Goal: Task Accomplishment & Management: Manage account settings

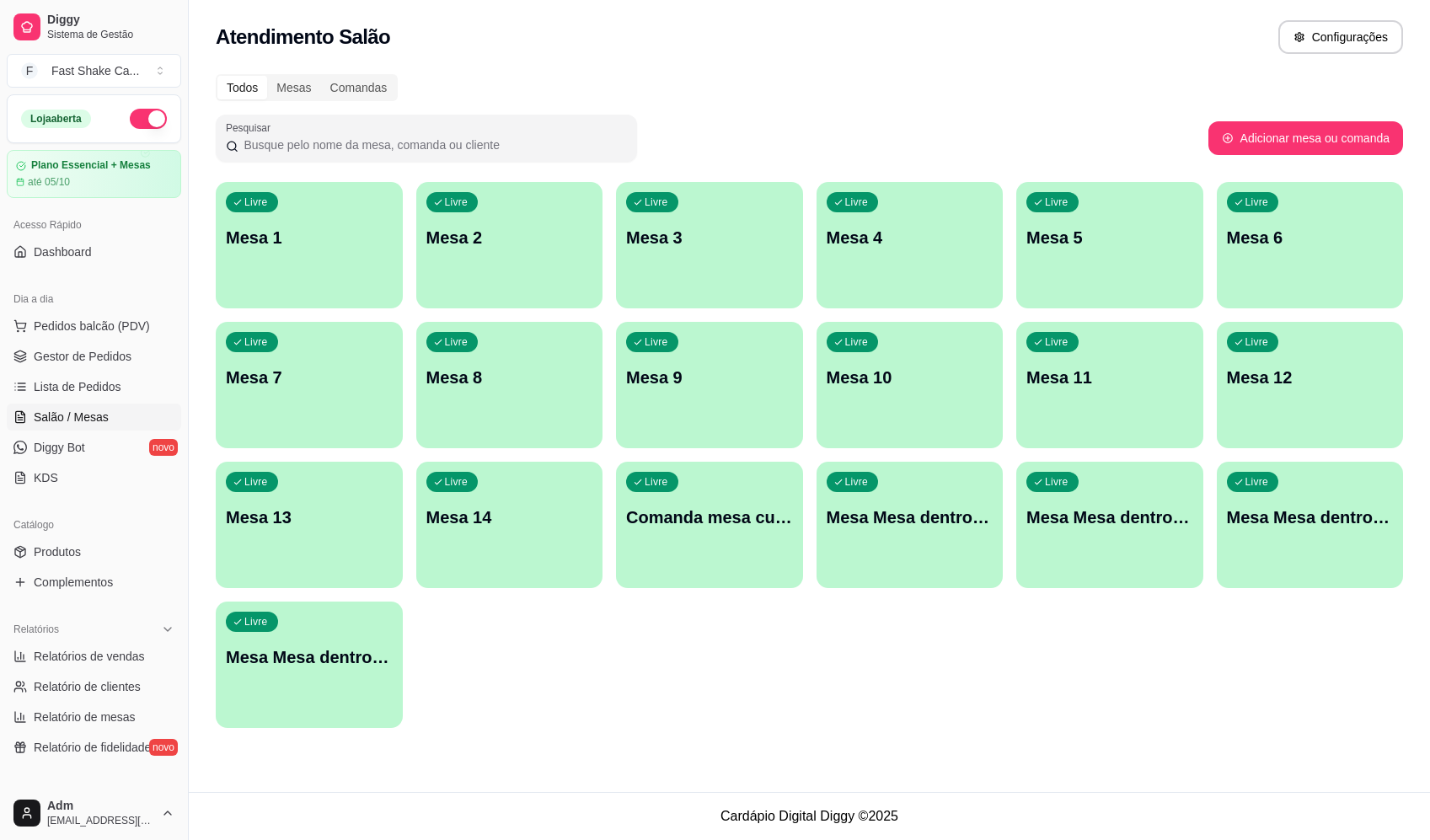
click at [1118, 537] on div "Livre Mesa Mesa dentro laranja" at bounding box center [1109, 514] width 187 height 106
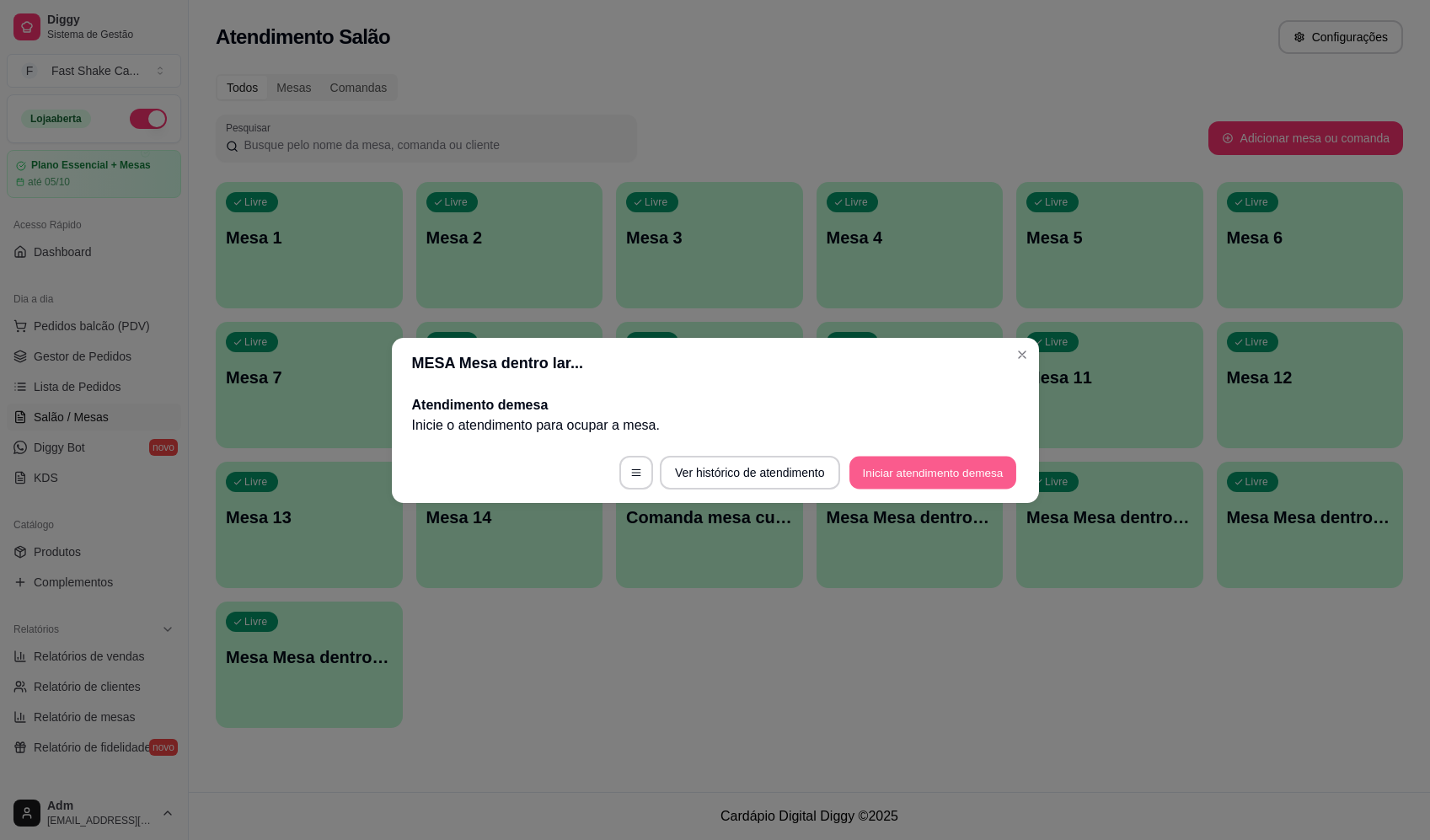
click at [974, 464] on button "Iniciar atendimento de mesa" at bounding box center [932, 472] width 167 height 33
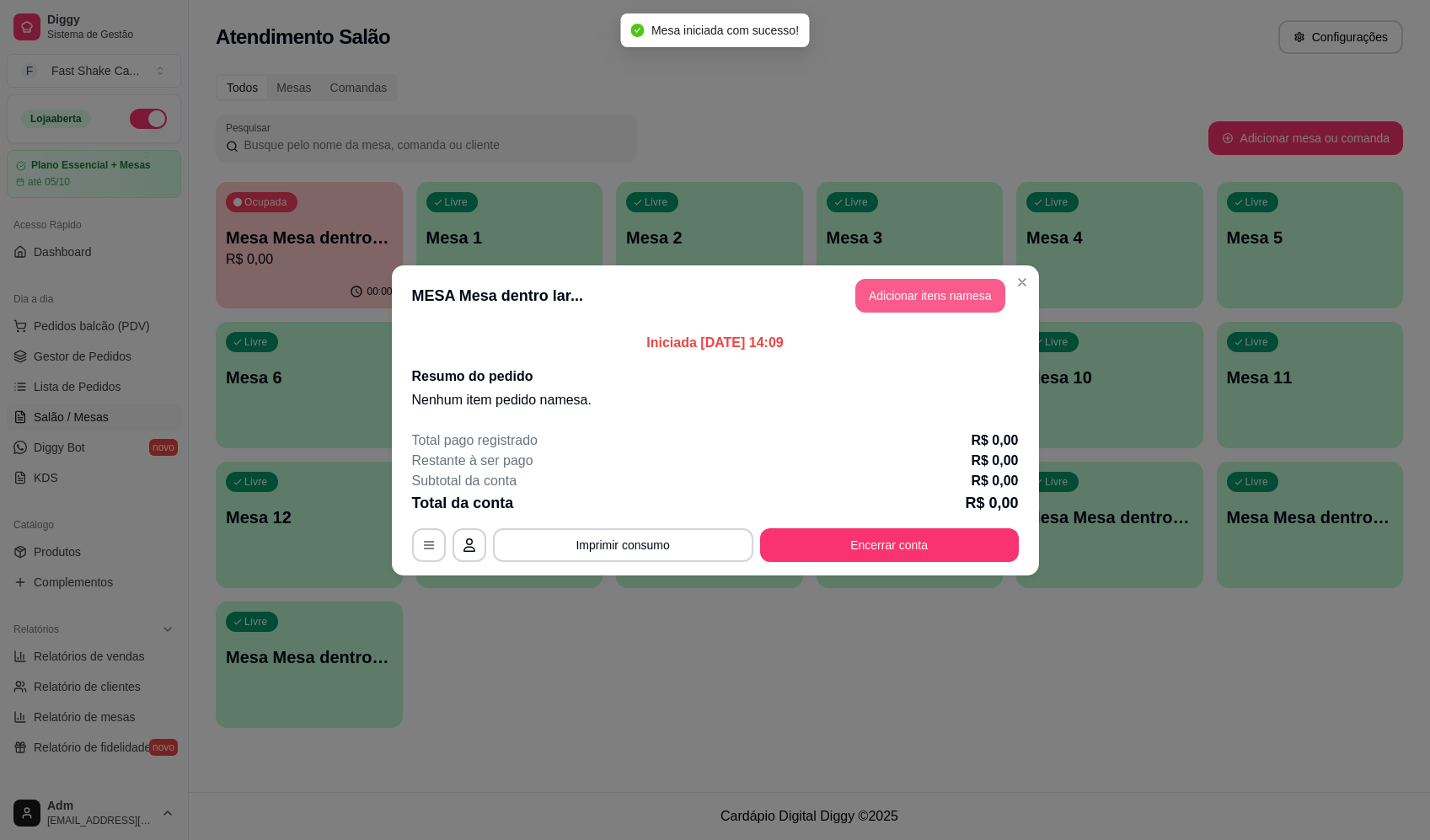
click at [950, 303] on button "Adicionar itens na mesa" at bounding box center [931, 295] width 150 height 33
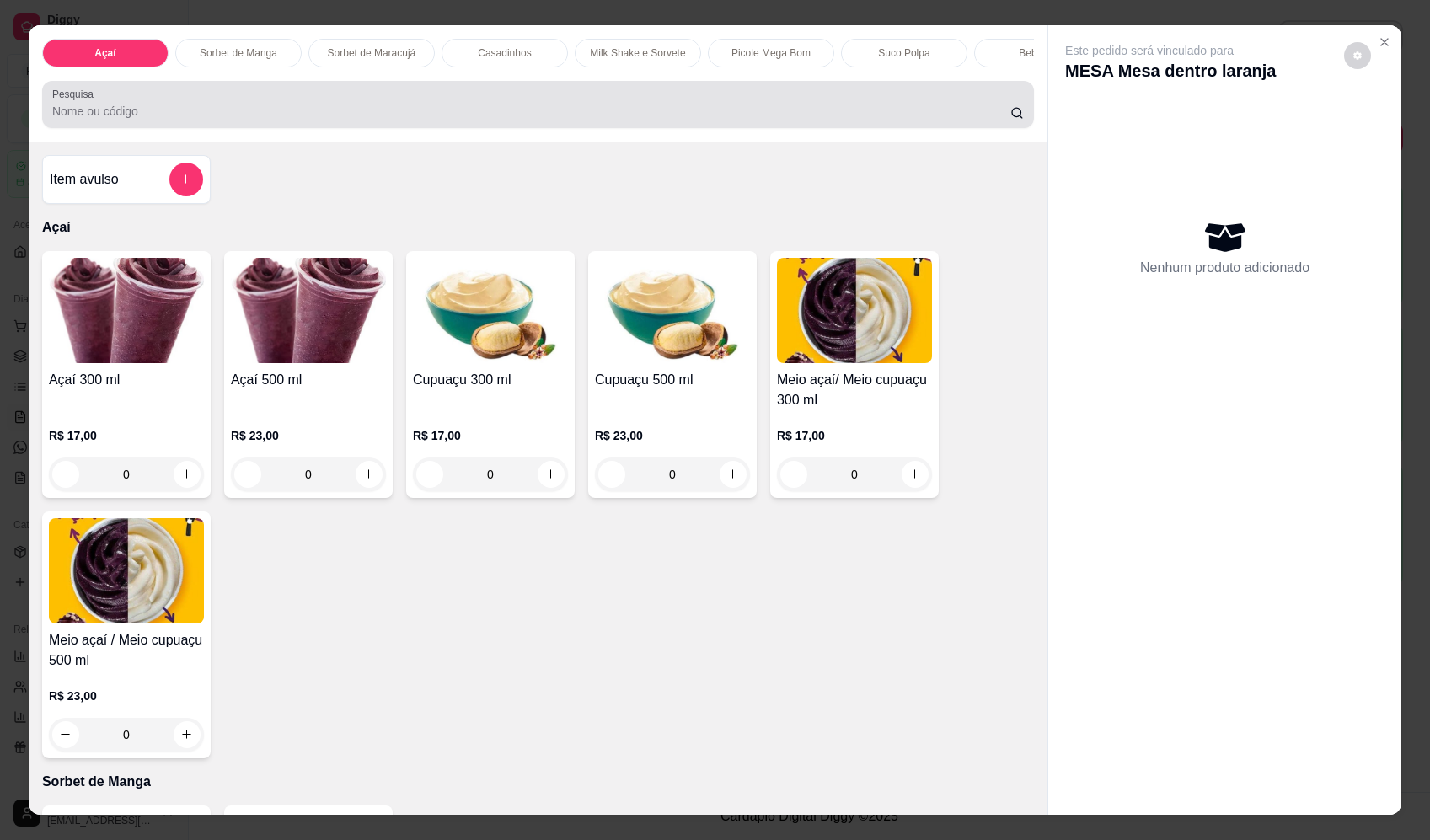
click at [420, 113] on div at bounding box center [537, 103] width 971 height 33
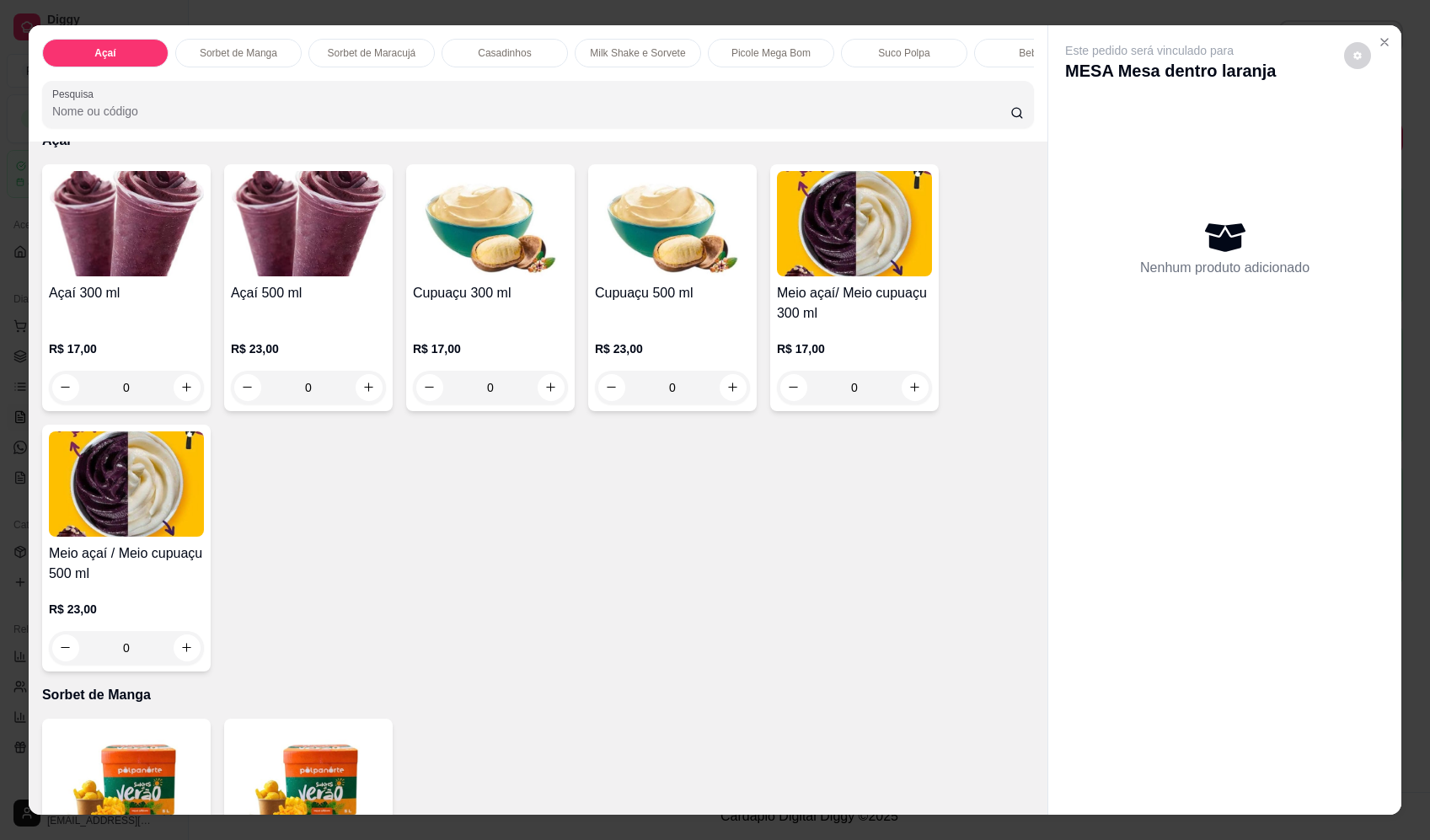
scroll to position [168, 0]
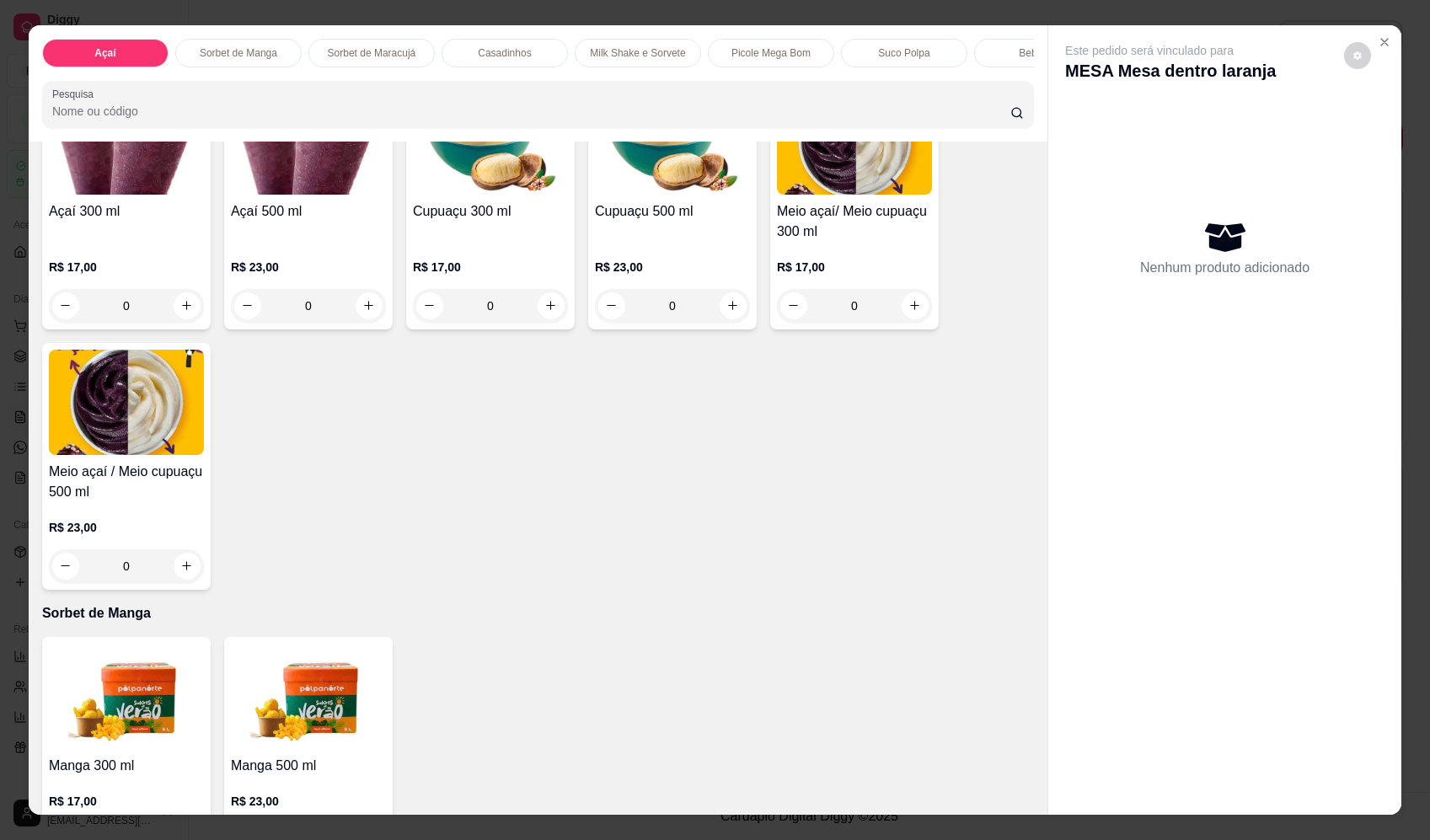
click at [173, 322] on div "0" at bounding box center [125, 305] width 155 height 33
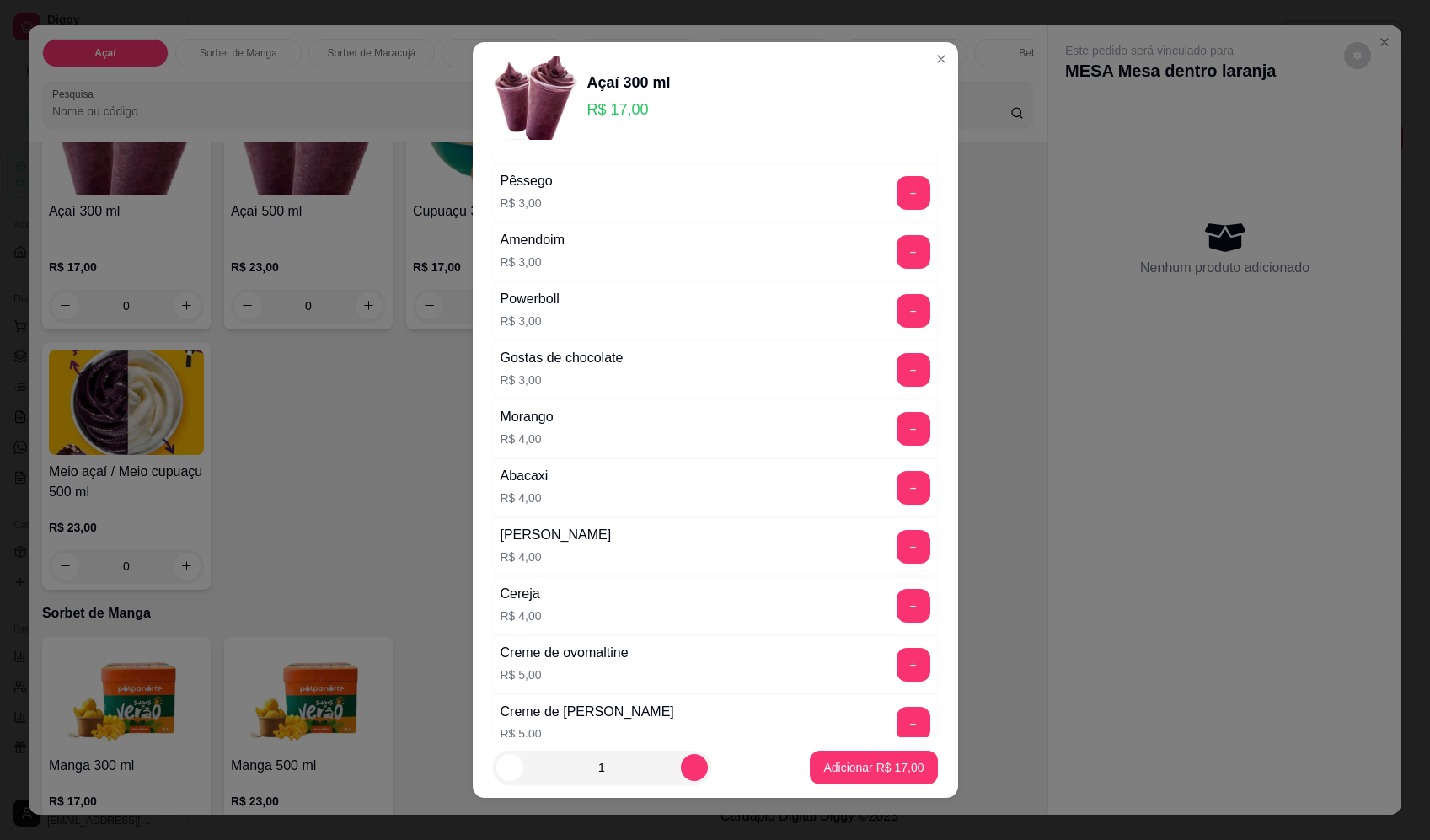
scroll to position [758, 0]
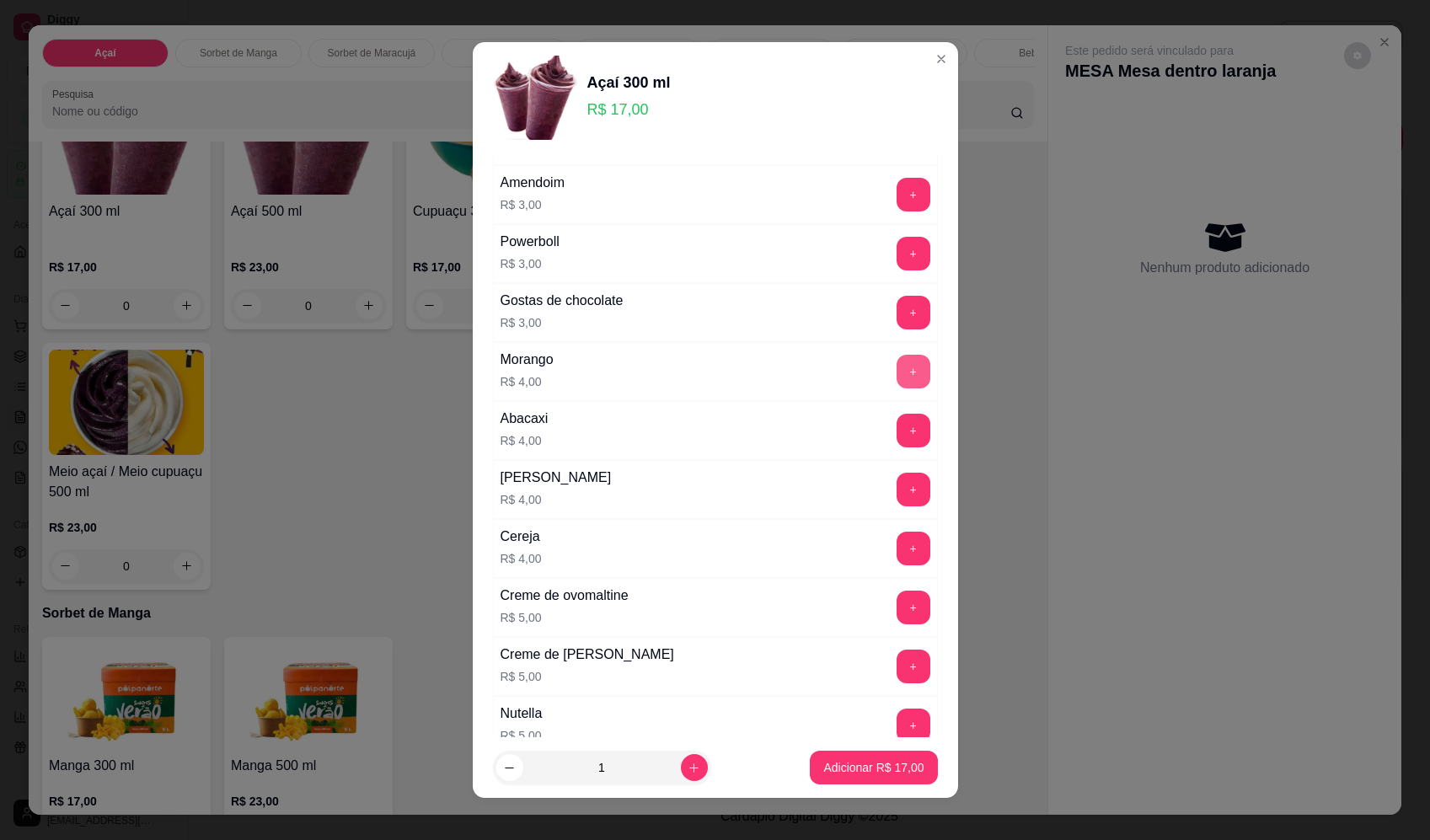
click at [896, 373] on button "+" at bounding box center [913, 371] width 33 height 33
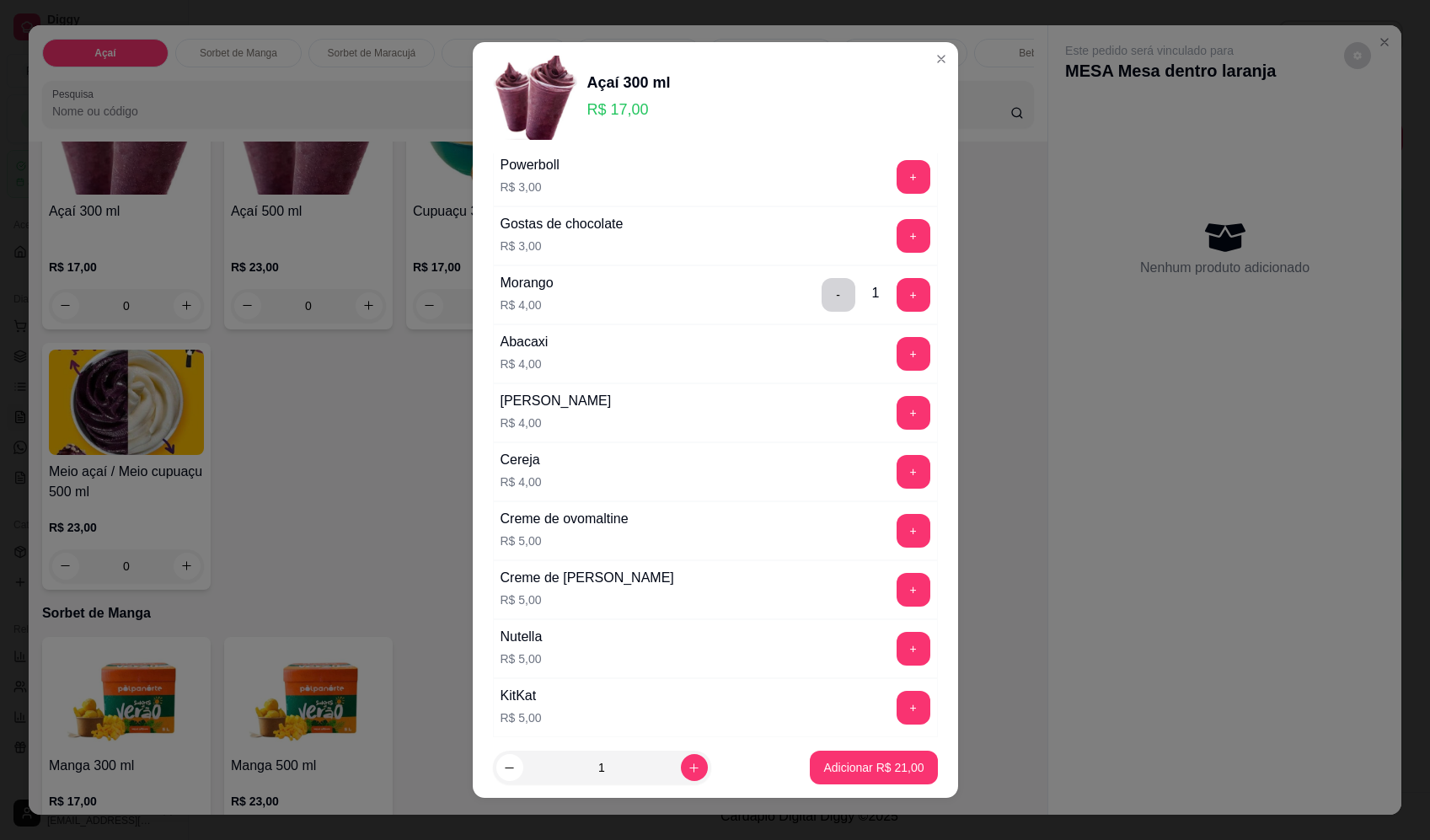
scroll to position [926, 0]
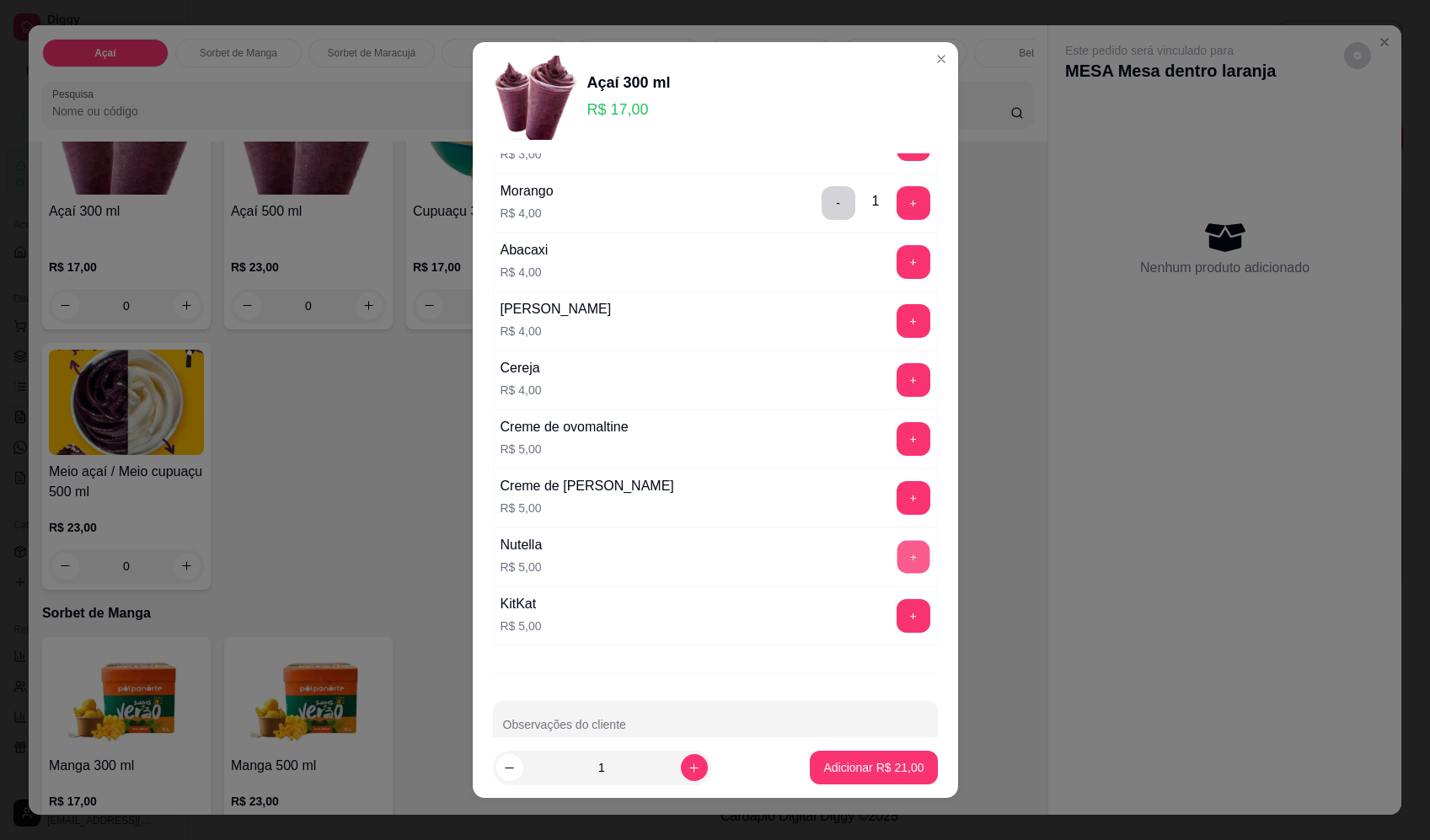
click at [896, 564] on button "+" at bounding box center [913, 556] width 33 height 33
click at [870, 769] on p "Adicionar R$ 26,00" at bounding box center [874, 767] width 101 height 17
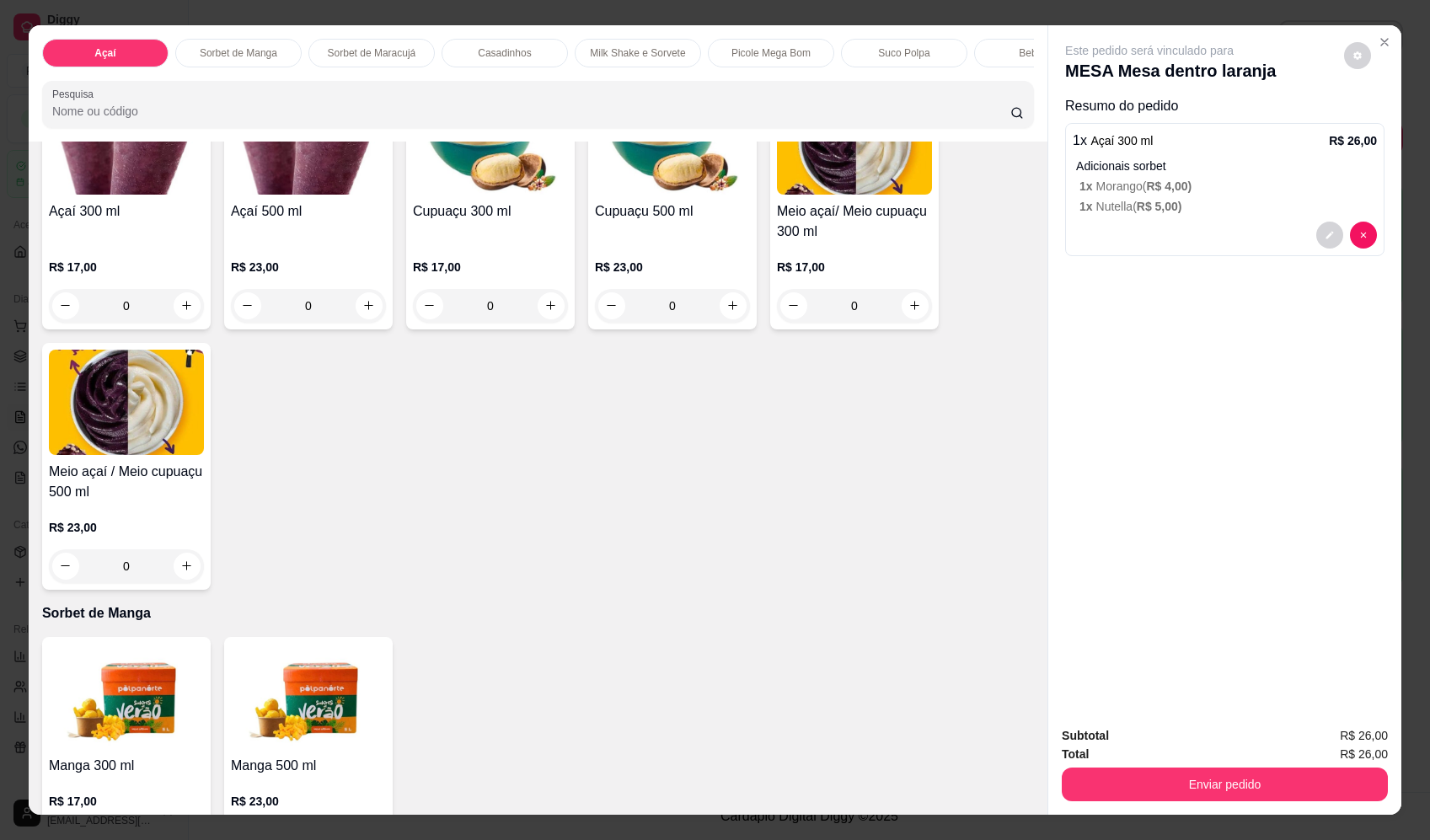
click at [225, 120] on input "Pesquisa" at bounding box center [531, 111] width 958 height 17
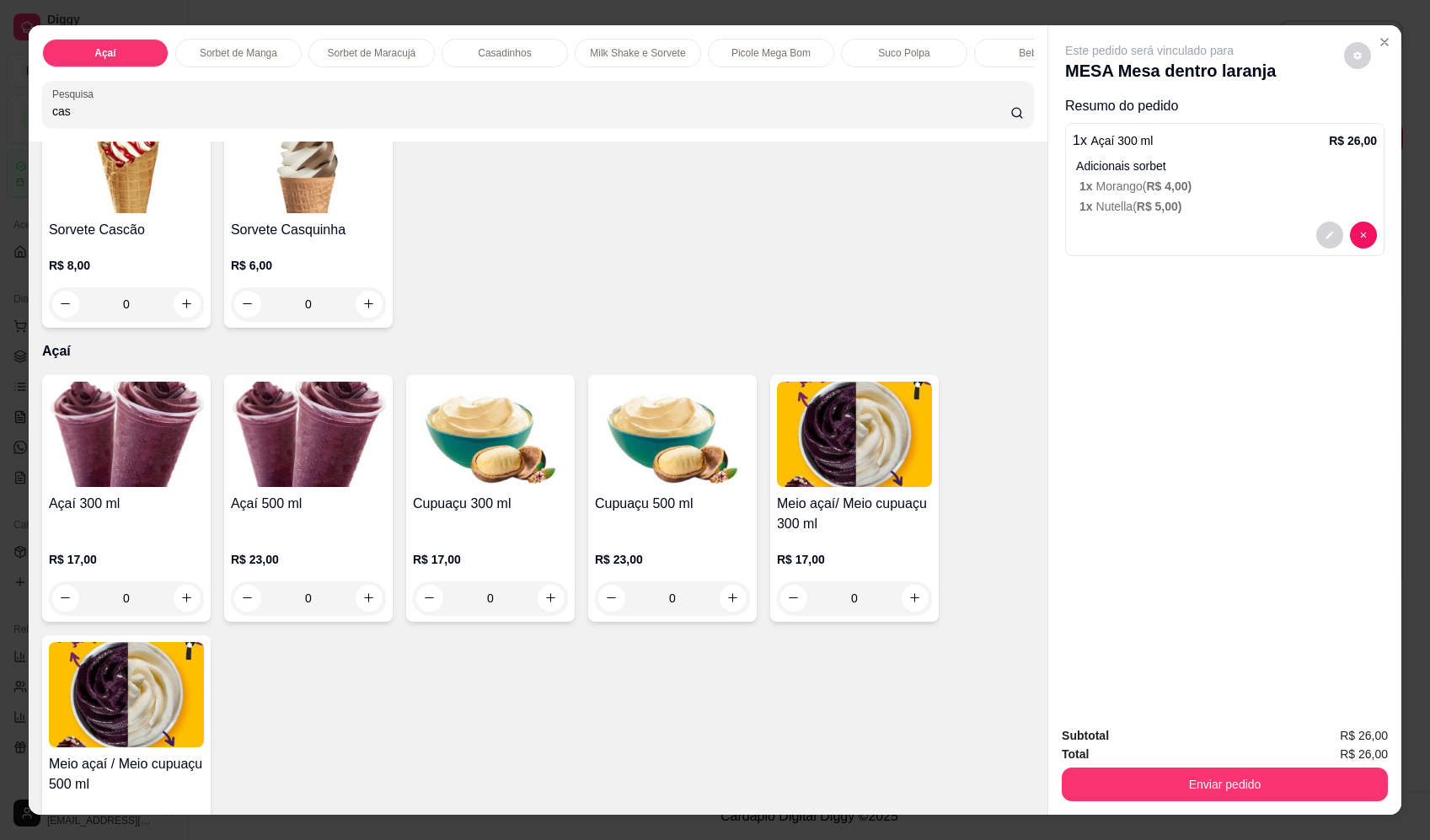
scroll to position [0, 0]
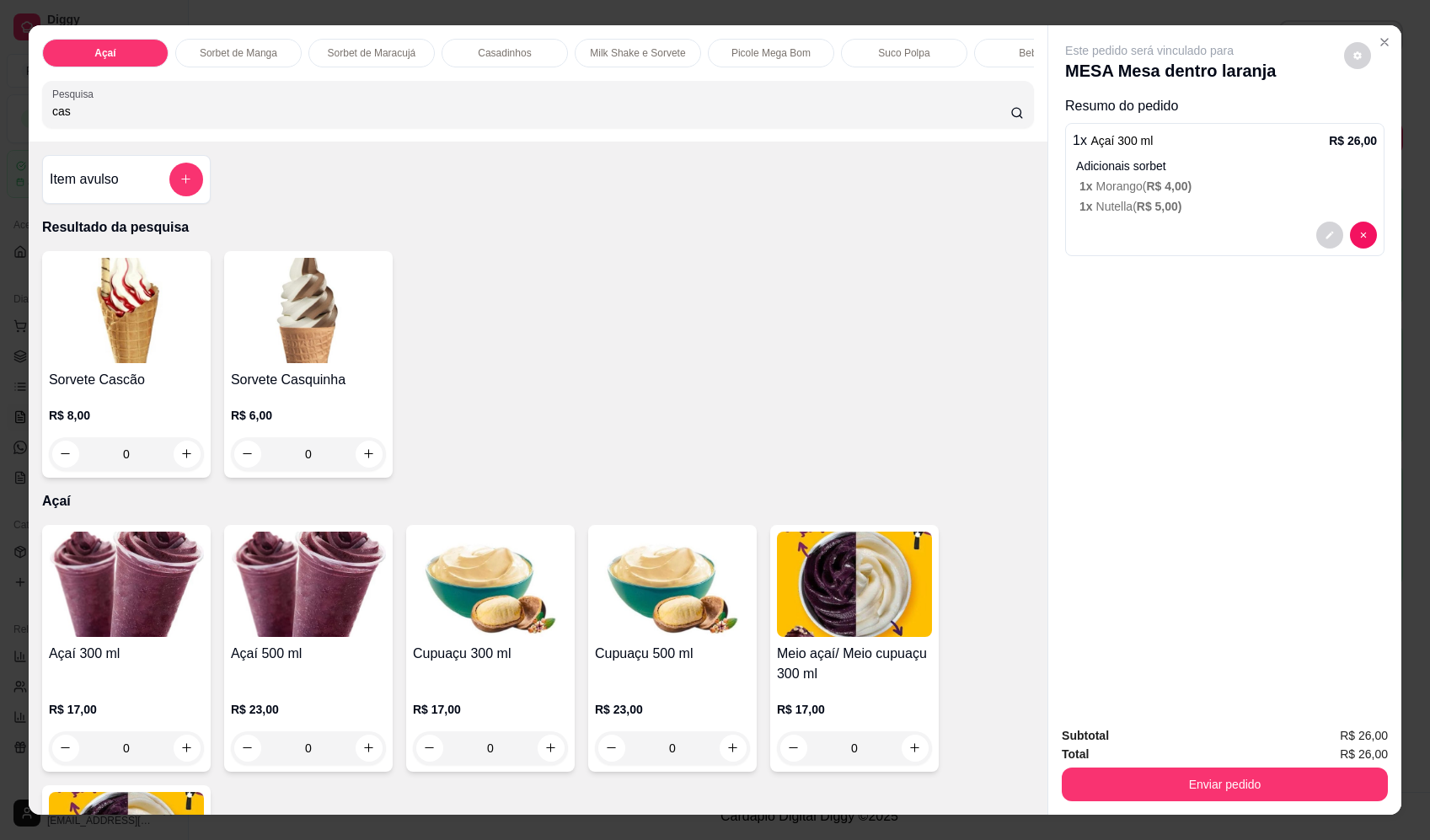
type input "cas"
click at [180, 471] on div "0" at bounding box center [125, 453] width 155 height 33
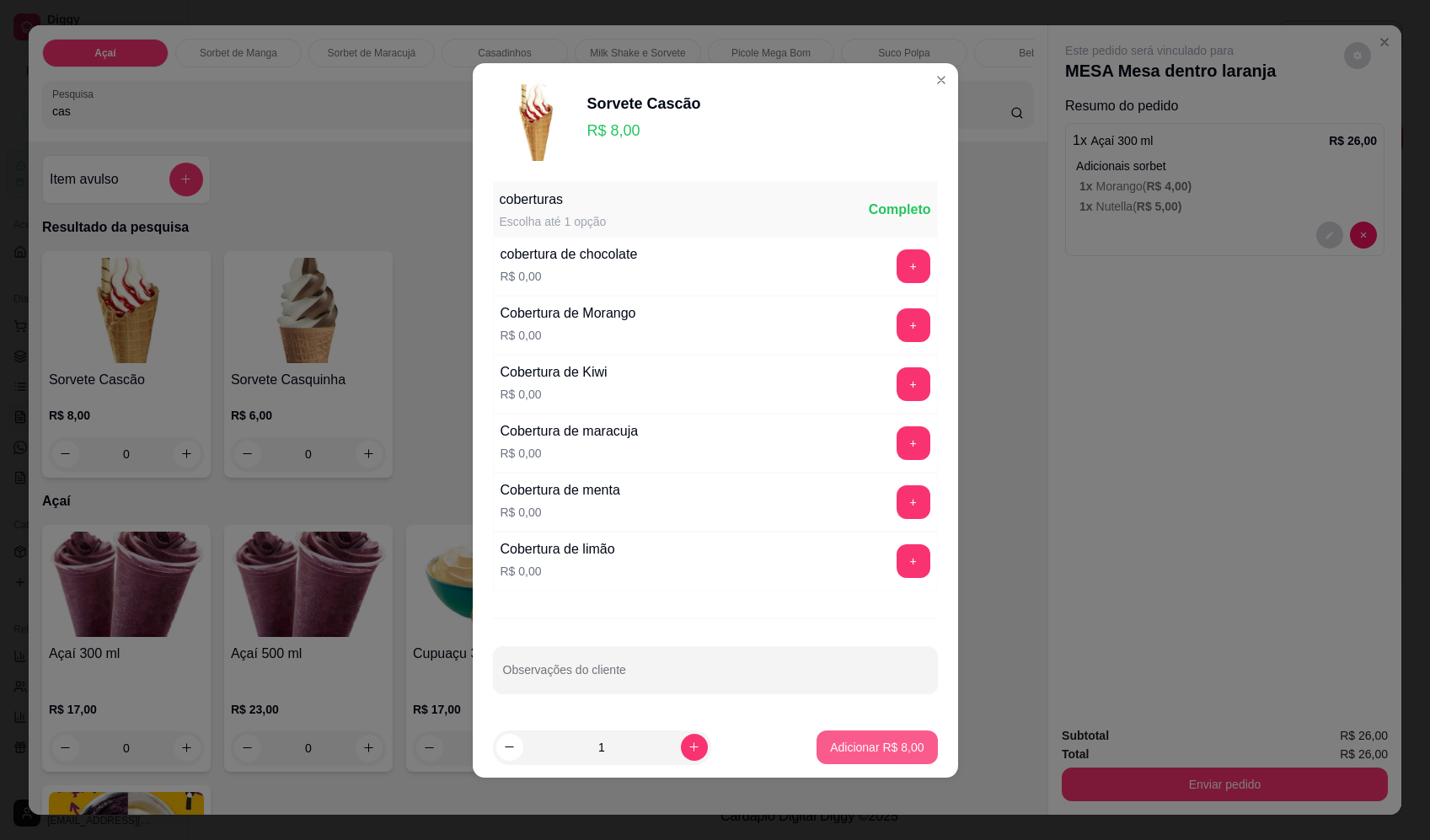
click at [880, 751] on p "Adicionar R$ 8,00" at bounding box center [876, 747] width 93 height 17
type input "1"
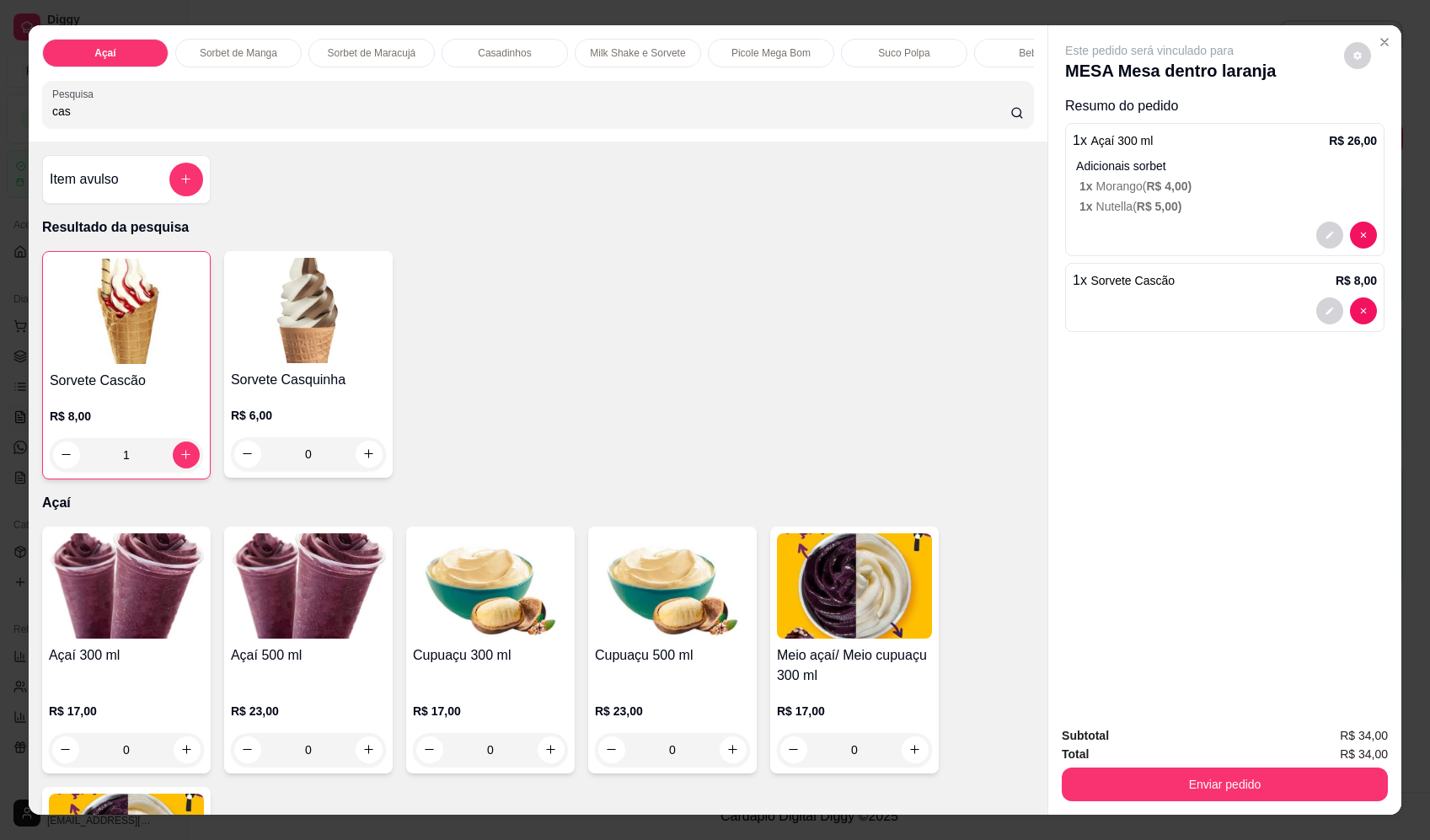
click at [1258, 787] on button "Enviar pedido" at bounding box center [1224, 783] width 326 height 33
click at [1353, 743] on button "Enviar pedido" at bounding box center [1344, 743] width 95 height 32
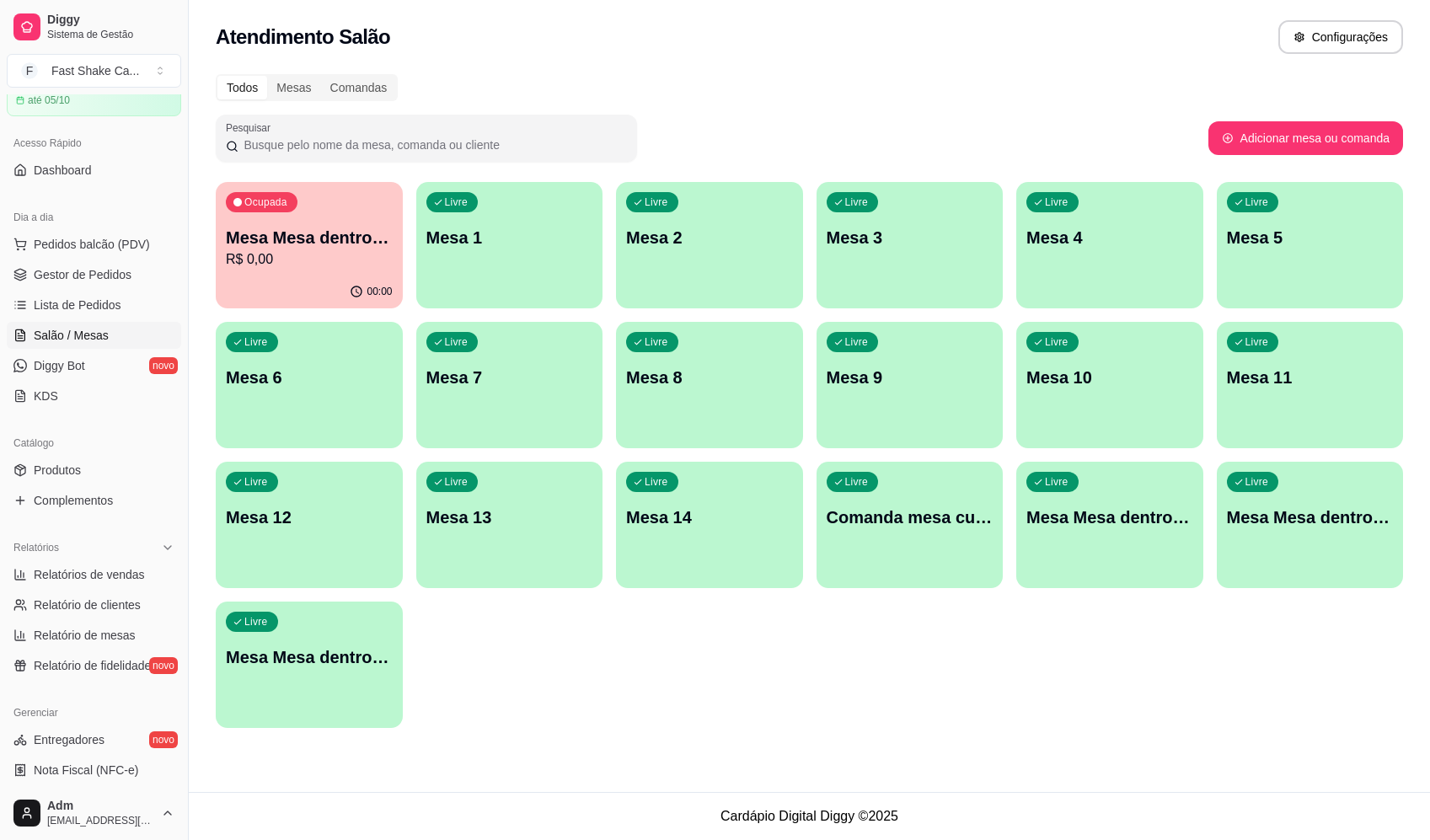
scroll to position [337, 0]
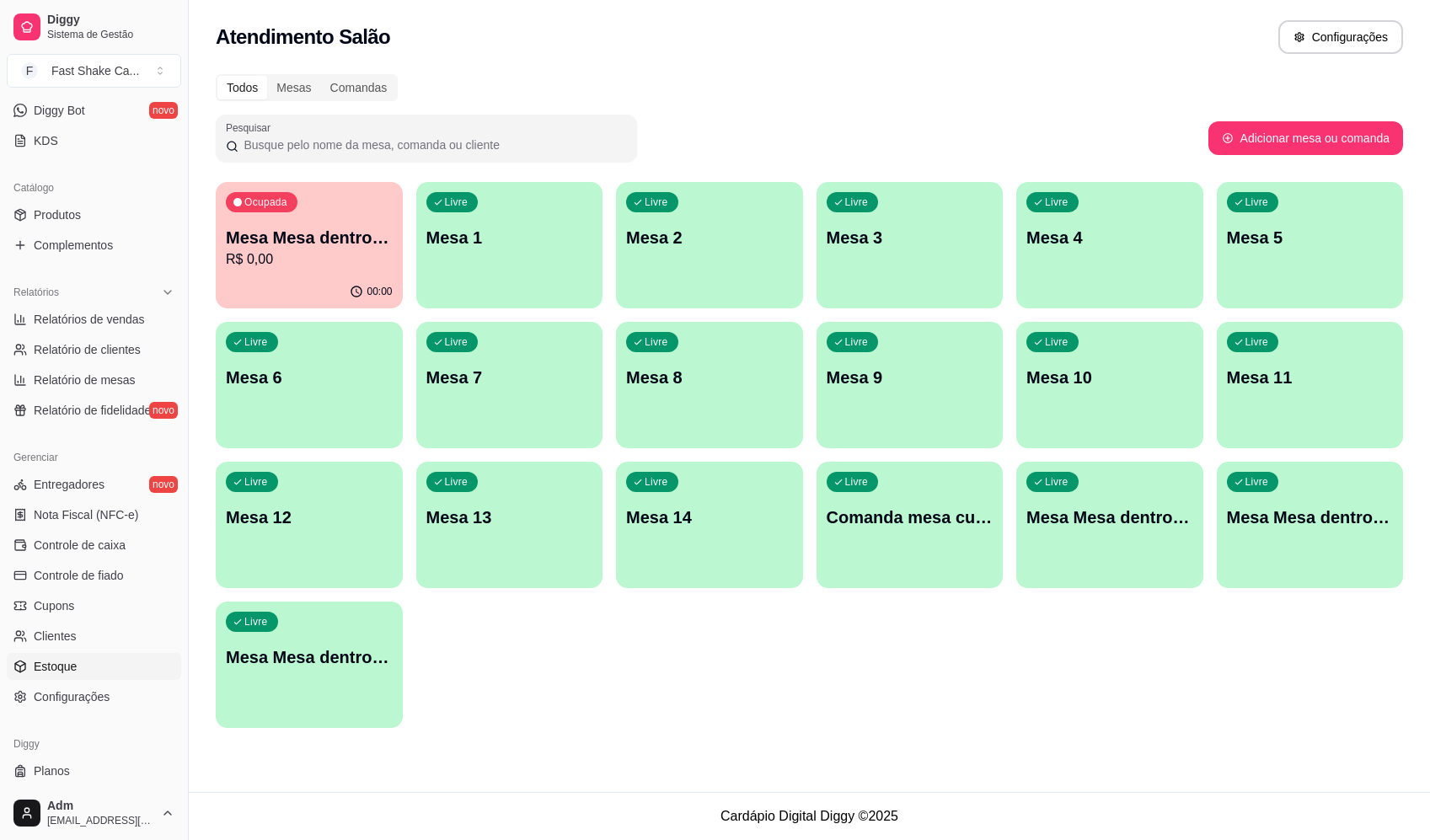
drag, startPoint x: 59, startPoint y: 692, endPoint x: 86, endPoint y: 672, distance: 33.6
click at [59, 692] on span "Configurações" at bounding box center [71, 697] width 76 height 17
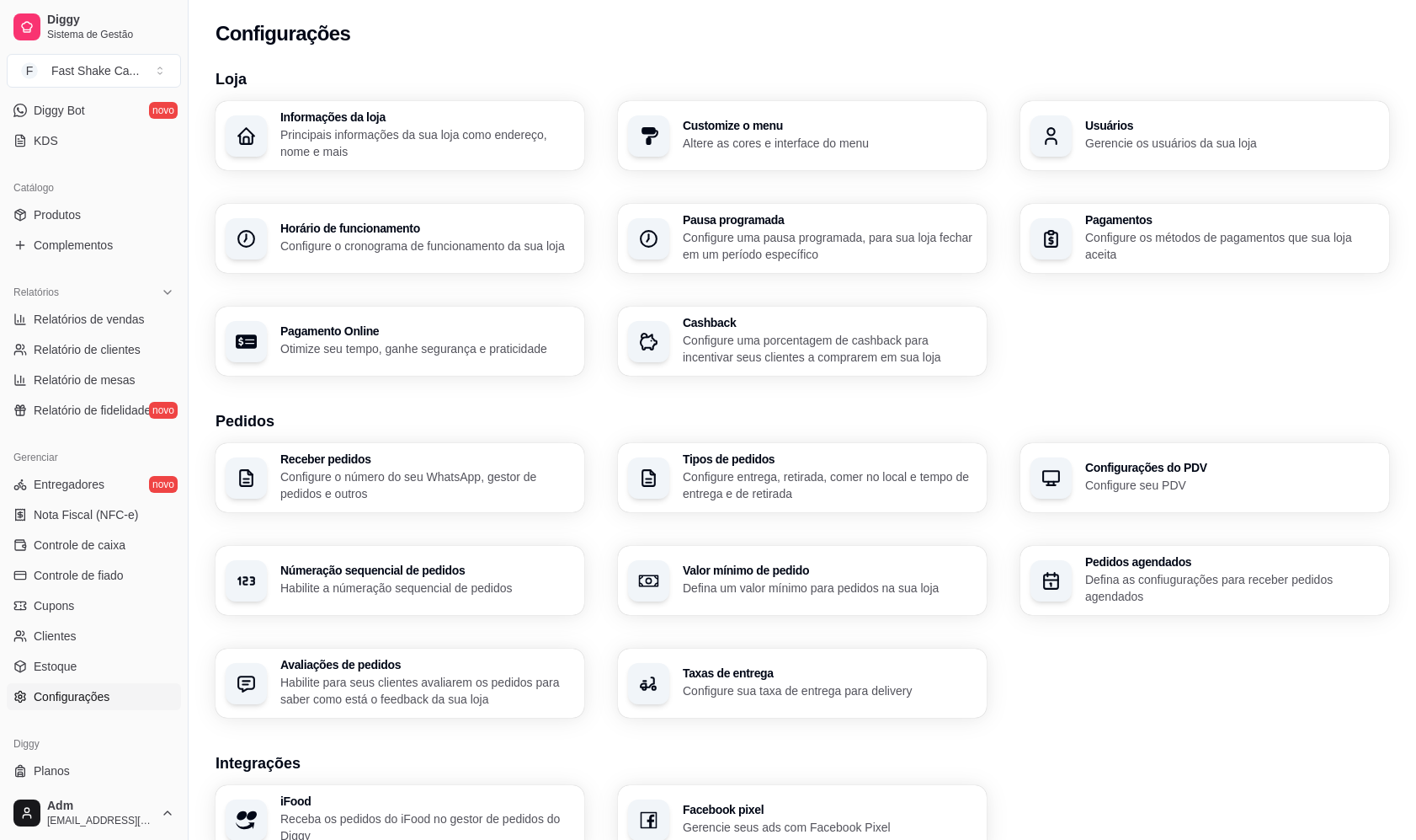
click at [1150, 141] on p "Gerencie os usuários da sua loja" at bounding box center [1233, 143] width 294 height 17
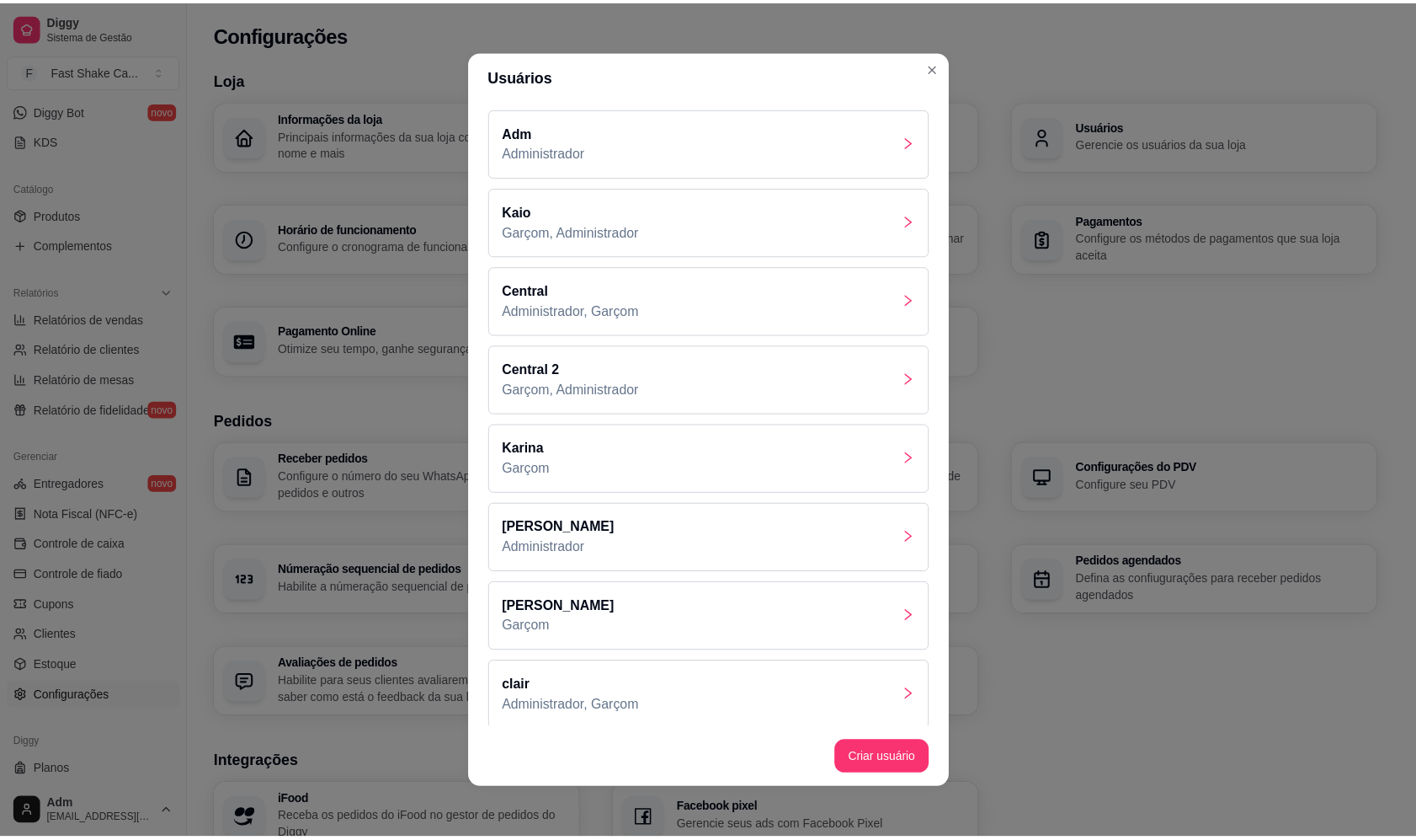
scroll to position [9, 0]
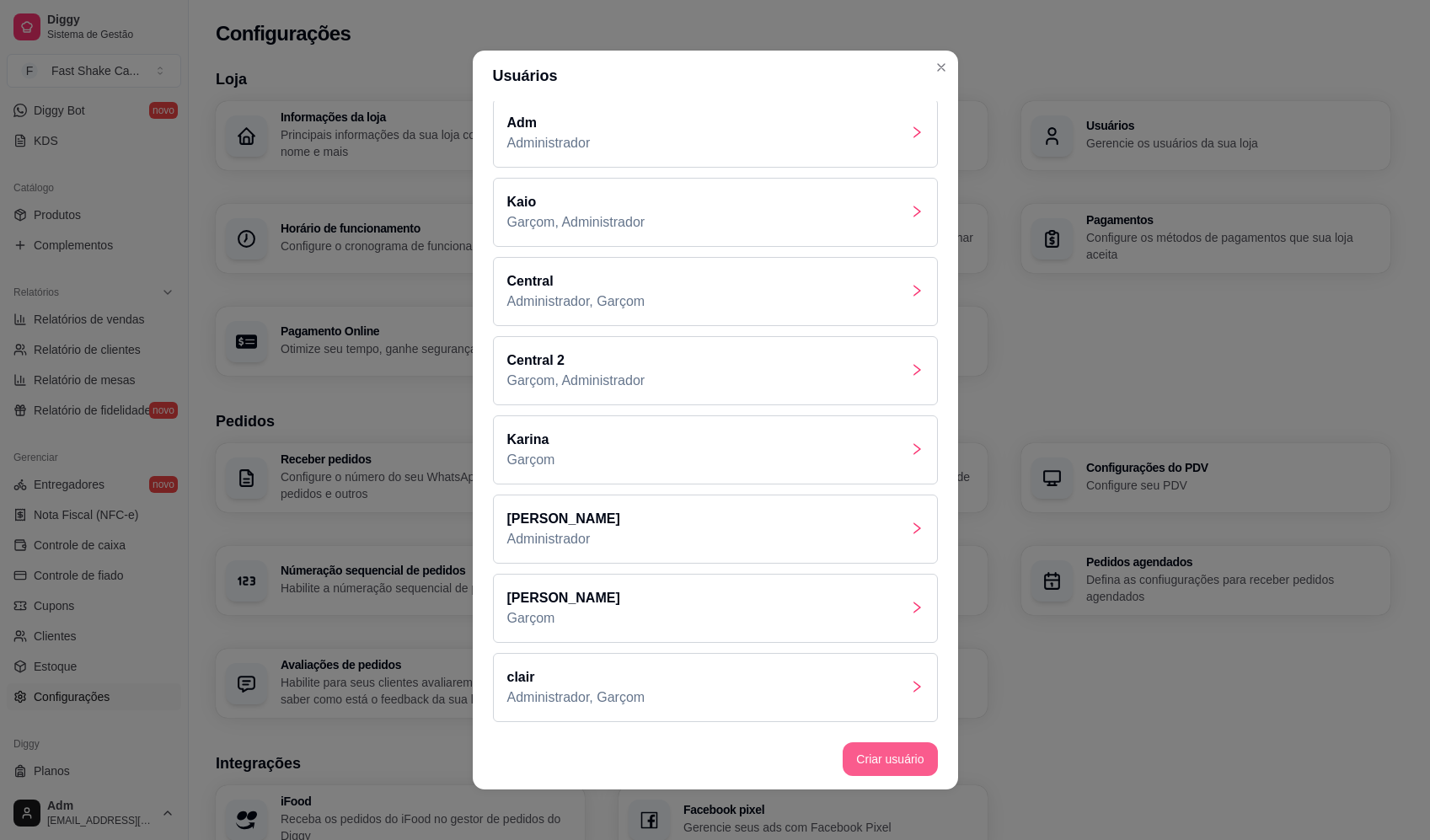
click at [880, 751] on button "Criar usuário" at bounding box center [889, 758] width 94 height 33
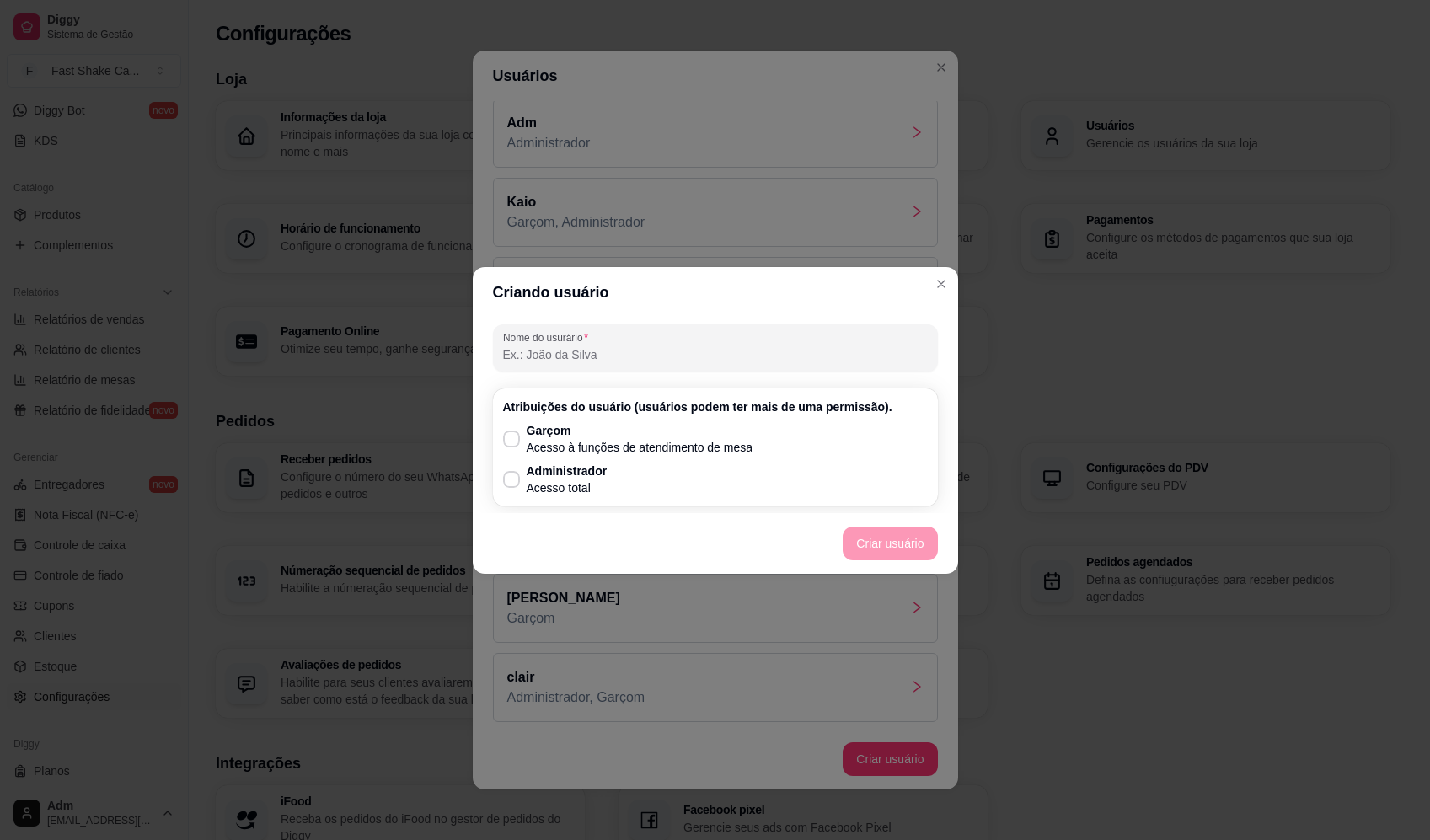
click at [625, 355] on input "Nome do usurário" at bounding box center [715, 355] width 424 height 17
type input "Fabricia"
click at [575, 444] on p "Acesso à funções de atendimento de mesa" at bounding box center [640, 447] width 227 height 17
click at [513, 444] on input "Garçom Acesso à funções de atendimento de mesa" at bounding box center [508, 447] width 11 height 11
checkbox input "true"
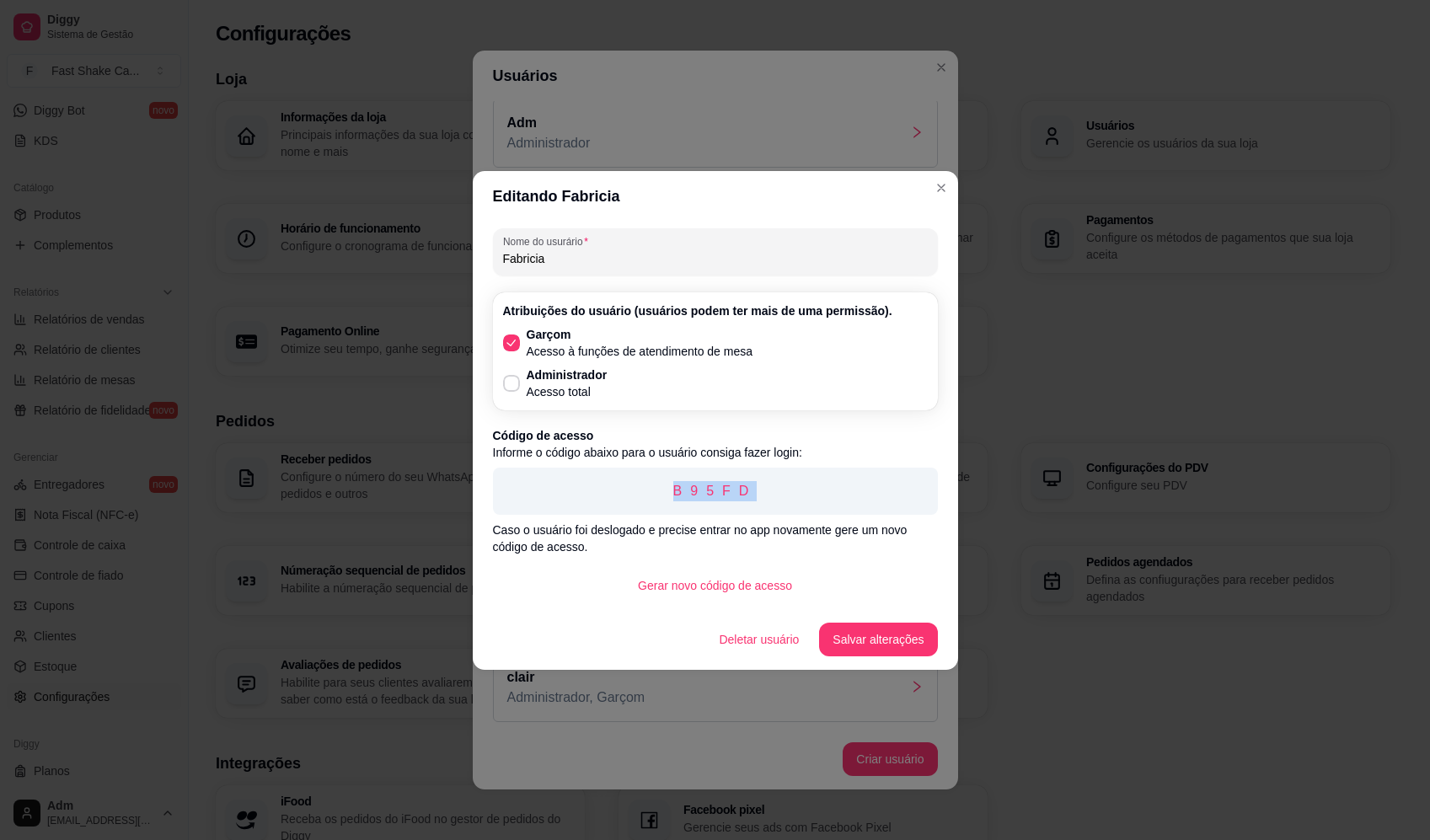
drag, startPoint x: 673, startPoint y: 492, endPoint x: 794, endPoint y: 504, distance: 121.6
click at [792, 504] on div "B95FD" at bounding box center [715, 491] width 444 height 47
click at [865, 648] on button "Salvar alterações" at bounding box center [877, 639] width 118 height 33
click at [858, 635] on button "Salvar alterações" at bounding box center [877, 639] width 118 height 33
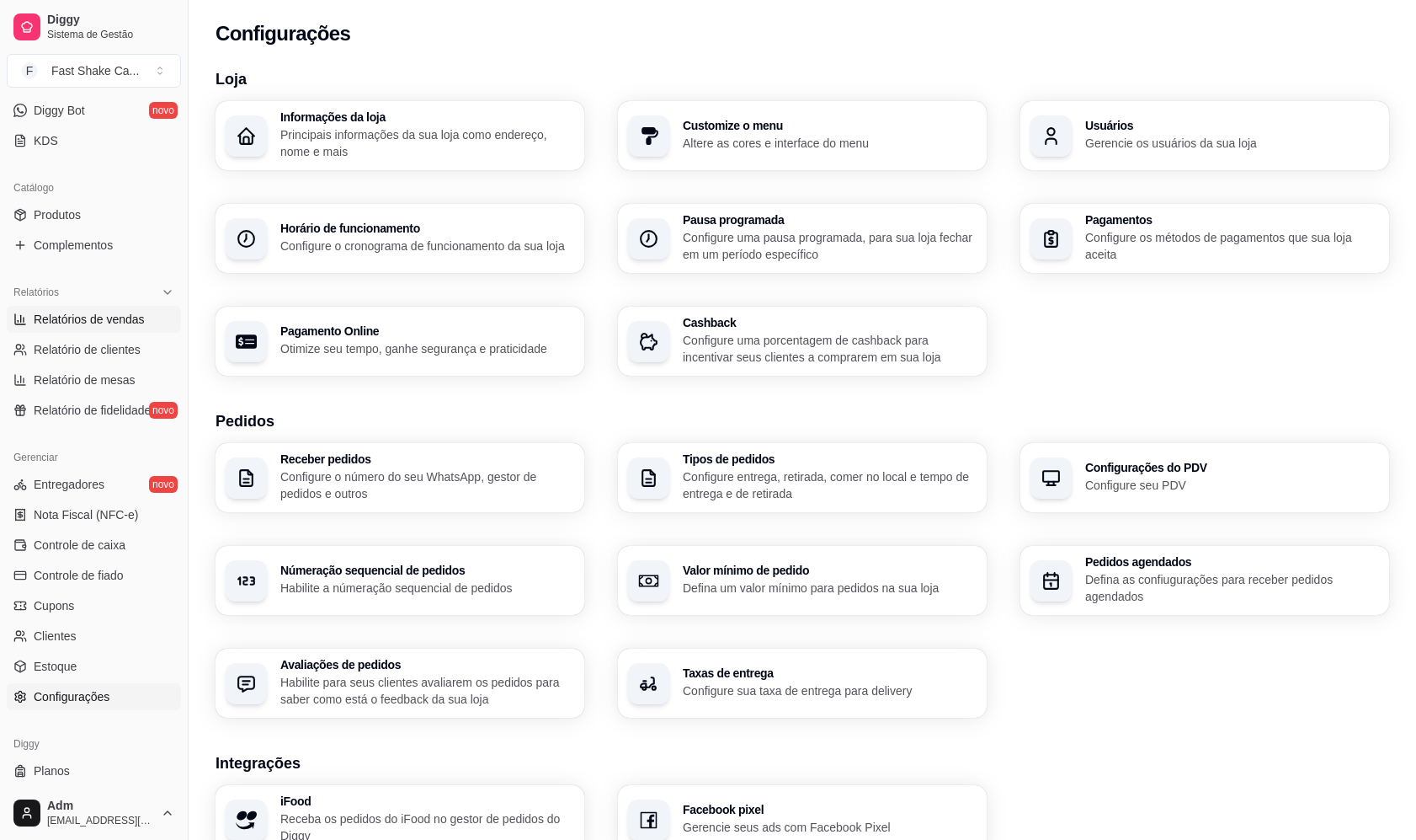
scroll to position [0, 0]
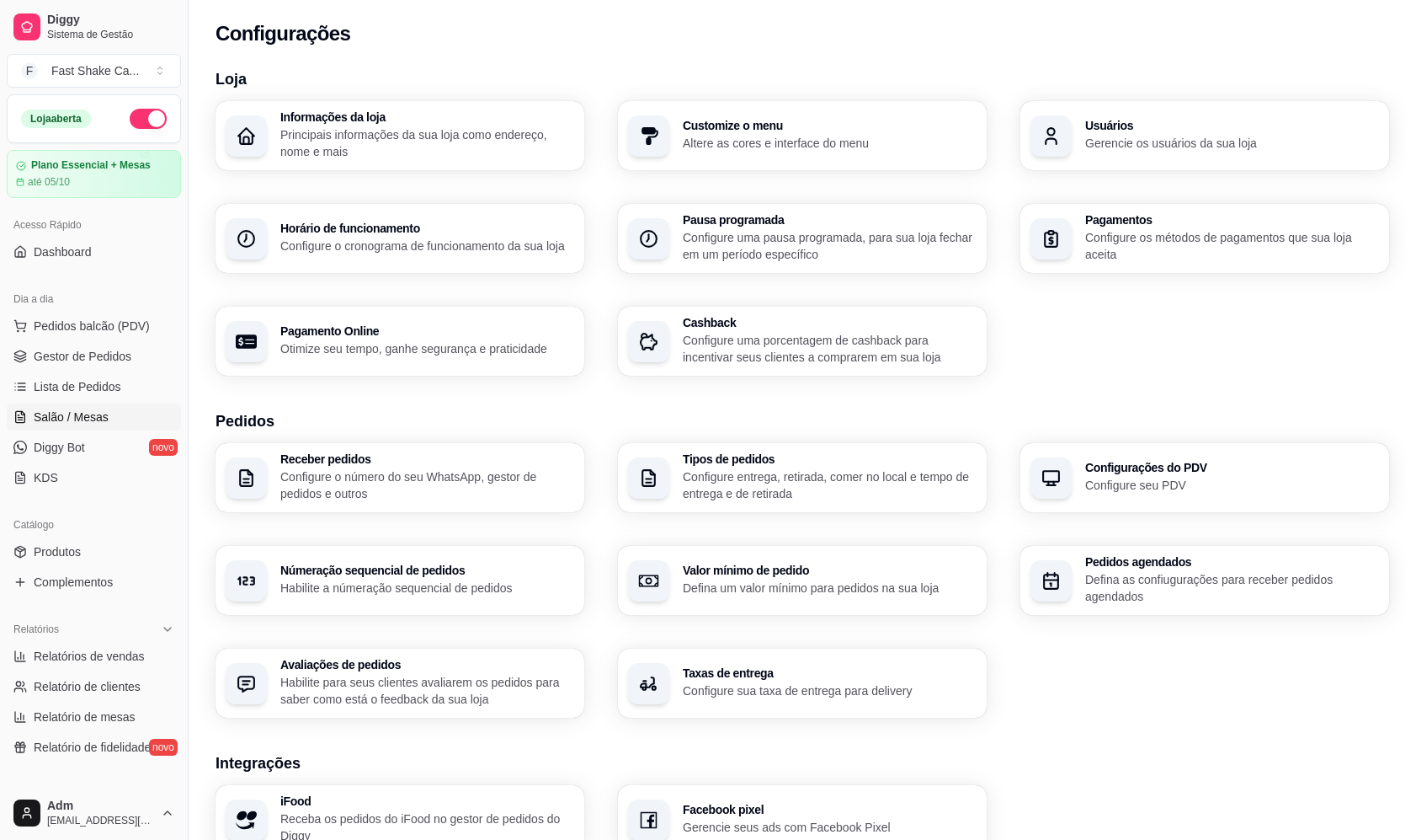
click at [101, 422] on span "Salão / Mesas" at bounding box center [70, 417] width 75 height 17
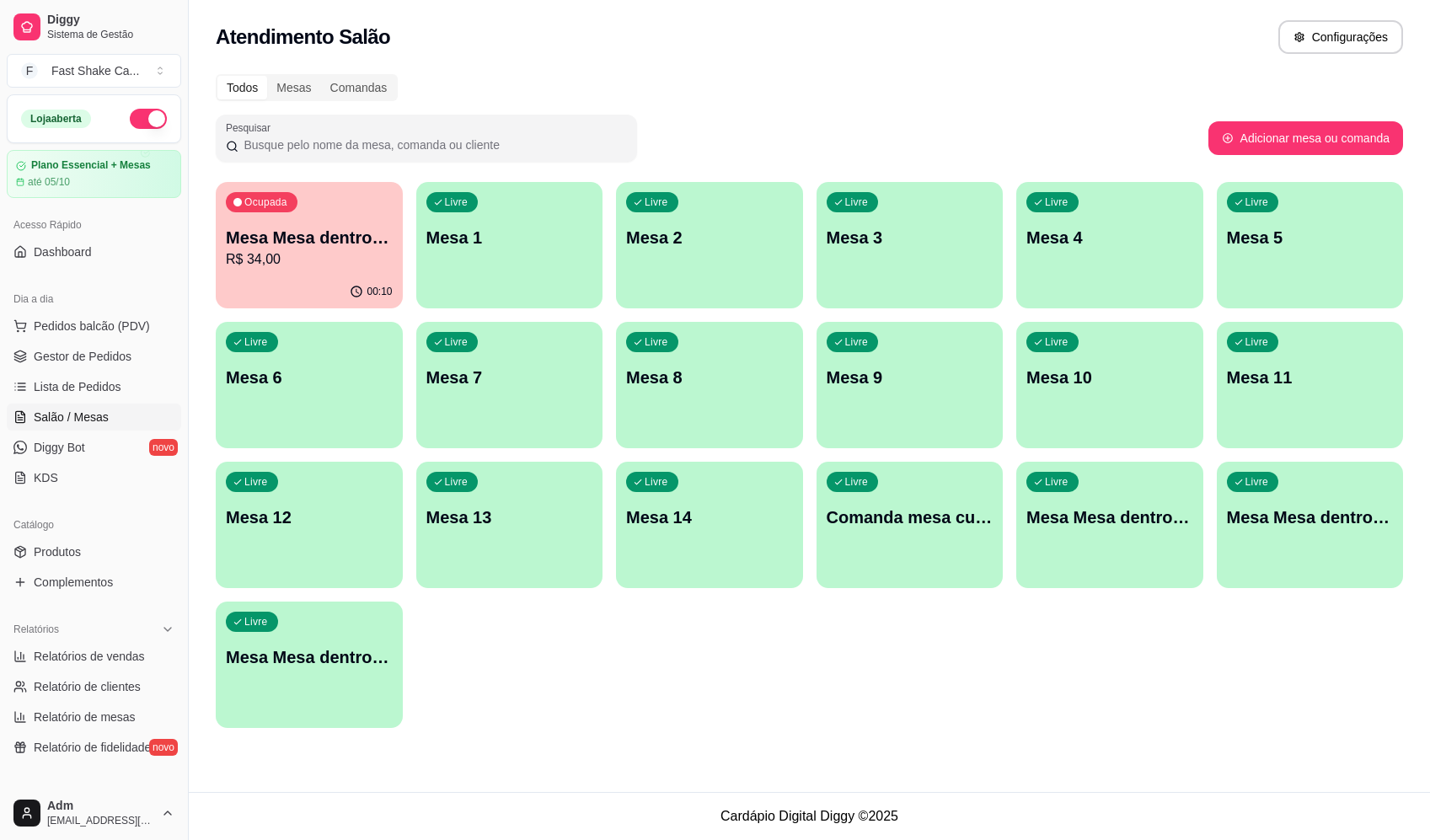
click at [296, 245] on p "Mesa Mesa dentro laranja" at bounding box center [310, 237] width 167 height 24
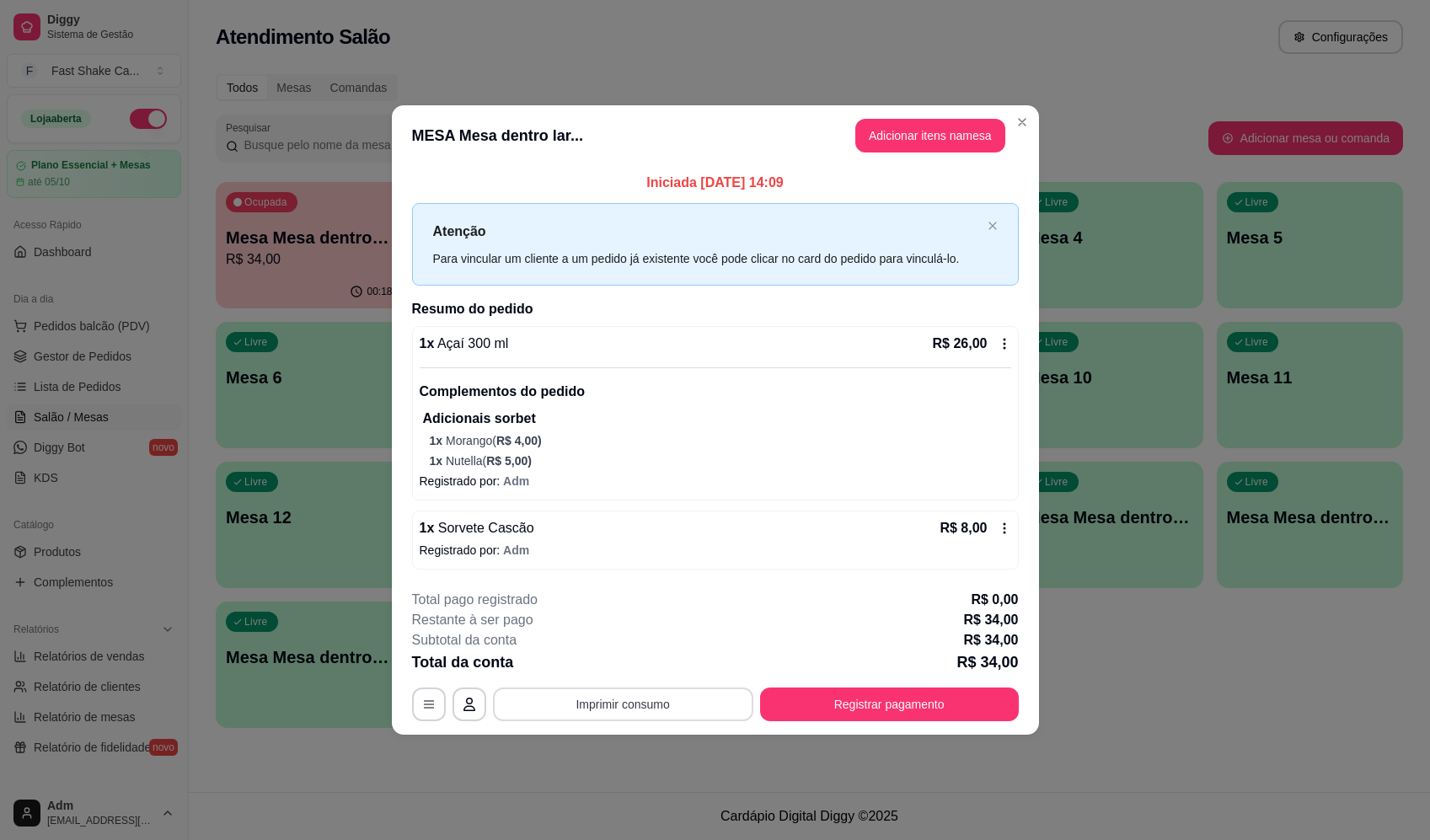
click at [661, 706] on button "Imprimir consumo" at bounding box center [623, 703] width 260 height 33
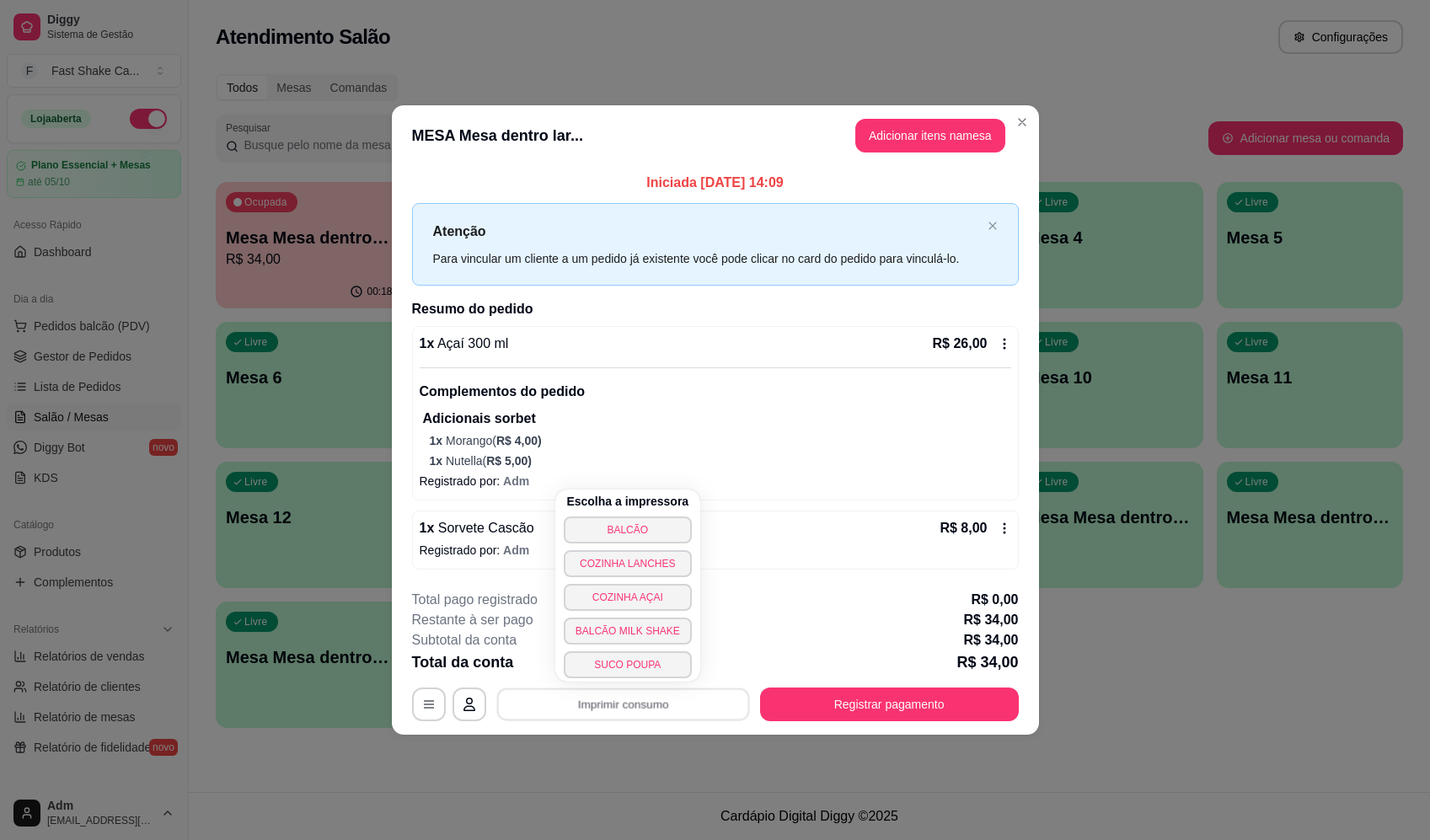
click at [659, 525] on button "BALCÃO" at bounding box center [628, 530] width 128 height 27
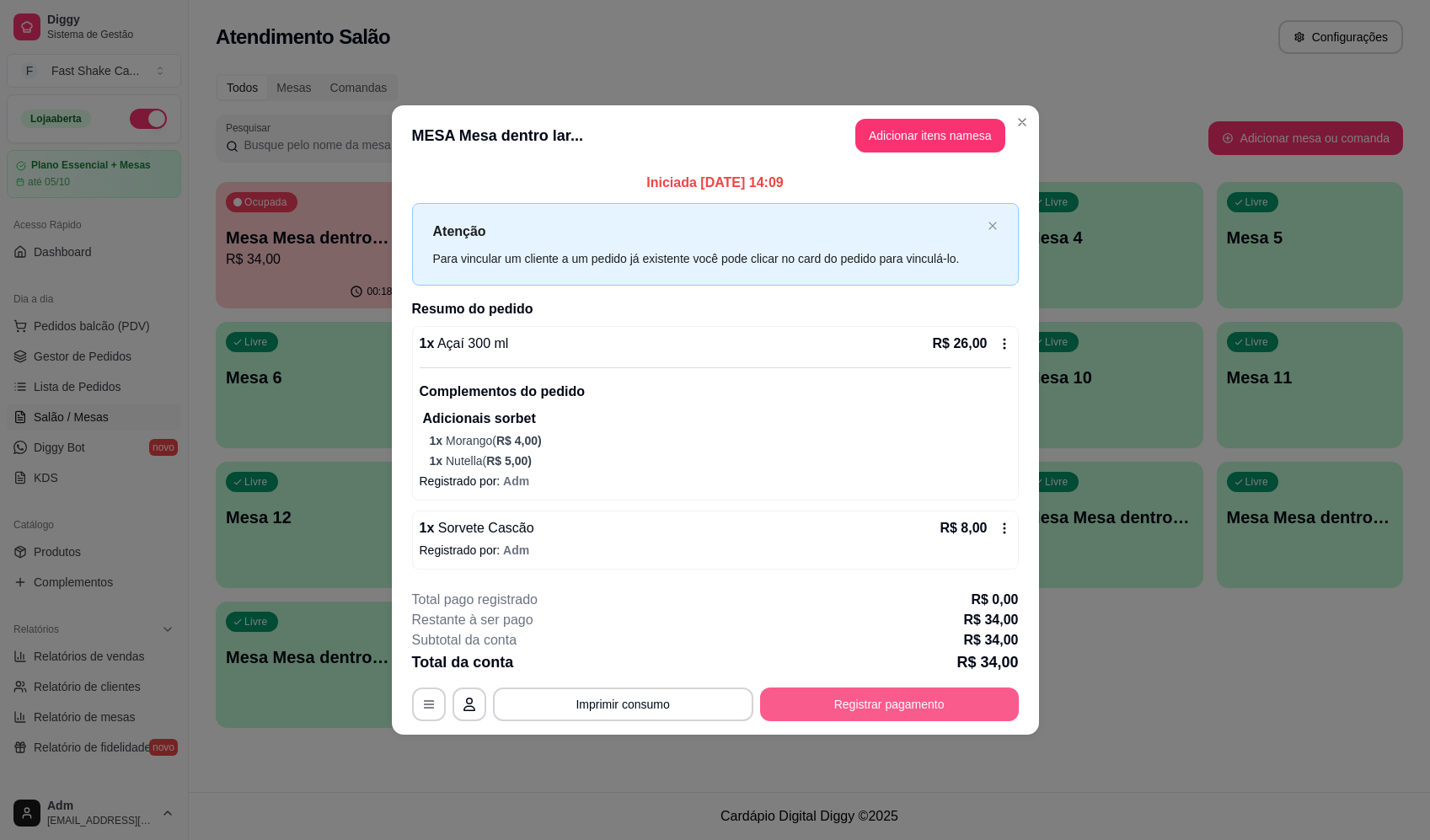
click at [922, 713] on button "Registrar pagamento" at bounding box center [889, 703] width 258 height 33
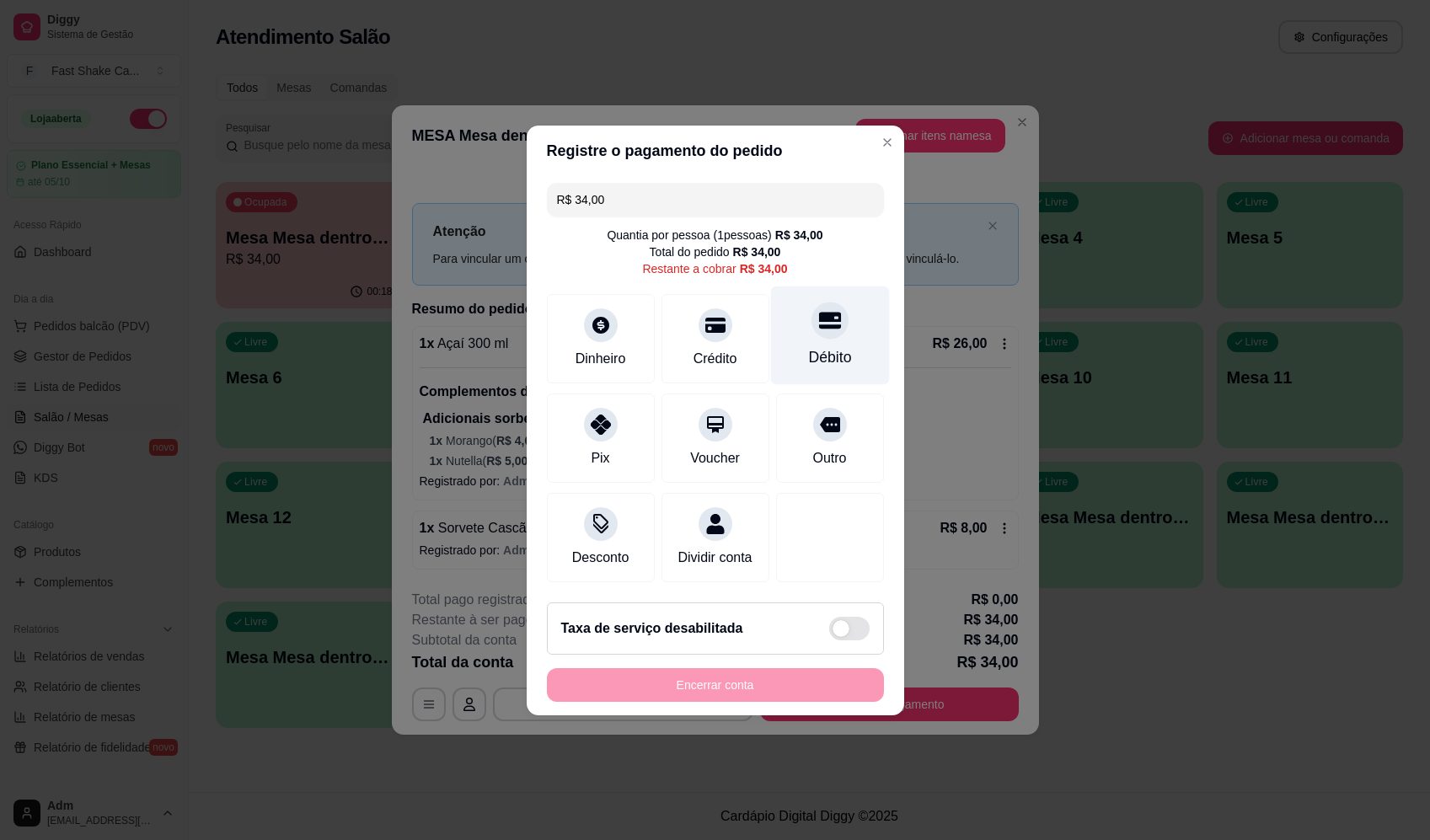
click at [830, 326] on div at bounding box center [829, 320] width 37 height 37
type input "R$ 0,00"
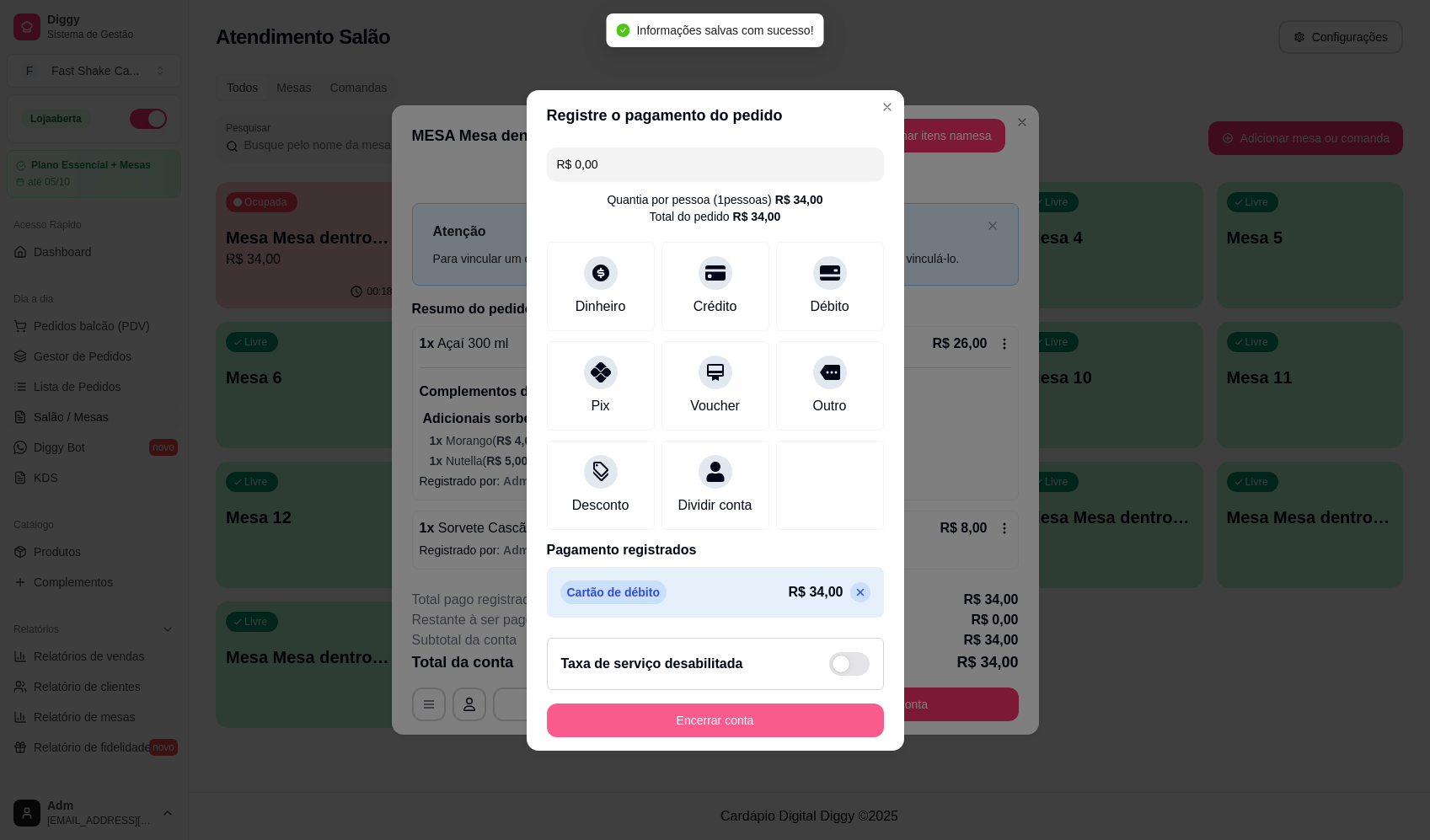
click at [799, 720] on button "Encerrar conta" at bounding box center [715, 719] width 337 height 33
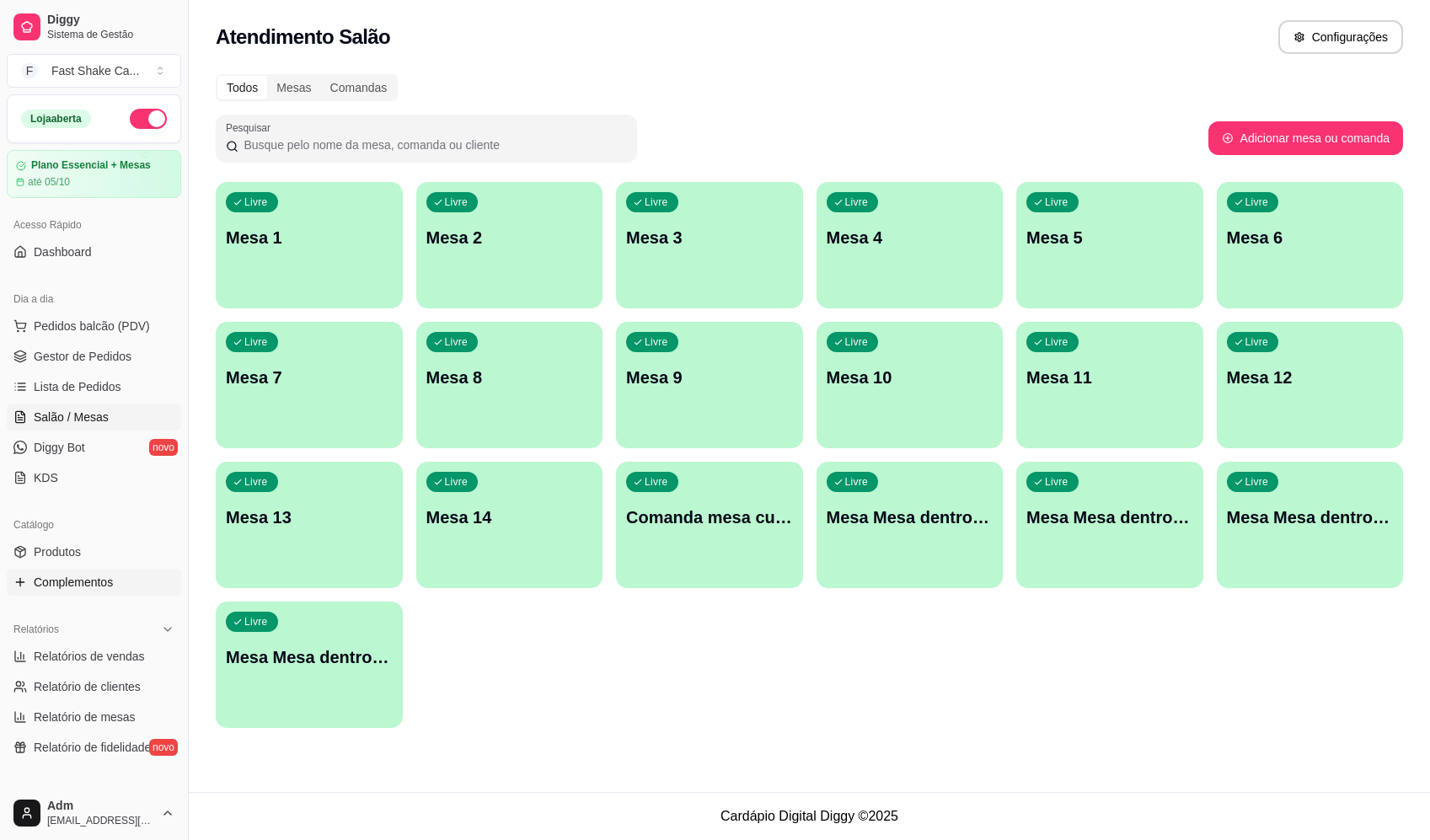
click at [103, 571] on link "Complementos" at bounding box center [94, 582] width 175 height 27
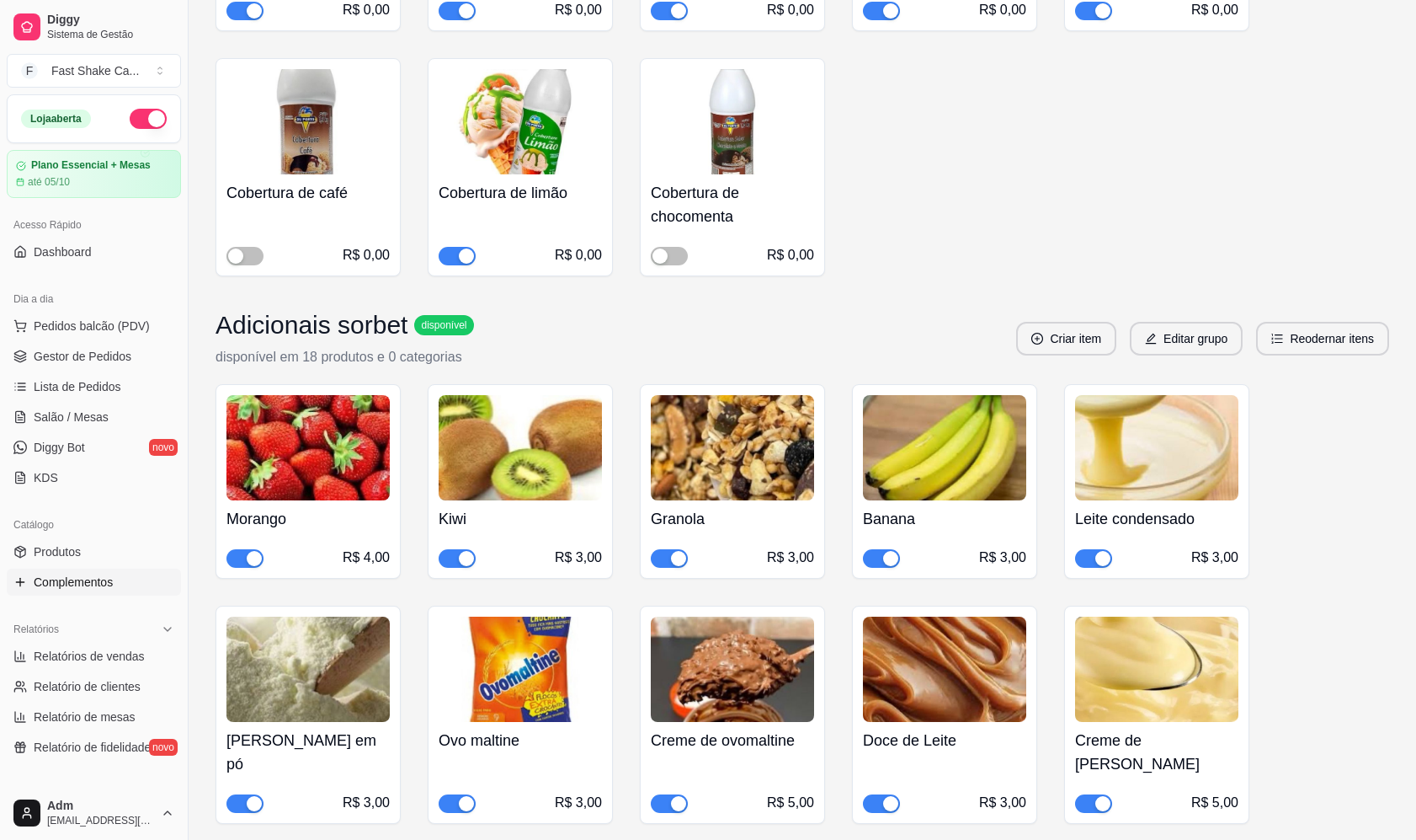
scroll to position [1011, 0]
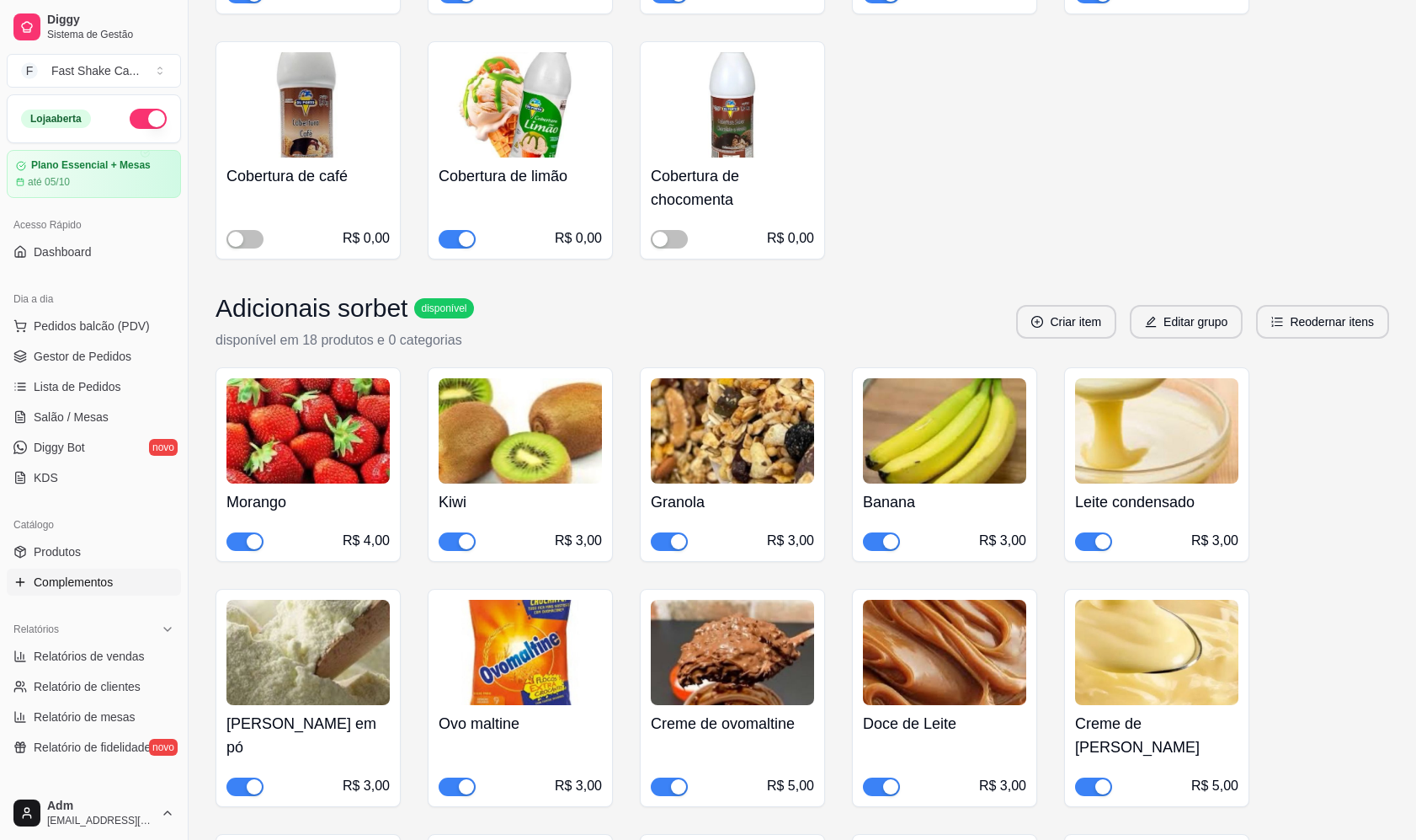
click at [564, 457] on img at bounding box center [520, 430] width 163 height 105
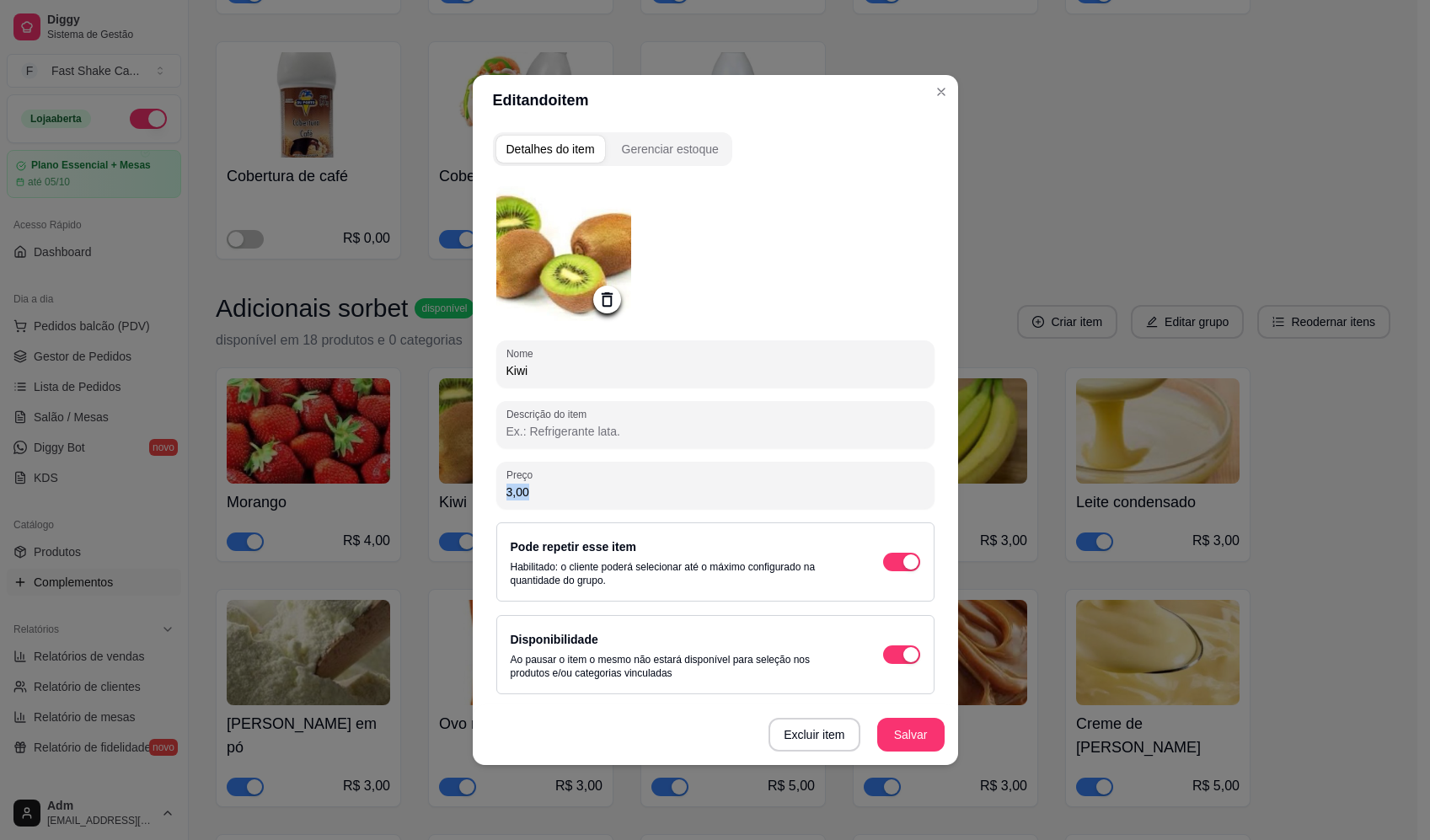
drag, startPoint x: 557, startPoint y: 480, endPoint x: 453, endPoint y: 515, distance: 109.7
click at [453, 515] on div "Editando item Detalhes do item Gerenciar estoque Nome Kiwi Descrição do item Pr…" at bounding box center [715, 420] width 1430 height 840
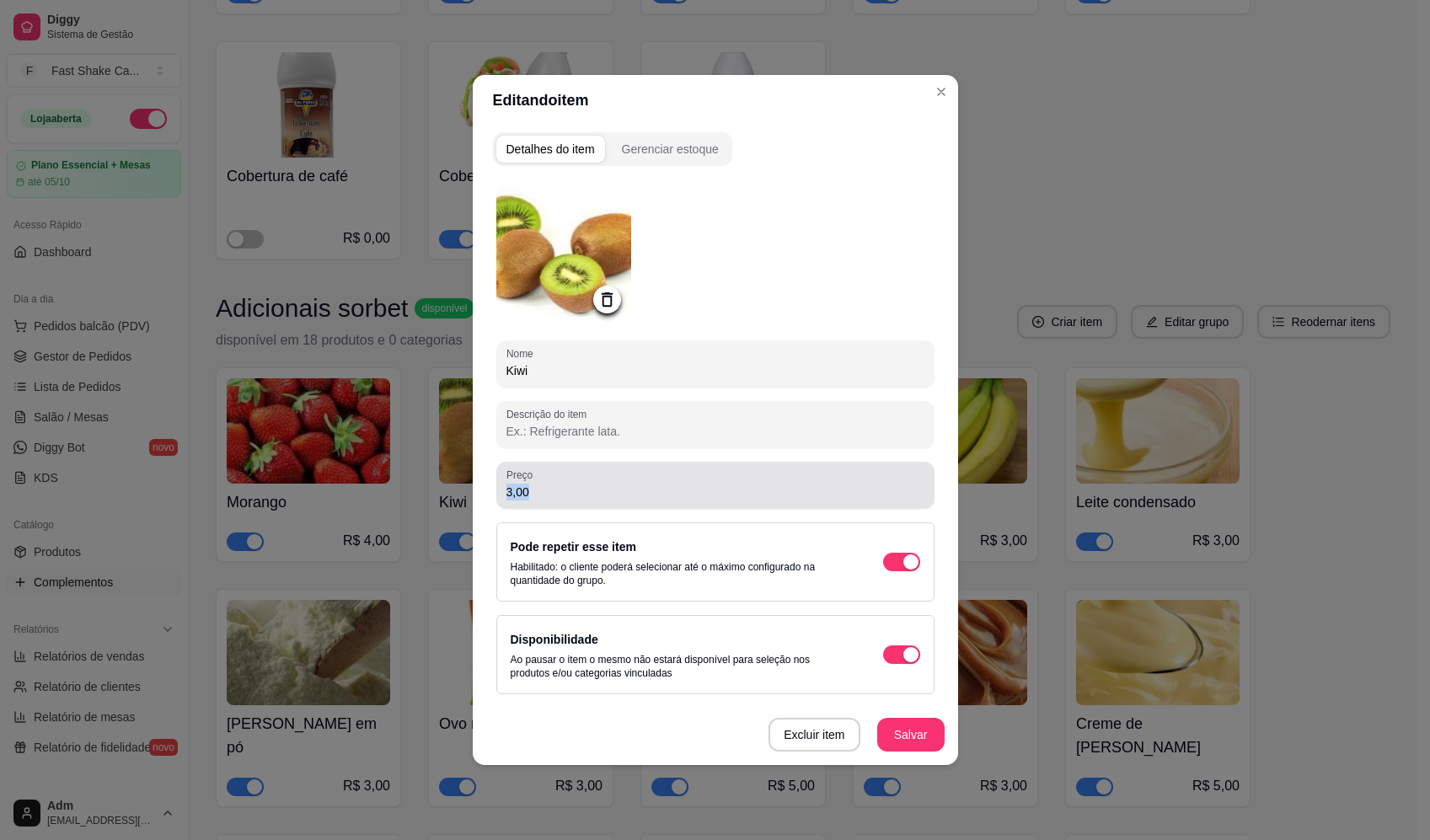
click at [576, 503] on div "Preço 3,00" at bounding box center [715, 485] width 438 height 47
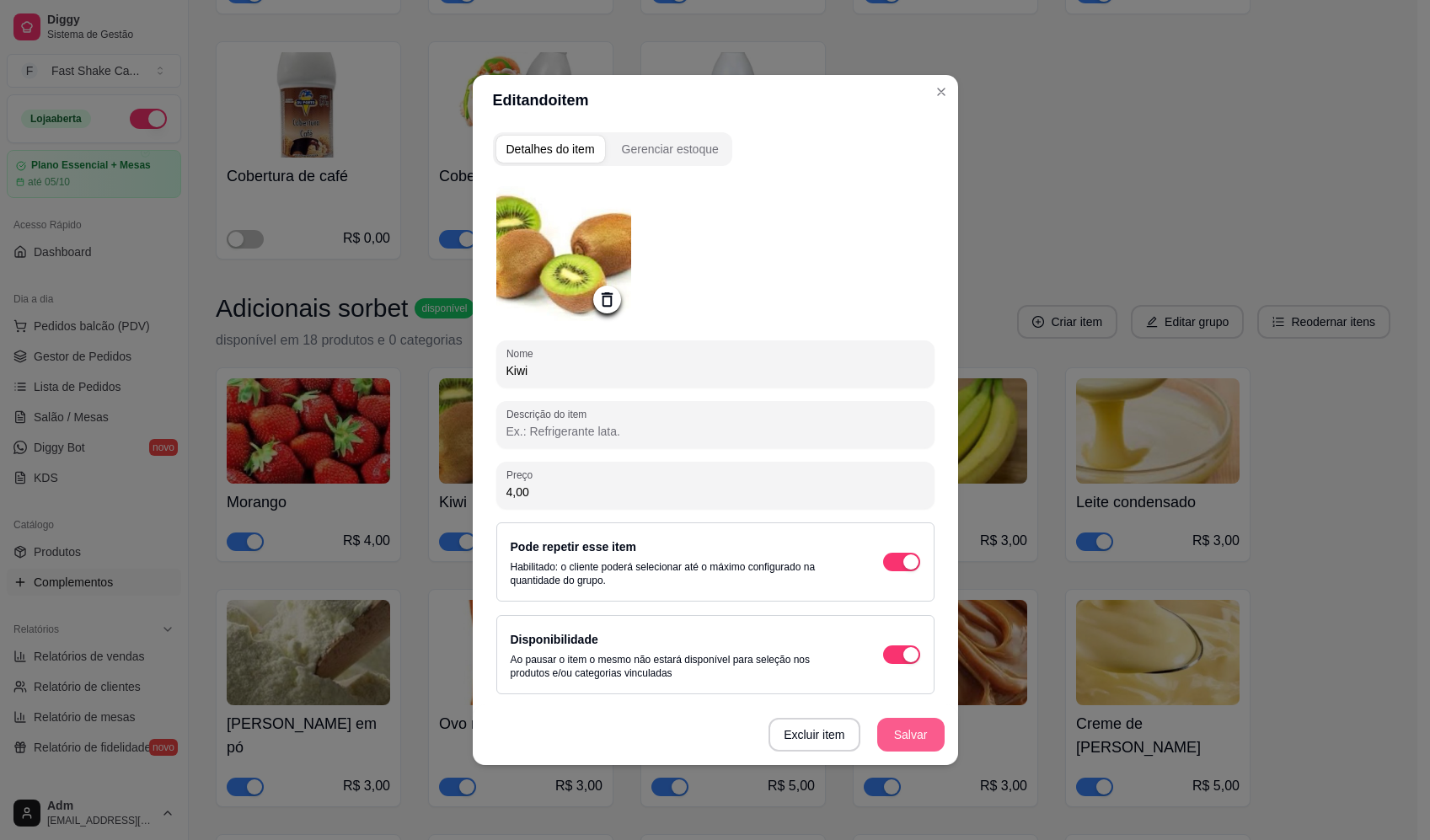
type input "4,00"
click at [915, 733] on button "Salvar" at bounding box center [911, 734] width 67 height 33
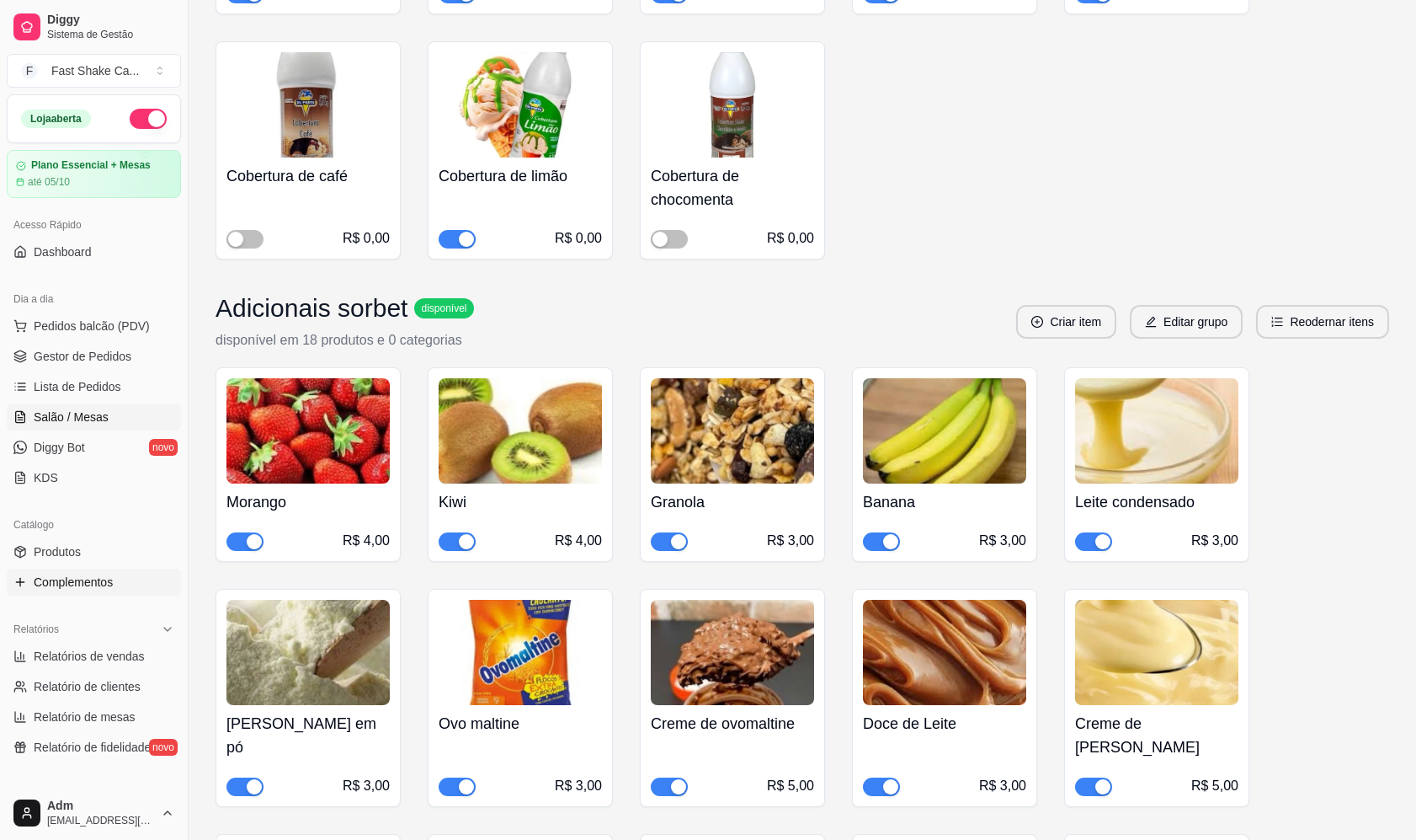
click at [79, 420] on span "Salão / Mesas" at bounding box center [70, 417] width 75 height 17
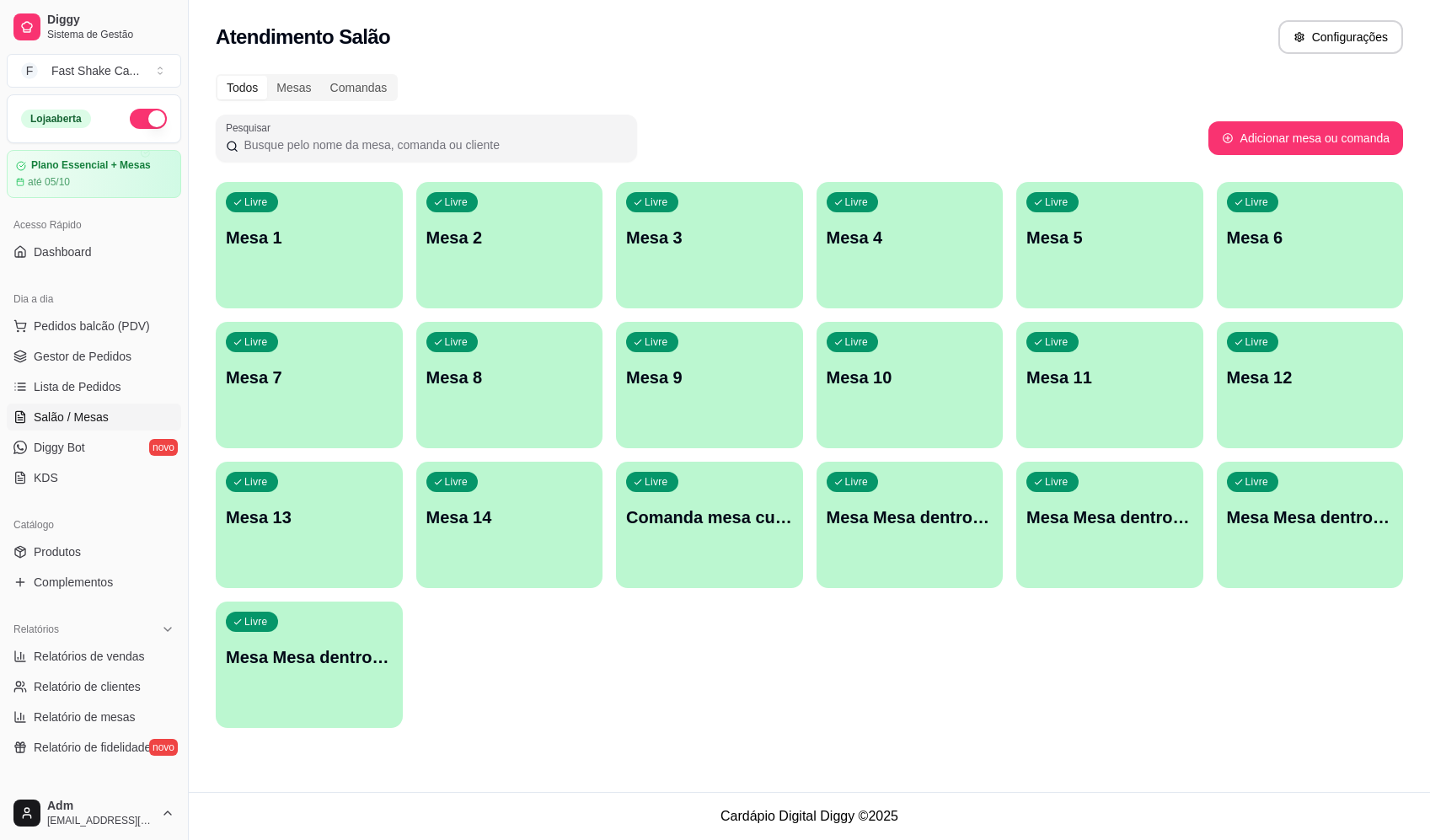
click at [699, 186] on div "Livre Mesa 3" at bounding box center [709, 235] width 187 height 106
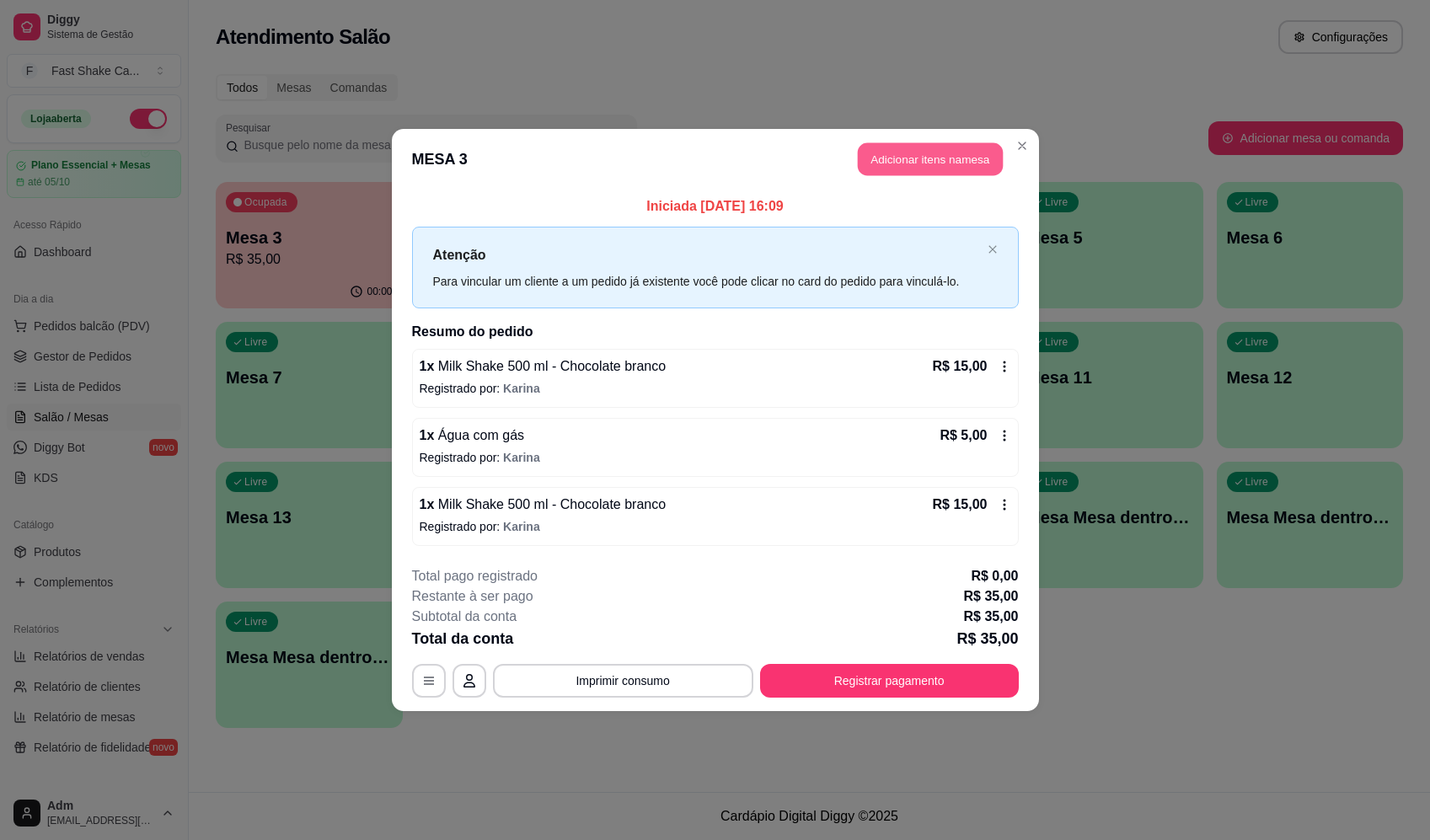
click at [943, 146] on button "Adicionar itens na mesa" at bounding box center [930, 159] width 145 height 33
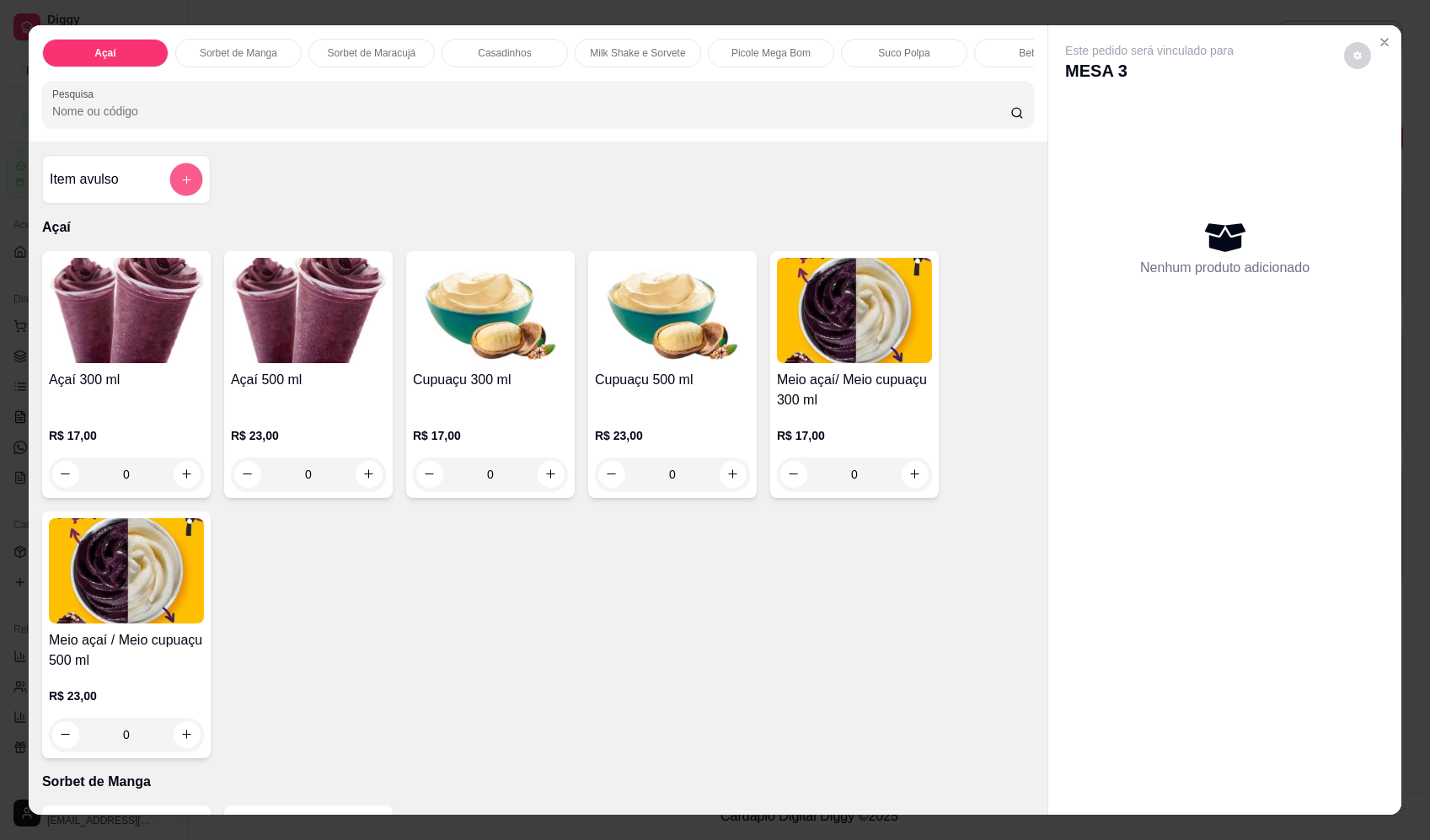
click at [170, 194] on button "add-separate-item" at bounding box center [186, 179] width 33 height 33
click at [734, 351] on div at bounding box center [715, 353] width 317 height 33
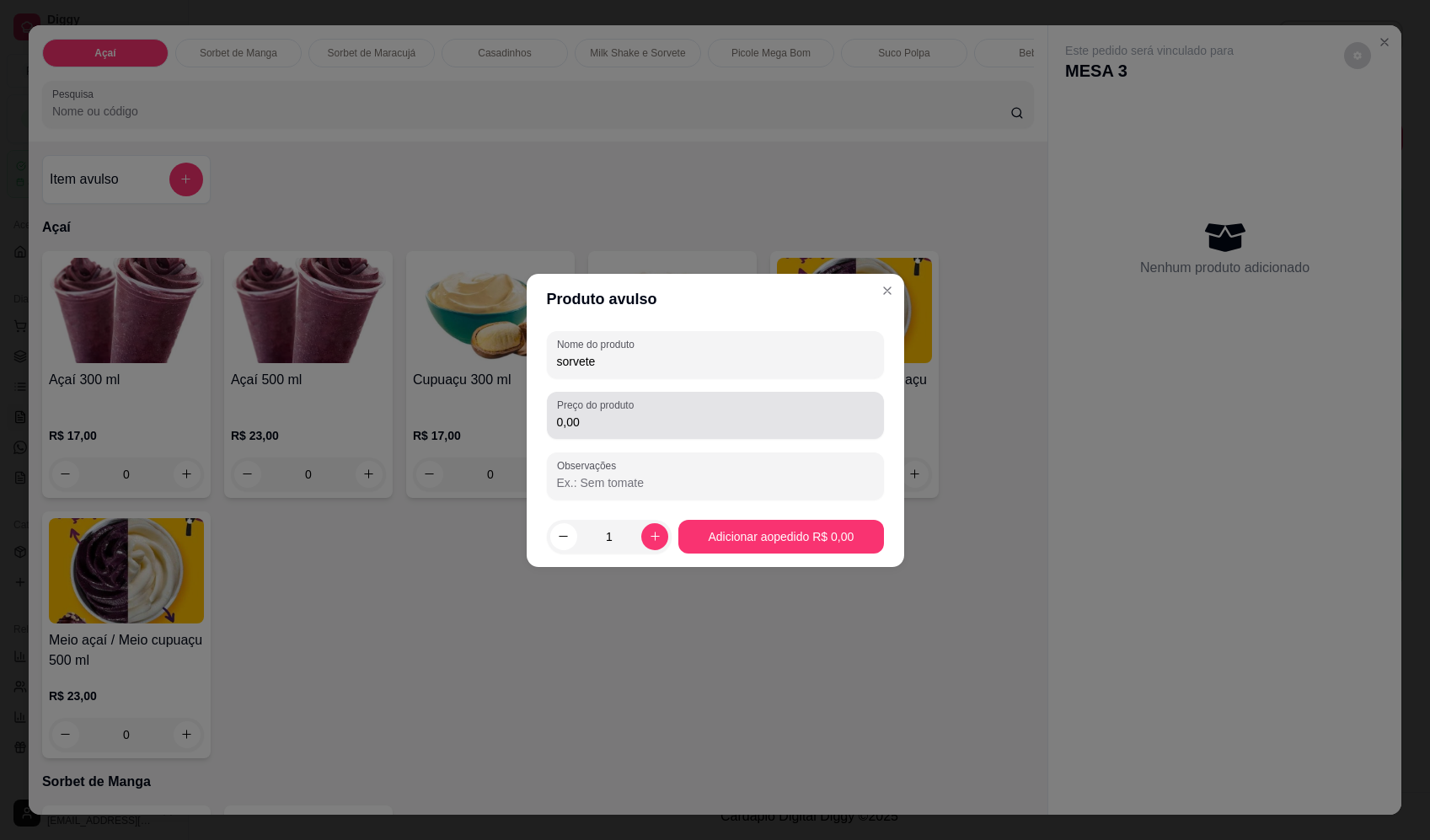
type input "sorvete"
click at [753, 405] on div "0,00" at bounding box center [715, 415] width 317 height 33
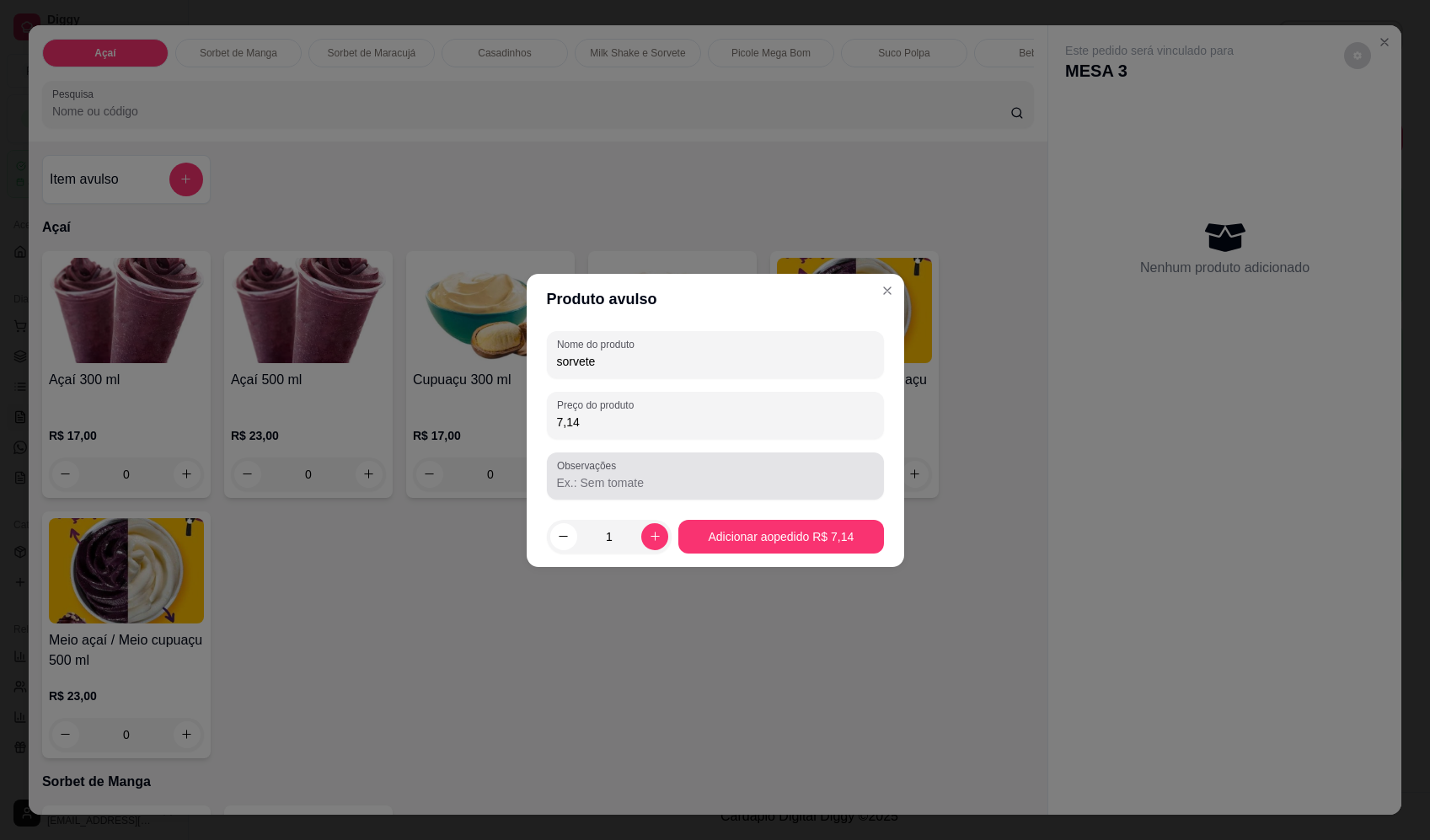
type input "7,14"
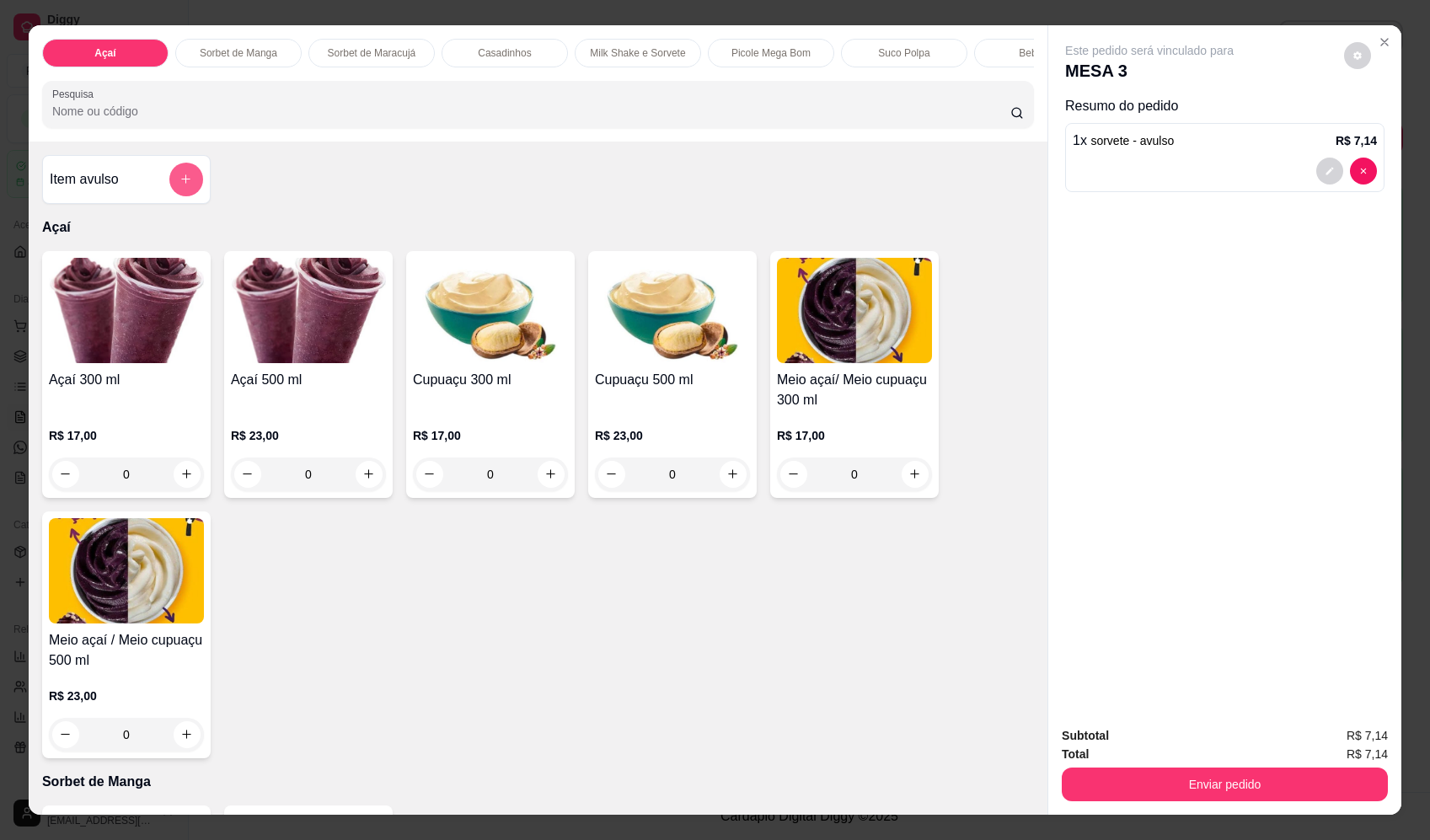
click at [169, 196] on button "add-separate-item" at bounding box center [185, 178] width 33 height 33
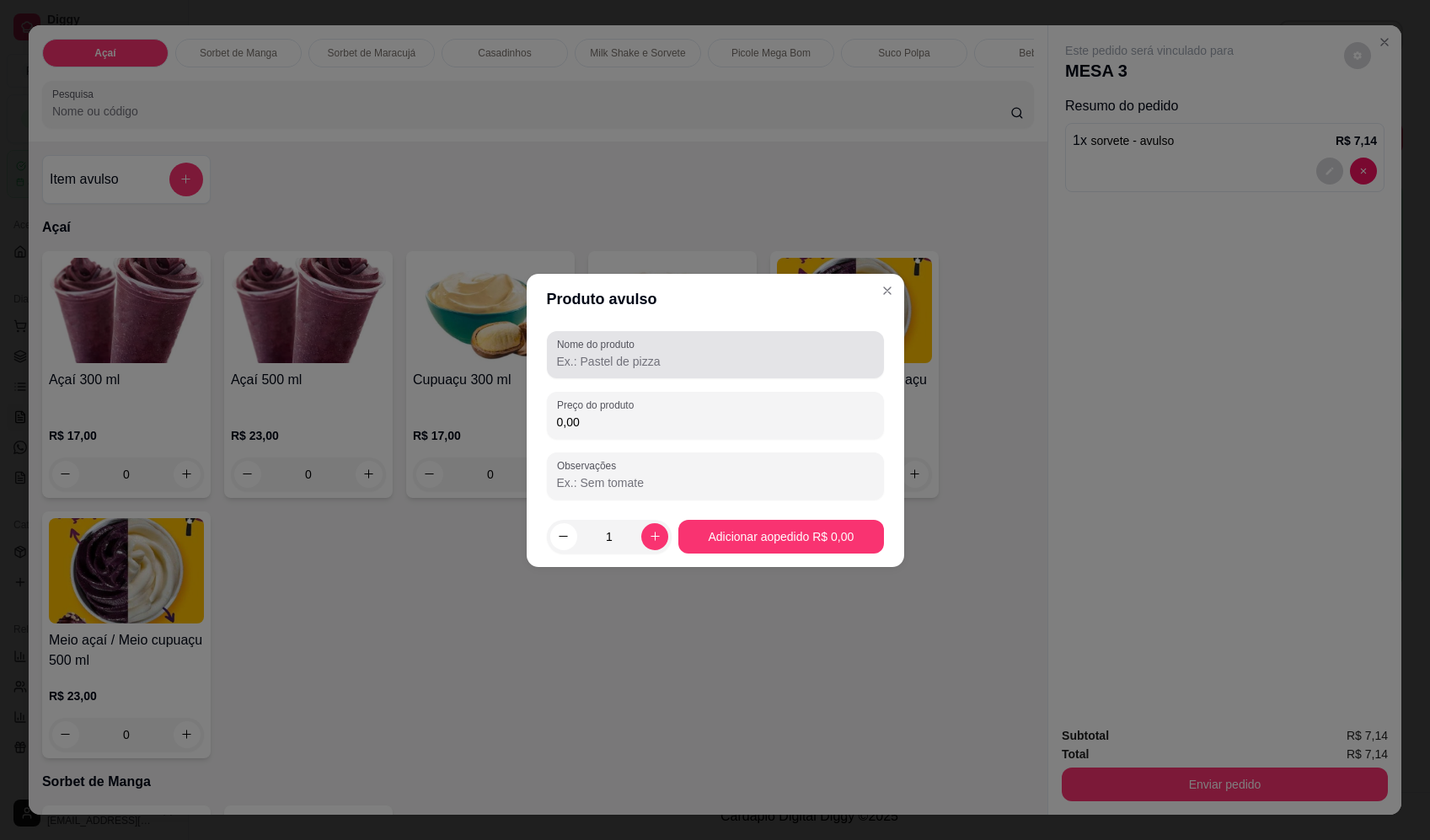
drag, startPoint x: 684, startPoint y: 345, endPoint x: 667, endPoint y: 366, distance: 27.0
click at [666, 363] on div at bounding box center [715, 354] width 317 height 33
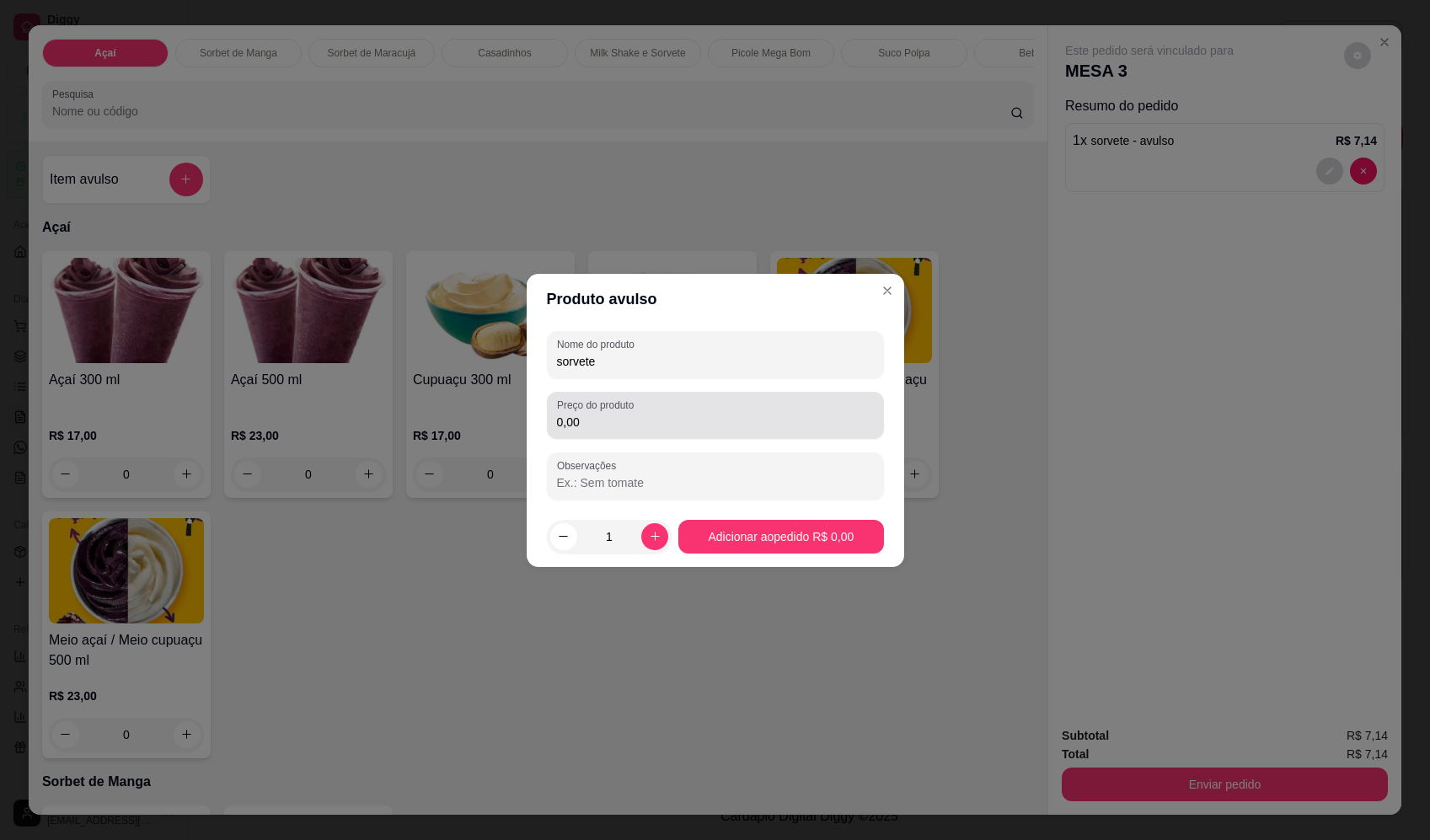
type input "sorvete"
click at [659, 419] on input "0,00" at bounding box center [715, 422] width 317 height 17
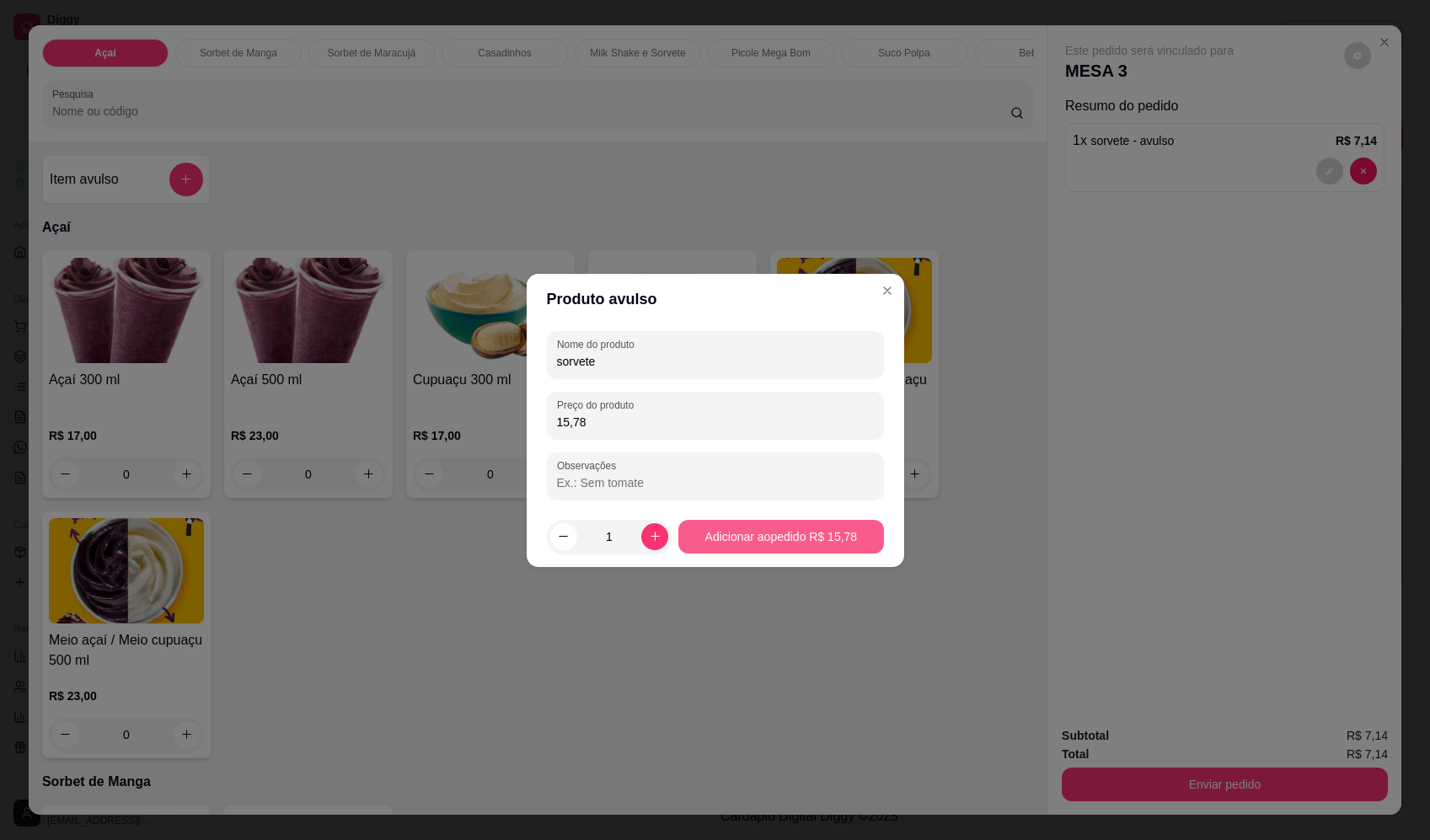
type input "15,78"
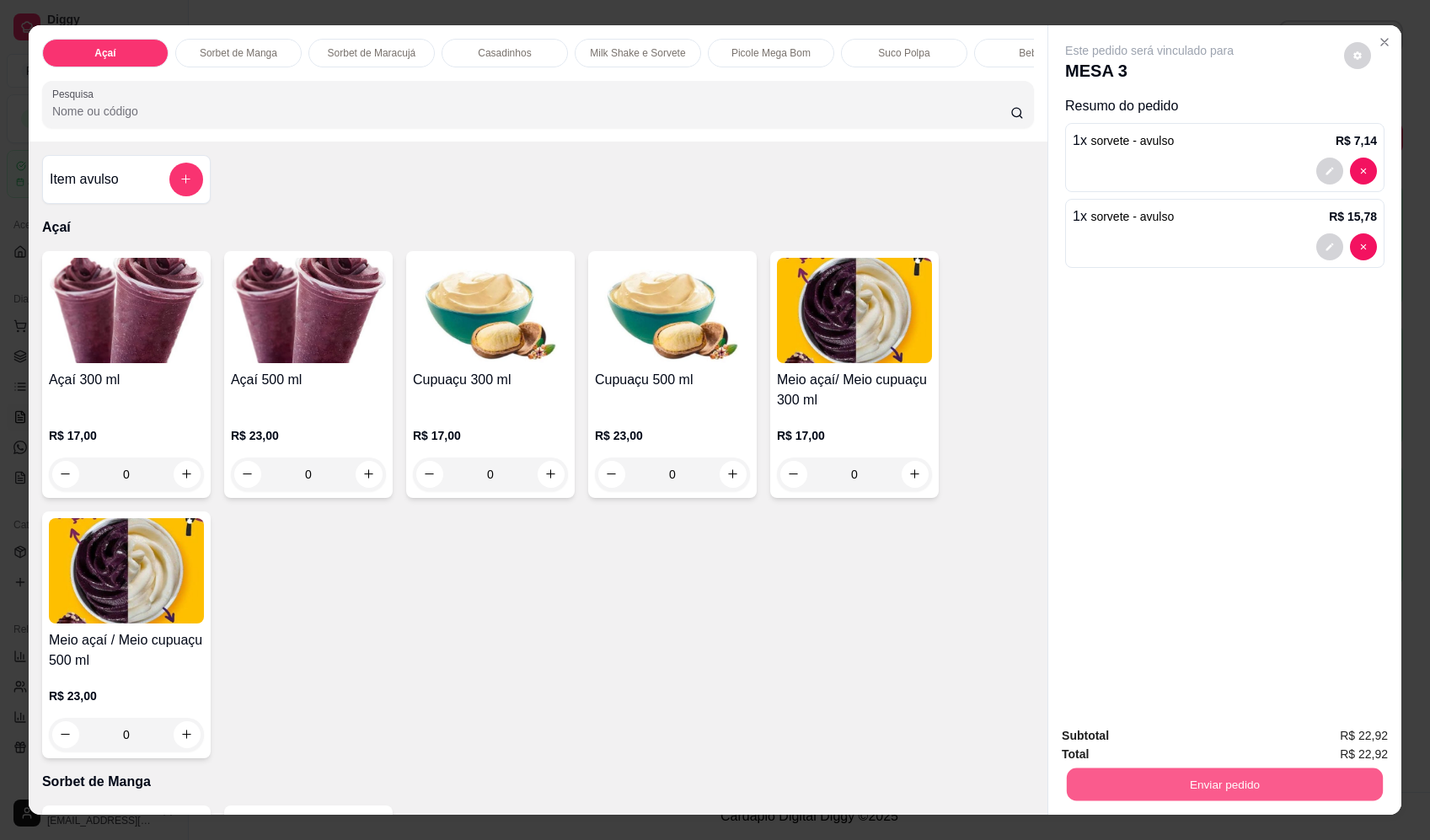
click at [1185, 771] on button "Enviar pedido" at bounding box center [1224, 784] width 316 height 33
click at [1330, 731] on button "Enviar pedido" at bounding box center [1344, 743] width 95 height 32
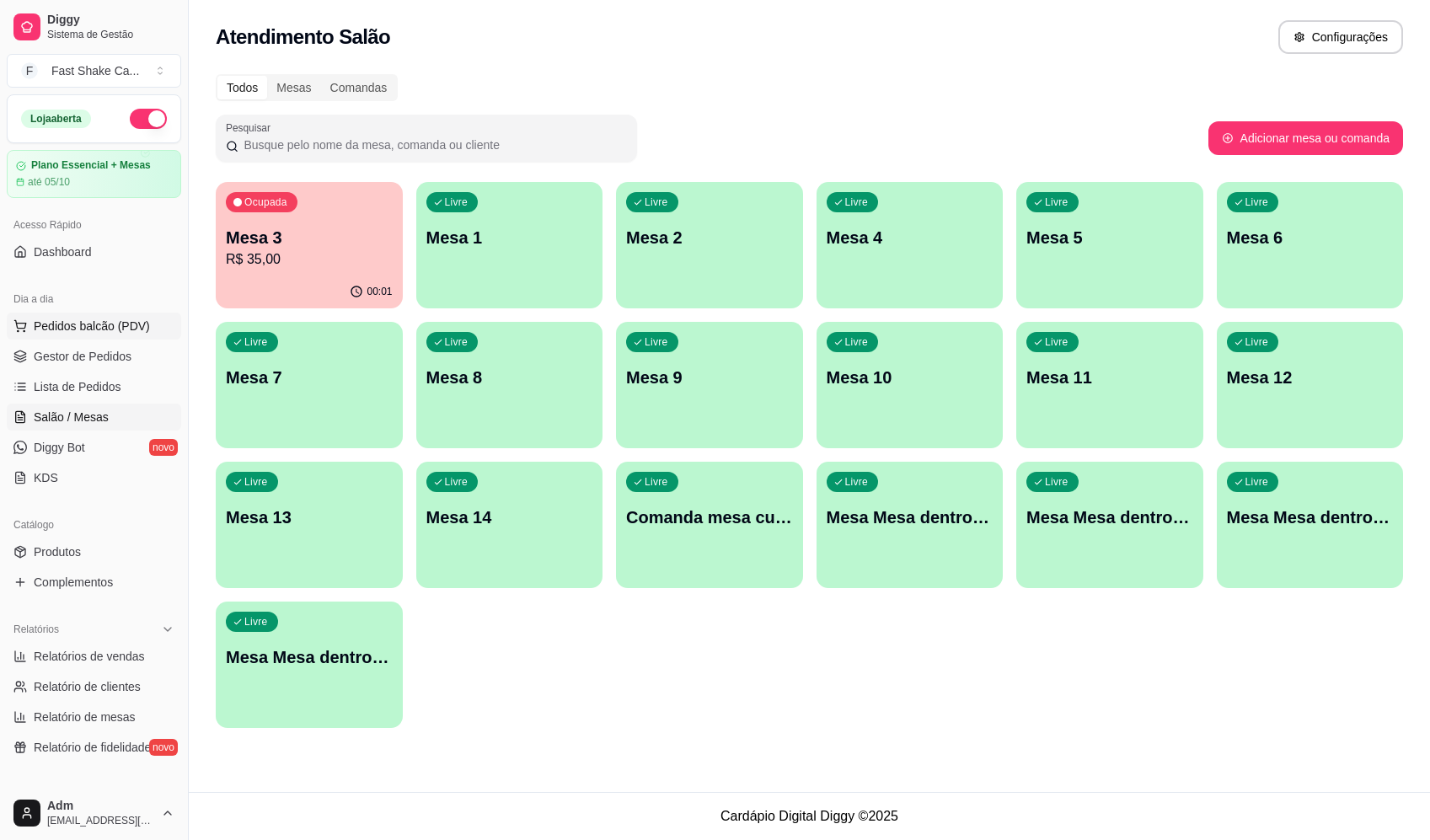
drag, startPoint x: 92, startPoint y: 329, endPoint x: 79, endPoint y: 320, distance: 15.8
click at [93, 329] on span "Pedidos balcão (PDV)" at bounding box center [91, 326] width 116 height 17
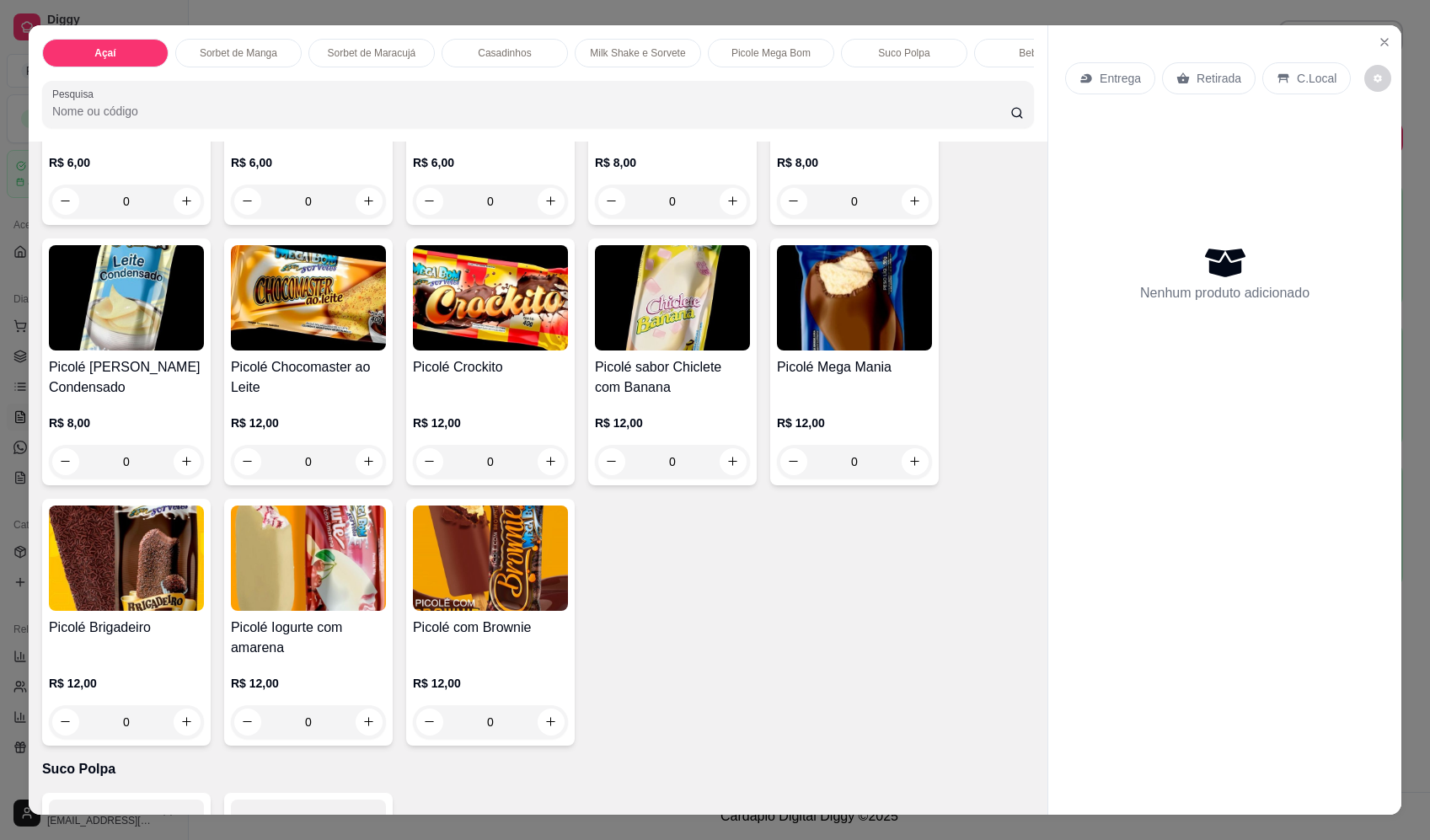
drag, startPoint x: 414, startPoint y: 451, endPoint x: 420, endPoint y: 440, distance: 12.5
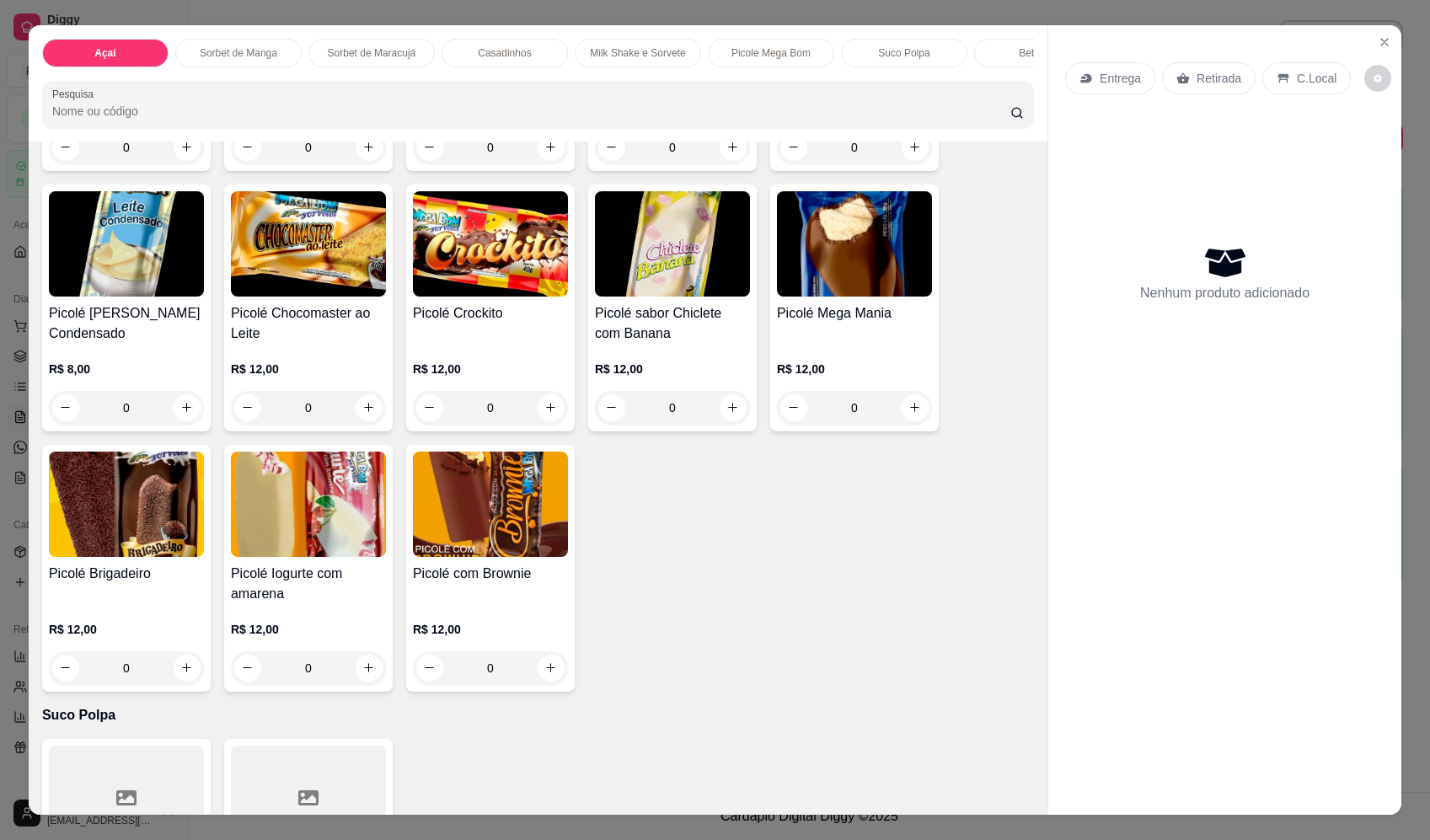
scroll to position [2527, 0]
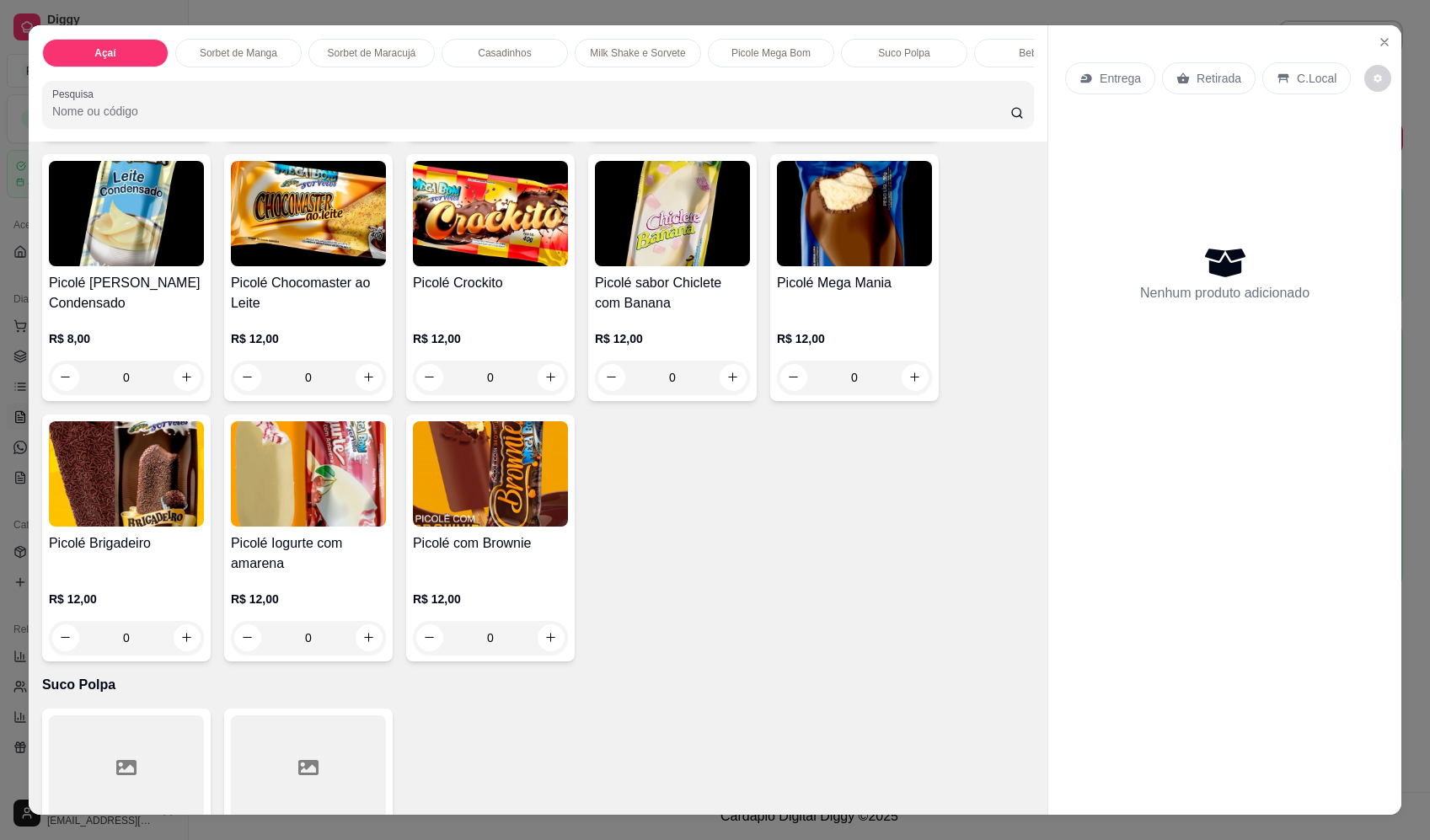
drag, startPoint x: 420, startPoint y: 440, endPoint x: 839, endPoint y: 587, distance: 444.0
click at [871, 611] on div "Picolé sabor Morango R$ 6,00 0 Picolé sabor Uva R$ 6,00 0 Picolé sabor Limao R$…" at bounding box center [537, 288] width 991 height 747
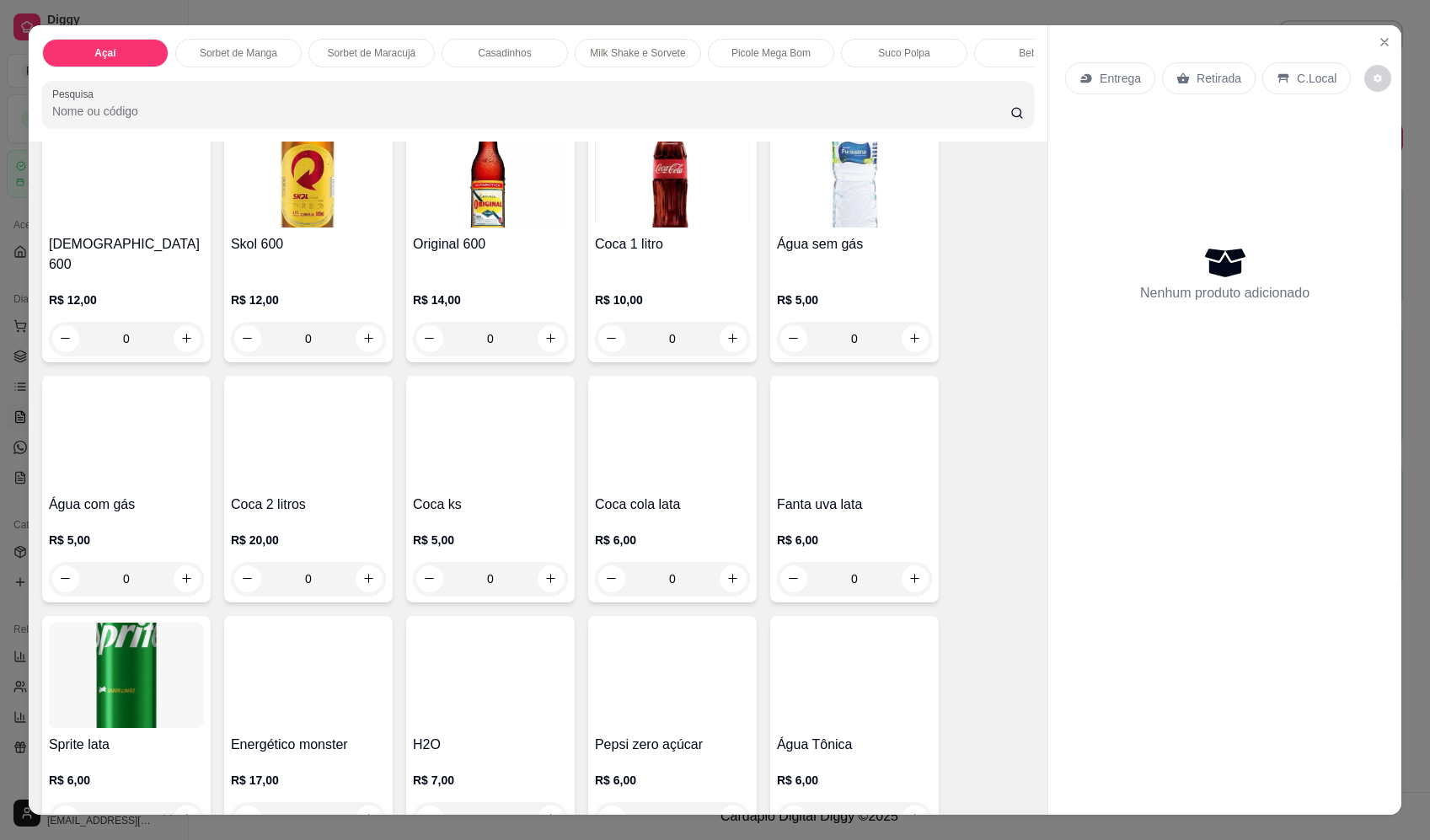
scroll to position [3873, 0]
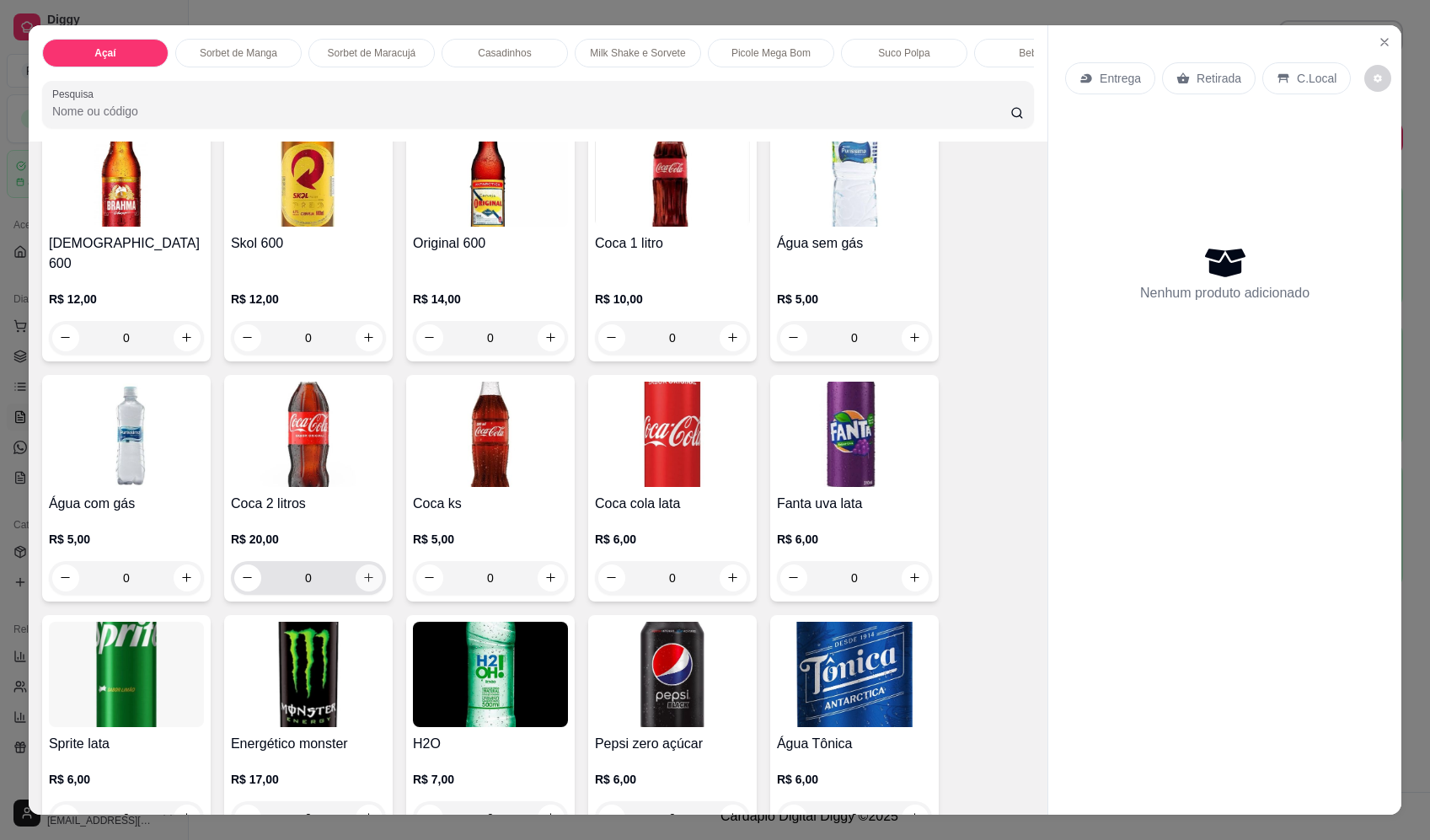
click at [367, 575] on icon "increase-product-quantity" at bounding box center [368, 577] width 12 height 12
type input "1"
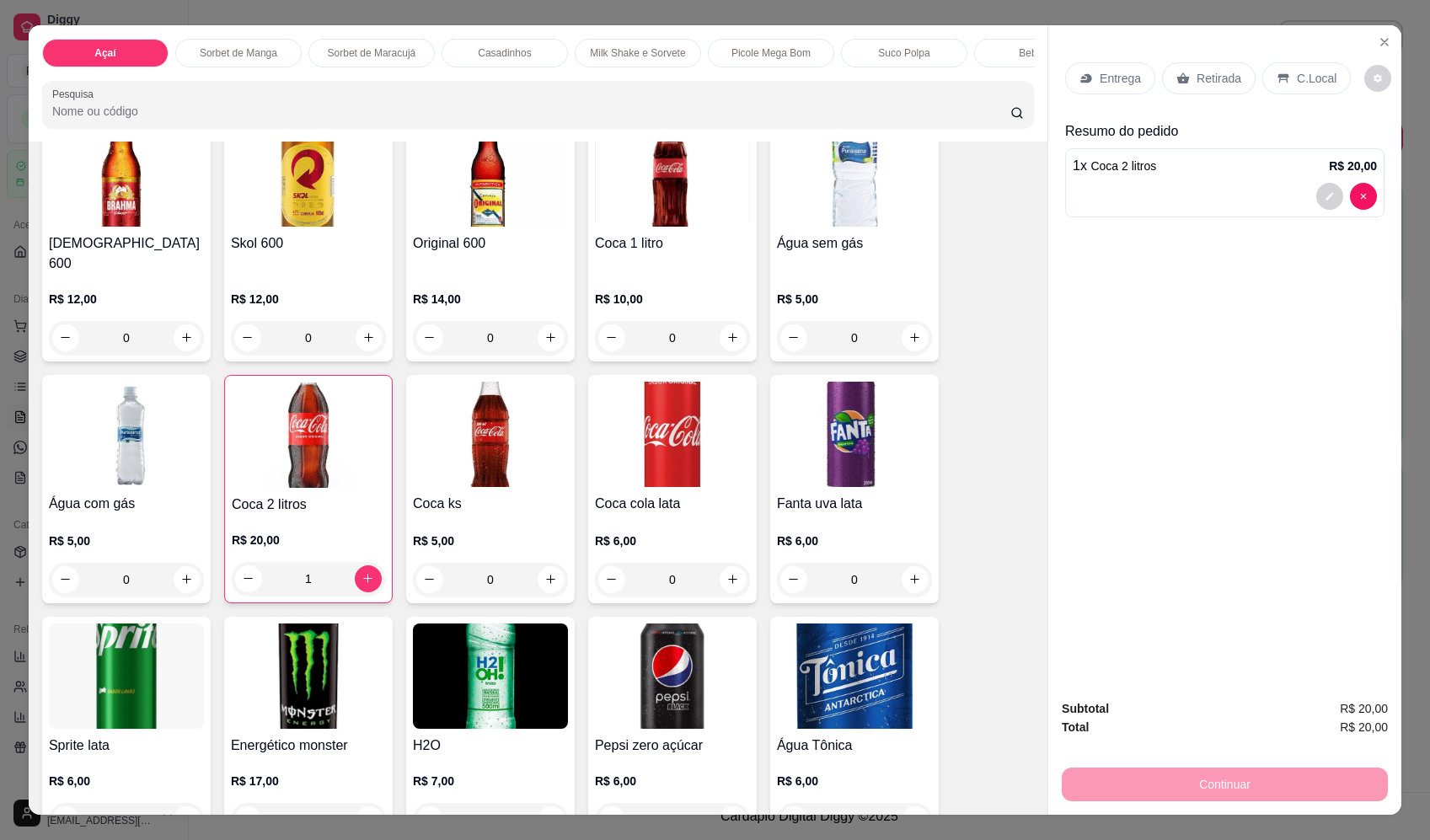
click at [1199, 786] on div "Continuar" at bounding box center [1224, 782] width 326 height 38
click at [1100, 79] on p "Entrega" at bounding box center [1120, 79] width 41 height 17
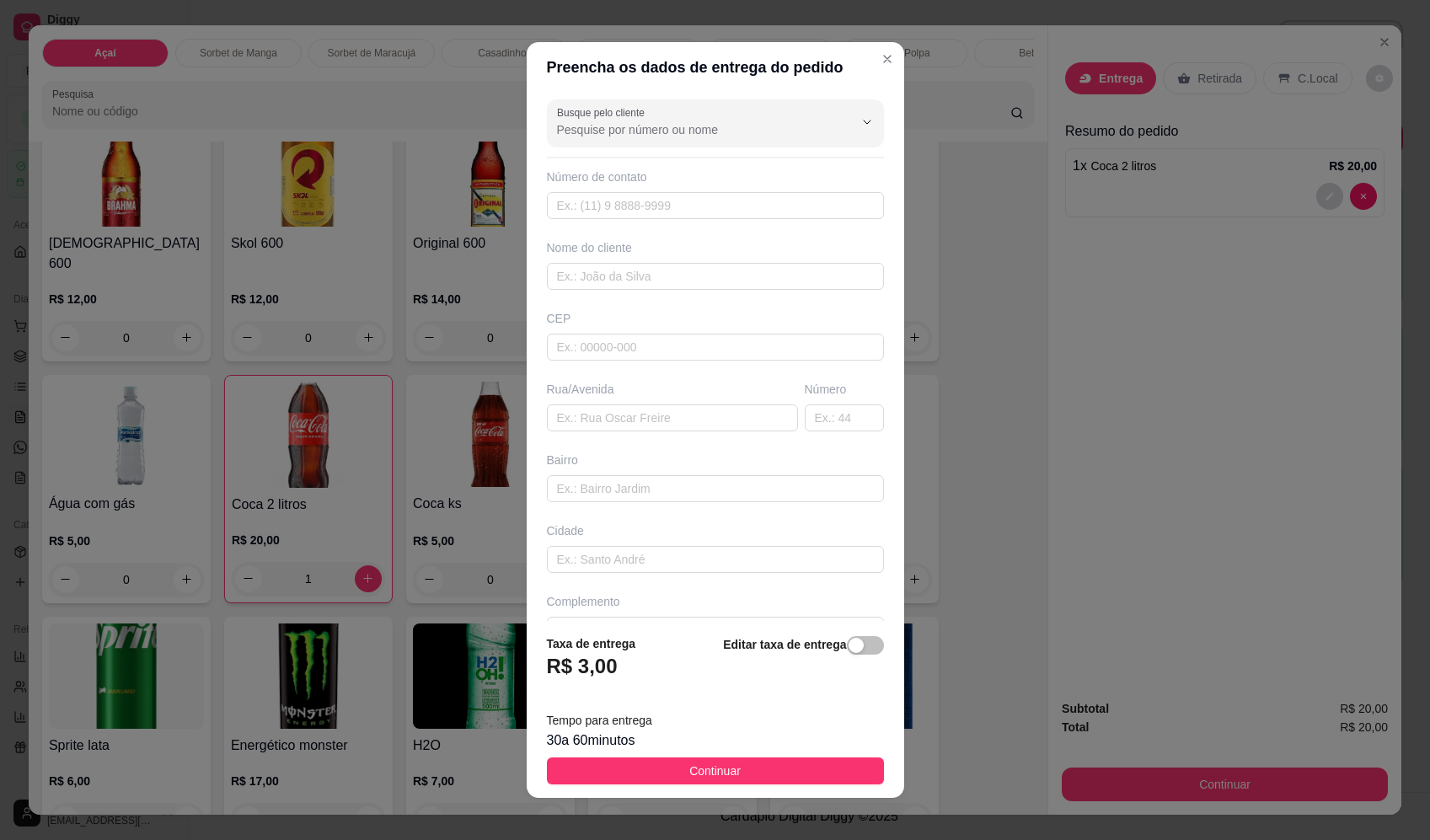
click at [824, 773] on button "Continuar" at bounding box center [715, 771] width 337 height 27
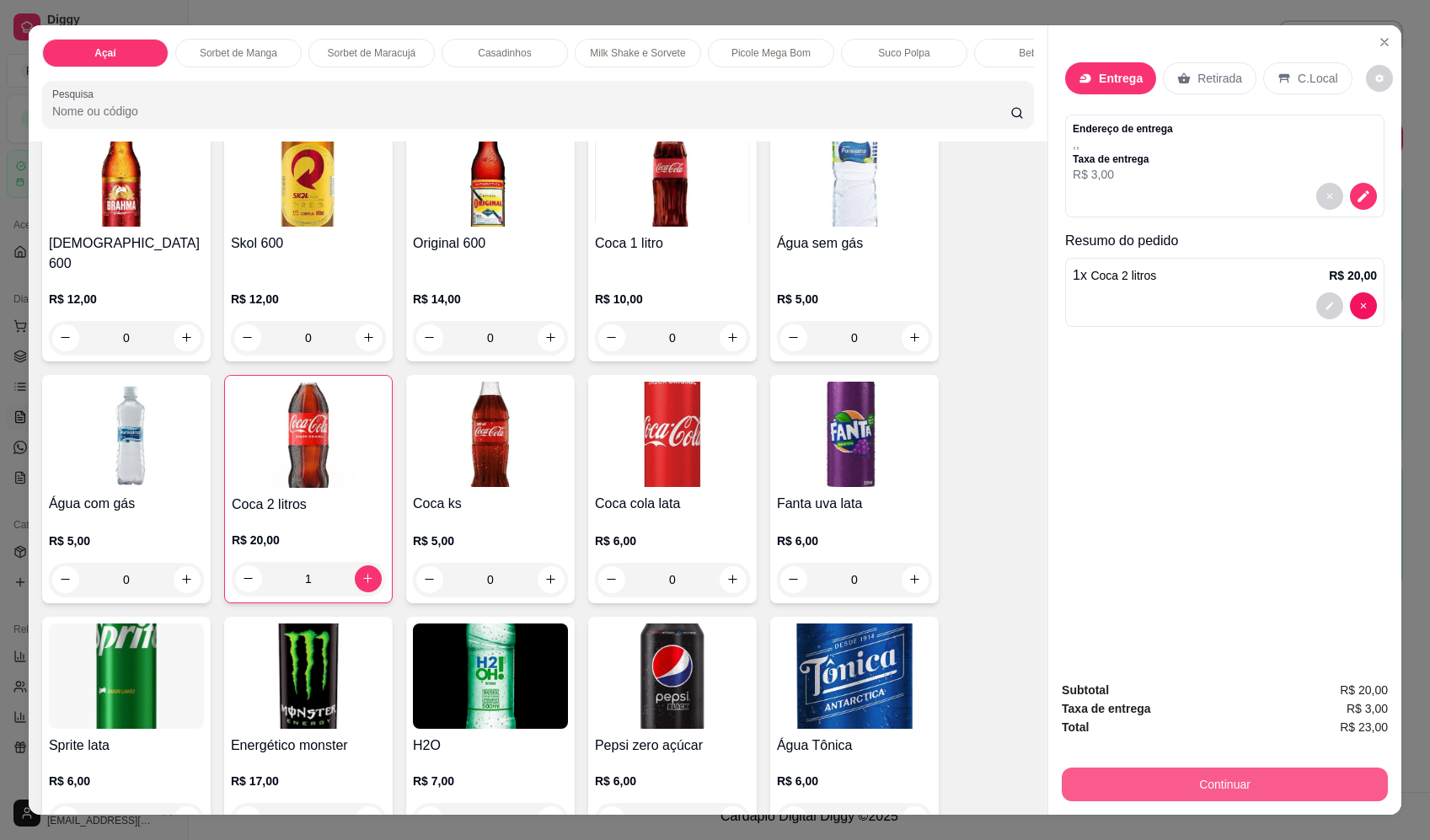
click at [1214, 765] on div "Continuar" at bounding box center [1224, 782] width 326 height 38
click at [1178, 780] on button "Continuar" at bounding box center [1224, 783] width 326 height 33
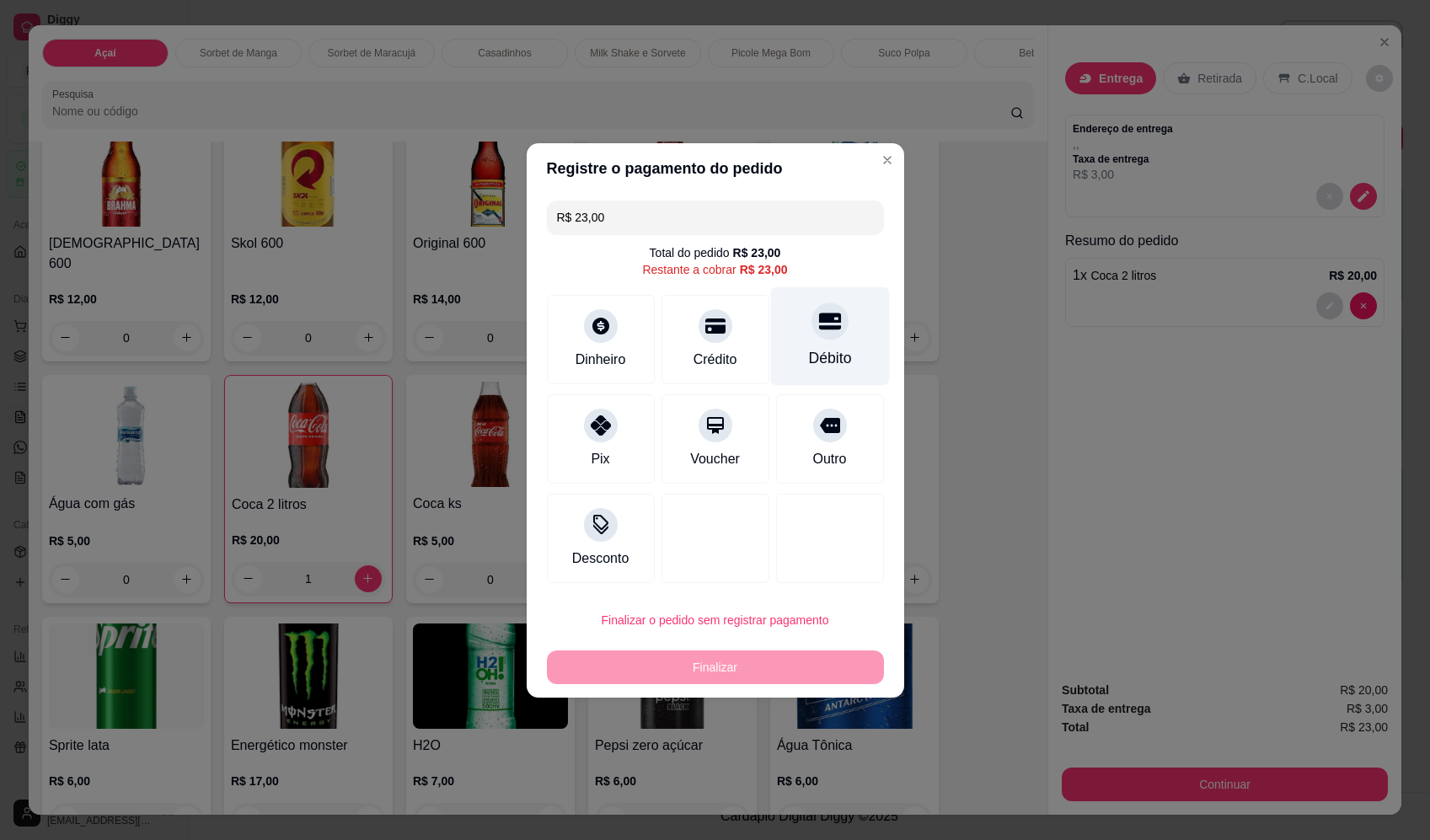
click at [849, 347] on div "Débito" at bounding box center [829, 336] width 119 height 99
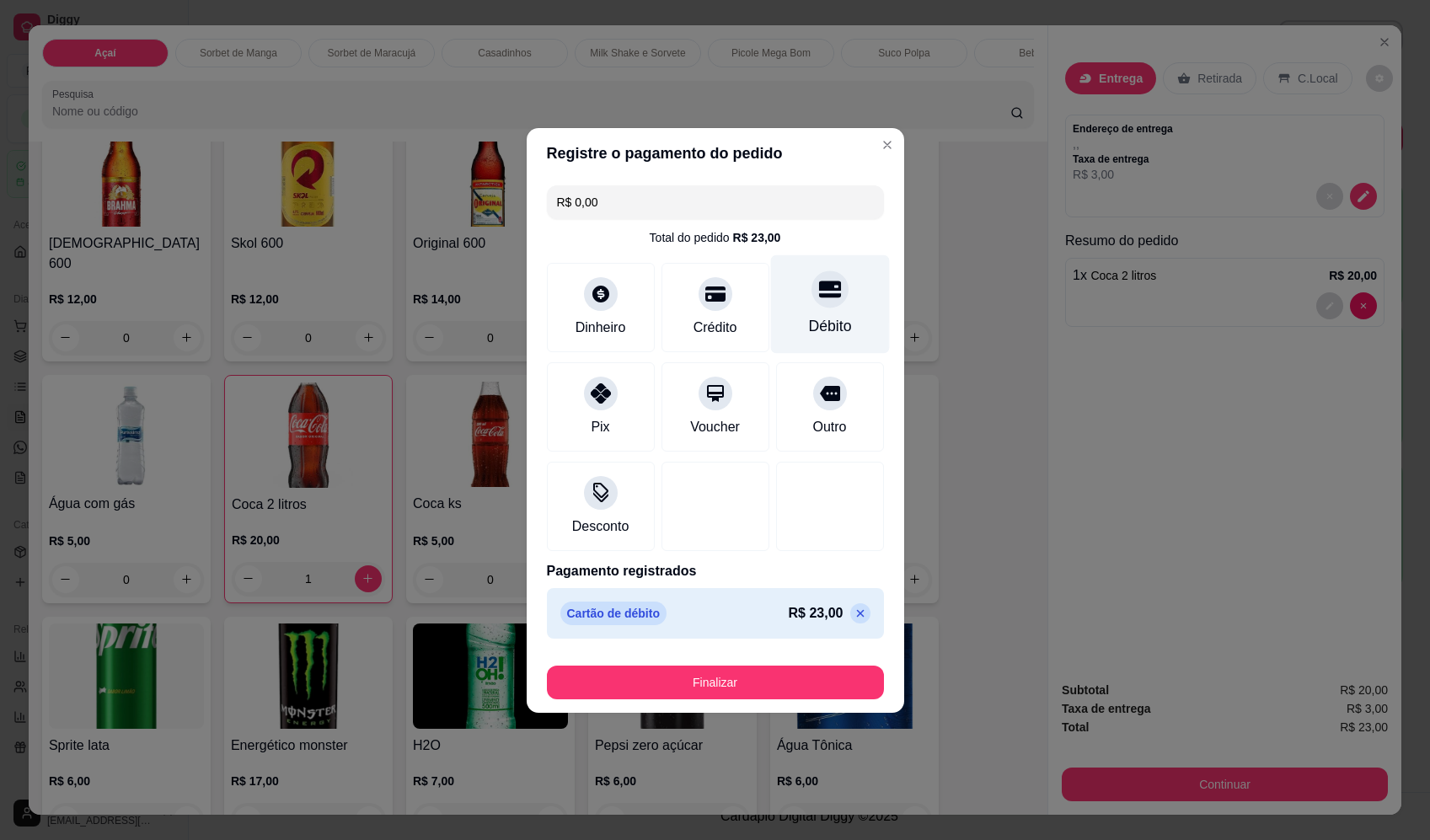
type input "R$ 0,00"
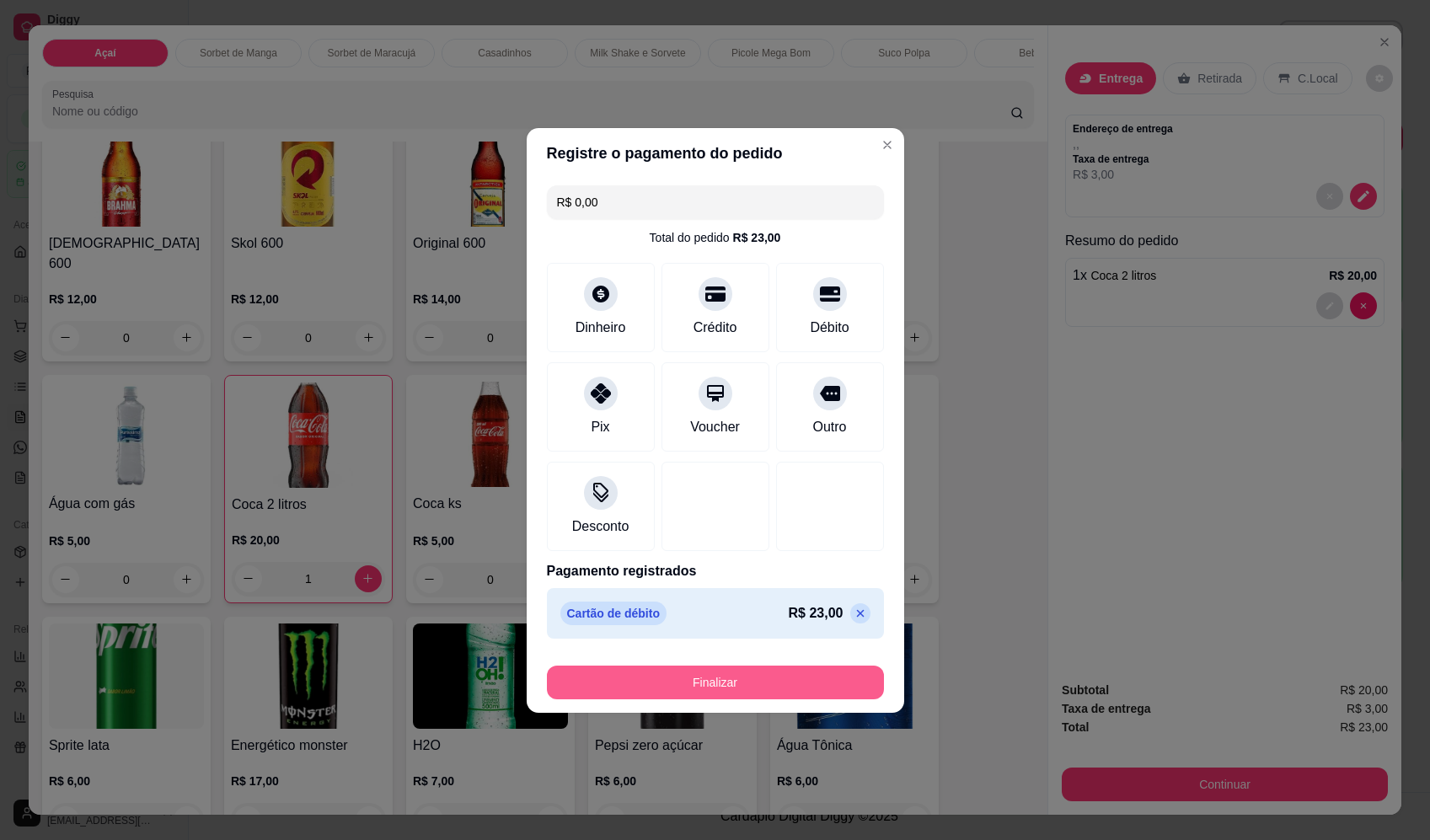
click at [743, 685] on button "Finalizar" at bounding box center [715, 681] width 337 height 33
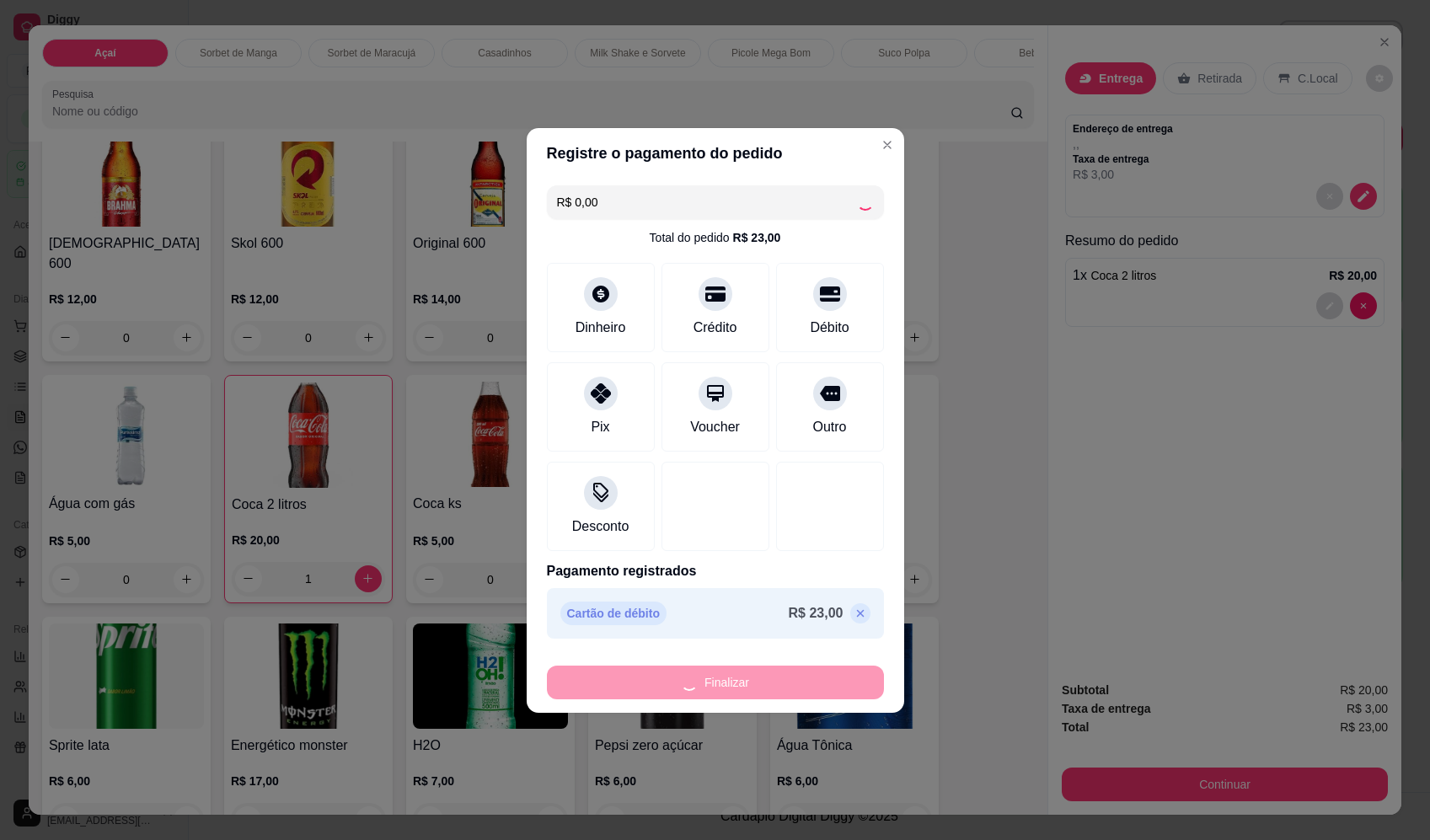
type input "0"
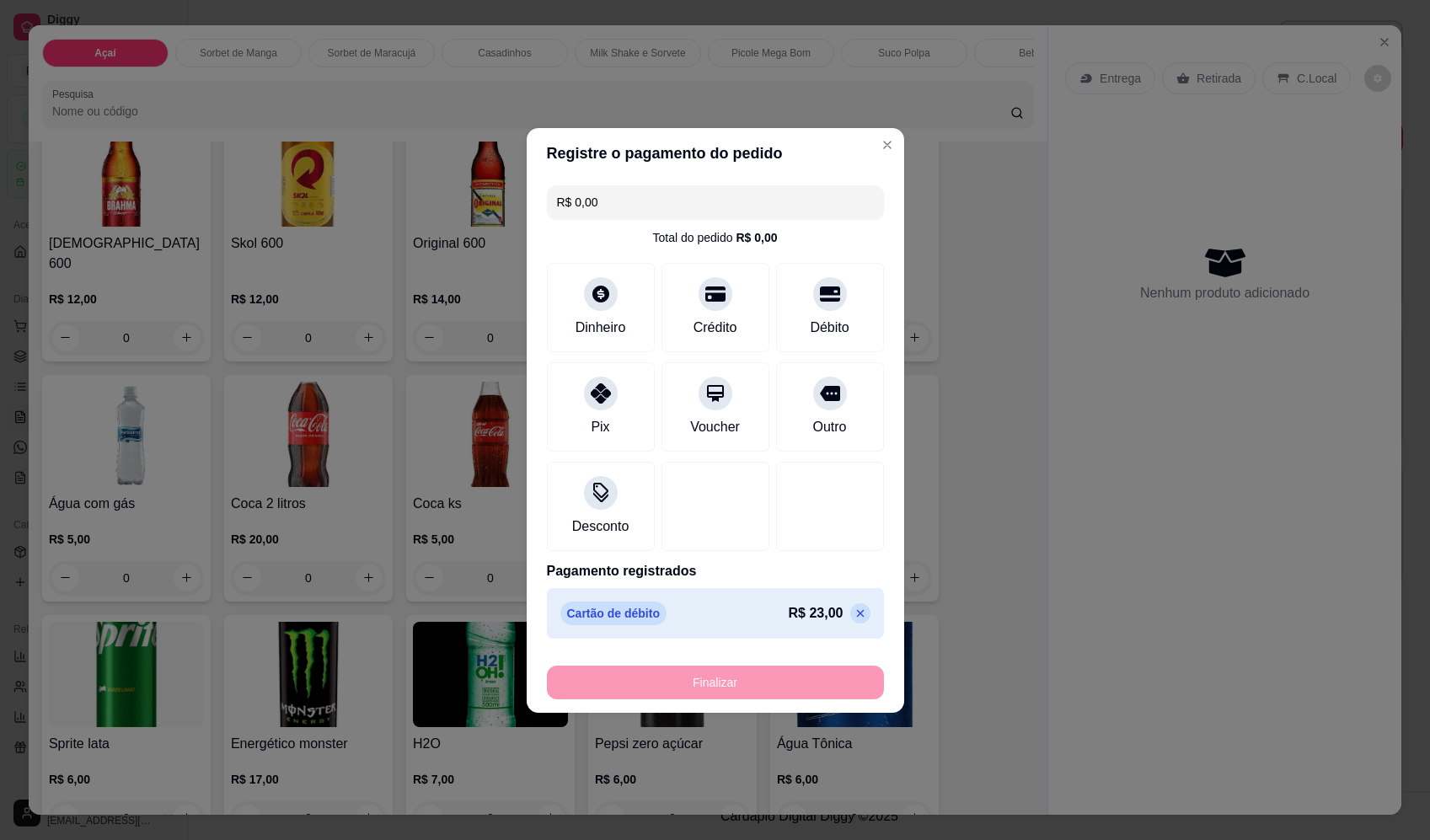
type input "-R$ 23,00"
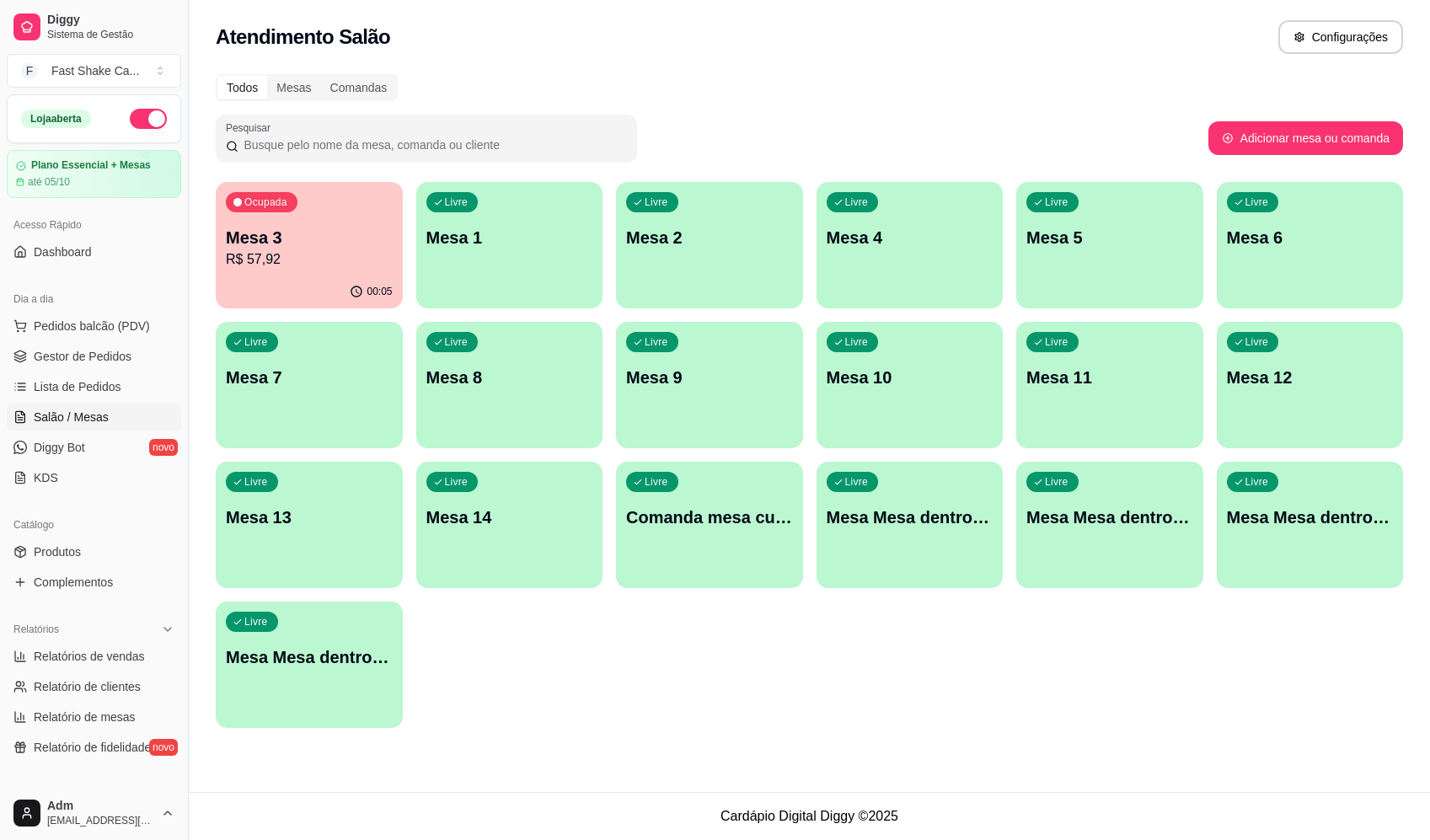
click at [1102, 523] on p "Mesa Mesa dentro laranja" at bounding box center [1110, 516] width 167 height 24
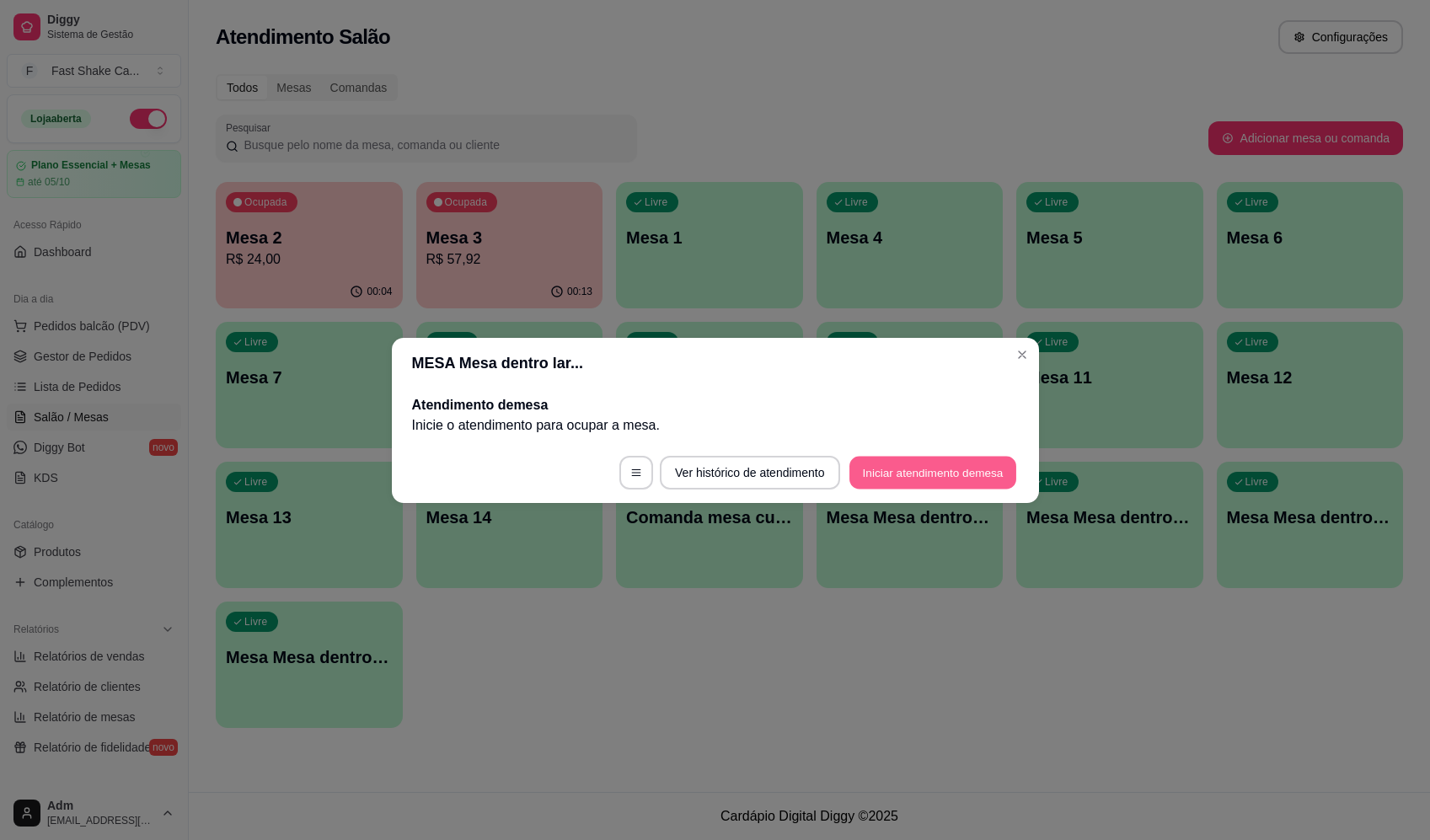
click at [963, 474] on button "Iniciar atendimento de mesa" at bounding box center [932, 472] width 167 height 33
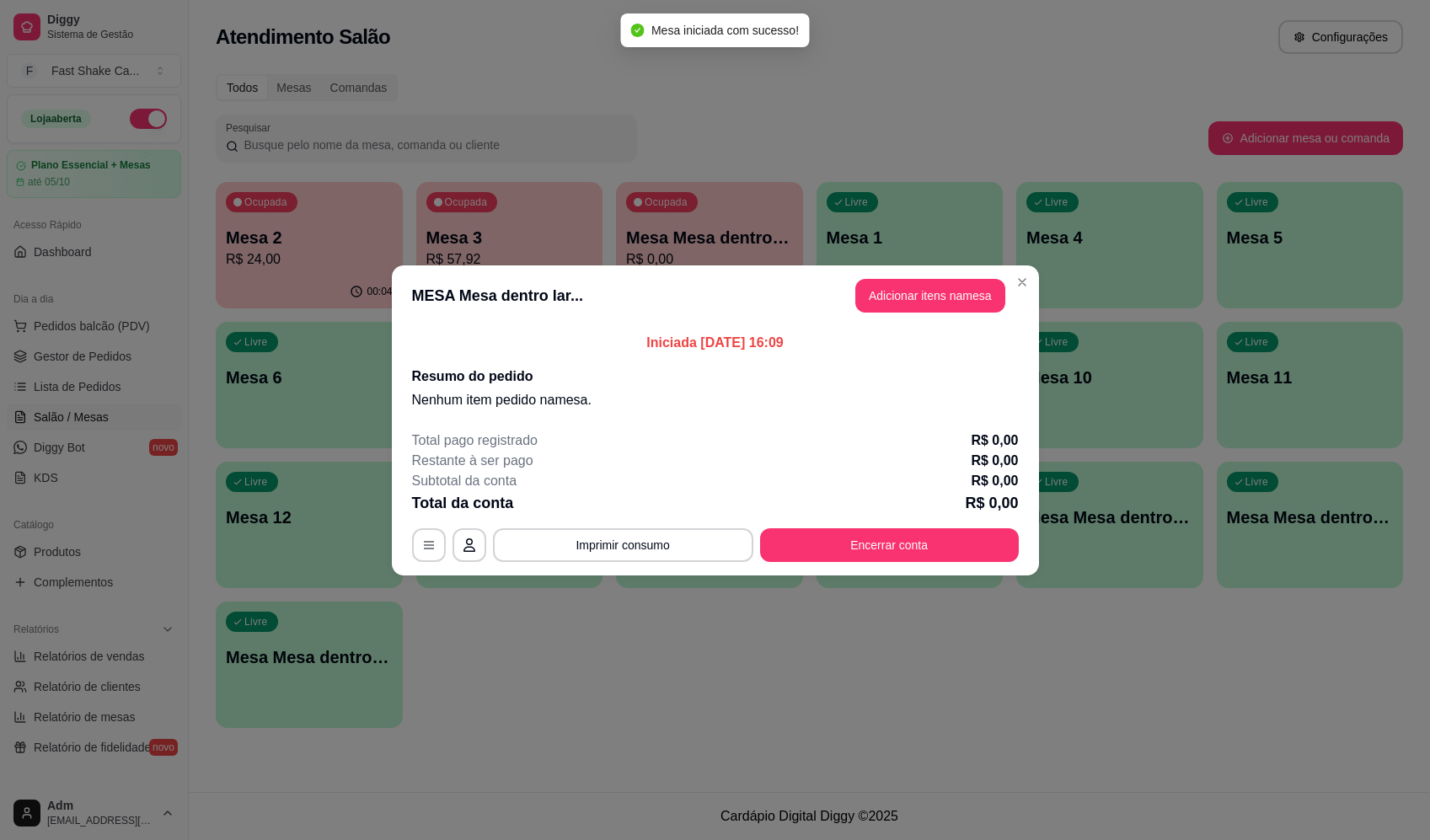
click at [942, 299] on button "Adicionar itens na mesa" at bounding box center [931, 295] width 150 height 33
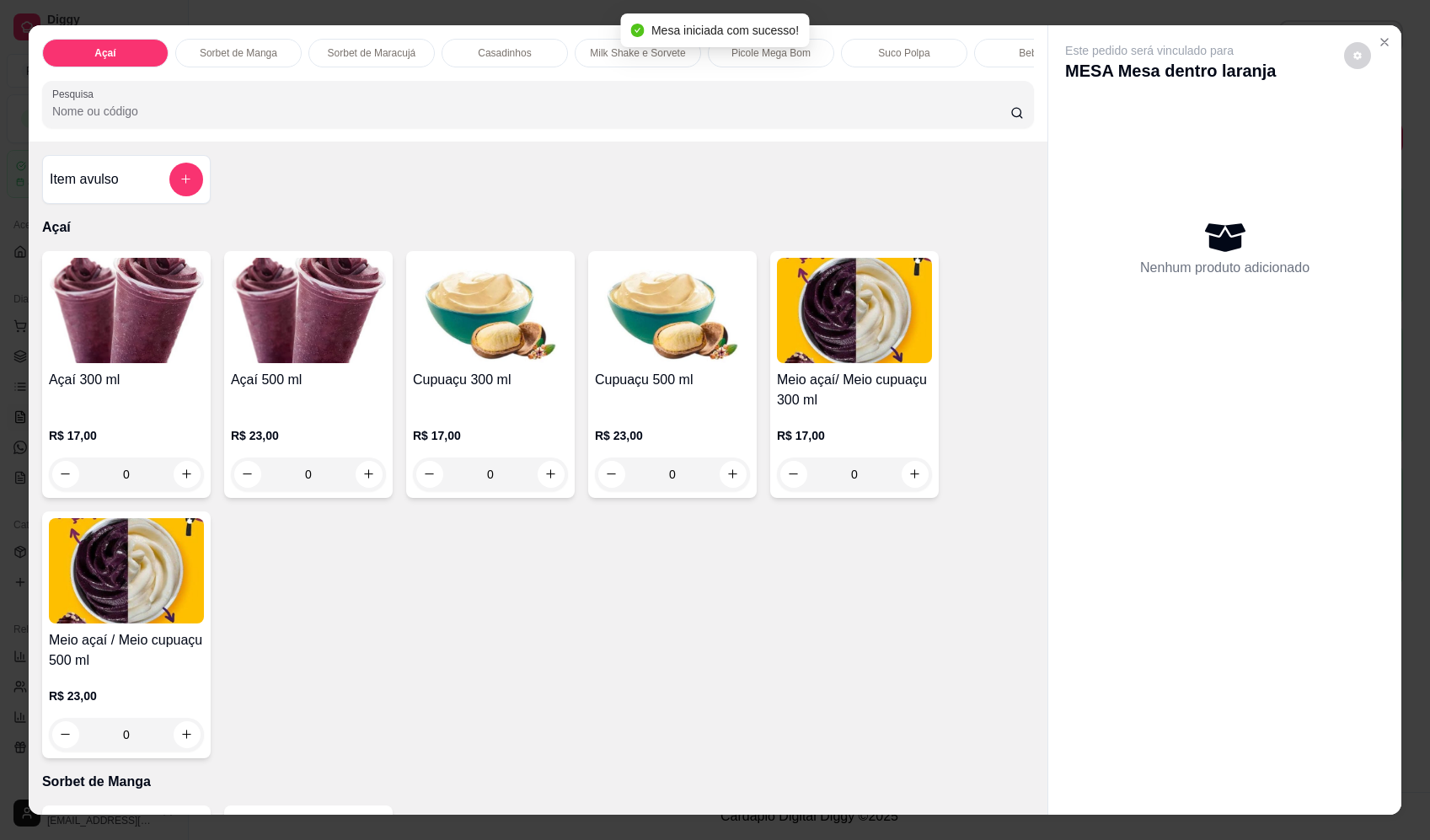
click at [359, 482] on div "0" at bounding box center [308, 474] width 155 height 33
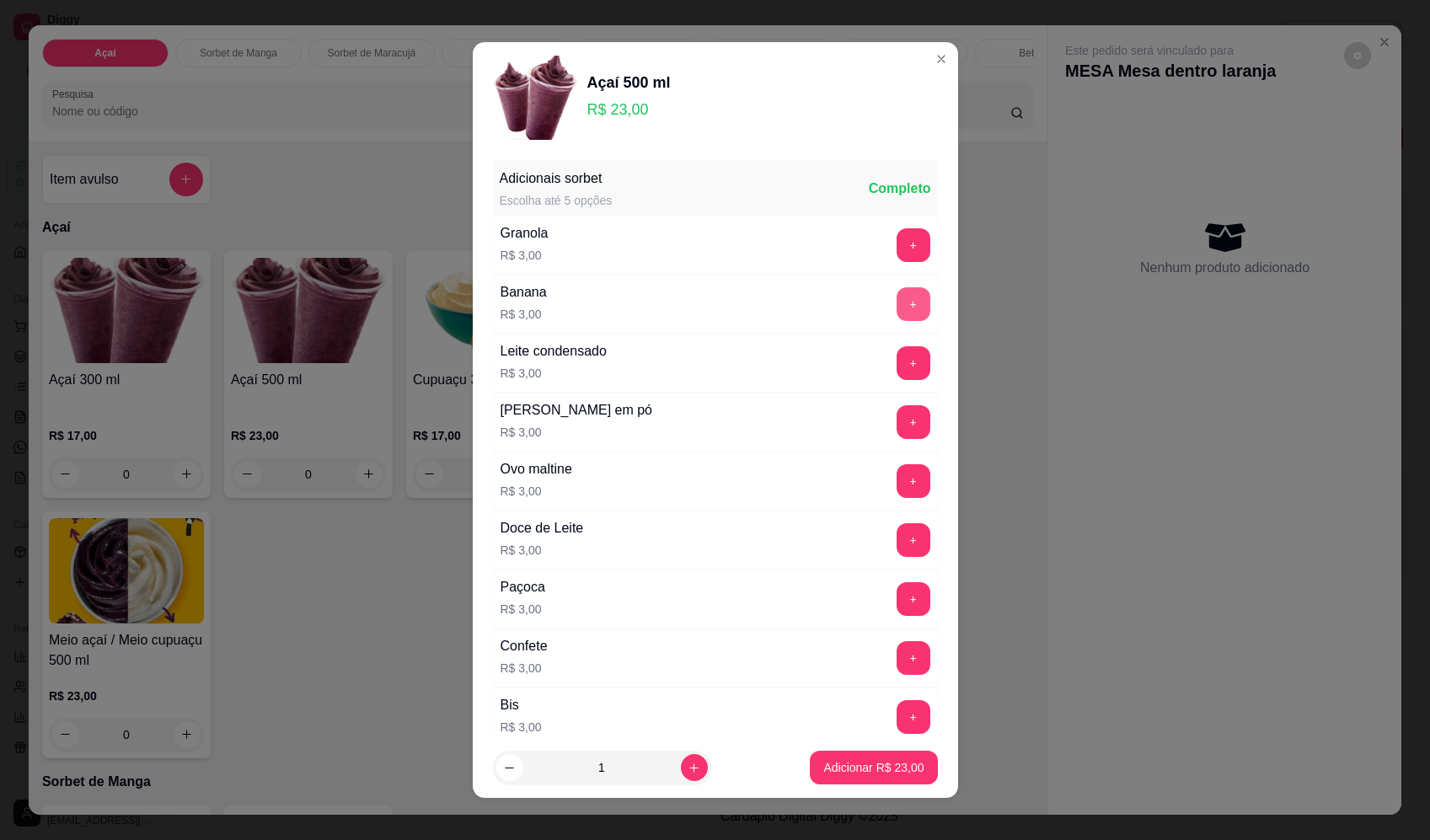
click at [896, 294] on button "+" at bounding box center [913, 304] width 33 height 33
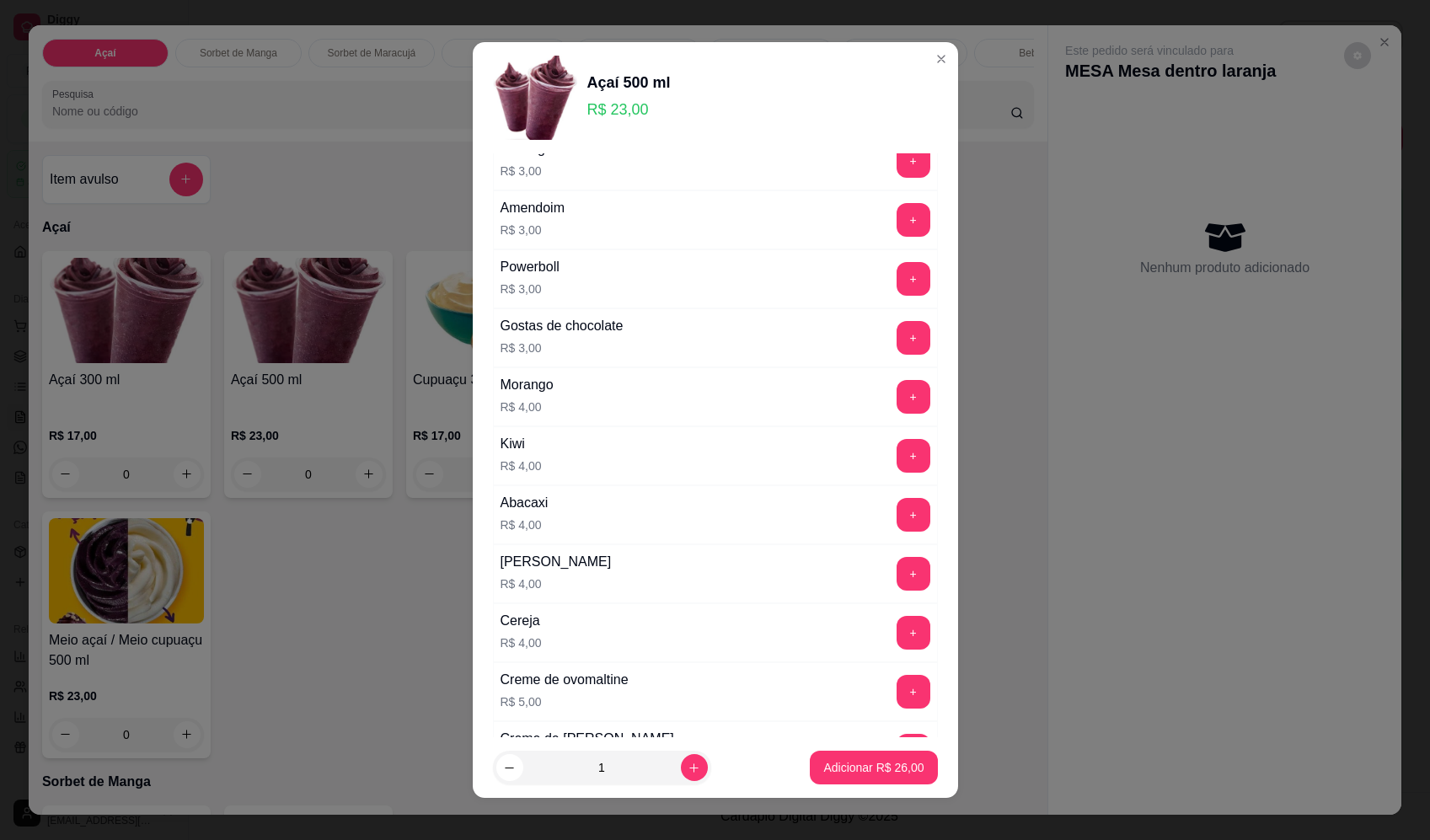
click at [896, 400] on button "+" at bounding box center [913, 396] width 33 height 33
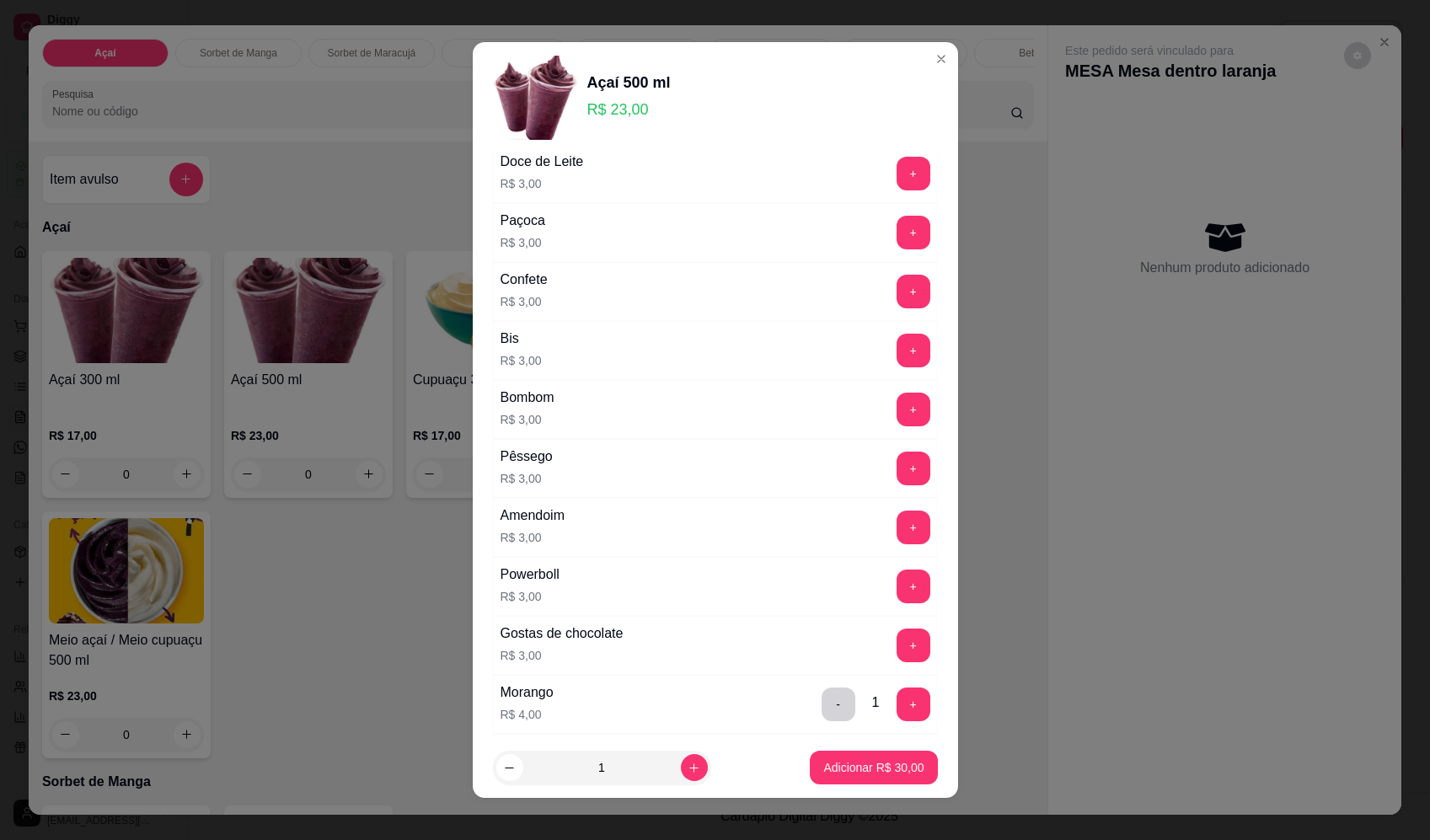
scroll to position [337, 0]
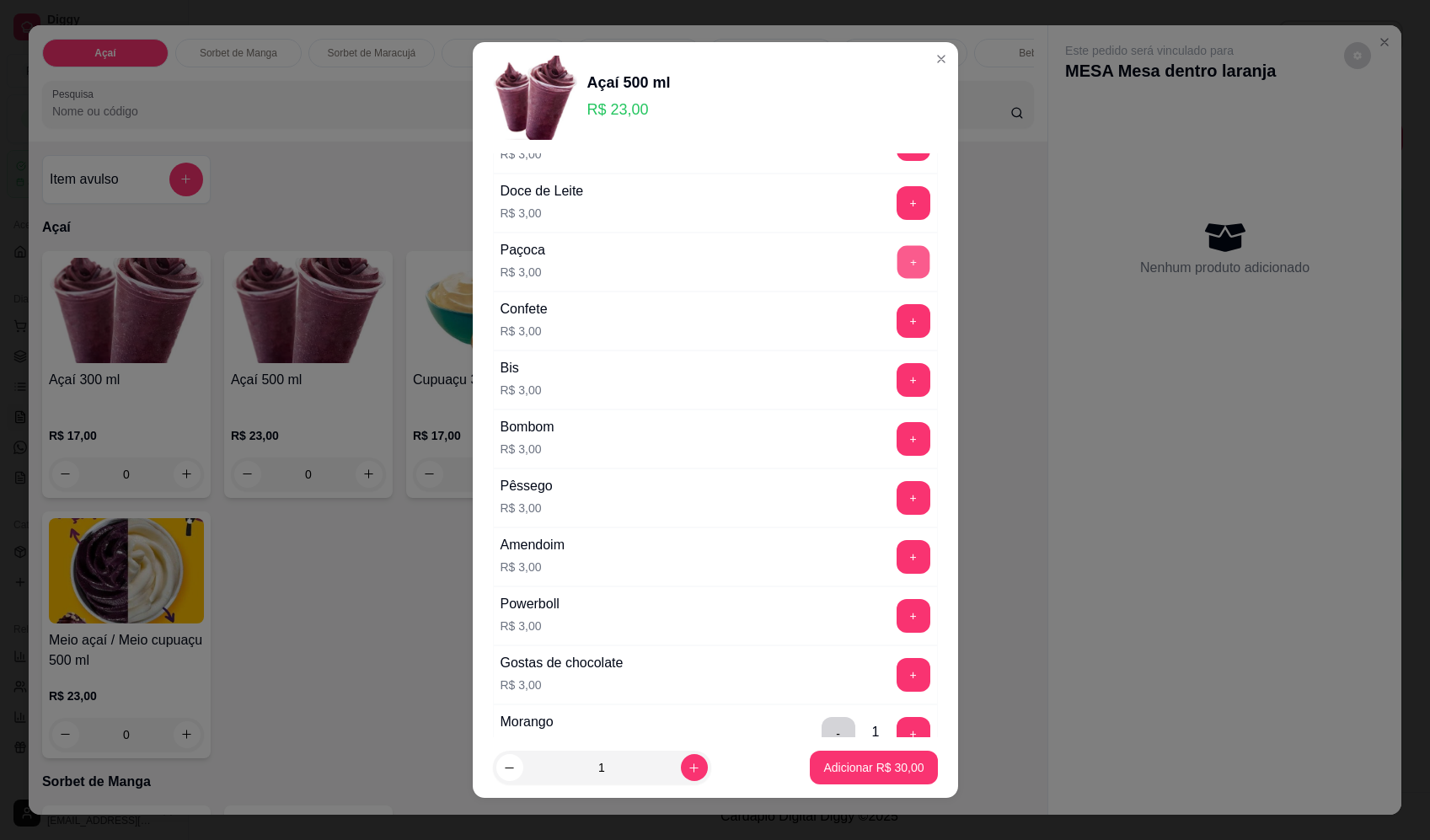
click at [896, 255] on button "+" at bounding box center [913, 261] width 33 height 33
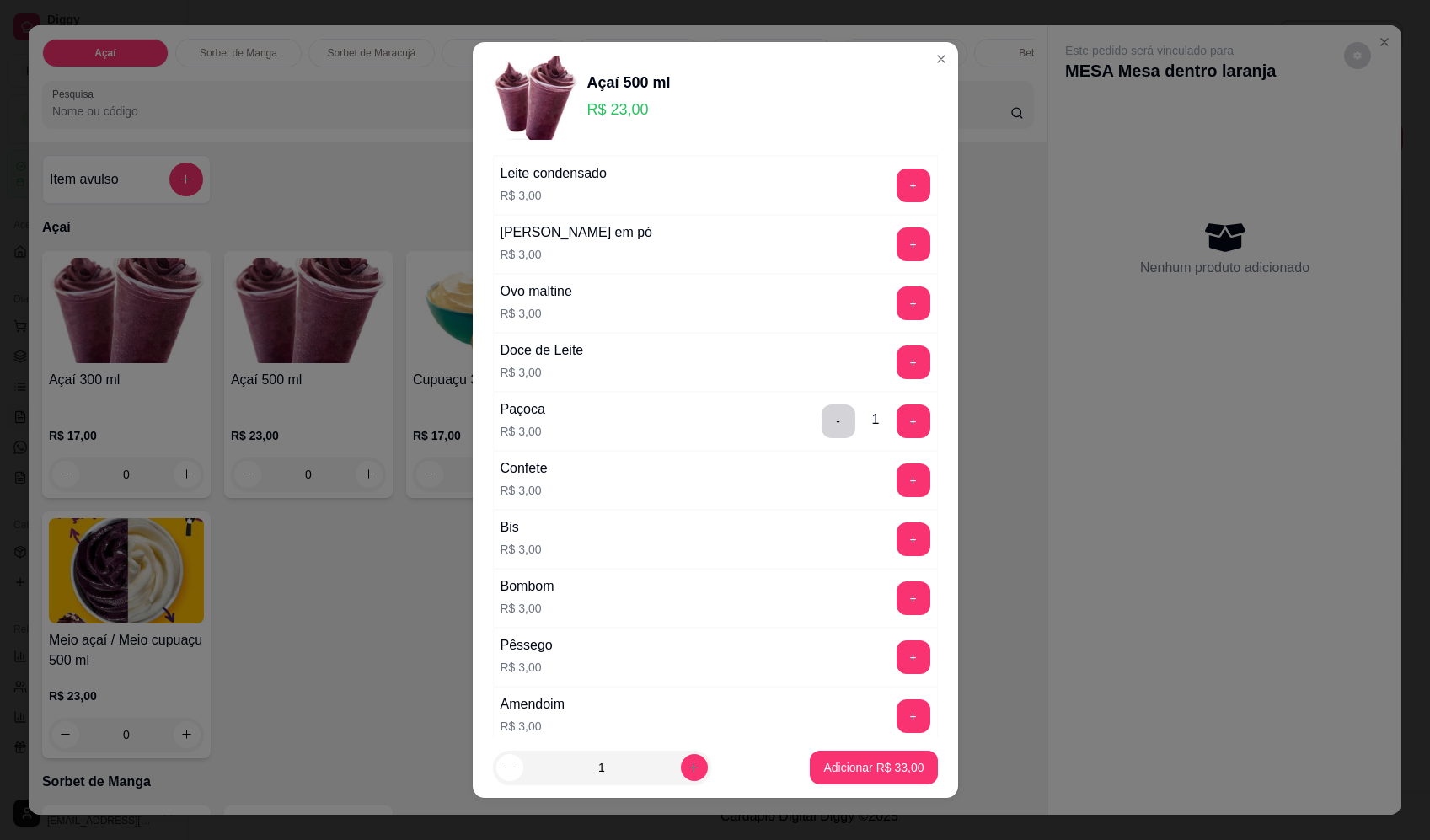
scroll to position [168, 0]
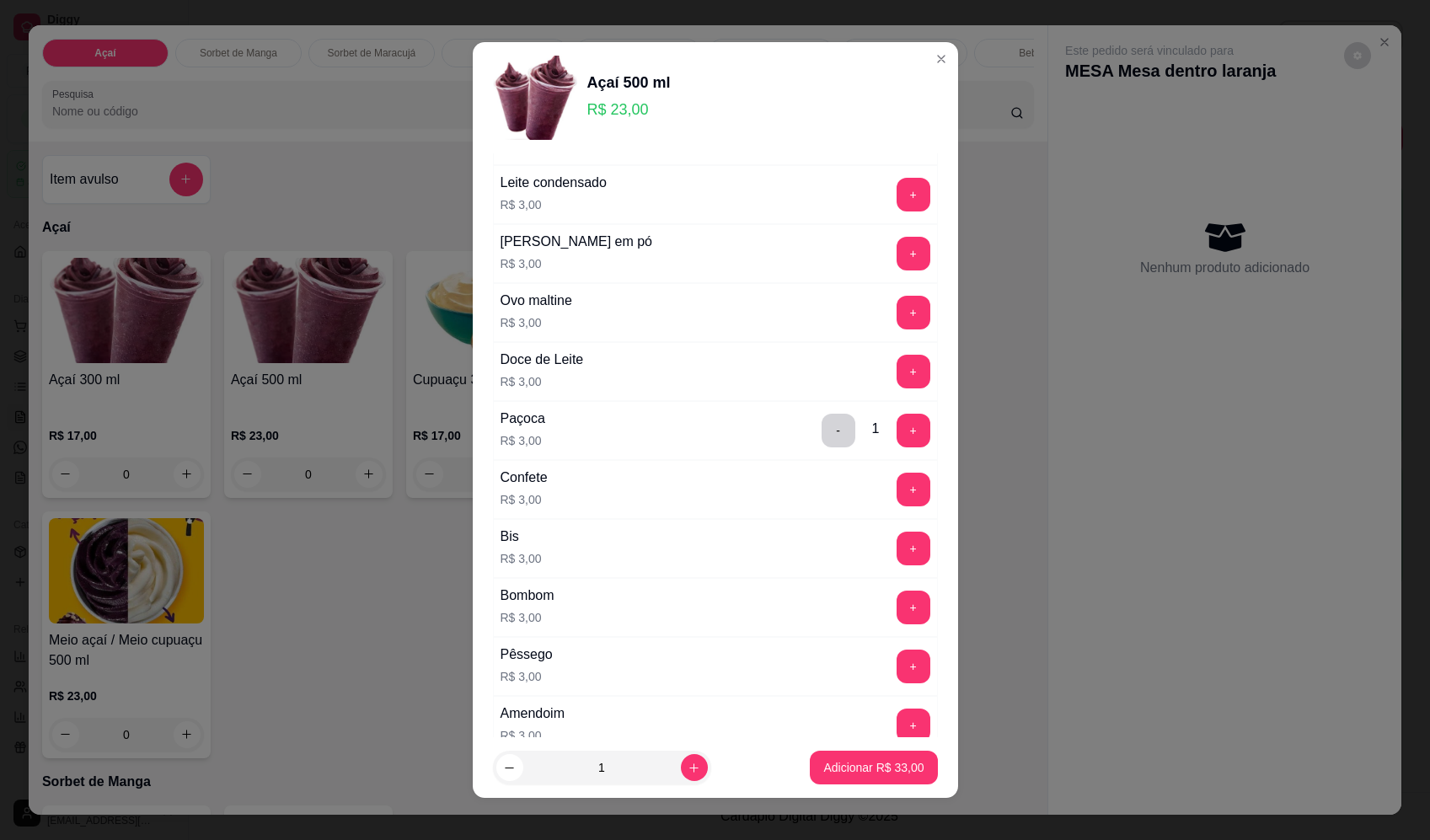
click at [893, 233] on div "Leite em pó R$ 3,00 +" at bounding box center [715, 253] width 444 height 59
click at [896, 244] on button "+" at bounding box center [913, 252] width 33 height 33
click at [869, 764] on p "Adicionar R$ 36,00" at bounding box center [874, 767] width 101 height 17
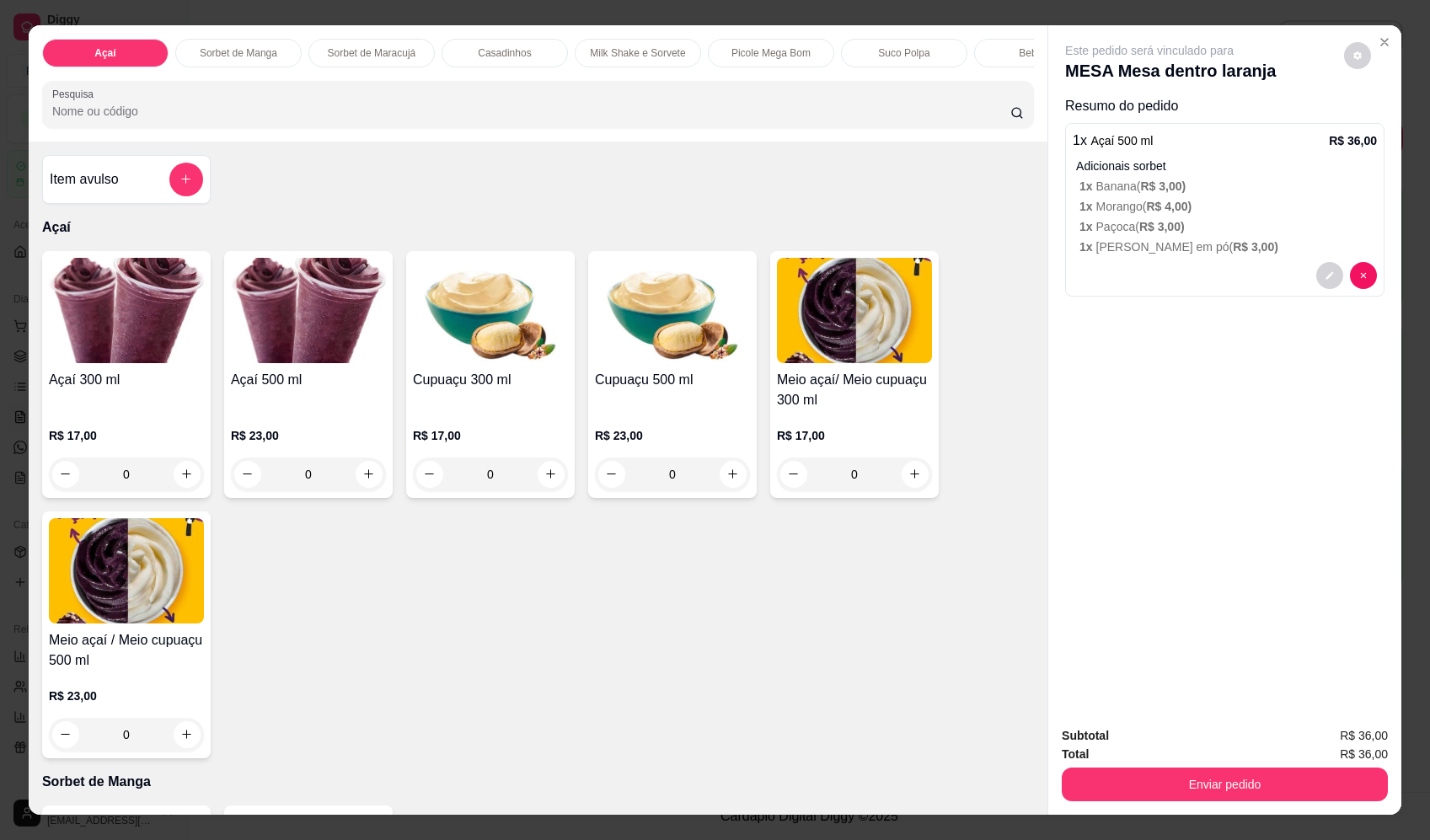
click at [180, 478] on div "0" at bounding box center [125, 474] width 155 height 33
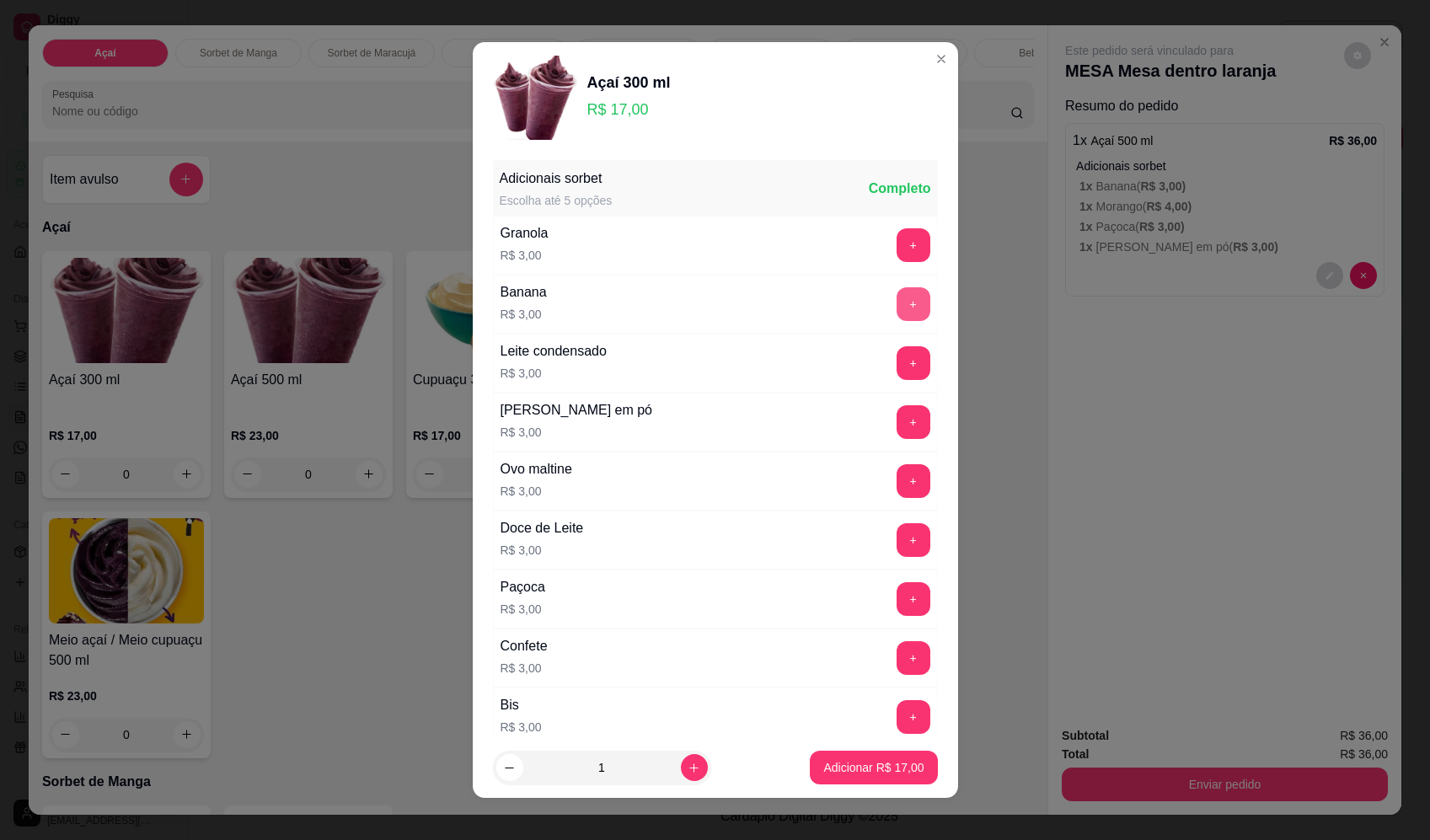
click at [896, 303] on button "+" at bounding box center [913, 304] width 33 height 33
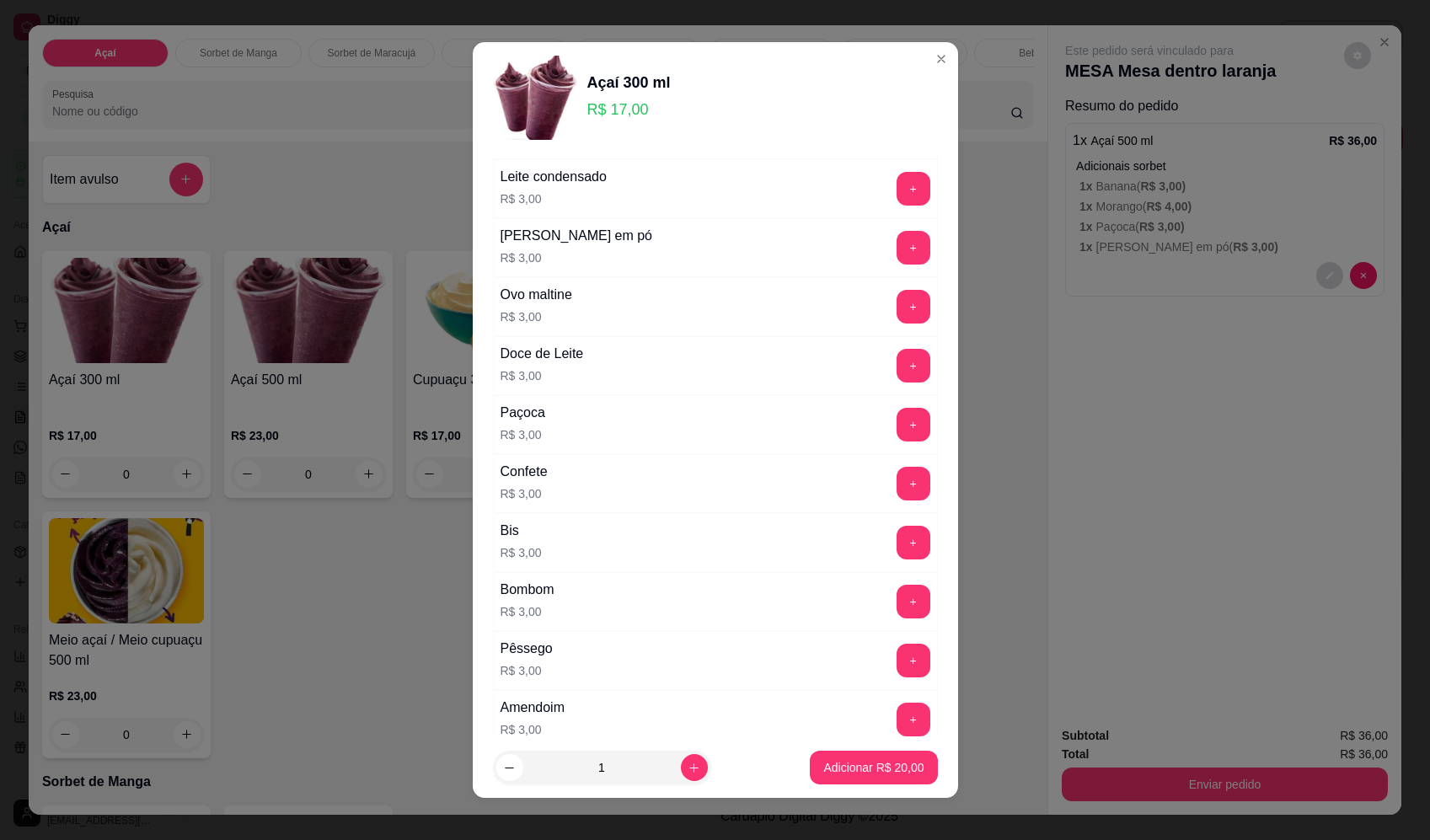
scroll to position [505, 0]
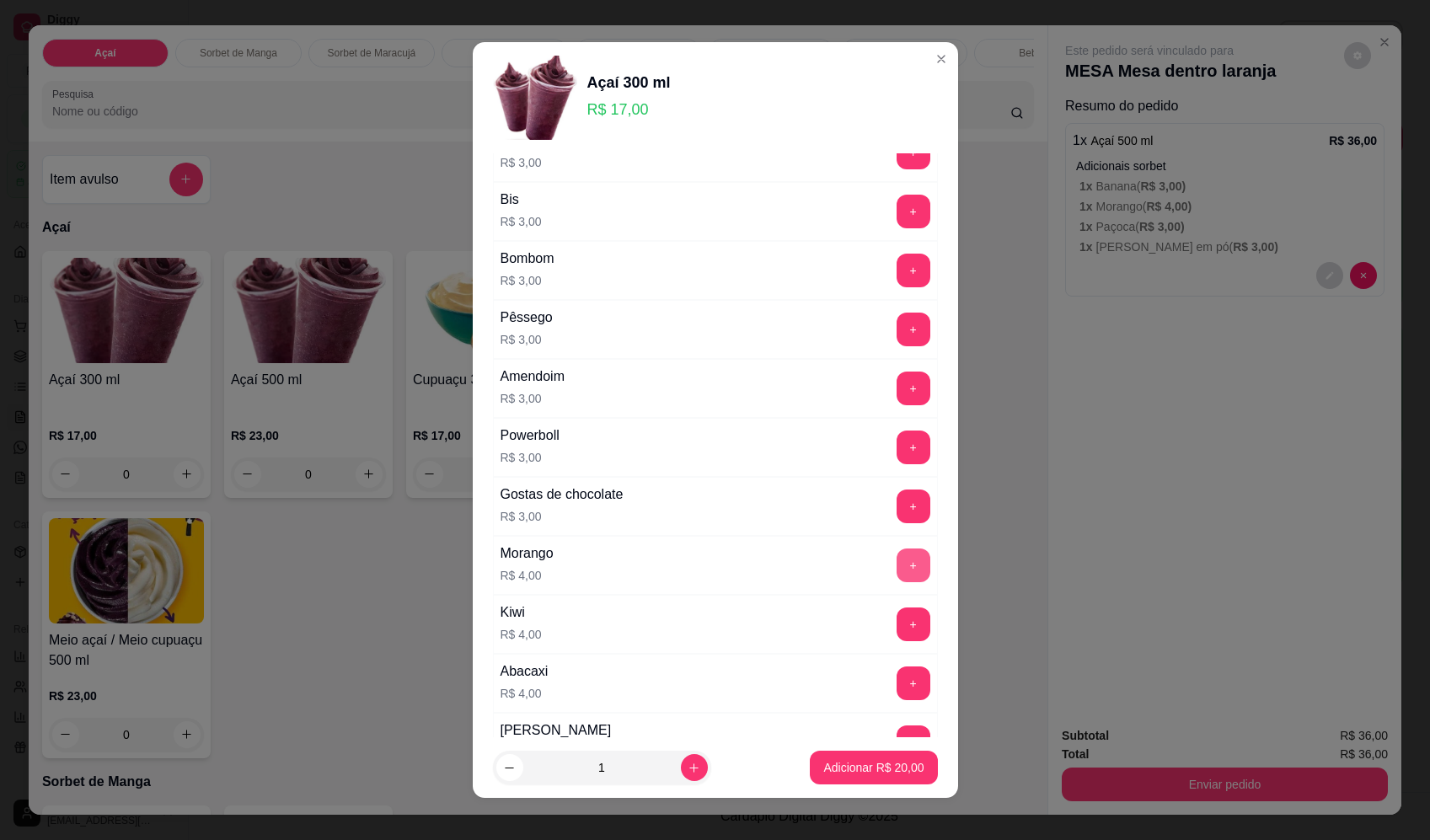
click at [896, 559] on button "+" at bounding box center [913, 565] width 33 height 33
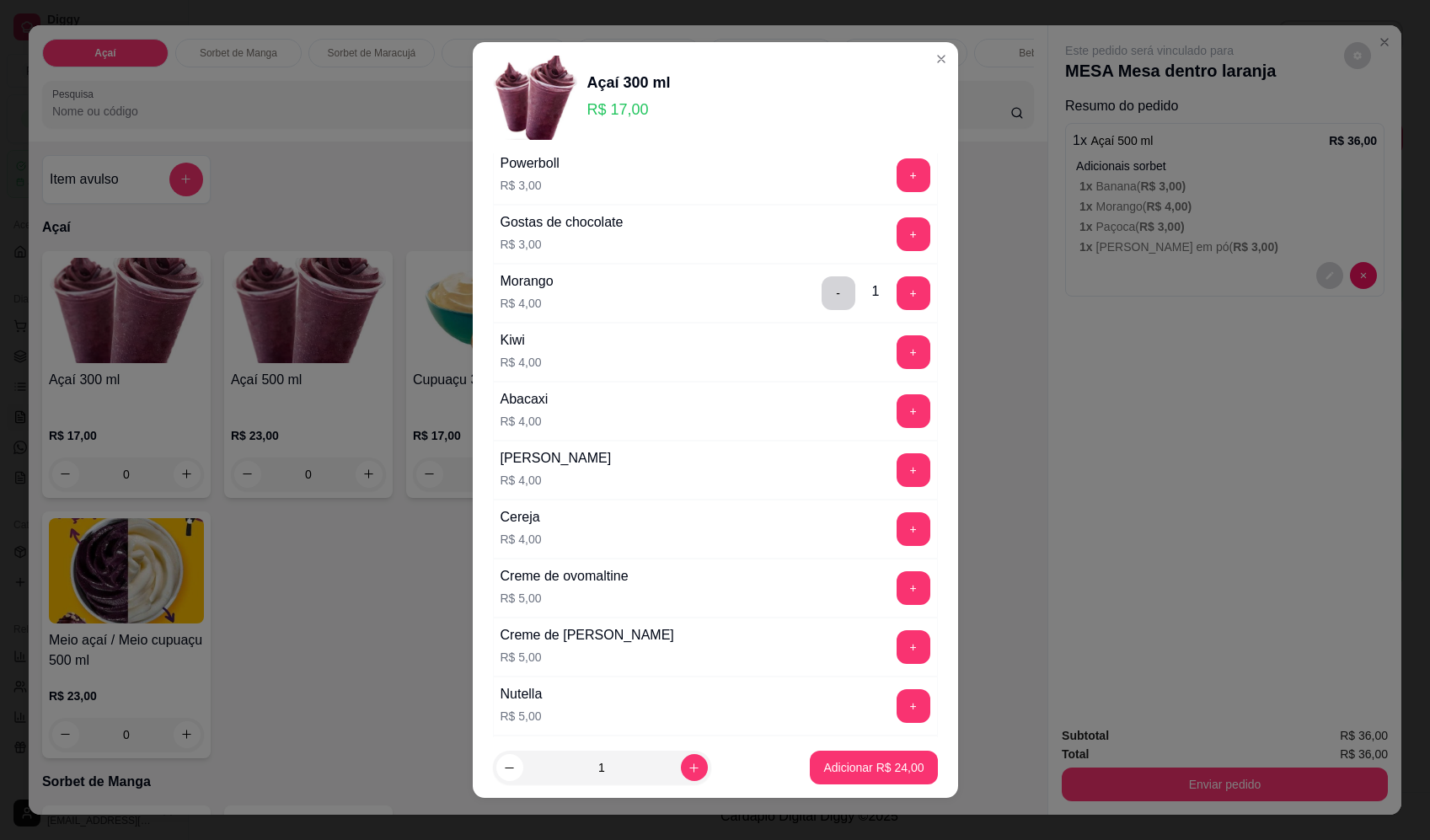
scroll to position [842, 0]
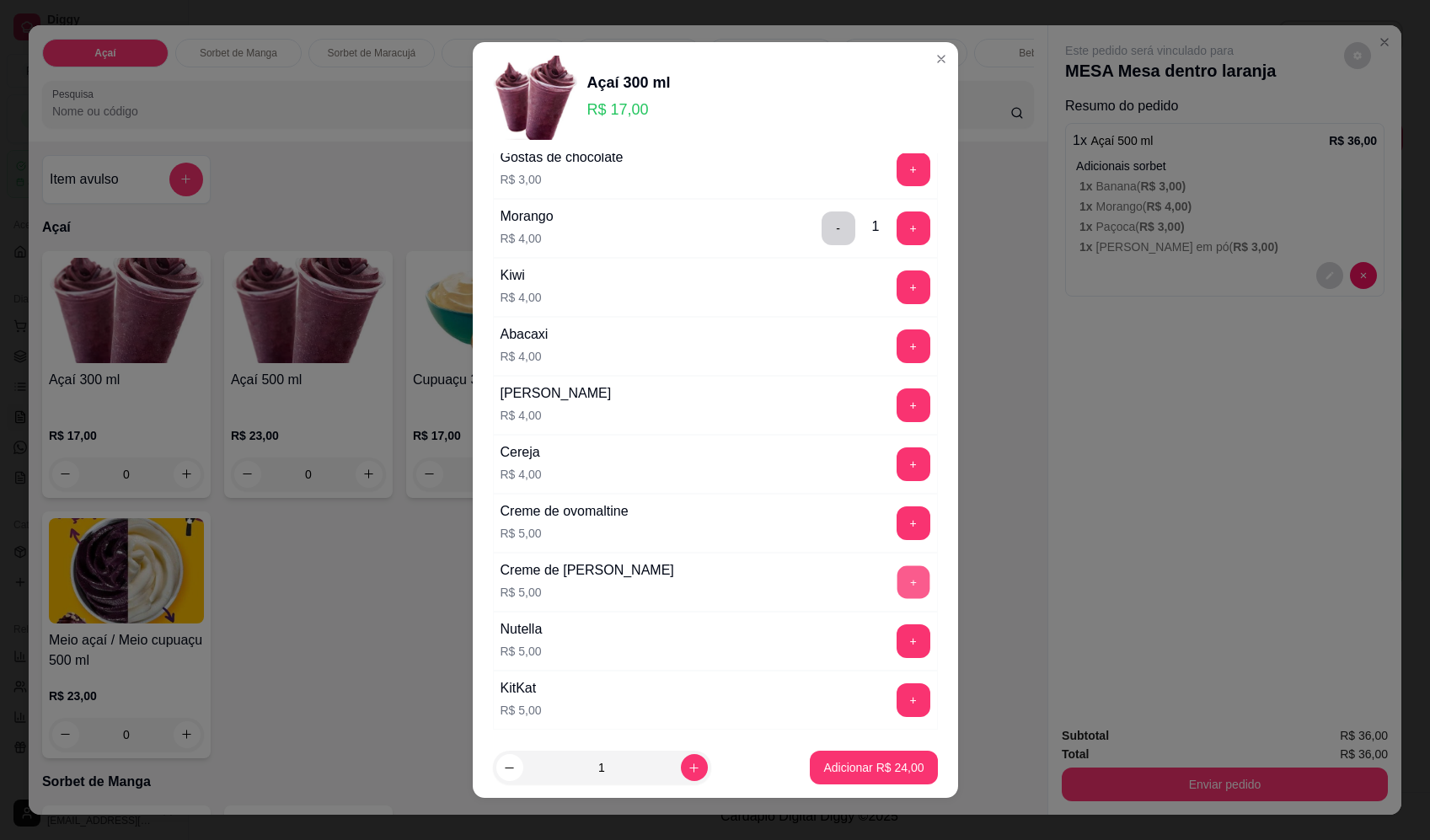
click at [896, 586] on button "+" at bounding box center [913, 581] width 33 height 33
click at [913, 772] on button "Adicionar R$ 29,00" at bounding box center [874, 767] width 127 height 33
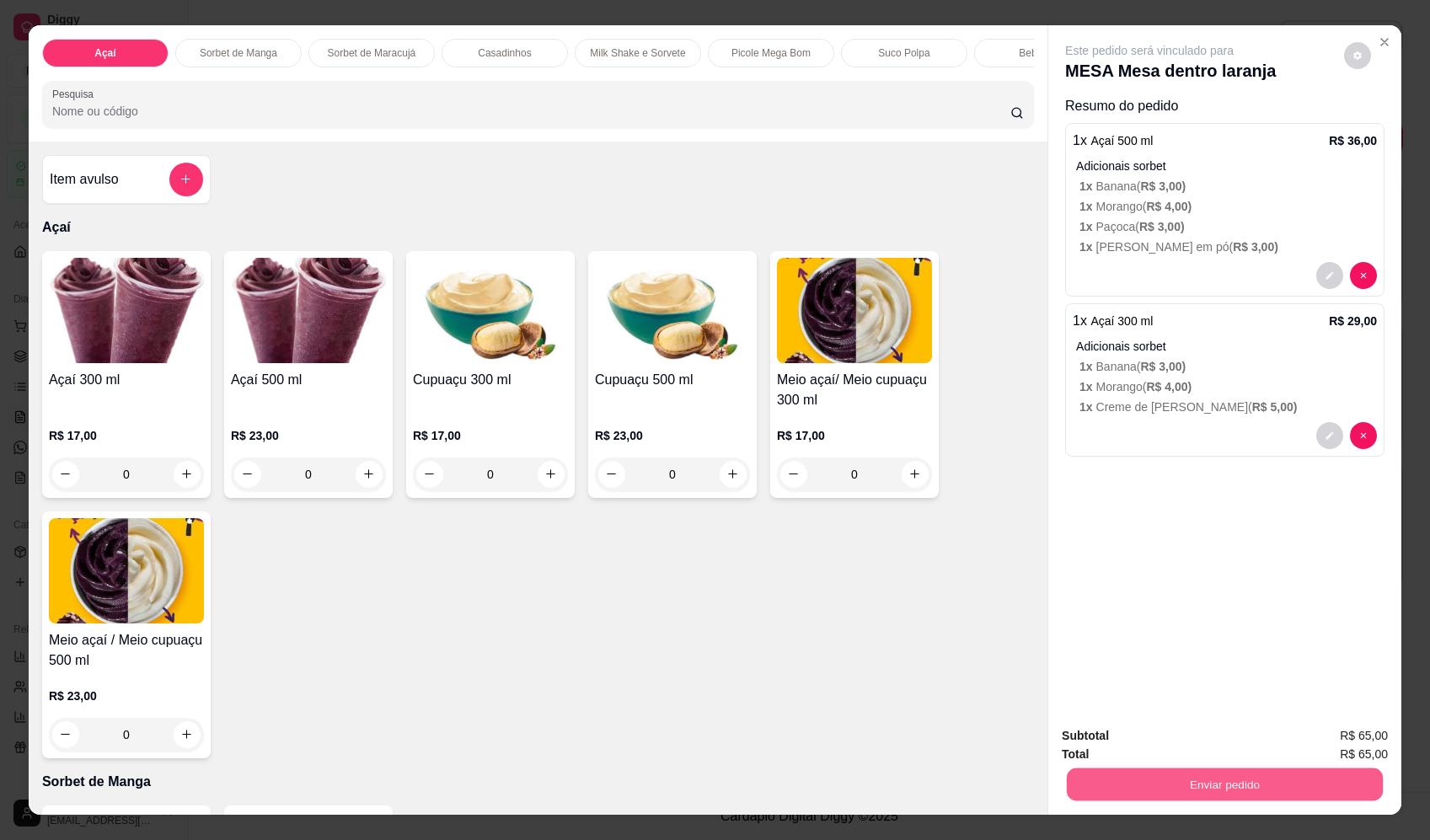
click at [1199, 780] on button "Enviar pedido" at bounding box center [1224, 784] width 316 height 33
click at [1351, 740] on button "Enviar pedido" at bounding box center [1344, 743] width 95 height 32
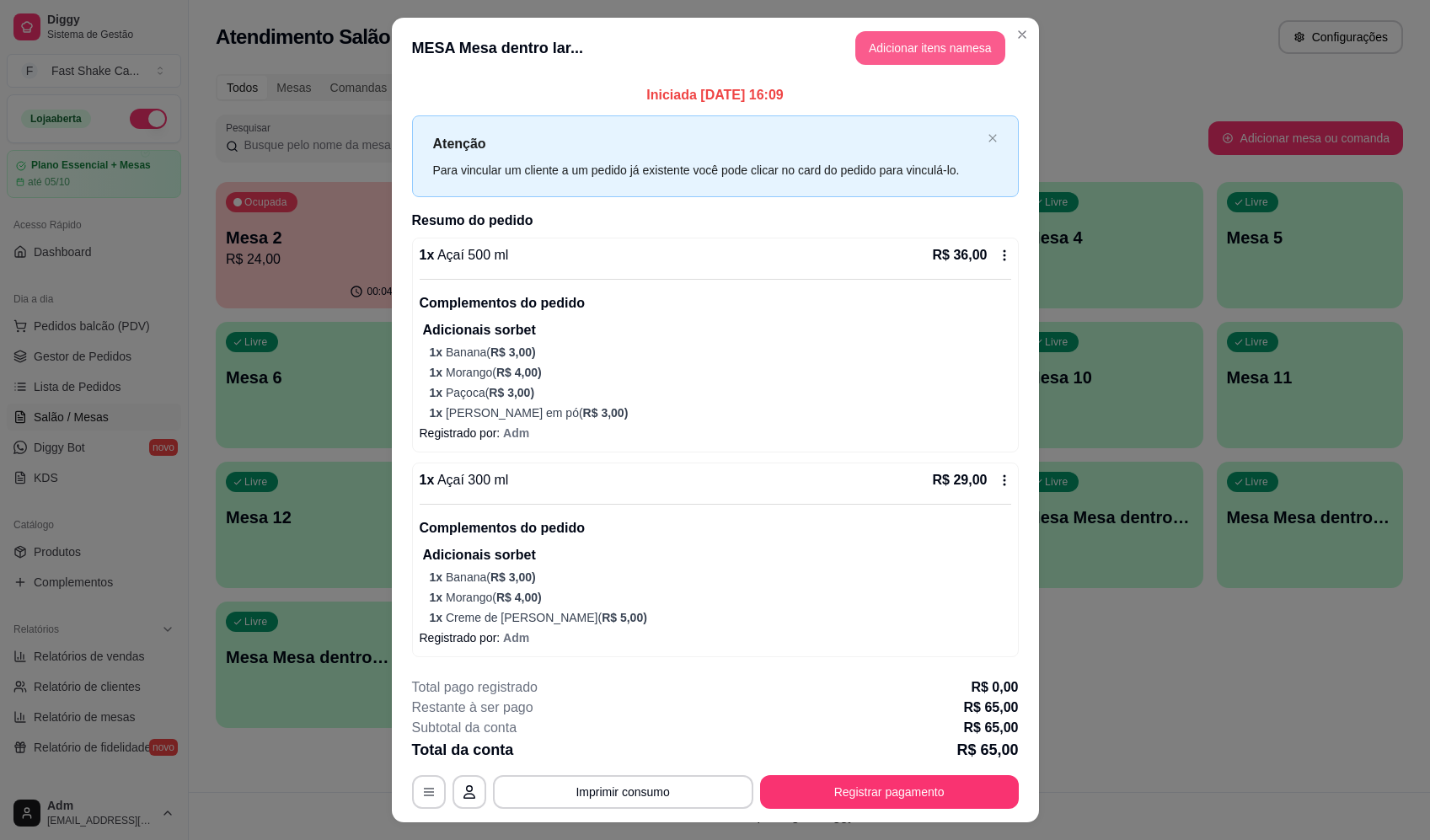
click at [885, 51] on button "Adicionar itens na mesa" at bounding box center [931, 47] width 150 height 33
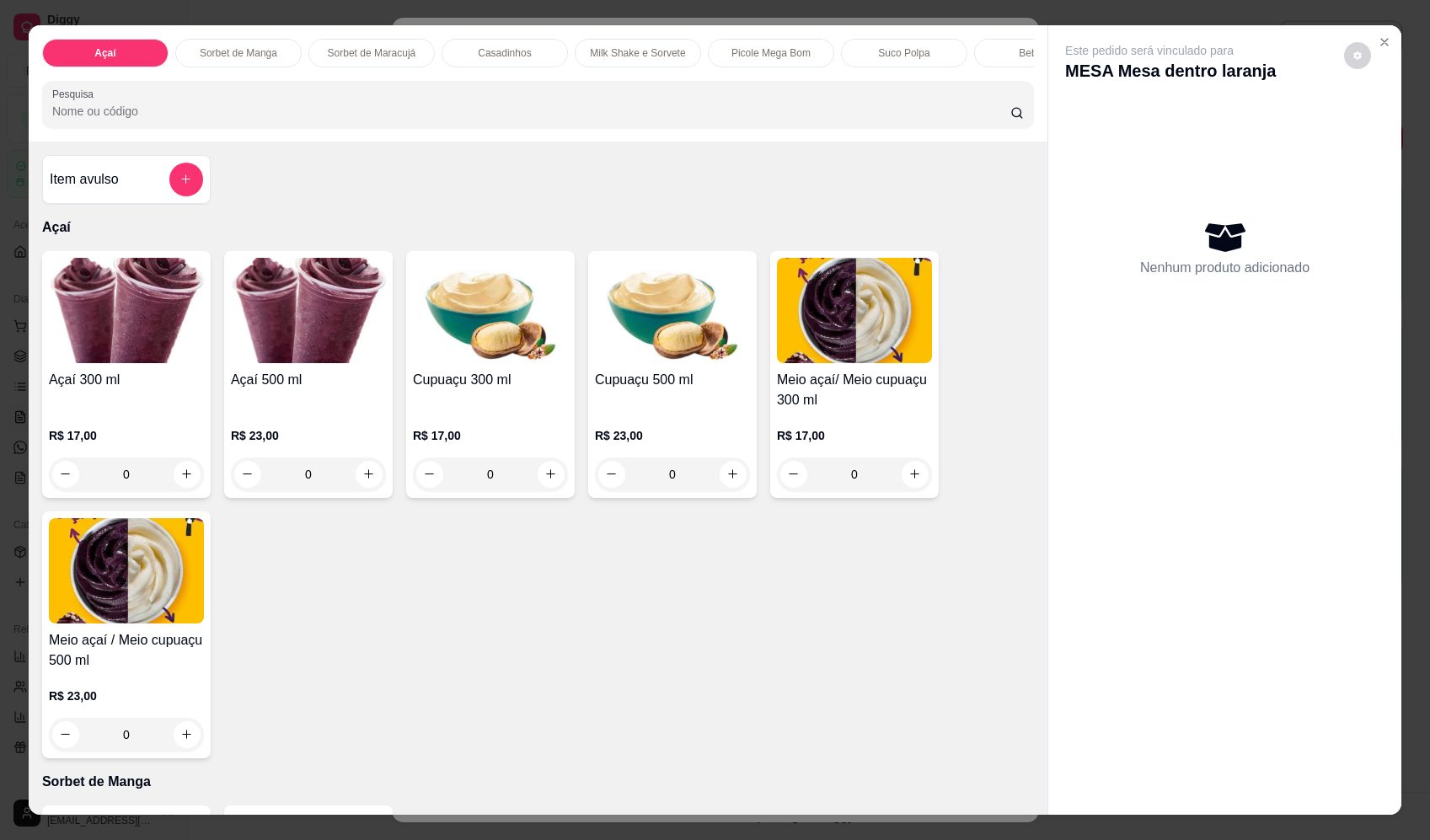
click at [334, 120] on input "Pesquisa" at bounding box center [531, 111] width 958 height 17
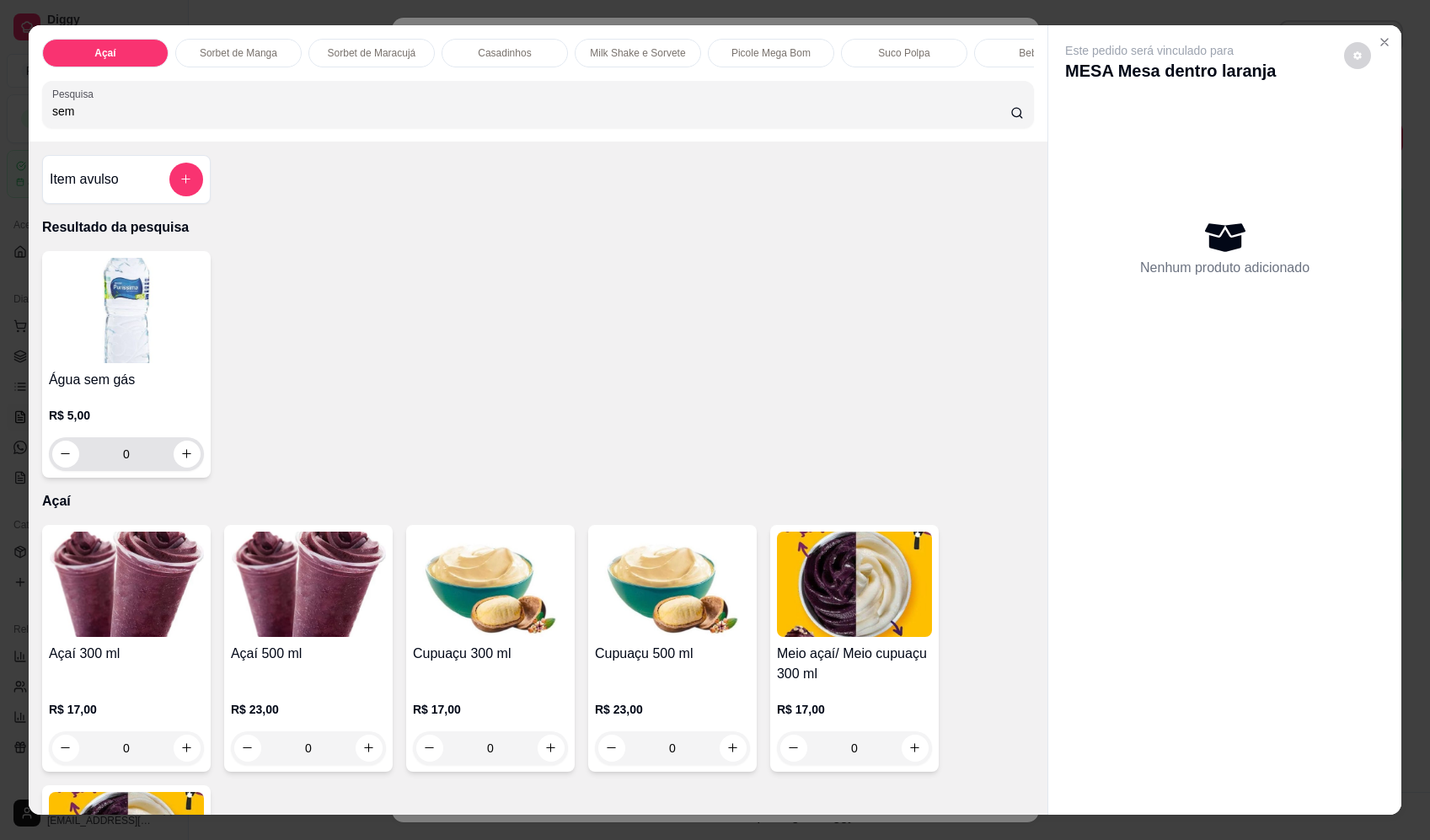
type input "sem"
click at [181, 460] on icon "increase-product-quantity" at bounding box center [187, 454] width 12 height 12
type input "1"
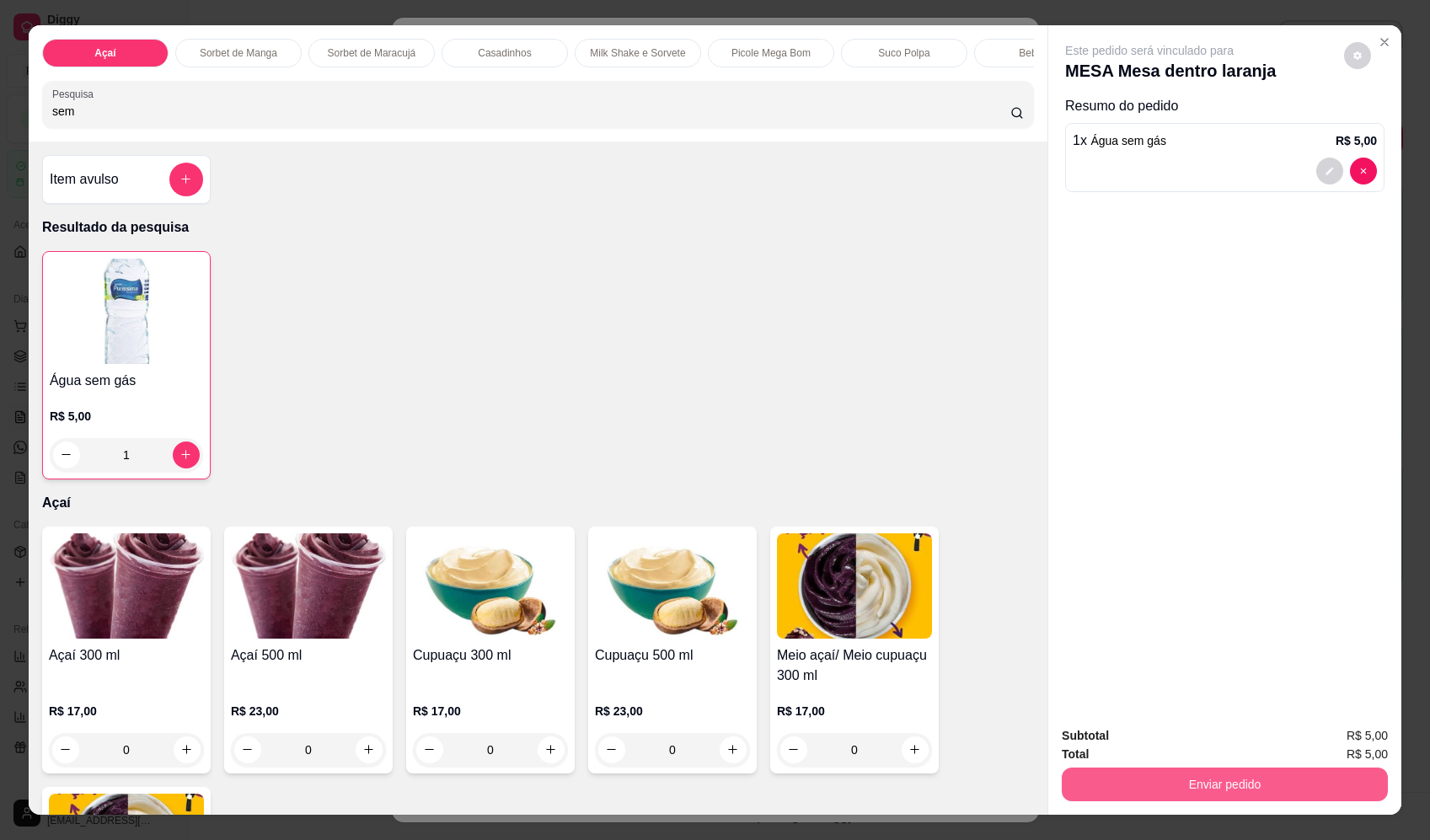
click at [1248, 786] on button "Enviar pedido" at bounding box center [1224, 783] width 326 height 33
click at [1319, 738] on button "Enviar pedido" at bounding box center [1344, 742] width 93 height 31
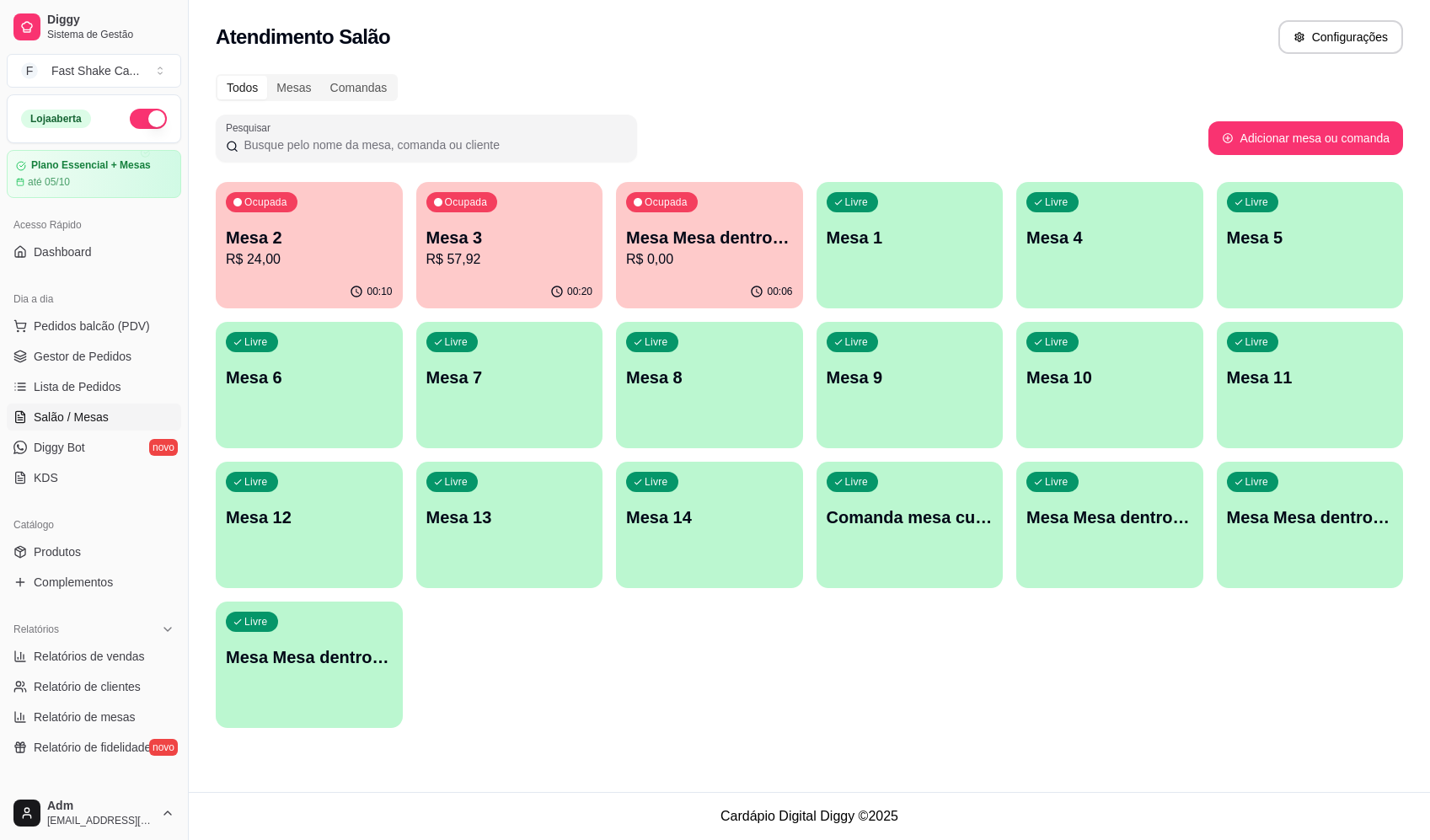
click at [1364, 536] on div "Livre Mesa Mesa dentro verde" at bounding box center [1309, 514] width 187 height 106
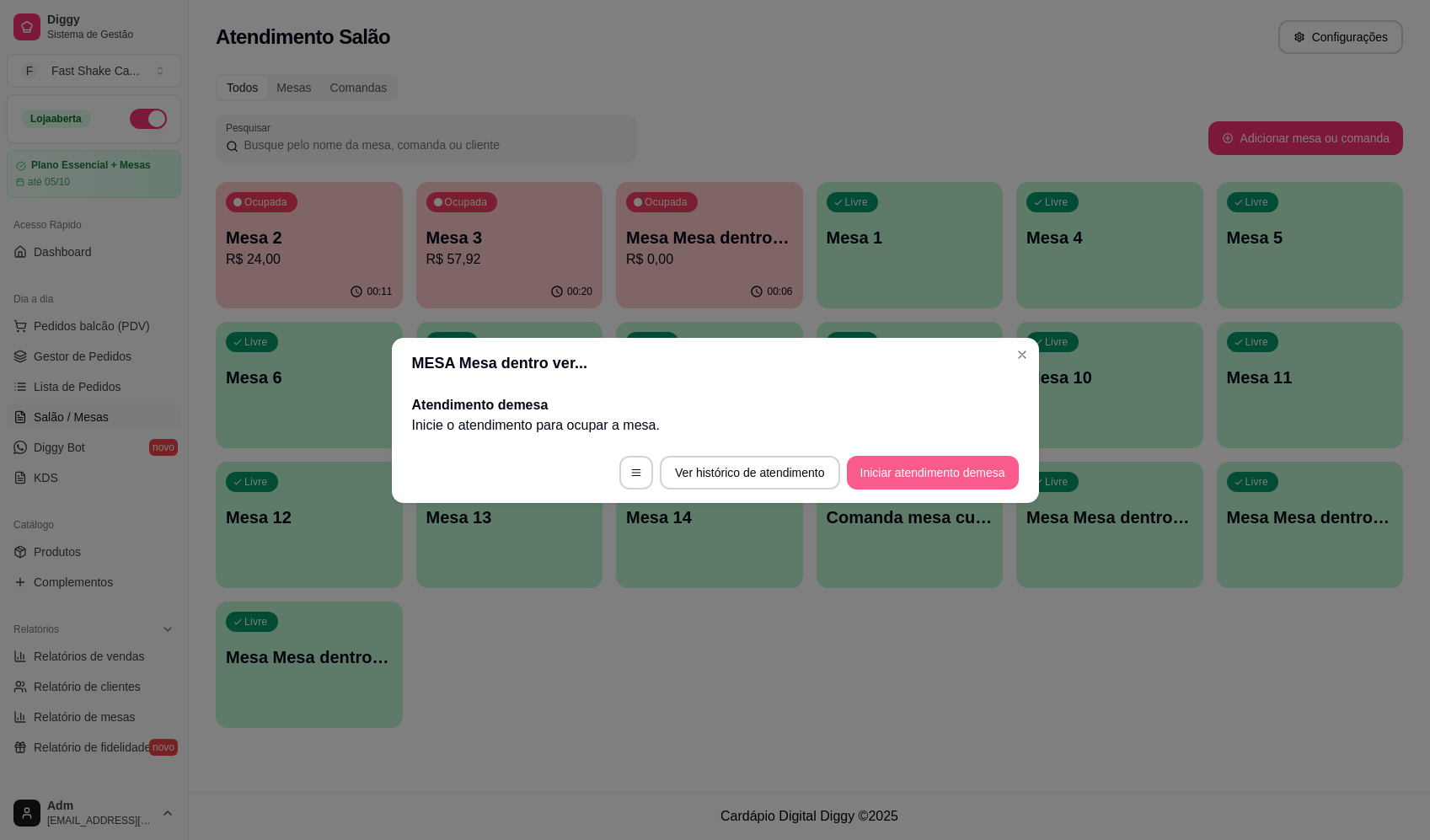
click at [931, 476] on button "Iniciar atendimento de mesa" at bounding box center [932, 472] width 172 height 33
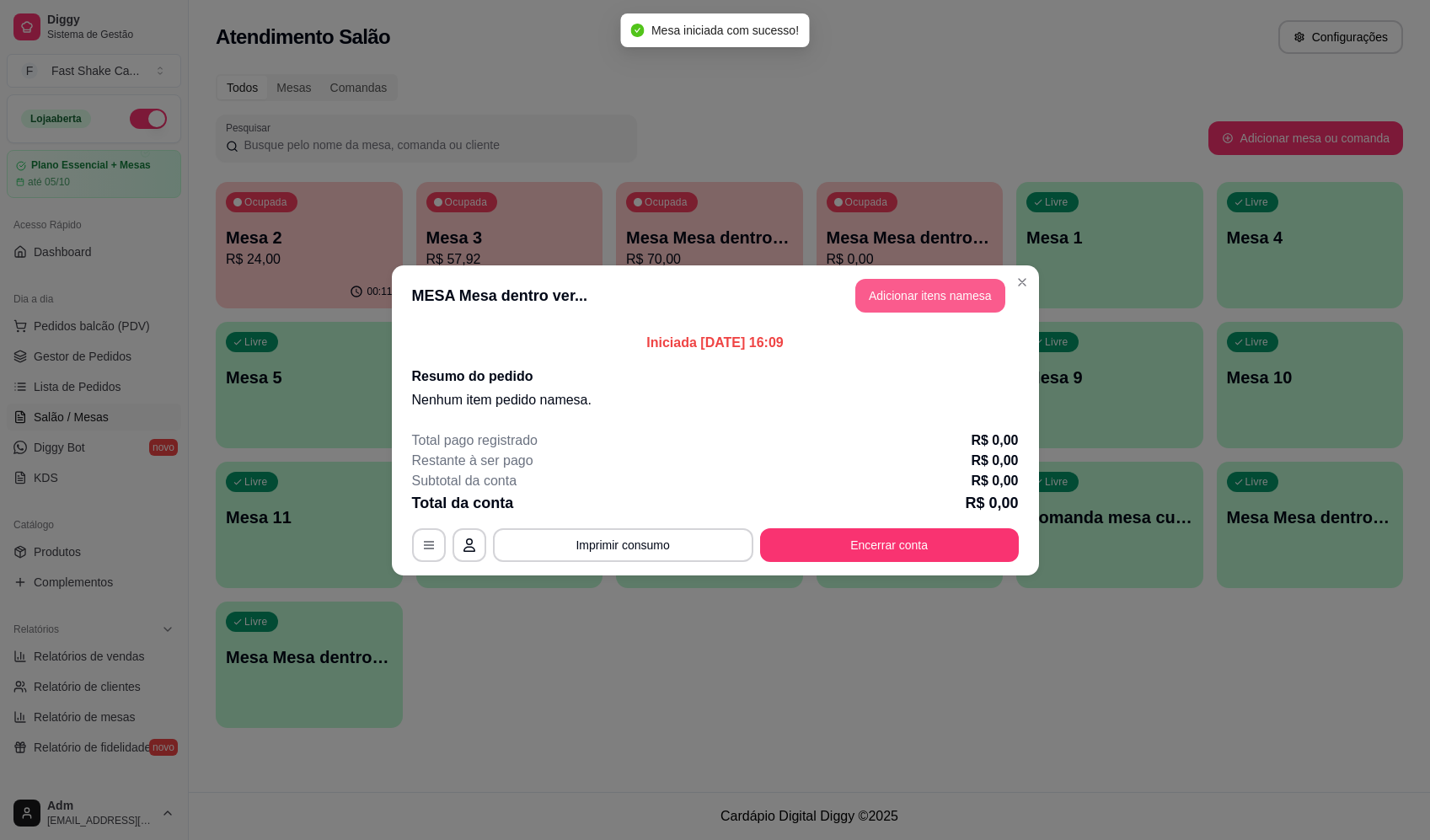
click at [923, 305] on button "Adicionar itens na mesa" at bounding box center [931, 295] width 150 height 33
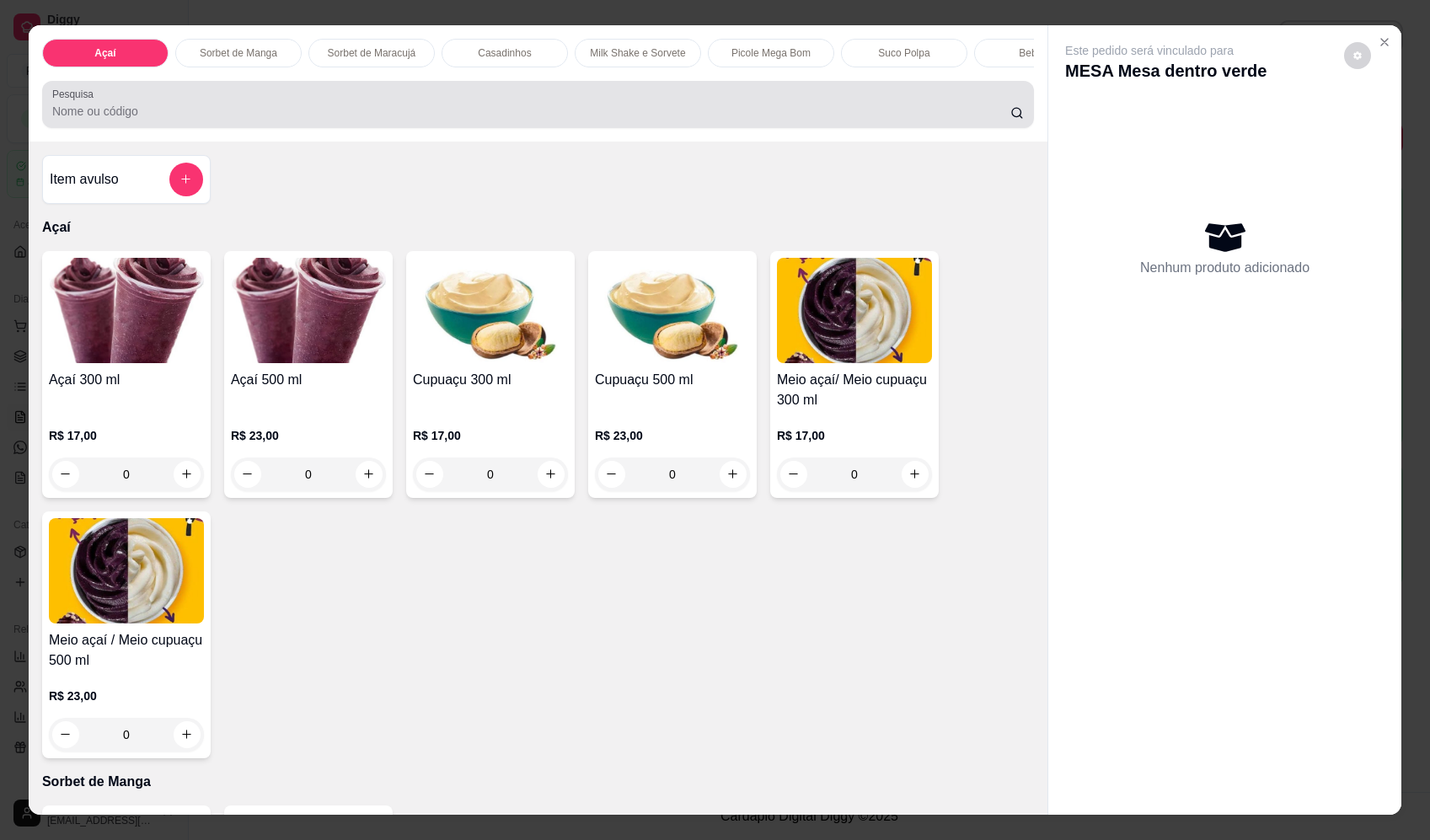
click at [360, 120] on input "Pesquisa" at bounding box center [531, 111] width 958 height 17
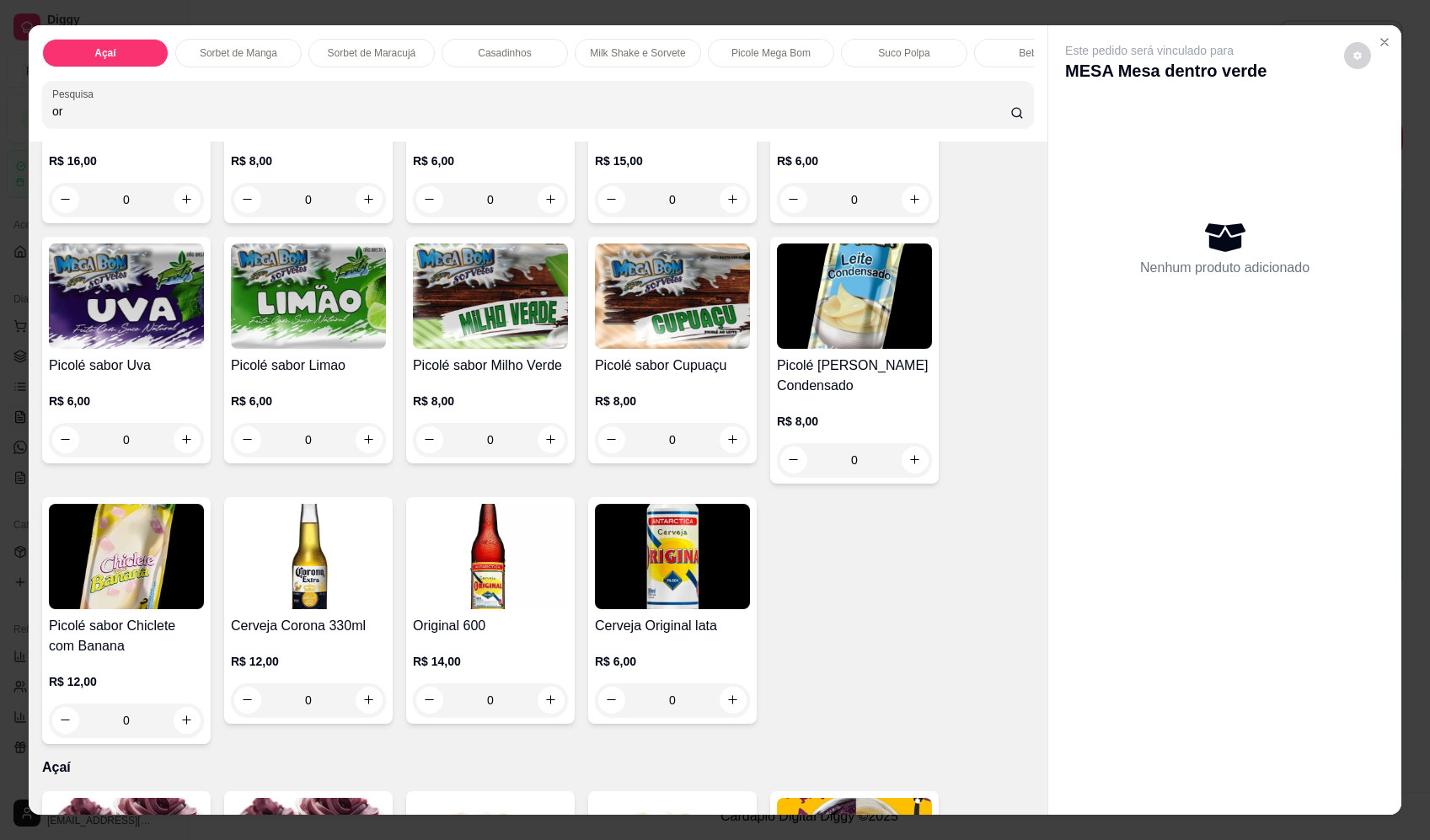
scroll to position [337, 0]
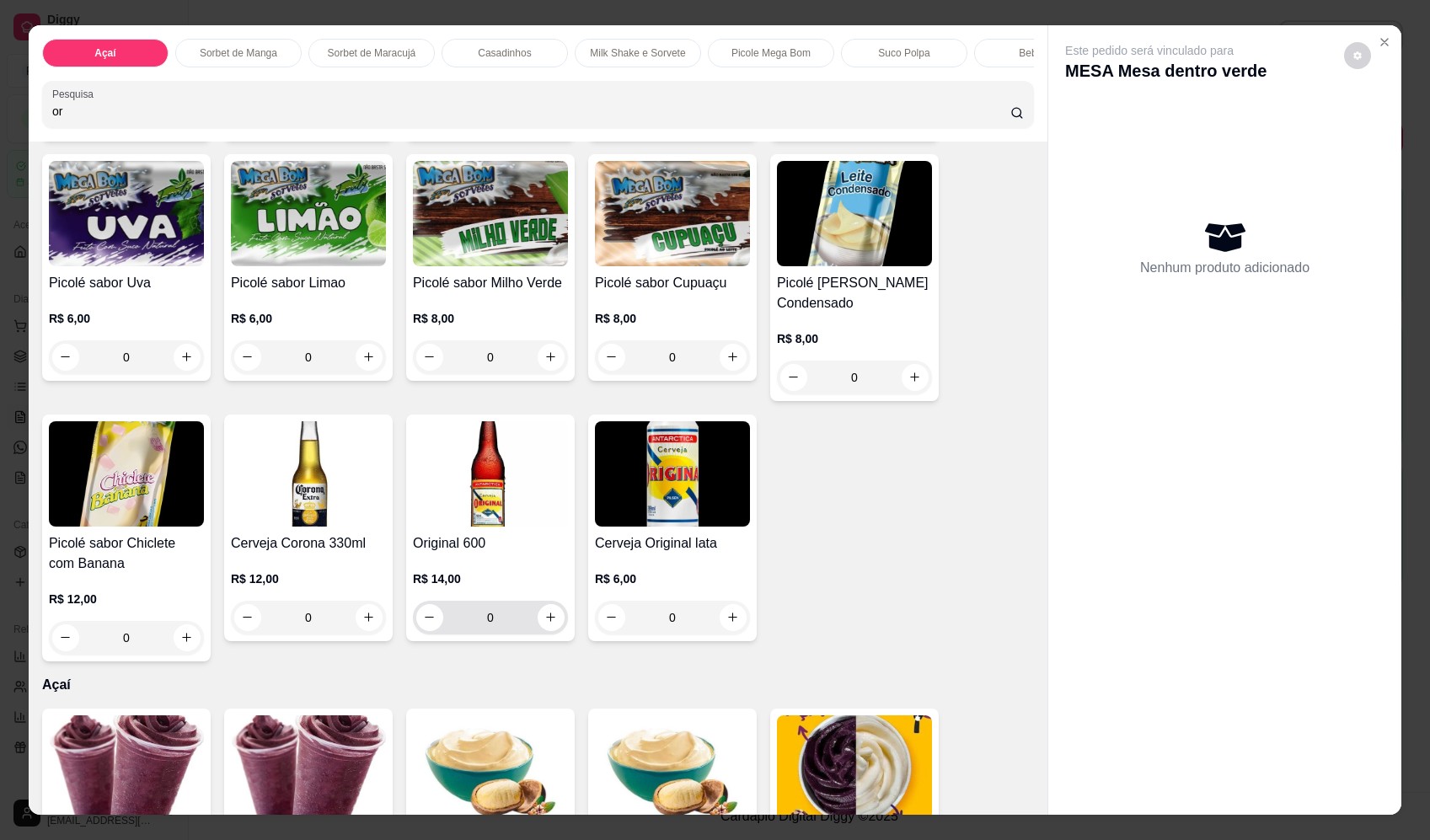
type input "or"
click at [547, 624] on icon "increase-product-quantity" at bounding box center [550, 616] width 12 height 12
type input "1"
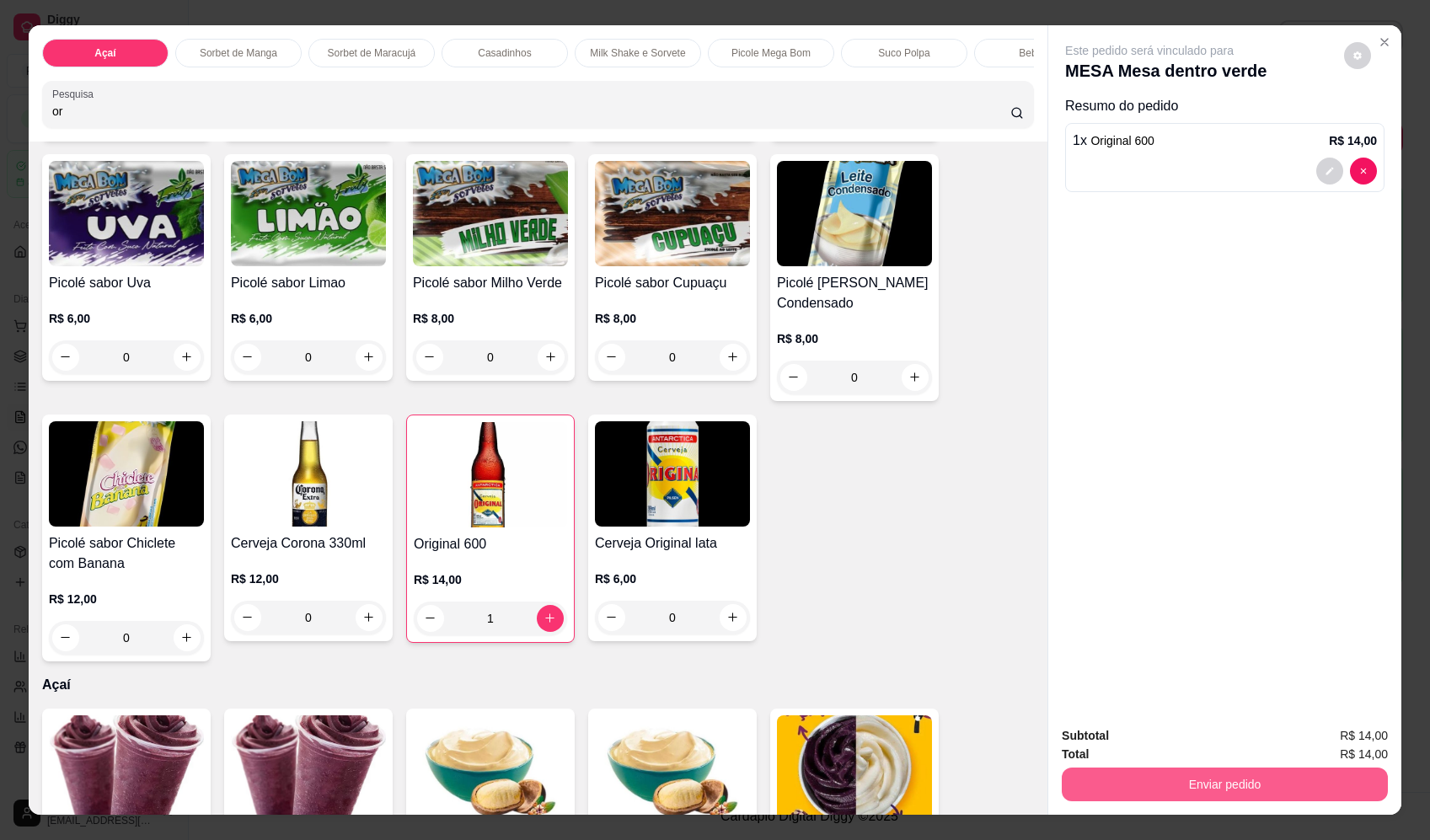
click at [1207, 788] on button "Enviar pedido" at bounding box center [1224, 783] width 326 height 33
click at [1375, 744] on button "Enviar pedido" at bounding box center [1344, 743] width 95 height 32
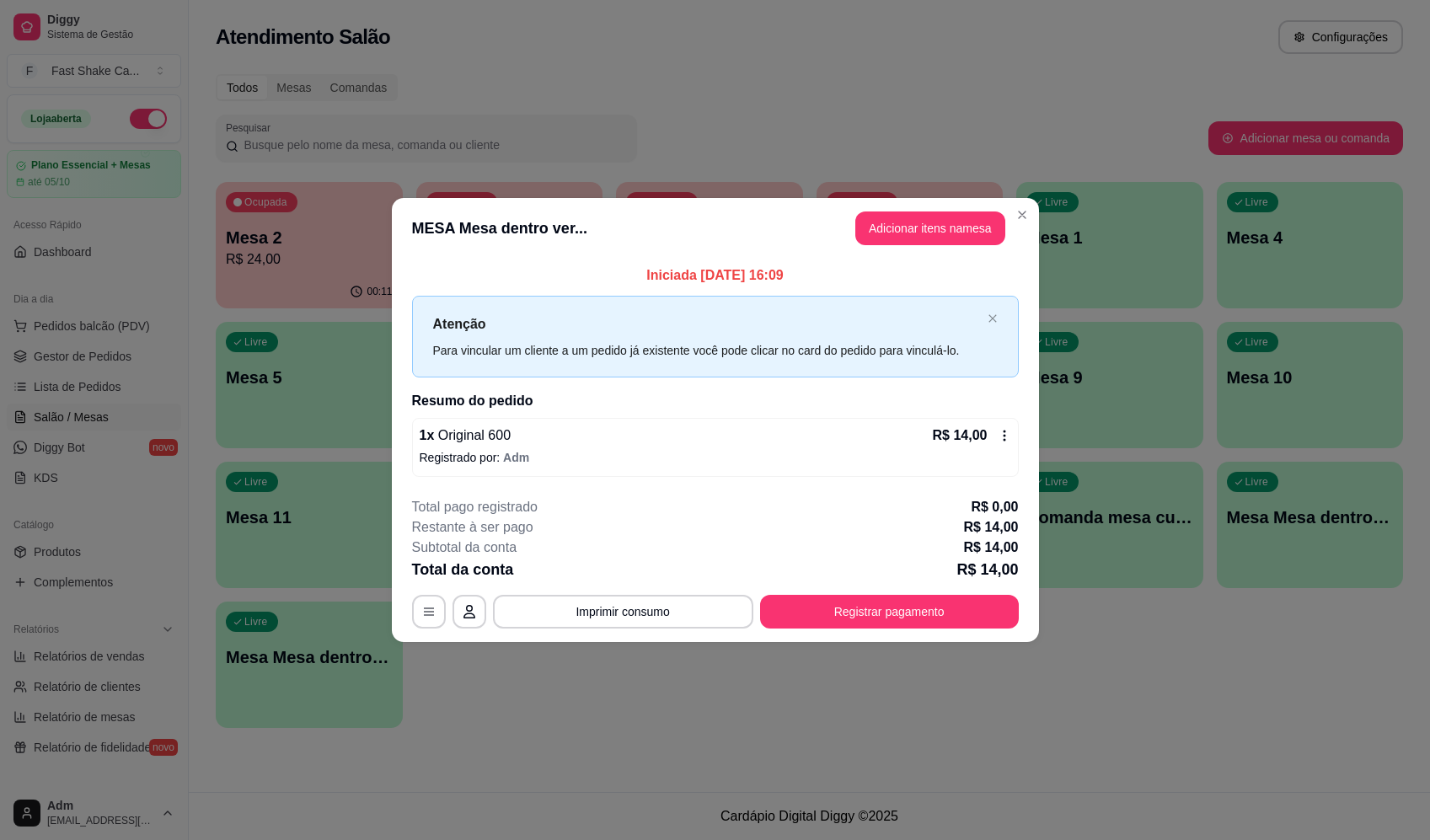
click at [426, 620] on button "button" at bounding box center [428, 610] width 33 height 33
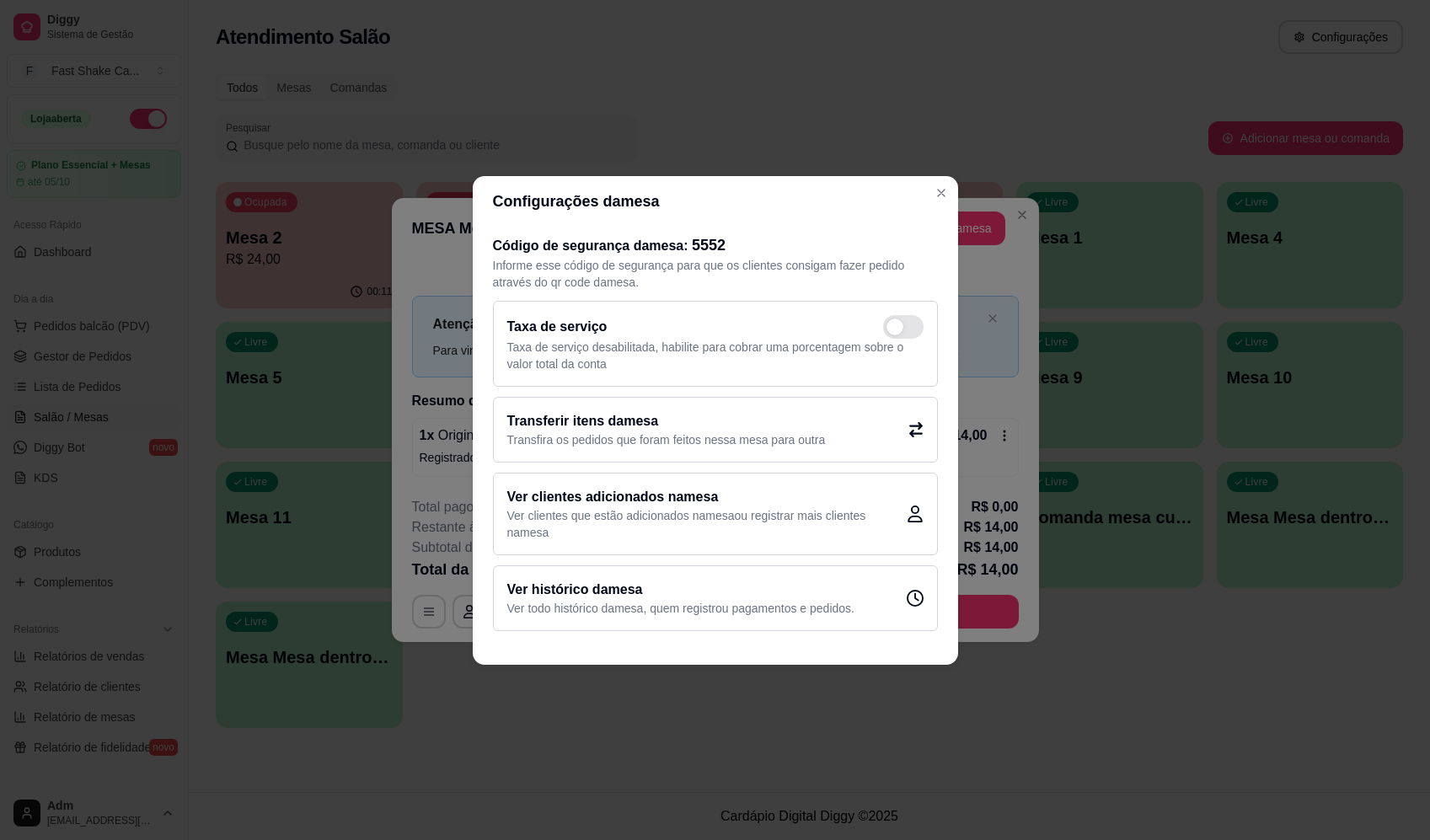
click at [755, 440] on p "Transfira os pedidos que foram feitos nessa mesa para outra" at bounding box center [666, 439] width 318 height 17
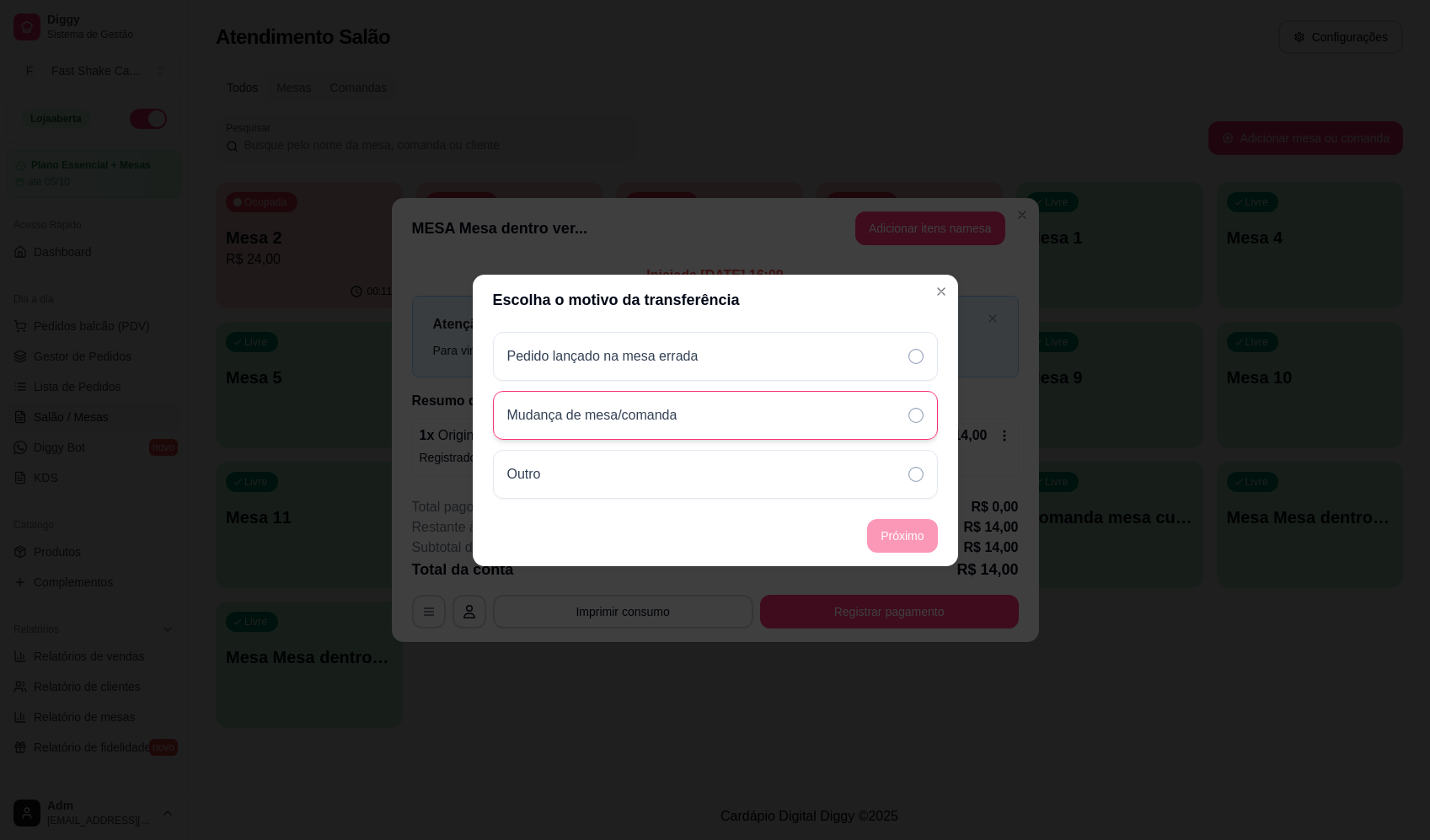
click at [751, 416] on div "Mudança de mesa/comanda" at bounding box center [715, 415] width 444 height 48
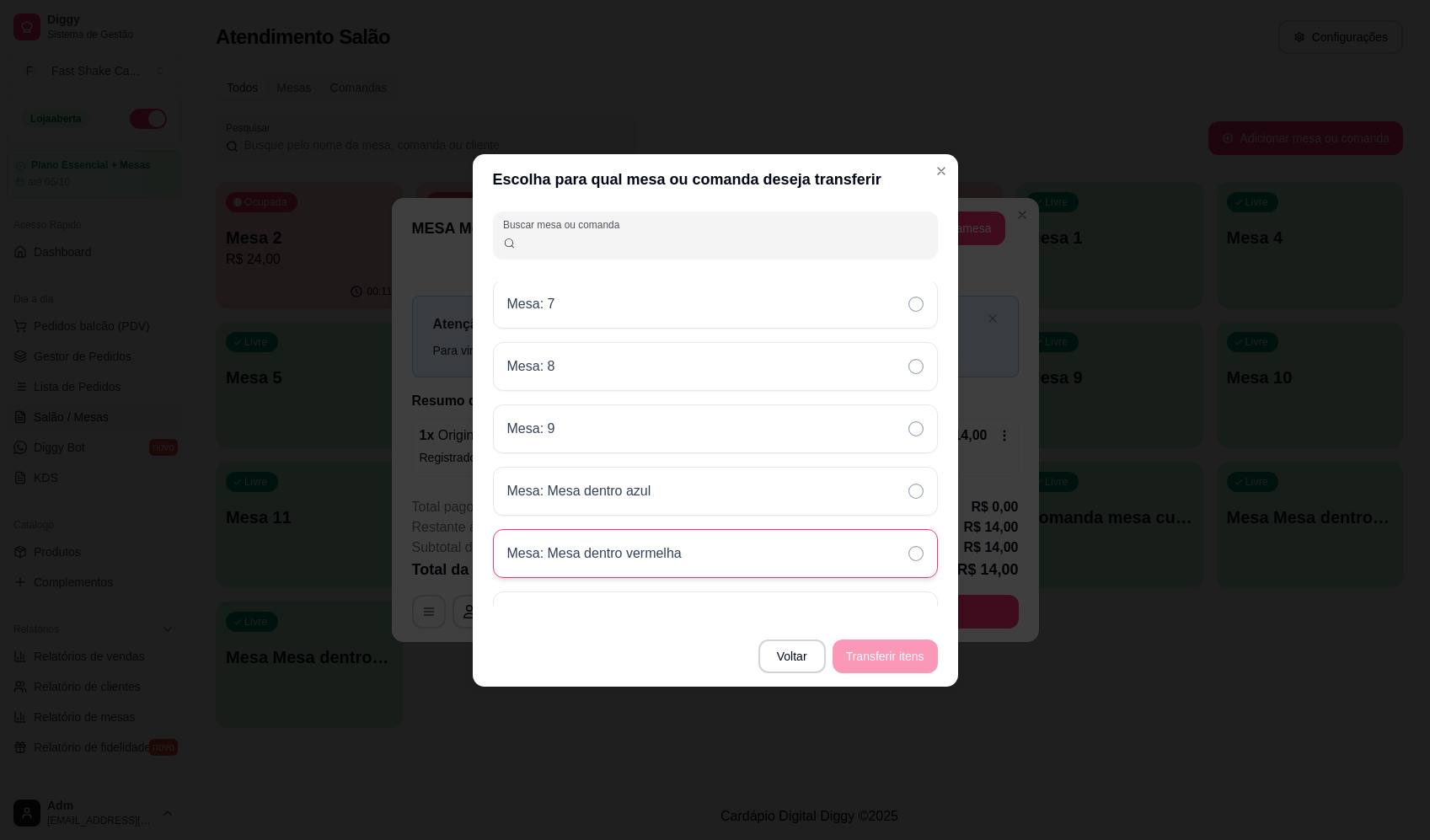
scroll to position [589, 0]
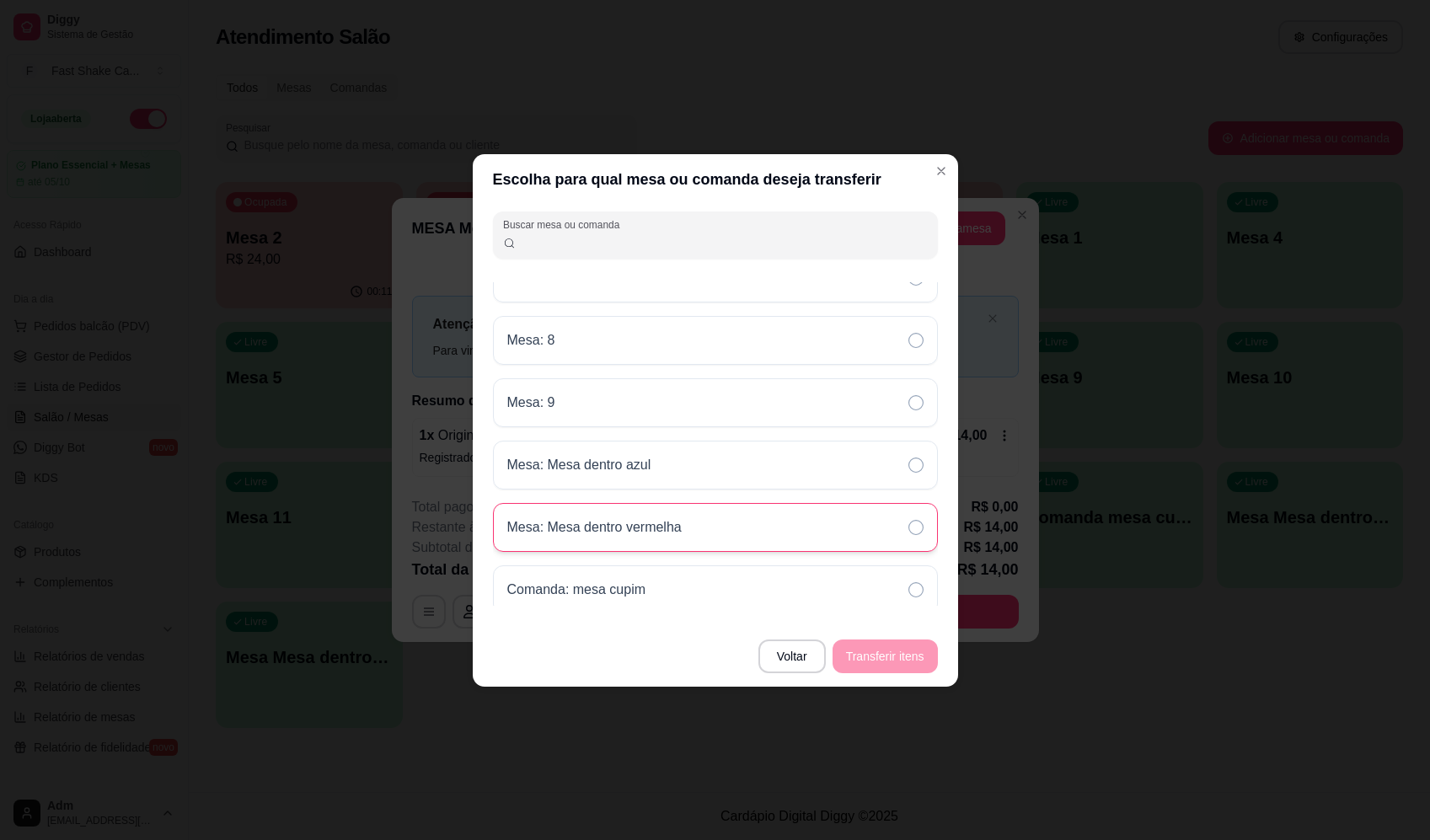
click at [681, 532] on p "Mesa: Mesa dentro vermelha" at bounding box center [594, 527] width 175 height 20
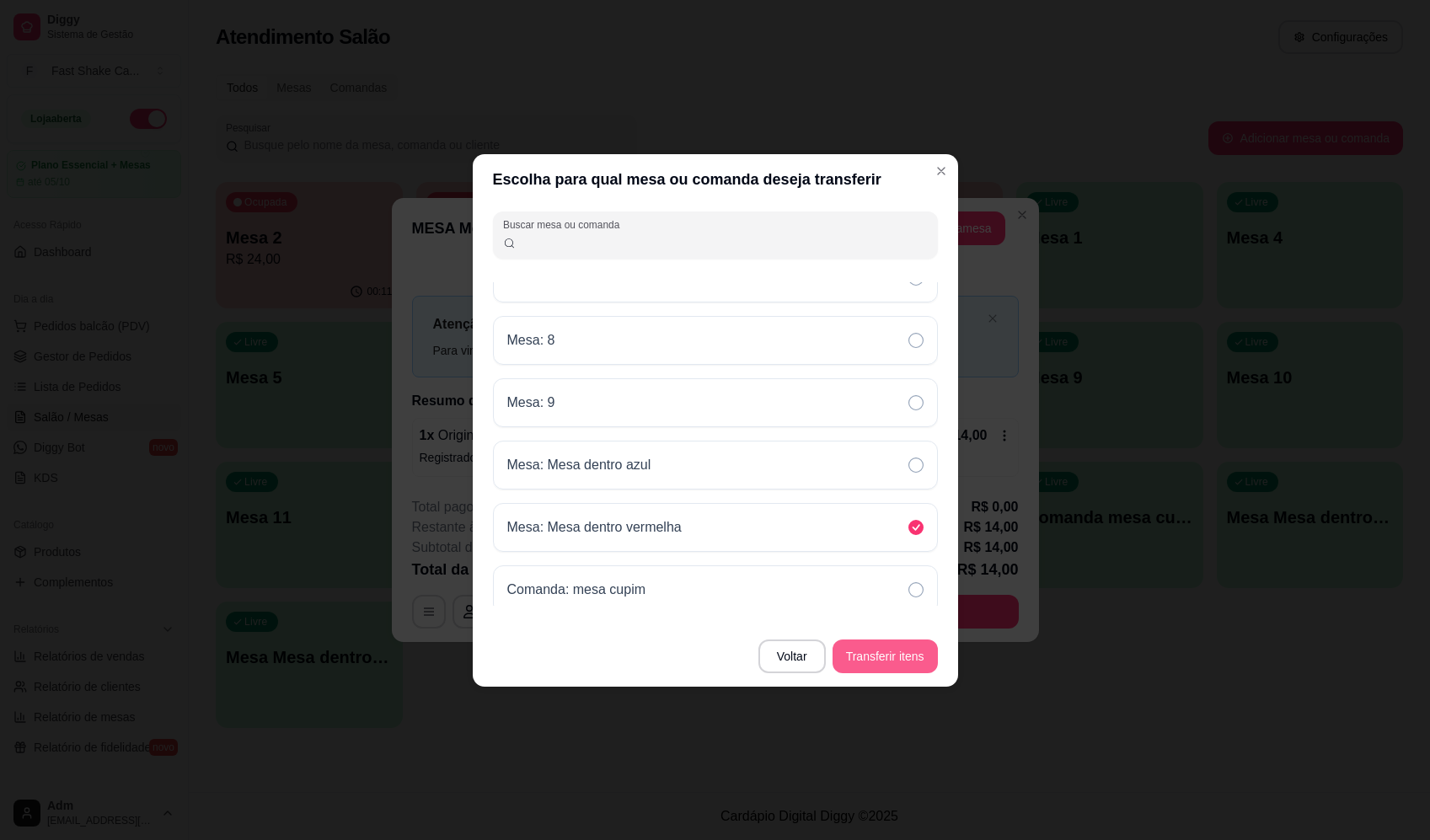
click at [887, 654] on button "Transferir itens" at bounding box center [885, 655] width 105 height 33
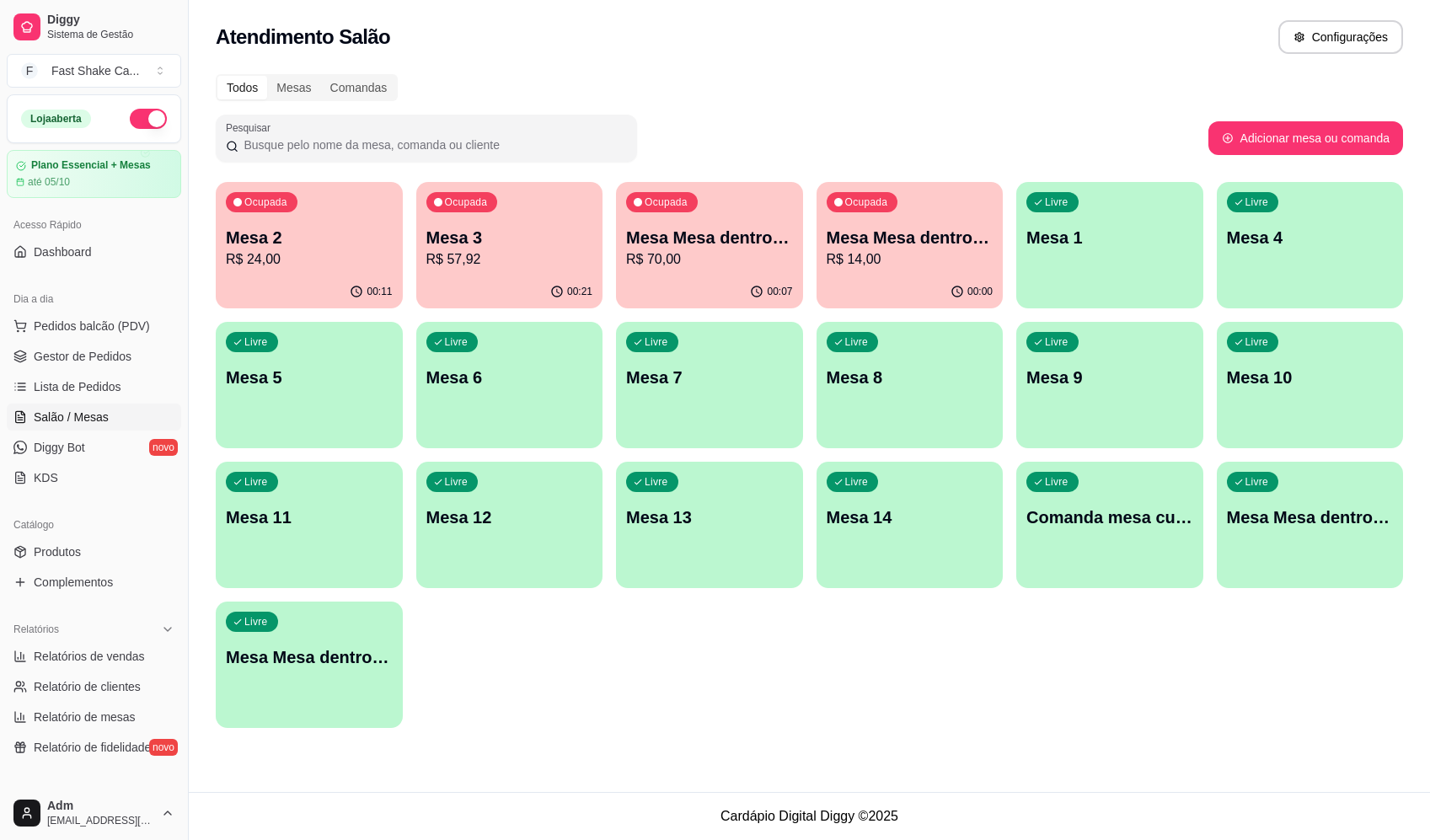
click at [1382, 533] on div "Livre Mesa Mesa dentro azul" at bounding box center [1309, 514] width 187 height 106
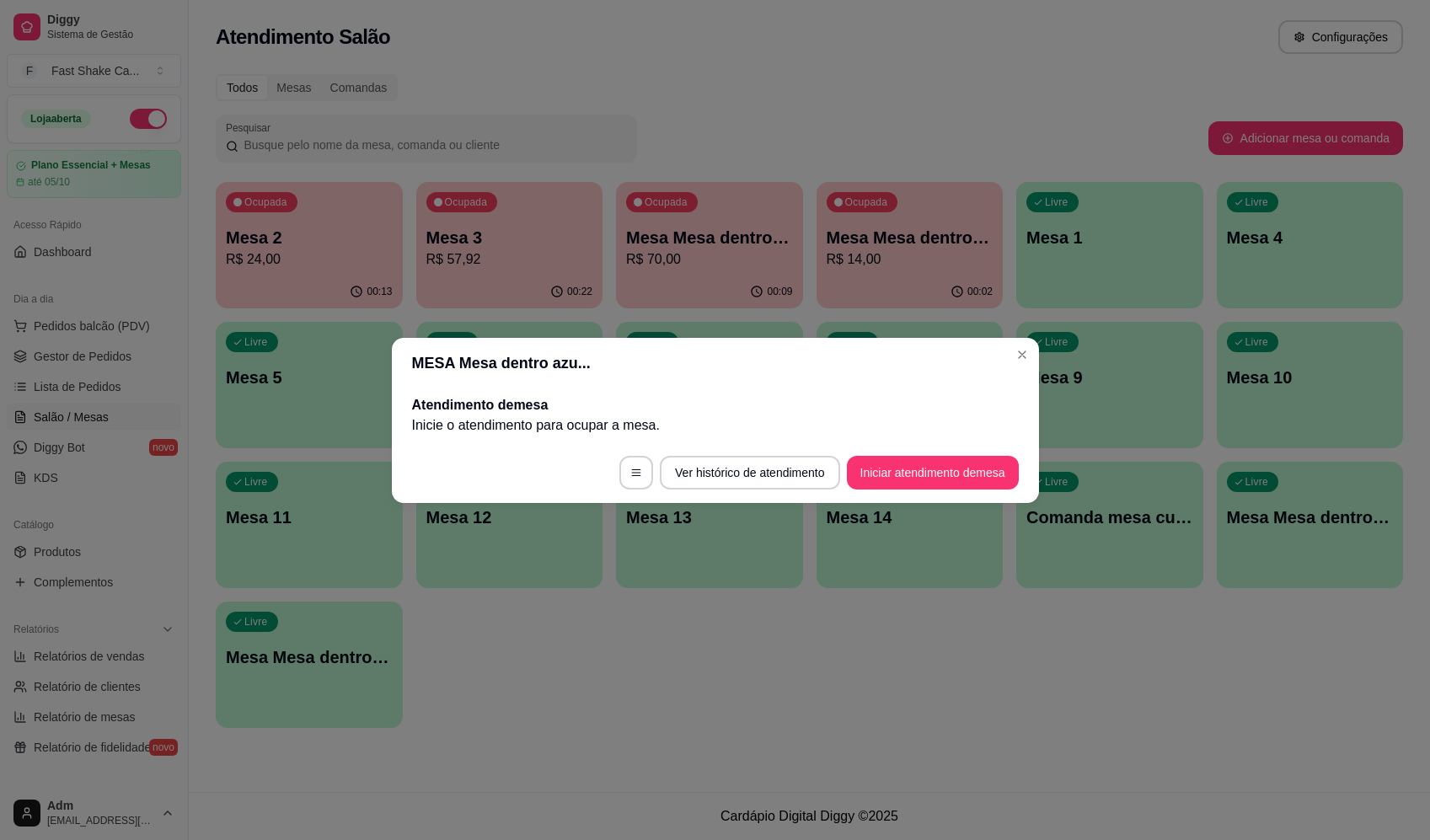
click at [970, 475] on button "Iniciar atendimento de mesa" at bounding box center [932, 472] width 172 height 33
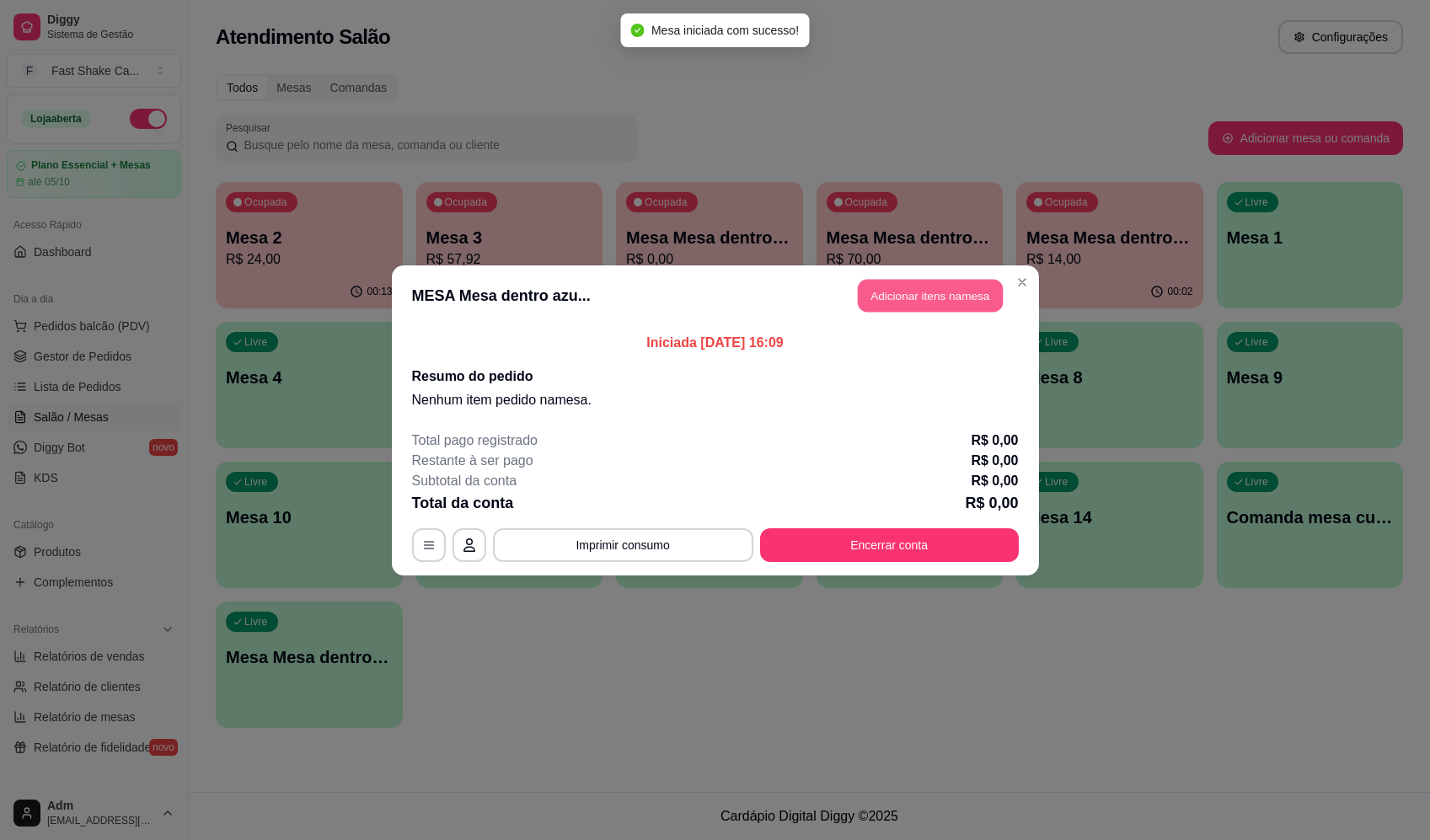
click at [980, 280] on button "Adicionar itens na mesa" at bounding box center [930, 295] width 145 height 33
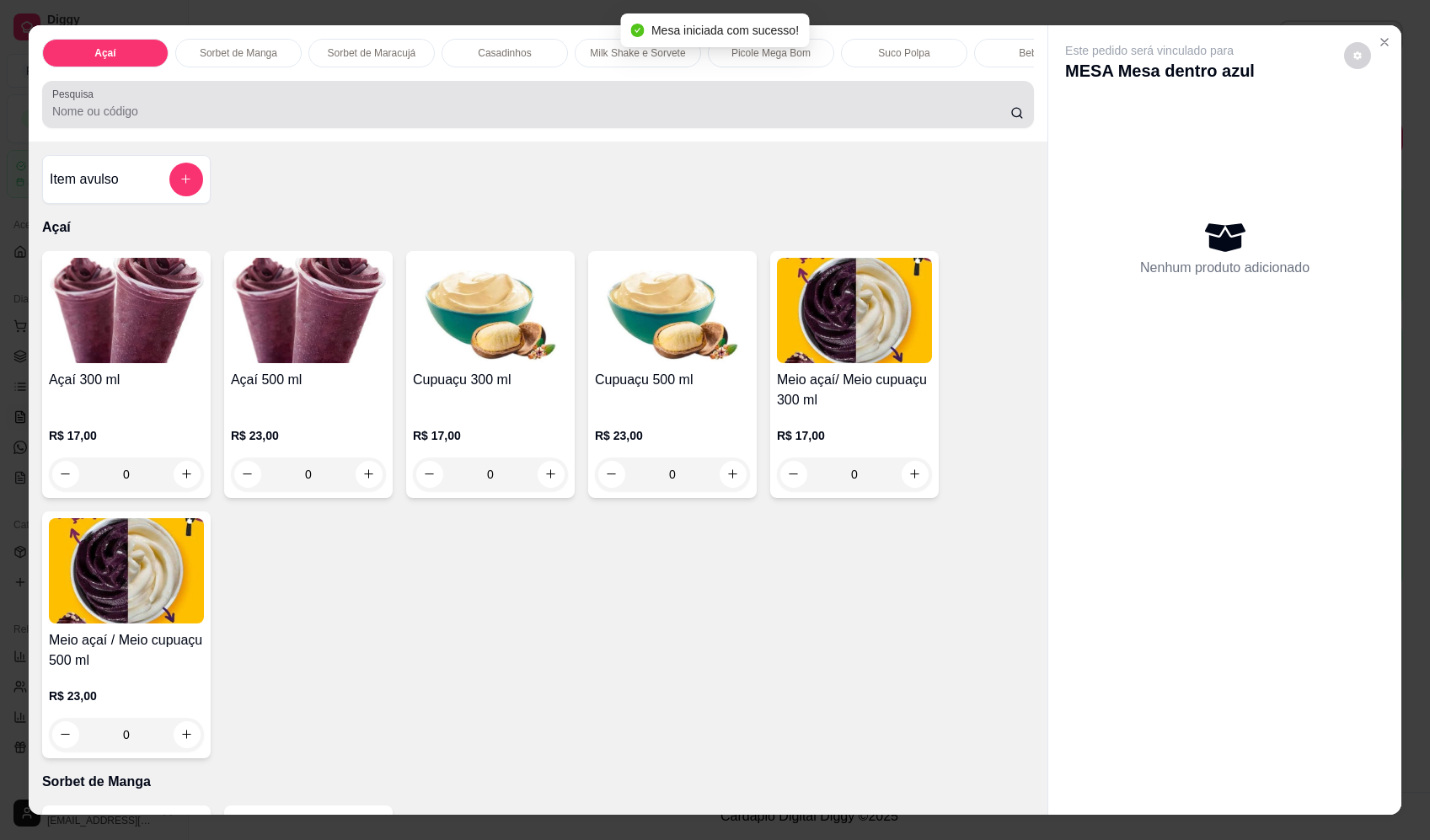
click at [481, 109] on div at bounding box center [537, 103] width 971 height 33
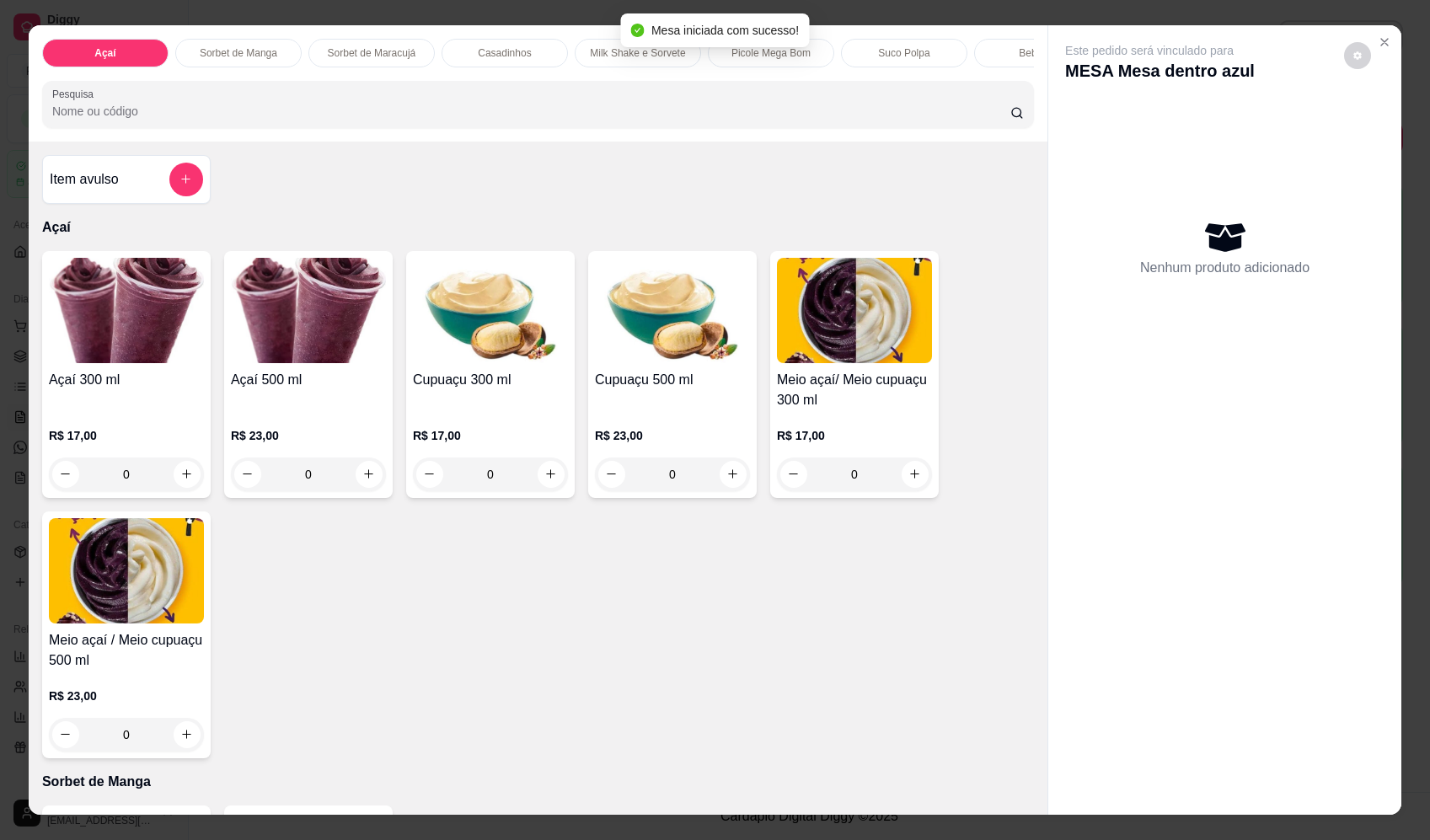
click at [179, 484] on div "0" at bounding box center [125, 474] width 155 height 33
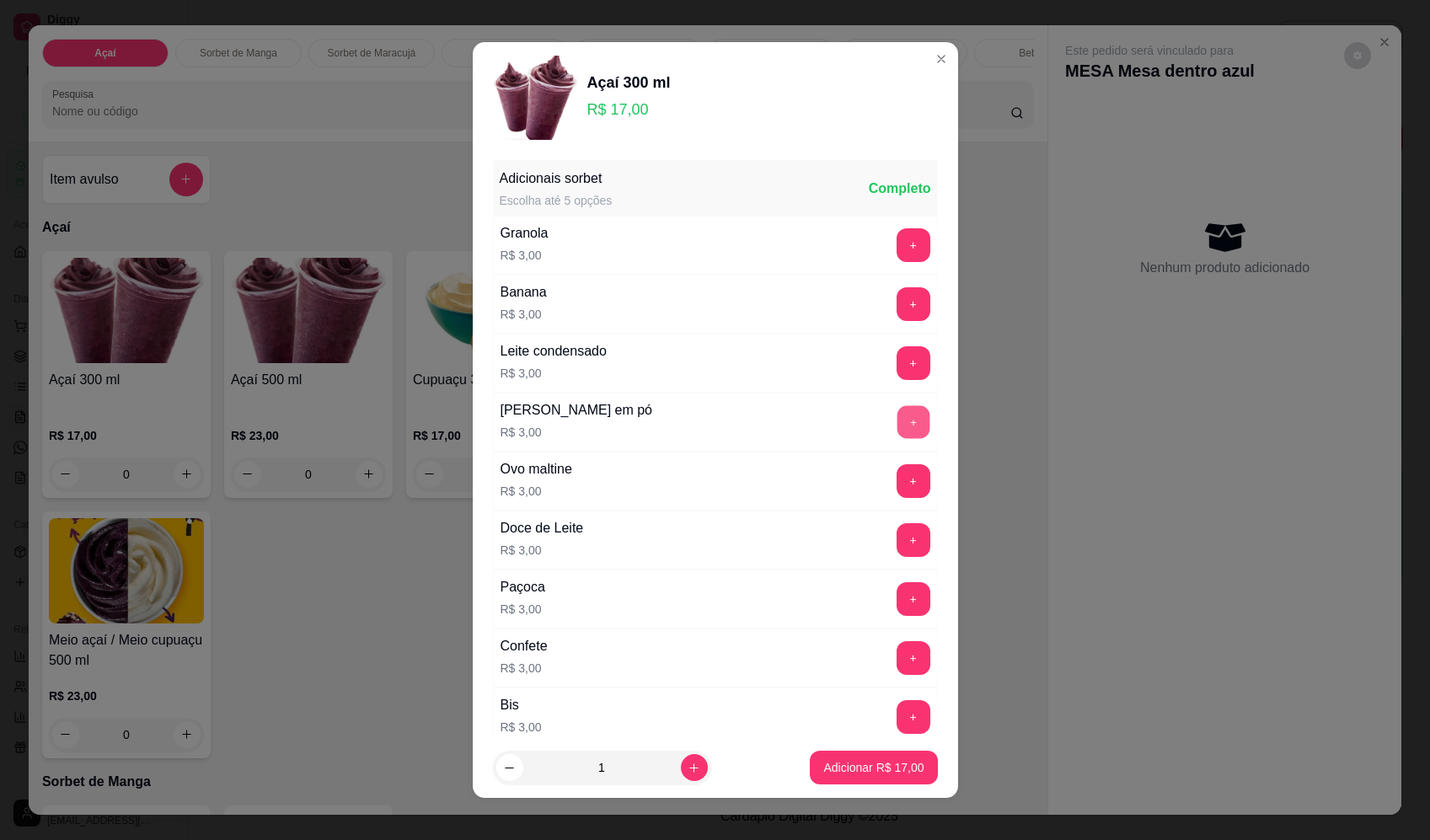
click at [896, 420] on button "+" at bounding box center [913, 421] width 33 height 33
click at [896, 295] on button "+" at bounding box center [913, 304] width 33 height 33
click at [875, 774] on p "Adicionar R$ 23,00" at bounding box center [874, 767] width 101 height 17
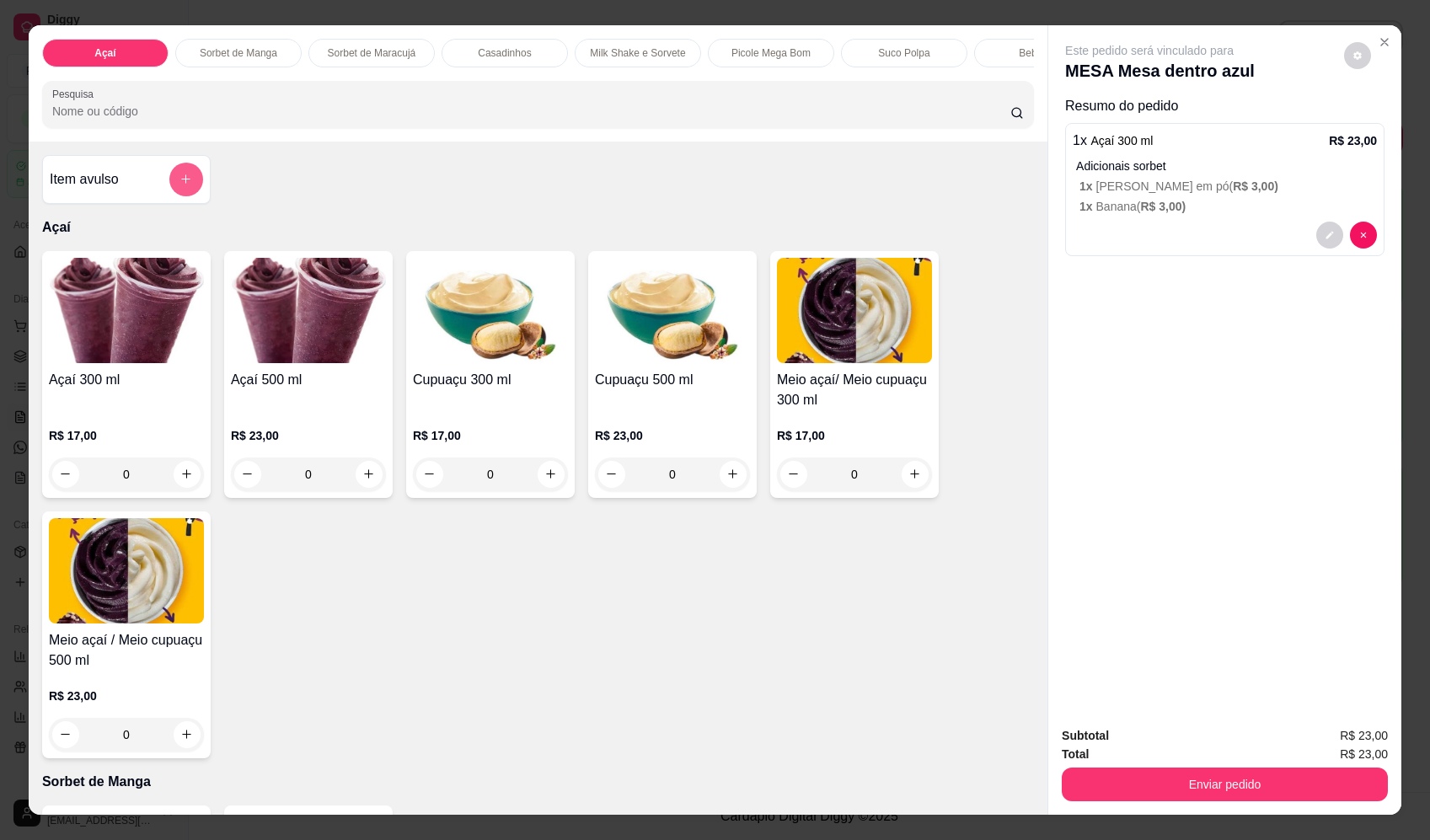
click at [186, 196] on button "add-separate-item" at bounding box center [185, 178] width 33 height 33
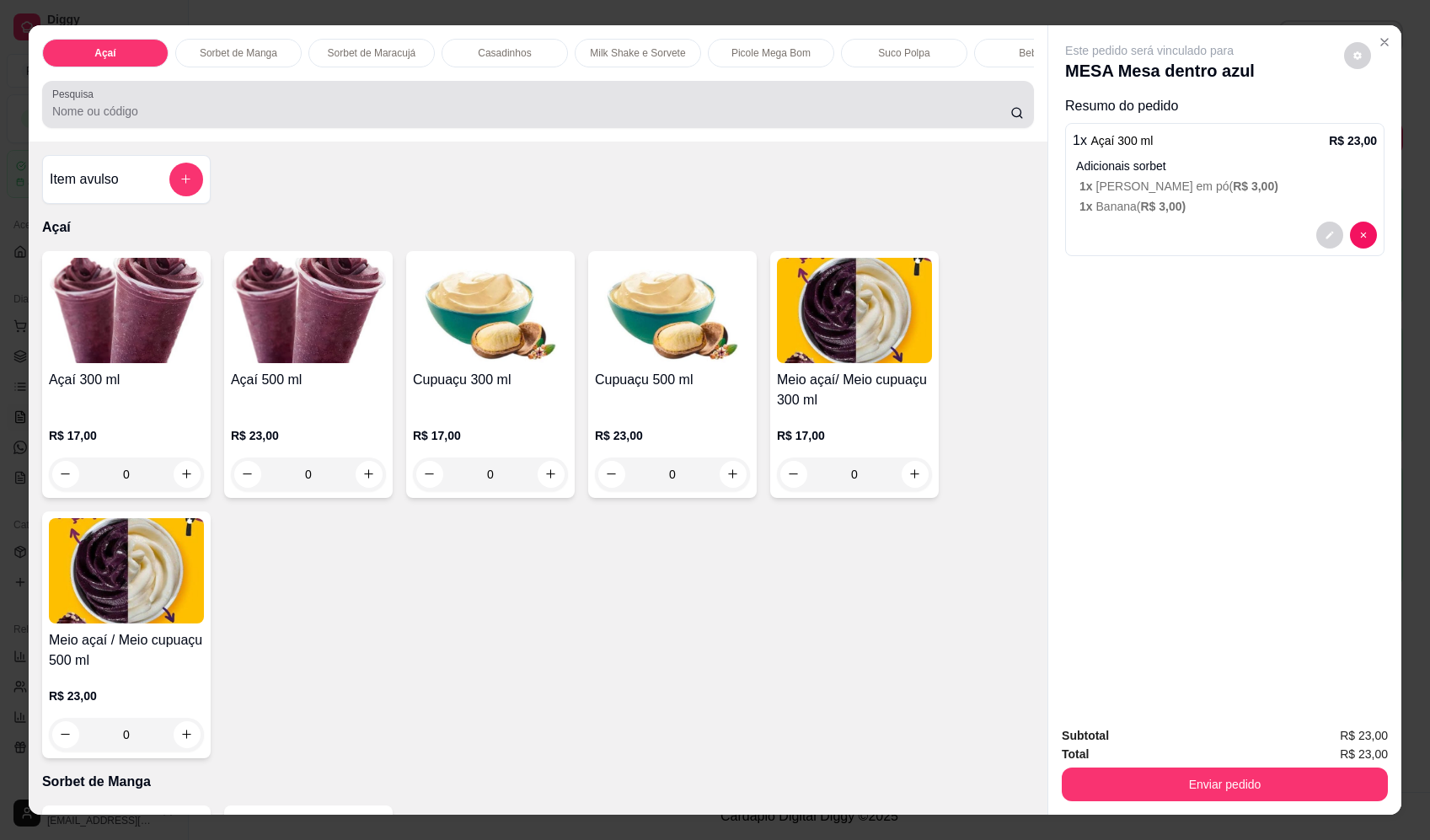
click at [654, 114] on div at bounding box center [537, 103] width 971 height 33
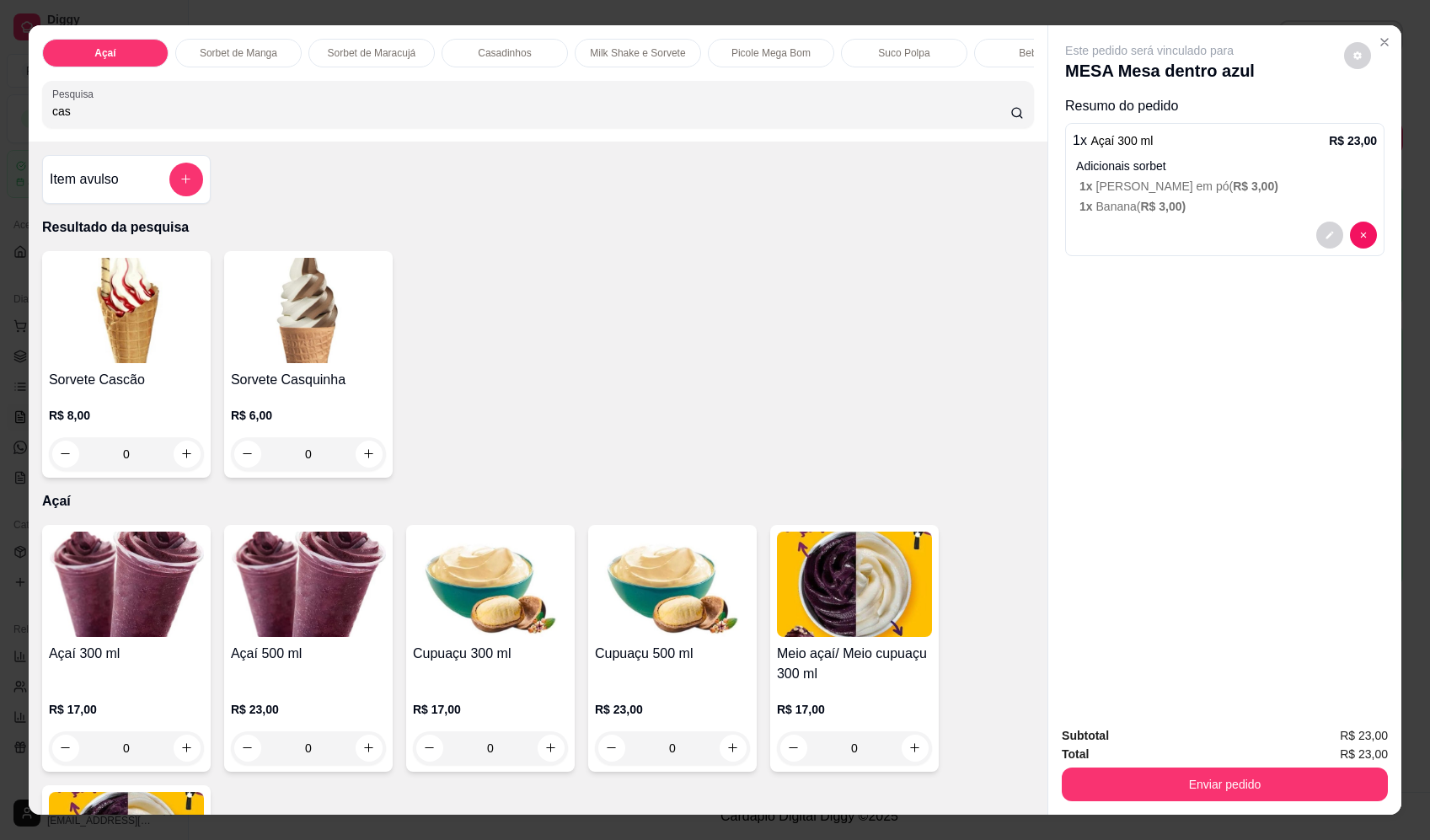
type input "cas"
click at [177, 467] on div "0" at bounding box center [125, 453] width 155 height 33
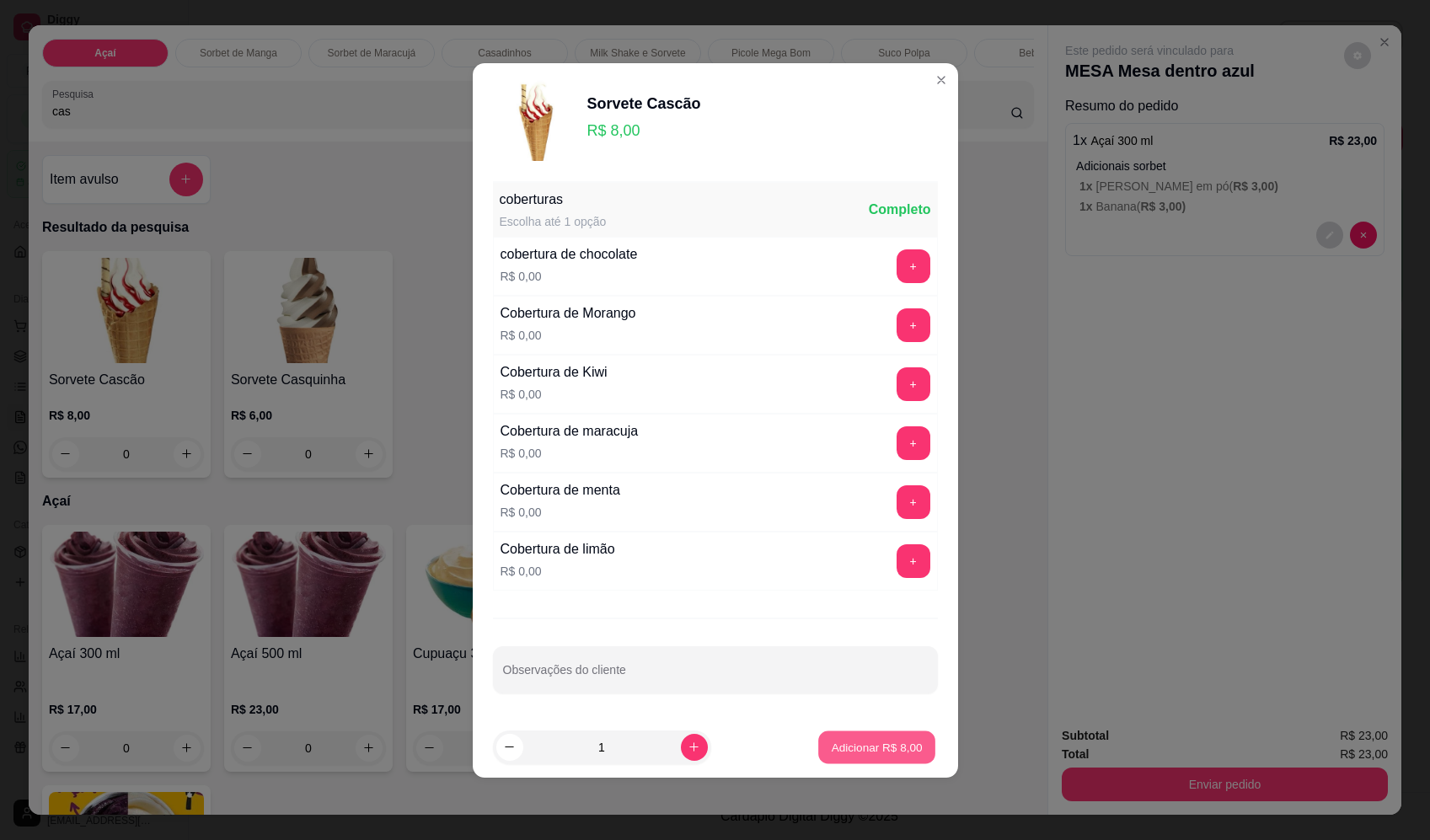
click at [878, 752] on p "Adicionar R$ 8,00" at bounding box center [877, 746] width 91 height 16
type input "1"
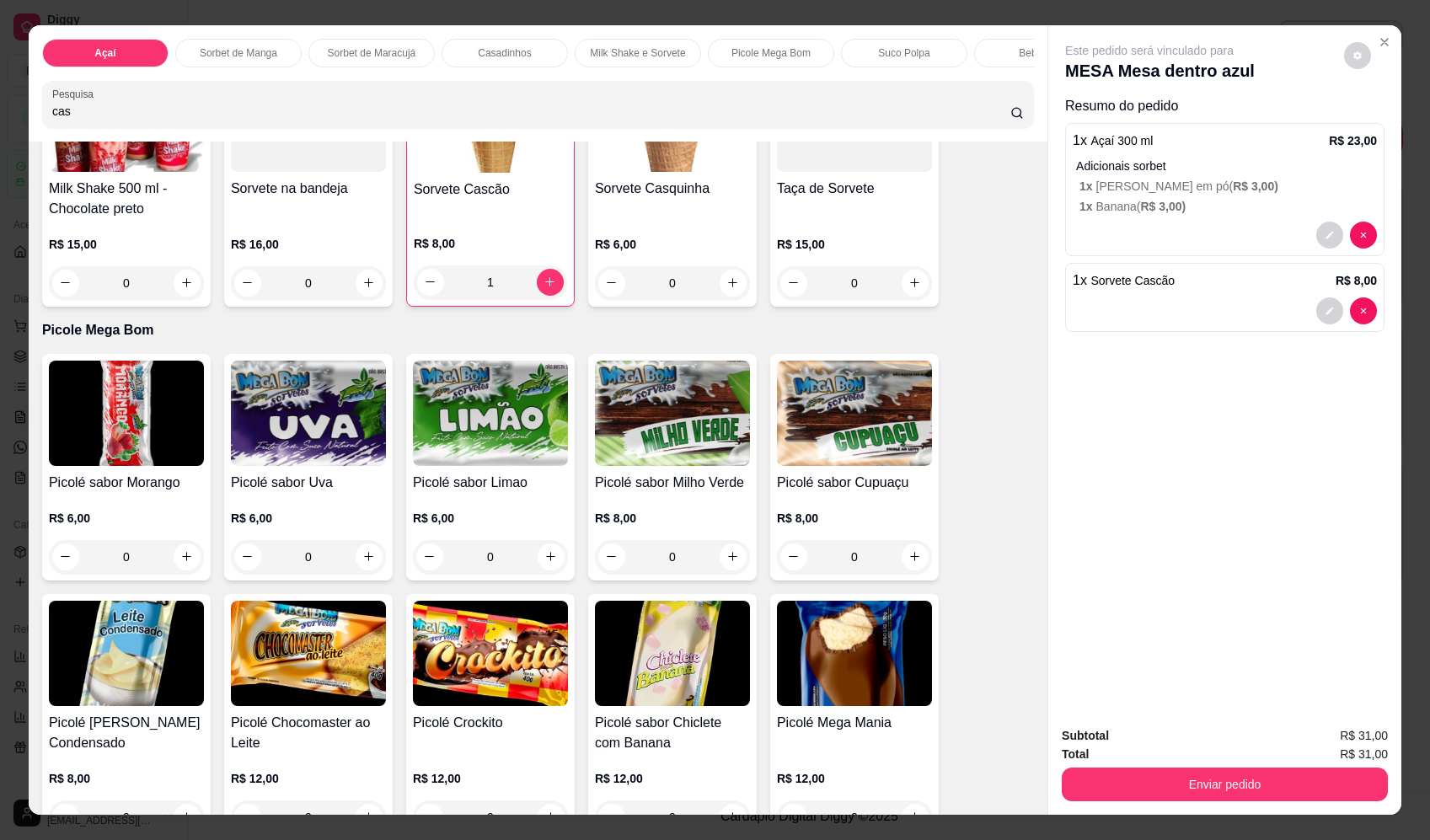
scroll to position [2358, 0]
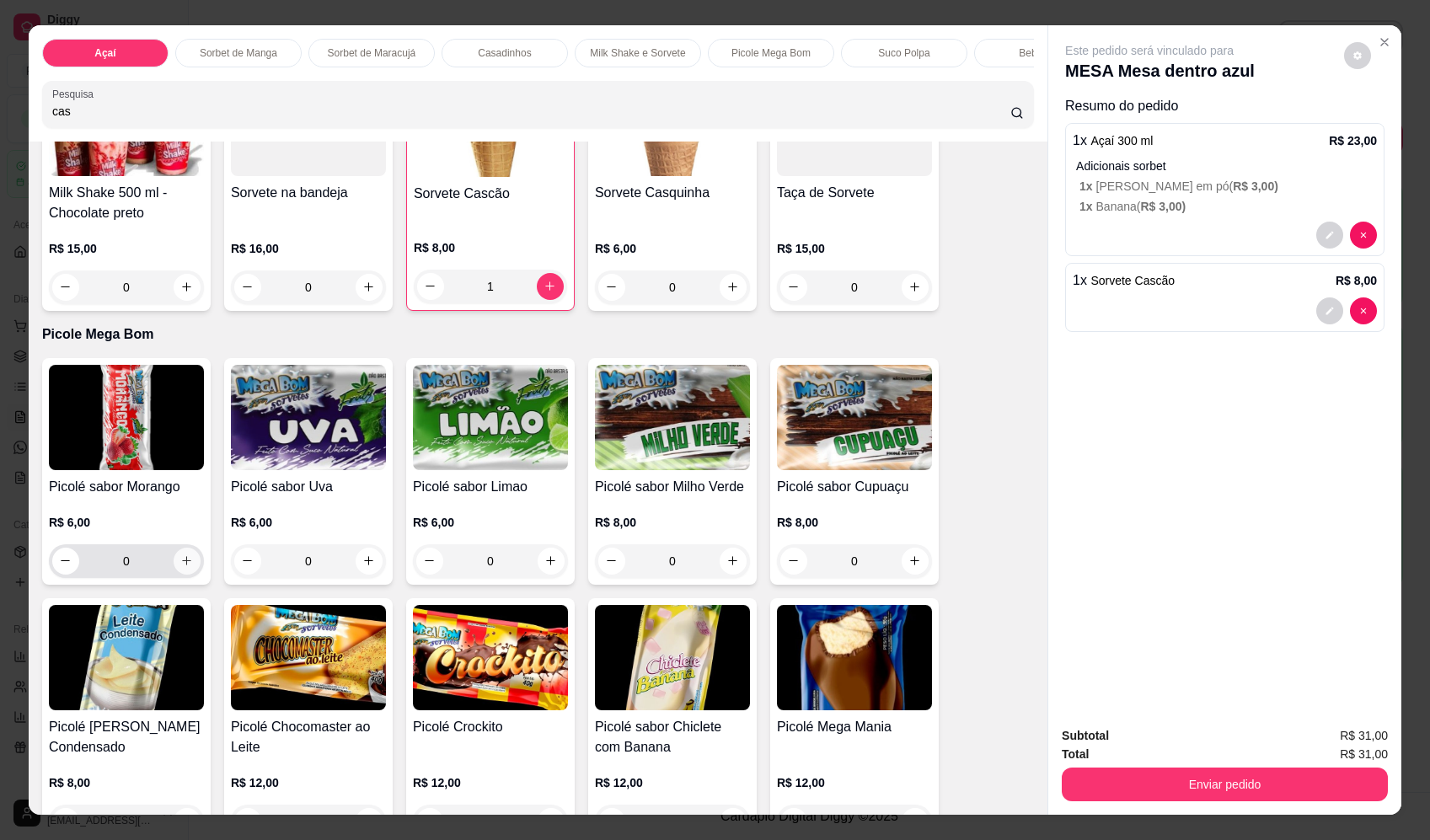
click at [176, 574] on button "increase-product-quantity" at bounding box center [187, 561] width 27 height 27
type input "1"
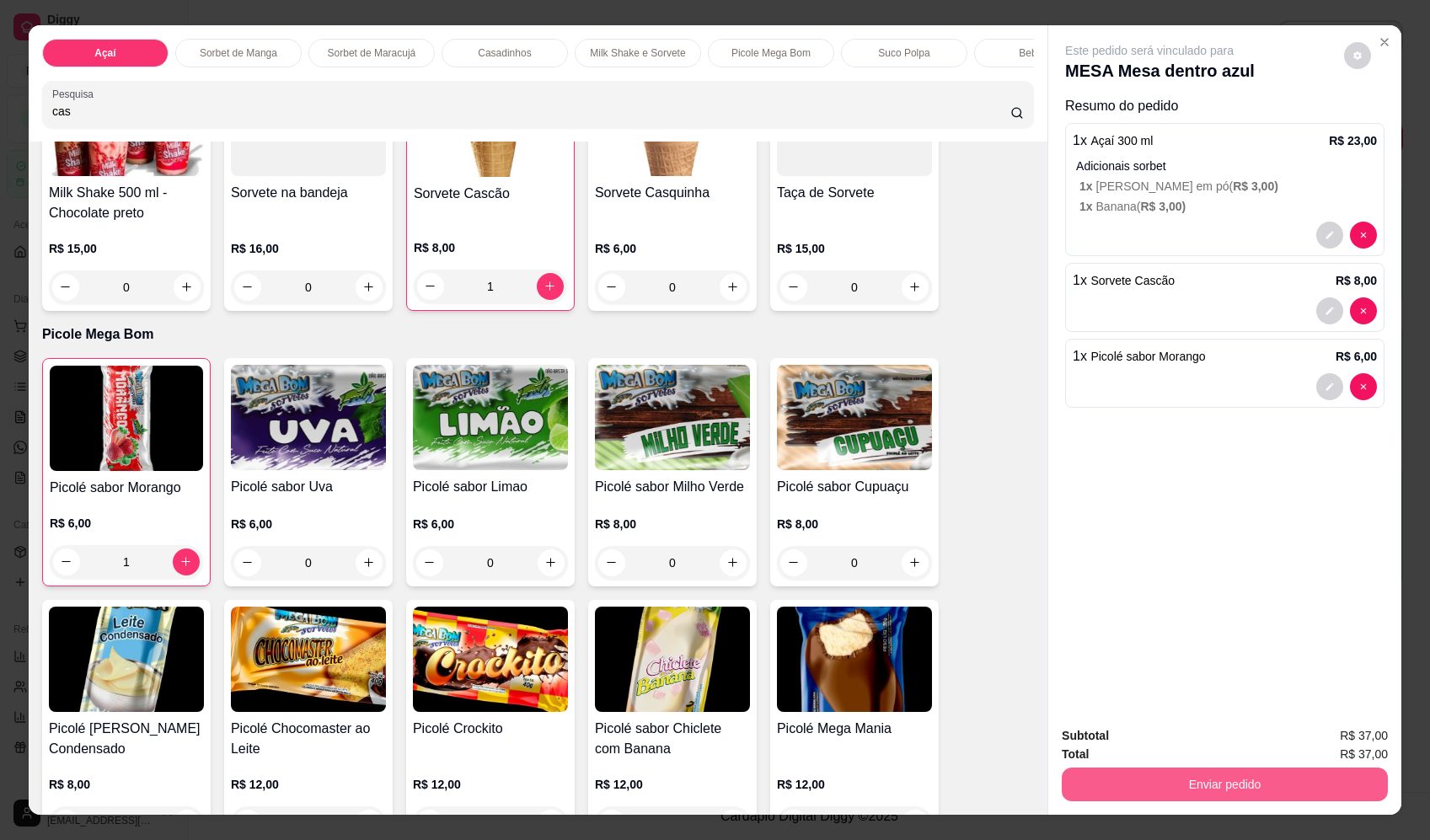
click at [1267, 779] on button "Enviar pedido" at bounding box center [1224, 783] width 326 height 33
click at [1341, 738] on button "Enviar pedido" at bounding box center [1344, 742] width 93 height 31
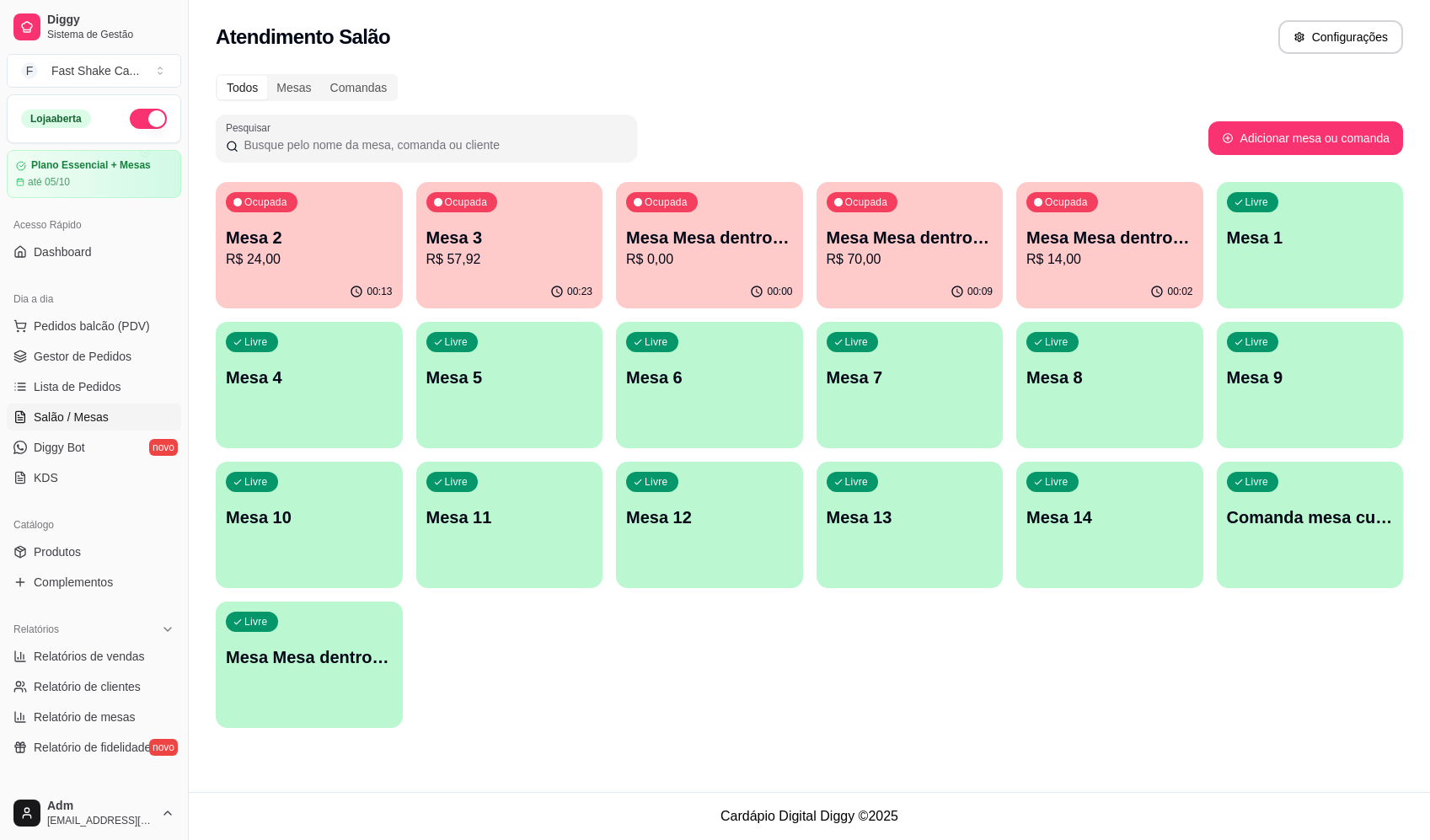
click at [492, 255] on p "R$ 57,92" at bounding box center [510, 259] width 167 height 20
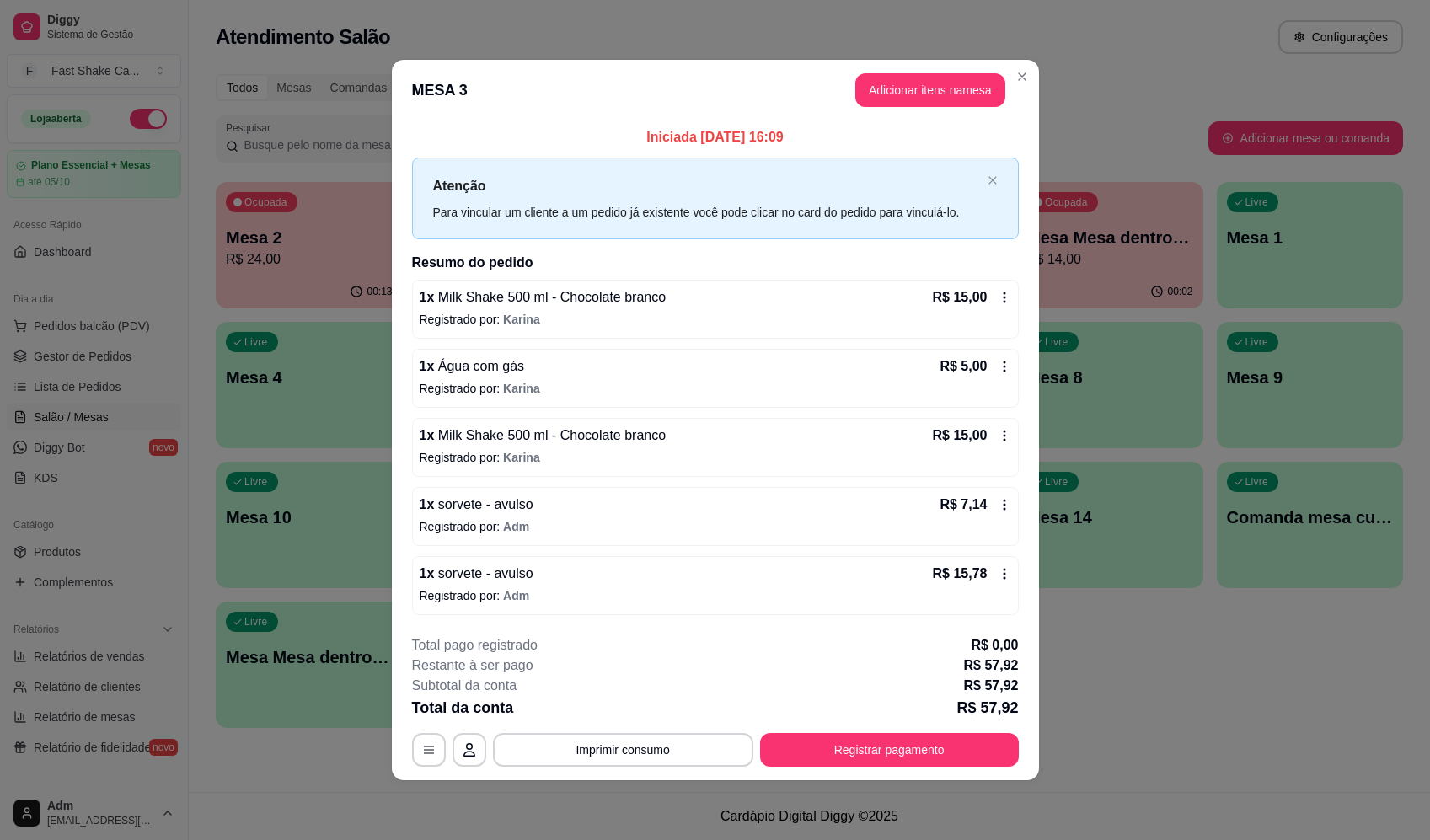
drag, startPoint x: 587, startPoint y: 571, endPoint x: 637, endPoint y: 532, distance: 63.4
click at [585, 574] on div "1 x Milk Shake 500 ml - Chocolate branco R$ 15,00 Registrado por: Karina 1 x Ág…" at bounding box center [715, 447] width 607 height 335
click at [934, 84] on button "Adicionar itens na mesa" at bounding box center [931, 89] width 150 height 33
click at [888, 107] on header "MESA 3 Adicionar itens na mesa" at bounding box center [715, 90] width 647 height 61
click at [903, 78] on button "Adicionar itens na mesa" at bounding box center [930, 90] width 145 height 33
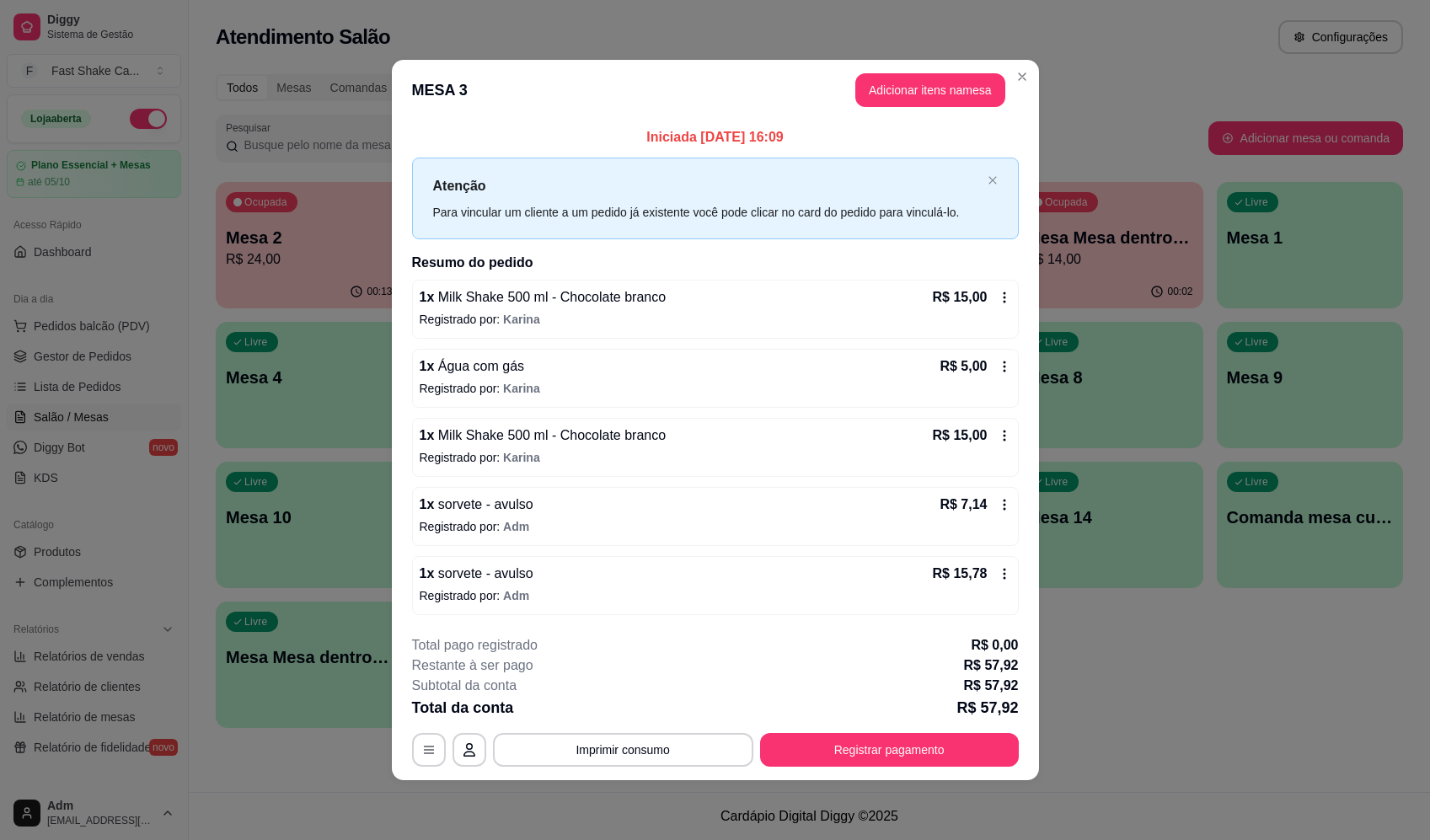
click at [437, 119] on input "Pesquisa" at bounding box center [532, 111] width 959 height 17
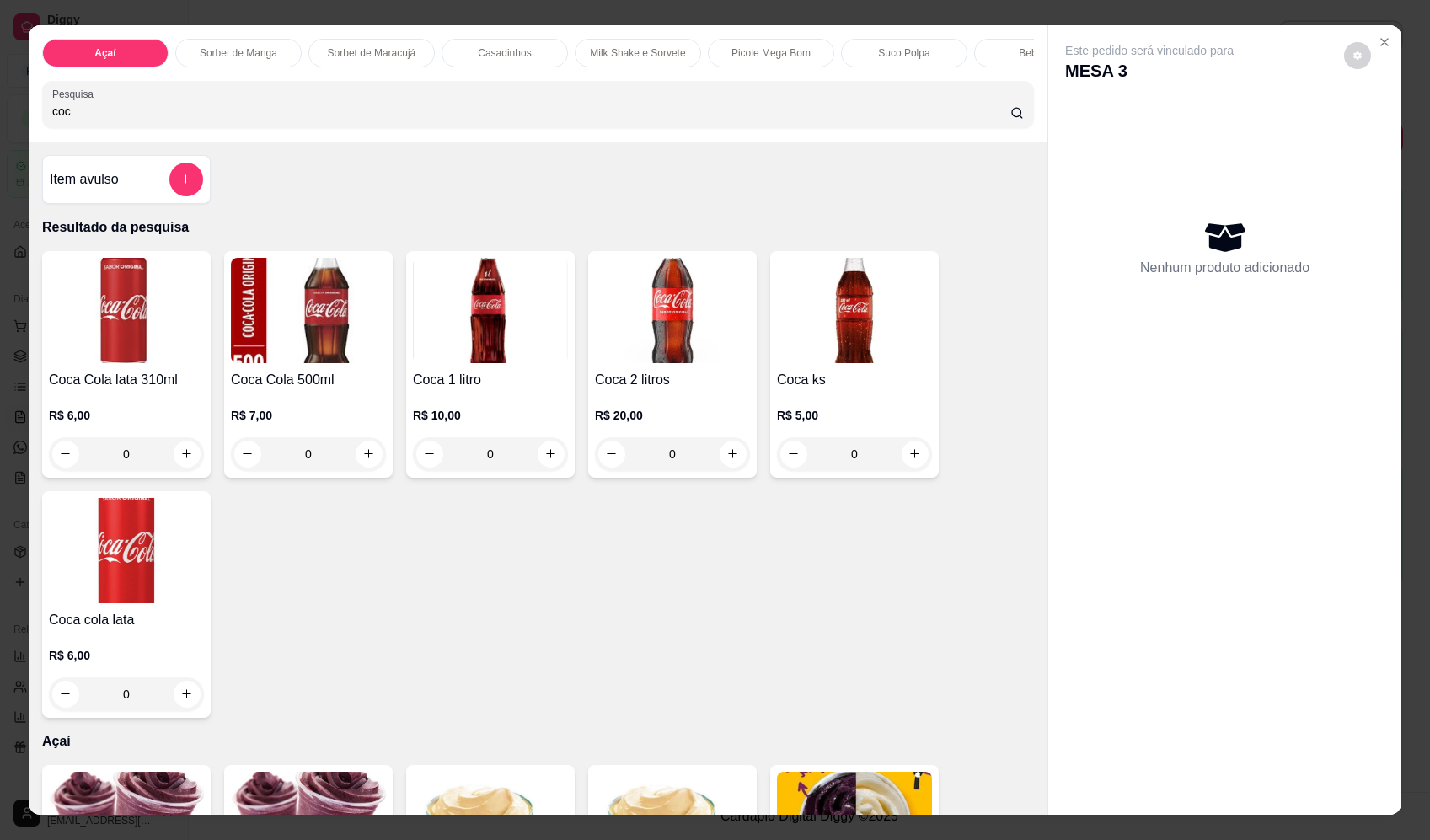
type input "coc"
click at [186, 467] on button "increase-product-quantity" at bounding box center [187, 454] width 27 height 27
type input "1"
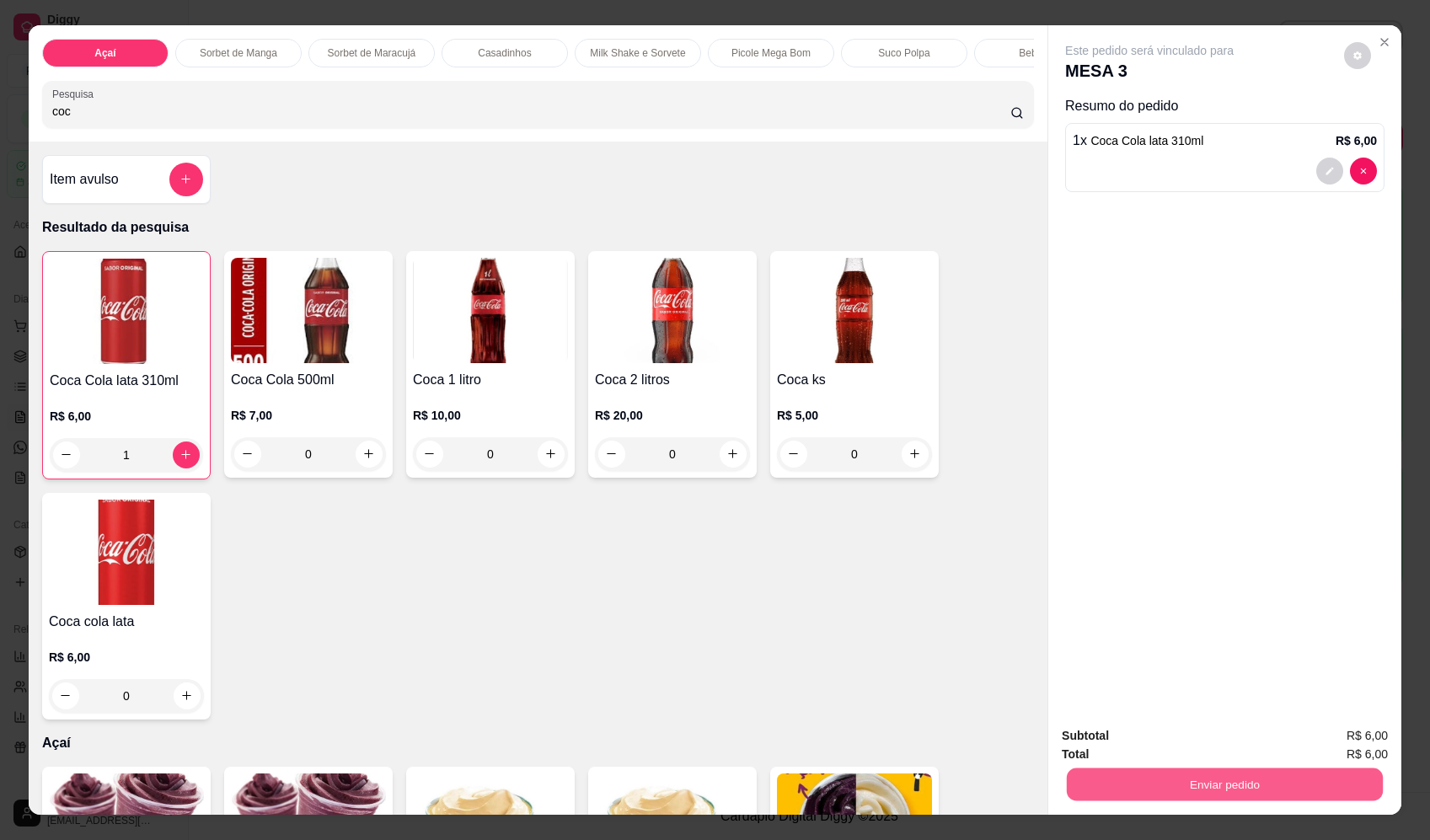
click at [1198, 771] on button "Enviar pedido" at bounding box center [1224, 784] width 316 height 33
click at [1364, 736] on button "Enviar pedido" at bounding box center [1344, 743] width 95 height 32
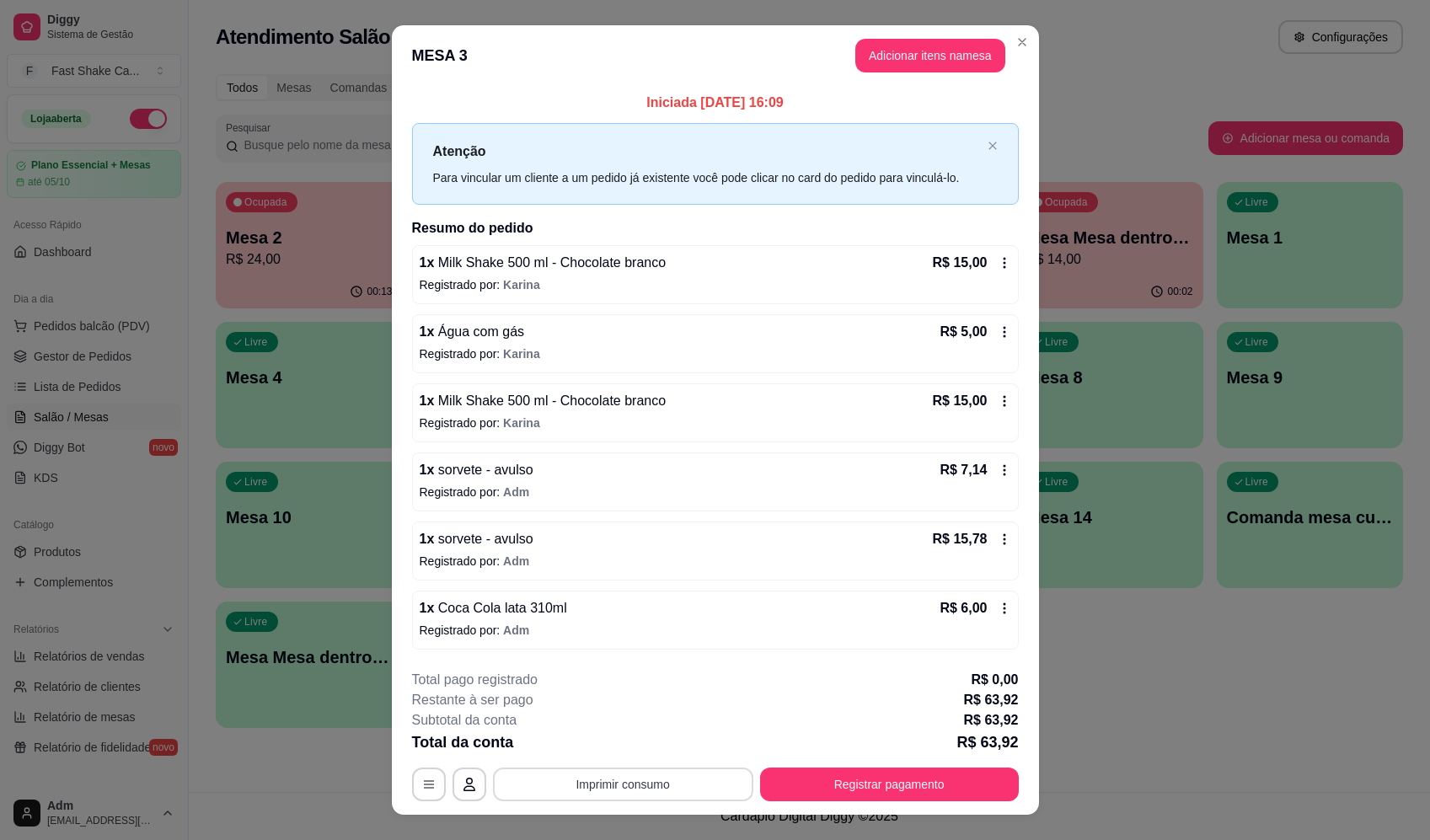
click at [658, 781] on button "Imprimir consumo" at bounding box center [623, 783] width 260 height 33
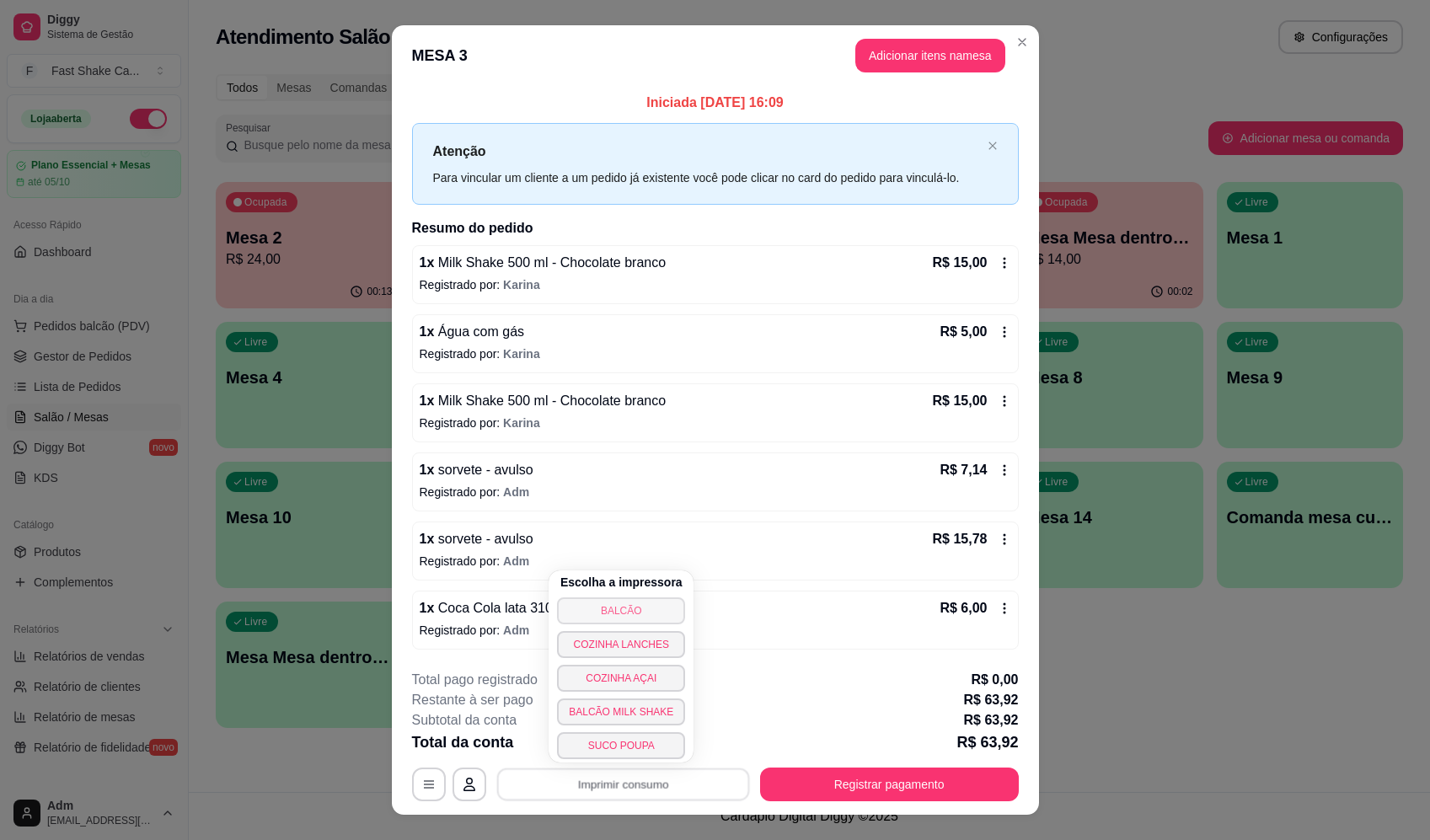
click at [667, 600] on button "BALCÃO" at bounding box center [620, 610] width 128 height 27
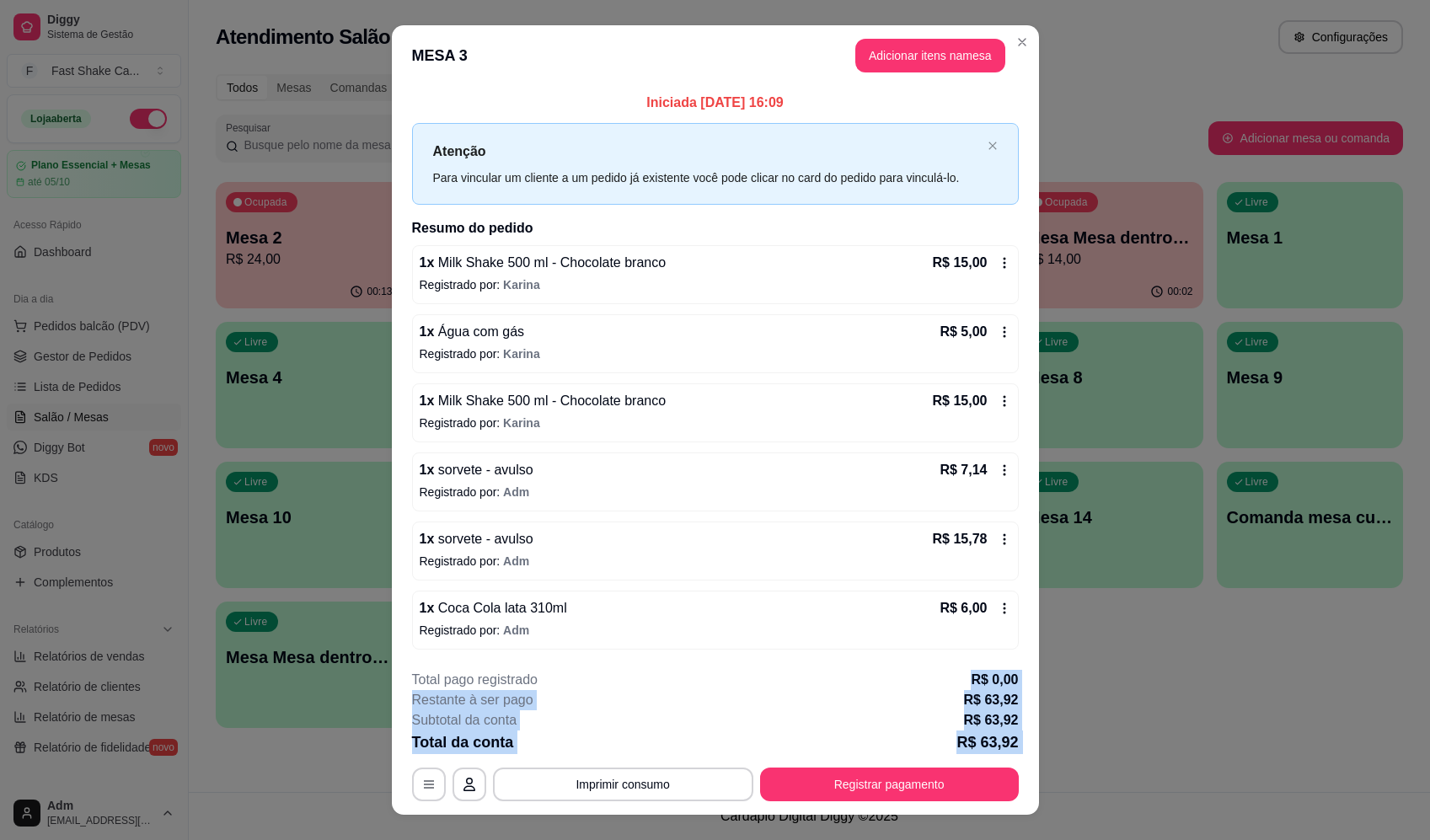
drag, startPoint x: 811, startPoint y: 757, endPoint x: 818, endPoint y: 798, distance: 41.6
click at [818, 798] on div "**********" at bounding box center [715, 735] width 607 height 131
click at [833, 781] on button "Registrar pagamento" at bounding box center [889, 783] width 258 height 33
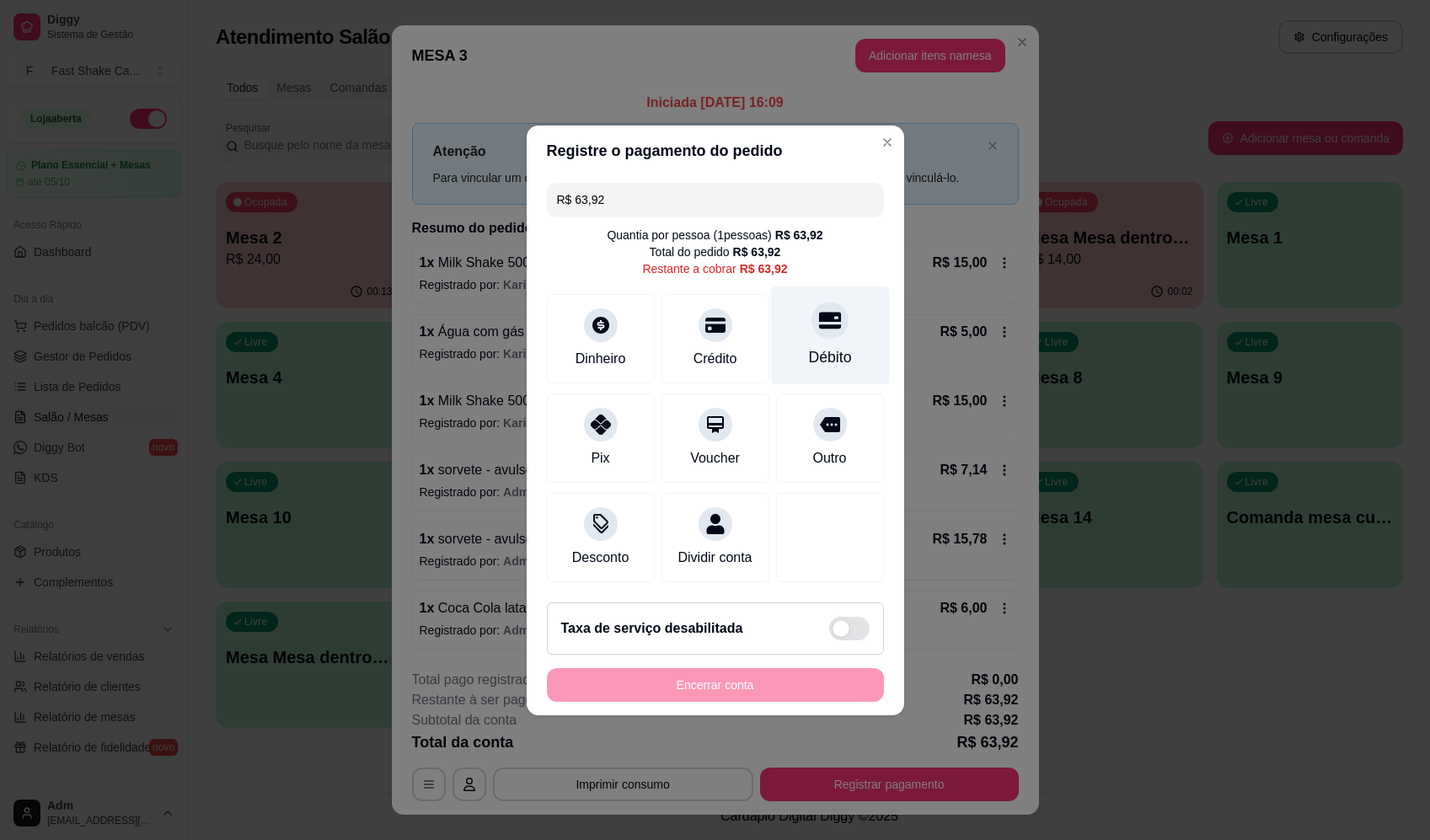
click at [848, 301] on div "Débito" at bounding box center [829, 335] width 119 height 99
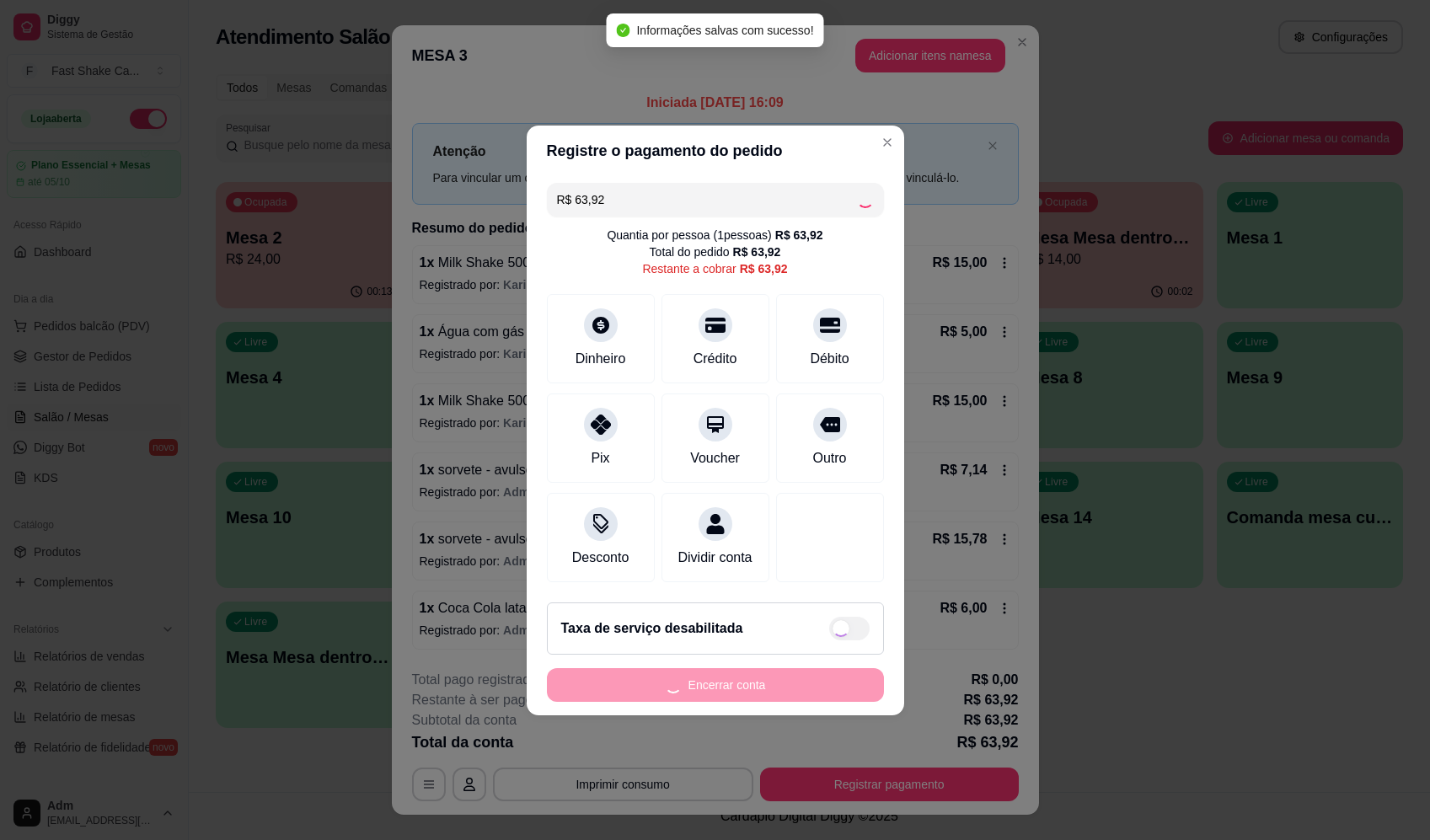
type input "R$ 0,00"
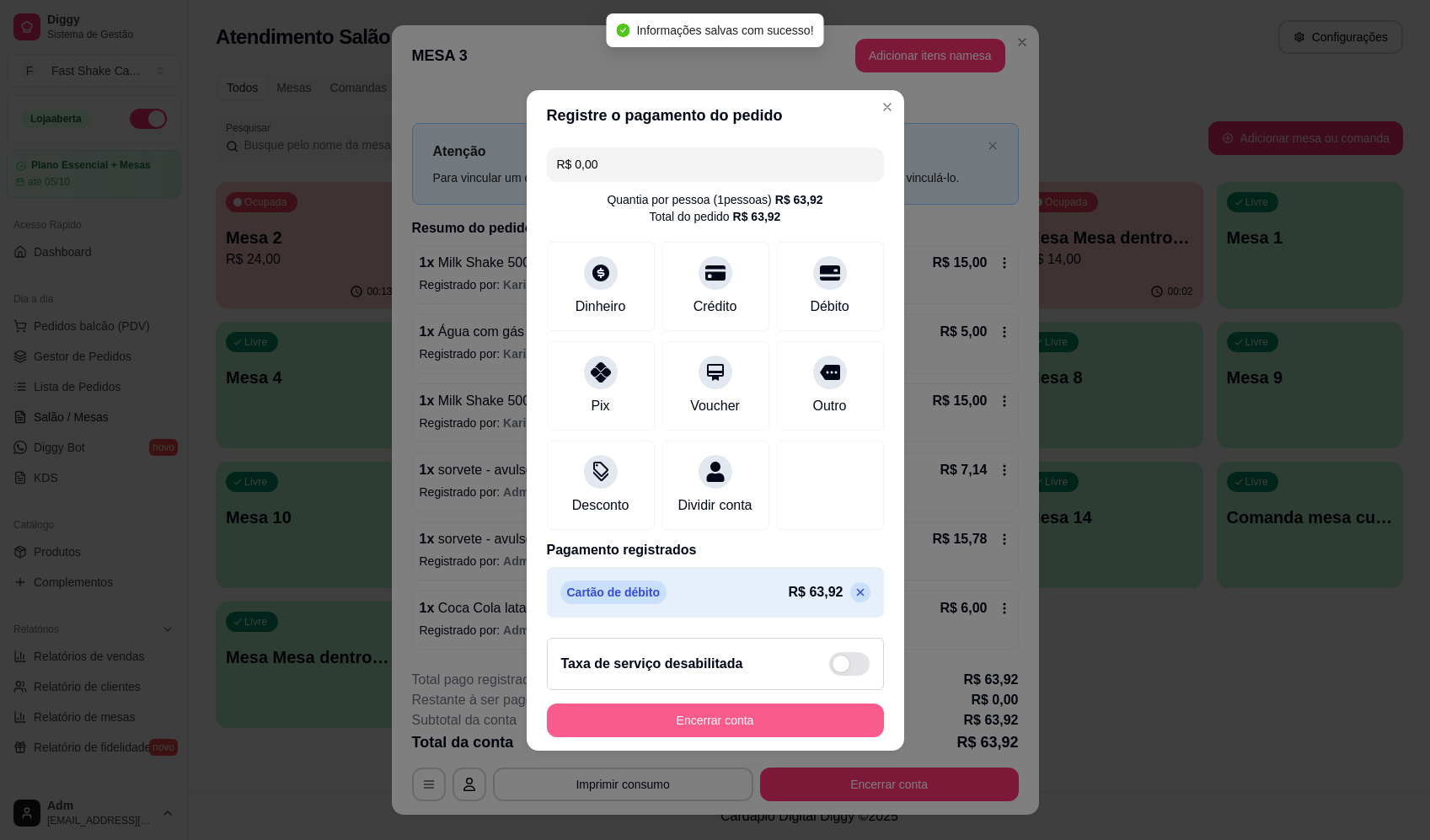
click at [729, 722] on button "Encerrar conta" at bounding box center [715, 719] width 337 height 33
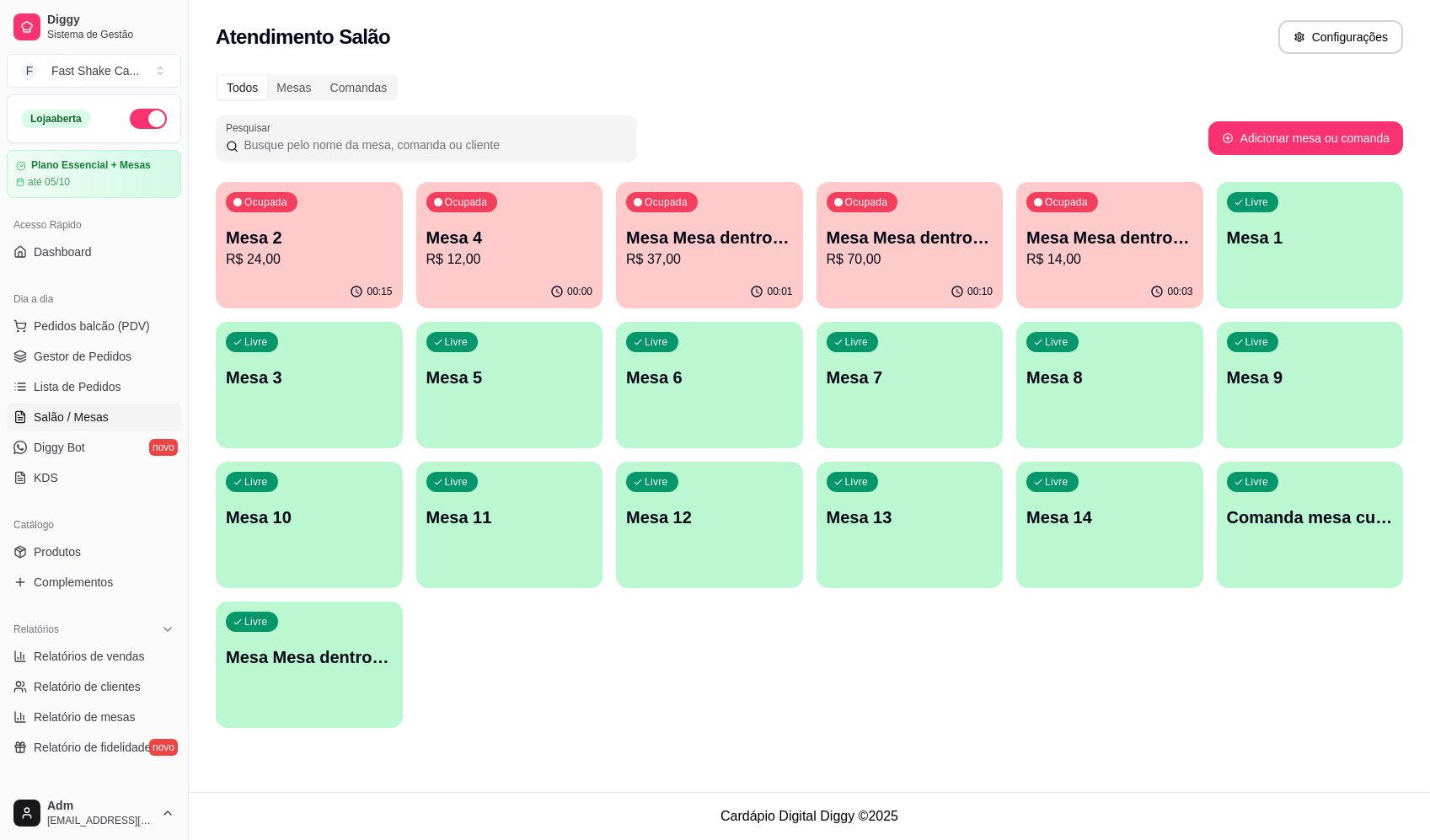
click at [767, 707] on div "Ocupada Mesa 2 R$ 24,00 00:15 Ocupada Mesa 4 R$ 12,00 00:00 Ocupada Mesa Mesa d…" at bounding box center [809, 455] width 1187 height 546
click at [725, 244] on p "Mesa Mesa dentro azul" at bounding box center [709, 237] width 167 height 24
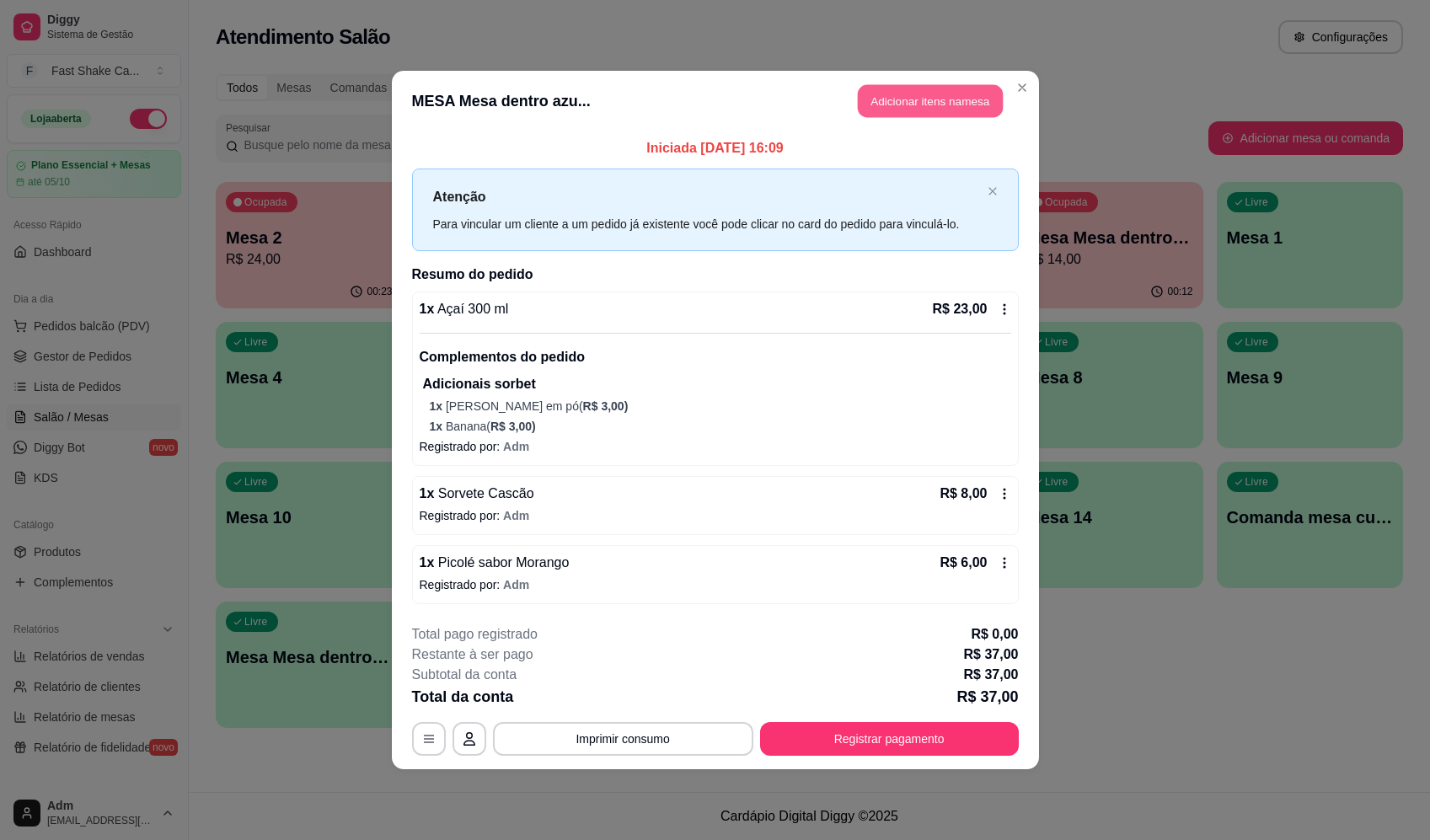
click at [960, 114] on button "Adicionar itens na mesa" at bounding box center [930, 102] width 145 height 33
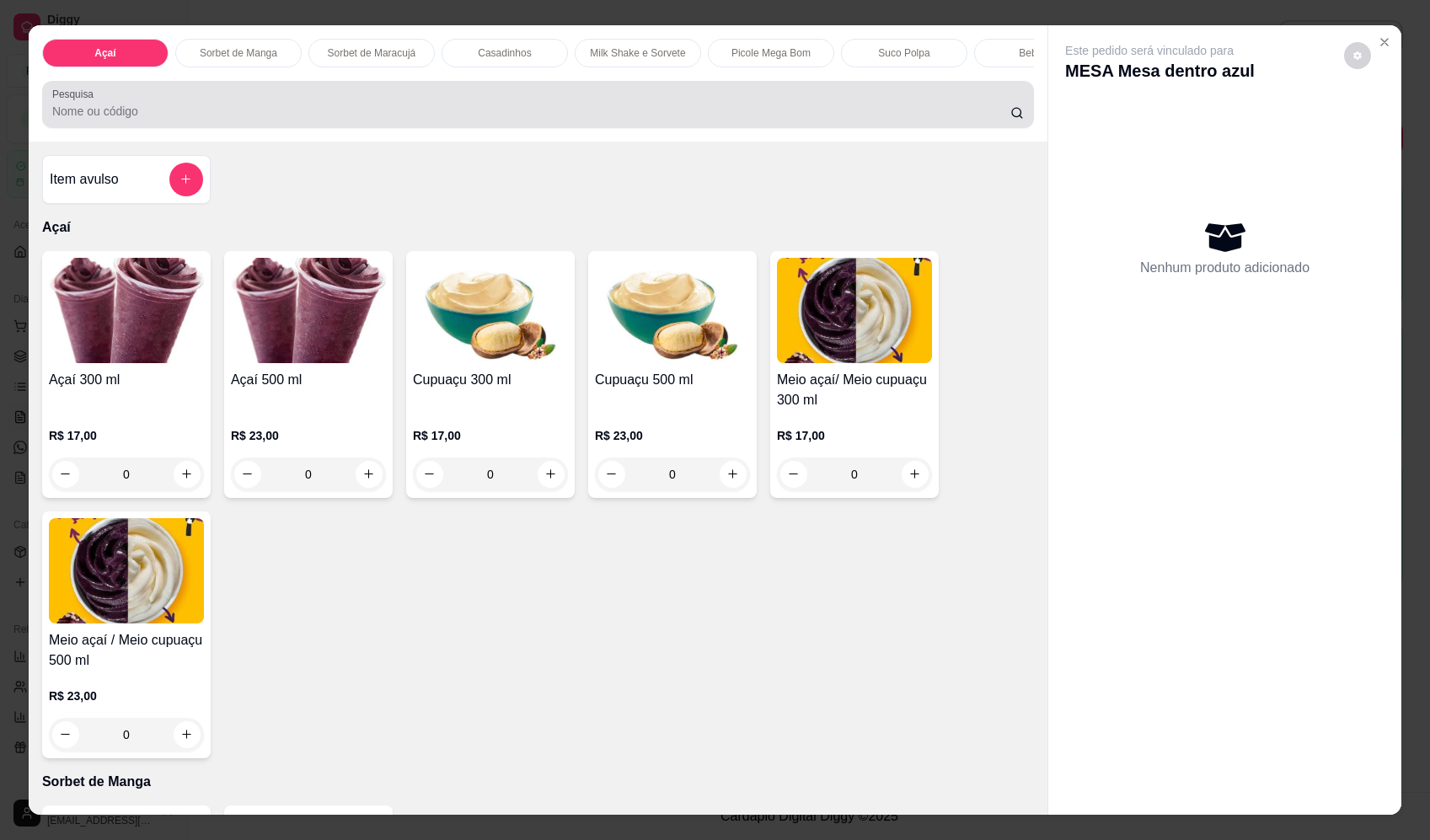
click at [223, 120] on input "Pesquisa" at bounding box center [531, 111] width 958 height 17
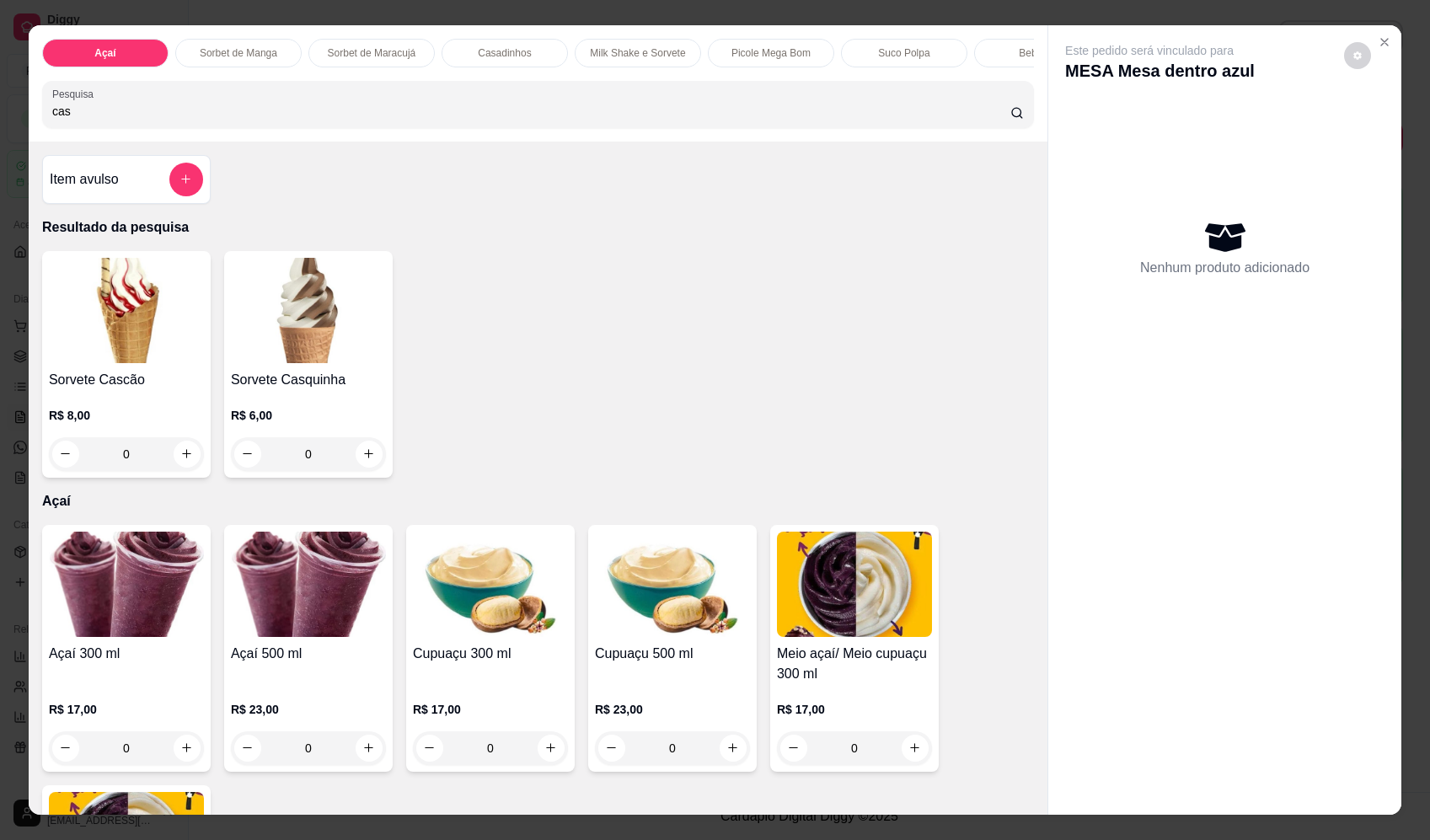
type input "cas"
click at [179, 467] on div "0" at bounding box center [125, 453] width 155 height 33
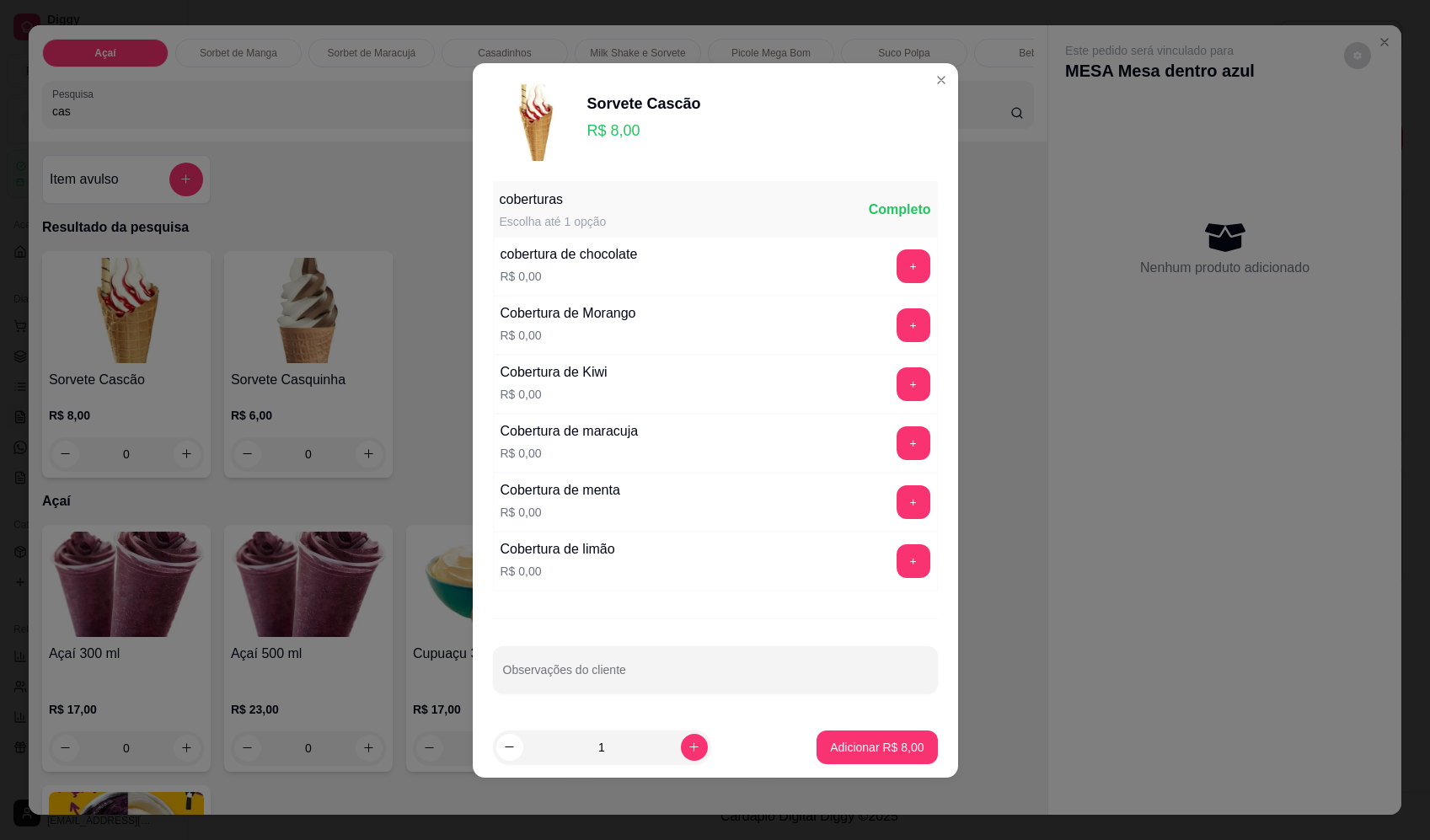
click at [895, 757] on button "Adicionar R$ 8,00" at bounding box center [876, 746] width 121 height 33
type input "1"
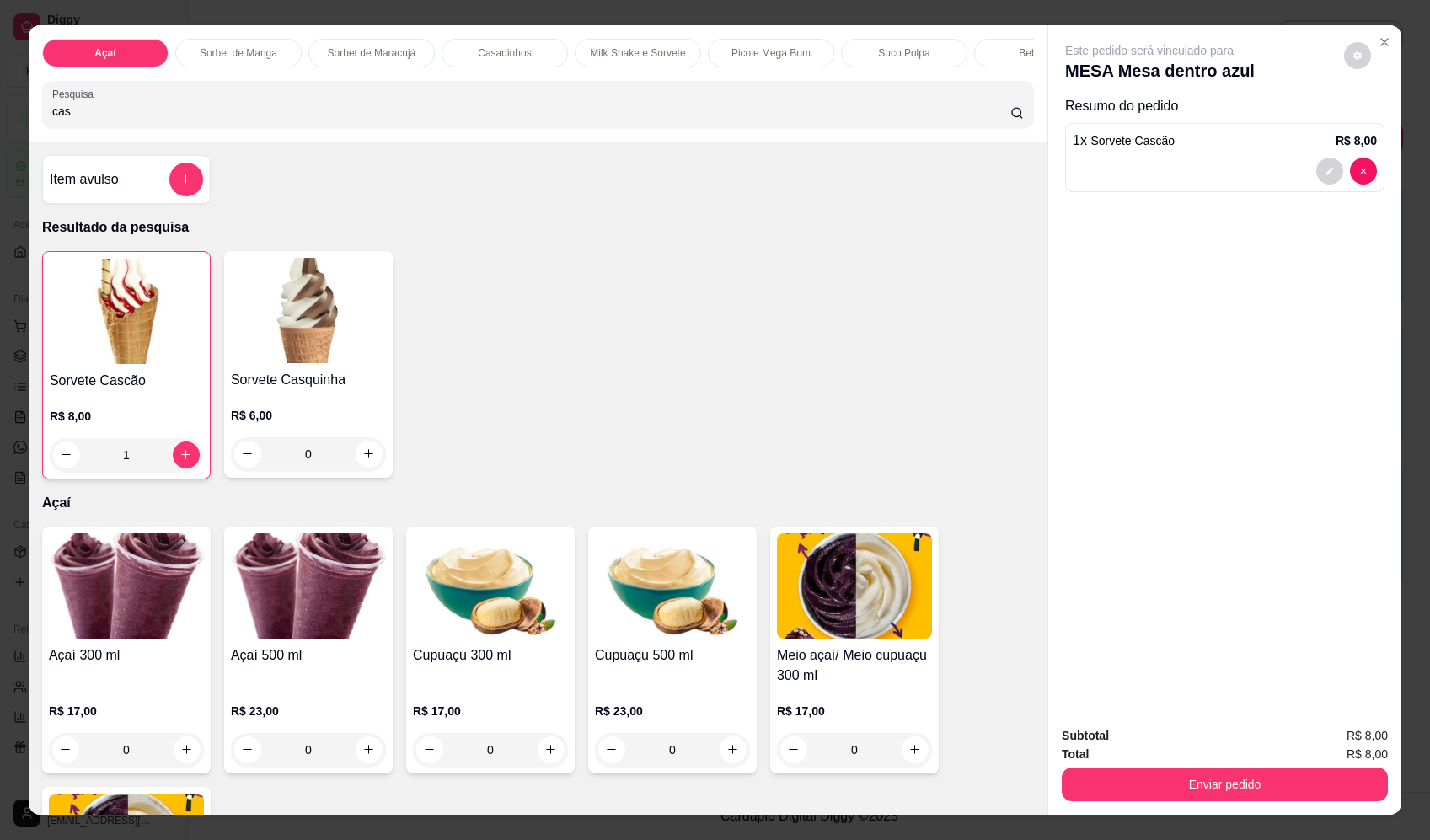
click at [1289, 787] on button "Enviar pedido" at bounding box center [1224, 783] width 326 height 33
click at [1323, 741] on button "Enviar pedido" at bounding box center [1344, 742] width 93 height 31
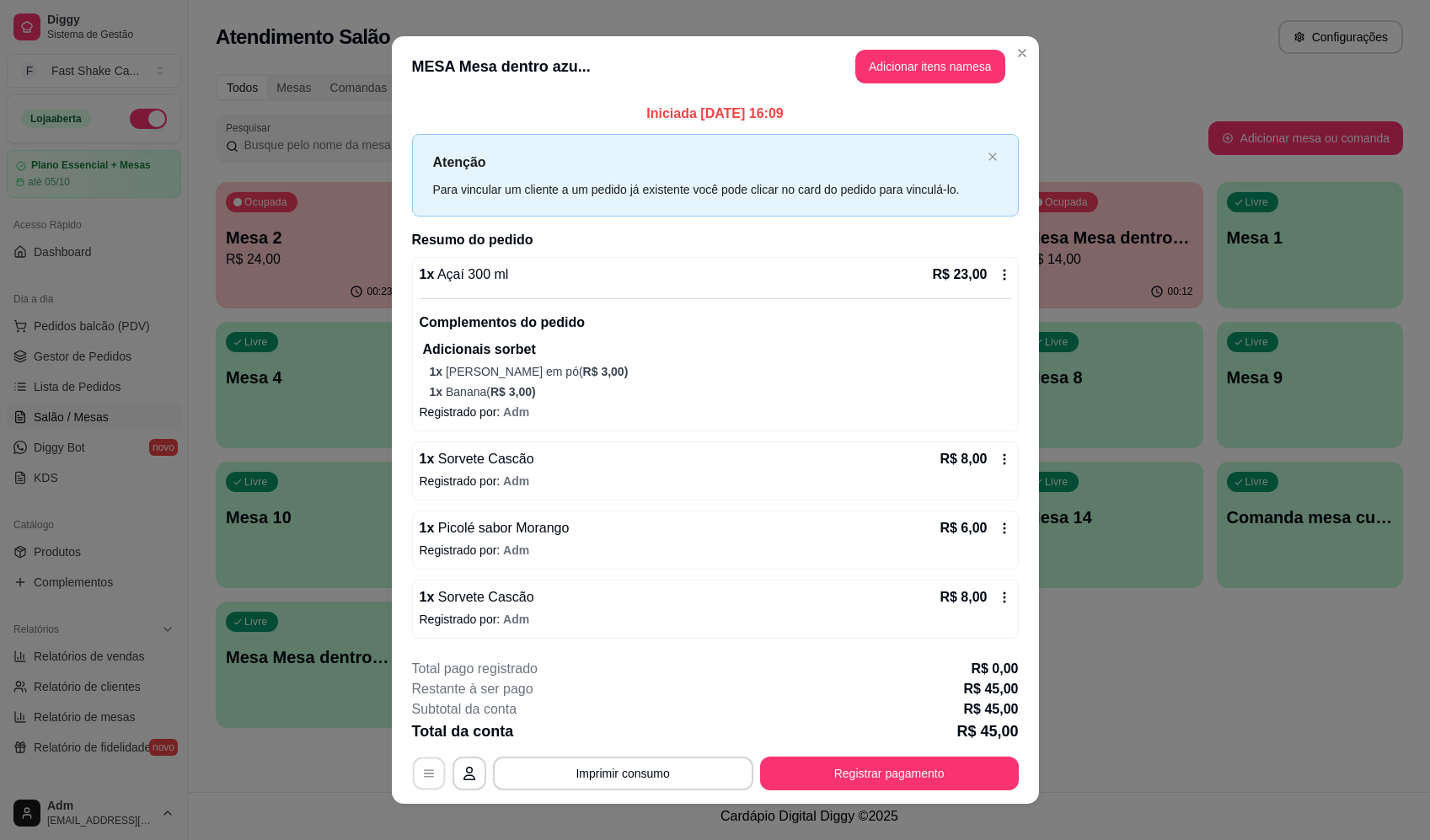
click at [432, 767] on button "button" at bounding box center [428, 773] width 33 height 33
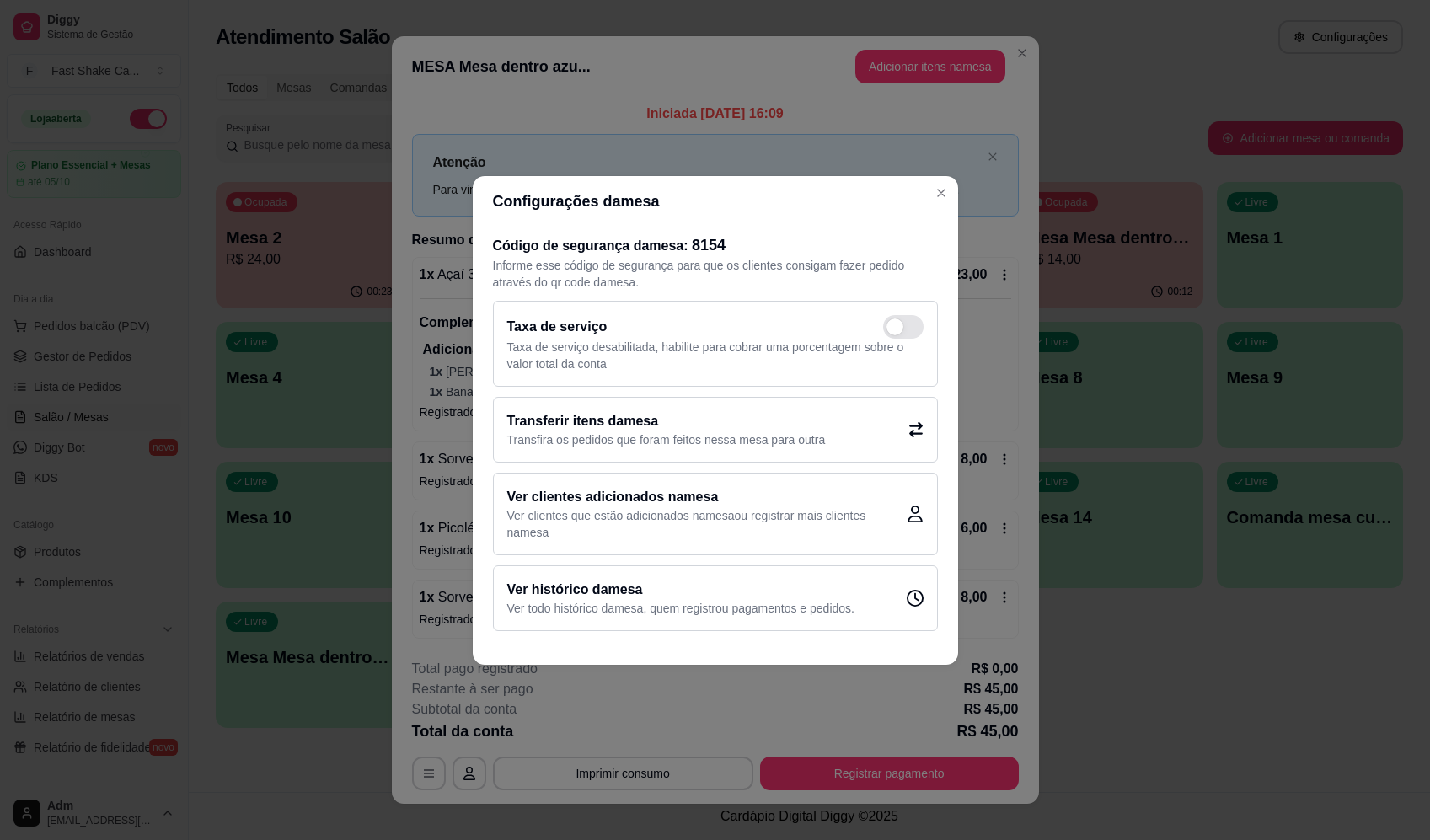
click at [662, 420] on h2 "Transferir itens da mesa" at bounding box center [666, 420] width 318 height 20
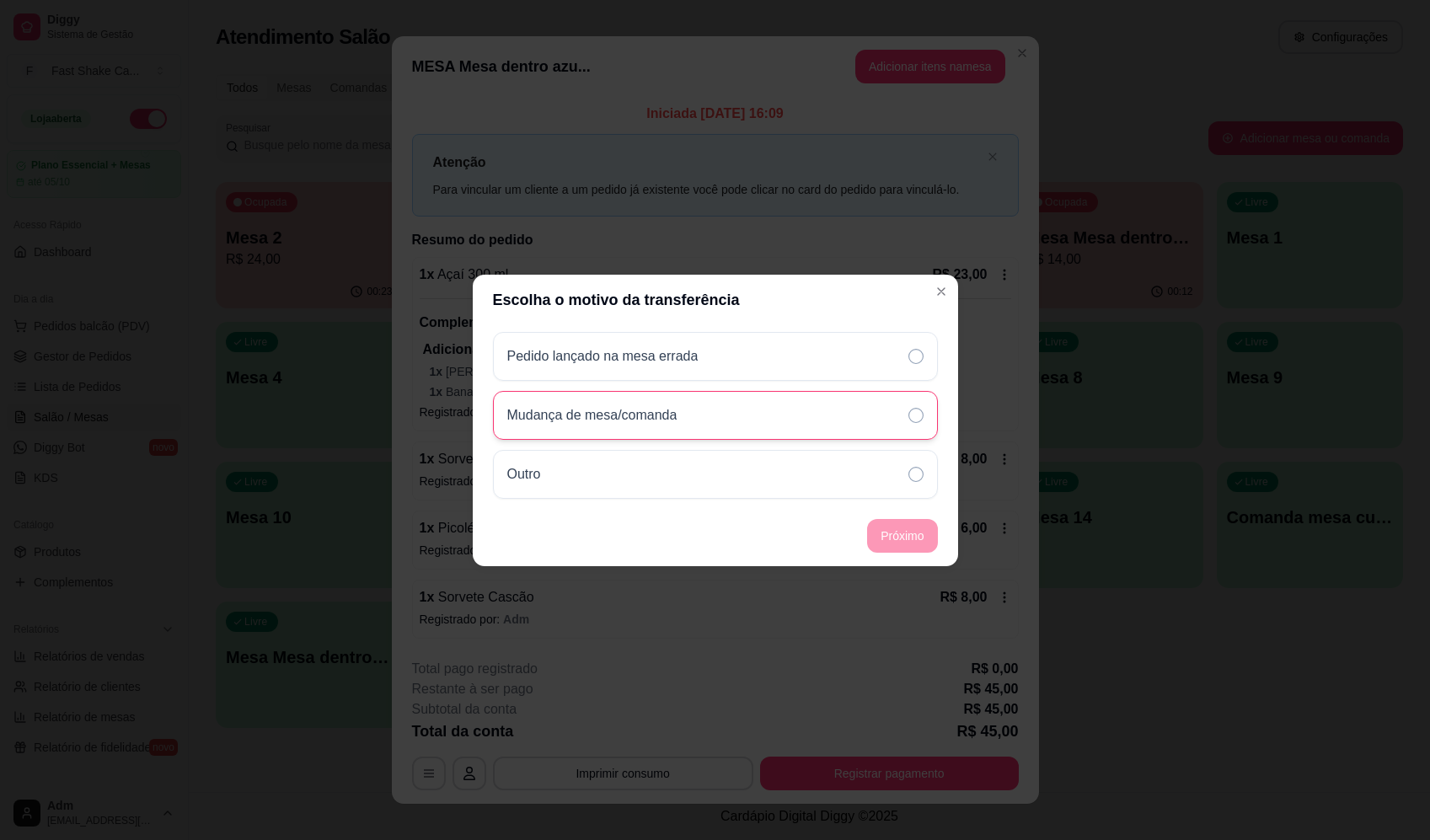
click at [802, 415] on div "Mudança de mesa/comanda" at bounding box center [715, 415] width 444 height 48
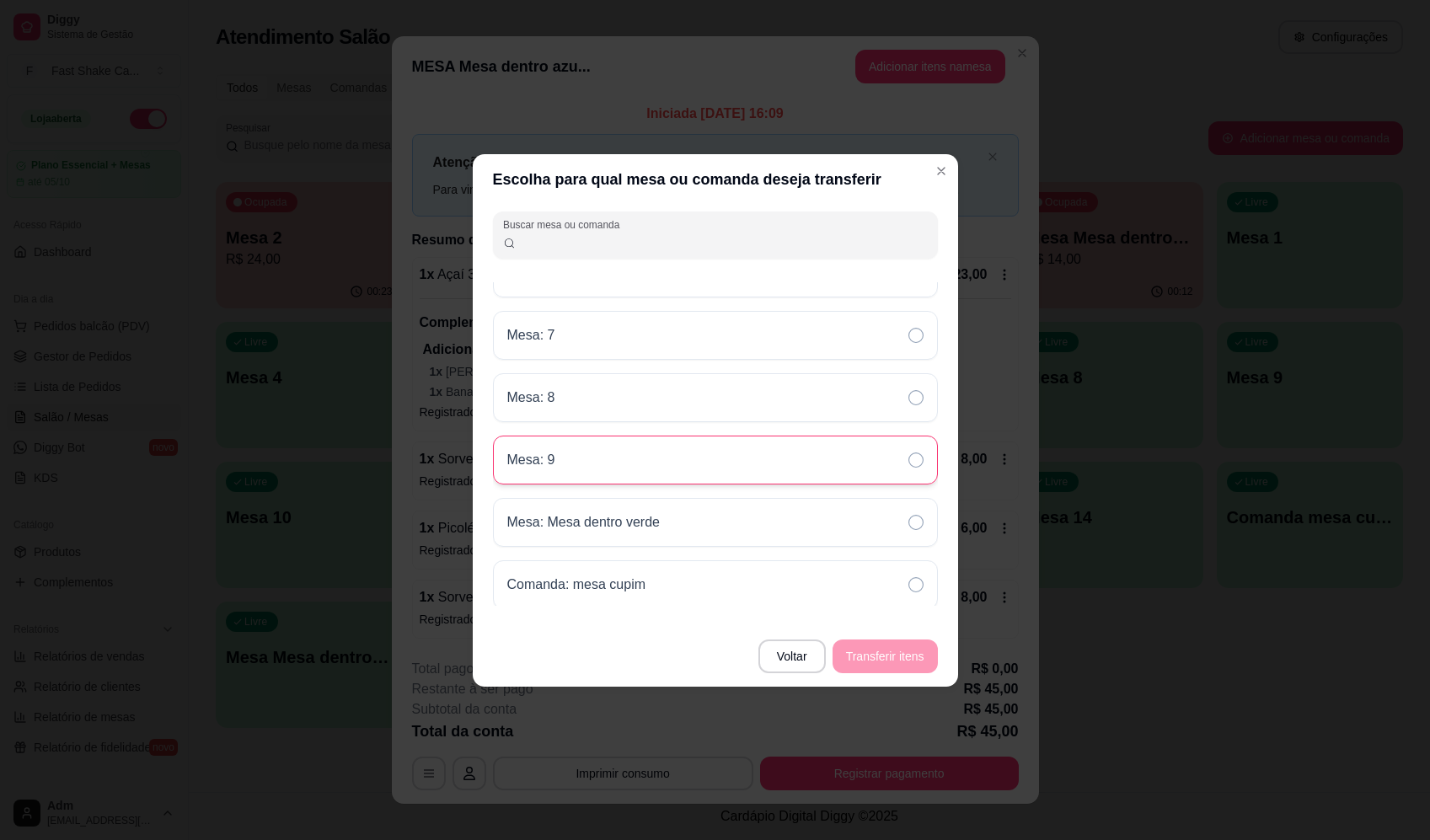
scroll to position [535, 0]
click at [687, 526] on div "Mesa: Mesa dentro verde" at bounding box center [715, 518] width 444 height 48
click at [886, 667] on button "Transferir itens" at bounding box center [885, 655] width 105 height 33
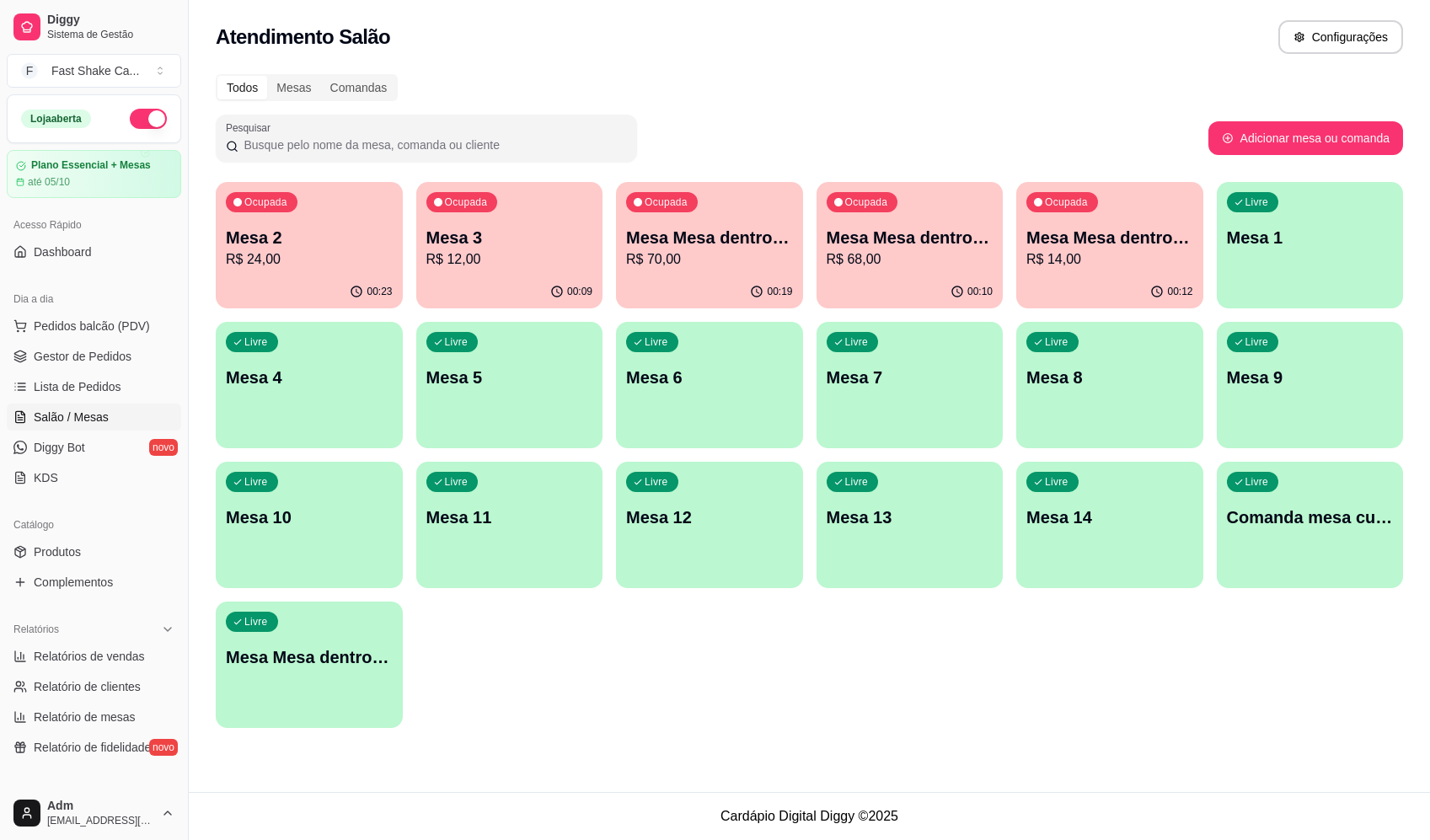
click at [1131, 257] on p "R$ 14,00" at bounding box center [1110, 259] width 167 height 20
click at [695, 252] on p "R$ 70,00" at bounding box center [709, 259] width 161 height 19
click at [860, 227] on div "Ocupada Mesa Mesa dentro verde R$ 68,00" at bounding box center [909, 229] width 181 height 91
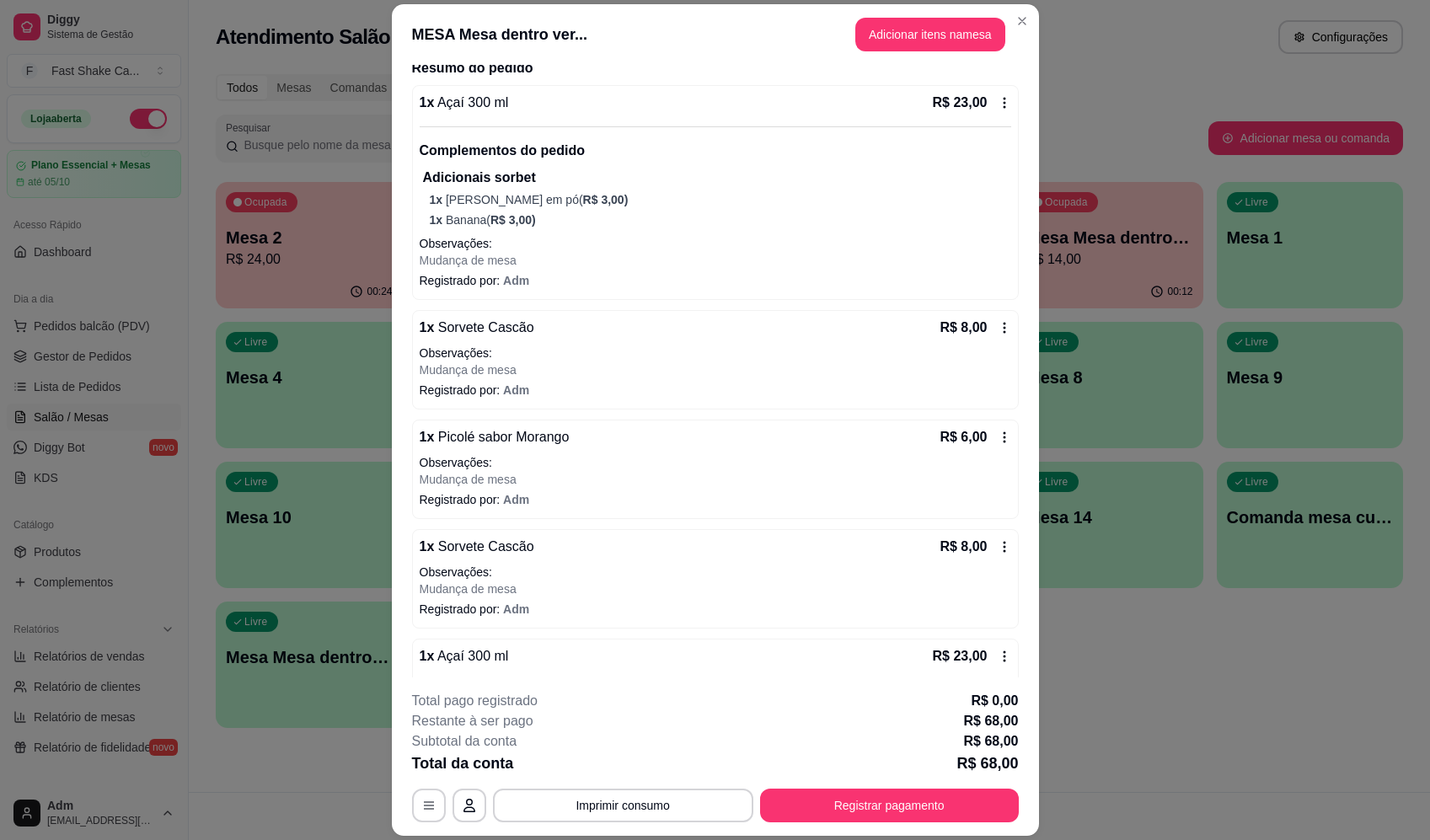
scroll to position [322, 0]
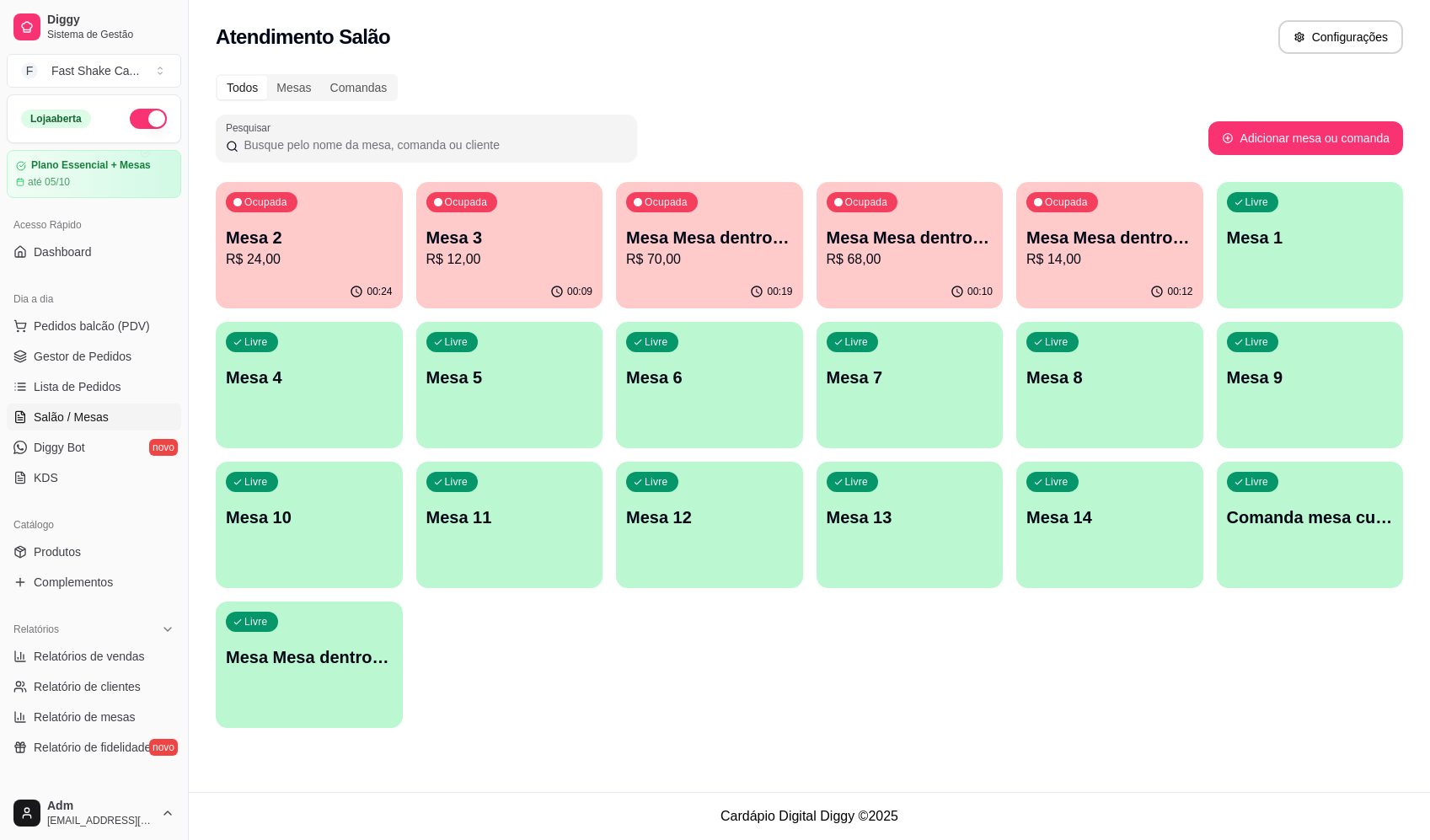
click at [913, 273] on div "Ocupada Mesa Mesa dentro verde R$ 68,00" at bounding box center [910, 229] width 187 height 93
click at [735, 252] on p "R$ 70,00" at bounding box center [709, 259] width 167 height 20
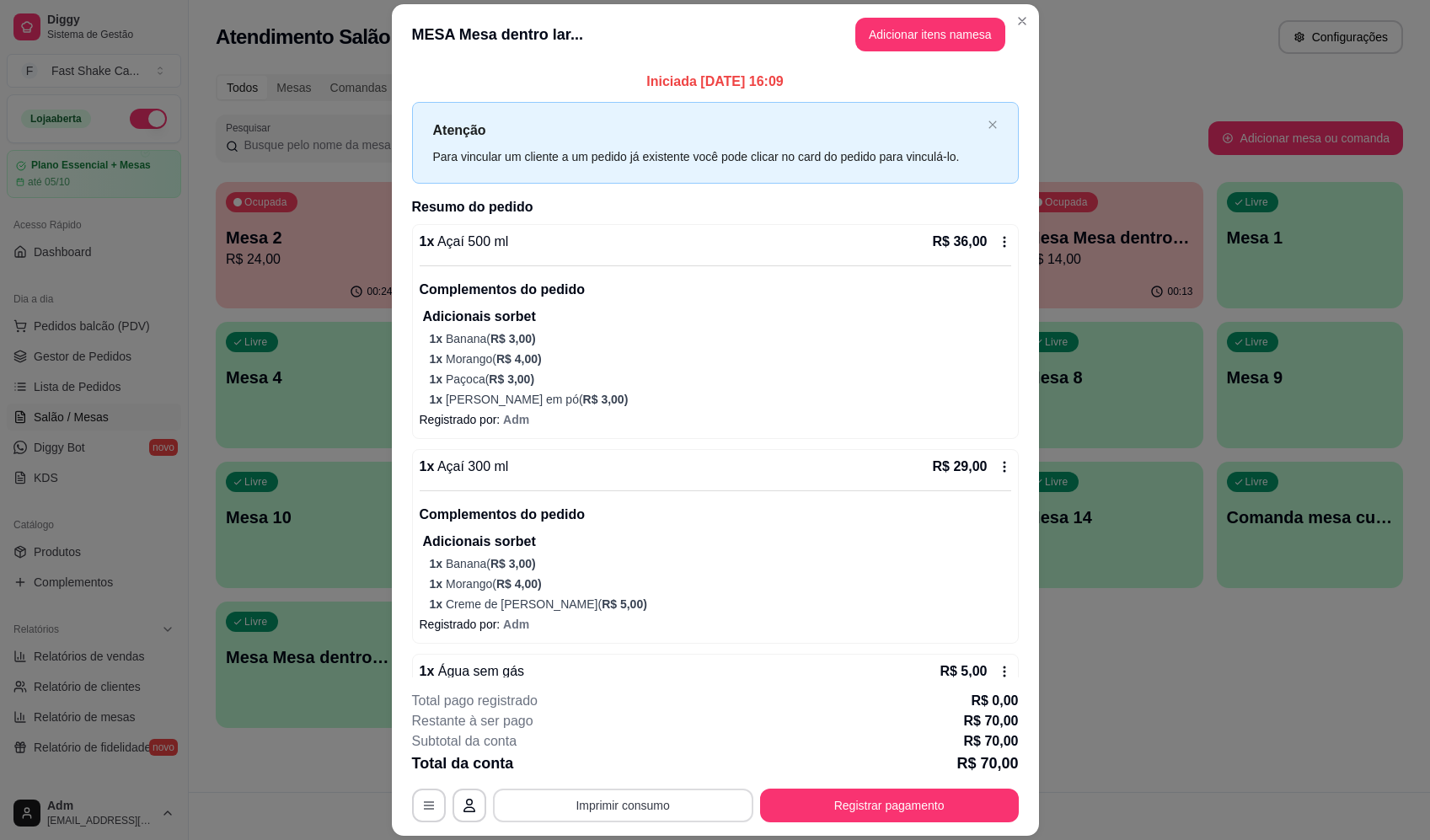
click at [589, 789] on button "Imprimir consumo" at bounding box center [623, 804] width 260 height 33
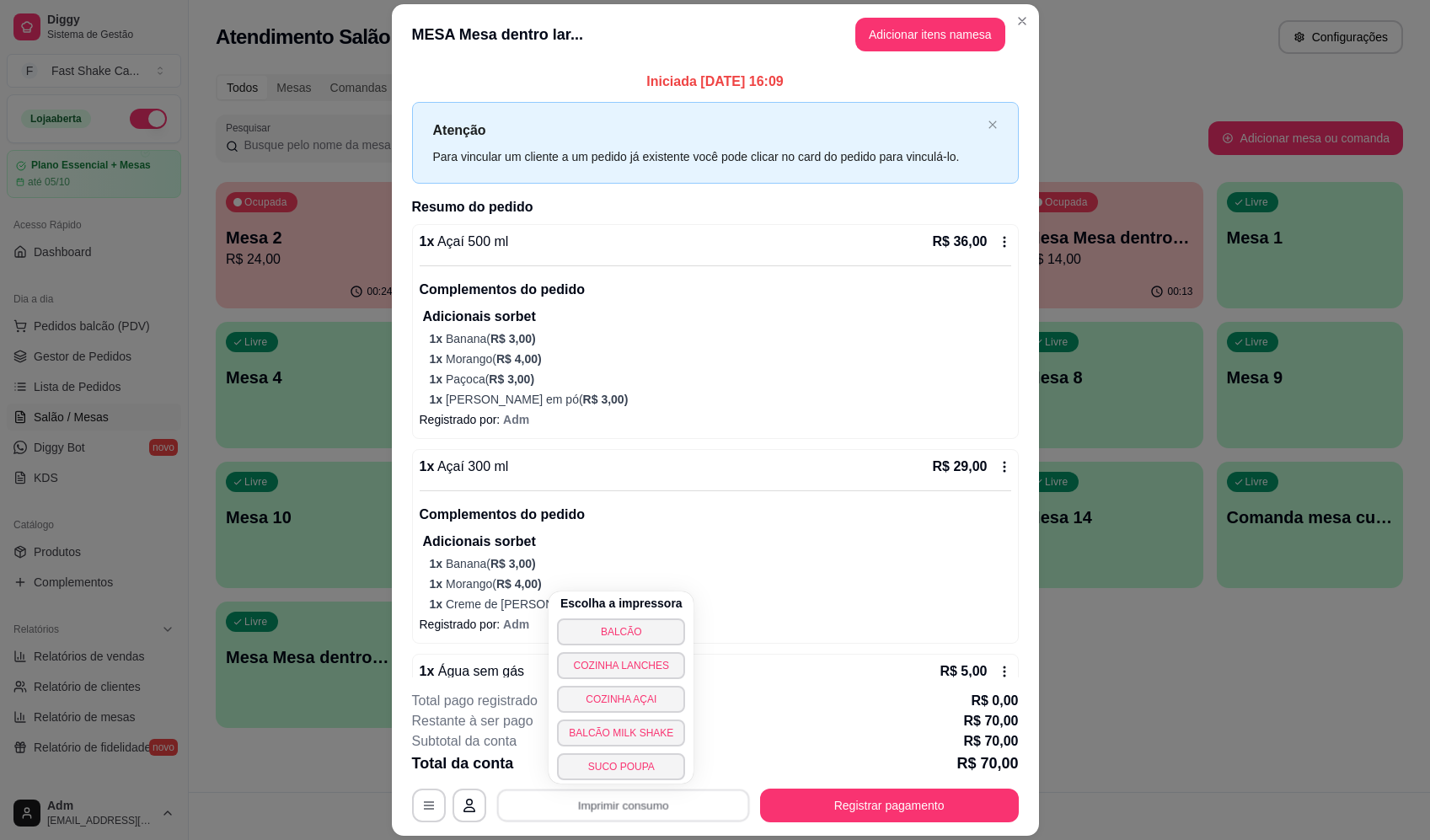
click at [647, 611] on div "Escolha a impressora BALCÃO COZINHA LANCHES COZINHA AÇAI BALCÃO MILK SHAKE SUCO…" at bounding box center [621, 687] width 145 height 192
click at [643, 621] on button "BALCÃO" at bounding box center [621, 631] width 123 height 27
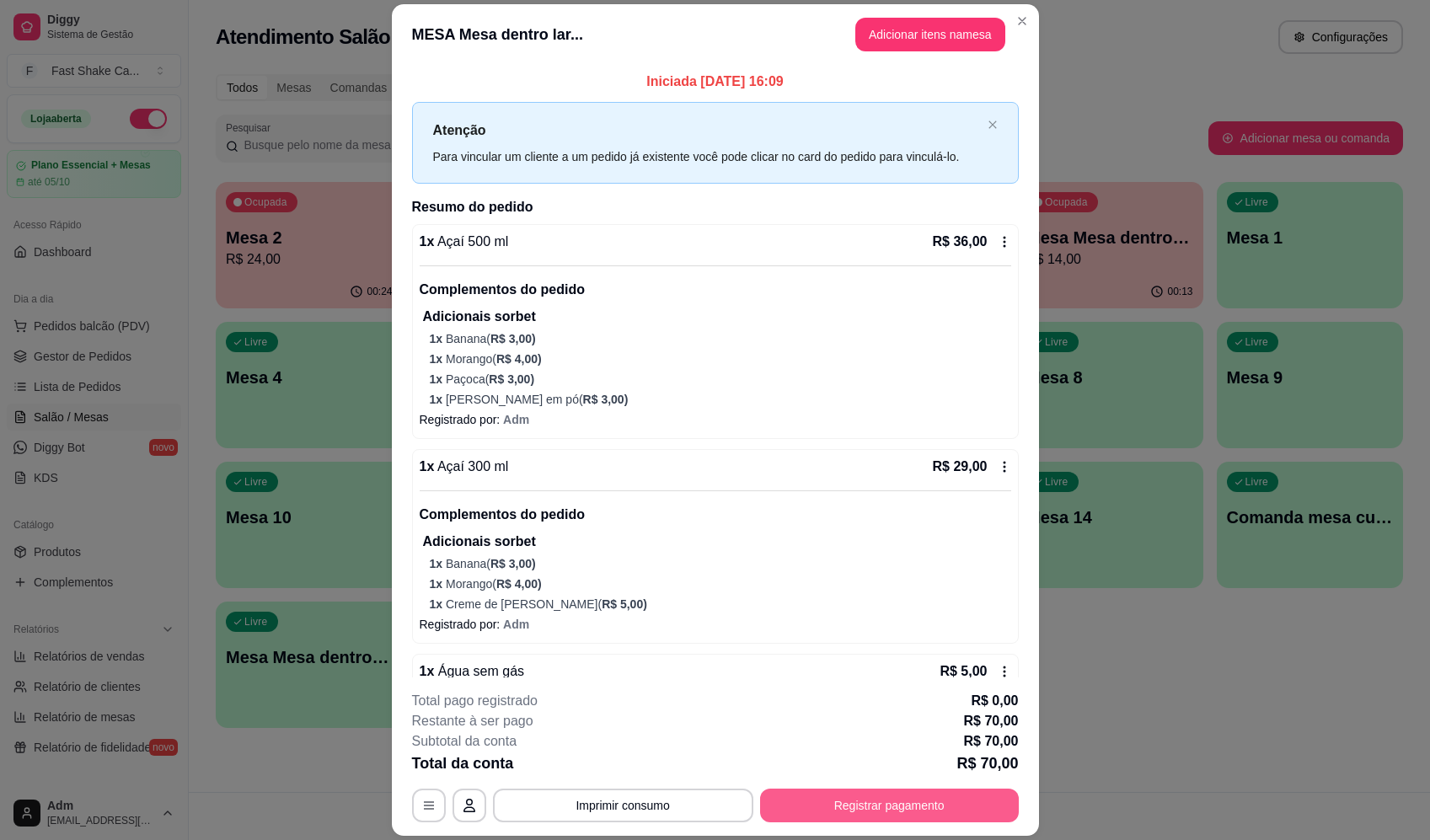
click at [861, 801] on button "Registrar pagamento" at bounding box center [889, 804] width 258 height 33
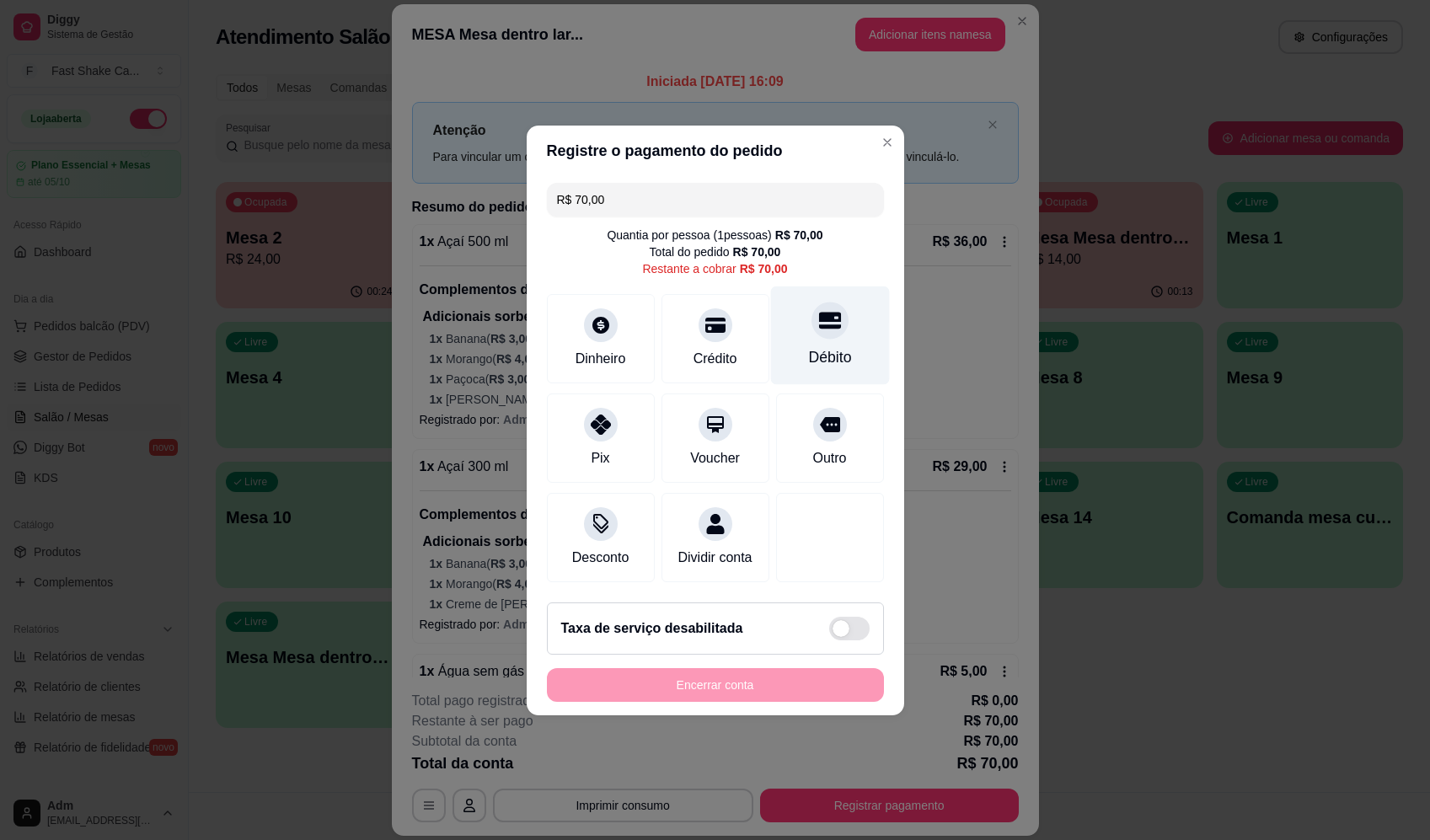
click at [837, 331] on div "Débito" at bounding box center [829, 335] width 119 height 99
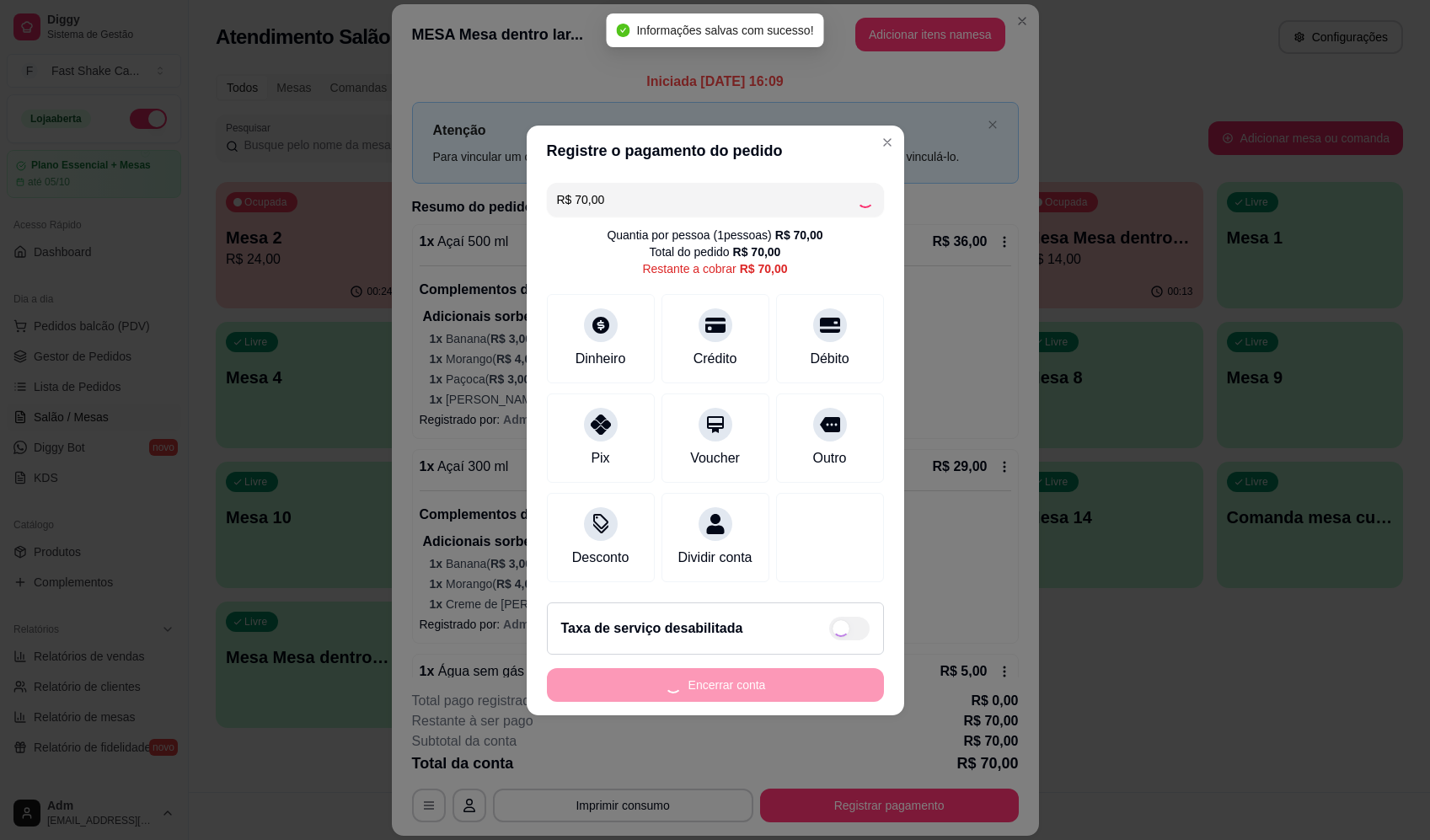
type input "R$ 0,00"
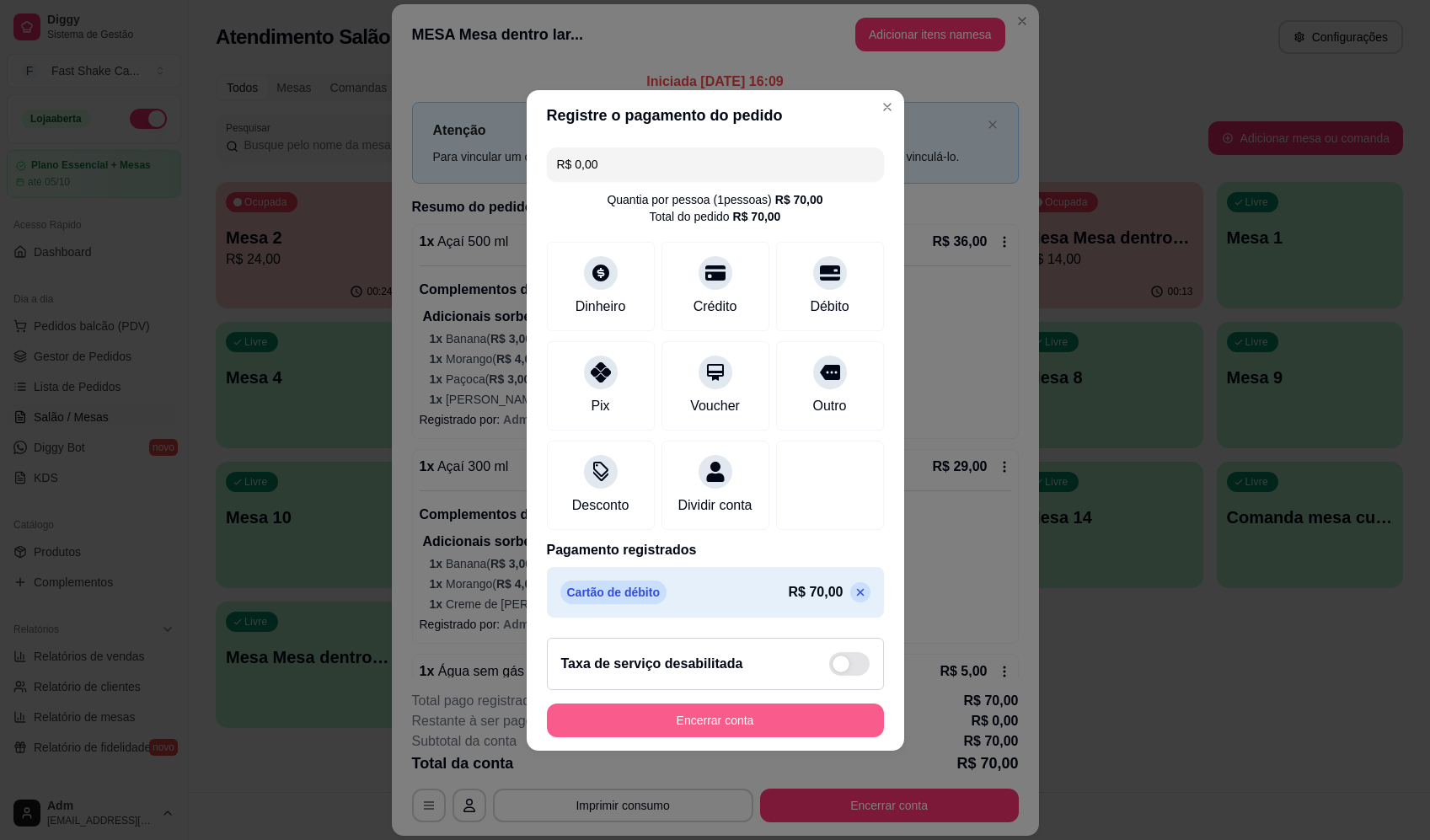
click at [723, 723] on button "Encerrar conta" at bounding box center [715, 719] width 337 height 33
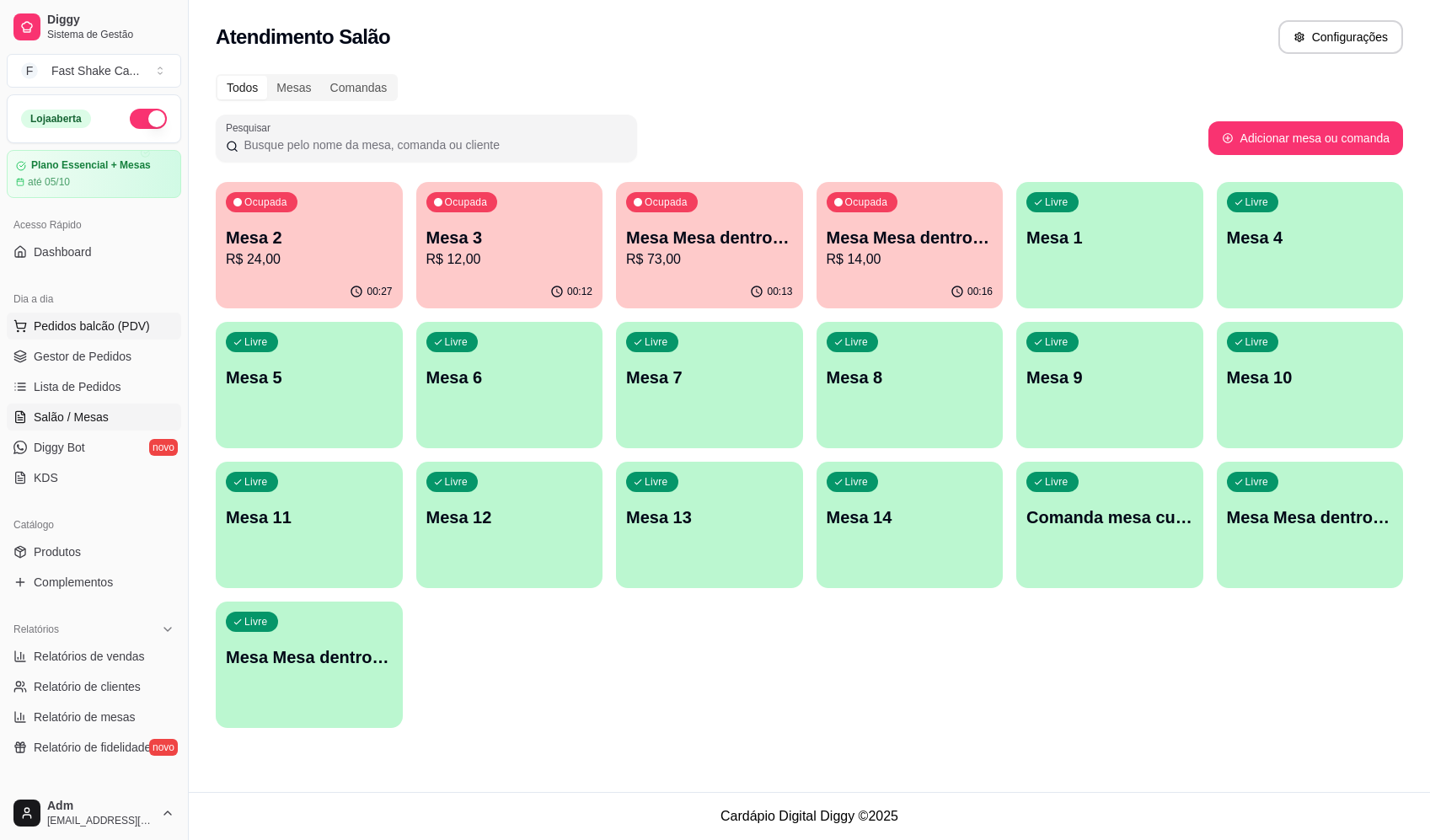
click at [125, 320] on span "Pedidos balcão (PDV)" at bounding box center [91, 326] width 116 height 17
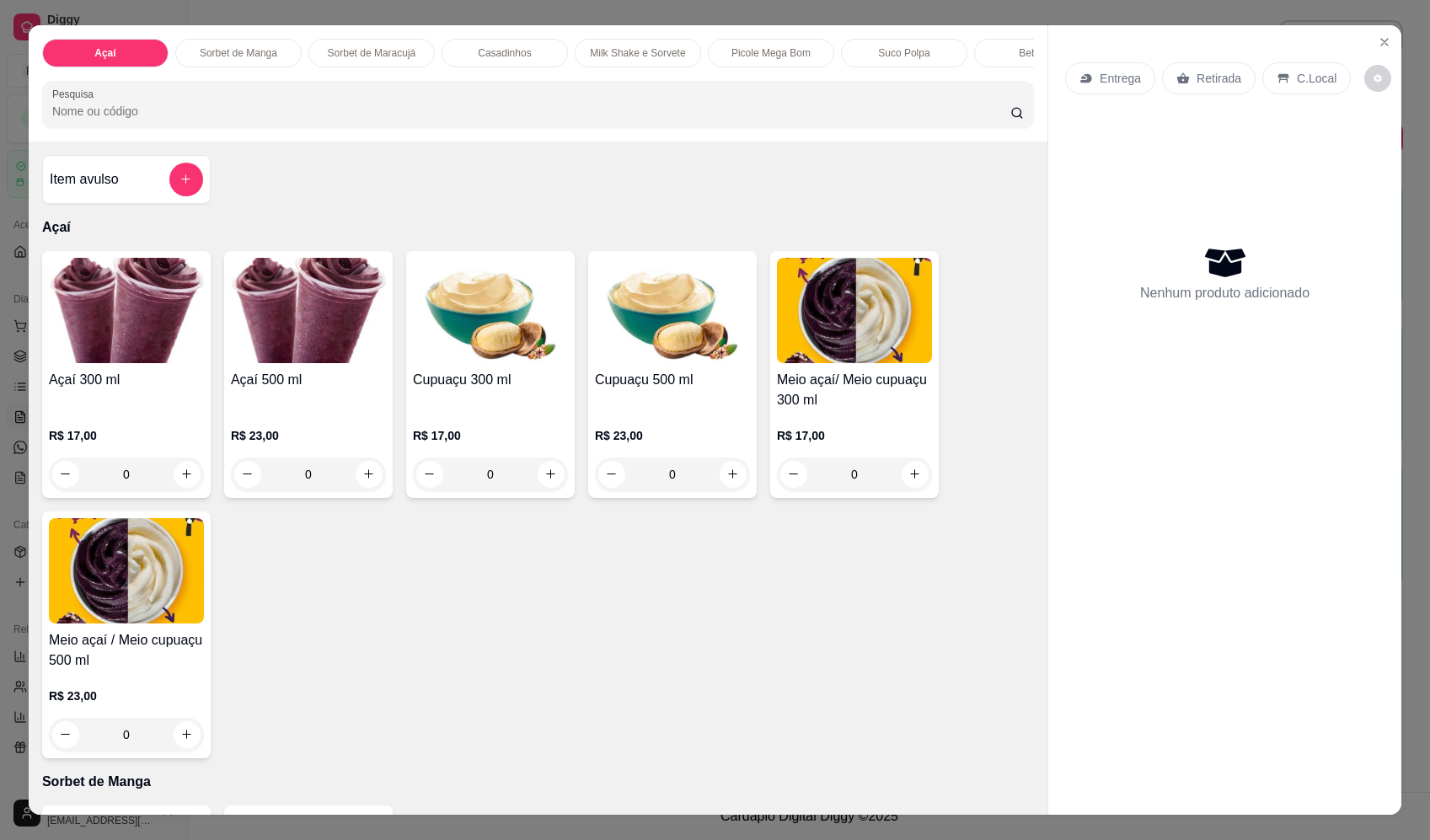
click at [361, 491] on div "0" at bounding box center [308, 474] width 155 height 33
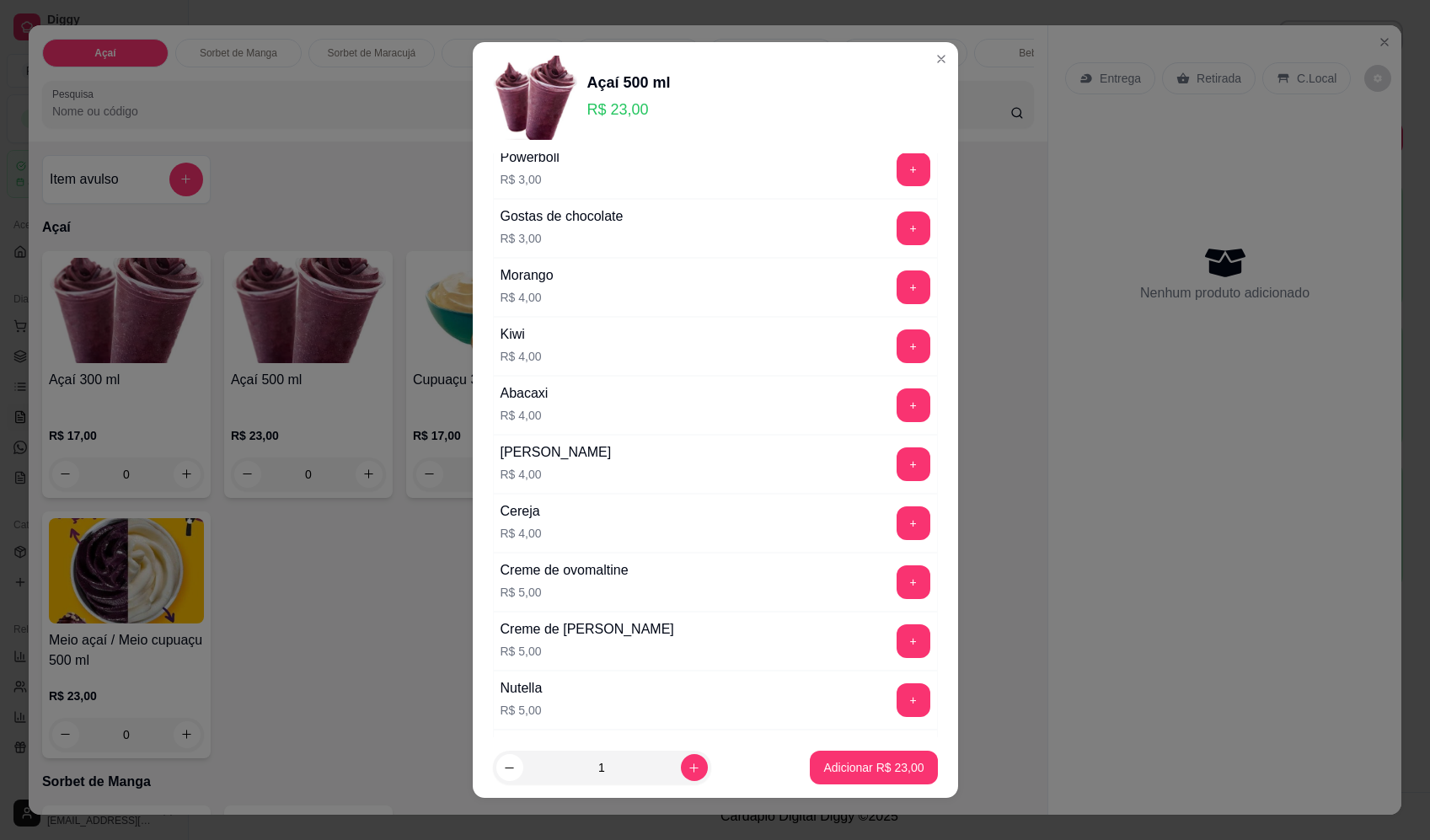
scroll to position [842, 0]
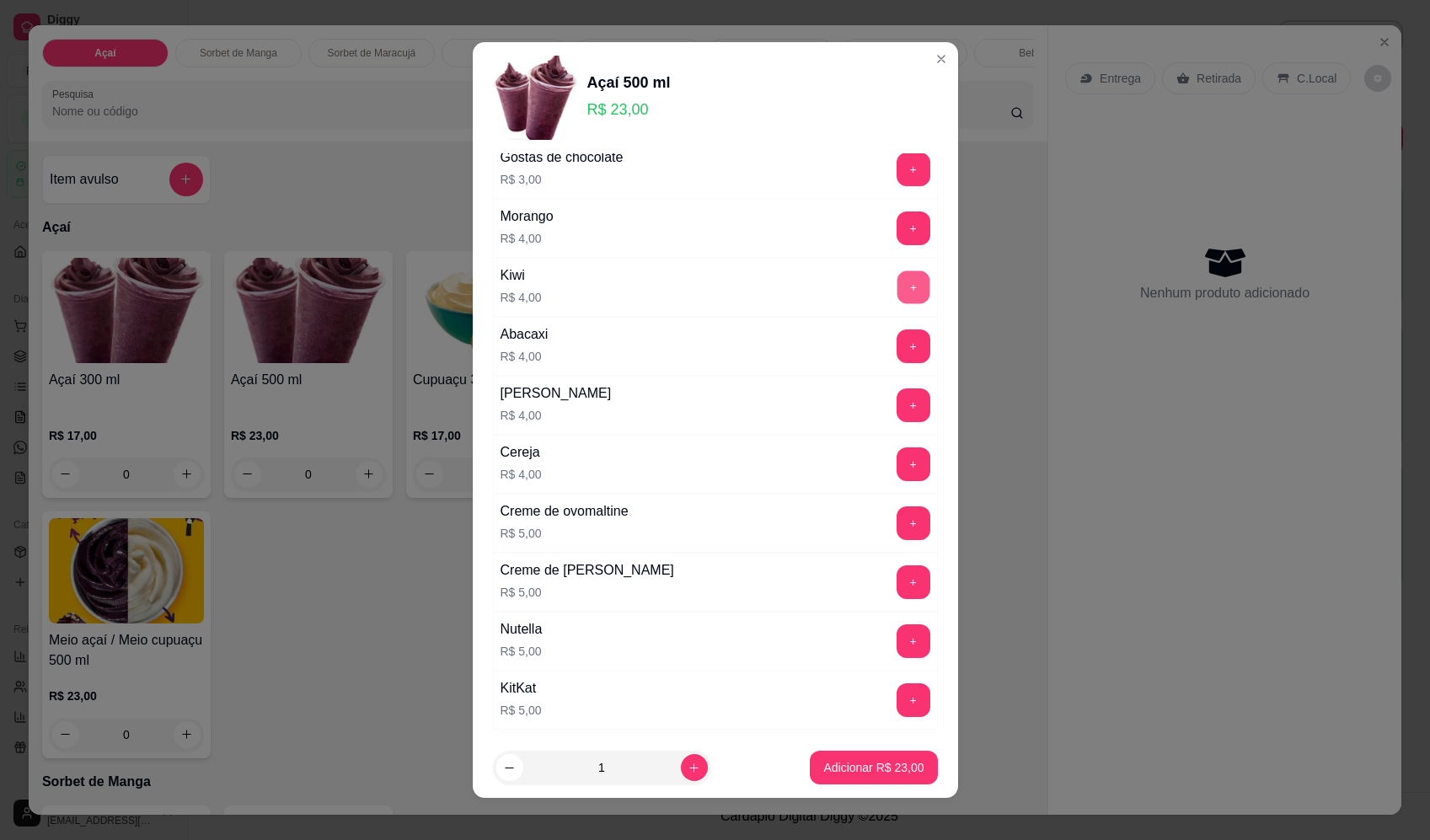
click at [896, 284] on button "+" at bounding box center [913, 287] width 33 height 33
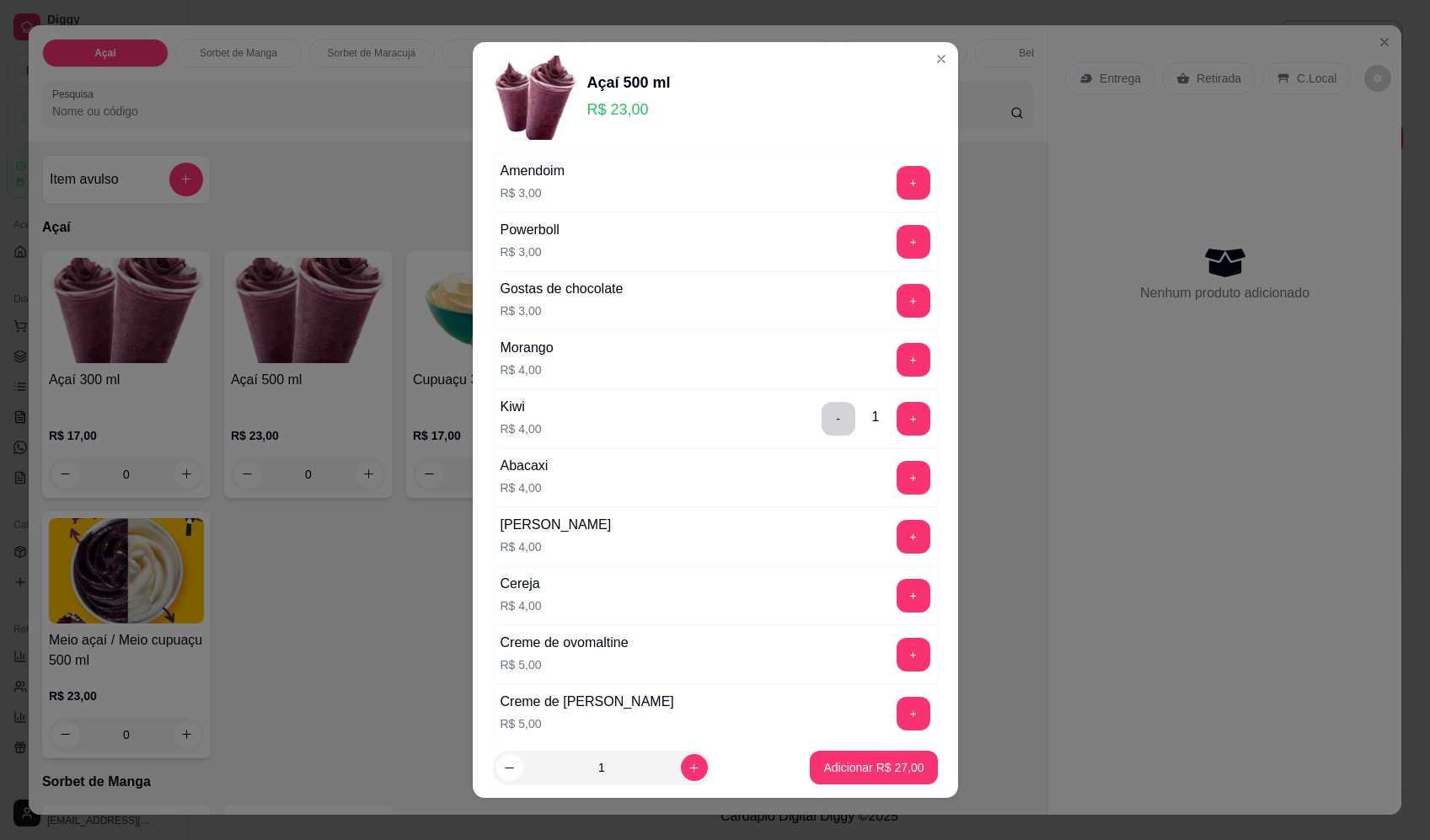
scroll to position [674, 0]
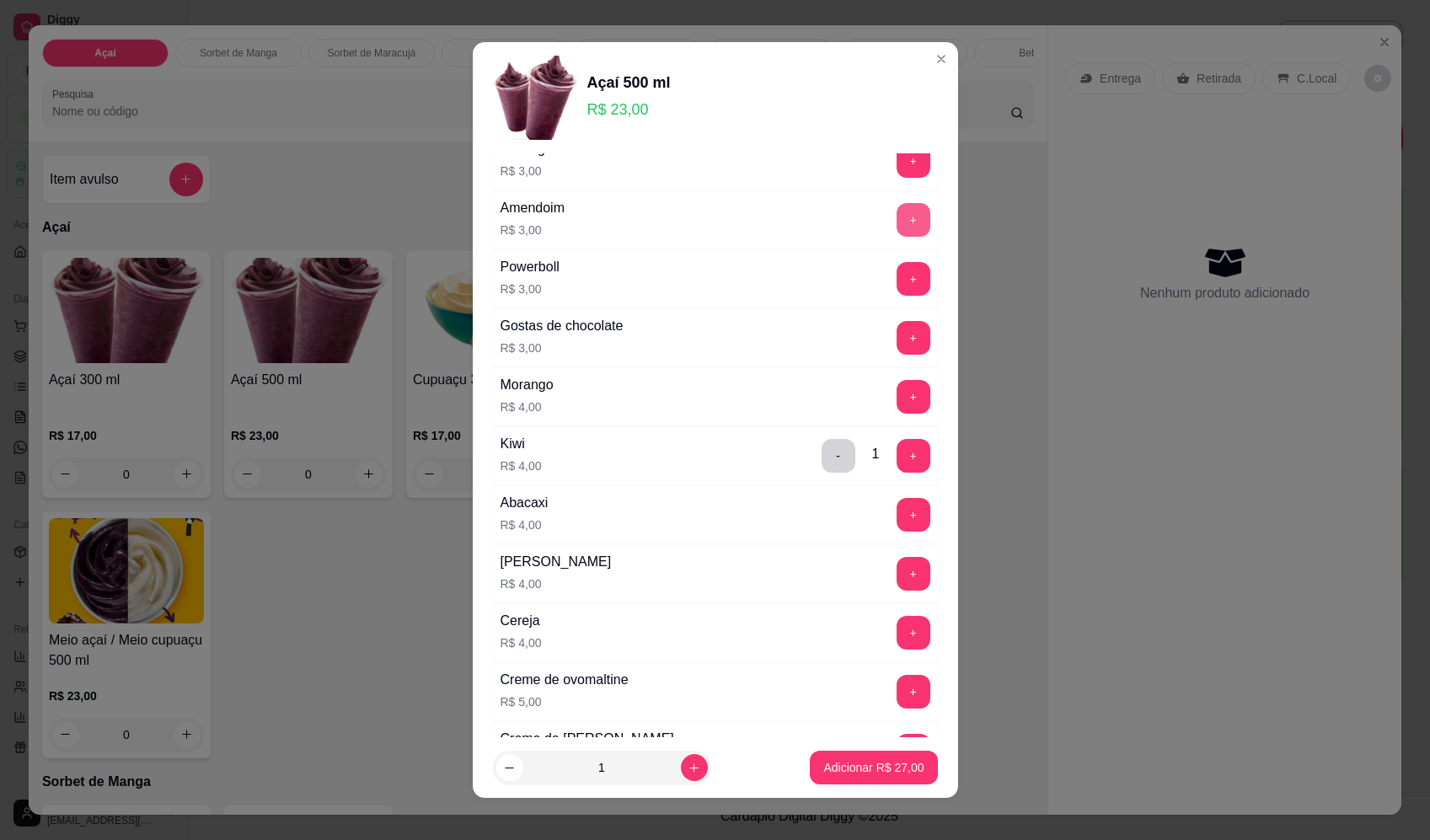
click at [896, 217] on button "+" at bounding box center [913, 219] width 33 height 33
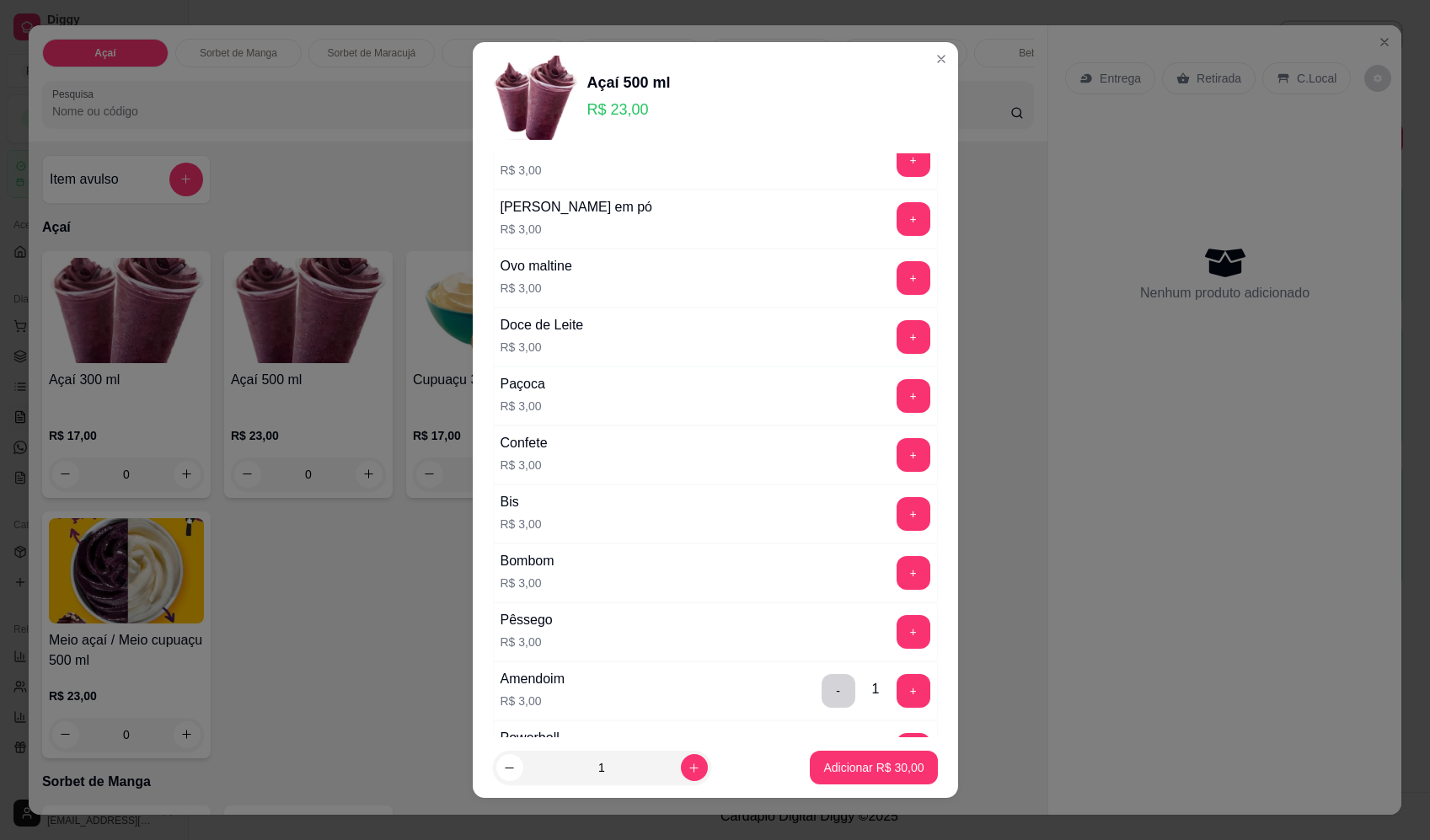
scroll to position [168, 0]
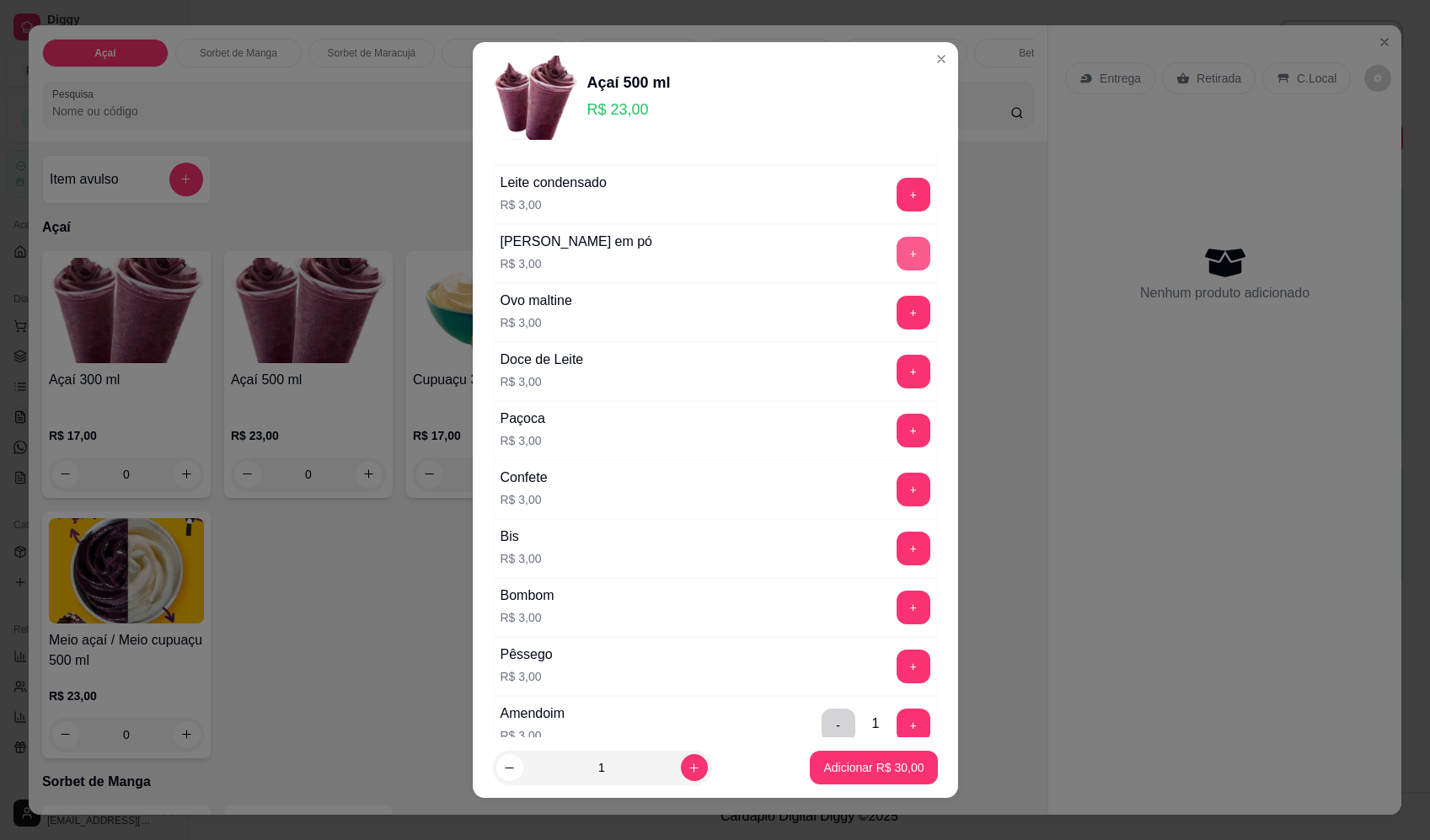
click at [896, 257] on button "+" at bounding box center [913, 252] width 33 height 33
click at [879, 767] on p "Adicionar R$ 33,00" at bounding box center [874, 766] width 98 height 16
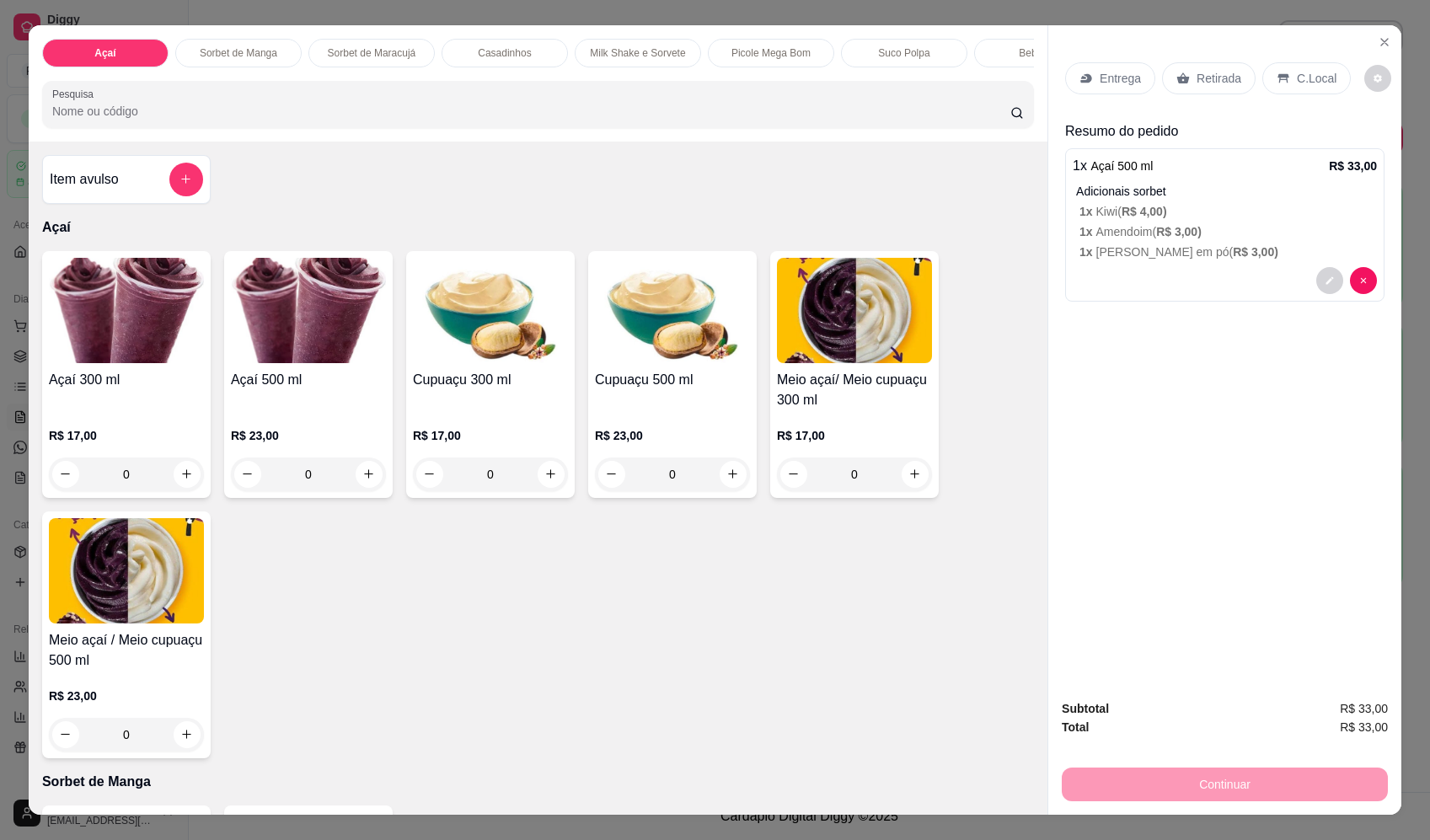
click at [1100, 71] on p "Entrega" at bounding box center [1120, 79] width 41 height 17
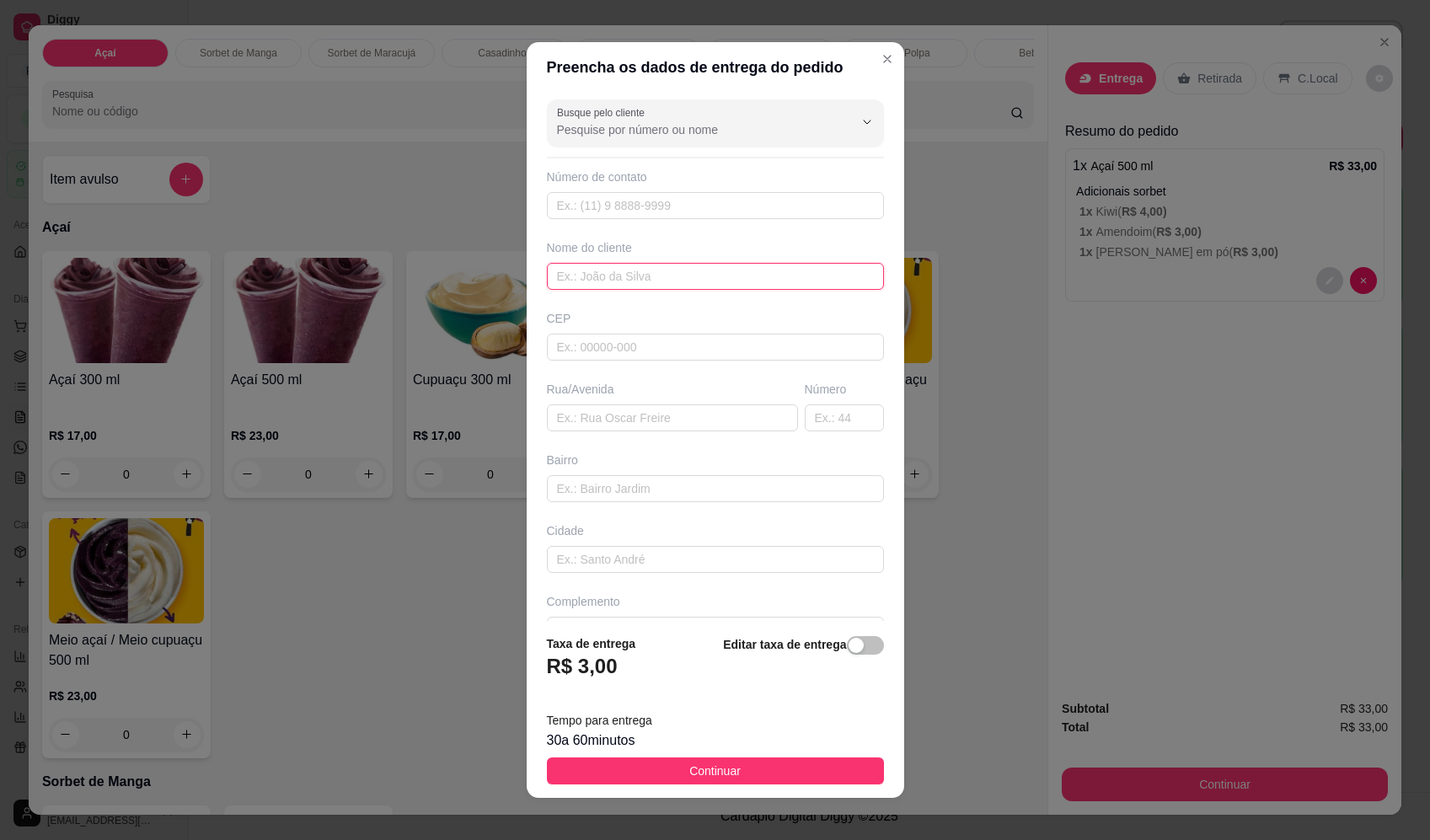
click at [712, 266] on input "text" at bounding box center [715, 276] width 337 height 27
type input "maria"
click at [671, 416] on input "text" at bounding box center [672, 418] width 251 height 27
paste input "A Rua Visconde do Rio Branco 206"
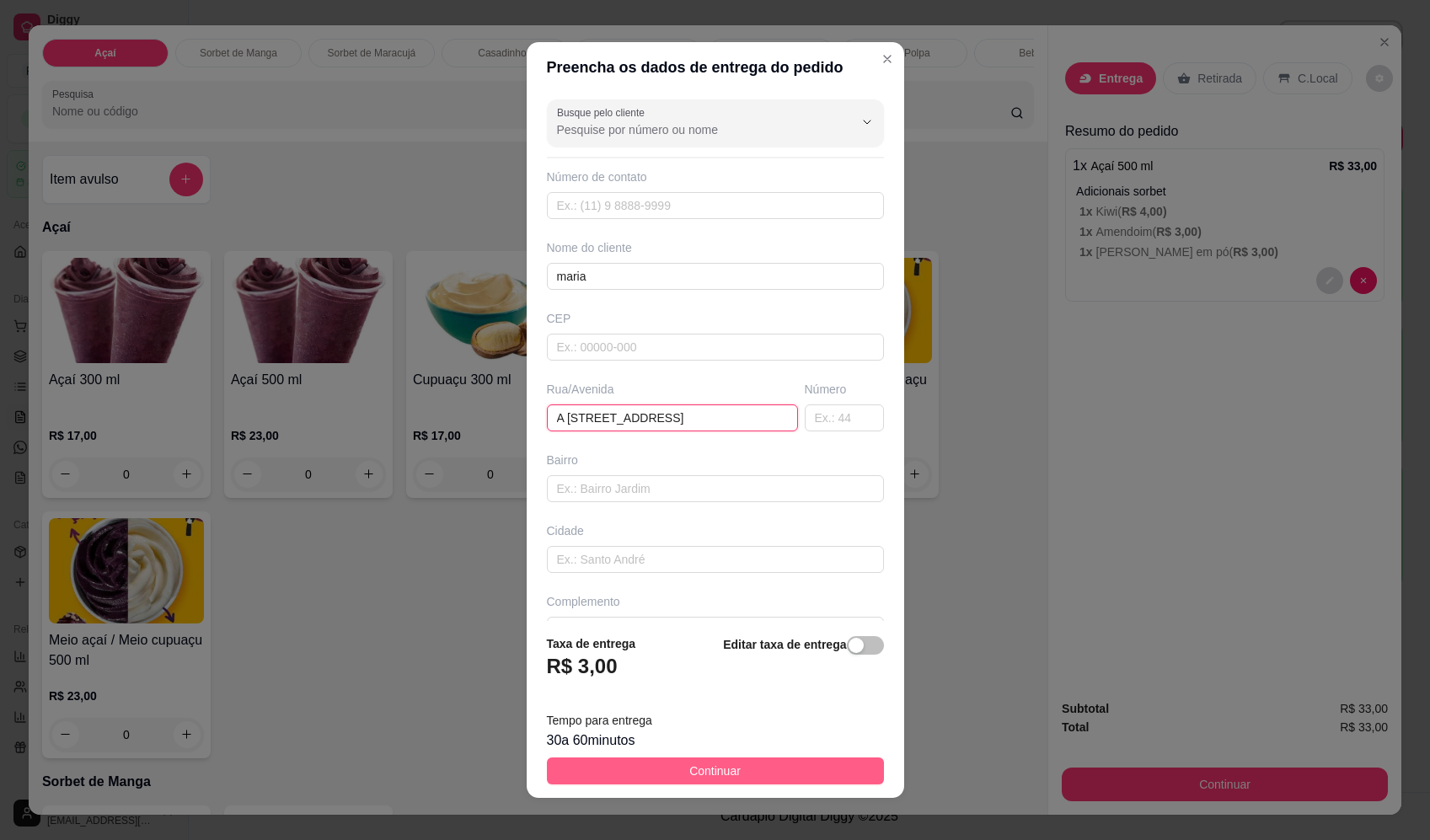
type input "A Rua Visconde do Rio Branco 206"
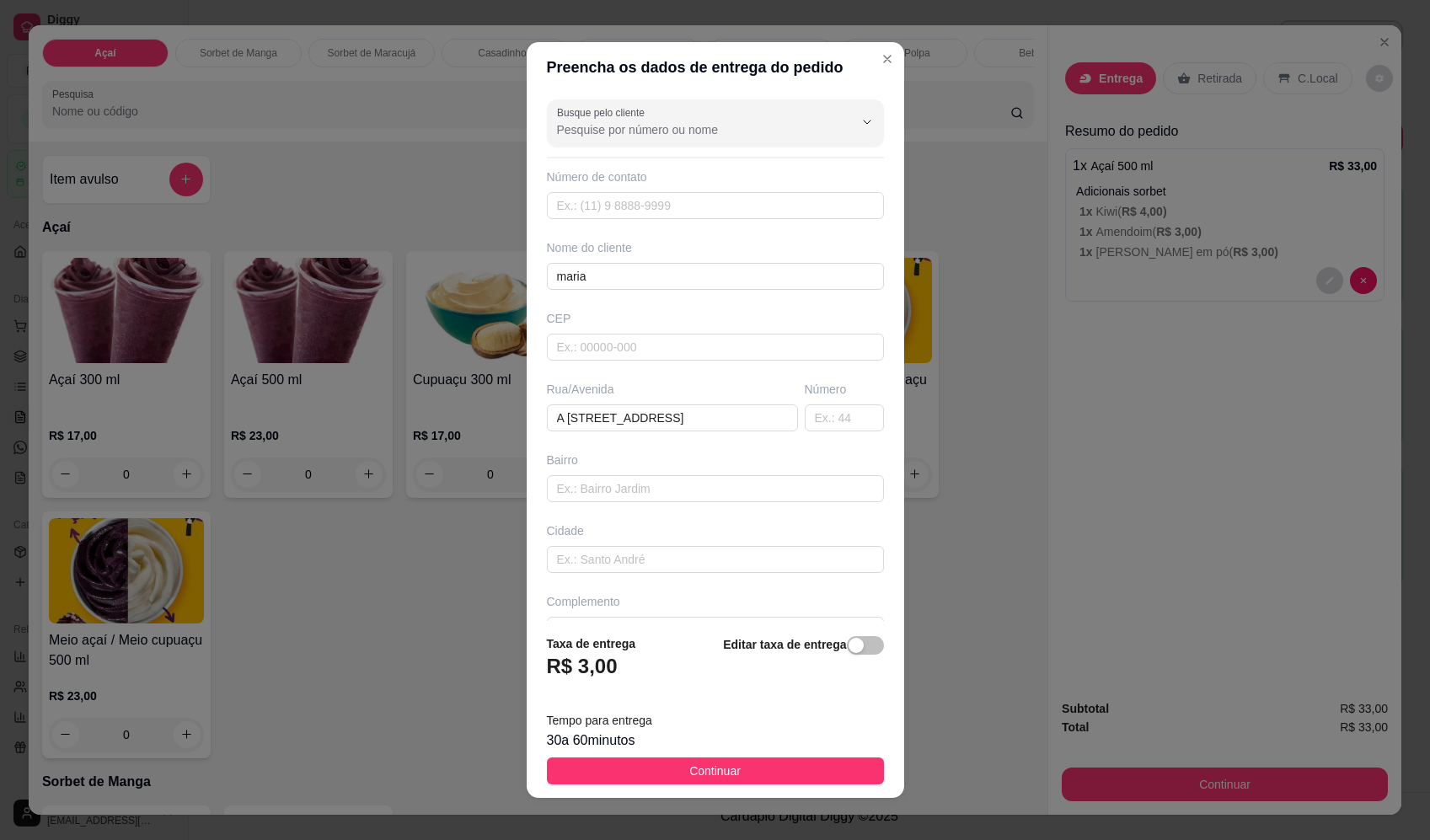
drag, startPoint x: 742, startPoint y: 773, endPoint x: 808, endPoint y: 770, distance: 66.1
click at [743, 772] on button "Continuar" at bounding box center [715, 771] width 337 height 27
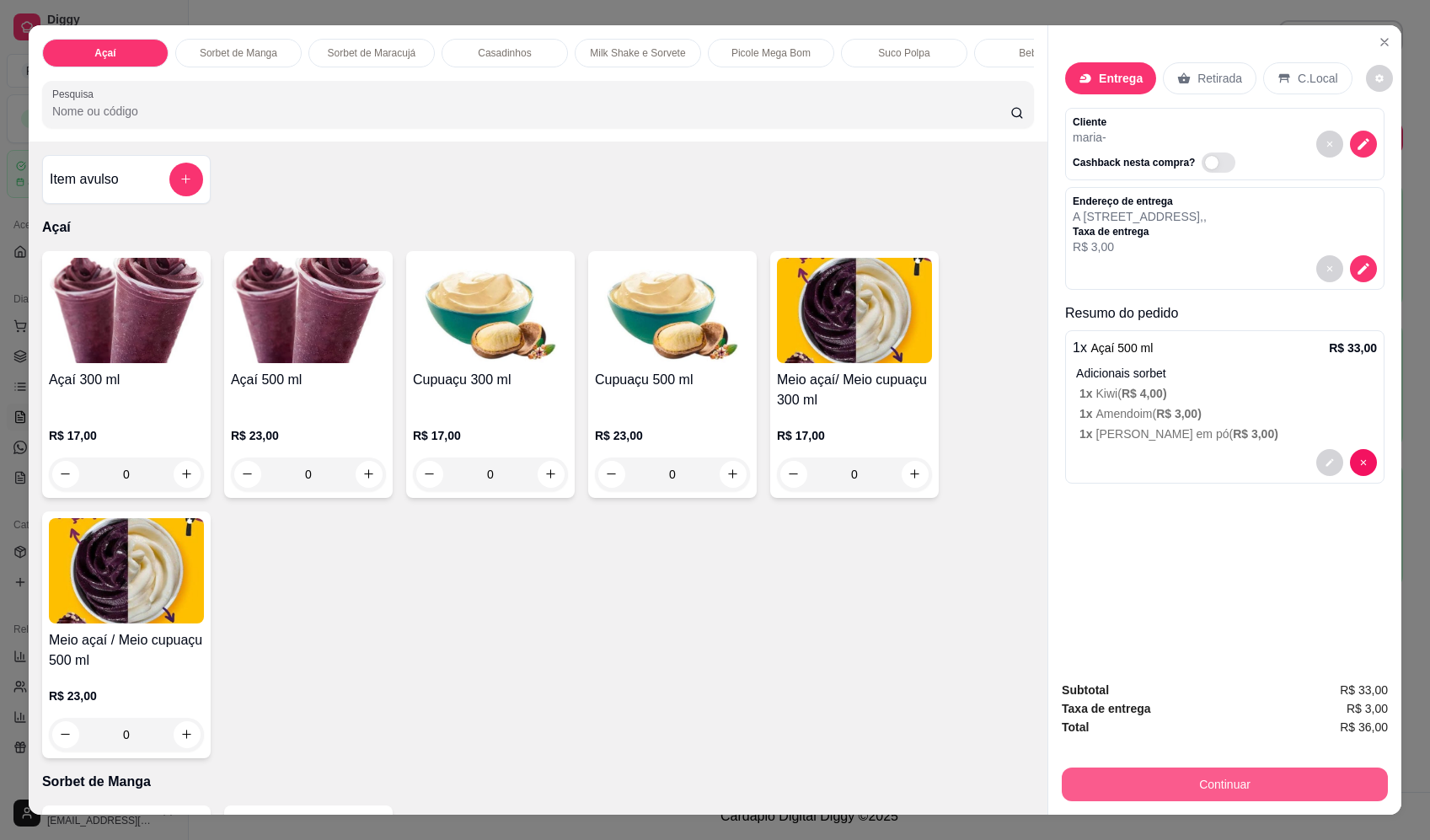
click at [1249, 787] on button "Continuar" at bounding box center [1224, 783] width 326 height 33
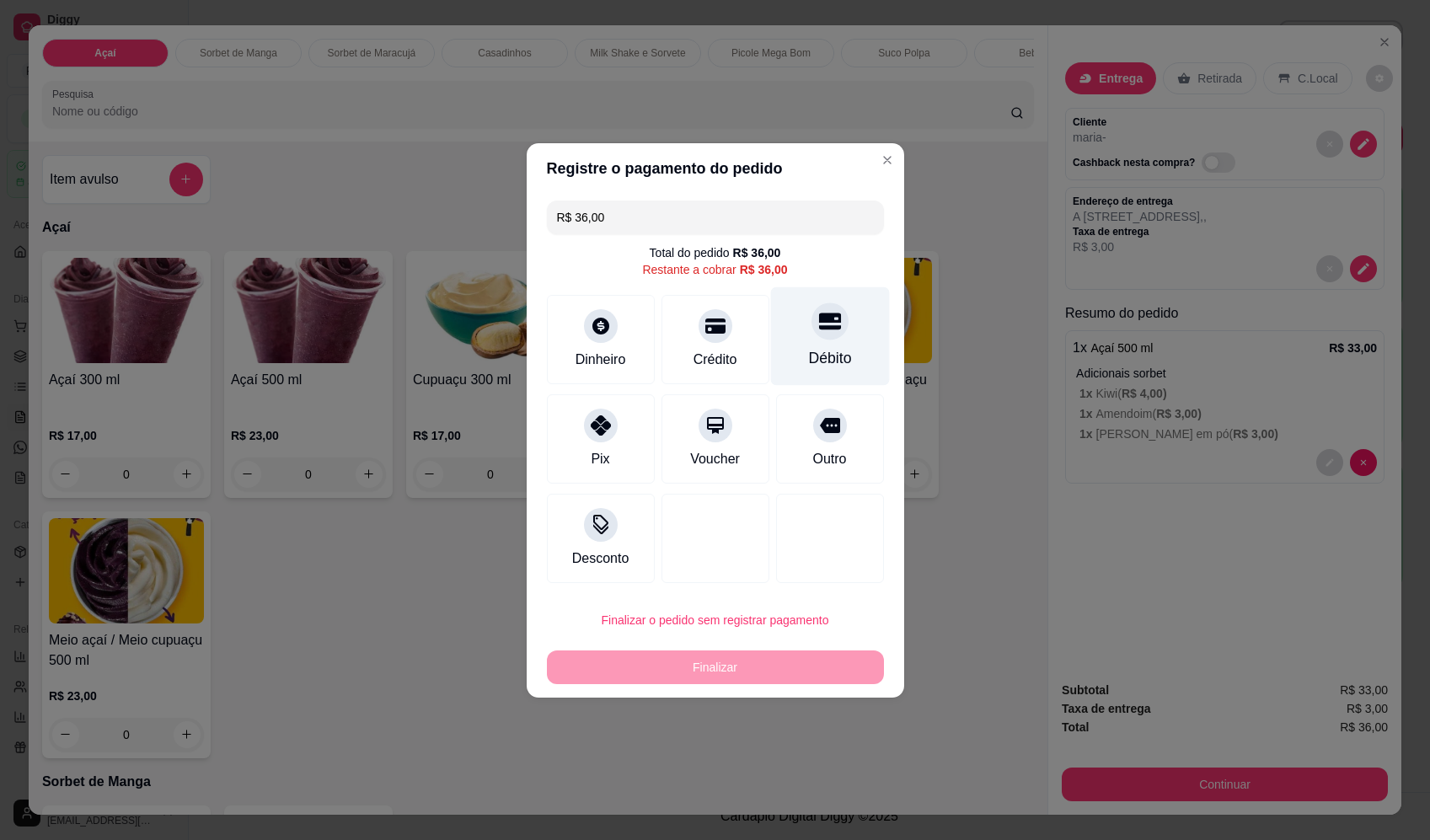
click at [837, 309] on div "Débito" at bounding box center [829, 336] width 119 height 99
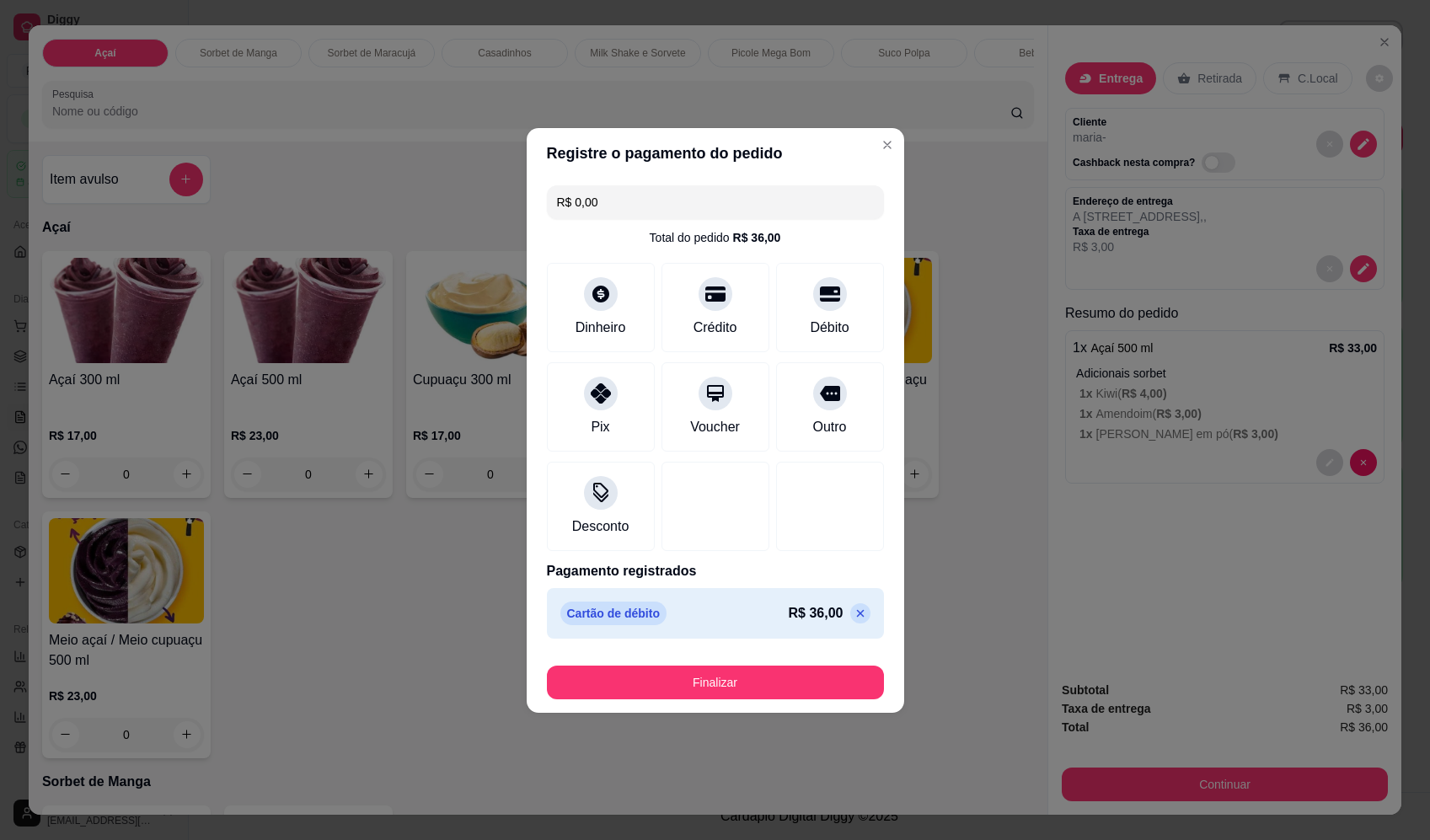
click at [758, 669] on button "Finalizar" at bounding box center [715, 681] width 337 height 33
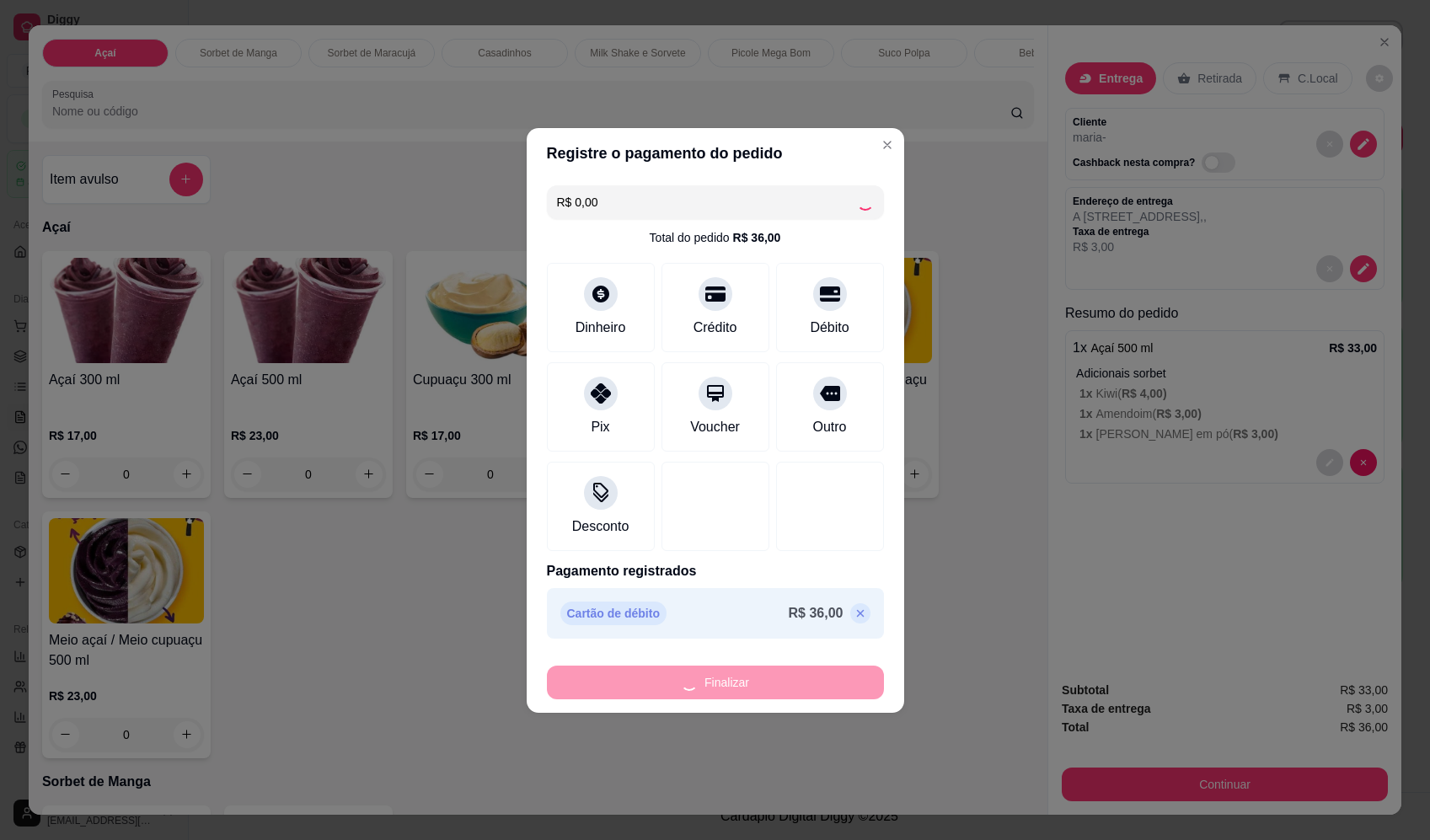
type input "-R$ 36,00"
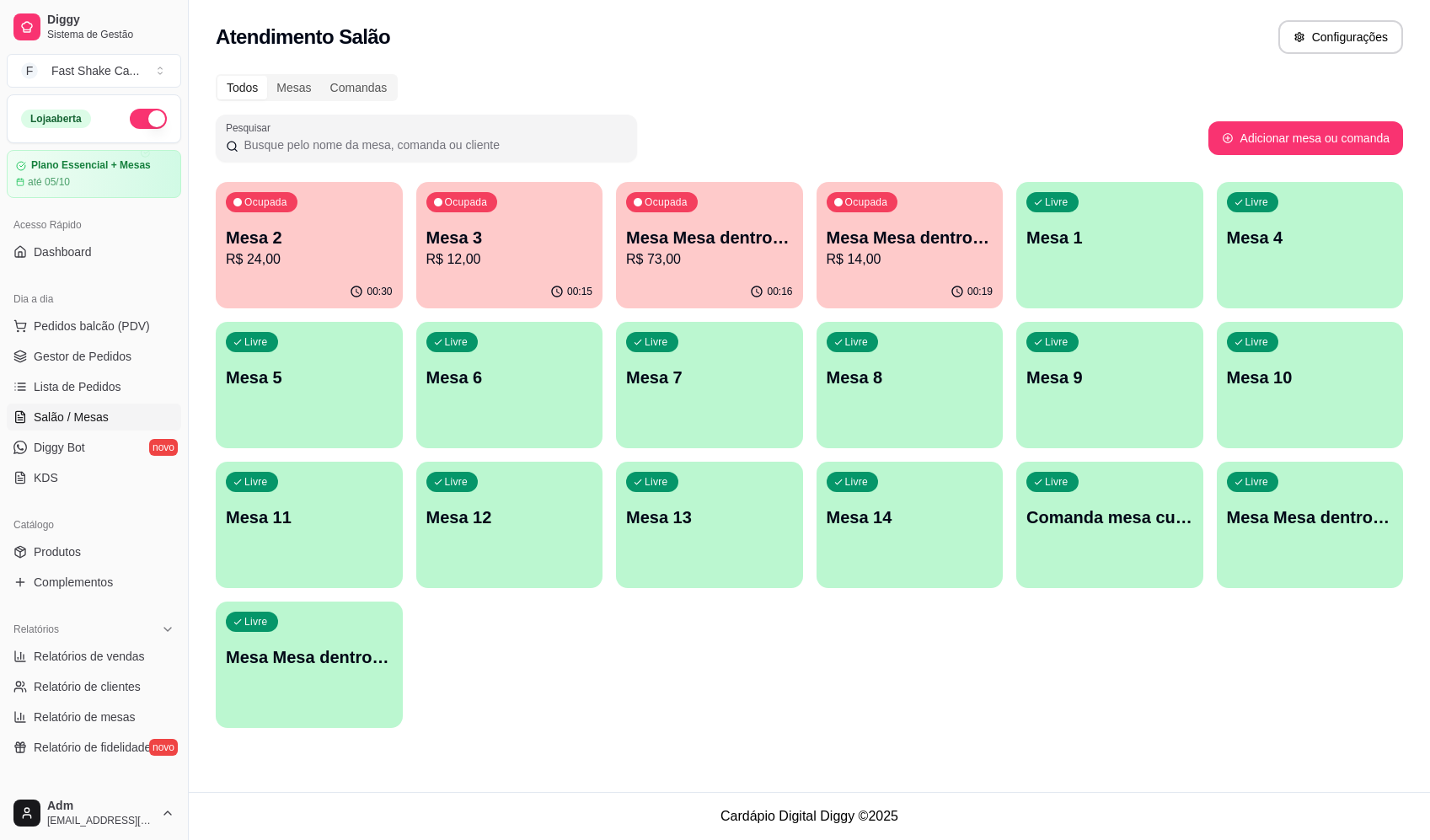
click at [559, 224] on div "Ocupada Mesa 3 R$ 12,00" at bounding box center [509, 229] width 187 height 93
click at [317, 253] on p "R$ 24,00" at bounding box center [309, 259] width 161 height 19
click at [754, 255] on p "R$ 73,00" at bounding box center [709, 259] width 161 height 19
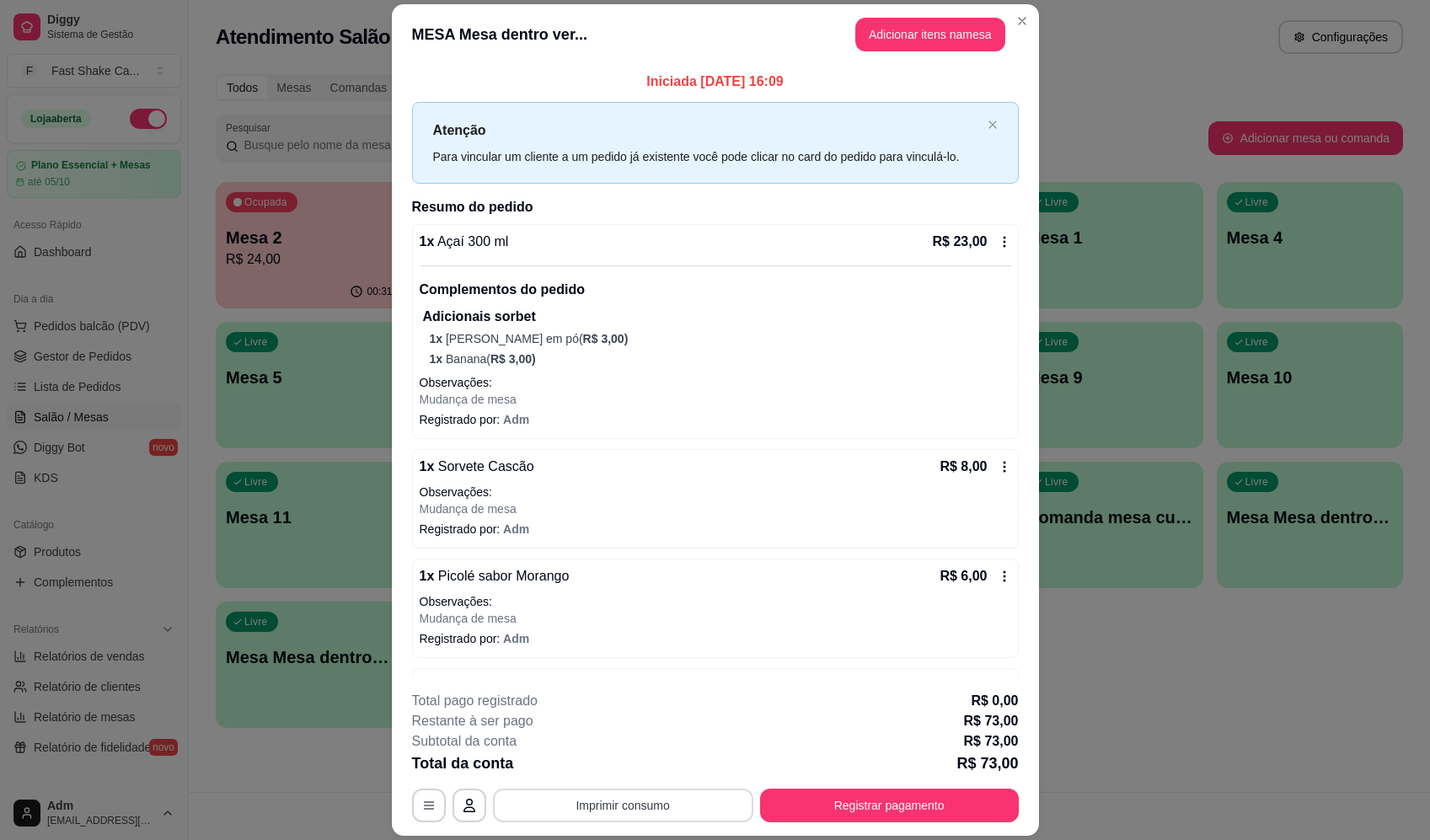
click at [623, 811] on button "Imprimir consumo" at bounding box center [623, 804] width 260 height 33
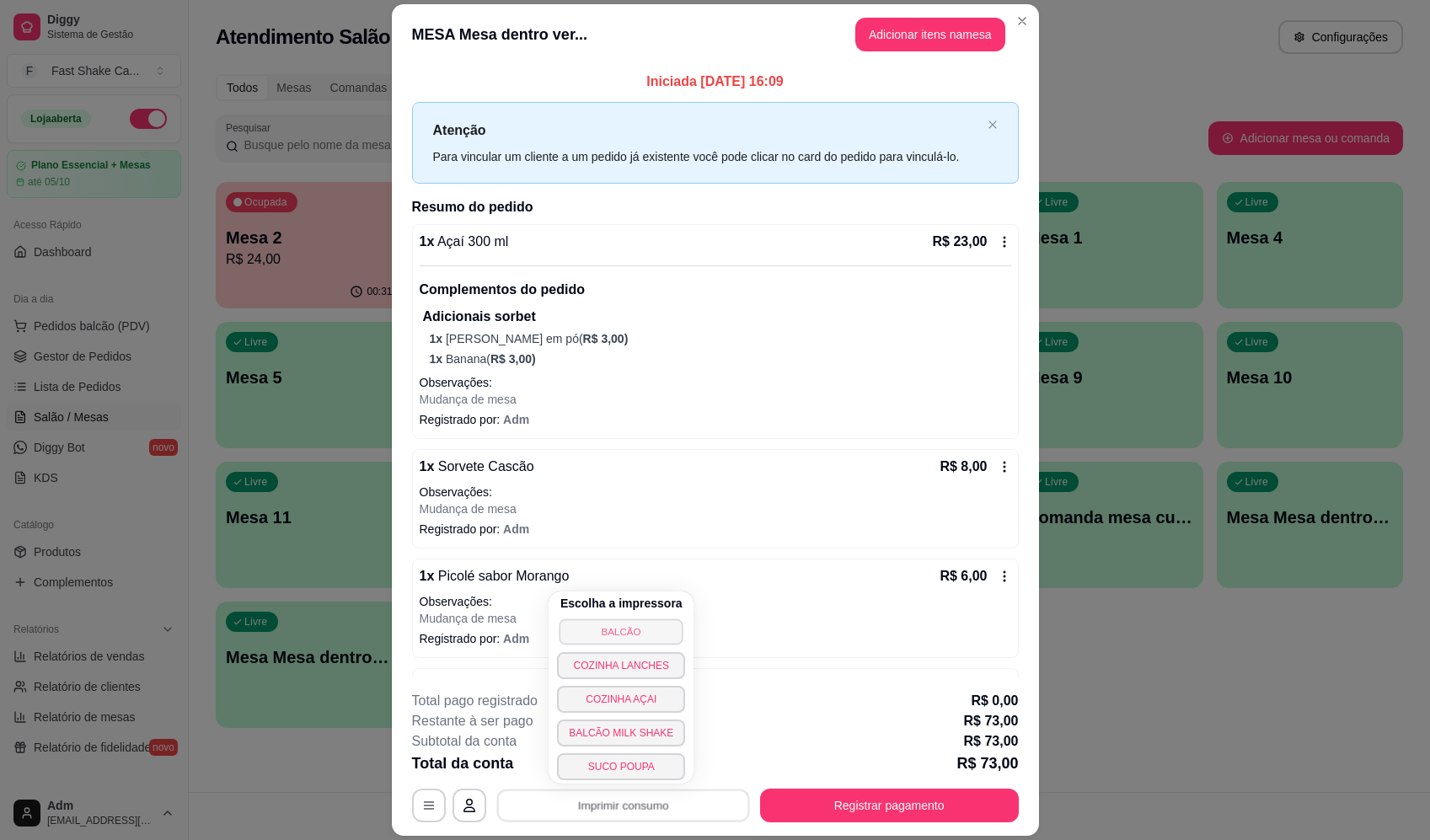
click at [597, 632] on button "BALCÃO" at bounding box center [621, 631] width 123 height 27
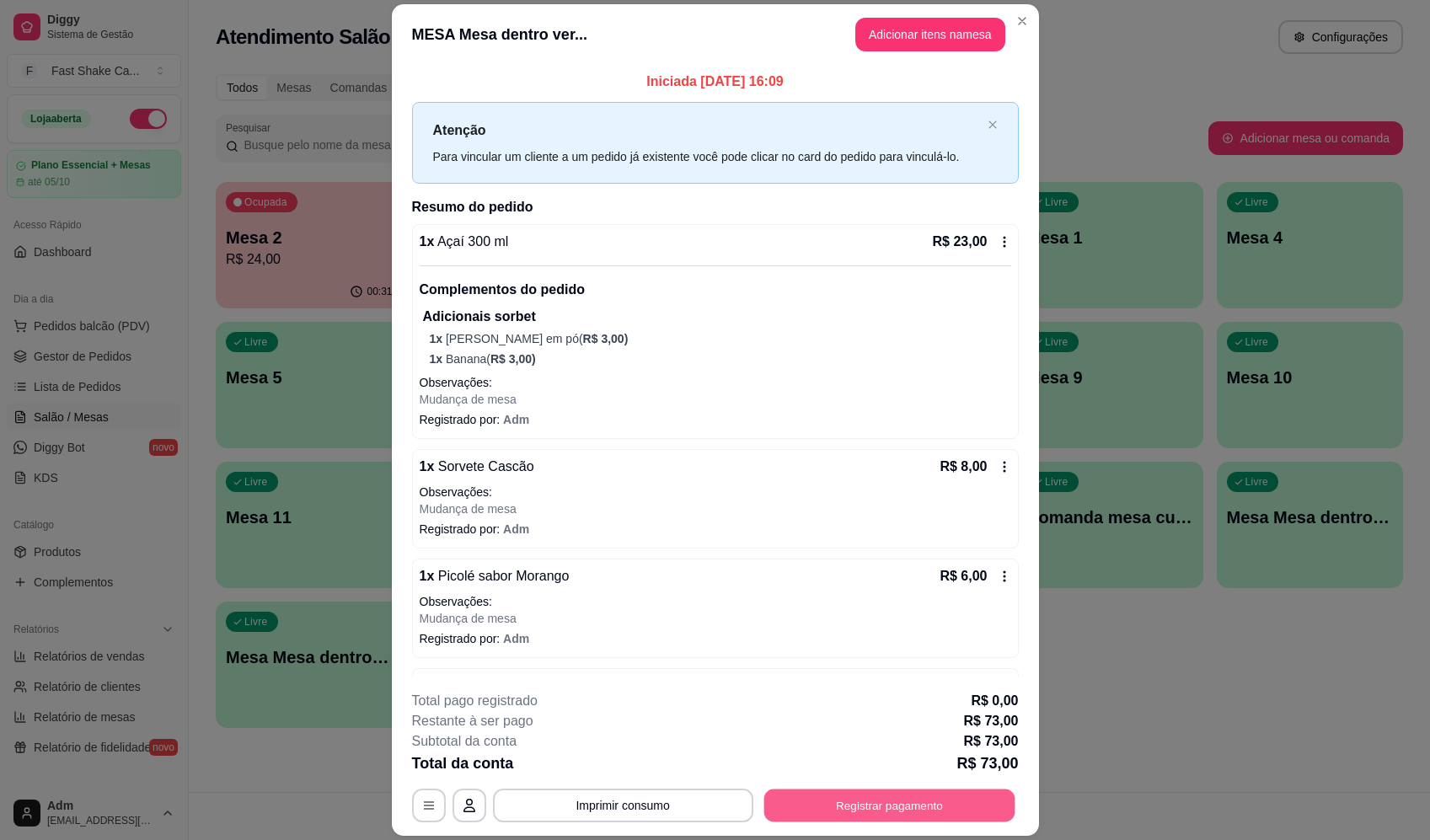
click at [961, 795] on button "Registrar pagamento" at bounding box center [889, 805] width 251 height 33
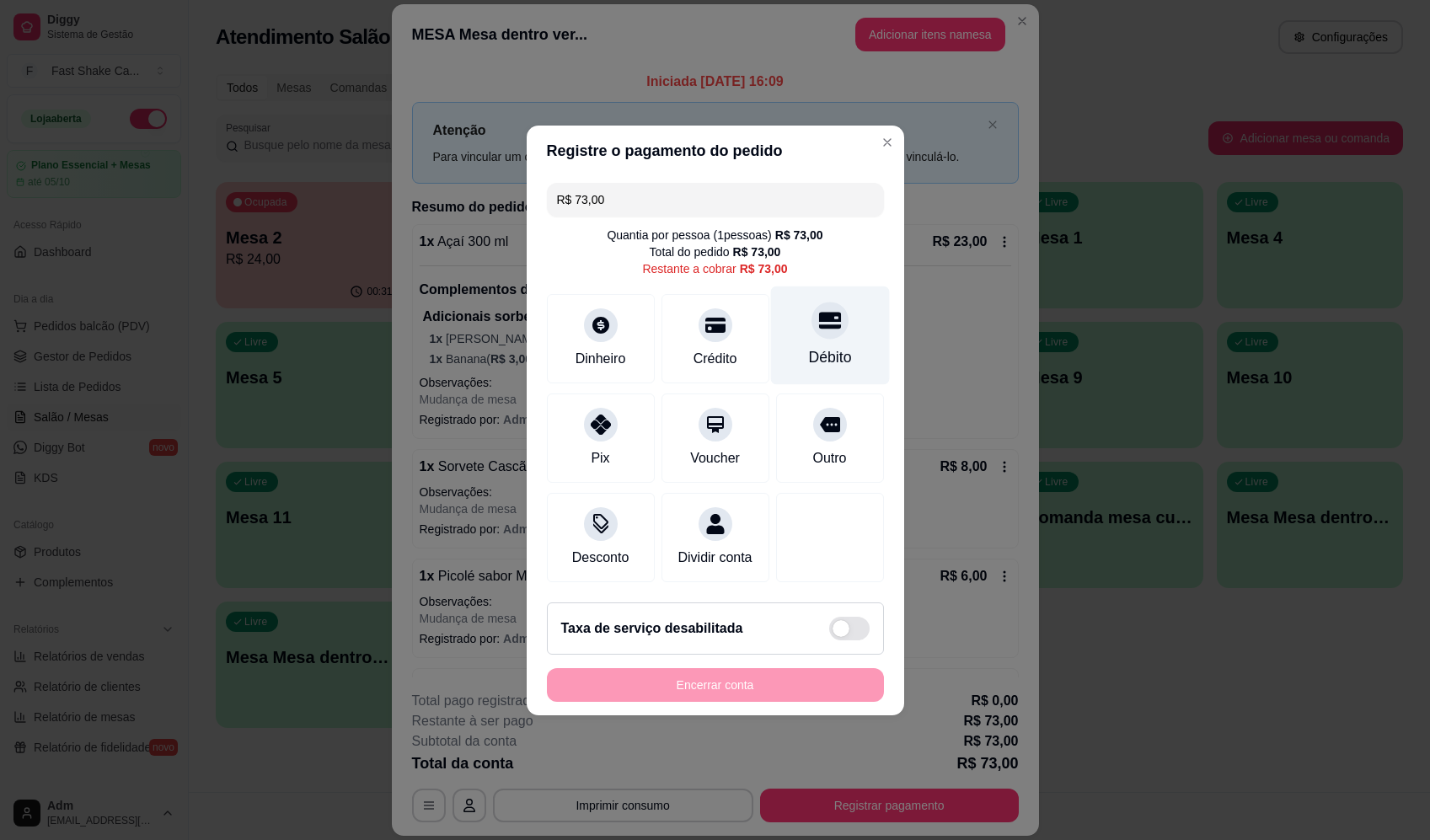
drag, startPoint x: 841, startPoint y: 307, endPoint x: 833, endPoint y: 320, distance: 15.3
click at [840, 307] on div "Débito" at bounding box center [829, 335] width 119 height 99
type input "R$ 0,00"
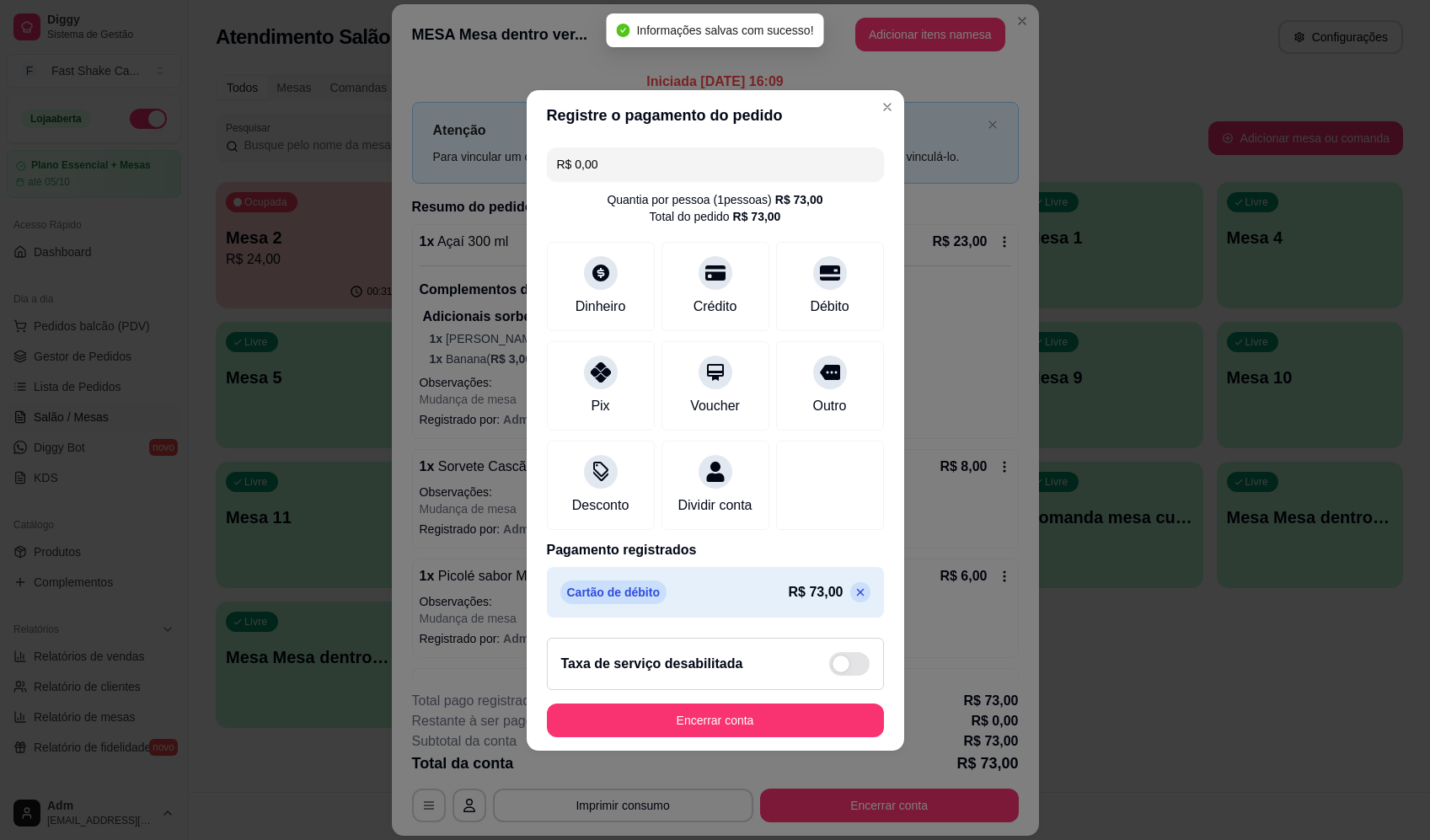
click at [825, 737] on button "Encerrar conta" at bounding box center [715, 719] width 337 height 33
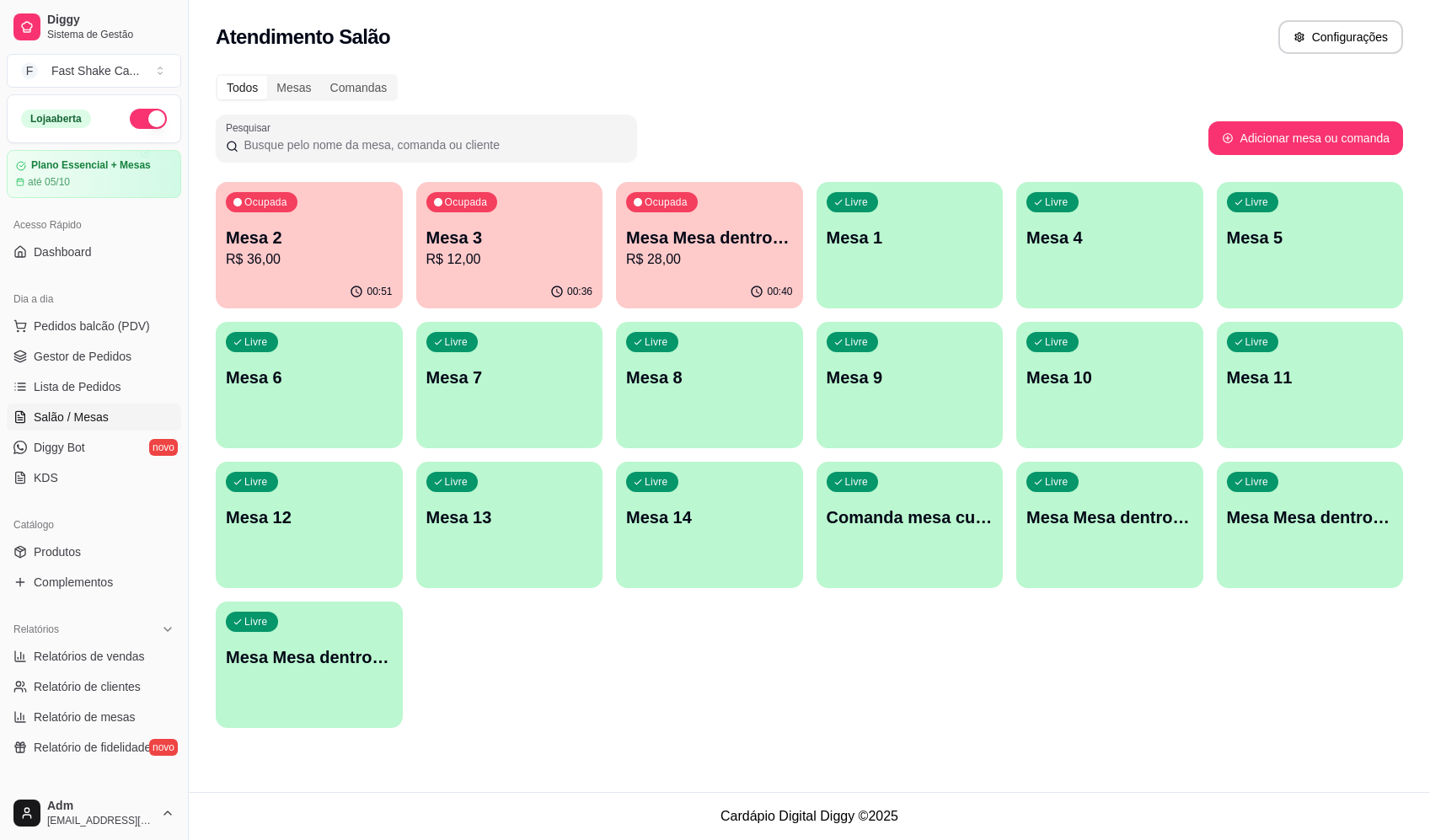
click at [466, 254] on p "R$ 12,00" at bounding box center [510, 259] width 167 height 20
click at [736, 215] on div "Ocupada Mesa Mesa dentro vermelha R$ 28,00" at bounding box center [708, 229] width 181 height 91
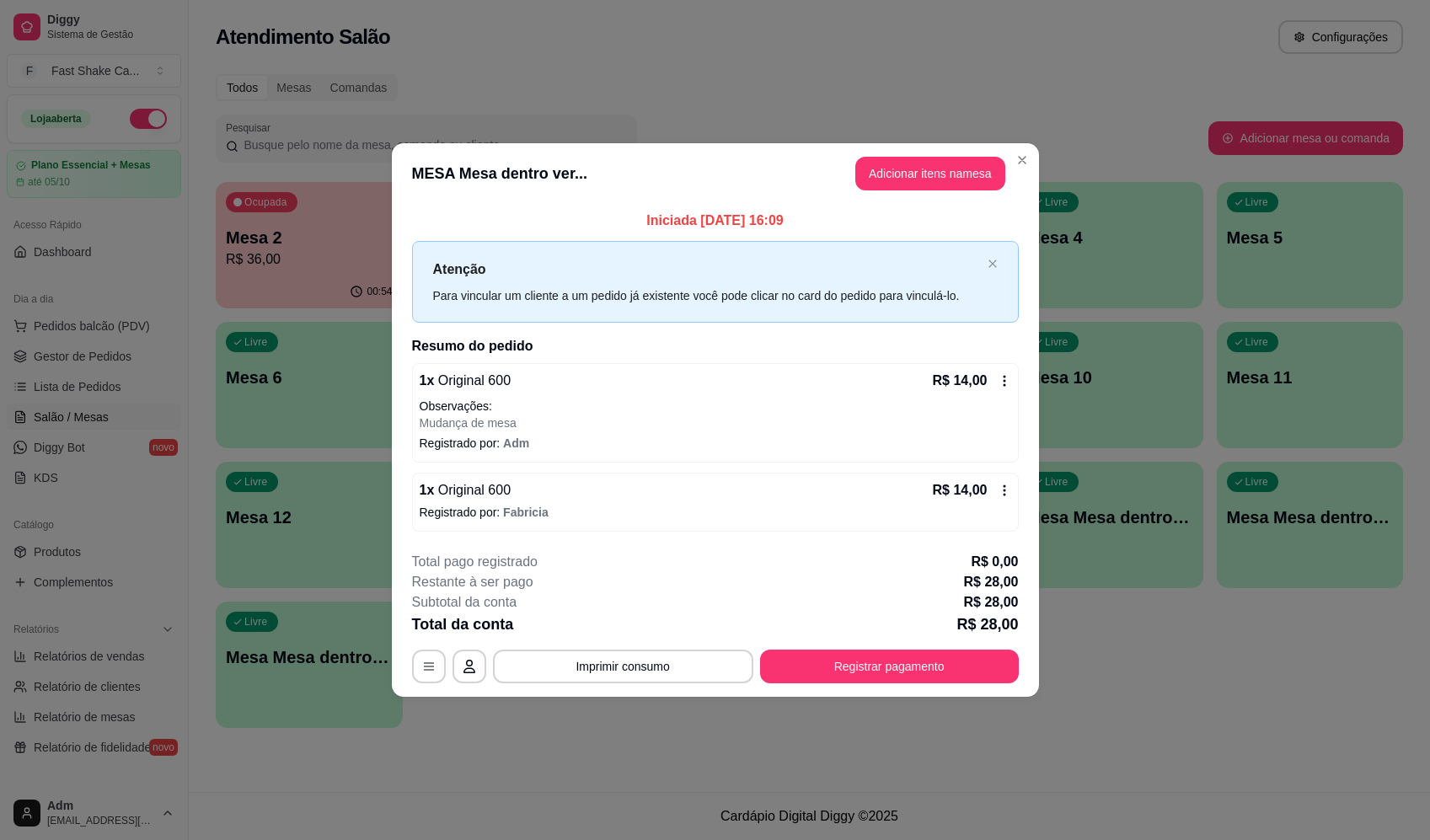
drag, startPoint x: 916, startPoint y: 686, endPoint x: 927, endPoint y: 662, distance: 26.4
click at [921, 674] on footer "**********" at bounding box center [715, 617] width 647 height 159
click at [927, 661] on button "Registrar pagamento" at bounding box center [889, 665] width 258 height 33
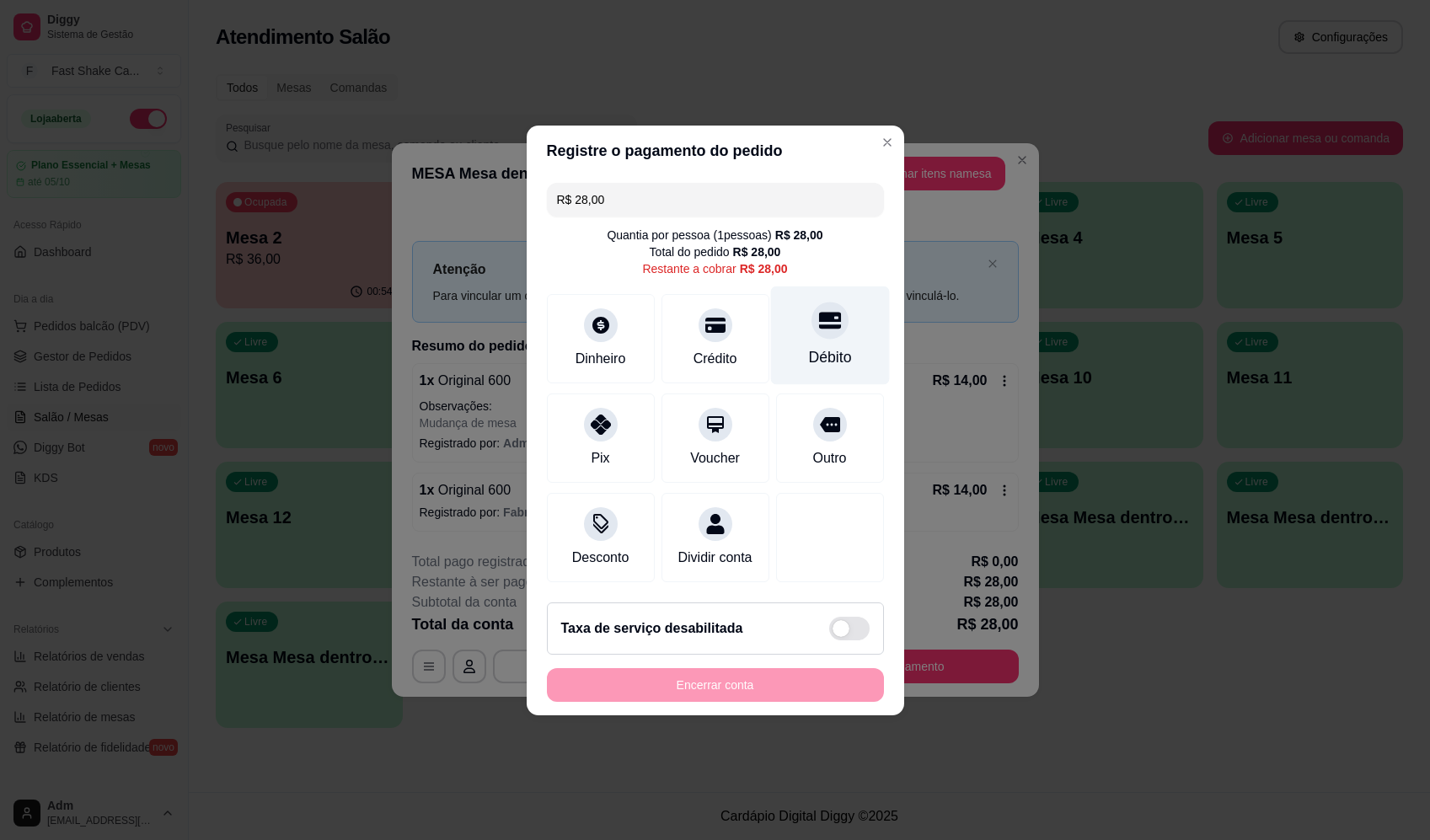
click at [839, 315] on div "Débito" at bounding box center [829, 335] width 119 height 99
type input "R$ 0,00"
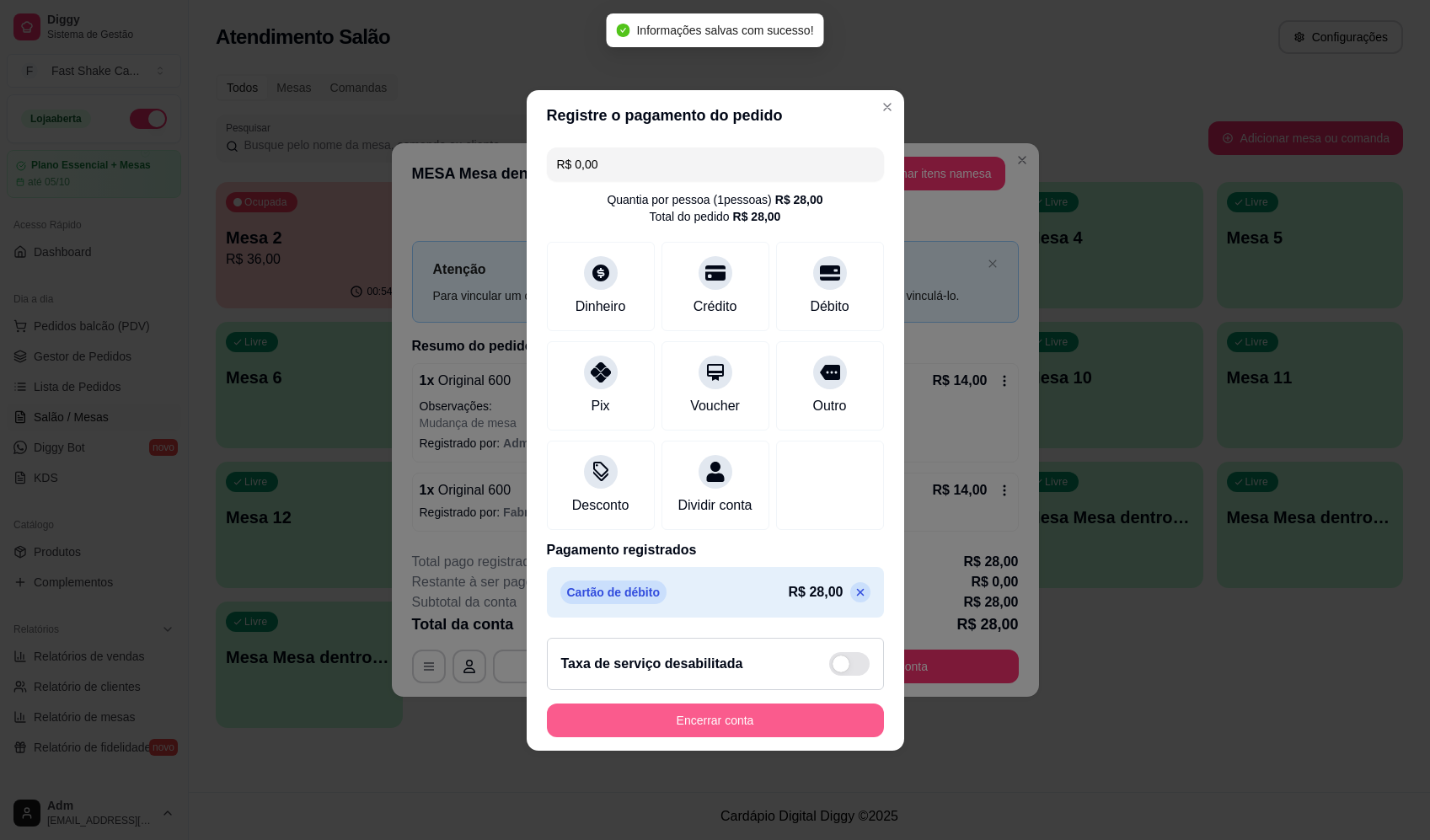
click at [800, 728] on button "Encerrar conta" at bounding box center [715, 719] width 337 height 33
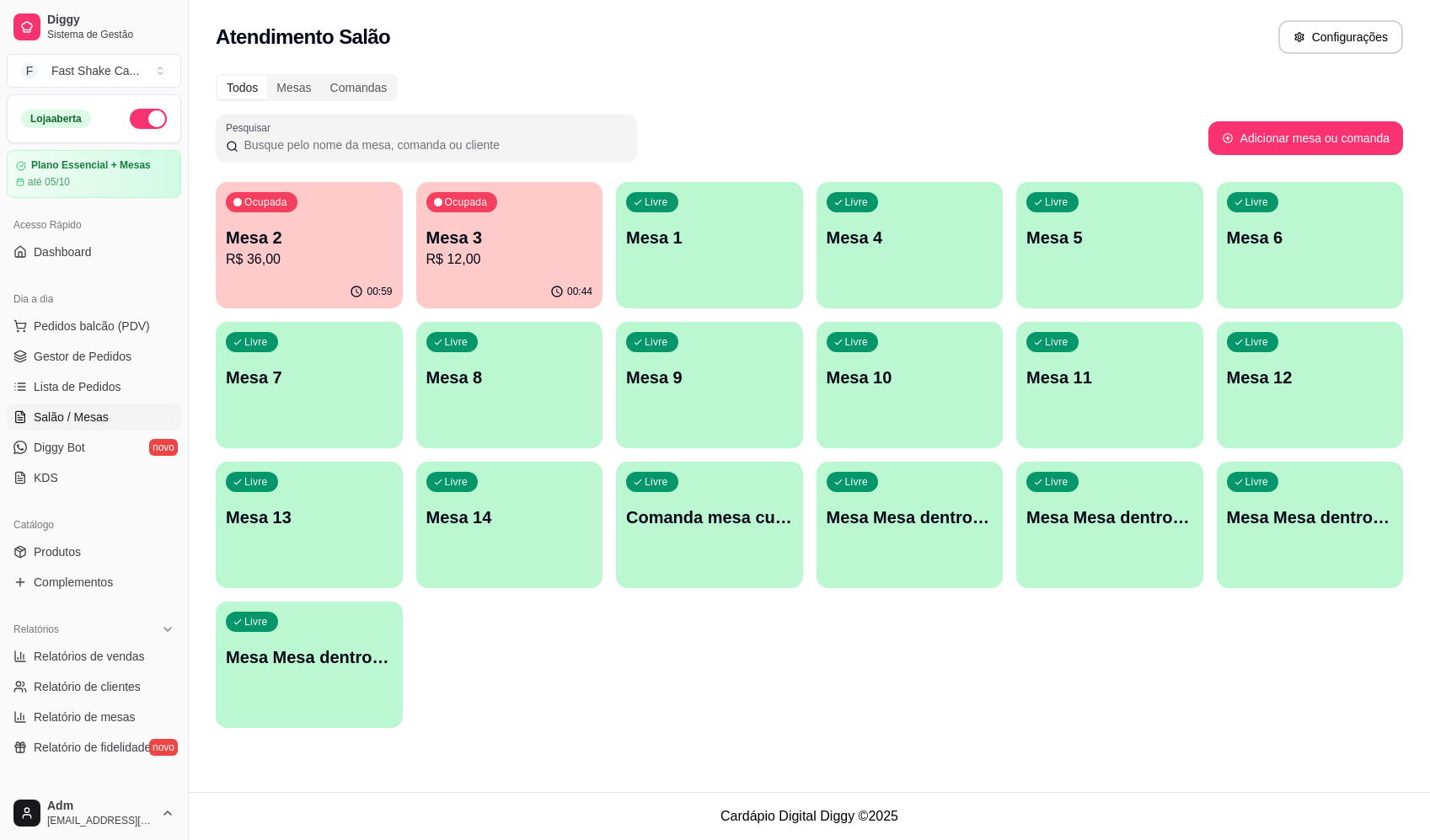
drag, startPoint x: 1372, startPoint y: 292, endPoint x: 1337, endPoint y: 126, distance: 169.6
click at [317, 277] on div "00:59" at bounding box center [309, 290] width 181 height 32
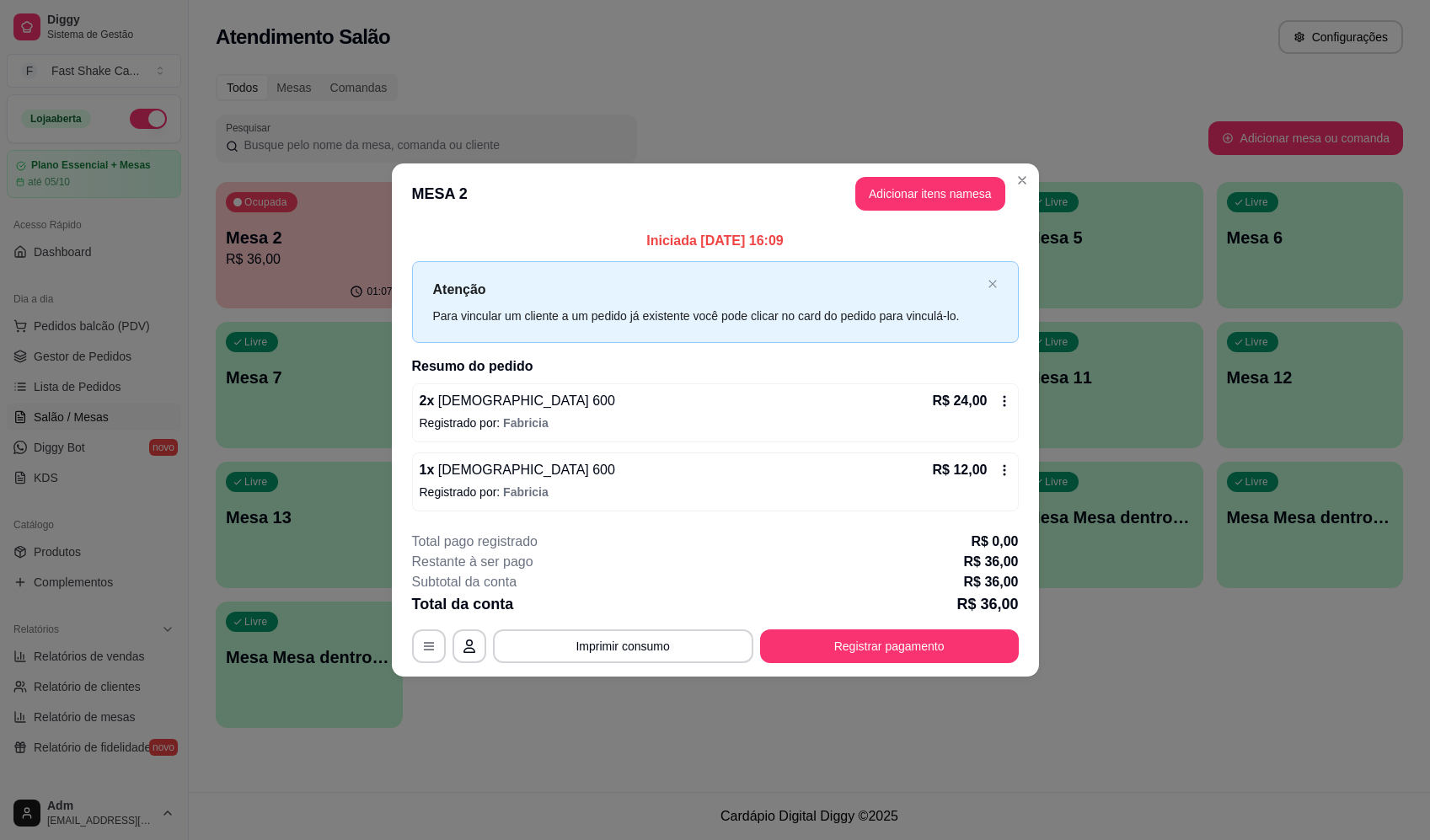
click at [642, 490] on p "Registrado por: Fabricia" at bounding box center [715, 492] width 592 height 17
click at [645, 410] on div "2 x Brahma 600 R$ 24,00" at bounding box center [715, 401] width 592 height 20
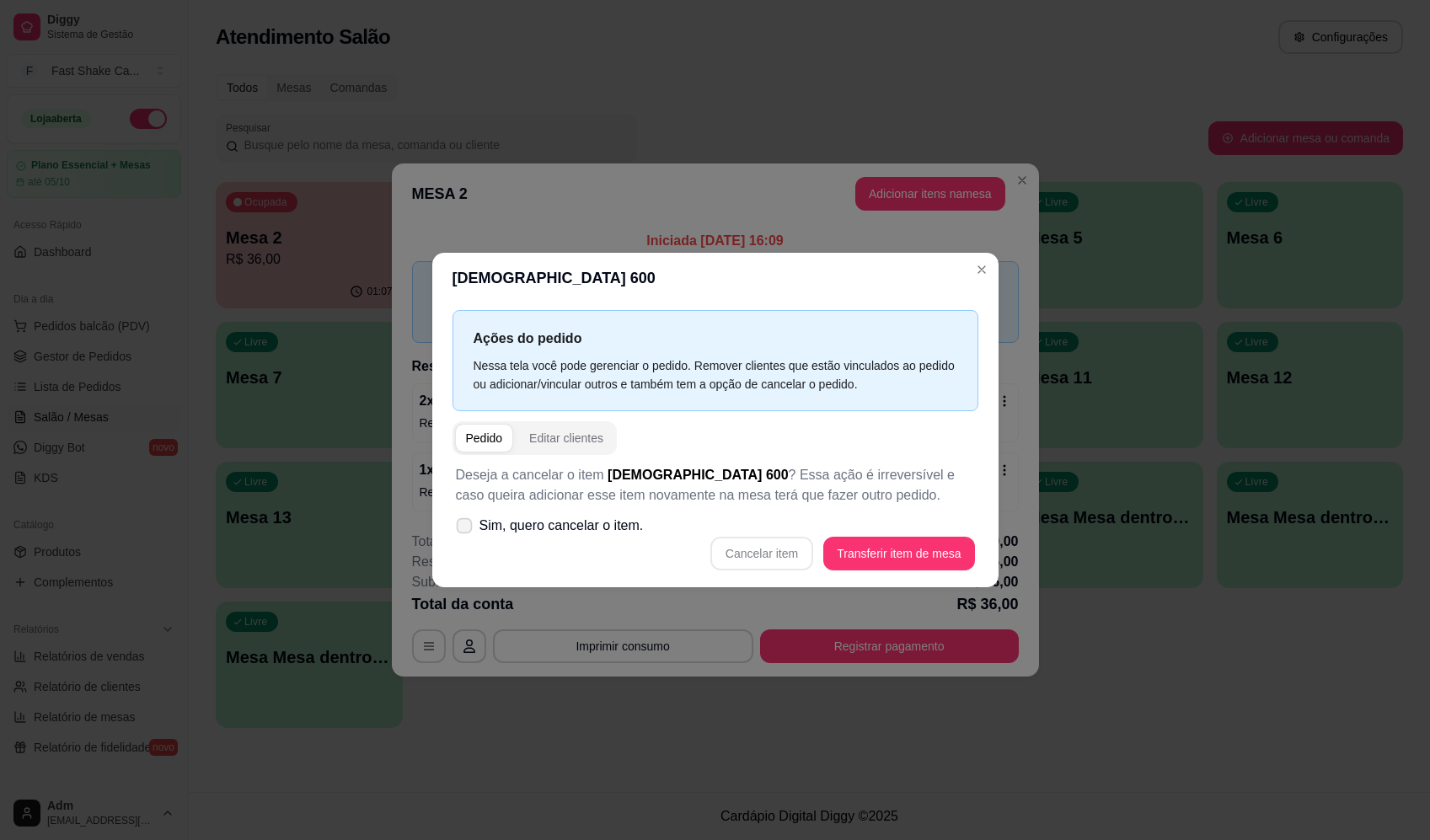
click at [579, 527] on span "Sim, quero cancelar o item." at bounding box center [561, 525] width 164 height 20
click at [466, 528] on input "Sim, quero cancelar o item." at bounding box center [461, 533] width 11 height 11
checkbox input "true"
click at [774, 543] on button "Cancelar item" at bounding box center [762, 552] width 101 height 33
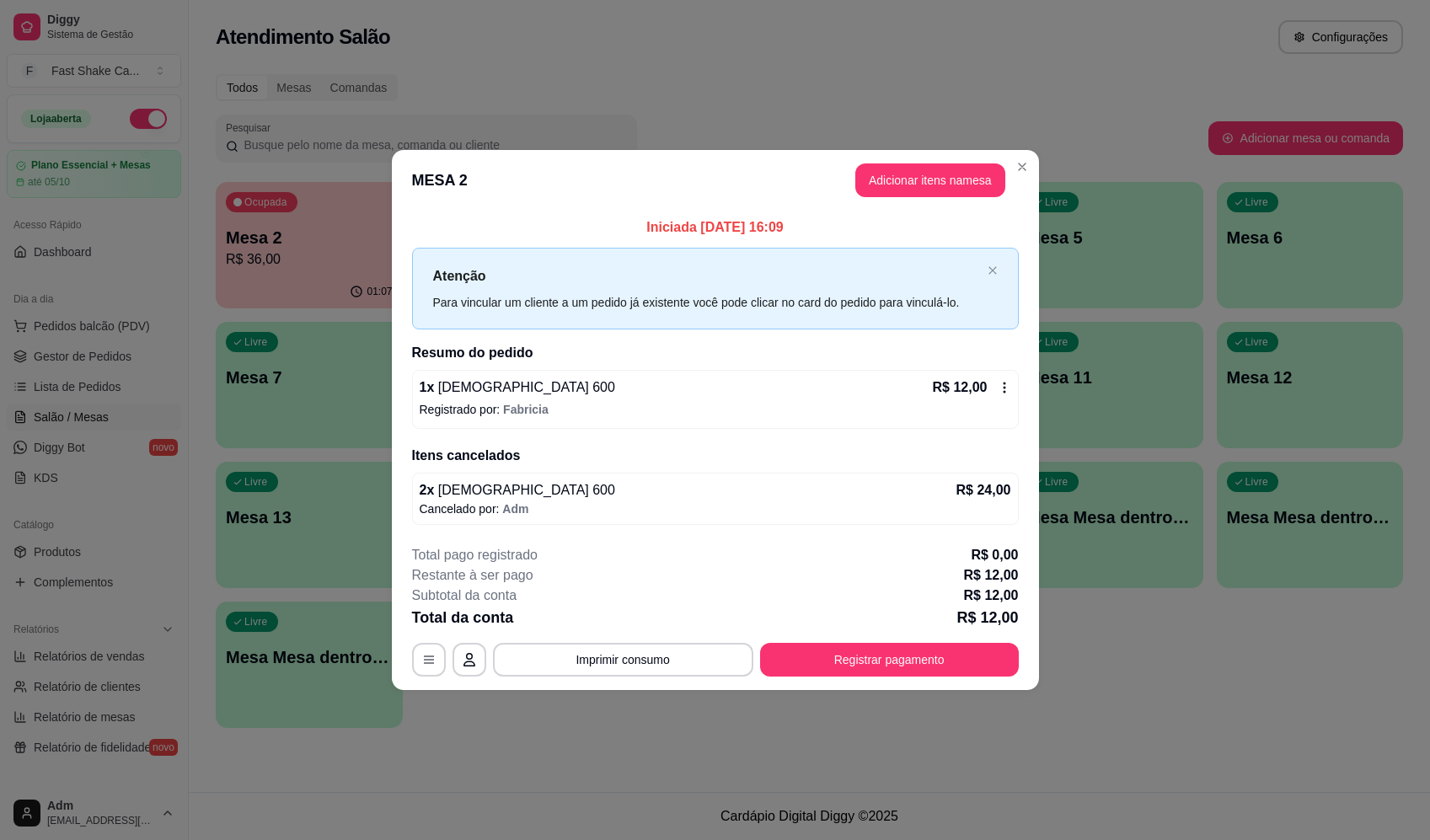
click at [564, 408] on p "Registrado por: Fabricia" at bounding box center [715, 409] width 592 height 17
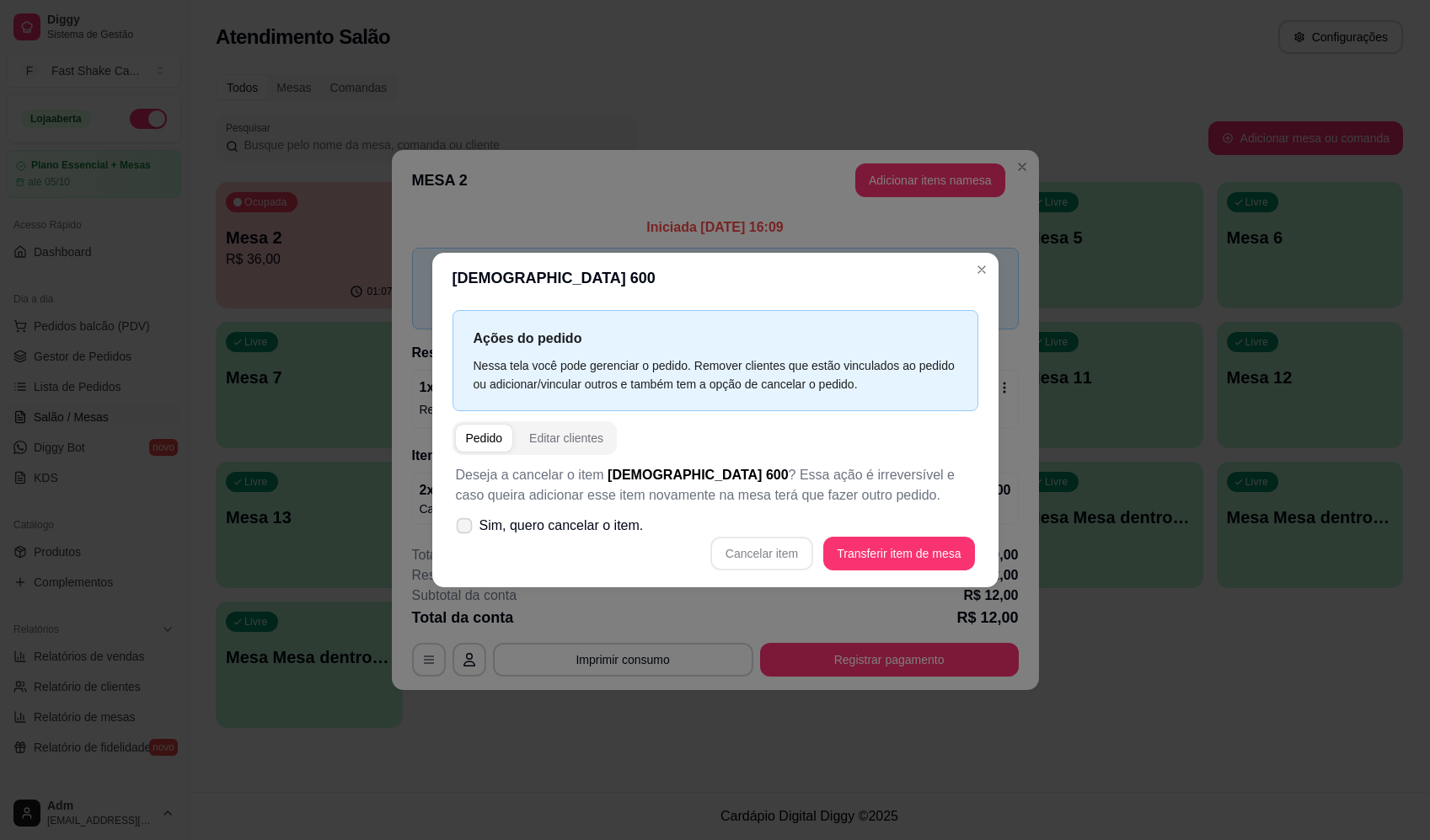
click at [641, 527] on label "Sim, quero cancelar o item." at bounding box center [550, 525] width 201 height 33
click at [466, 528] on input "Sim, quero cancelar o item." at bounding box center [461, 533] width 11 height 11
checkbox input "true"
click at [751, 553] on button "Cancelar item" at bounding box center [762, 552] width 101 height 33
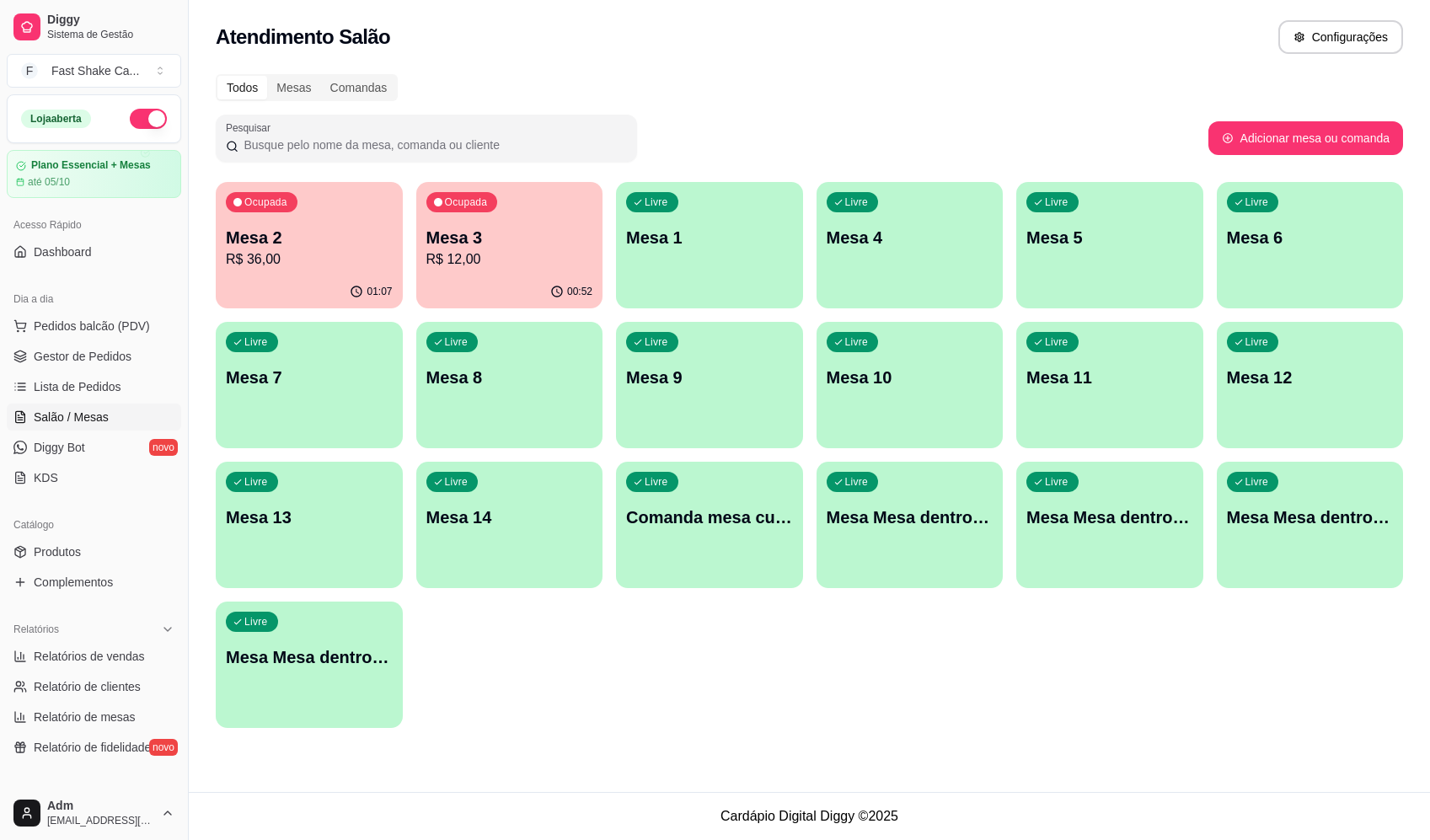
click at [1069, 533] on div "Livre Mesa Mesa dentro laranja" at bounding box center [1109, 514] width 187 height 106
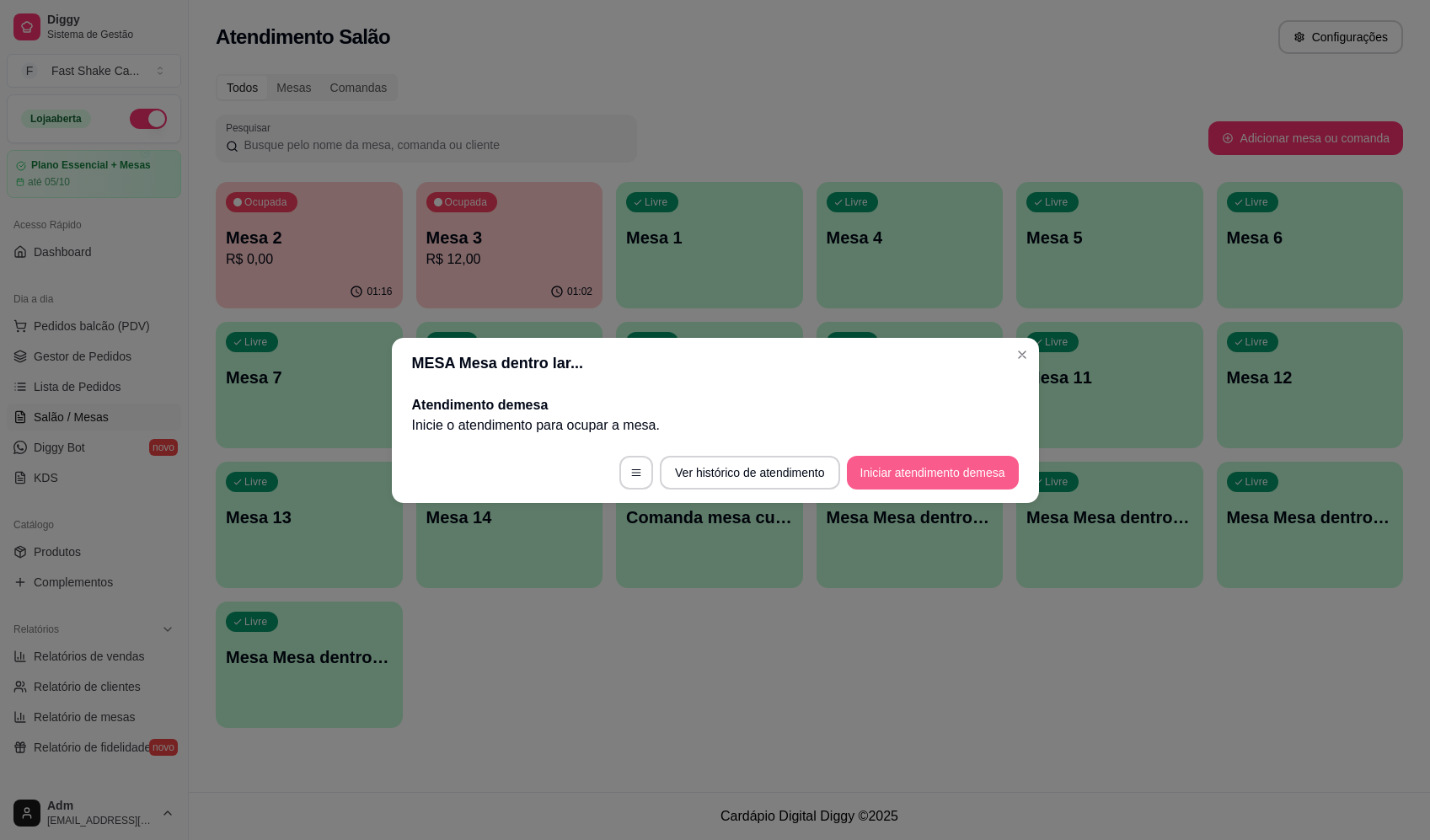
click at [876, 470] on button "Iniciar atendimento de mesa" at bounding box center [932, 472] width 172 height 33
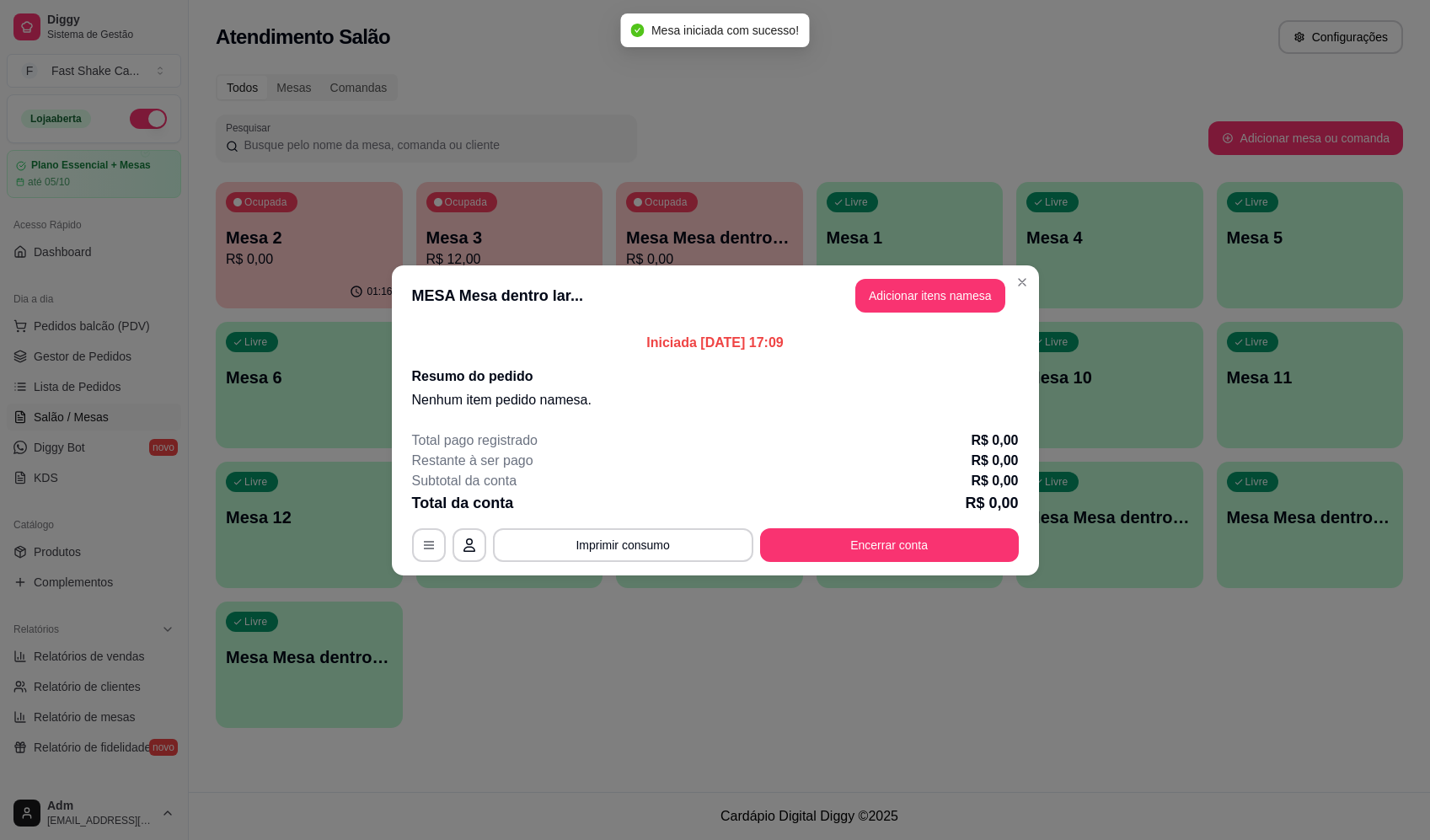
click at [960, 293] on button "Adicionar itens na mesa" at bounding box center [931, 295] width 150 height 33
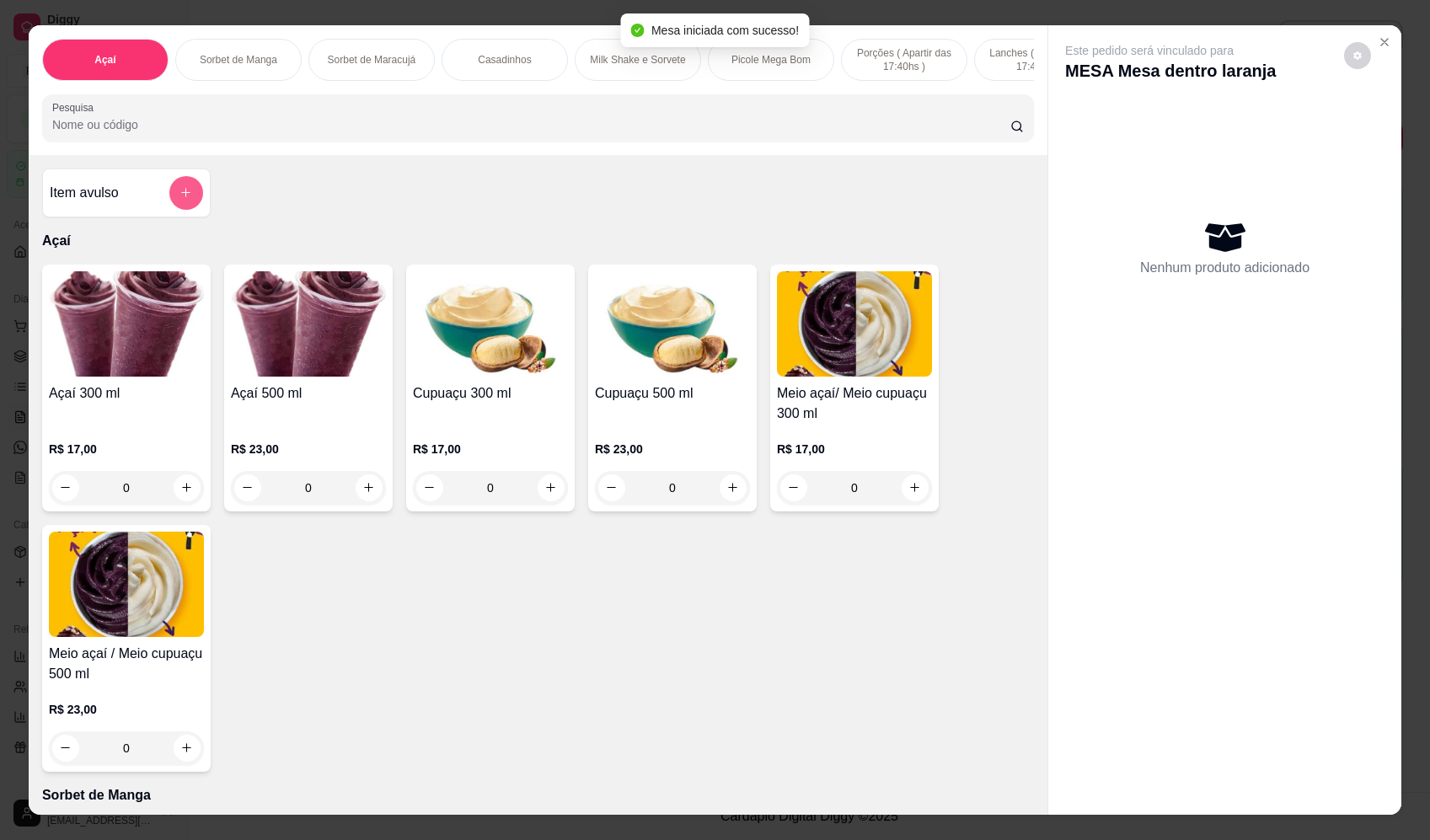
click at [185, 198] on icon "add-separate-item" at bounding box center [185, 192] width 12 height 12
click at [728, 367] on input "Nome do produto" at bounding box center [715, 361] width 318 height 17
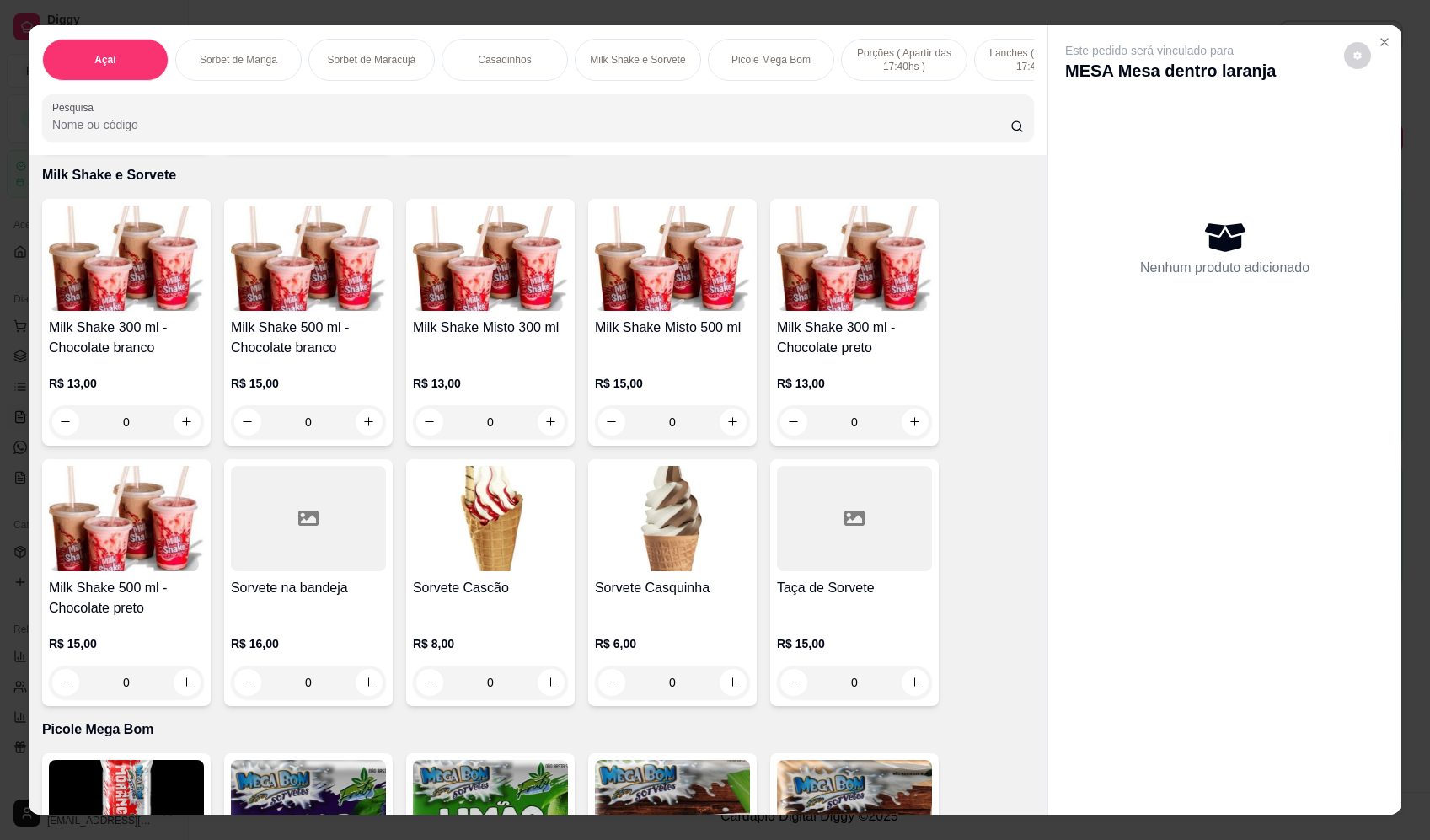
scroll to position [1600, 0]
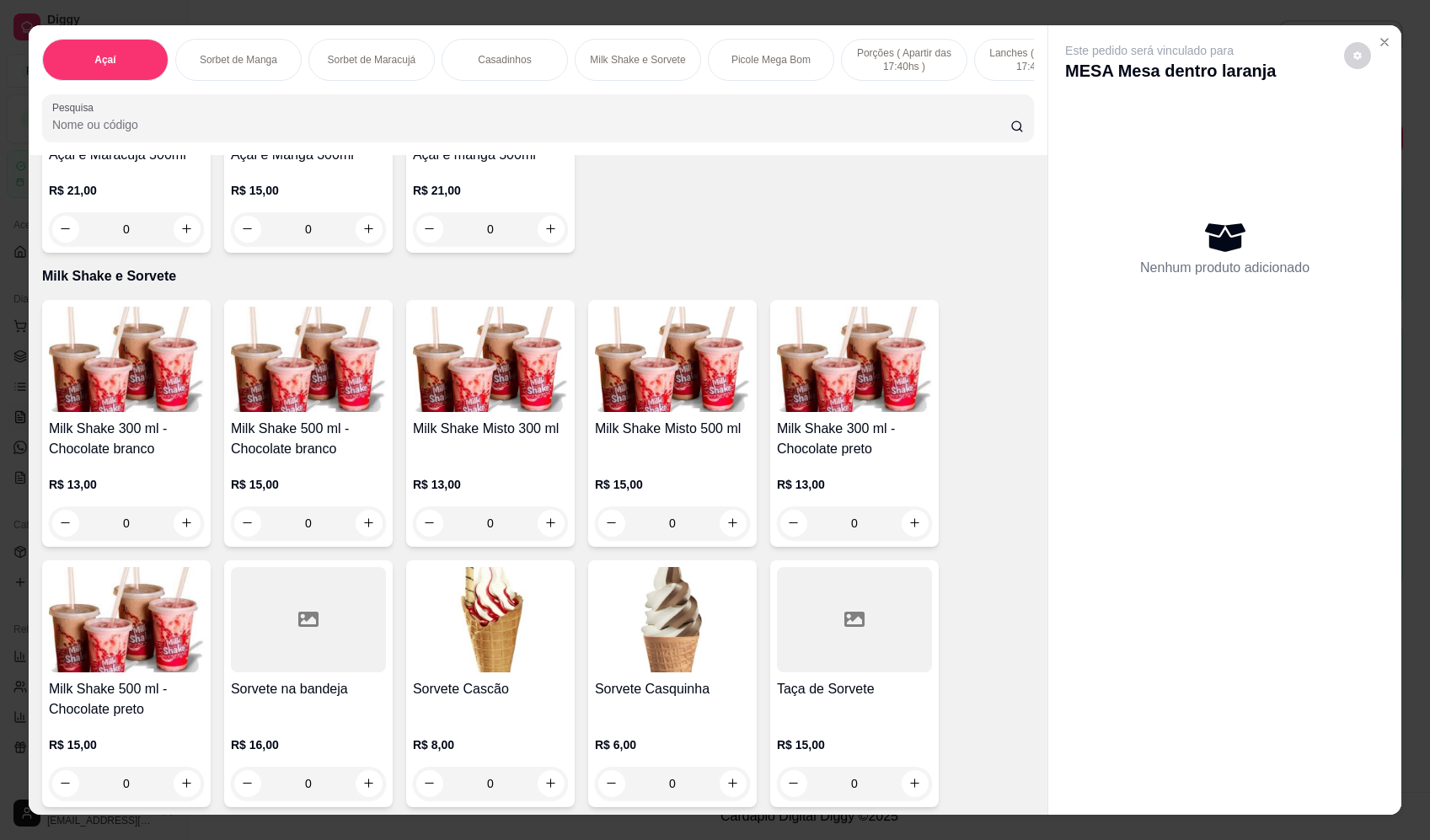
click at [728, 530] on div "0" at bounding box center [671, 522] width 155 height 33
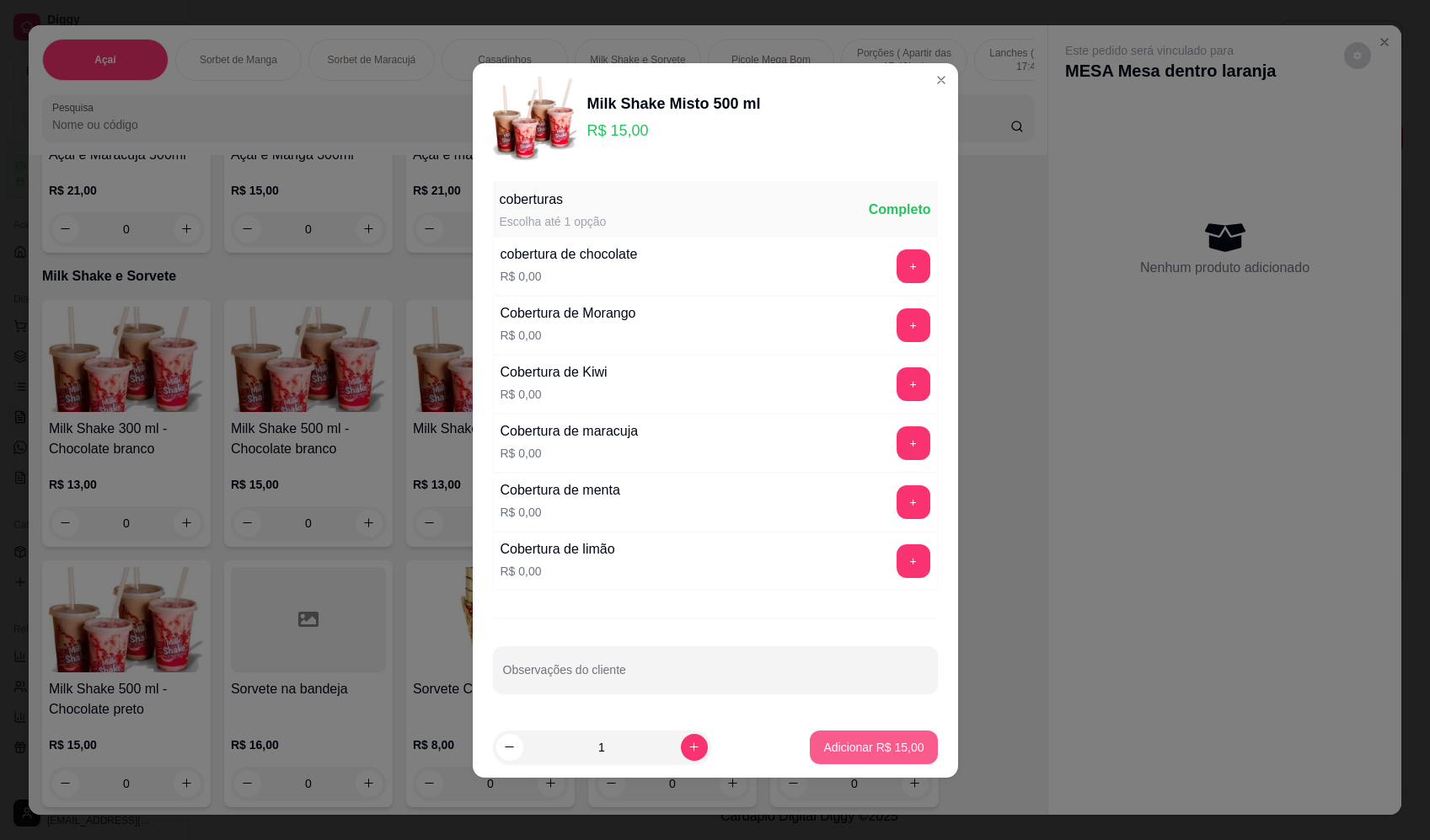
click at [902, 755] on p "Adicionar R$ 15,00" at bounding box center [874, 747] width 101 height 17
type input "1"
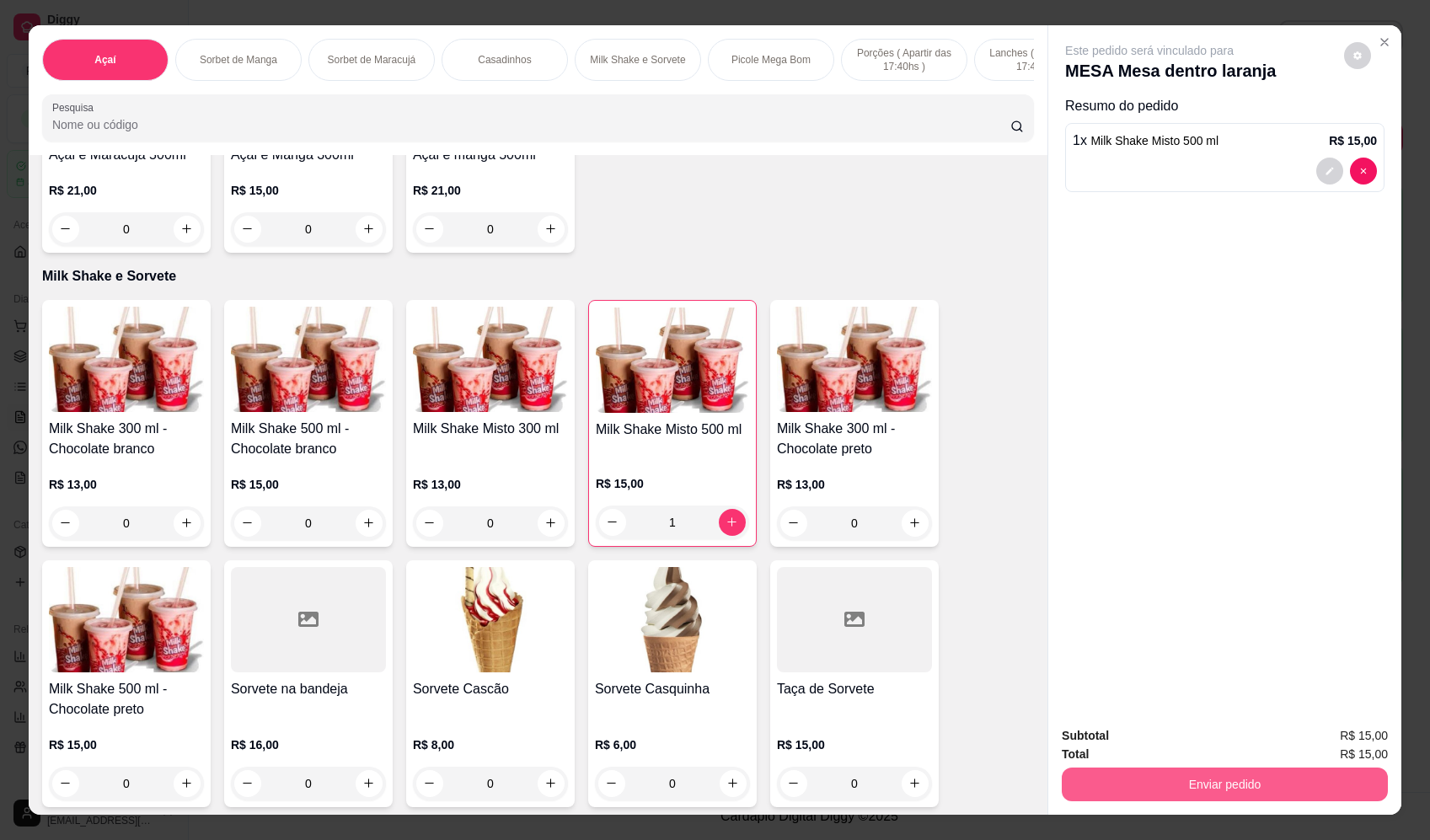
click at [1231, 782] on button "Enviar pedido" at bounding box center [1224, 783] width 326 height 33
click at [1345, 740] on button "Enviar pedido" at bounding box center [1344, 743] width 95 height 32
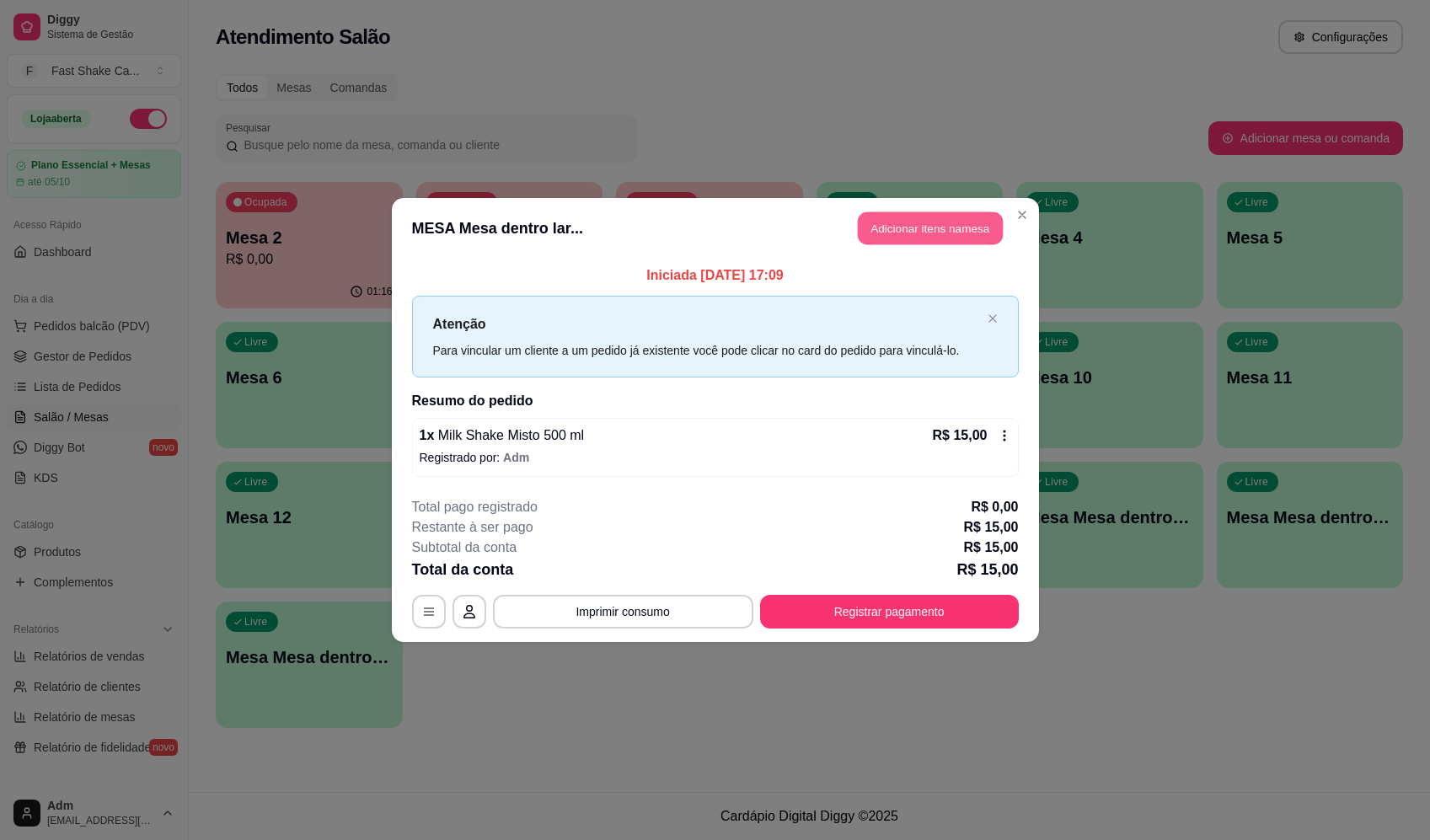
click at [941, 230] on button "Adicionar itens na mesa" at bounding box center [930, 229] width 145 height 33
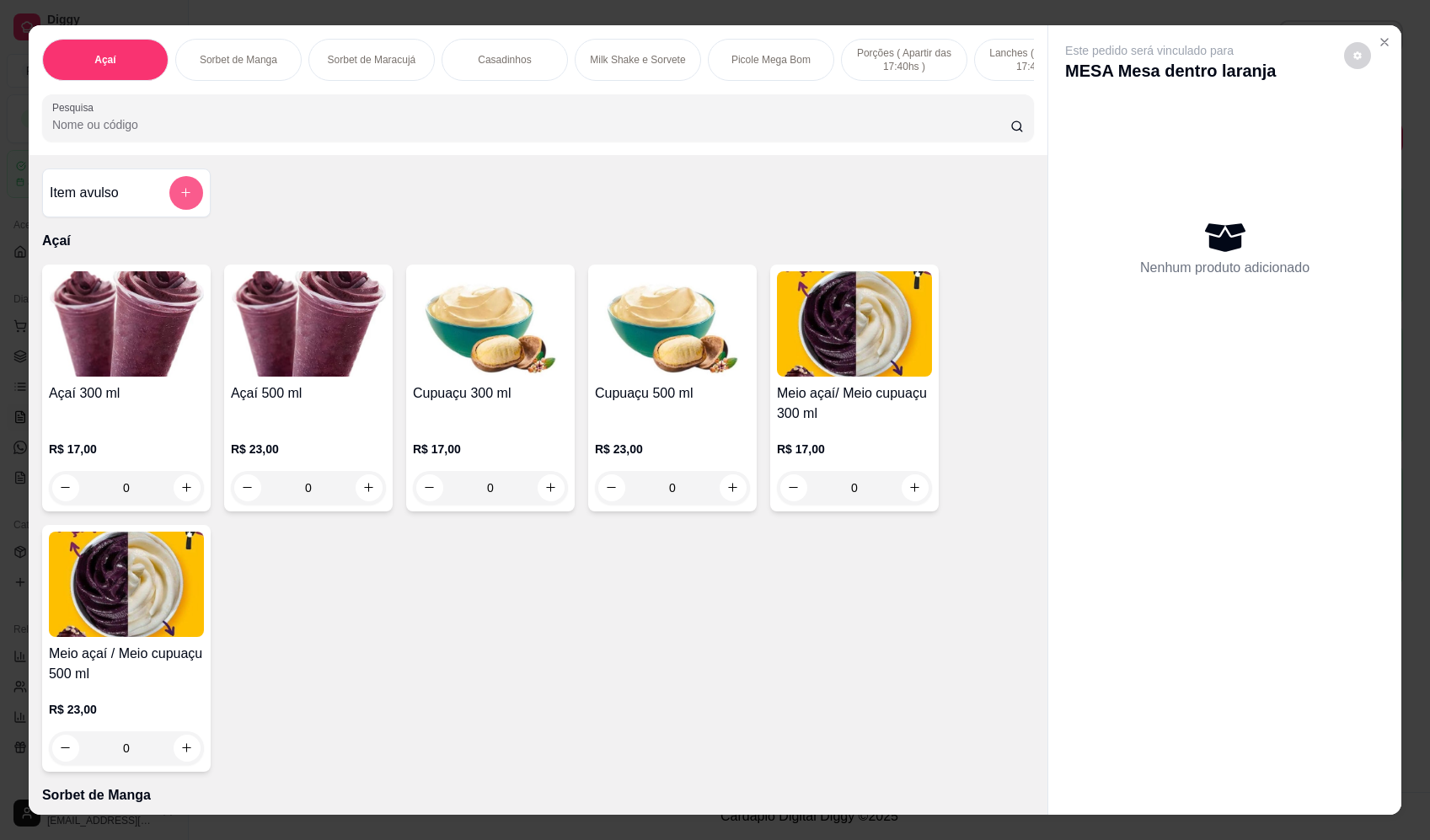
click at [189, 204] on button "add-separate-item" at bounding box center [185, 192] width 33 height 33
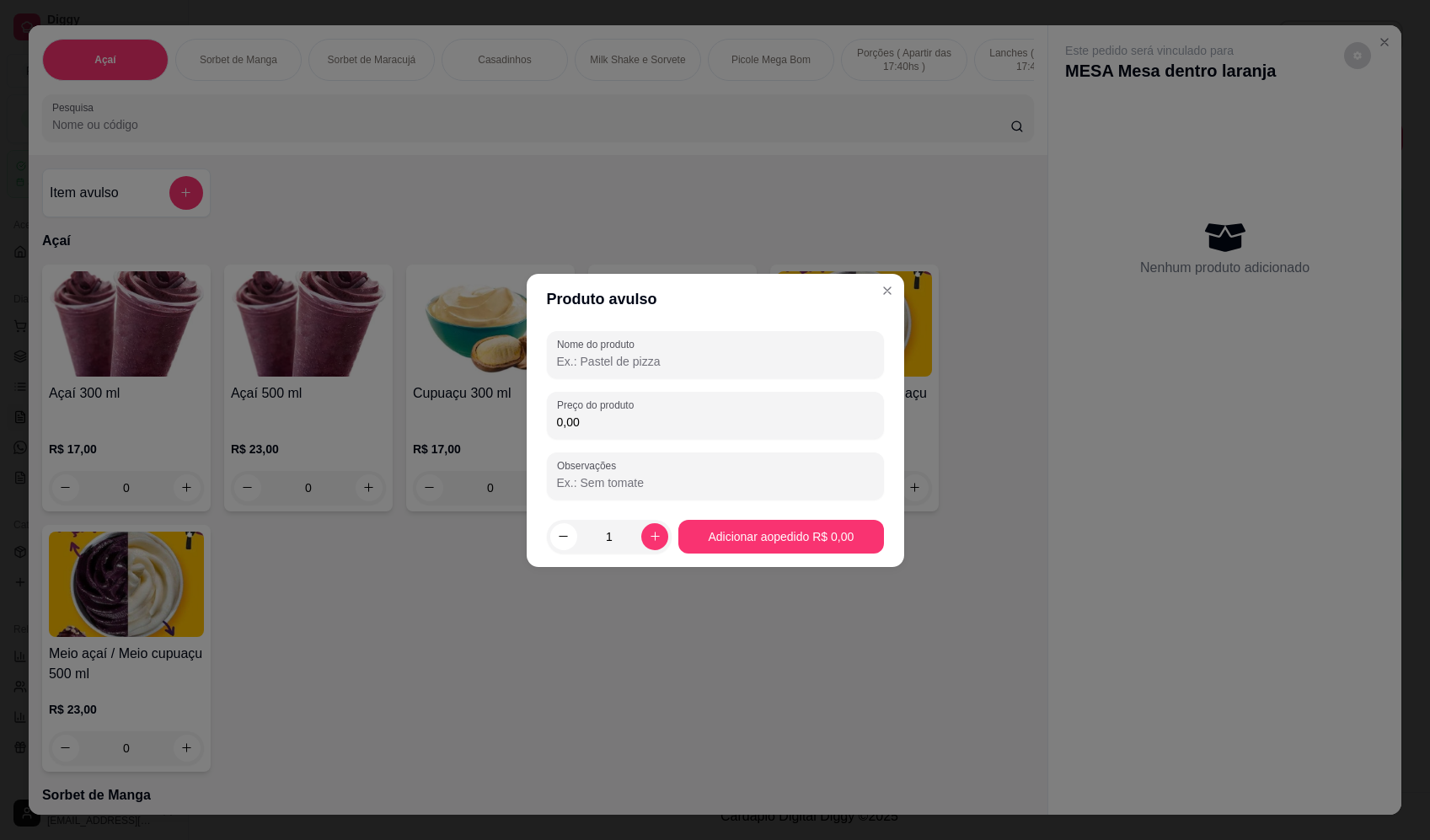
click at [594, 360] on input "Nome do produto" at bounding box center [715, 362] width 317 height 17
type input "sorvete"
click at [593, 433] on div "Preço do produto 0,00" at bounding box center [715, 416] width 337 height 47
type input "9,86"
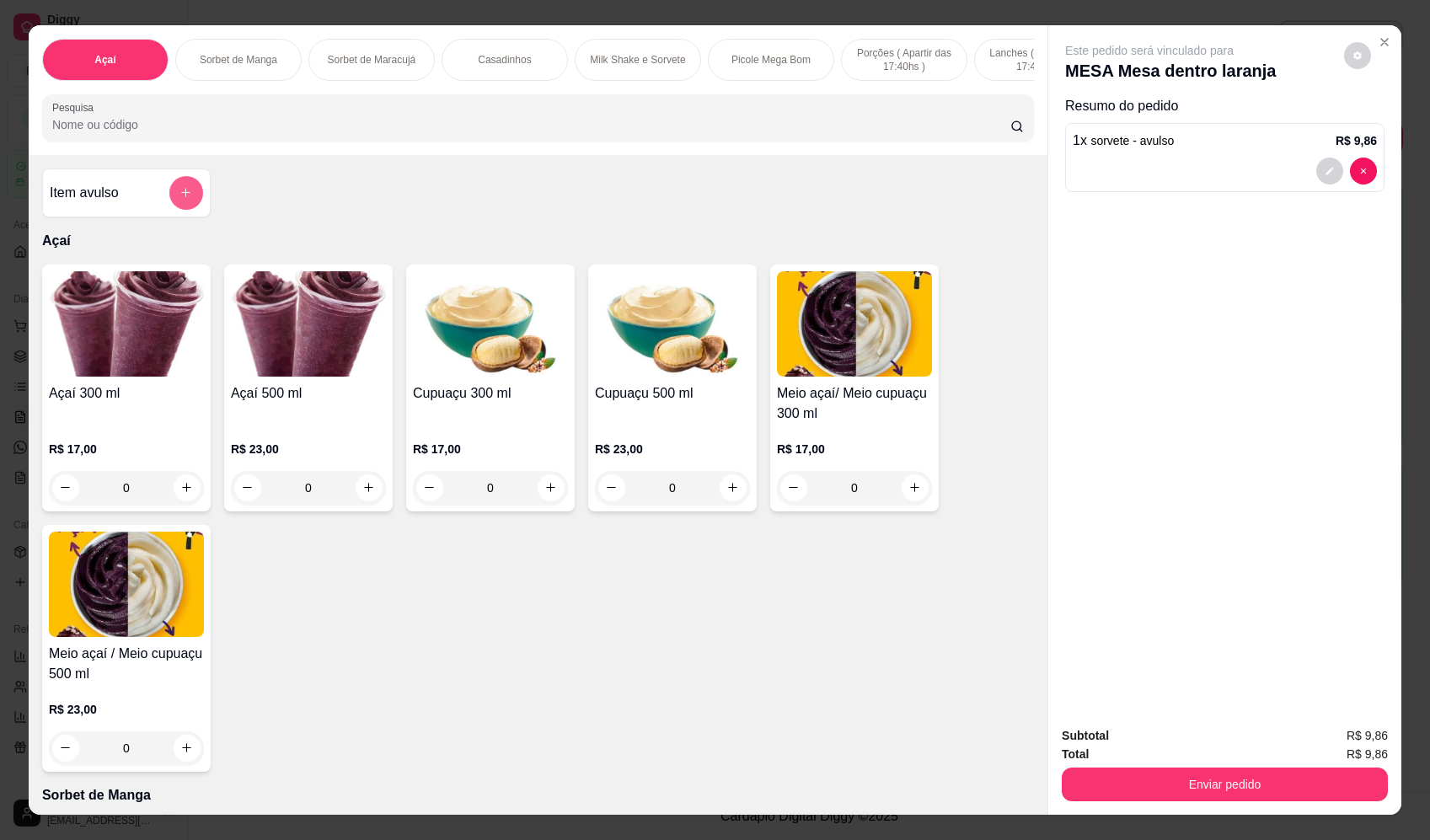
click at [169, 200] on button "add-separate-item" at bounding box center [185, 192] width 33 height 33
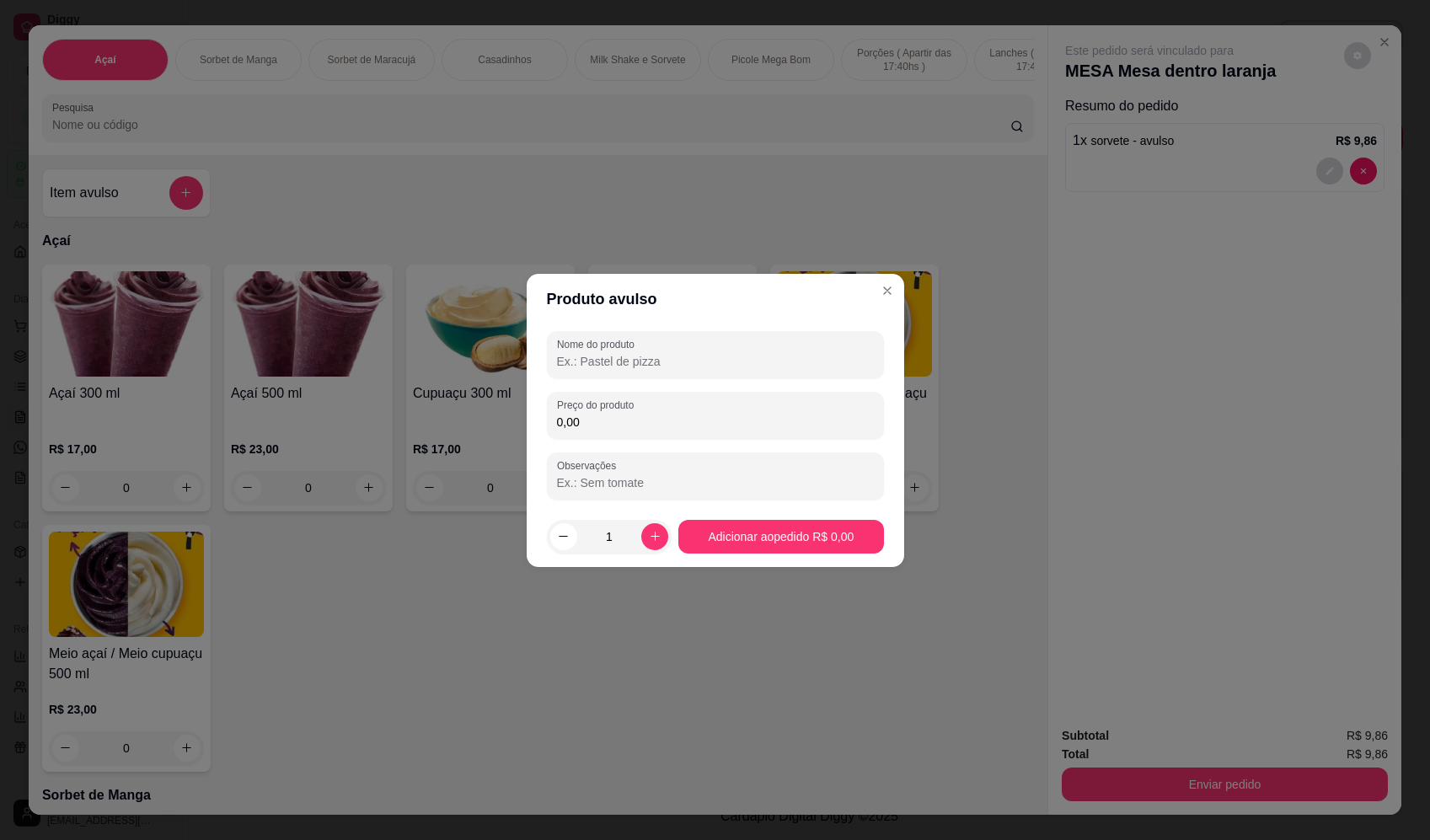
click at [605, 365] on input "Nome do produto" at bounding box center [715, 362] width 317 height 17
type input "sorvete"
click at [625, 433] on div "Preço do produto 0,00" at bounding box center [715, 416] width 337 height 47
type input "15,30"
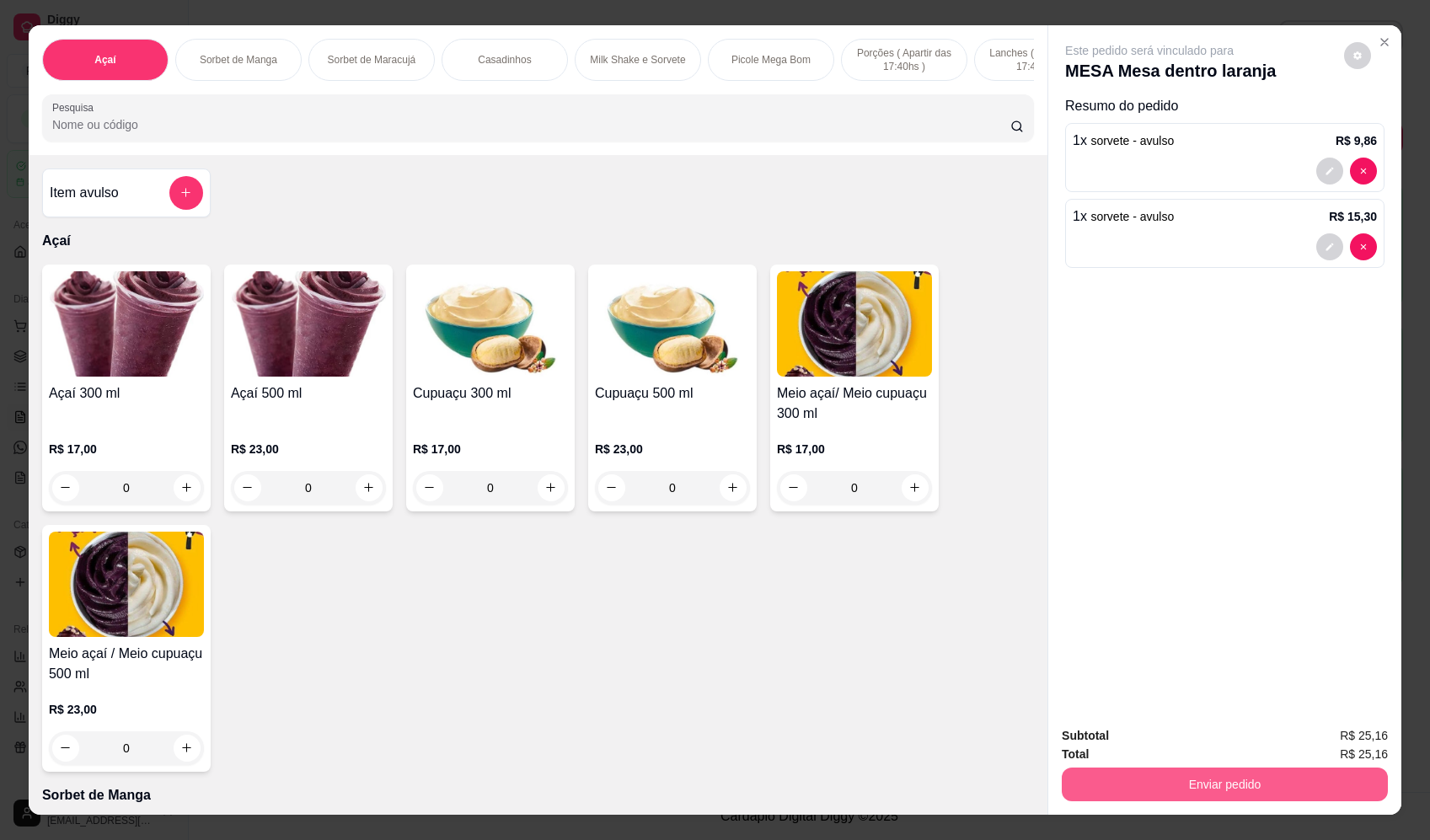
click at [1191, 788] on button "Enviar pedido" at bounding box center [1224, 783] width 326 height 33
click at [1369, 741] on button "Enviar pedido" at bounding box center [1344, 743] width 95 height 32
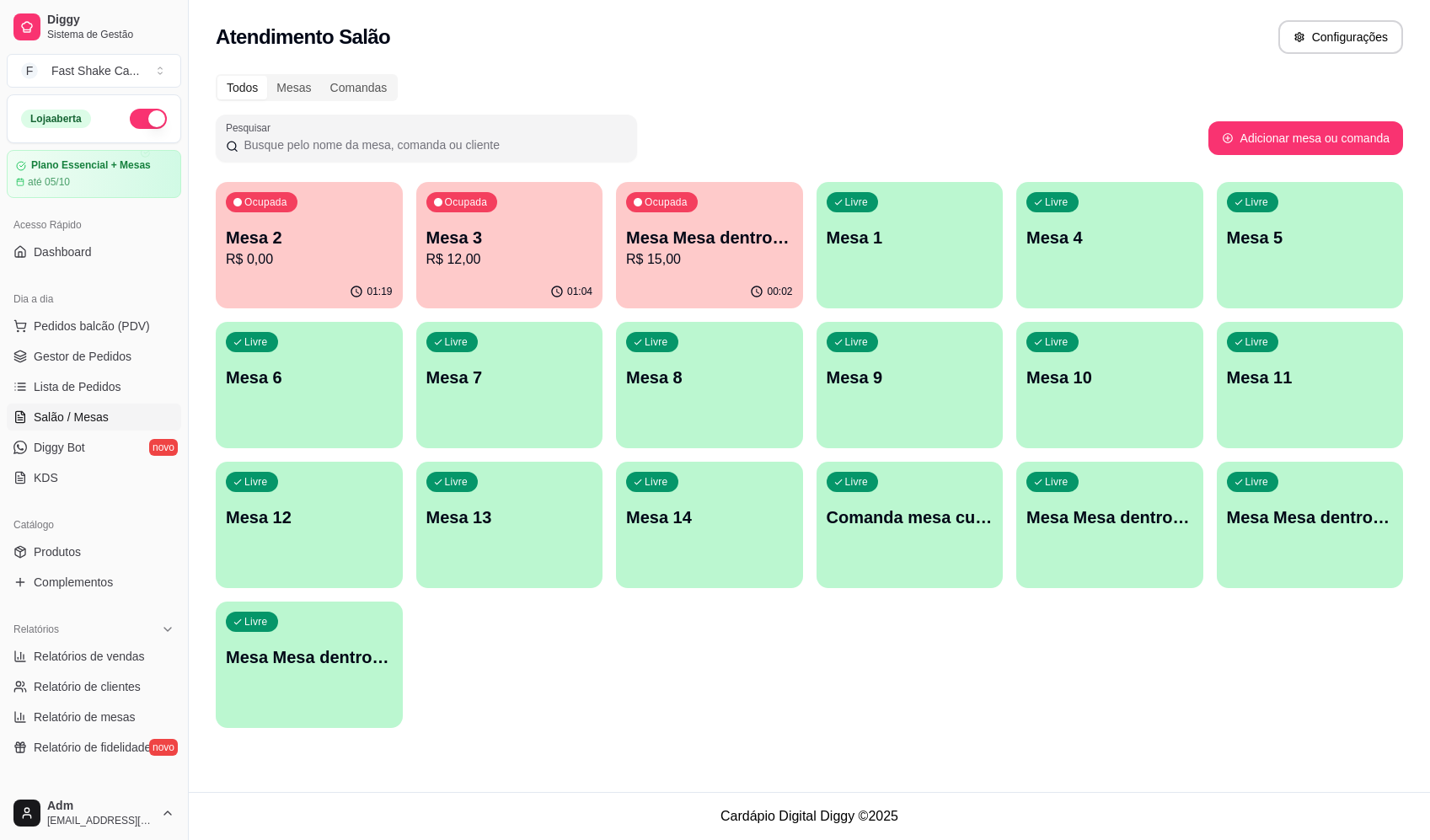
click at [686, 243] on p "Mesa Mesa dentro laranja" at bounding box center [709, 237] width 167 height 24
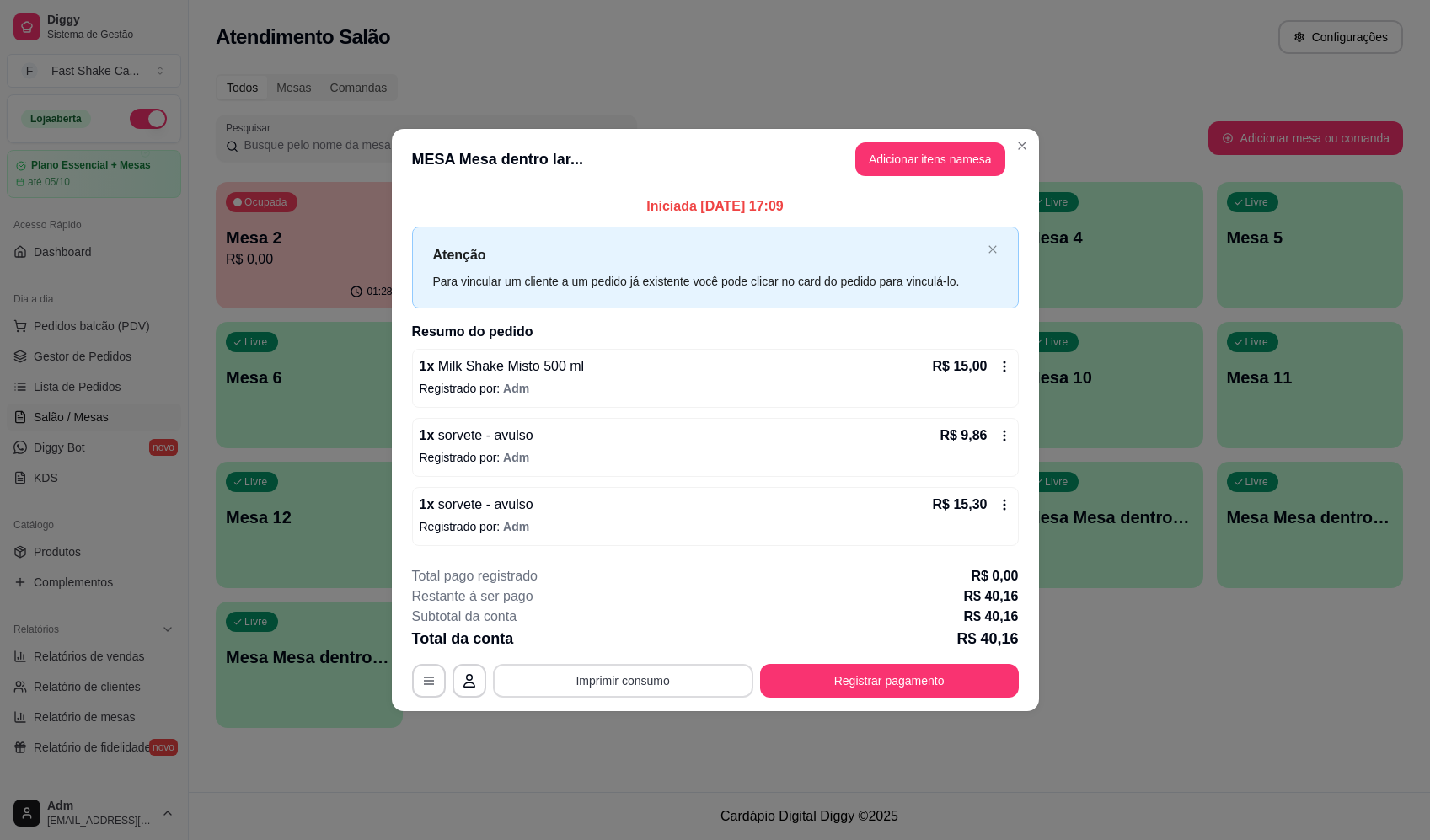
click at [664, 676] on button "Imprimir consumo" at bounding box center [623, 680] width 260 height 33
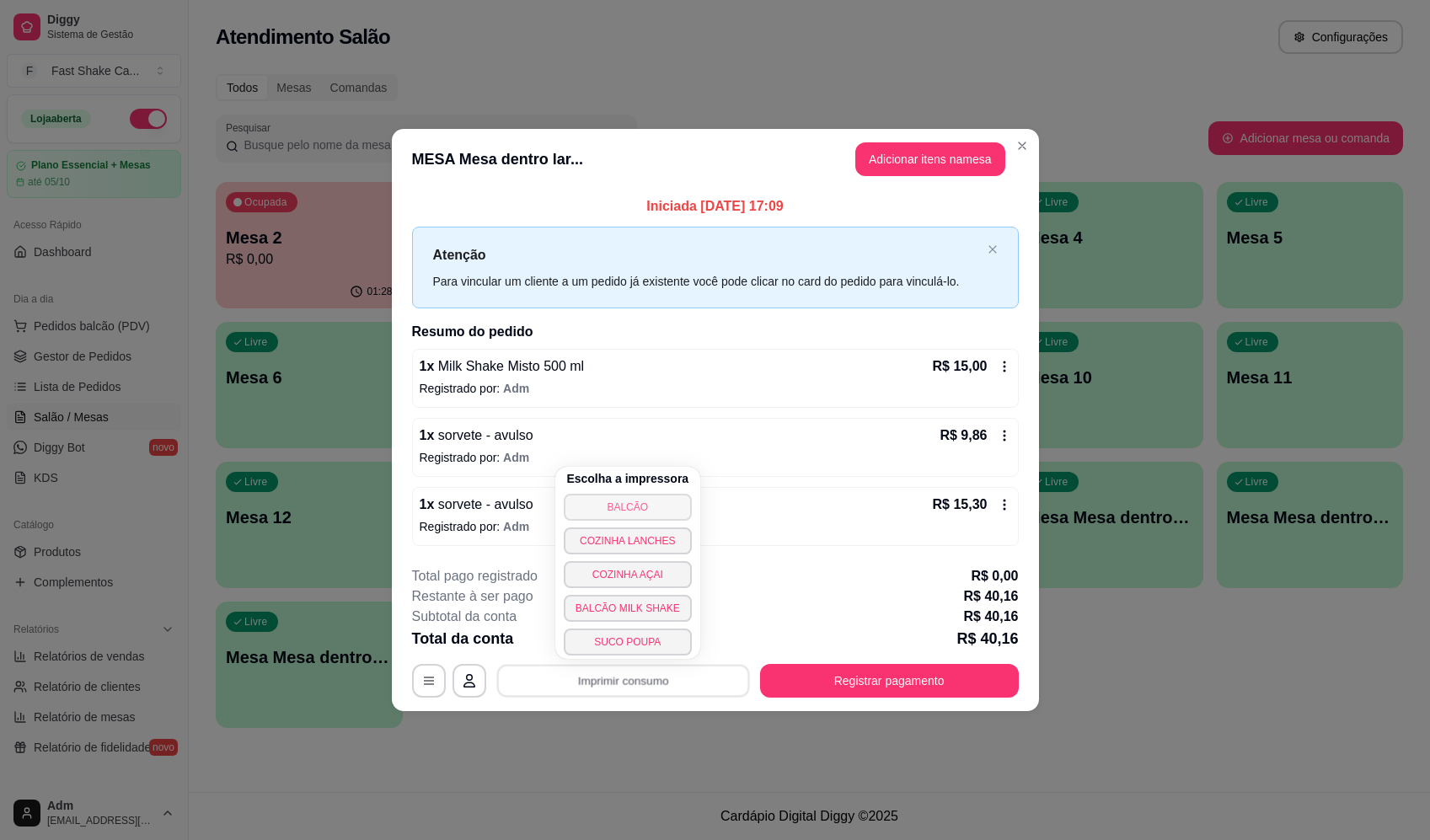
click at [641, 504] on button "BALCÃO" at bounding box center [628, 507] width 128 height 27
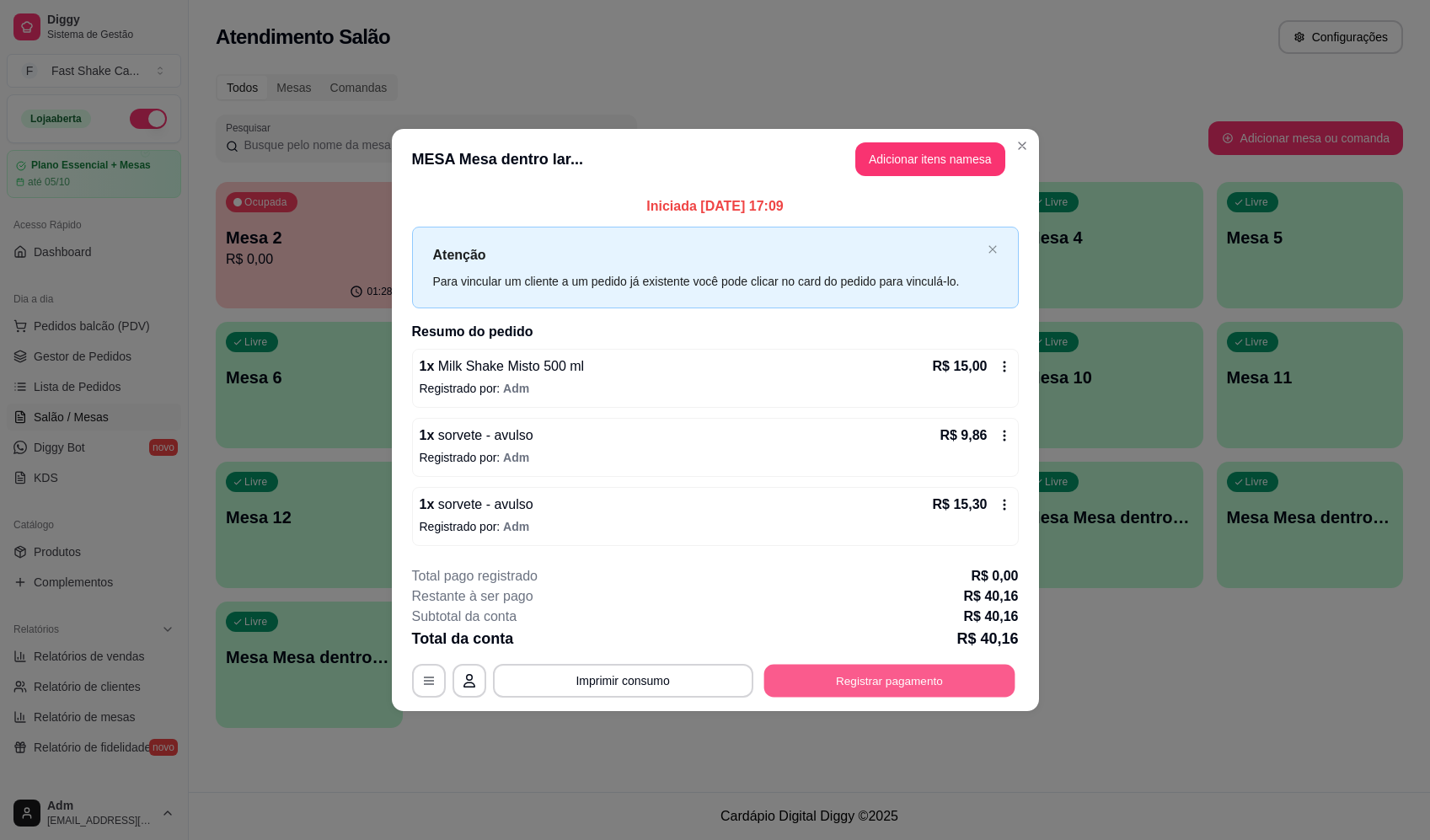
click at [906, 677] on button "Registrar pagamento" at bounding box center [889, 681] width 251 height 33
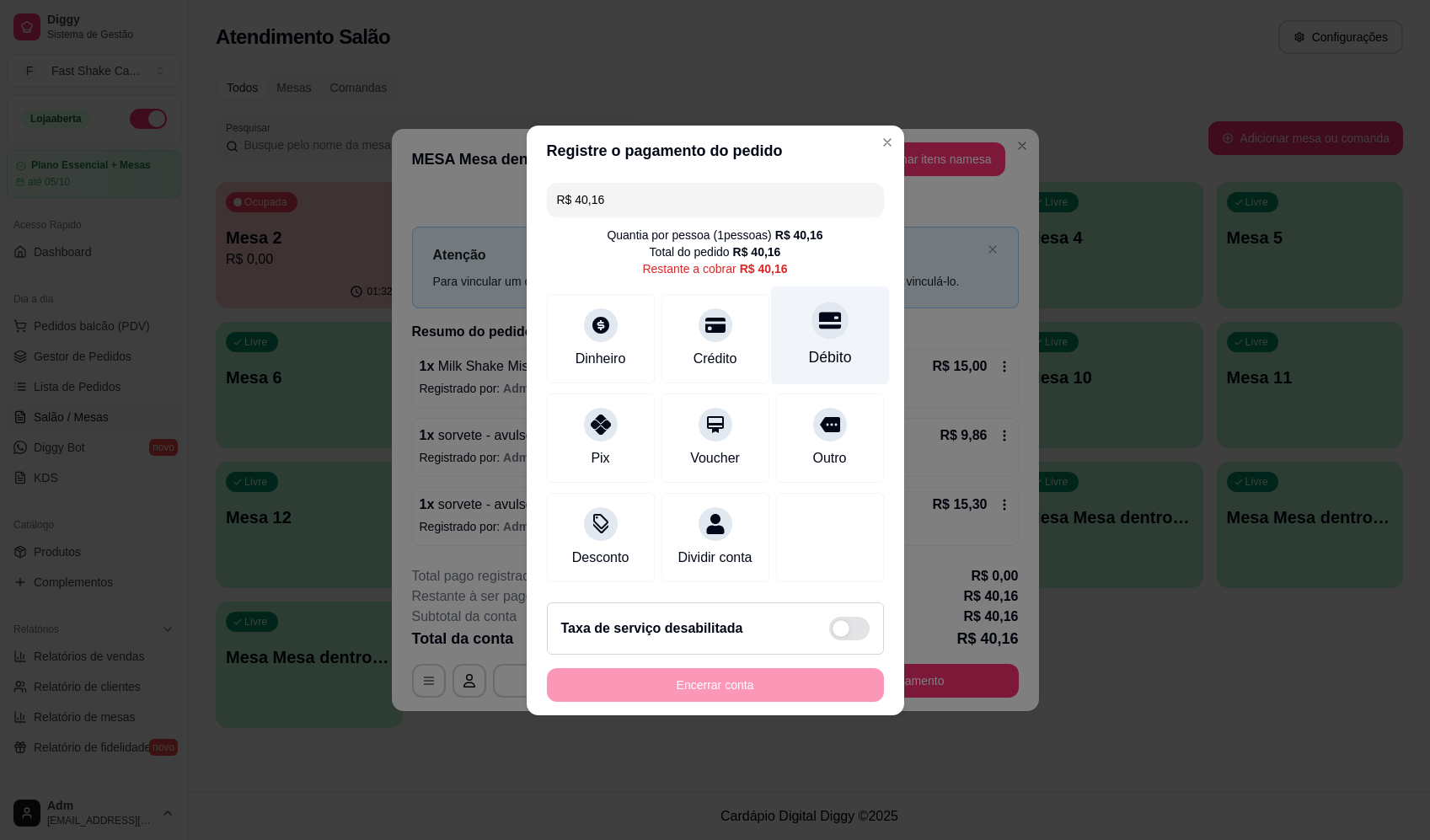
click at [833, 320] on div at bounding box center [829, 320] width 37 height 37
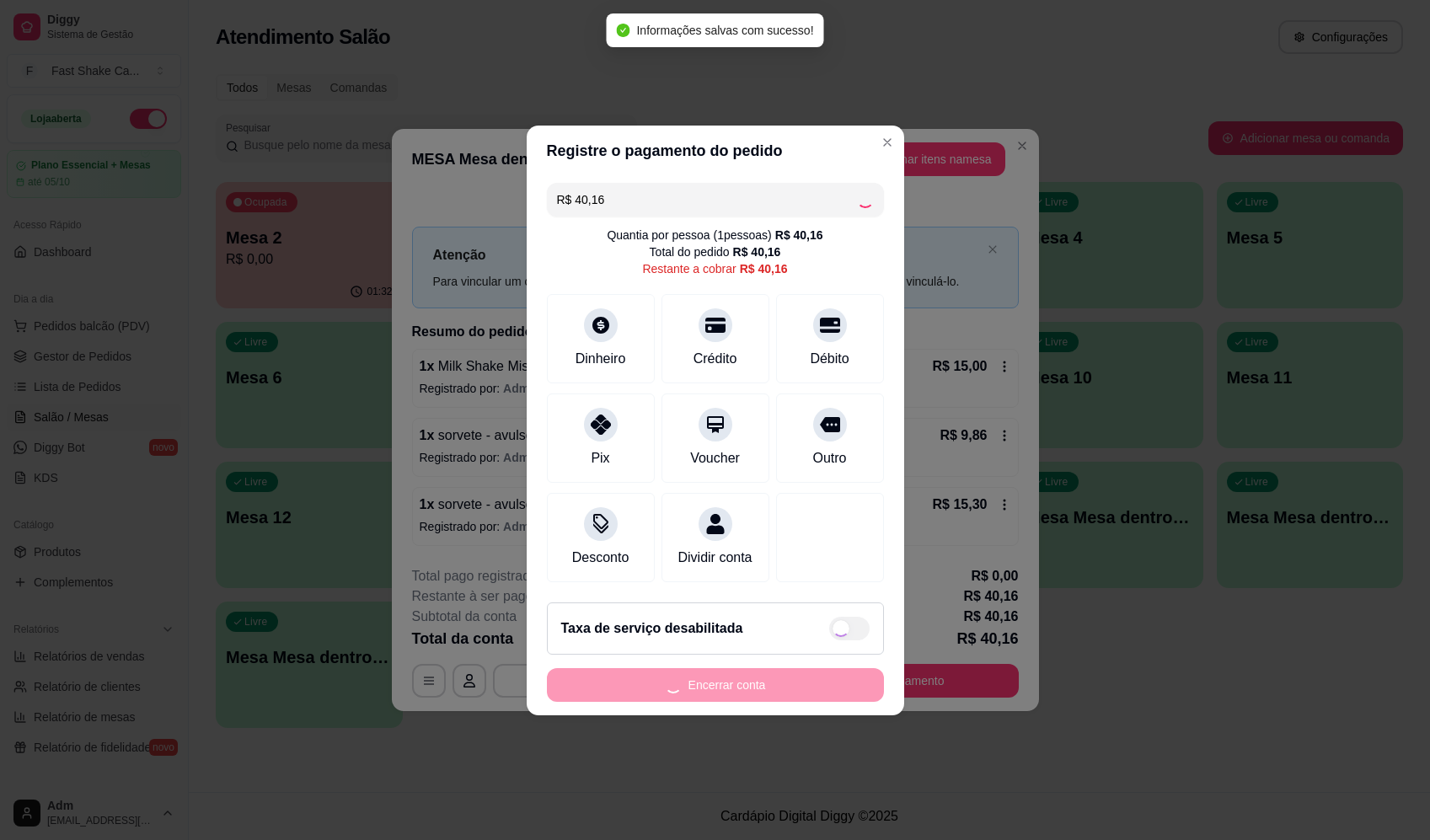
type input "R$ 0,00"
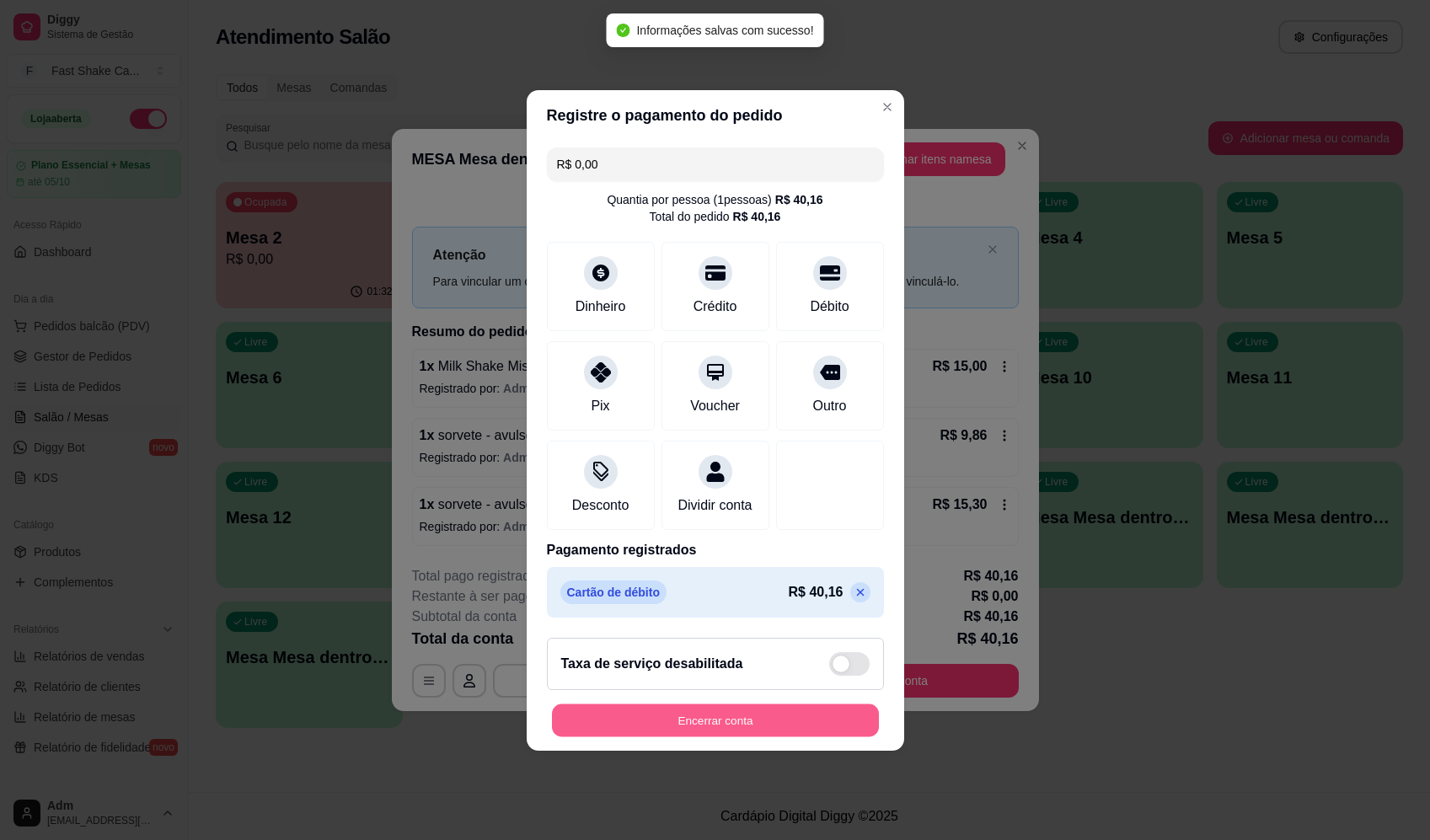
click at [738, 734] on button "Encerrar conta" at bounding box center [715, 719] width 327 height 33
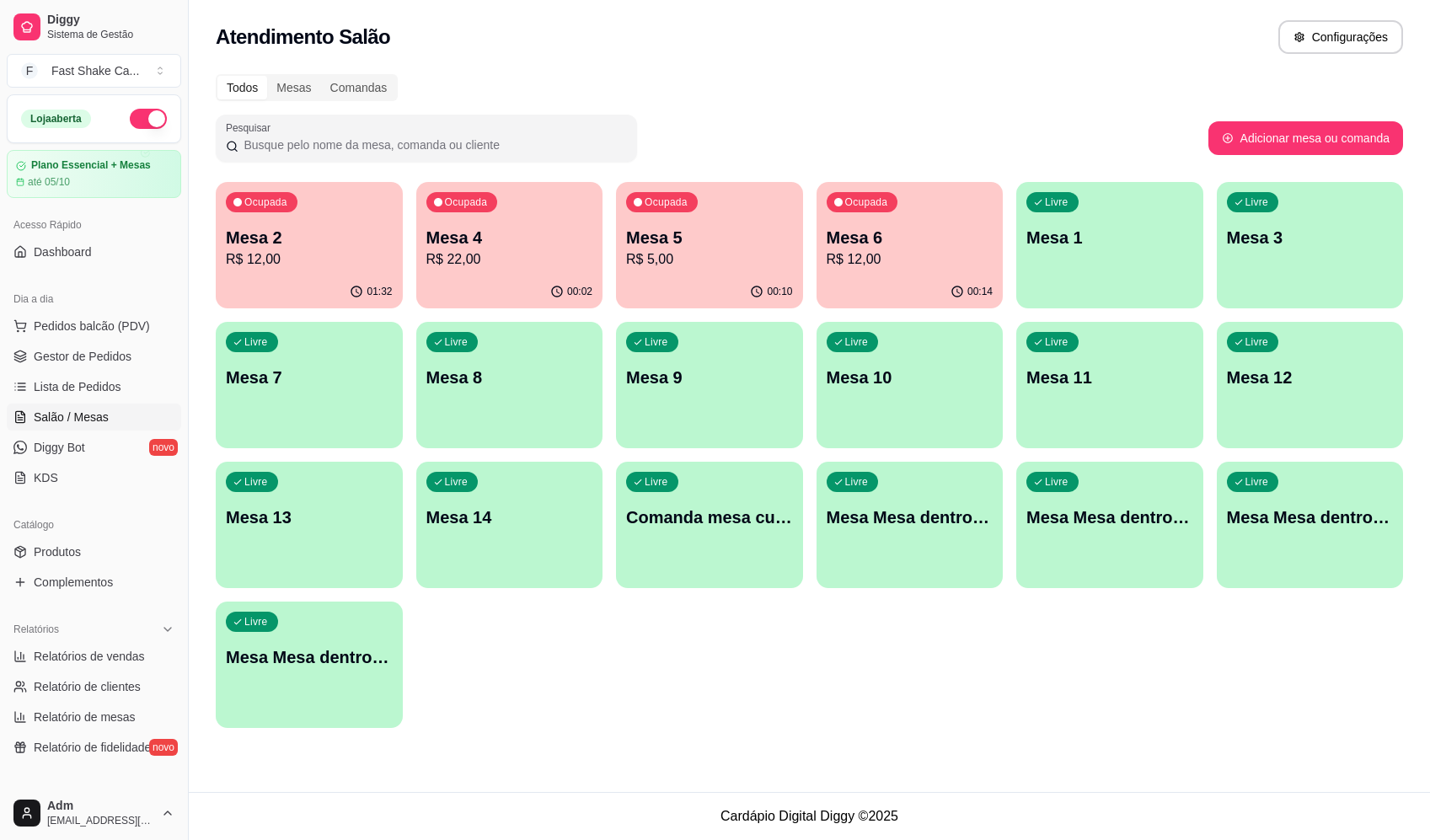
click at [279, 247] on p "Mesa 2" at bounding box center [310, 237] width 167 height 24
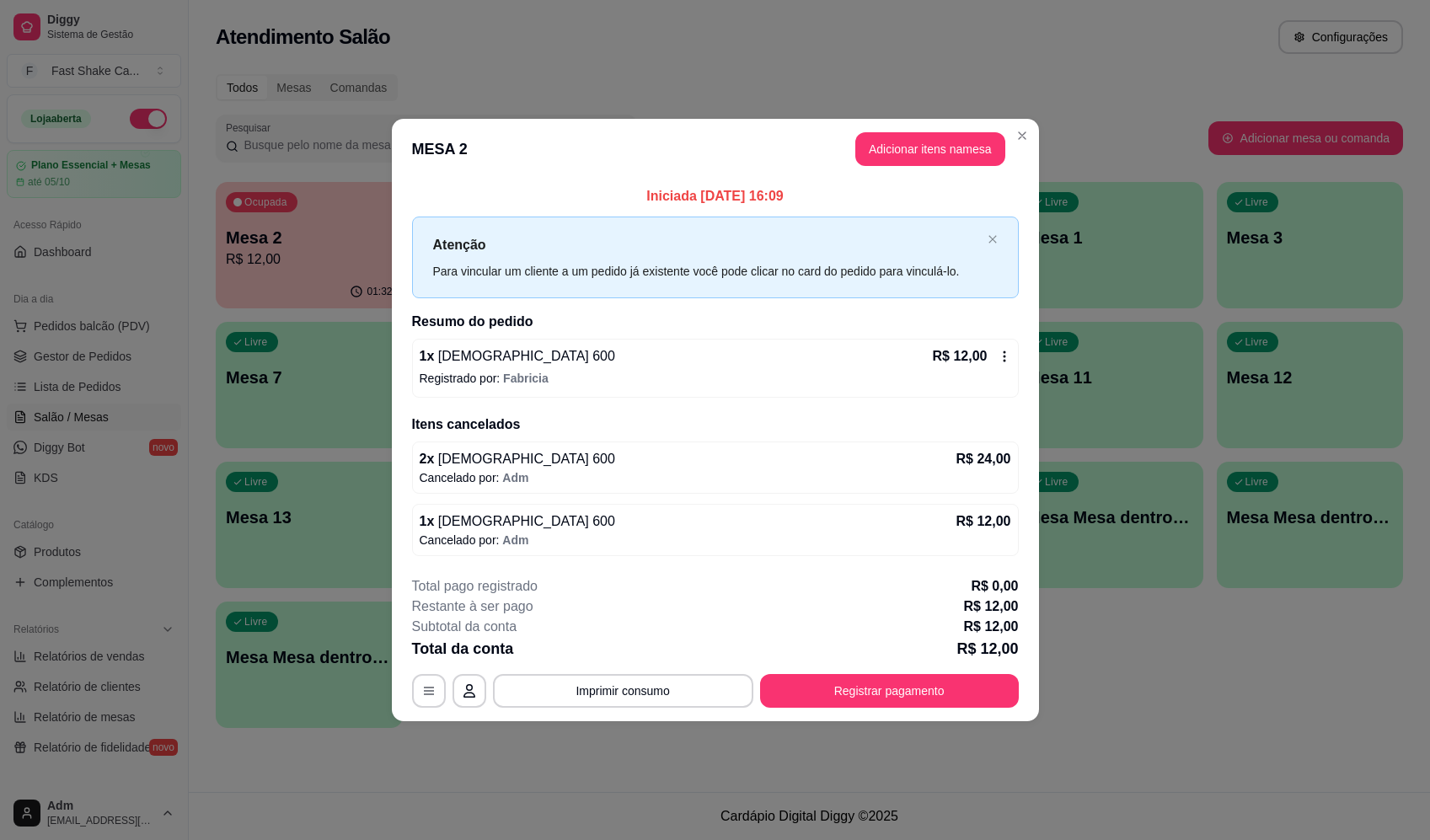
drag, startPoint x: 871, startPoint y: 718, endPoint x: 880, endPoint y: 693, distance: 26.6
click at [872, 714] on footer "**********" at bounding box center [715, 642] width 647 height 159
click at [880, 693] on button "Registrar pagamento" at bounding box center [889, 691] width 251 height 33
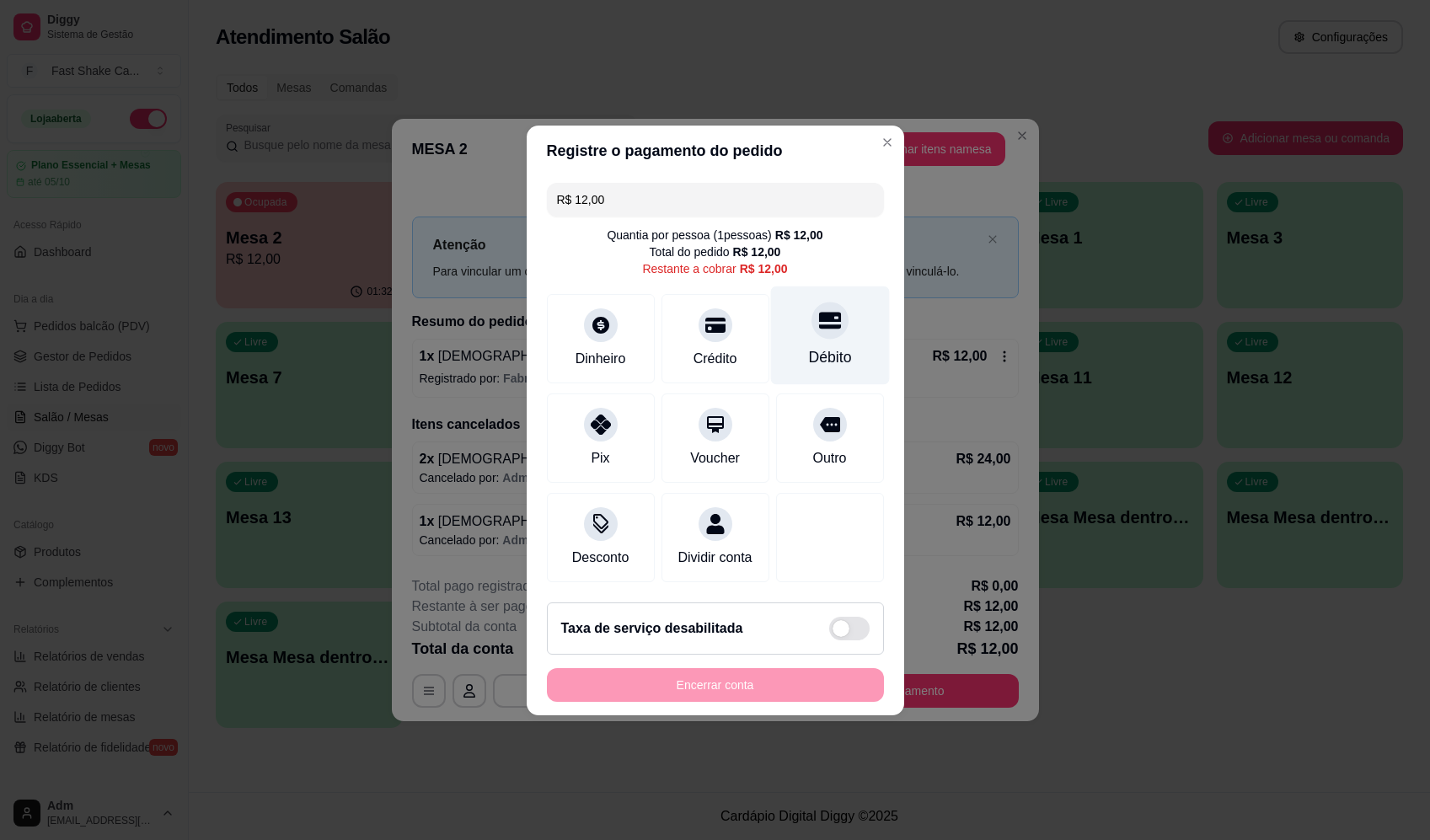
click at [831, 328] on div "Débito" at bounding box center [829, 335] width 119 height 99
type input "R$ 0,00"
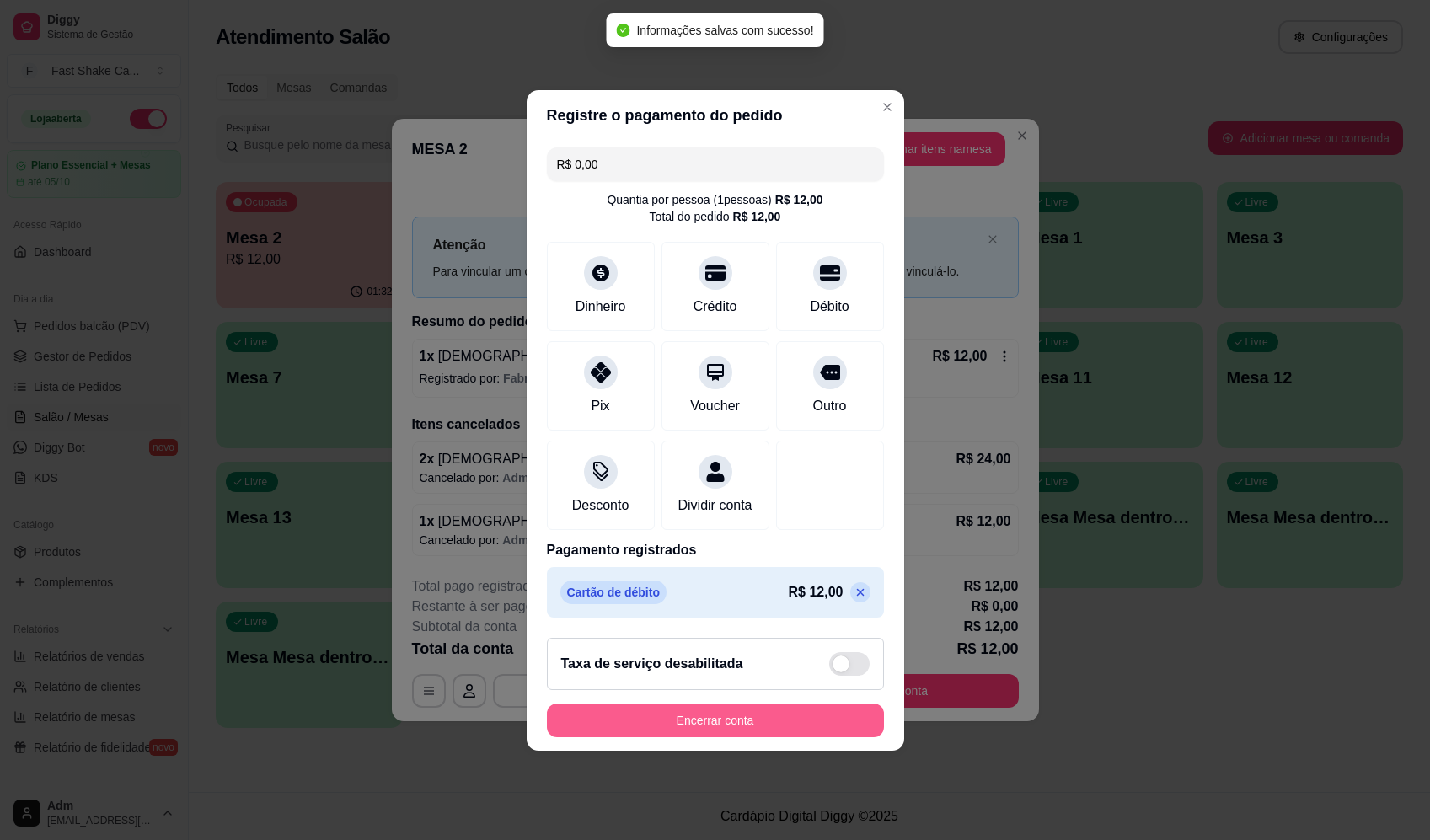
click at [669, 735] on button "Encerrar conta" at bounding box center [715, 719] width 337 height 33
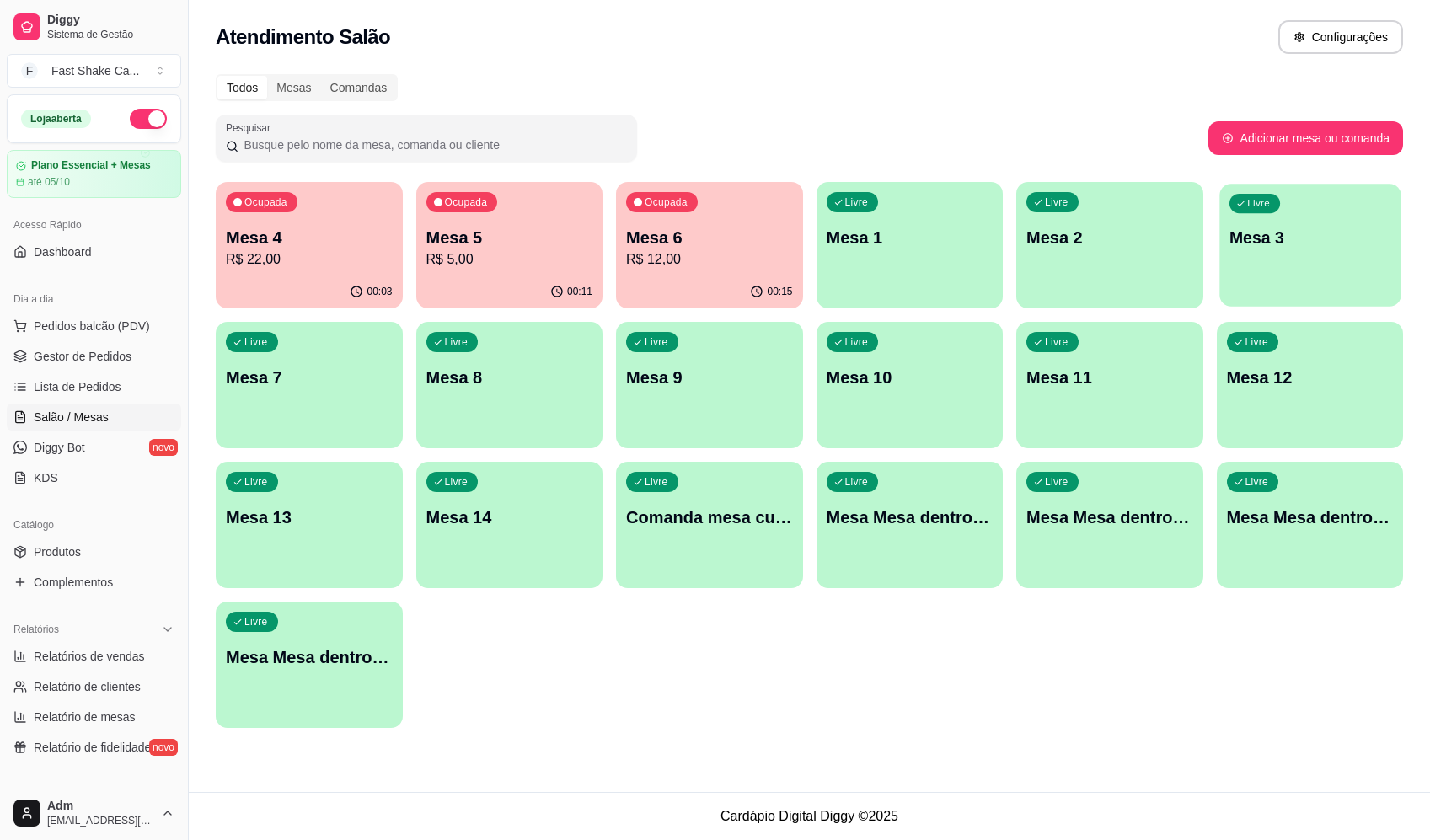
click at [1251, 229] on p "Mesa 3" at bounding box center [1309, 238] width 161 height 23
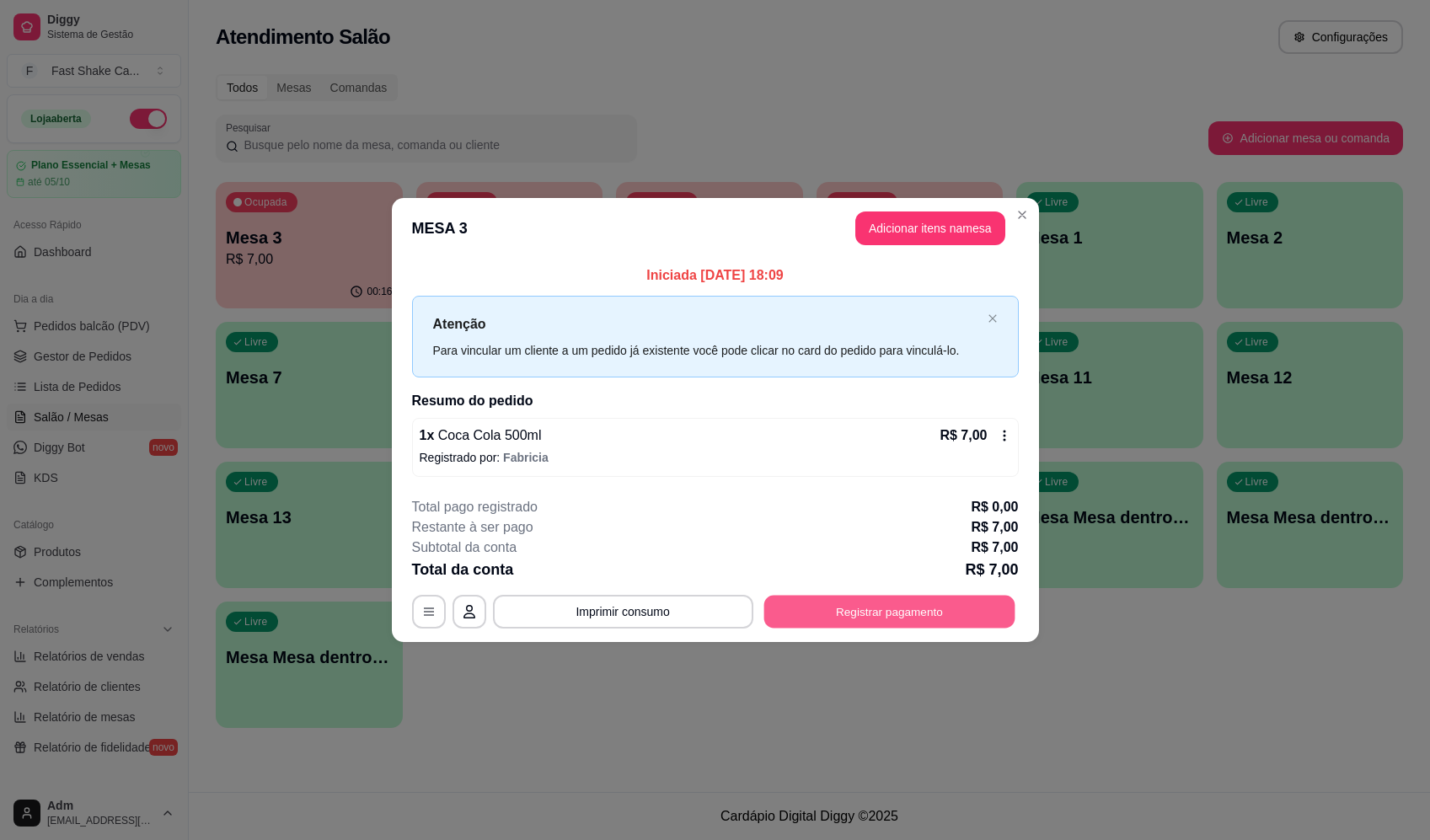
click at [852, 608] on button "Registrar pagamento" at bounding box center [889, 611] width 251 height 33
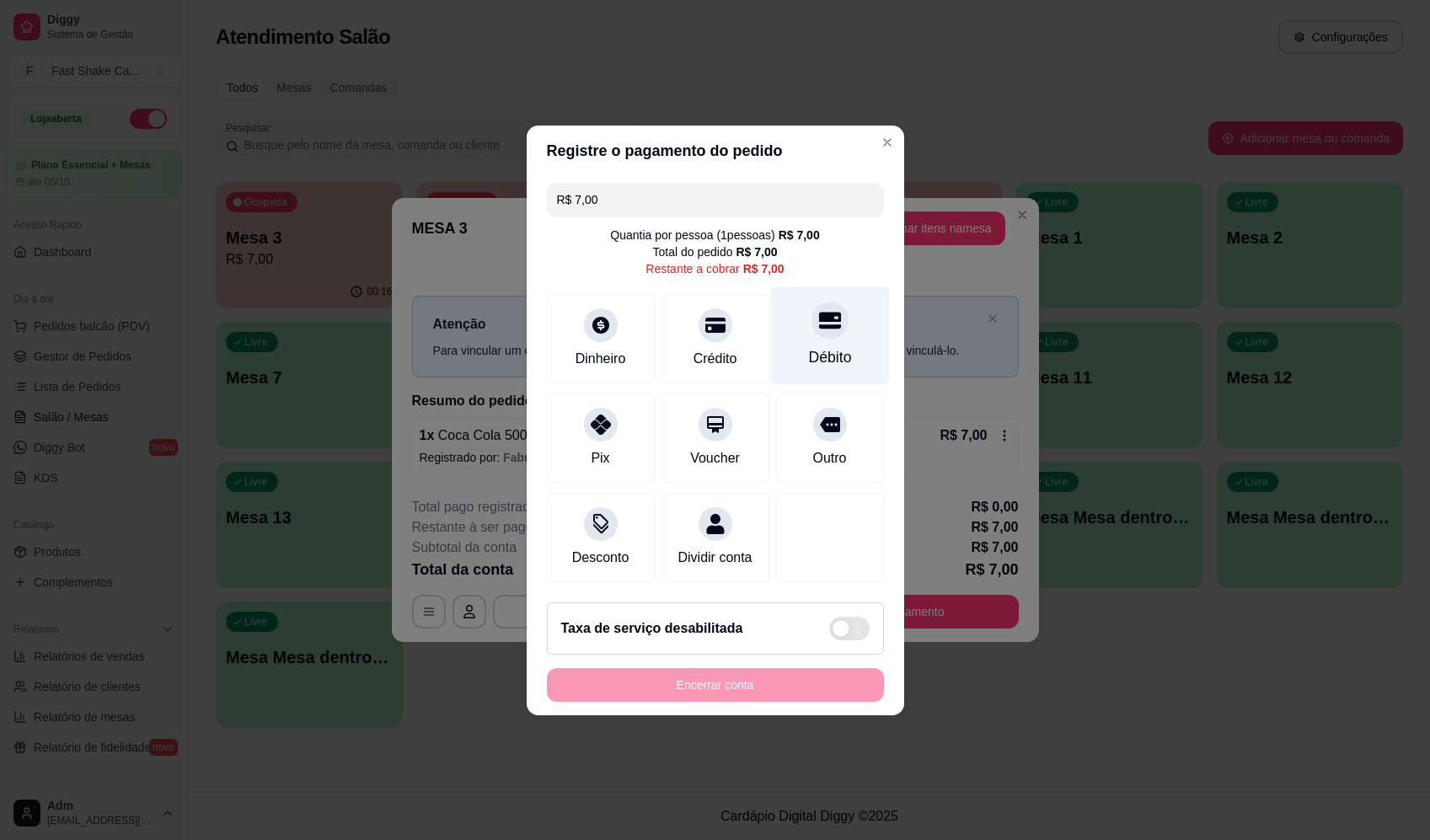
click at [826, 326] on div at bounding box center [829, 320] width 37 height 37
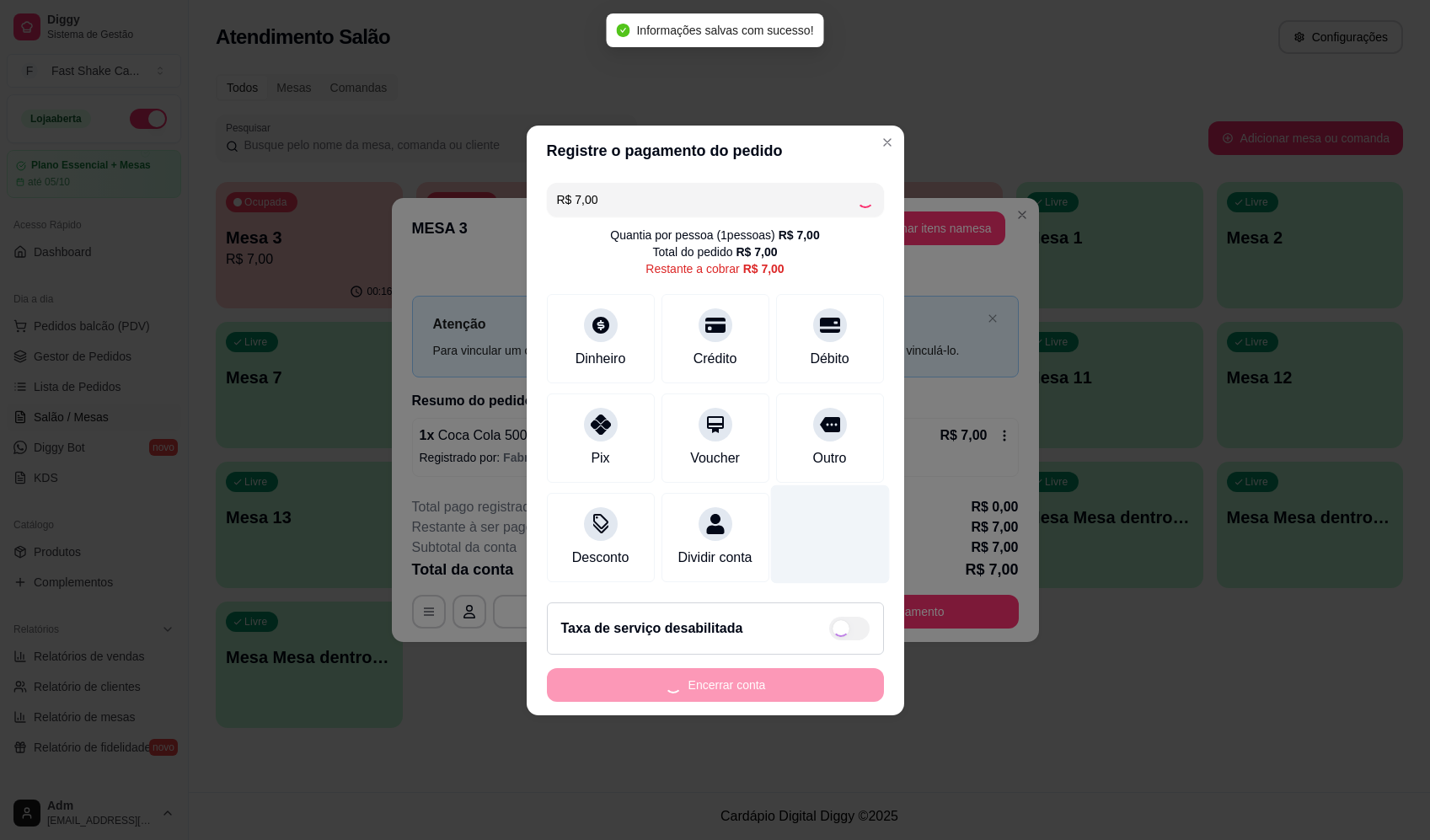
type input "R$ 0,00"
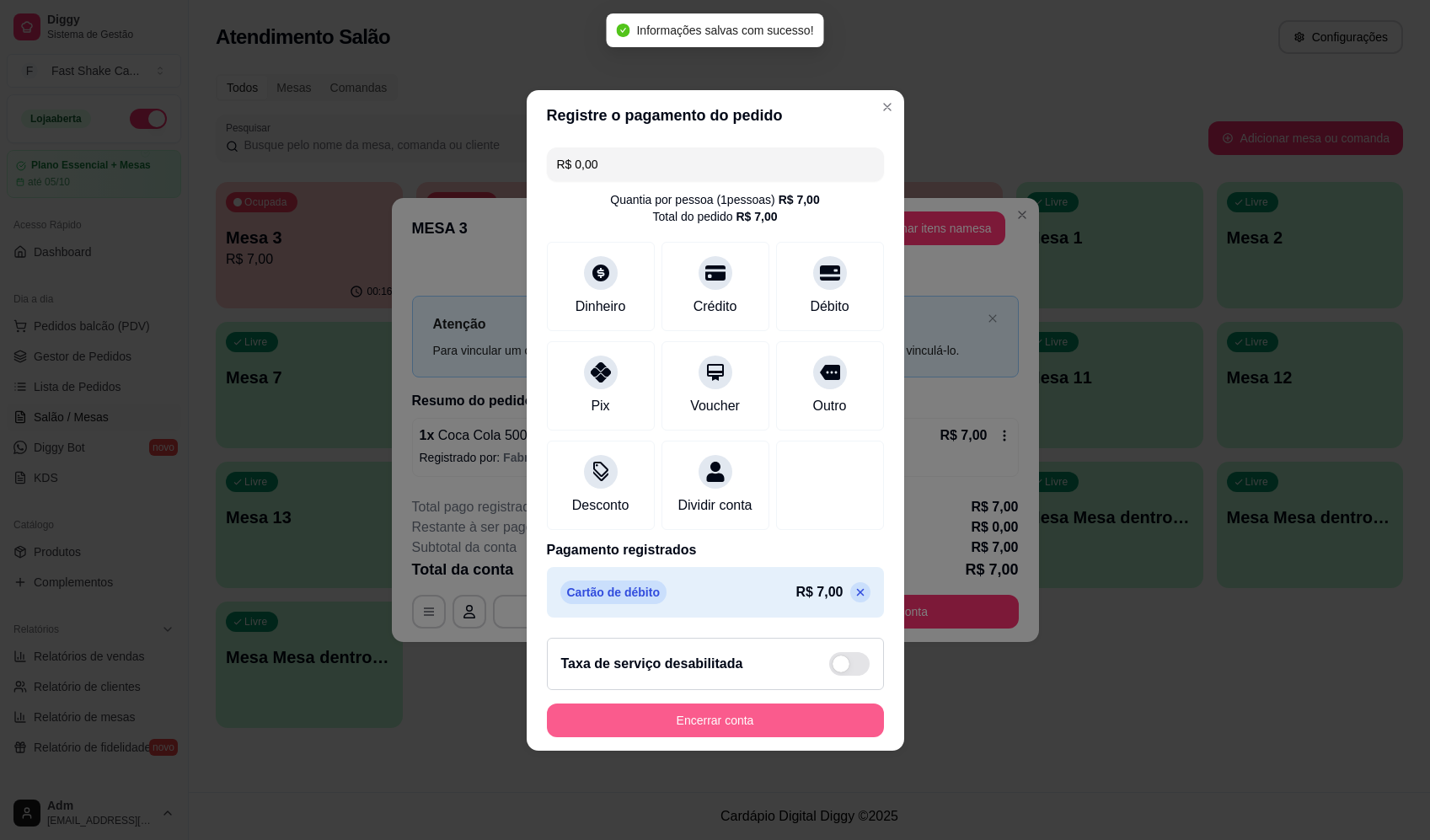
click at [796, 730] on button "Encerrar conta" at bounding box center [715, 719] width 337 height 33
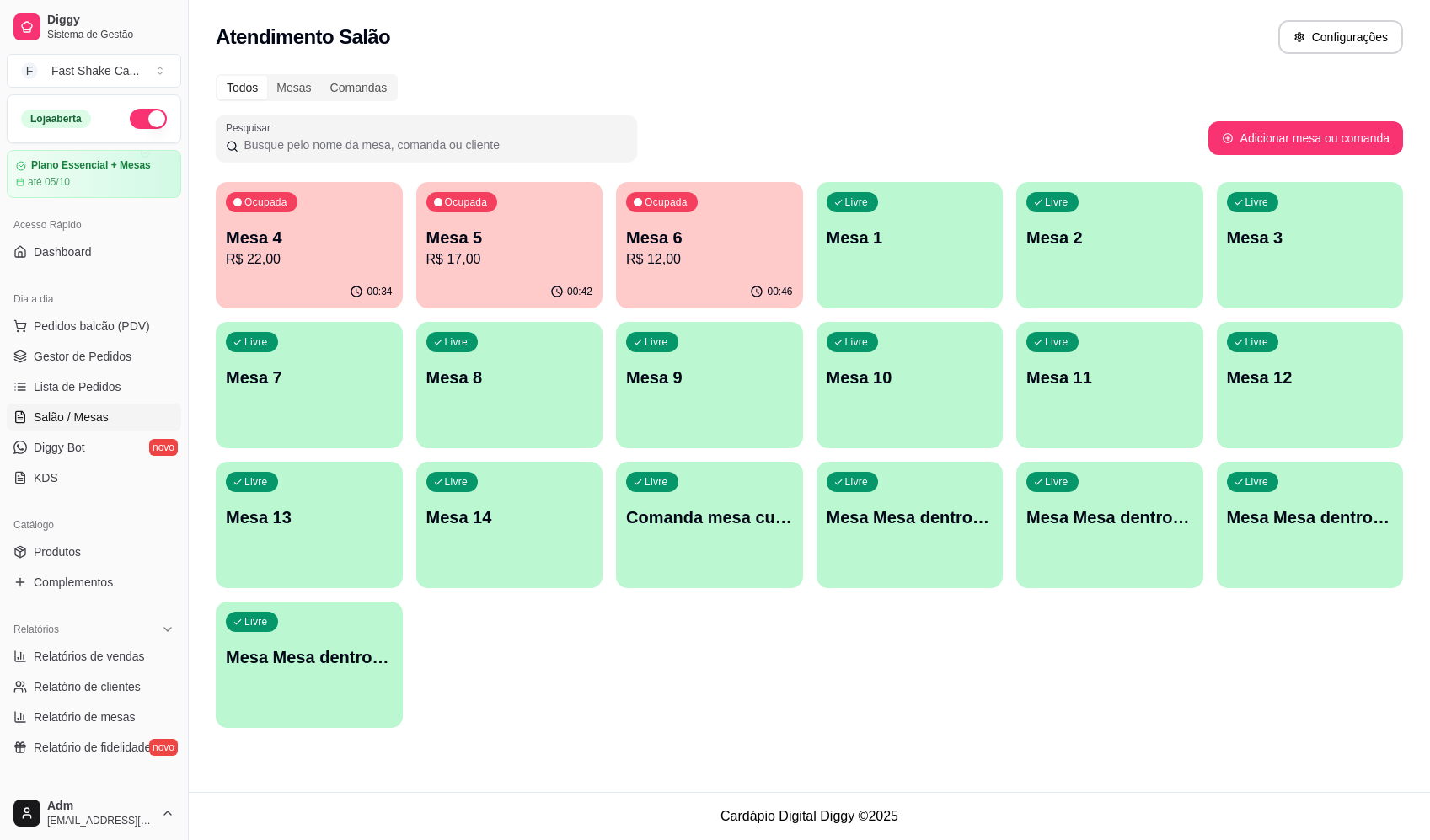
click at [325, 268] on p "R$ 22,00" at bounding box center [310, 259] width 167 height 20
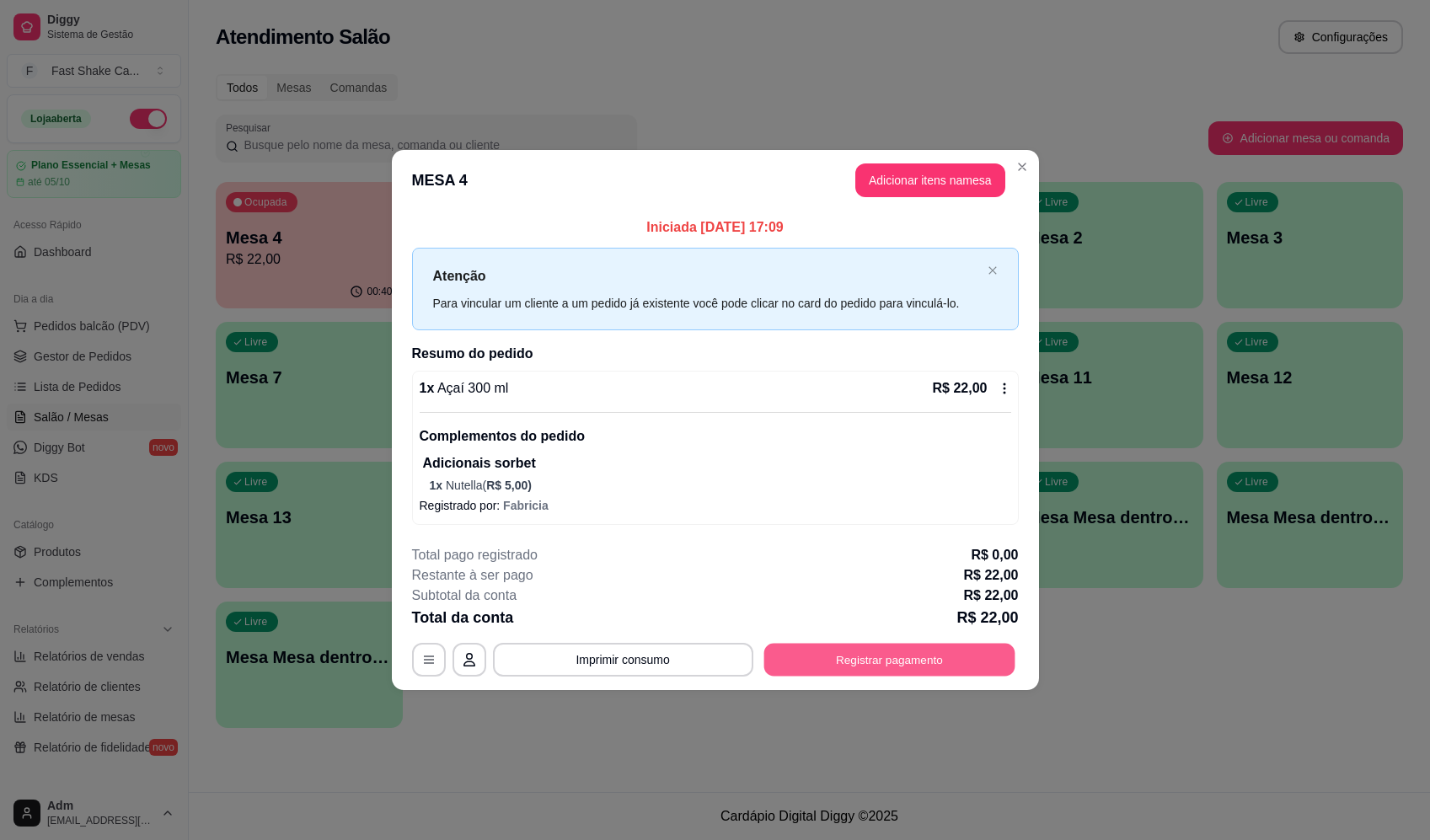
click at [882, 656] on button "Registrar pagamento" at bounding box center [889, 659] width 251 height 33
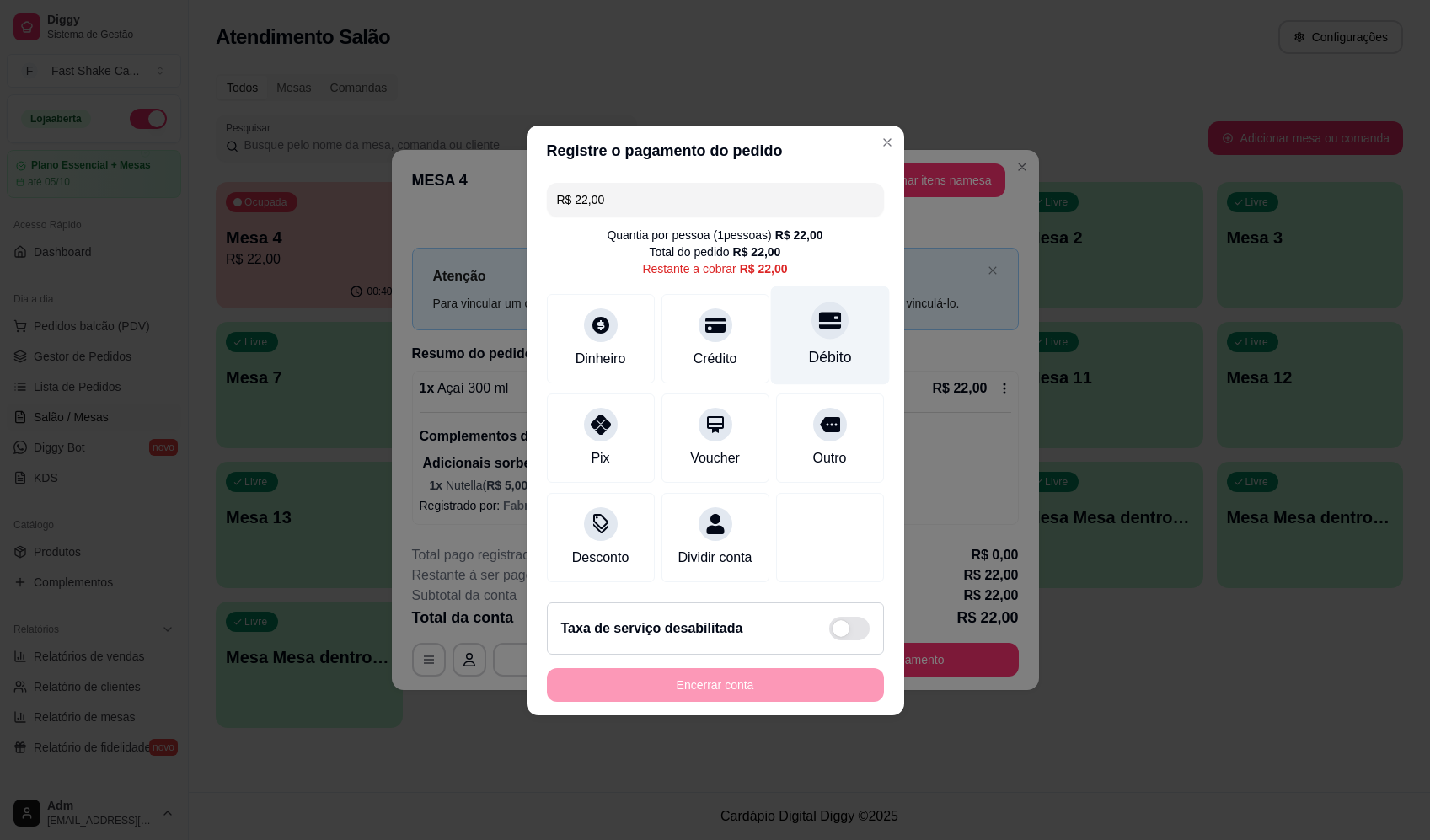
click at [830, 303] on div at bounding box center [829, 320] width 37 height 37
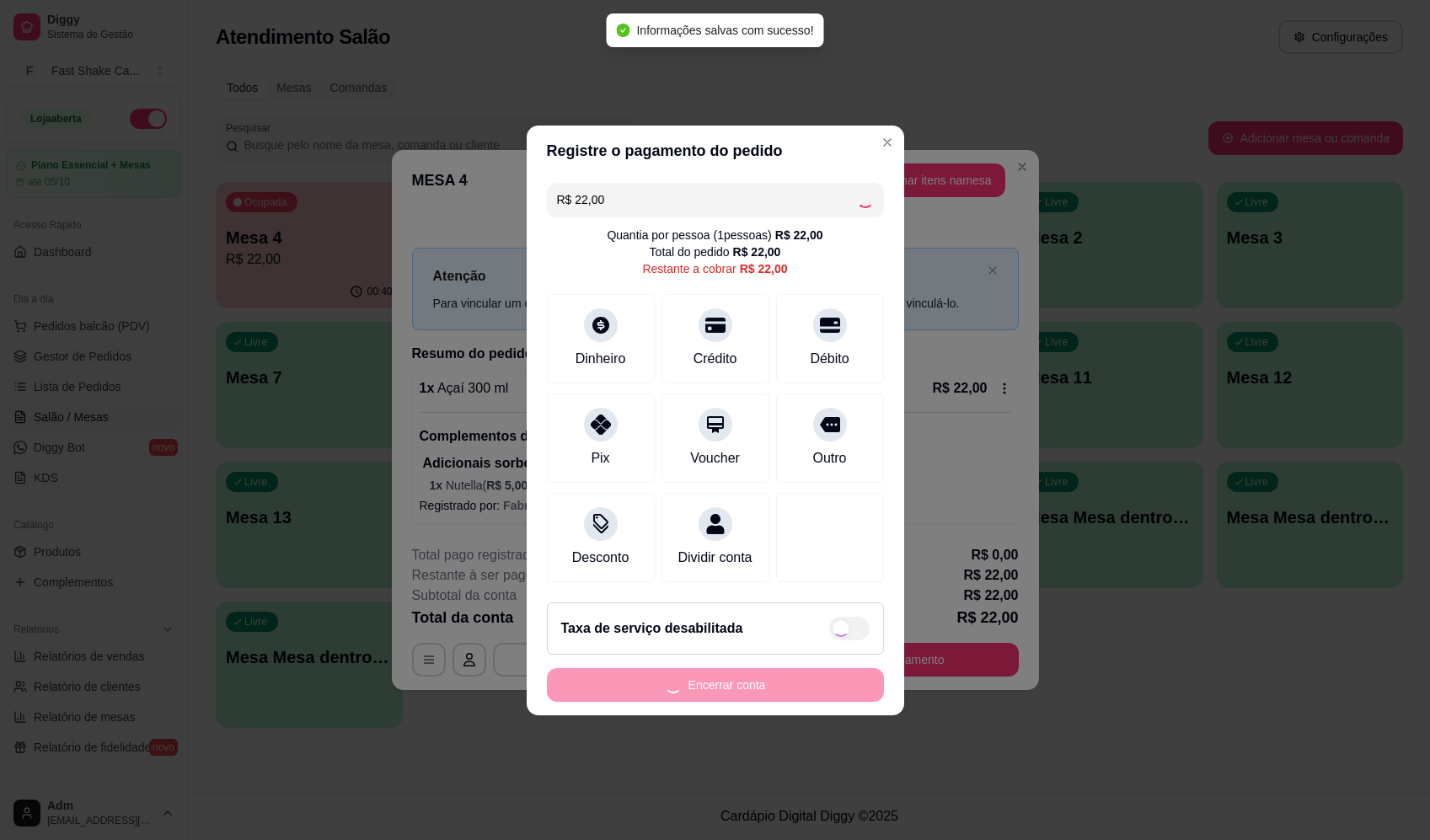
type input "R$ 0,00"
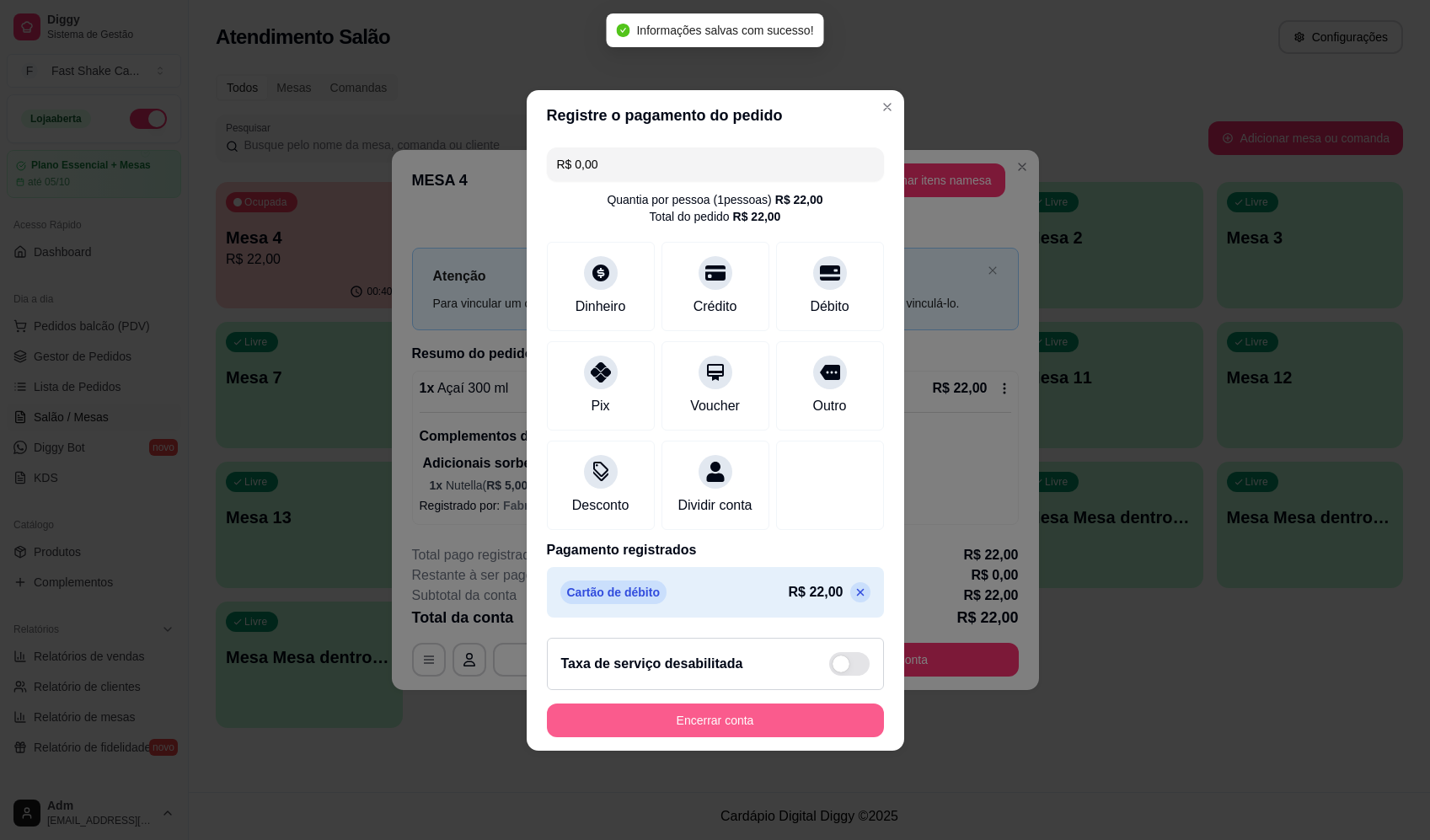
click at [773, 727] on button "Encerrar conta" at bounding box center [715, 719] width 337 height 33
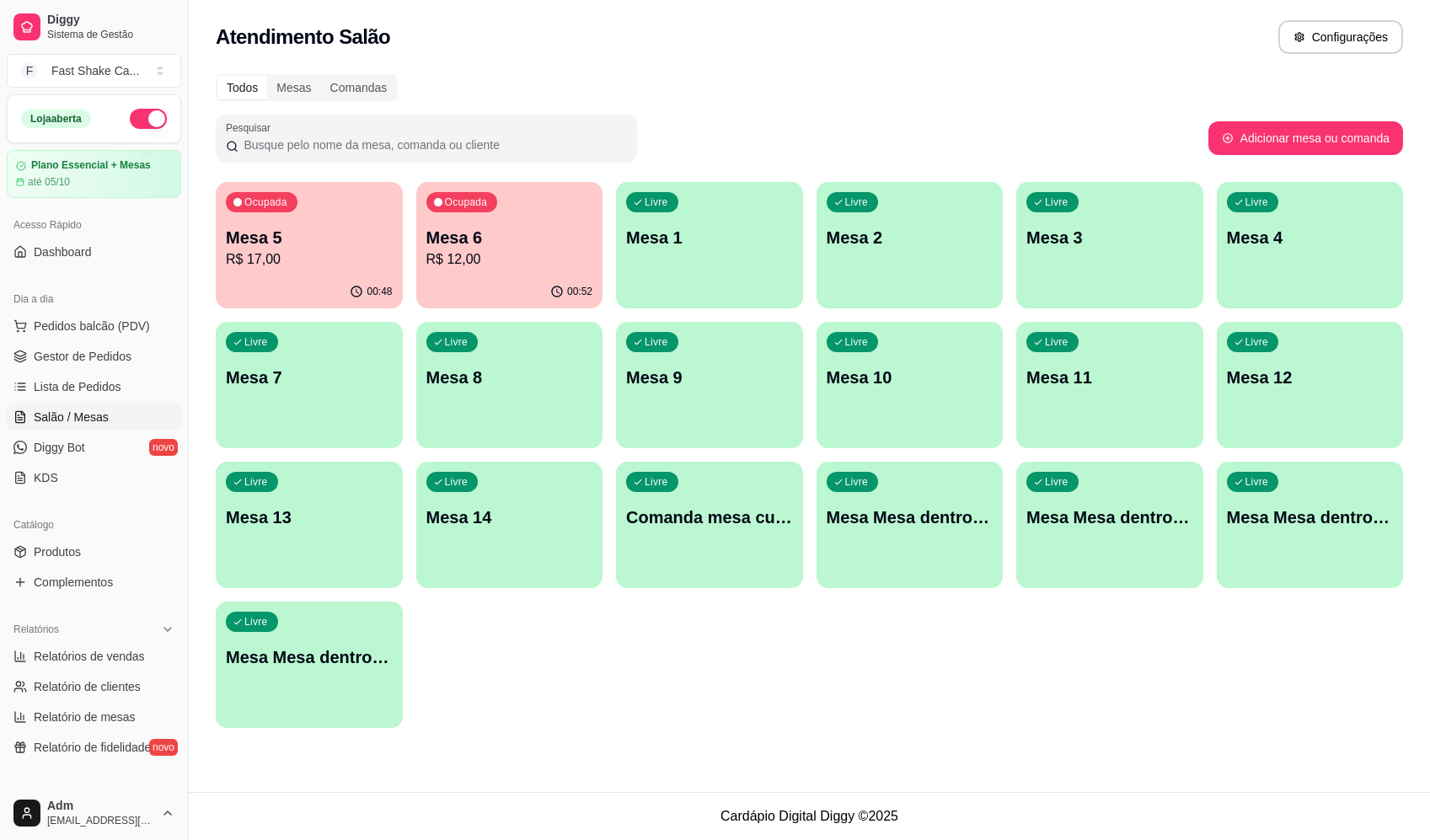
click at [897, 238] on p "Mesa 2" at bounding box center [910, 237] width 167 height 24
click at [1127, 235] on p "Mesa 3" at bounding box center [1110, 237] width 167 height 24
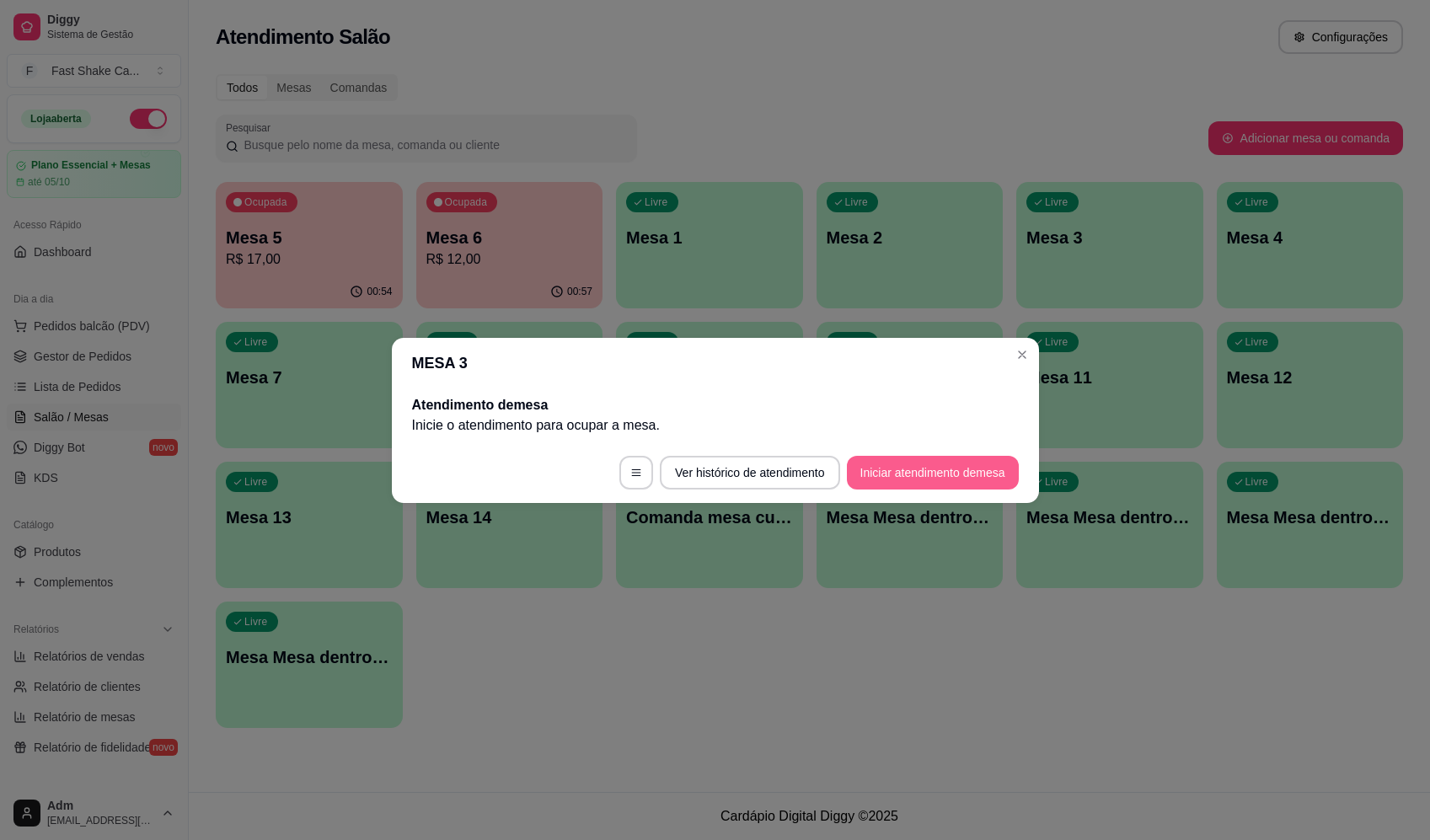
click at [915, 476] on button "Iniciar atendimento de mesa" at bounding box center [932, 472] width 172 height 33
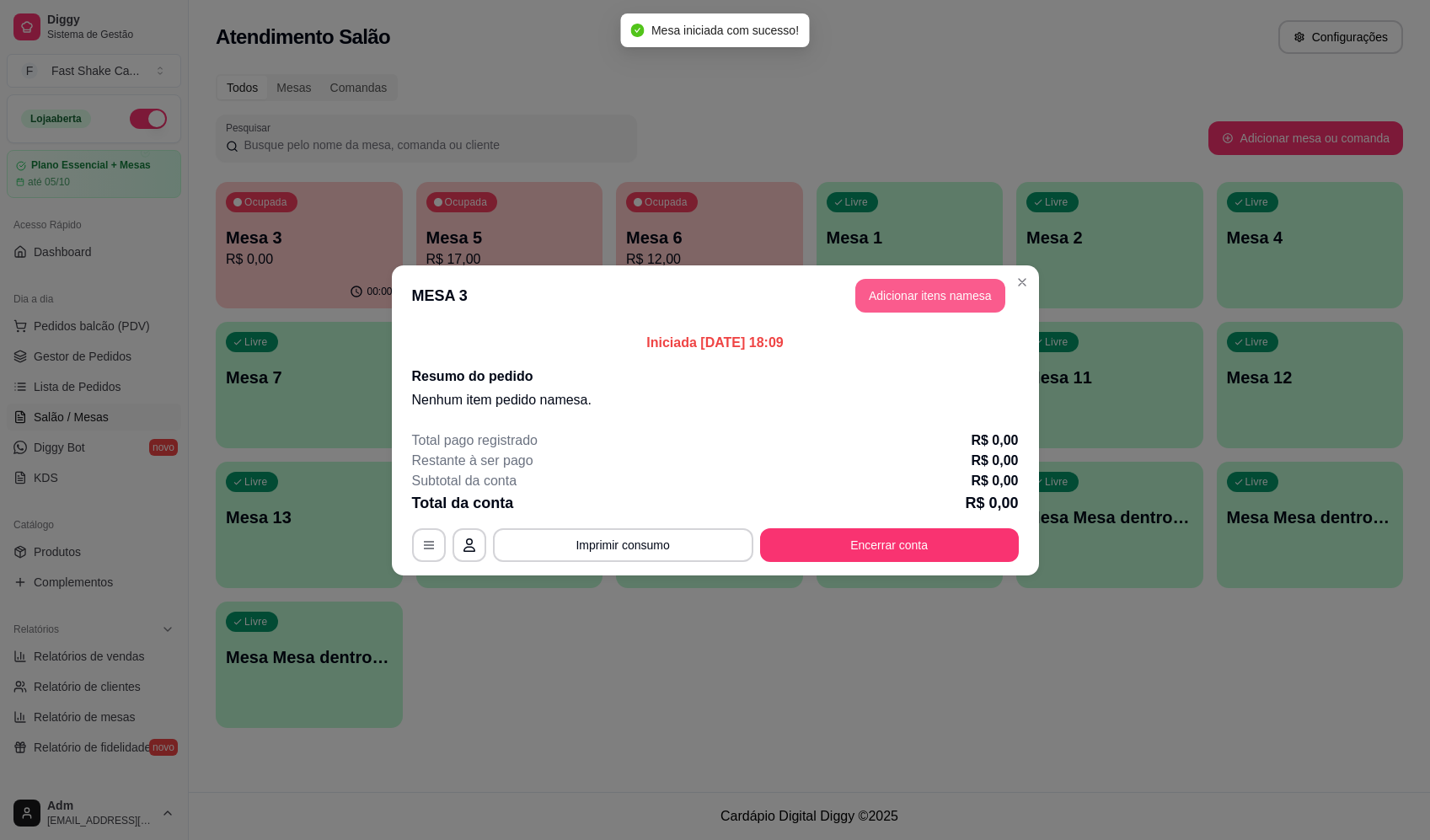
click at [905, 304] on button "Adicionar itens na mesa" at bounding box center [931, 295] width 150 height 33
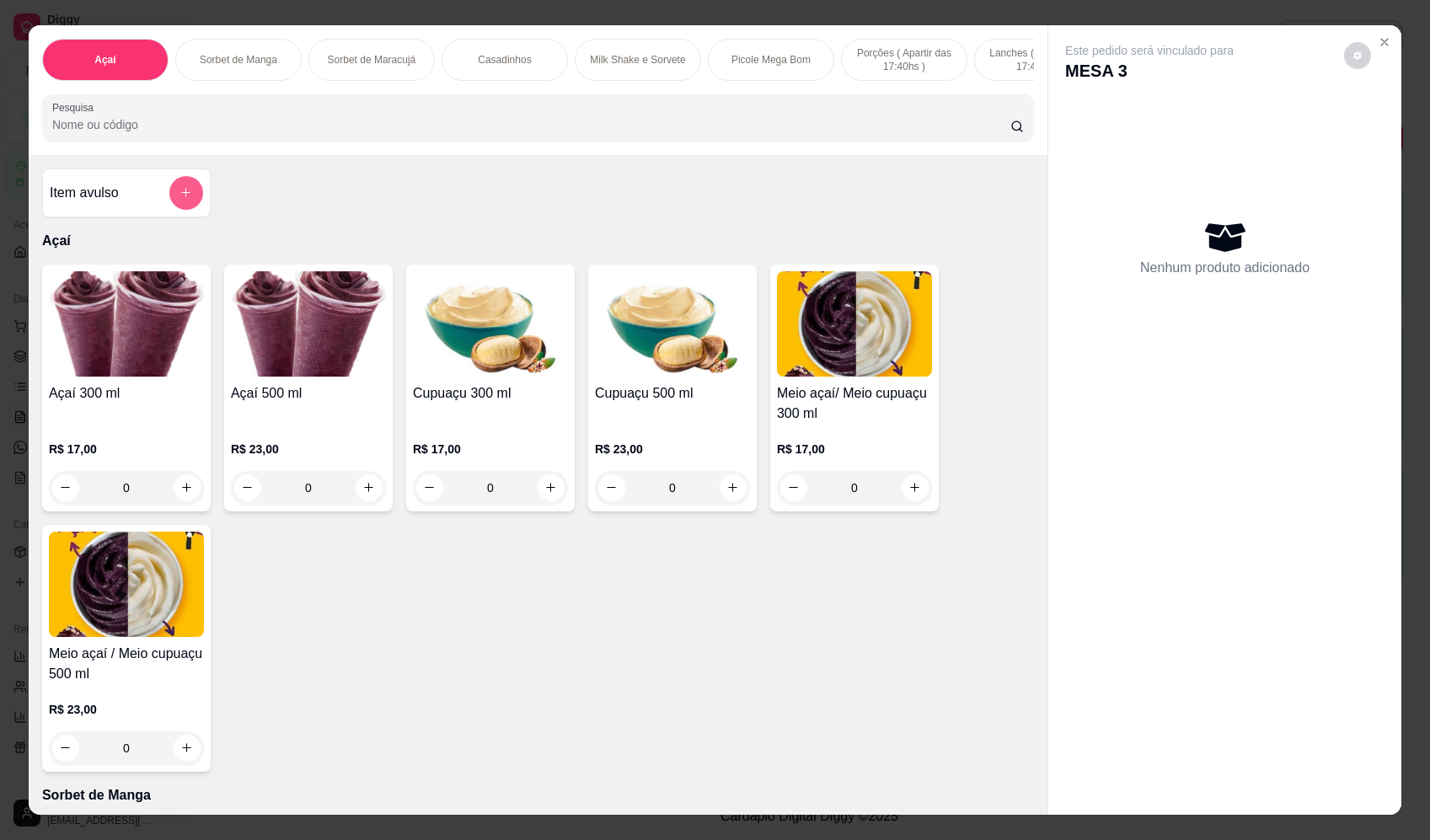
click at [180, 198] on icon "add-separate-item" at bounding box center [185, 192] width 12 height 12
click at [699, 362] on input "Nome do produto" at bounding box center [715, 361] width 317 height 17
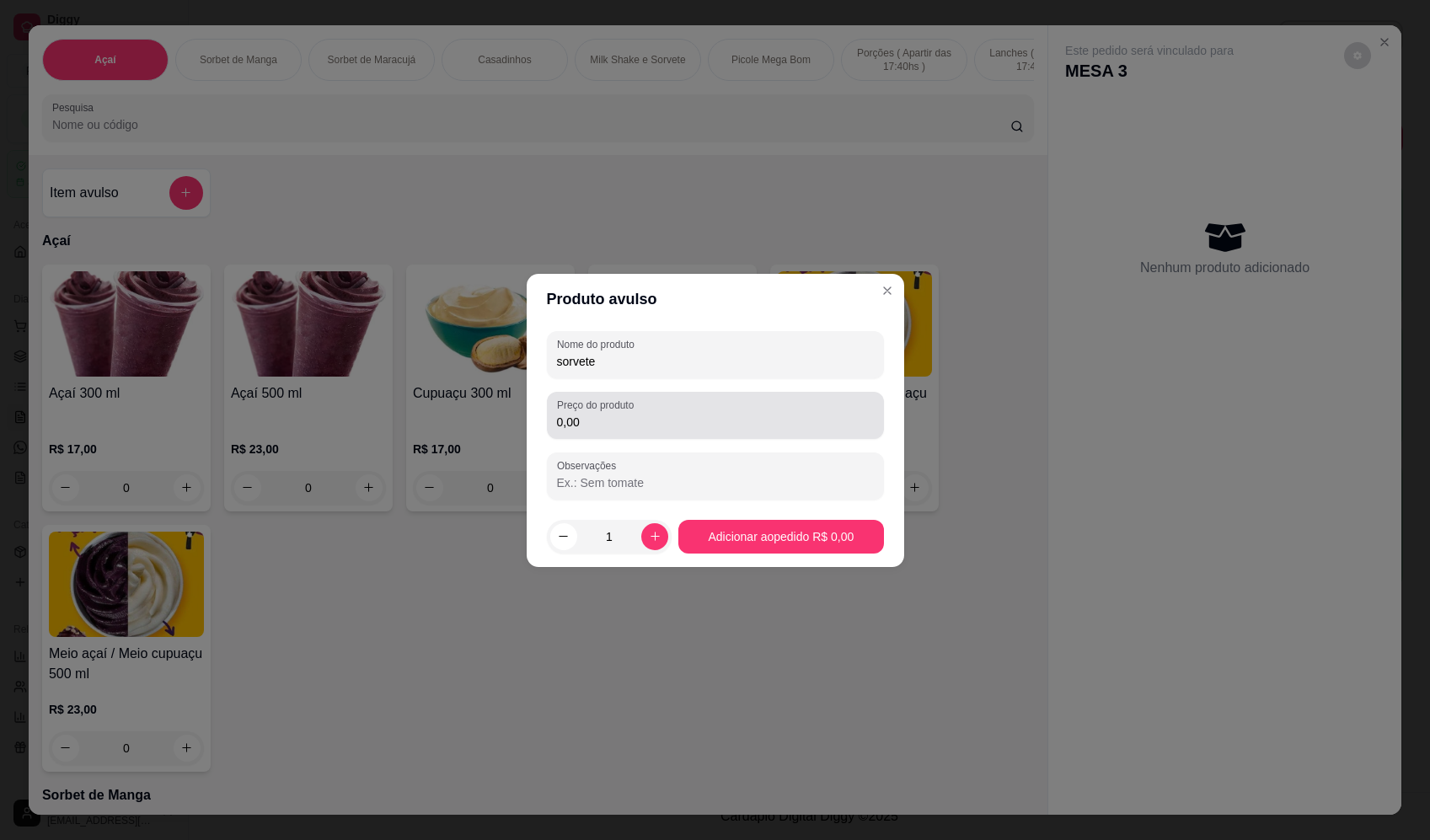
type input "sorvete"
click at [668, 426] on input "0,00" at bounding box center [715, 422] width 317 height 17
type input "18,90"
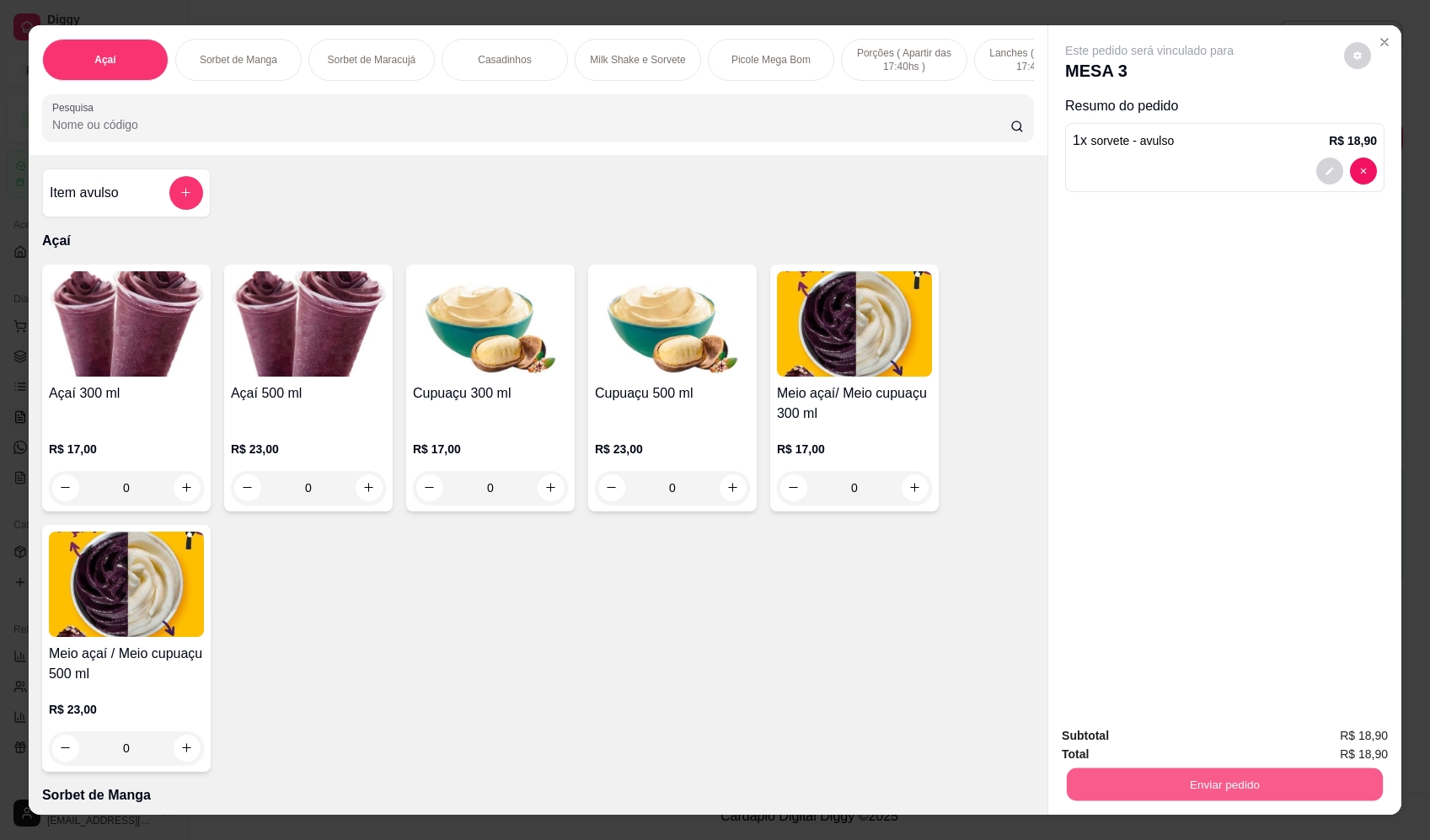
click at [1267, 793] on button "Enviar pedido" at bounding box center [1224, 784] width 316 height 33
click at [1377, 740] on button "Enviar pedido" at bounding box center [1344, 742] width 93 height 31
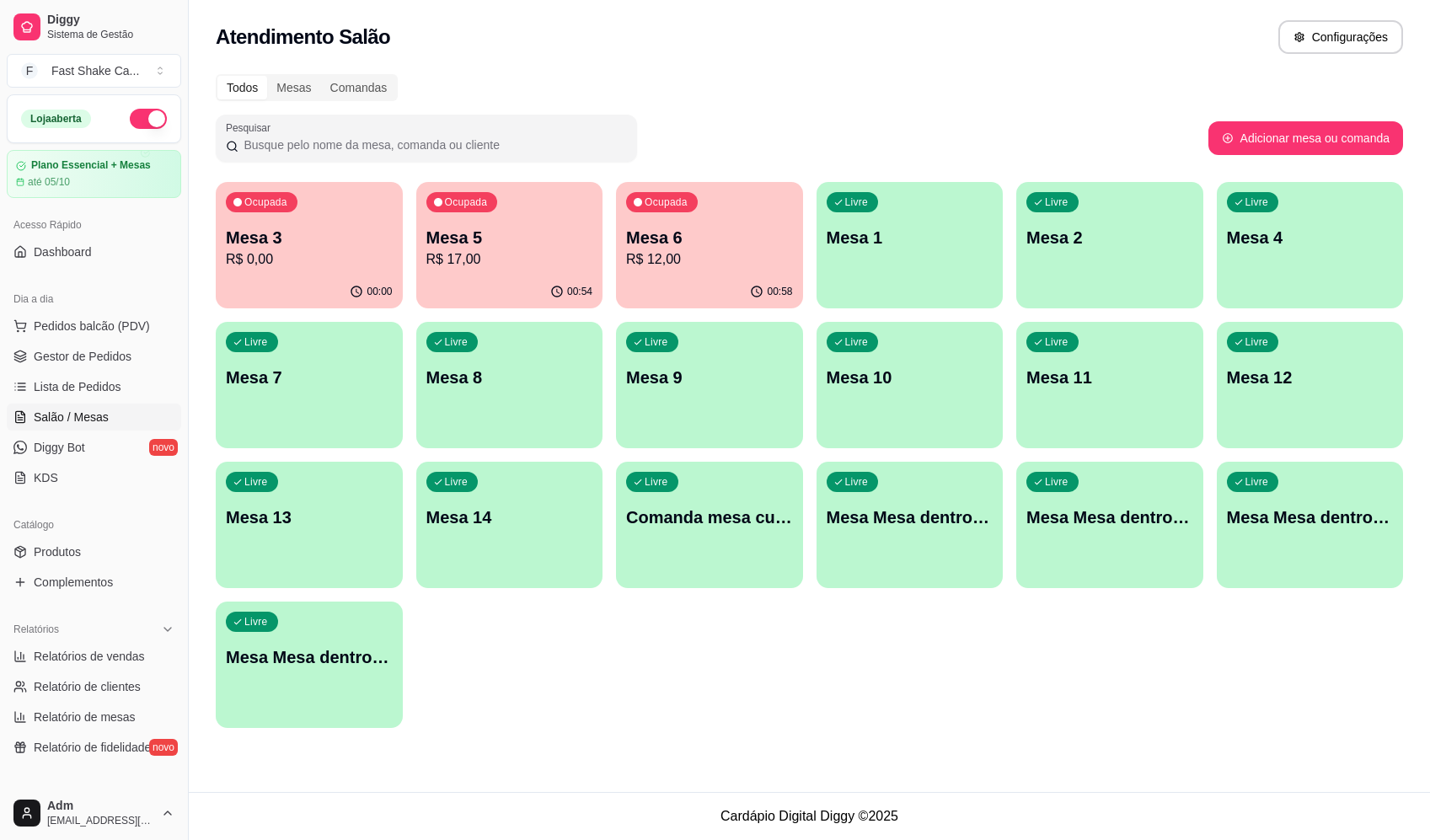
click at [509, 257] on p "R$ 17,00" at bounding box center [510, 259] width 167 height 20
click at [498, 251] on p "R$ 17,00" at bounding box center [510, 259] width 167 height 20
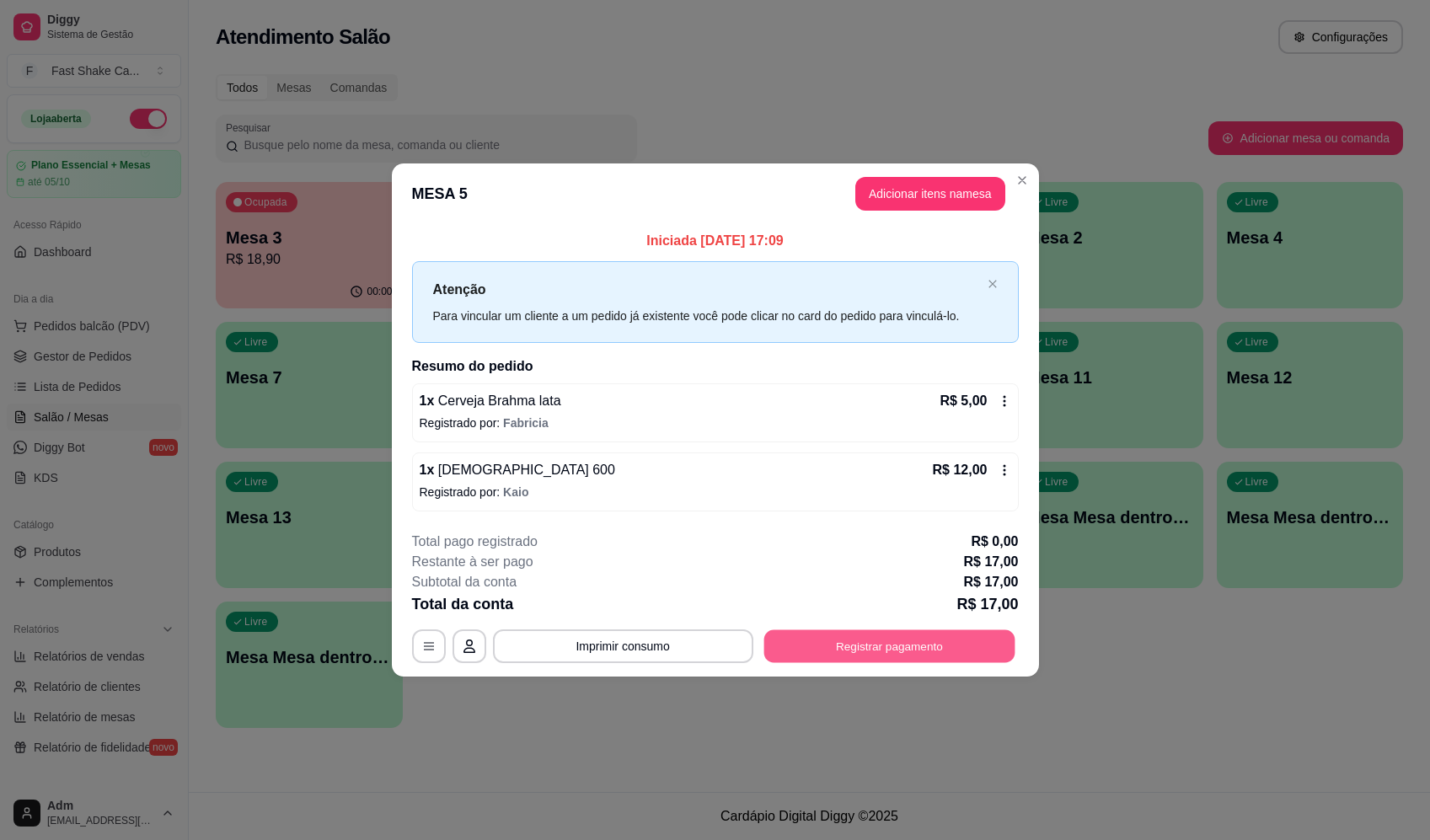
click at [929, 630] on button "Registrar pagamento" at bounding box center [889, 646] width 251 height 33
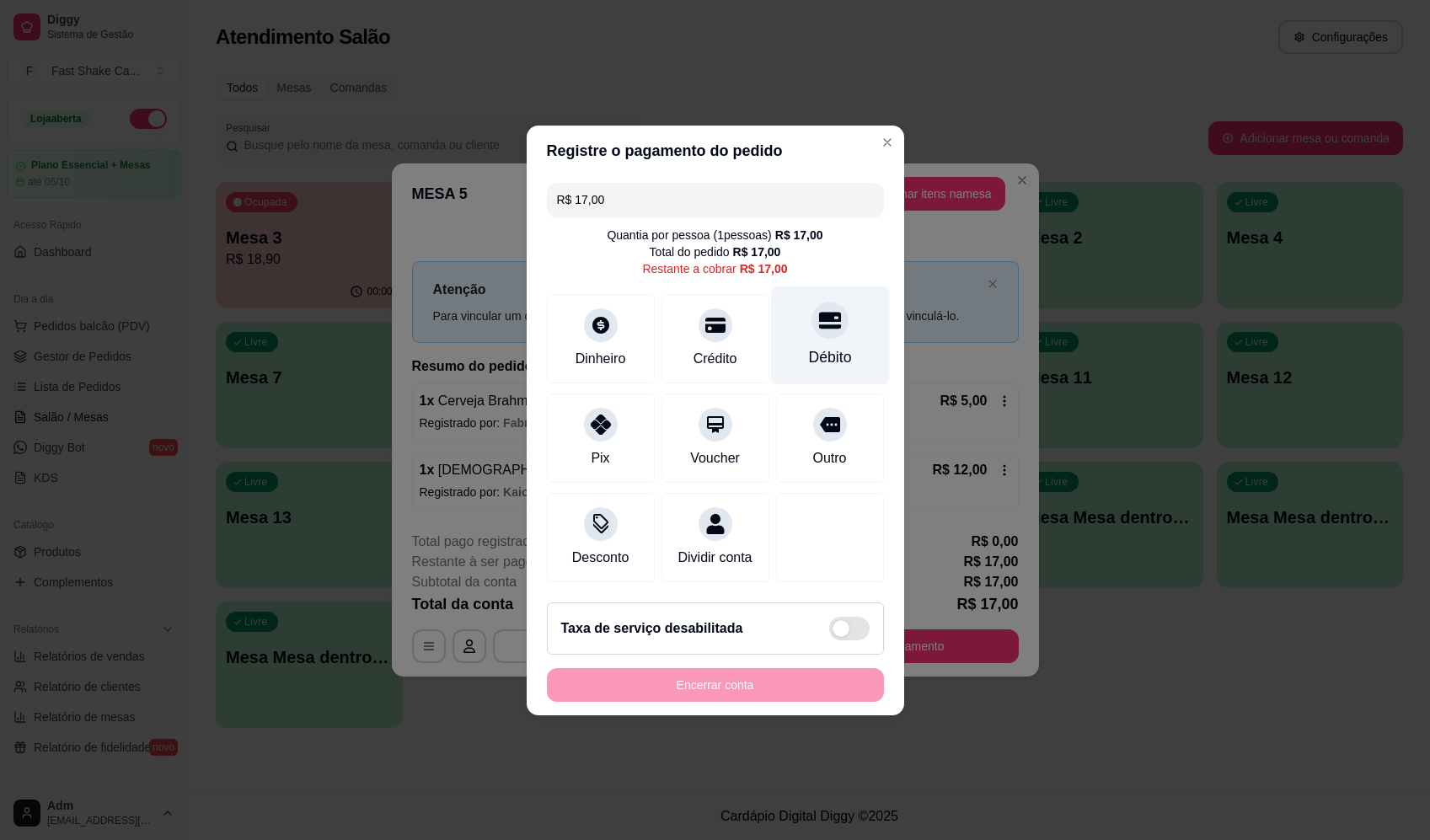
click at [818, 333] on div "Débito" at bounding box center [829, 335] width 119 height 99
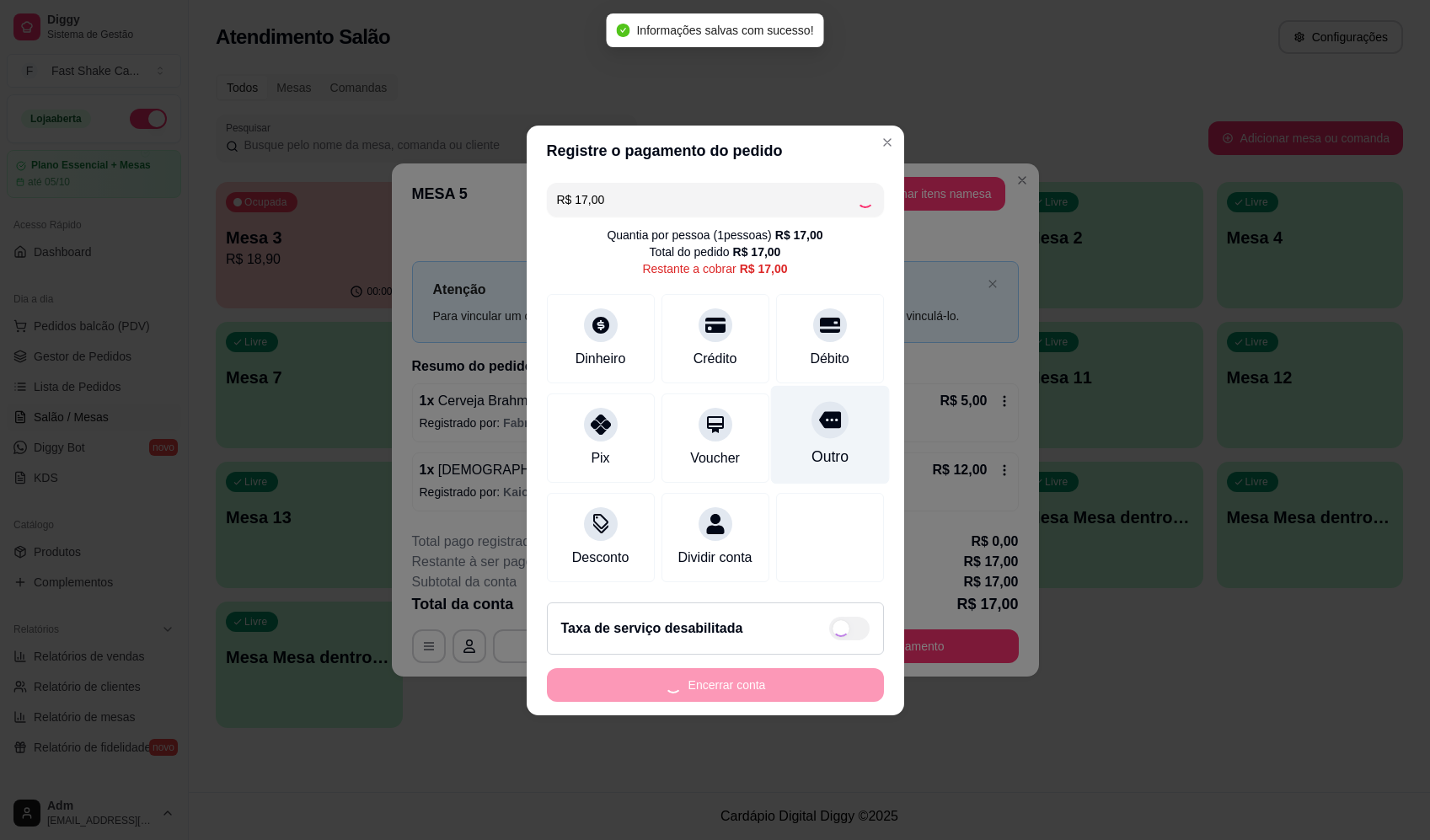
type input "R$ 0,00"
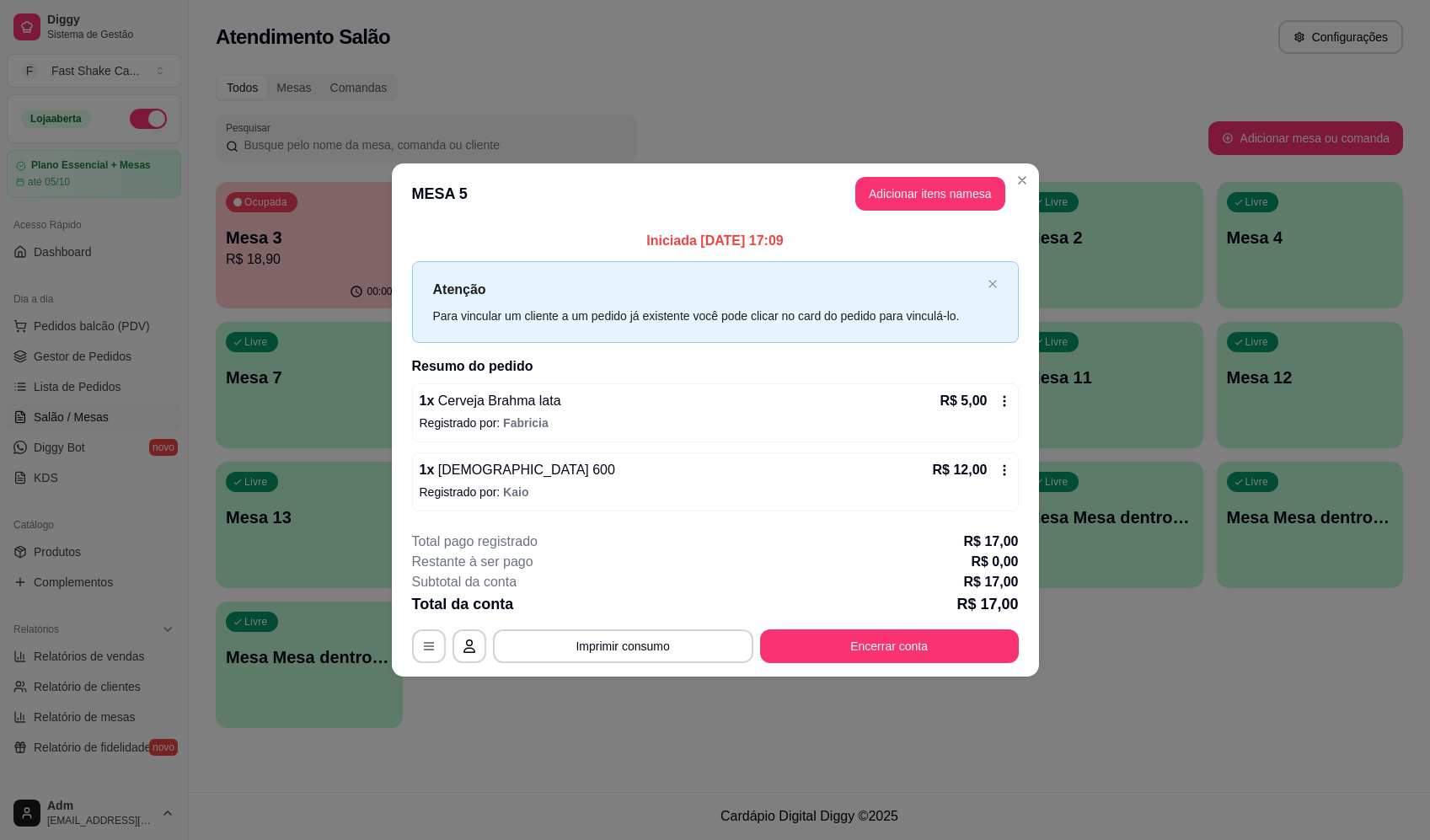
click at [870, 622] on div "**********" at bounding box center [715, 597] width 607 height 131
click at [885, 658] on button "Encerrar conta" at bounding box center [889, 645] width 258 height 33
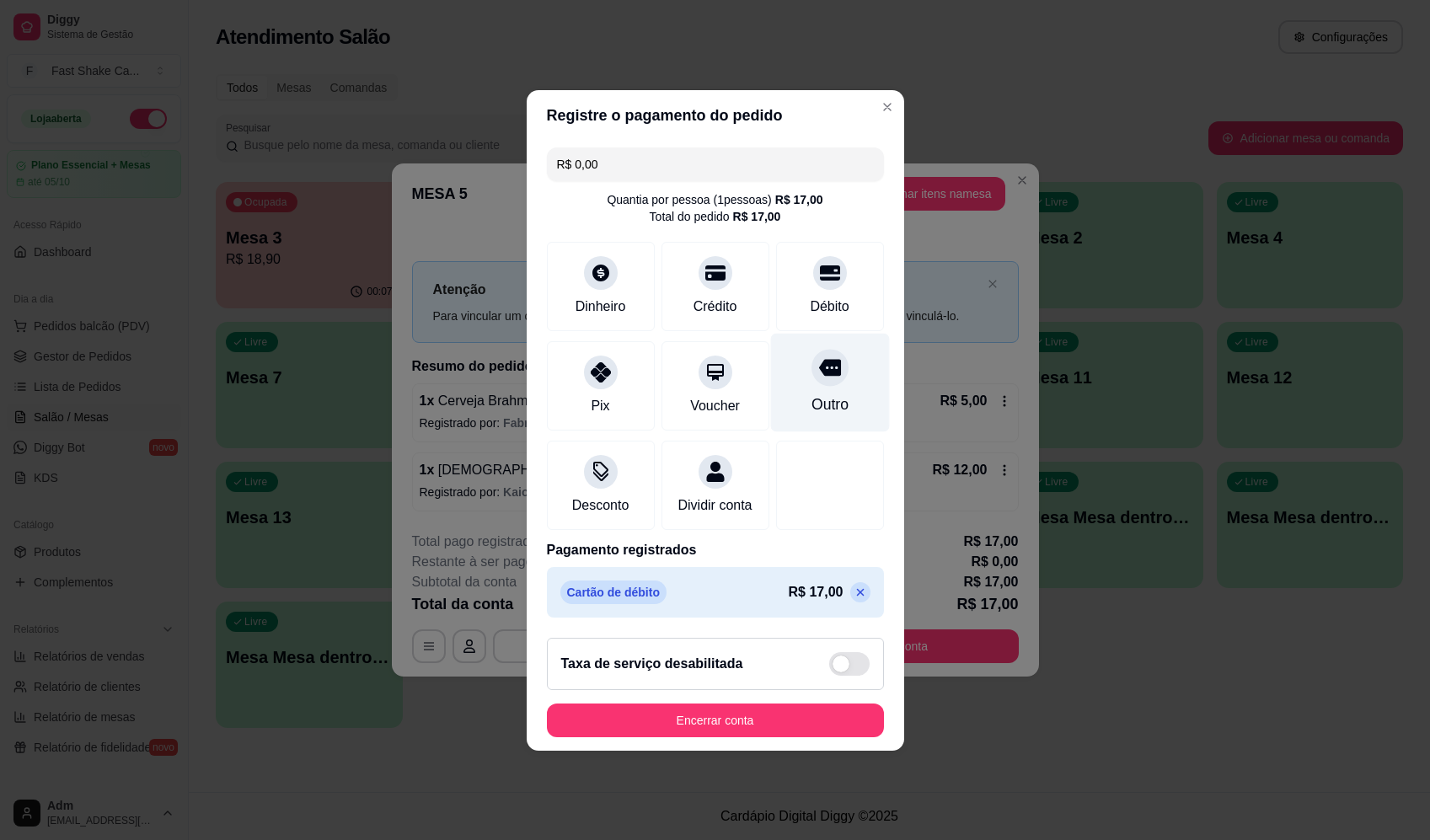
click at [811, 393] on div "Outro" at bounding box center [829, 403] width 37 height 22
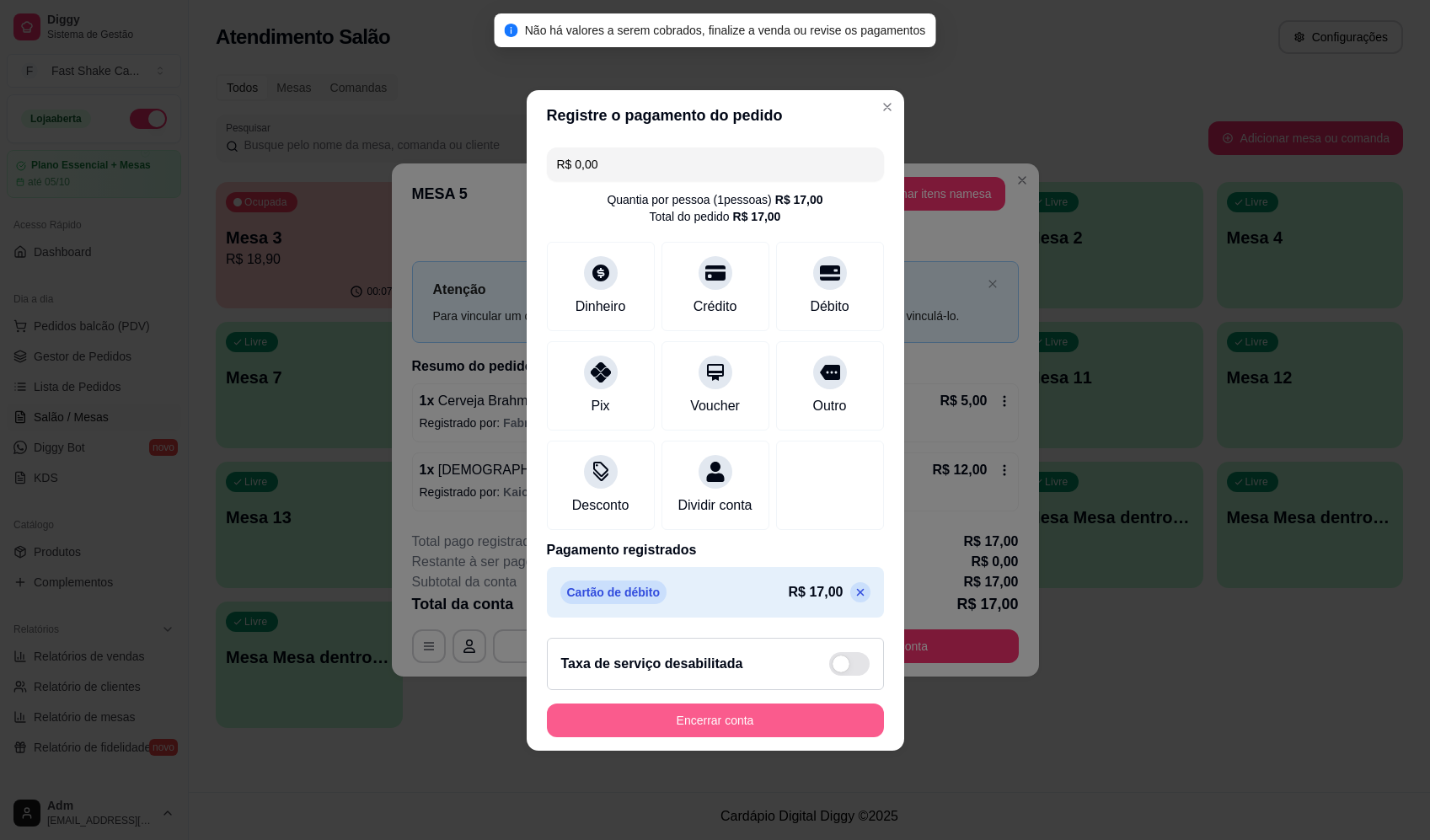
click at [809, 735] on button "Encerrar conta" at bounding box center [715, 719] width 337 height 33
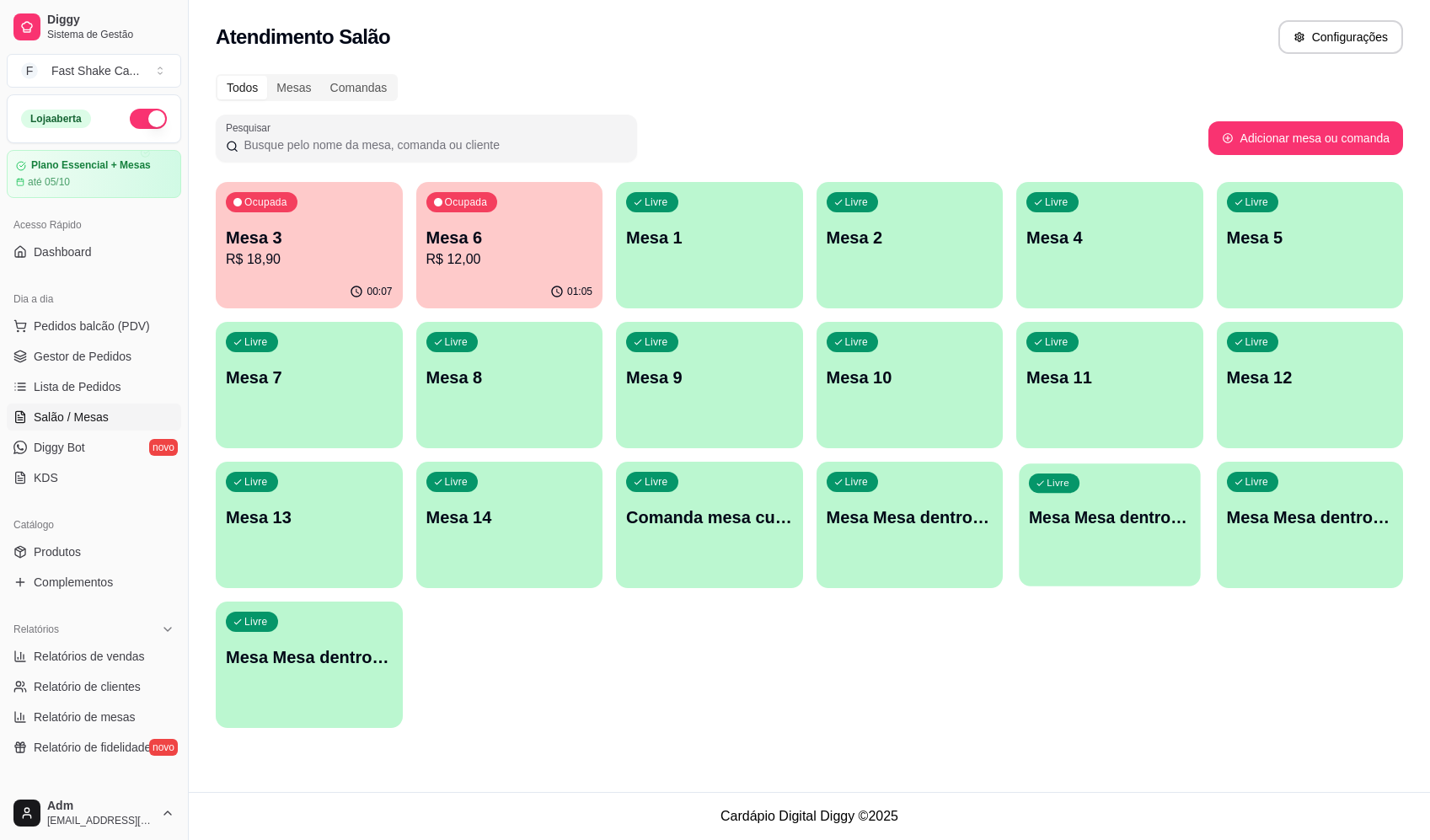
click at [1126, 542] on div "Livre Mesa Mesa dentro laranja" at bounding box center [1109, 514] width 181 height 103
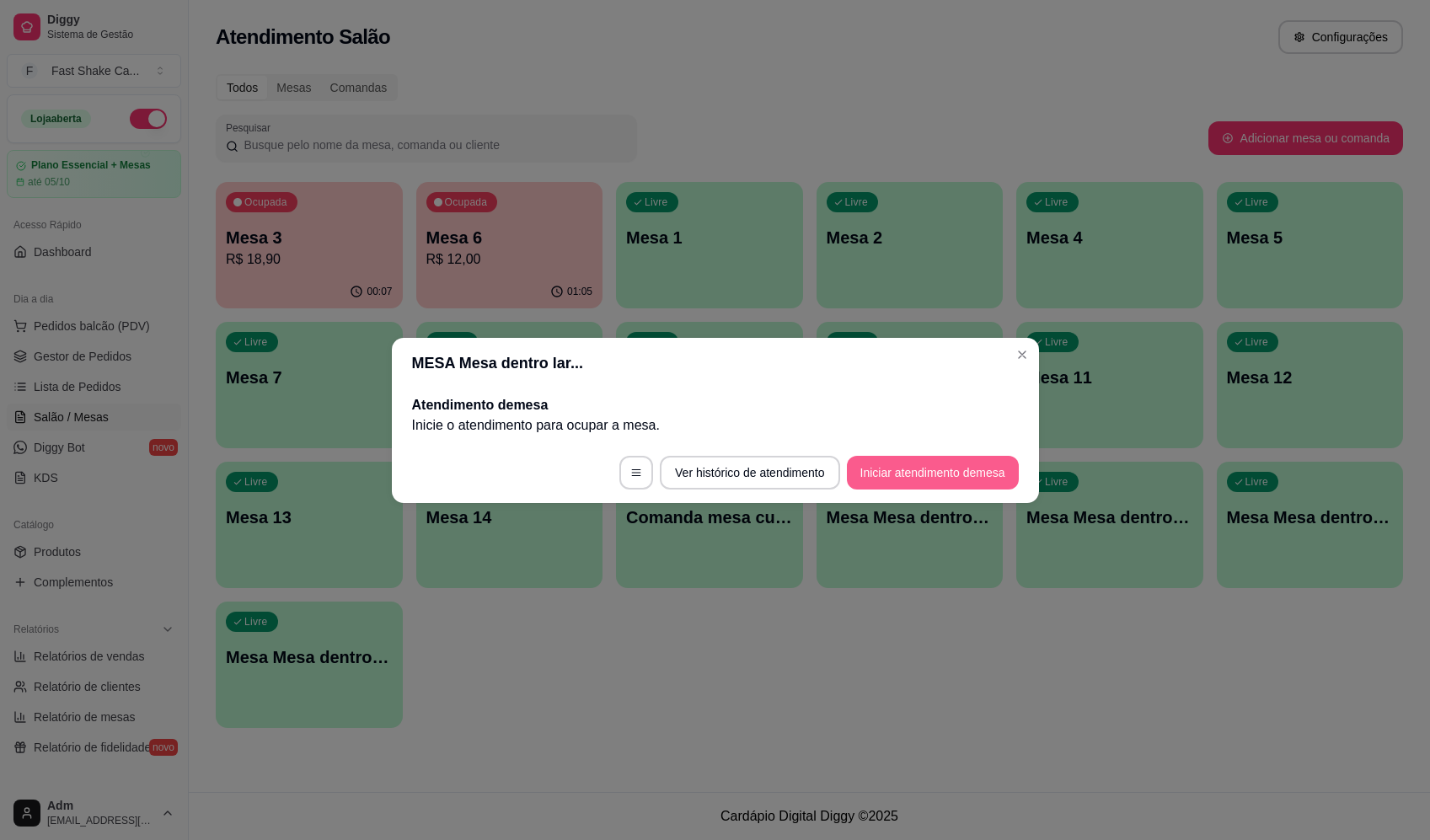
click at [918, 468] on button "Iniciar atendimento de mesa" at bounding box center [932, 472] width 172 height 33
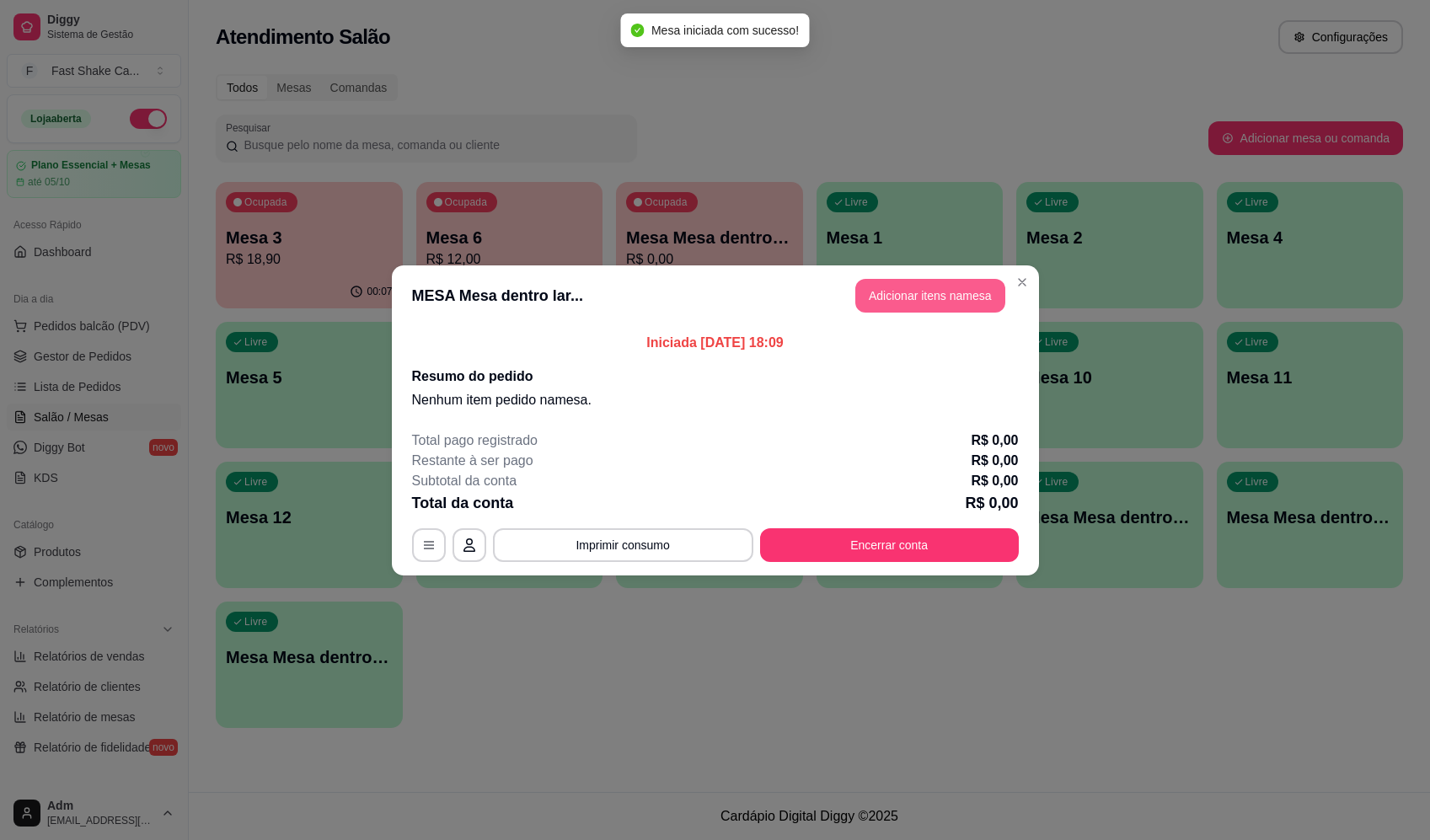
click at [941, 310] on button "Adicionar itens na mesa" at bounding box center [931, 295] width 150 height 33
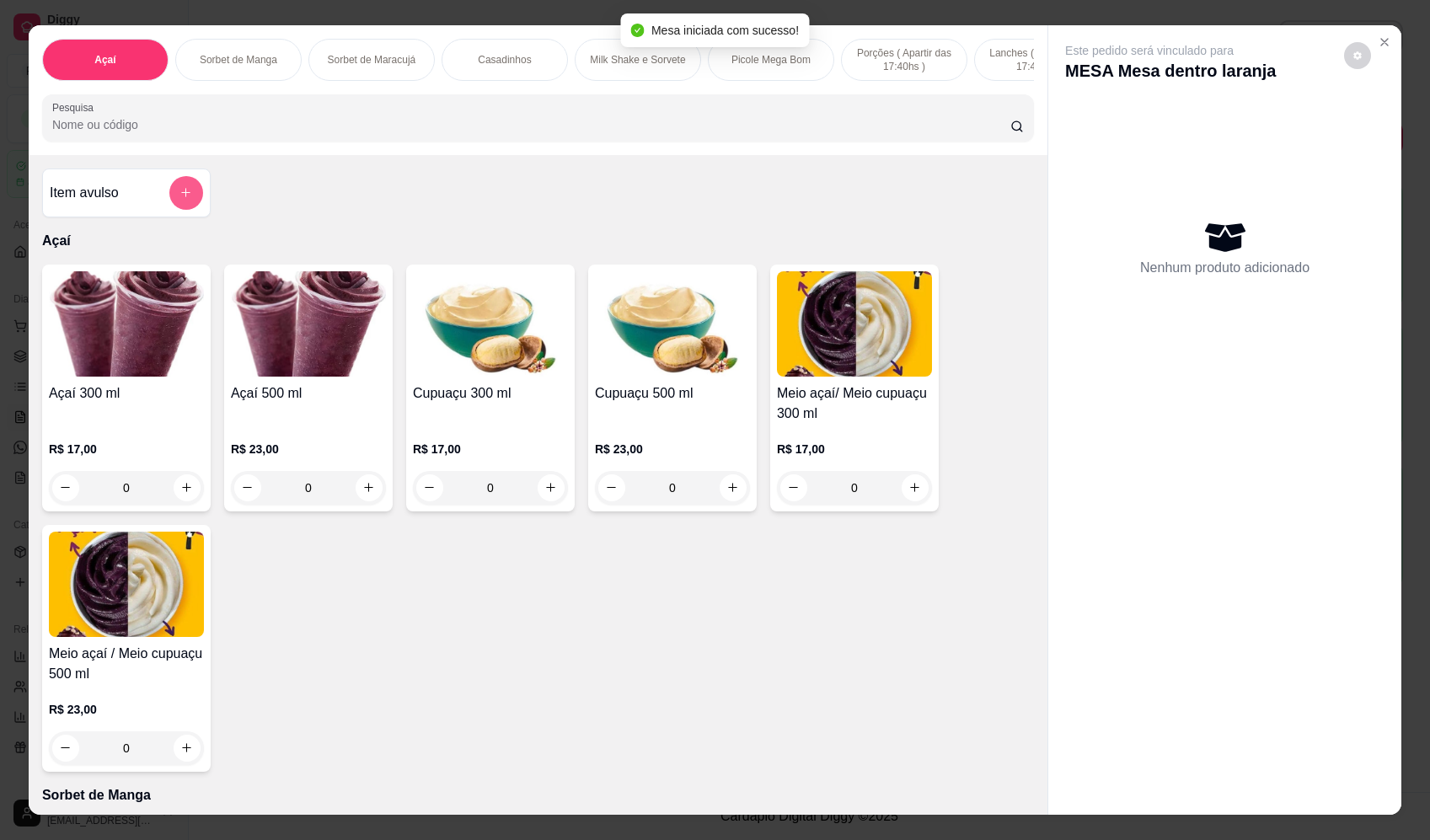
click at [183, 198] on icon "add-separate-item" at bounding box center [185, 192] width 12 height 12
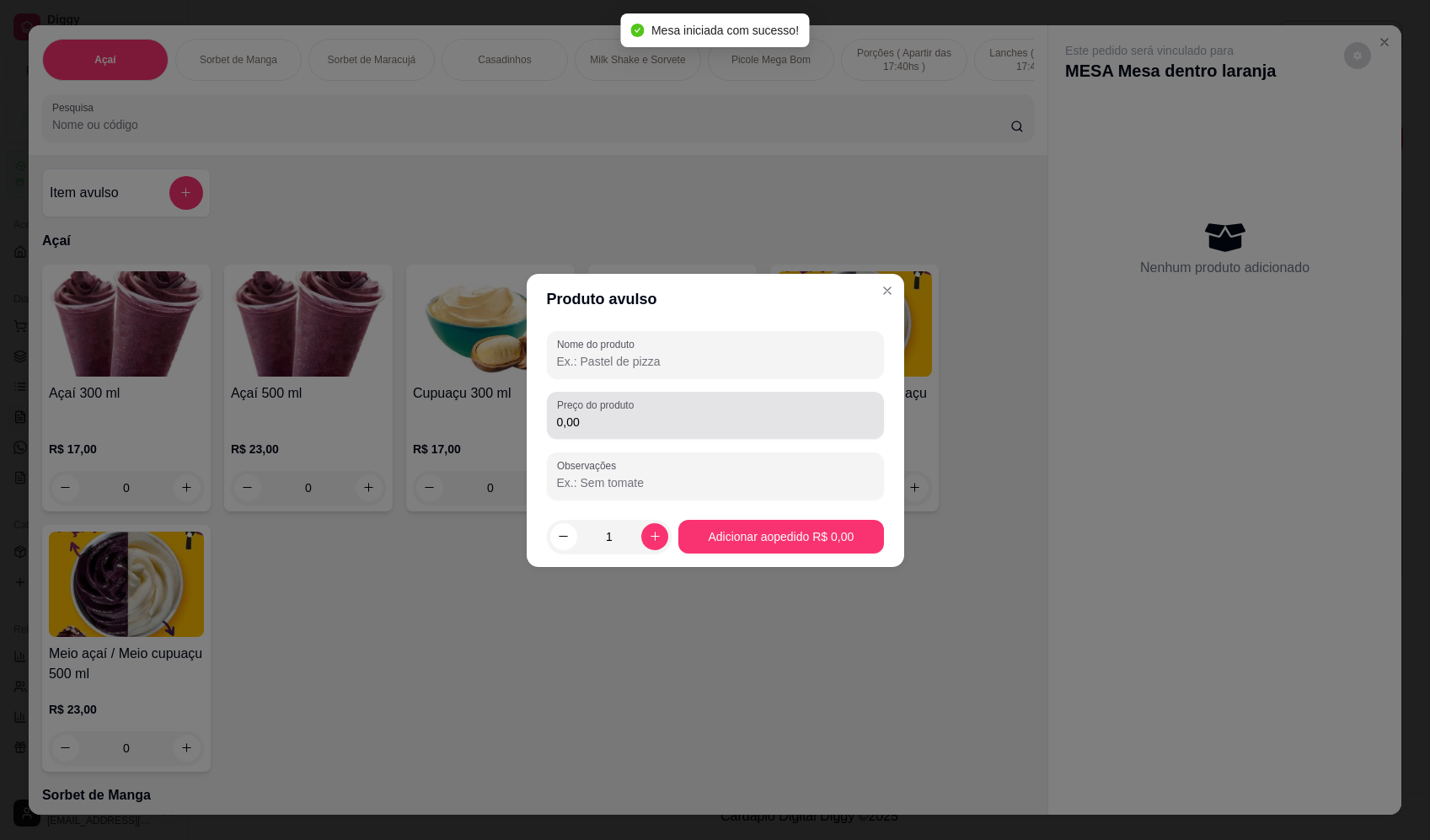
click at [804, 380] on div "Nome do produto Preço do produto 0,00 Observações" at bounding box center [715, 415] width 337 height 168
drag, startPoint x: 794, startPoint y: 363, endPoint x: 766, endPoint y: 360, distance: 28.2
click at [793, 358] on input "Nome do produto" at bounding box center [715, 362] width 317 height 17
type input "sorvete"
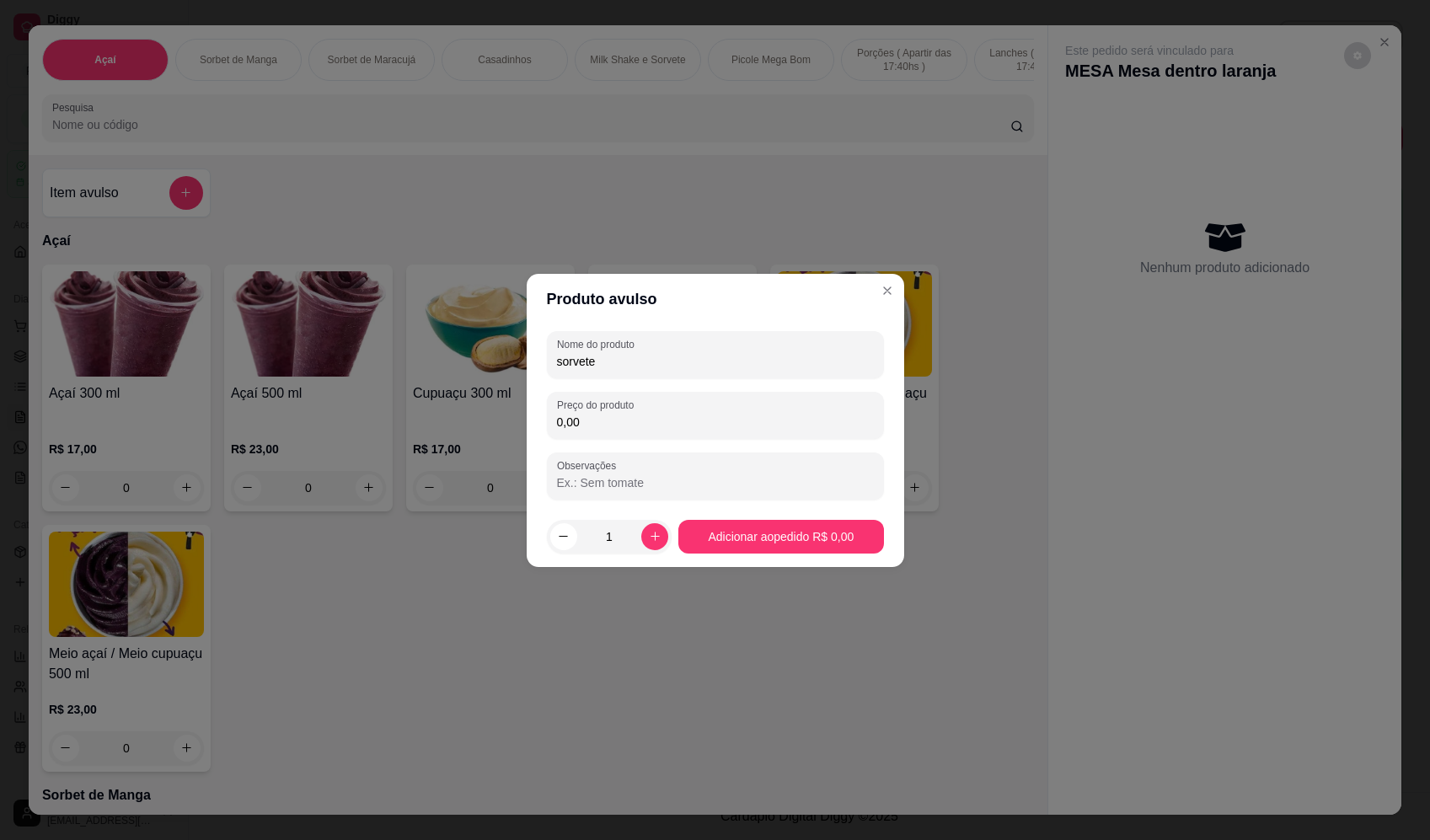
click at [649, 423] on input "0,00" at bounding box center [715, 422] width 317 height 17
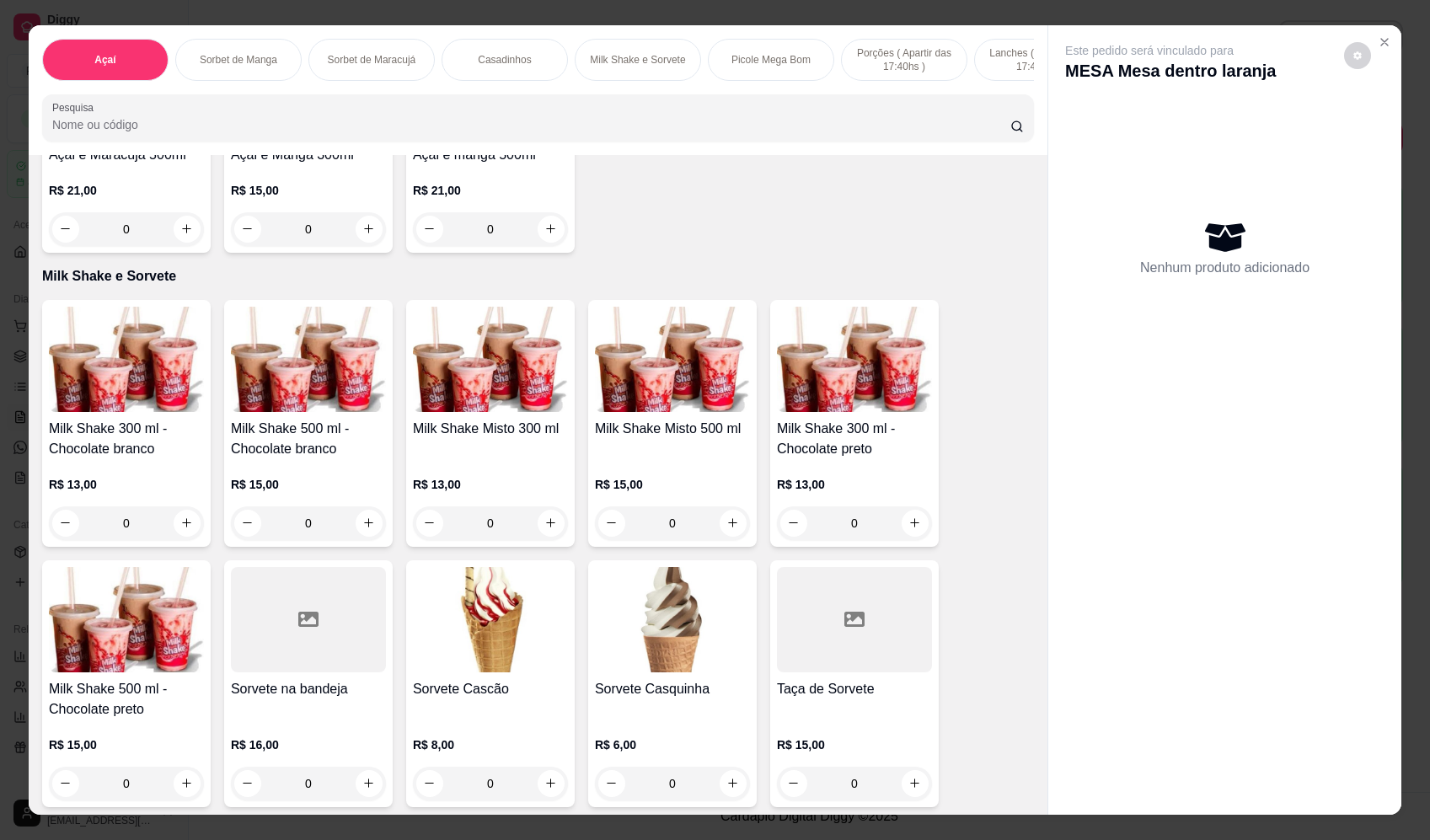
click at [544, 540] on div "0" at bounding box center [490, 522] width 155 height 33
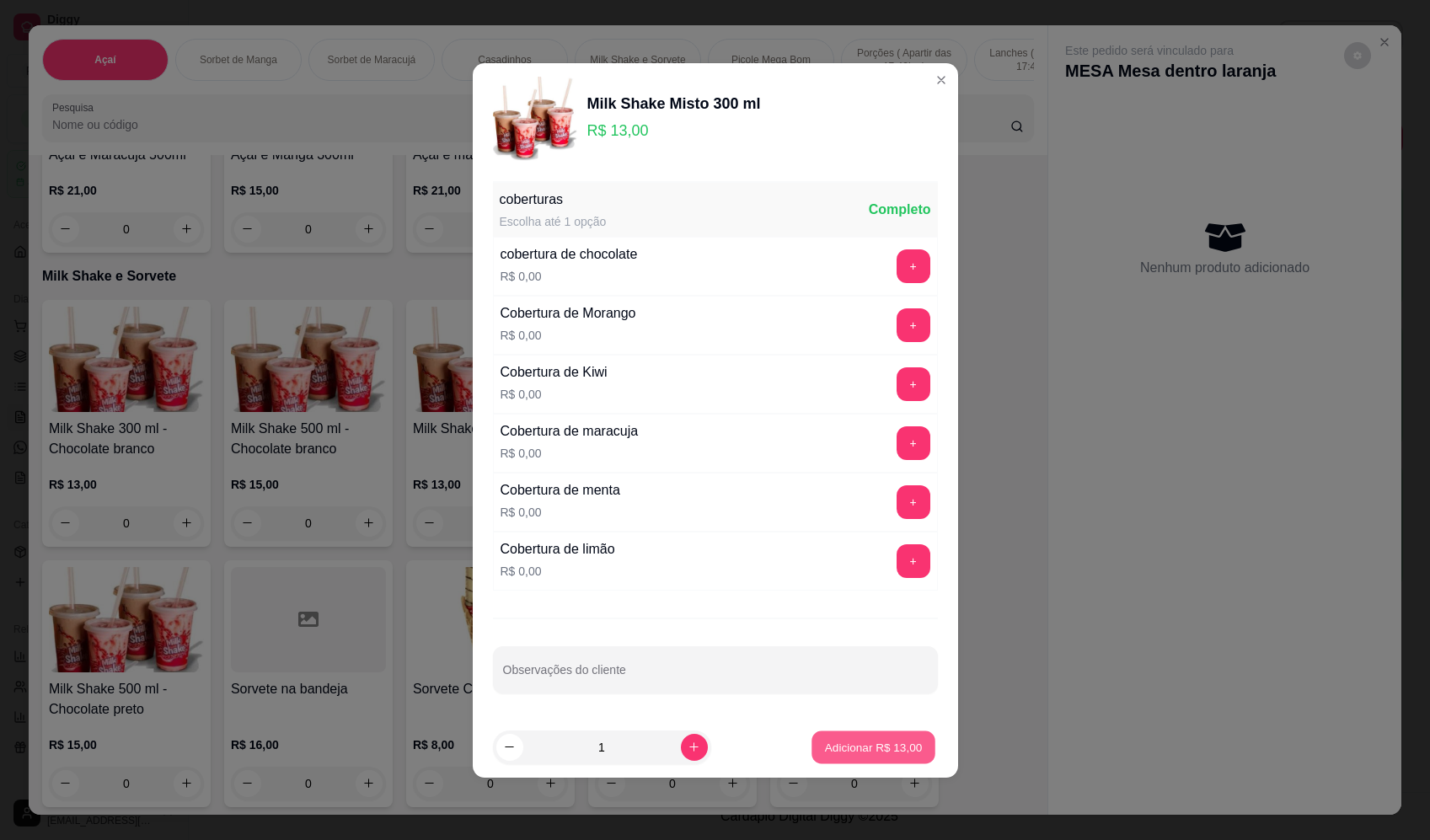
click at [900, 740] on p "Adicionar R$ 13,00" at bounding box center [874, 746] width 98 height 16
type input "1"
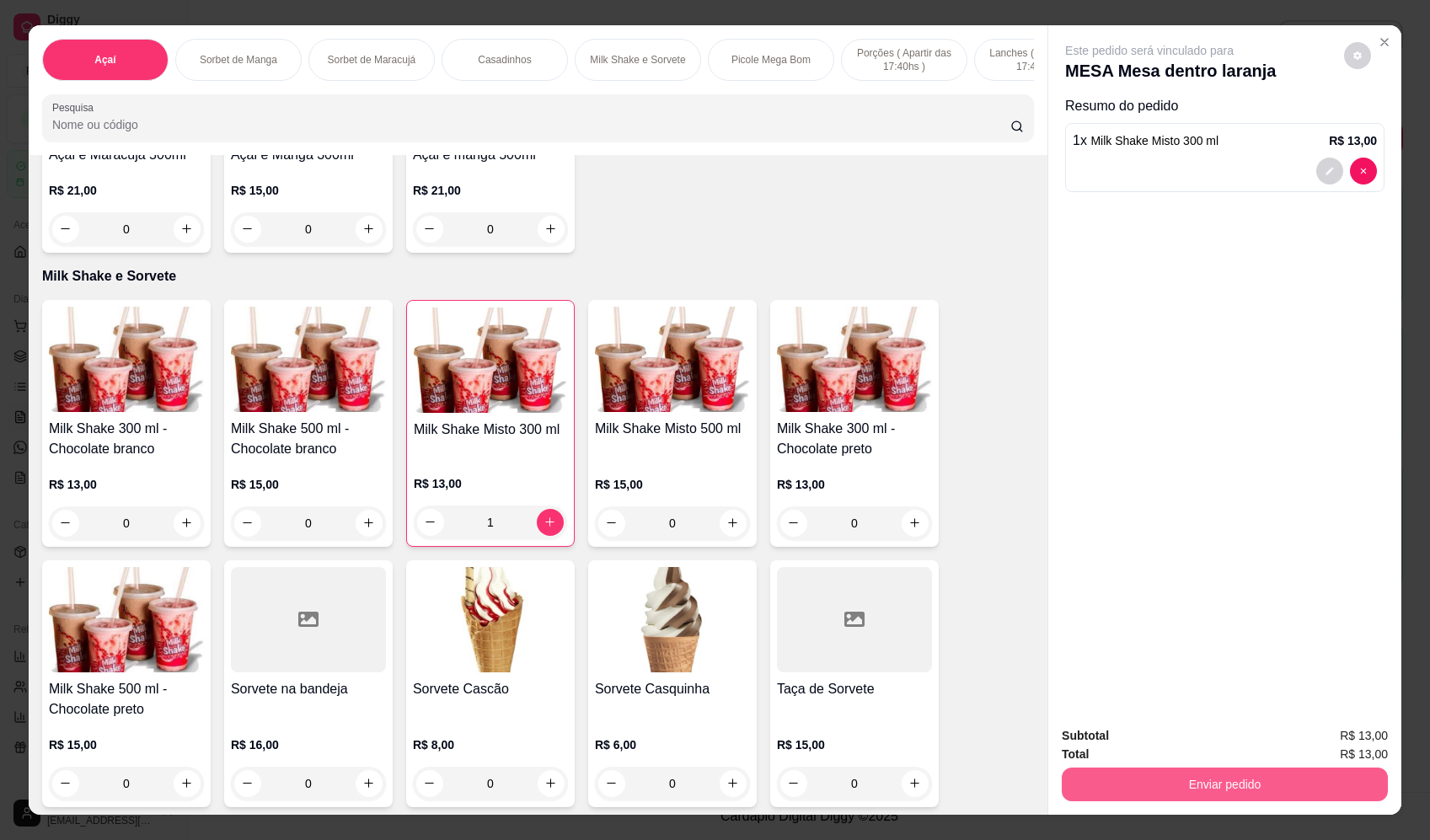
click at [1274, 807] on div "Subtotal R$ 13,00 Total R$ 13,00 Enviar pedido" at bounding box center [1225, 763] width 353 height 102
click at [1275, 781] on button "Enviar pedido" at bounding box center [1224, 784] width 316 height 33
click at [1356, 739] on button "Enviar pedido" at bounding box center [1344, 743] width 95 height 32
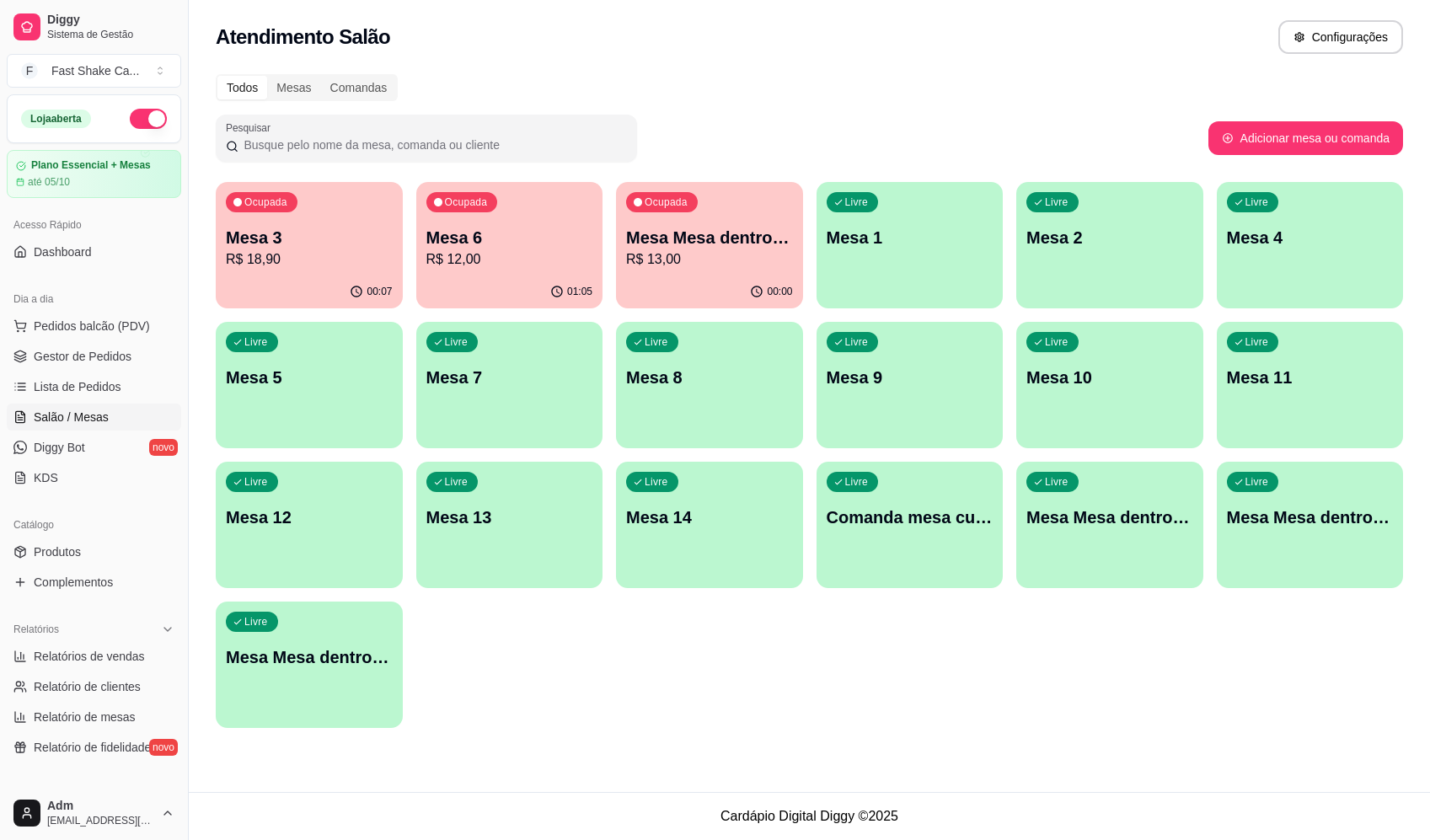
click at [317, 215] on div "Ocupada Mesa 3 R$ 18,90" at bounding box center [309, 229] width 187 height 93
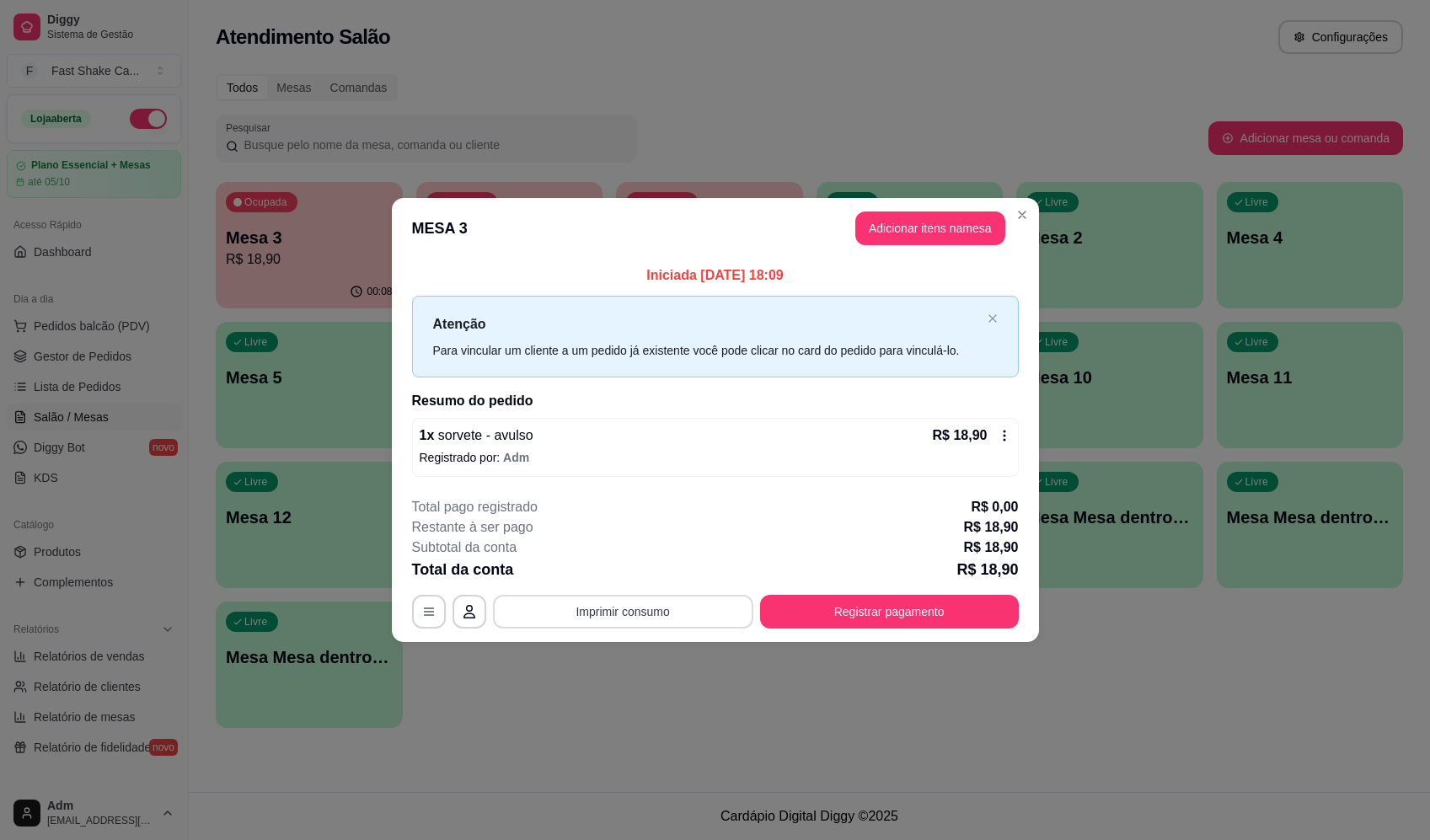
click at [639, 606] on button "Imprimir consumo" at bounding box center [623, 610] width 260 height 33
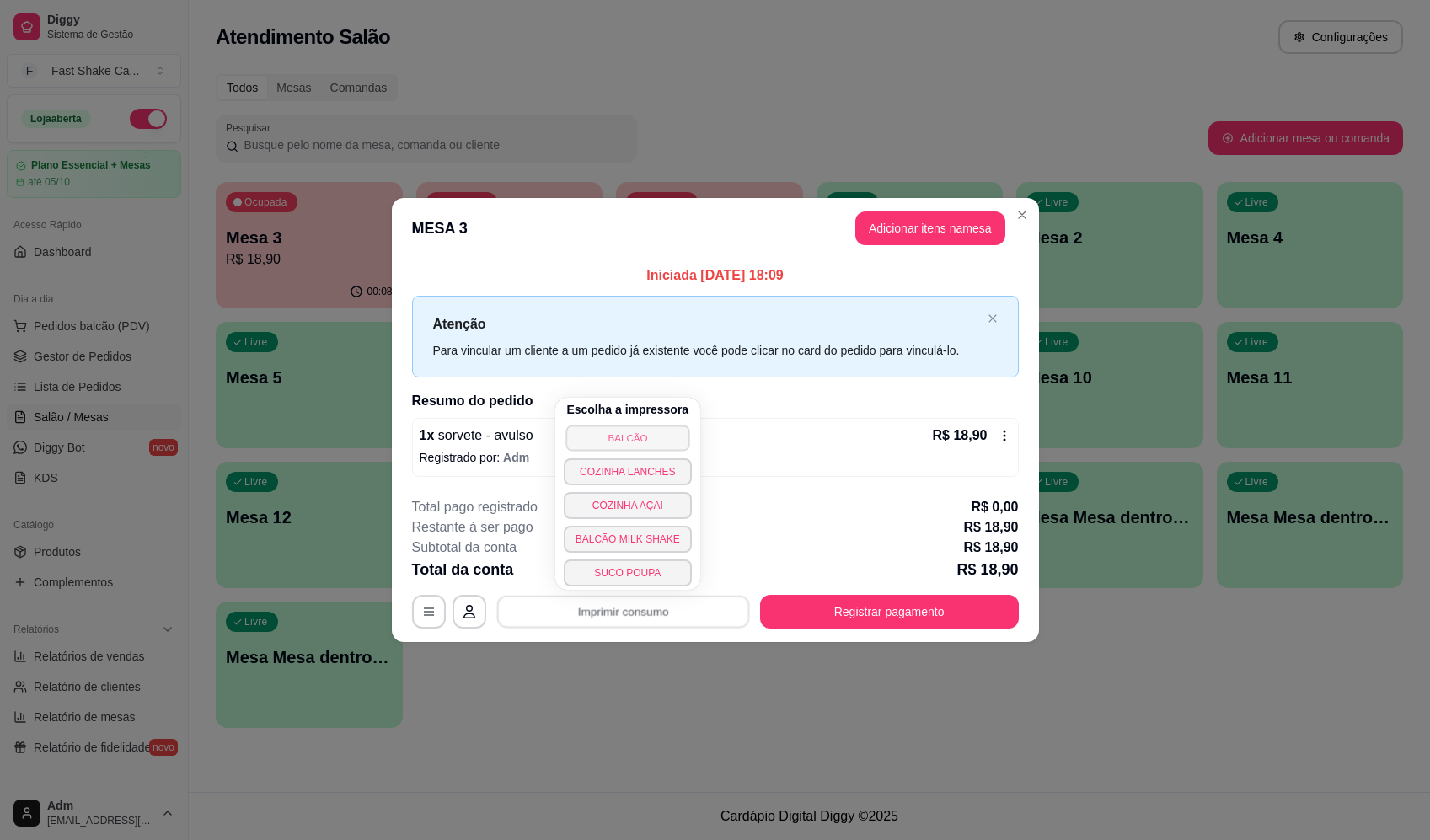
click at [665, 437] on button "BALCÃO" at bounding box center [627, 438] width 123 height 27
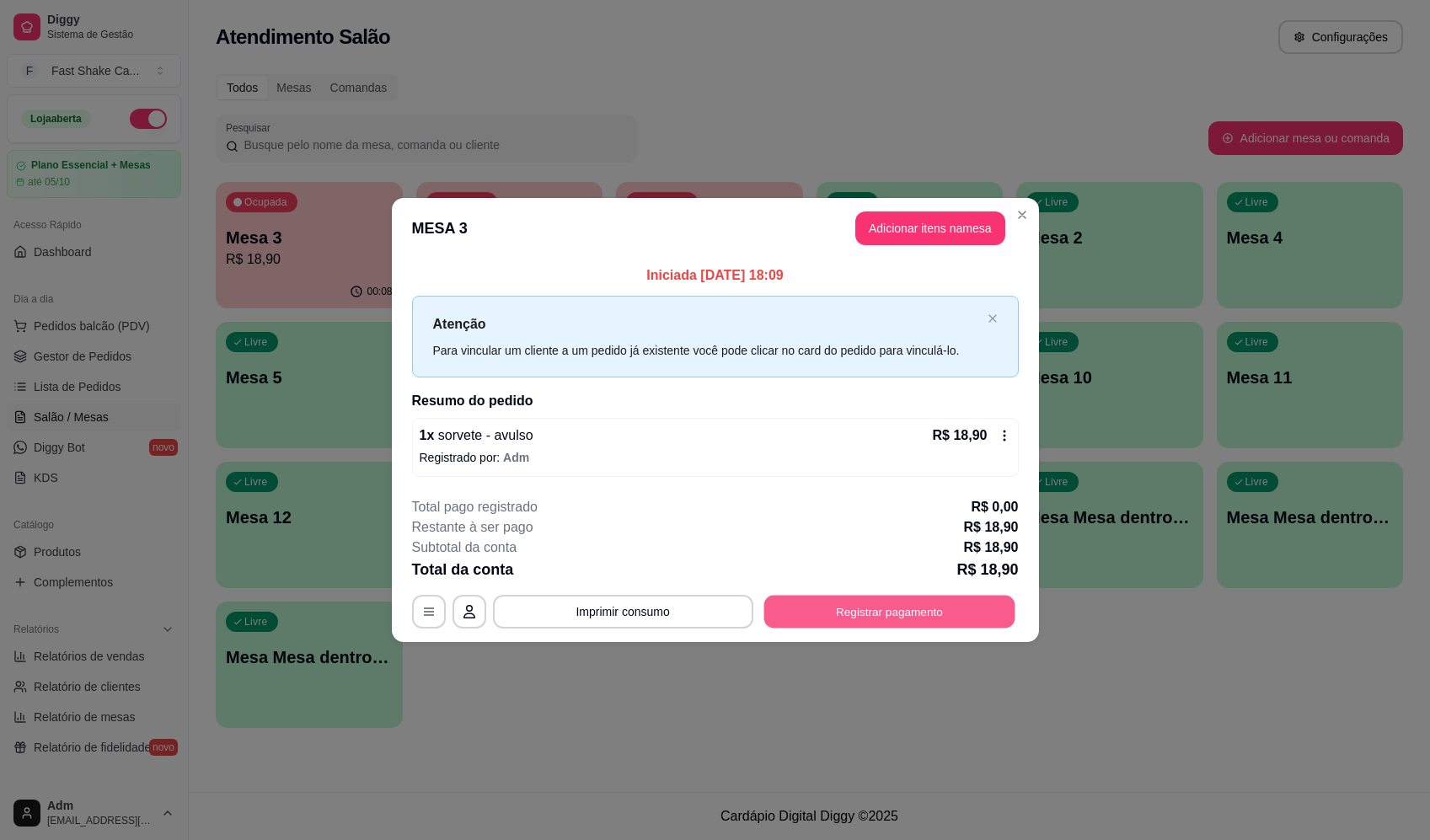
click at [934, 603] on button "Registrar pagamento" at bounding box center [889, 611] width 251 height 33
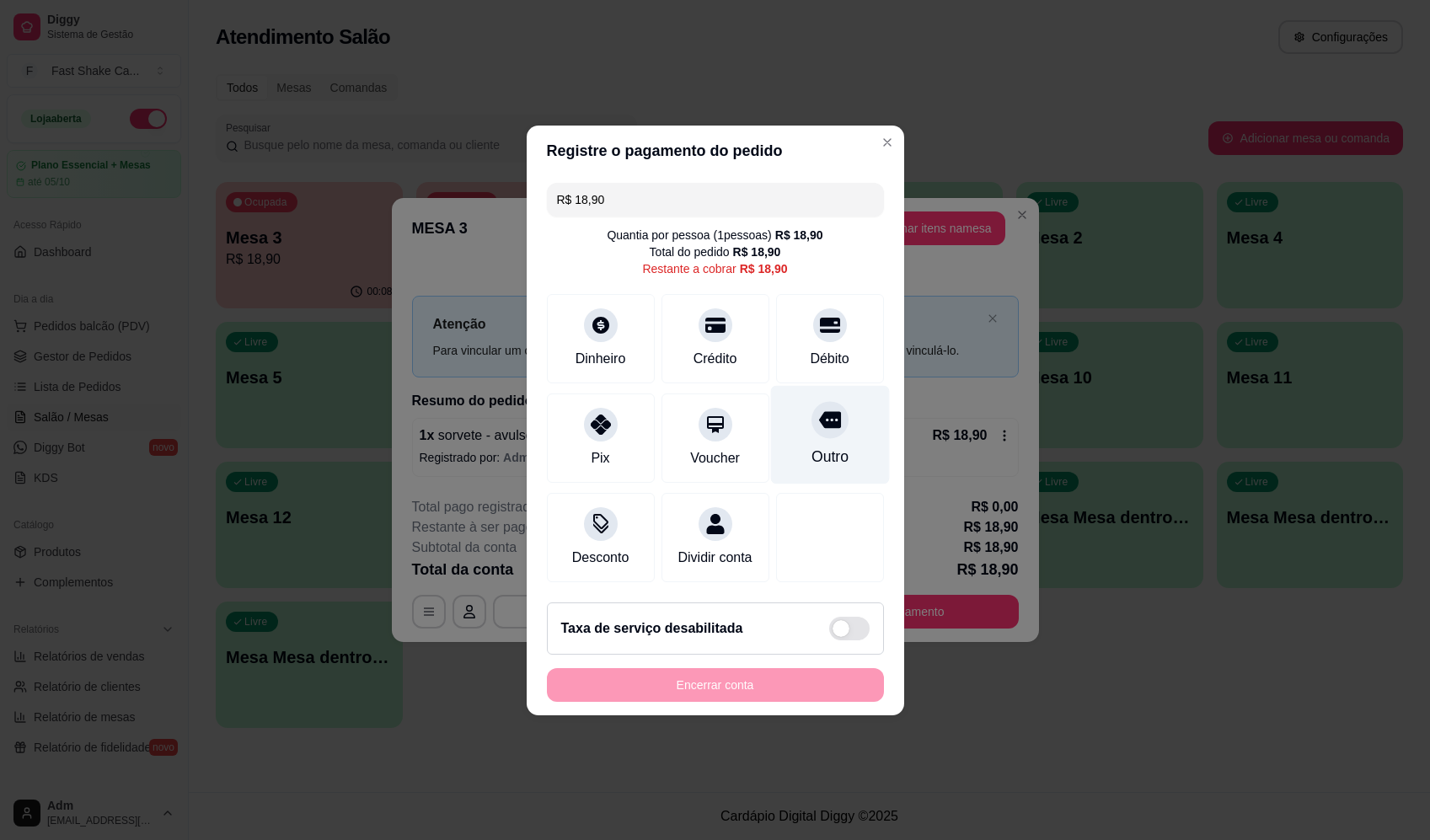
click at [820, 431] on div "Outro" at bounding box center [829, 434] width 119 height 99
type input "R$ 0,00"
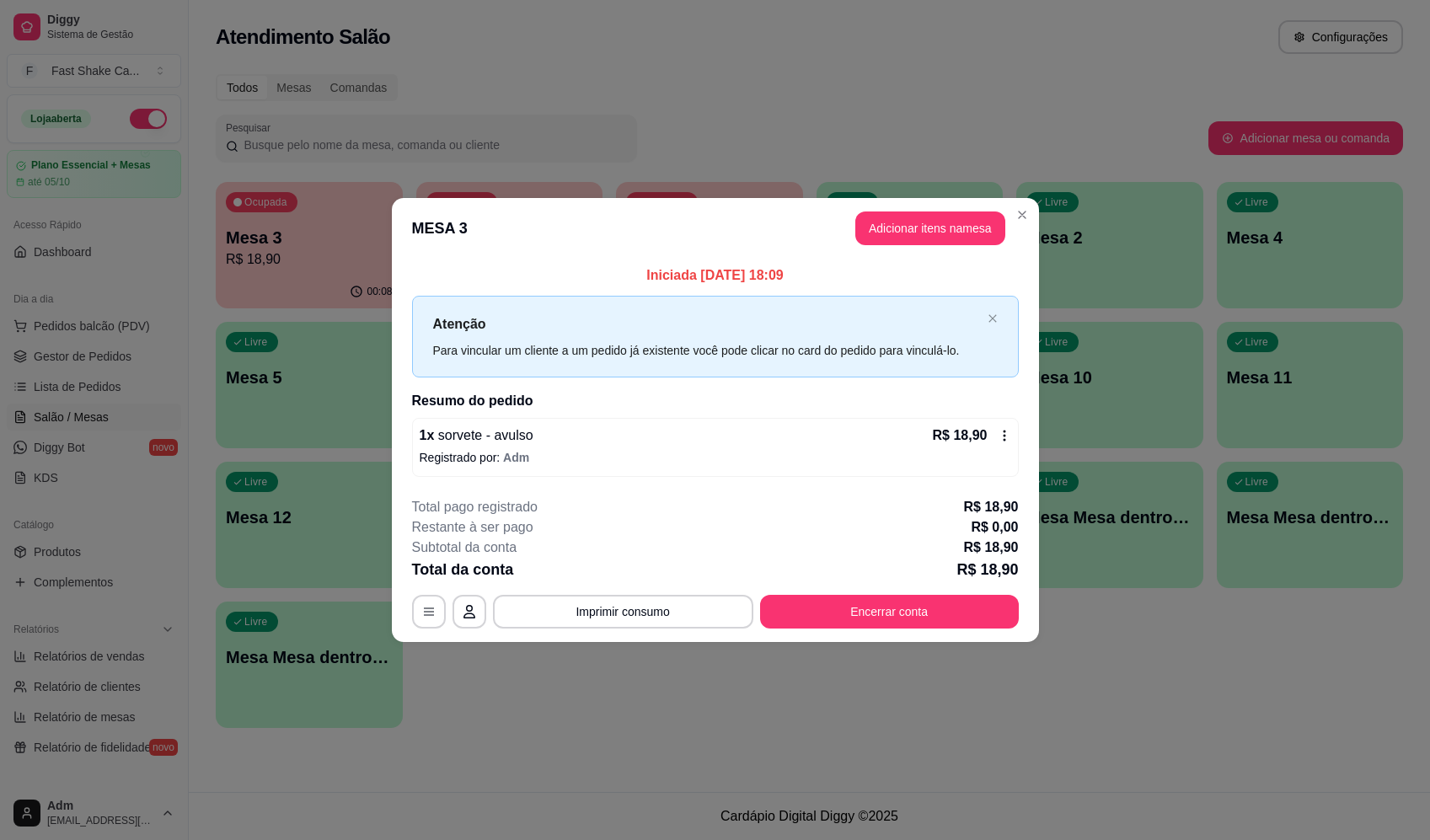
click at [929, 602] on div "**********" at bounding box center [715, 562] width 607 height 131
click at [931, 608] on button "Encerrar conta" at bounding box center [889, 610] width 258 height 33
click at [825, 346] on div "Outro" at bounding box center [829, 382] width 119 height 99
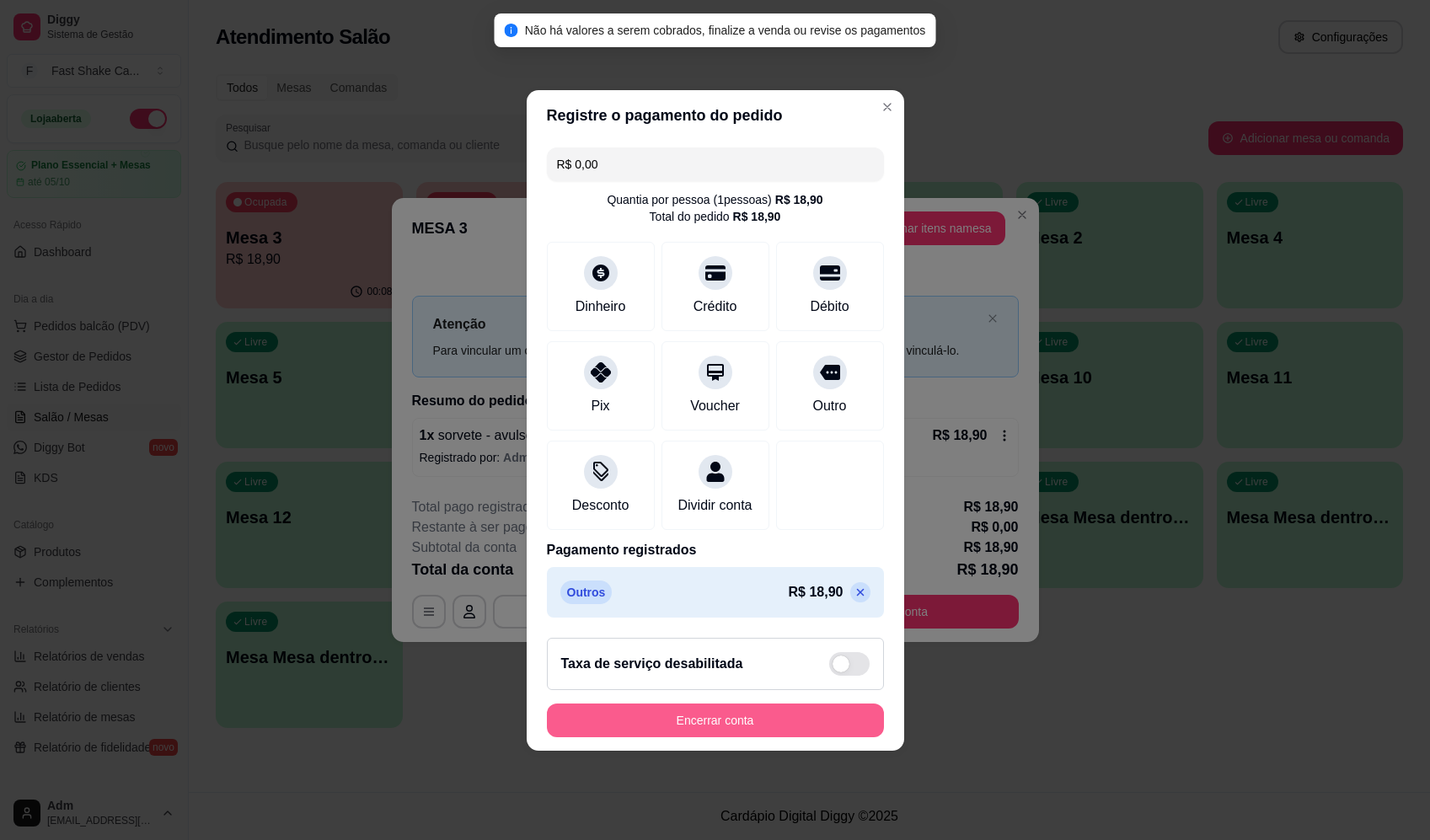
click at [783, 736] on button "Encerrar conta" at bounding box center [715, 719] width 337 height 33
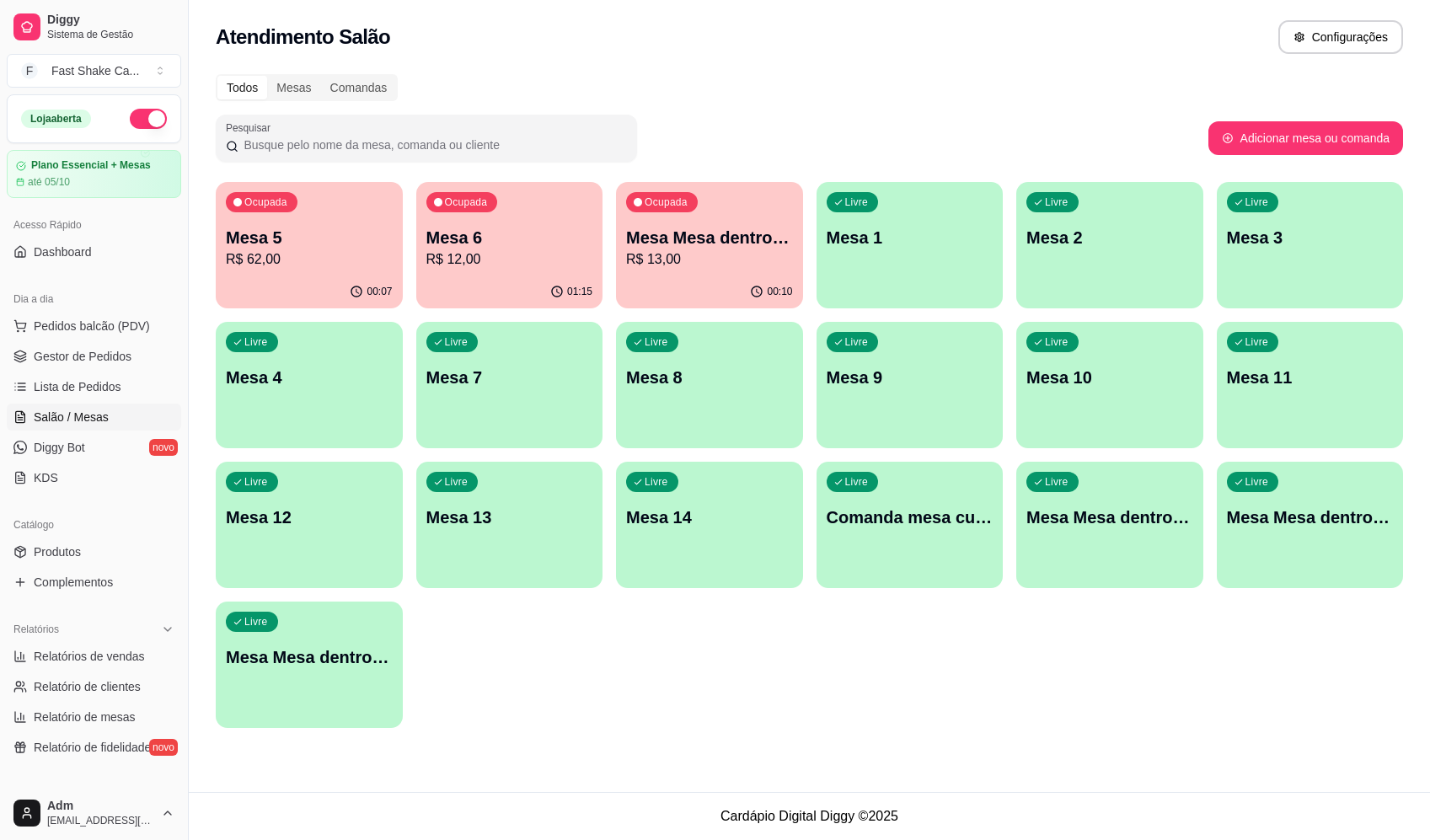
click at [517, 243] on p "Mesa 6" at bounding box center [510, 237] width 167 height 24
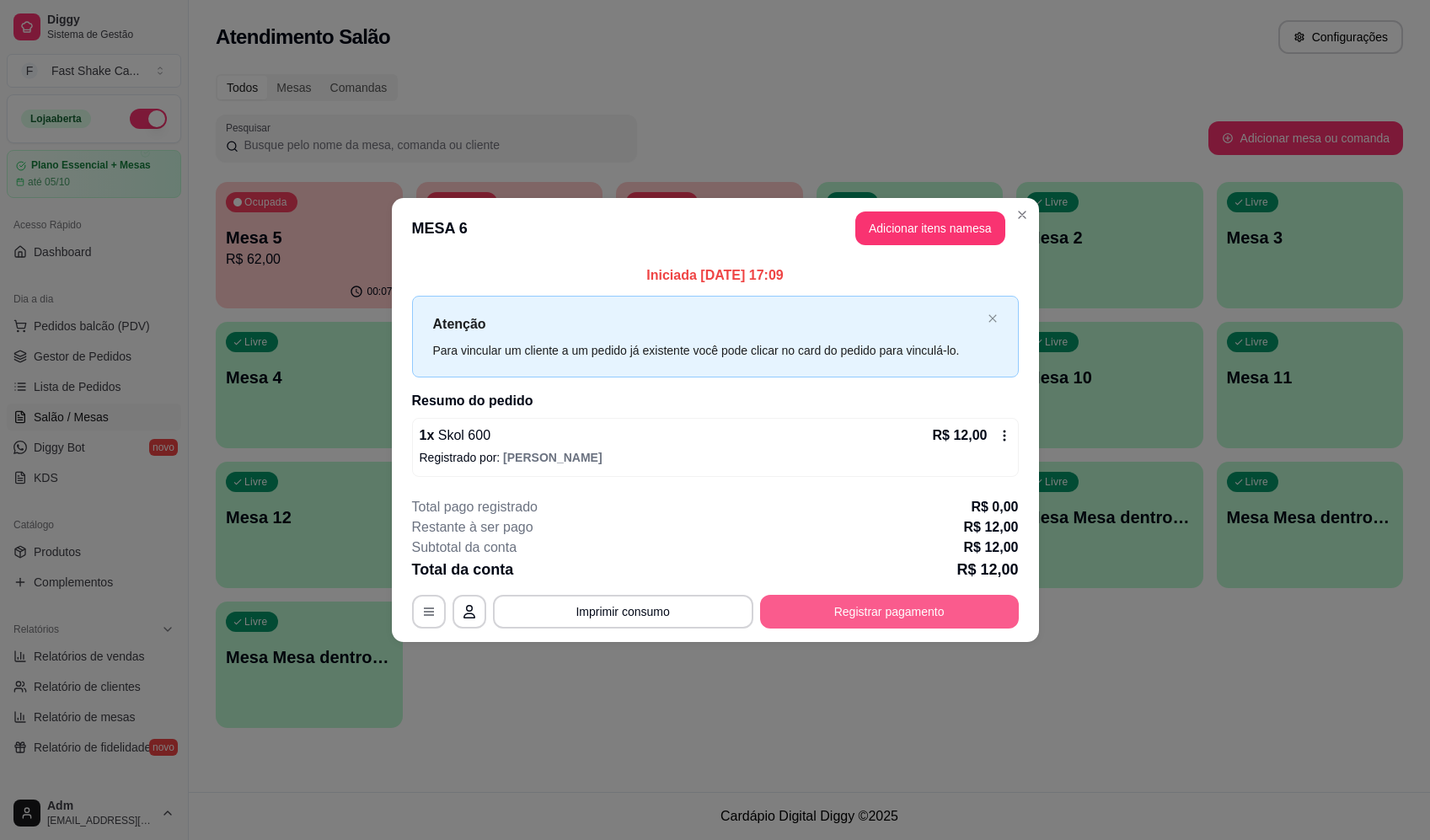
click at [837, 610] on button "Registrar pagamento" at bounding box center [889, 610] width 258 height 33
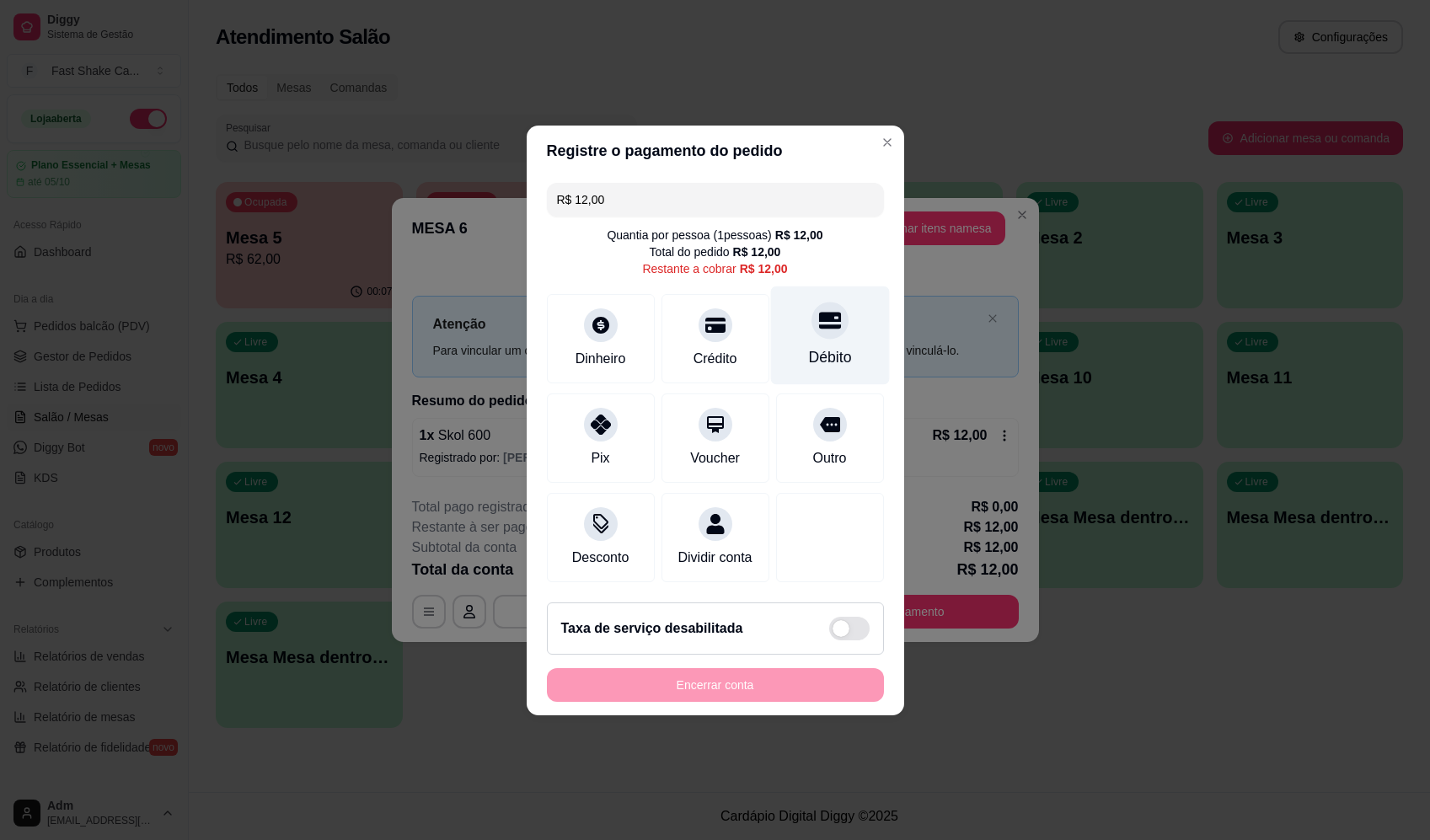
click at [826, 320] on icon at bounding box center [829, 320] width 22 height 22
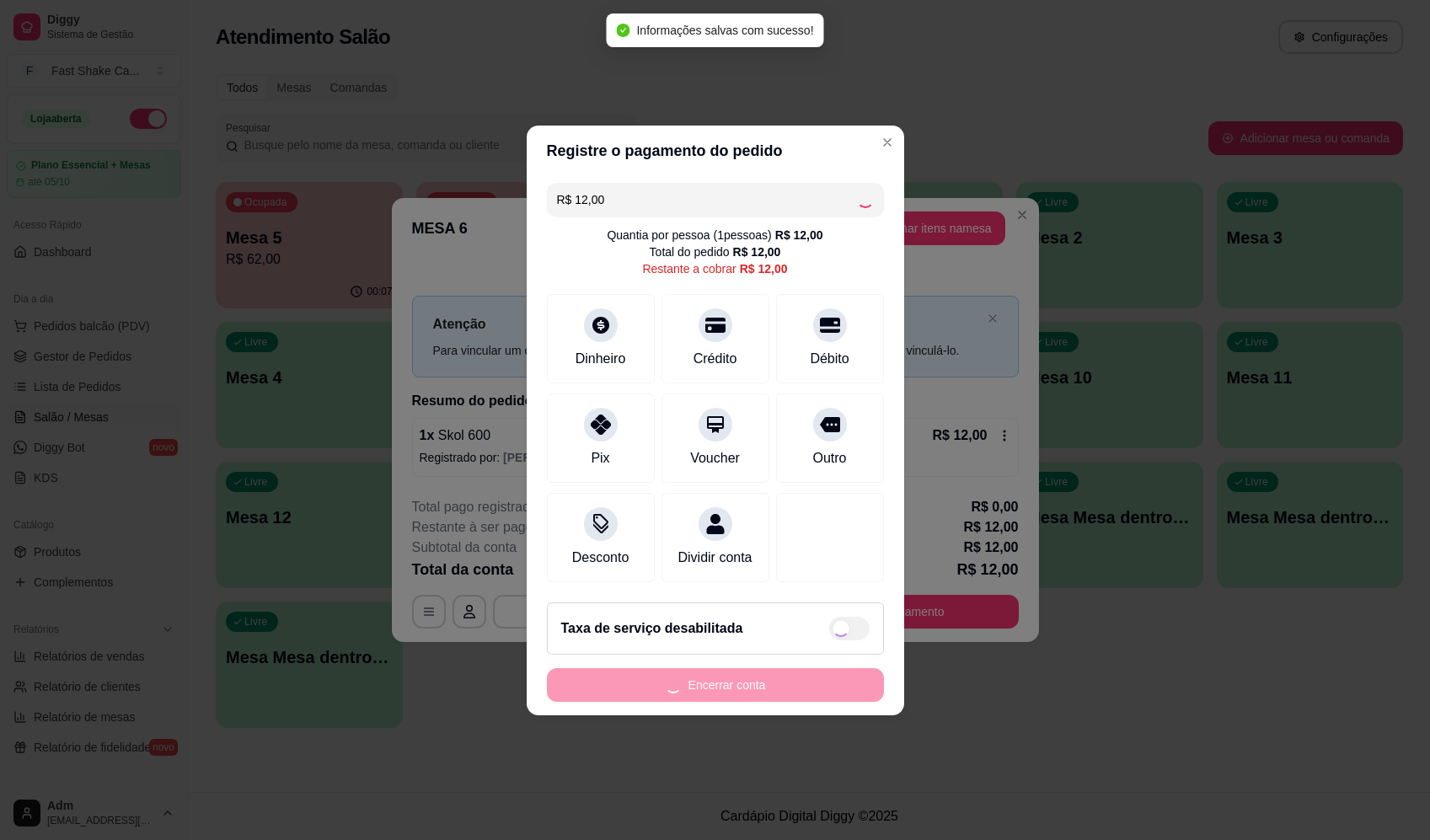
type input "R$ 0,00"
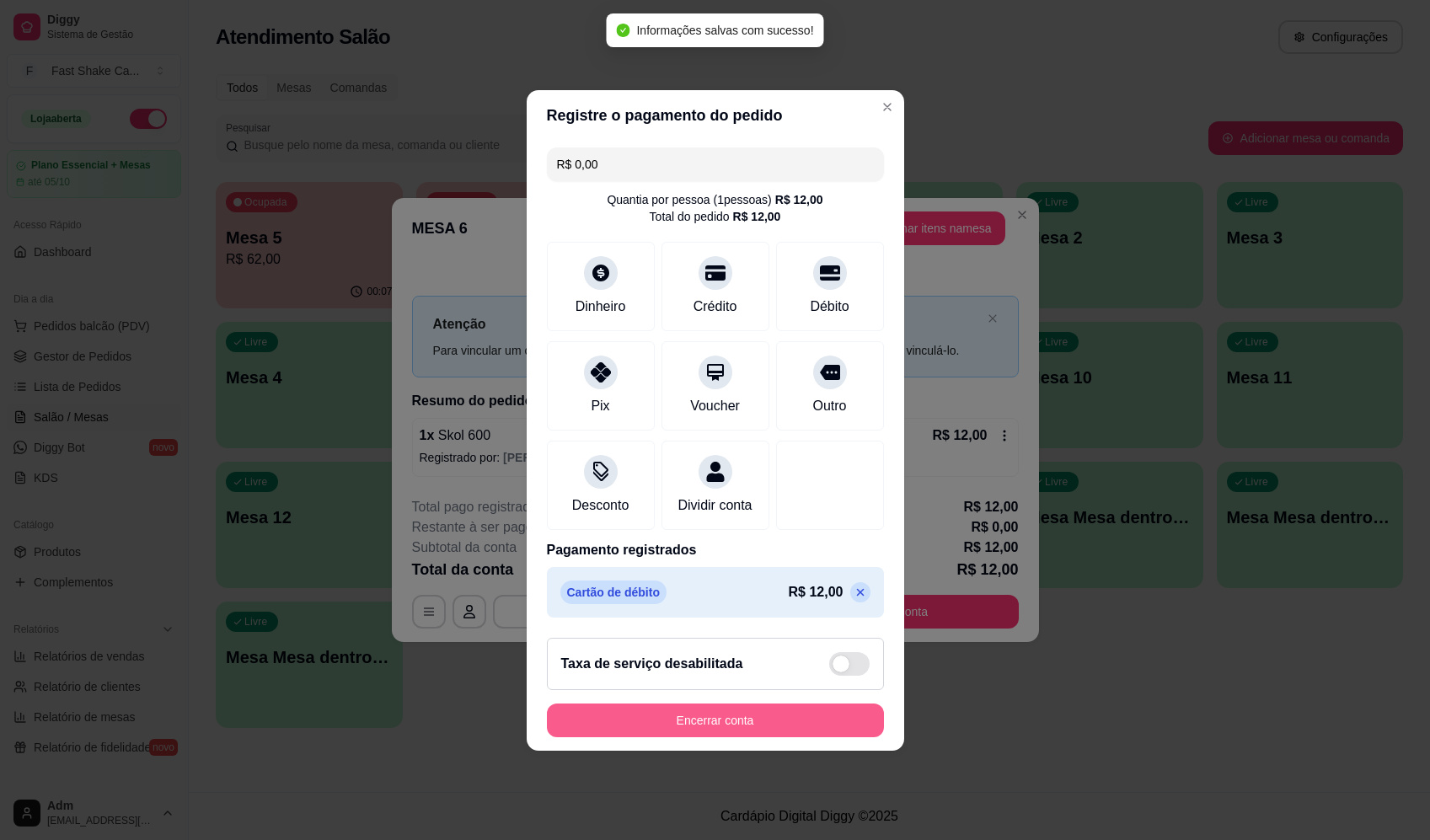
click at [738, 728] on button "Encerrar conta" at bounding box center [715, 719] width 337 height 33
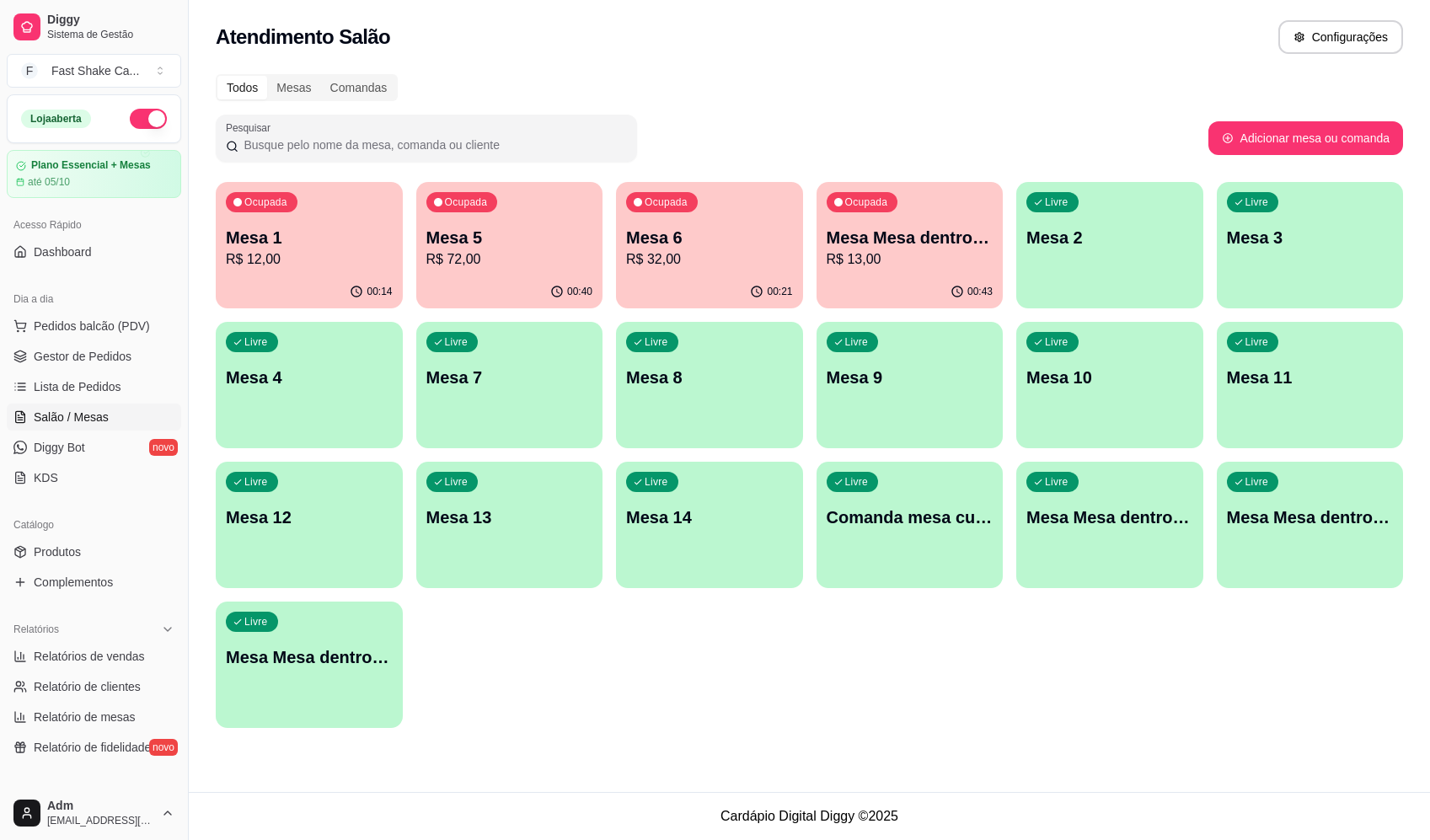
click at [928, 232] on p "Mesa Mesa dentro laranja" at bounding box center [910, 237] width 167 height 24
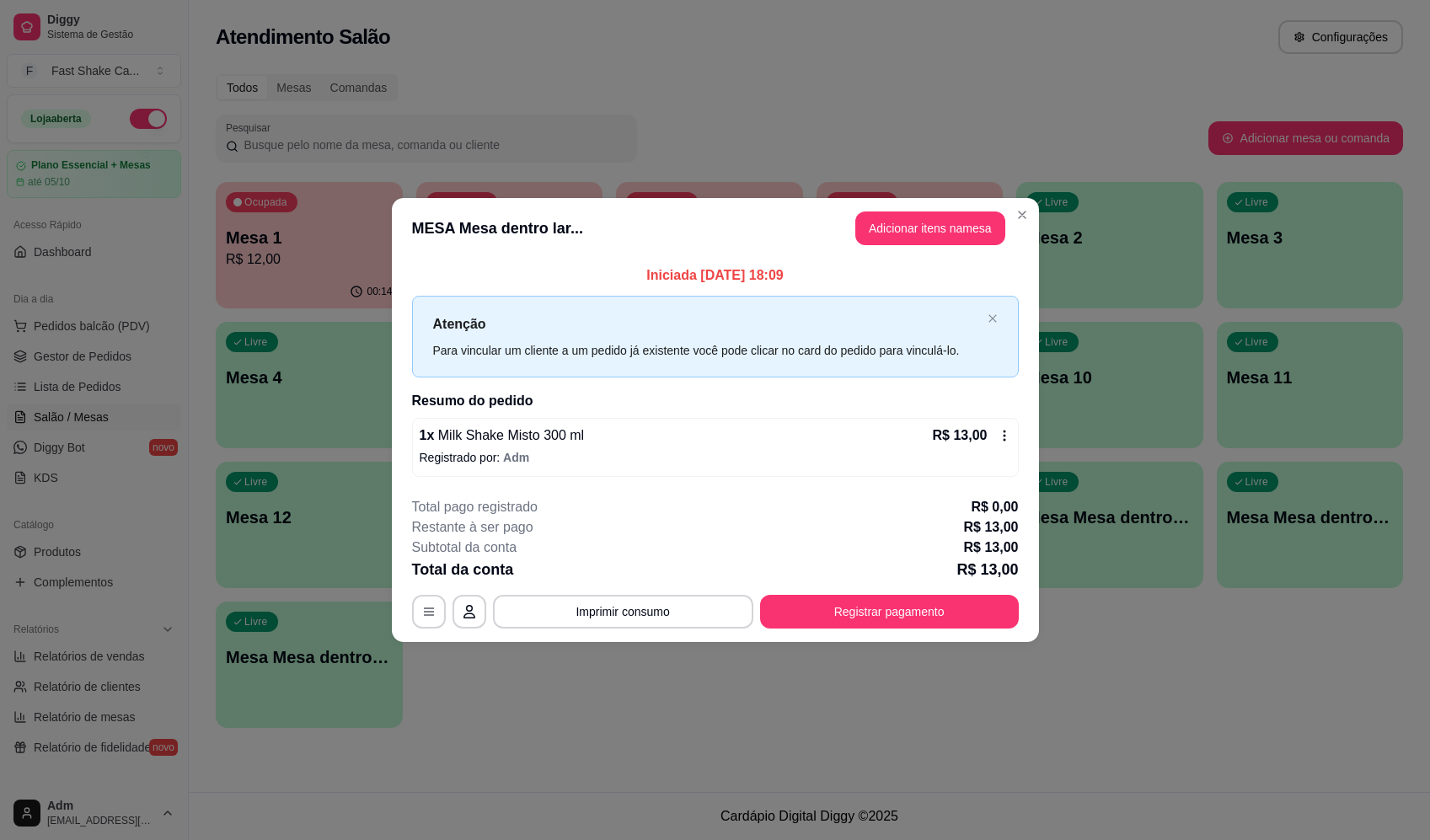
click at [893, 590] on div "**********" at bounding box center [715, 562] width 607 height 131
click at [906, 602] on button "Registrar pagamento" at bounding box center [889, 610] width 258 height 33
click at [837, 352] on div "Débito" at bounding box center [829, 357] width 43 height 22
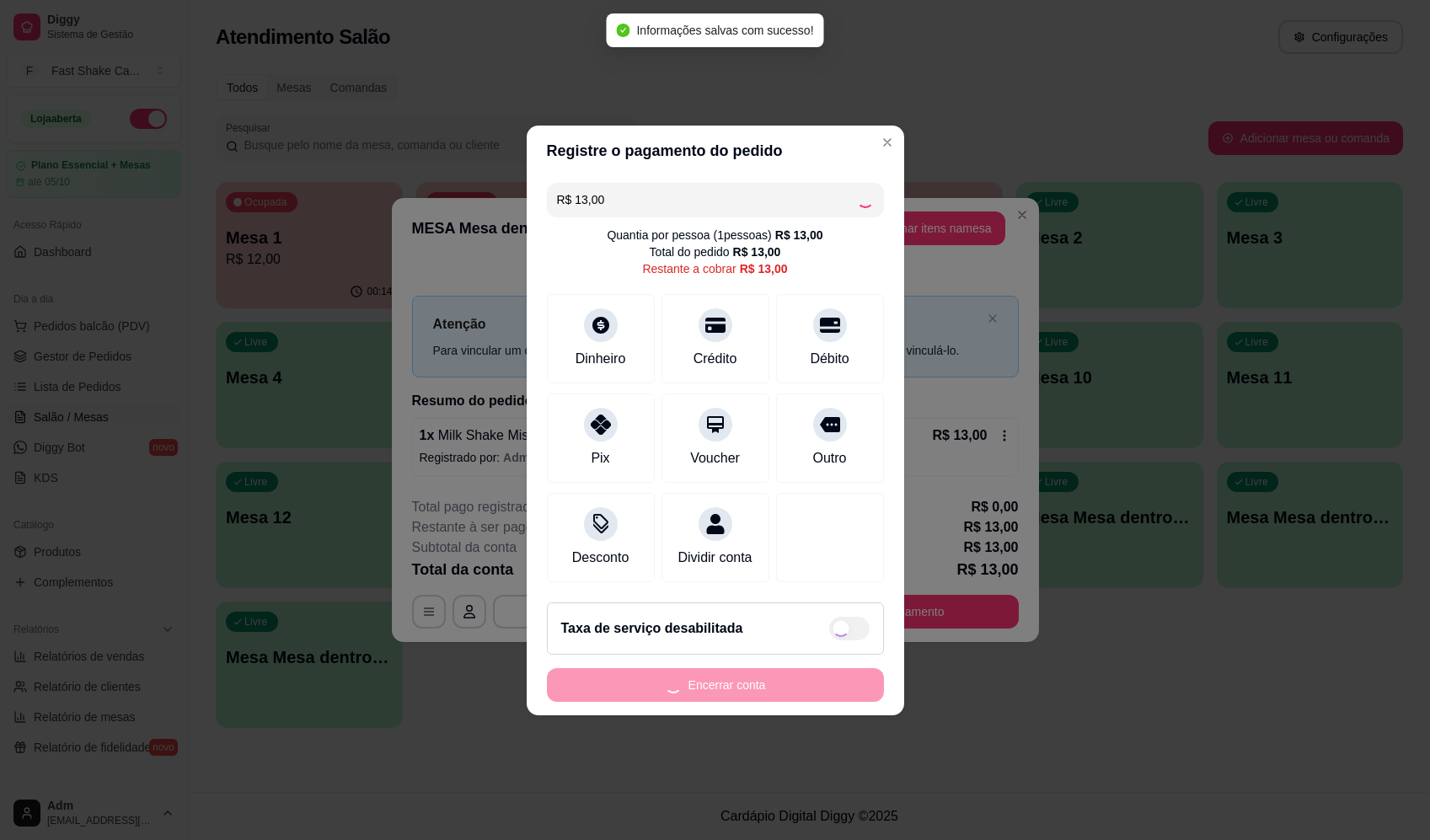
type input "R$ 0,00"
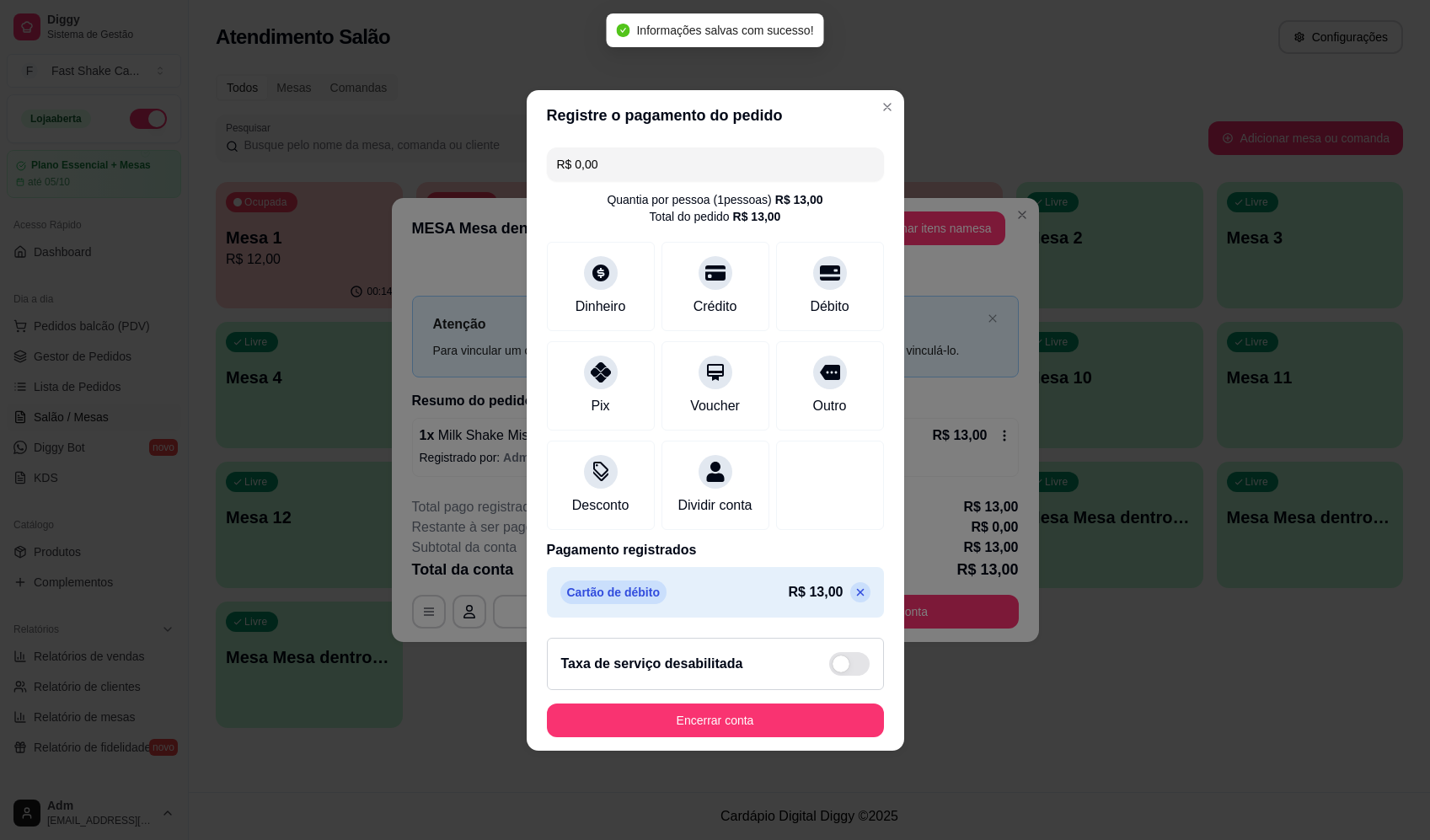
click at [797, 723] on button "Encerrar conta" at bounding box center [715, 719] width 337 height 33
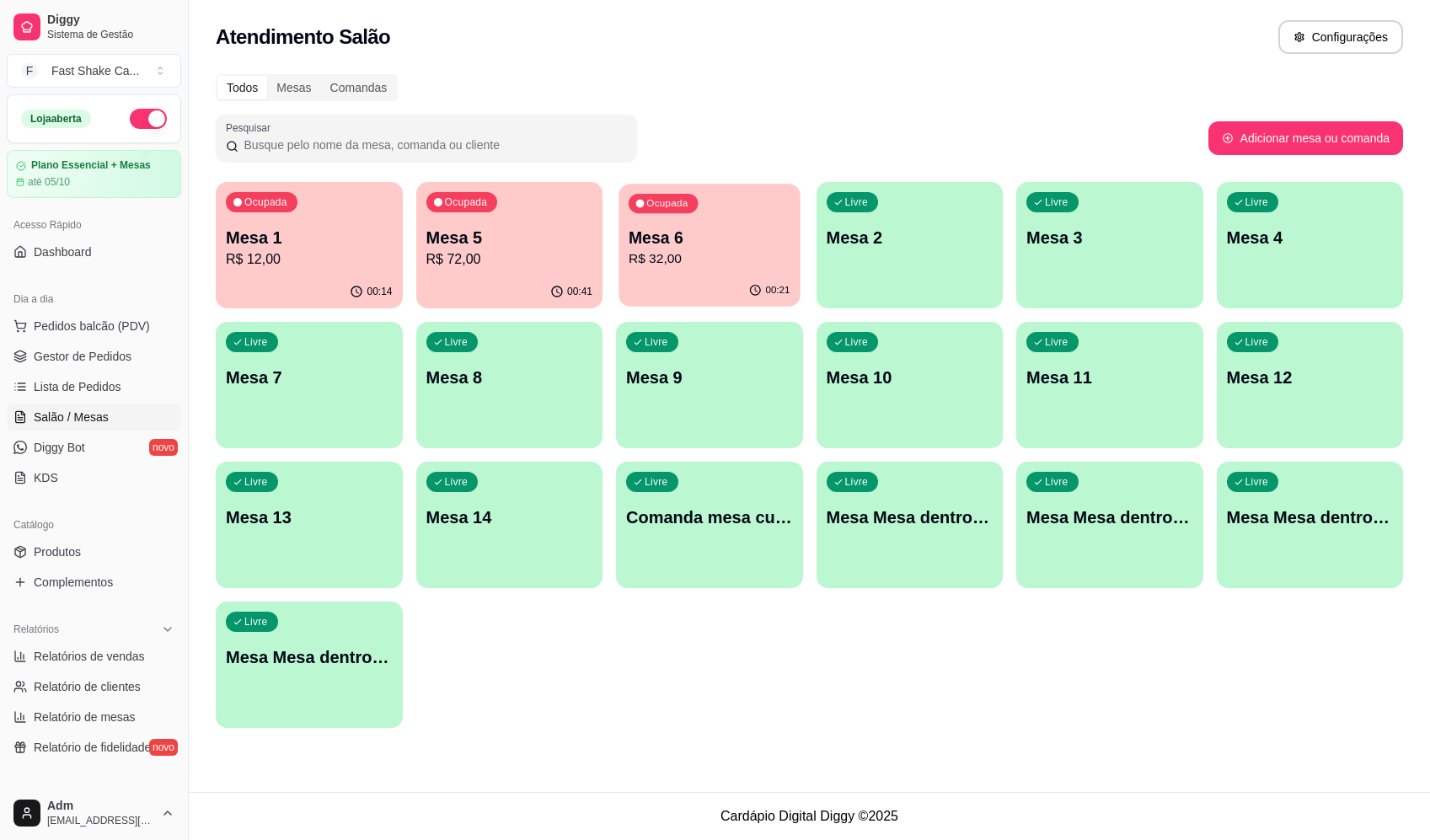
click at [689, 243] on p "Mesa 6" at bounding box center [709, 238] width 161 height 23
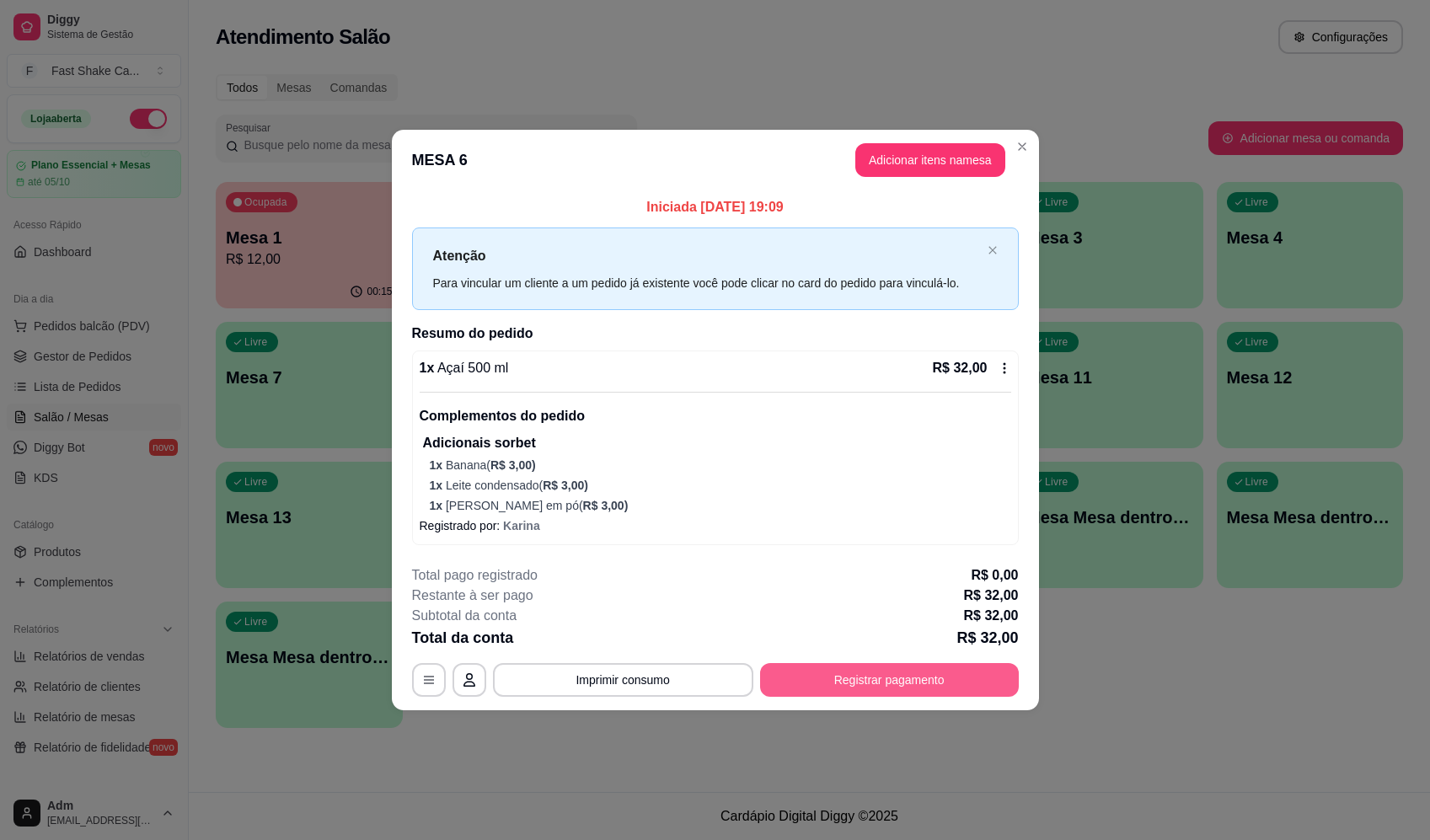
click at [923, 678] on button "Registrar pagamento" at bounding box center [889, 679] width 258 height 33
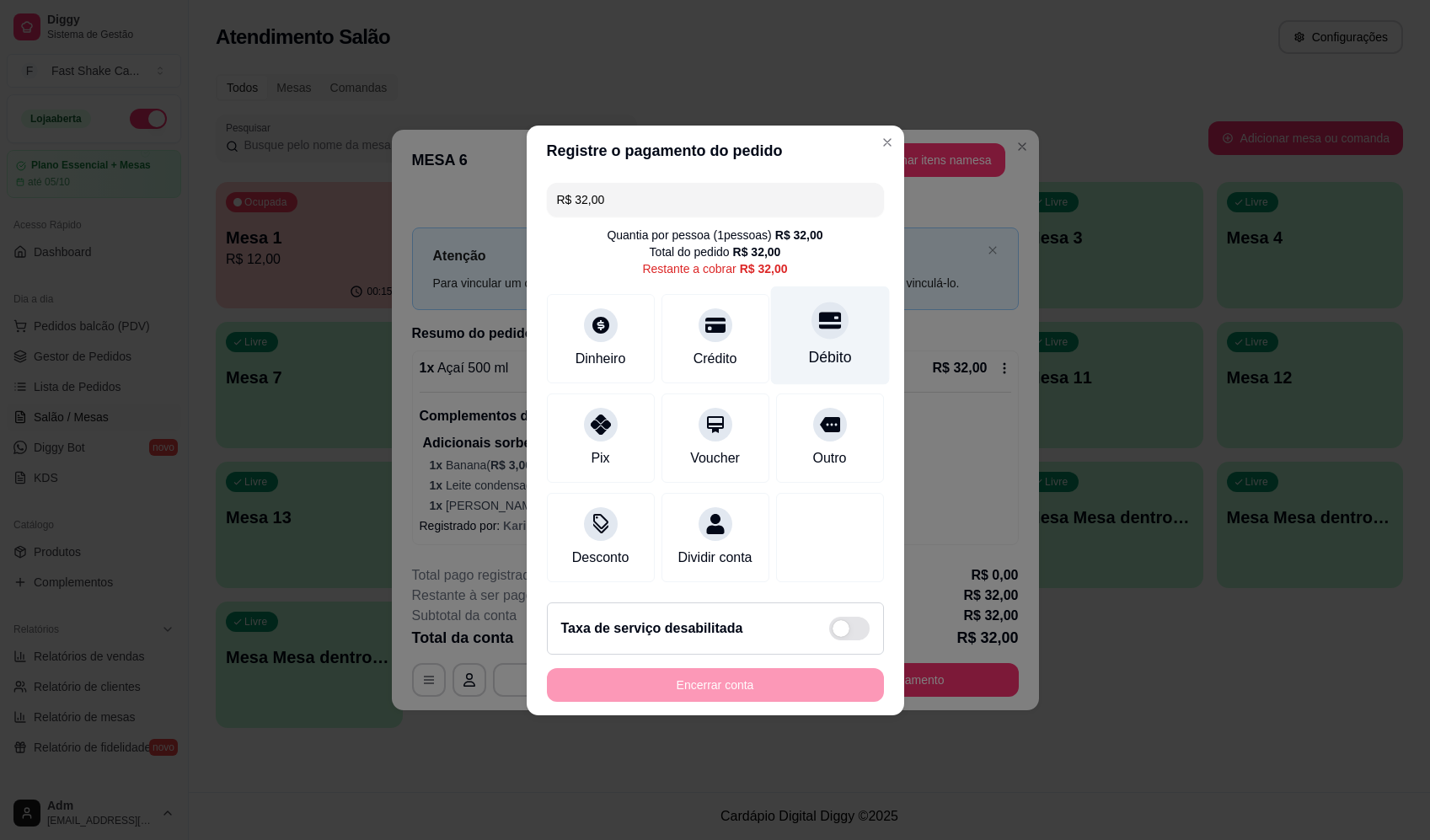
click at [831, 333] on div "Débito" at bounding box center [829, 335] width 119 height 99
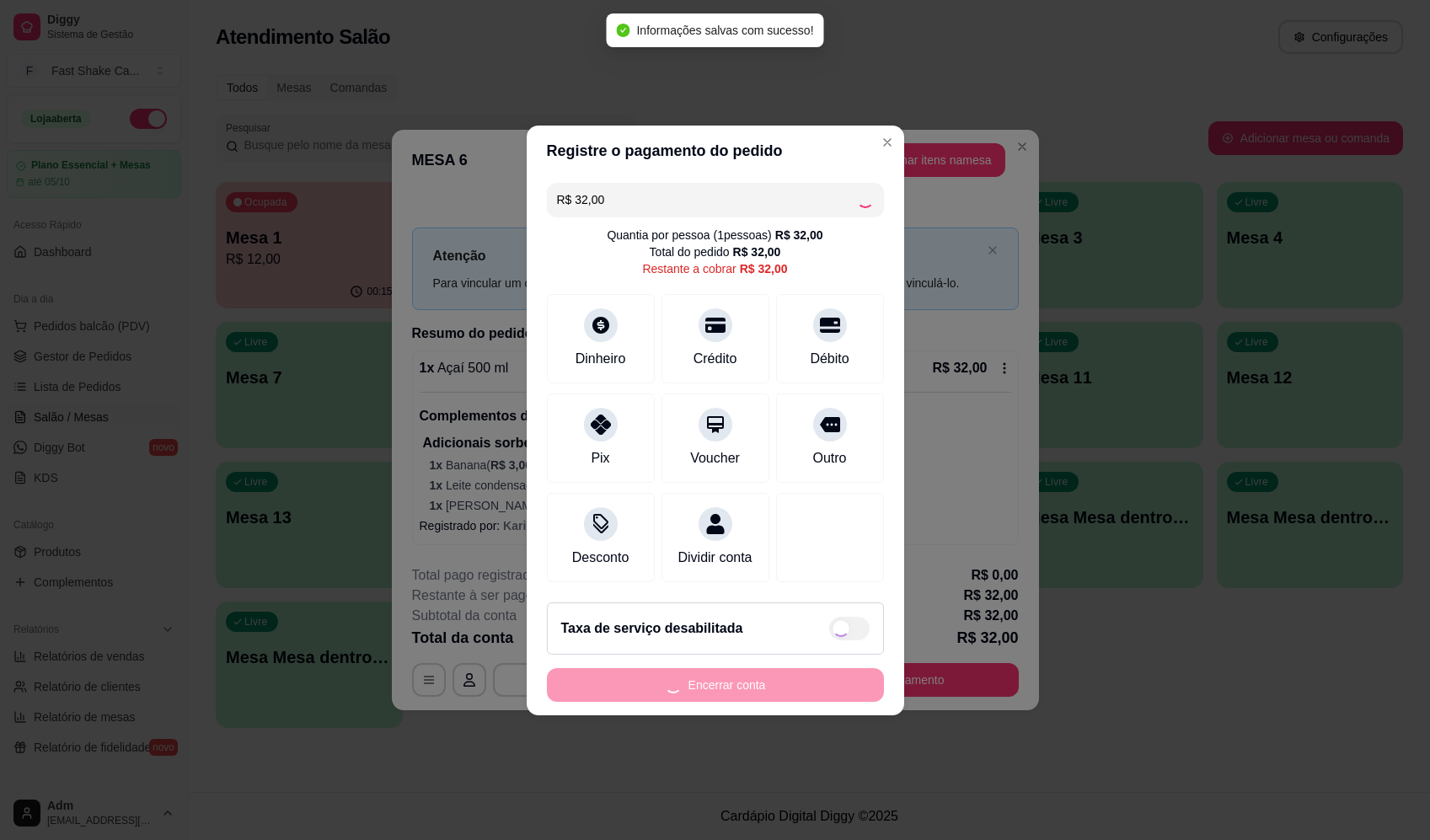
type input "R$ 0,00"
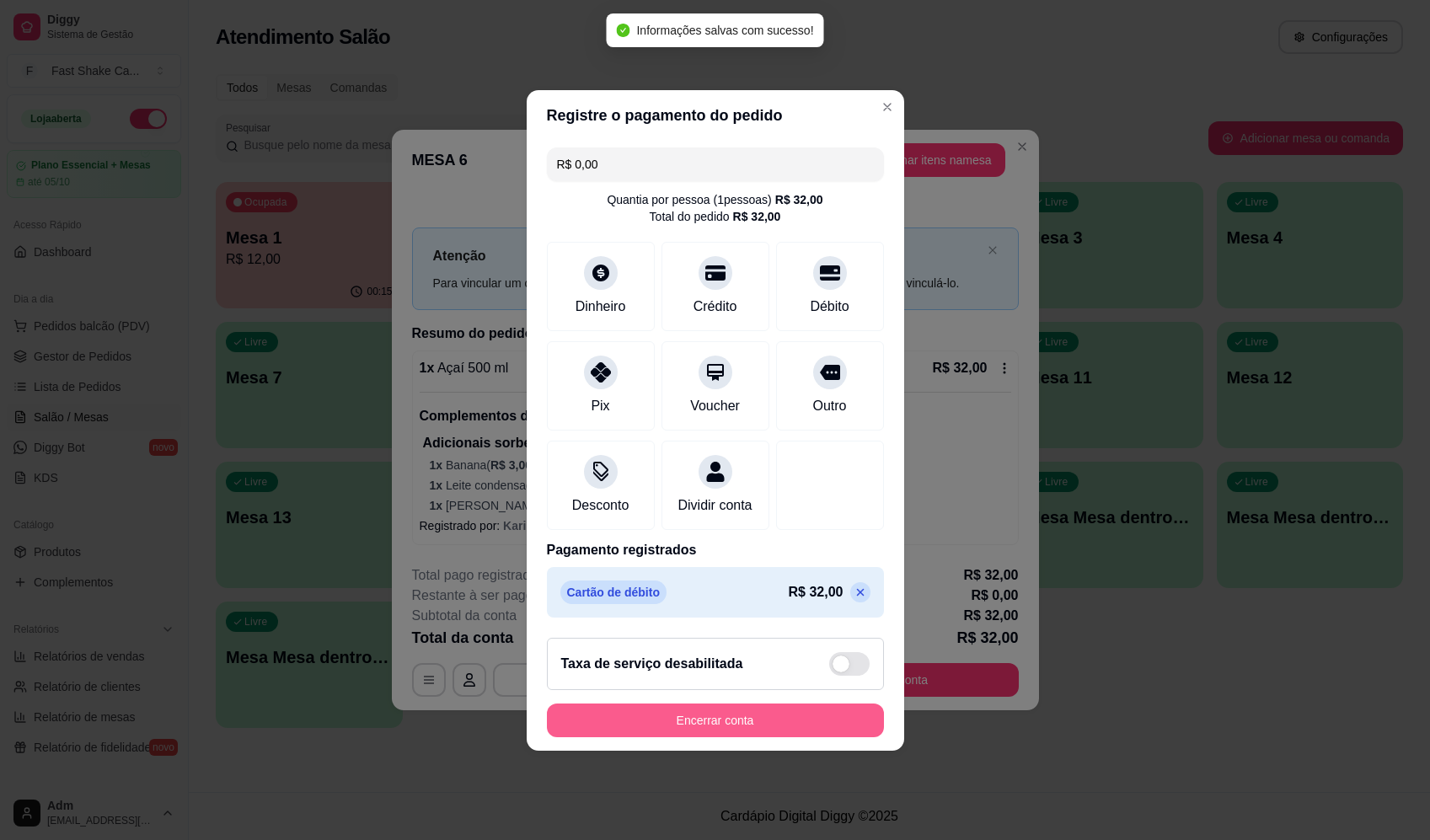
click at [785, 726] on button "Encerrar conta" at bounding box center [715, 719] width 337 height 33
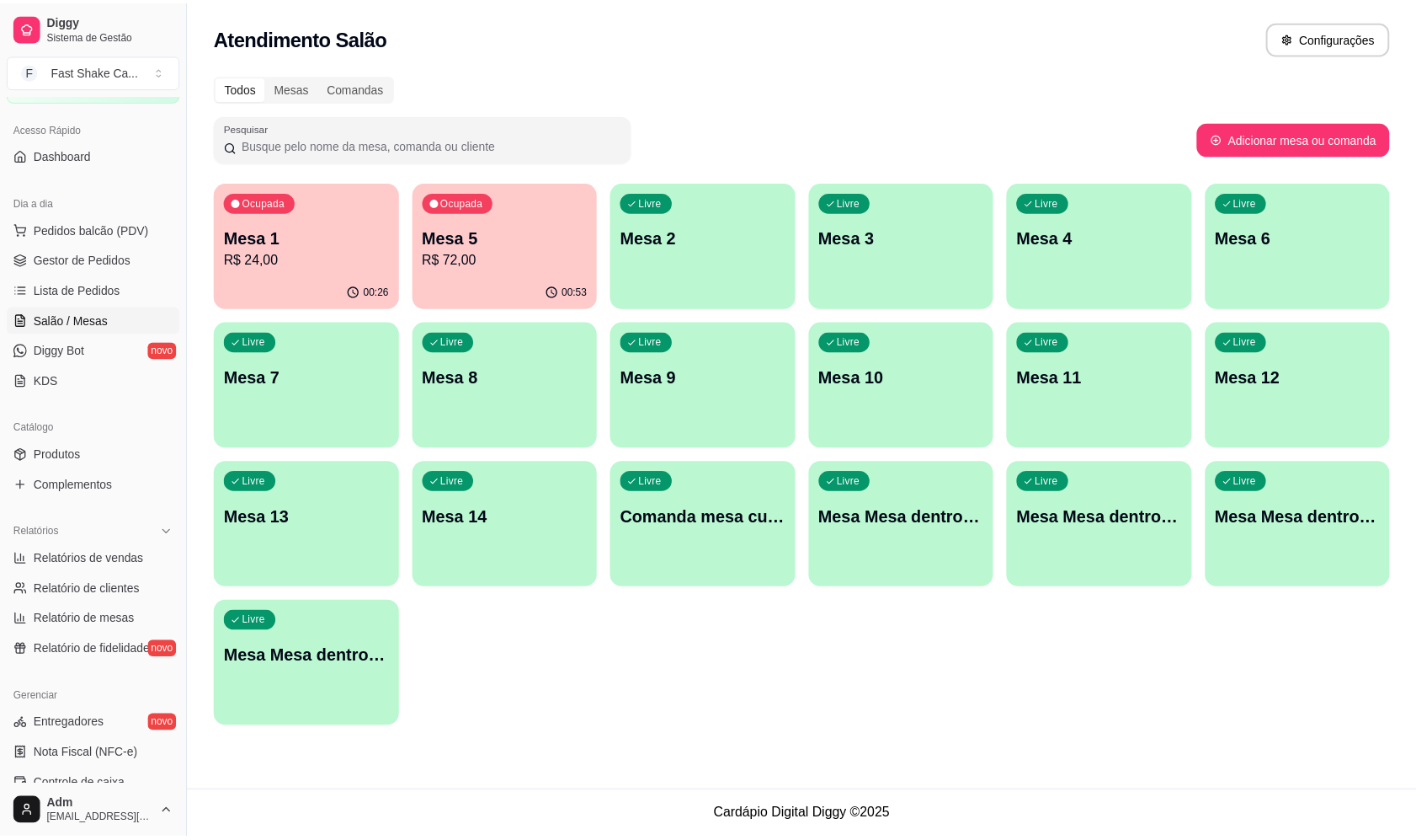
scroll to position [372, 0]
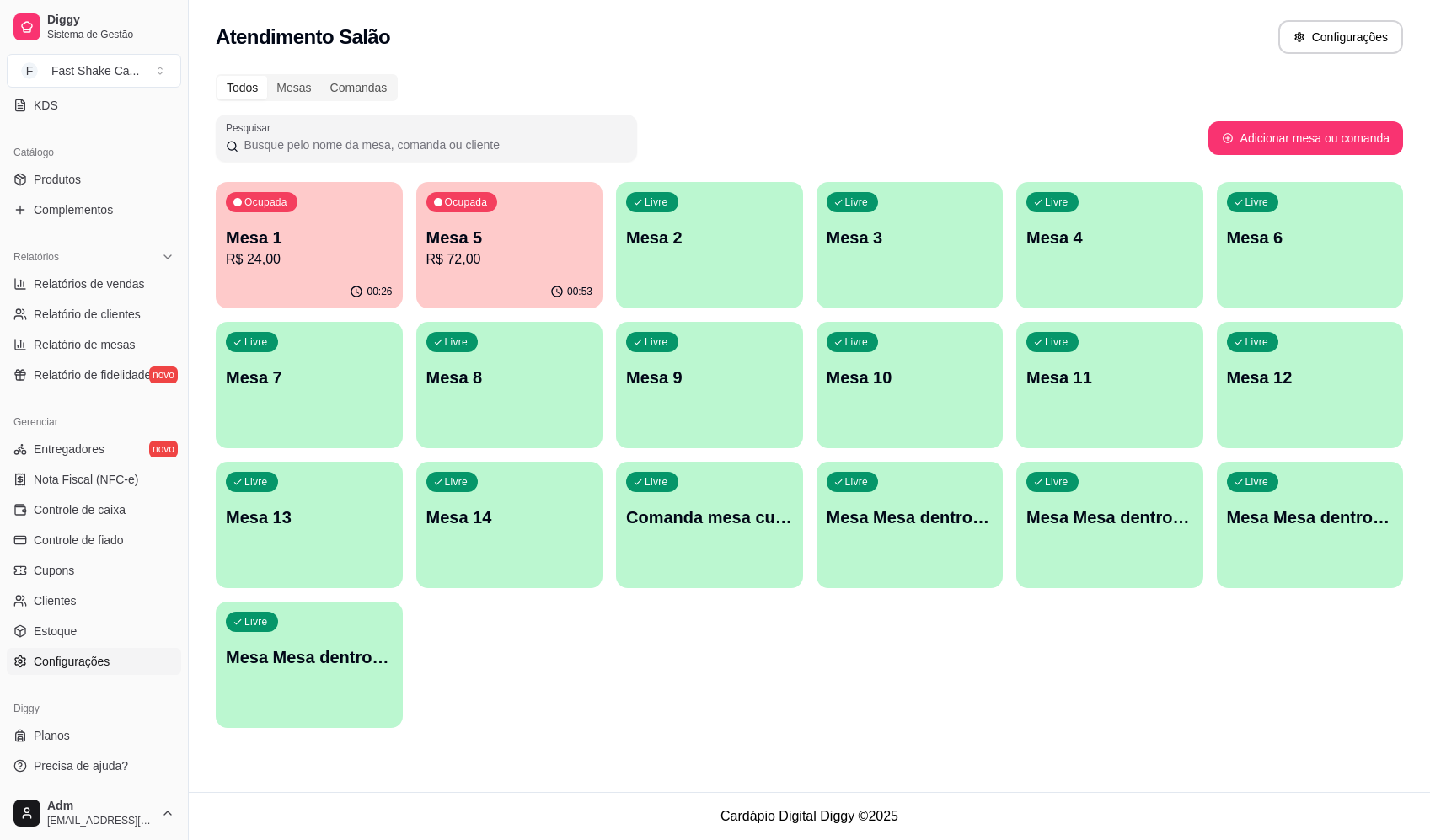
click at [89, 649] on link "Configurações" at bounding box center [94, 661] width 175 height 27
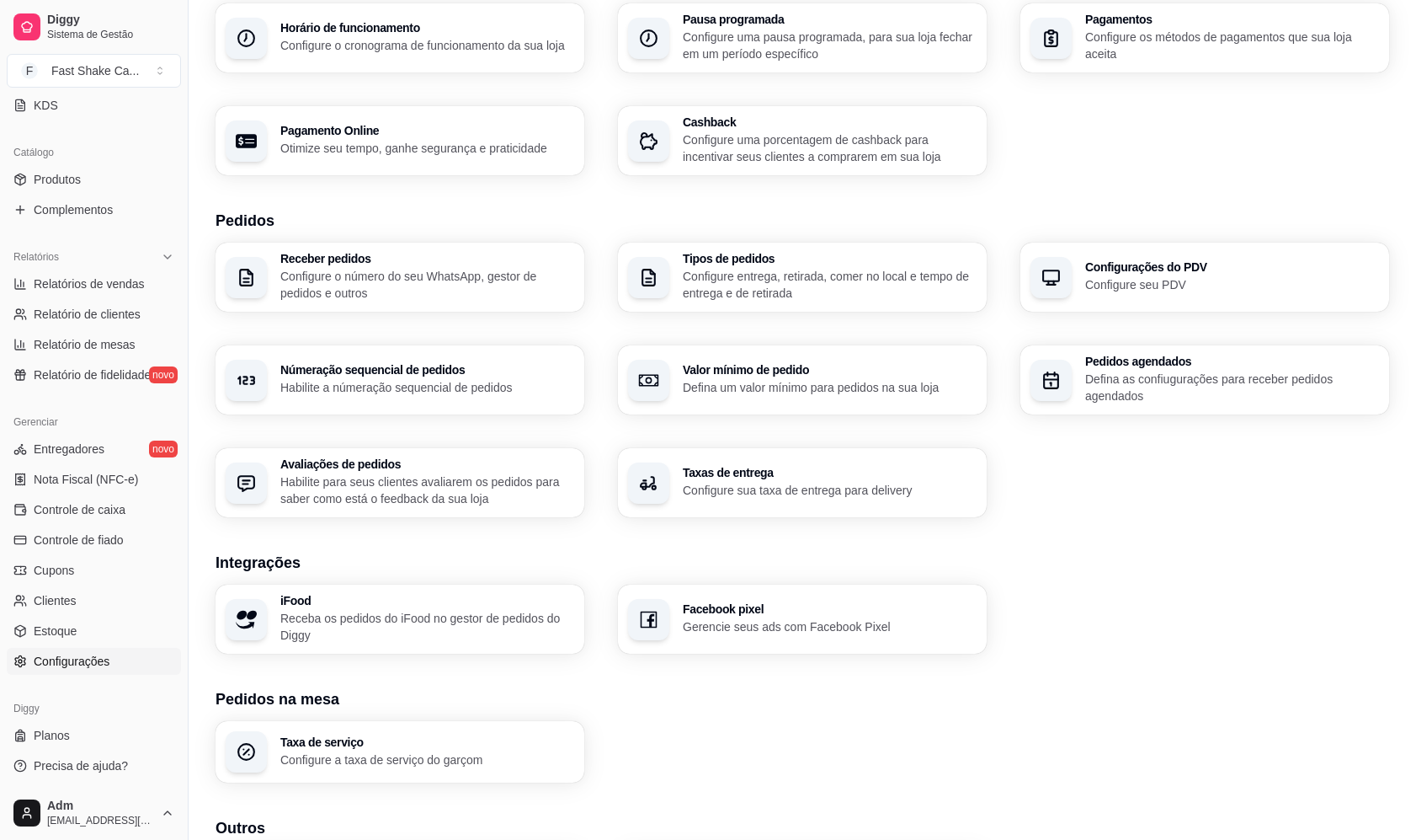
scroll to position [340, 0]
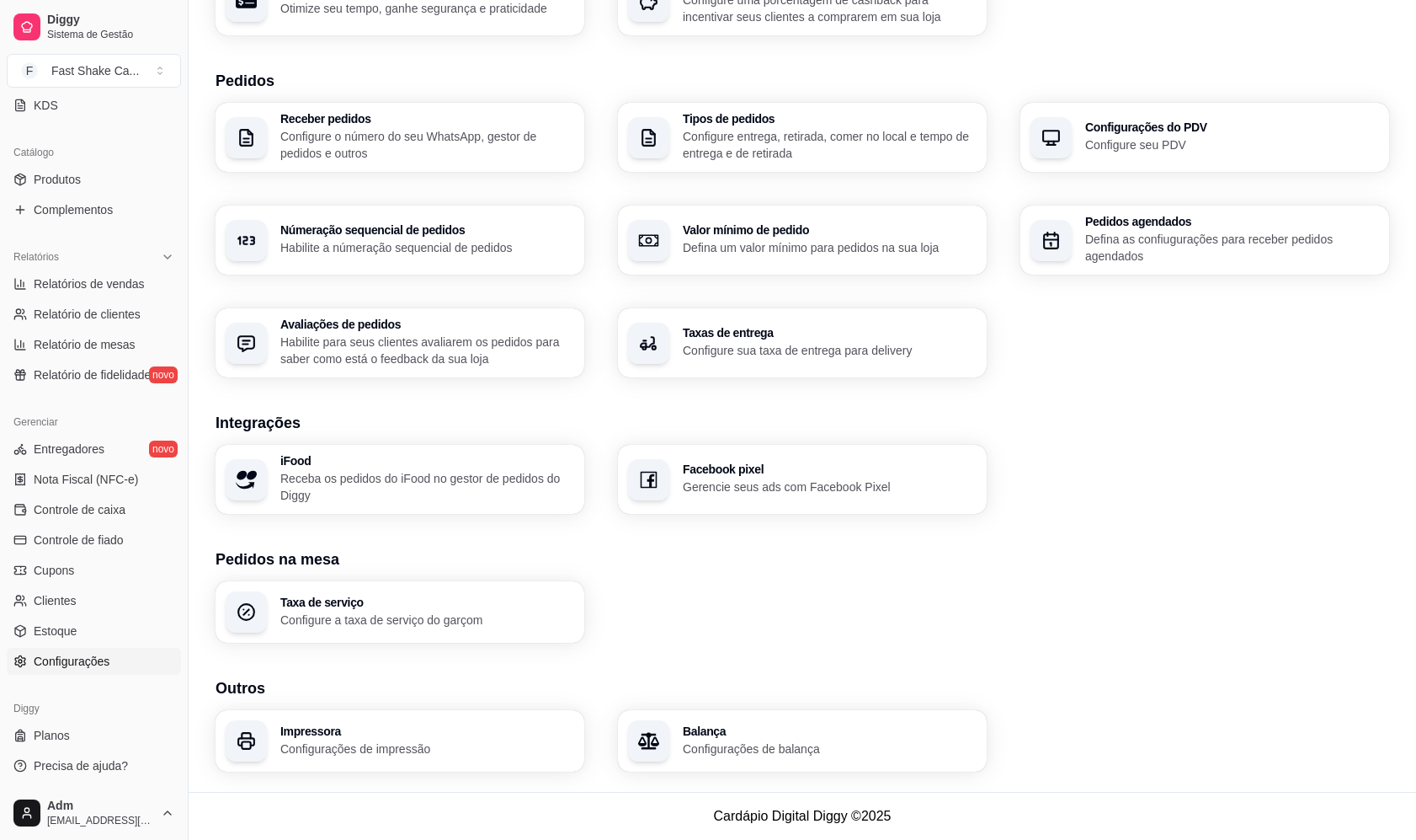
drag, startPoint x: 441, startPoint y: 513, endPoint x: 444, endPoint y: 504, distance: 9.5
click at [441, 512] on div "Loja Informações da loja Principais informações da sua loja como endereço, nome…" at bounding box center [802, 250] width 1174 height 1044
click at [454, 485] on p "Receba os pedidos do iFood no gestor de pedidos do Diggy" at bounding box center [426, 486] width 286 height 33
click at [464, 552] on h3 "Pedidos na mesa" at bounding box center [802, 559] width 1174 height 24
click at [318, 548] on h3 "Pedidos na mesa" at bounding box center [802, 559] width 1174 height 24
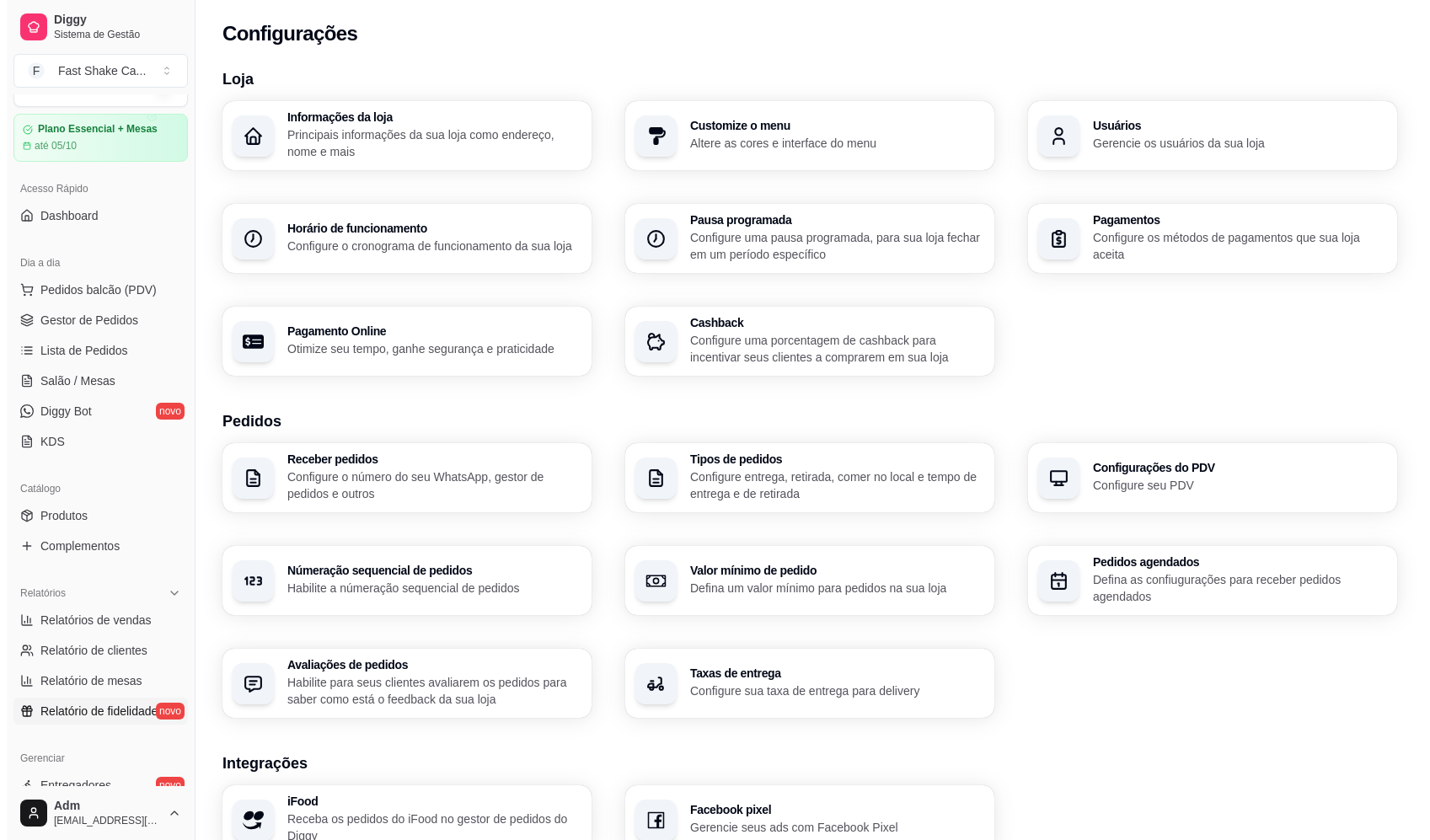
scroll to position [35, 0]
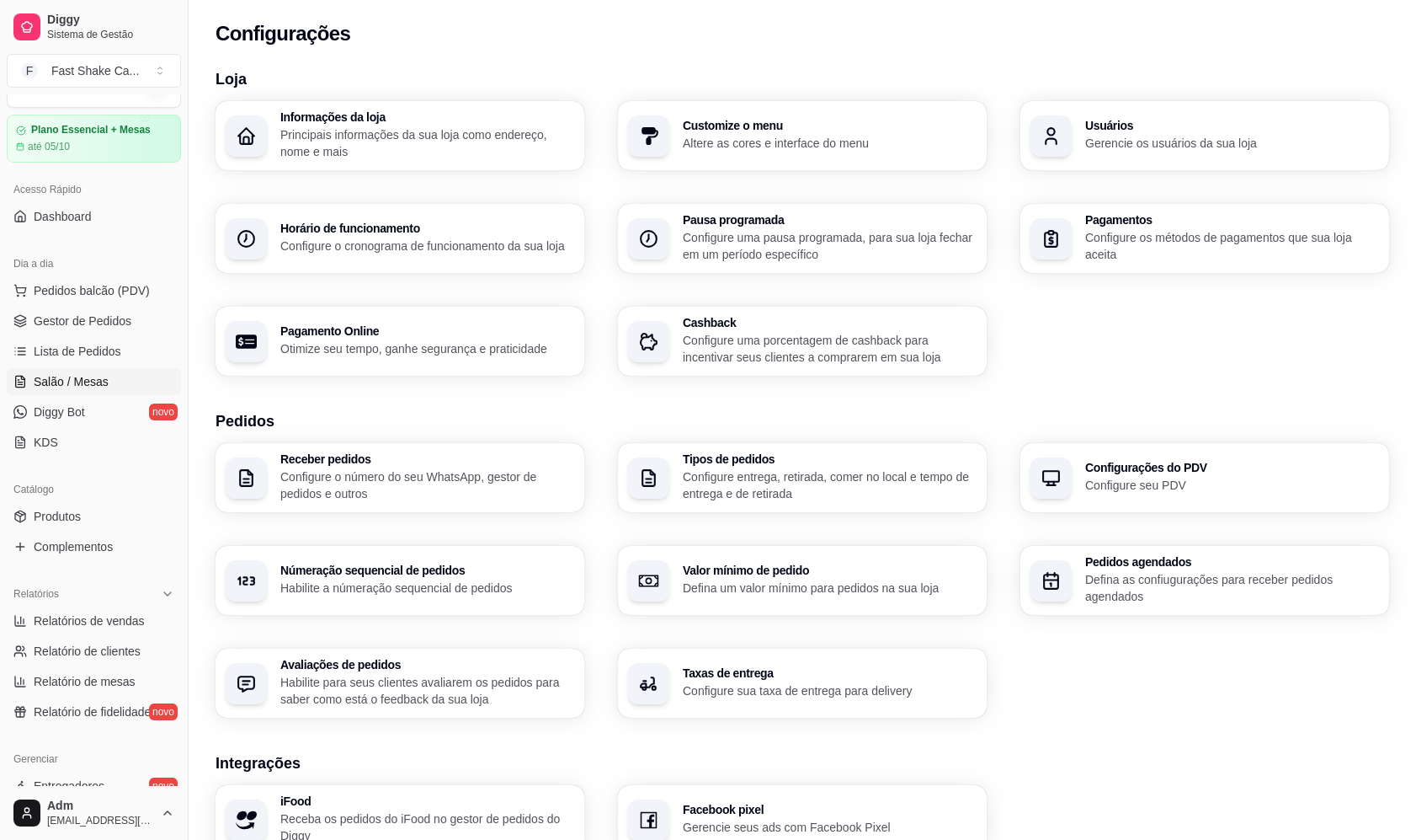
click at [89, 382] on span "Salão / Mesas" at bounding box center [70, 382] width 75 height 17
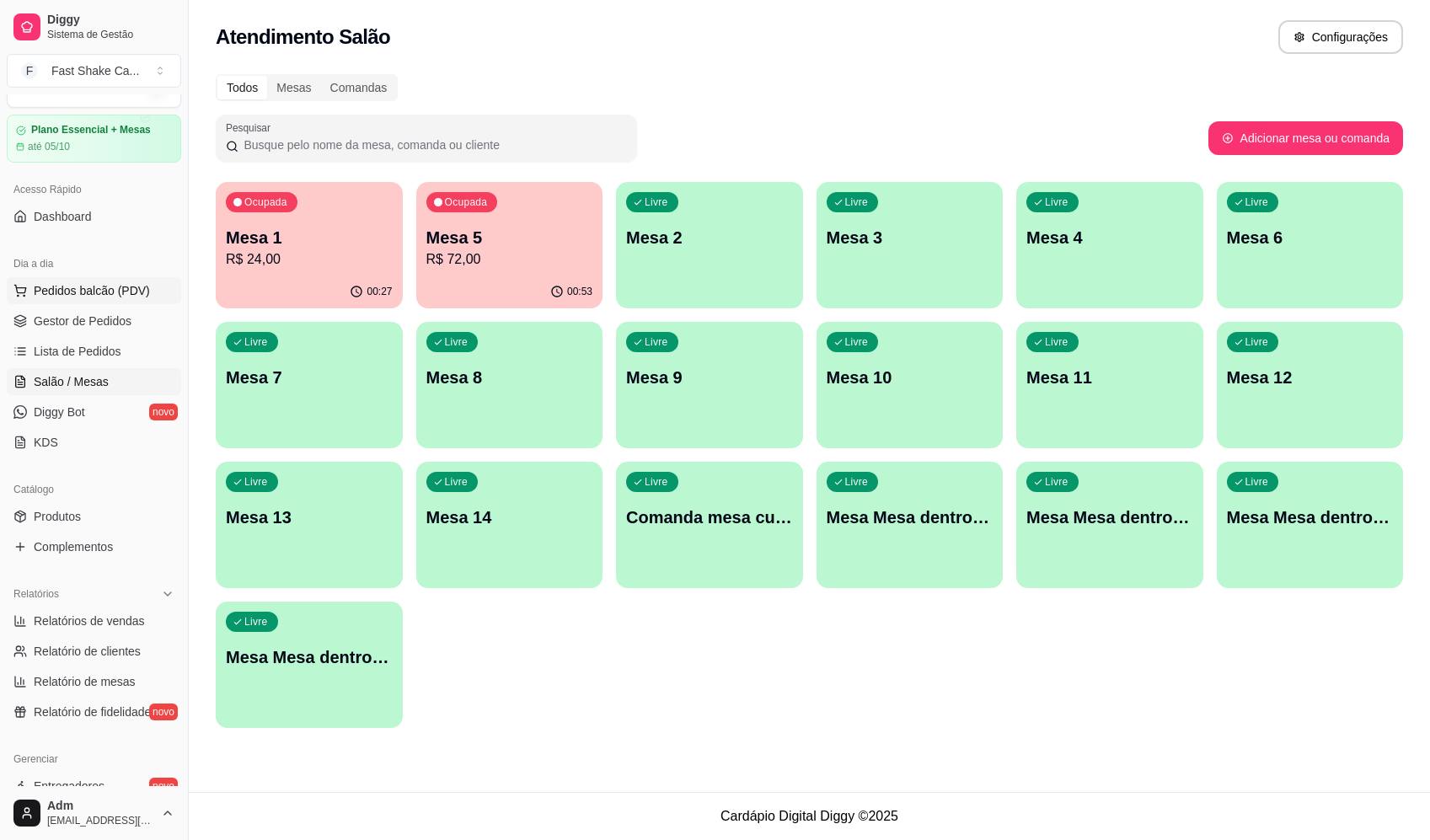
click at [138, 286] on span "Pedidos balcão (PDV)" at bounding box center [91, 290] width 116 height 17
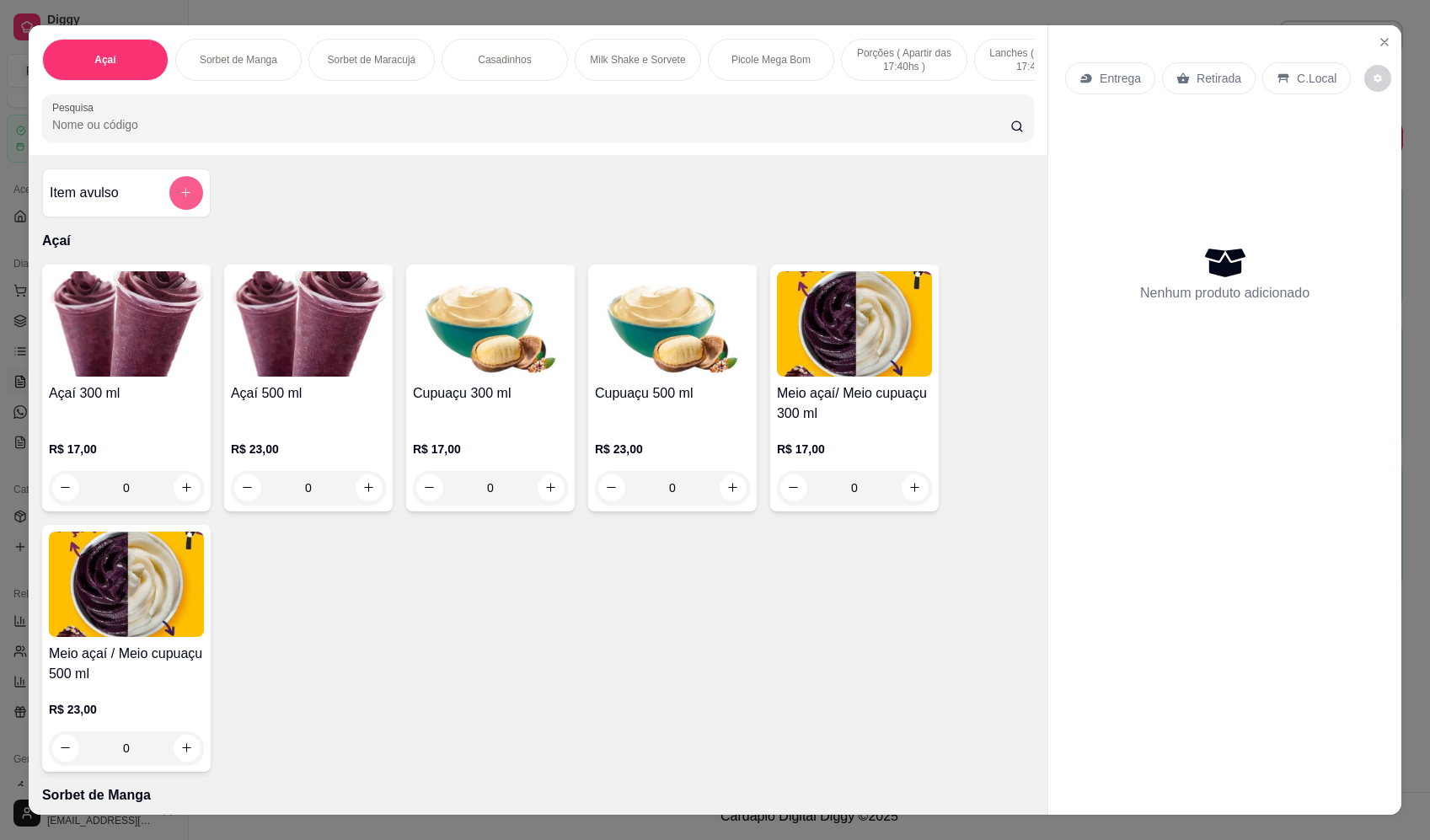
click at [182, 196] on button "add-separate-item" at bounding box center [185, 192] width 33 height 33
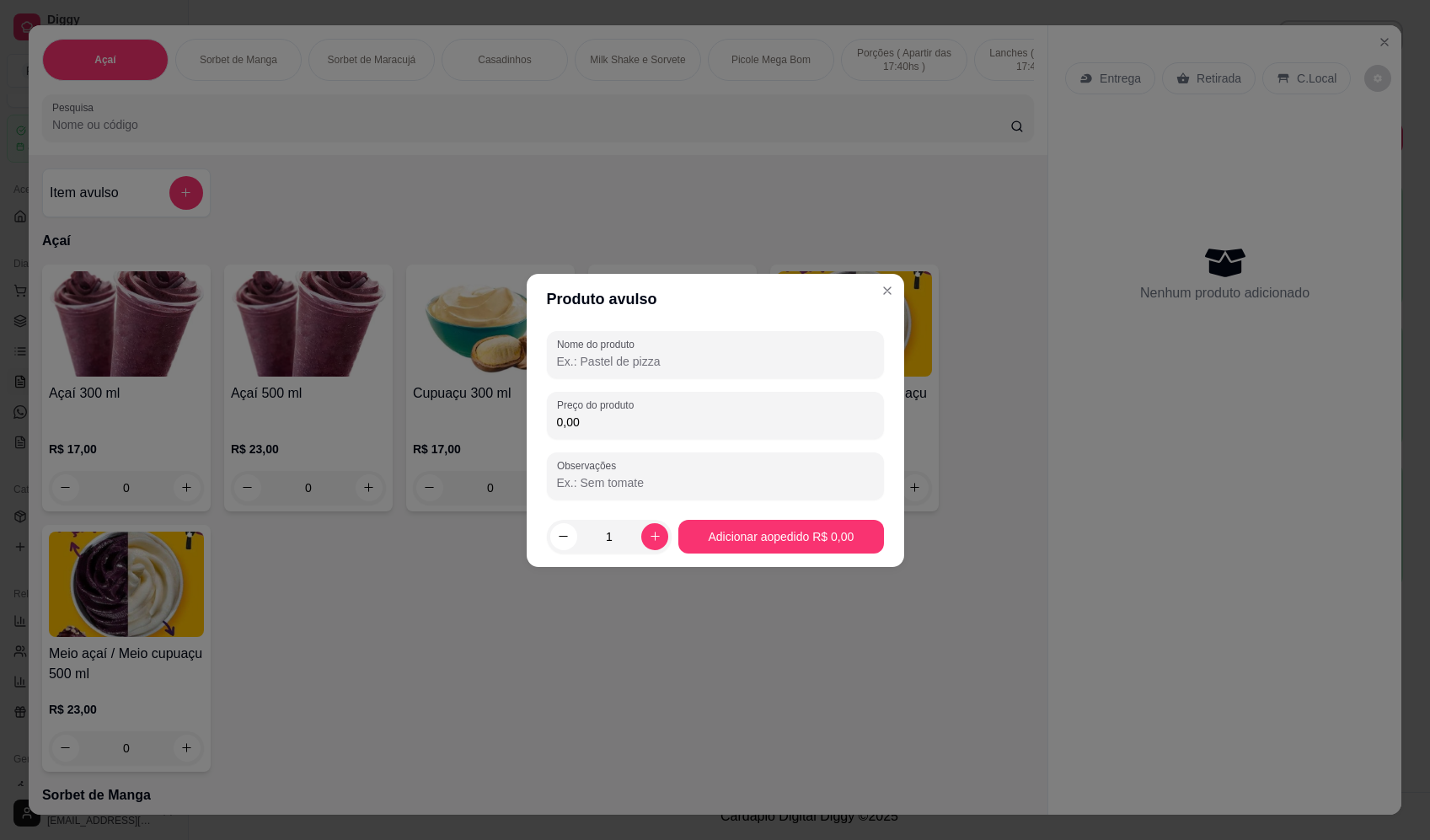
drag, startPoint x: 651, startPoint y: 357, endPoint x: 635, endPoint y: 372, distance: 21.9
click at [642, 367] on input "Nome do produto" at bounding box center [715, 362] width 317 height 17
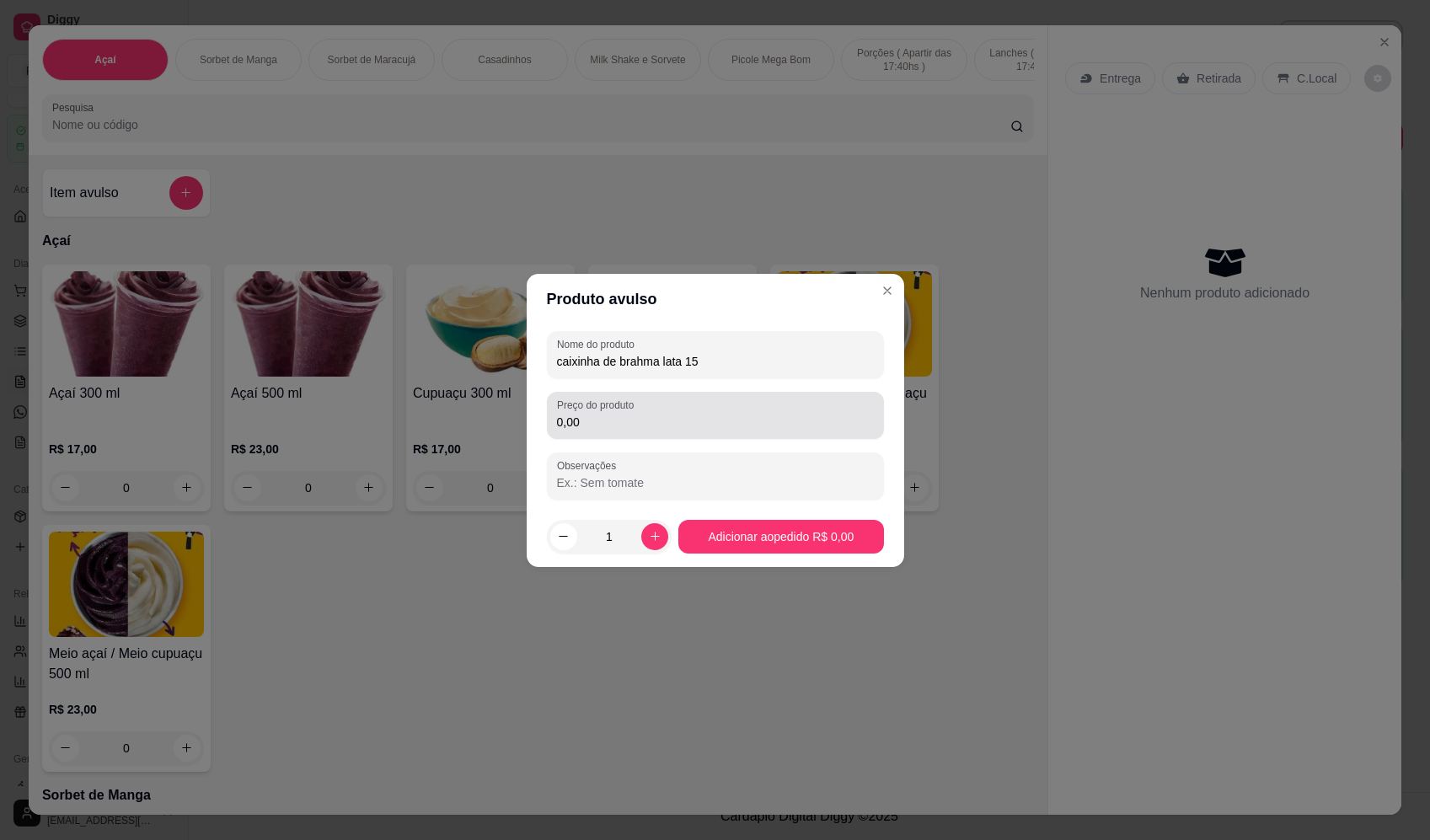
type input "caixinha de brahma lata 15"
click at [630, 428] on input "0,00" at bounding box center [715, 422] width 317 height 17
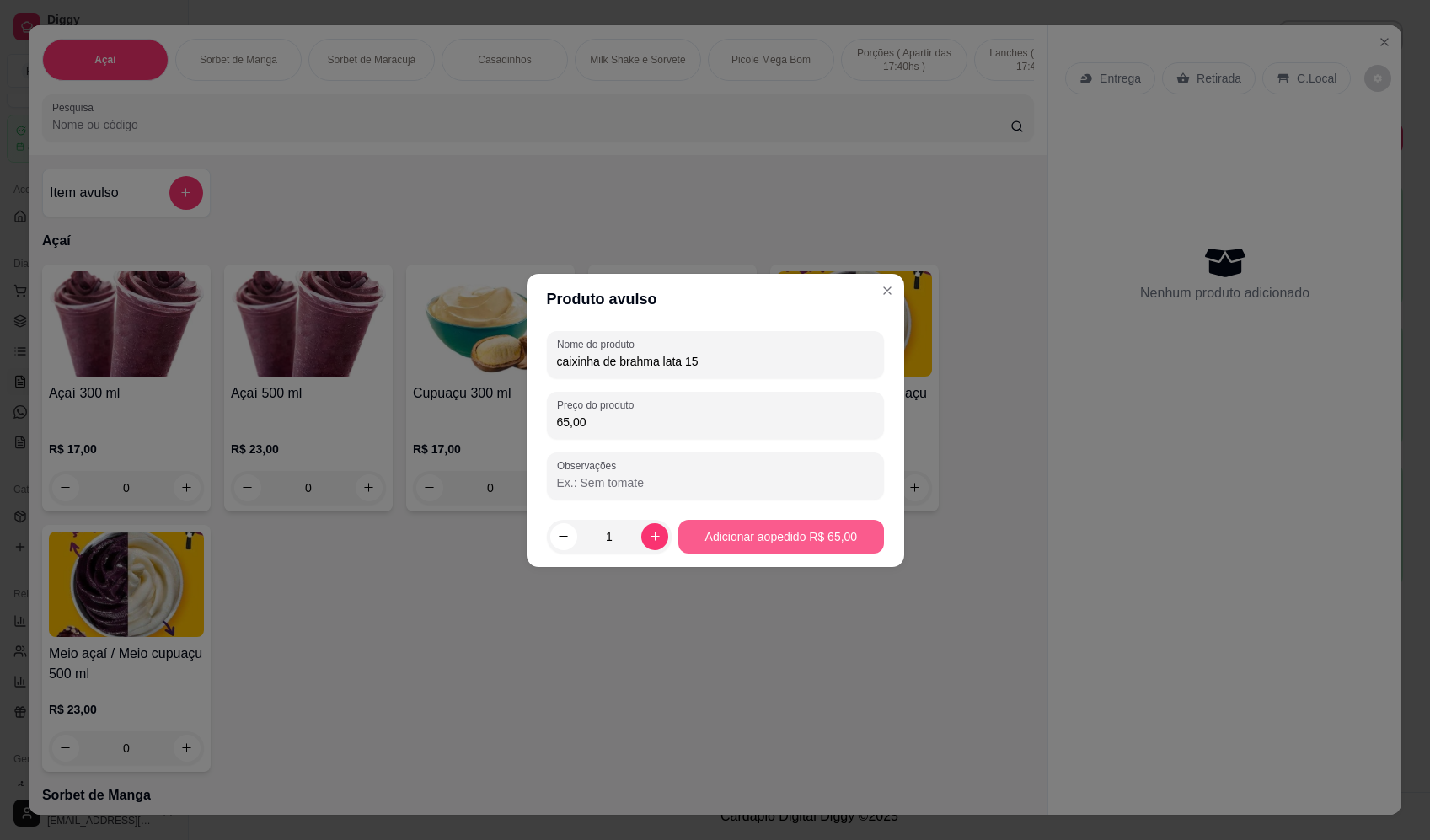
type input "65,00"
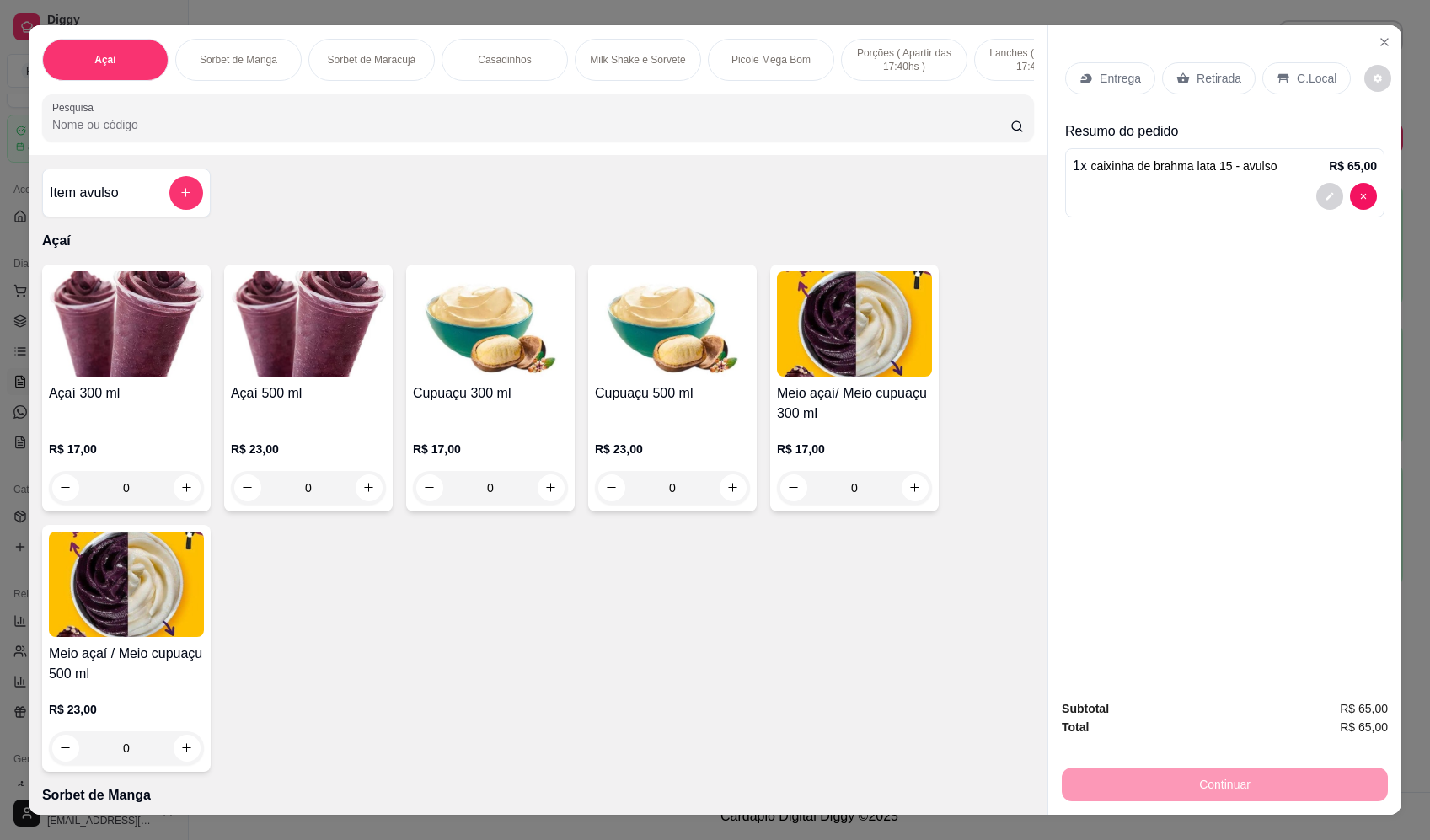
click at [1108, 79] on p "Entrega" at bounding box center [1120, 79] width 41 height 17
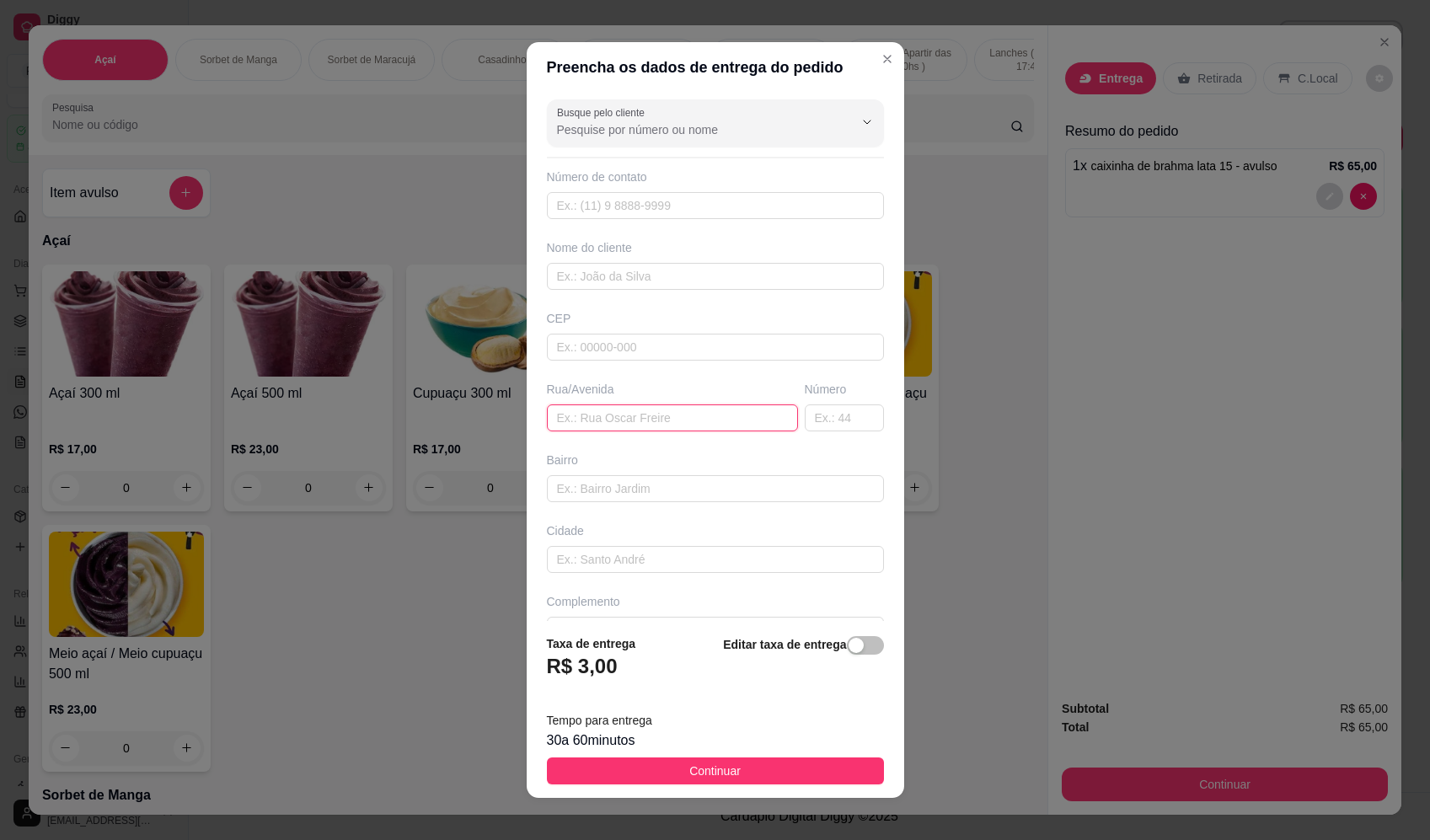
drag, startPoint x: 630, startPoint y: 415, endPoint x: 587, endPoint y: 437, distance: 48.3
click at [630, 415] on input "text" at bounding box center [672, 418] width 251 height 27
type input "localizaçao"
drag, startPoint x: 706, startPoint y: 761, endPoint x: 901, endPoint y: 795, distance: 197.9
click at [706, 762] on button "Continuar" at bounding box center [715, 771] width 337 height 27
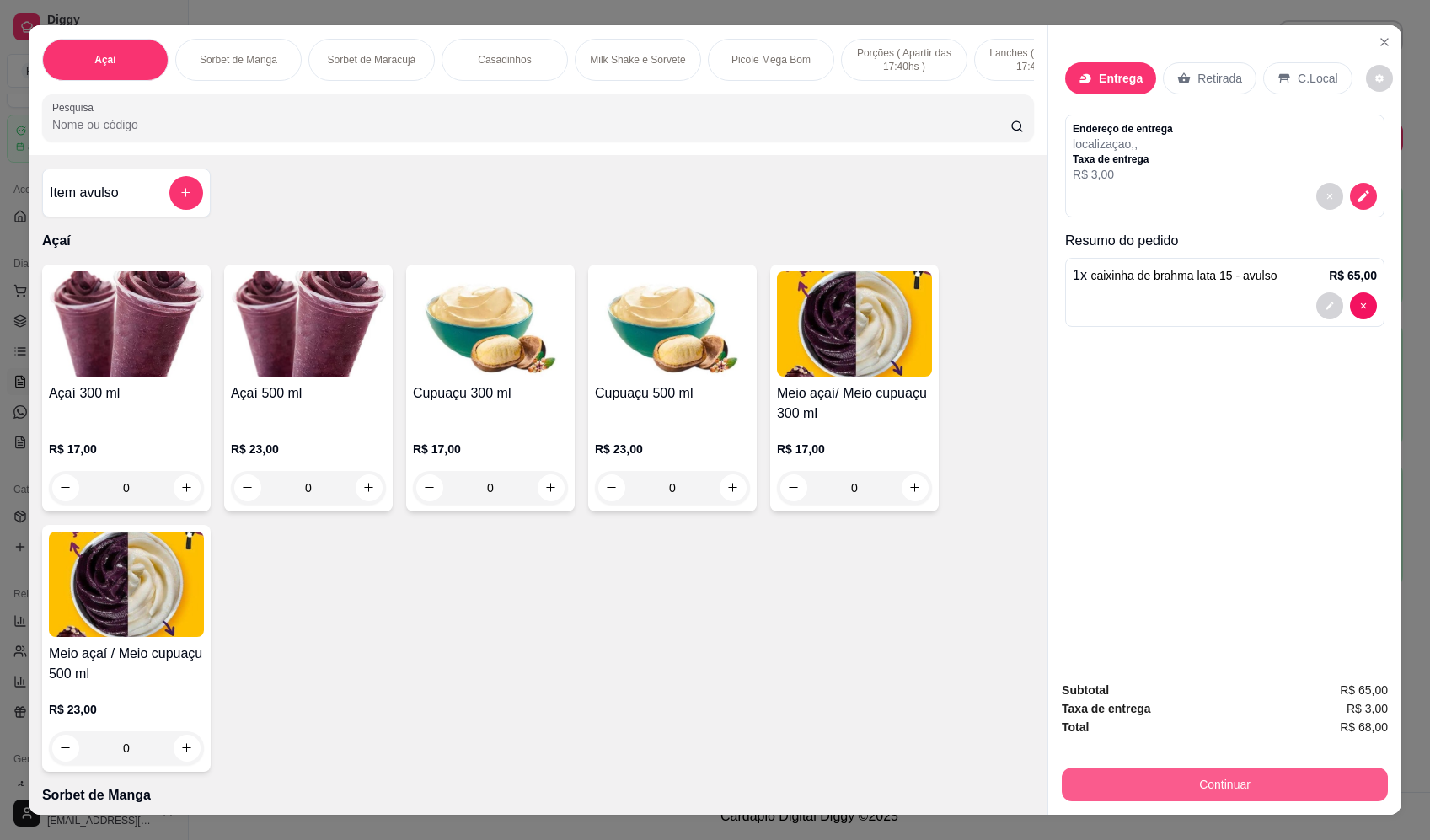
click at [1205, 789] on button "Continuar" at bounding box center [1224, 783] width 326 height 33
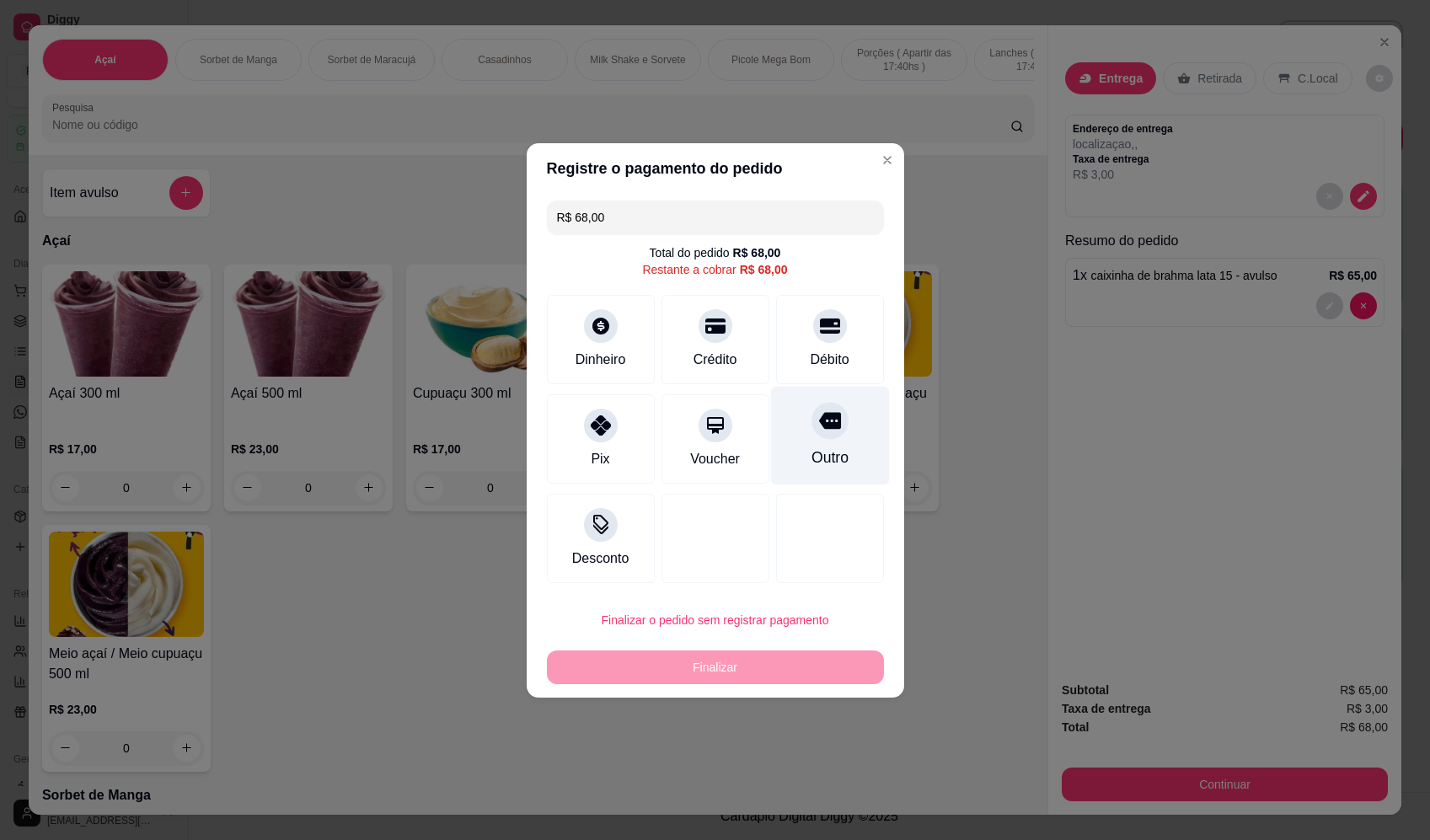
click at [826, 454] on div "Outro" at bounding box center [829, 457] width 37 height 22
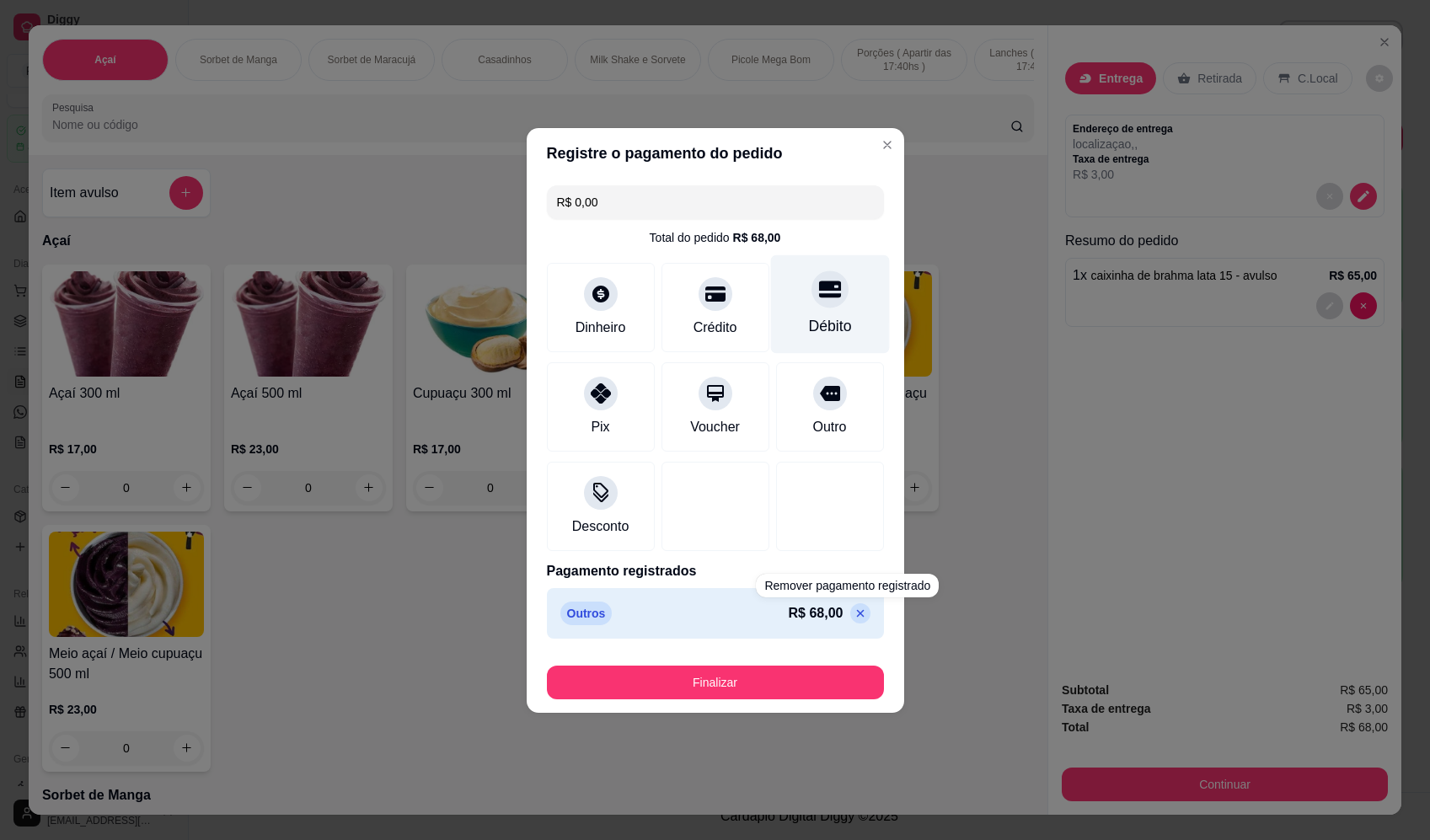
click at [828, 325] on div "Débito" at bounding box center [829, 326] width 43 height 22
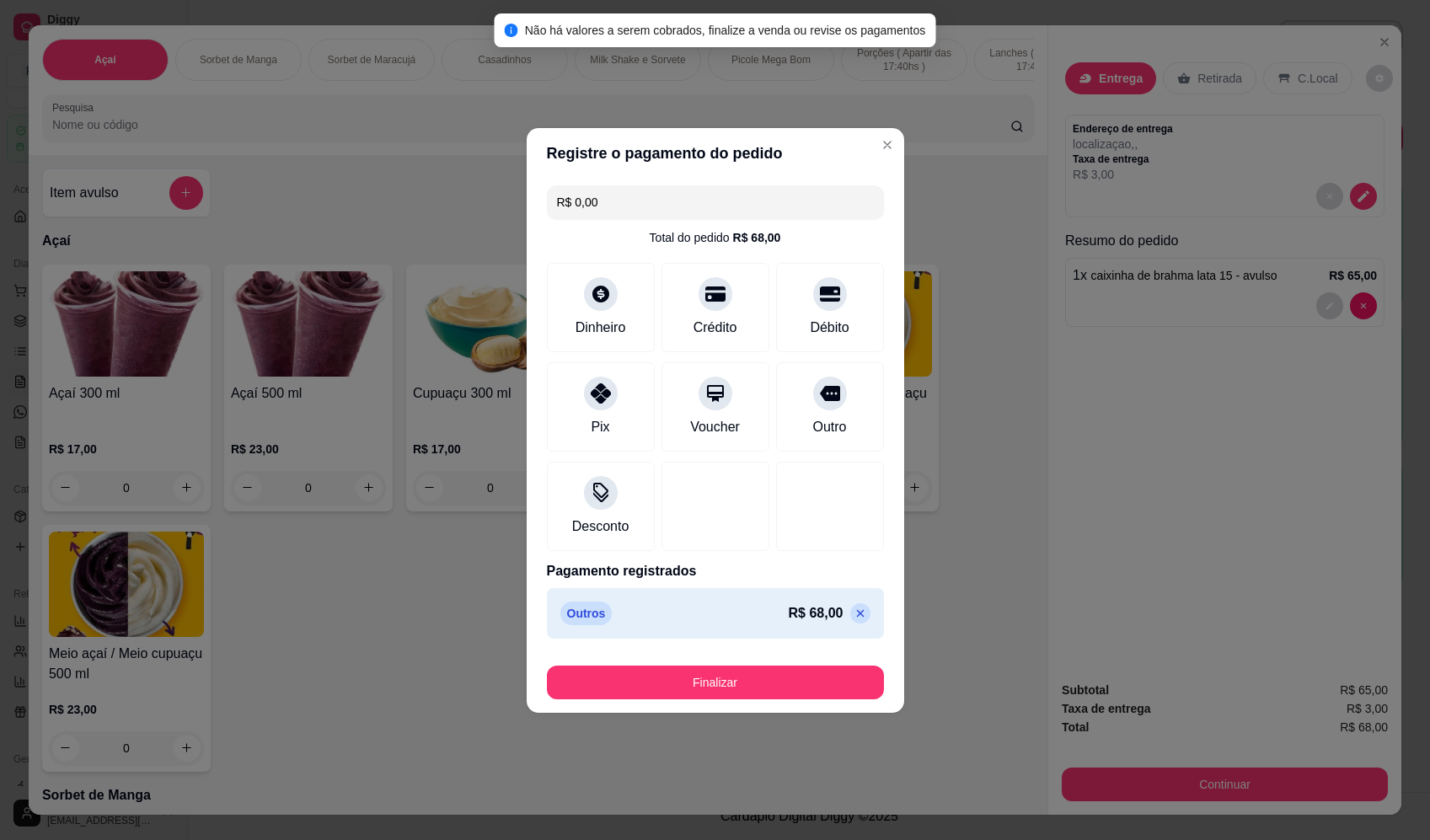
click at [854, 608] on icon at bounding box center [860, 613] width 13 height 13
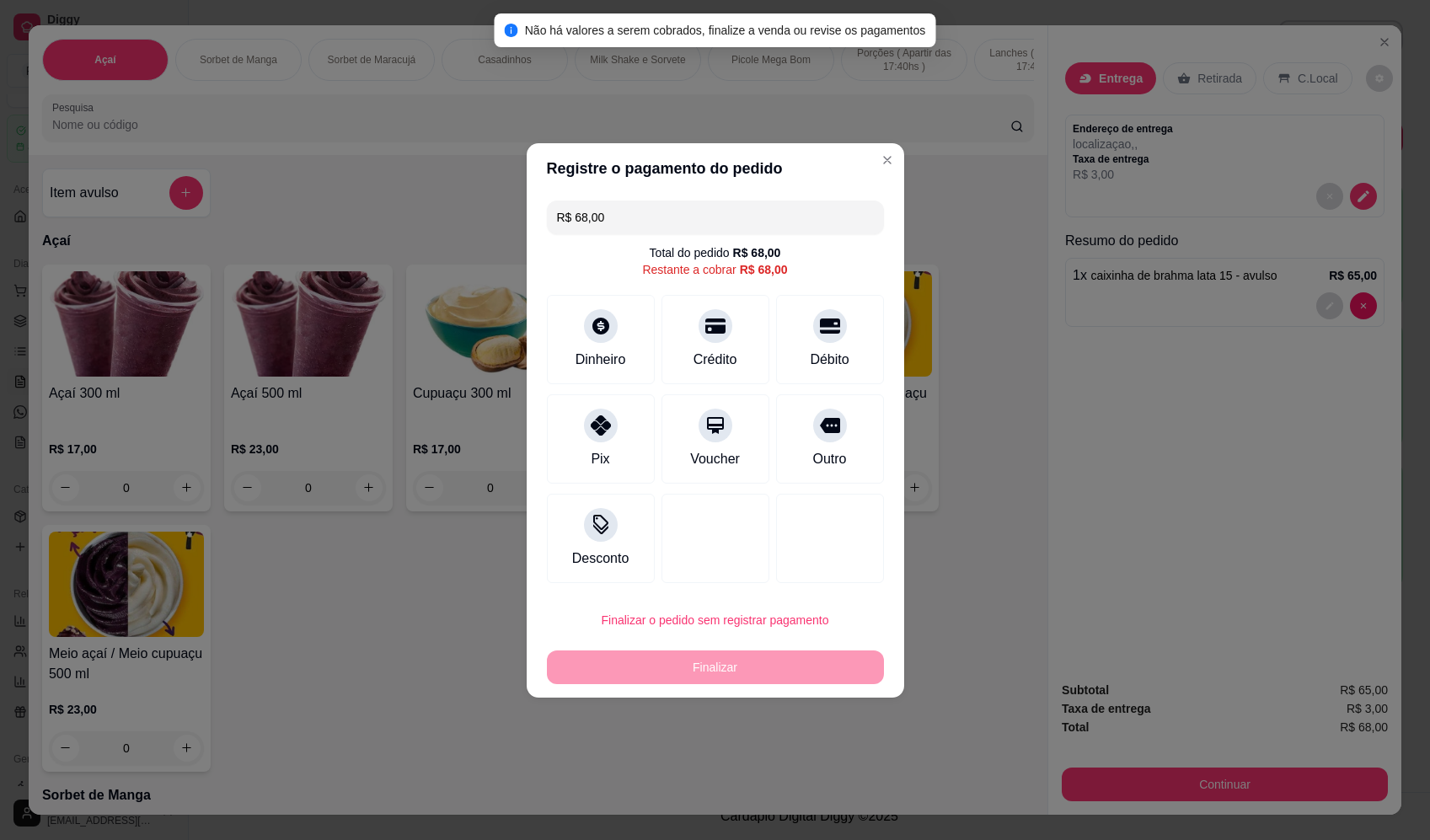
click at [814, 279] on div "R$ 68,00 Total do pedido R$ 68,00 Restante a cobrar R$ 68,00 Dinheiro Crédito D…" at bounding box center [715, 391] width 377 height 396
click at [822, 319] on icon at bounding box center [829, 321] width 22 height 17
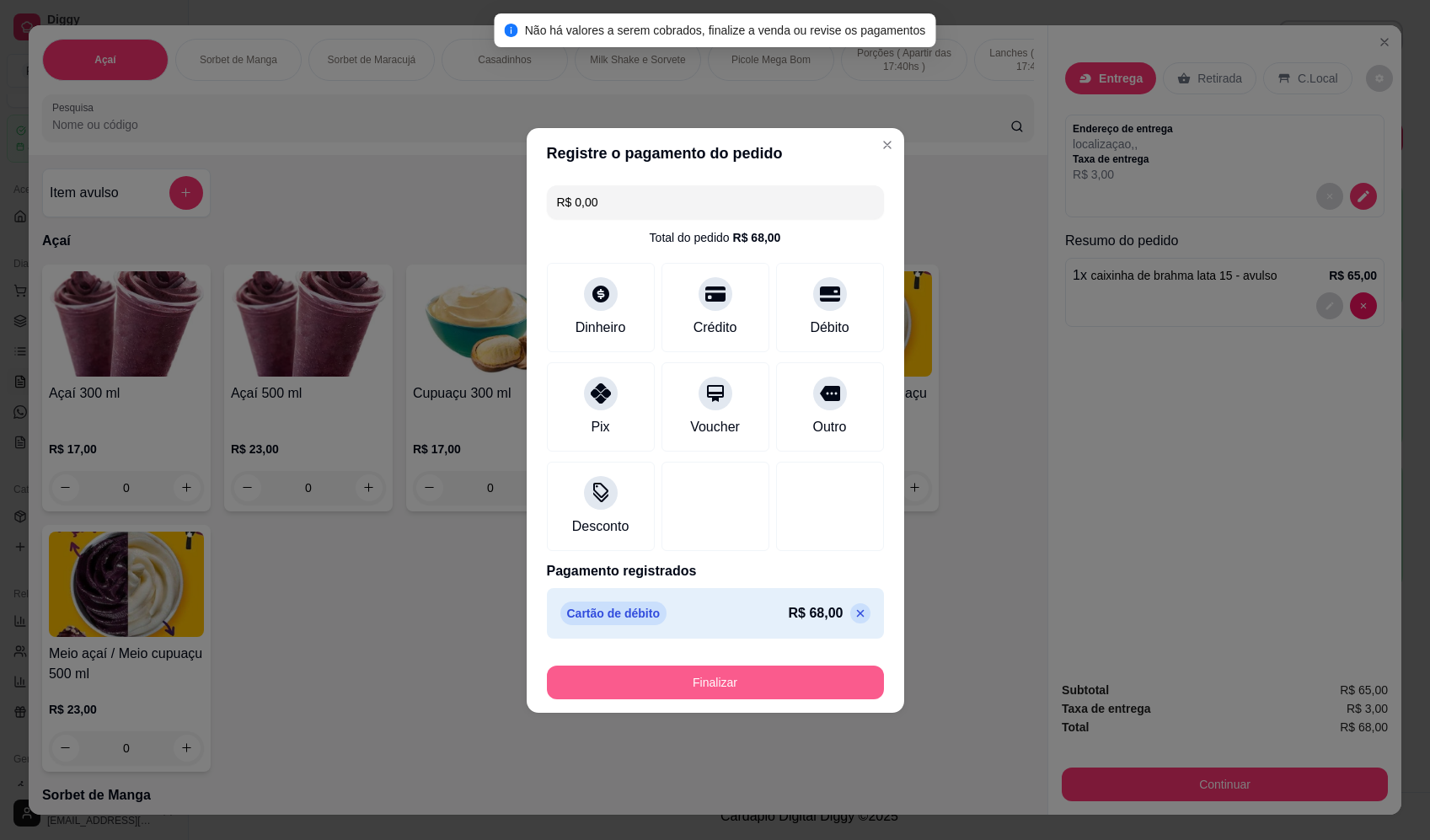
click at [774, 684] on button "Finalizar" at bounding box center [715, 681] width 337 height 33
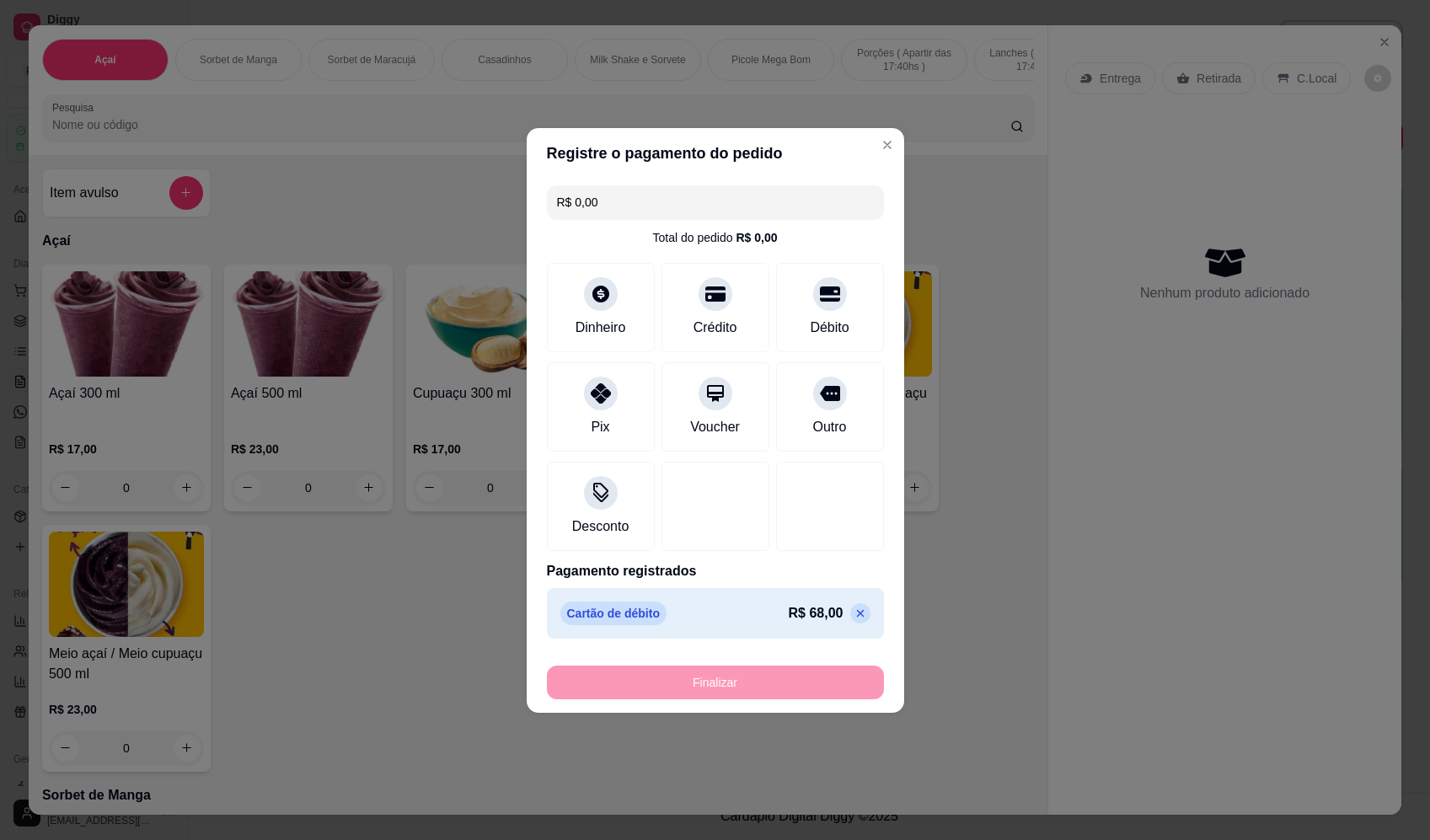
type input "-R$ 68,00"
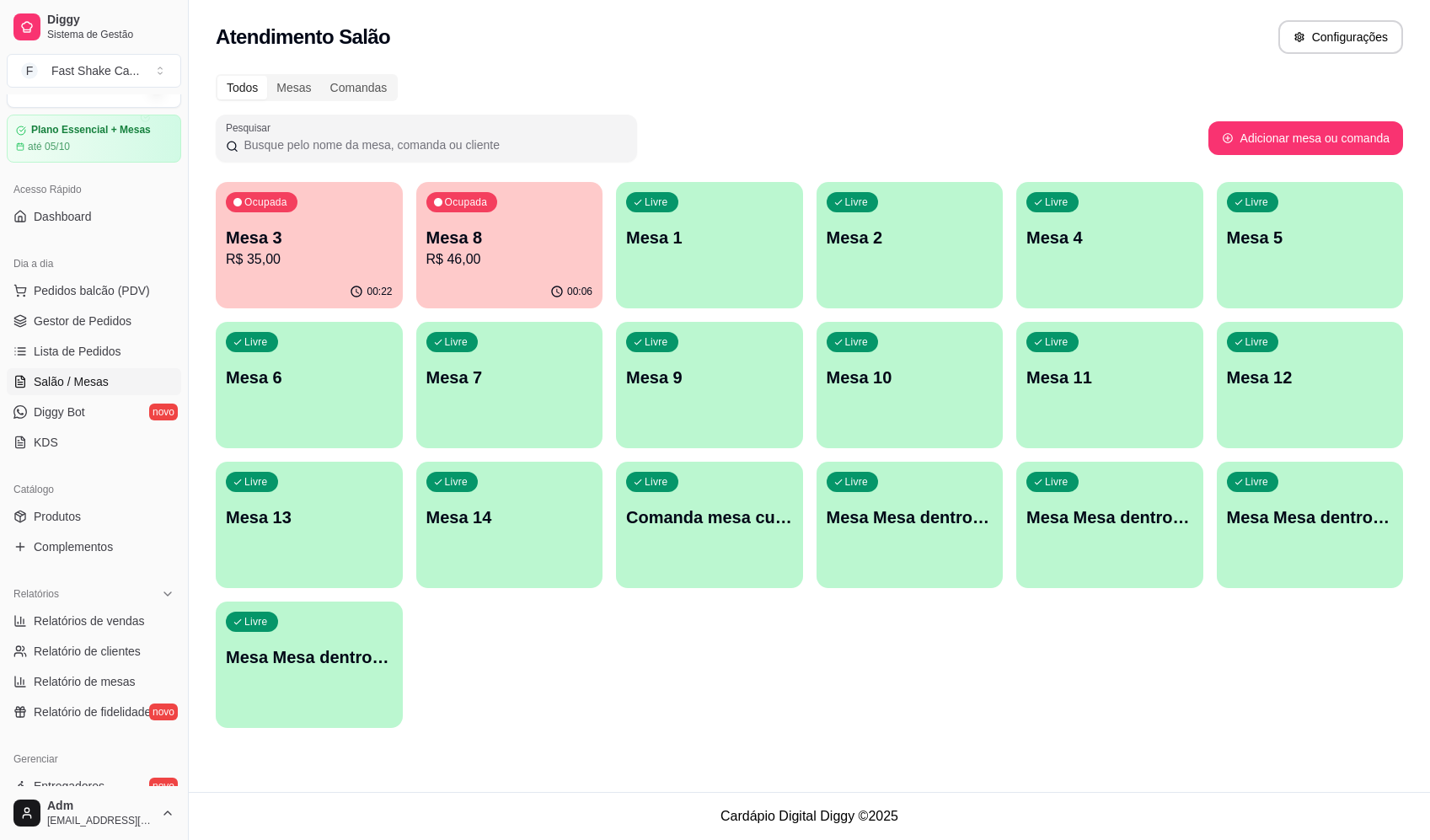
click at [303, 240] on div "Mesa 3 R$ 35,00" at bounding box center [310, 248] width 167 height 44
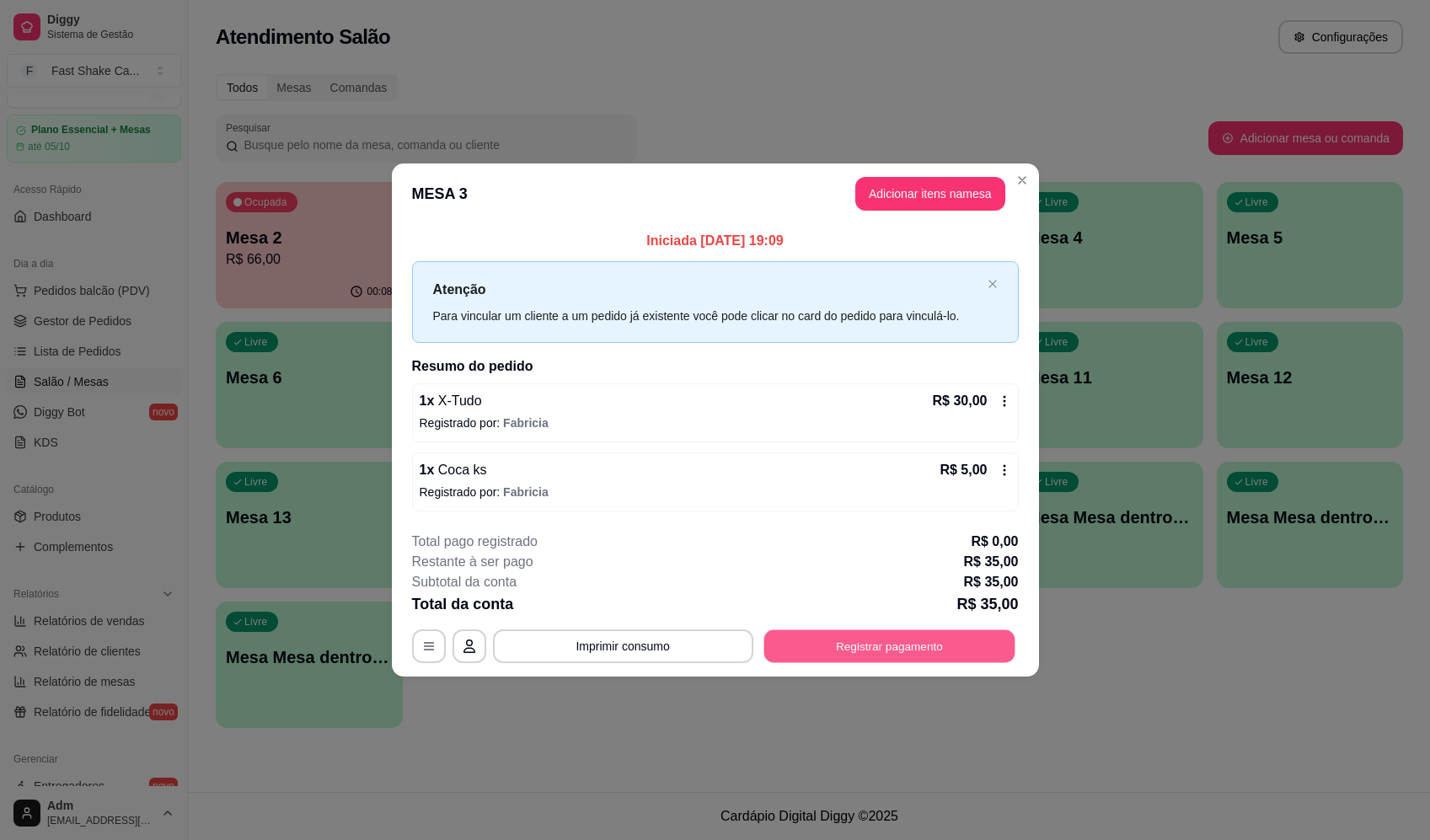
click at [896, 650] on button "Registrar pagamento" at bounding box center [889, 646] width 251 height 33
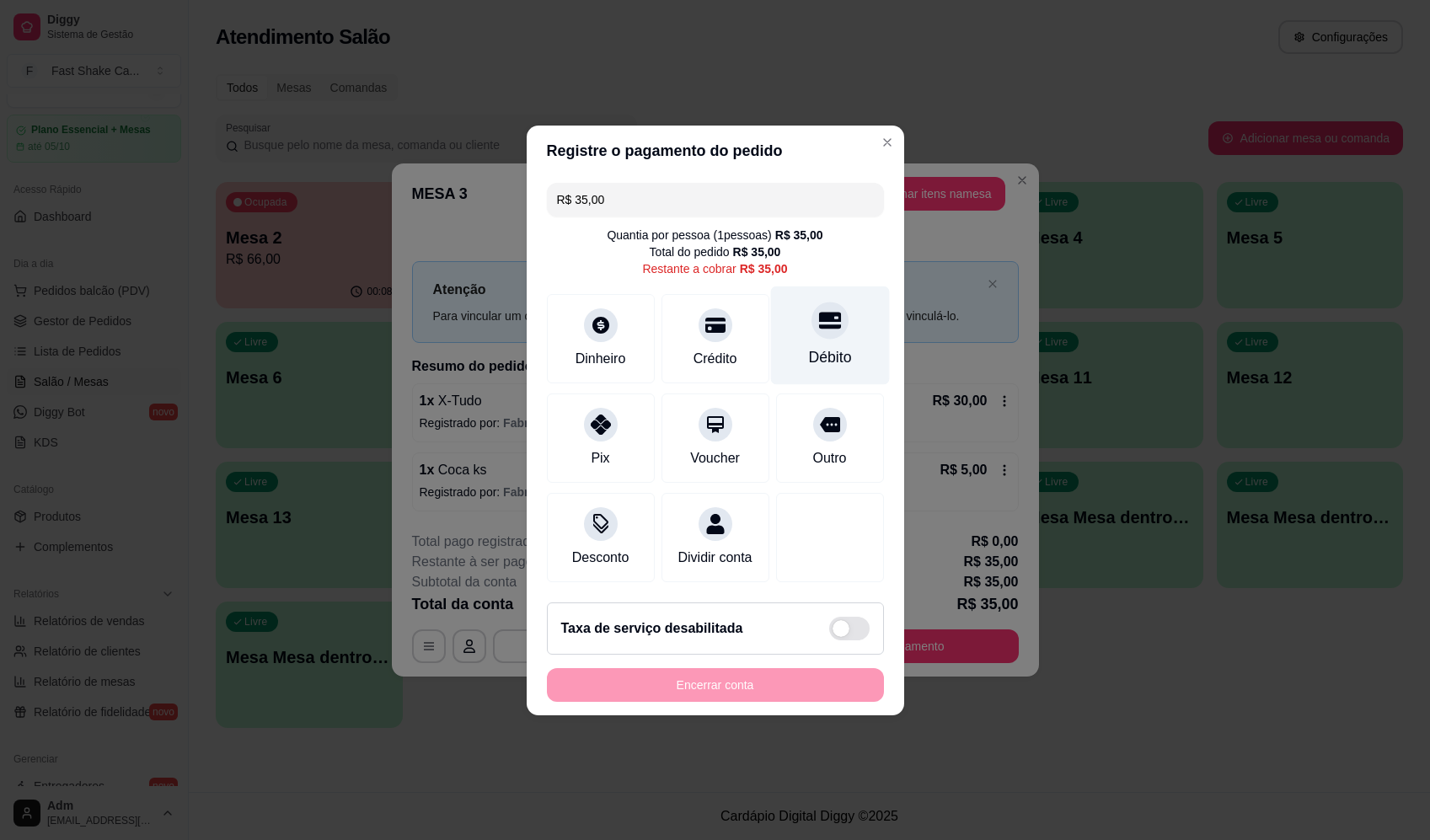
click at [842, 333] on div "Débito" at bounding box center [829, 335] width 119 height 99
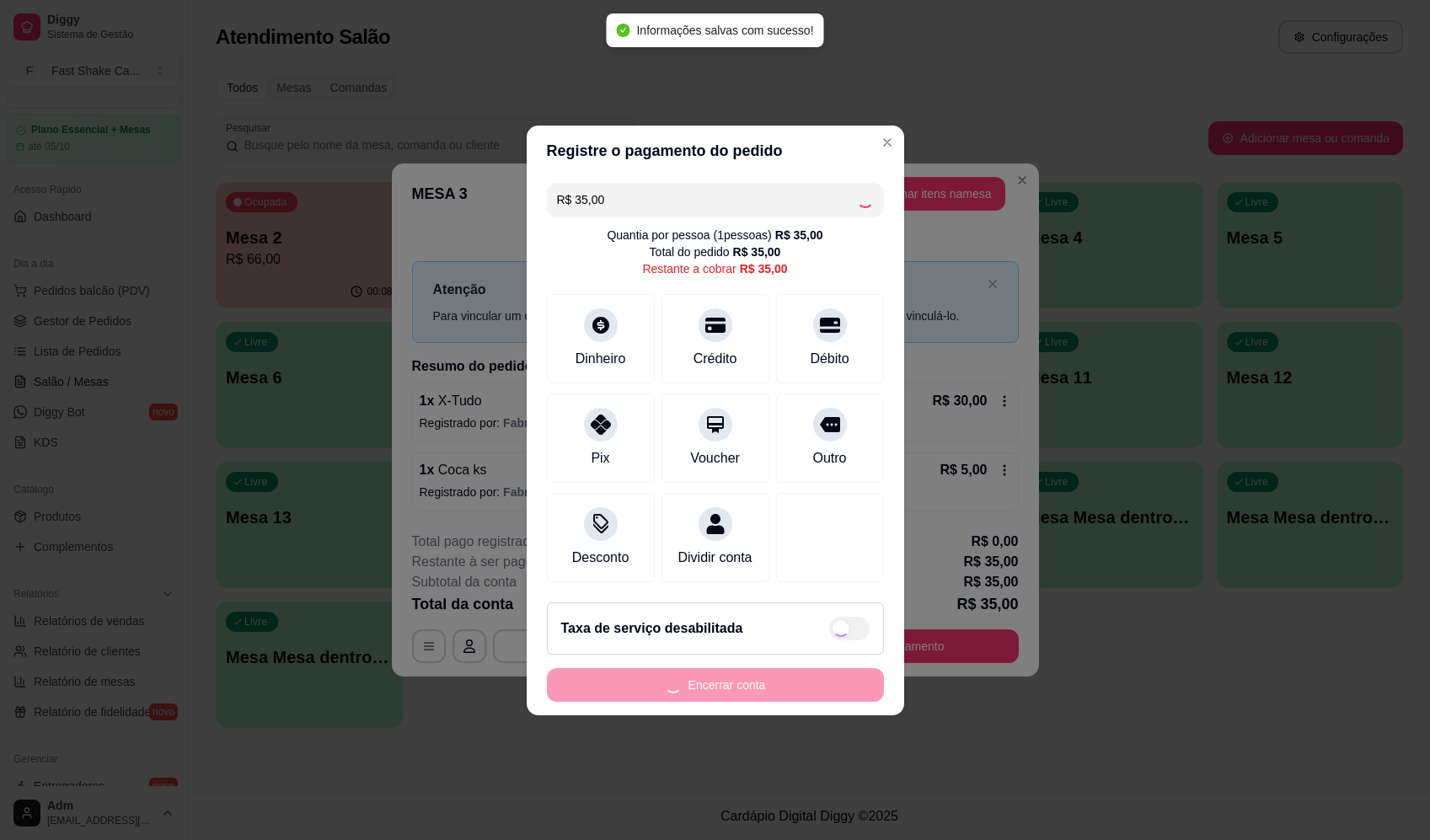
type input "R$ 0,00"
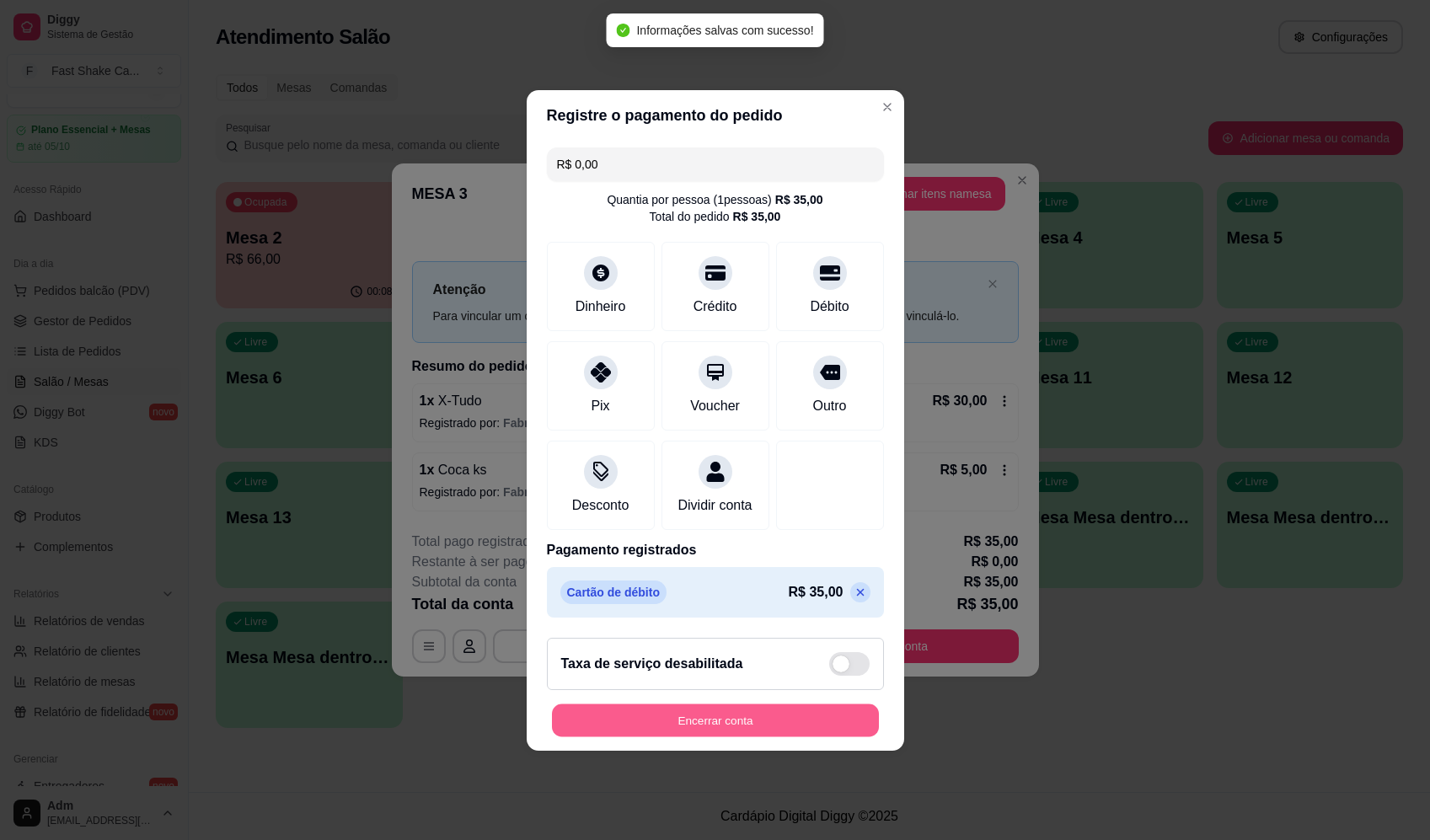
click at [797, 723] on button "Encerrar conta" at bounding box center [715, 719] width 327 height 33
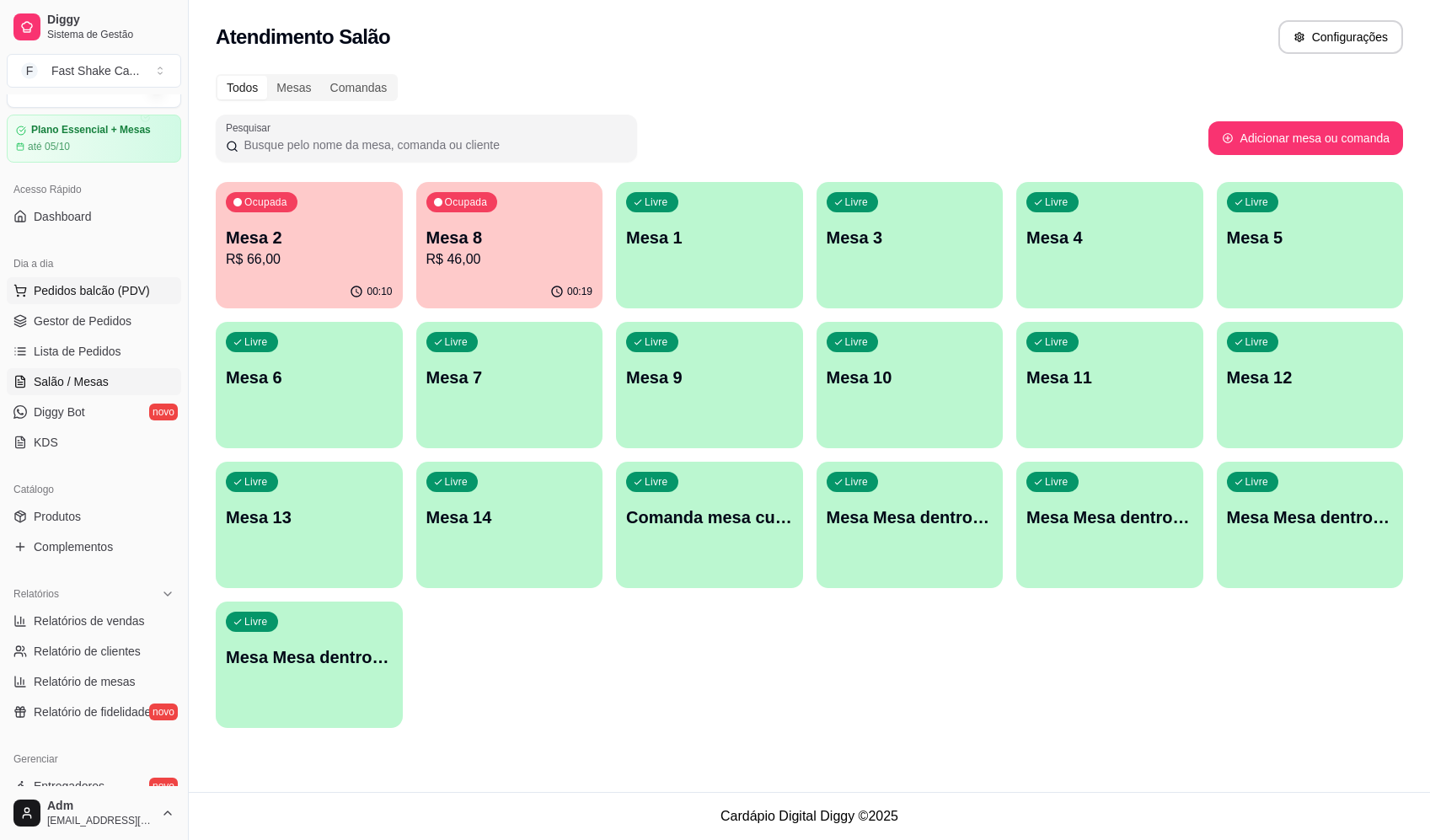
click at [131, 280] on button "Pedidos balcão (PDV)" at bounding box center [94, 290] width 175 height 27
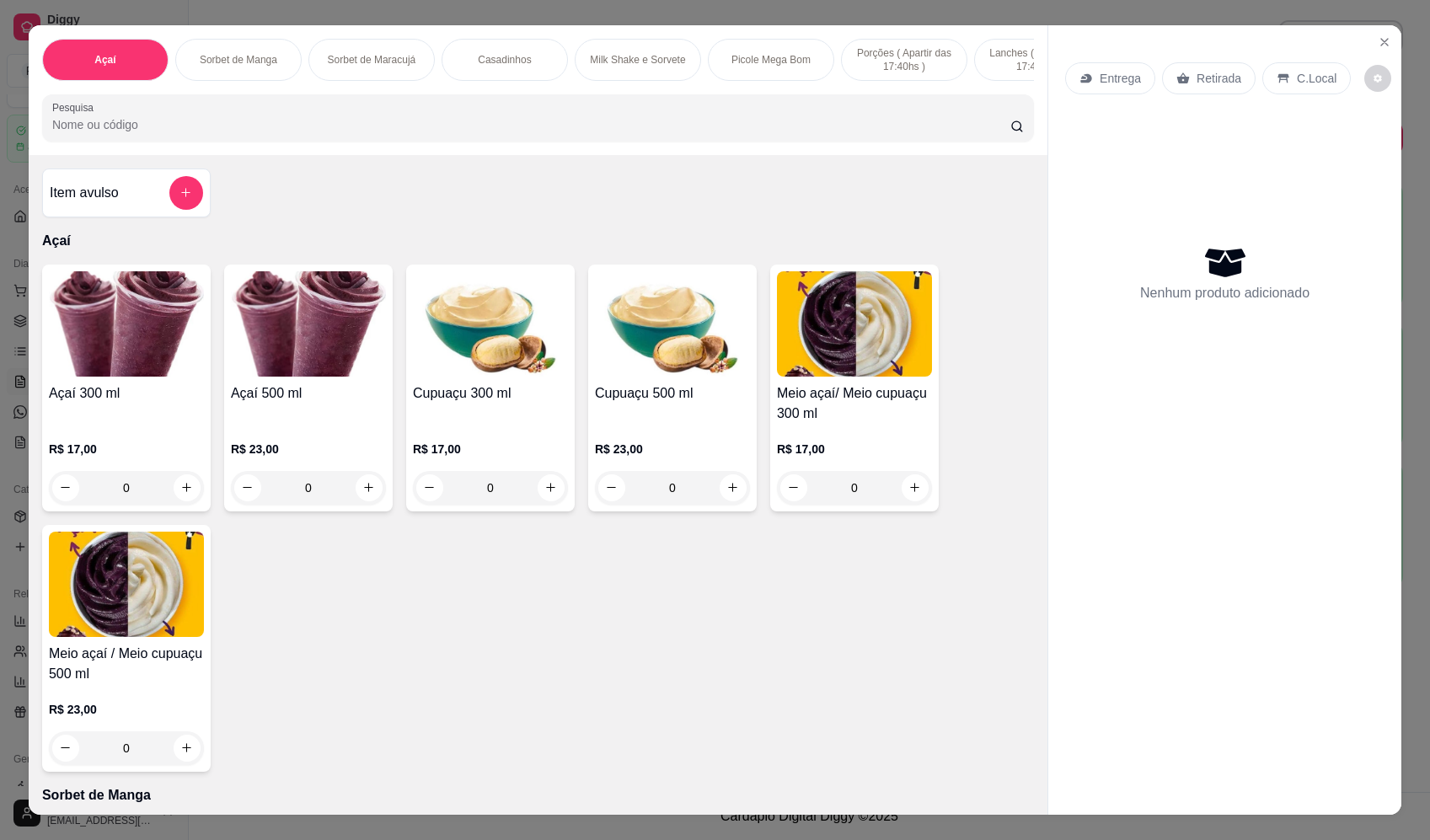
click at [368, 499] on div "0" at bounding box center [308, 487] width 155 height 33
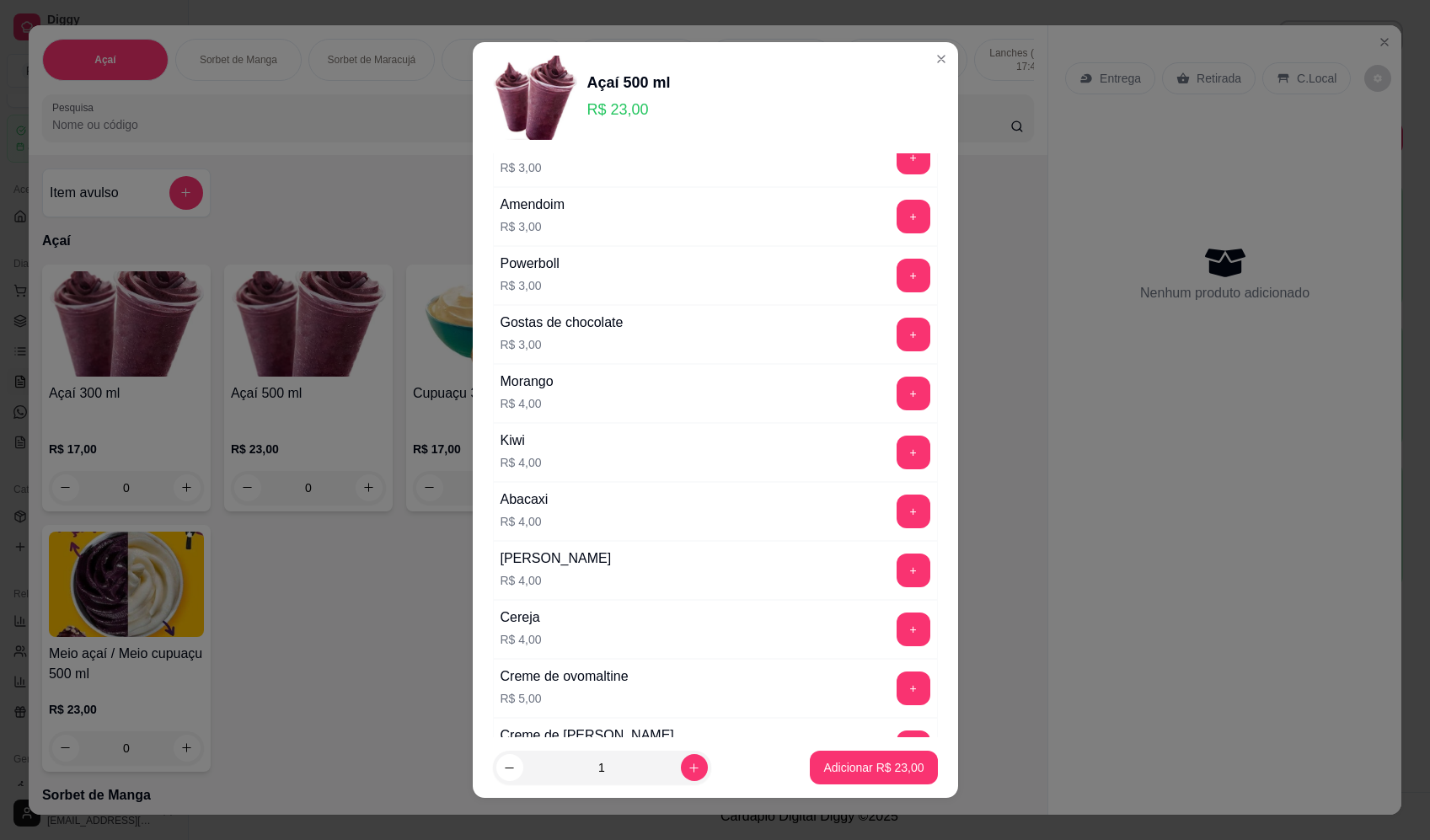
scroll to position [758, 0]
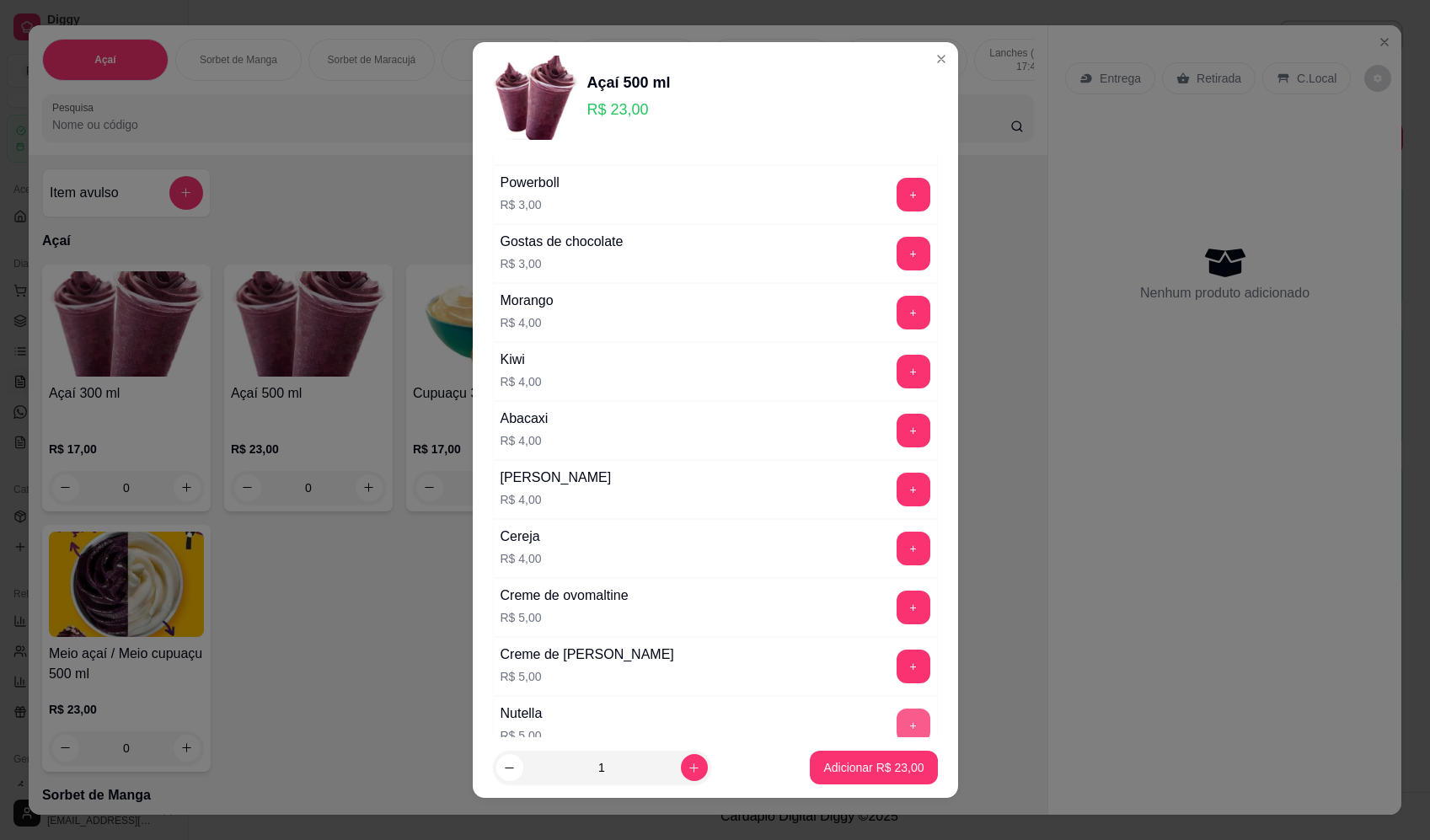
click at [896, 719] on button "+" at bounding box center [913, 724] width 33 height 33
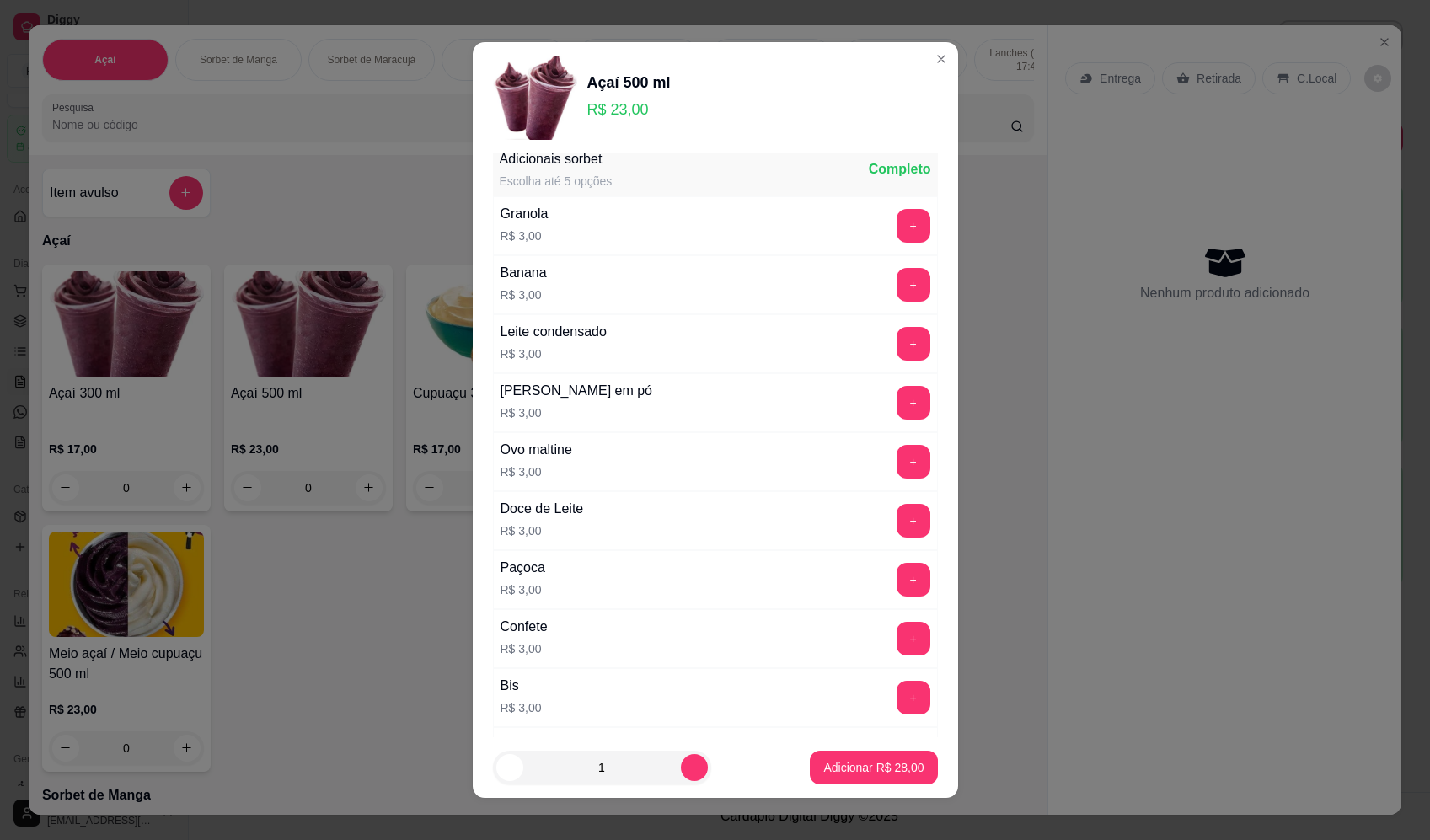
scroll to position [0, 0]
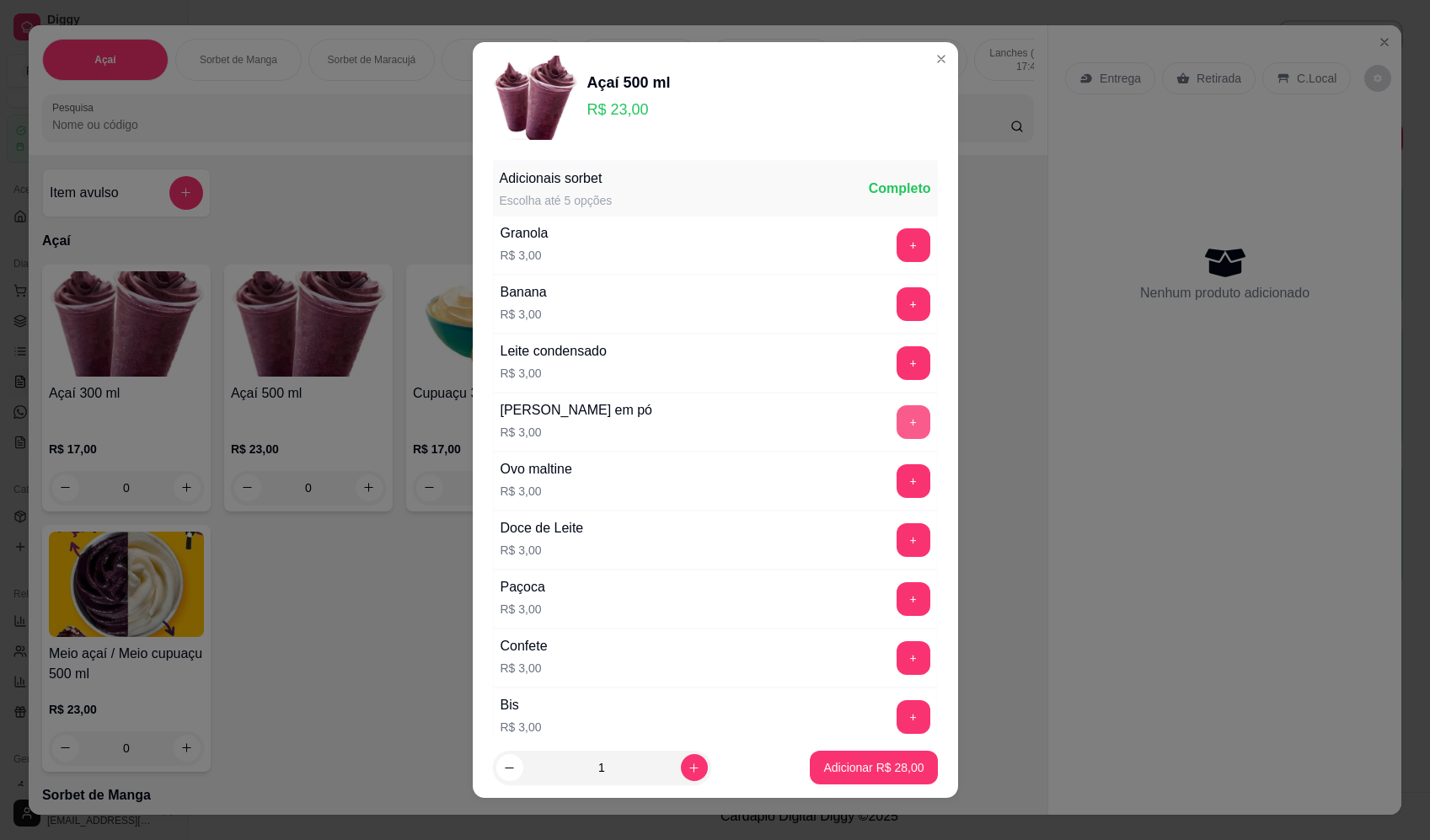
click at [896, 418] on button "+" at bounding box center [913, 421] width 33 height 33
click at [879, 766] on p "Adicionar R$ 31,00" at bounding box center [874, 767] width 101 height 17
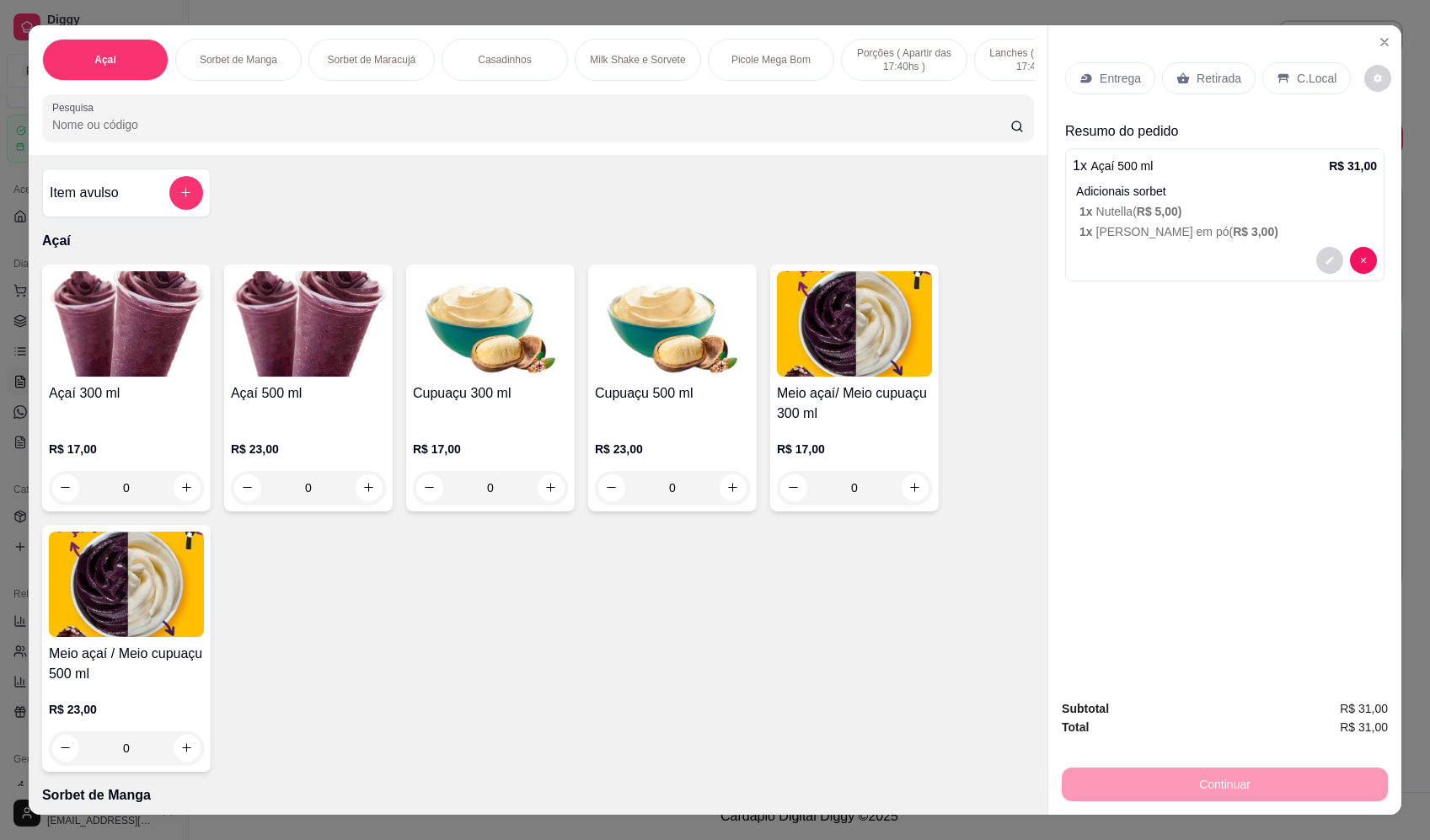
click at [1105, 74] on p "Entrega" at bounding box center [1120, 79] width 41 height 17
drag, startPoint x: 3, startPoint y: 722, endPoint x: 386, endPoint y: 222, distance: 629.8
click at [386, 222] on div "Item avulso Açaí Açaí 300 ml R$ 17,00 0 Açaí 500 ml R$ 23,00 0 Cupuaçu 300 ml R…" at bounding box center [537, 484] width 1019 height 660
click at [377, 501] on div "0" at bounding box center [308, 487] width 155 height 33
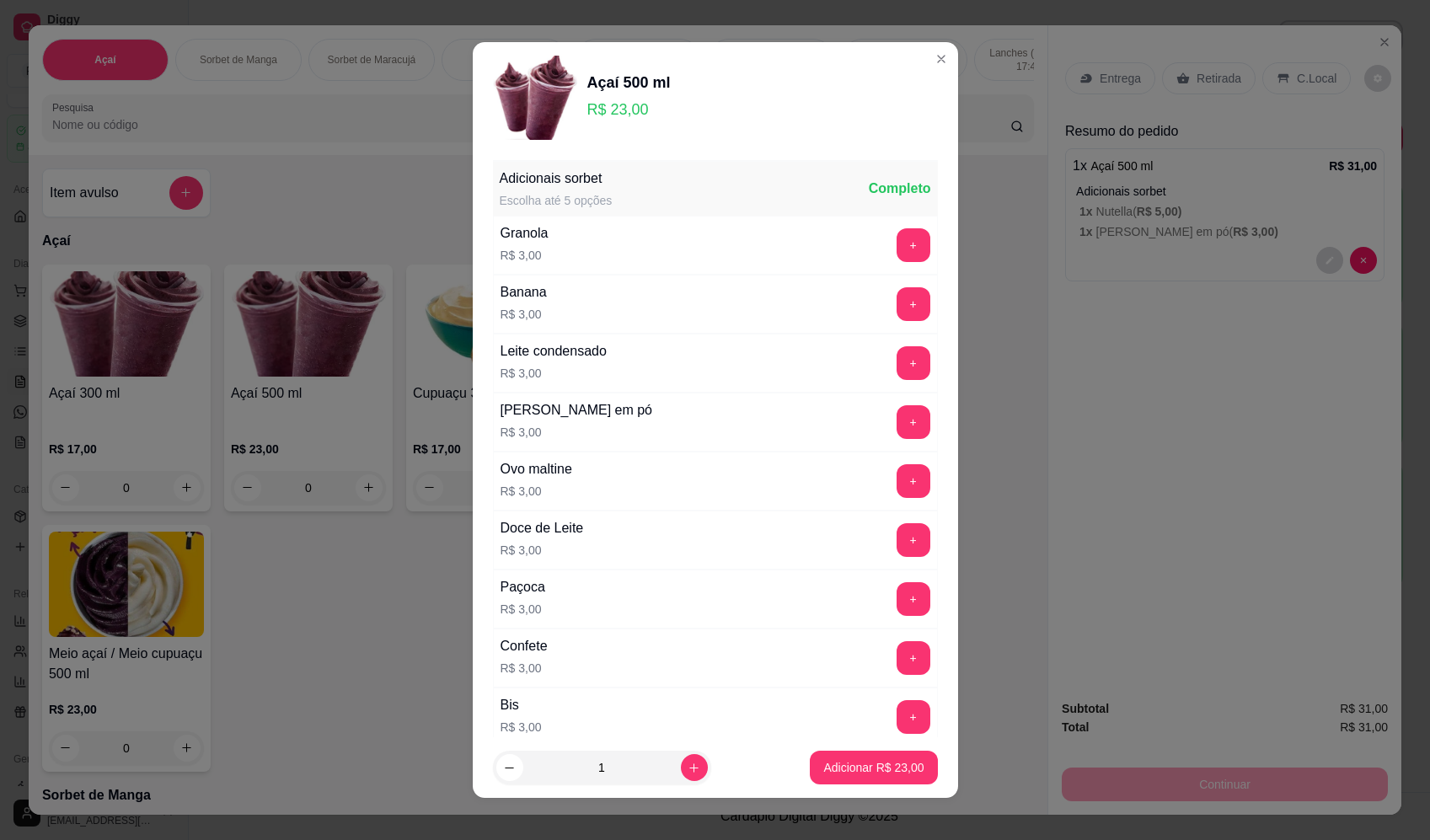
drag, startPoint x: 377, startPoint y: 501, endPoint x: 758, endPoint y: 105, distance: 549.5
click at [756, 101] on div "Açaí 500 ml R$ 23,00" at bounding box center [715, 98] width 444 height 84
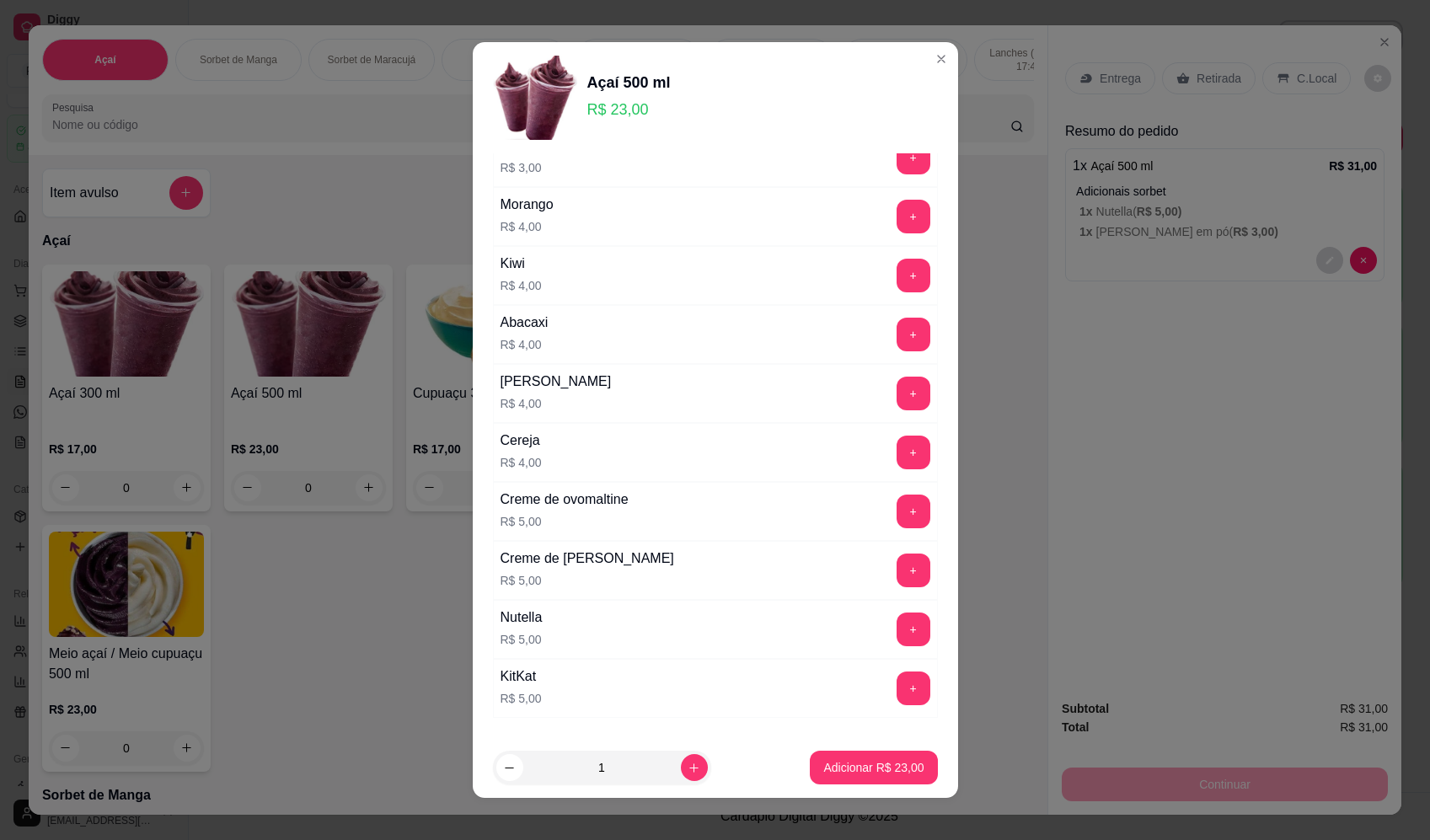
scroll to position [961, 0]
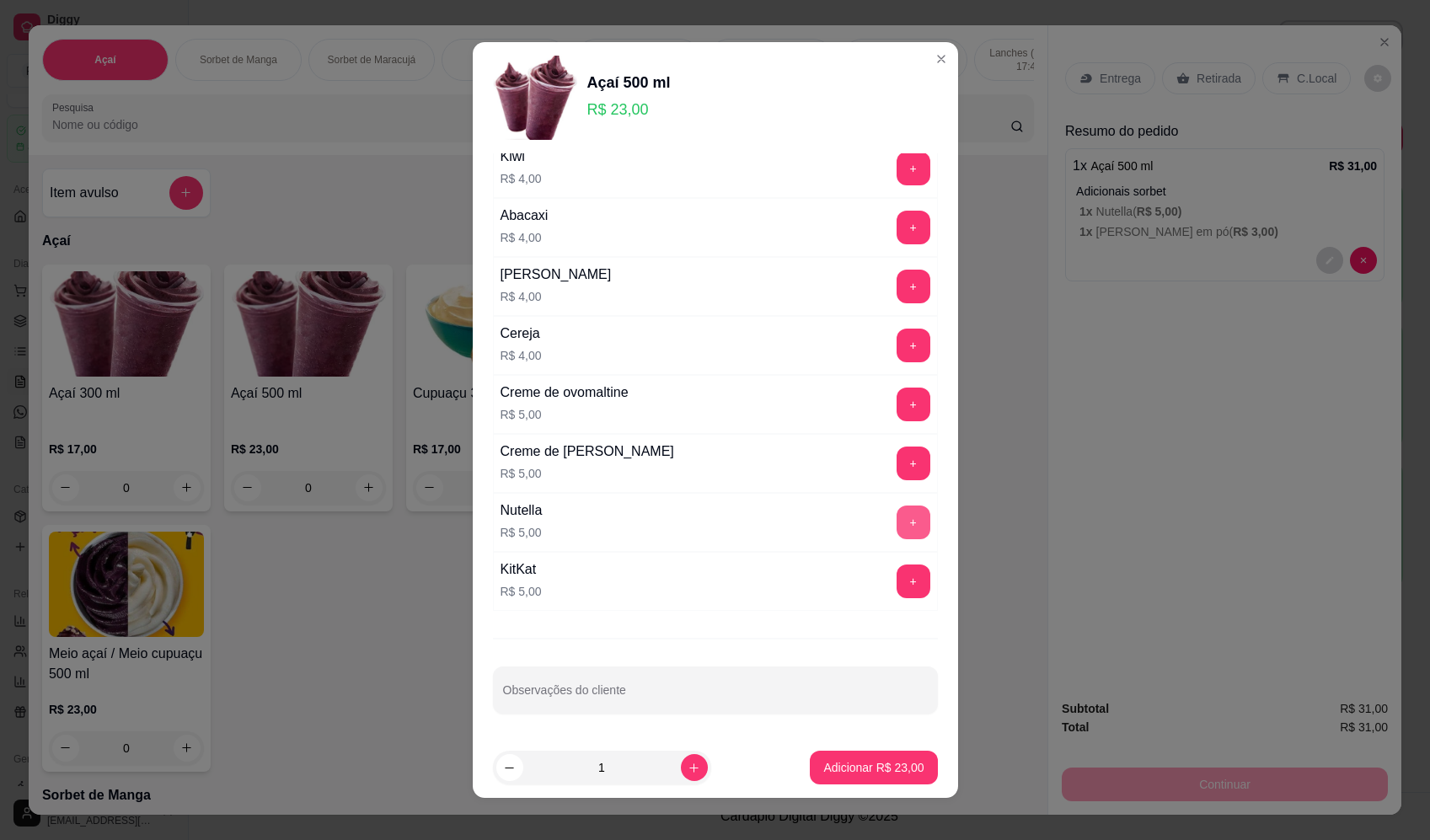
click at [896, 524] on button "+" at bounding box center [913, 521] width 33 height 33
click at [896, 459] on button "+" at bounding box center [913, 462] width 33 height 33
click at [689, 769] on icon "increase-product-quantity" at bounding box center [694, 768] width 9 height 9
type input "2"
click at [856, 779] on button "Adicionar R$ 66,00" at bounding box center [874, 767] width 127 height 33
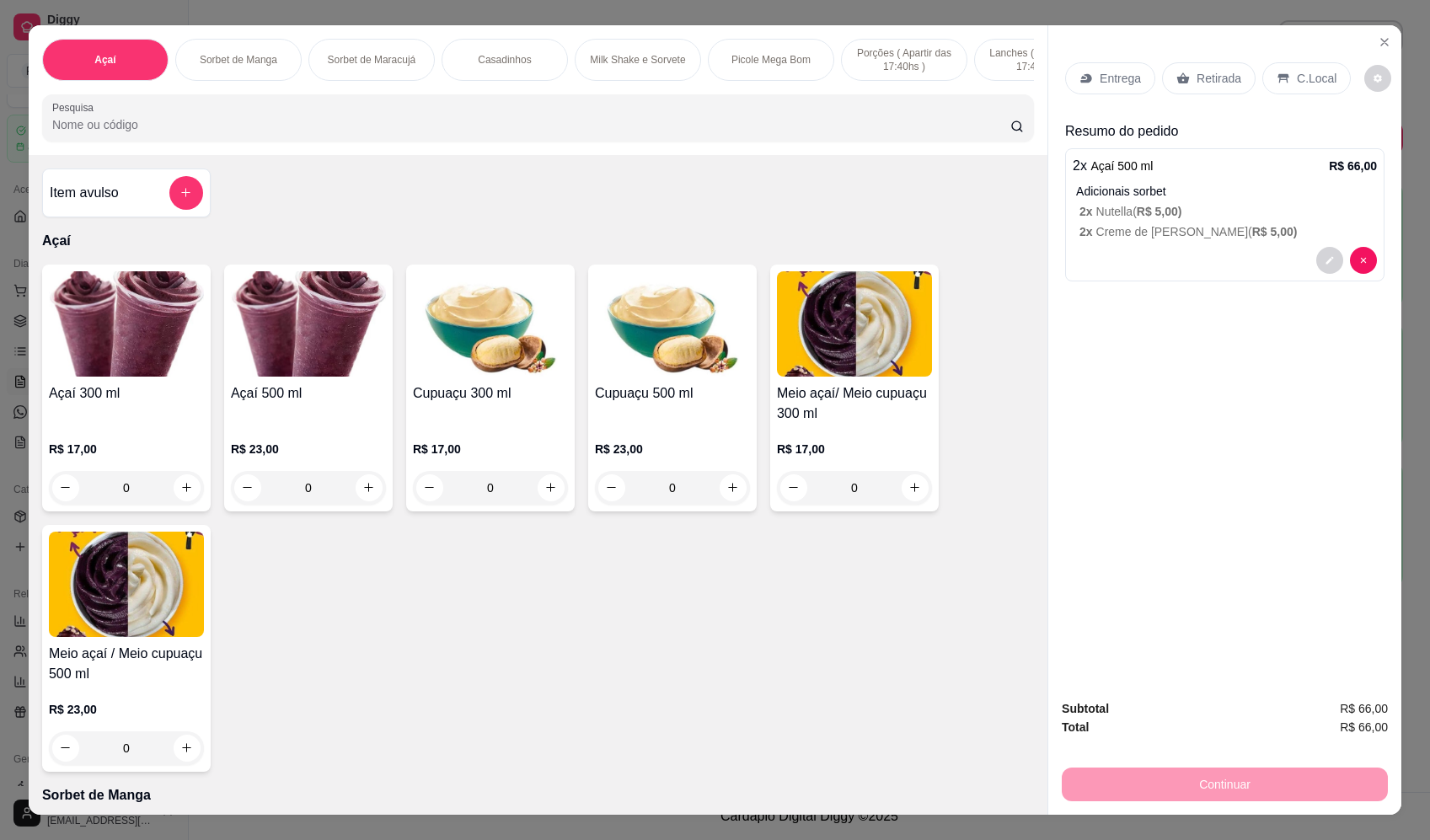
click at [1137, 83] on div "Entrega" at bounding box center [1109, 79] width 90 height 32
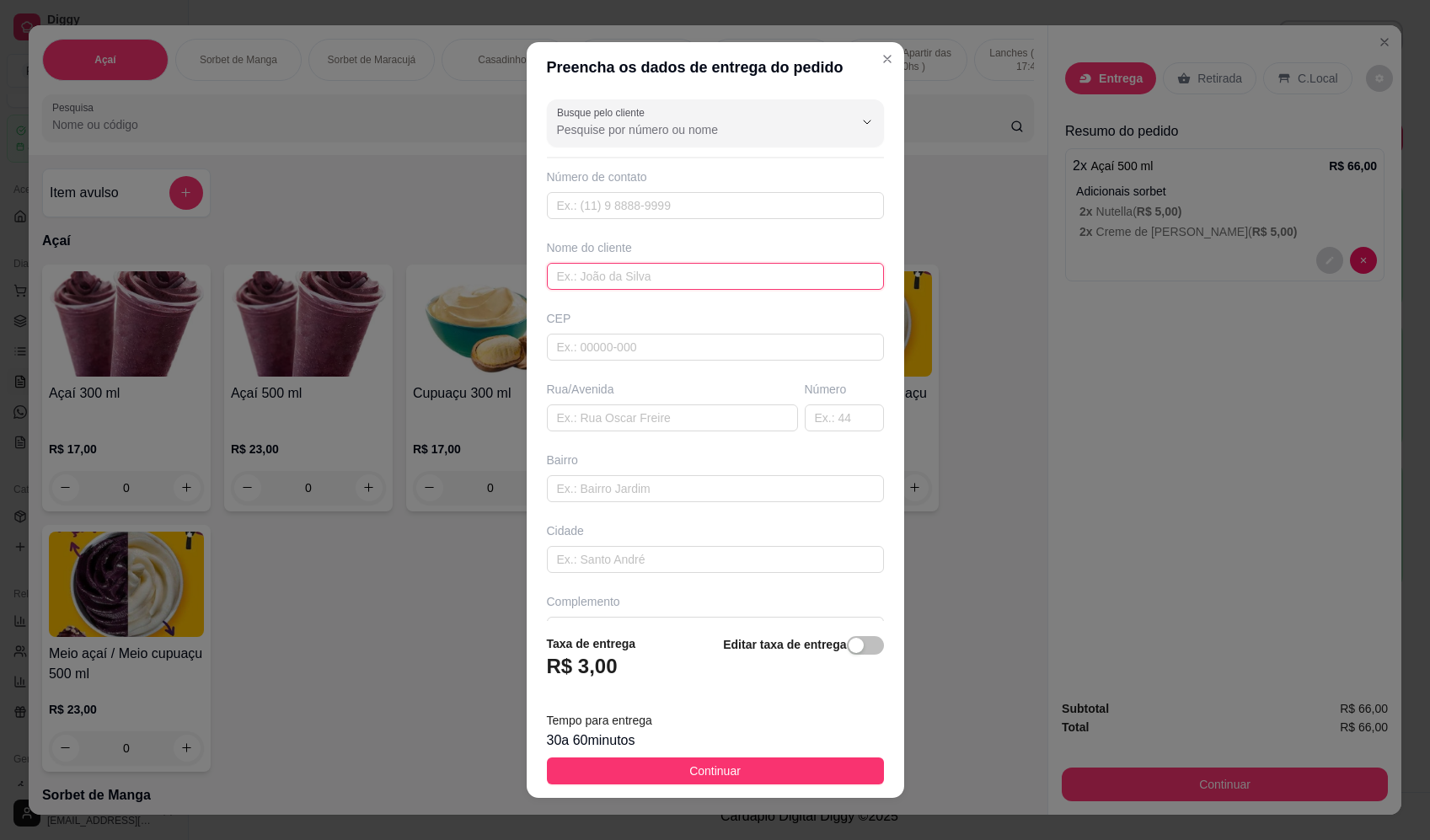
click at [701, 270] on input "text" at bounding box center [715, 276] width 337 height 27
type input "cristiana"
click at [629, 418] on input "text" at bounding box center [672, 418] width 251 height 27
paste input "Rua Peru bairro Sol nascente 2882"
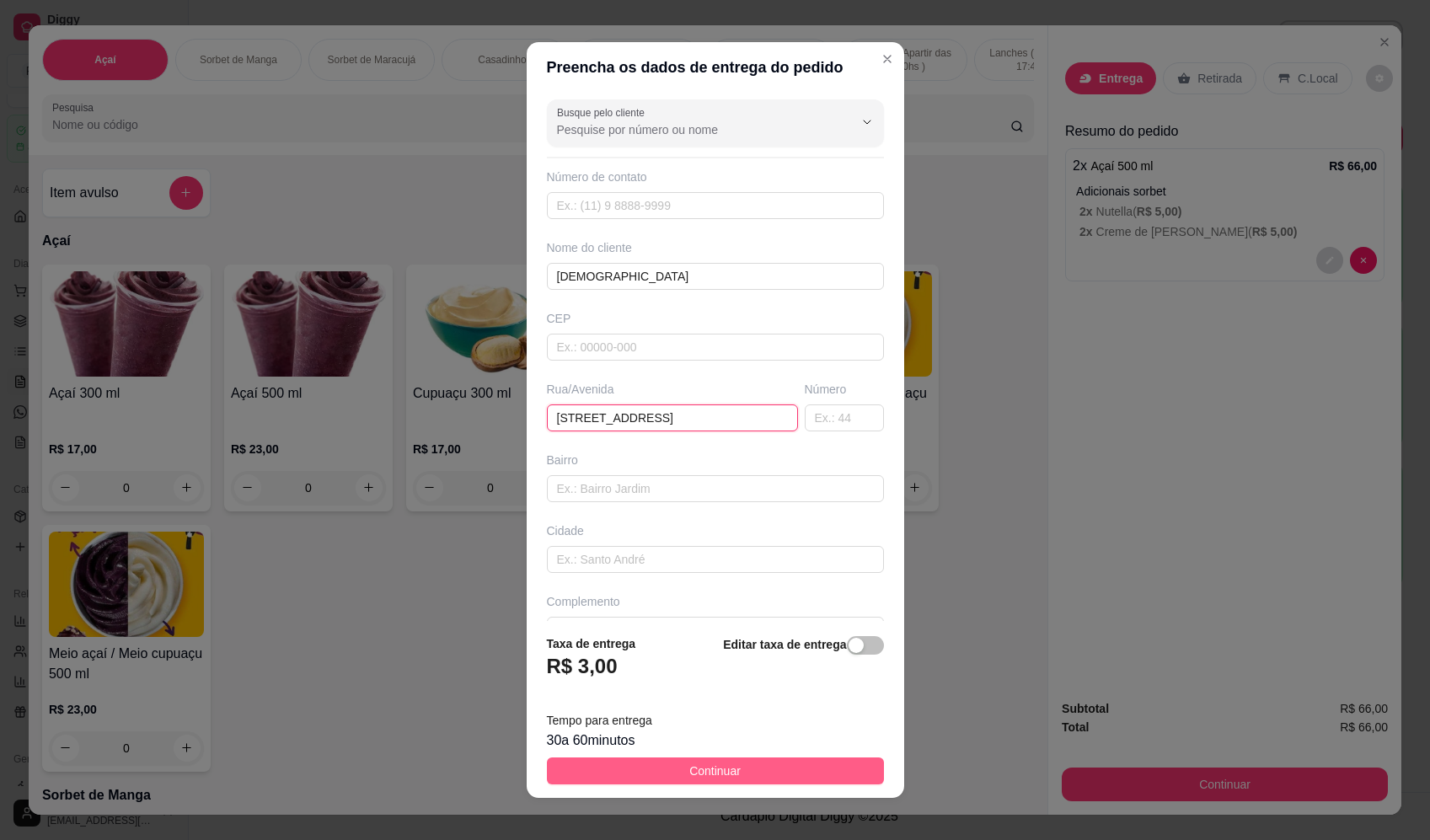
type input "Rua Peru bairro Sol nascente 2882"
click at [758, 775] on button "Continuar" at bounding box center [715, 771] width 337 height 27
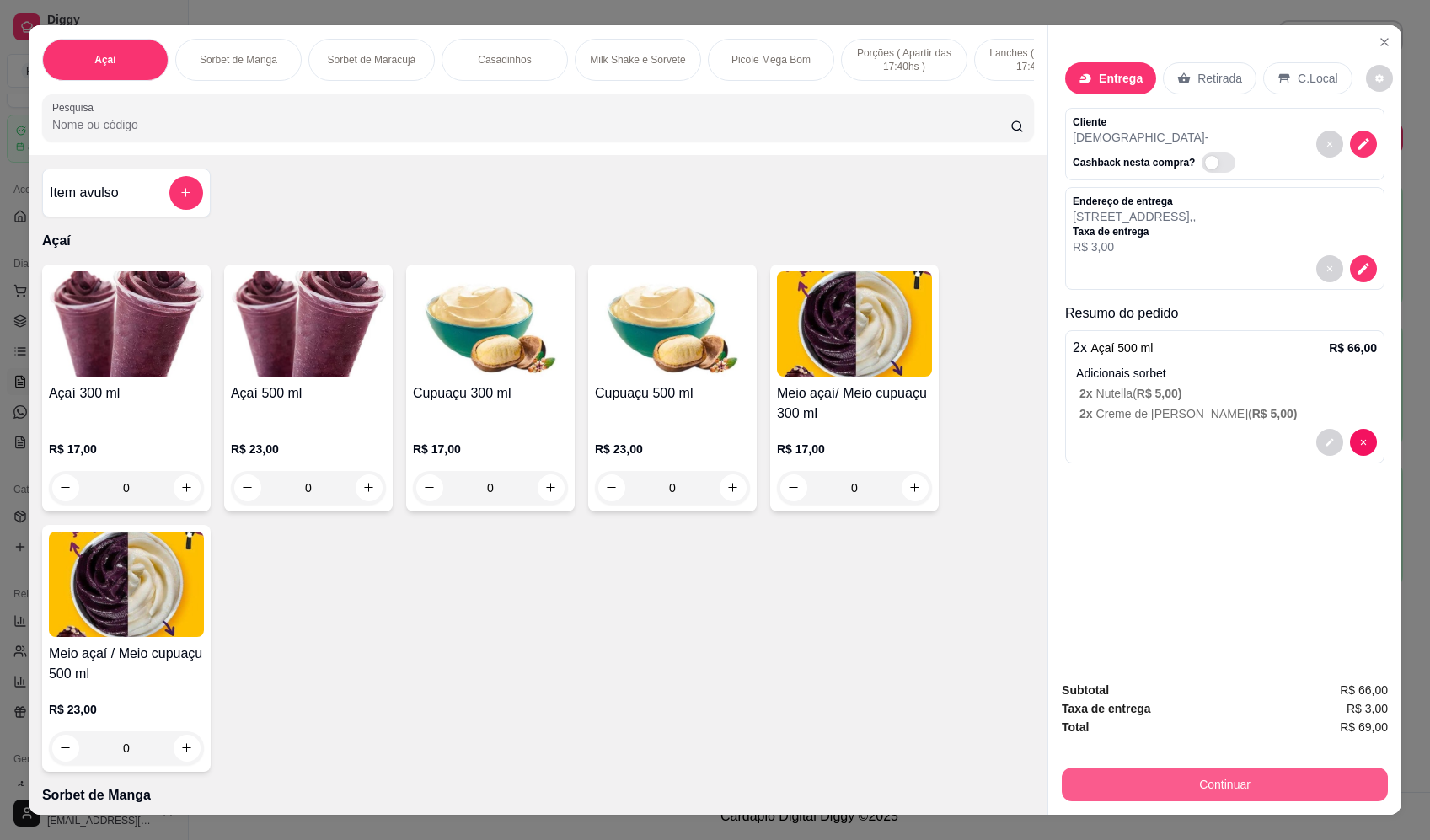
click at [1242, 780] on button "Continuar" at bounding box center [1224, 783] width 326 height 33
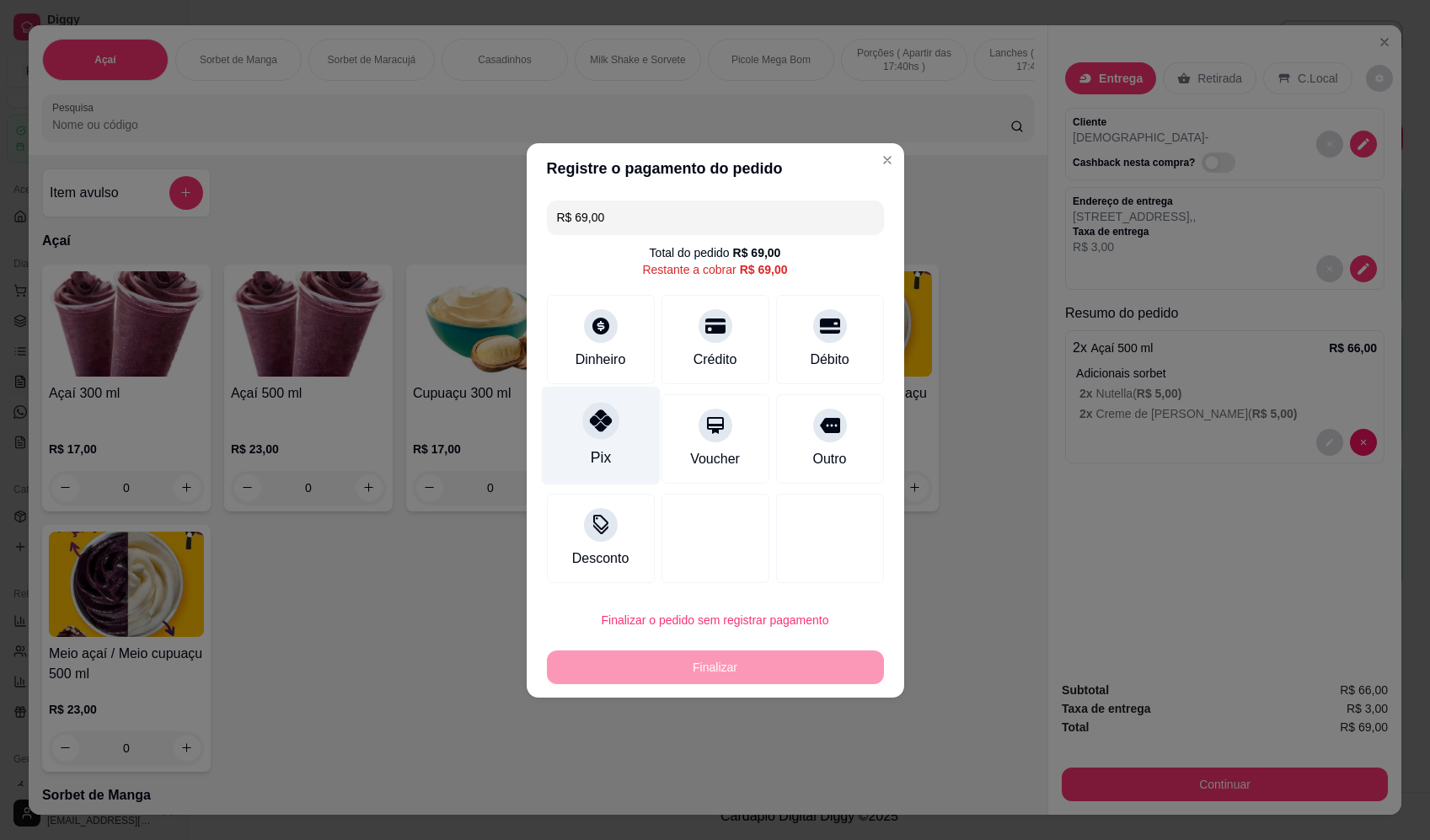
click at [609, 445] on div "Pix" at bounding box center [600, 435] width 119 height 99
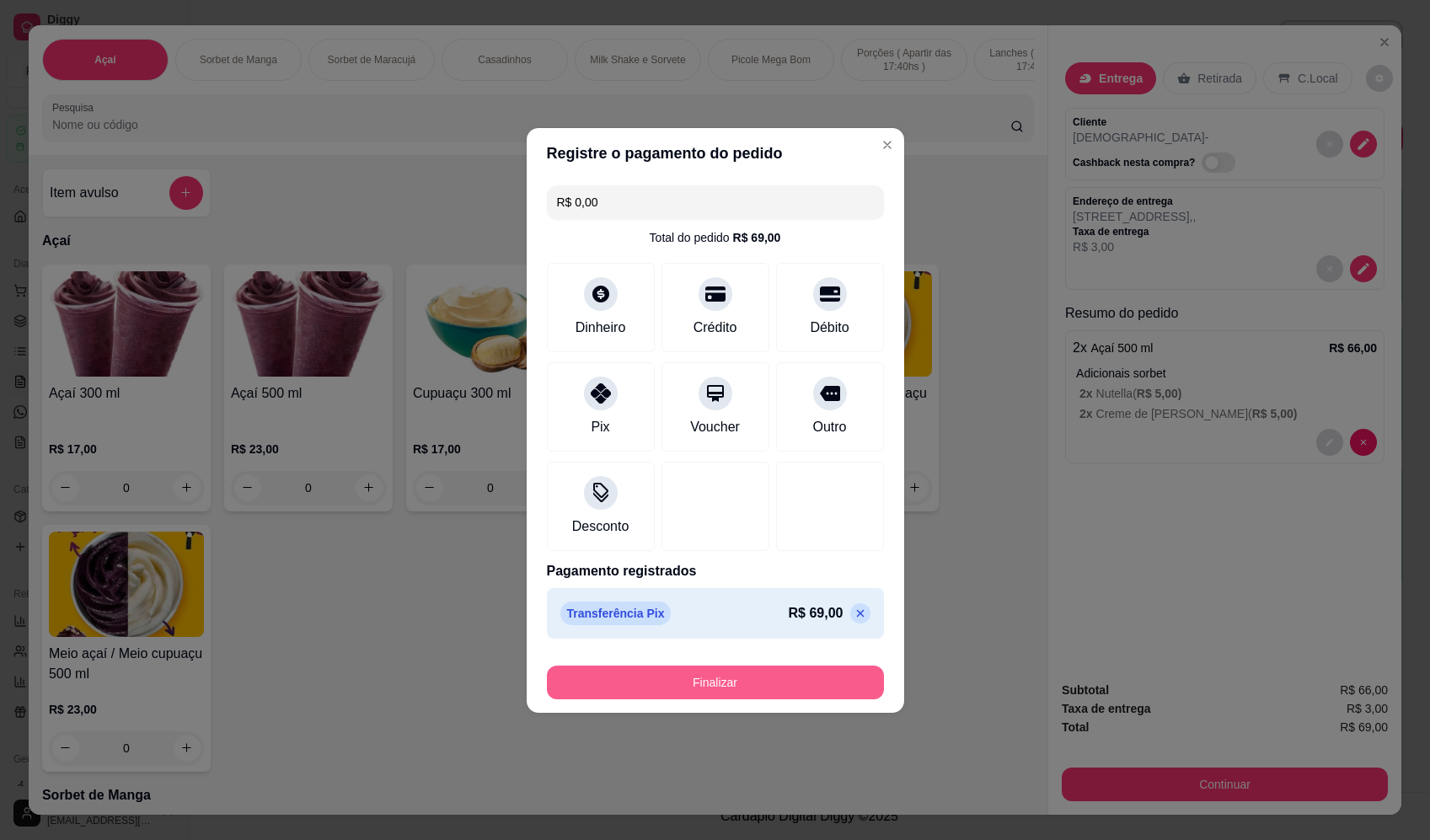
click at [776, 684] on button "Finalizar" at bounding box center [715, 681] width 337 height 33
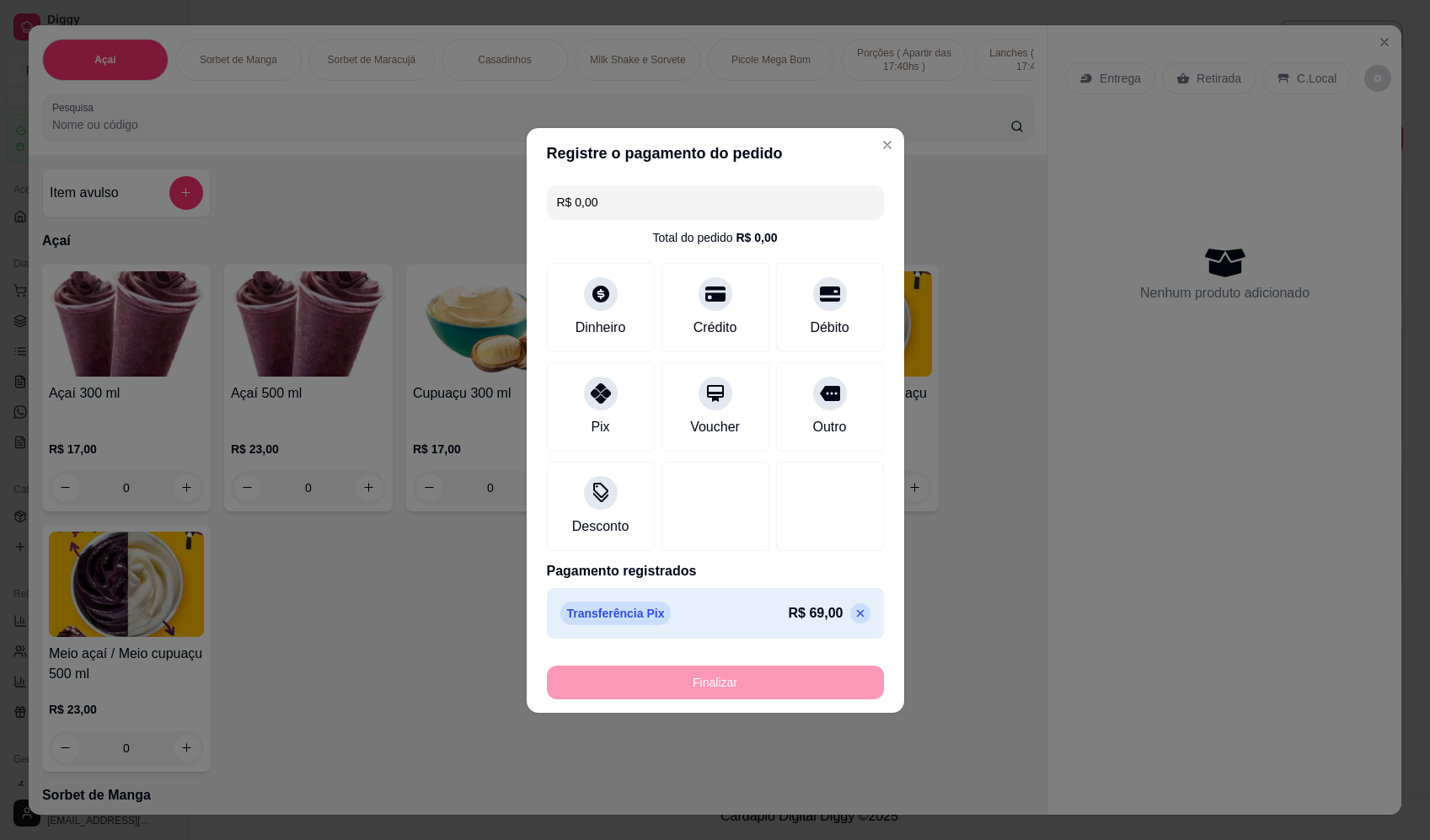
type input "-R$ 69,00"
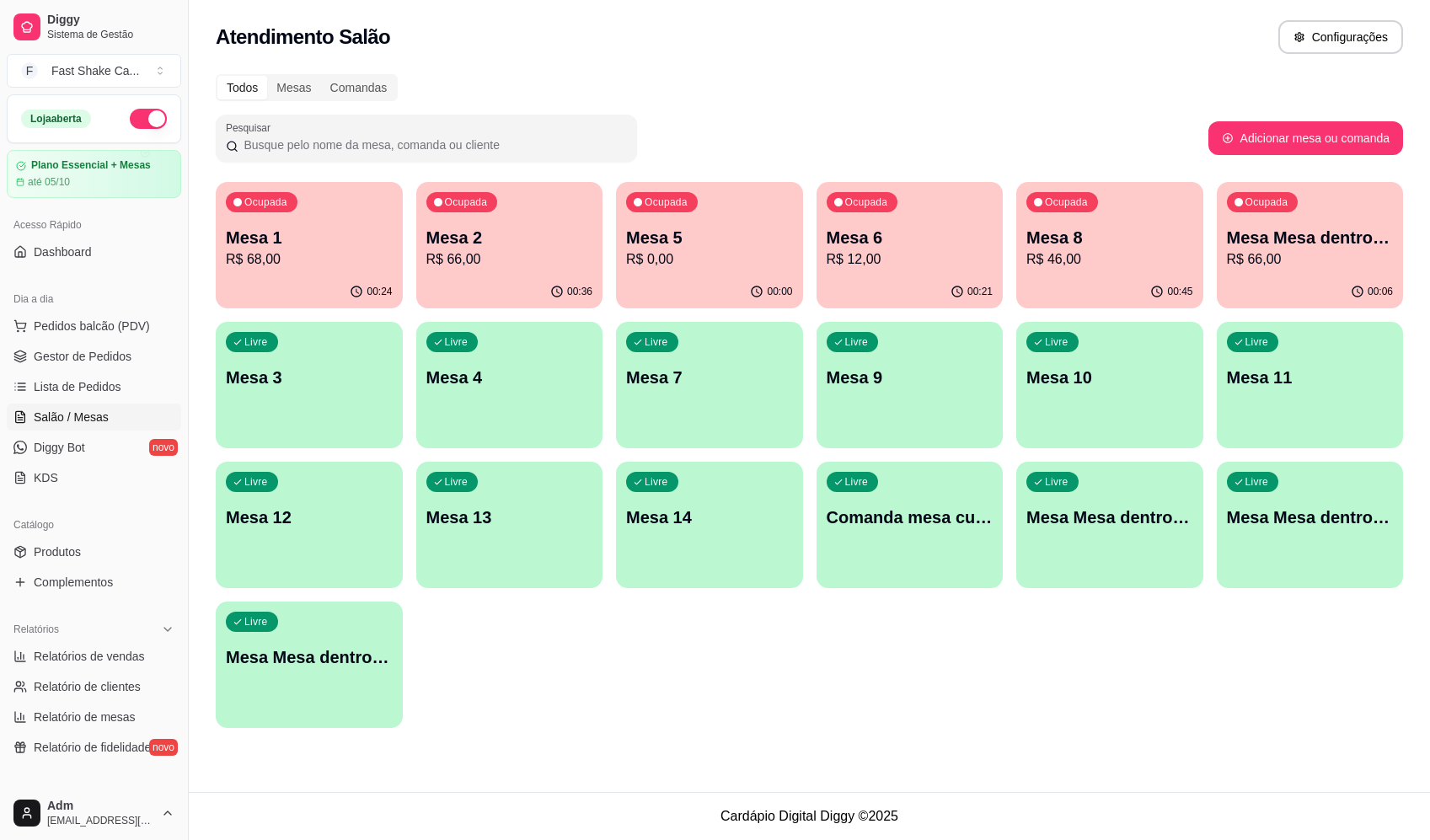
click at [1305, 235] on p "Mesa Mesa dentro azul" at bounding box center [1310, 237] width 167 height 24
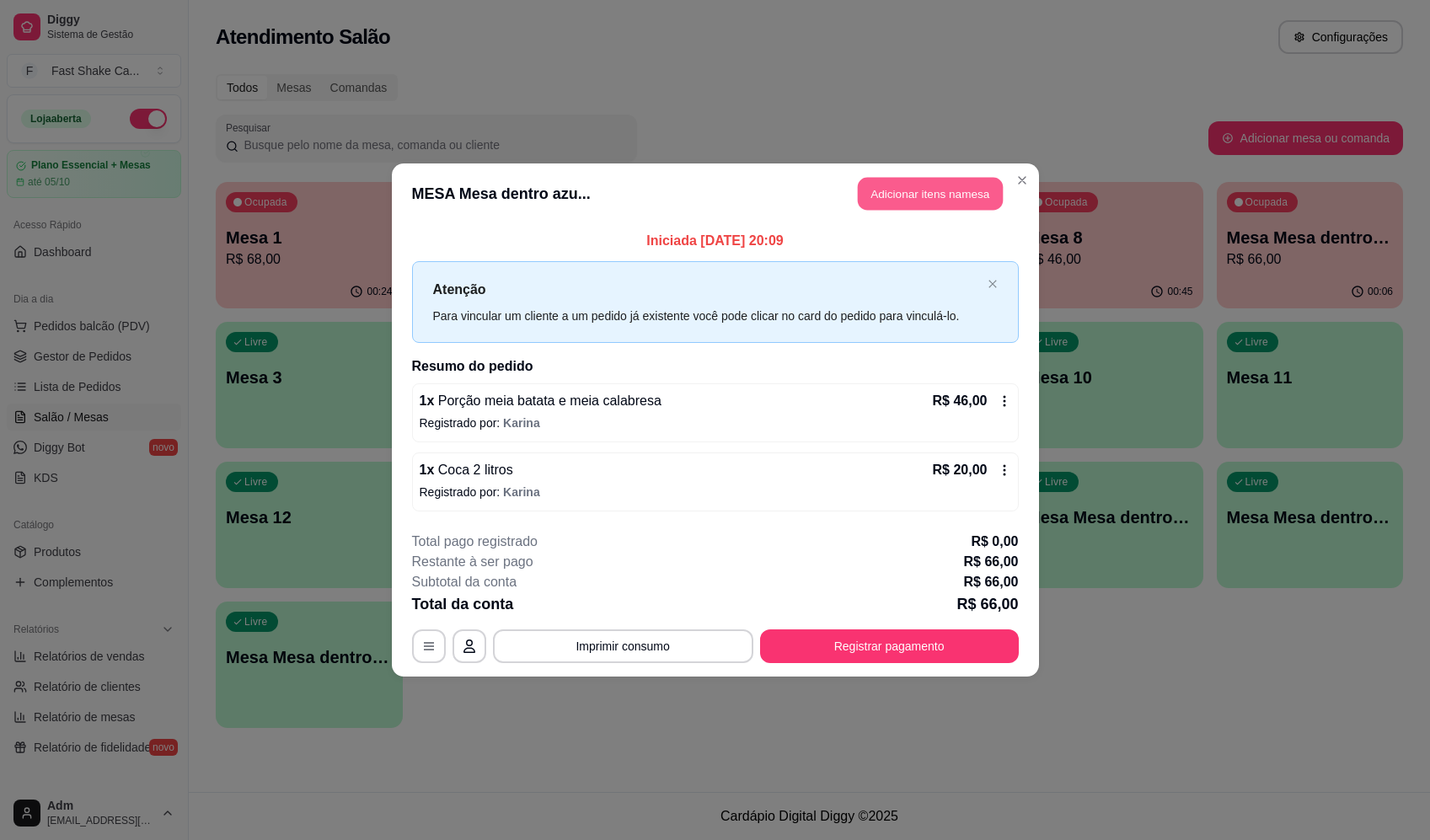
click at [911, 196] on button "Adicionar itens na mesa" at bounding box center [930, 194] width 145 height 33
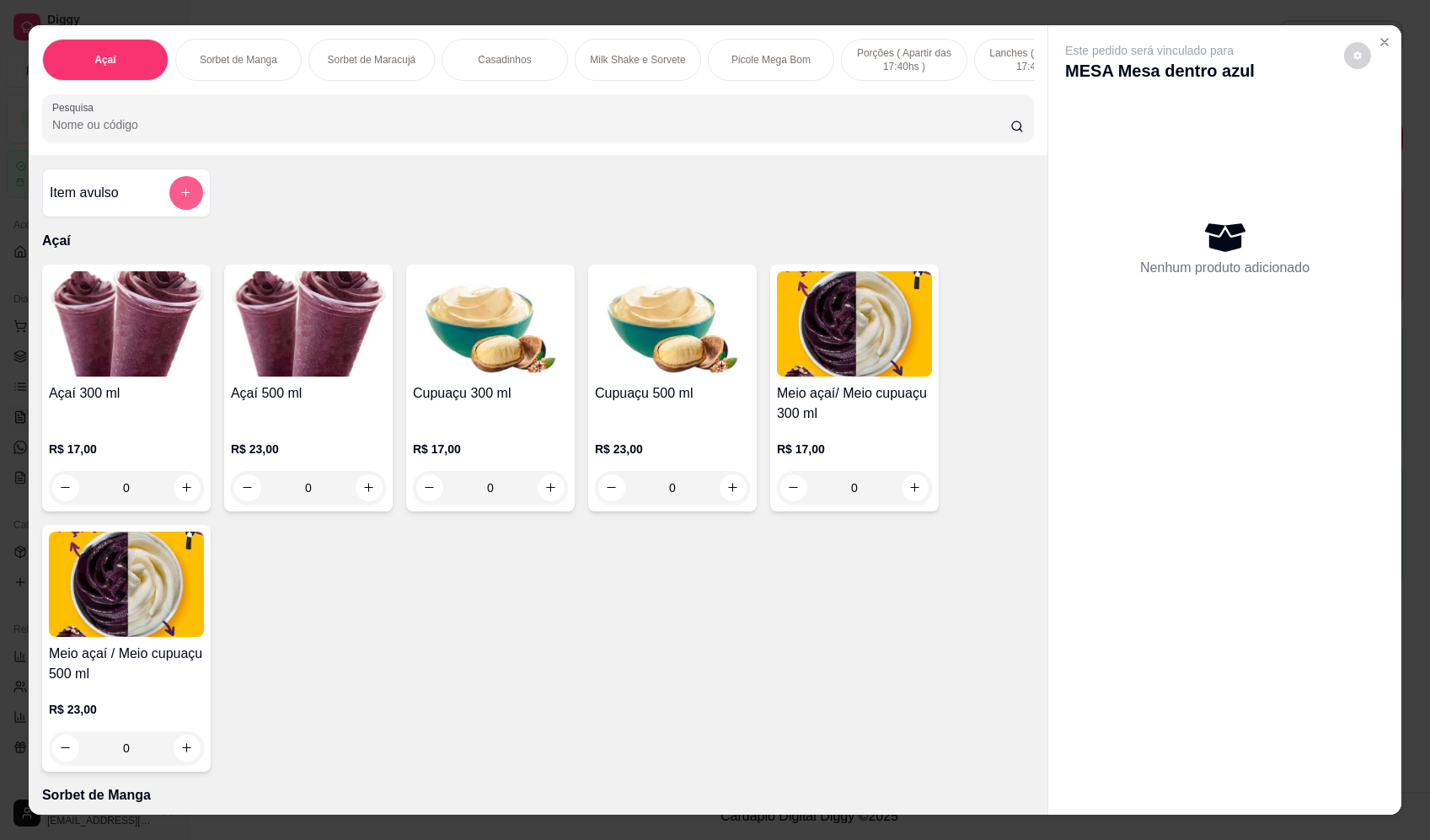
click at [190, 205] on button "add-separate-item" at bounding box center [185, 192] width 33 height 33
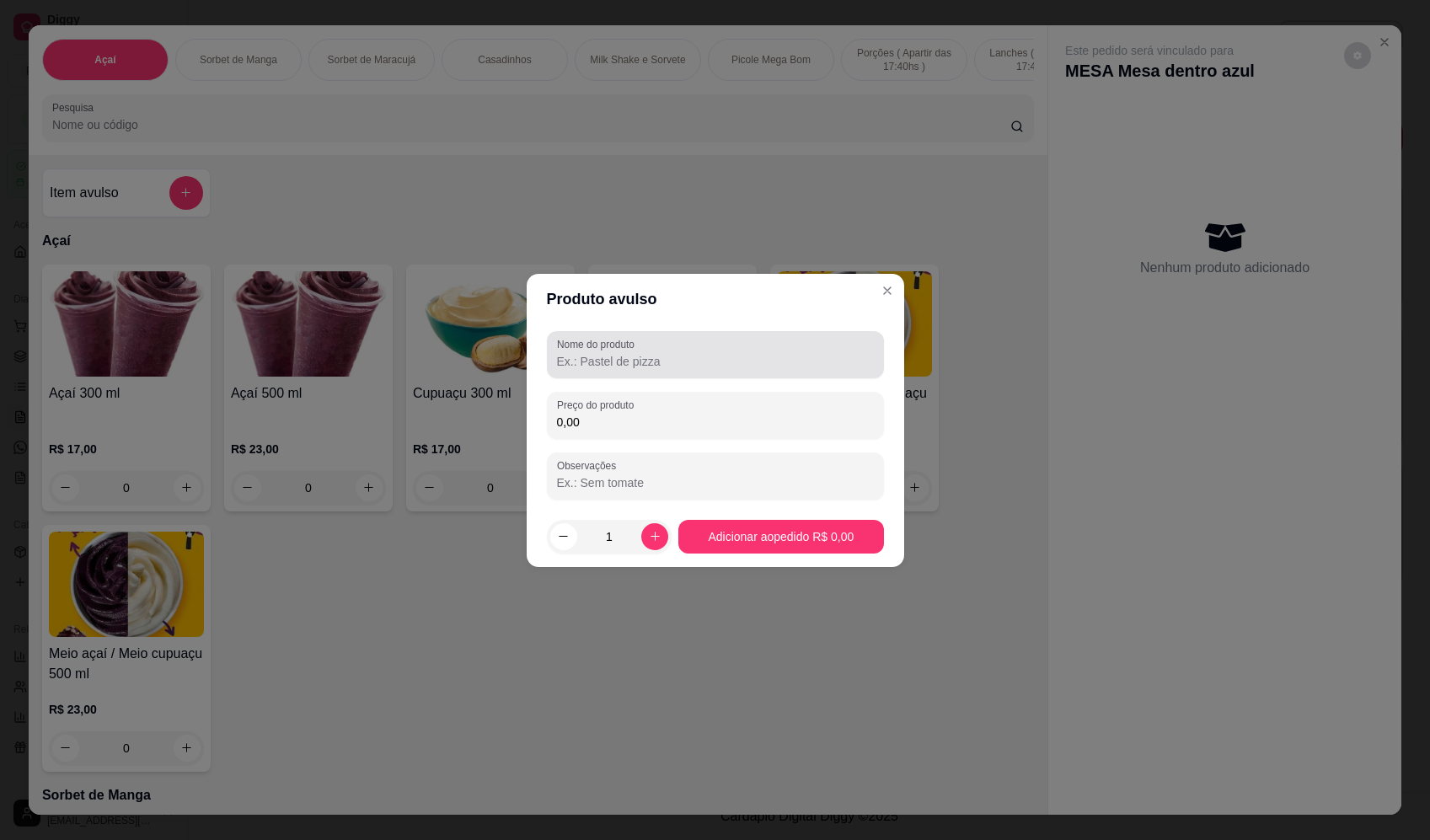
click at [668, 356] on input "Nome do produto" at bounding box center [715, 362] width 317 height 17
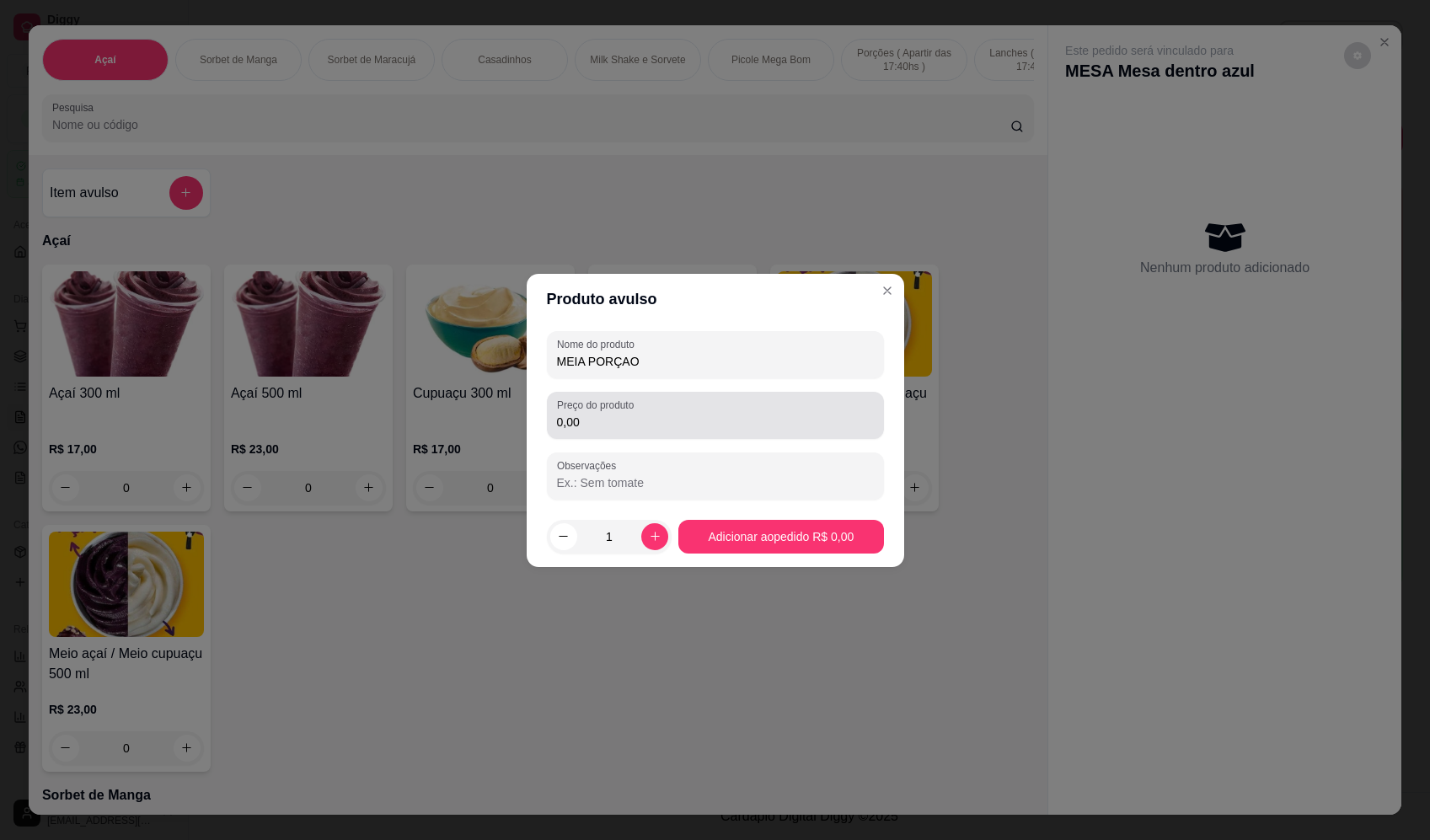
type input "MEIA PORÇAO"
click at [687, 426] on input "0,00" at bounding box center [715, 422] width 317 height 17
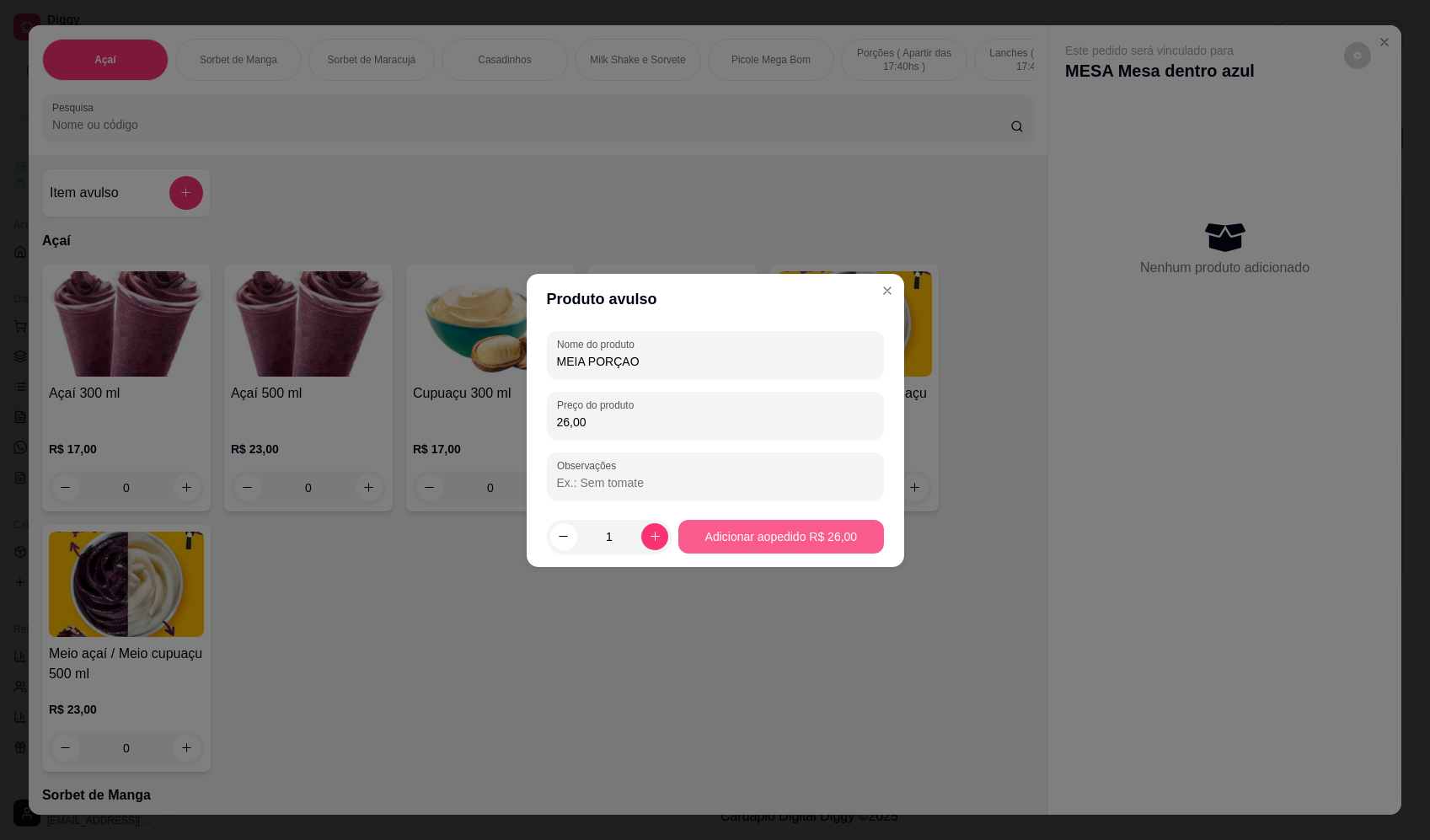
type input "26,00"
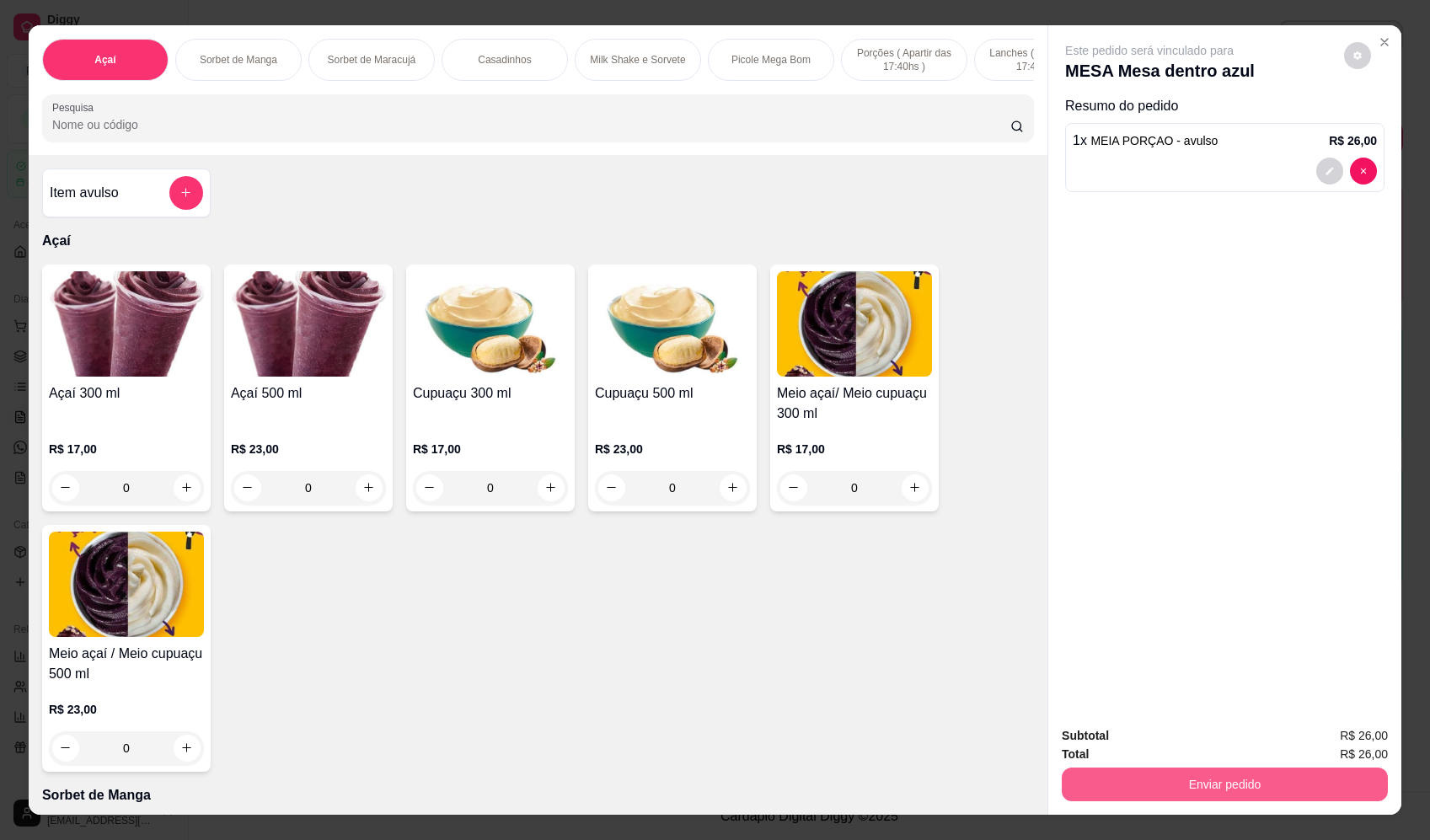
click at [1341, 795] on button "Enviar pedido" at bounding box center [1224, 783] width 326 height 33
click at [1346, 732] on button "Enviar pedido" at bounding box center [1344, 743] width 95 height 32
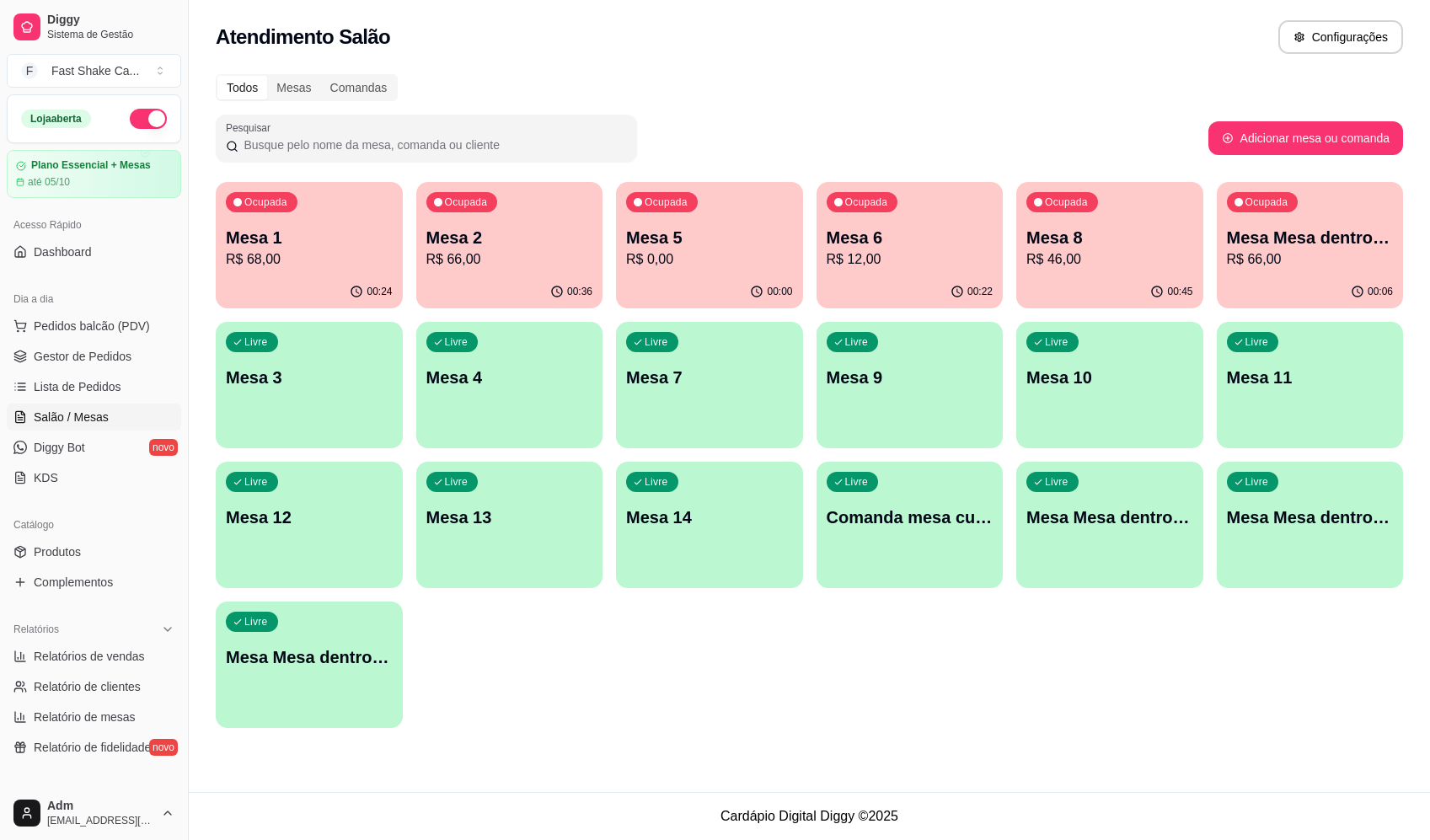
click at [754, 248] on p "Mesa 5" at bounding box center [709, 237] width 167 height 24
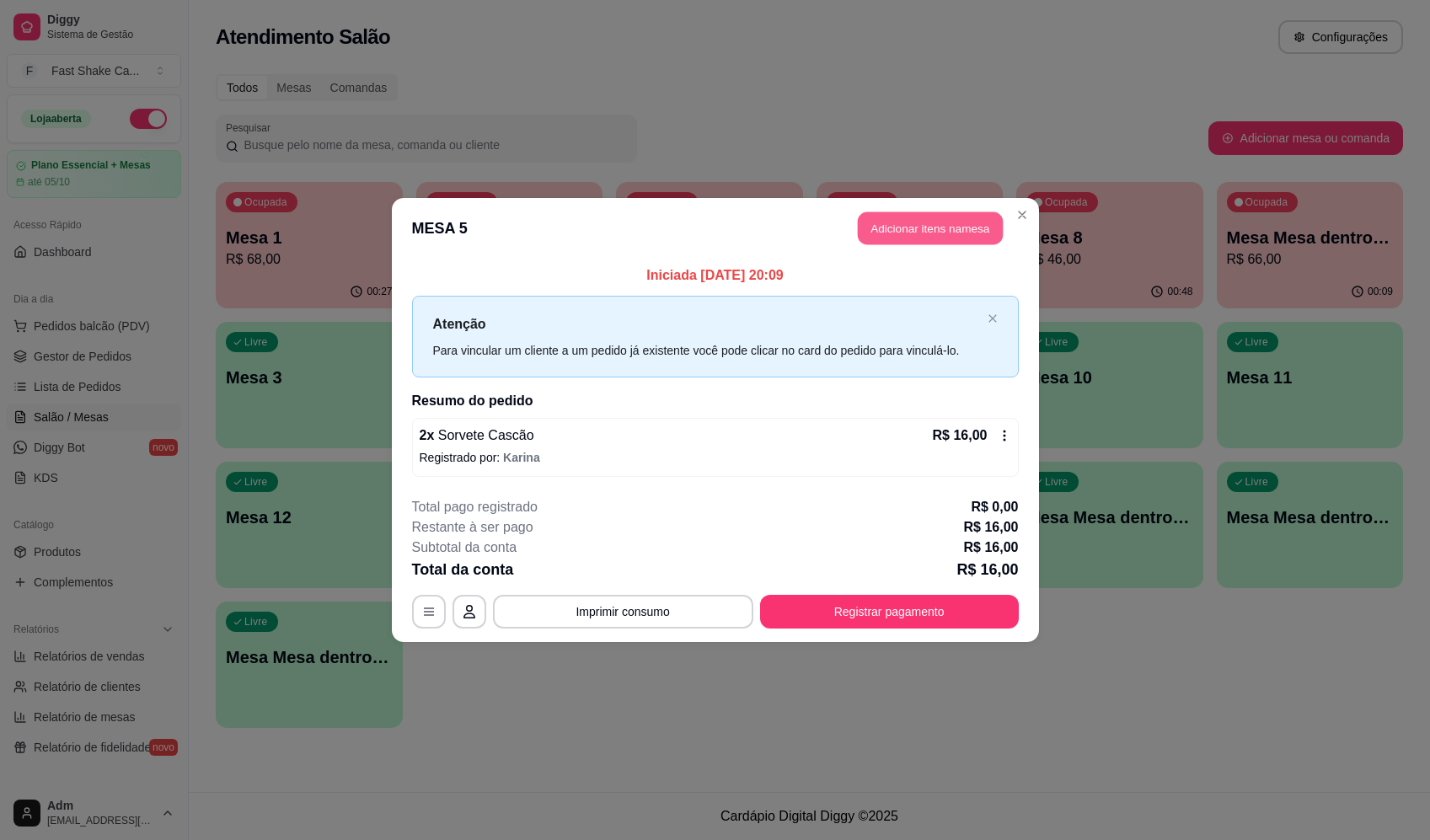
click at [945, 227] on button "Adicionar itens na mesa" at bounding box center [930, 229] width 145 height 33
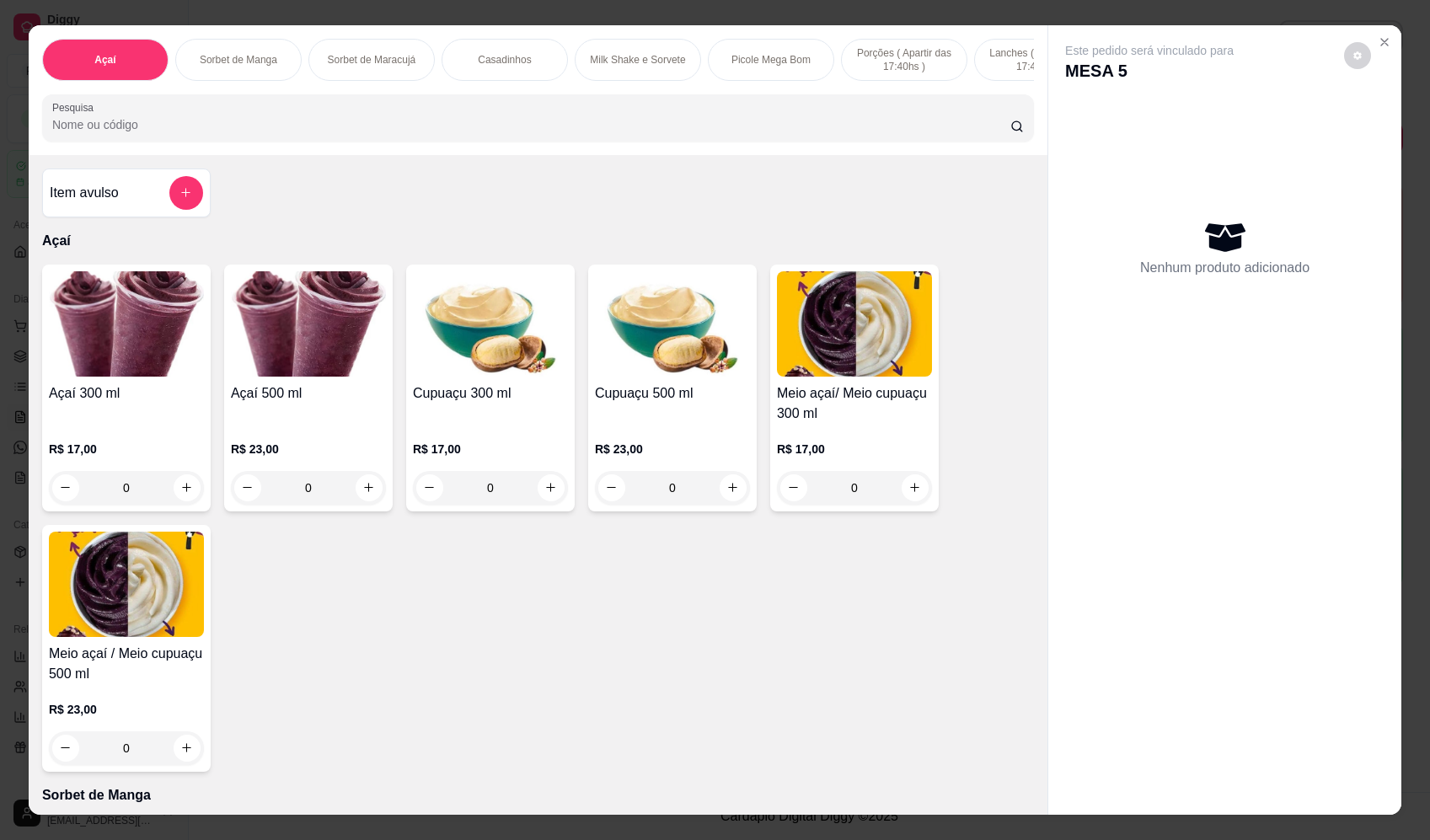
click at [195, 196] on div at bounding box center [185, 192] width 33 height 33
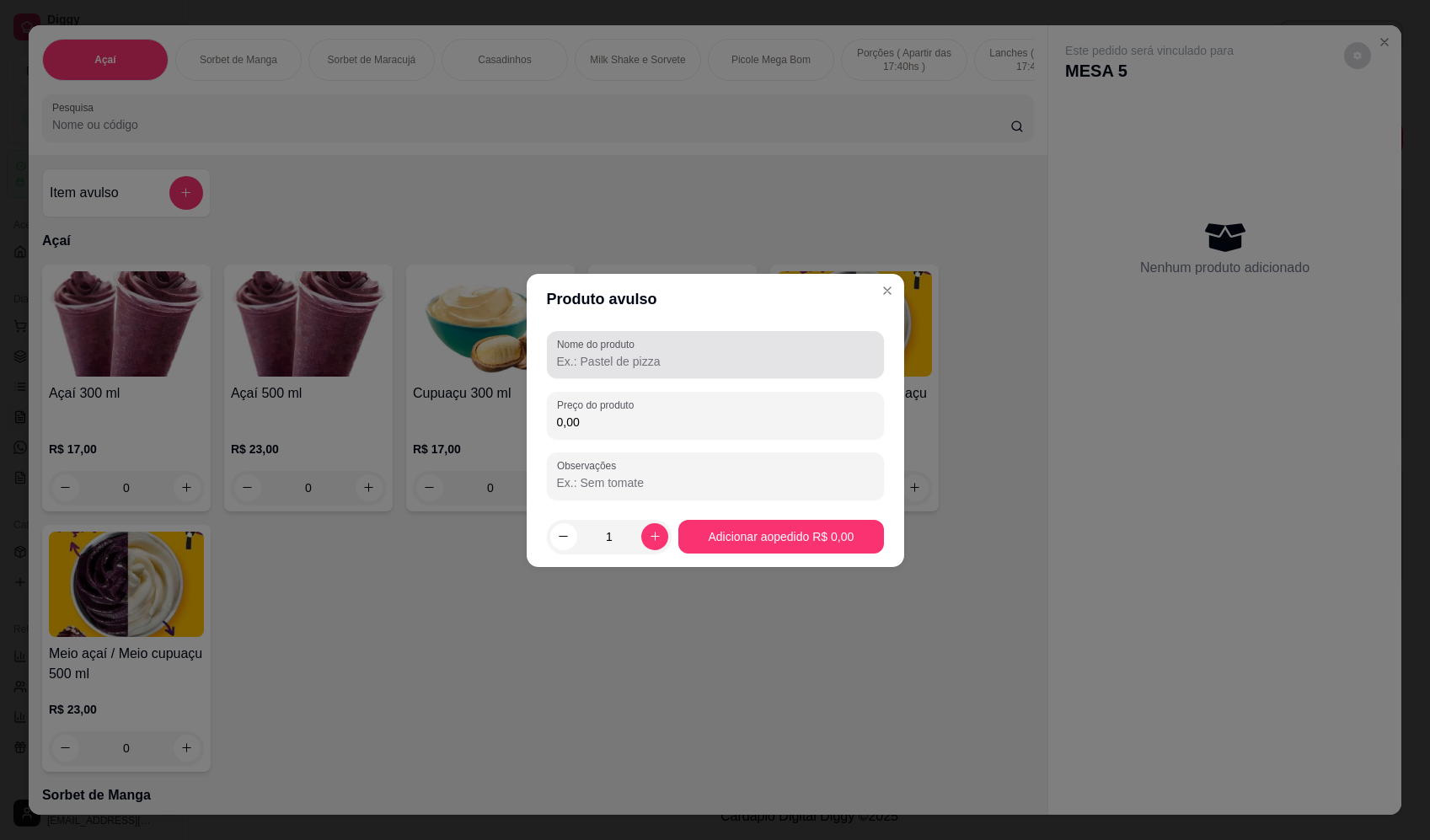
click at [738, 342] on div at bounding box center [715, 354] width 317 height 33
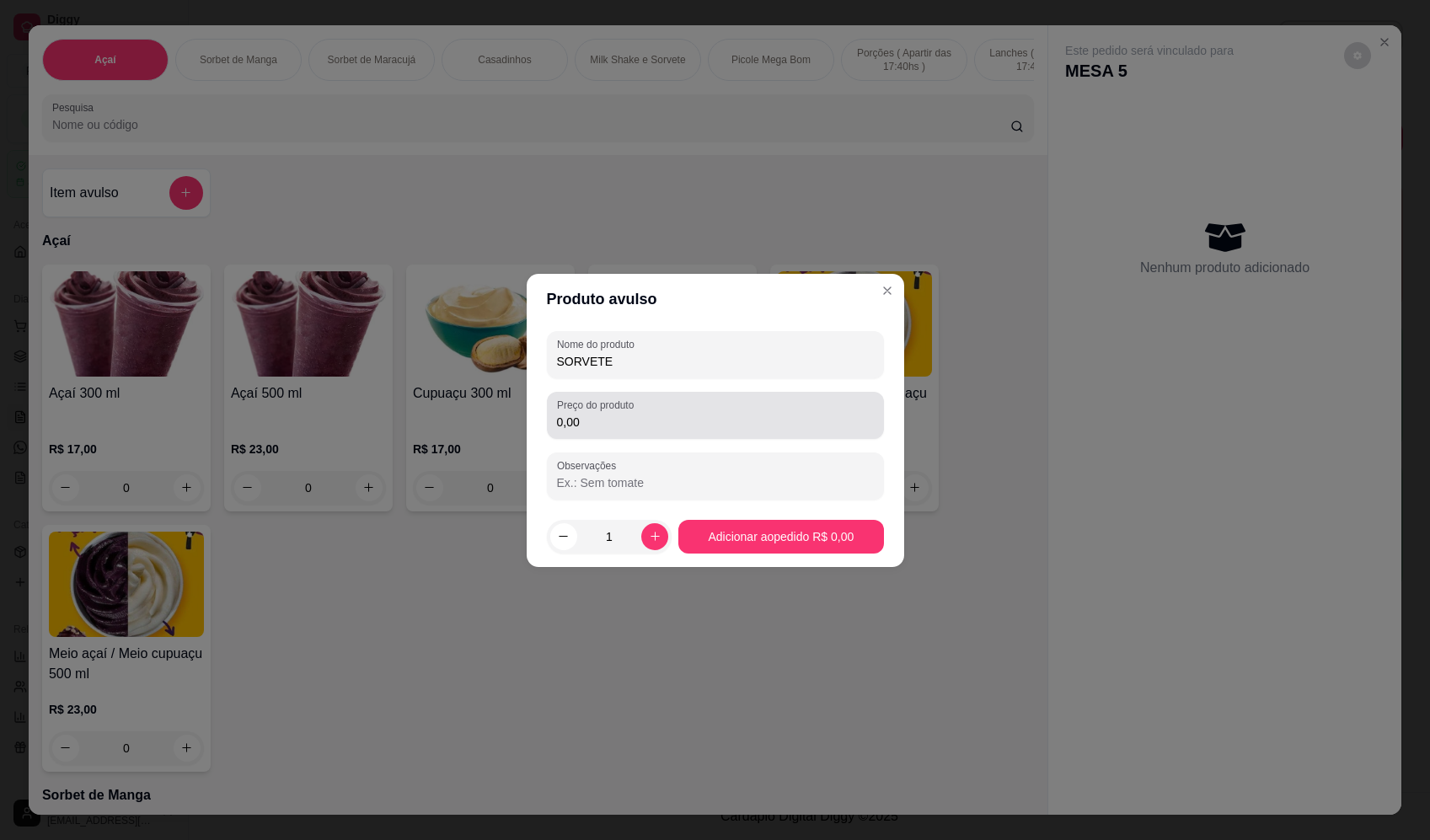
type input "SORVETE"
click at [630, 420] on input "0,00" at bounding box center [715, 422] width 317 height 17
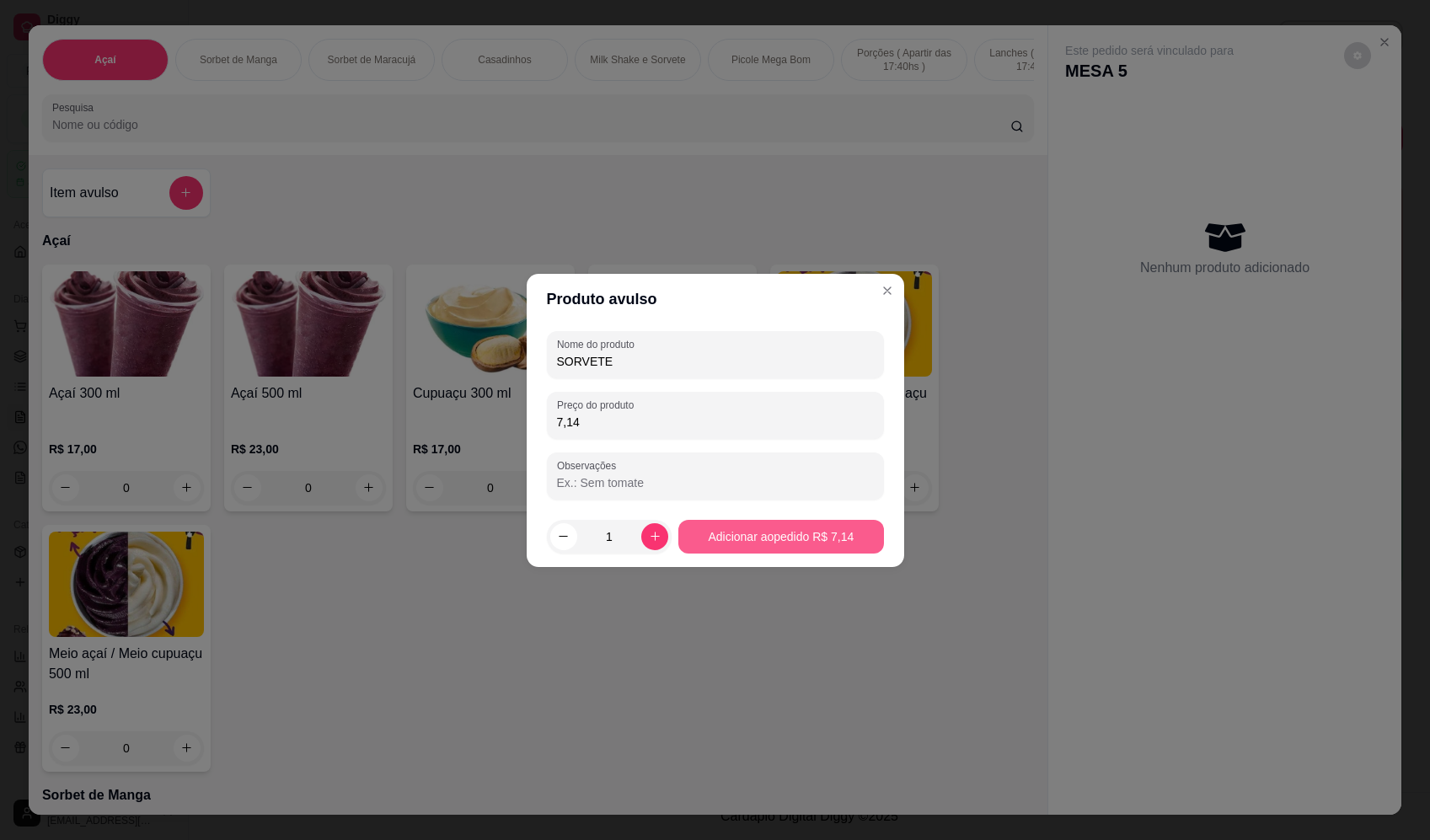
type input "7,14"
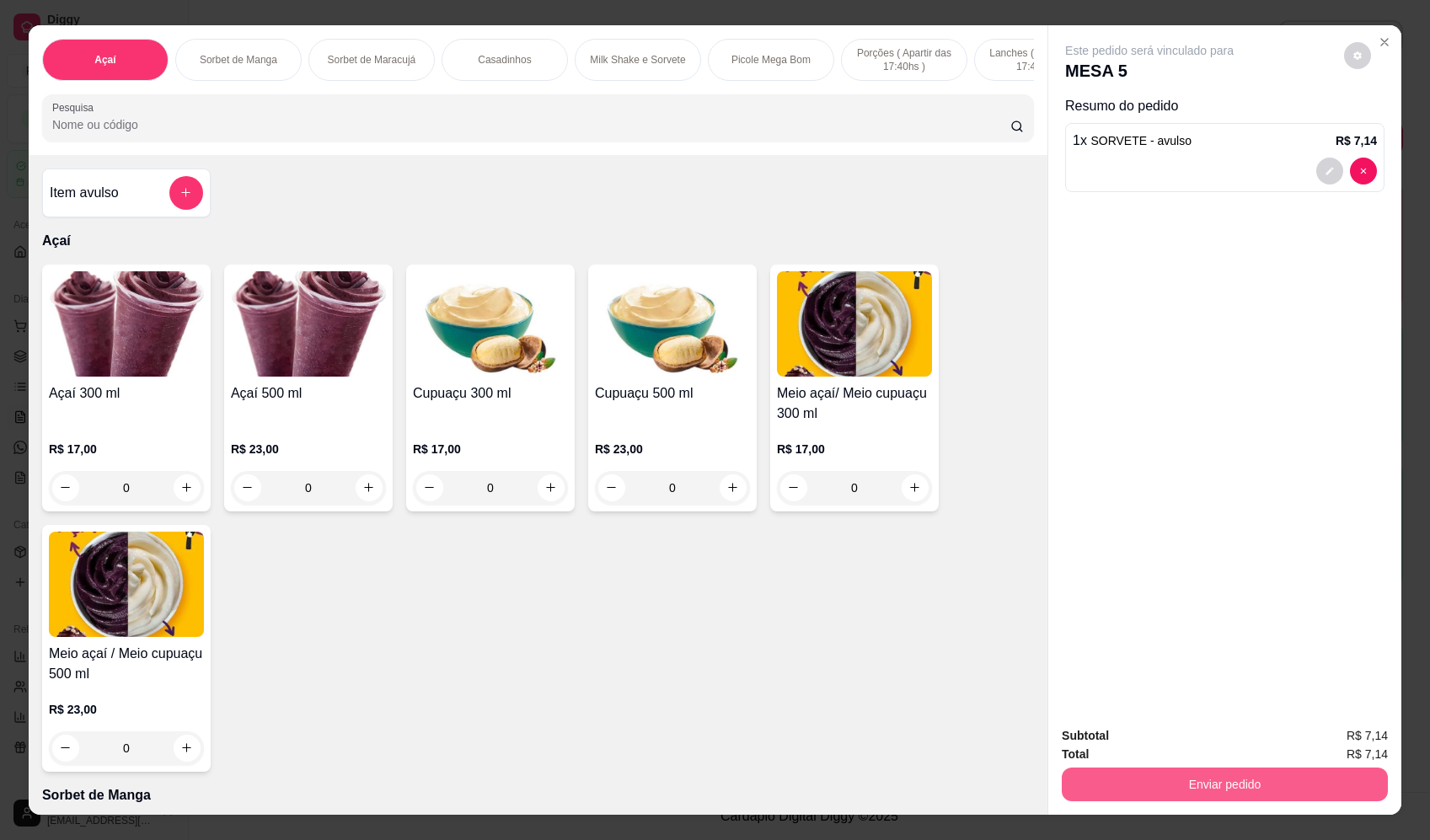
click at [1269, 776] on button "Enviar pedido" at bounding box center [1224, 783] width 326 height 33
click at [1357, 744] on button "Enviar pedido" at bounding box center [1344, 742] width 93 height 31
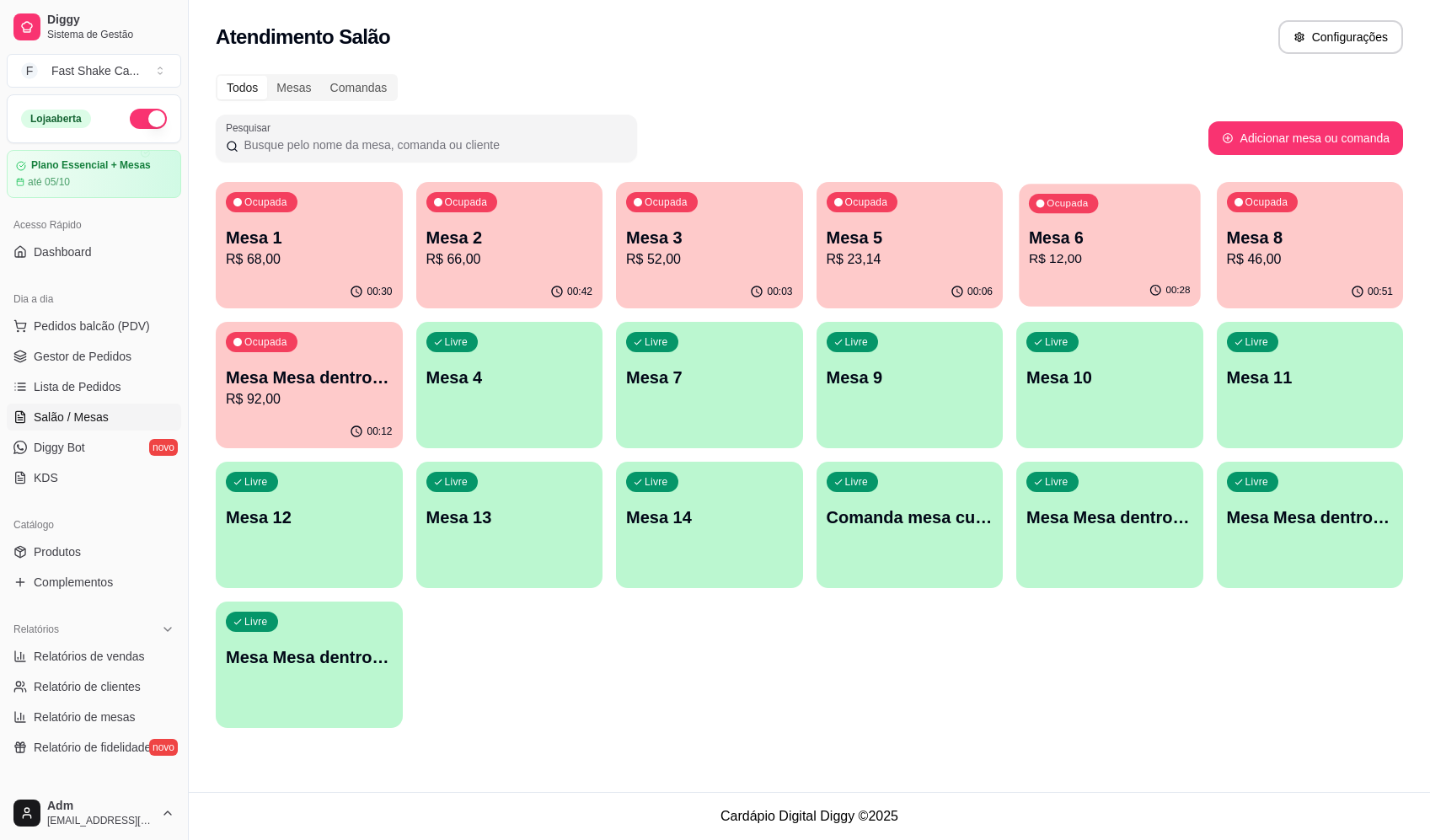
click at [1122, 243] on p "Mesa 6" at bounding box center [1109, 238] width 161 height 23
click at [1302, 232] on p "Mesa 8" at bounding box center [1309, 238] width 161 height 23
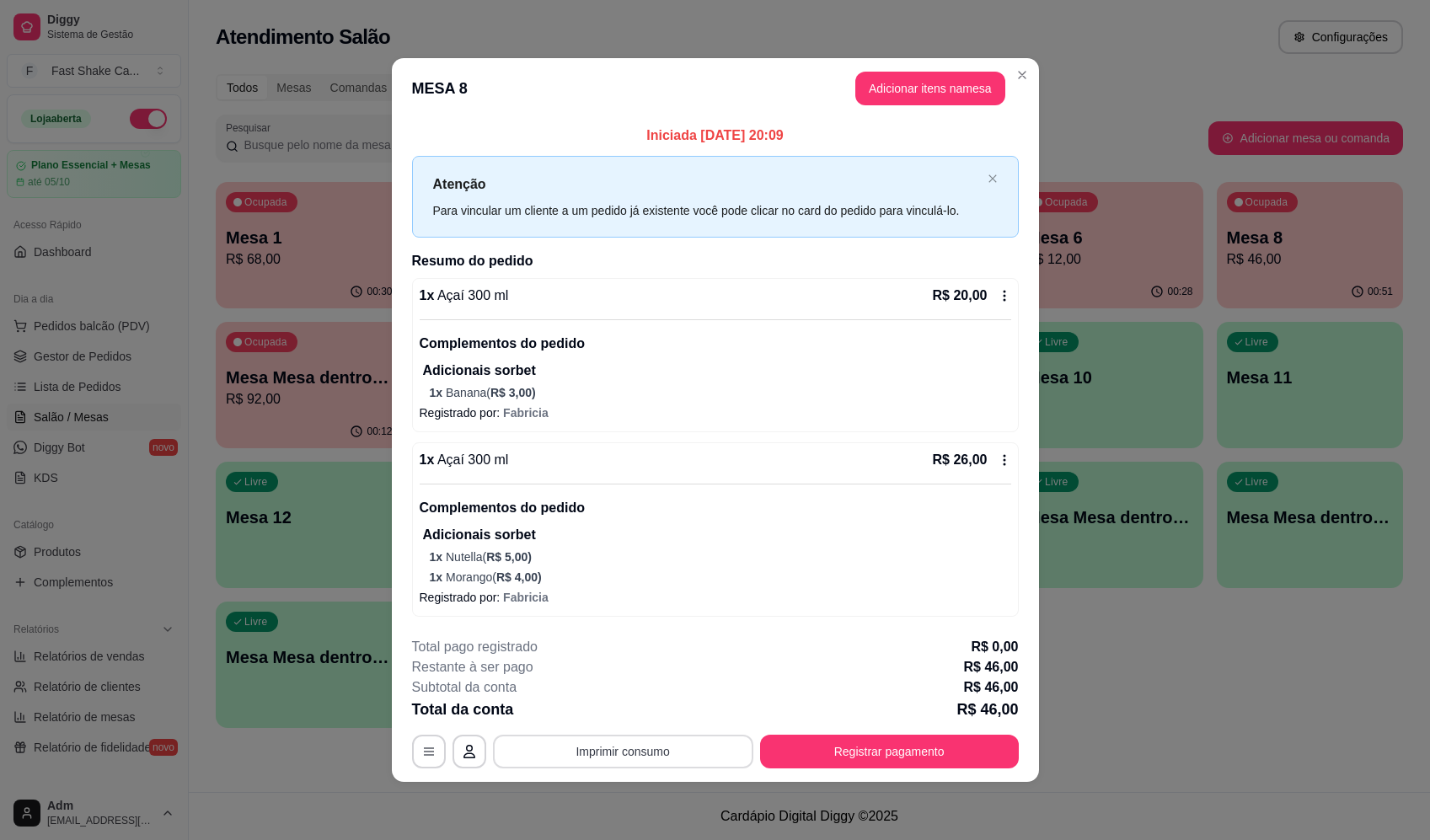
click at [619, 748] on button "Imprimir consumo" at bounding box center [623, 751] width 260 height 33
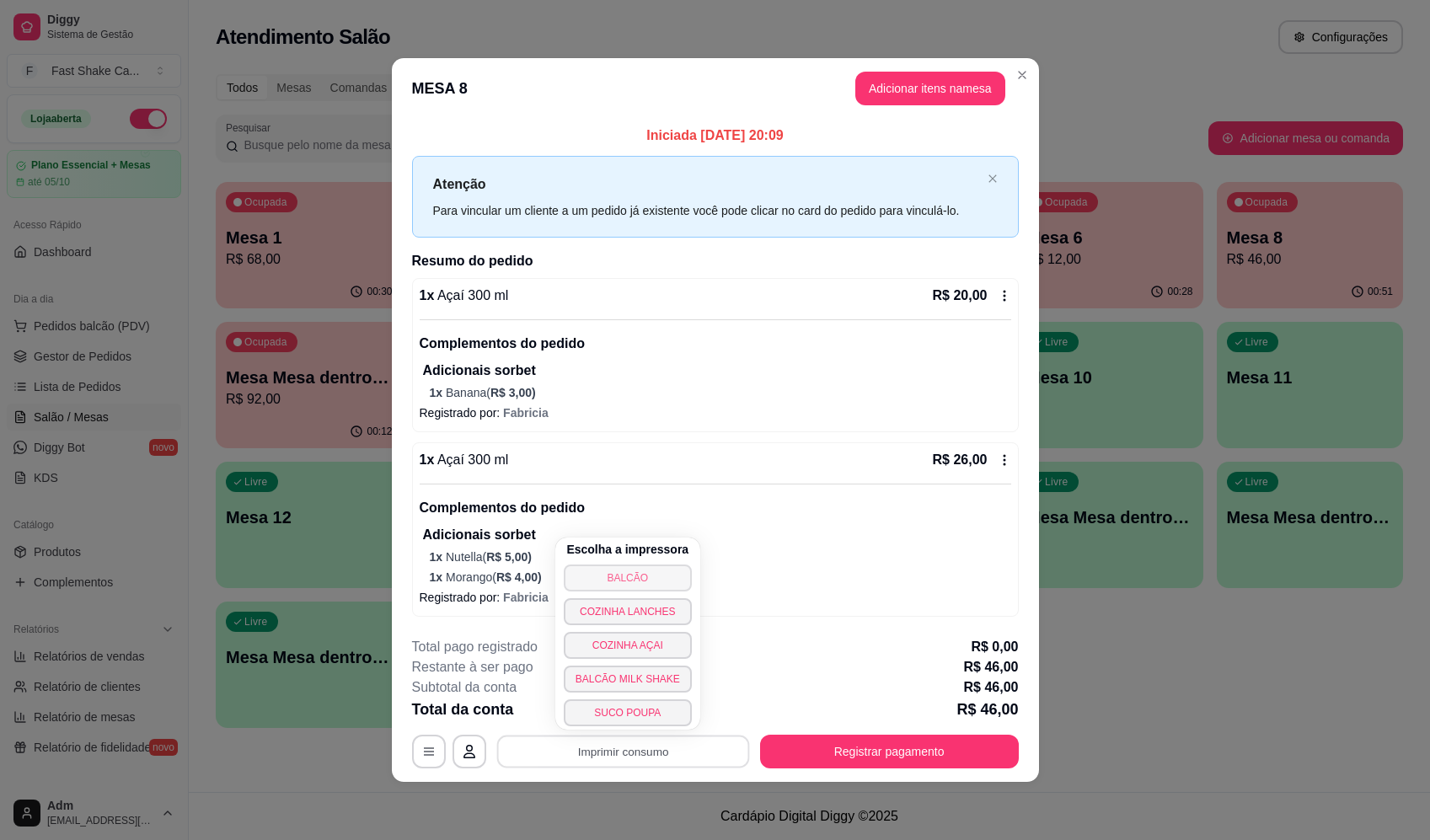
click at [643, 574] on button "BALCÃO" at bounding box center [628, 577] width 128 height 27
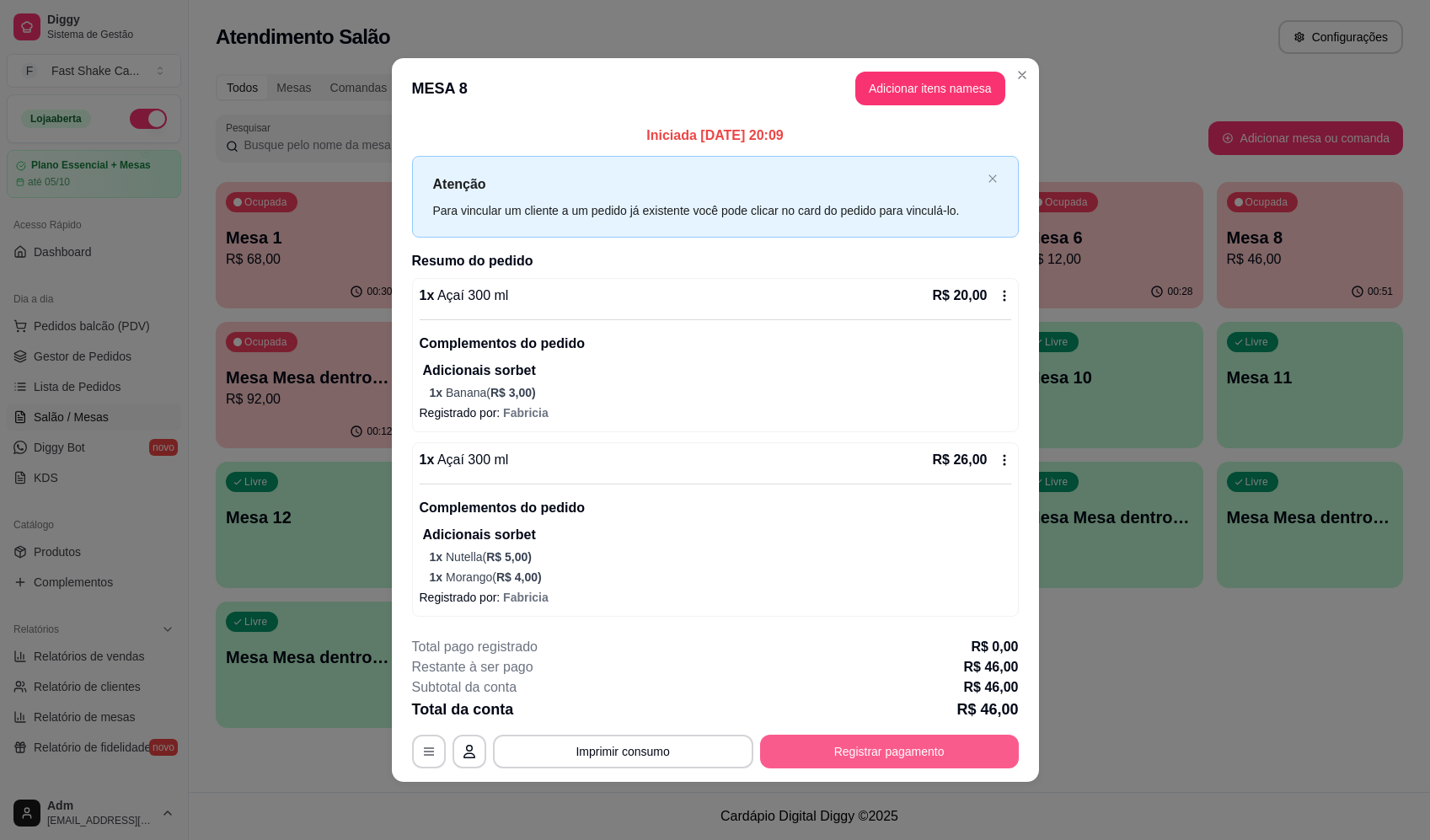
click at [855, 751] on button "Registrar pagamento" at bounding box center [889, 751] width 258 height 33
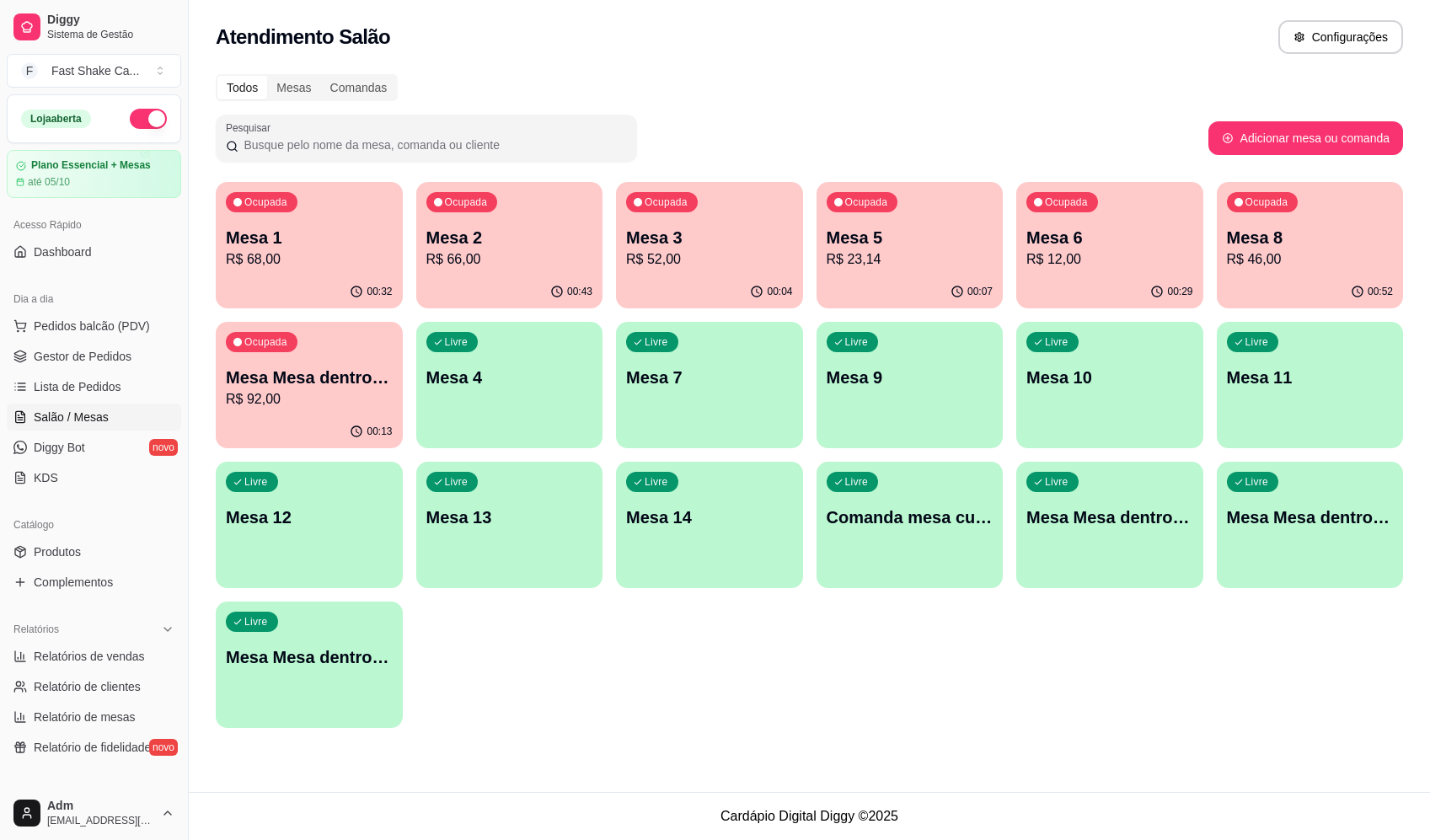
drag, startPoint x: 802, startPoint y: 676, endPoint x: 813, endPoint y: 673, distance: 11.4
click at [805, 676] on div "Ocupada Mesa 1 R$ 68,00 00:32 Ocupada Mesa 2 R$ 66,00 00:43 Ocupada Mesa 3 R$ 5…" at bounding box center [809, 455] width 1187 height 546
click at [344, 230] on p "Mesa 1" at bounding box center [309, 238] width 161 height 23
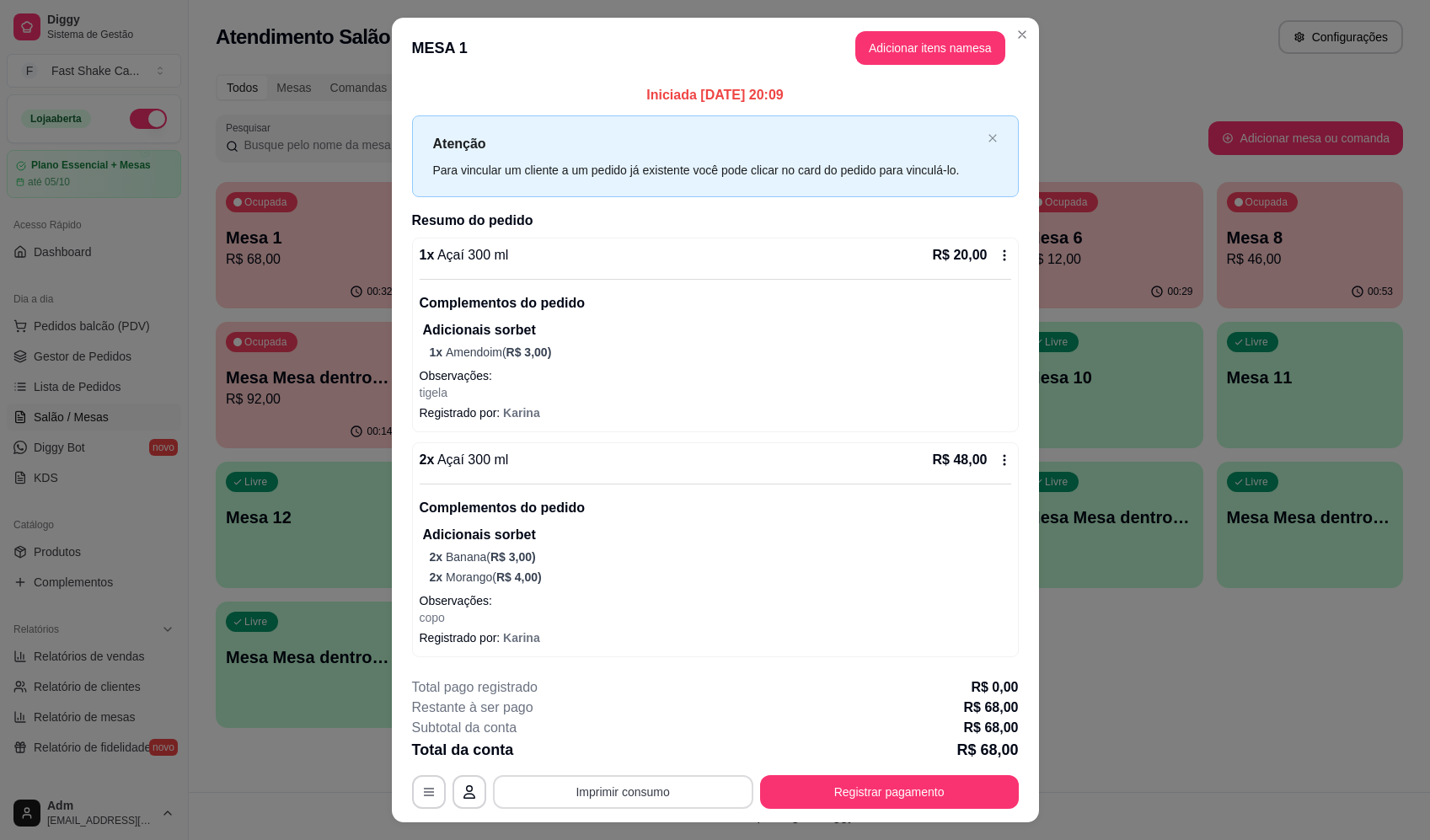
click at [687, 797] on button "Imprimir consumo" at bounding box center [623, 791] width 260 height 33
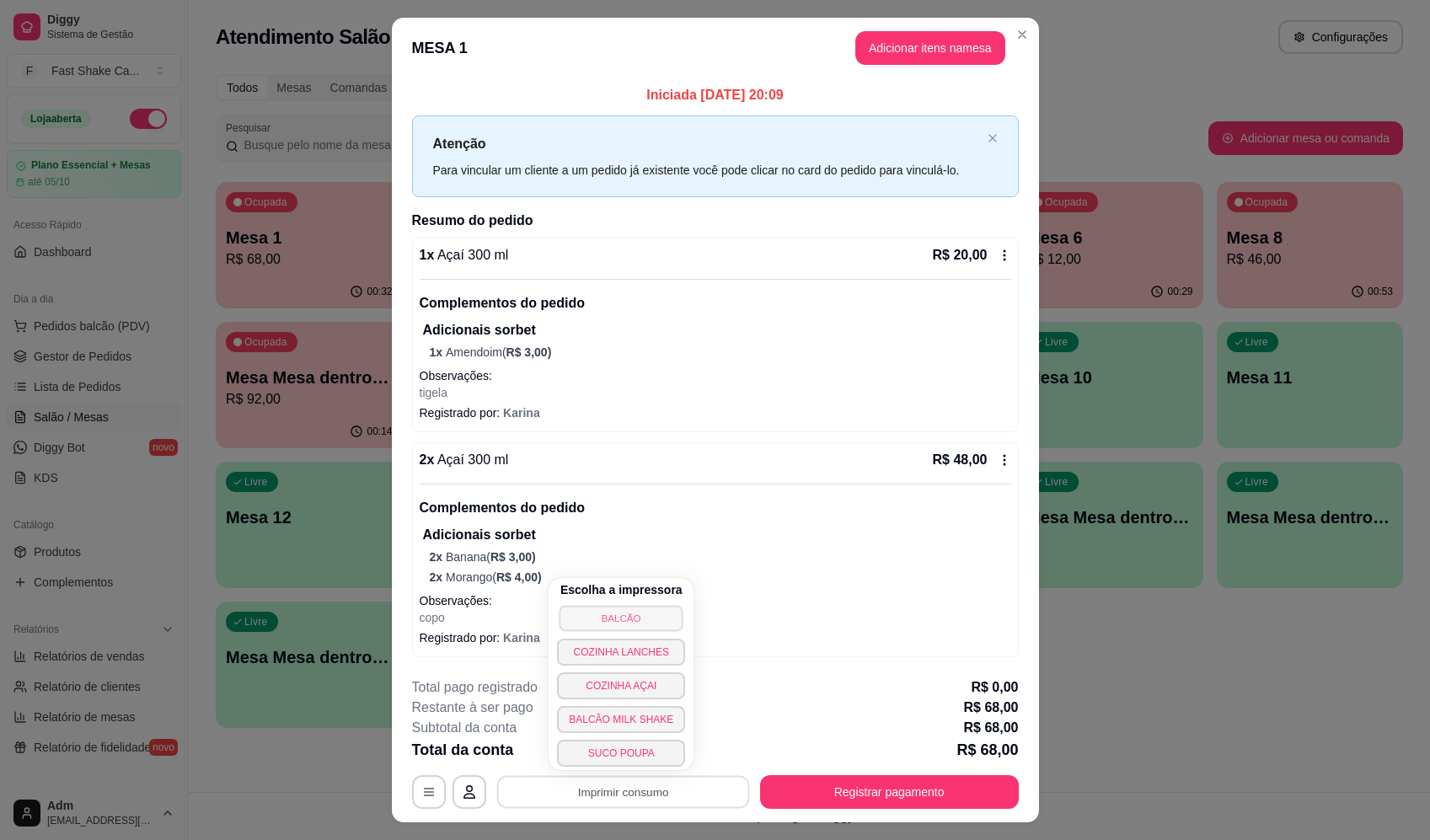
click at [624, 618] on button "BALCÃO" at bounding box center [621, 618] width 123 height 27
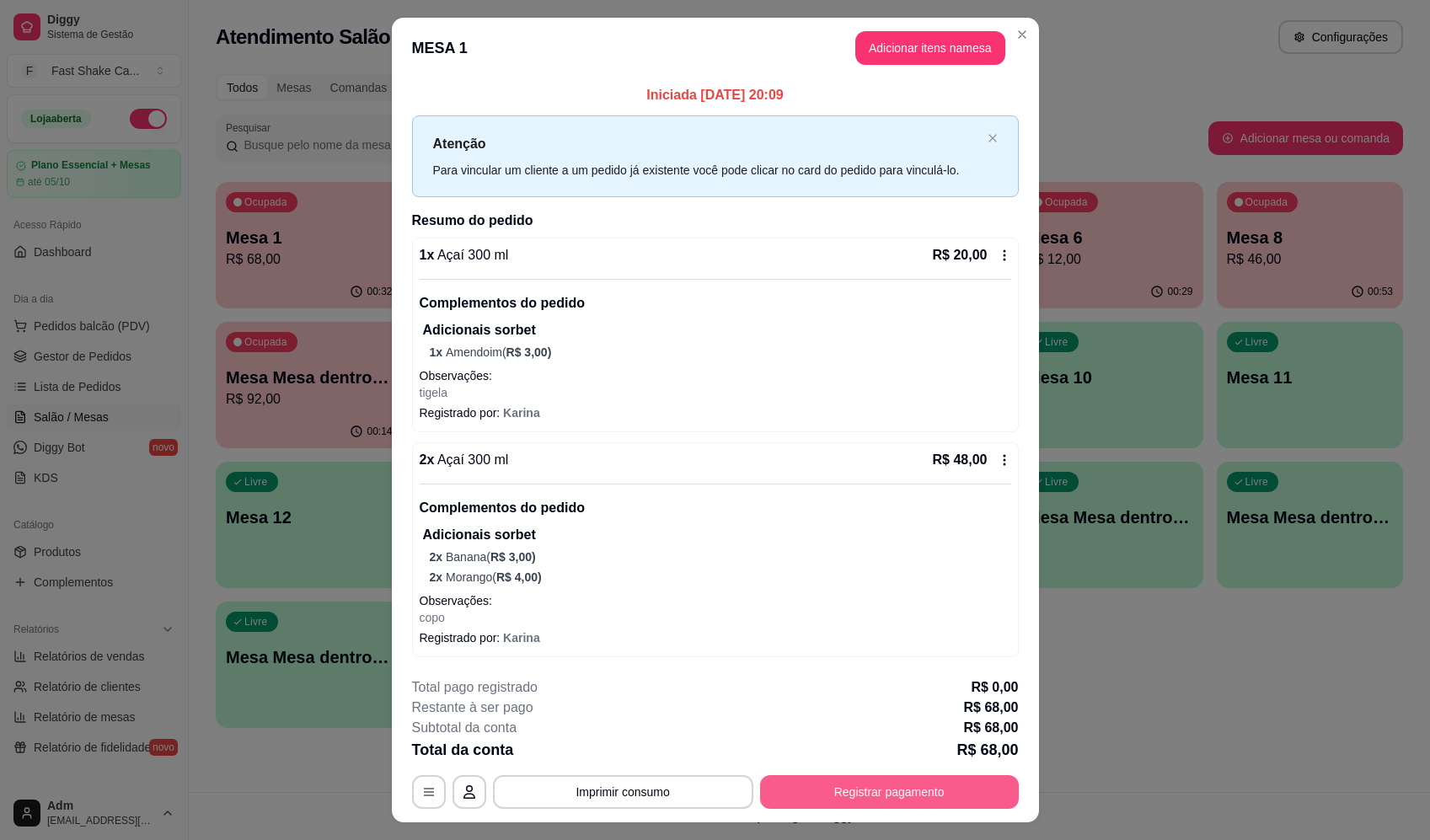
click at [950, 782] on button "Registrar pagamento" at bounding box center [889, 791] width 258 height 33
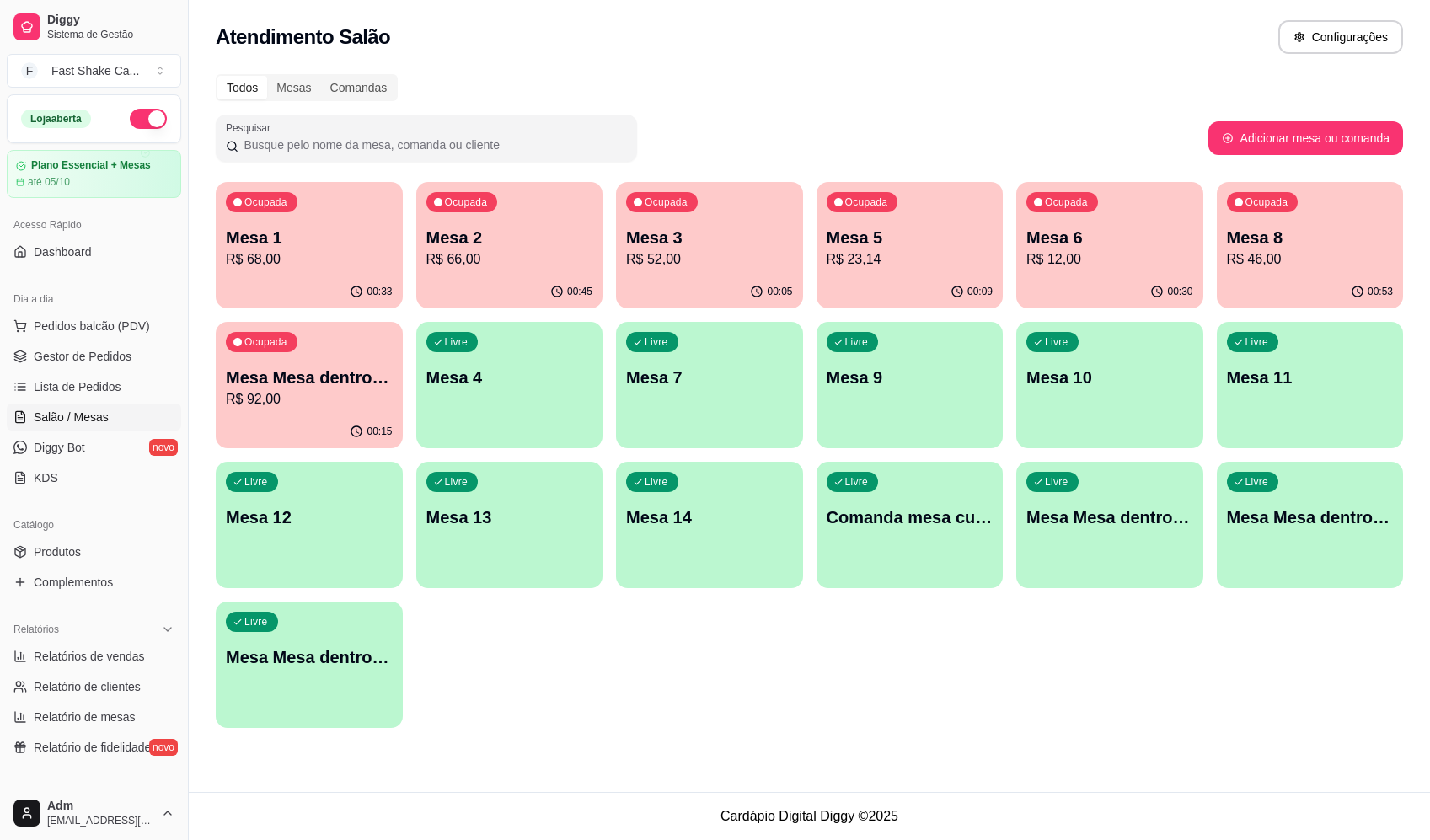
click at [232, 251] on p "R$ 68,00" at bounding box center [310, 259] width 167 height 20
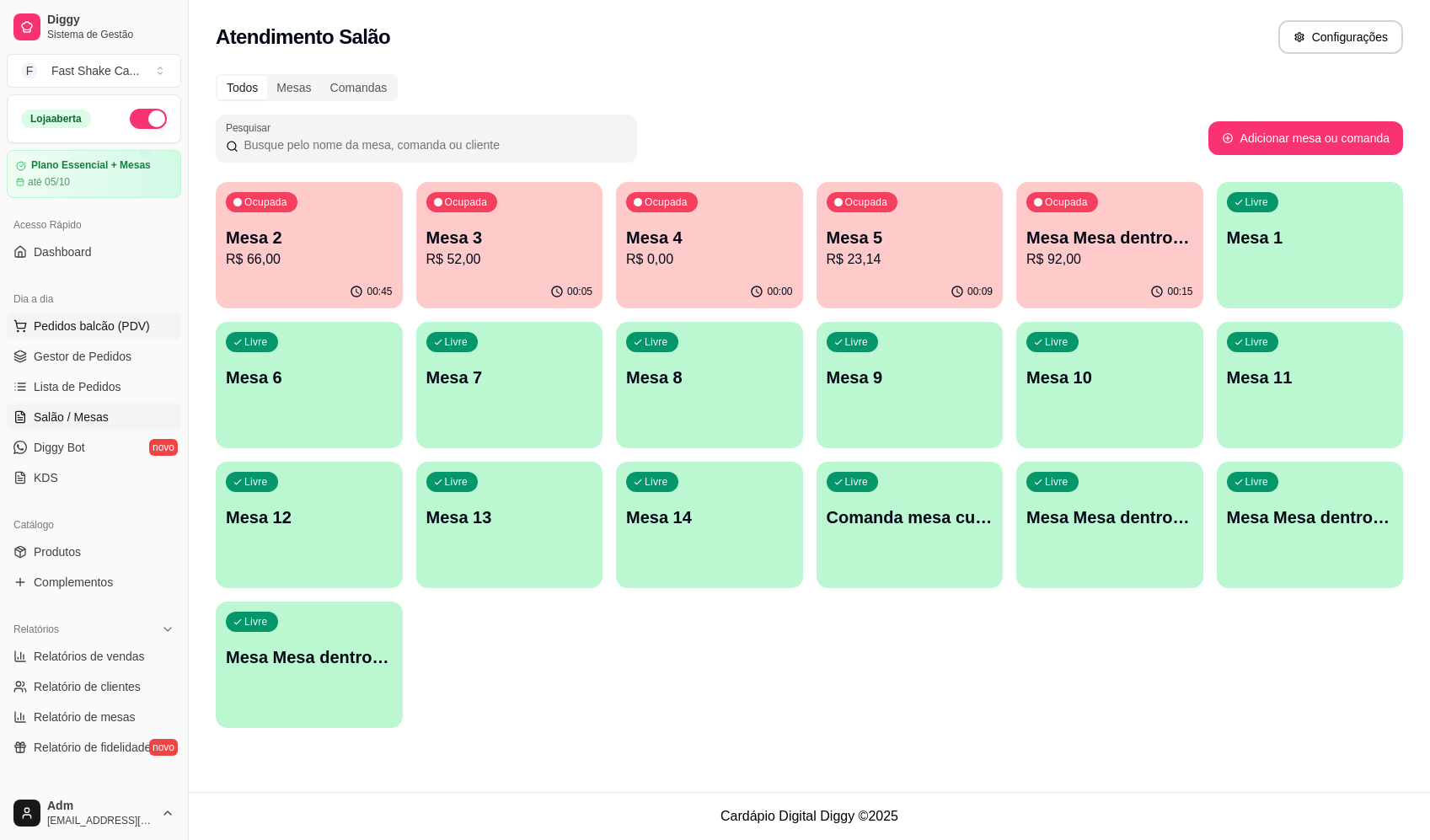
drag, startPoint x: 108, startPoint y: 327, endPoint x: 160, endPoint y: 308, distance: 55.4
click at [108, 326] on span "Pedidos balcão (PDV)" at bounding box center [91, 326] width 116 height 17
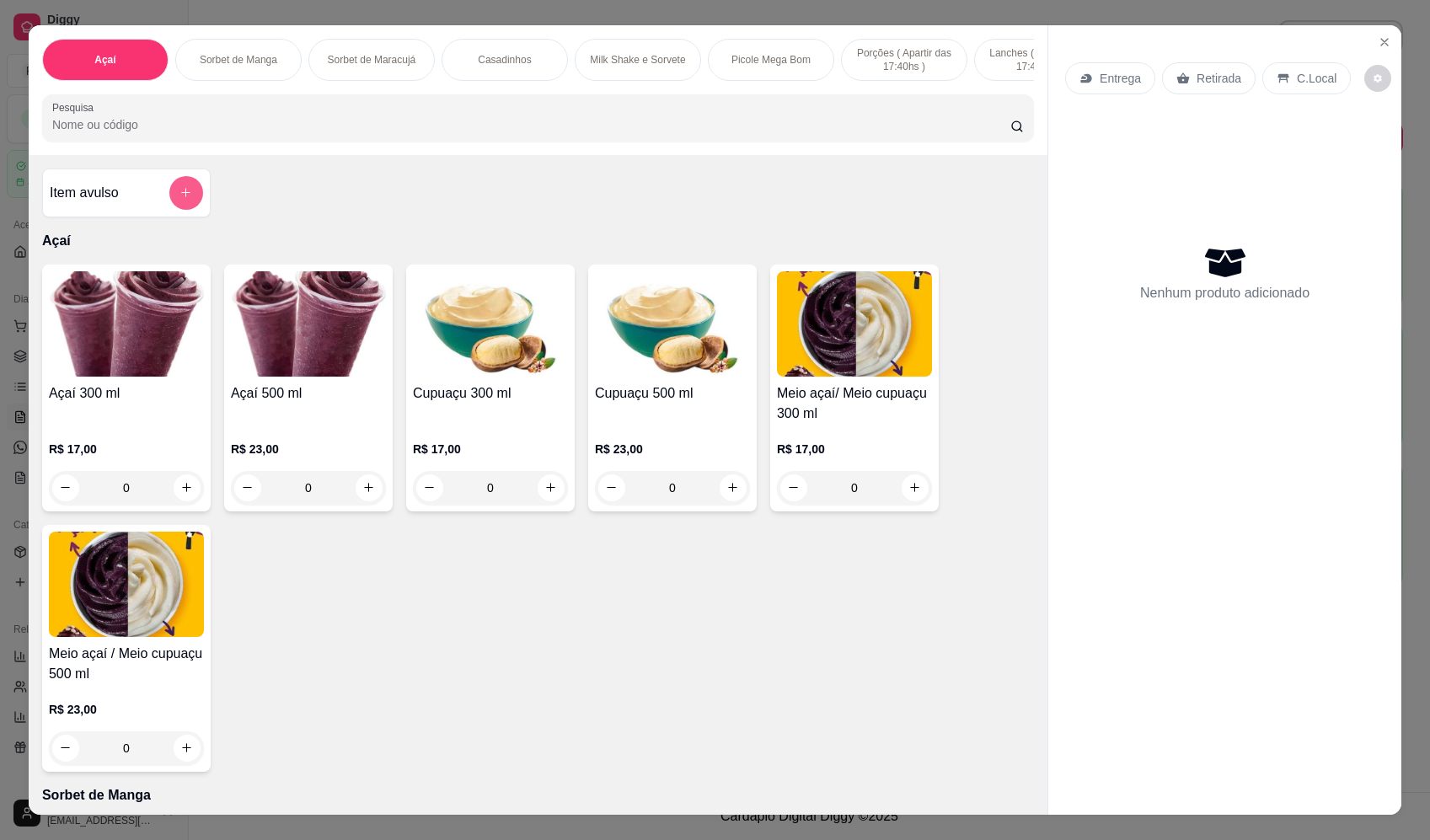
click at [169, 198] on button "add-separate-item" at bounding box center [185, 192] width 33 height 33
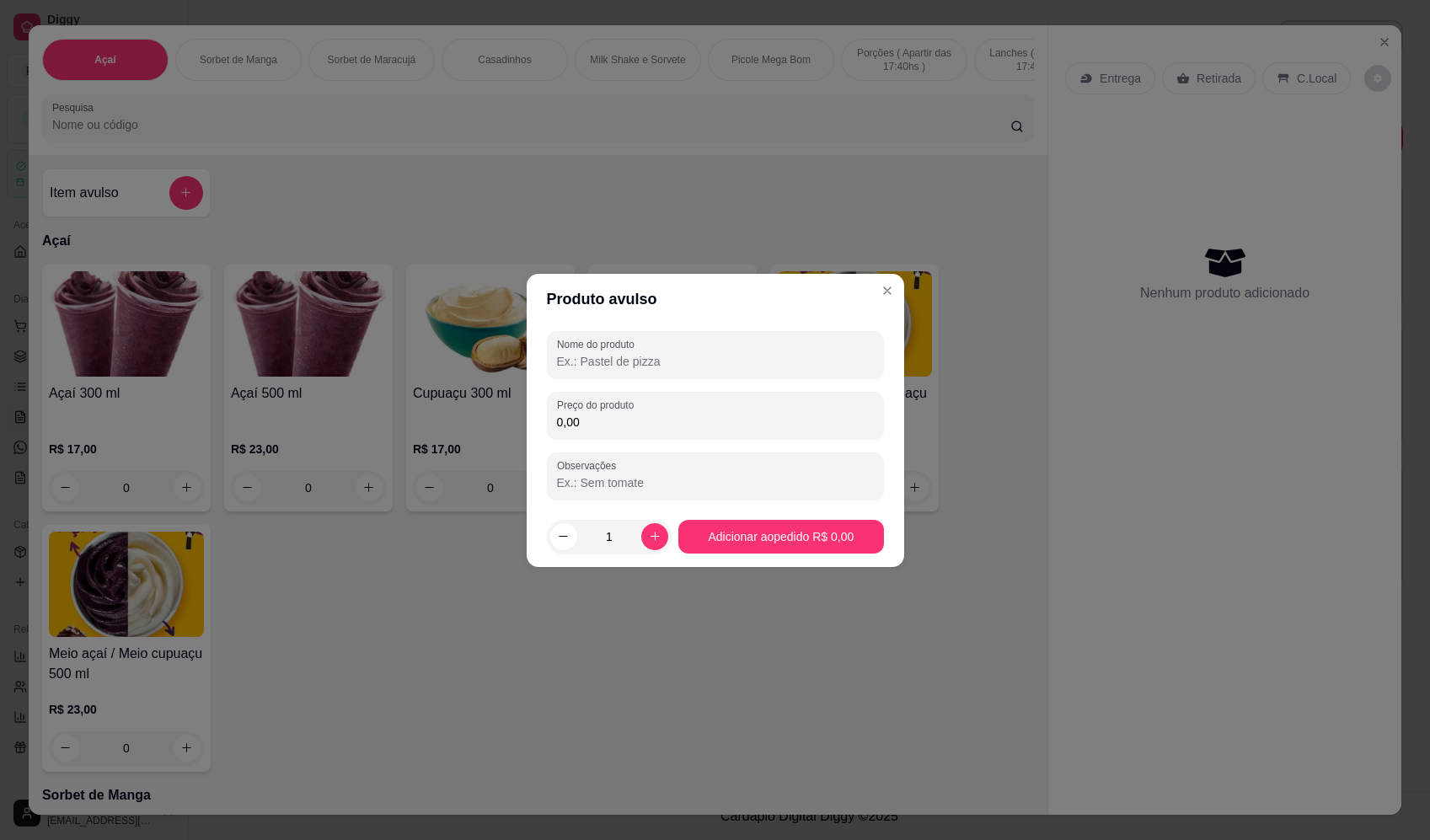
click at [661, 363] on input "Nome do produto" at bounding box center [715, 362] width 317 height 17
type input "MORANGO"
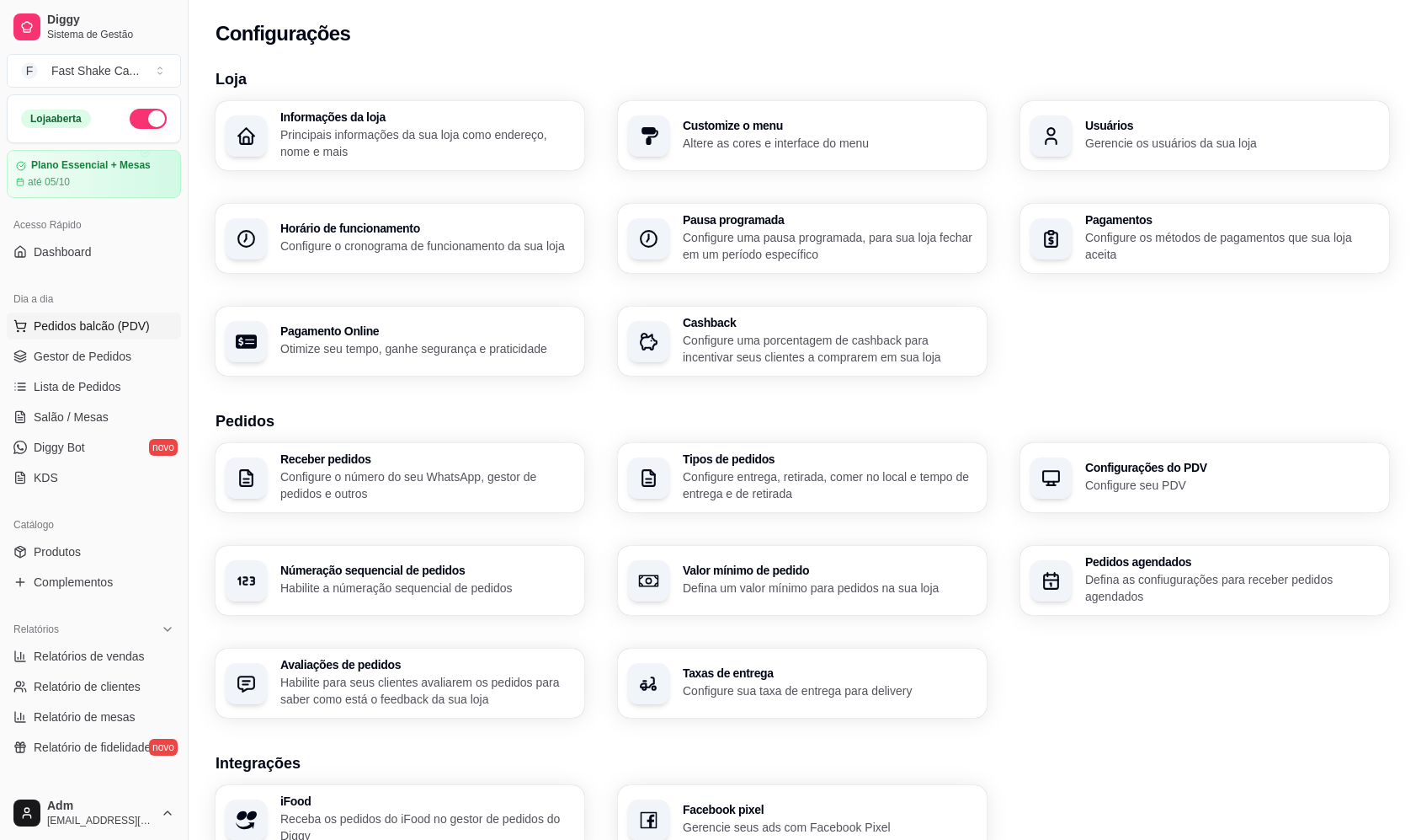
click at [121, 324] on span "Pedidos balcão (PDV)" at bounding box center [91, 326] width 116 height 17
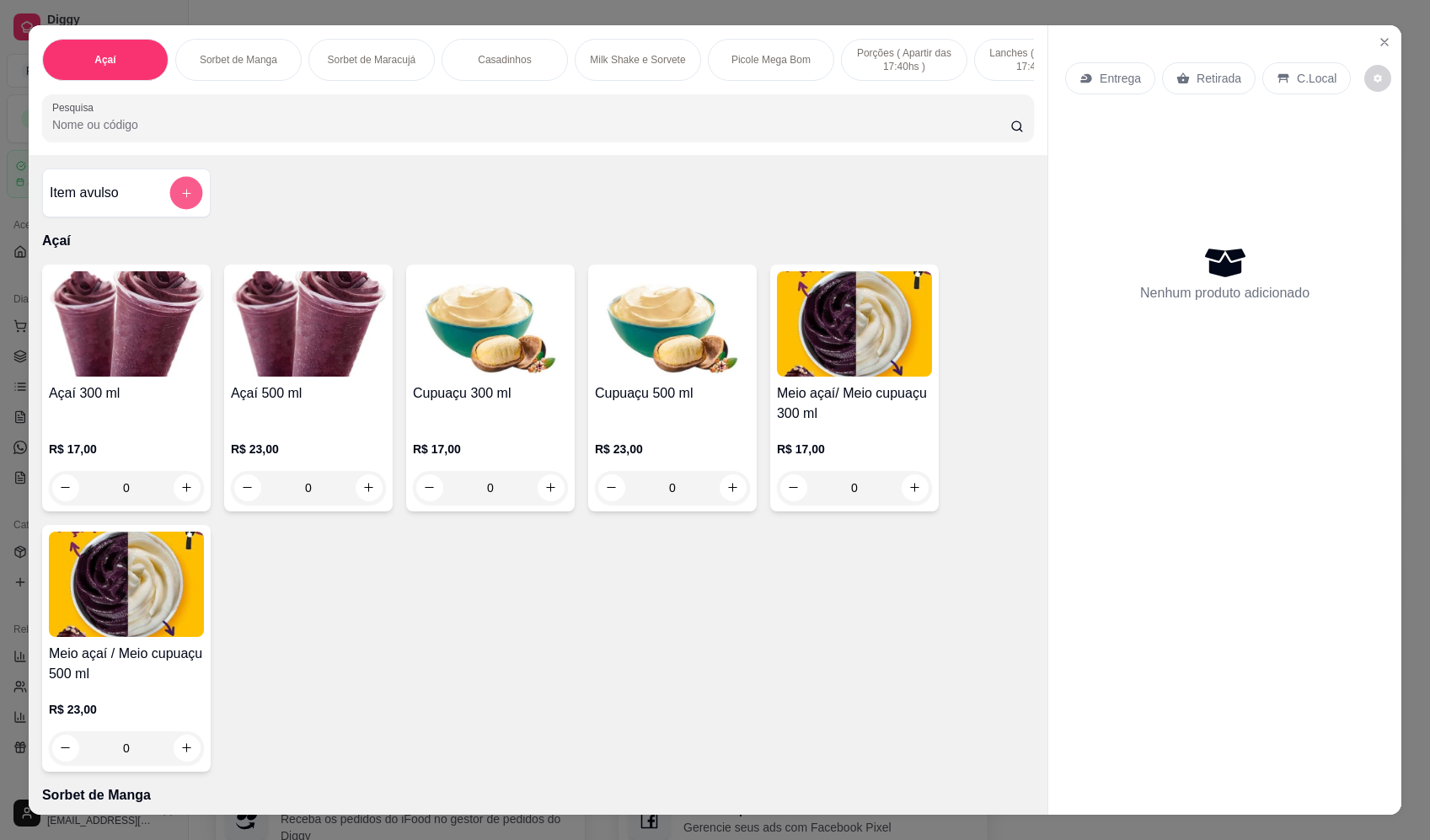
click at [182, 210] on button "add-separate-item" at bounding box center [186, 193] width 33 height 33
click at [678, 367] on input "Nome do produto" at bounding box center [715, 361] width 317 height 17
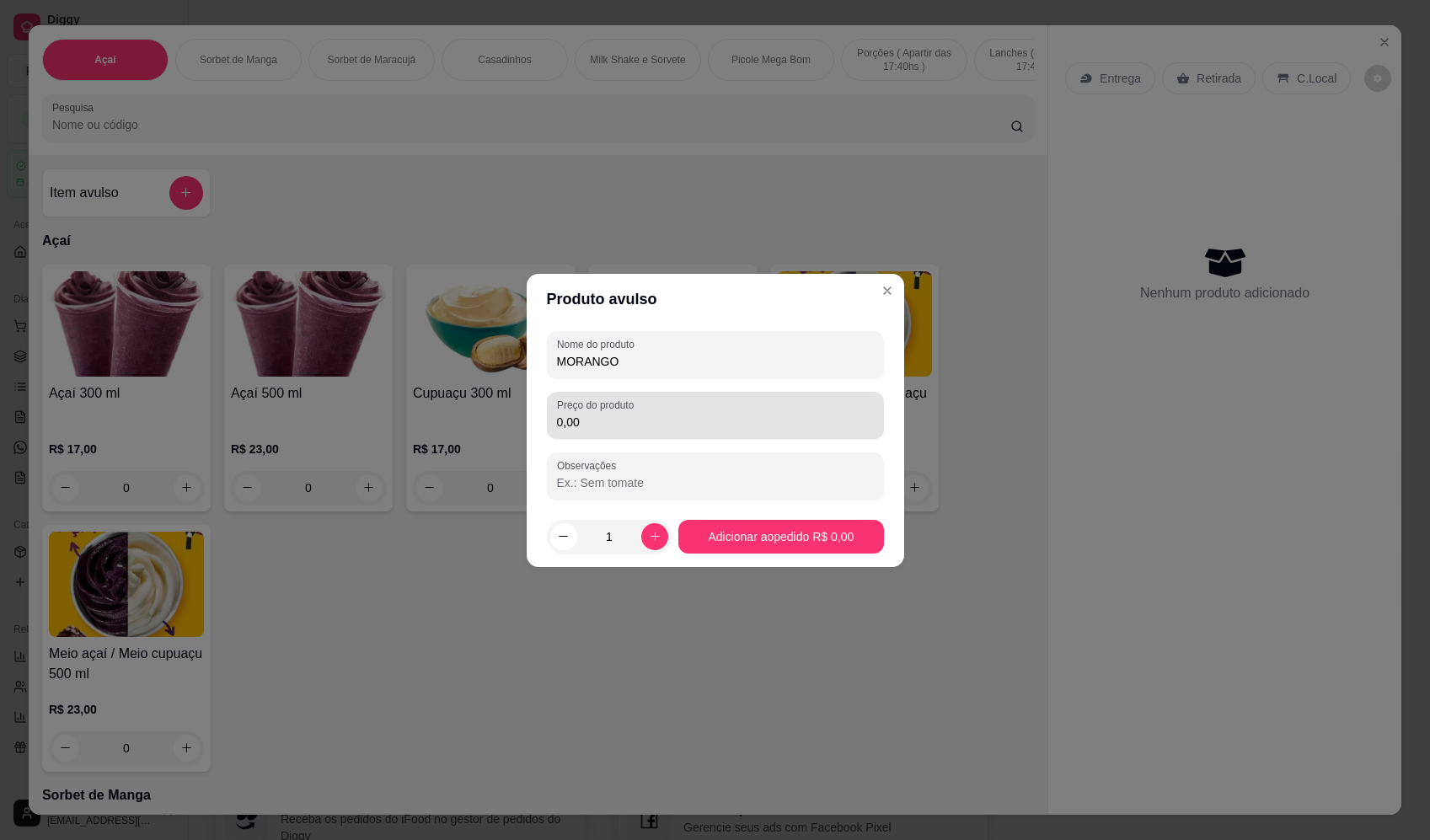
type input "MORANGO"
click at [674, 415] on input "0,00" at bounding box center [715, 422] width 317 height 17
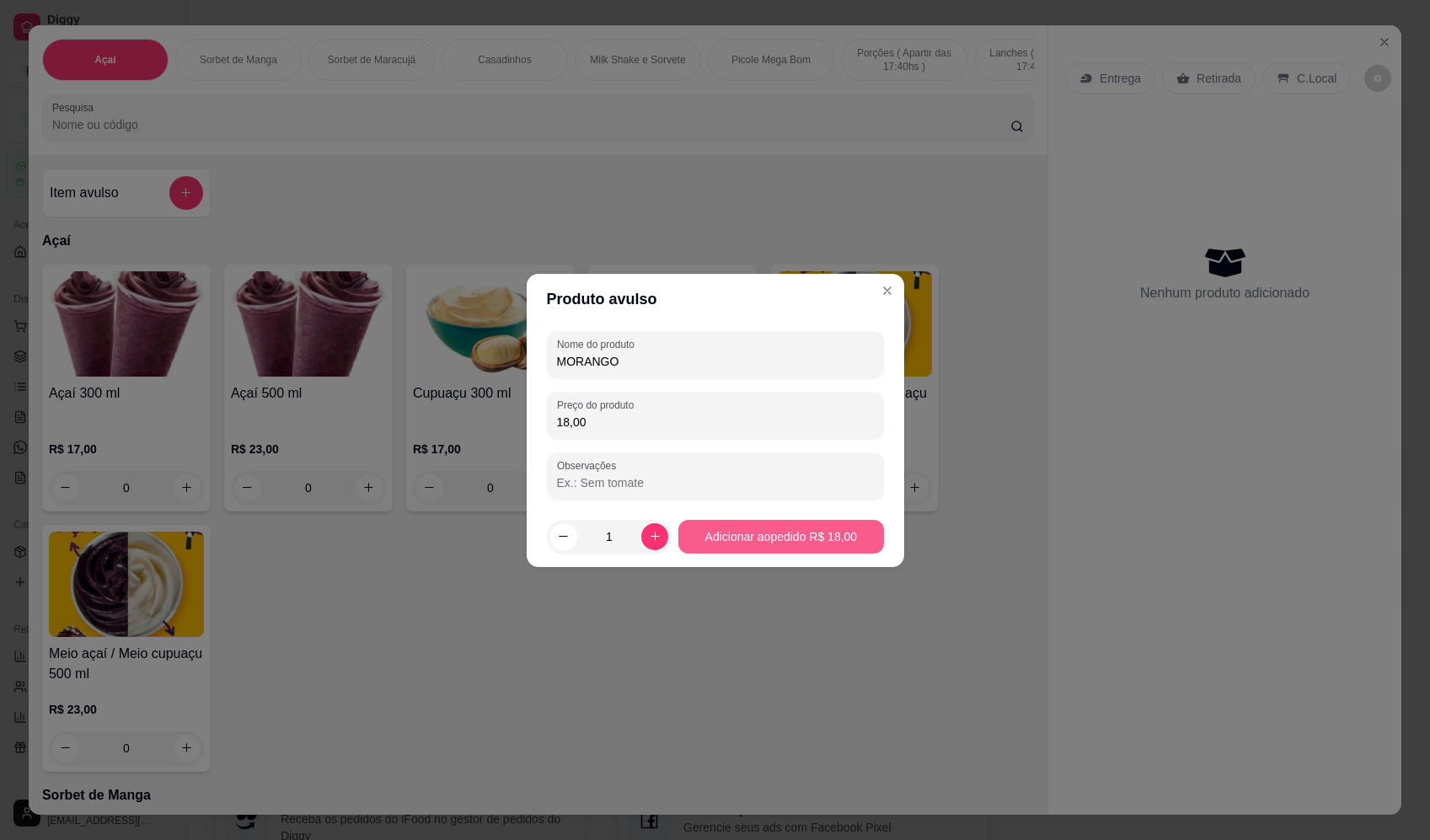
type input "18,00"
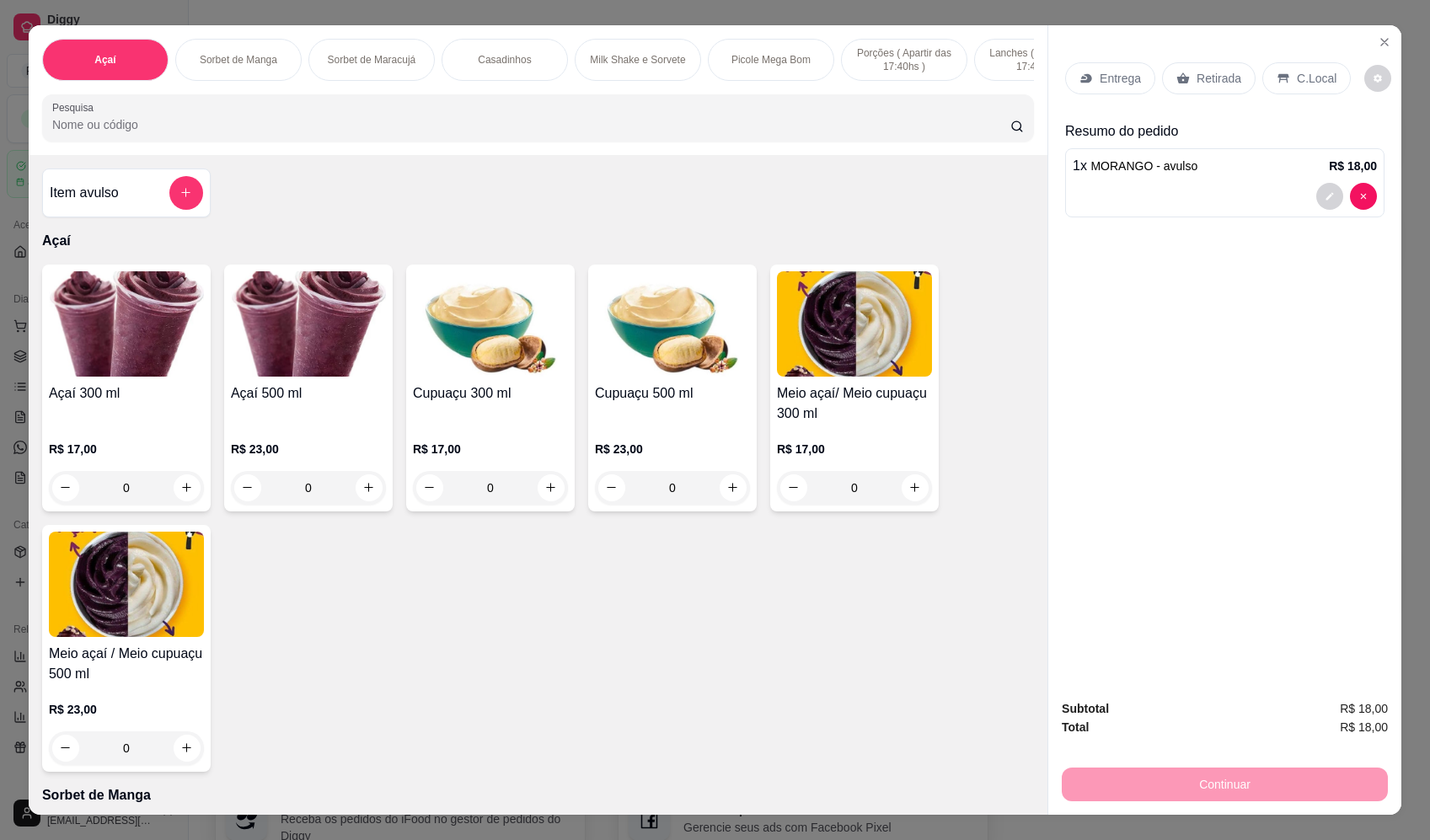
click at [1100, 78] on p "Entrega" at bounding box center [1120, 79] width 41 height 17
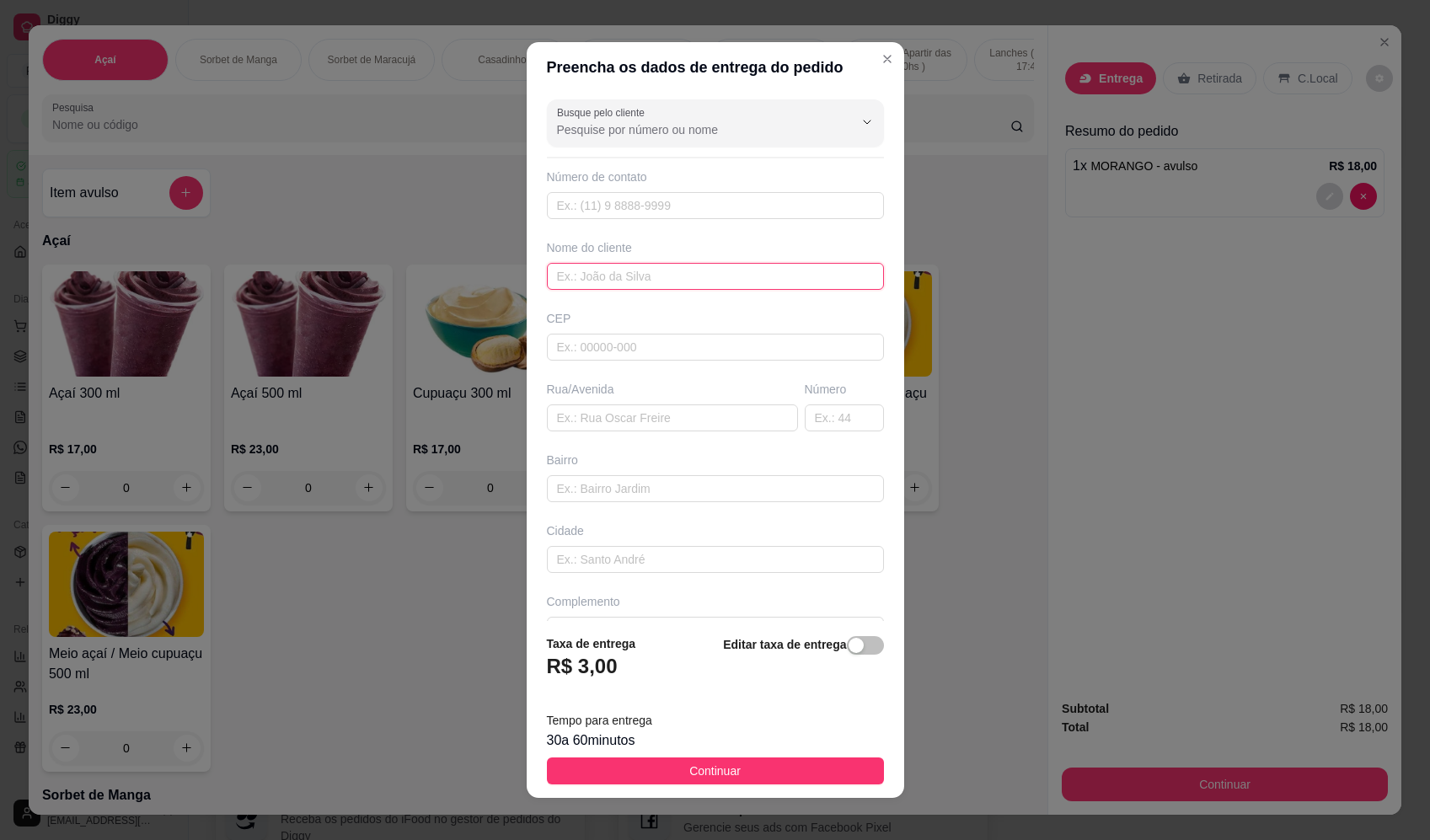
click at [661, 273] on input "text" at bounding box center [715, 276] width 337 height 27
type input "DIEGO"
click at [700, 409] on input "text" at bounding box center [672, 418] width 251 height 27
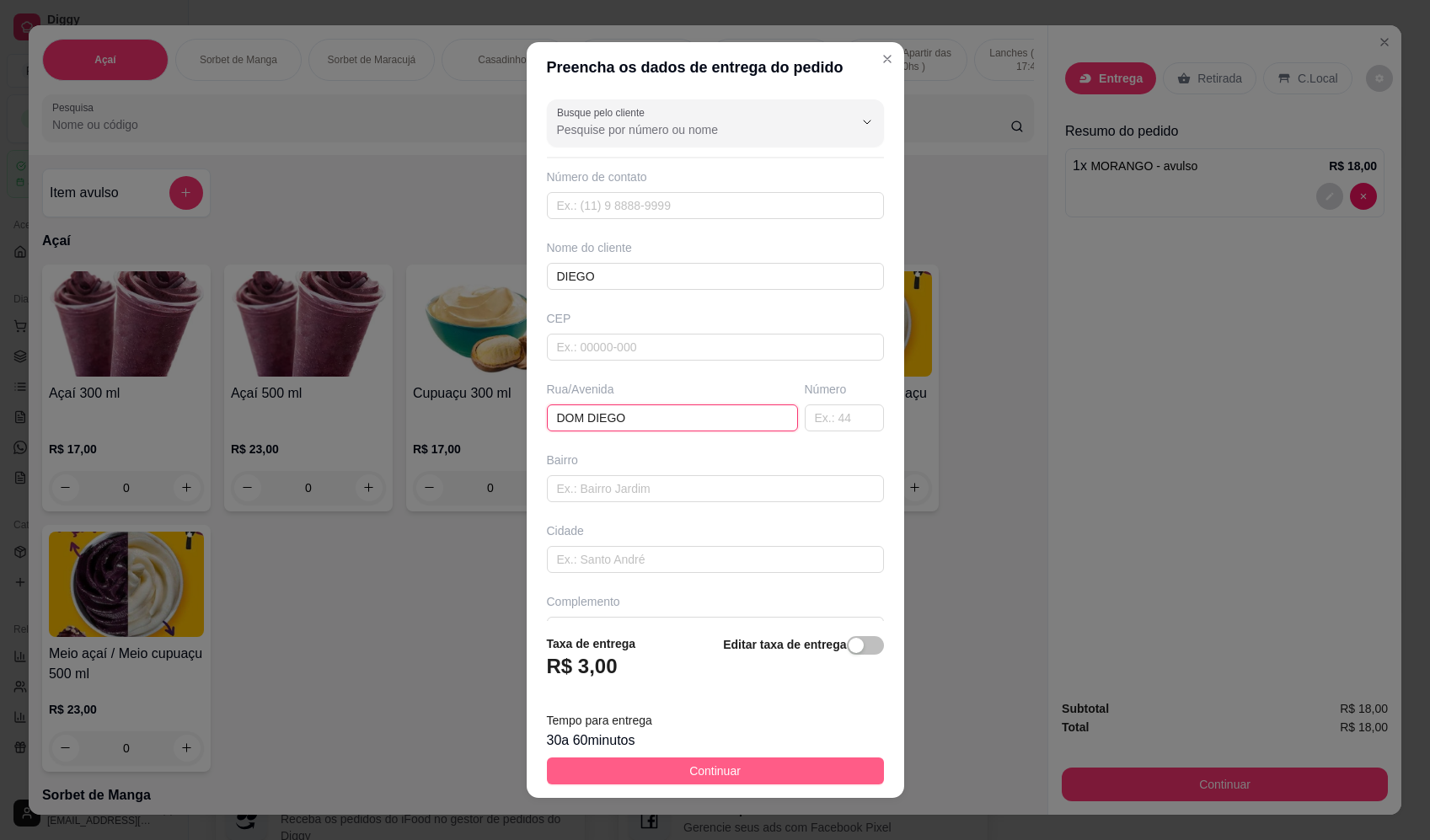
type input "DOM DIEGO"
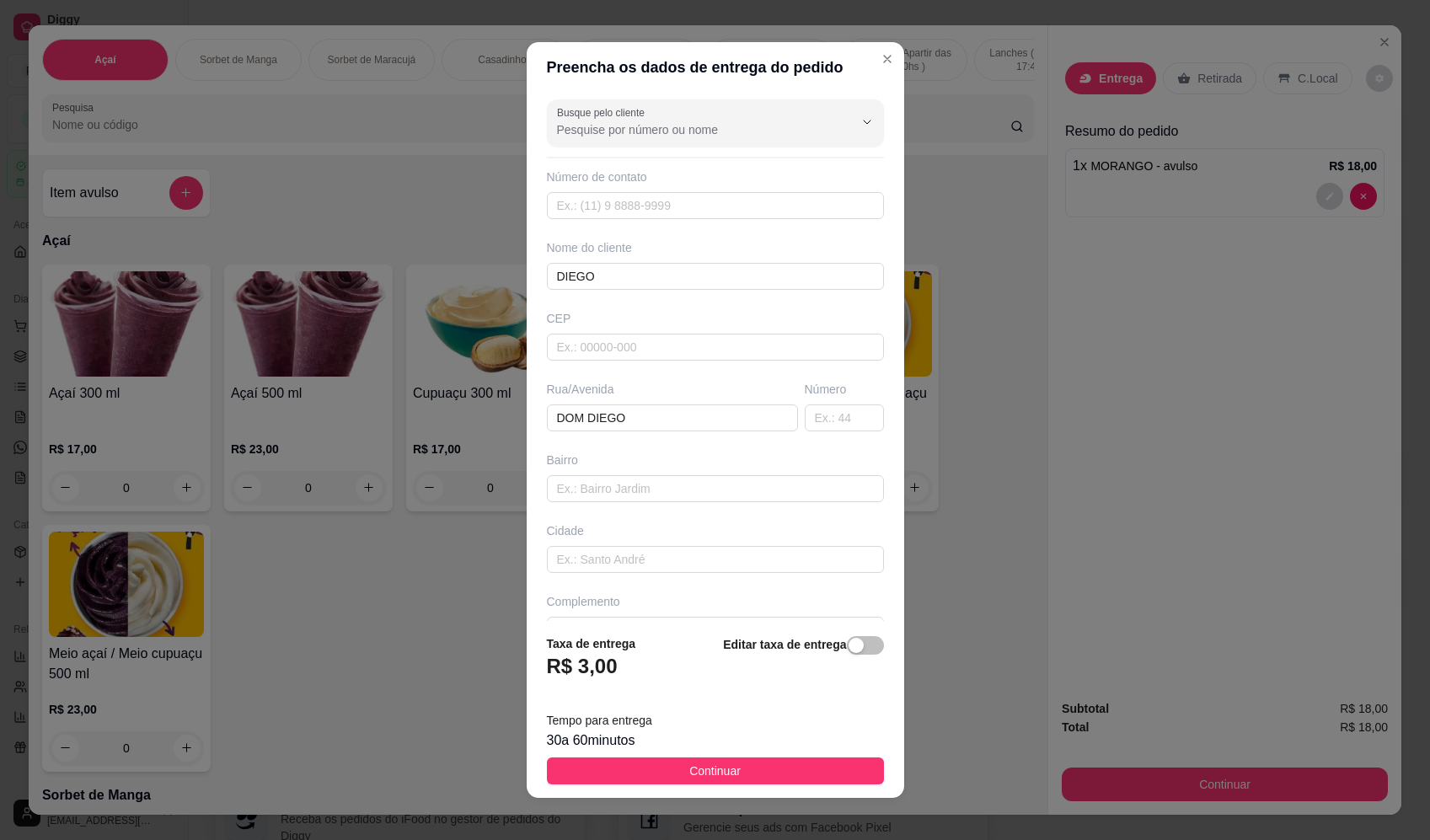
drag, startPoint x: 738, startPoint y: 763, endPoint x: 866, endPoint y: 786, distance: 130.0
click at [739, 763] on button "Continuar" at bounding box center [715, 771] width 337 height 27
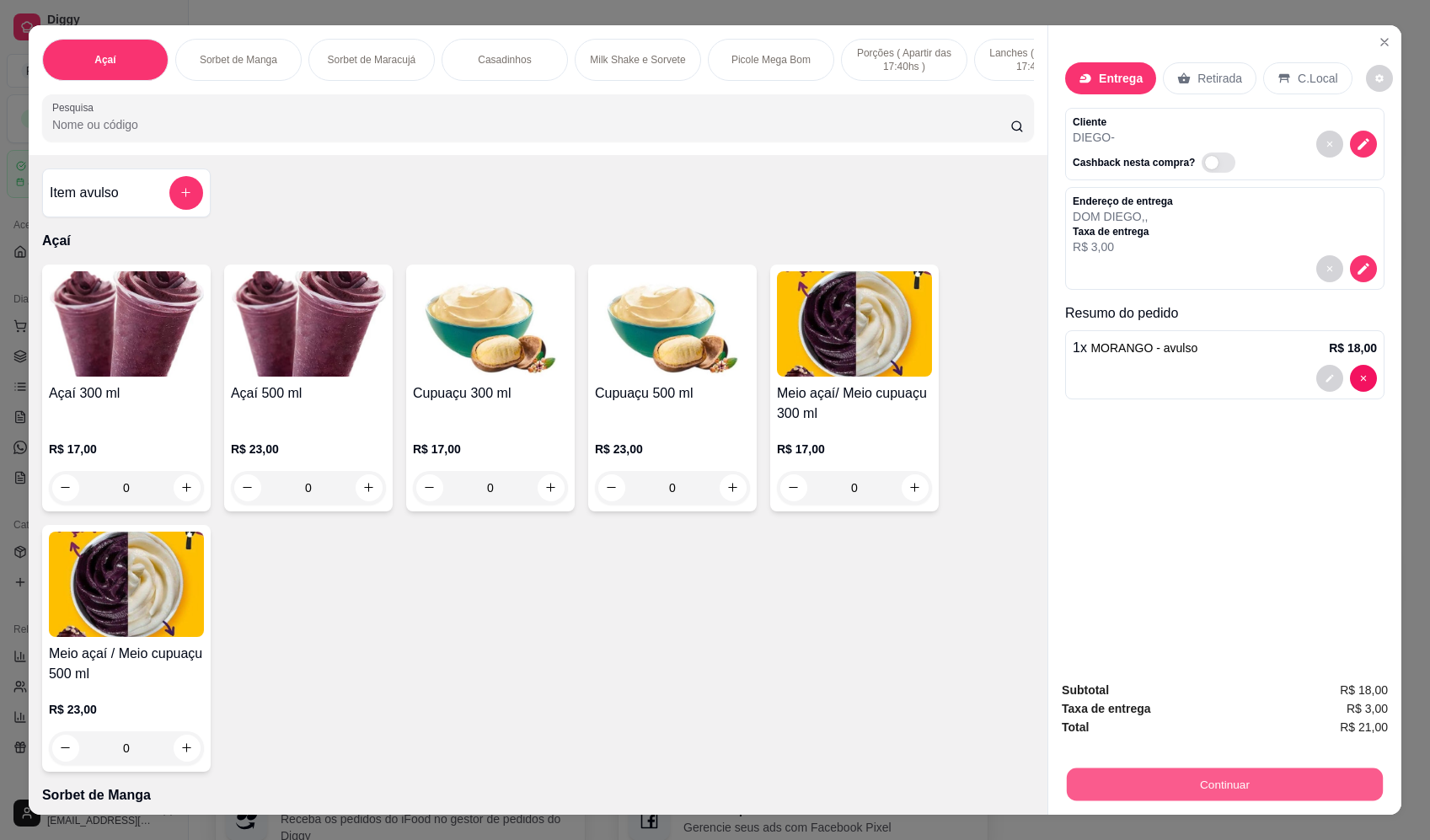
click at [1260, 780] on button "Continuar" at bounding box center [1224, 784] width 316 height 33
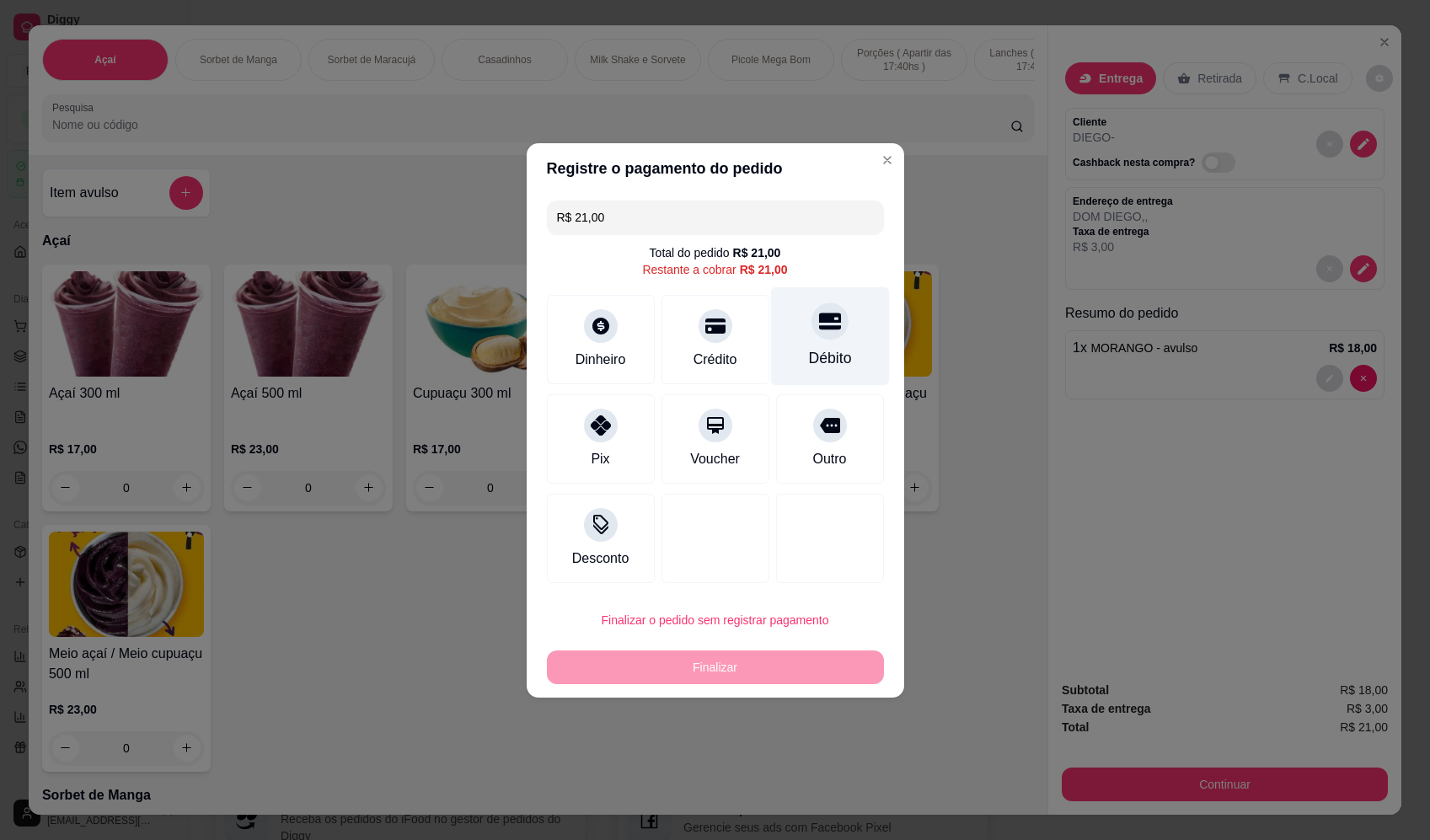
click at [793, 317] on div "Débito" at bounding box center [829, 336] width 119 height 99
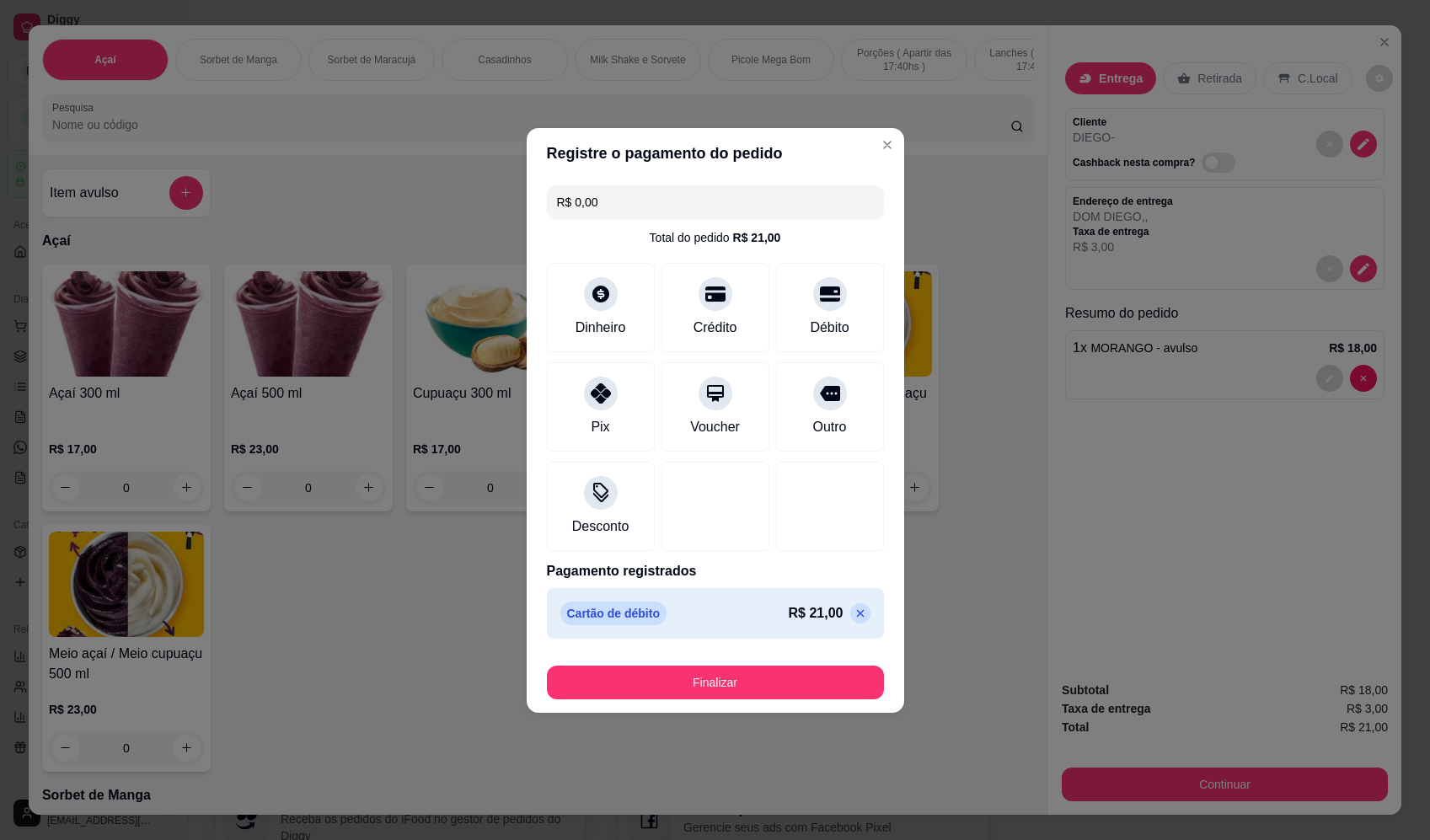
drag, startPoint x: 801, startPoint y: 715, endPoint x: 805, endPoint y: 692, distance: 23.3
click at [801, 714] on div "Registre o pagamento do pedido R$ 0,00 Total do pedido R$ 21,00 Dinheiro Crédit…" at bounding box center [715, 420] width 1430 height 840
click at [806, 686] on button "Finalizar" at bounding box center [715, 681] width 337 height 33
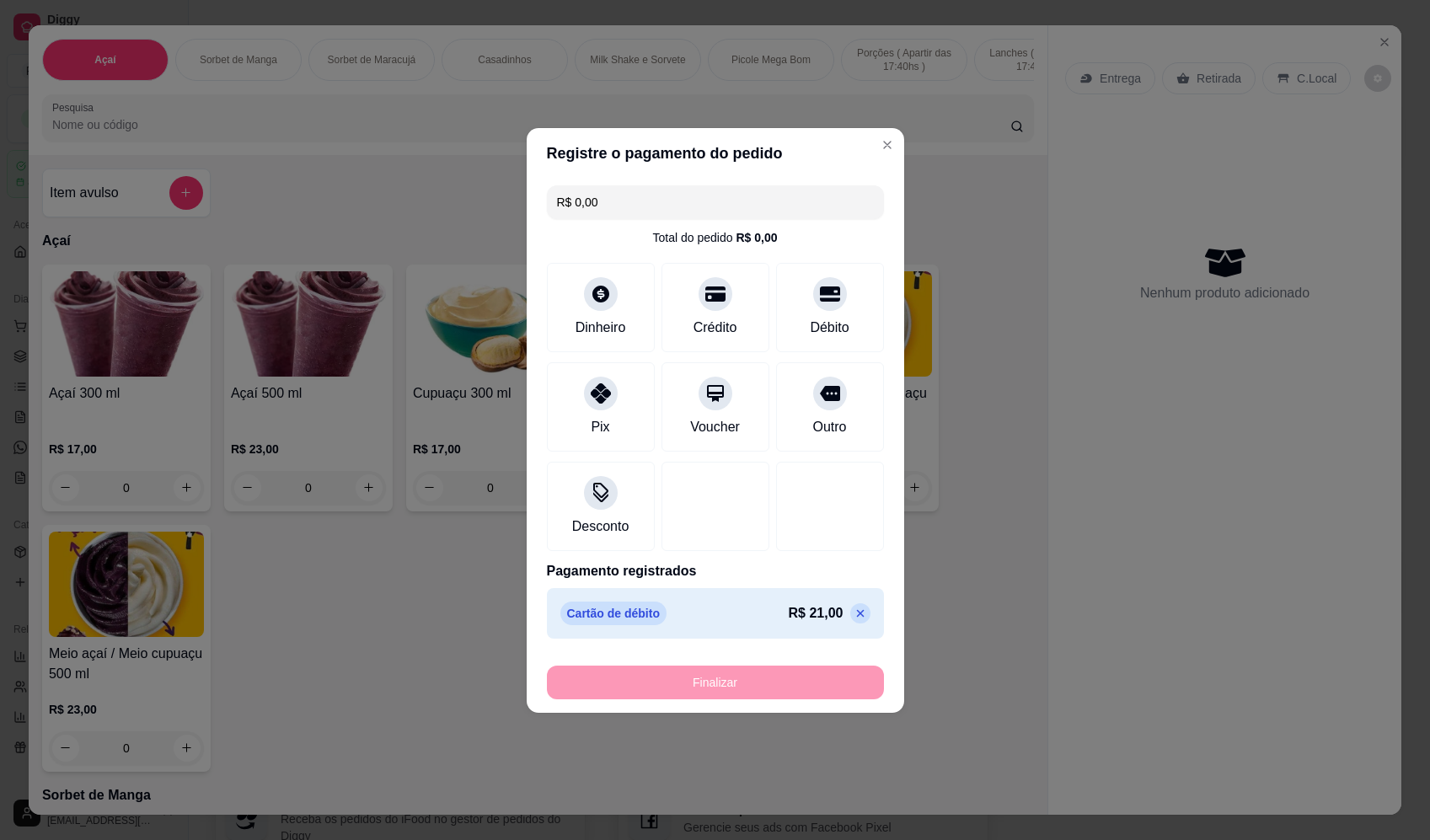
type input "-R$ 21,00"
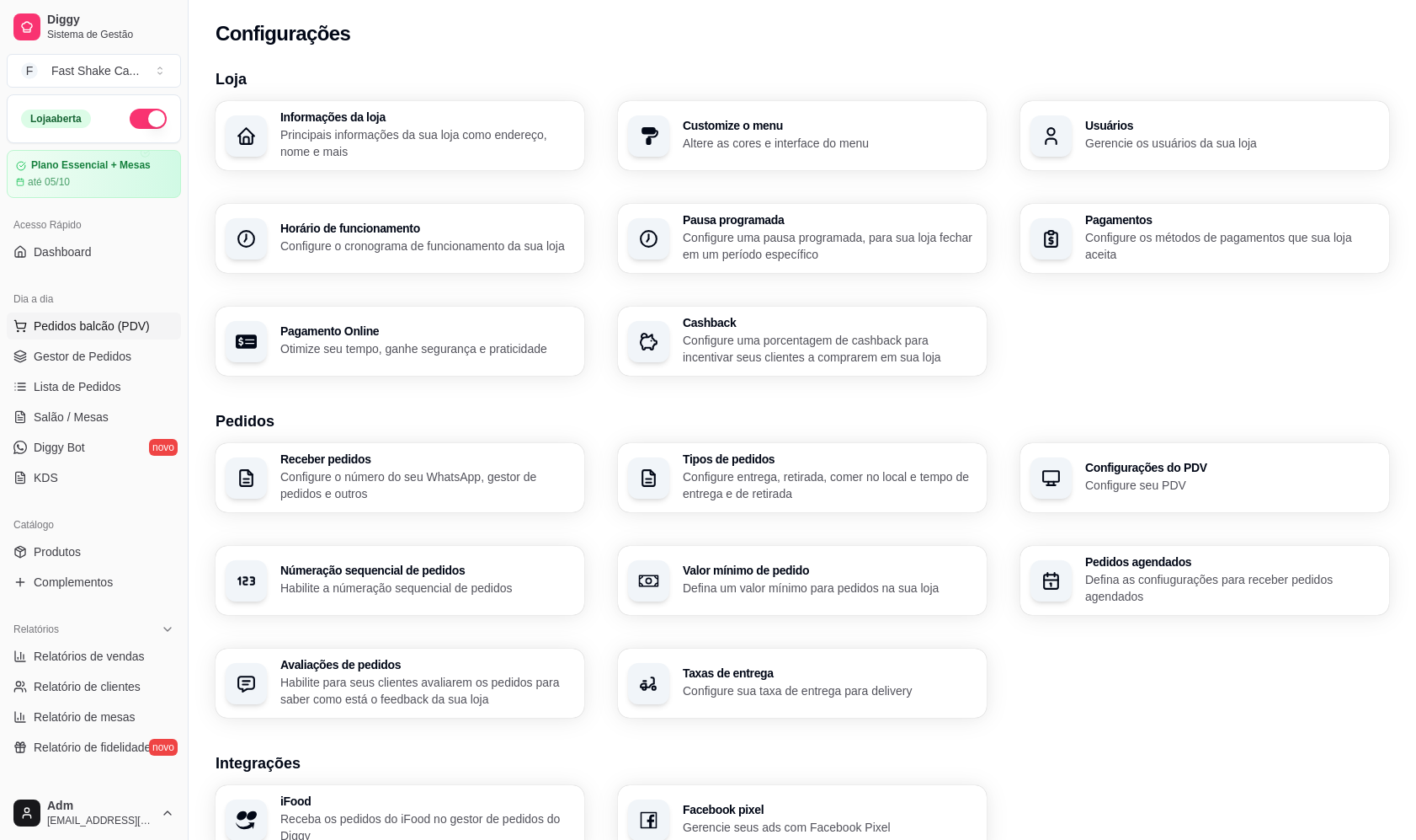
click at [150, 316] on button "Pedidos balcão (PDV)" at bounding box center [94, 326] width 175 height 27
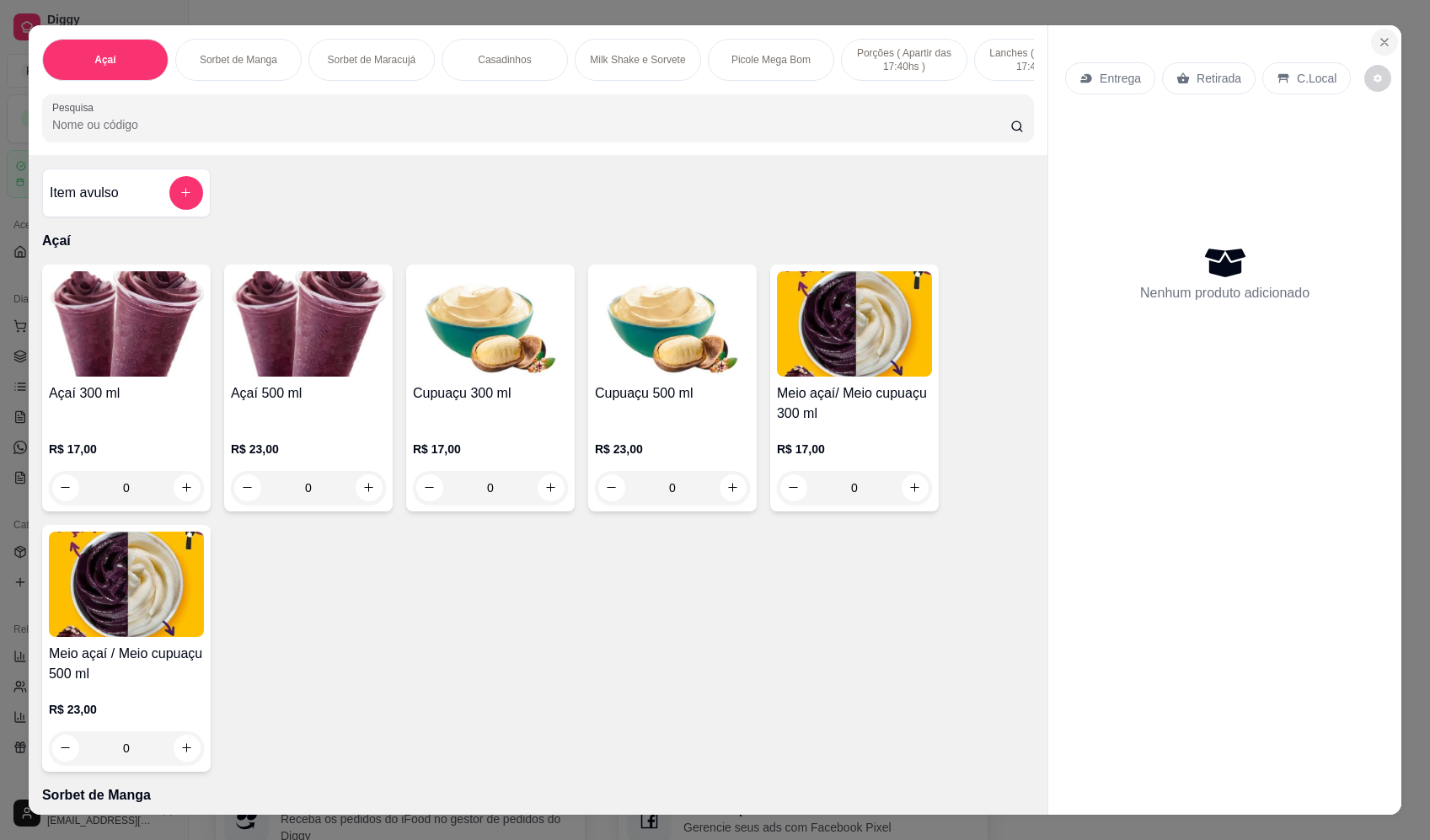
click at [1379, 47] on icon "Close" at bounding box center [1384, 42] width 13 height 13
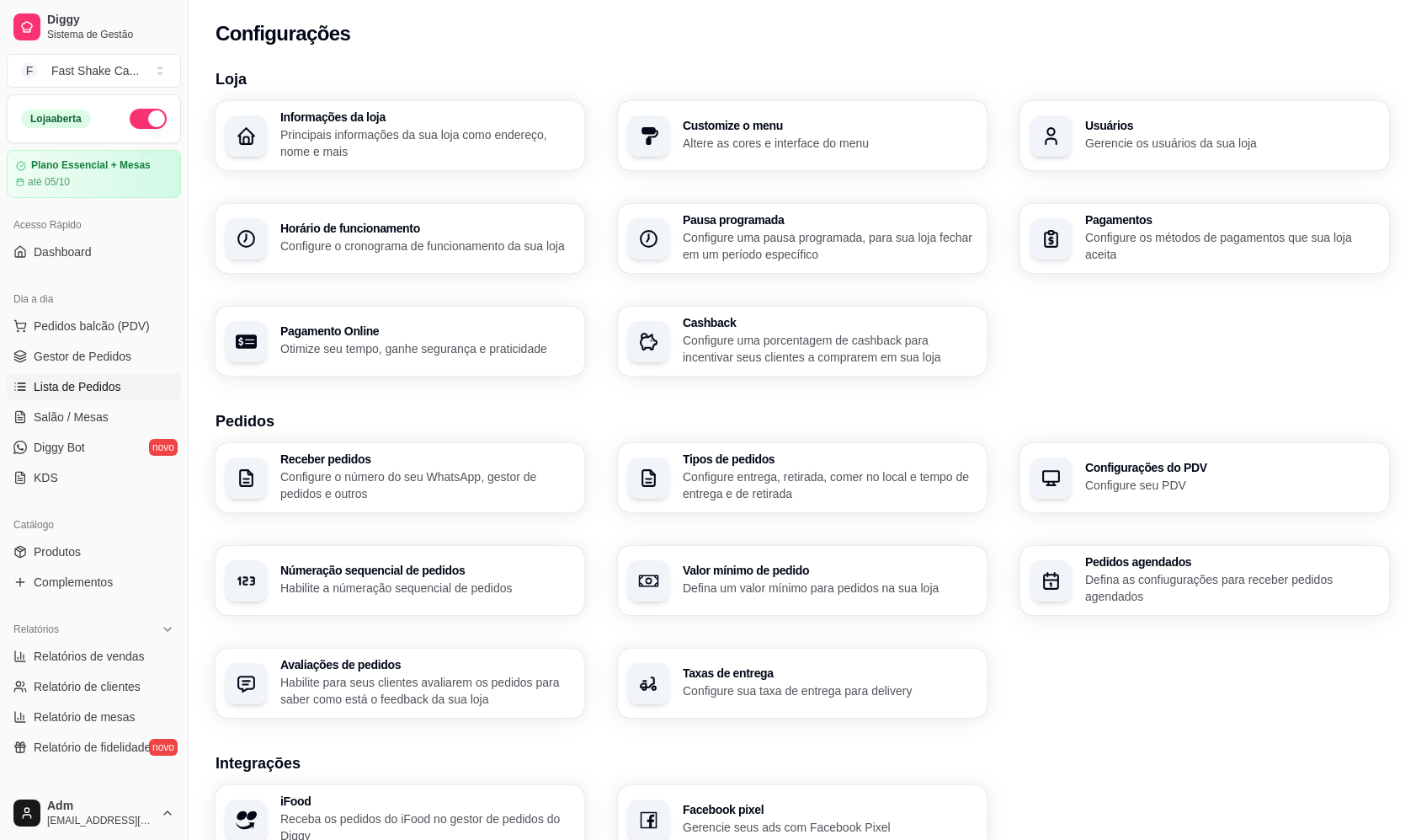
click at [93, 394] on span "Lista de Pedidos" at bounding box center [77, 386] width 87 height 17
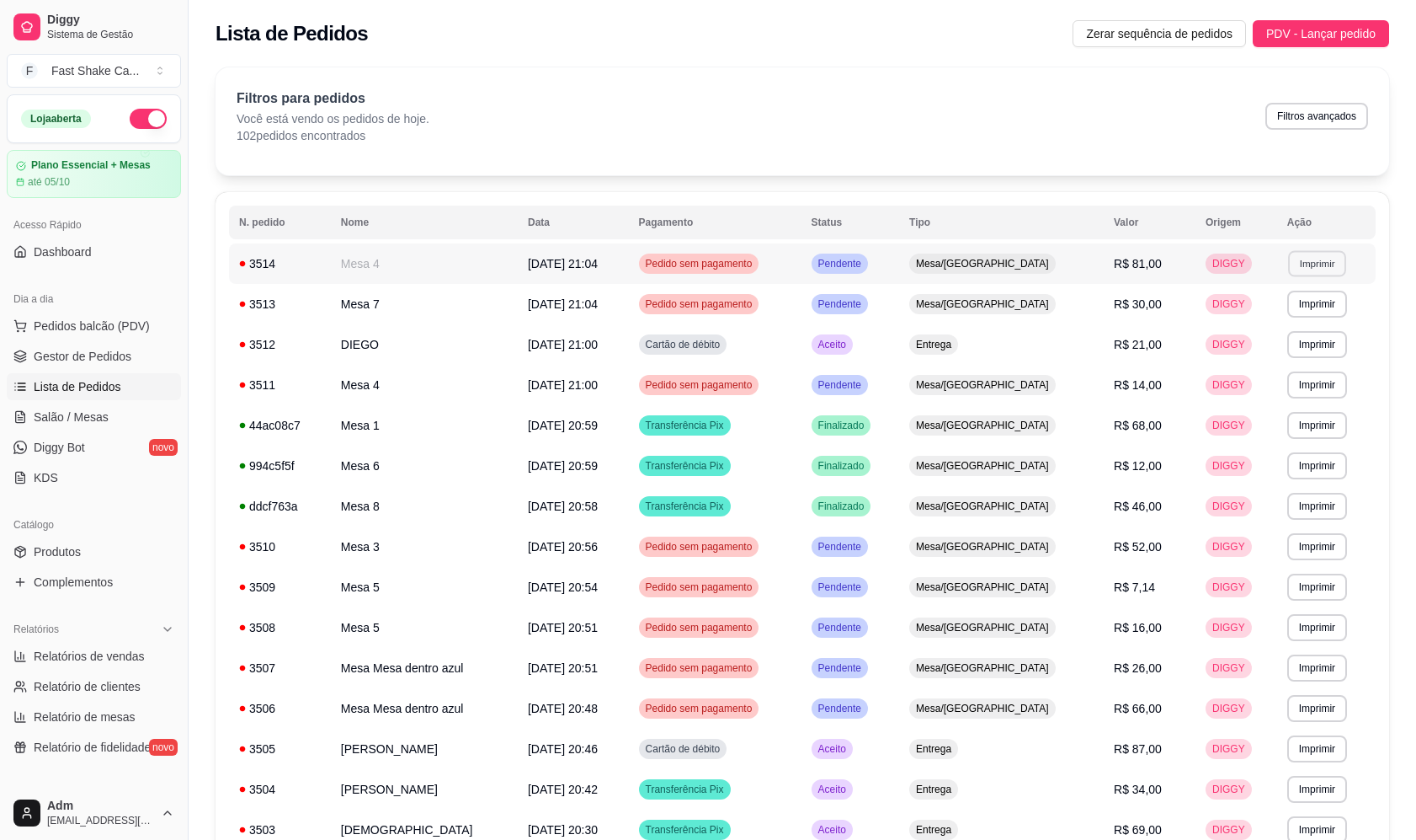
click at [1323, 261] on button "Imprimir" at bounding box center [1316, 264] width 58 height 27
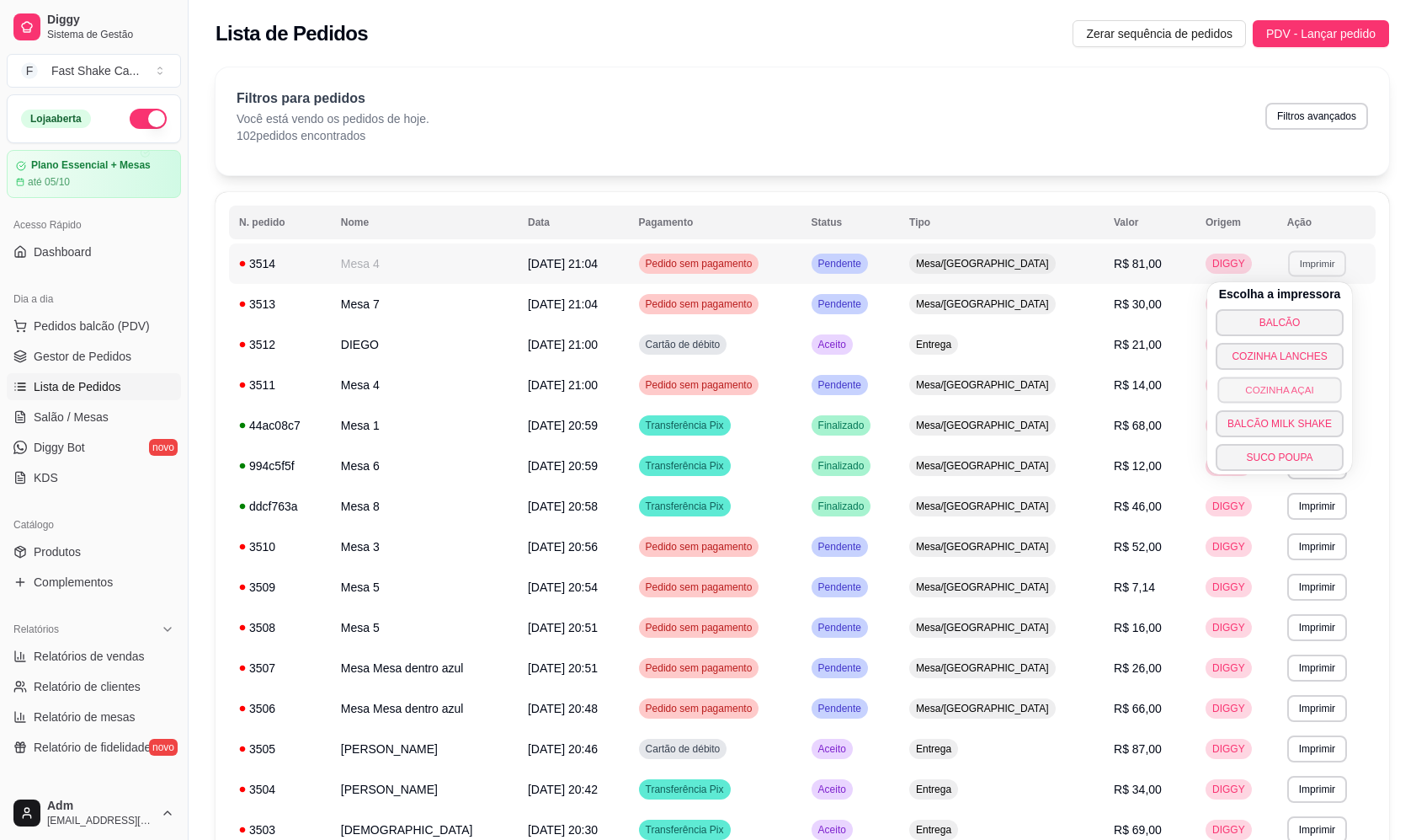
click at [1290, 396] on button "COZINHA AÇAI" at bounding box center [1279, 390] width 123 height 27
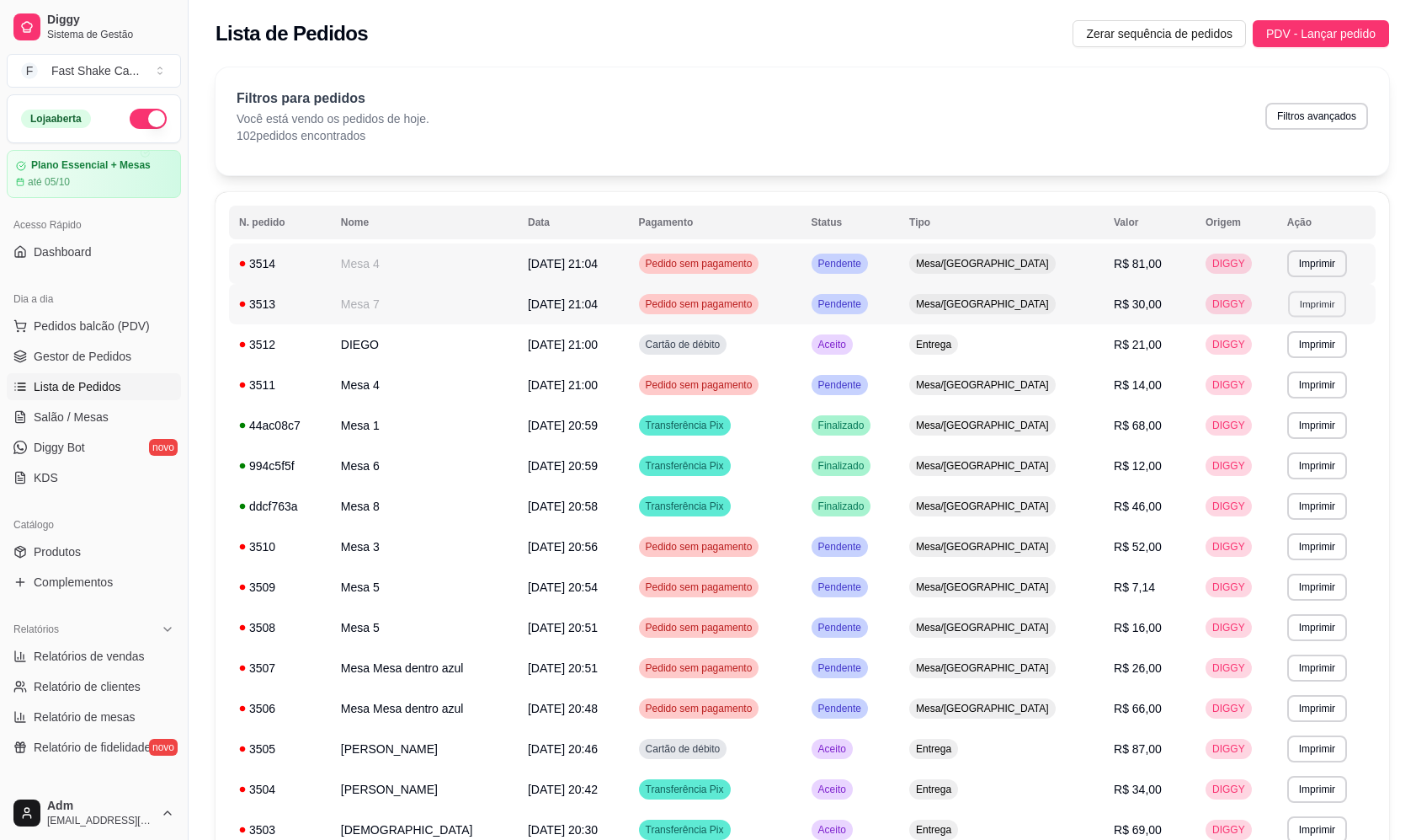
click at [1301, 308] on button "Imprimir" at bounding box center [1316, 304] width 58 height 27
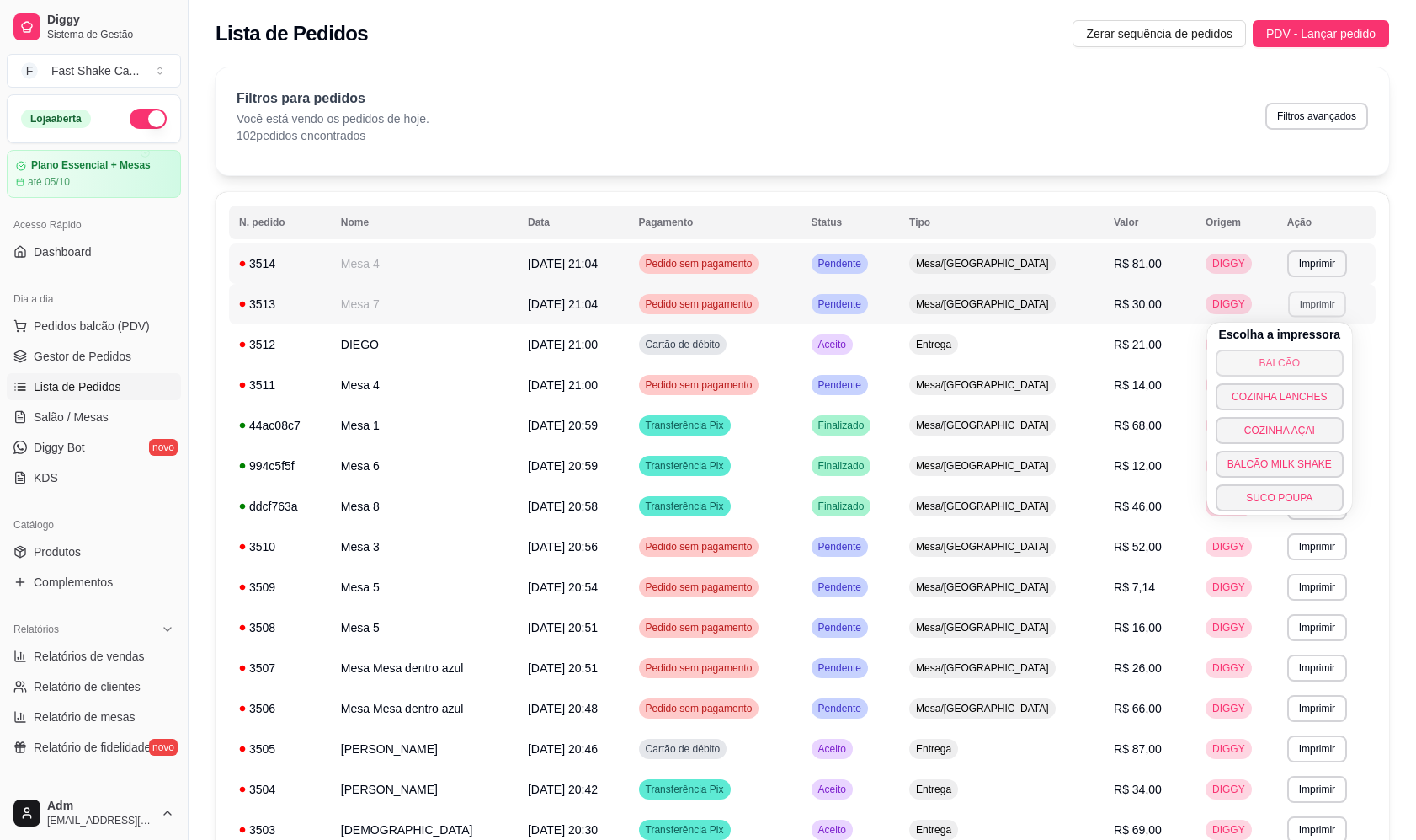
click at [1288, 364] on button "BALCÃO" at bounding box center [1279, 363] width 128 height 27
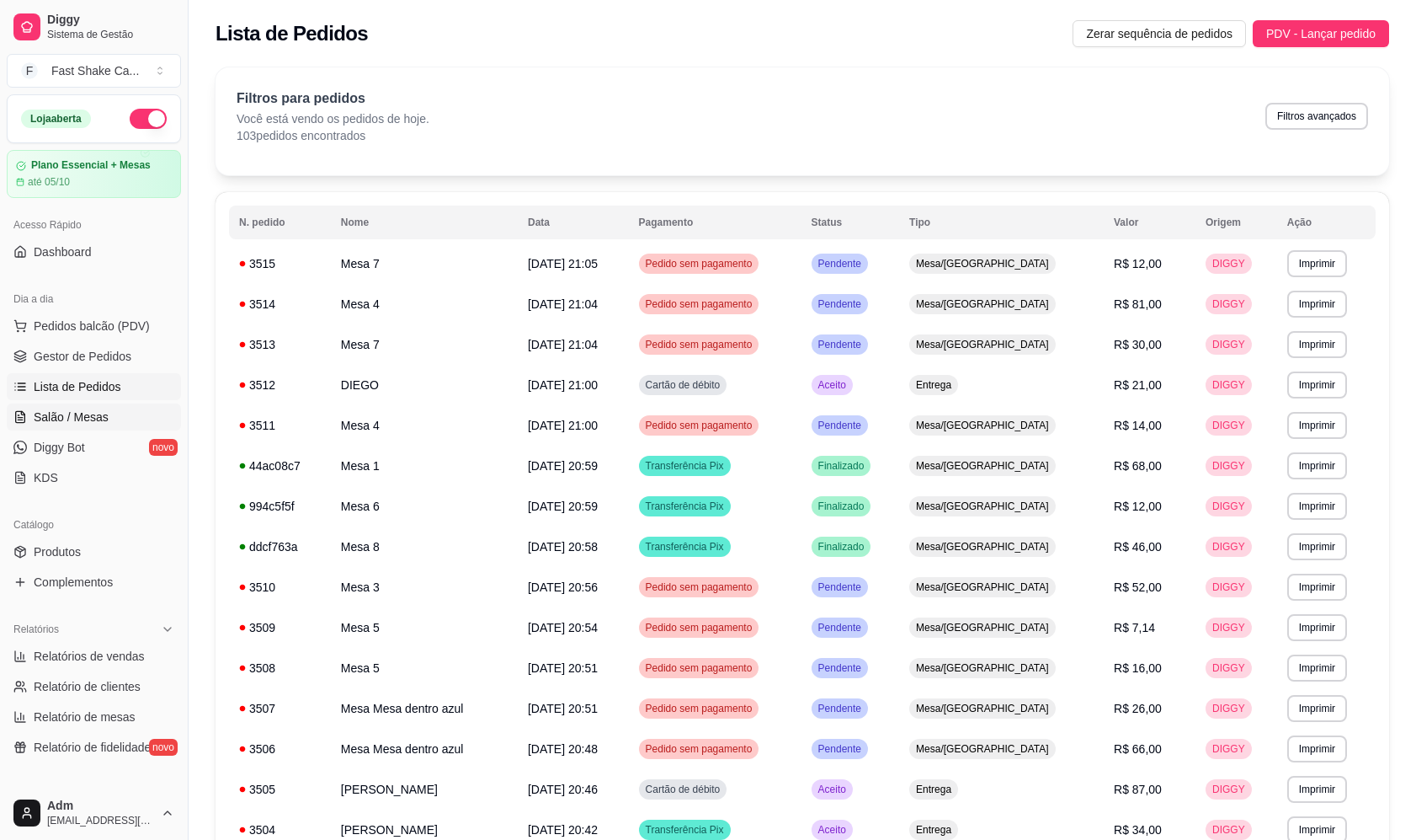
click at [81, 419] on span "Salão / Mesas" at bounding box center [70, 417] width 75 height 17
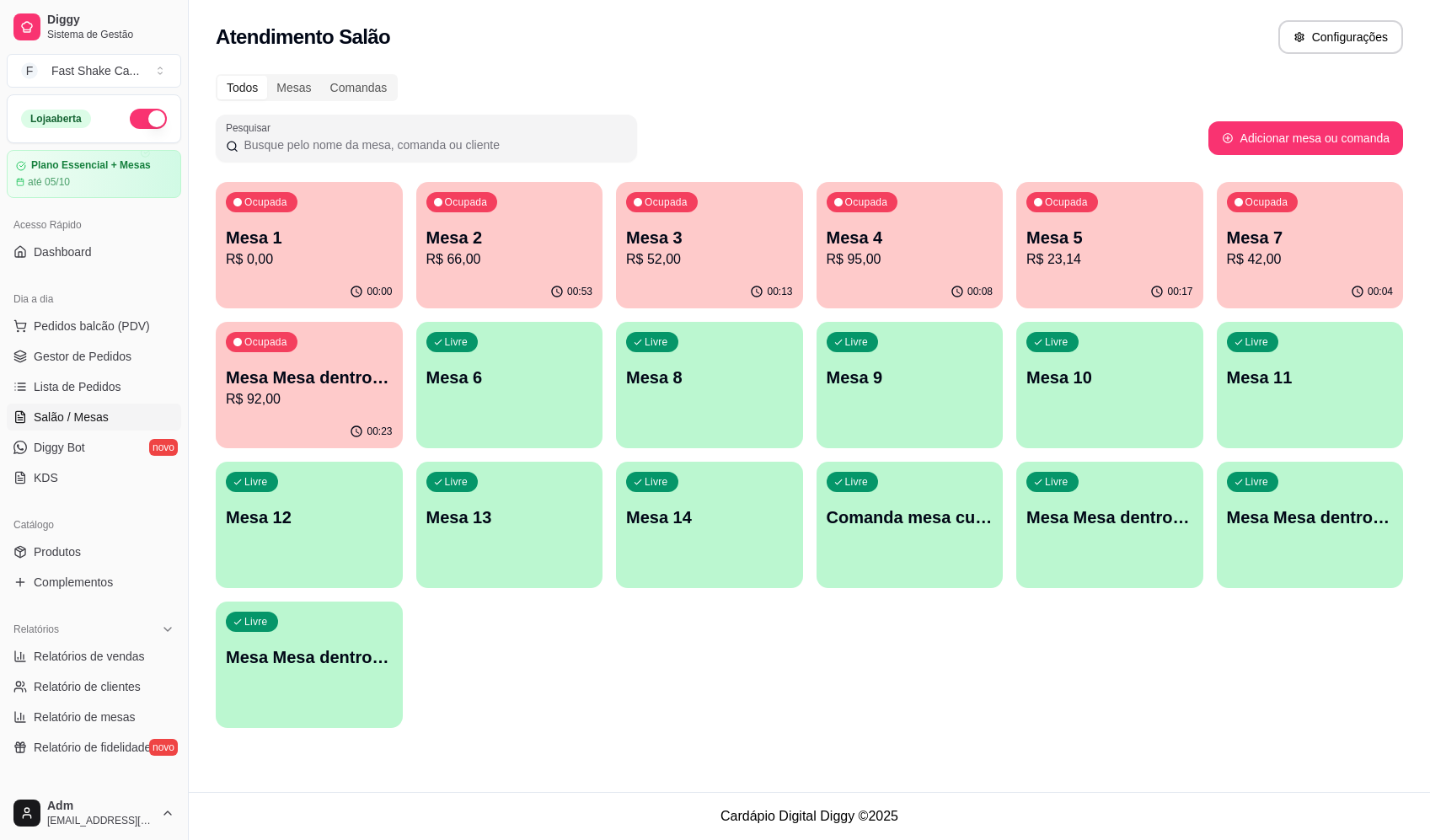
click at [453, 244] on p "Mesa 2" at bounding box center [510, 237] width 167 height 24
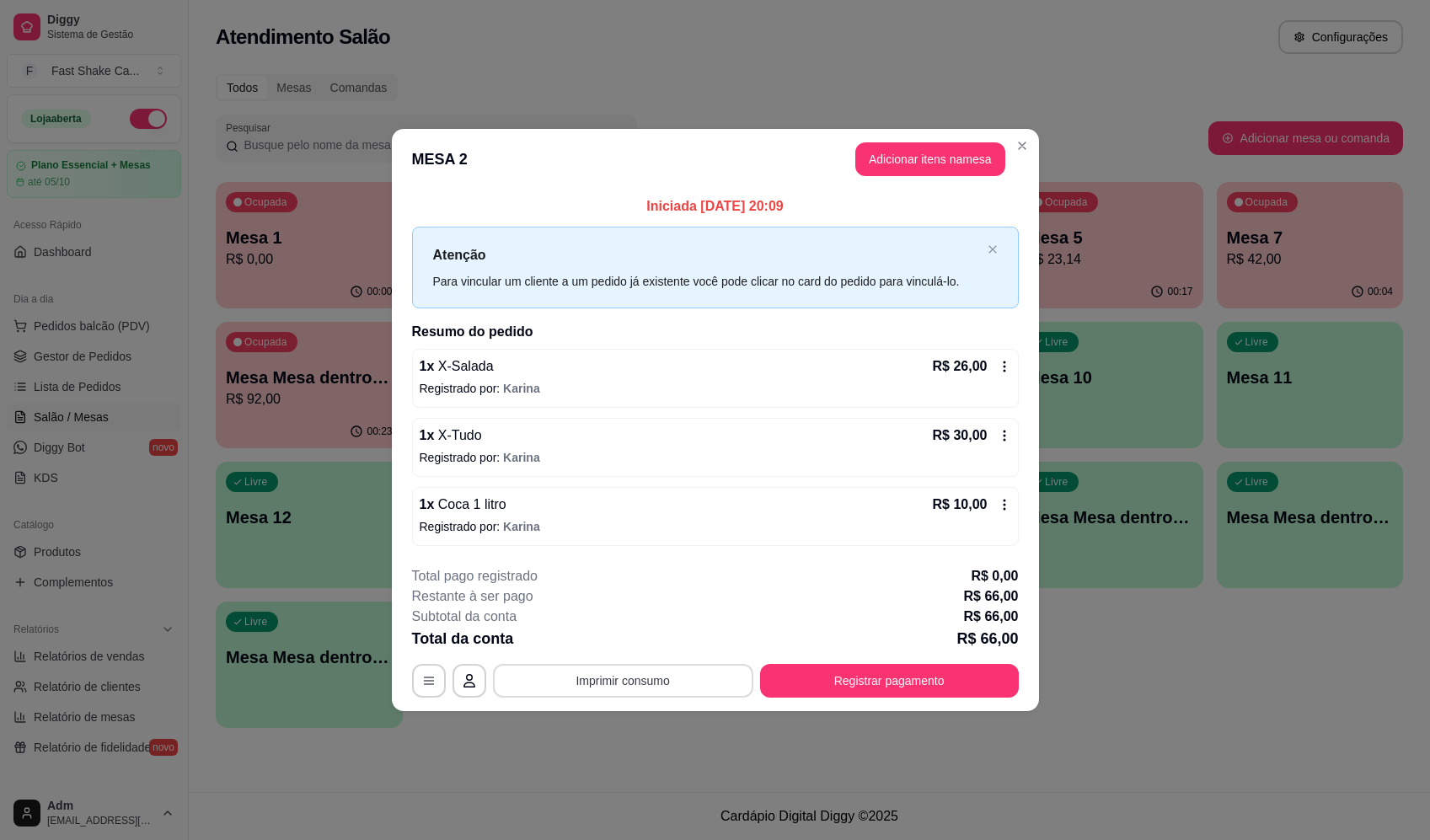
click at [625, 677] on button "Imprimir consumo" at bounding box center [623, 680] width 260 height 33
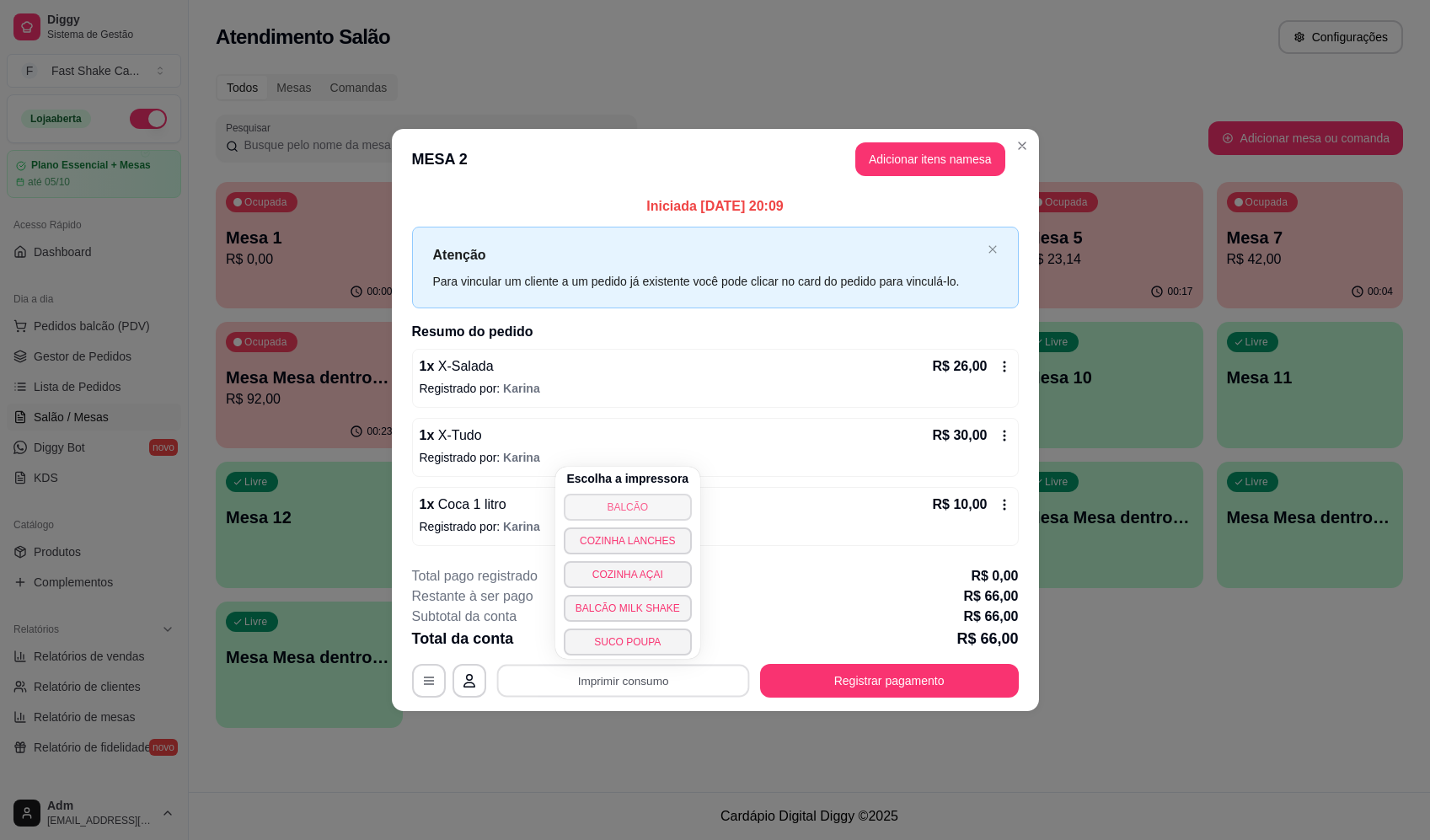
click at [624, 512] on button "BALCÃO" at bounding box center [628, 507] width 128 height 27
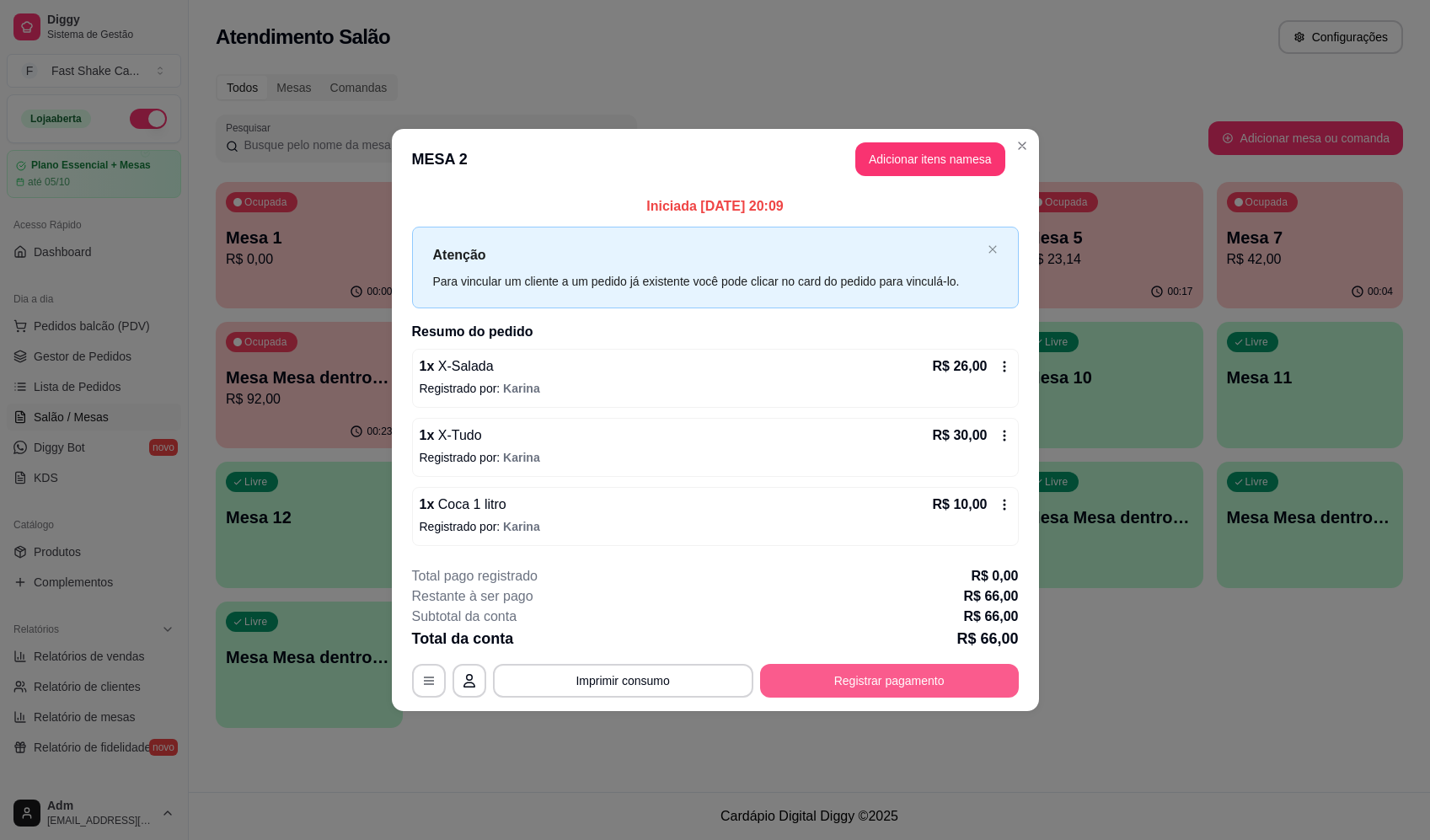
click at [945, 674] on button "Registrar pagamento" at bounding box center [889, 680] width 258 height 33
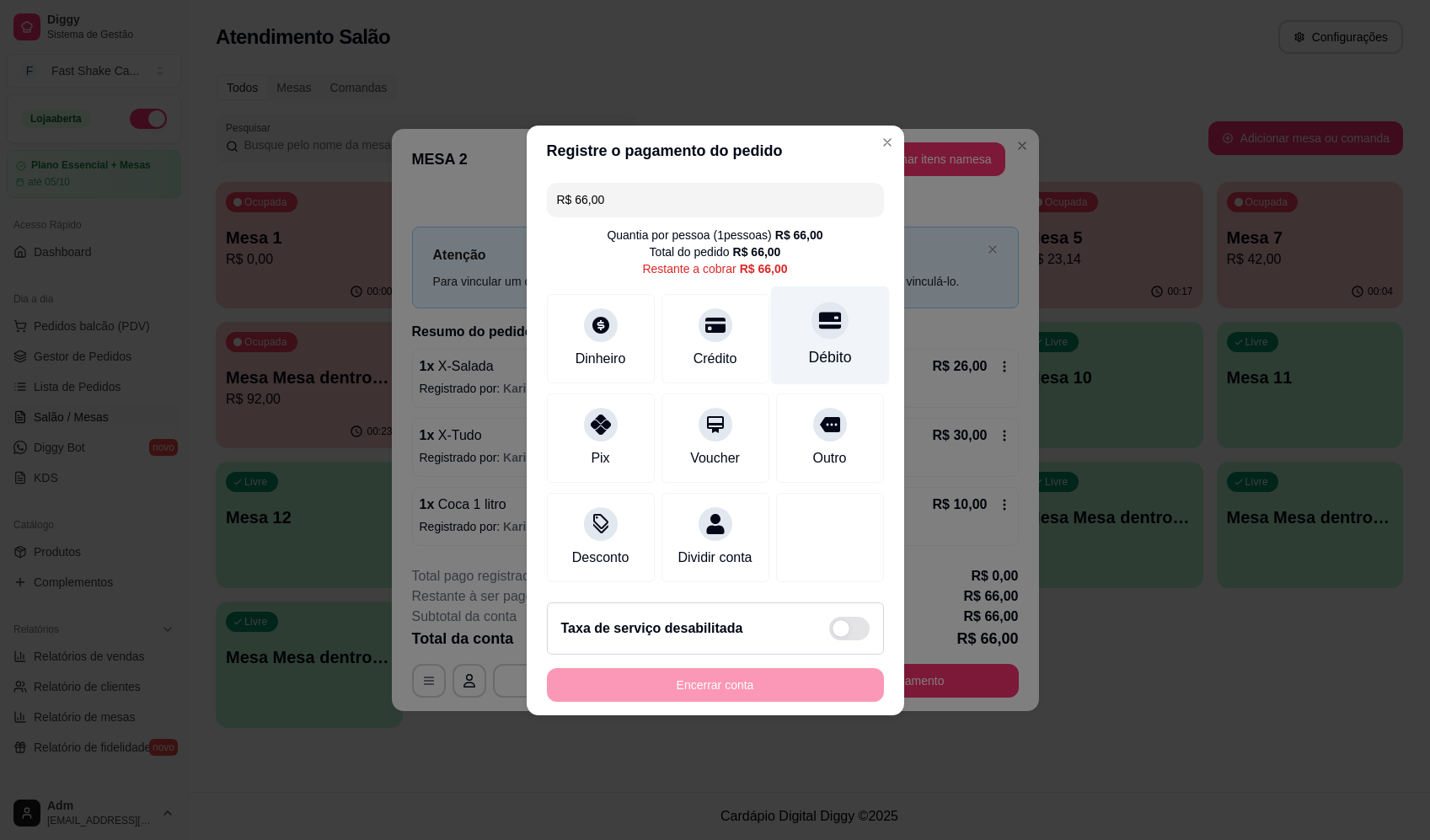
click at [829, 311] on icon at bounding box center [829, 320] width 22 height 17
type input "R$ 0,00"
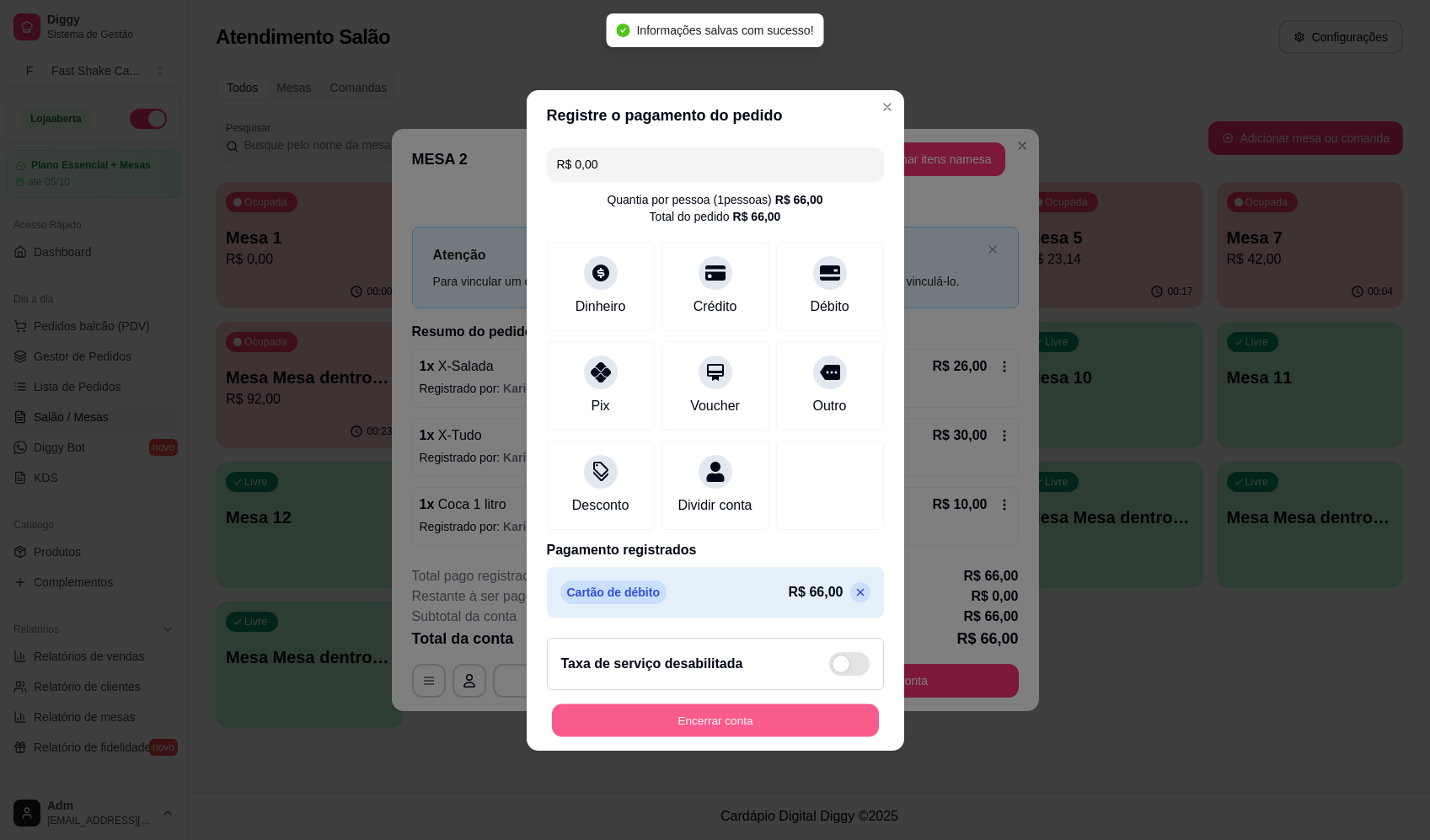
click at [776, 720] on button "Encerrar conta" at bounding box center [715, 719] width 327 height 33
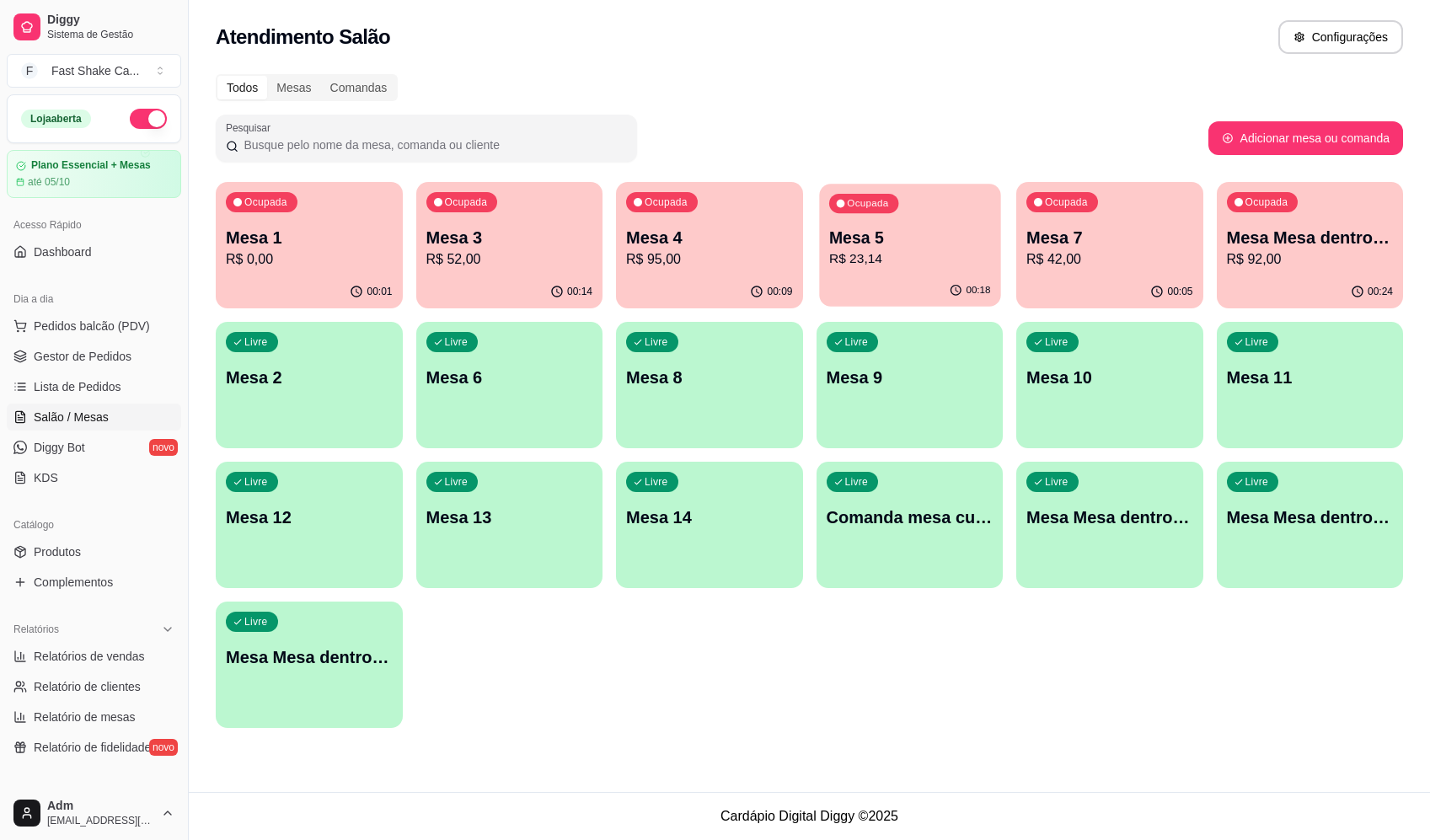
click at [861, 255] on p "R$ 23,14" at bounding box center [909, 259] width 161 height 19
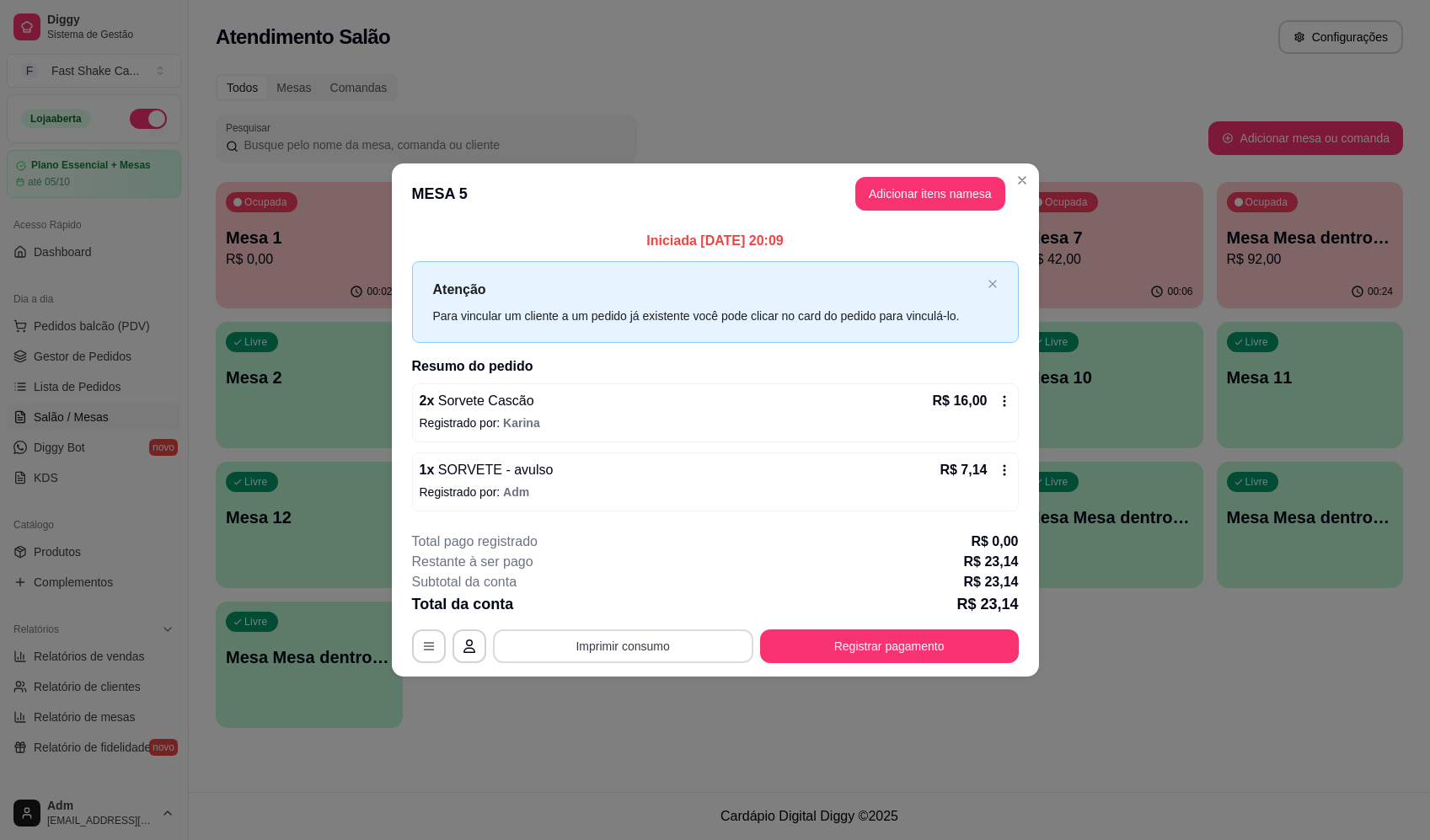
click at [621, 645] on button "Imprimir consumo" at bounding box center [623, 645] width 260 height 33
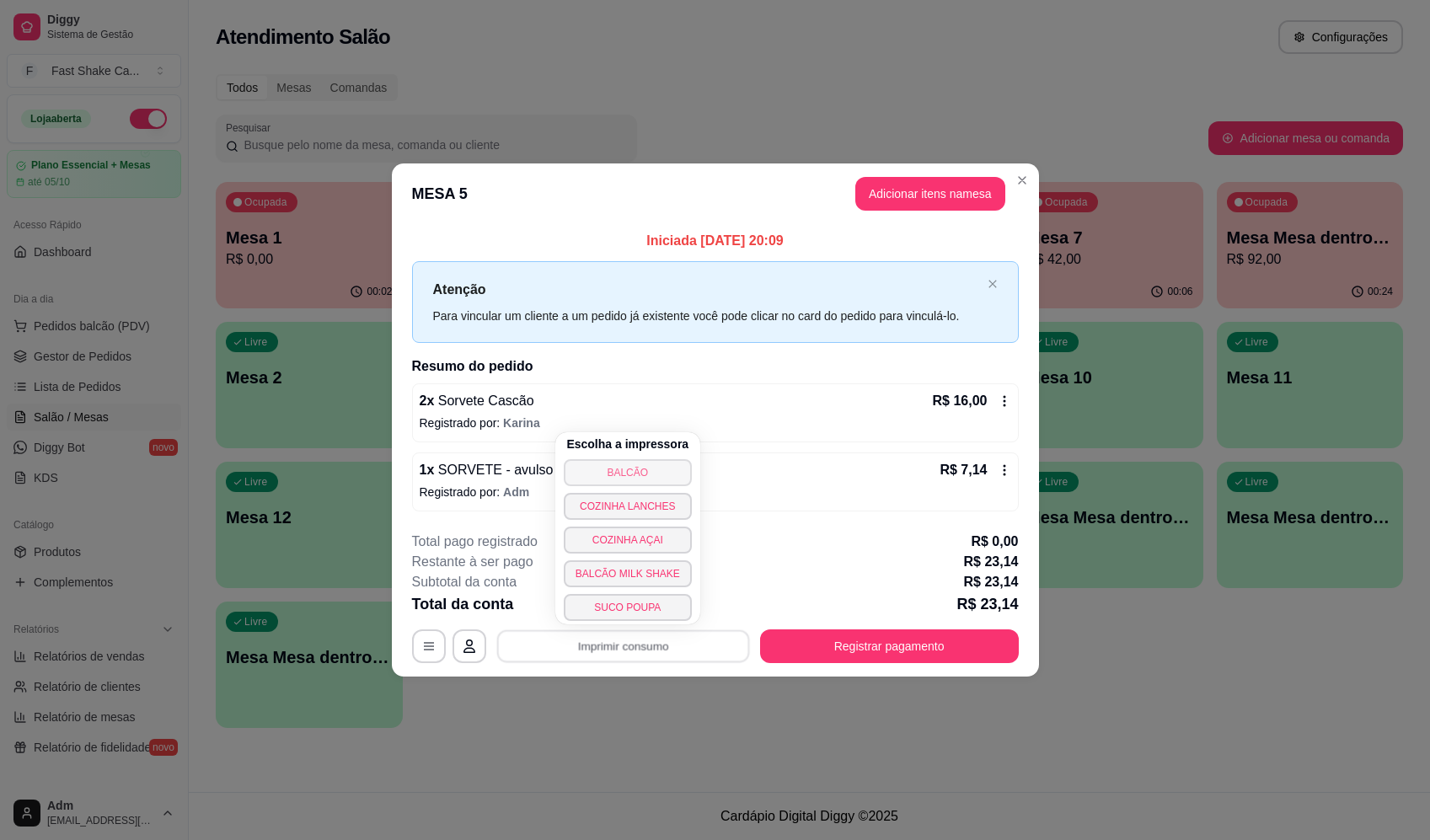
click at [663, 467] on button "BALCÃO" at bounding box center [628, 473] width 128 height 27
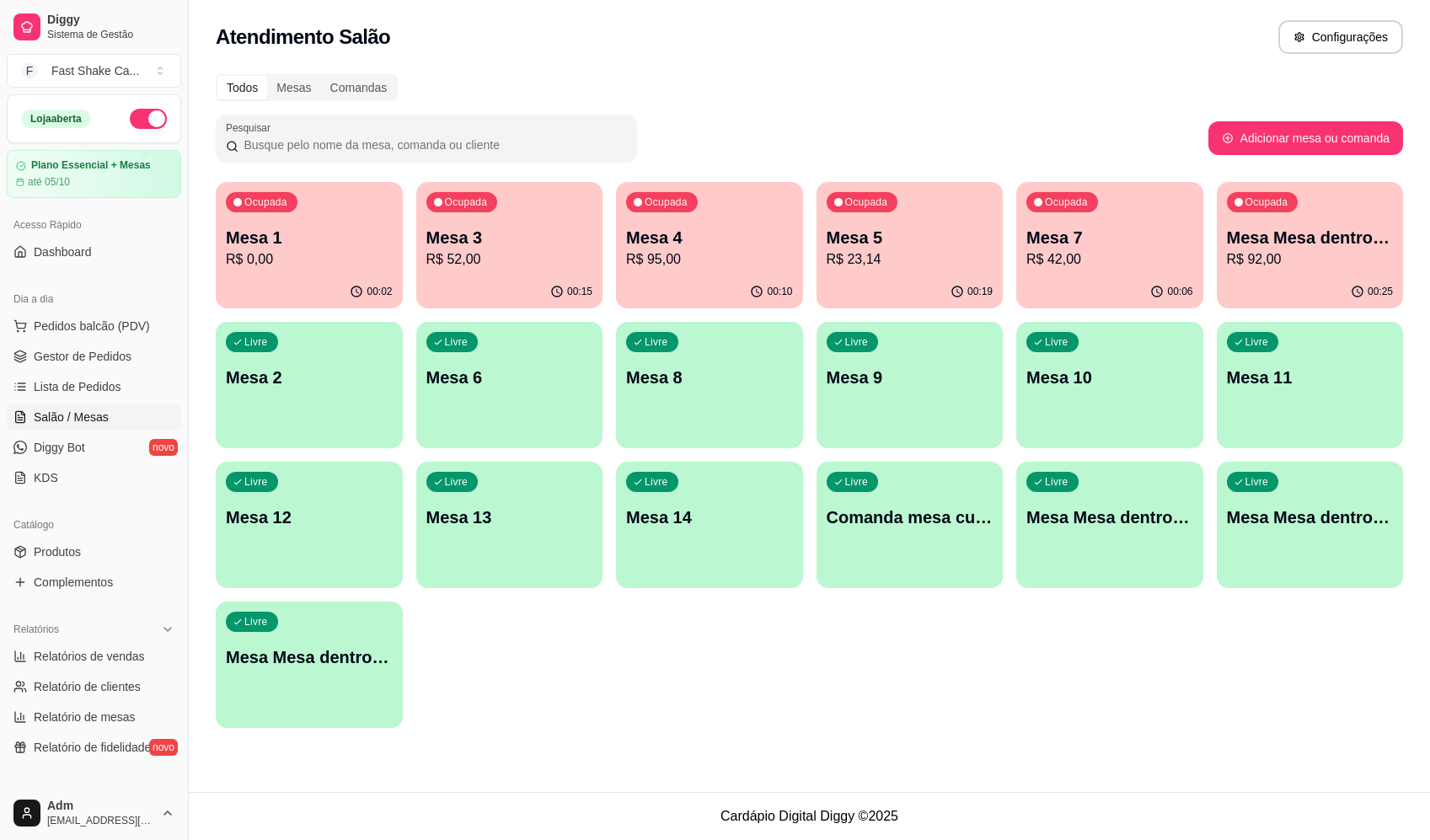
click at [303, 269] on div "Ocupada Mesa 1 R$ 0,00" at bounding box center [309, 229] width 187 height 93
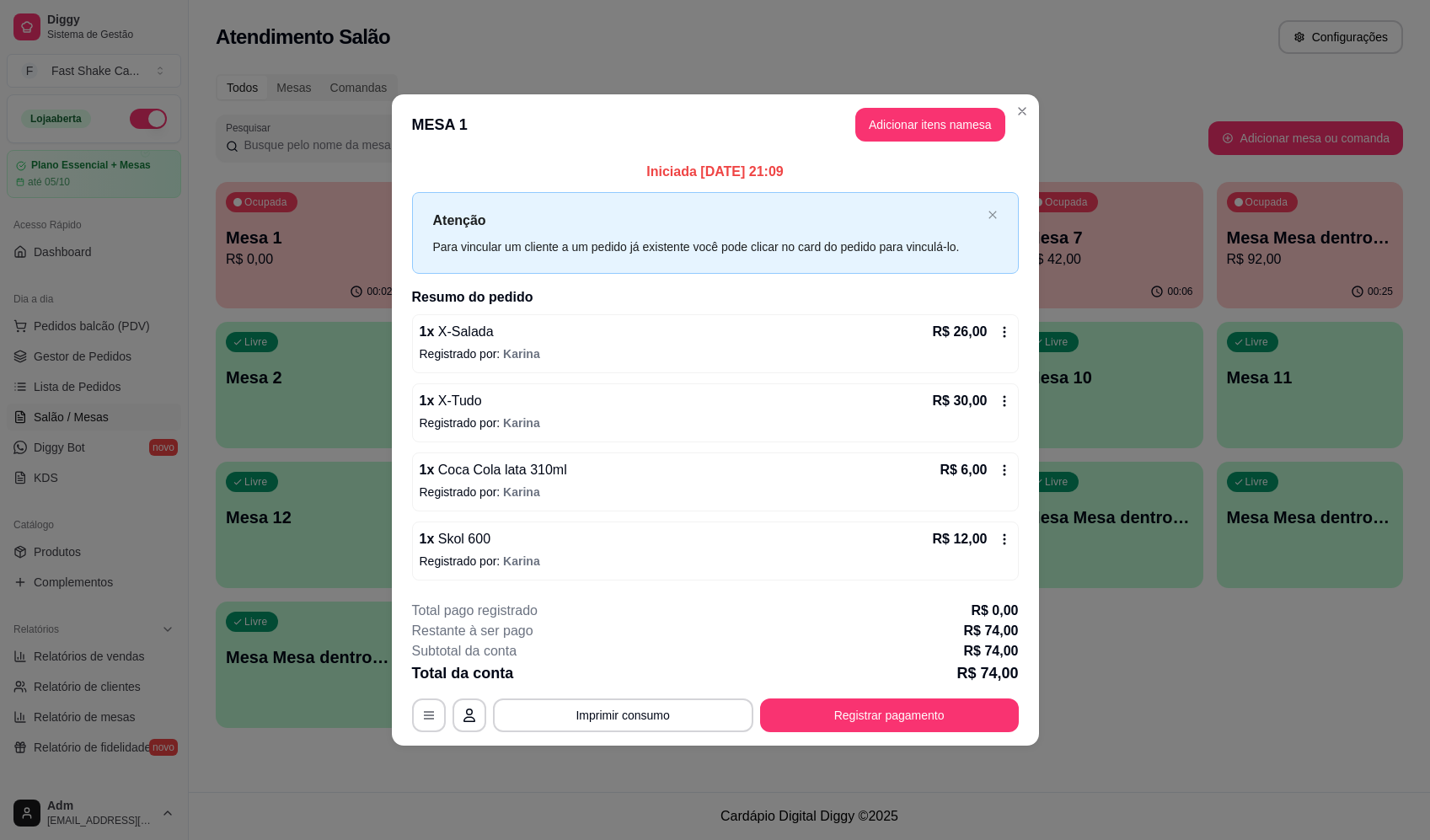
click at [1000, 532] on icon at bounding box center [1005, 539] width 13 height 13
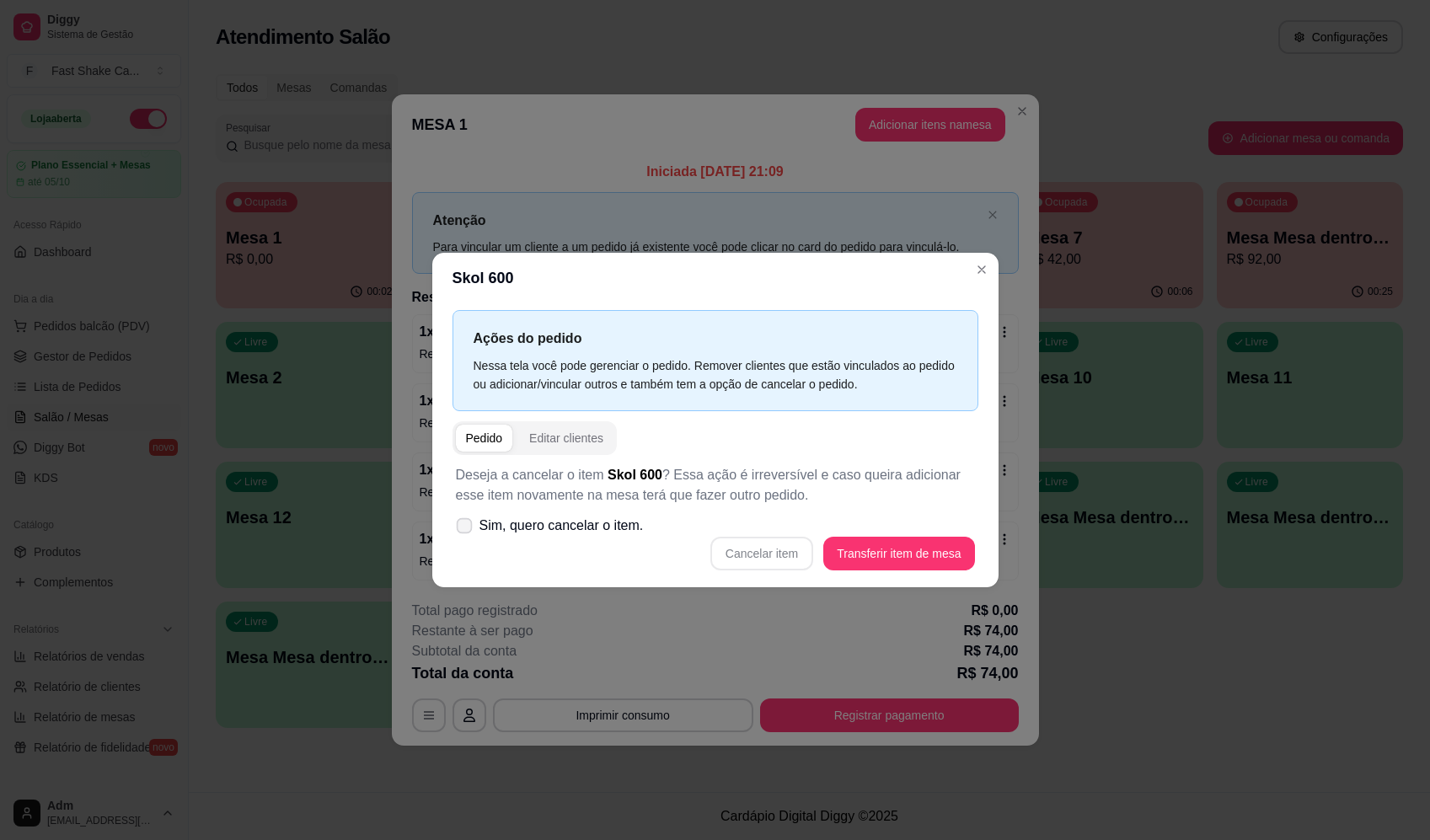
click at [468, 524] on icon at bounding box center [463, 525] width 12 height 9
click at [466, 528] on input "Sim, quero cancelar o item." at bounding box center [461, 533] width 11 height 11
checkbox input "true"
click at [781, 558] on button "Cancelar item" at bounding box center [762, 552] width 103 height 33
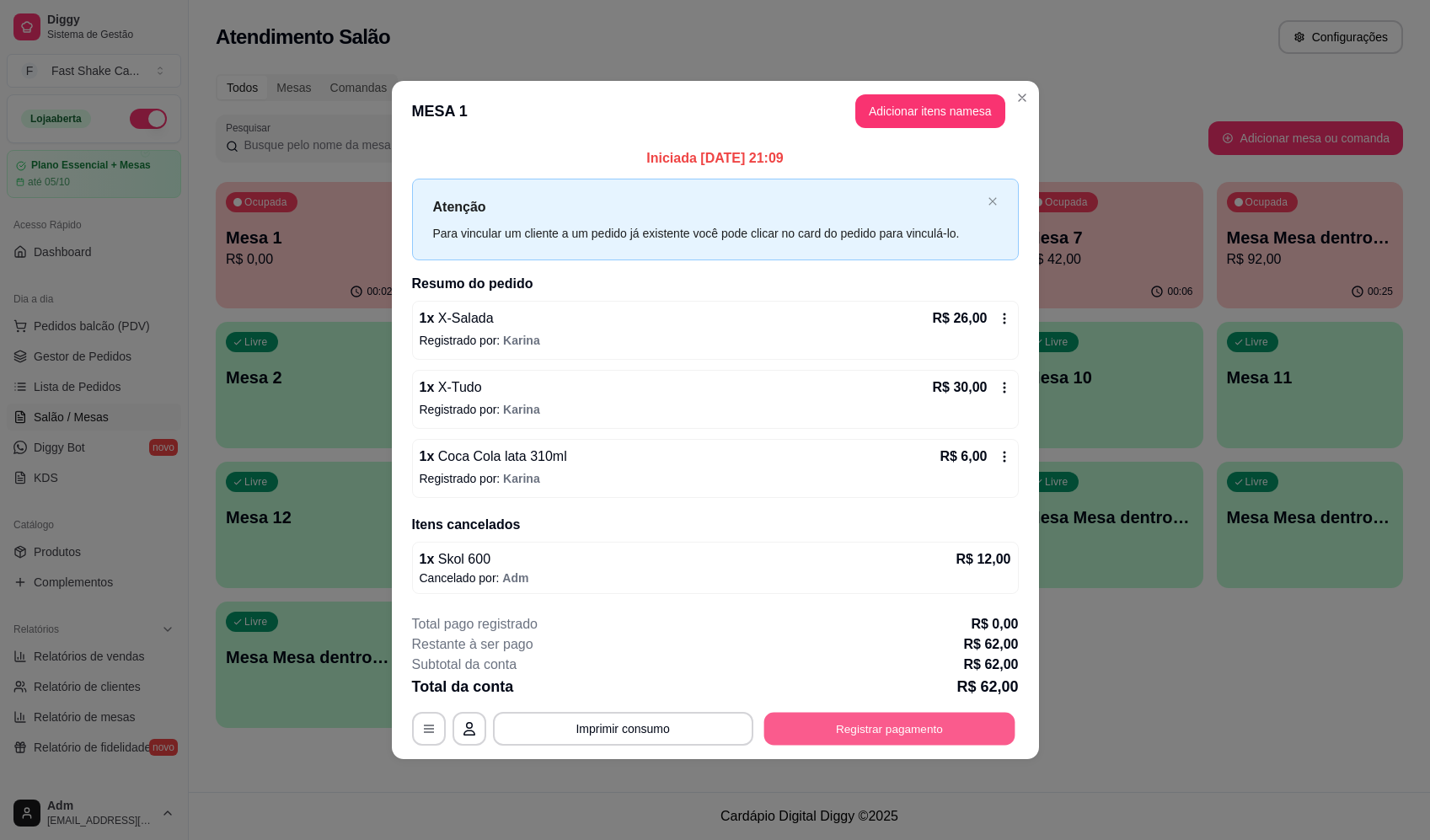
click at [936, 723] on button "Registrar pagamento" at bounding box center [889, 729] width 251 height 33
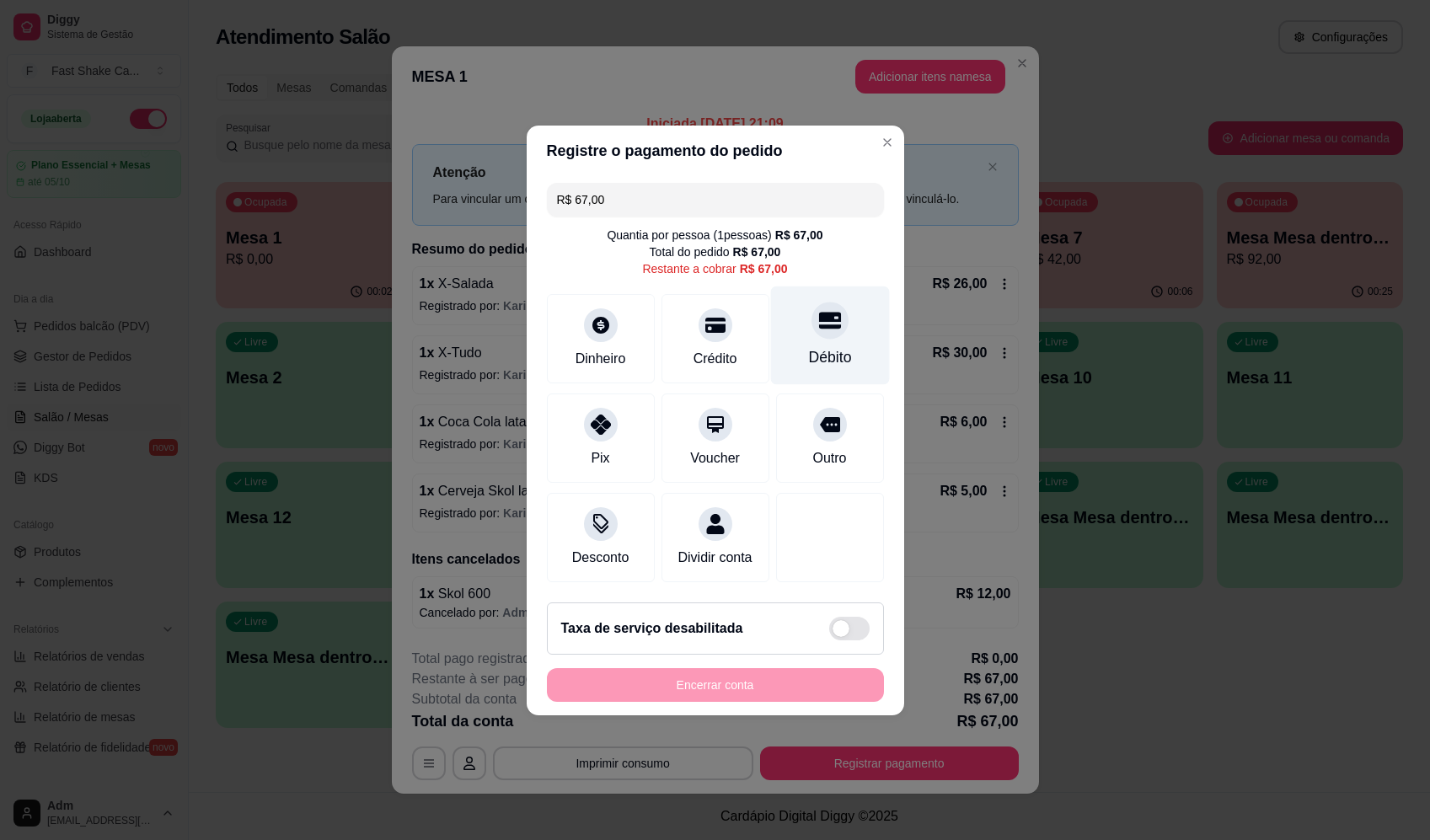
click at [824, 353] on div "Débito" at bounding box center [829, 357] width 43 height 22
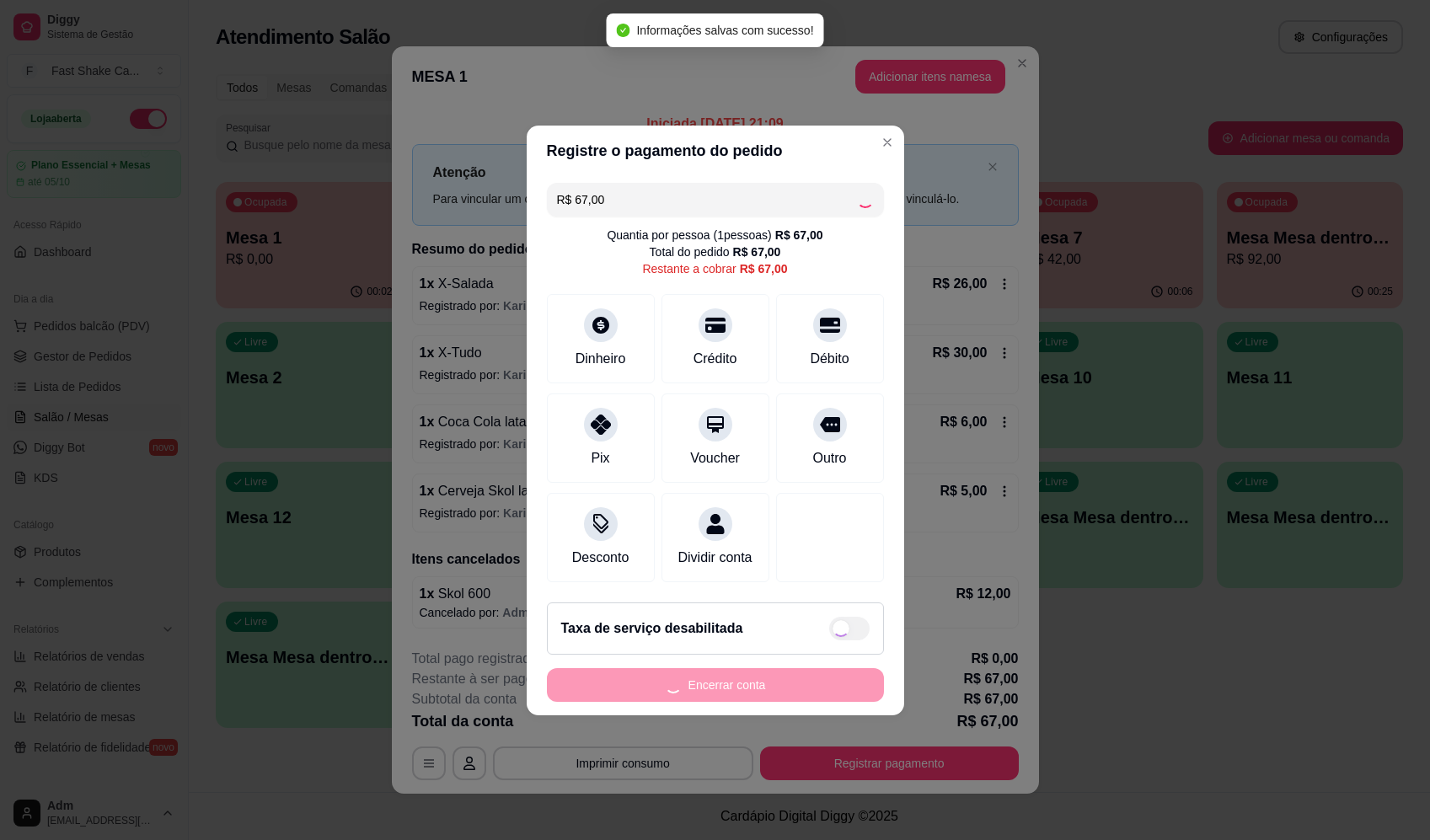
type input "R$ 0,00"
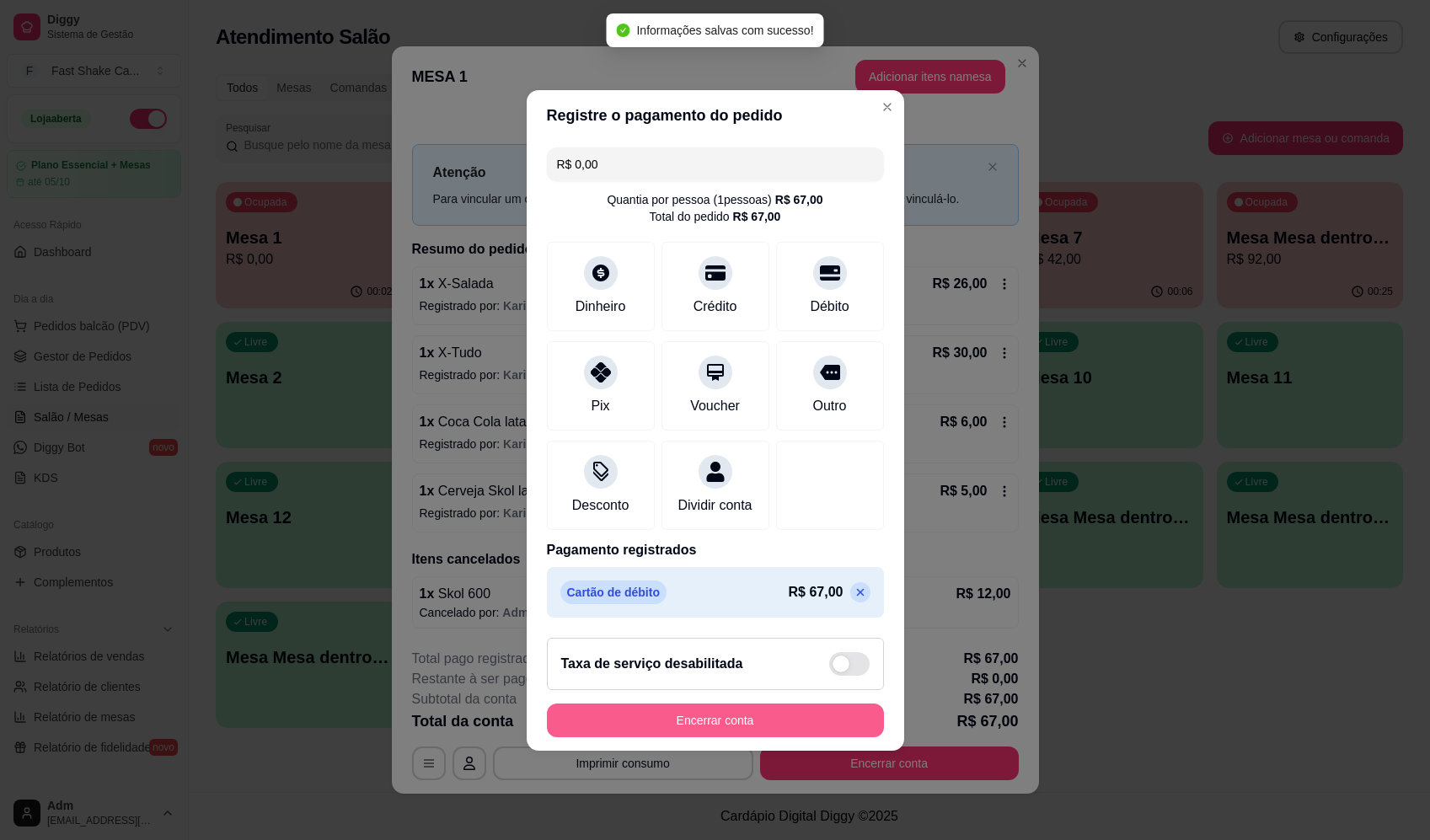
click at [804, 737] on button "Encerrar conta" at bounding box center [715, 719] width 337 height 33
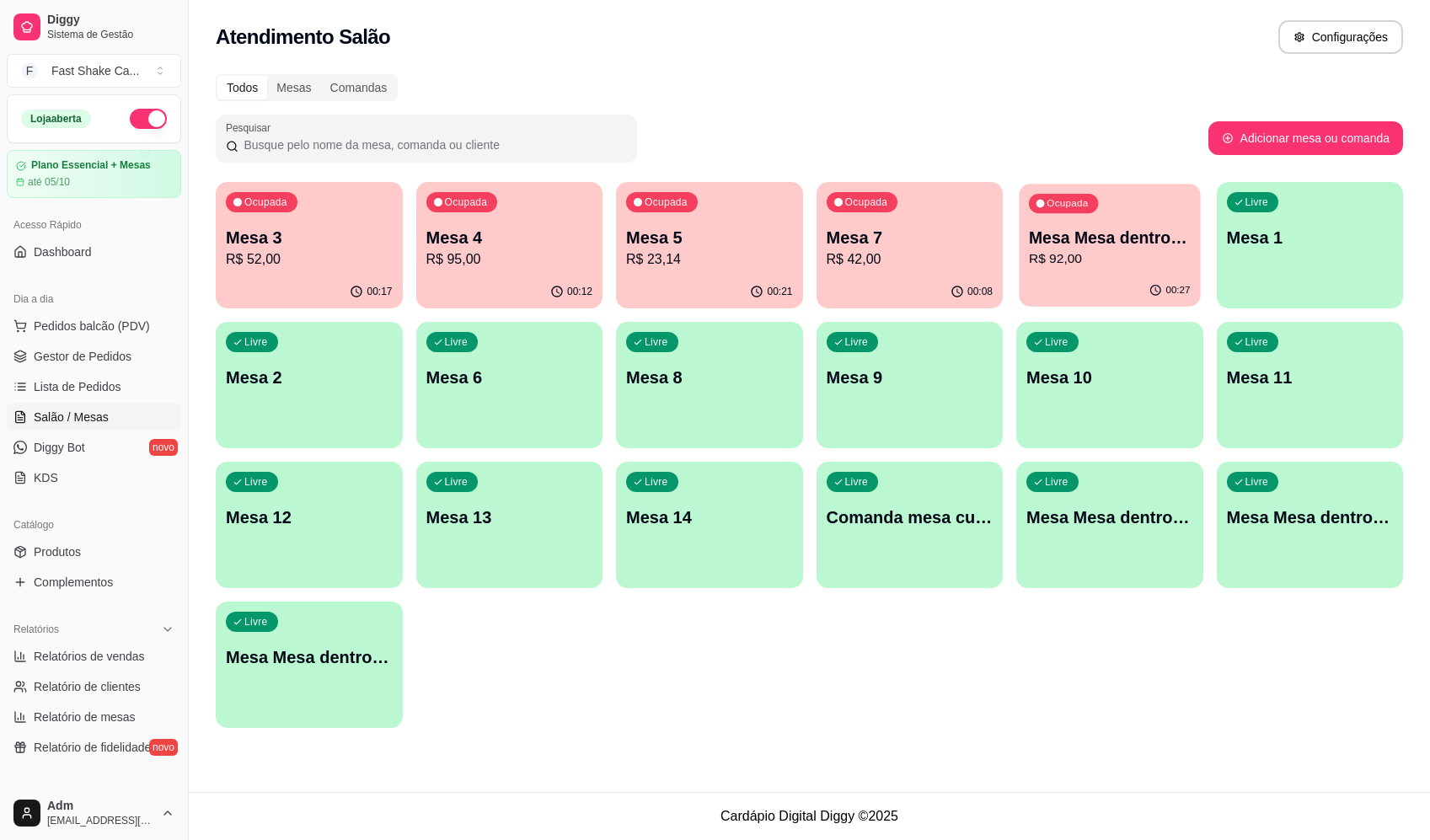
click at [1102, 244] on p "Mesa Mesa dentro azul" at bounding box center [1109, 238] width 161 height 23
click at [313, 368] on p "Mesa 2" at bounding box center [310, 377] width 167 height 24
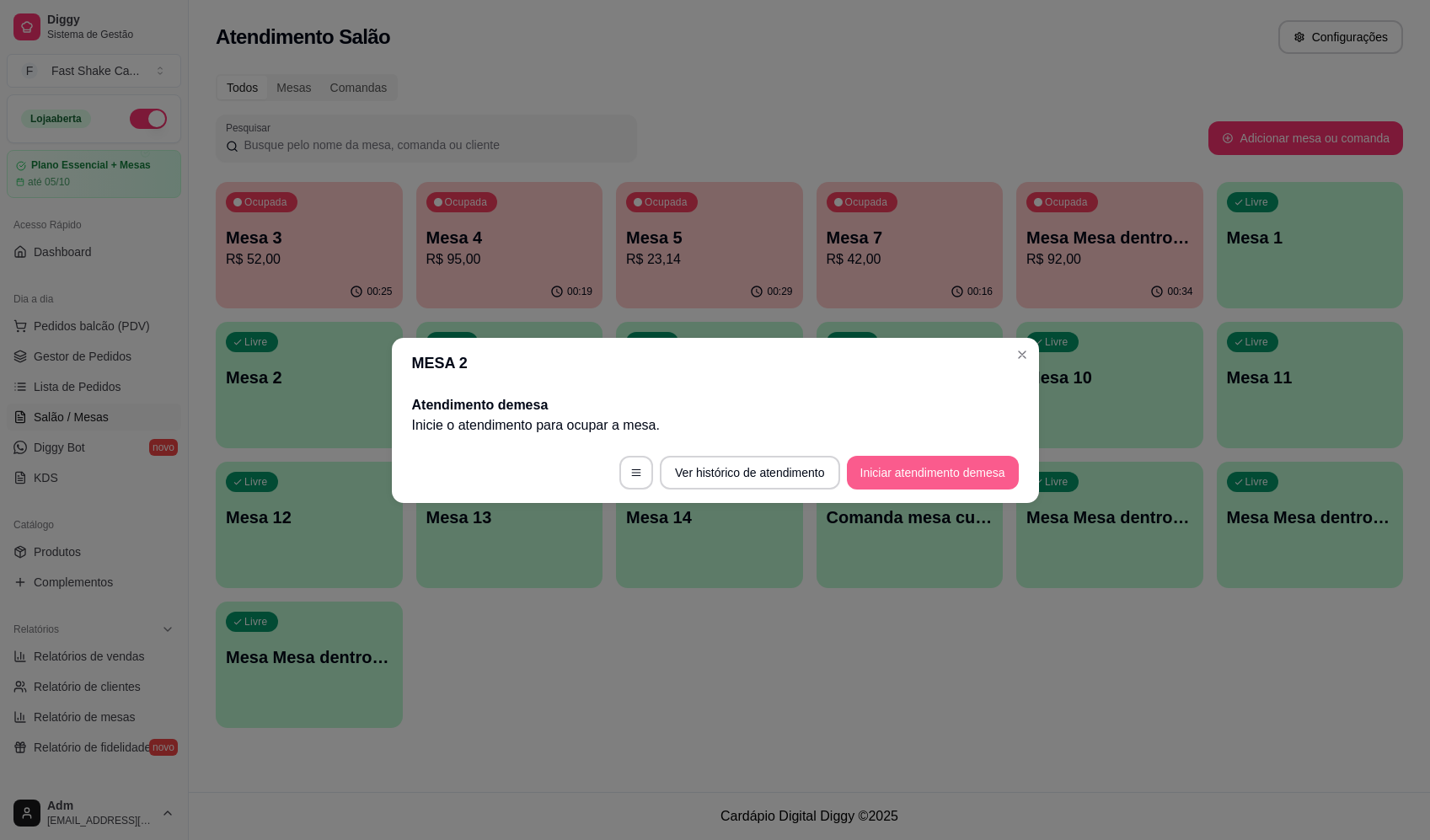
click at [923, 482] on button "Iniciar atendimento de mesa" at bounding box center [932, 472] width 172 height 33
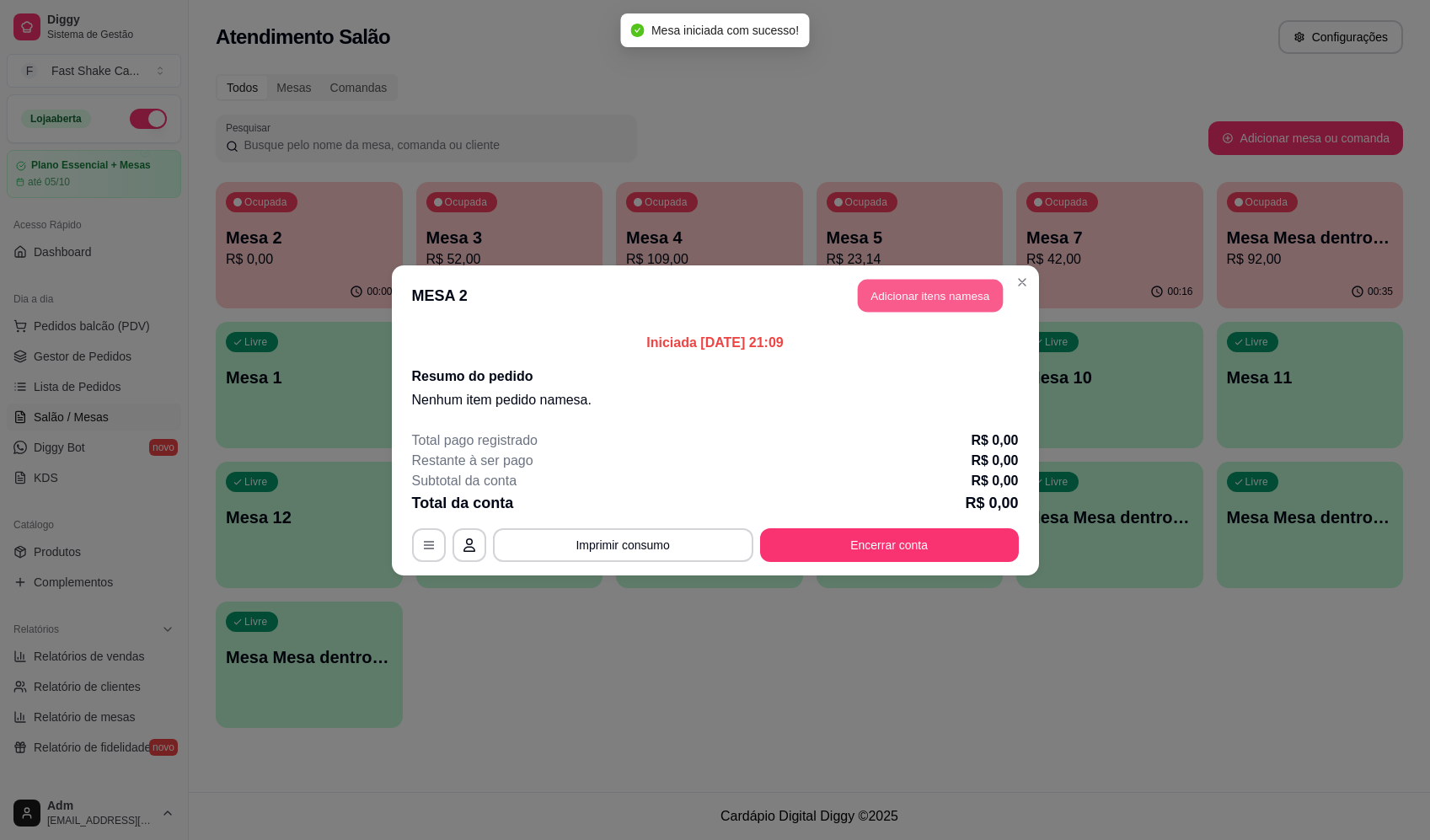
click at [958, 301] on button "Adicionar itens na mesa" at bounding box center [930, 295] width 145 height 33
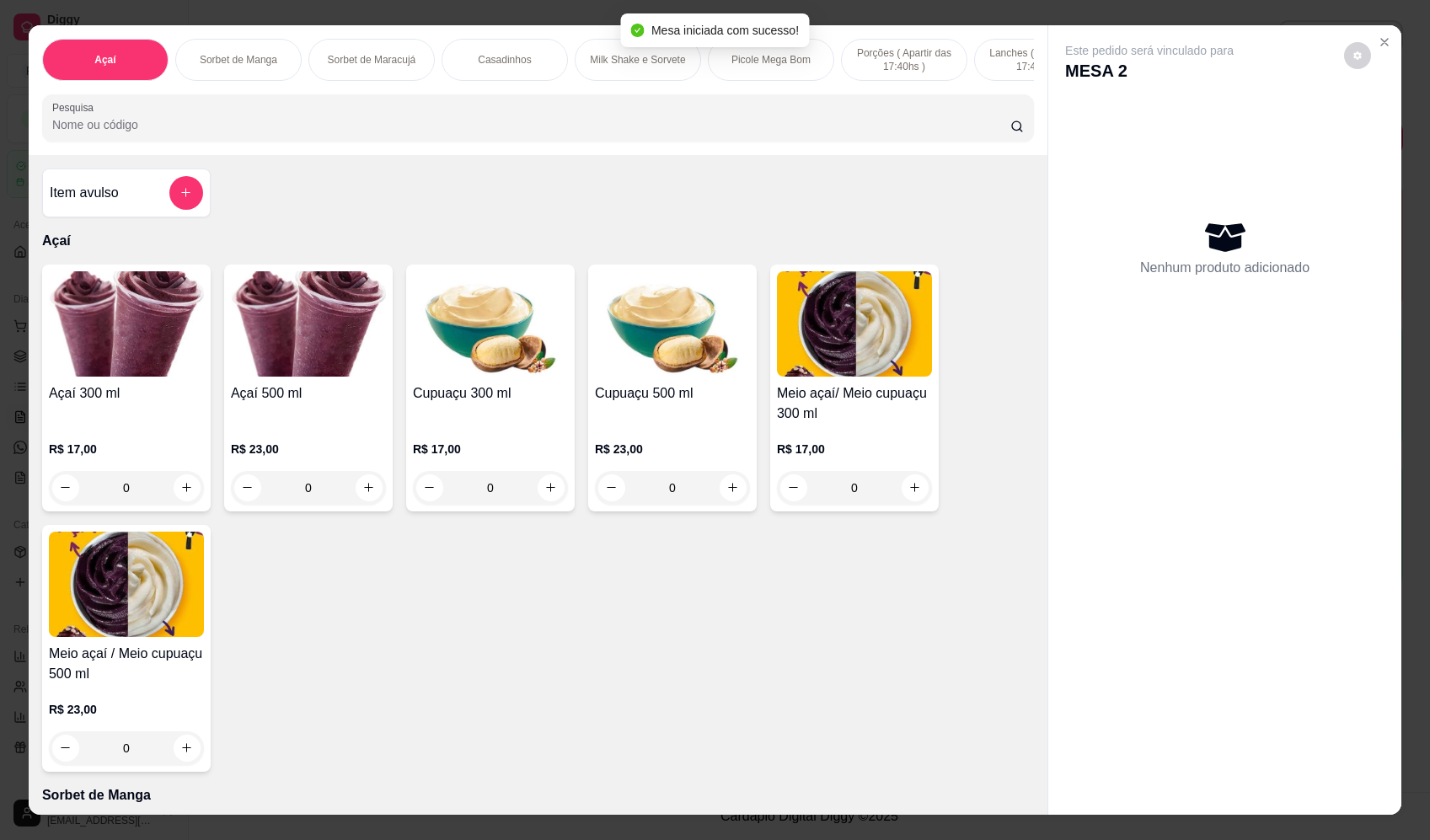
click at [179, 502] on div "0" at bounding box center [125, 487] width 155 height 33
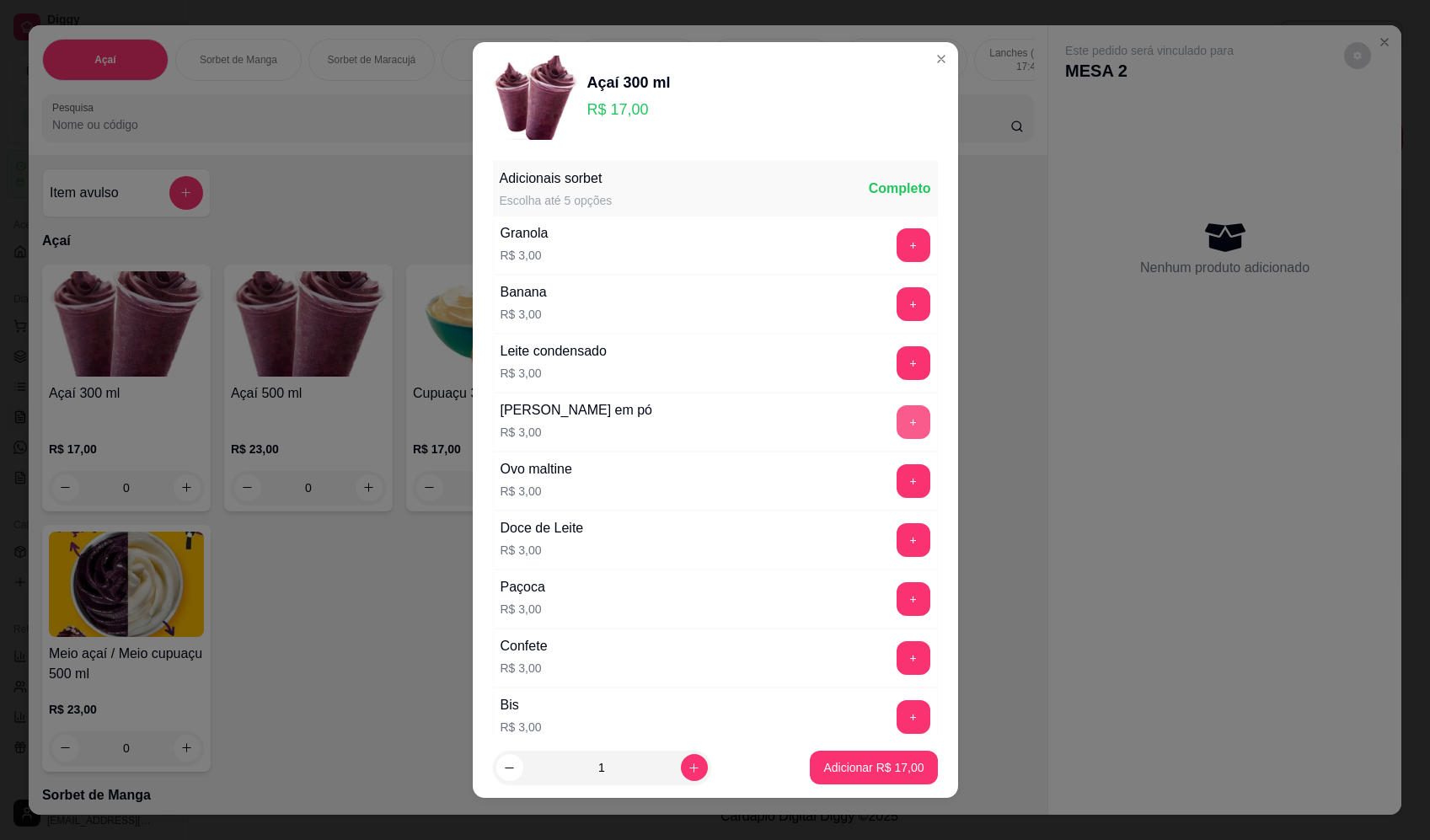
click at [896, 421] on button "+" at bounding box center [913, 421] width 33 height 33
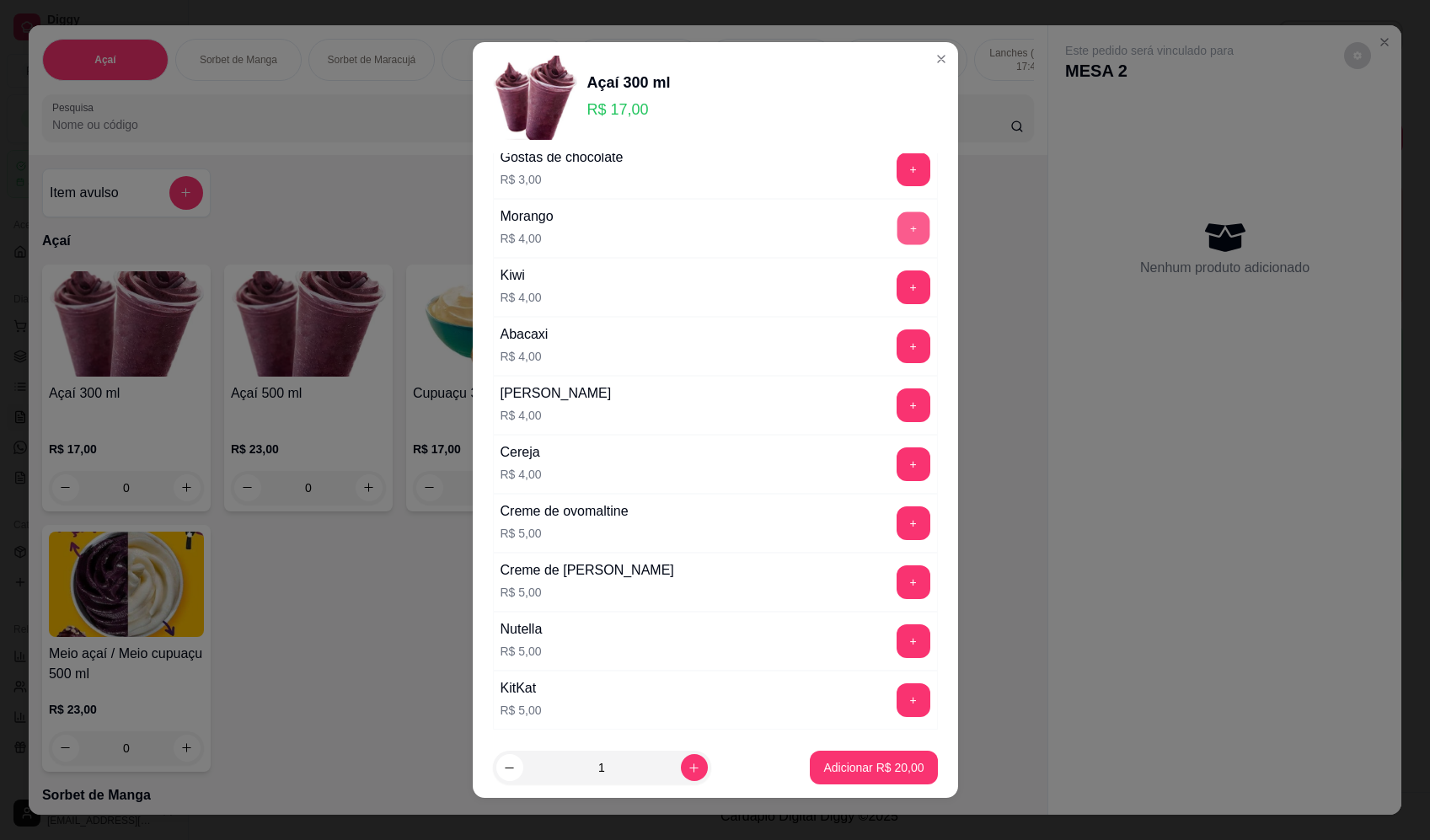
click at [896, 228] on button "+" at bounding box center [913, 228] width 33 height 33
click at [858, 764] on p "Adicionar R$ 24,00" at bounding box center [874, 767] width 101 height 17
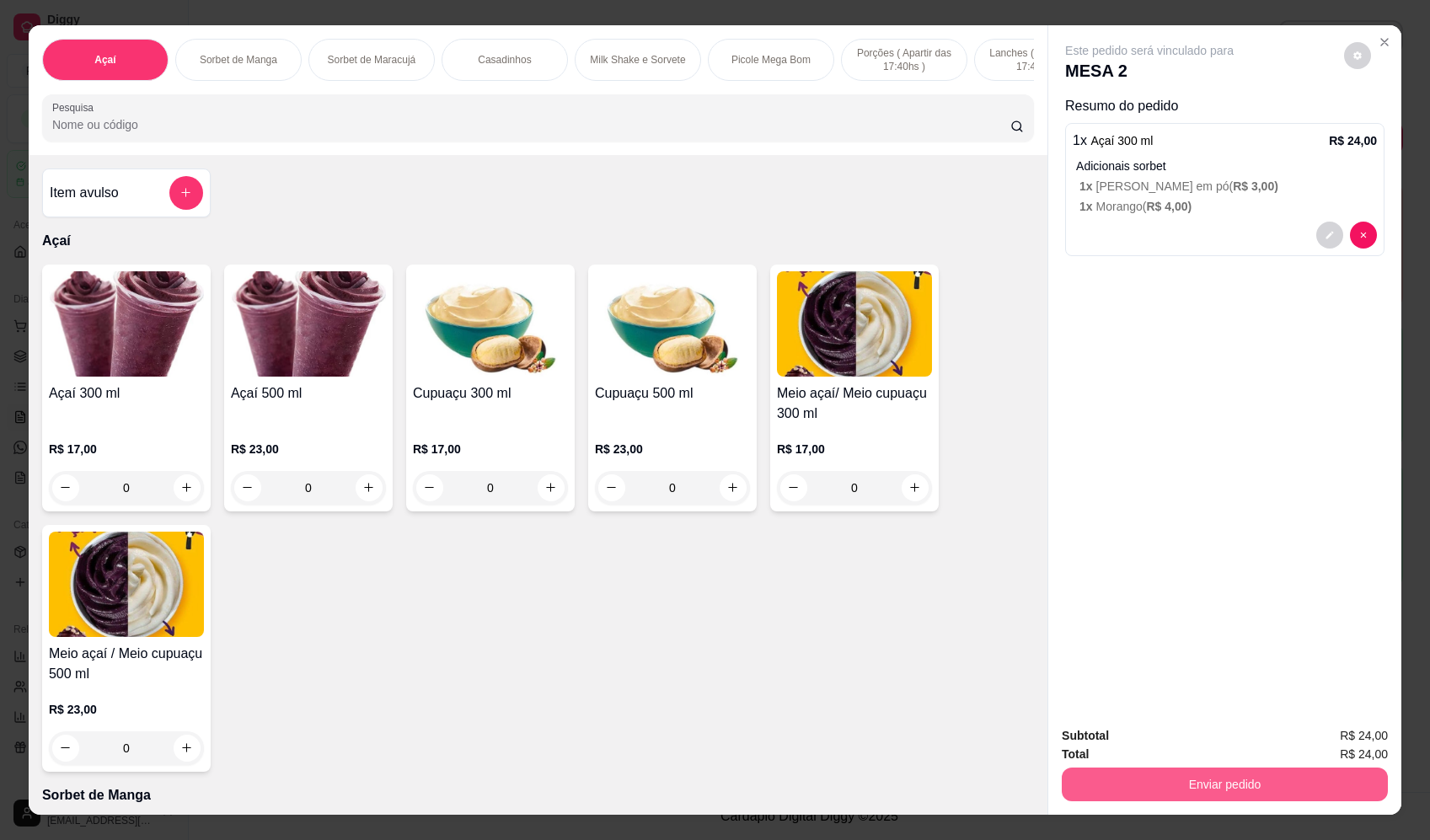
click at [1224, 801] on div "Enviar pedido" at bounding box center [1224, 782] width 326 height 38
click at [1341, 742] on button "Enviar pedido" at bounding box center [1344, 743] width 95 height 32
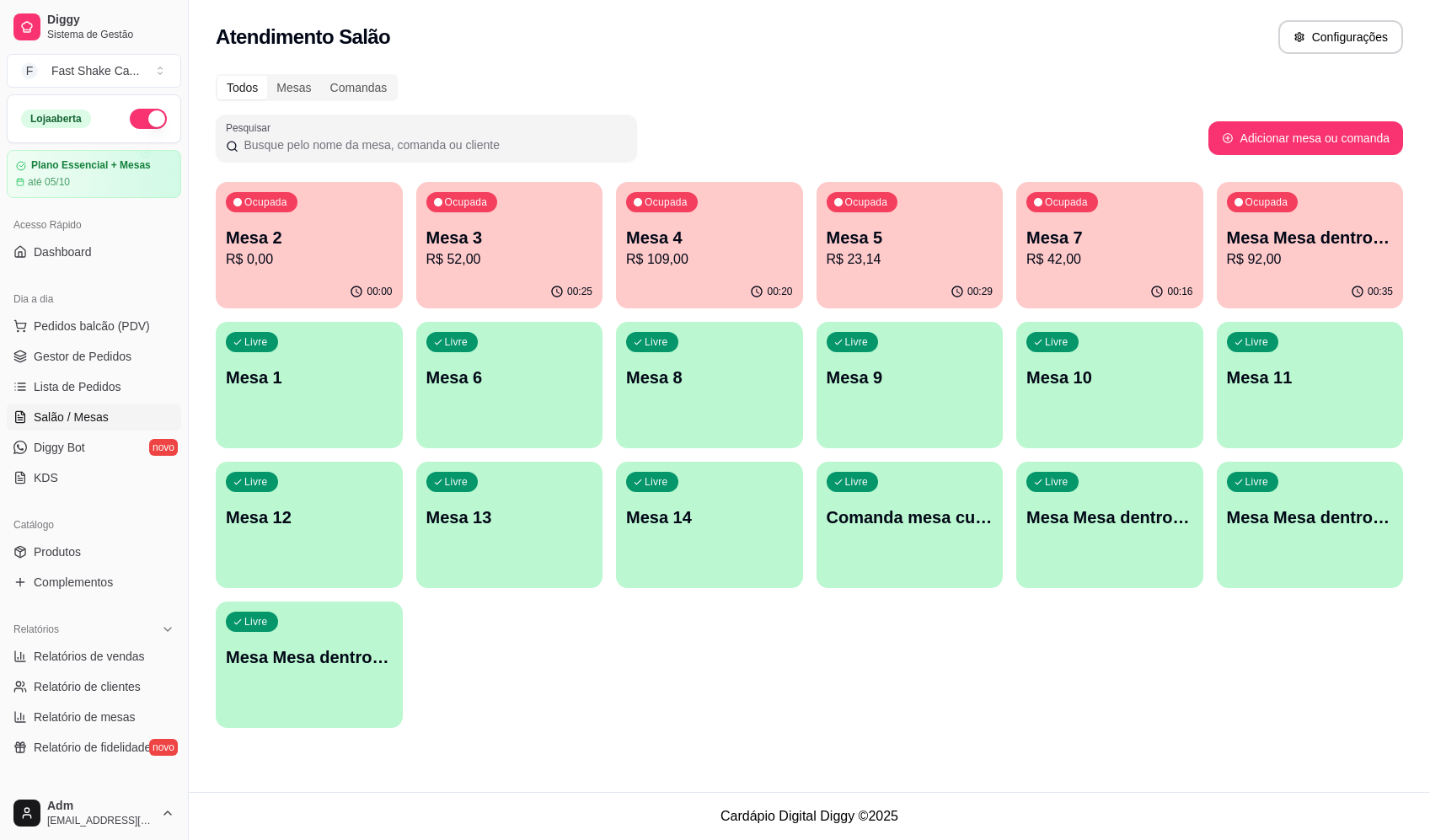
click at [530, 251] on p "R$ 52,00" at bounding box center [510, 259] width 167 height 20
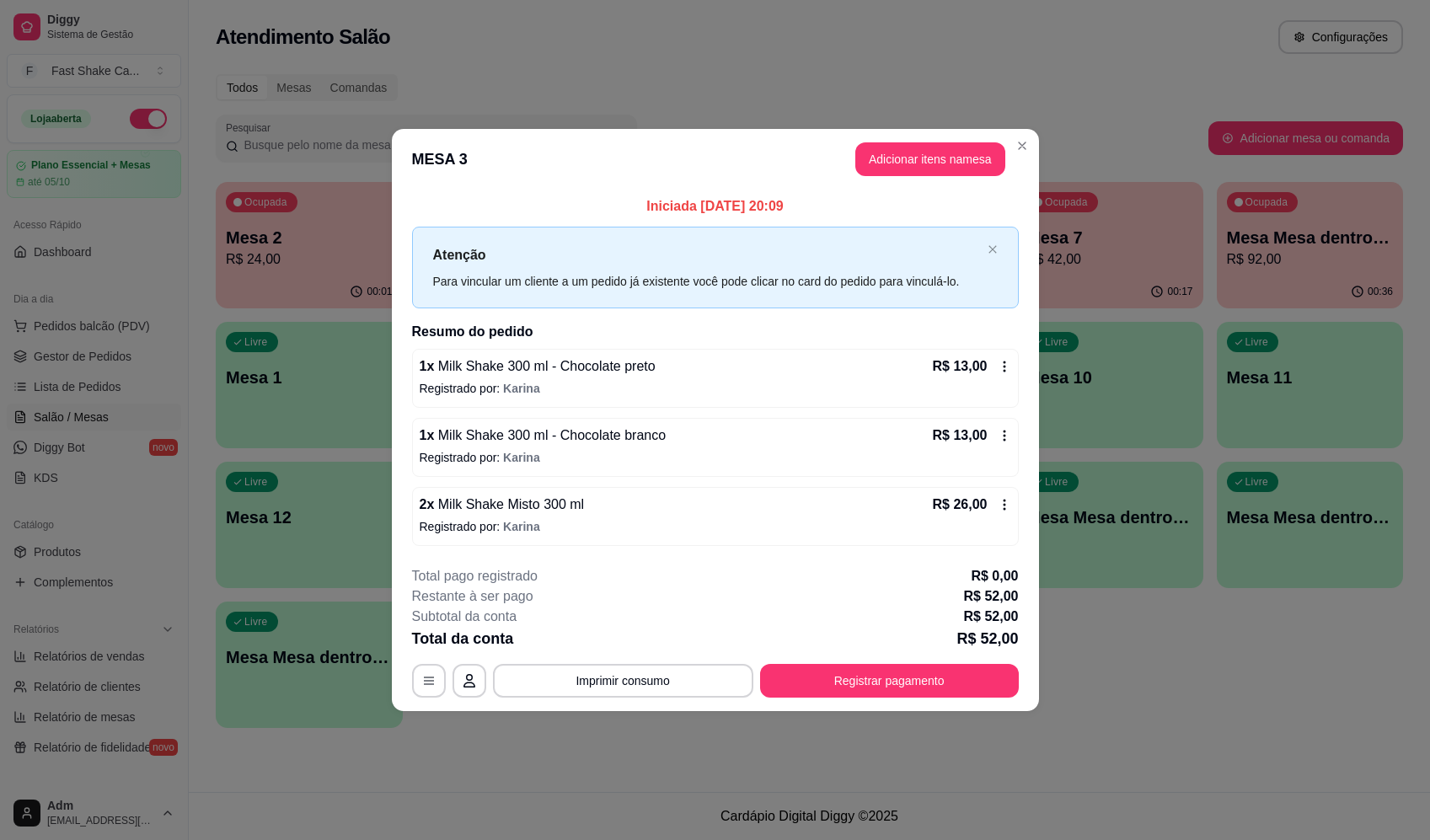
click at [600, 694] on button "Imprimir consumo" at bounding box center [623, 680] width 260 height 33
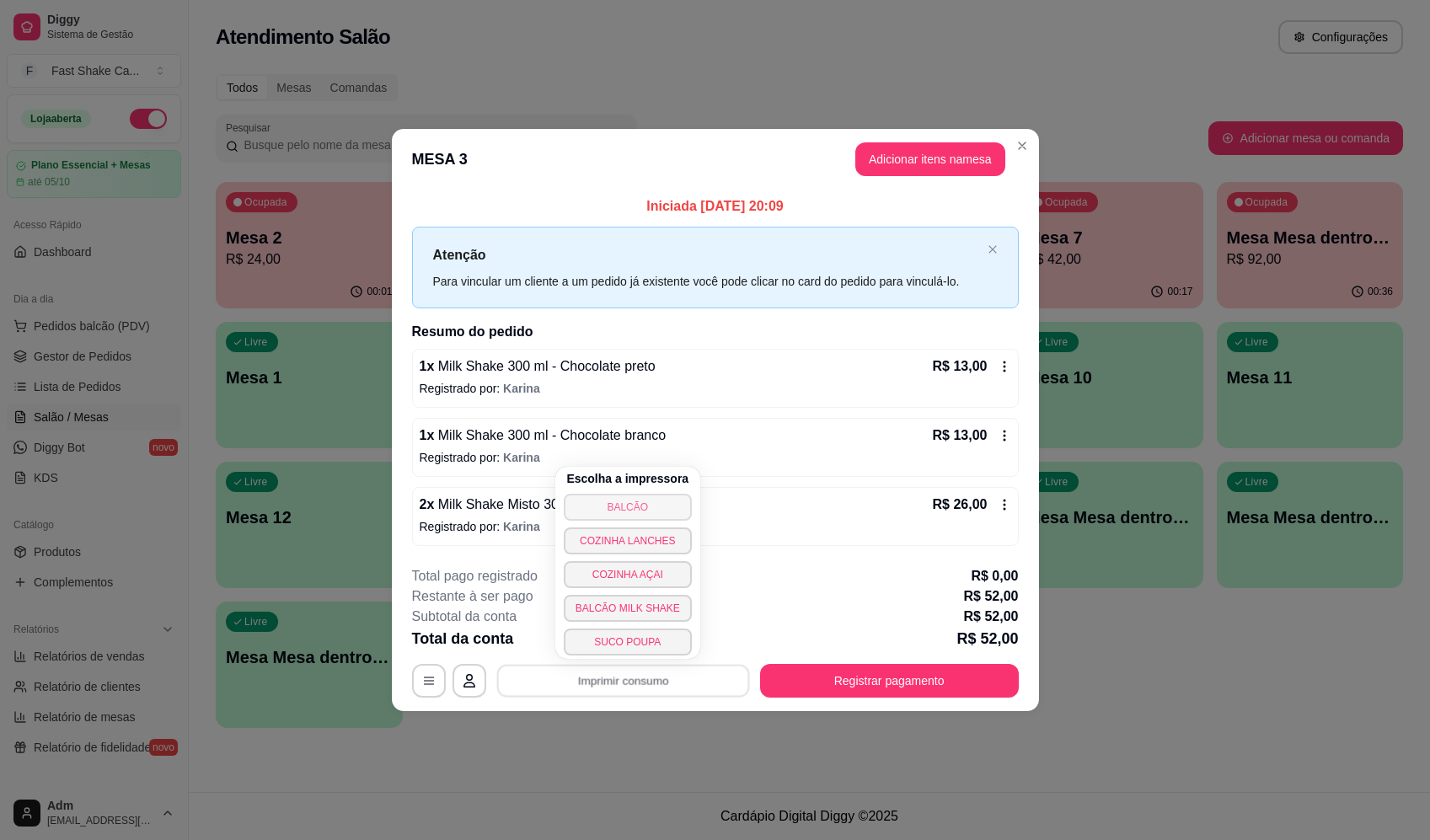
click at [624, 503] on button "BALCÃO" at bounding box center [628, 507] width 128 height 27
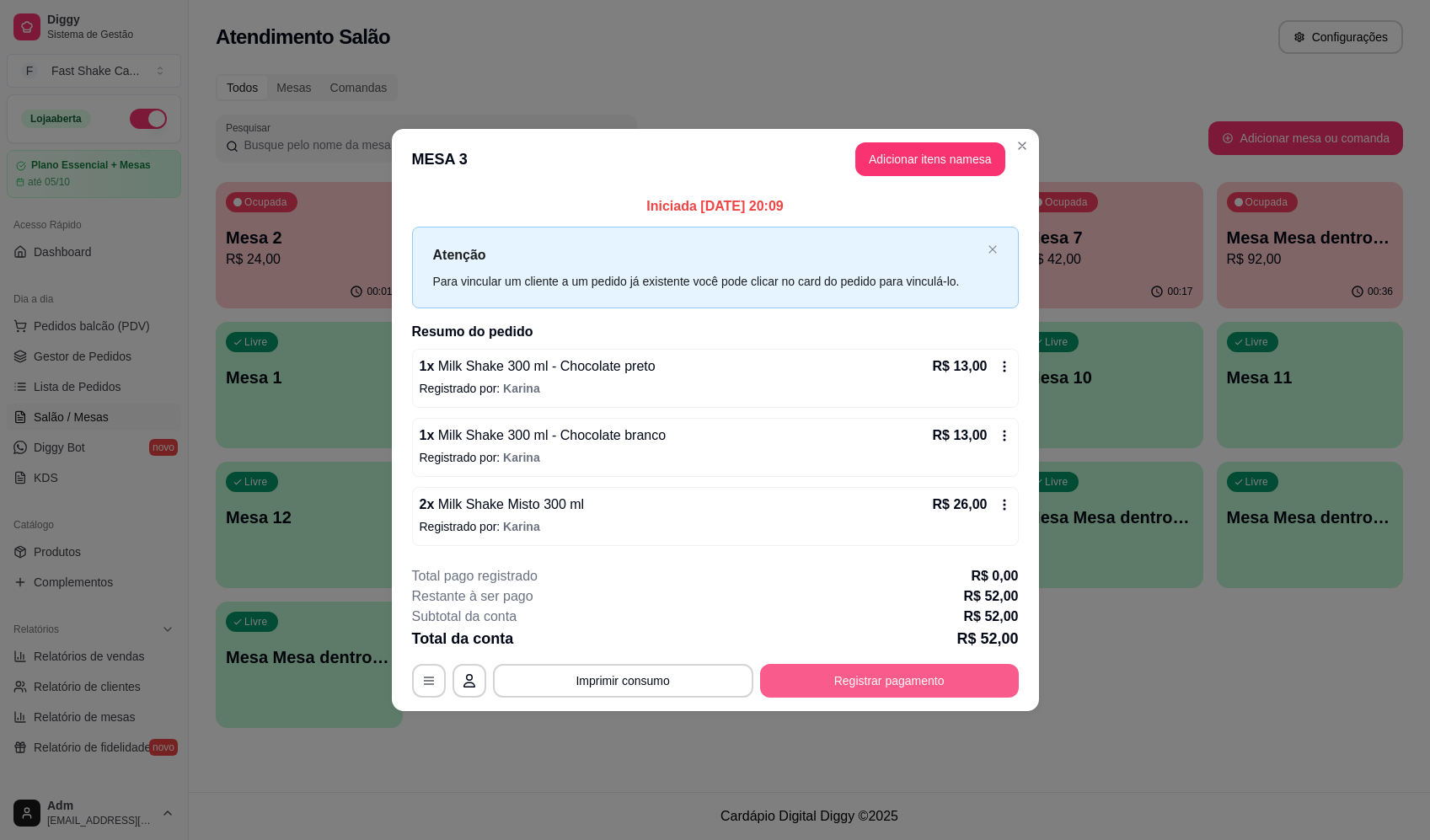
click at [872, 679] on button "Registrar pagamento" at bounding box center [889, 680] width 258 height 33
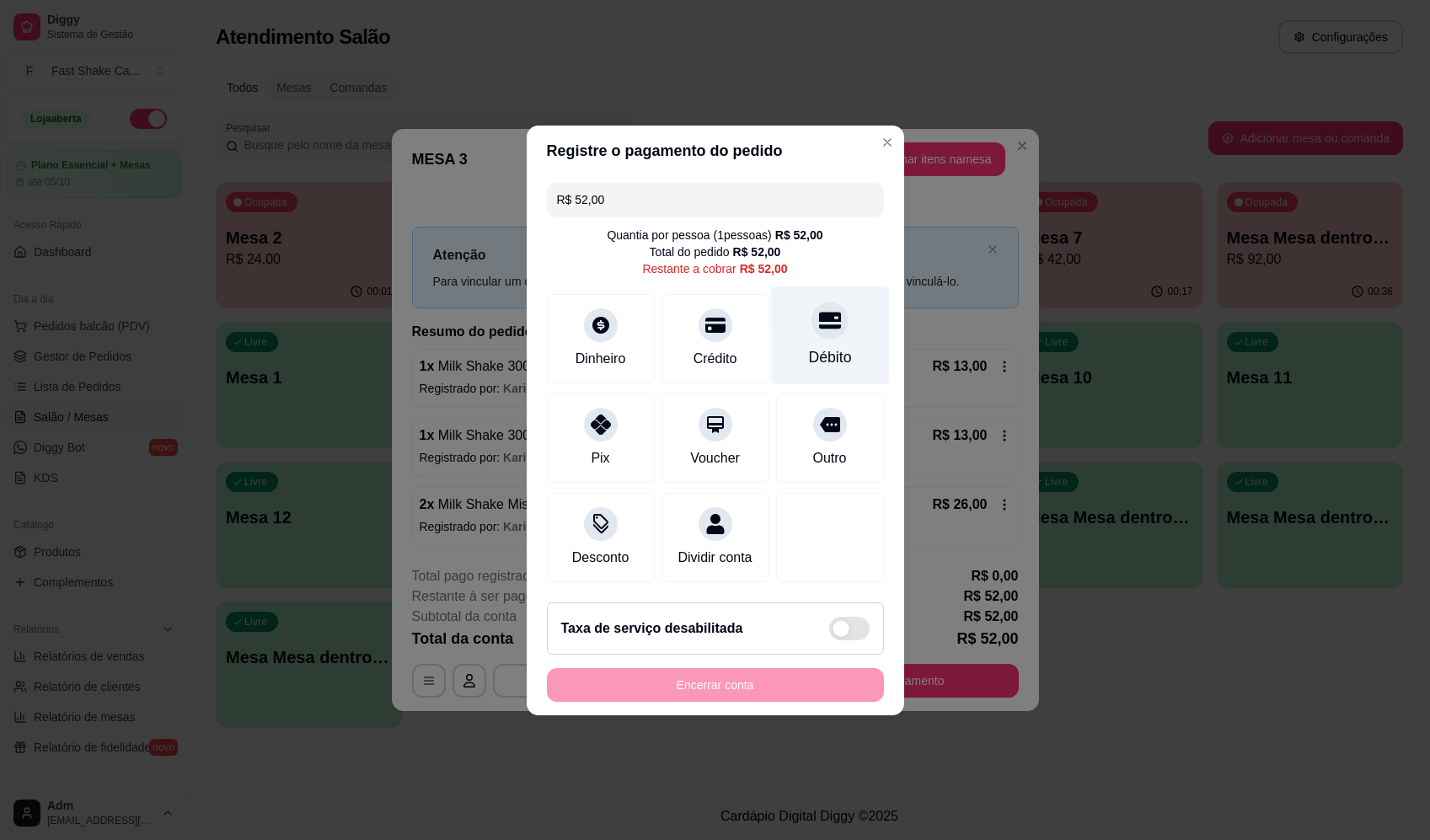
click at [836, 313] on div at bounding box center [829, 320] width 37 height 37
type input "R$ 0,00"
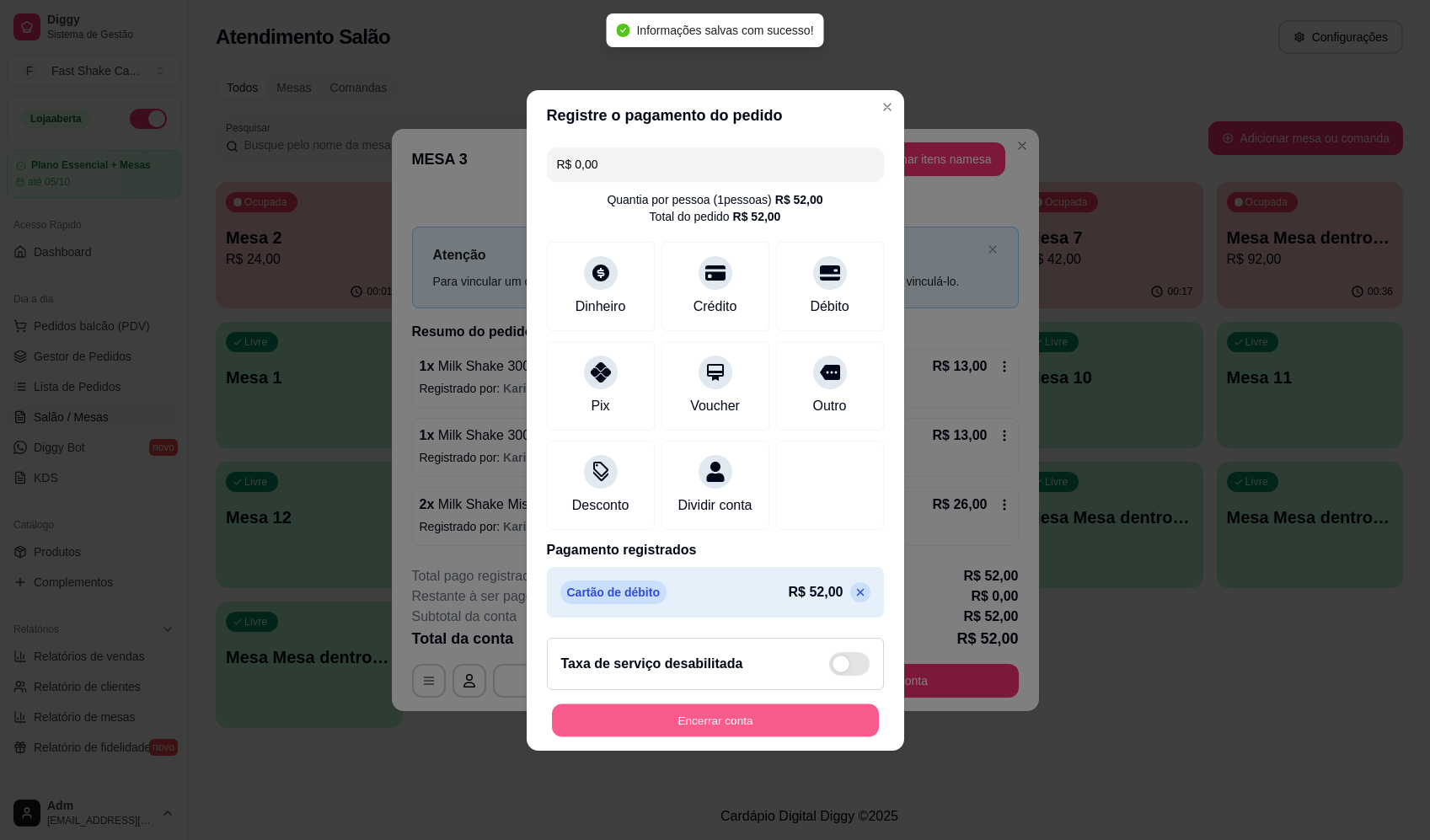
click at [740, 716] on button "Encerrar conta" at bounding box center [715, 719] width 327 height 33
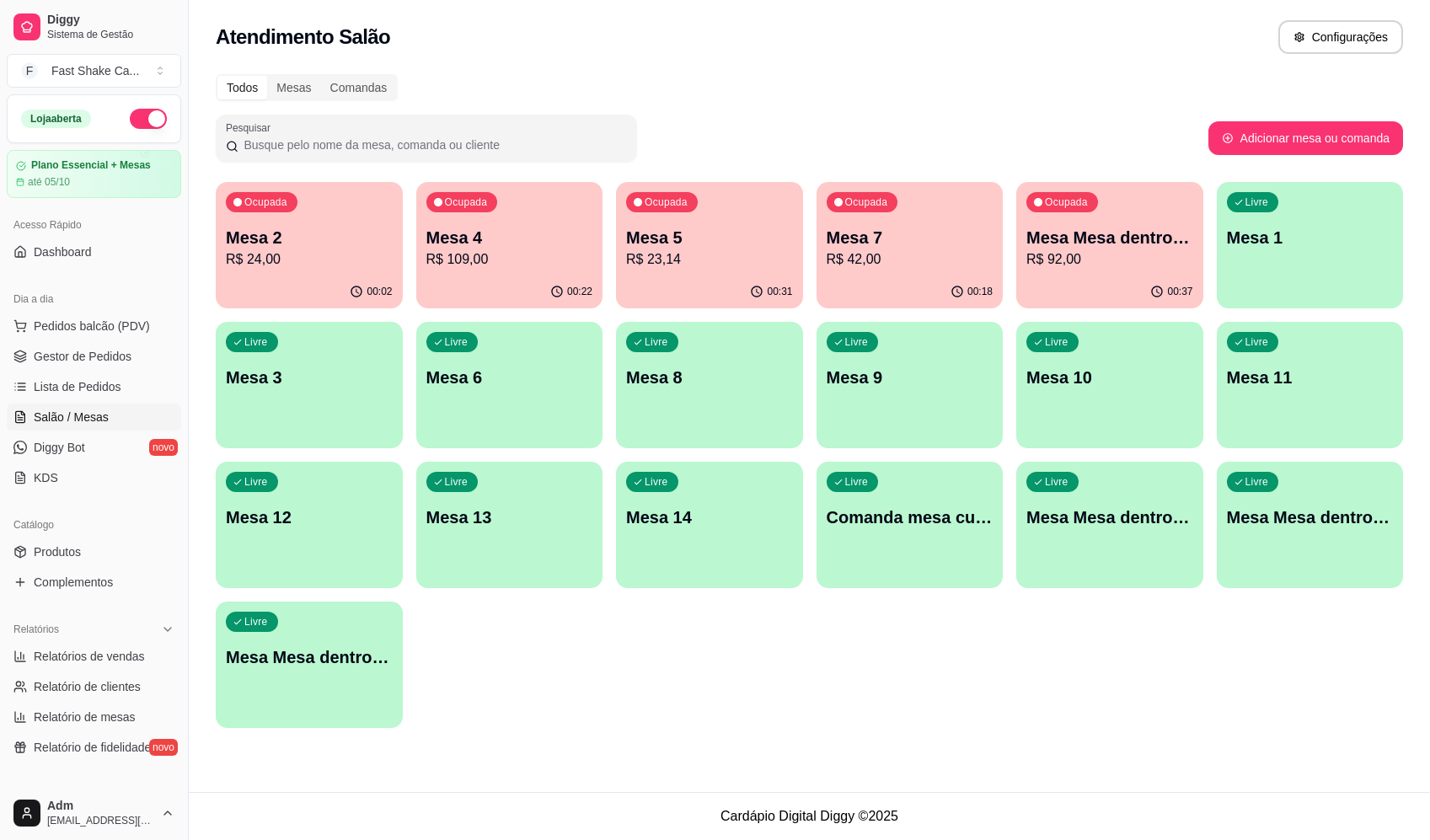
click at [325, 235] on p "Mesa 2" at bounding box center [310, 237] width 167 height 24
click at [355, 267] on p "R$ 0,00" at bounding box center [310, 259] width 167 height 20
click at [41, 395] on link "Lista de Pedidos" at bounding box center [94, 386] width 175 height 27
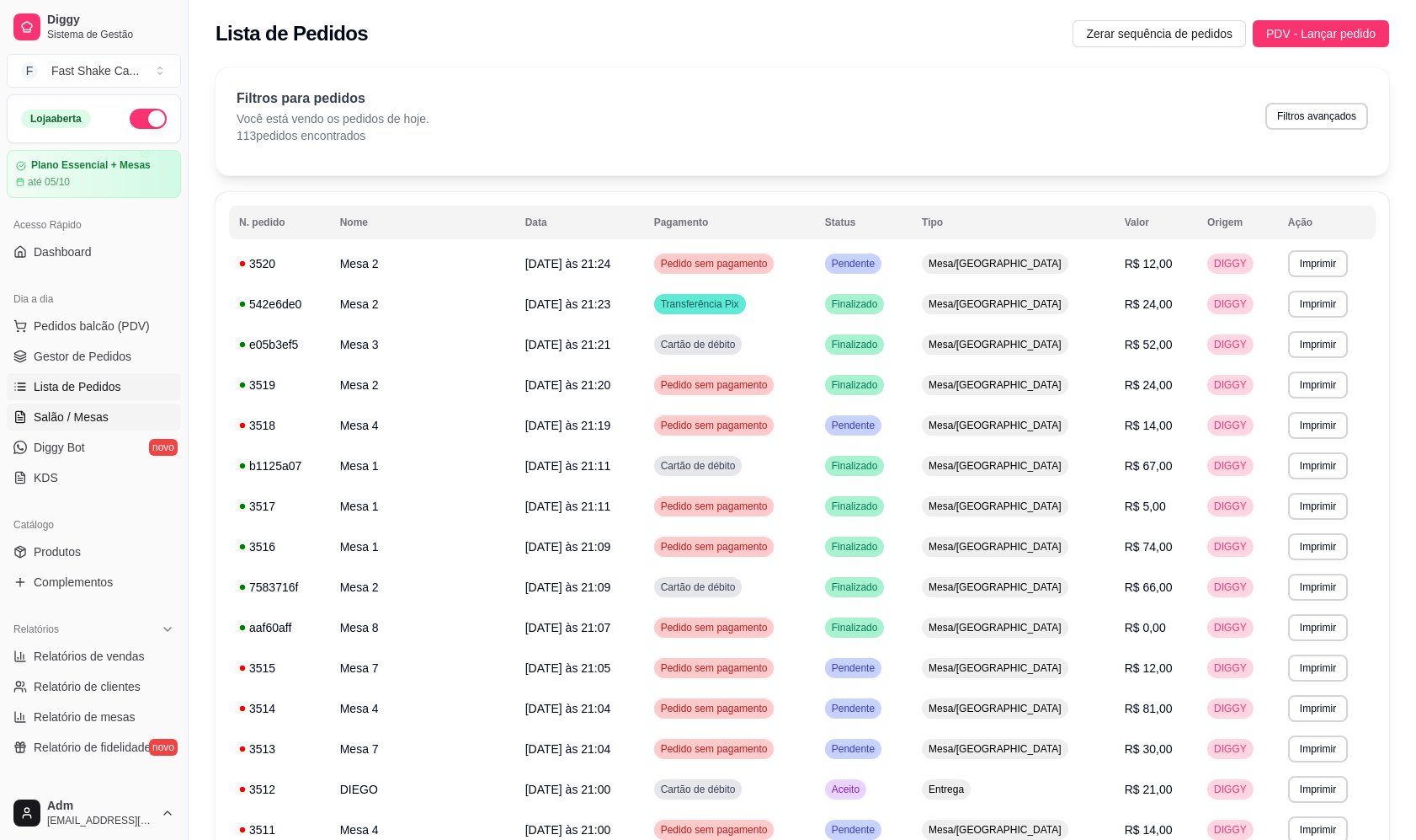
click at [100, 417] on span "Salão / Mesas" at bounding box center [70, 417] width 75 height 17
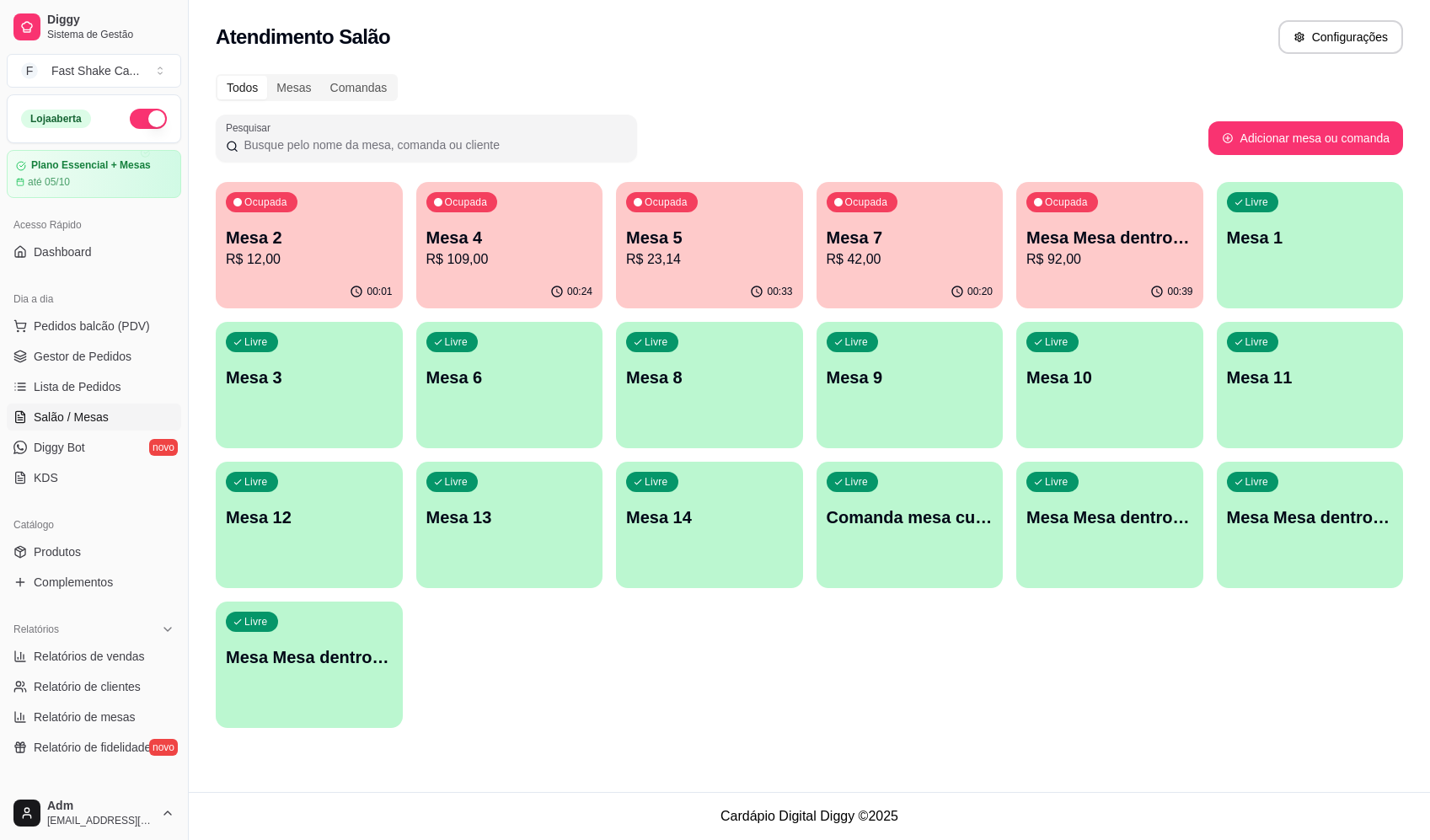
click at [340, 235] on p "Mesa 2" at bounding box center [310, 237] width 167 height 24
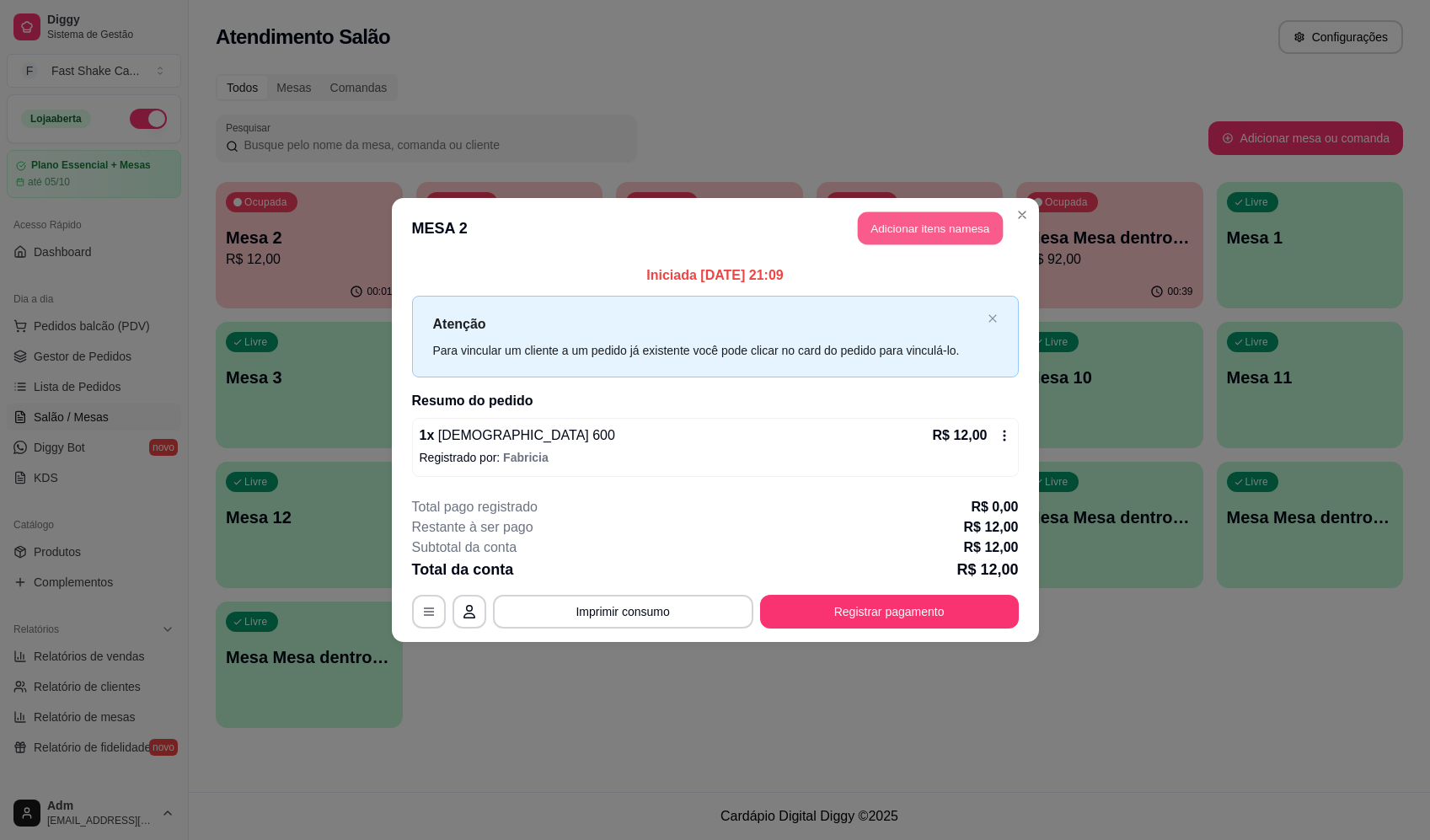
click at [936, 239] on button "Adicionar itens na mesa" at bounding box center [930, 229] width 145 height 33
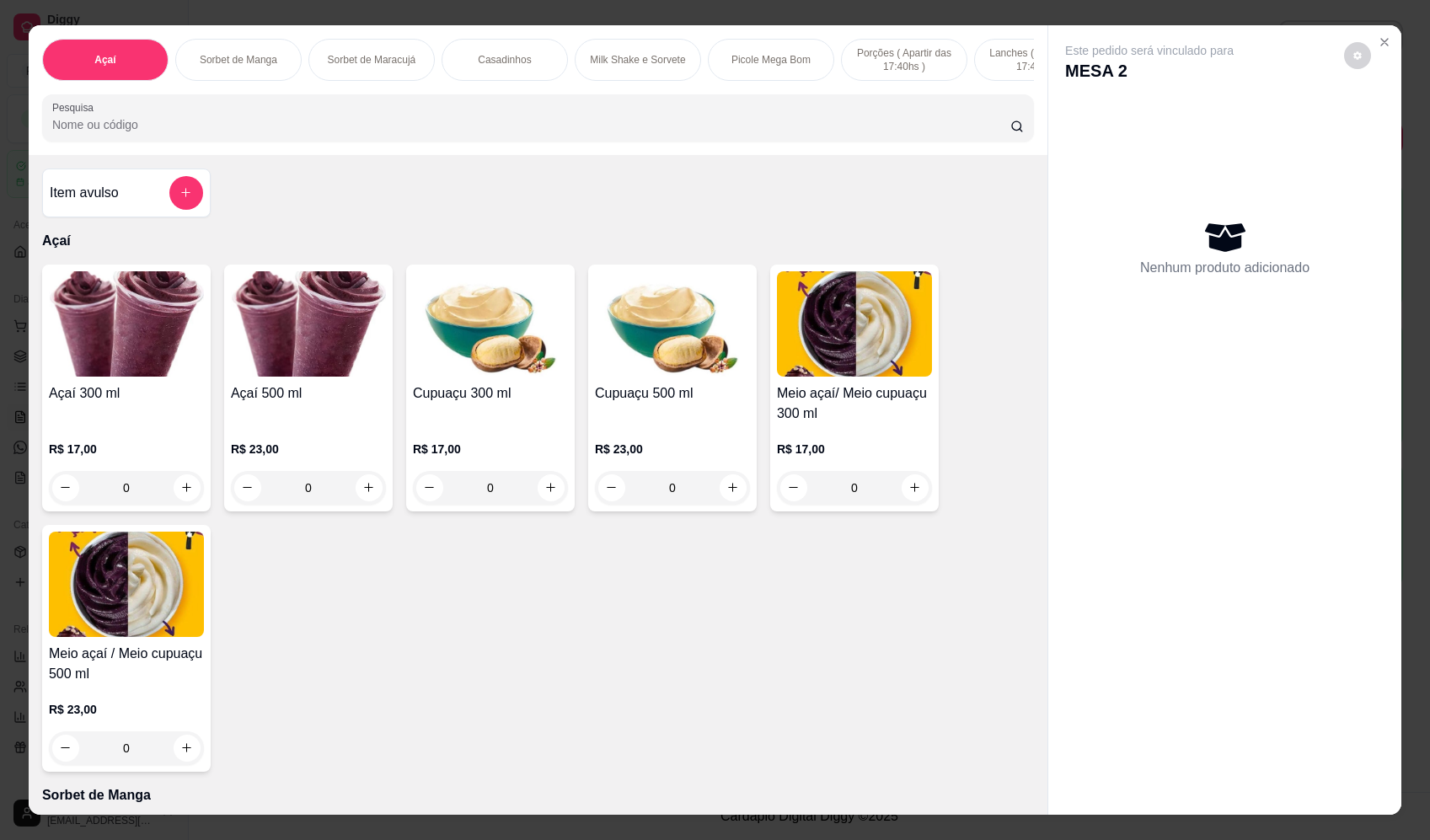
click at [183, 499] on div "0" at bounding box center [125, 487] width 155 height 33
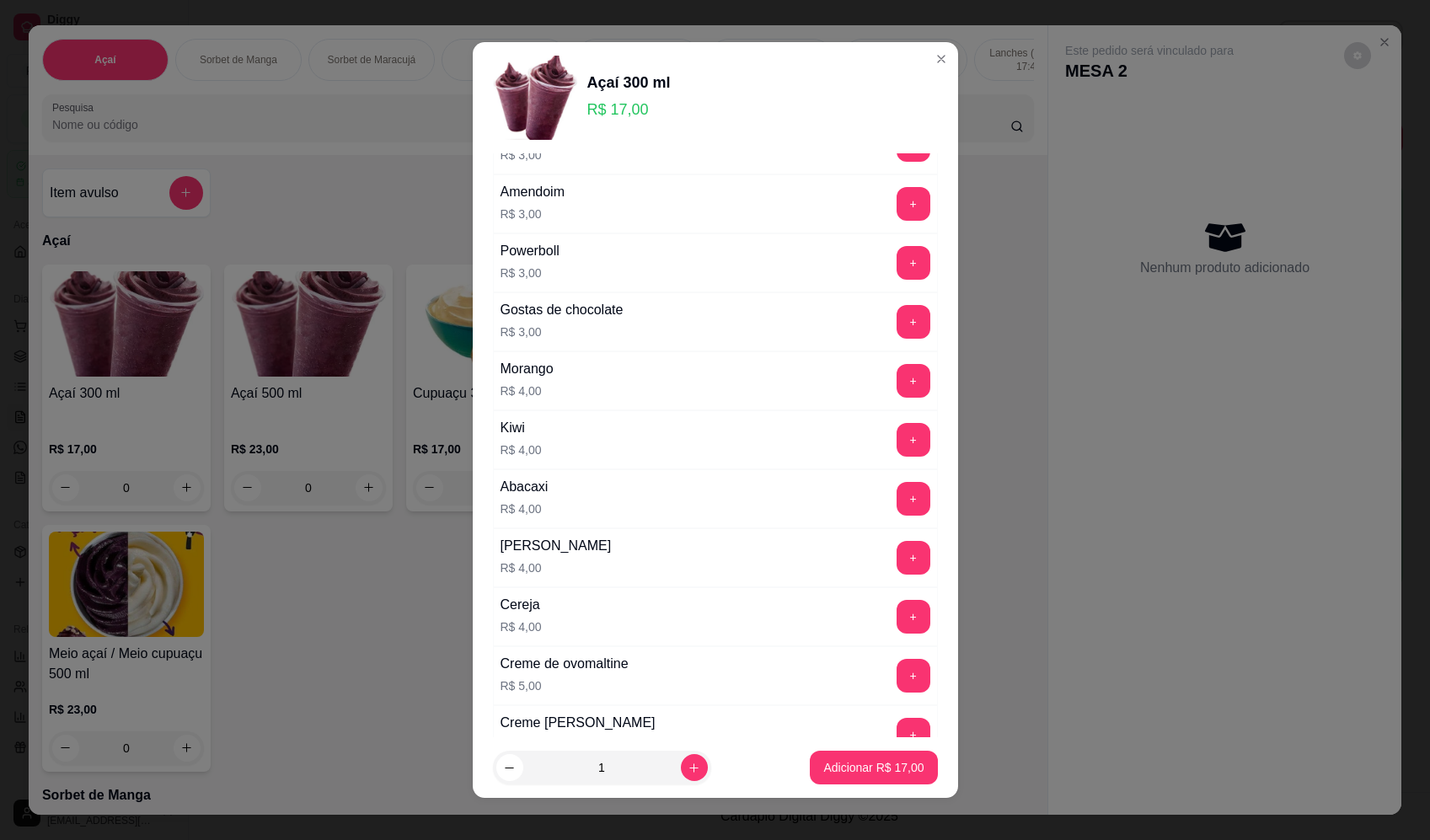
scroll to position [842, 0]
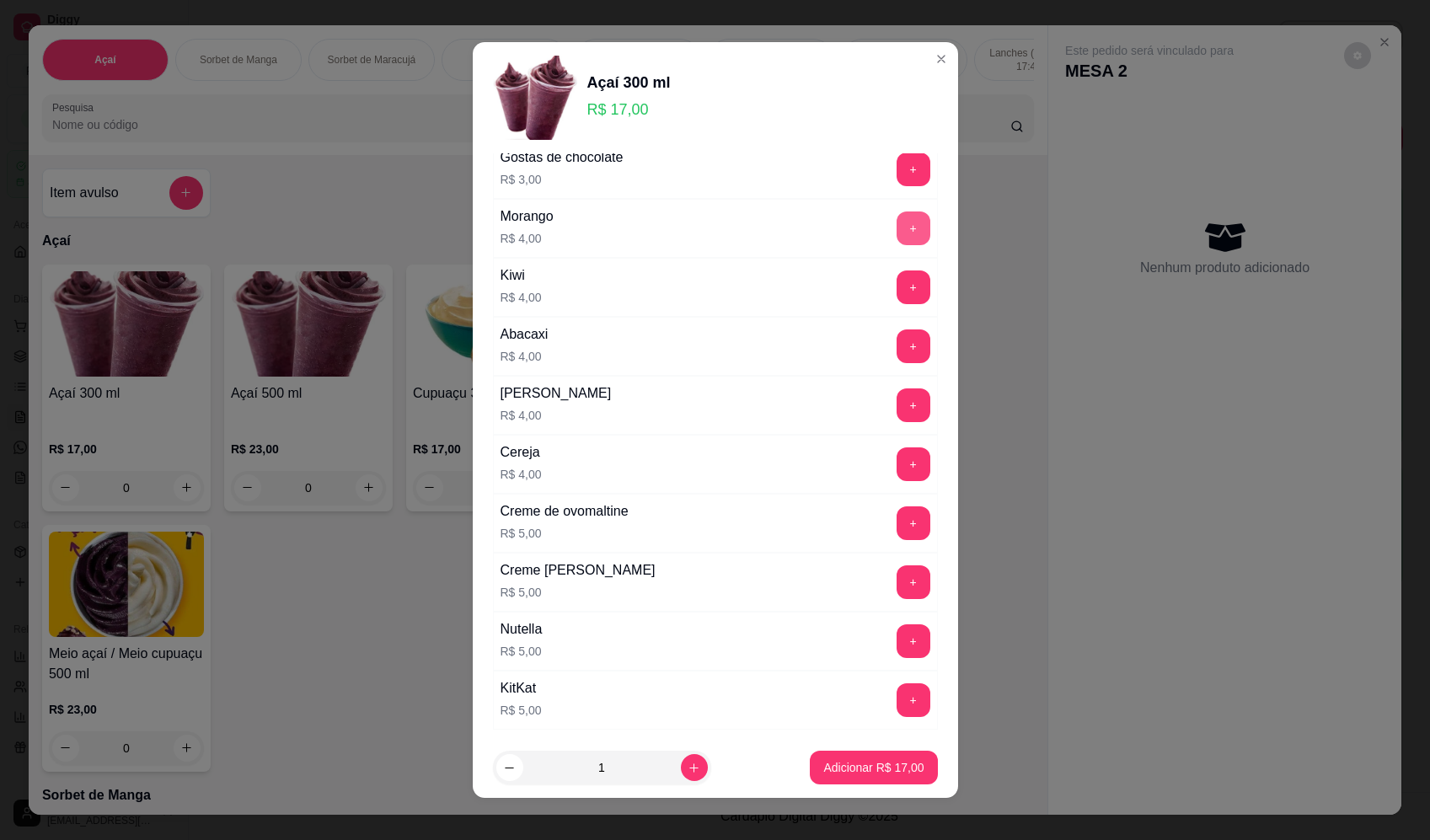
click at [896, 230] on button "+" at bounding box center [913, 228] width 33 height 33
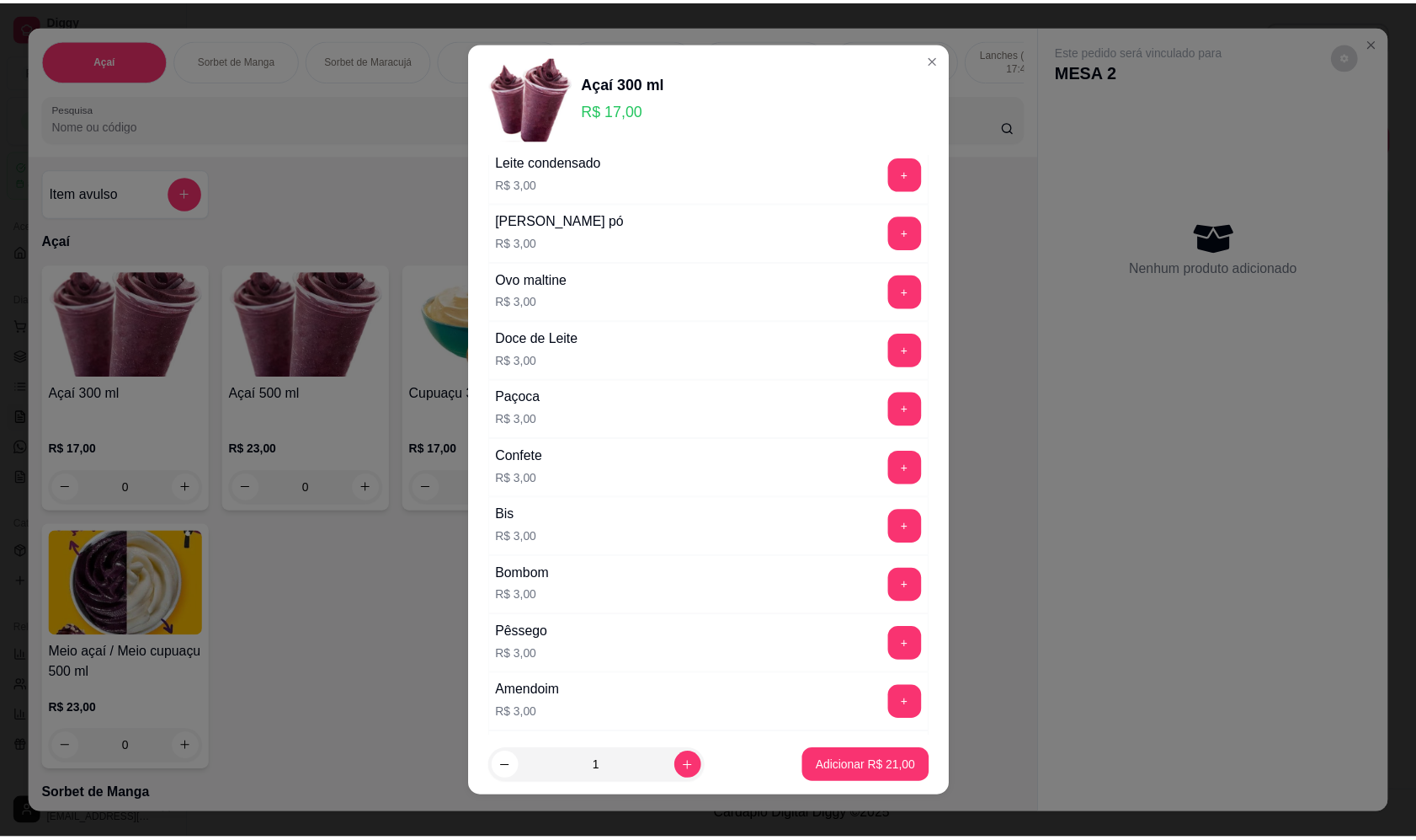
scroll to position [34, 0]
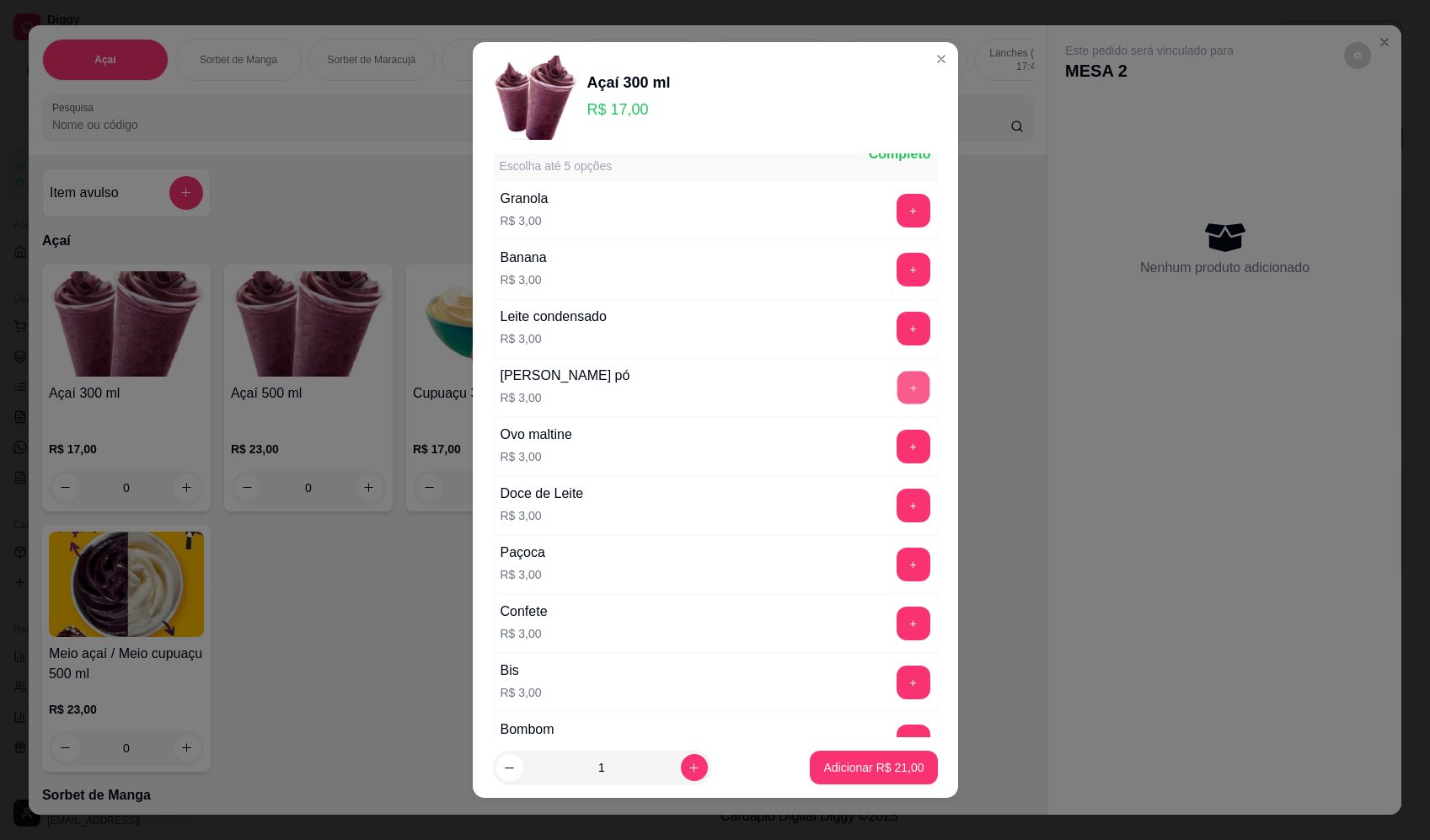
click at [896, 377] on button "+" at bounding box center [913, 386] width 33 height 33
click at [880, 763] on p "Adicionar R$ 24,00" at bounding box center [874, 766] width 98 height 16
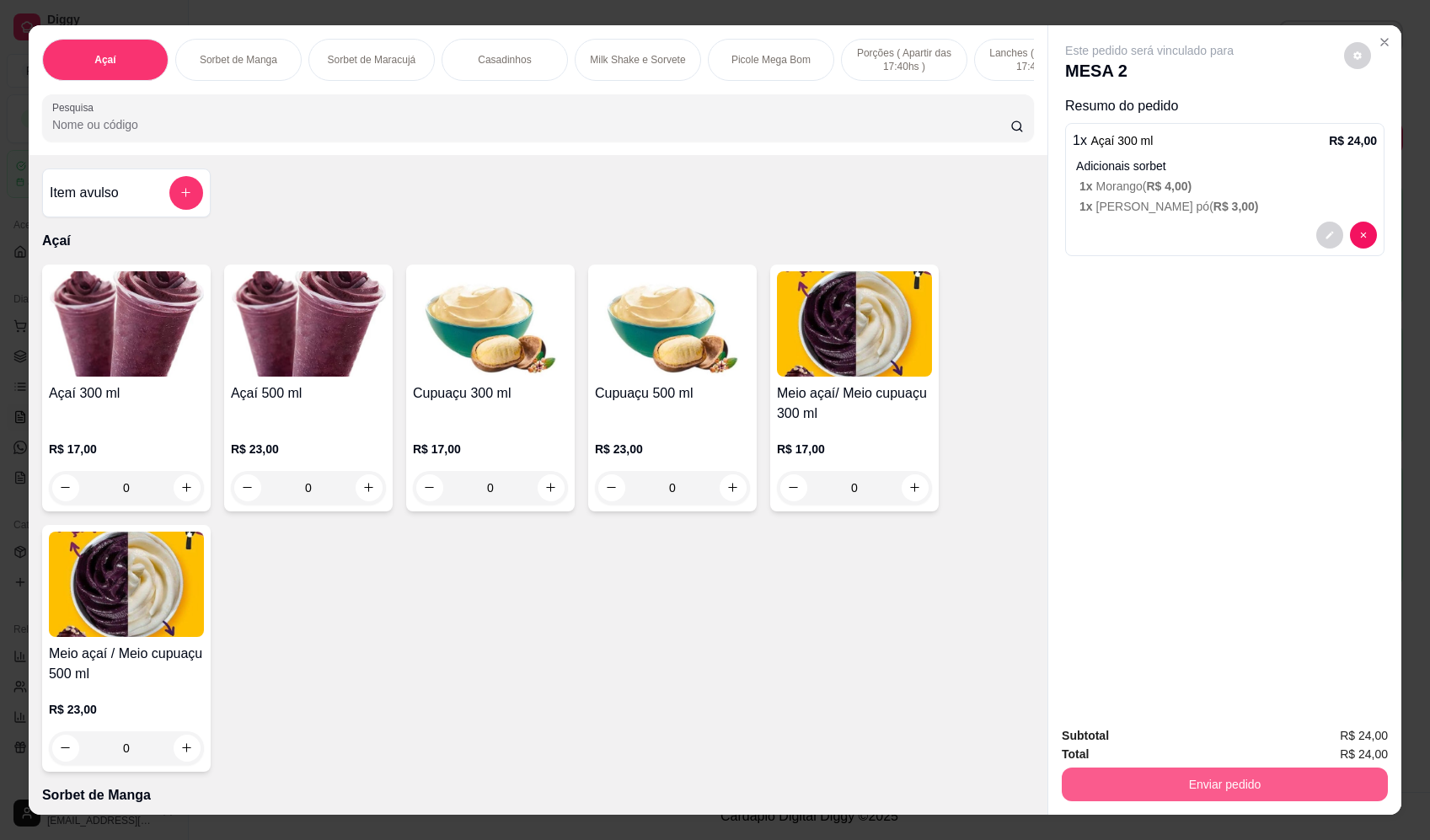
click at [1203, 779] on button "Enviar pedido" at bounding box center [1224, 783] width 326 height 33
click at [1340, 738] on button "Enviar pedido" at bounding box center [1344, 742] width 93 height 31
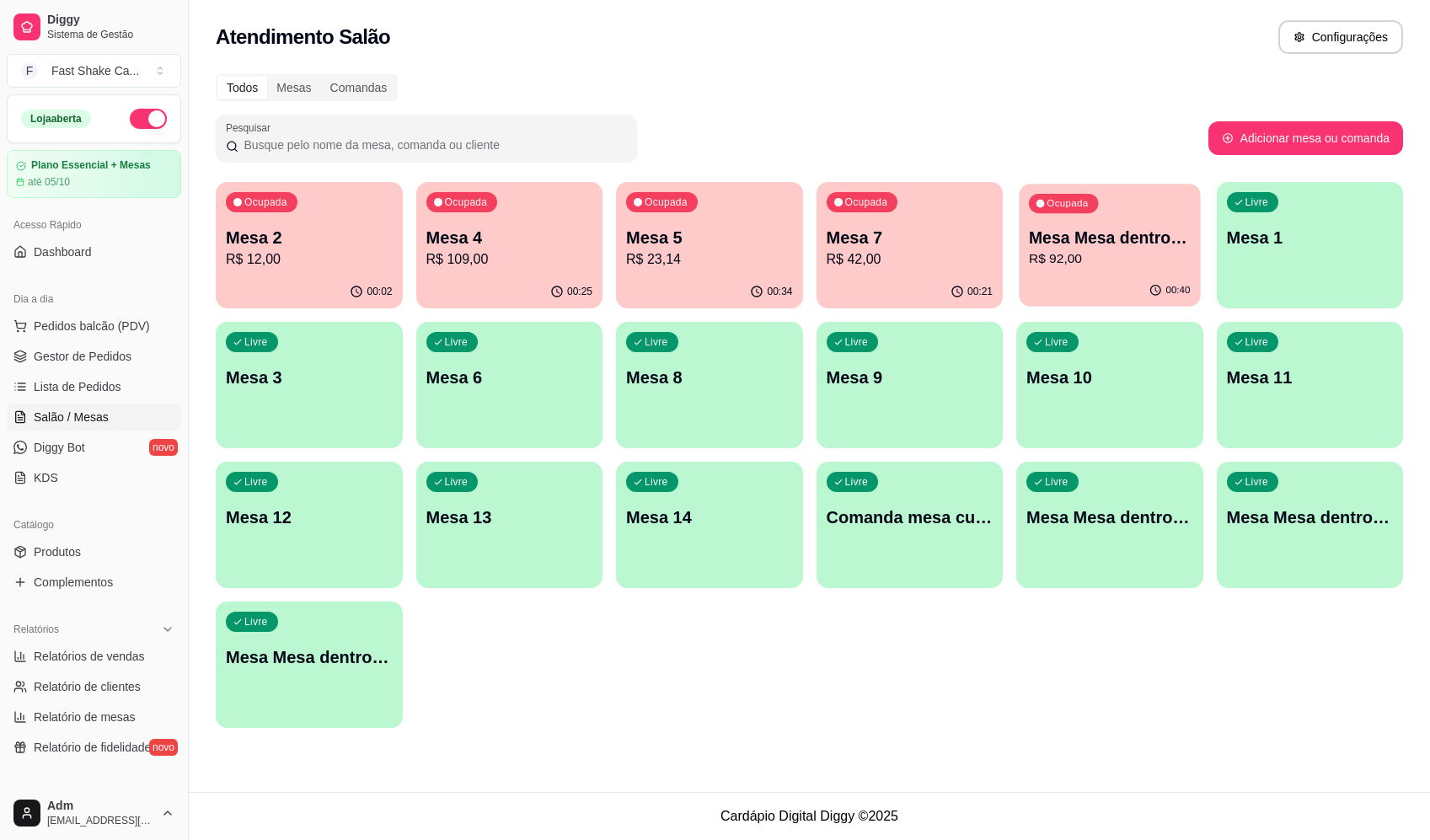
click at [1097, 254] on p "R$ 92,00" at bounding box center [1109, 259] width 161 height 19
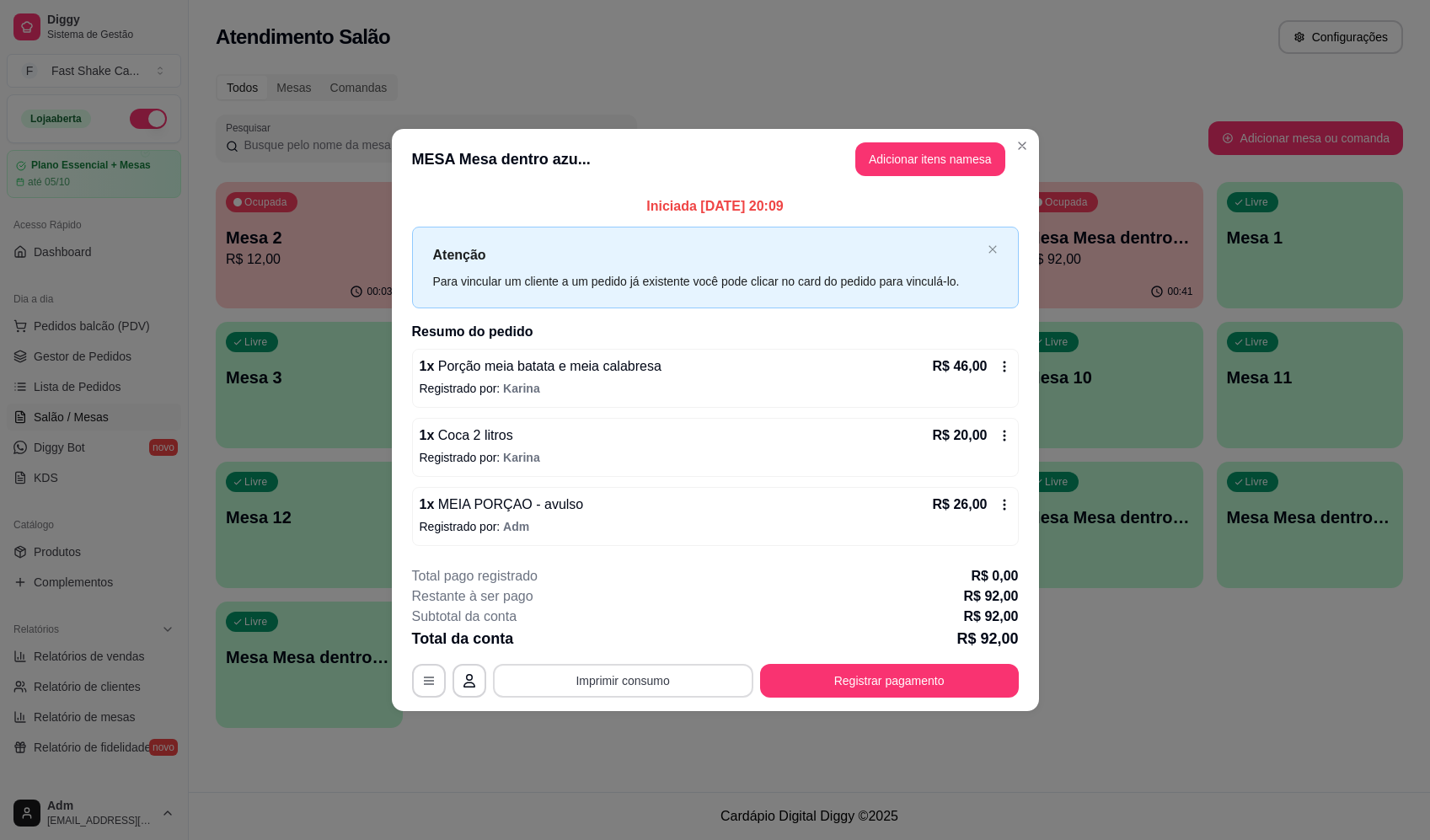
click at [714, 679] on button "Imprimir consumo" at bounding box center [623, 680] width 260 height 33
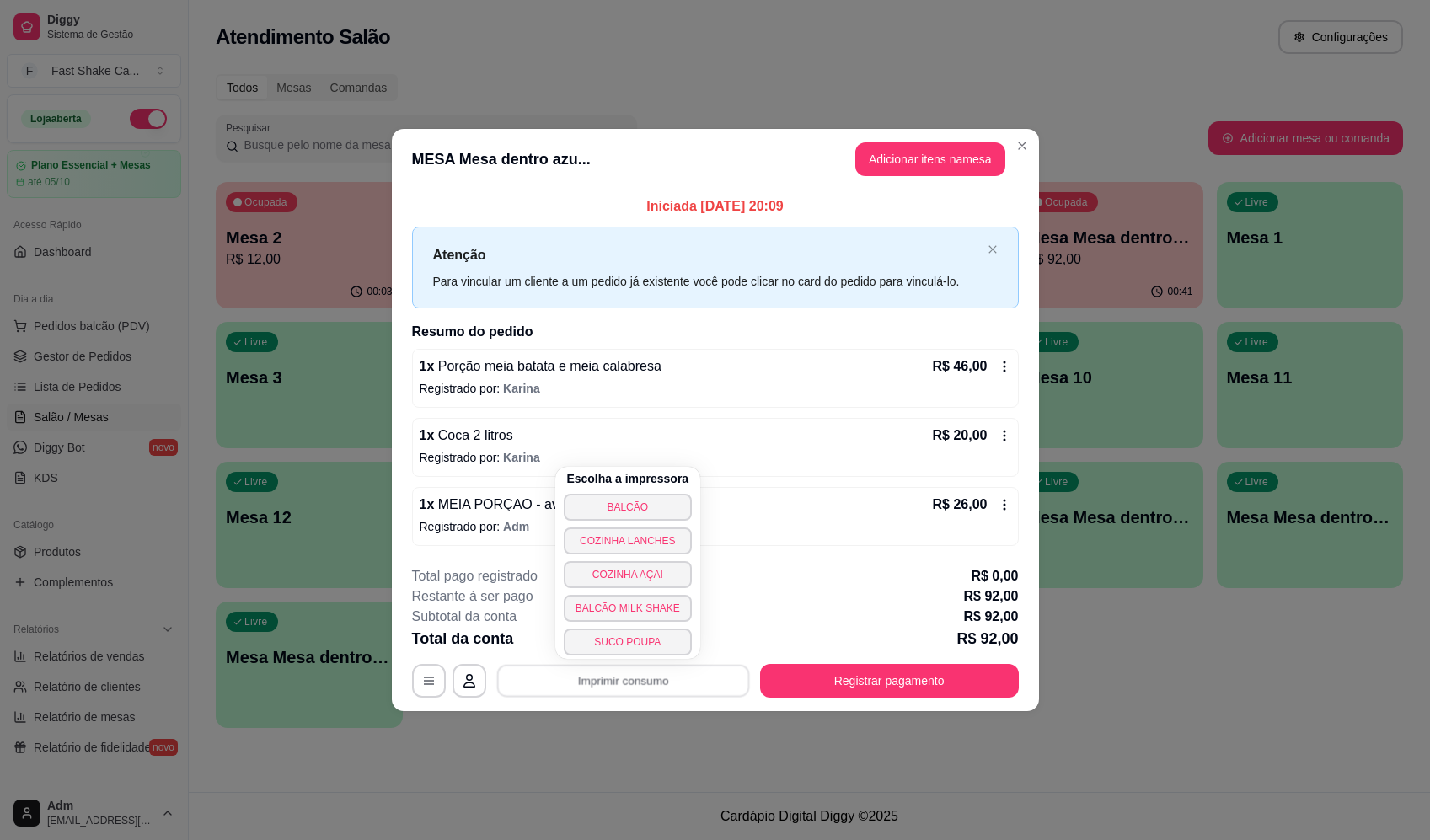
click at [682, 512] on div "Escolha a impressora BALCÃO COZINHA LANCHES COZINHA AÇAI BALCÃO MILK SHAKE SUCO…" at bounding box center [628, 563] width 145 height 192
click at [672, 505] on button "BALCÃO" at bounding box center [628, 507] width 128 height 27
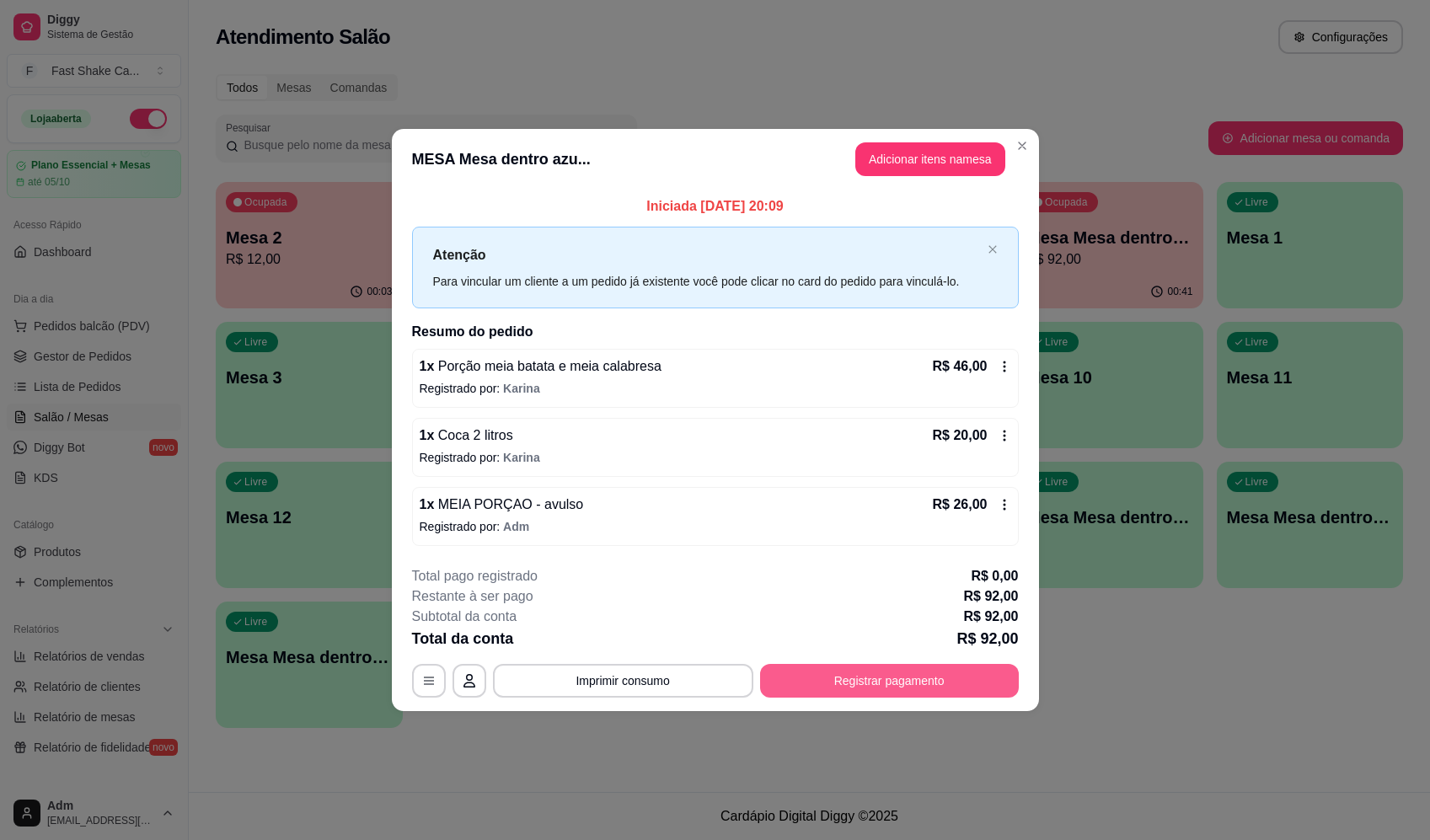
click at [921, 669] on button "Registrar pagamento" at bounding box center [889, 680] width 258 height 33
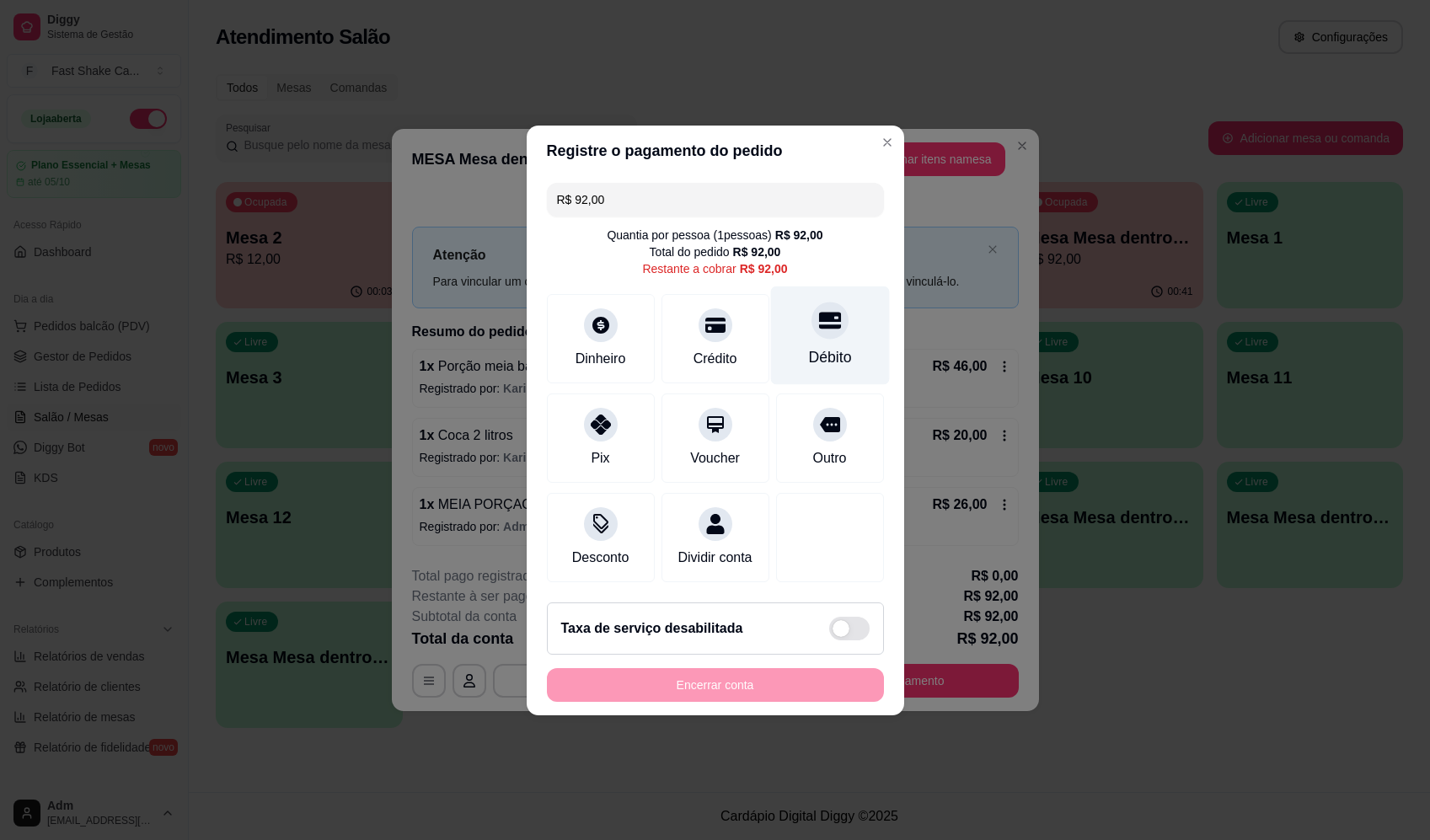
click at [822, 325] on div at bounding box center [829, 320] width 37 height 37
type input "R$ 0,00"
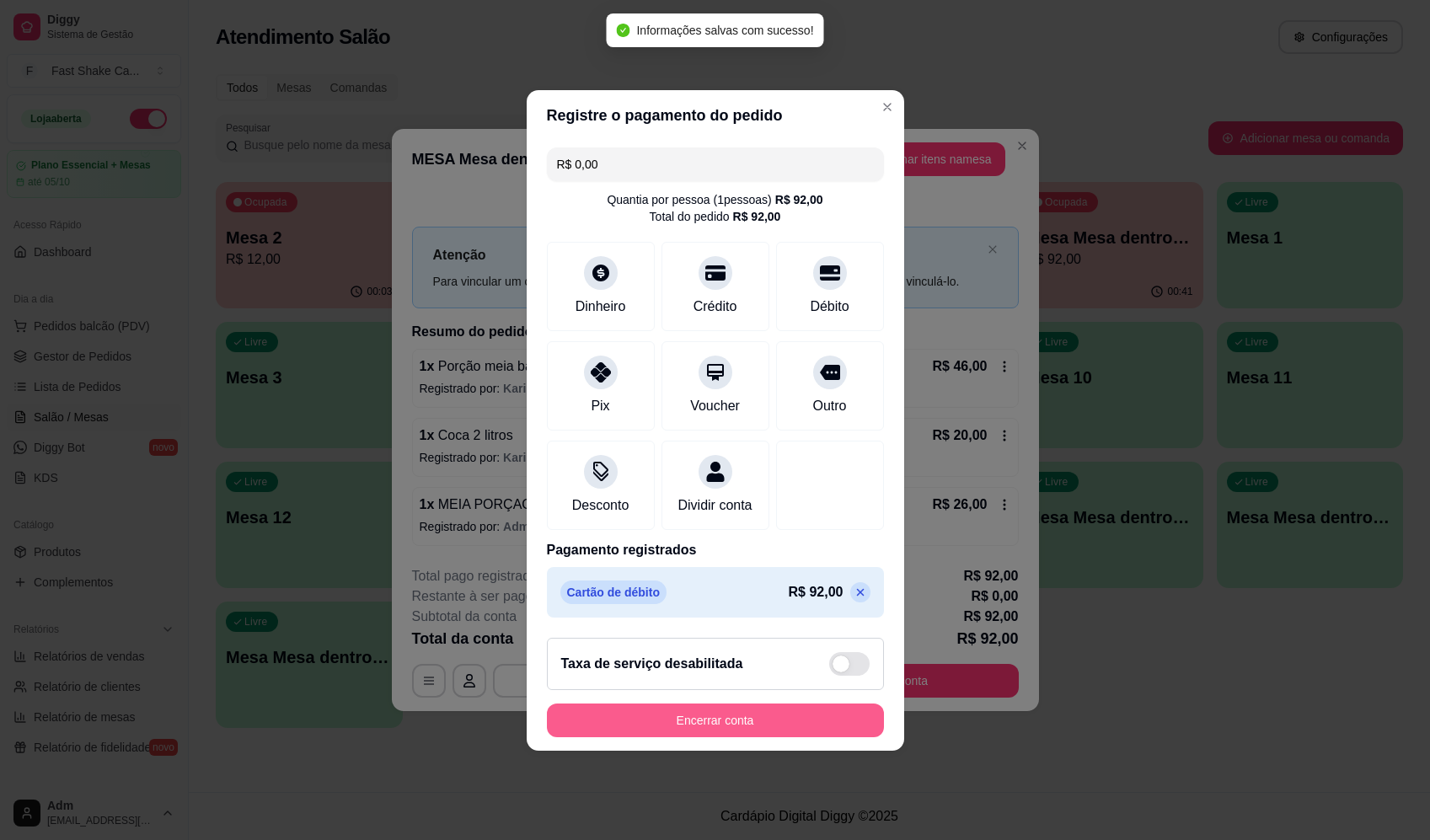
click at [795, 728] on button "Encerrar conta" at bounding box center [715, 719] width 337 height 33
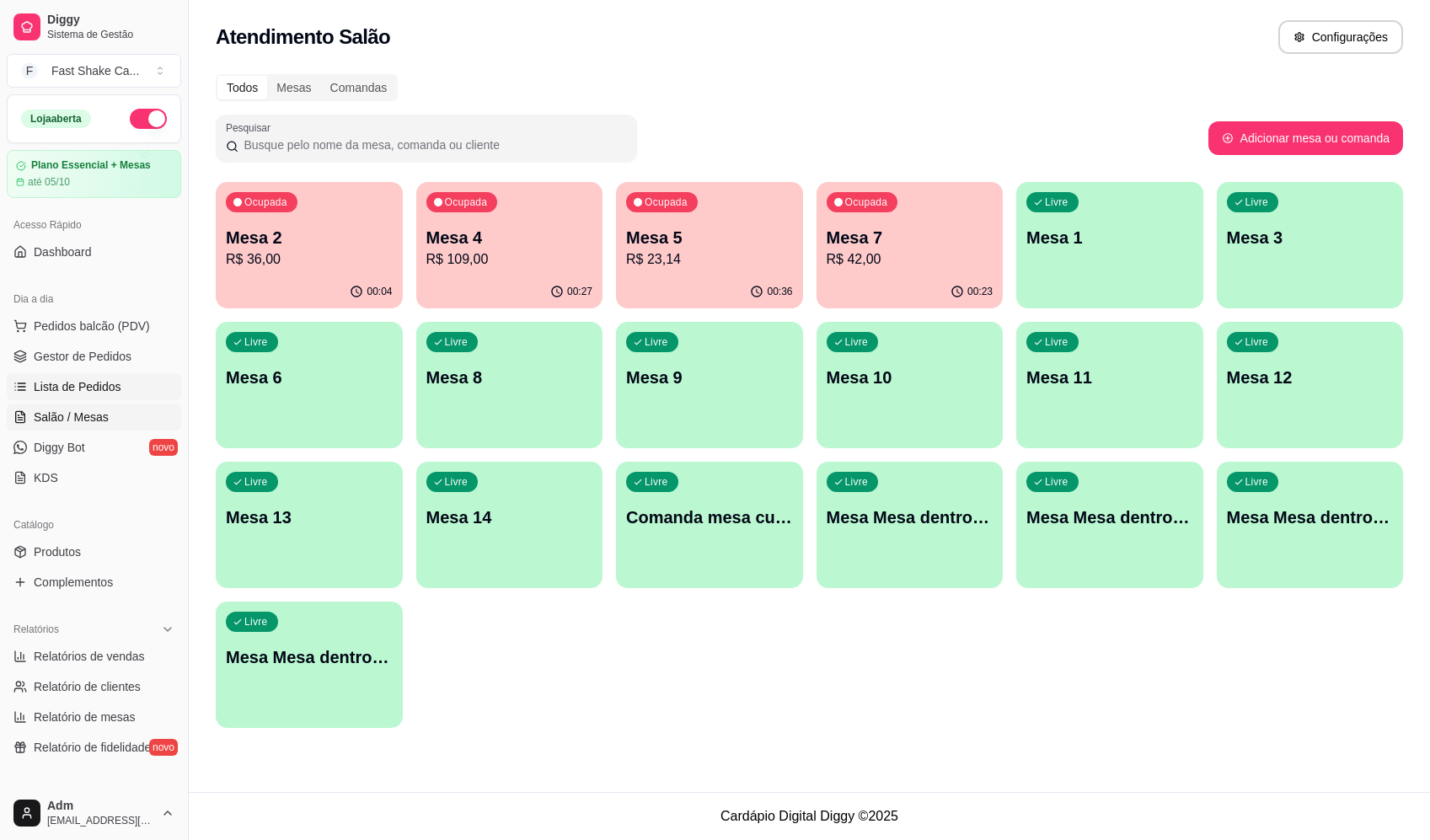
click at [79, 381] on span "Lista de Pedidos" at bounding box center [77, 386] width 87 height 17
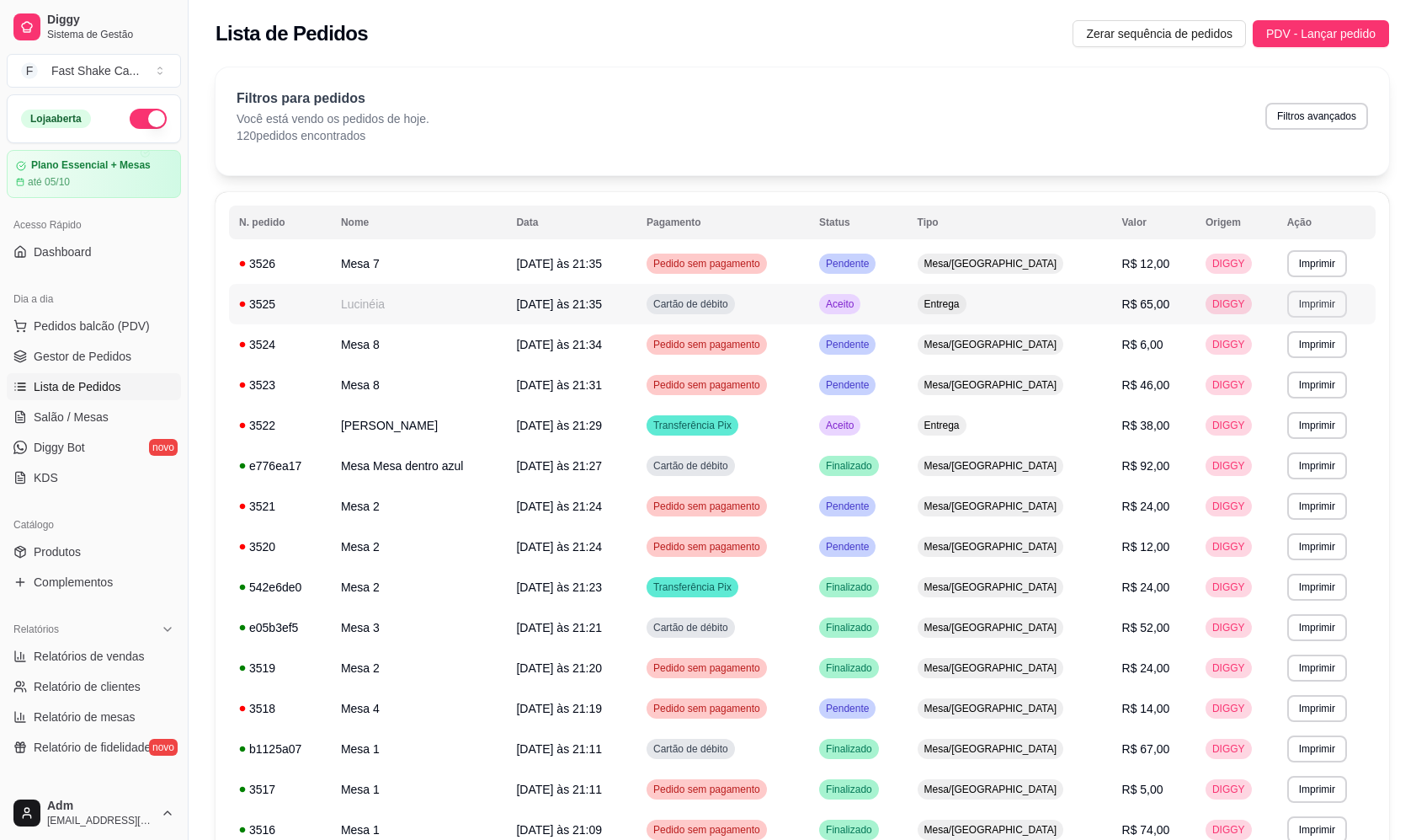
click at [1318, 308] on button "Imprimir" at bounding box center [1317, 304] width 60 height 27
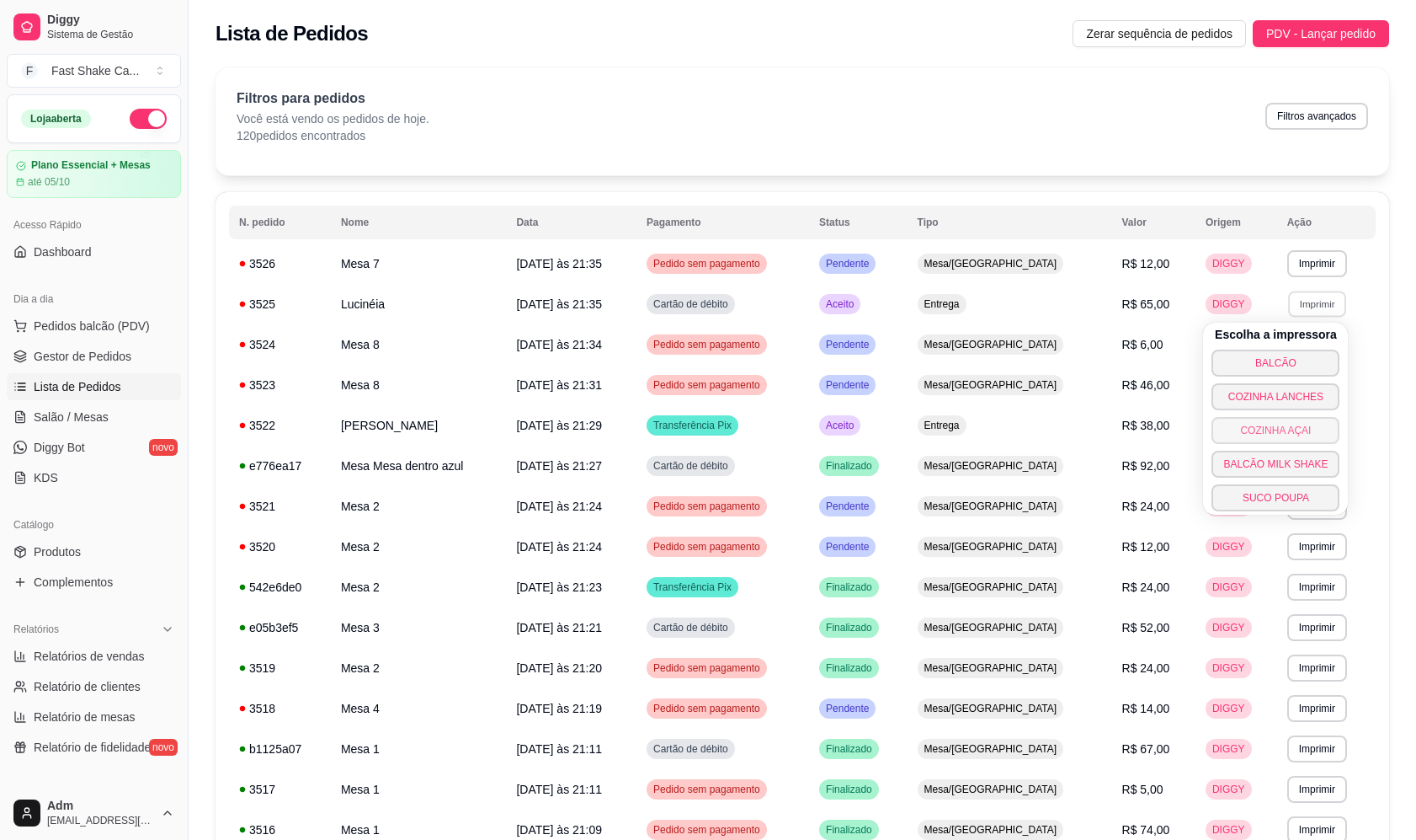
click at [1287, 439] on button "COZINHA AÇAI" at bounding box center [1276, 430] width 128 height 27
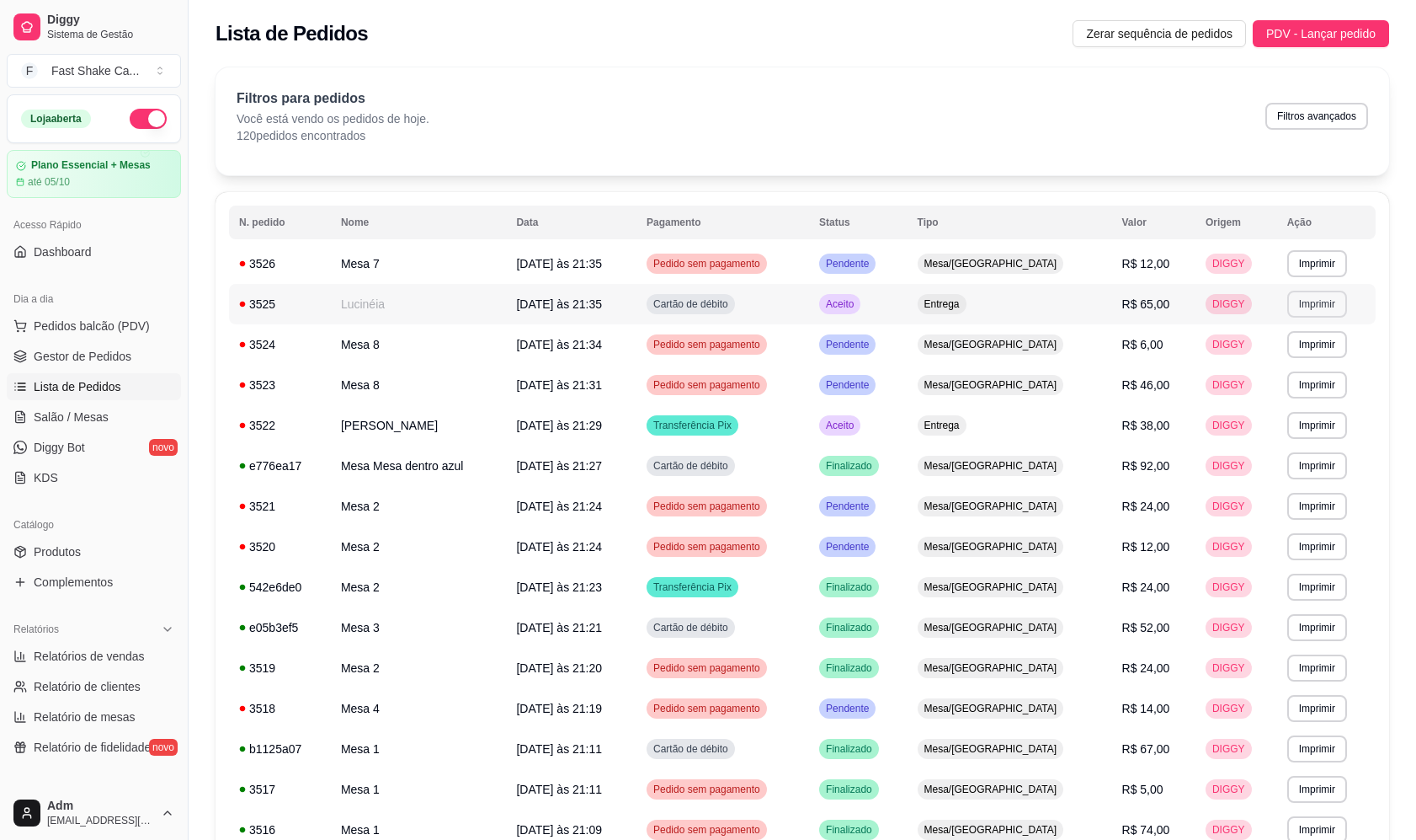
click at [1307, 310] on button "Imprimir" at bounding box center [1317, 304] width 60 height 27
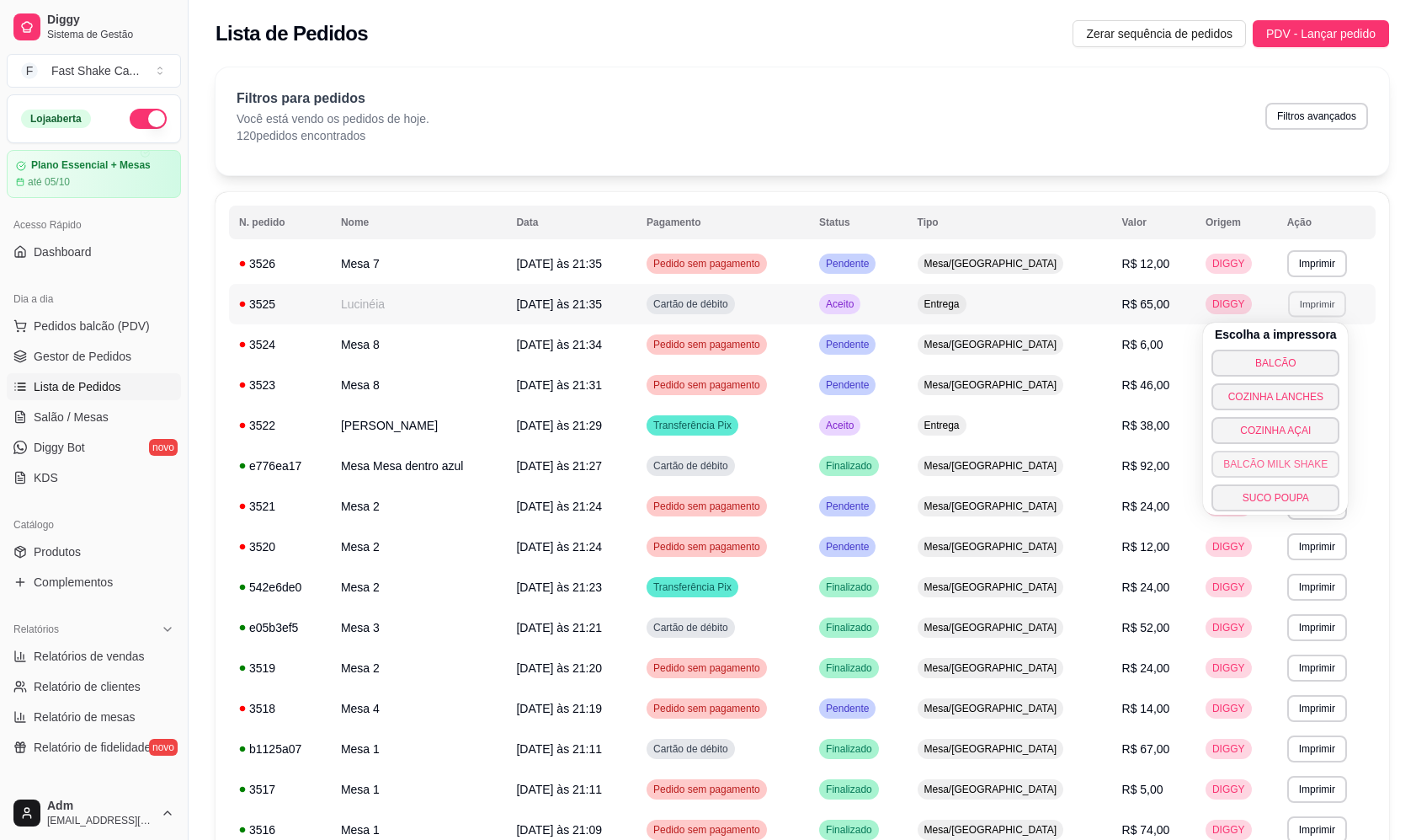
click at [1286, 463] on button "BALCÃO MILK SHAKE" at bounding box center [1276, 464] width 128 height 27
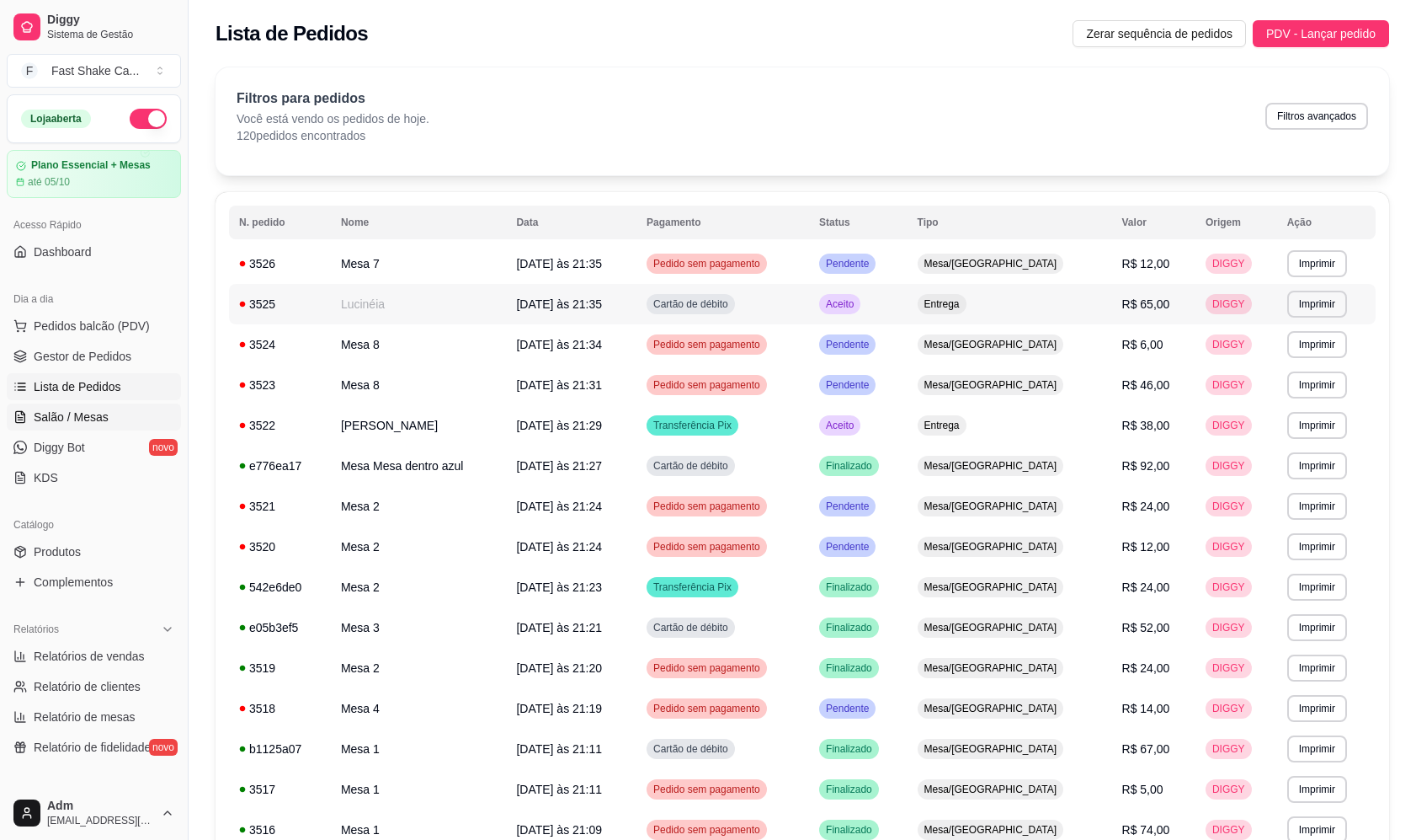
click at [127, 421] on link "Salão / Mesas" at bounding box center [94, 417] width 175 height 27
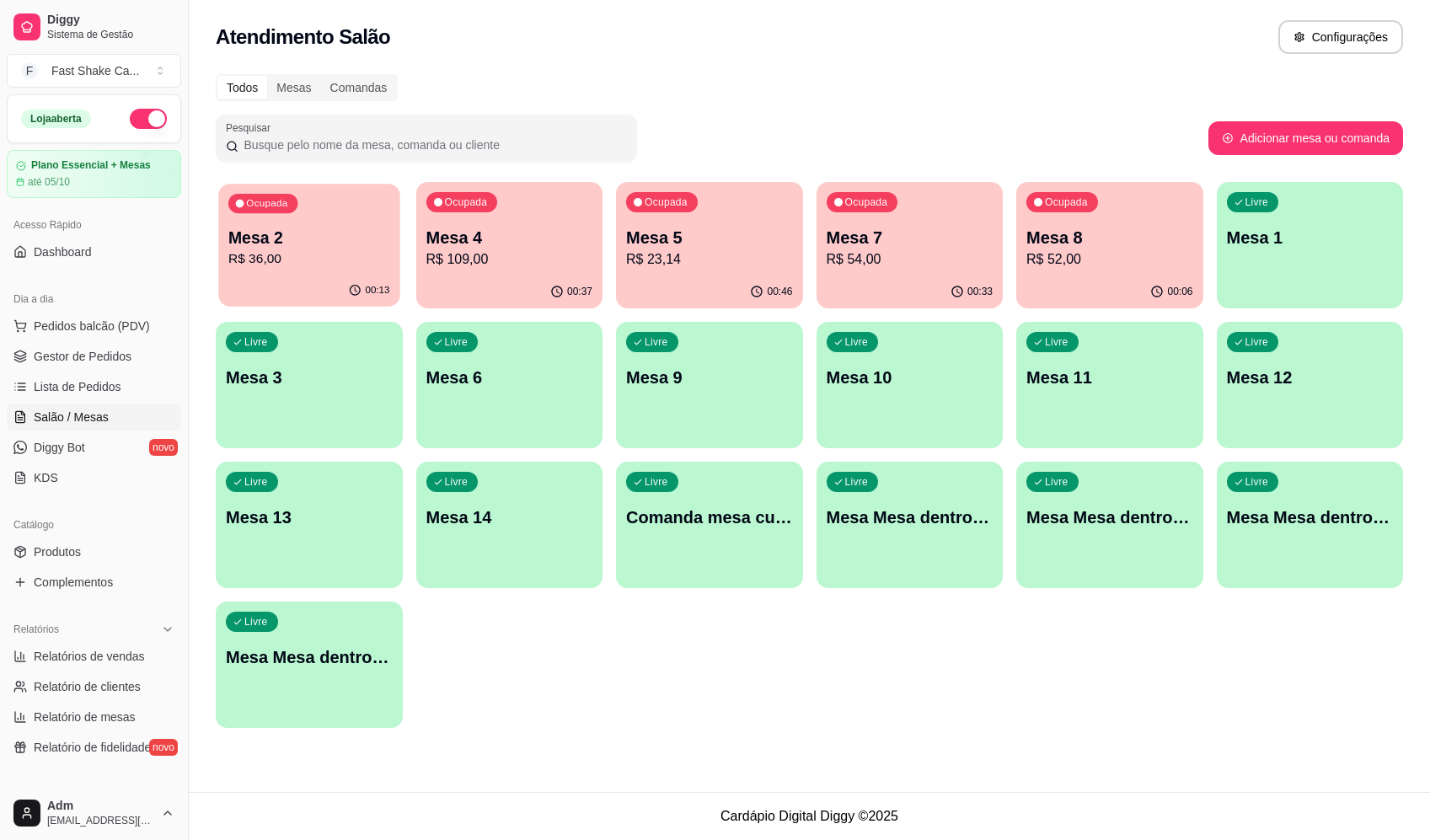
click at [318, 236] on p "Mesa 2" at bounding box center [309, 238] width 161 height 23
click at [1241, 246] on p "Mesa 1" at bounding box center [1310, 237] width 167 height 24
click at [92, 377] on link "Lista de Pedidos" at bounding box center [94, 386] width 175 height 27
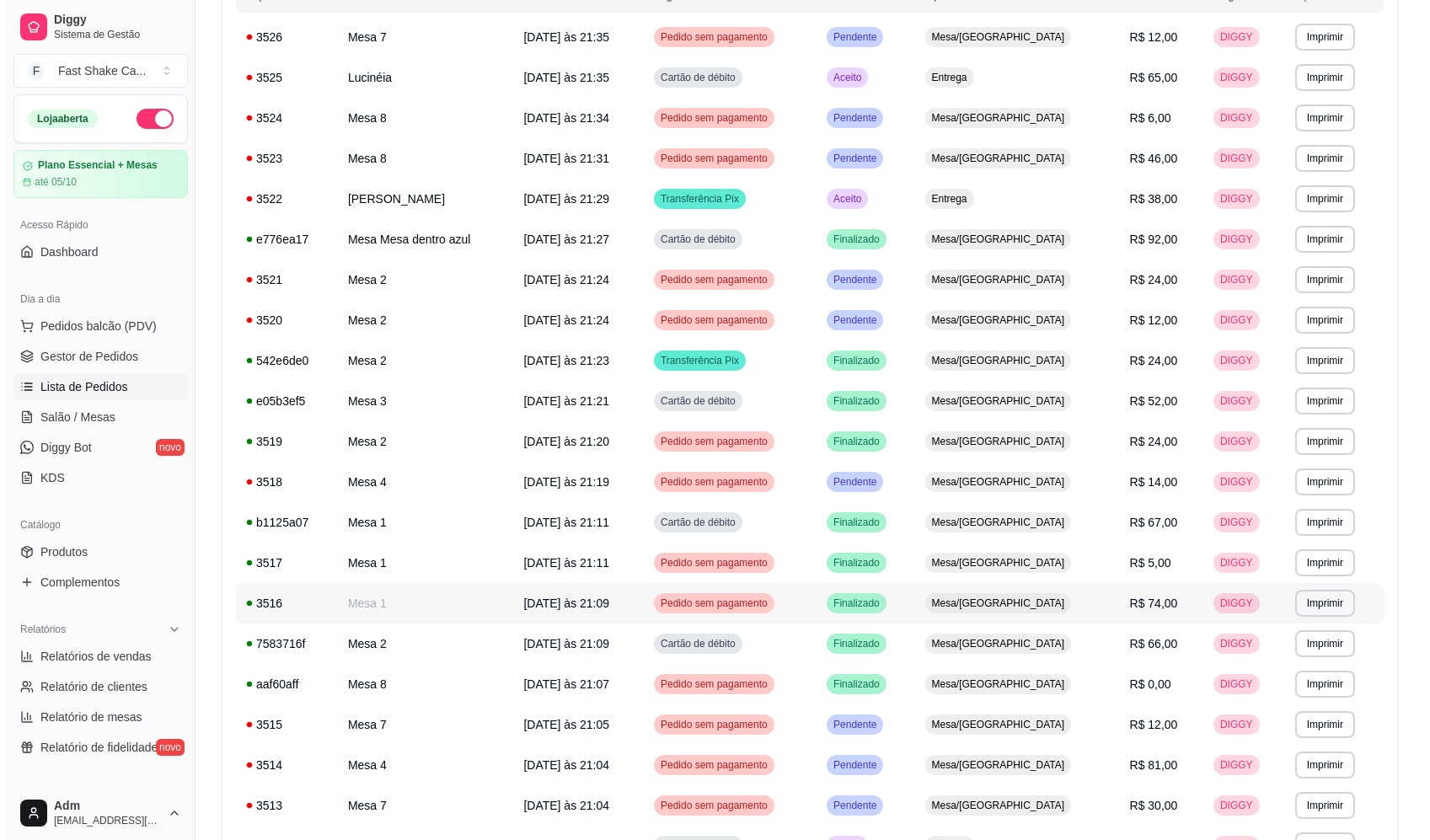
scroll to position [252, 0]
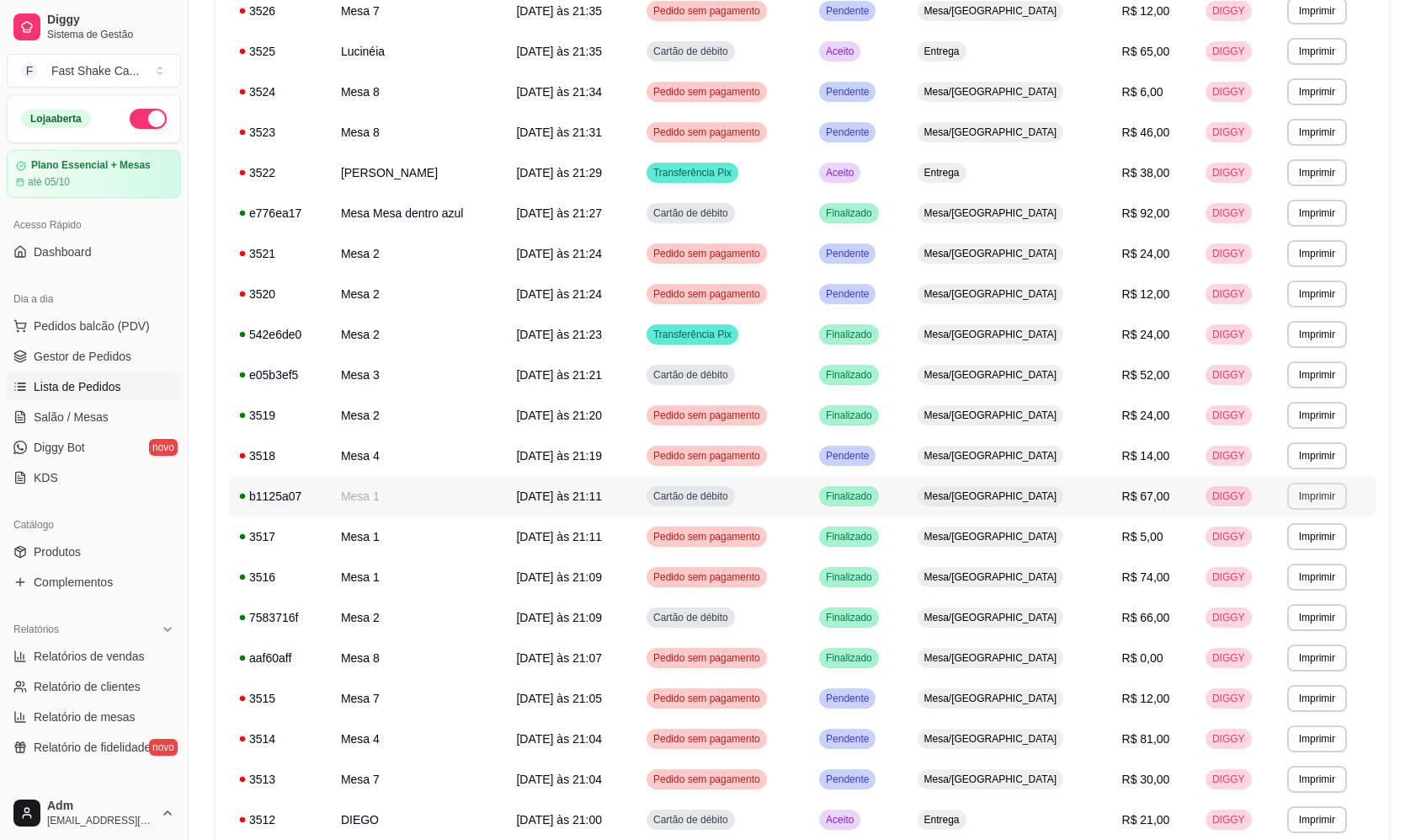
click at [1319, 500] on button "Imprimir" at bounding box center [1317, 495] width 60 height 27
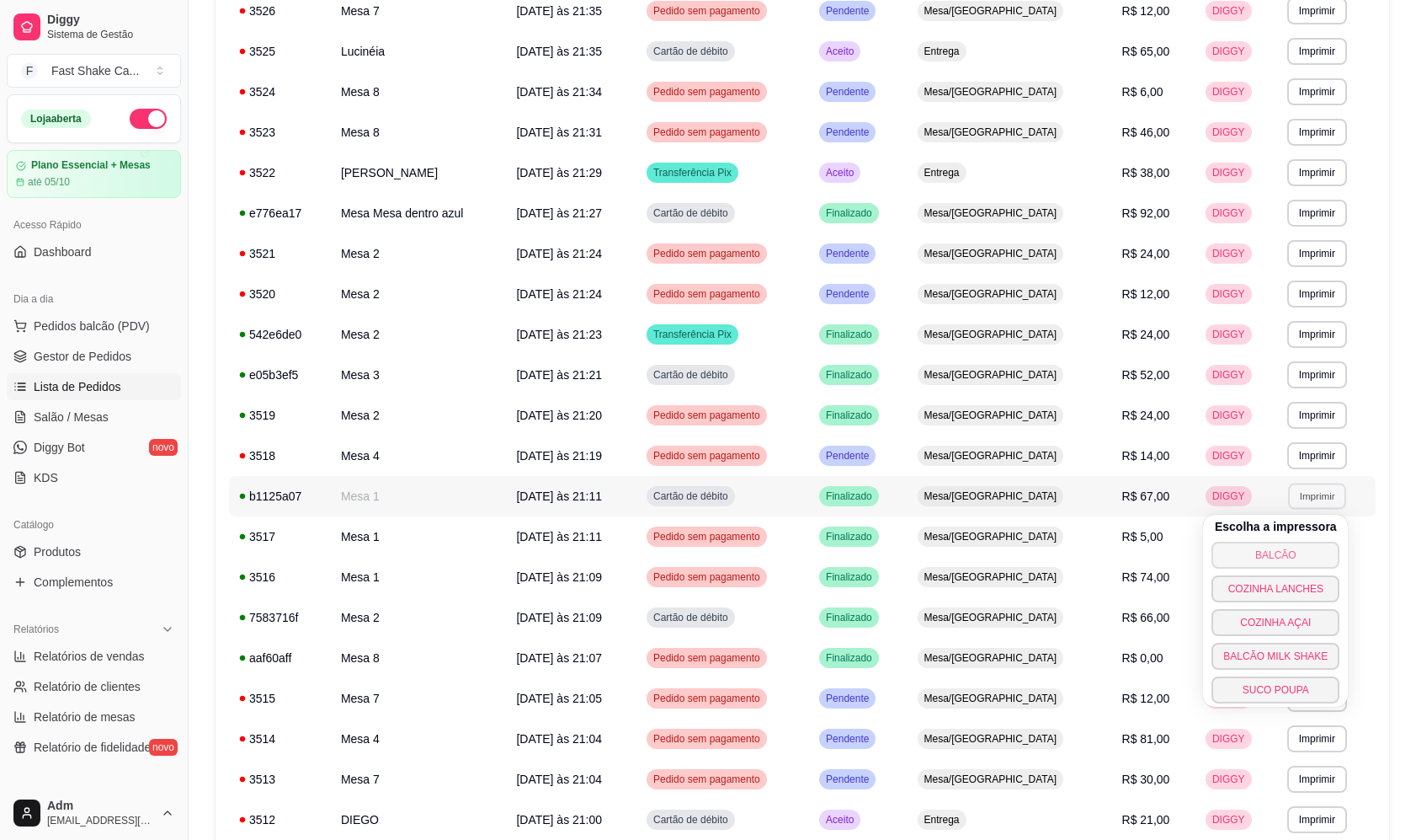
click at [1297, 550] on button "BALCÃO" at bounding box center [1276, 555] width 128 height 27
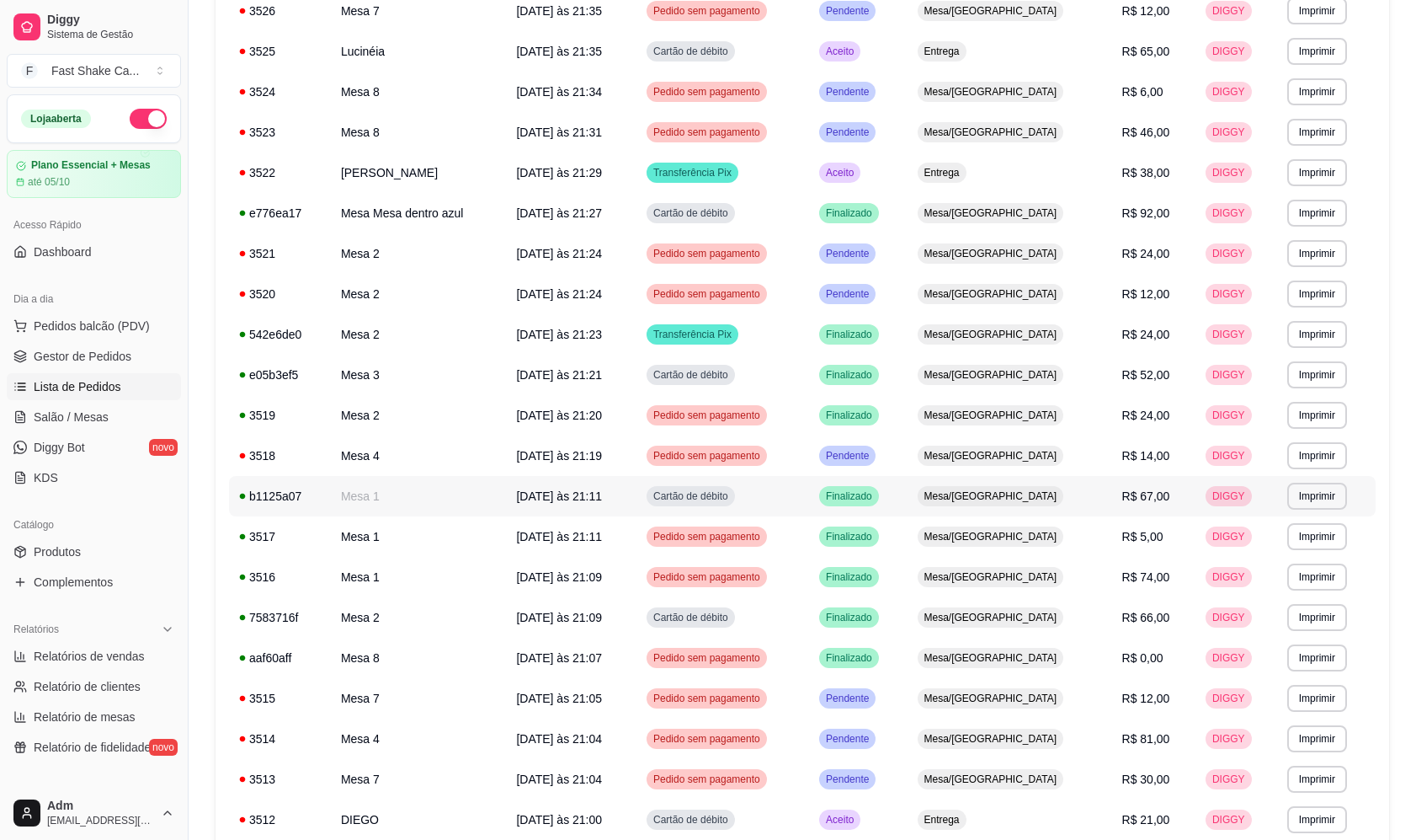
click at [732, 495] on span "Cartão de débito" at bounding box center [691, 495] width 82 height 13
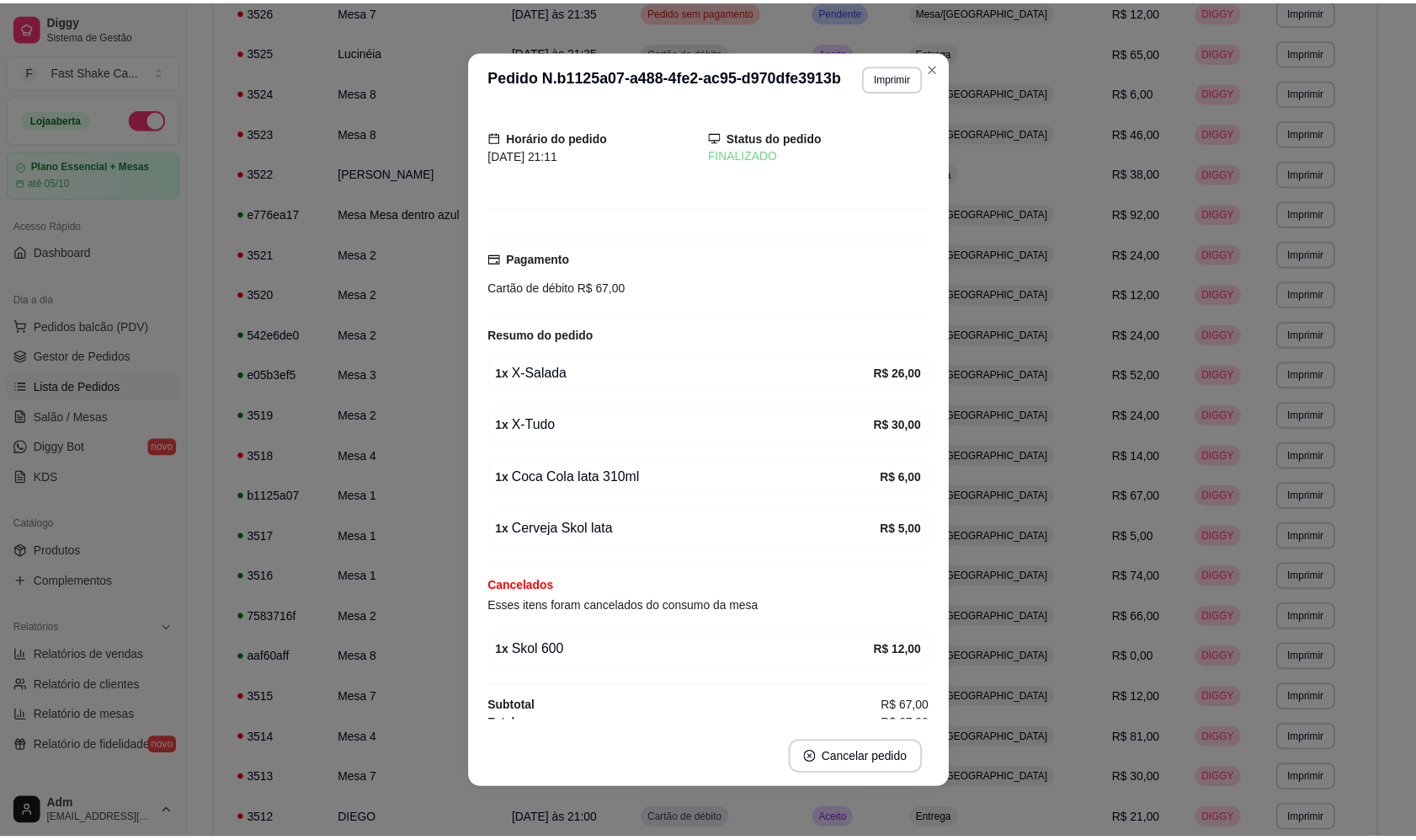
scroll to position [0, 0]
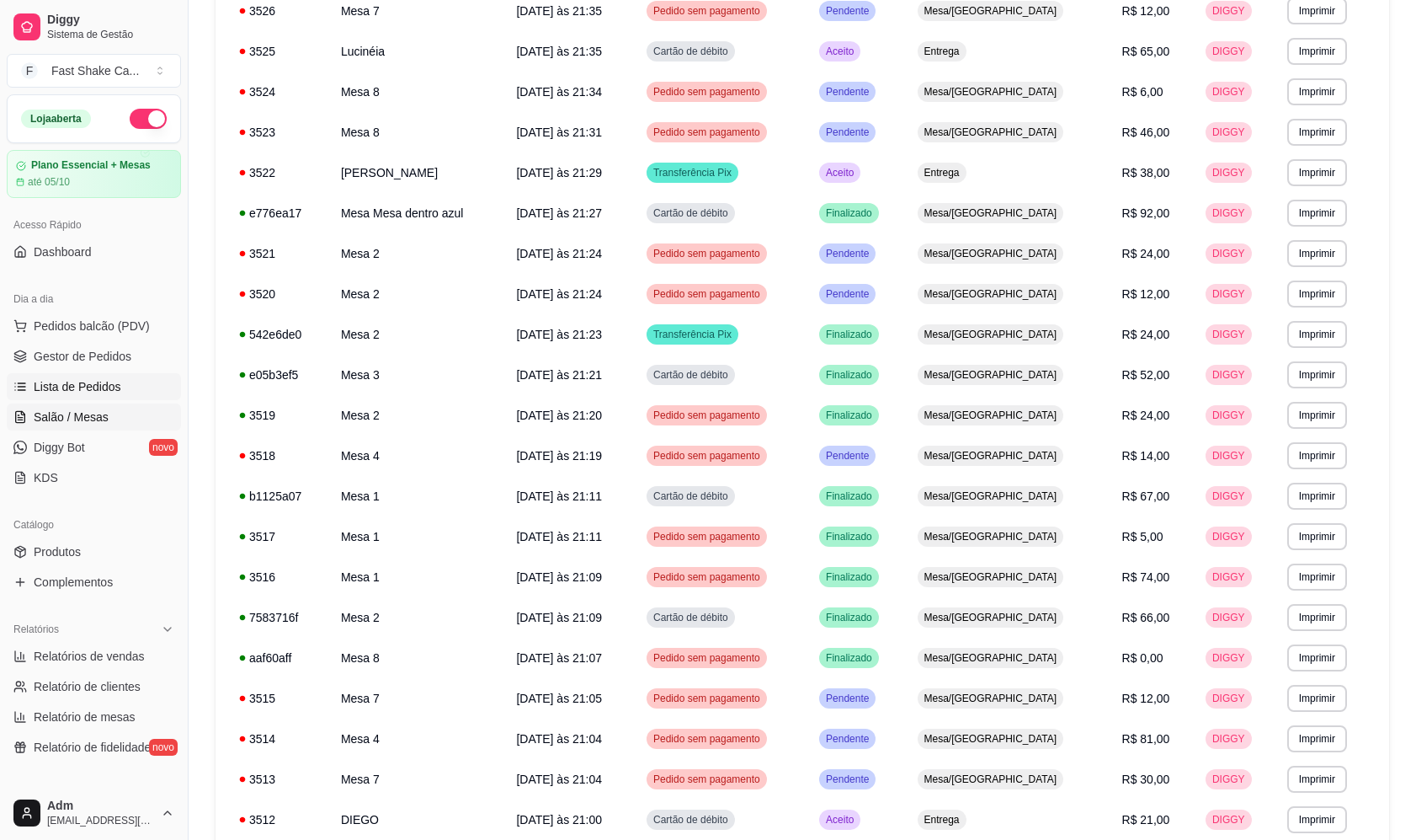
click at [79, 420] on span "Salão / Mesas" at bounding box center [70, 417] width 75 height 17
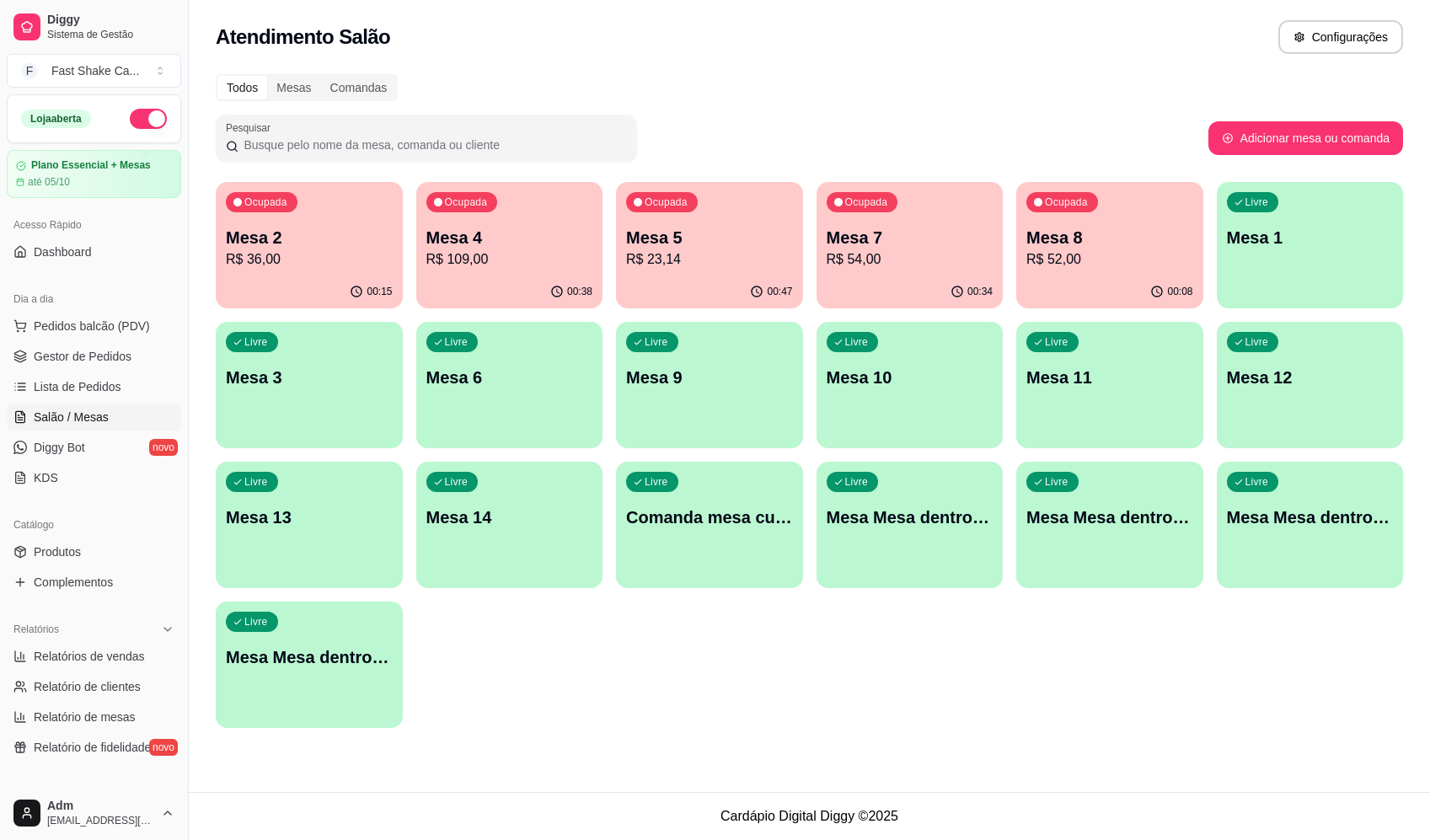
click at [557, 223] on div "Ocupada Mesa 4 R$ 109,00" at bounding box center [509, 229] width 187 height 93
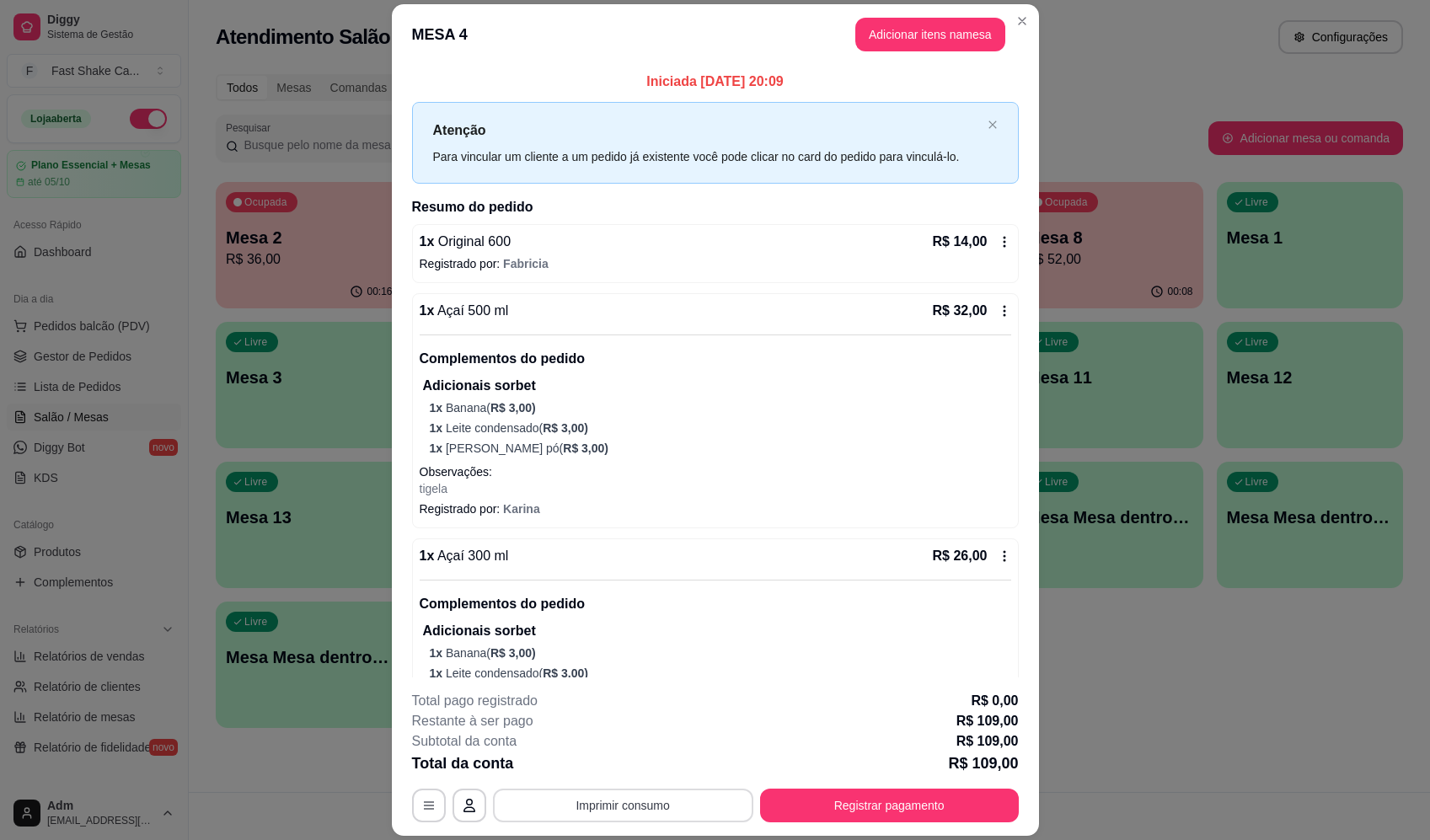
click at [639, 795] on button "Imprimir consumo" at bounding box center [623, 804] width 260 height 33
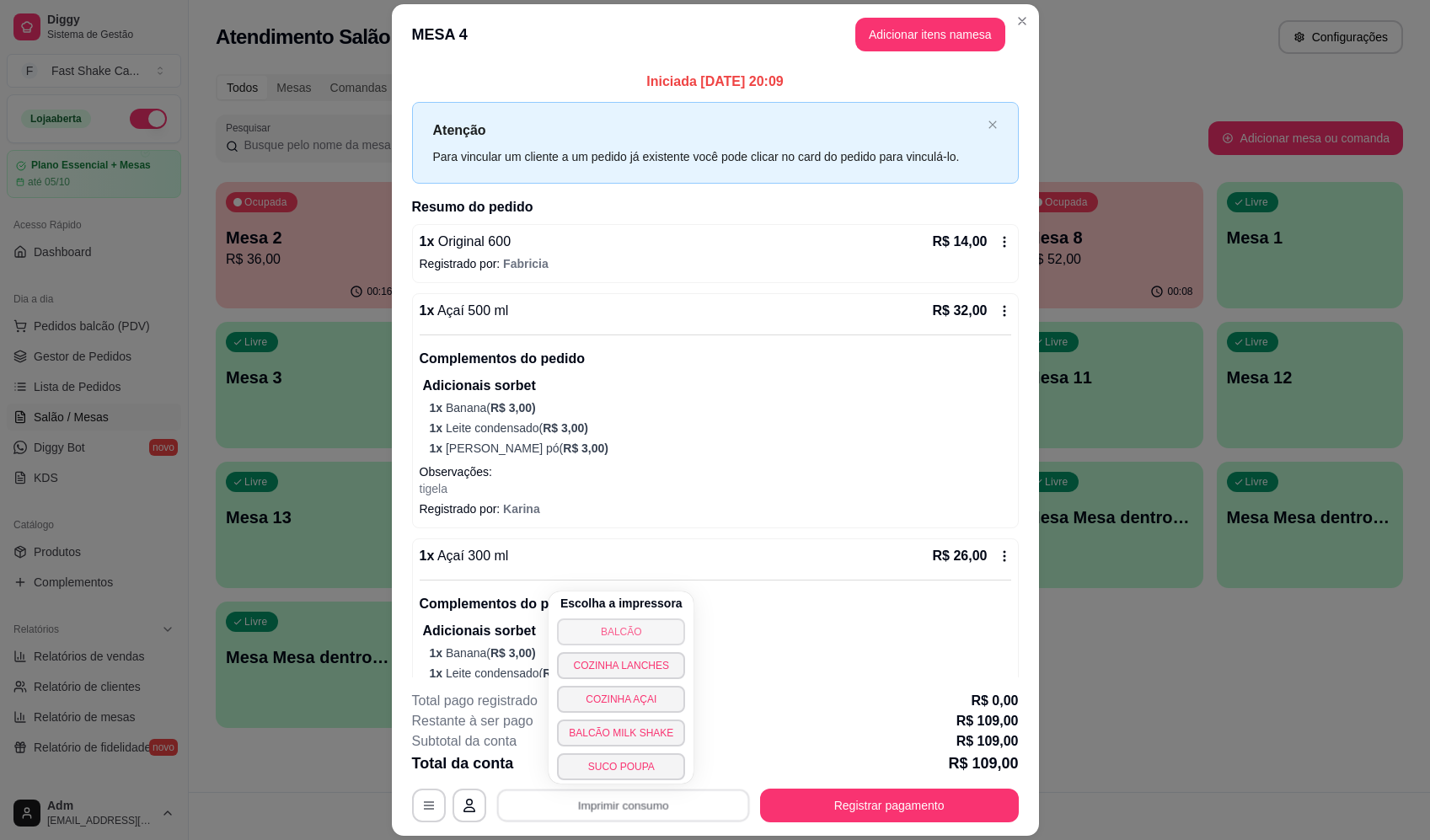
click at [639, 625] on button "BALCÃO" at bounding box center [620, 631] width 128 height 27
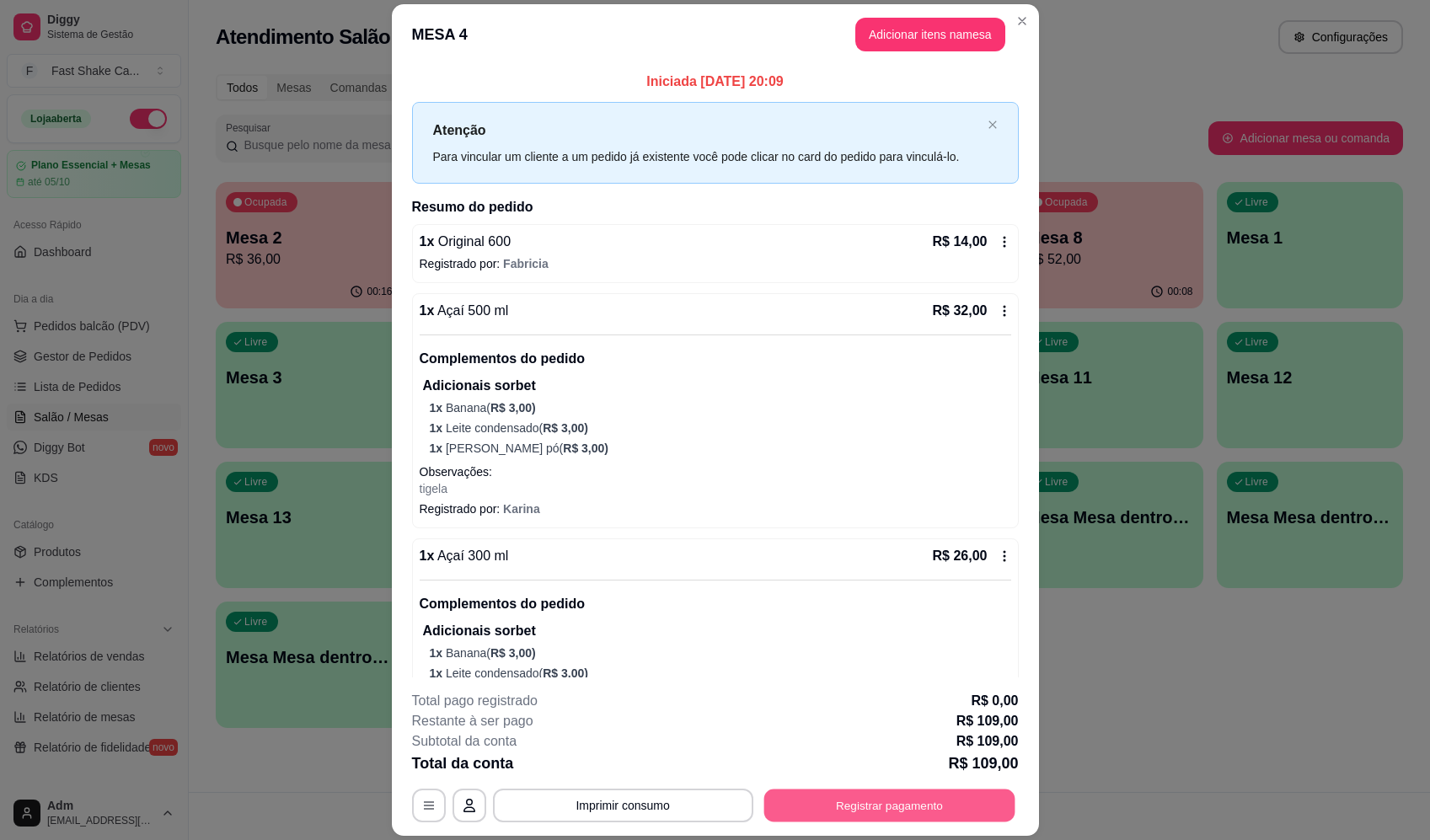
click at [891, 802] on button "Registrar pagamento" at bounding box center [889, 805] width 251 height 33
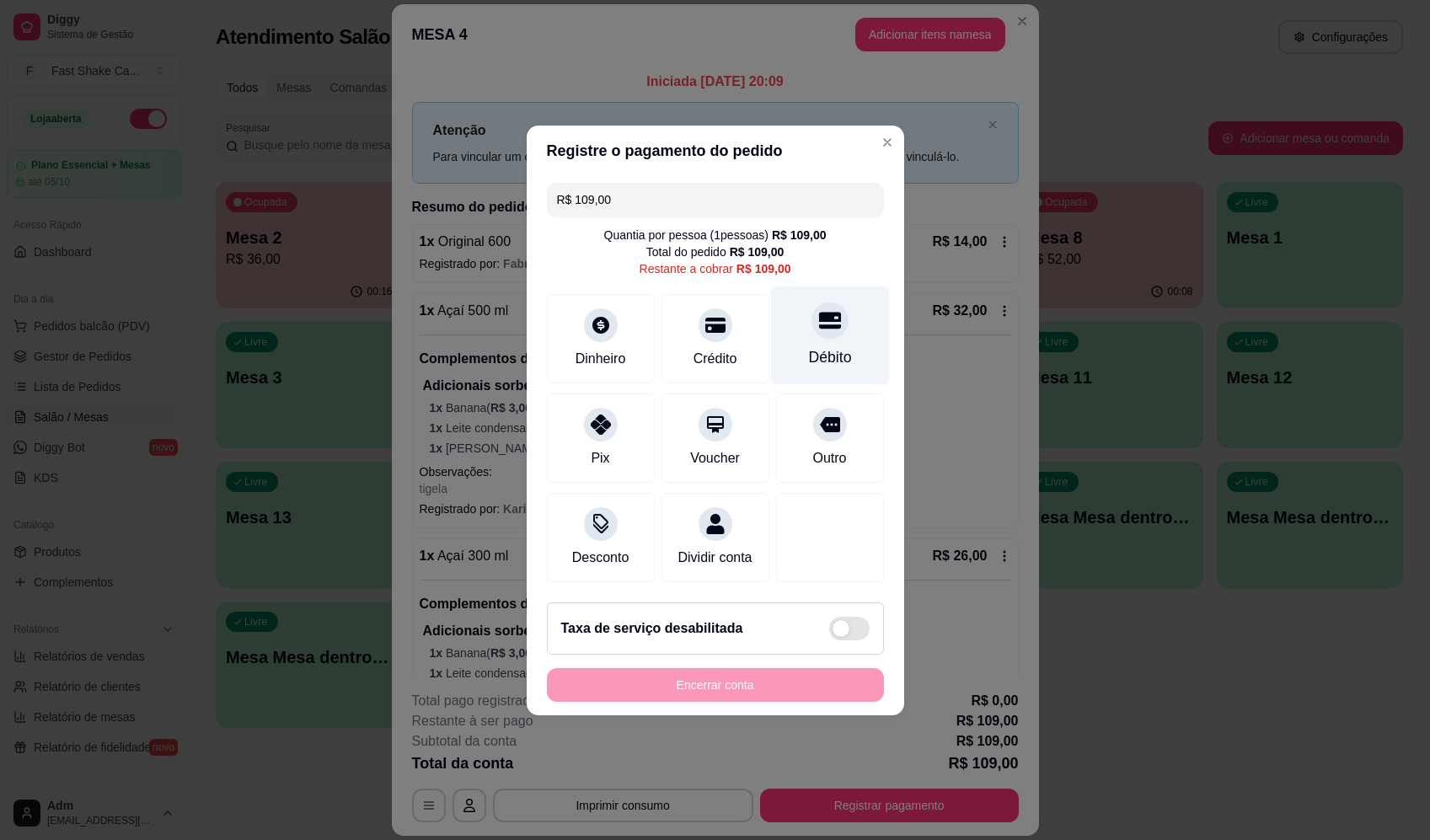
click at [851, 340] on div "Débito" at bounding box center [829, 335] width 119 height 99
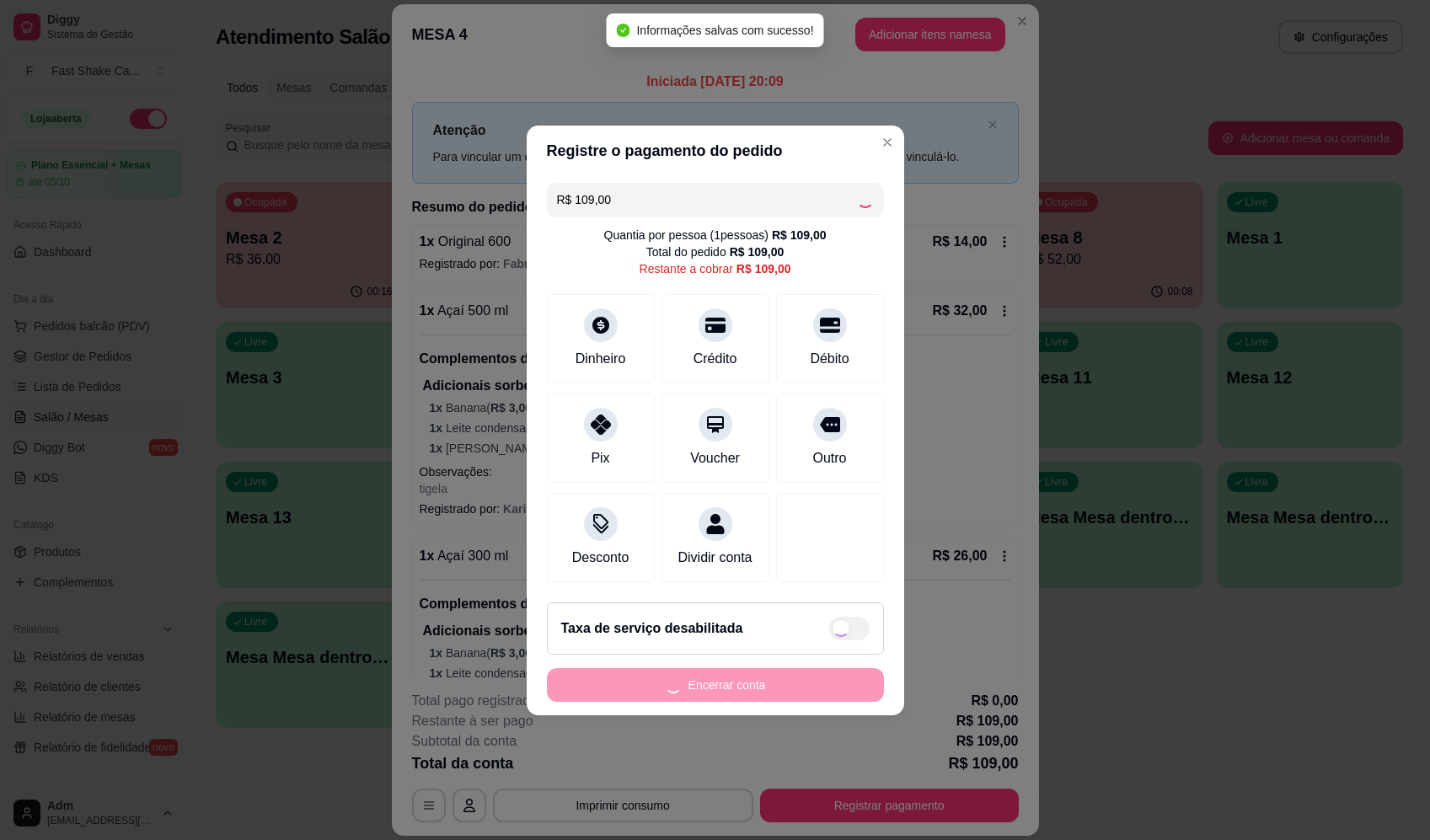
type input "R$ 0,00"
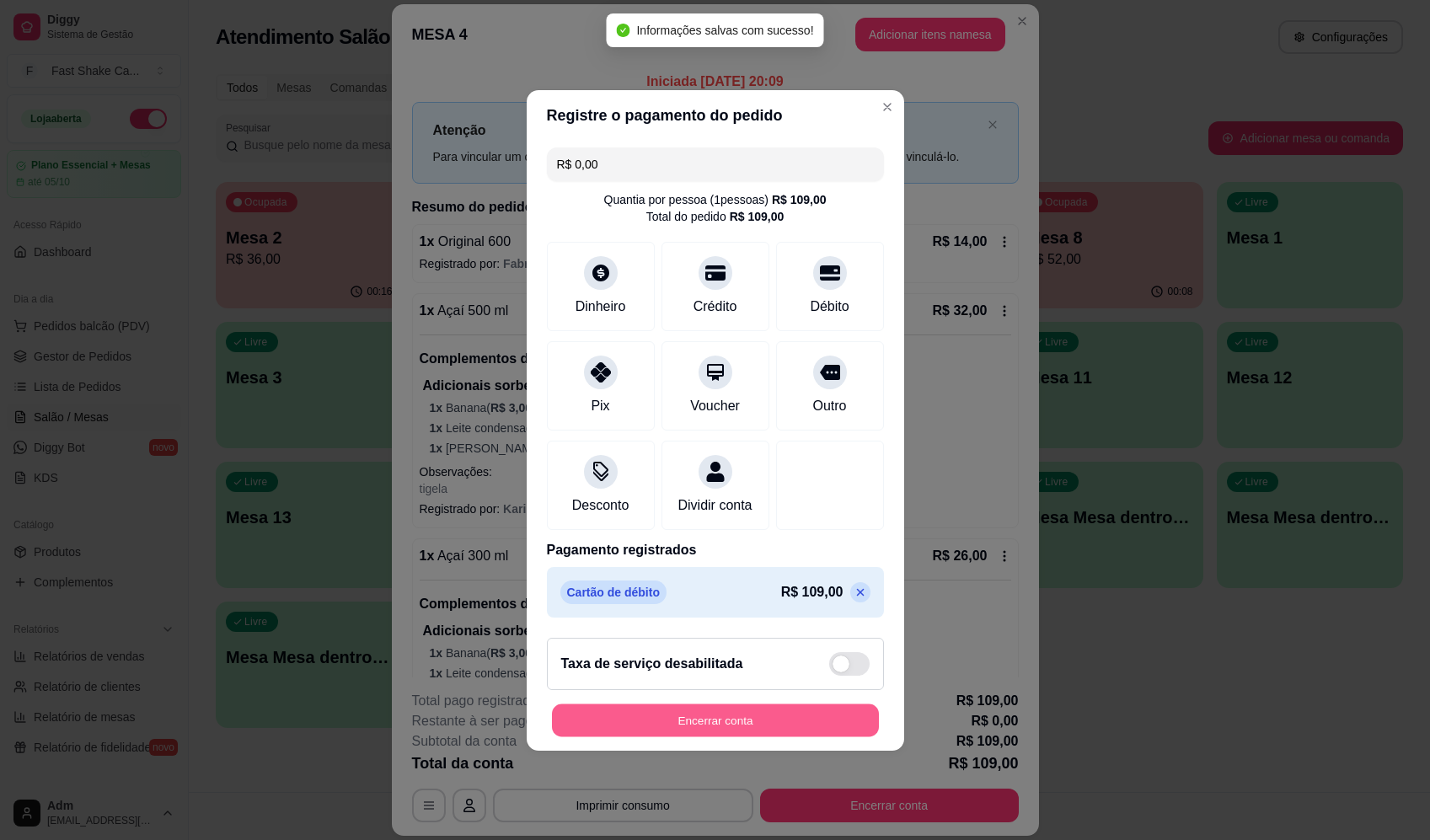
click at [837, 720] on button "Encerrar conta" at bounding box center [715, 719] width 327 height 33
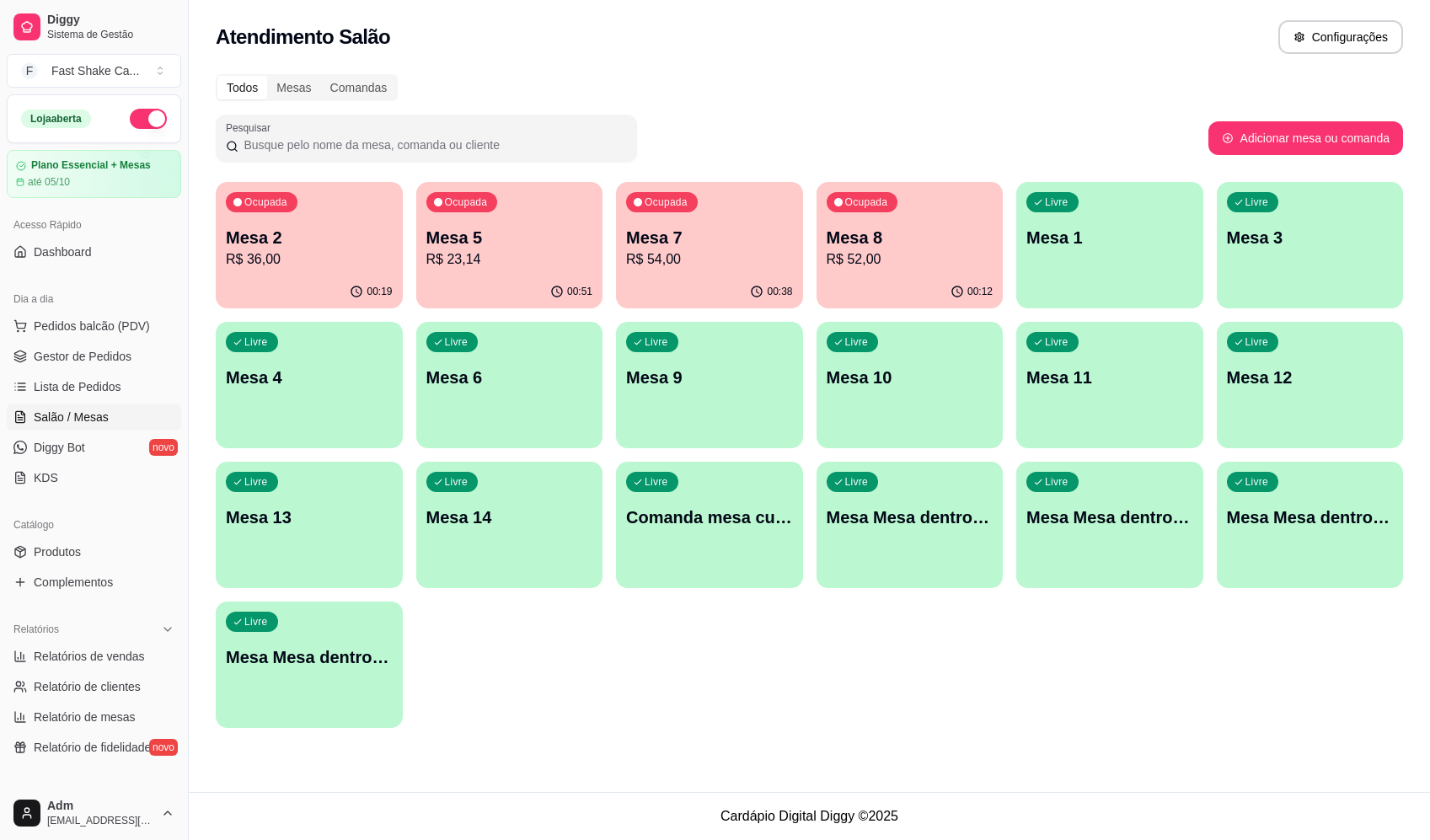
click at [289, 257] on p "R$ 36,00" at bounding box center [310, 259] width 167 height 20
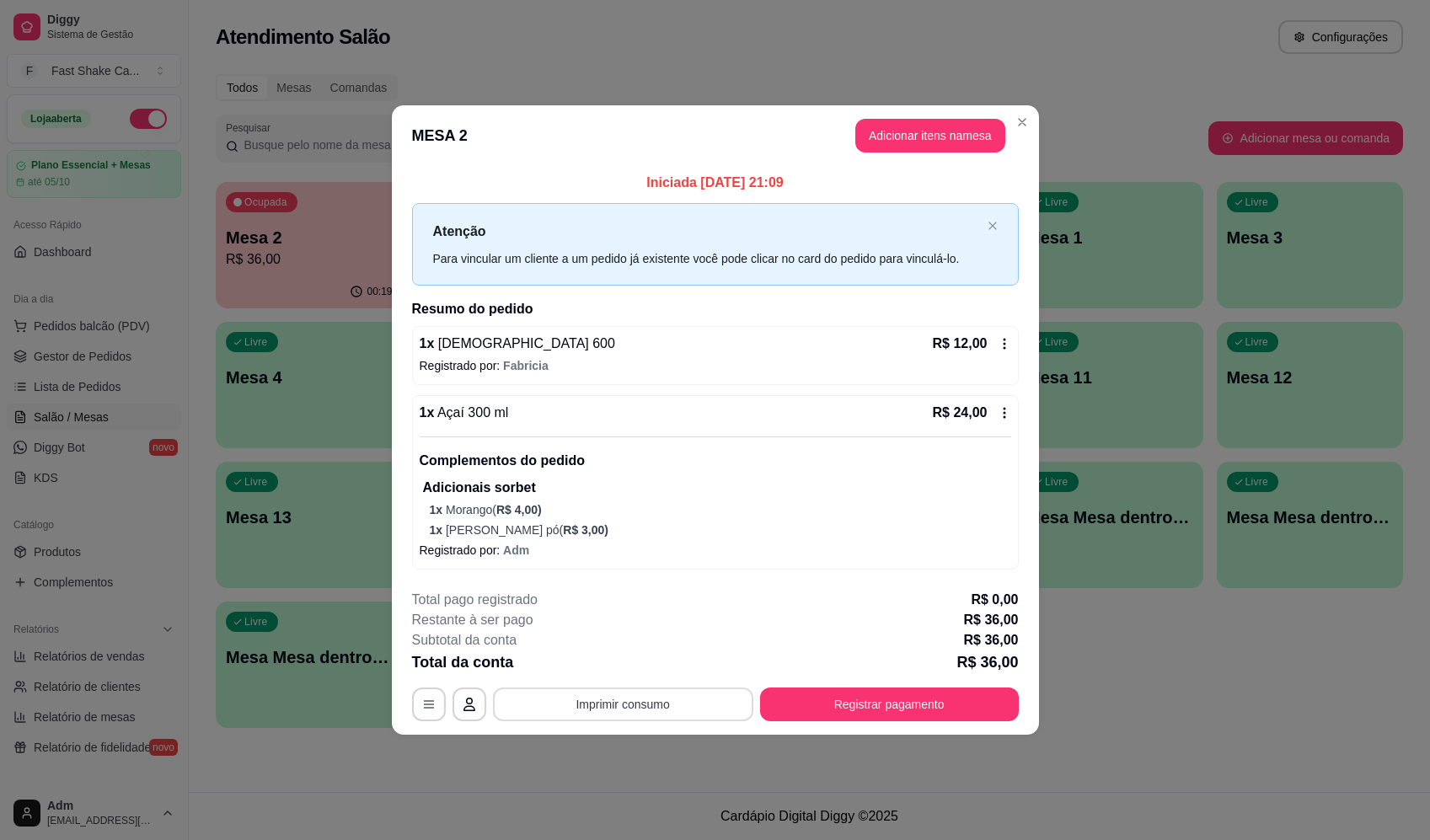
click at [648, 706] on button "Imprimir consumo" at bounding box center [623, 703] width 260 height 33
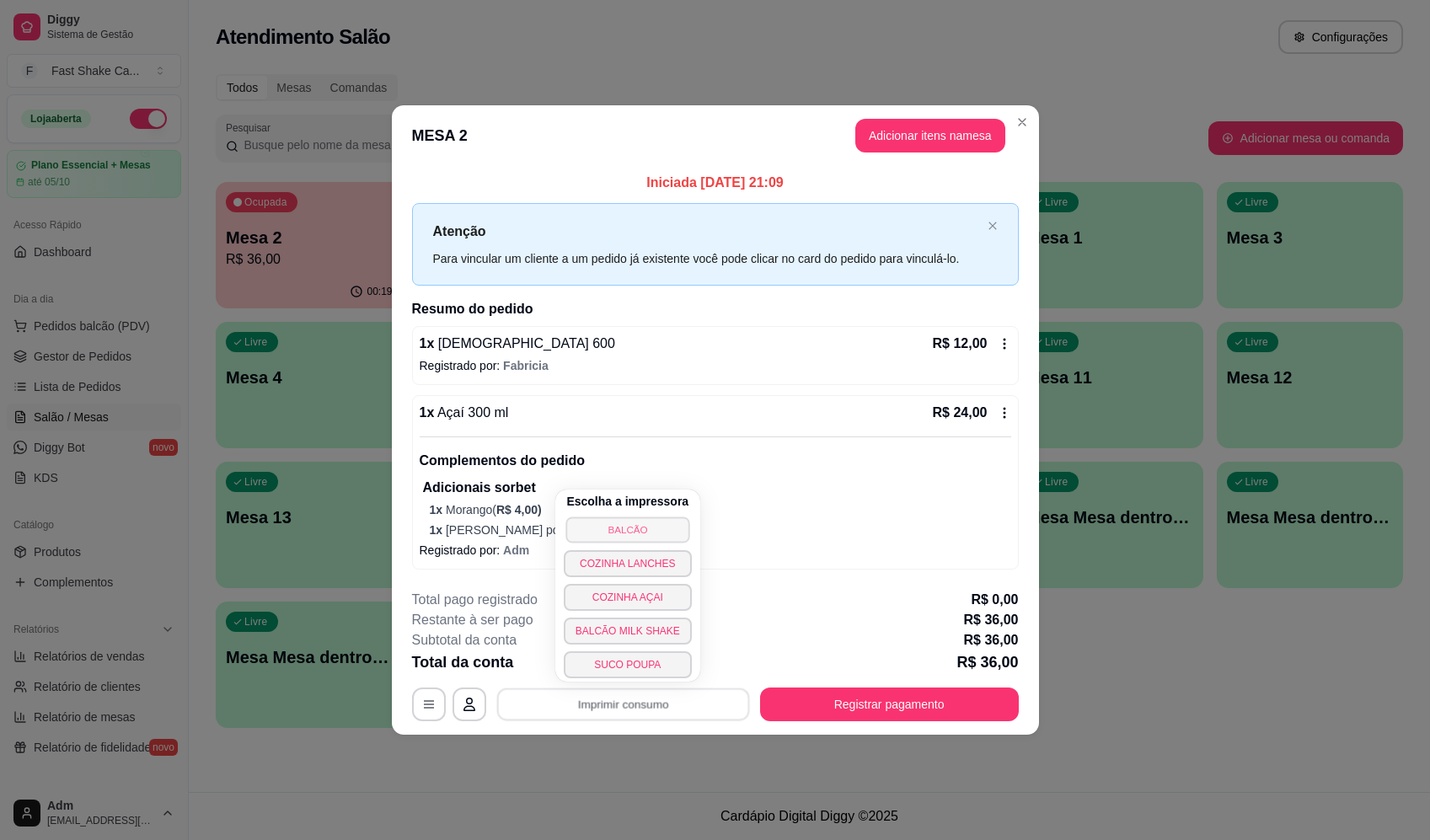
click at [668, 525] on button "BALCÃO" at bounding box center [627, 530] width 123 height 27
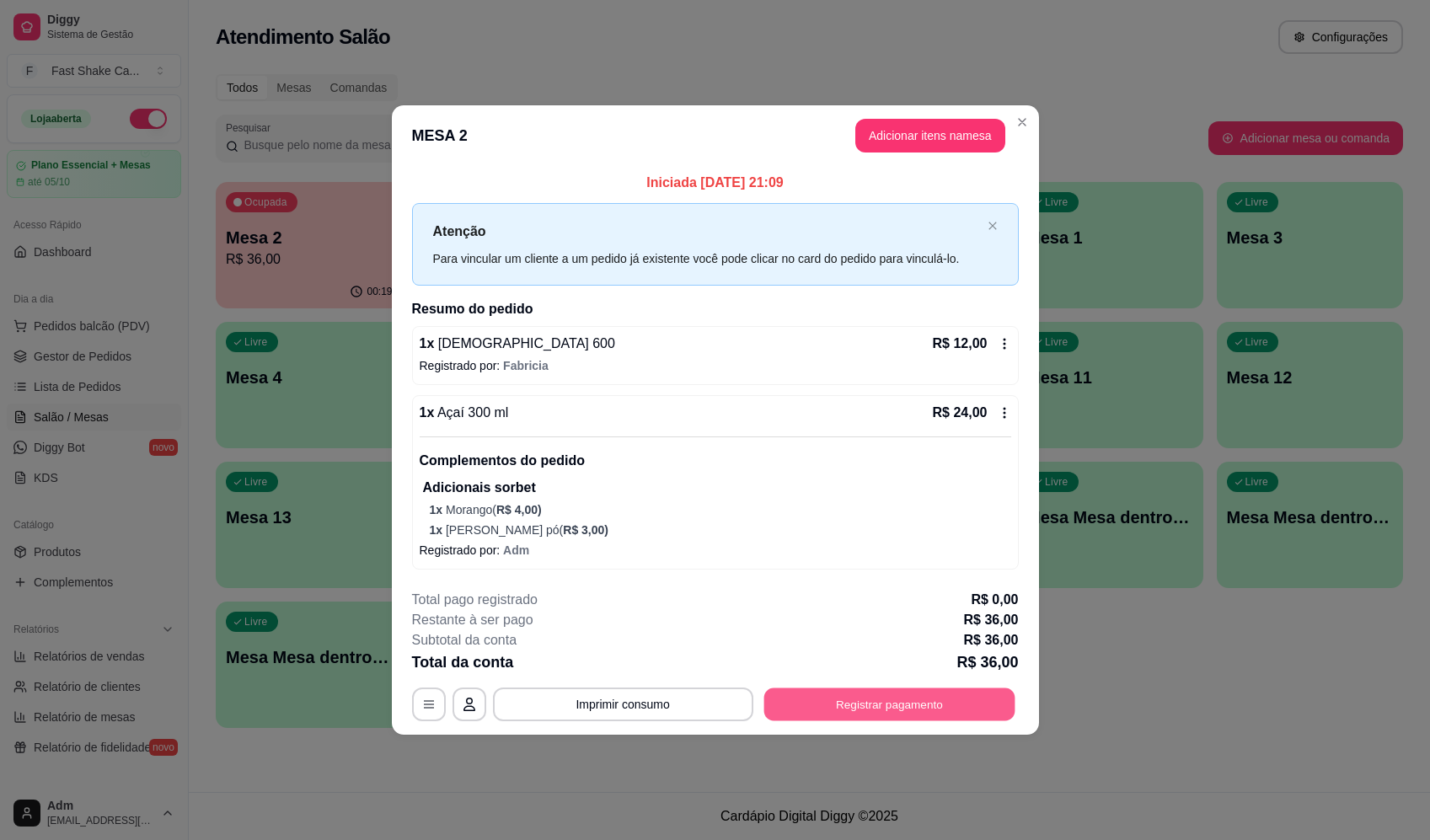
click at [864, 691] on button "Registrar pagamento" at bounding box center [889, 703] width 251 height 33
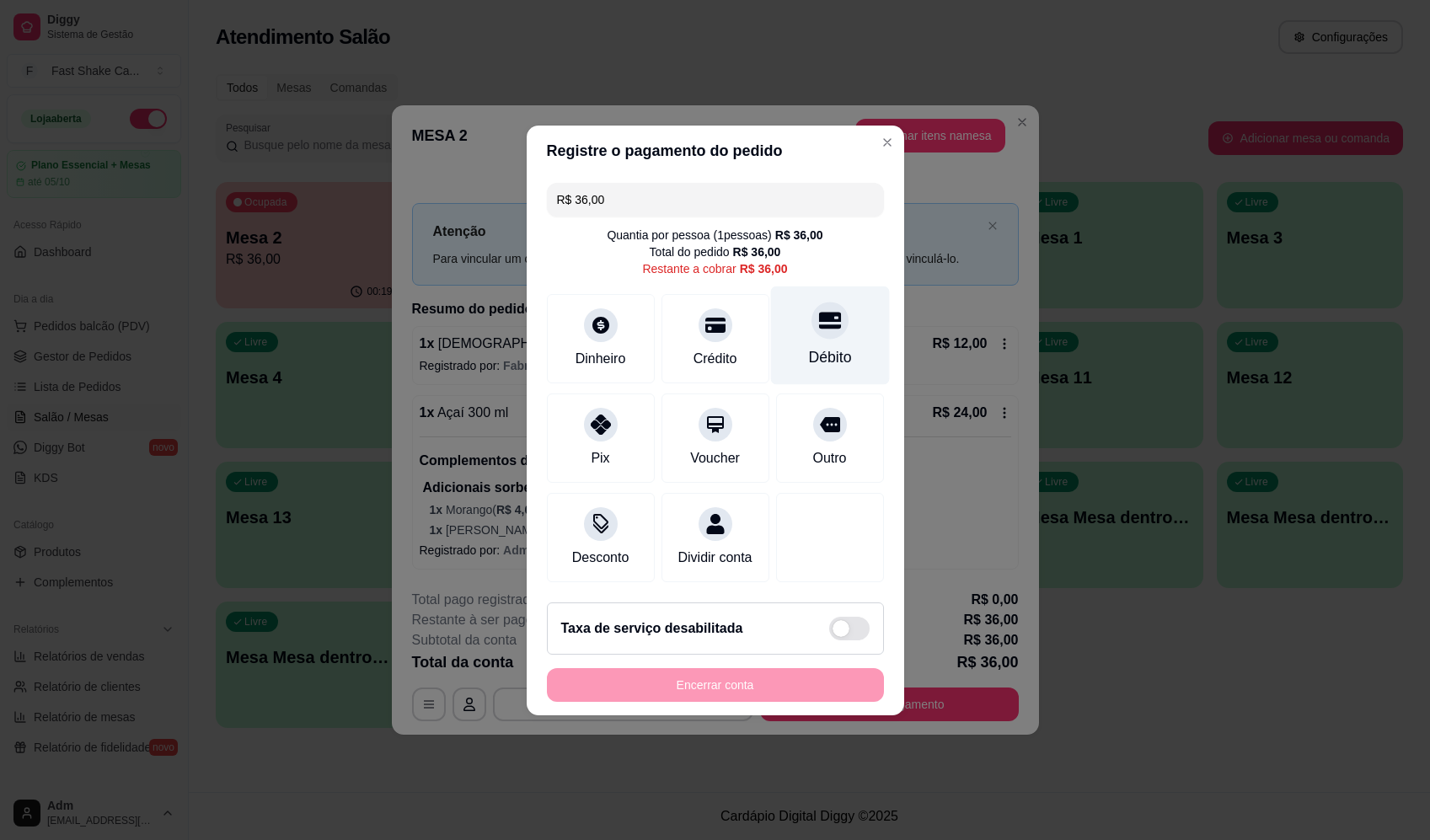
click at [840, 327] on div "Débito" at bounding box center [829, 335] width 119 height 99
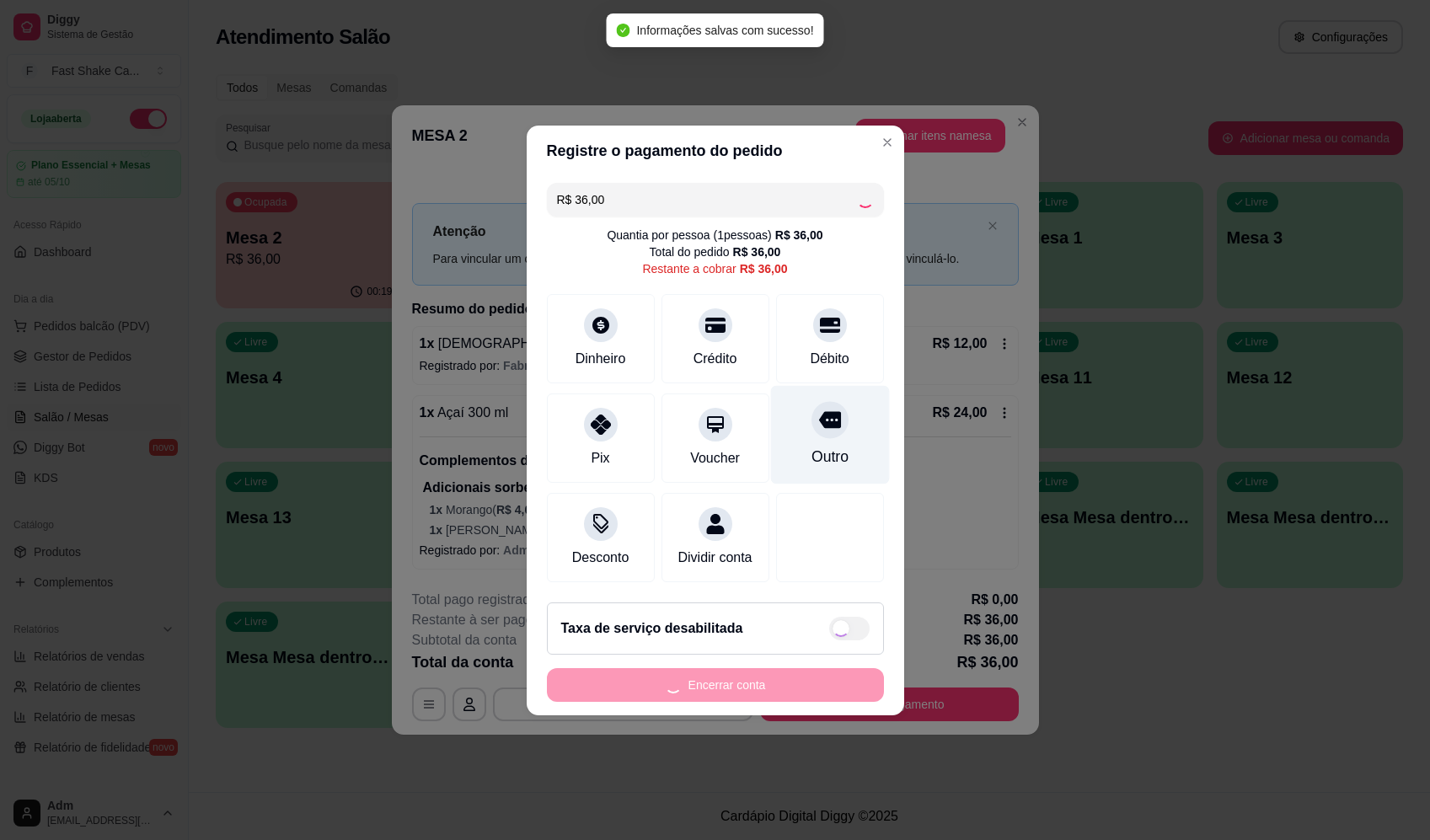
type input "R$ 0,00"
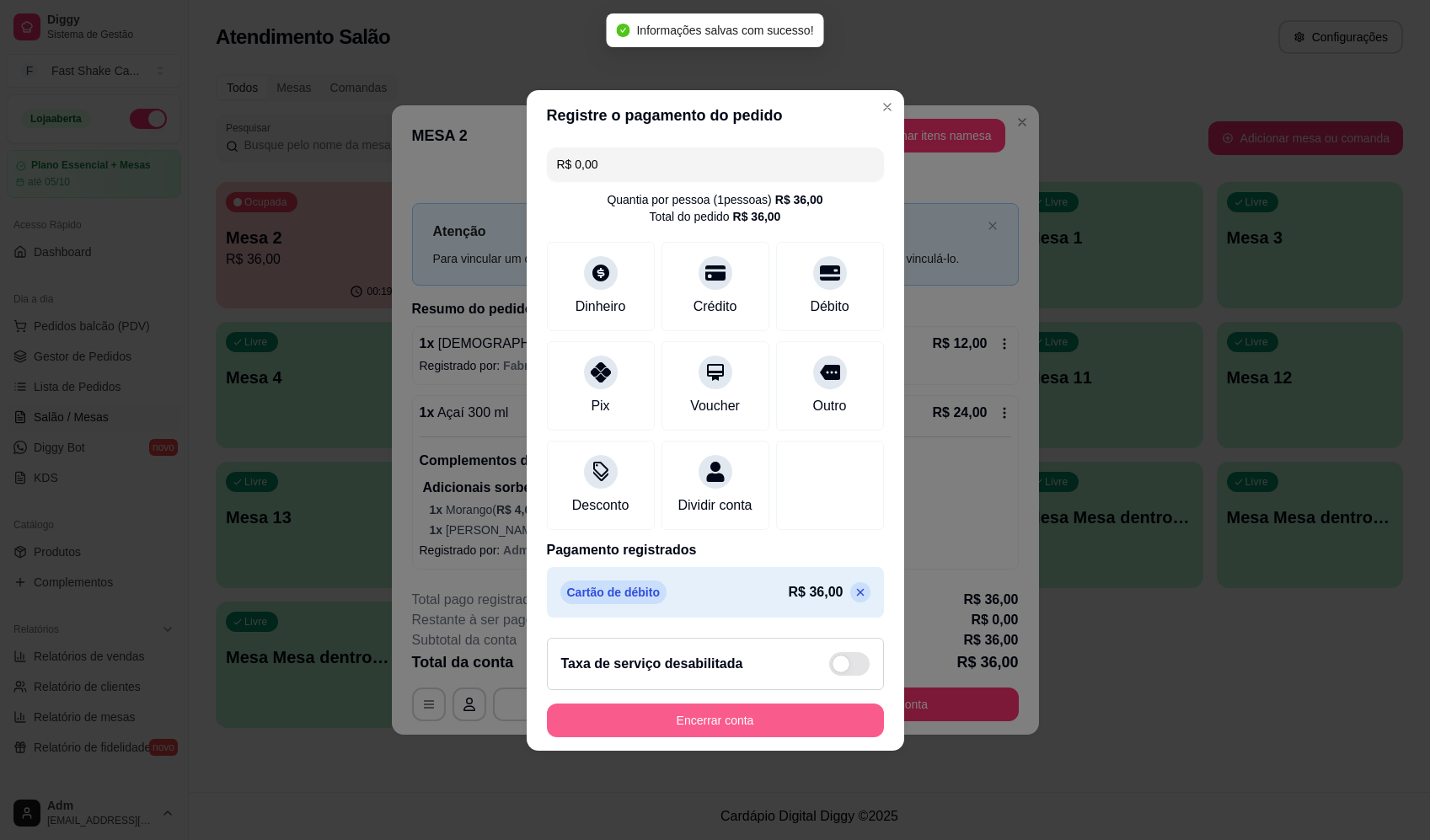
click at [769, 737] on button "Encerrar conta" at bounding box center [715, 719] width 337 height 33
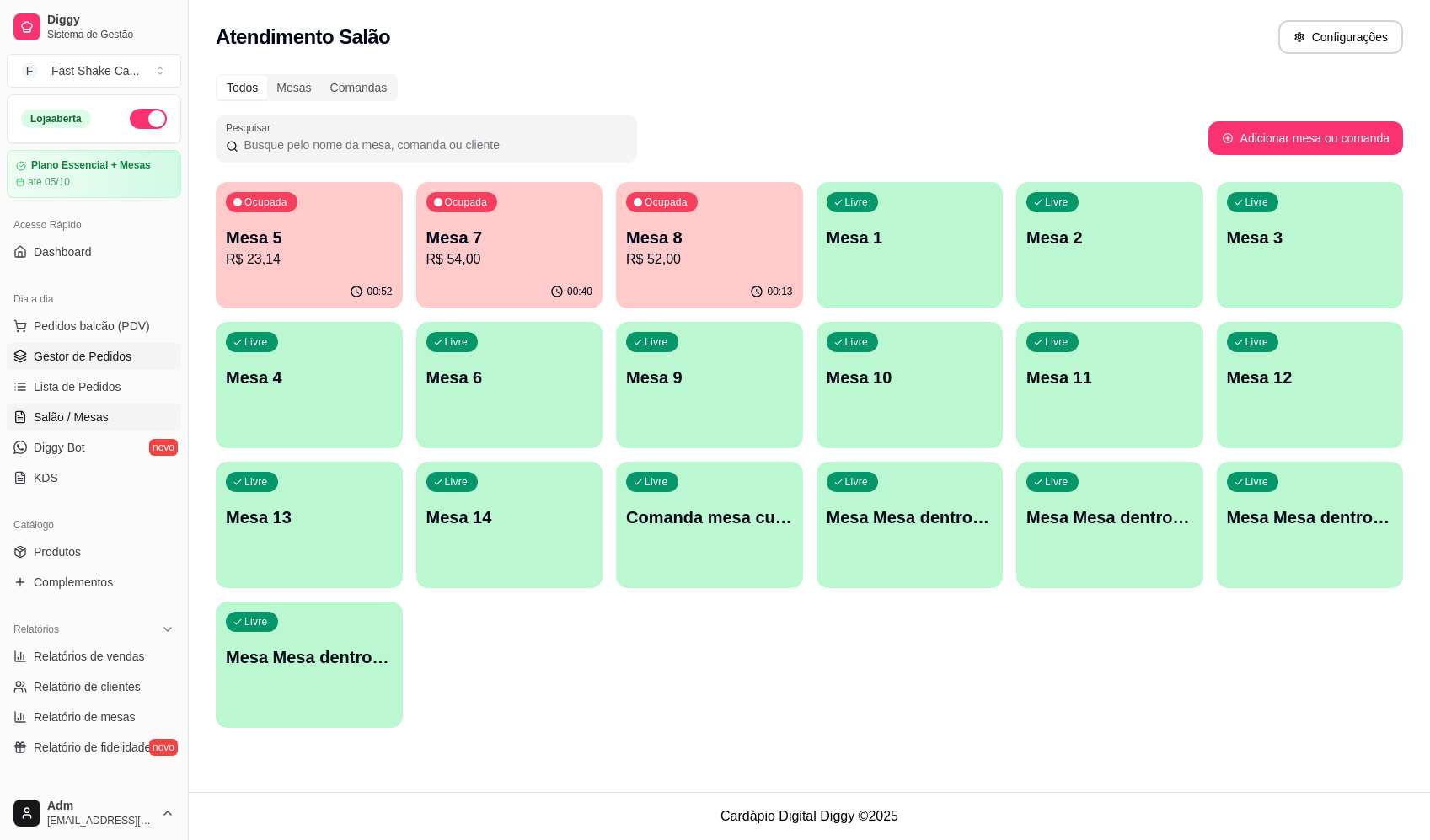
click at [95, 354] on span "Gestor de Pedidos" at bounding box center [82, 356] width 98 height 17
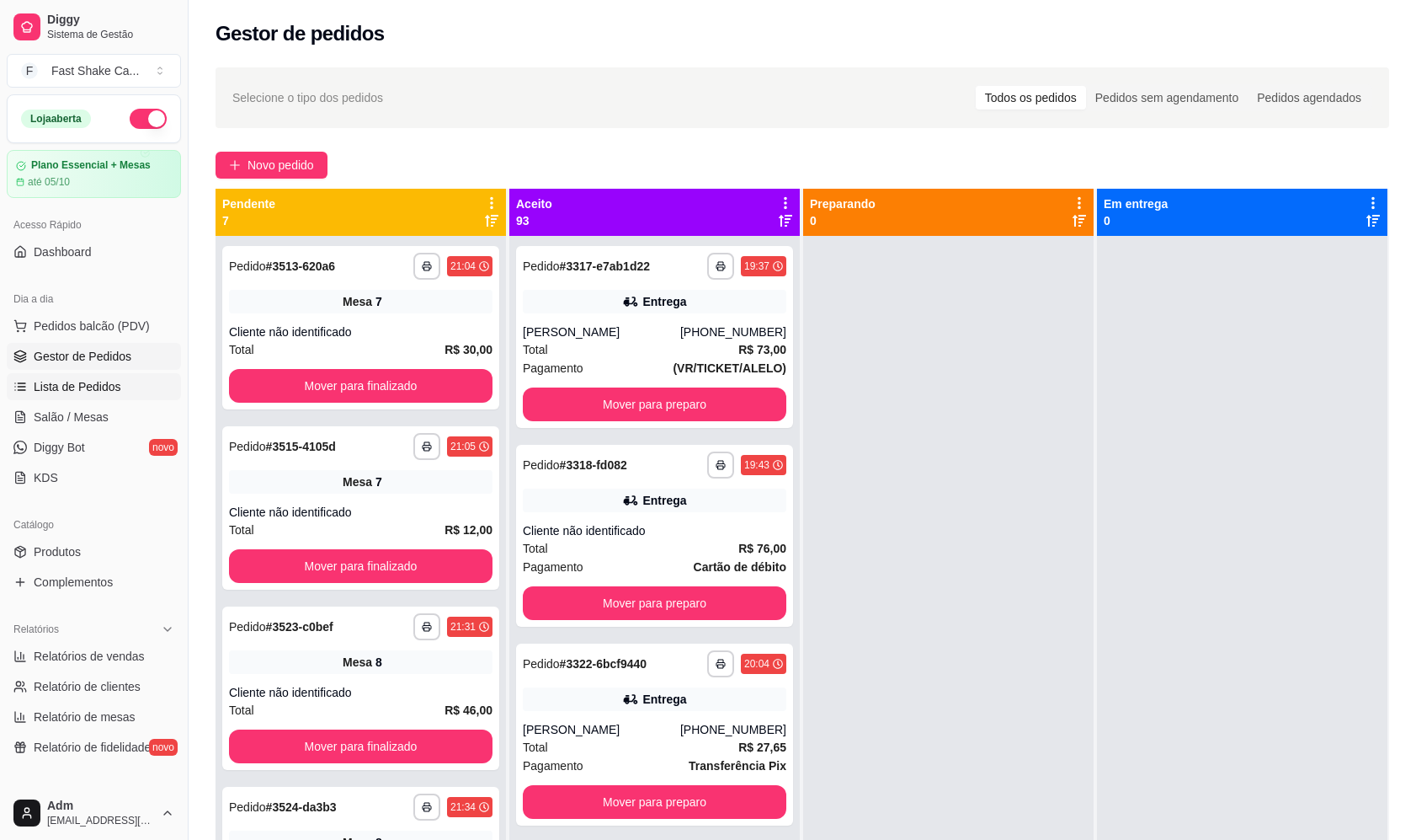
click at [84, 387] on span "Lista de Pedidos" at bounding box center [77, 386] width 87 height 17
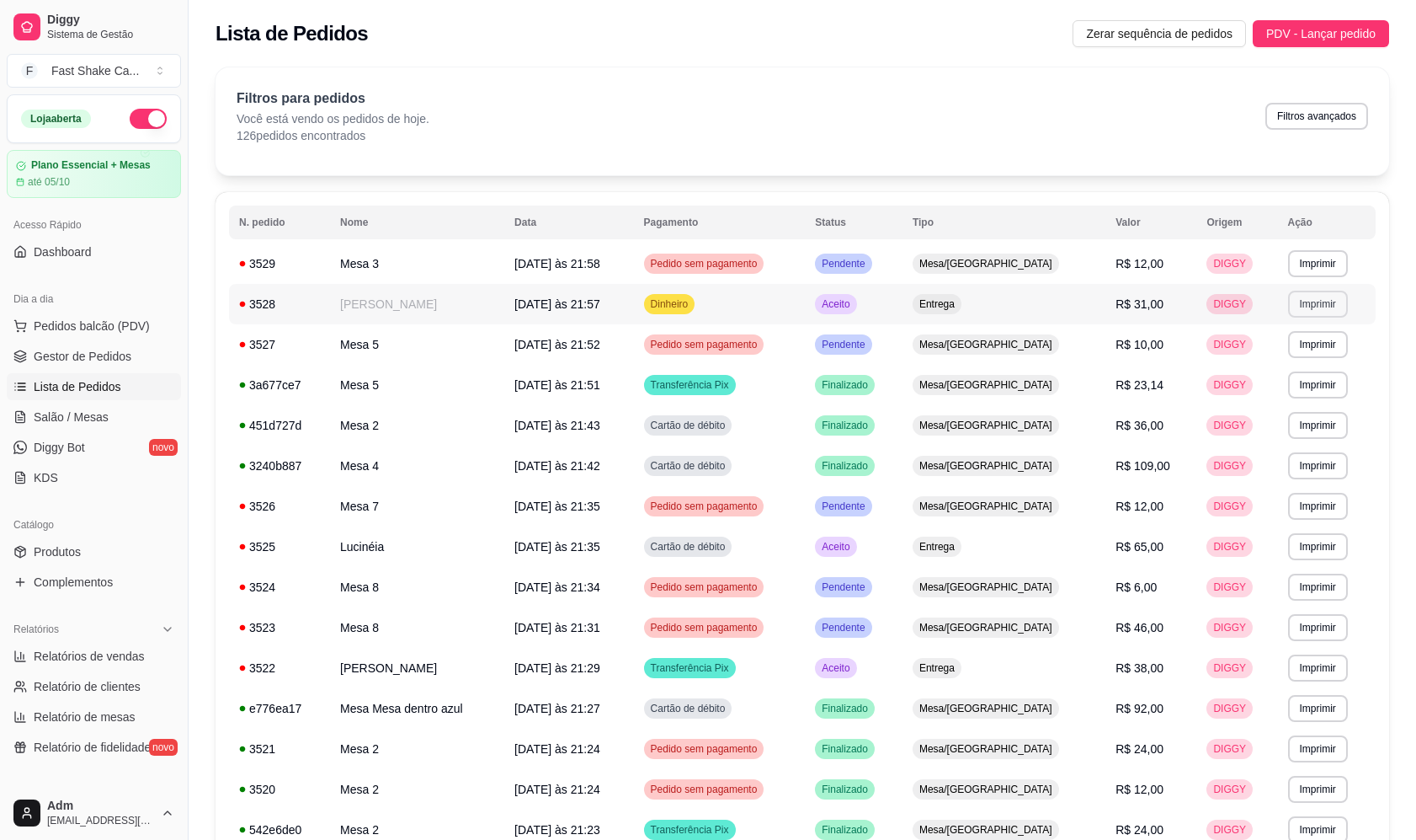
click at [1300, 304] on button "Imprimir" at bounding box center [1317, 304] width 60 height 27
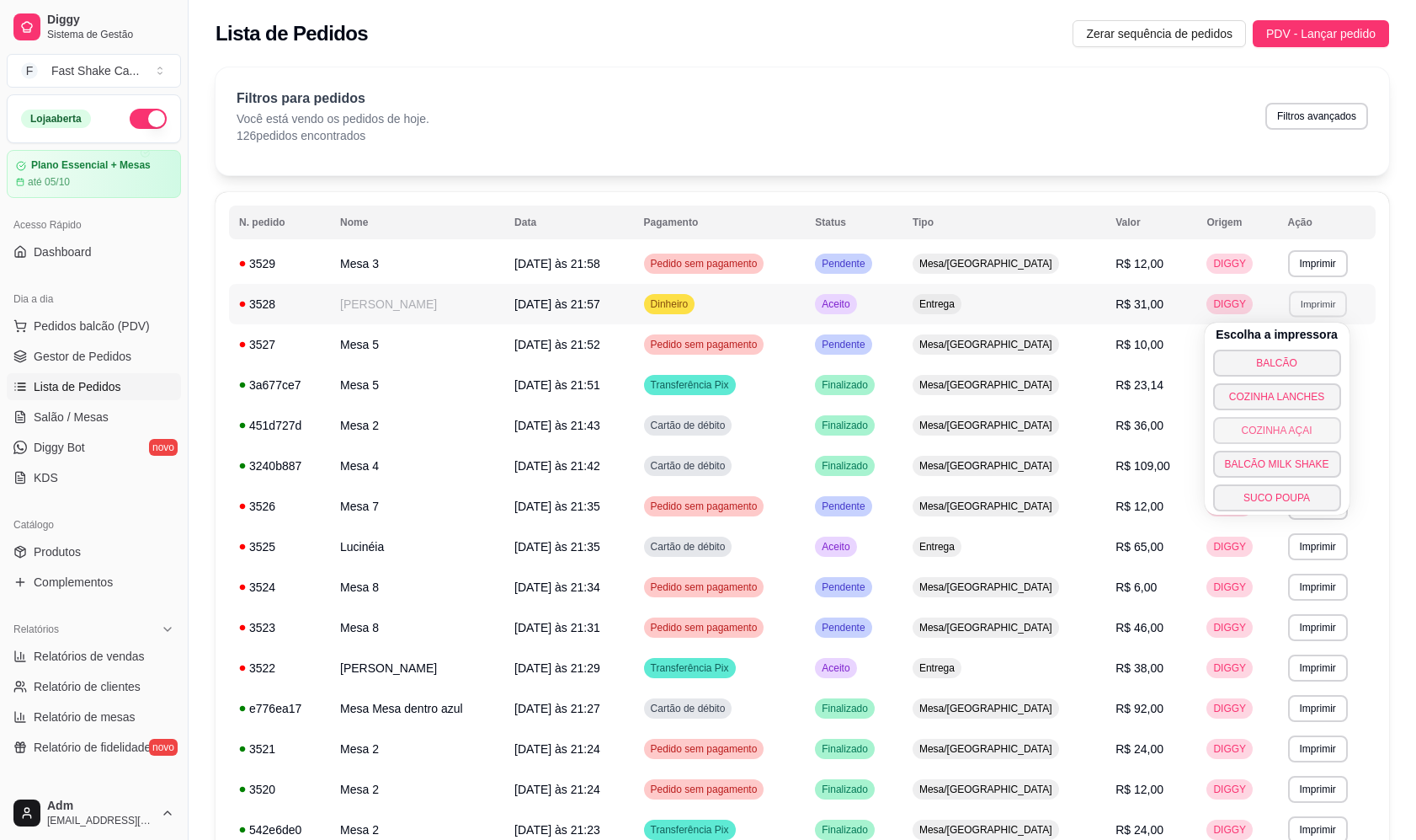
click at [1308, 421] on button "COZINHA AÇAI" at bounding box center [1277, 430] width 128 height 27
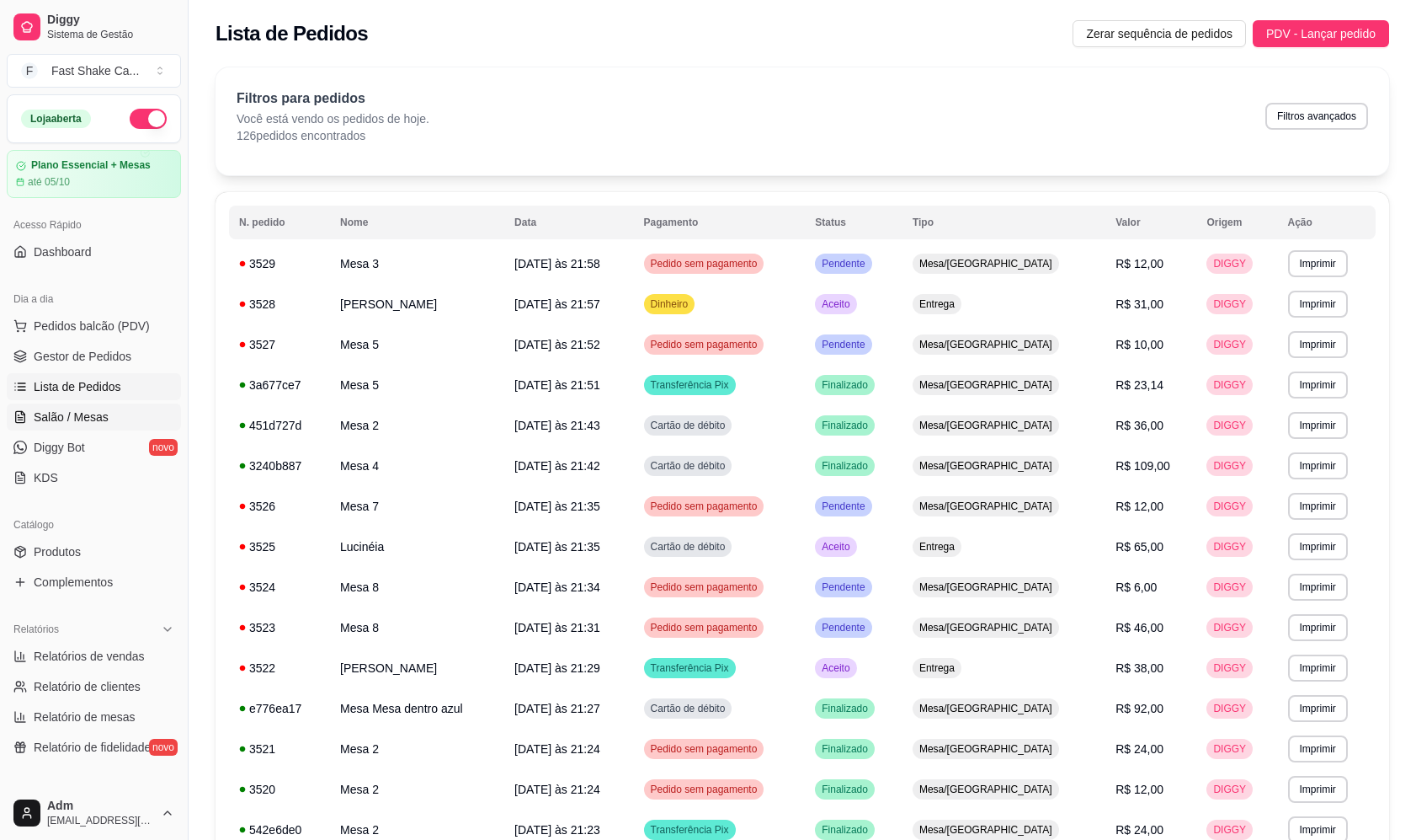
click at [114, 409] on link "Salão / Mesas" at bounding box center [94, 417] width 175 height 27
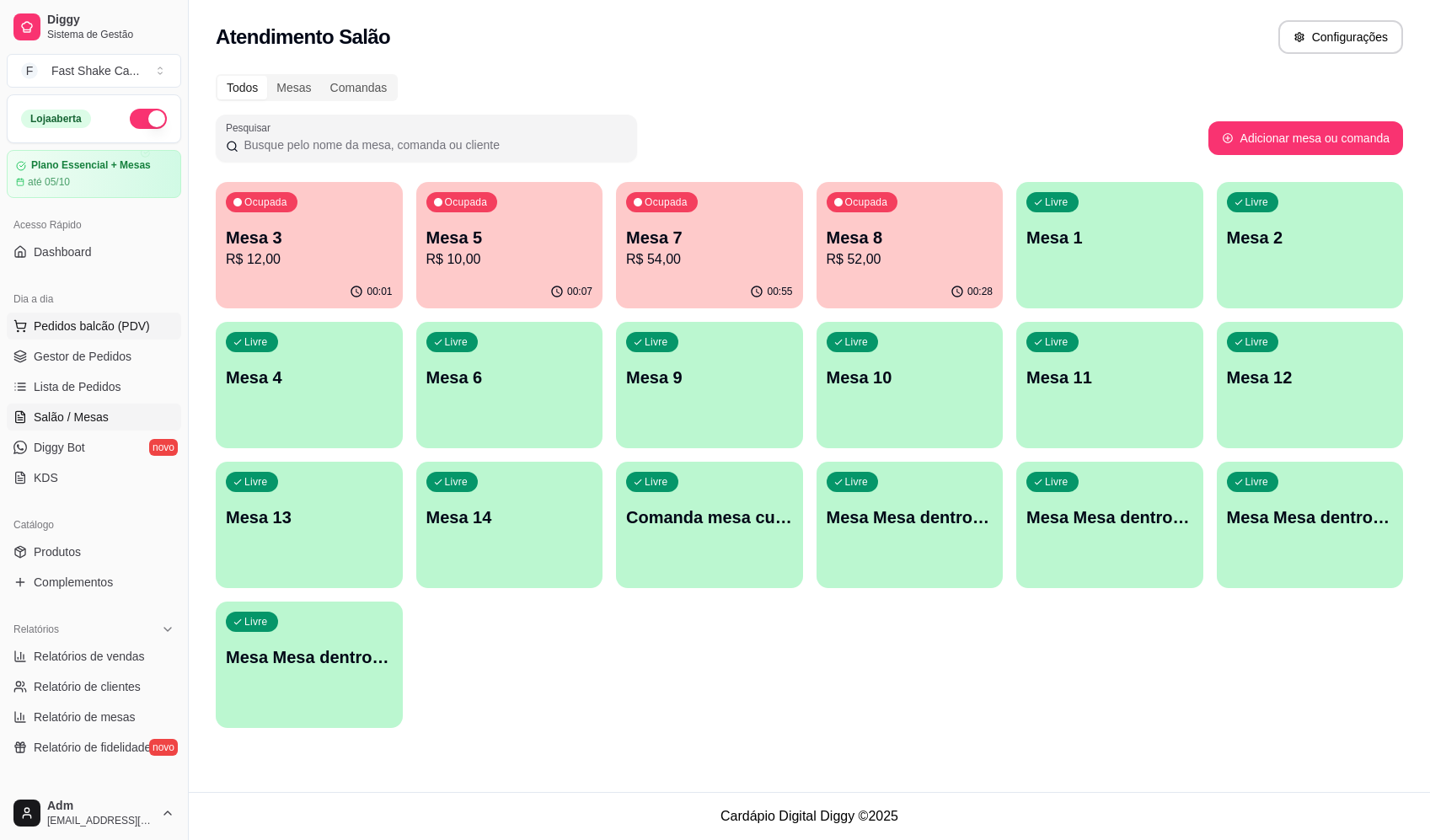
click at [87, 327] on span "Pedidos balcão (PDV)" at bounding box center [91, 326] width 116 height 17
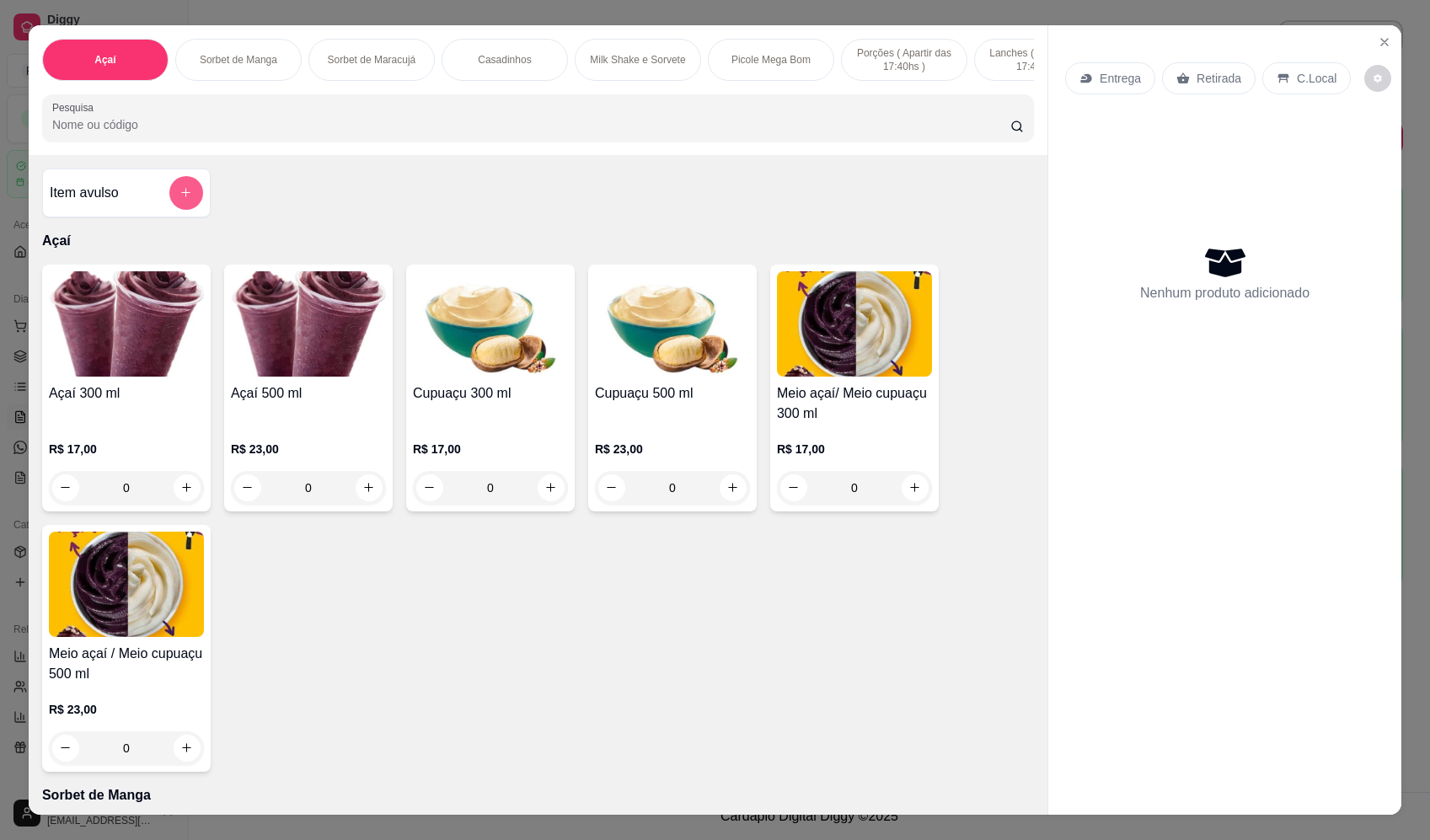
click at [180, 198] on icon "add-separate-item" at bounding box center [185, 192] width 12 height 12
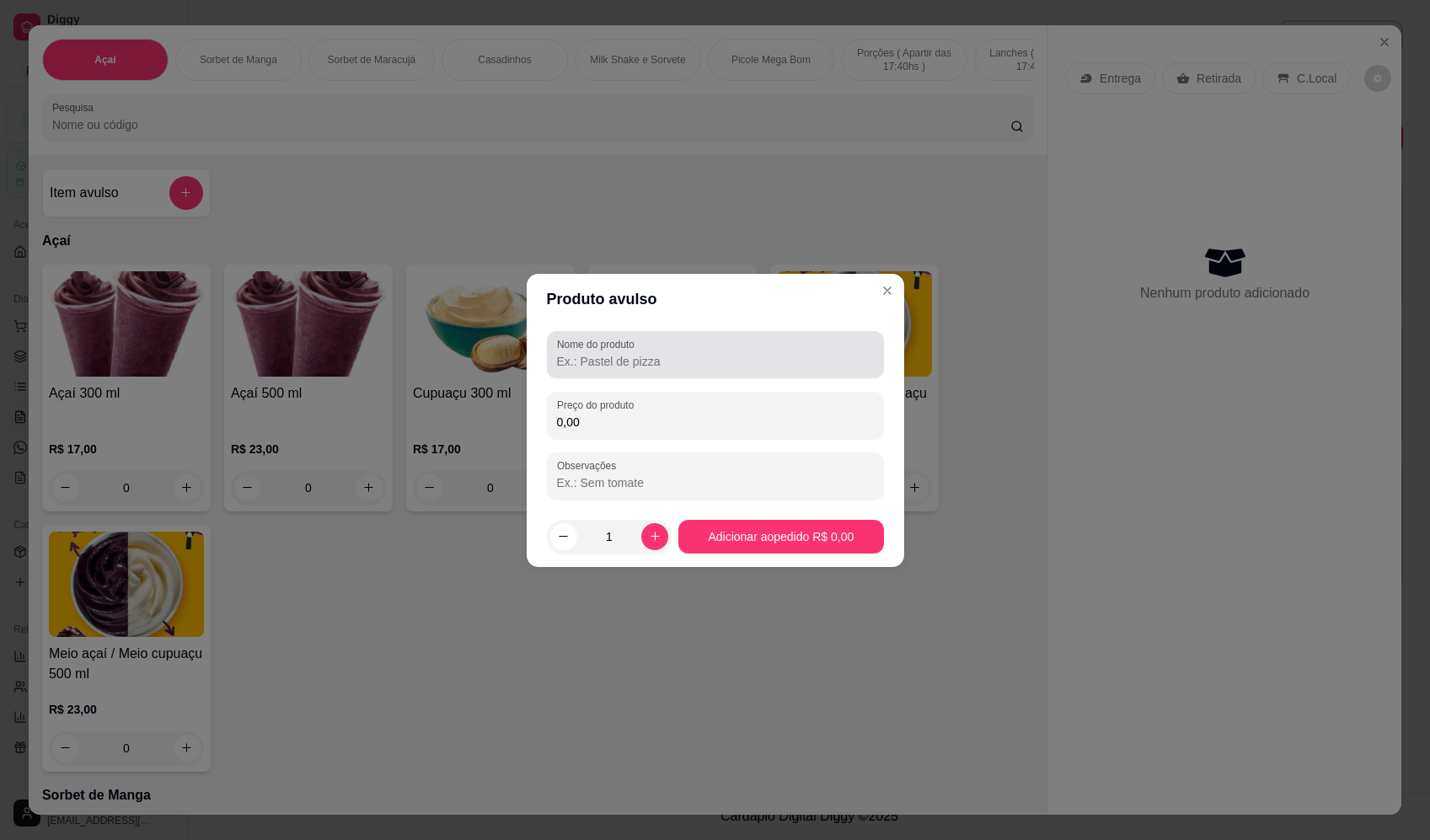
click at [812, 344] on div at bounding box center [715, 354] width 317 height 33
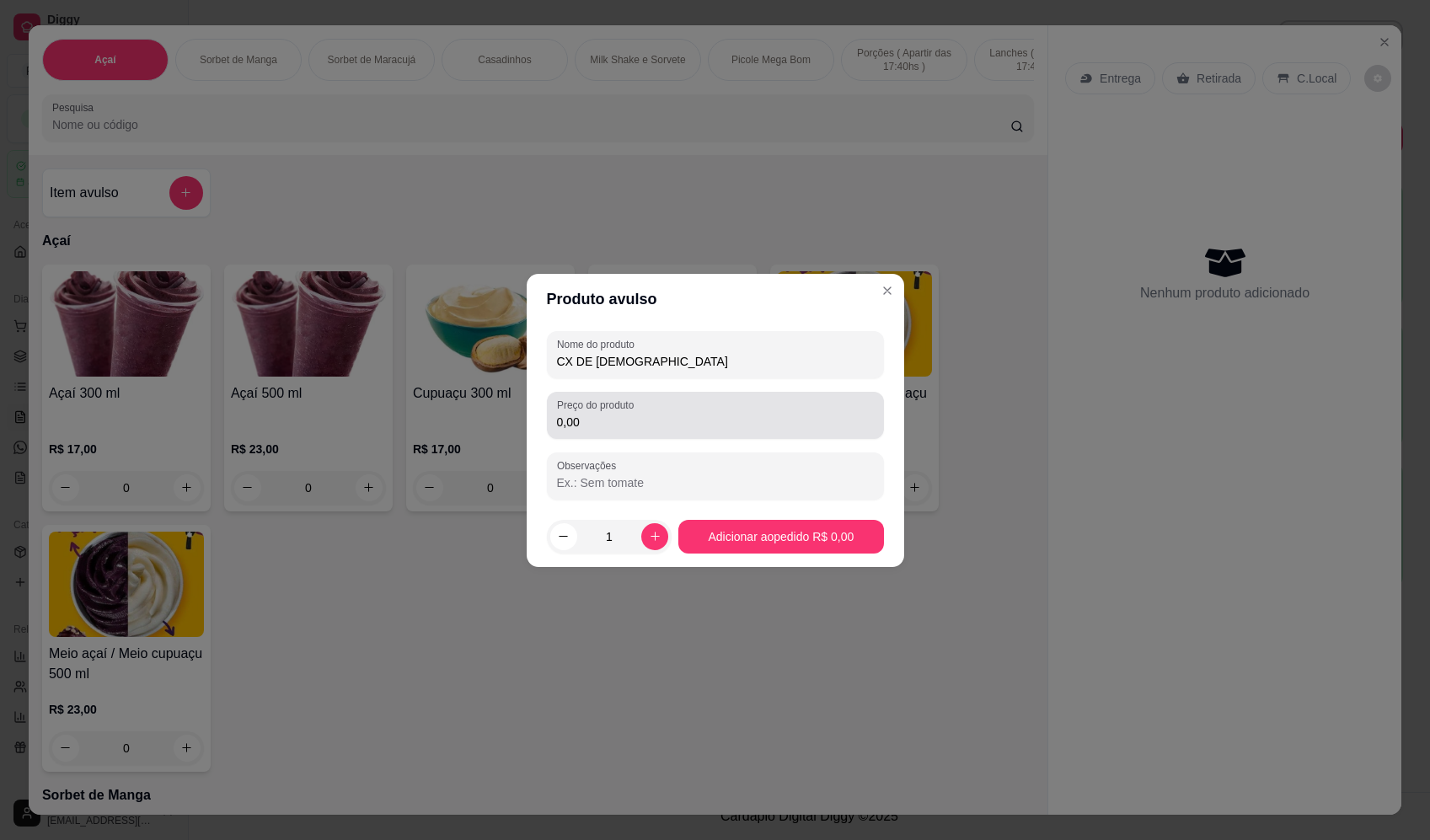
type input "CX DE BRAHMA"
drag, startPoint x: 789, startPoint y: 421, endPoint x: 781, endPoint y: 428, distance: 10.6
click at [786, 422] on input "0,00" at bounding box center [715, 422] width 317 height 17
type input "65,00"
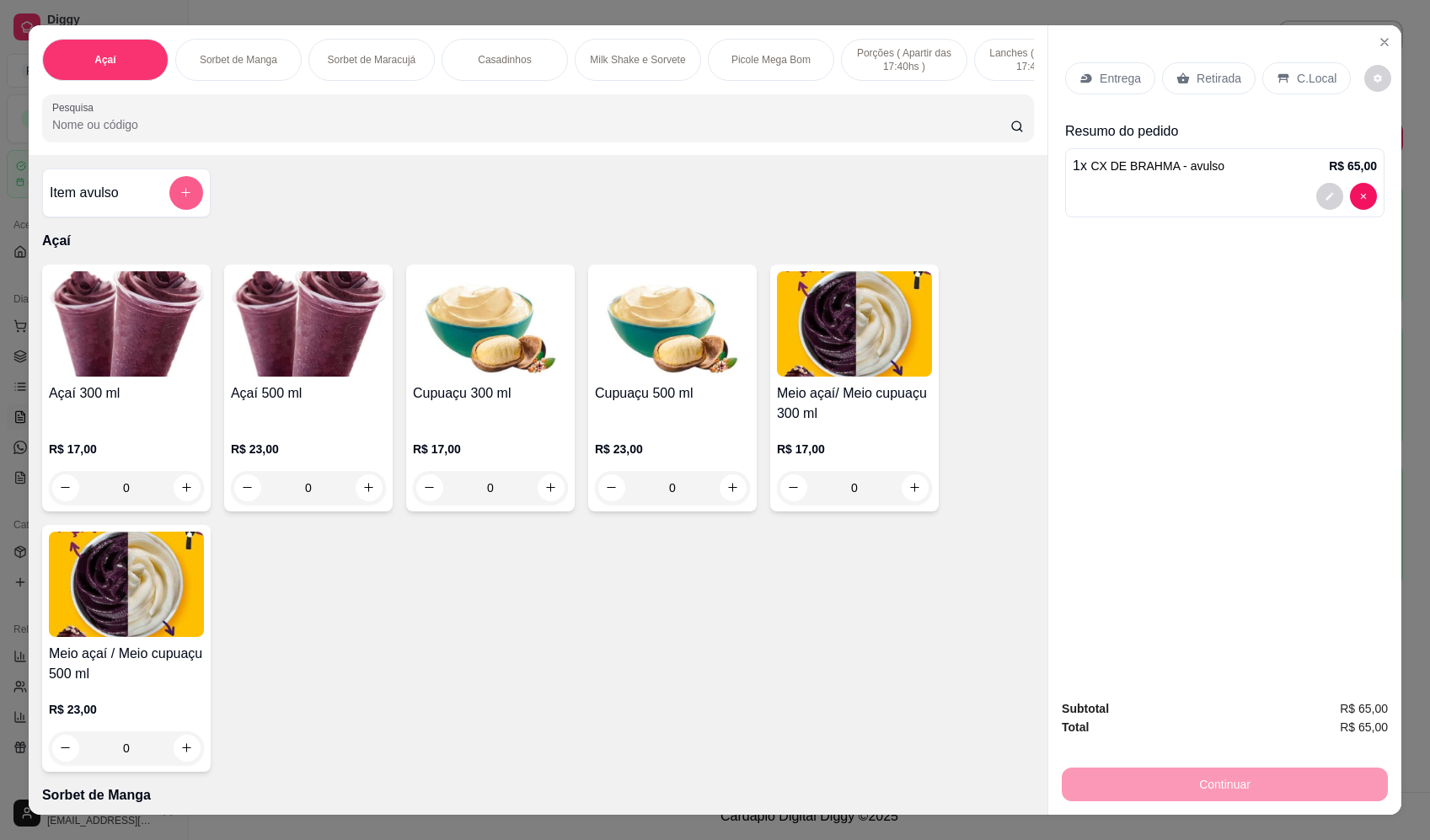
click at [166, 194] on div "Item avulso" at bounding box center [125, 192] width 153 height 33
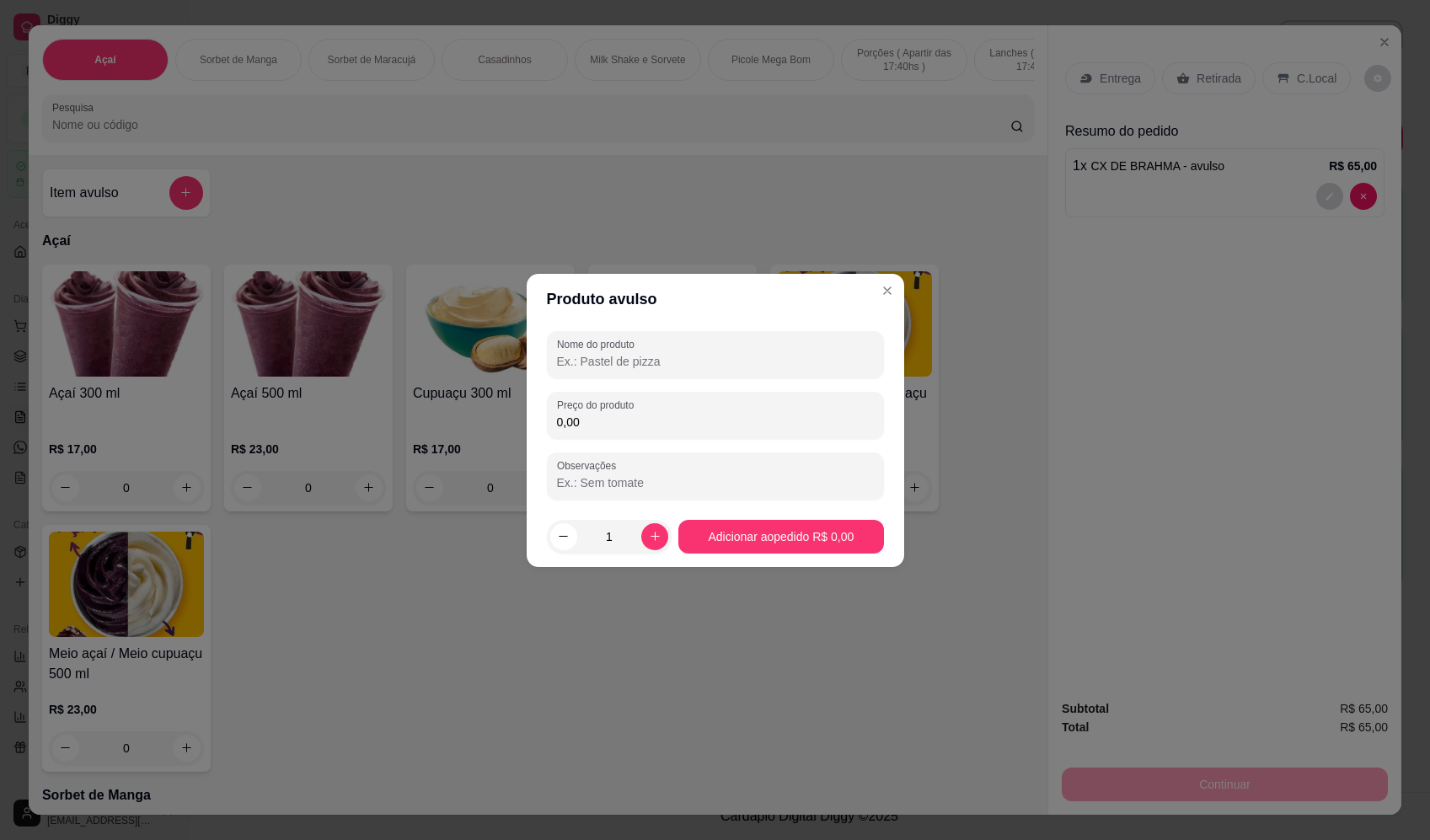
drag, startPoint x: 680, startPoint y: 357, endPoint x: 668, endPoint y: 359, distance: 12.2
click at [680, 356] on input "Nome do produto" at bounding box center [715, 362] width 317 height 17
type input "CIGARRO LUCKSTRIK"
click at [782, 408] on div "0,00" at bounding box center [715, 415] width 317 height 33
type input "18,00"
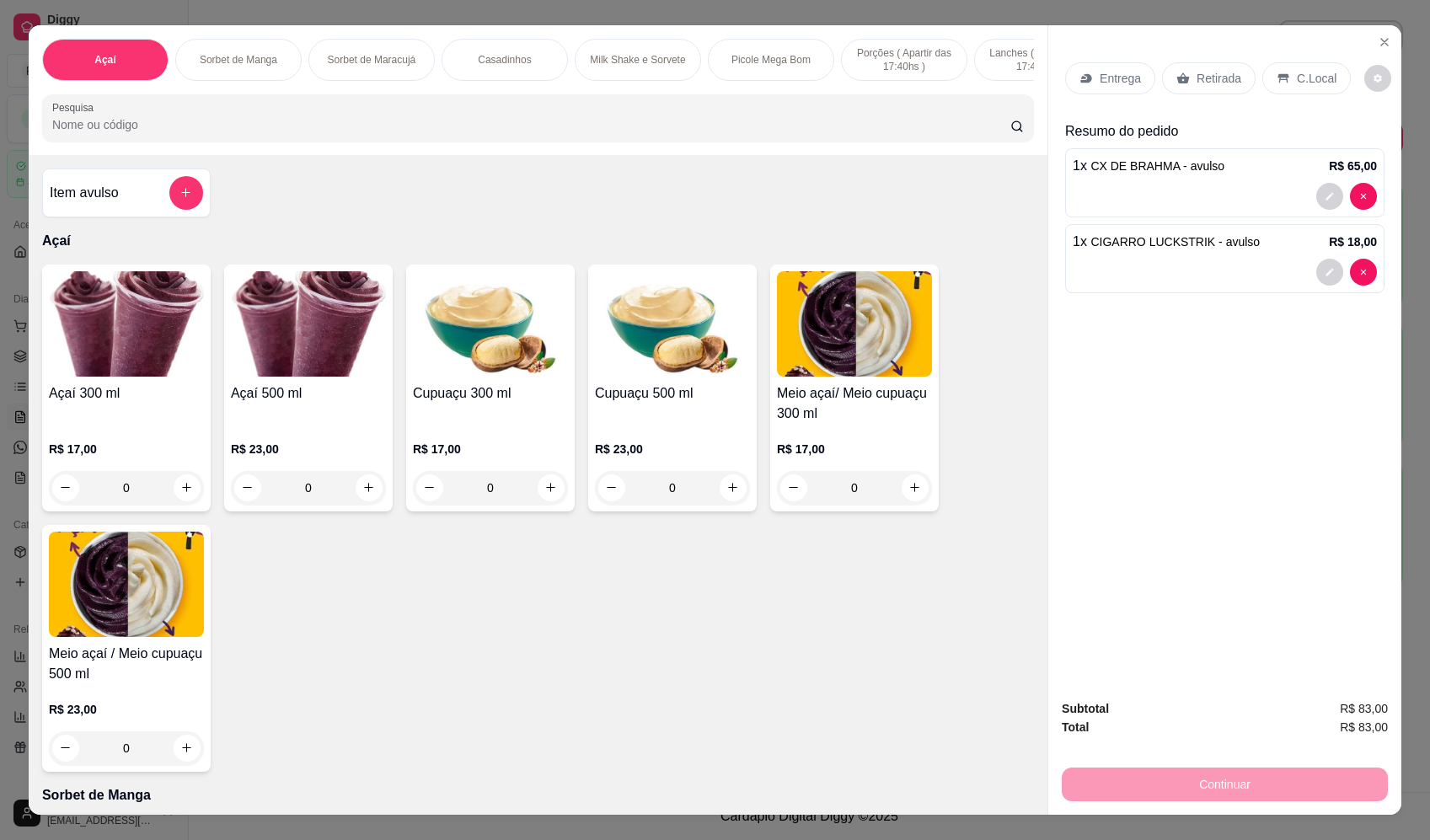
click at [1087, 88] on div "Entrega" at bounding box center [1109, 79] width 90 height 32
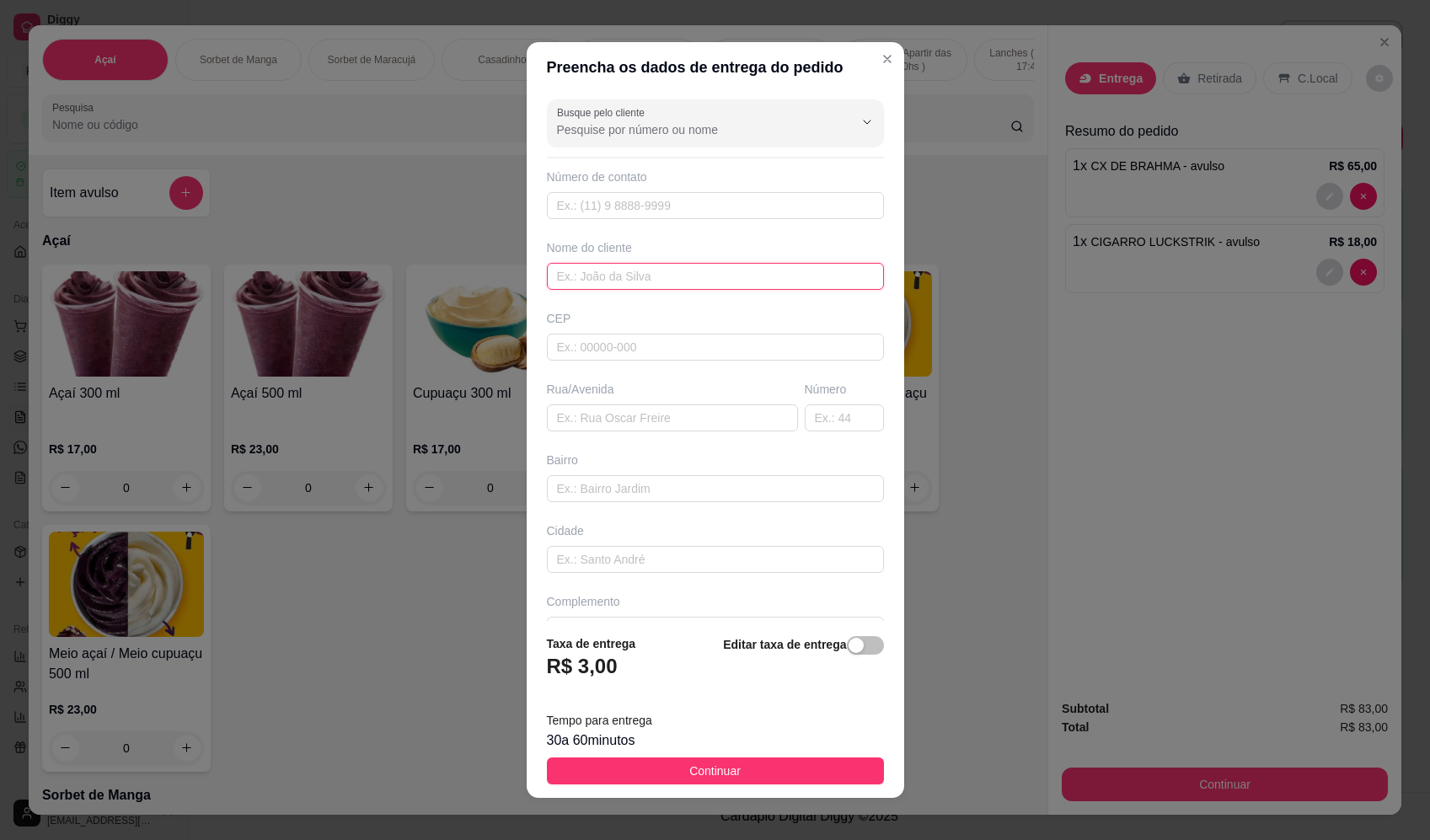
click at [688, 276] on input "text" at bounding box center [715, 276] width 337 height 27
type input "RIAN"
click at [659, 417] on input "text" at bounding box center [672, 418] width 251 height 27
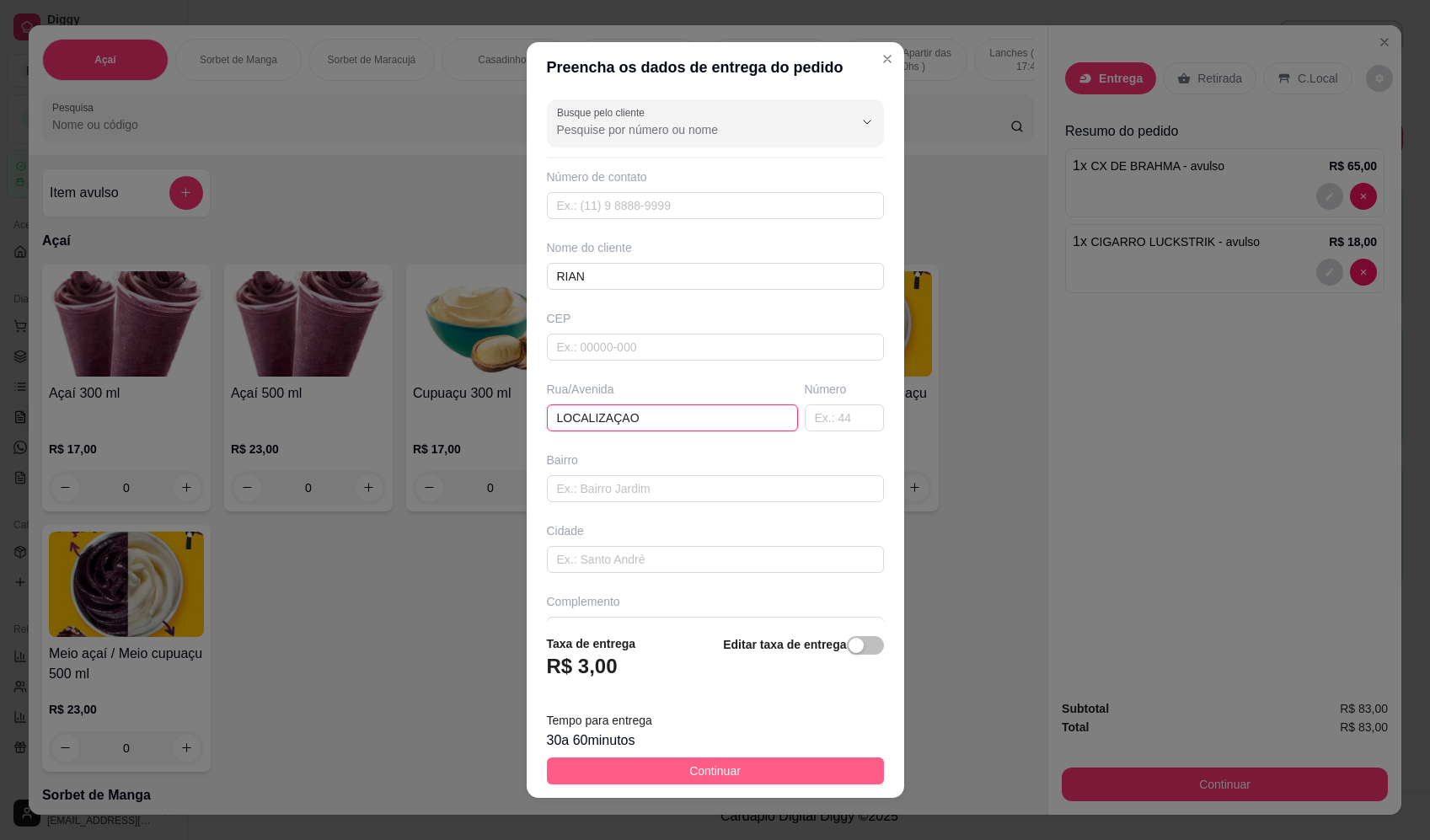
type input "LOCALIZAÇAO"
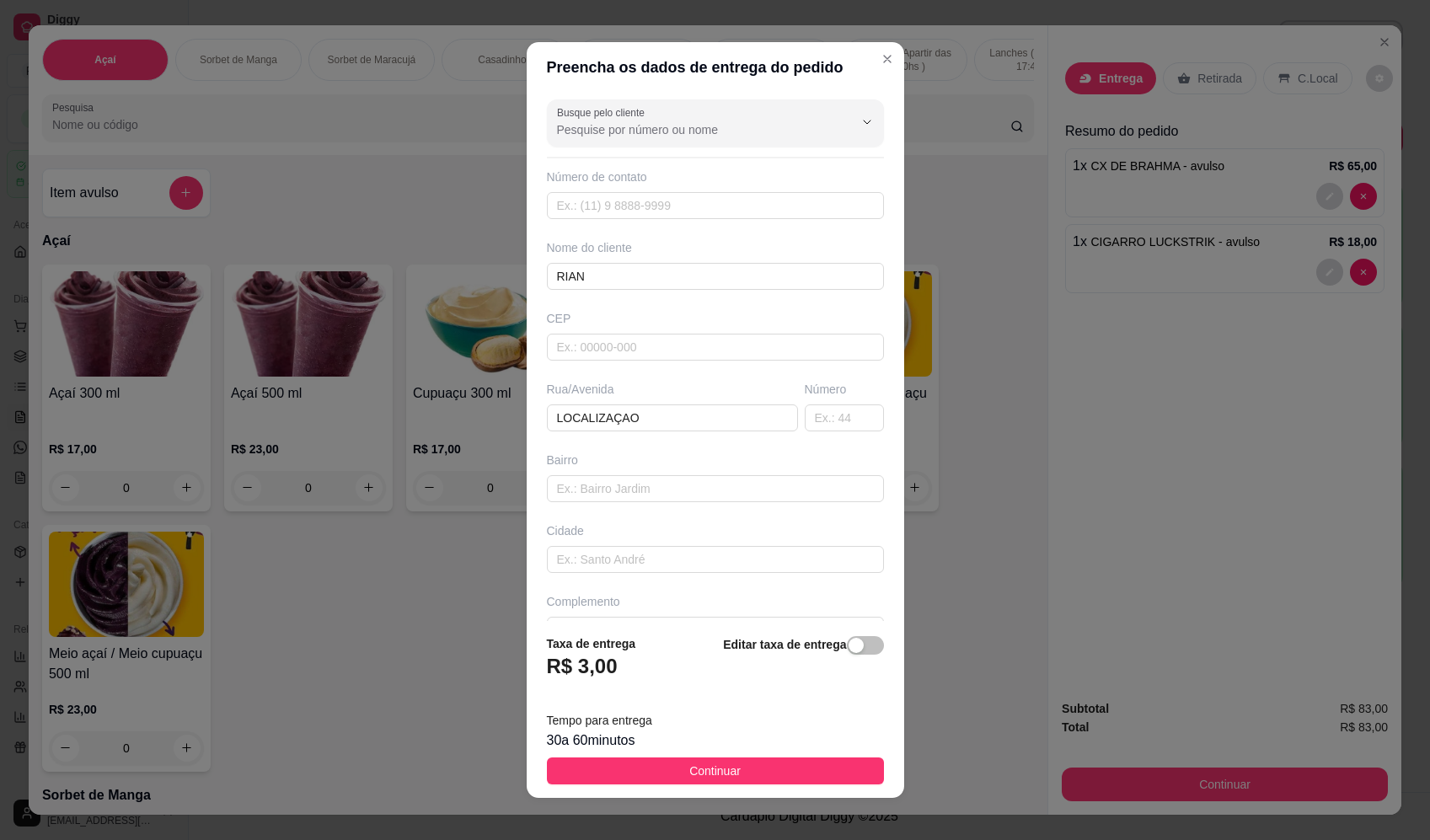
drag, startPoint x: 713, startPoint y: 758, endPoint x: 726, endPoint y: 753, distance: 13.9
click at [714, 757] on button "Continuar" at bounding box center [715, 771] width 337 height 27
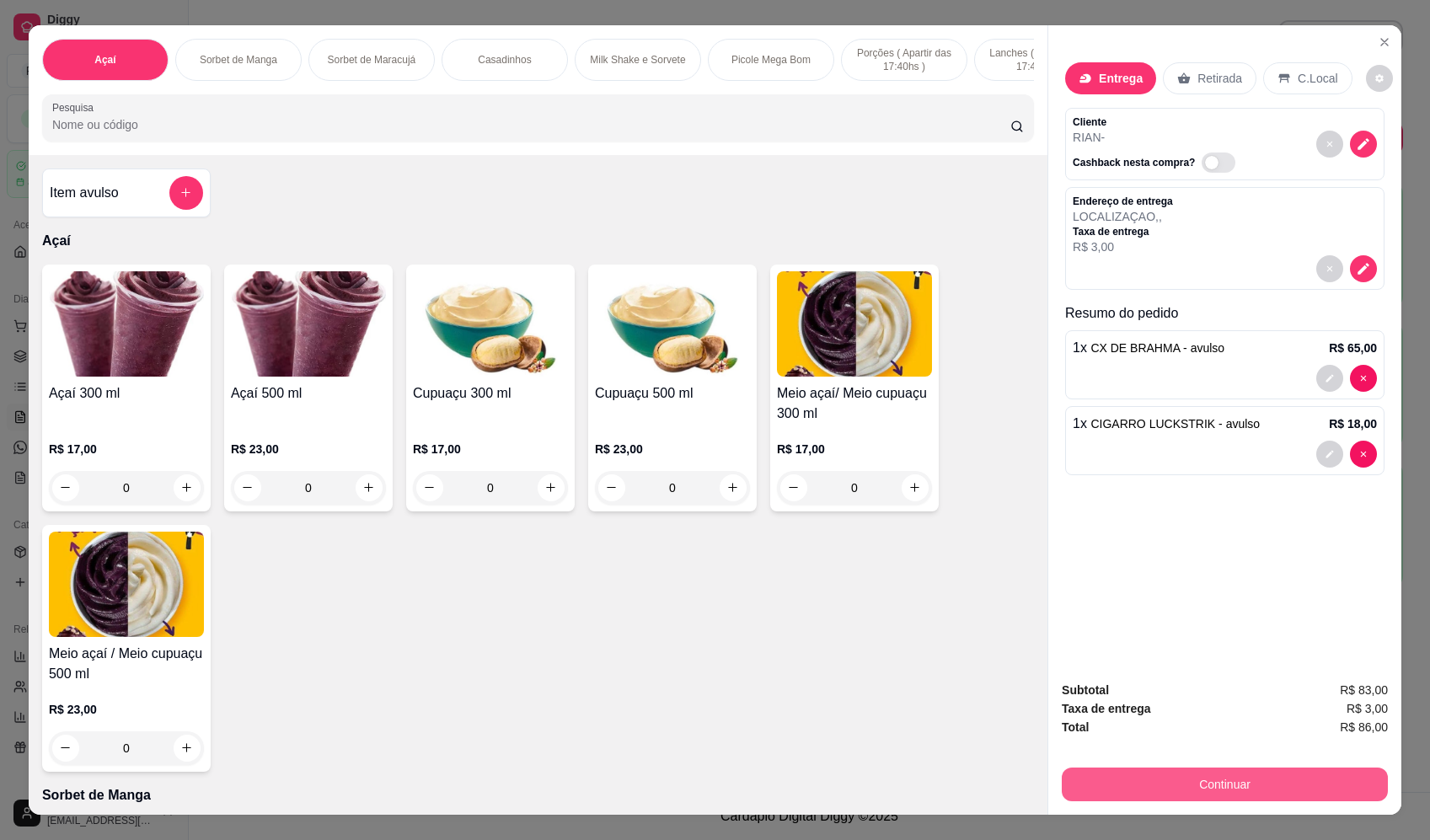
click at [1283, 775] on button "Continuar" at bounding box center [1224, 783] width 326 height 33
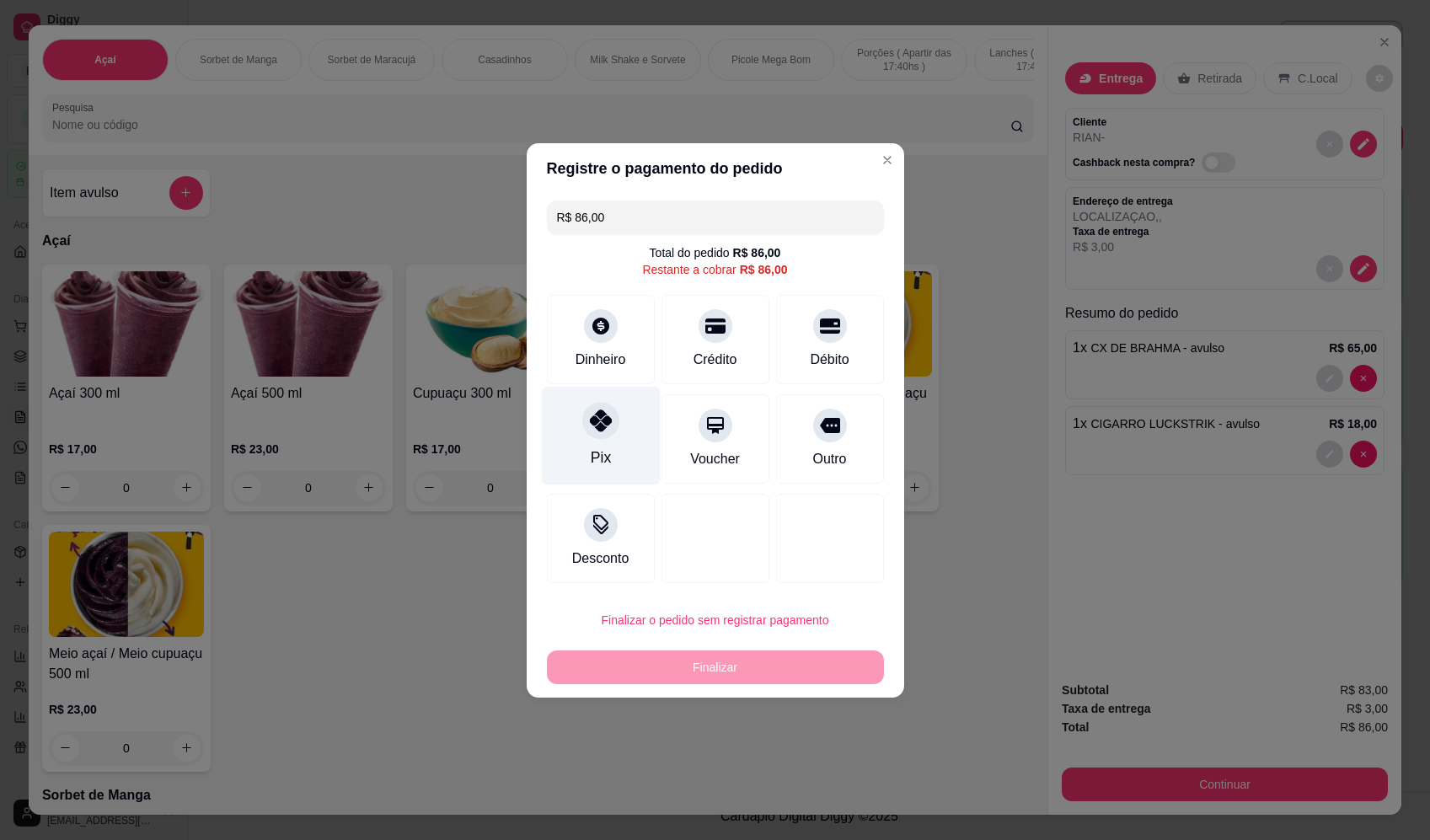
click at [598, 431] on icon at bounding box center [599, 420] width 22 height 22
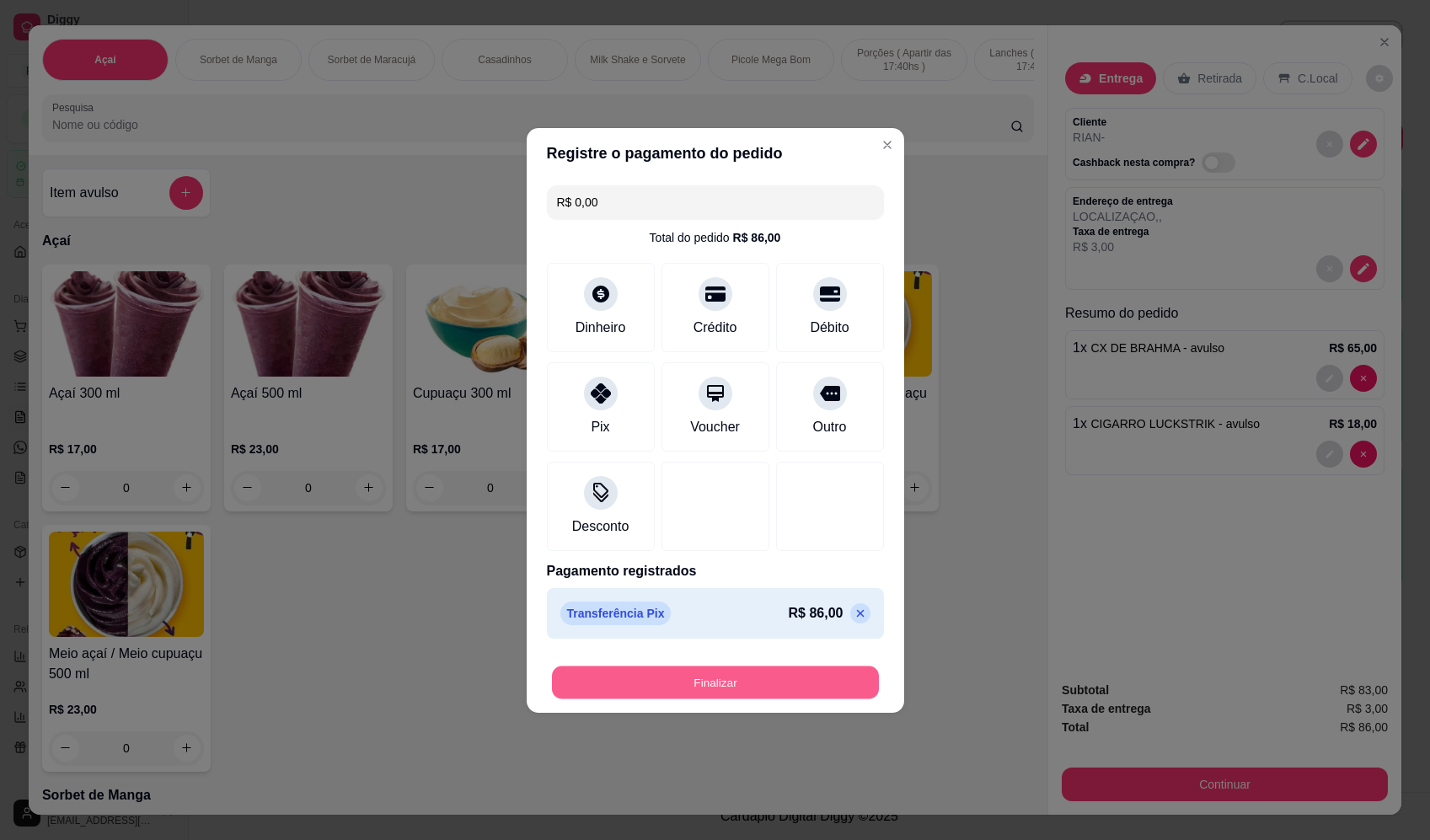
click at [773, 693] on button "Finalizar" at bounding box center [715, 681] width 327 height 33
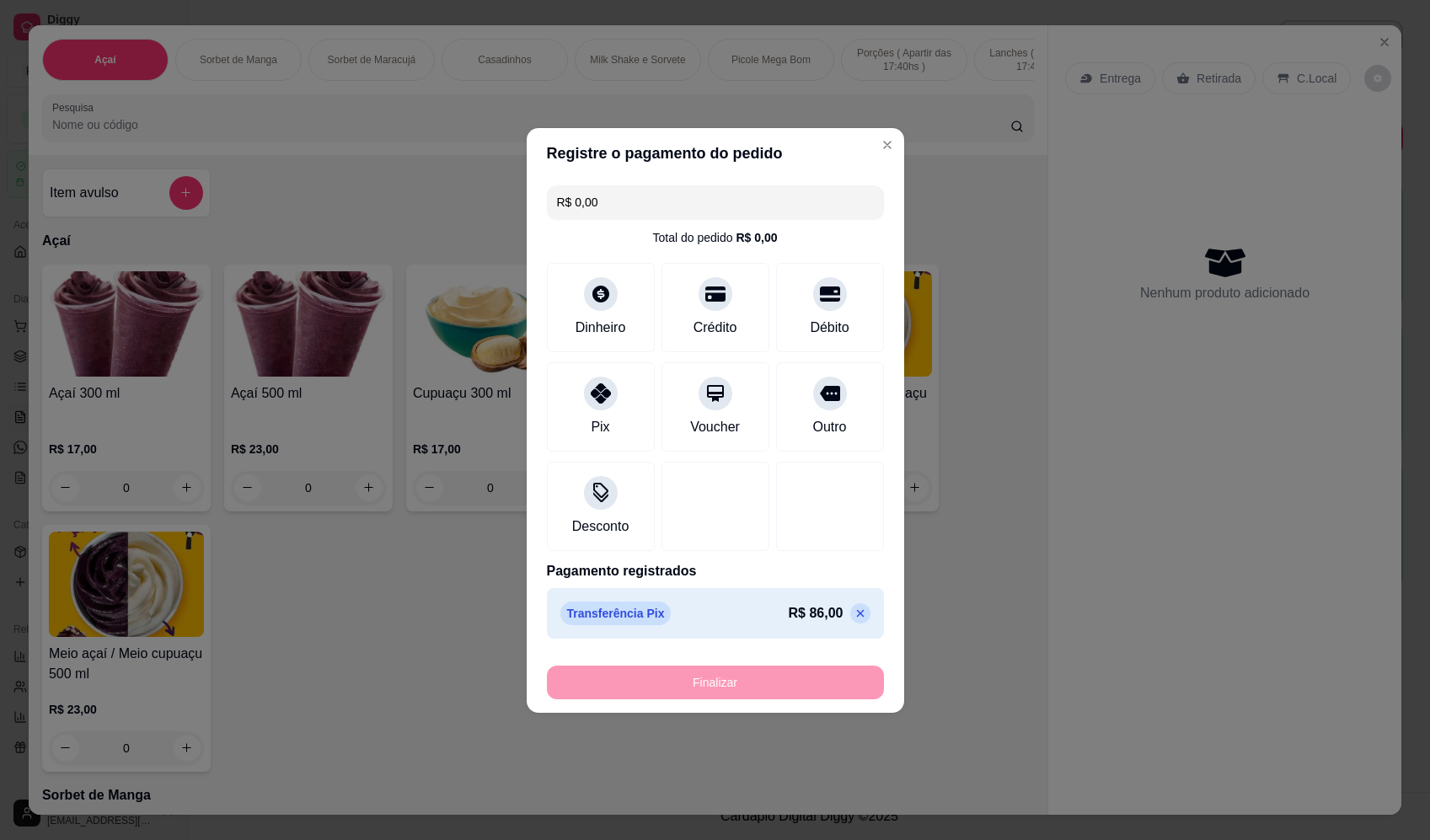
type input "-R$ 86,00"
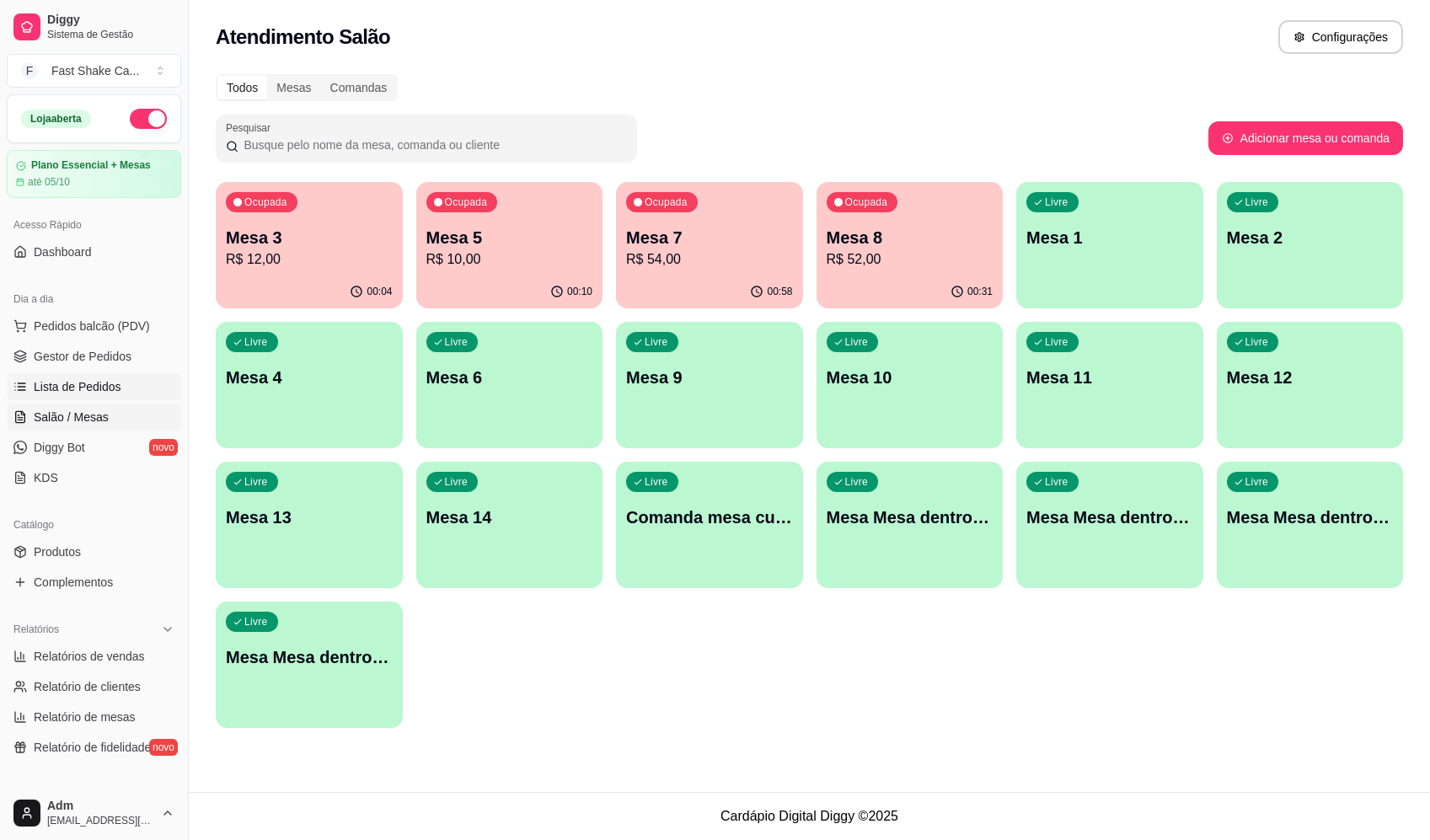
click at [82, 384] on span "Lista de Pedidos" at bounding box center [77, 386] width 87 height 17
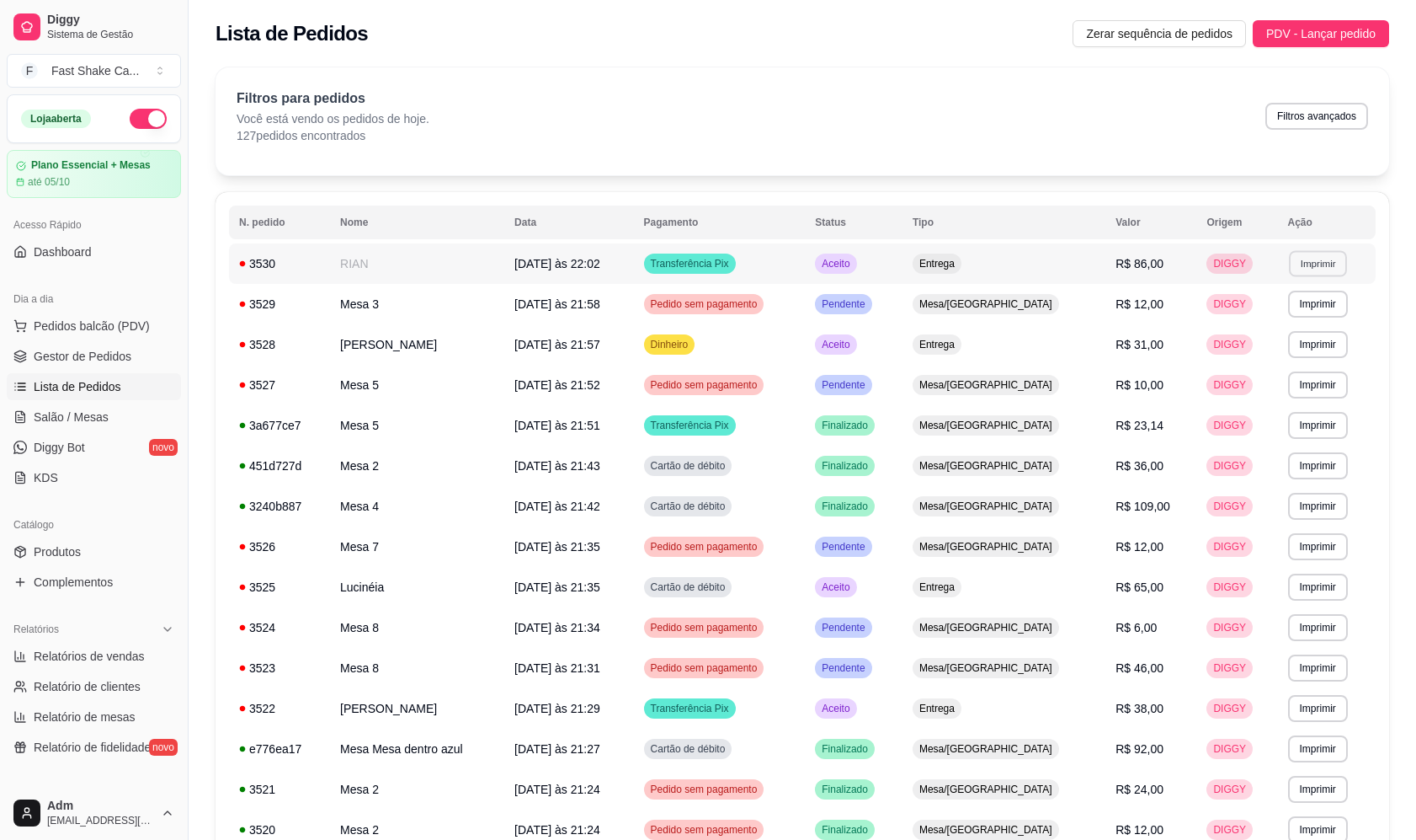
click at [1305, 271] on button "Imprimir" at bounding box center [1317, 264] width 58 height 27
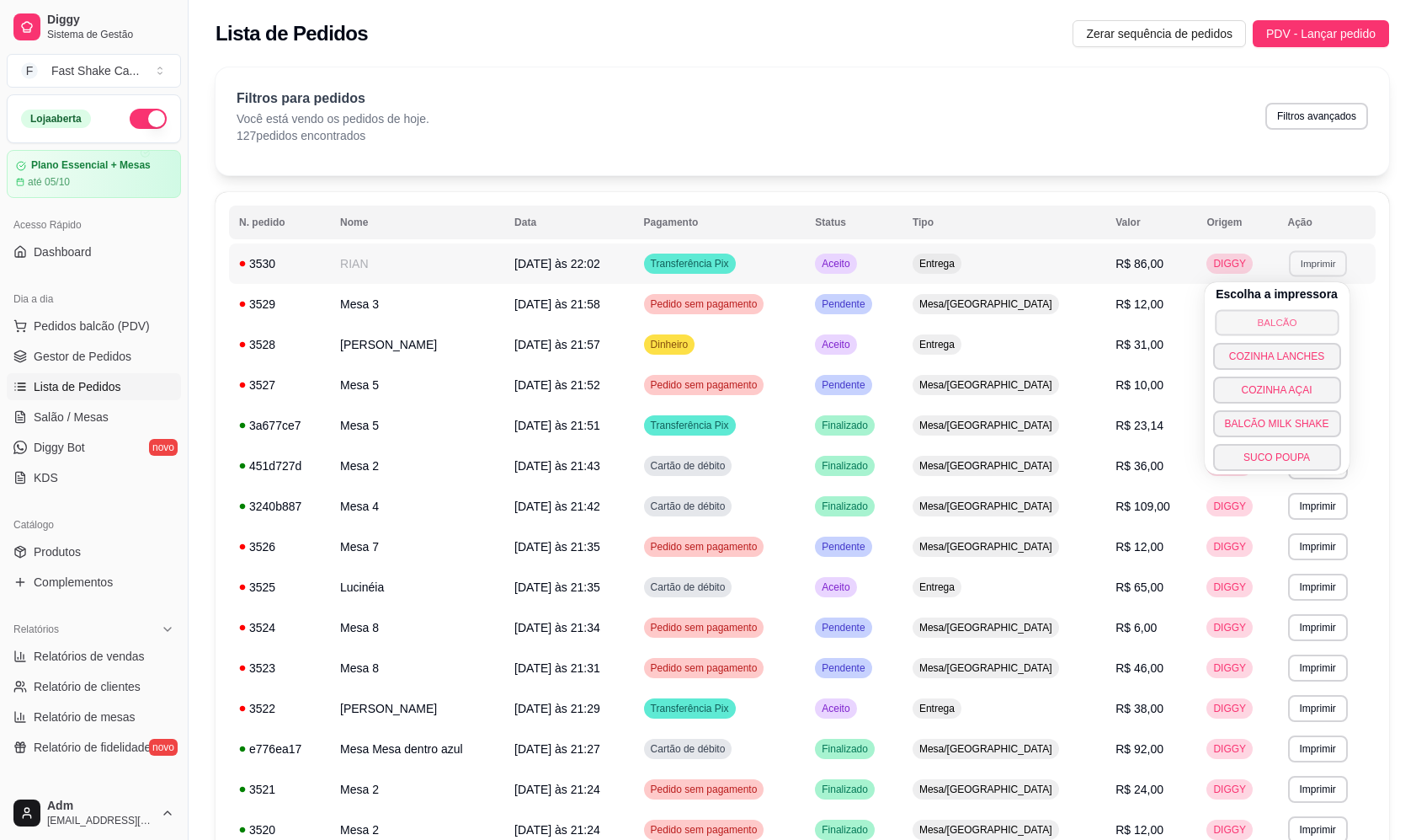
click at [1309, 316] on button "BALCÃO" at bounding box center [1276, 323] width 123 height 27
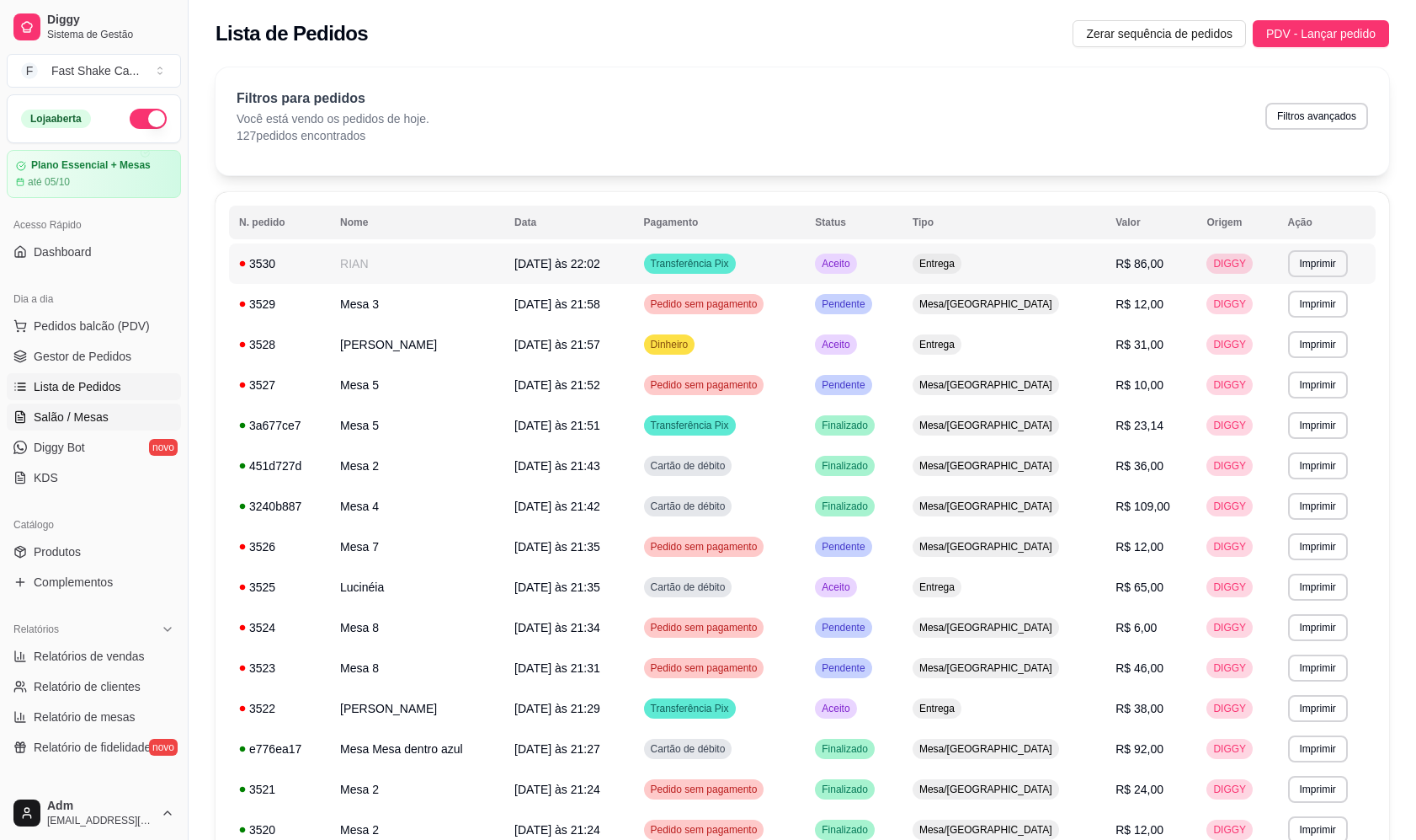
click at [80, 413] on span "Salão / Mesas" at bounding box center [70, 417] width 75 height 17
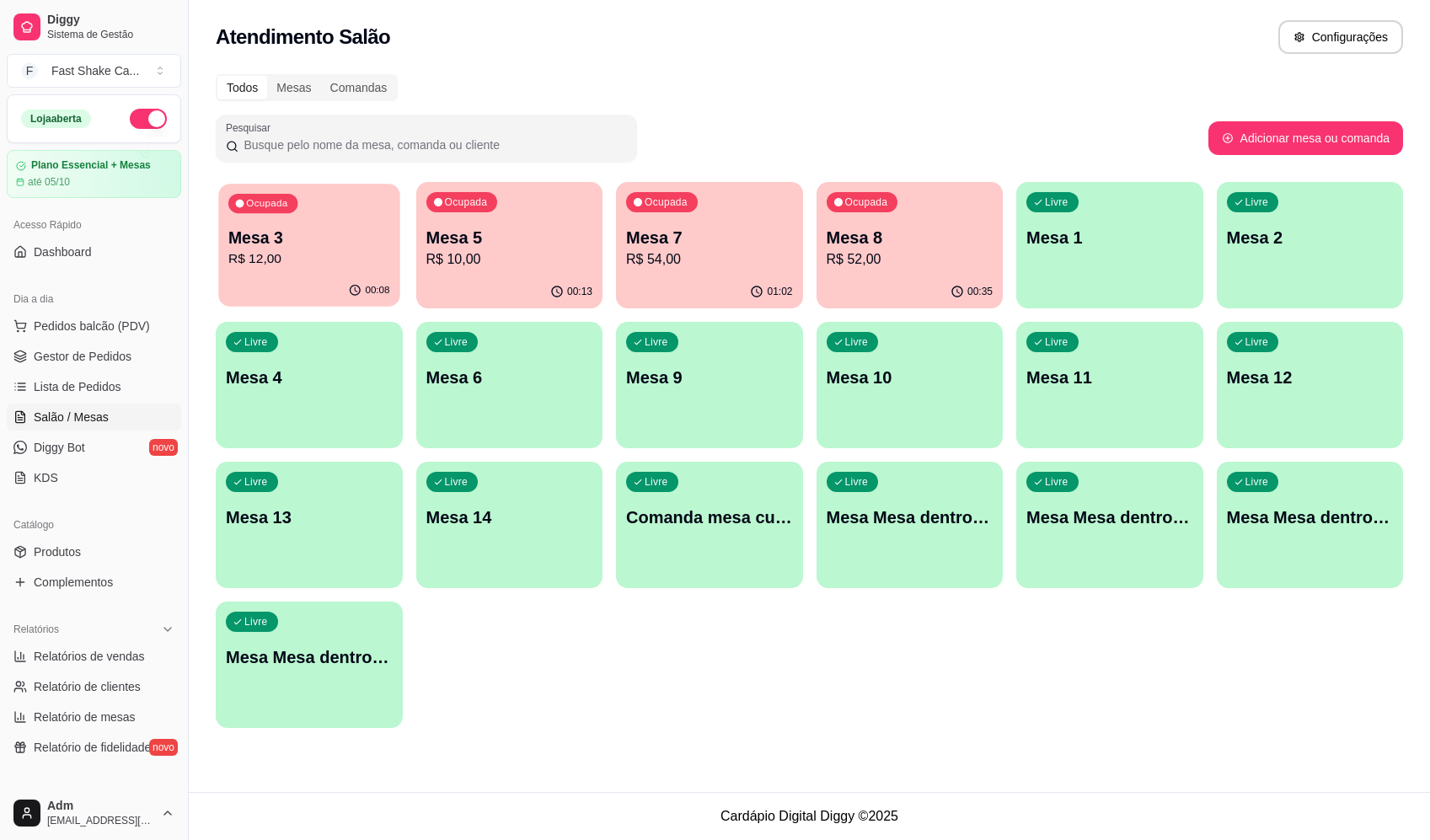
click at [332, 271] on div "Ocupada Mesa 3 R$ 12,00" at bounding box center [309, 229] width 181 height 91
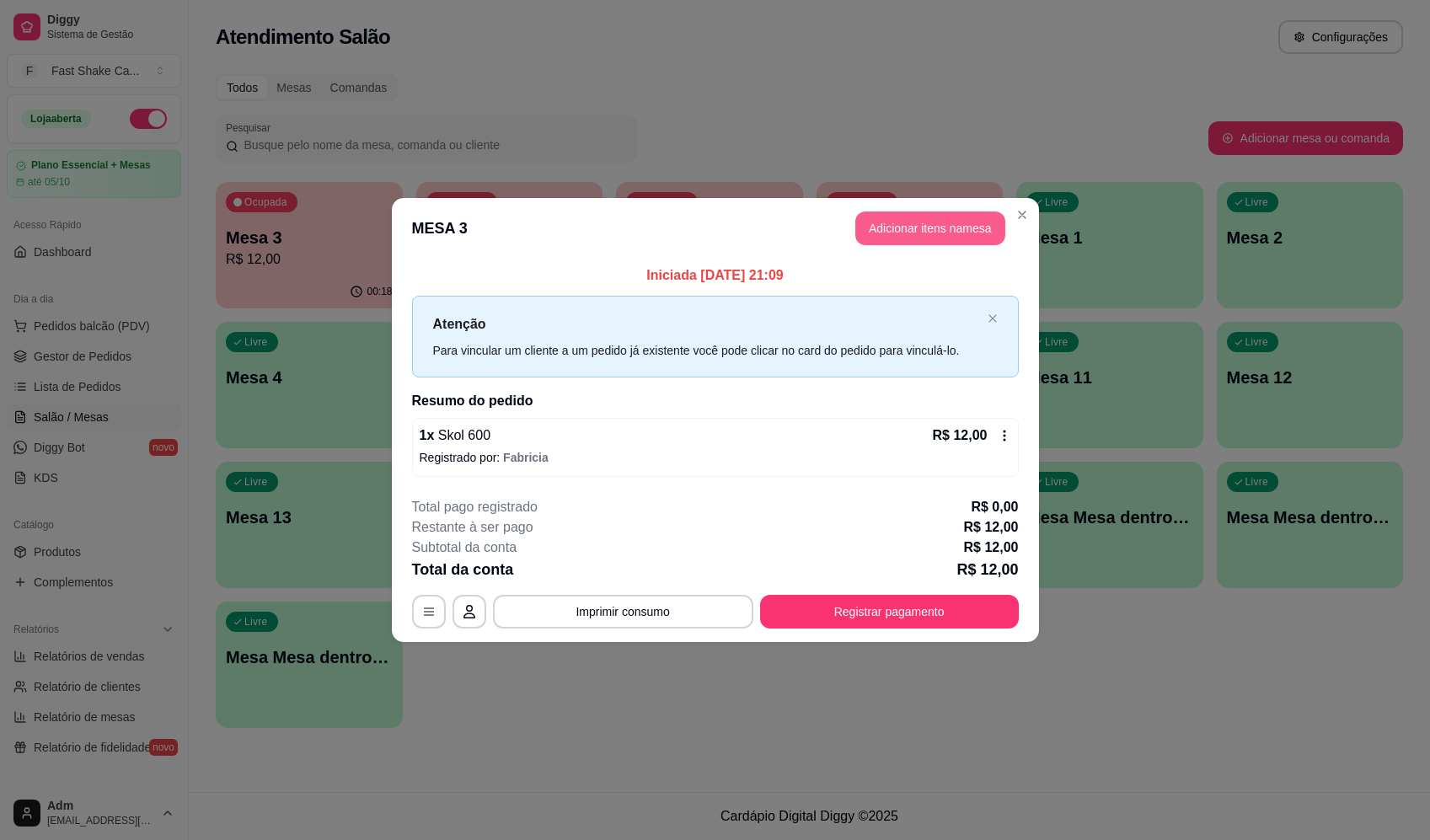
click at [980, 230] on button "Adicionar itens na mesa" at bounding box center [931, 228] width 150 height 33
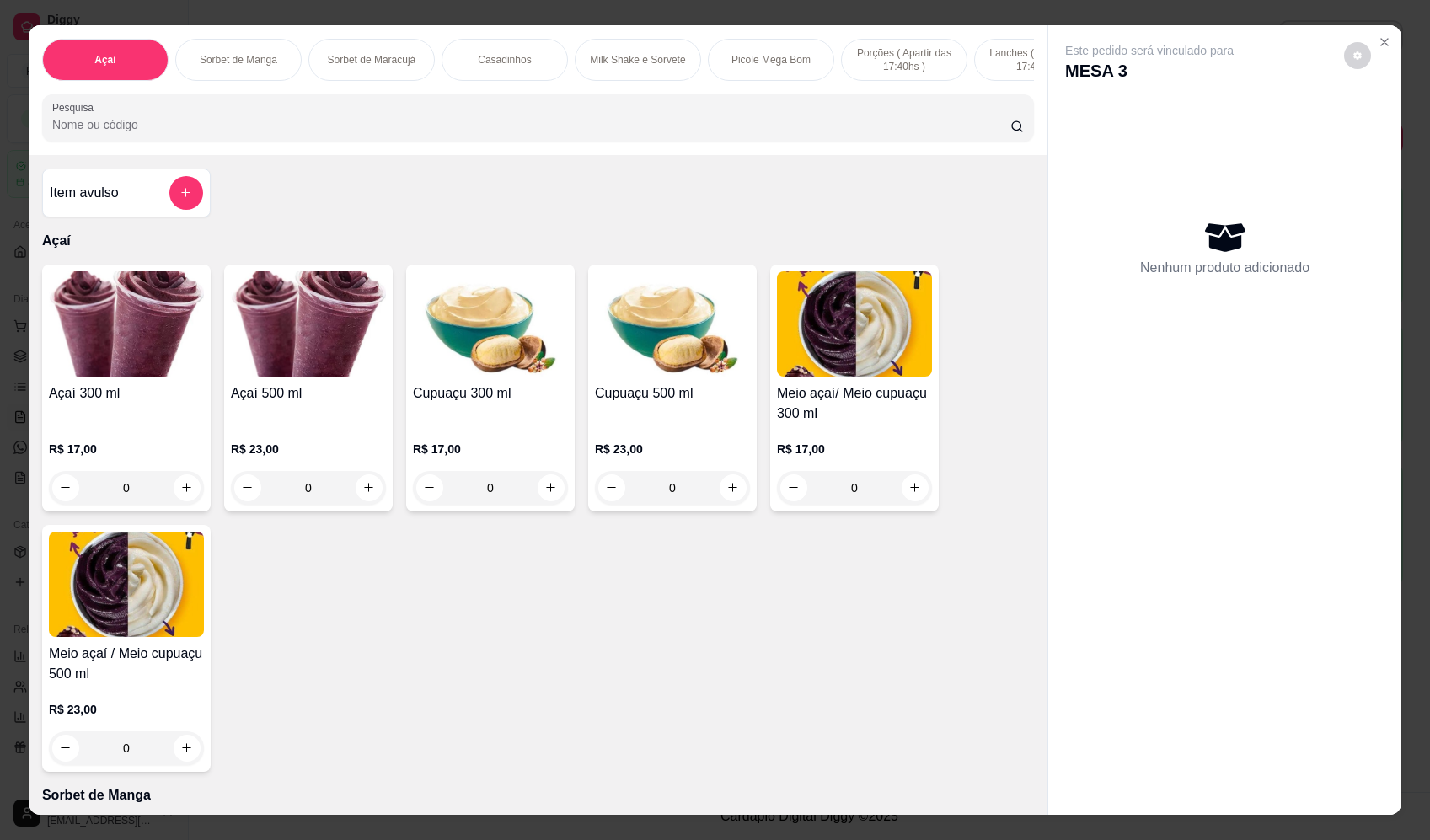
click at [445, 133] on input "Pesquisa" at bounding box center [531, 124] width 958 height 17
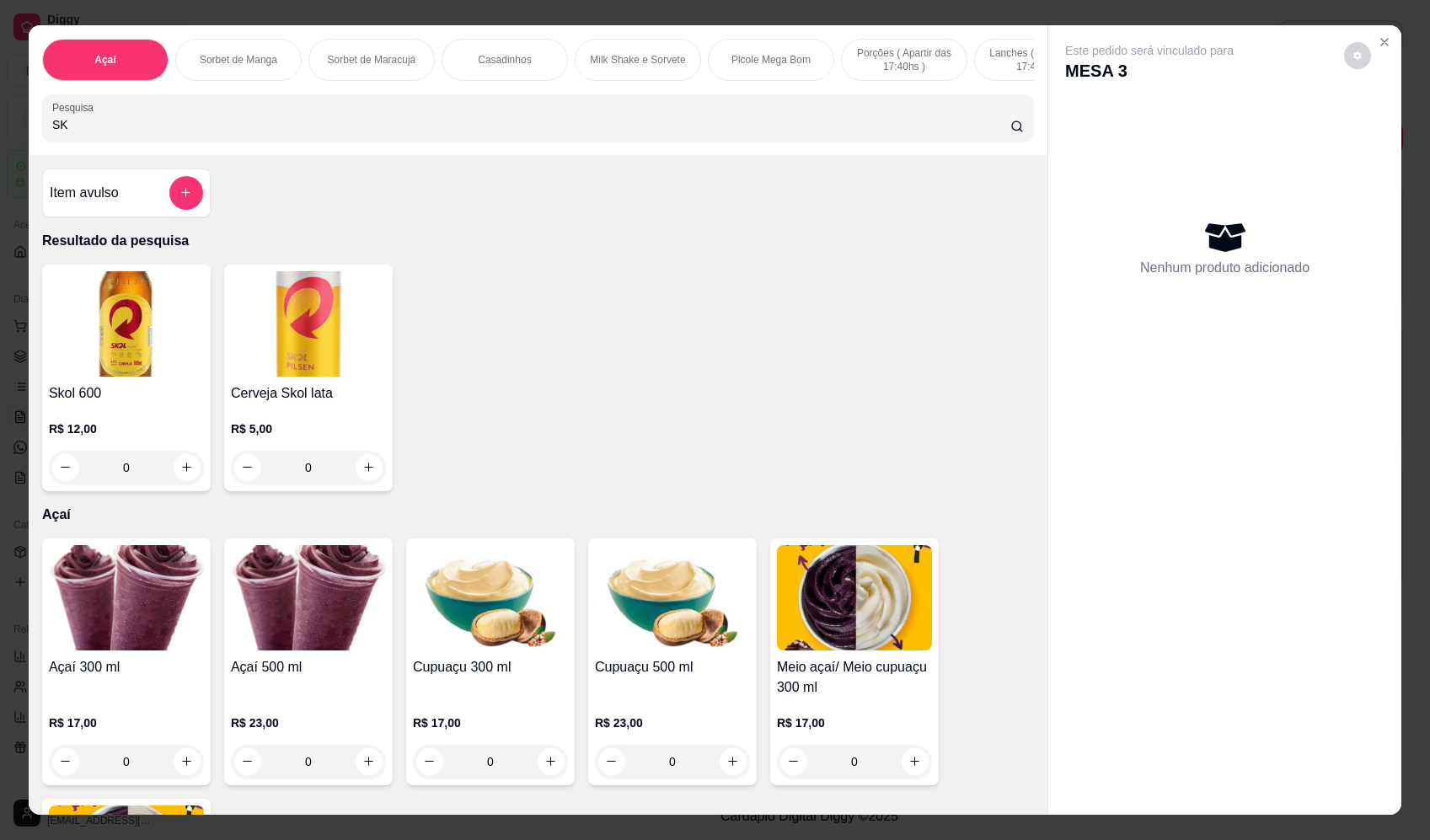
type input "SK"
click at [181, 475] on icon "increase-product-quantity" at bounding box center [187, 467] width 12 height 12
type input "1"
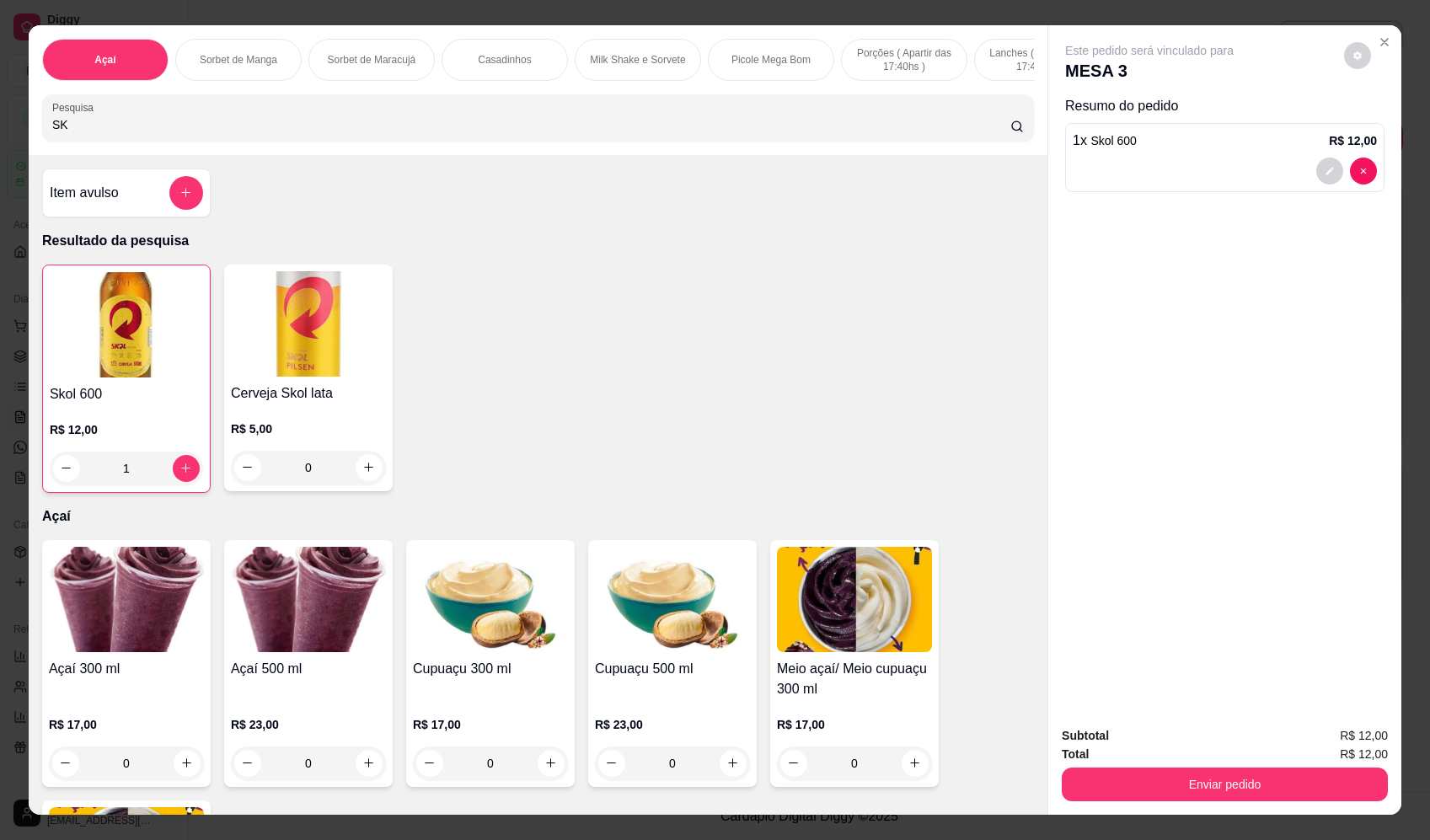
click at [1278, 793] on button "Enviar pedido" at bounding box center [1224, 783] width 326 height 33
click at [1325, 740] on button "Enviar pedido" at bounding box center [1344, 743] width 95 height 32
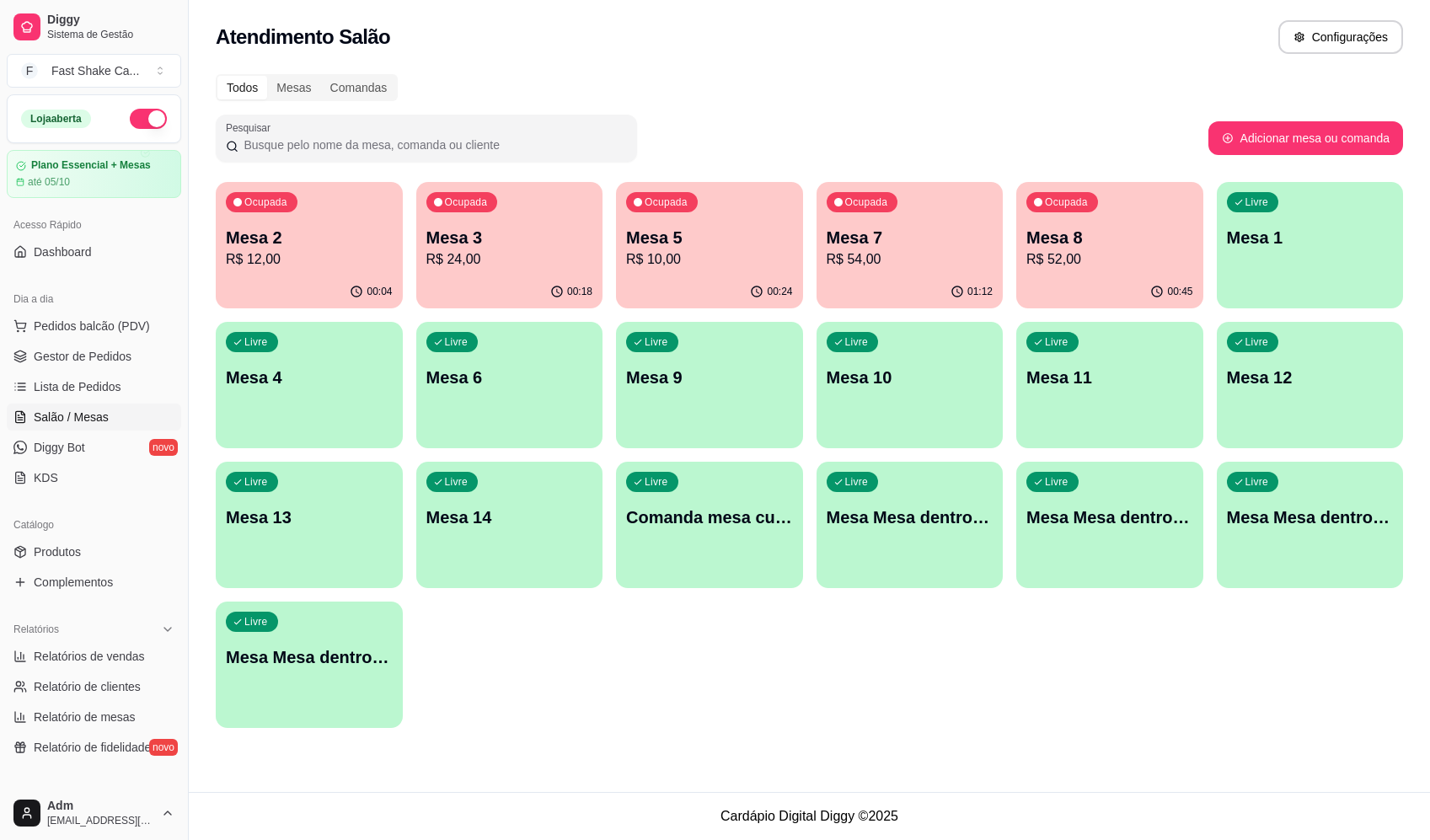
click at [1150, 288] on div "00:45" at bounding box center [1109, 291] width 187 height 33
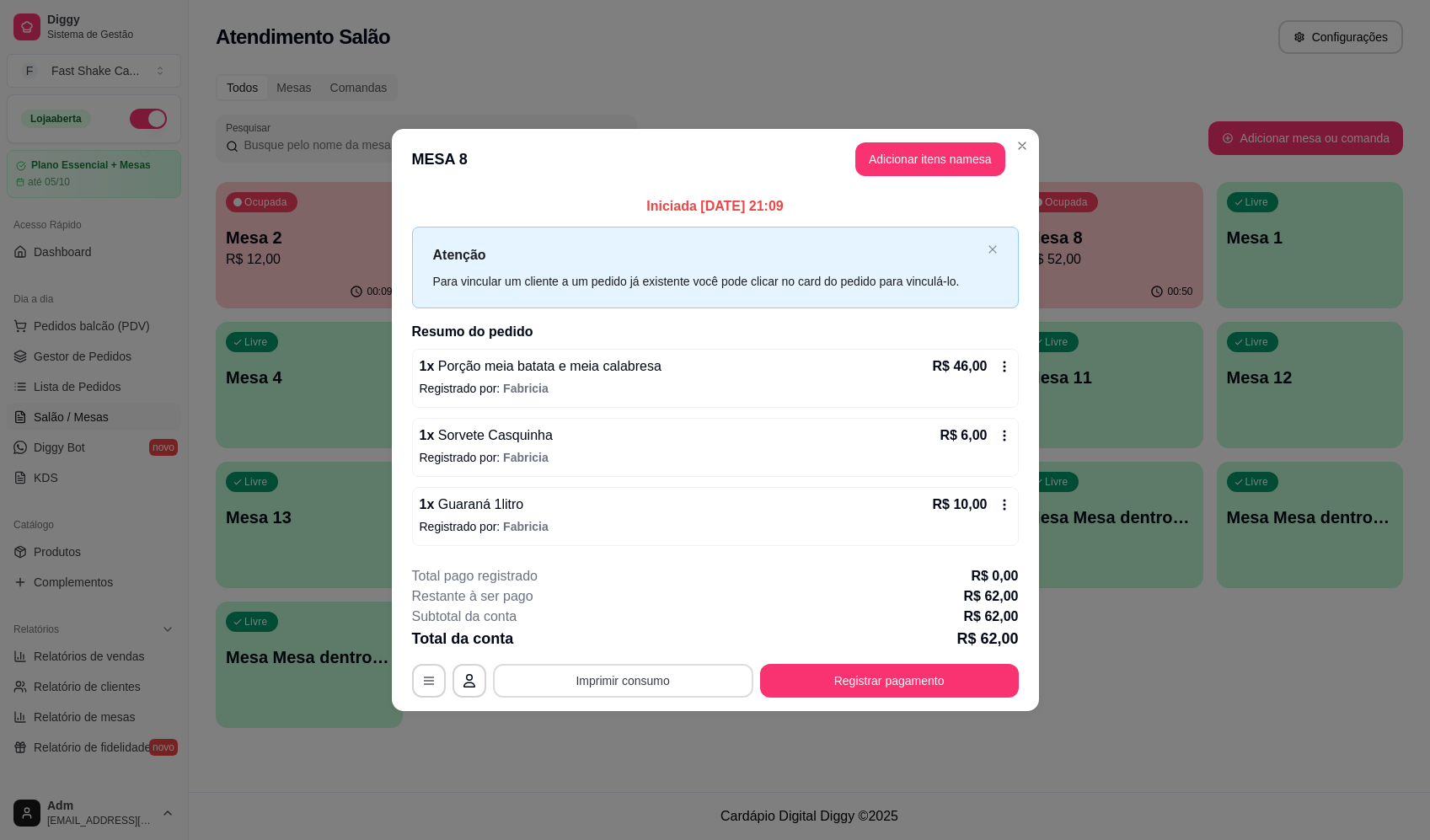
click at [612, 669] on button "Imprimir consumo" at bounding box center [623, 680] width 260 height 33
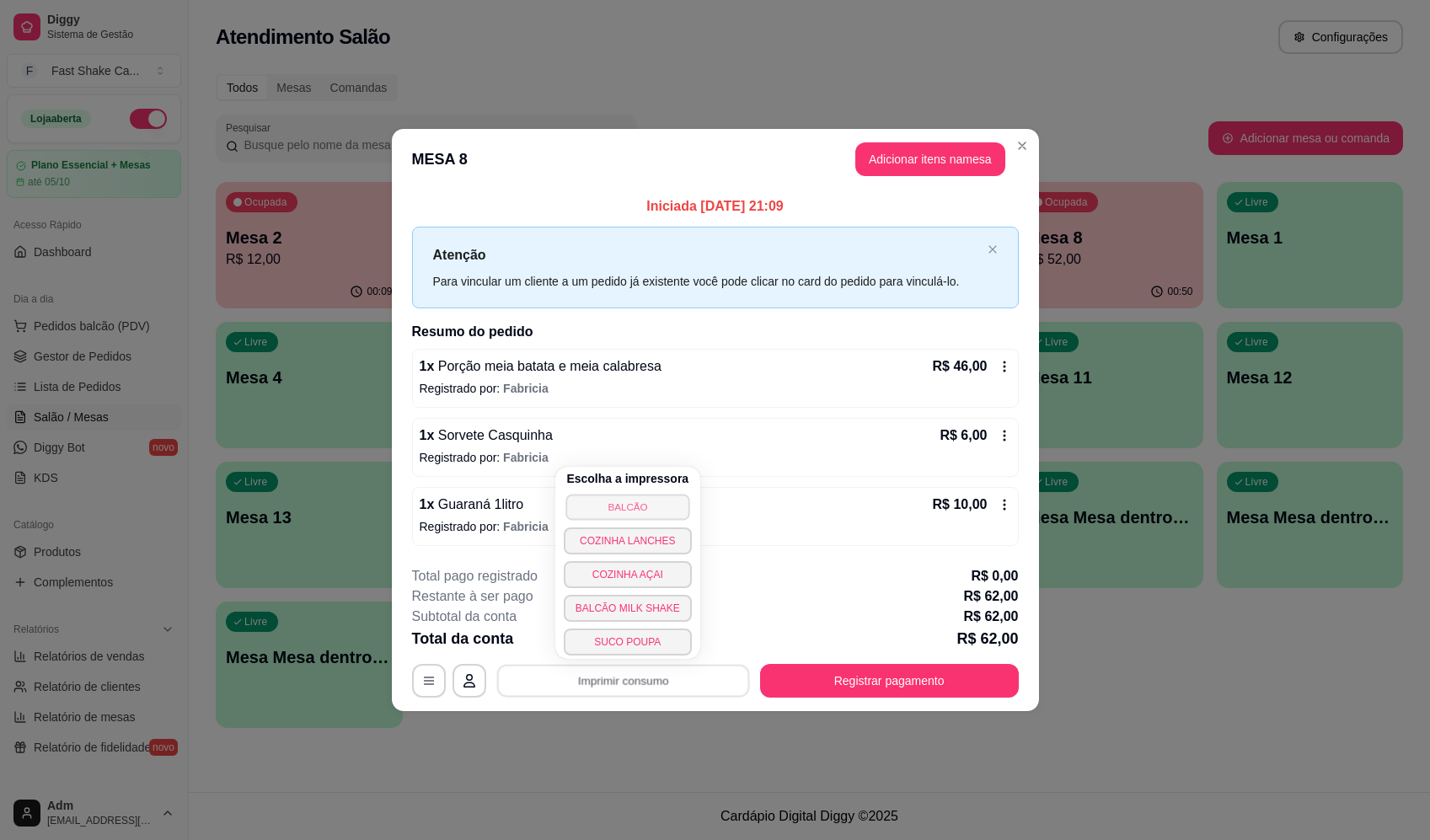
click at [659, 503] on button "BALCÃO" at bounding box center [627, 507] width 123 height 27
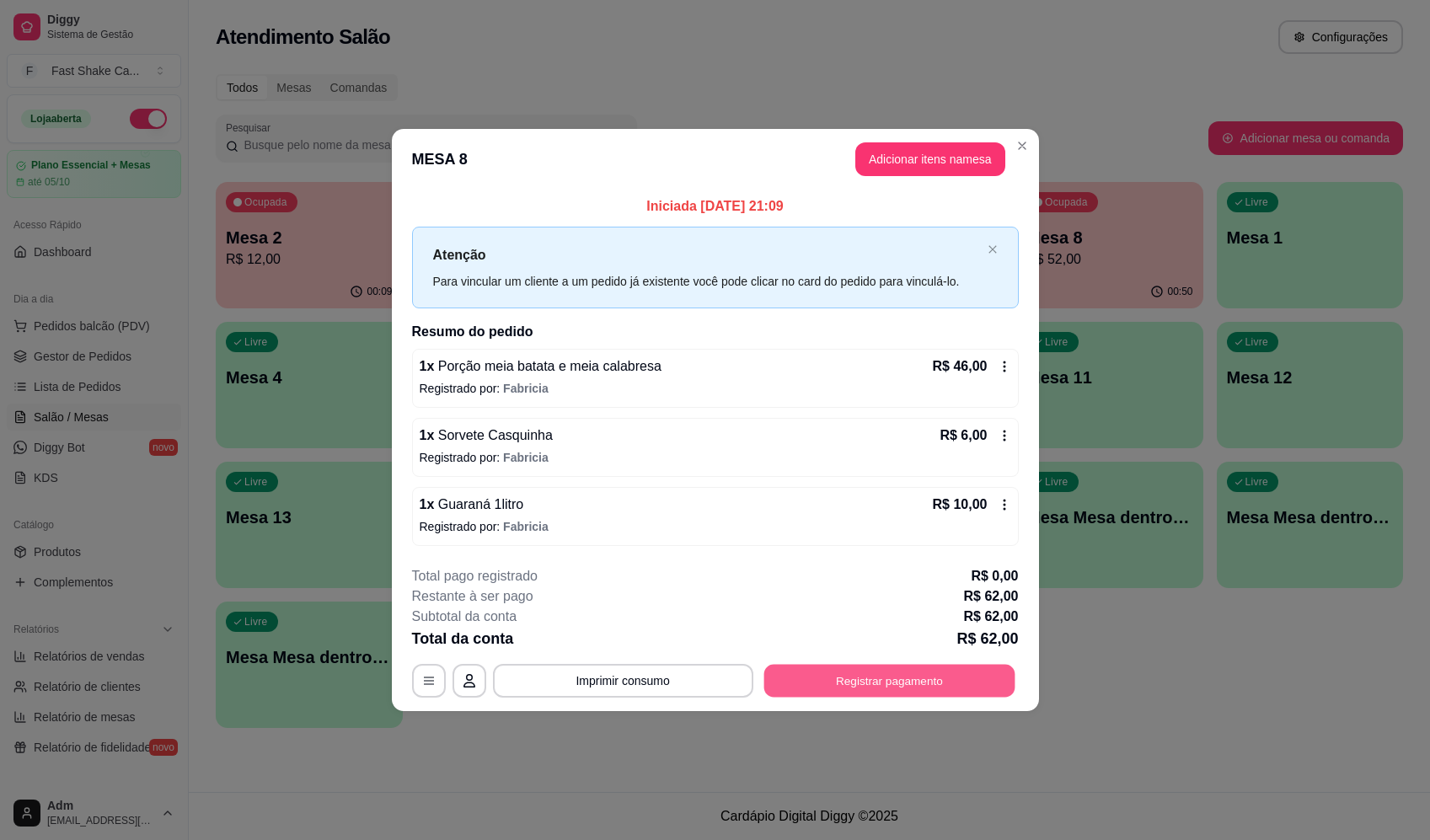
click at [894, 675] on button "Registrar pagamento" at bounding box center [889, 681] width 251 height 33
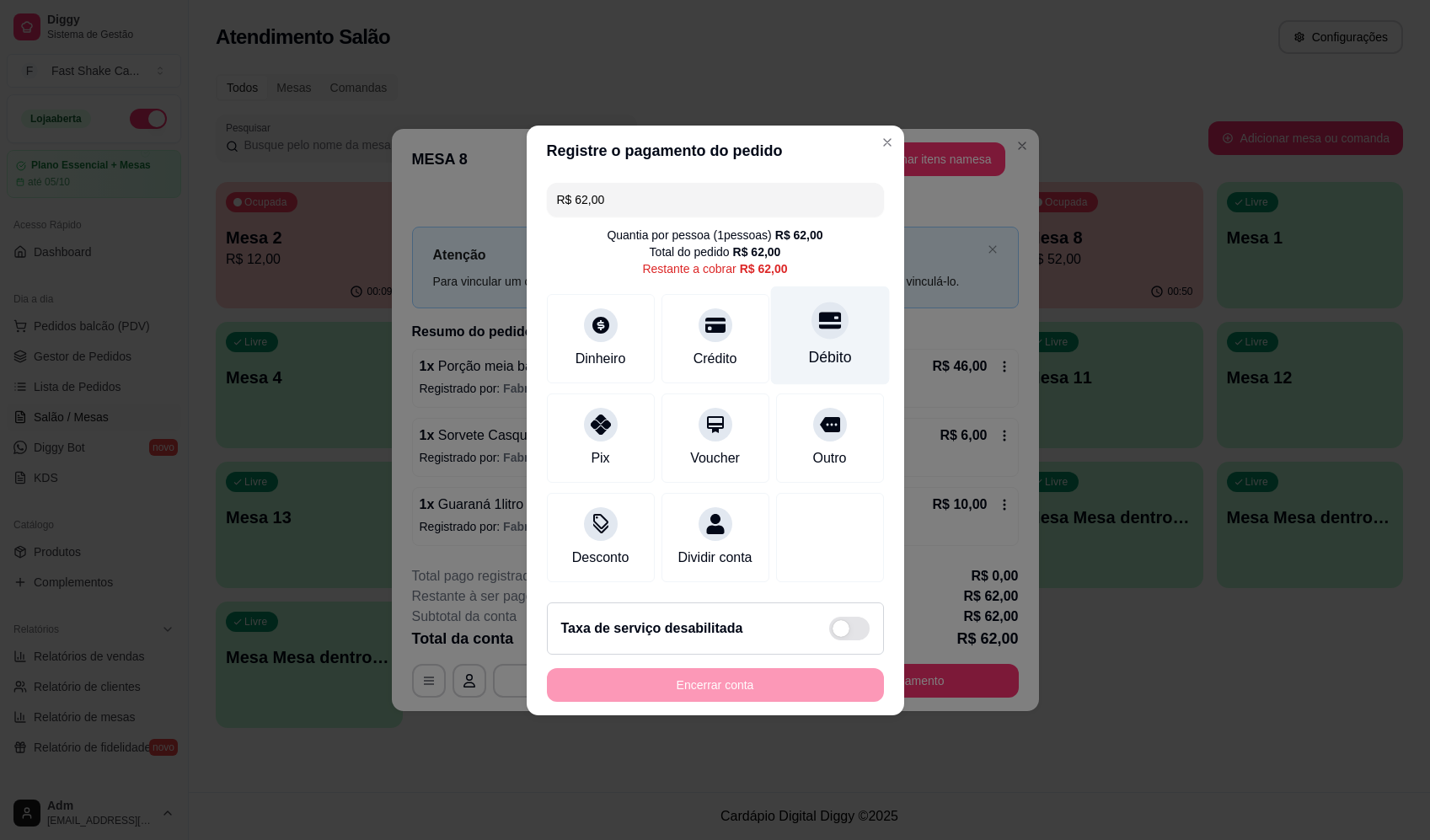
click at [818, 309] on icon at bounding box center [829, 320] width 22 height 22
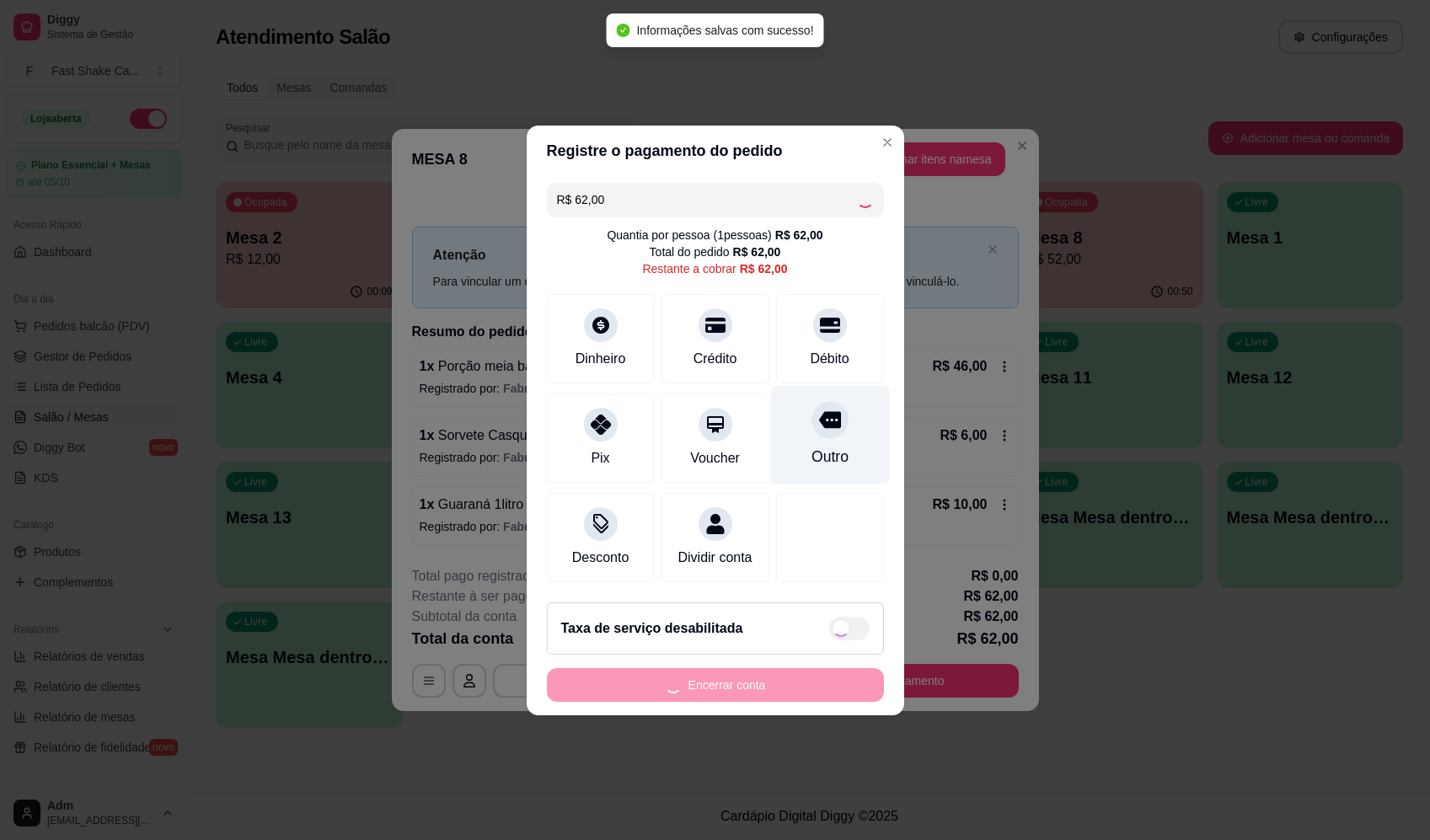
type input "R$ 0,00"
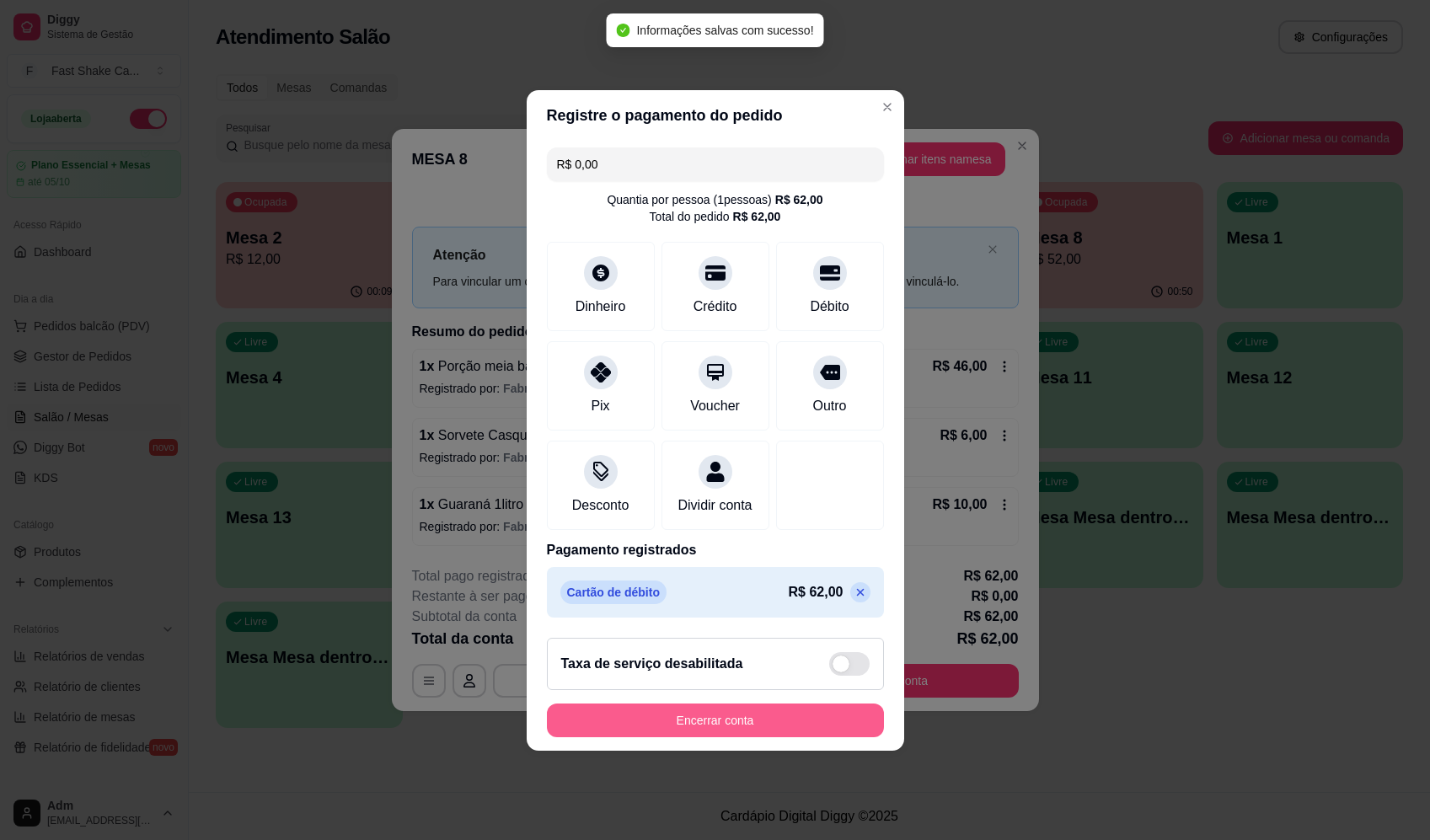
click at [805, 725] on button "Encerrar conta" at bounding box center [715, 719] width 337 height 33
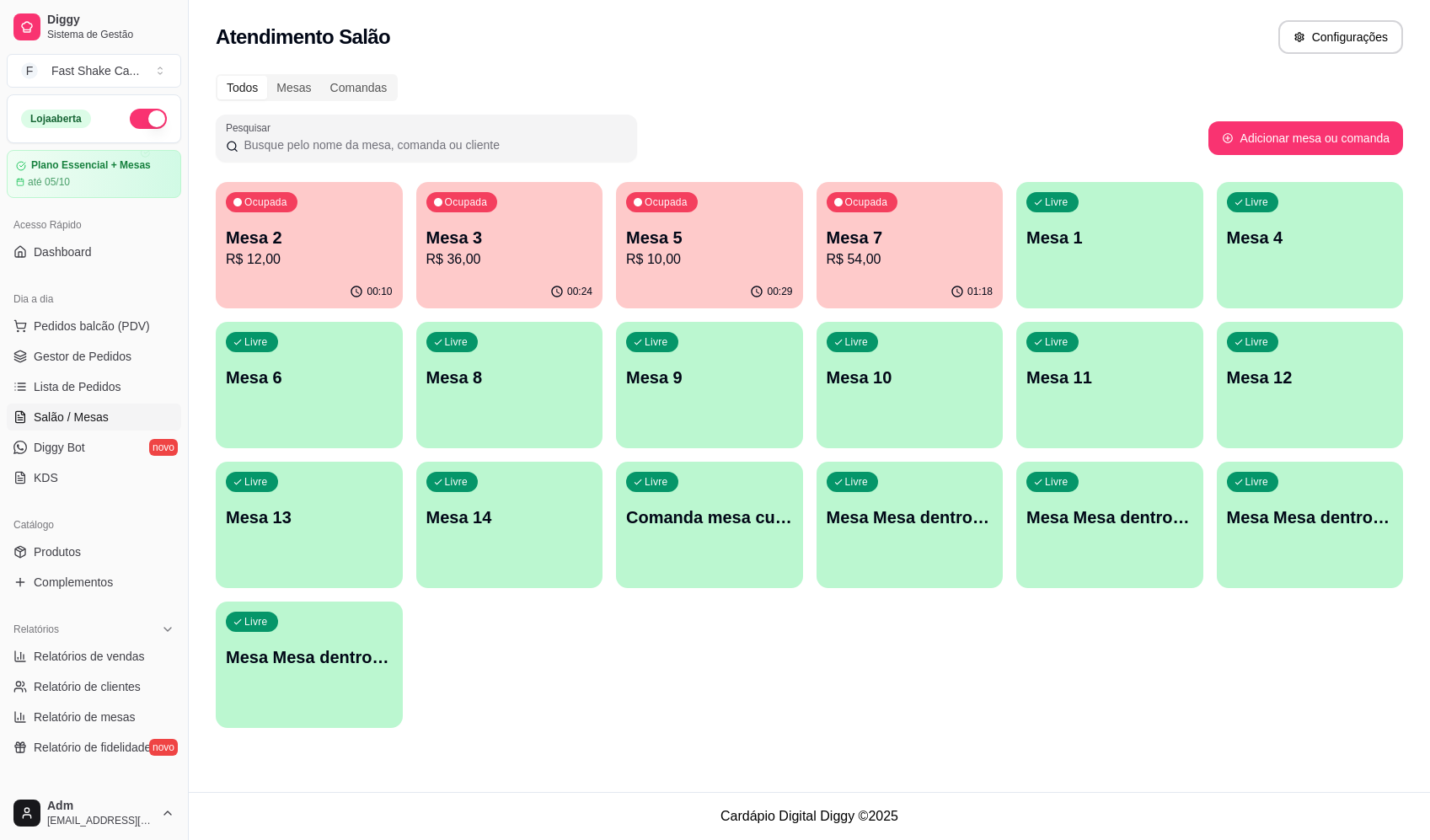
click at [932, 234] on p "Mesa 7" at bounding box center [910, 237] width 167 height 24
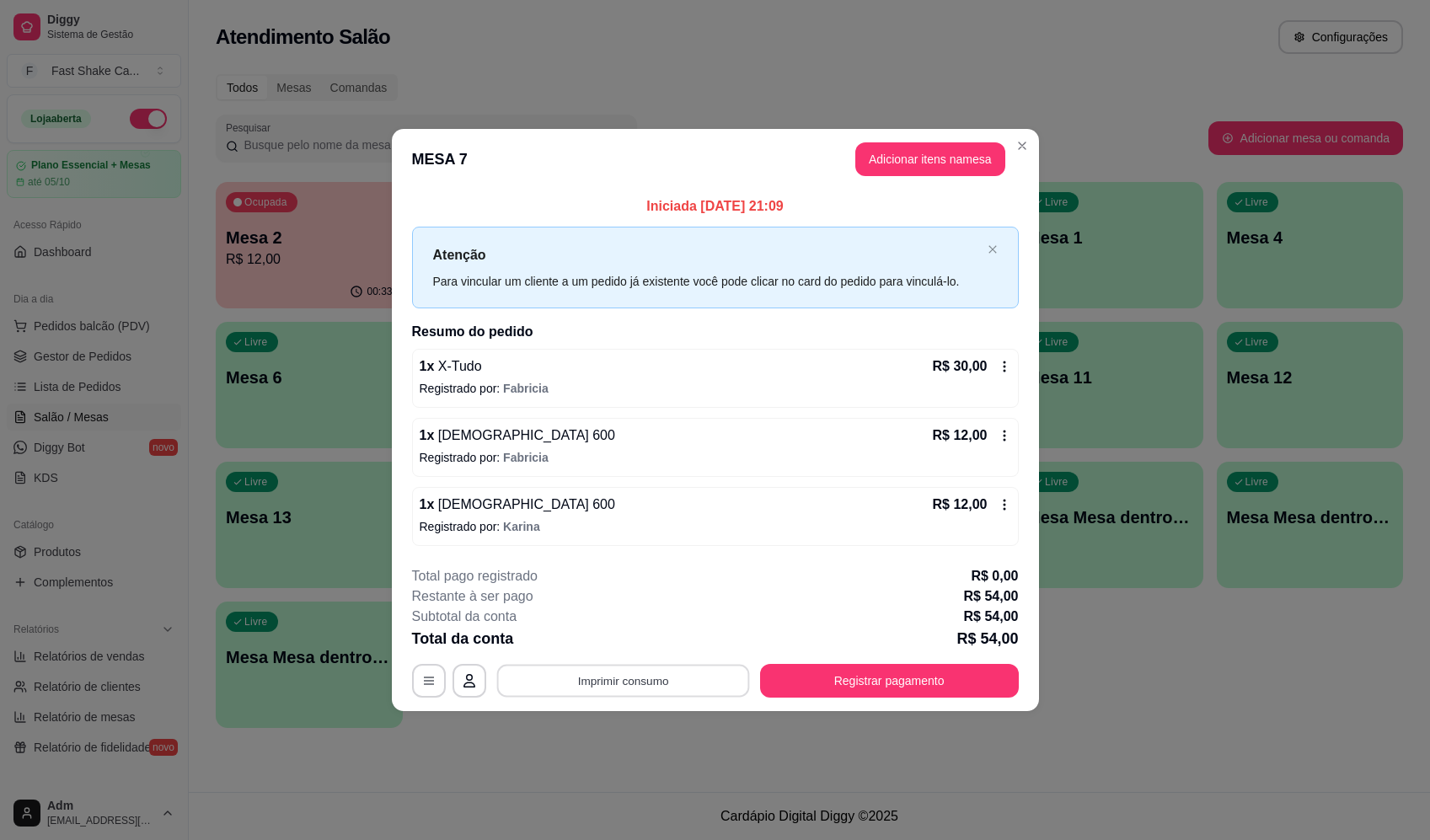
click at [609, 691] on button "Imprimir consumo" at bounding box center [623, 681] width 253 height 33
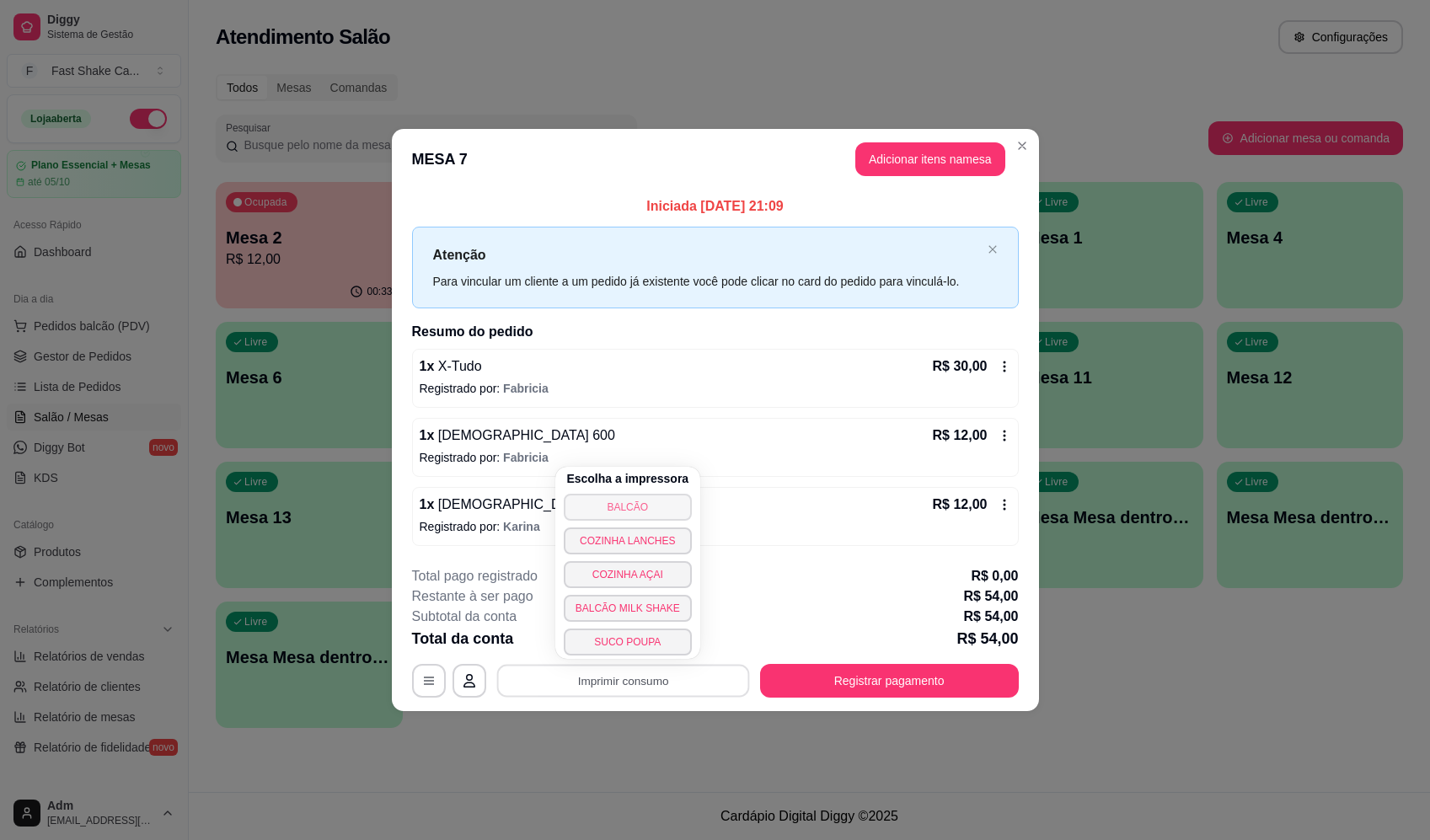
click at [622, 507] on button "BALCÃO" at bounding box center [628, 507] width 128 height 27
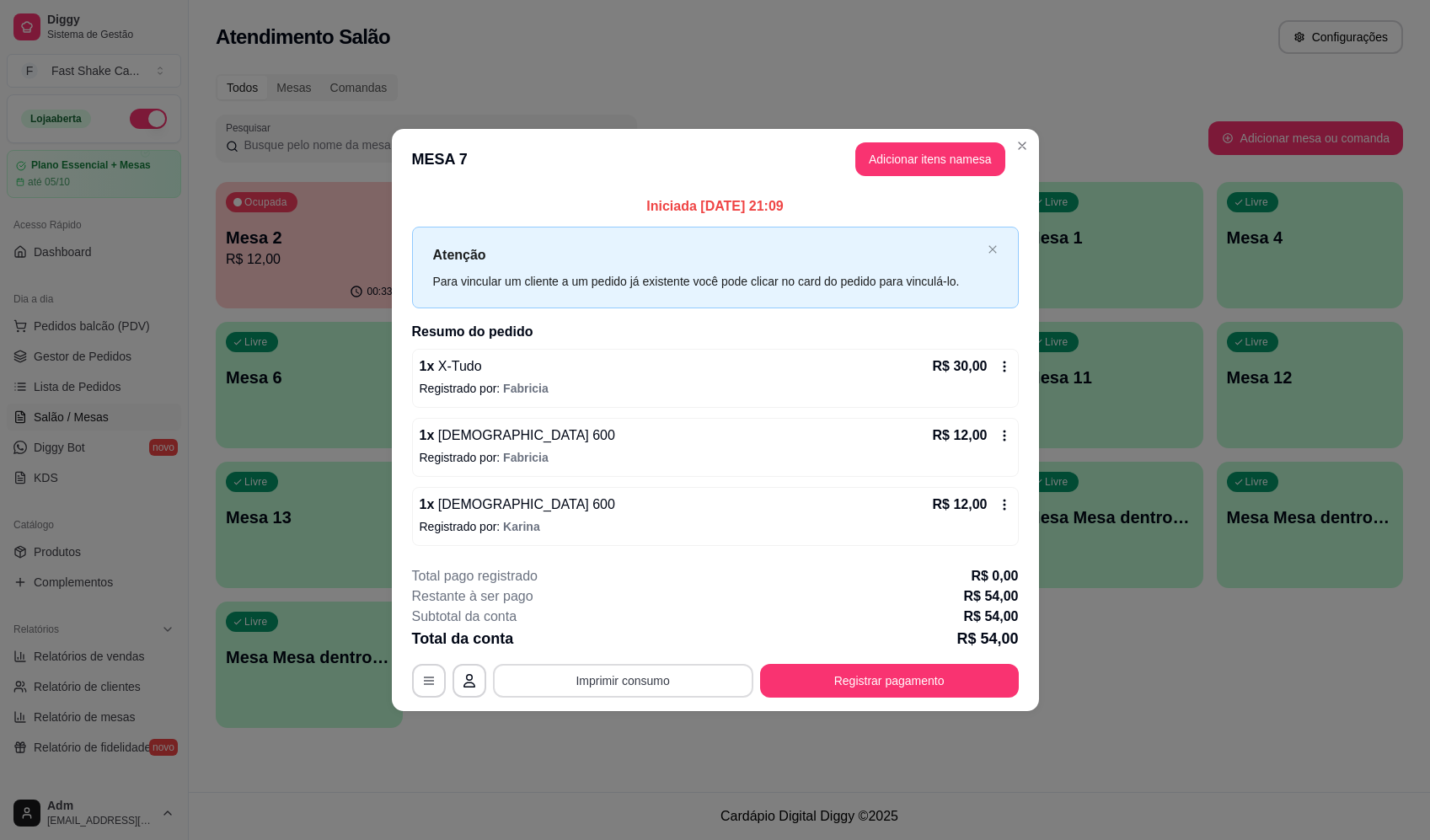
click at [640, 669] on button "Imprimir consumo" at bounding box center [623, 680] width 260 height 33
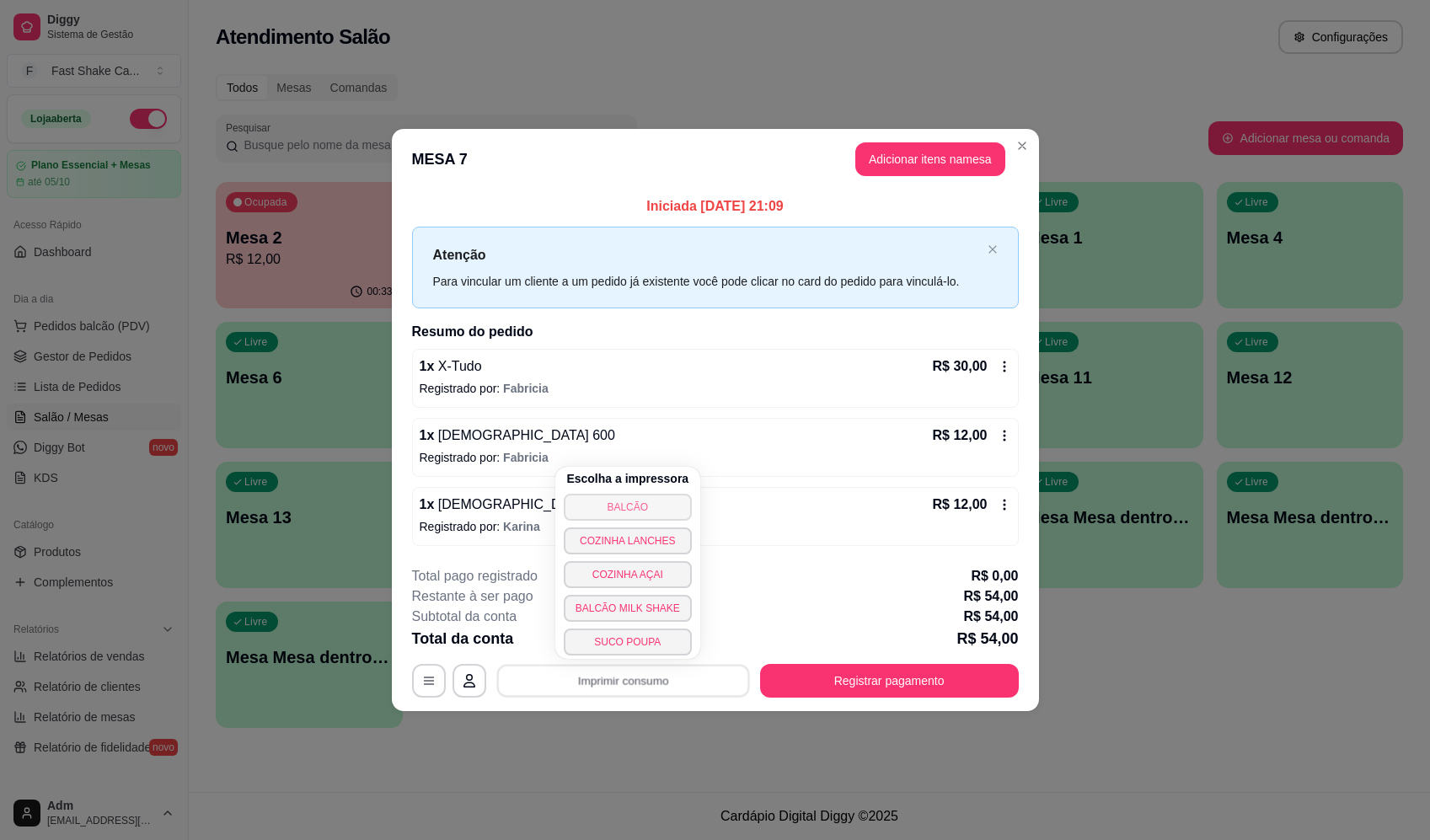
click at [655, 507] on button "BALCÃO" at bounding box center [628, 507] width 128 height 27
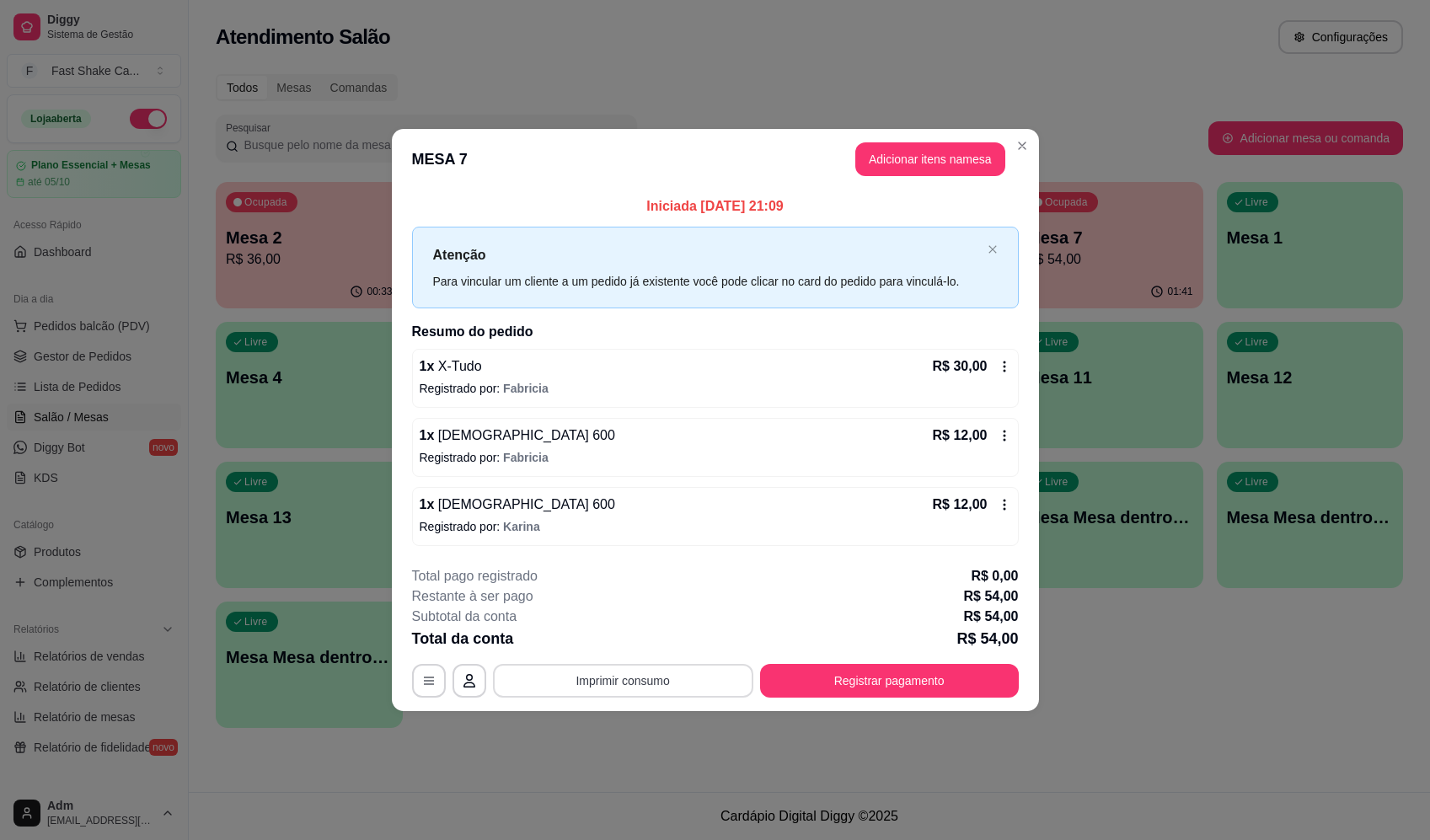
click at [702, 681] on button "Imprimir consumo" at bounding box center [623, 680] width 260 height 33
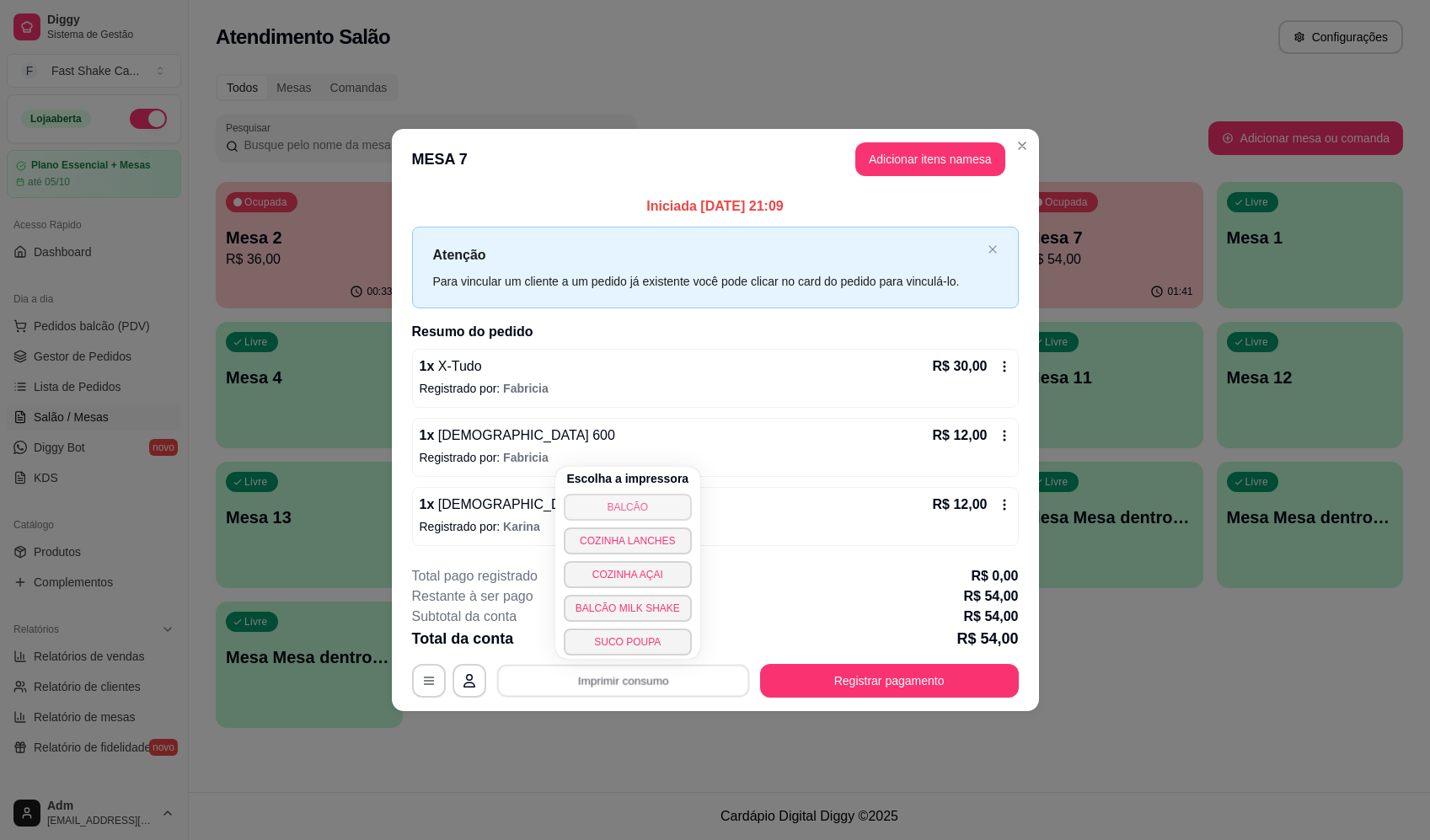
click at [668, 509] on button "BALCÃO" at bounding box center [628, 507] width 128 height 27
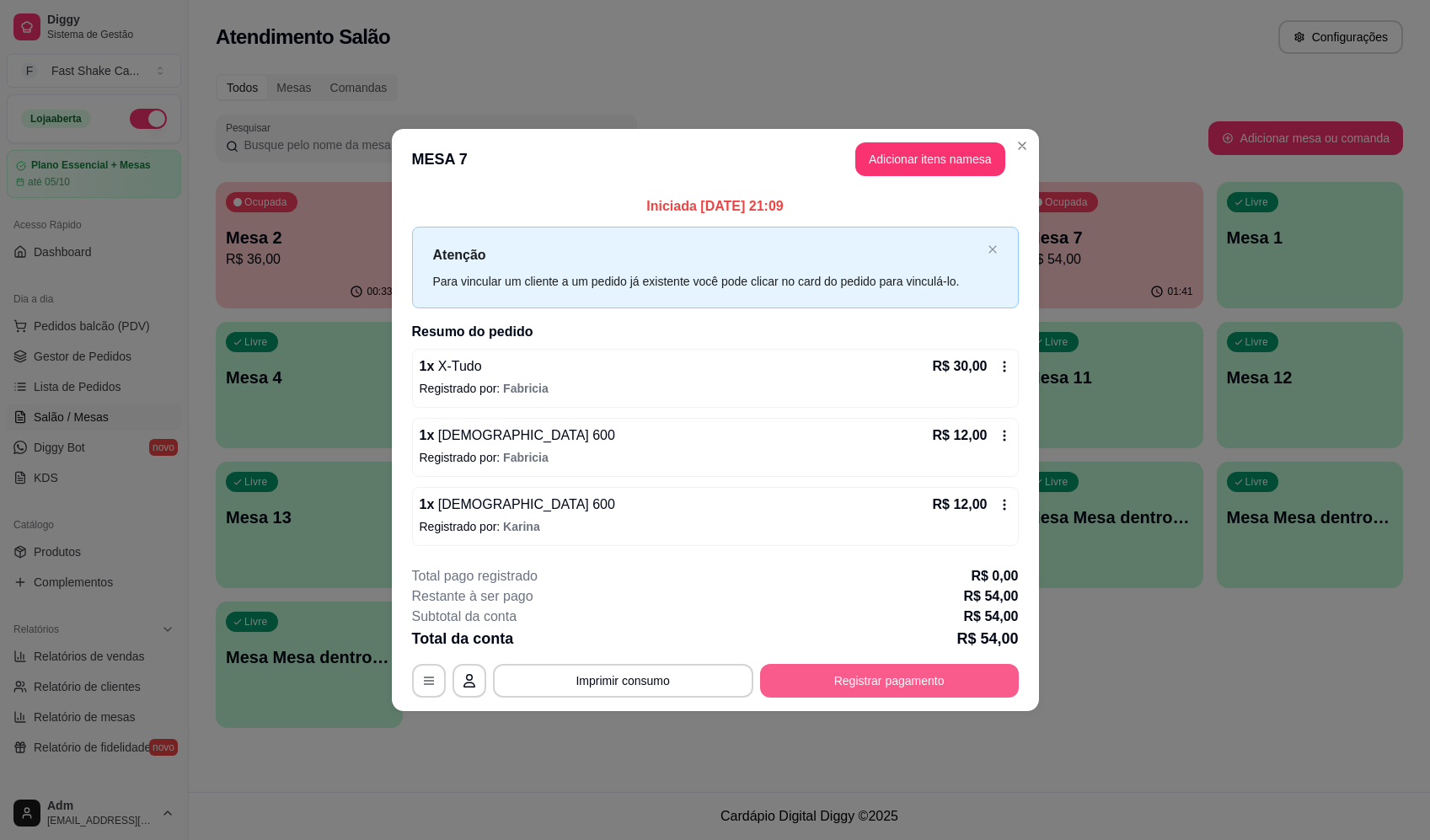
click at [901, 683] on button "Registrar pagamento" at bounding box center [889, 680] width 258 height 33
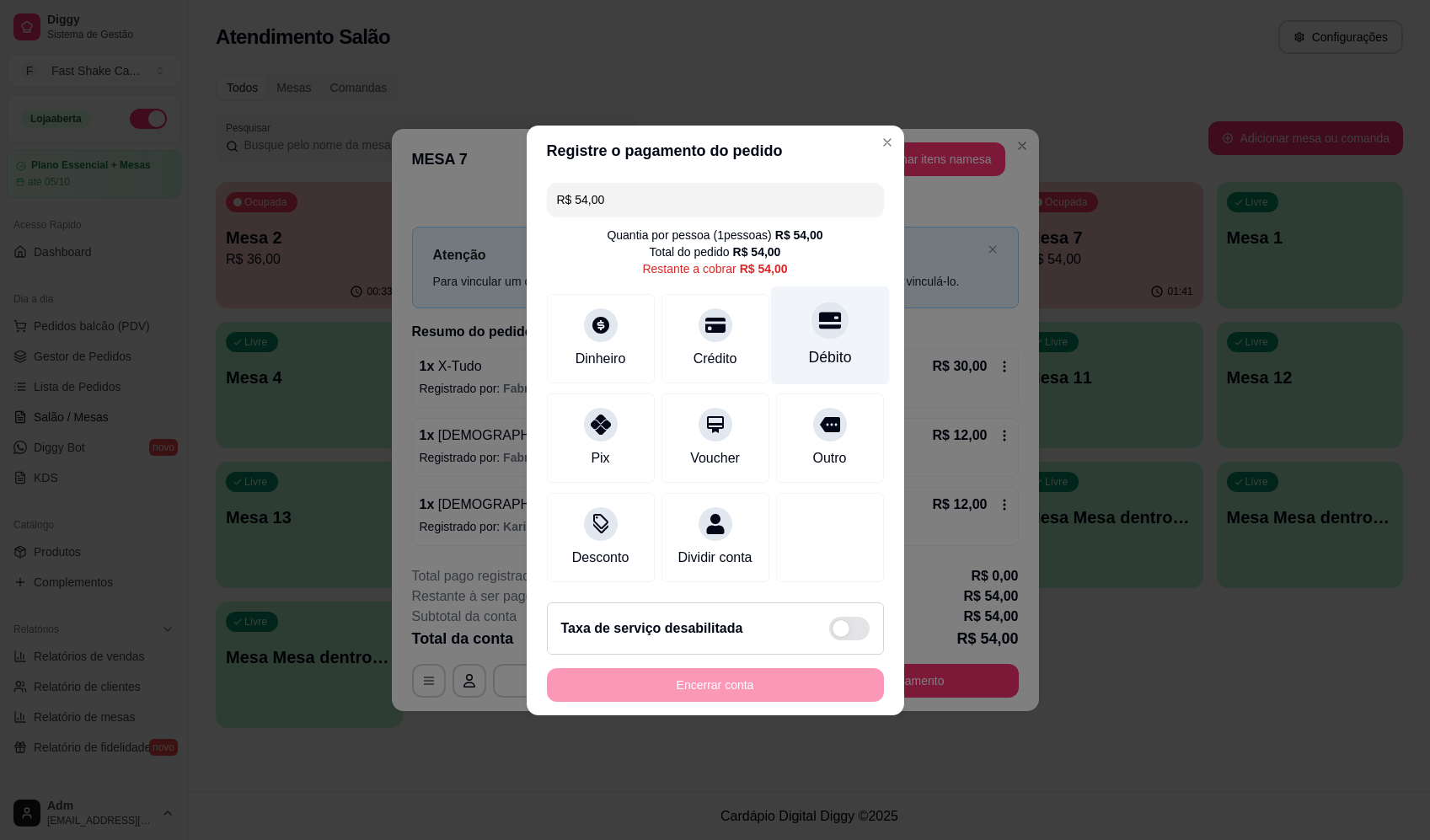
click at [837, 310] on div "Débito" at bounding box center [829, 335] width 119 height 99
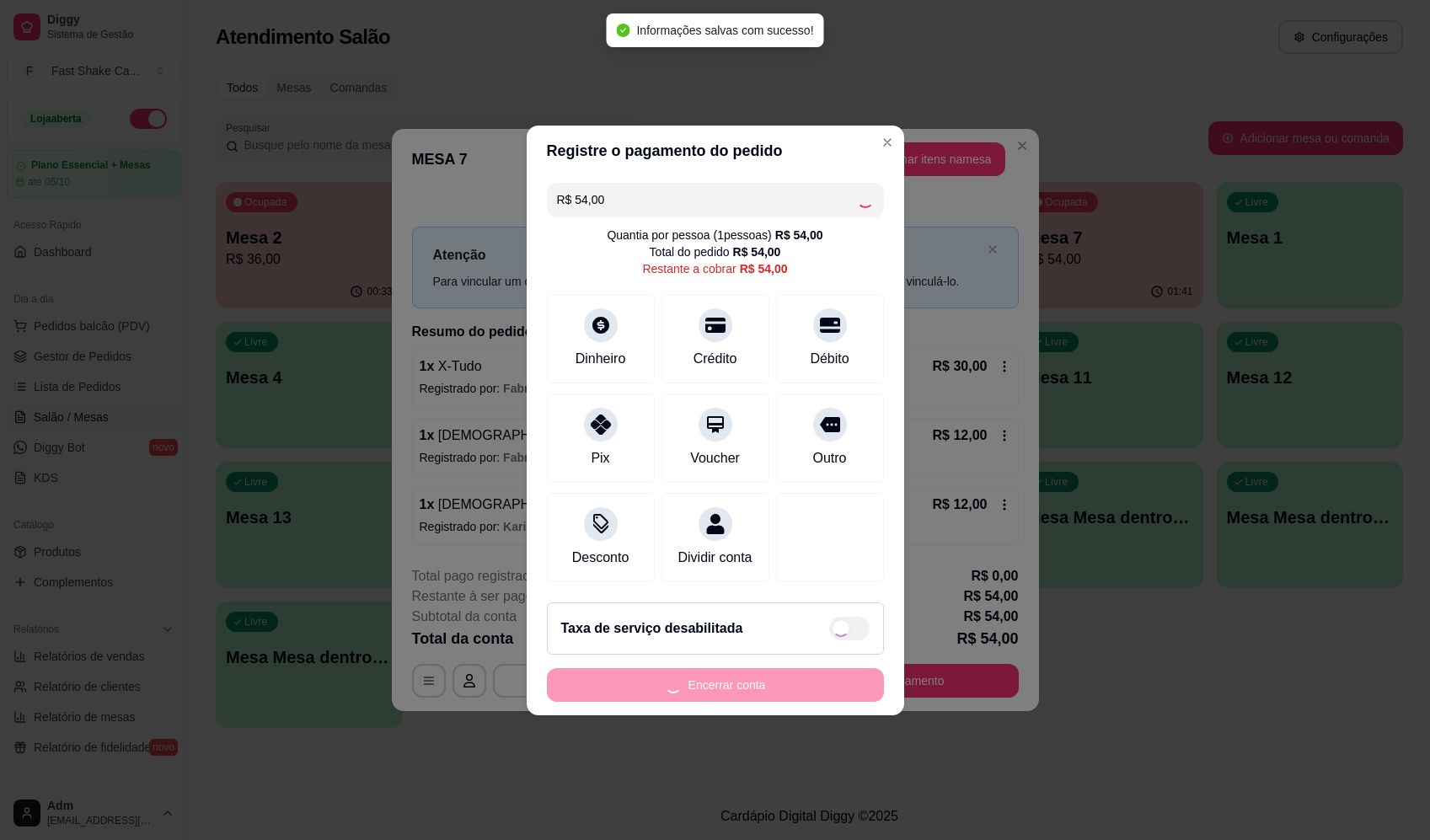
type input "R$ 0,00"
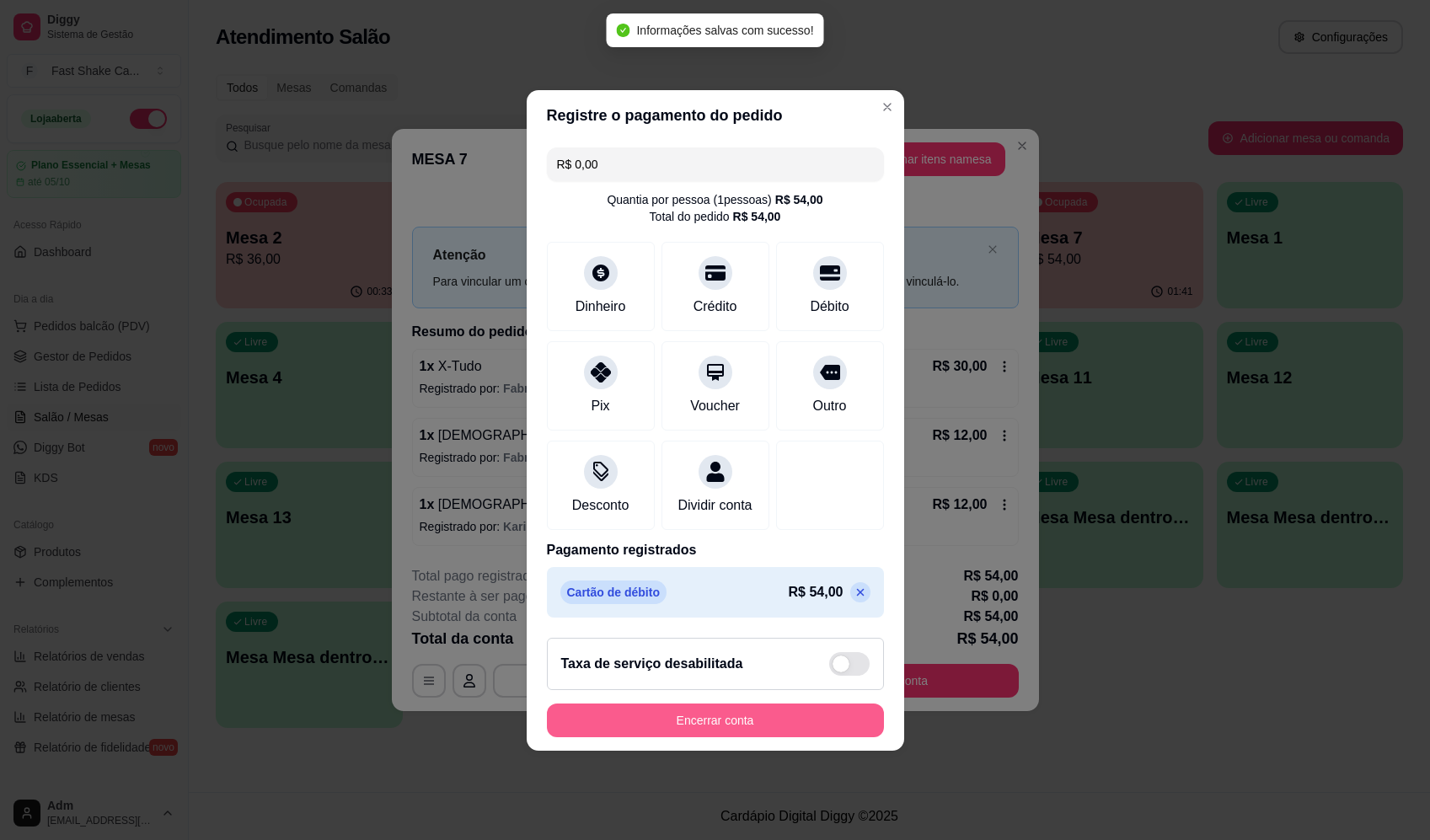
click at [749, 717] on button "Encerrar conta" at bounding box center [715, 719] width 337 height 33
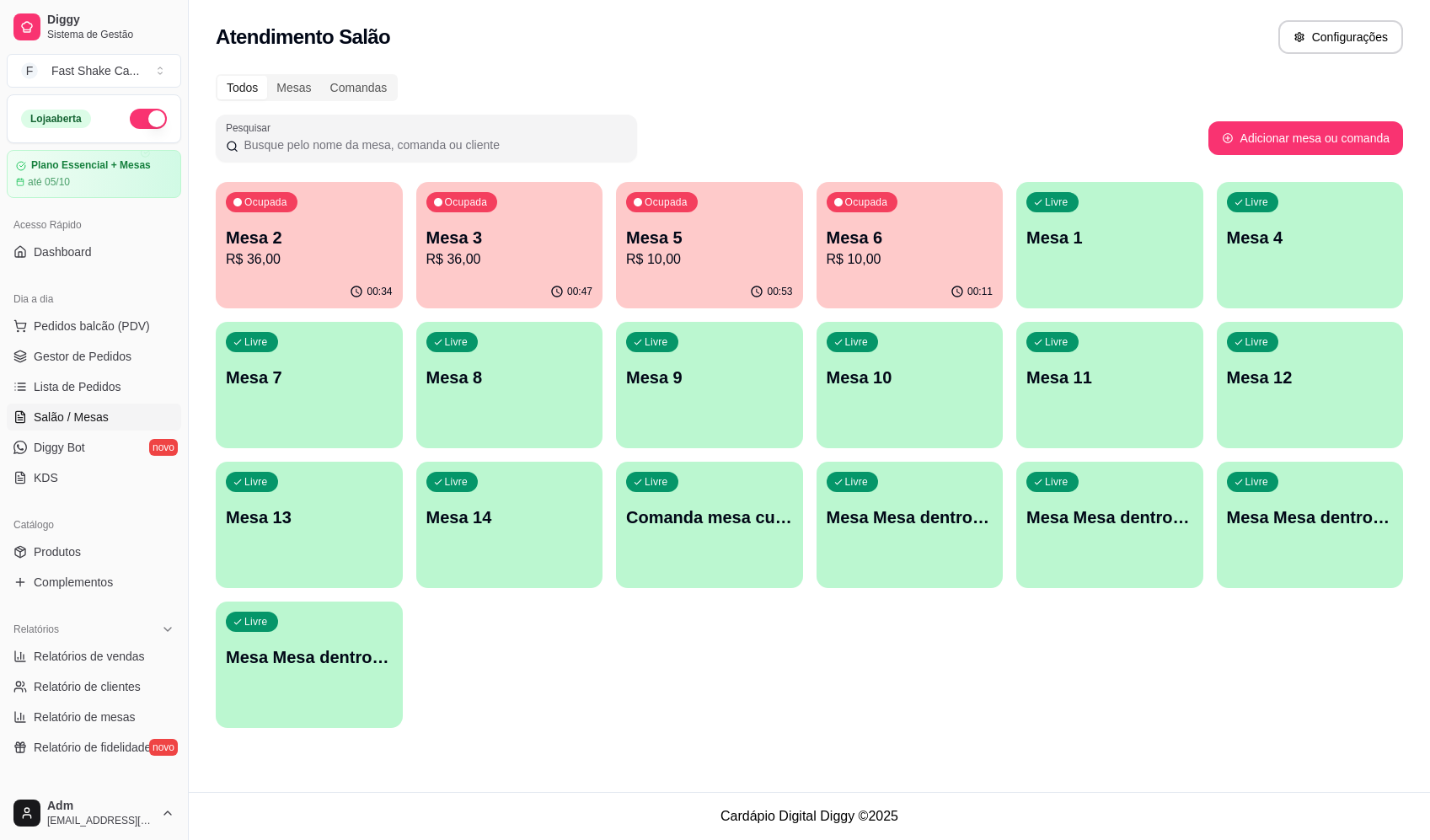
click at [537, 251] on p "R$ 36,00" at bounding box center [510, 259] width 167 height 20
click at [733, 259] on p "R$ 10,00" at bounding box center [709, 259] width 161 height 19
click at [931, 216] on div "Ocupada Mesa 6 R$ 10,00" at bounding box center [909, 229] width 181 height 91
click at [887, 214] on div "Ocupada Mesa 6 R$ 10,00" at bounding box center [910, 229] width 187 height 93
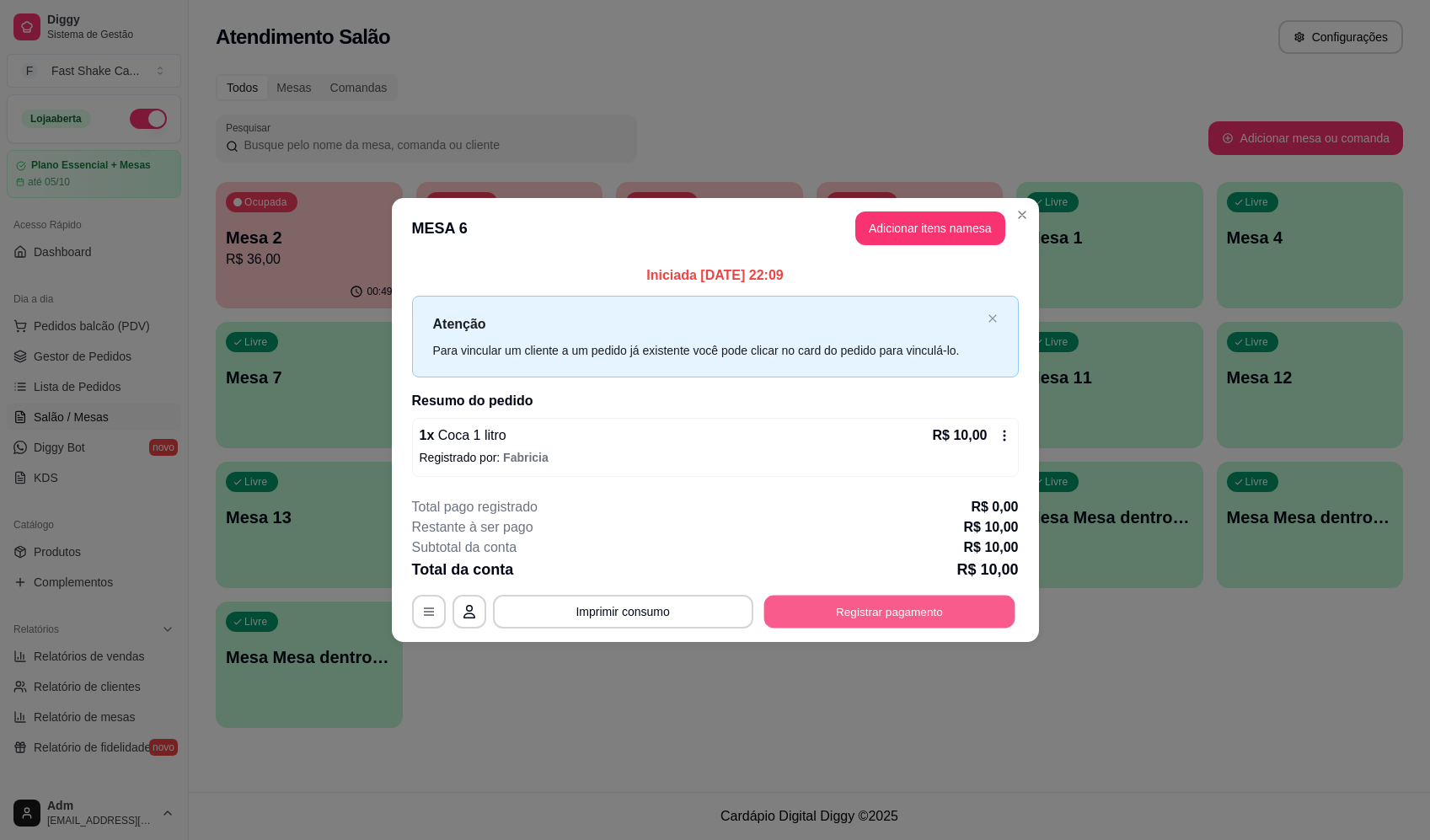
click at [877, 615] on button "Registrar pagamento" at bounding box center [889, 611] width 251 height 33
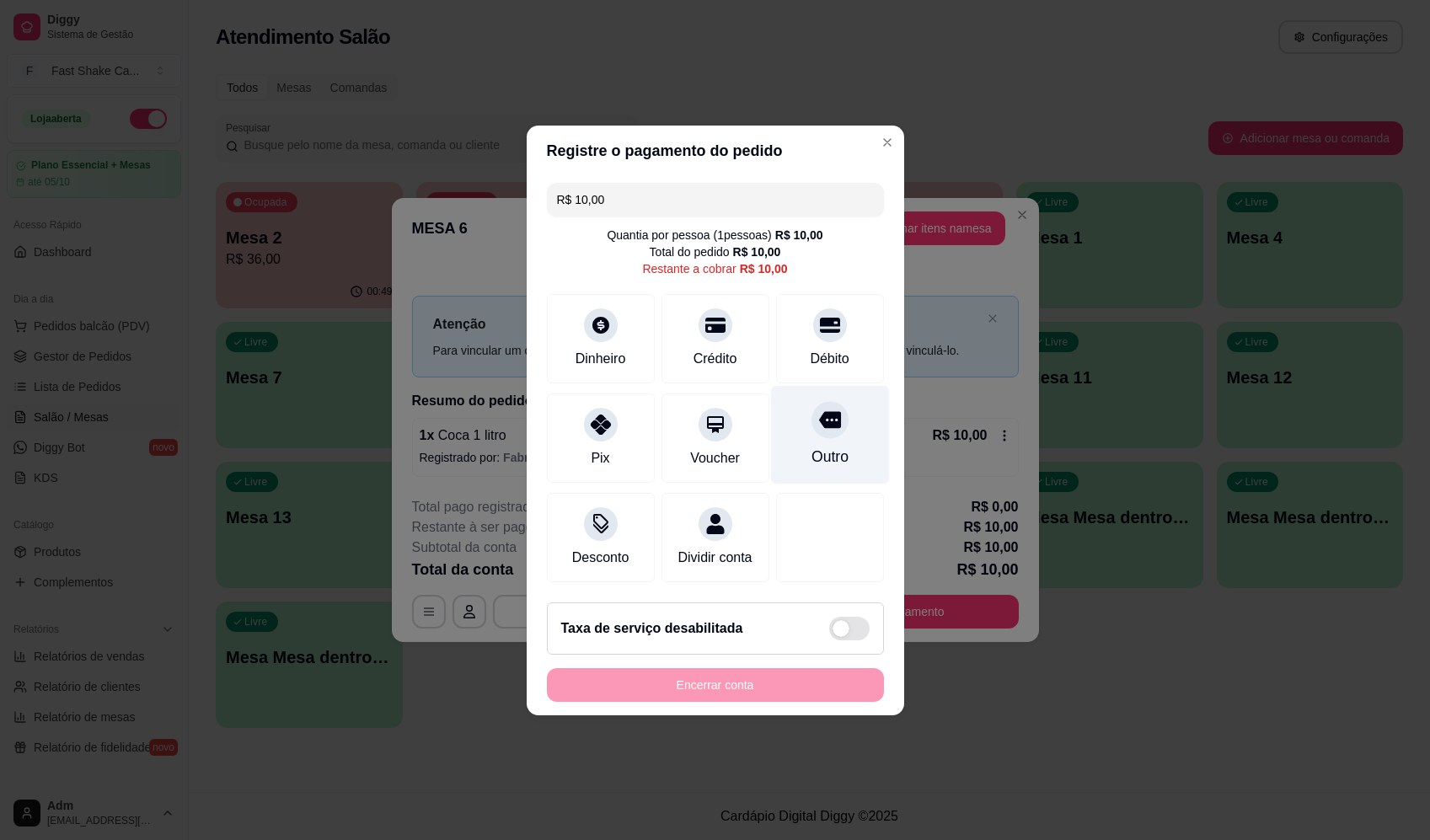
click at [821, 414] on icon at bounding box center [829, 419] width 22 height 22
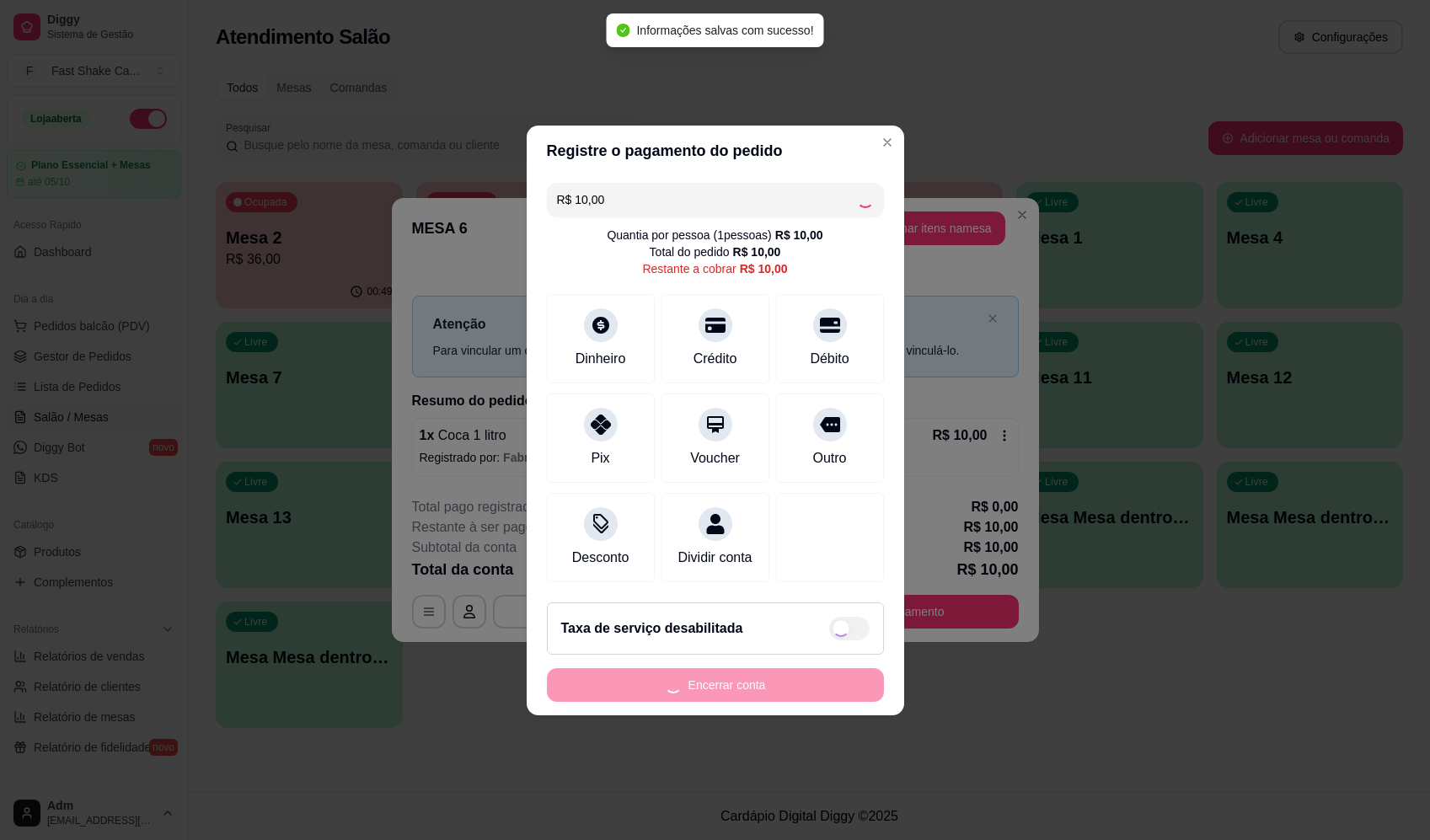
type input "R$ 0,00"
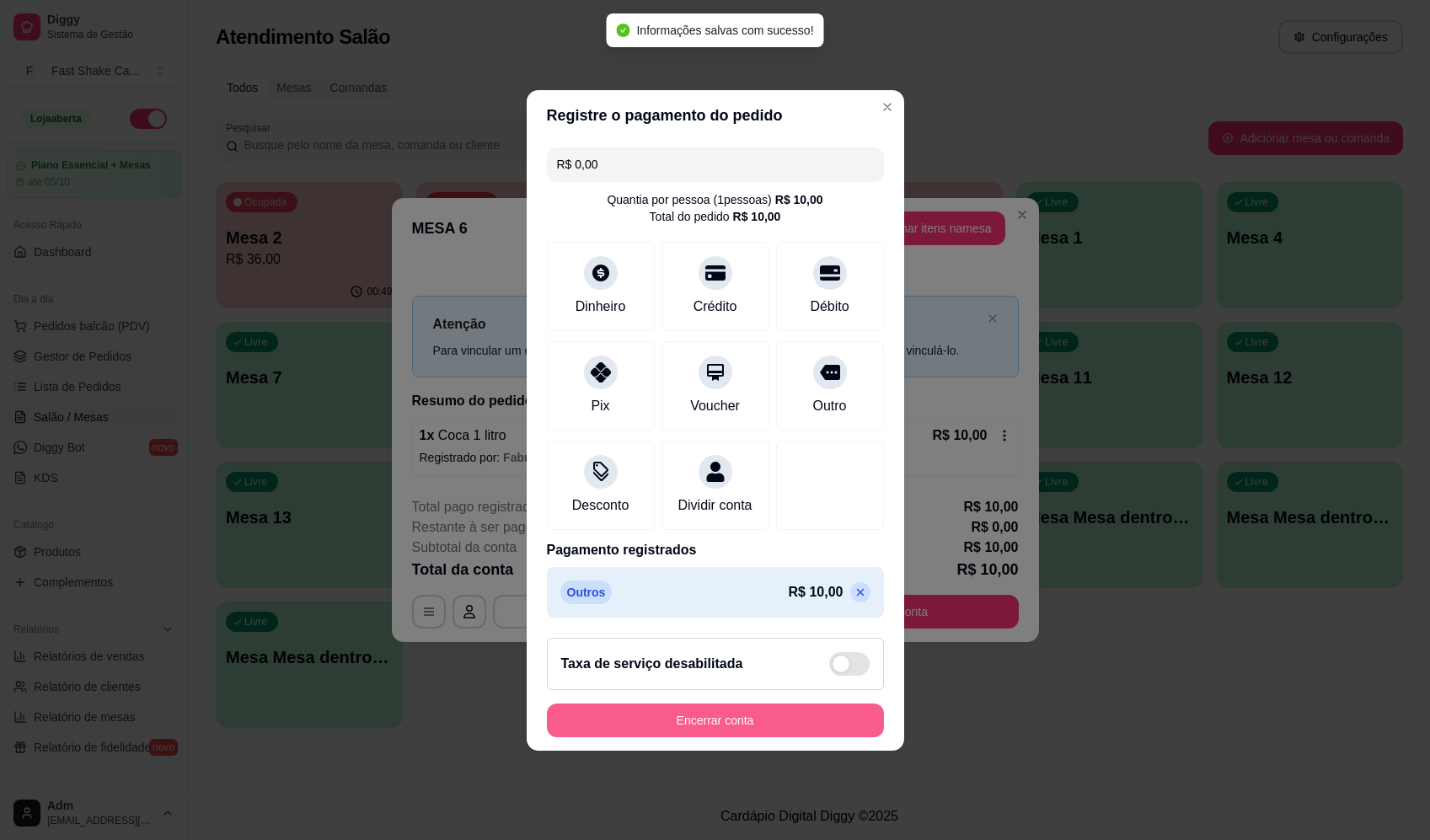
click at [766, 719] on button "Encerrar conta" at bounding box center [715, 719] width 337 height 33
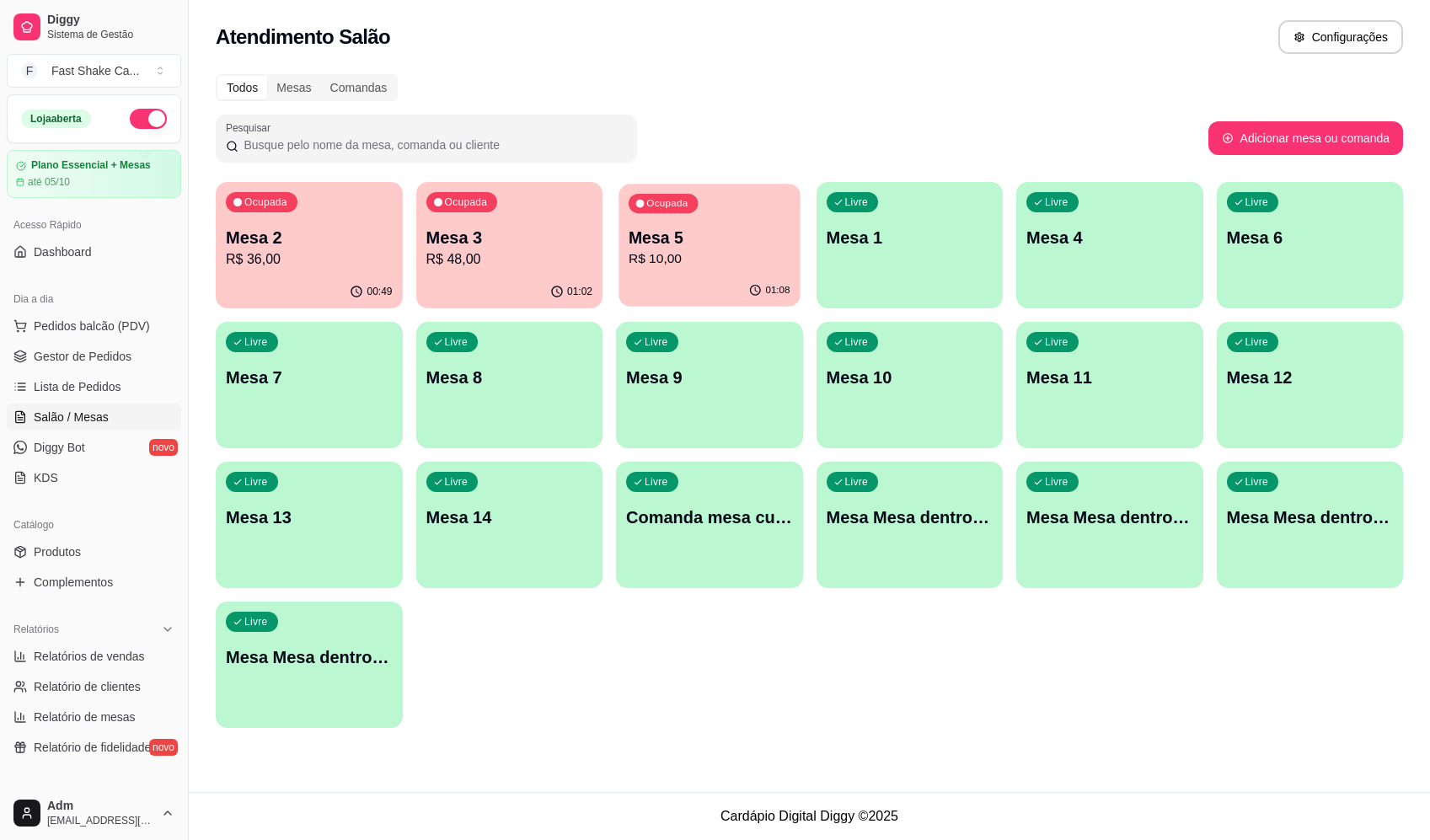
click at [777, 228] on p "Mesa 5" at bounding box center [709, 238] width 161 height 23
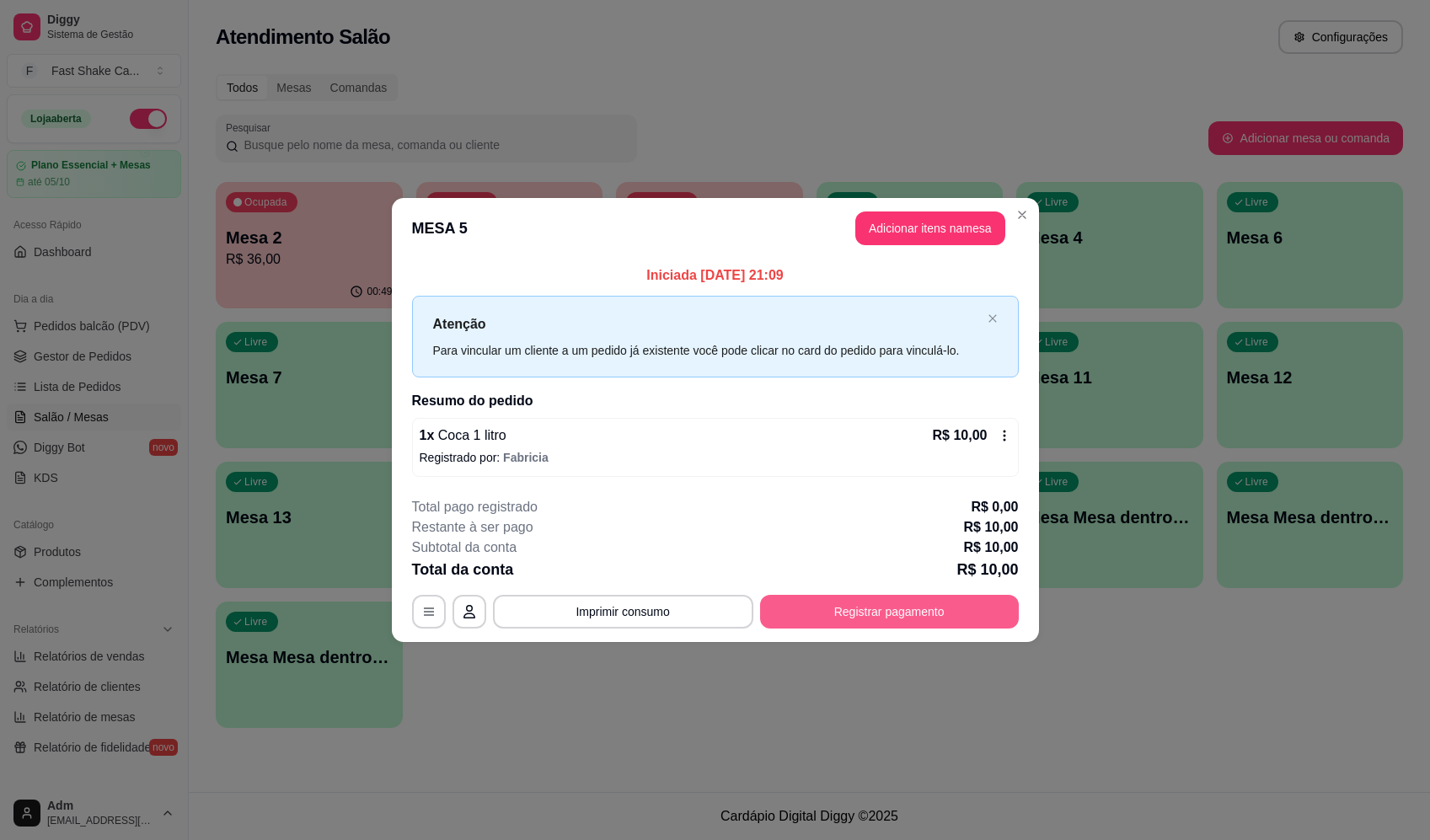
click at [873, 615] on button "Registrar pagamento" at bounding box center [889, 610] width 258 height 33
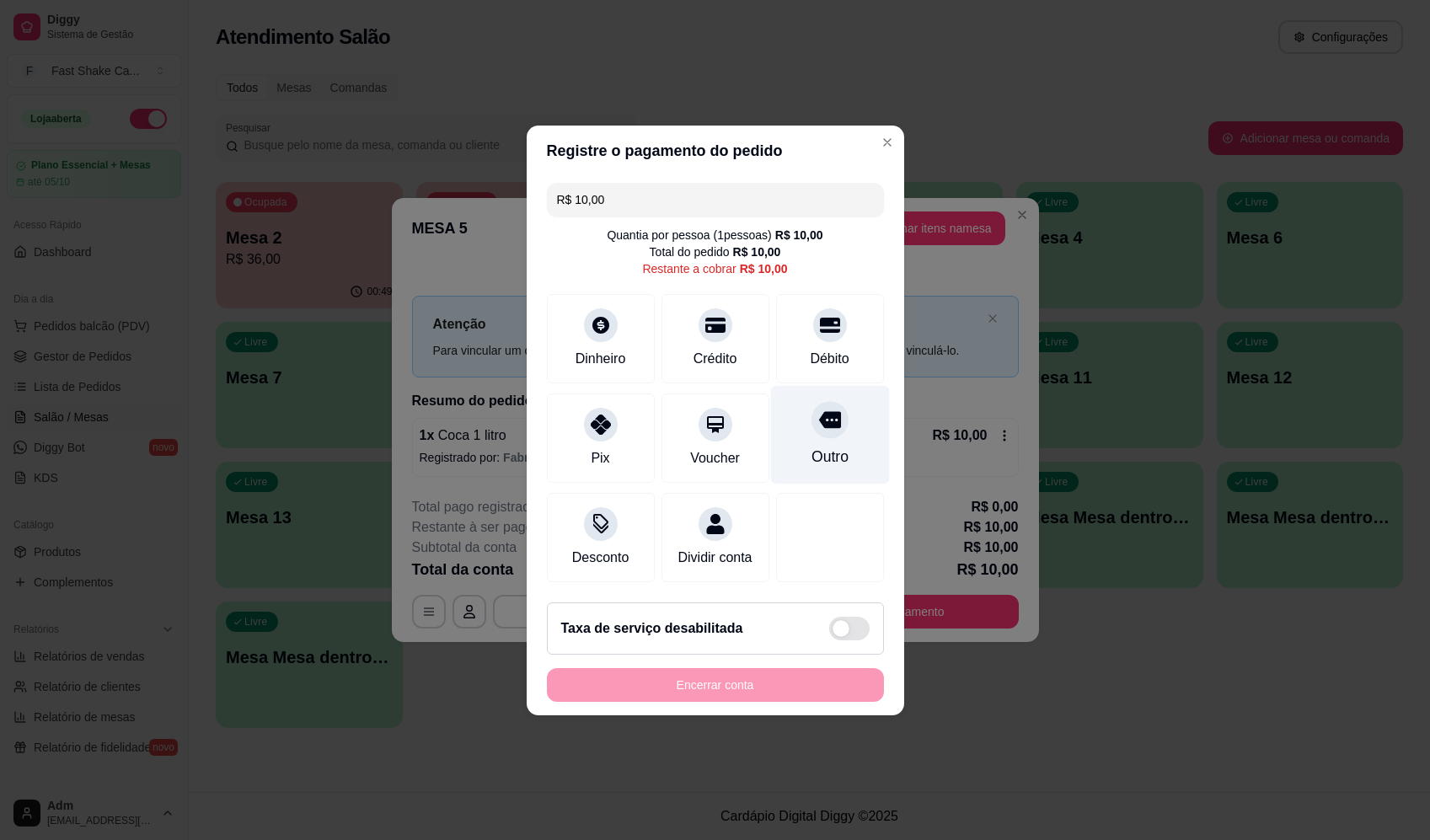
click at [826, 425] on div at bounding box center [829, 419] width 37 height 37
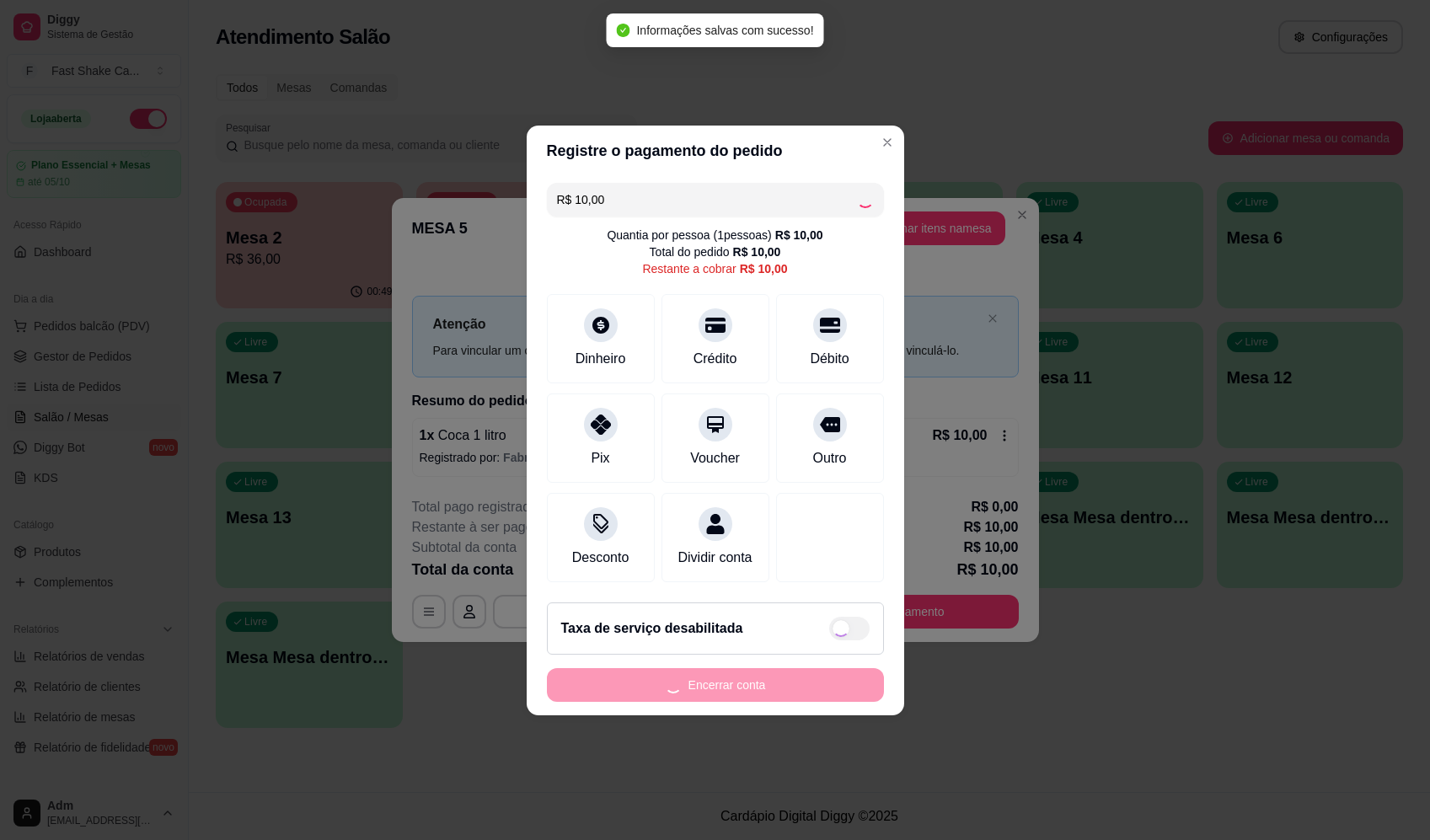
type input "R$ 0,00"
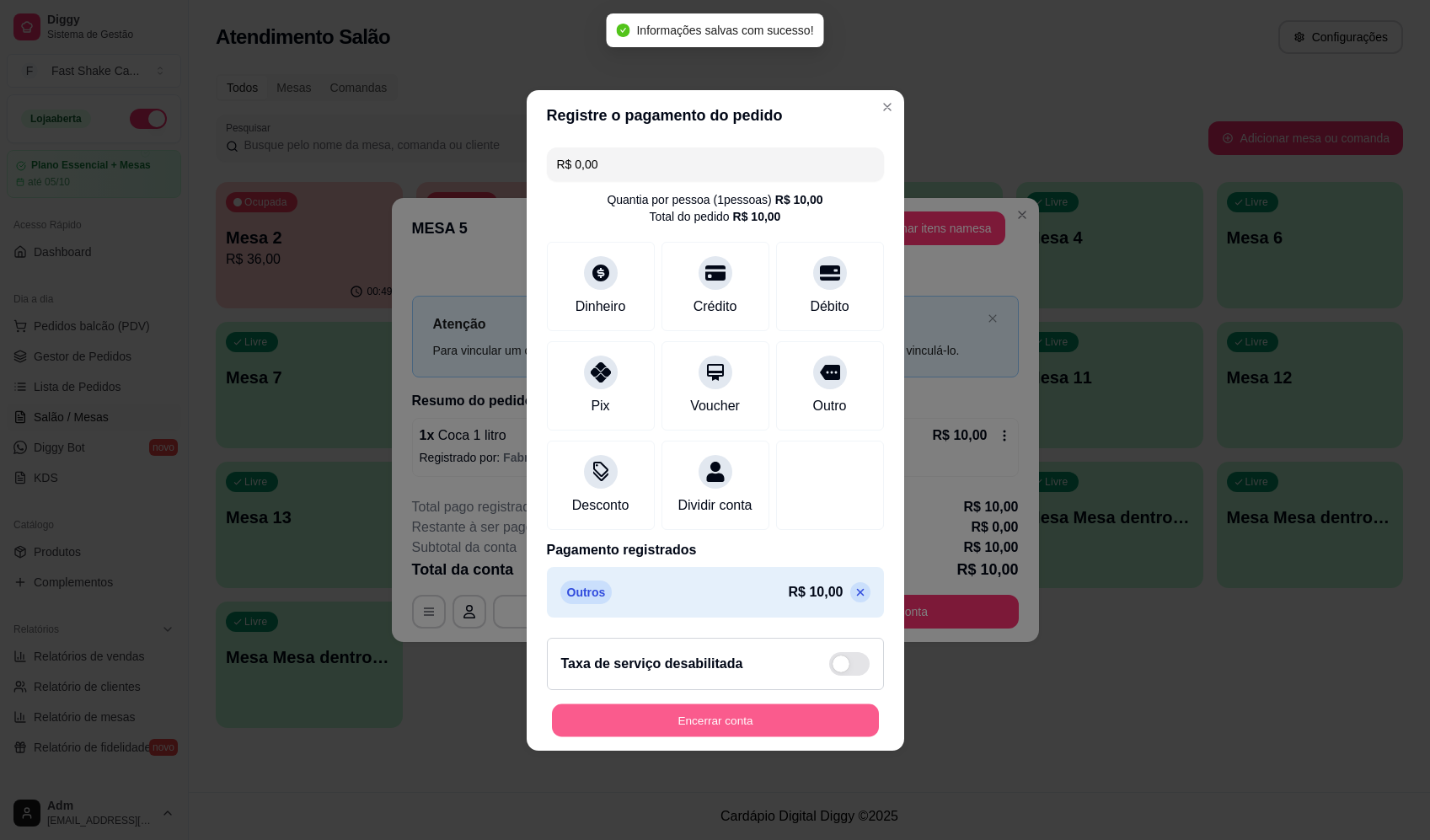
click at [793, 716] on button "Encerrar conta" at bounding box center [715, 719] width 327 height 33
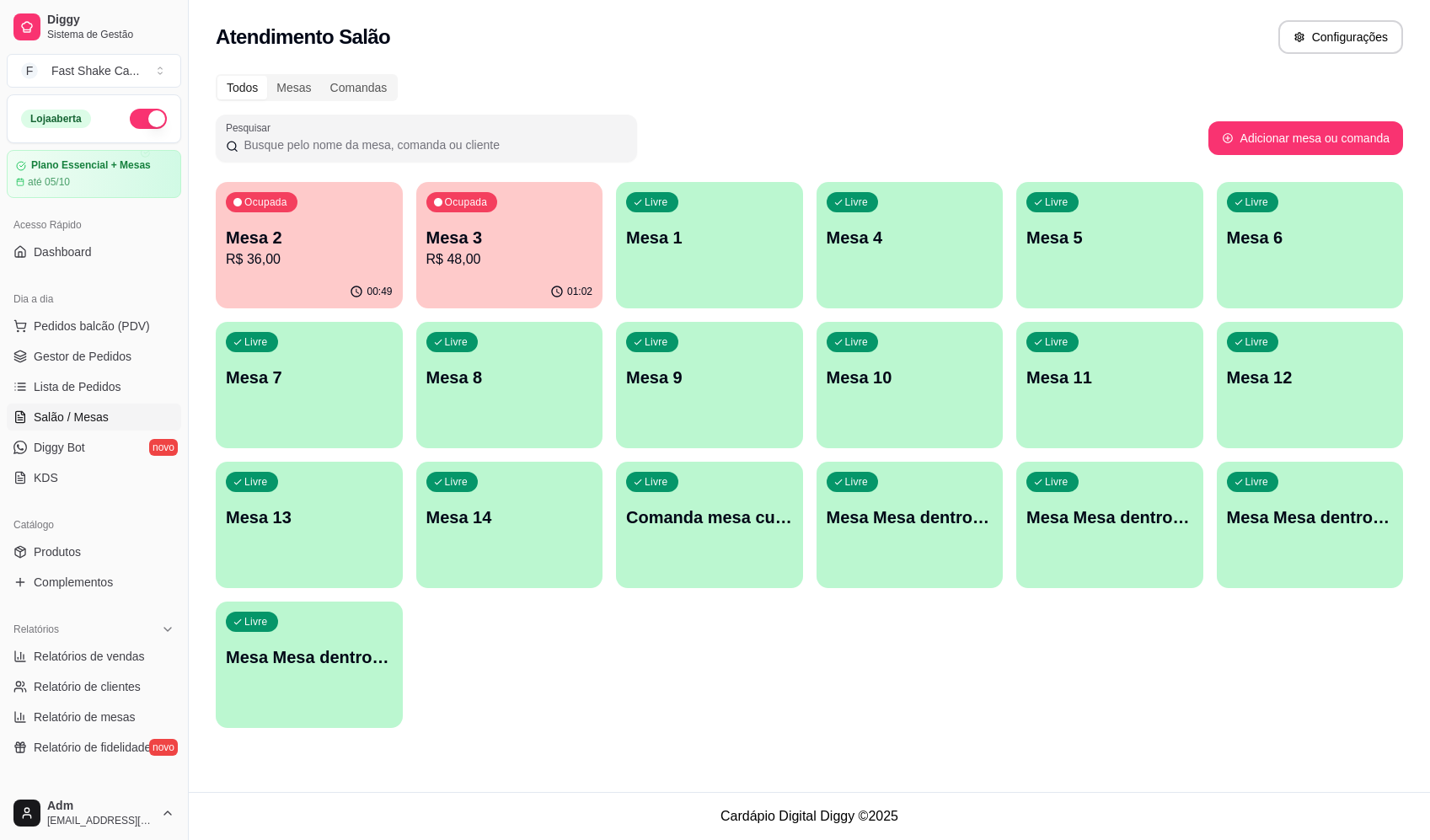
click at [480, 243] on p "Mesa 3" at bounding box center [510, 237] width 167 height 24
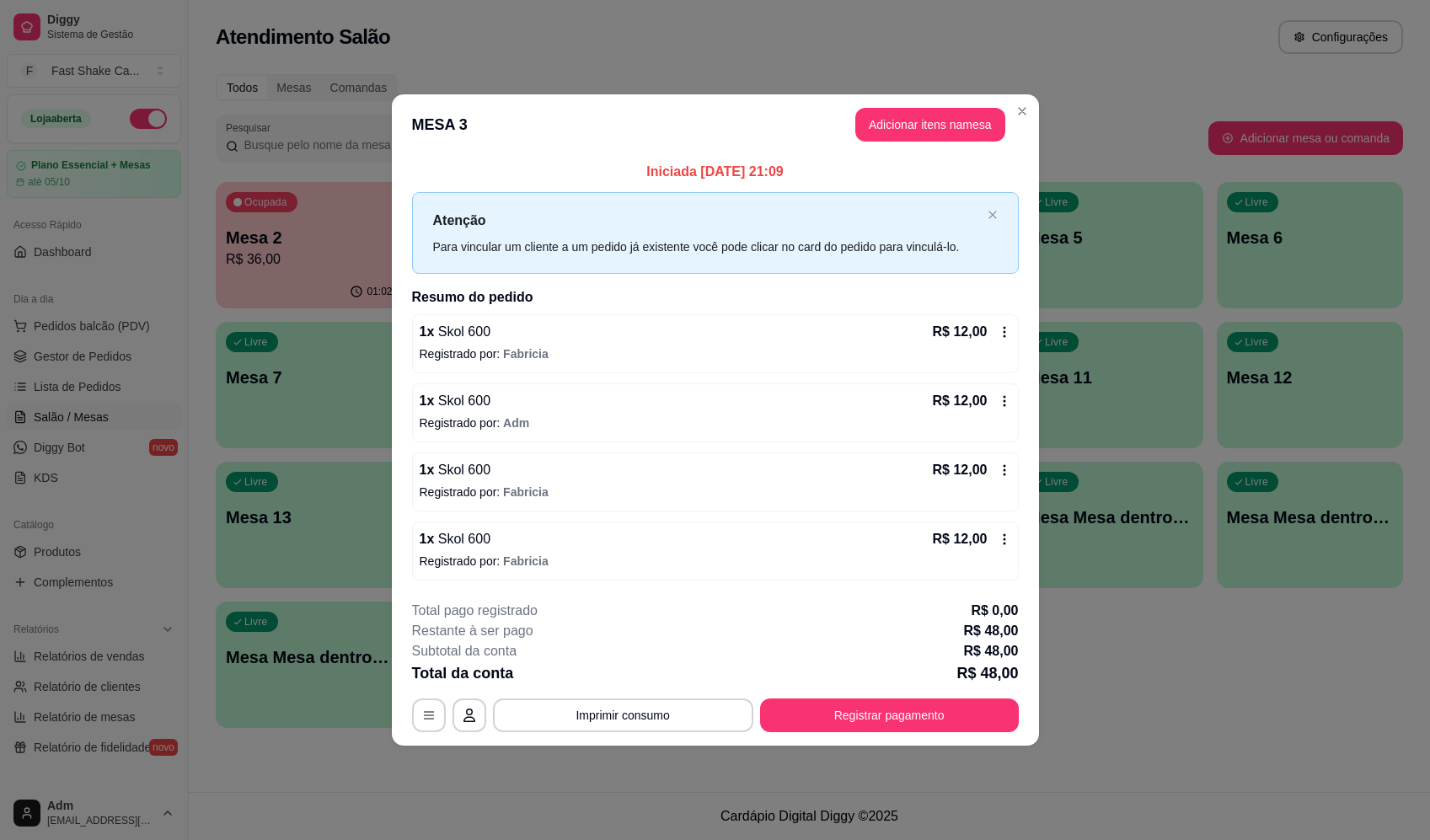
click at [620, 719] on button "Imprimir consumo" at bounding box center [623, 715] width 260 height 33
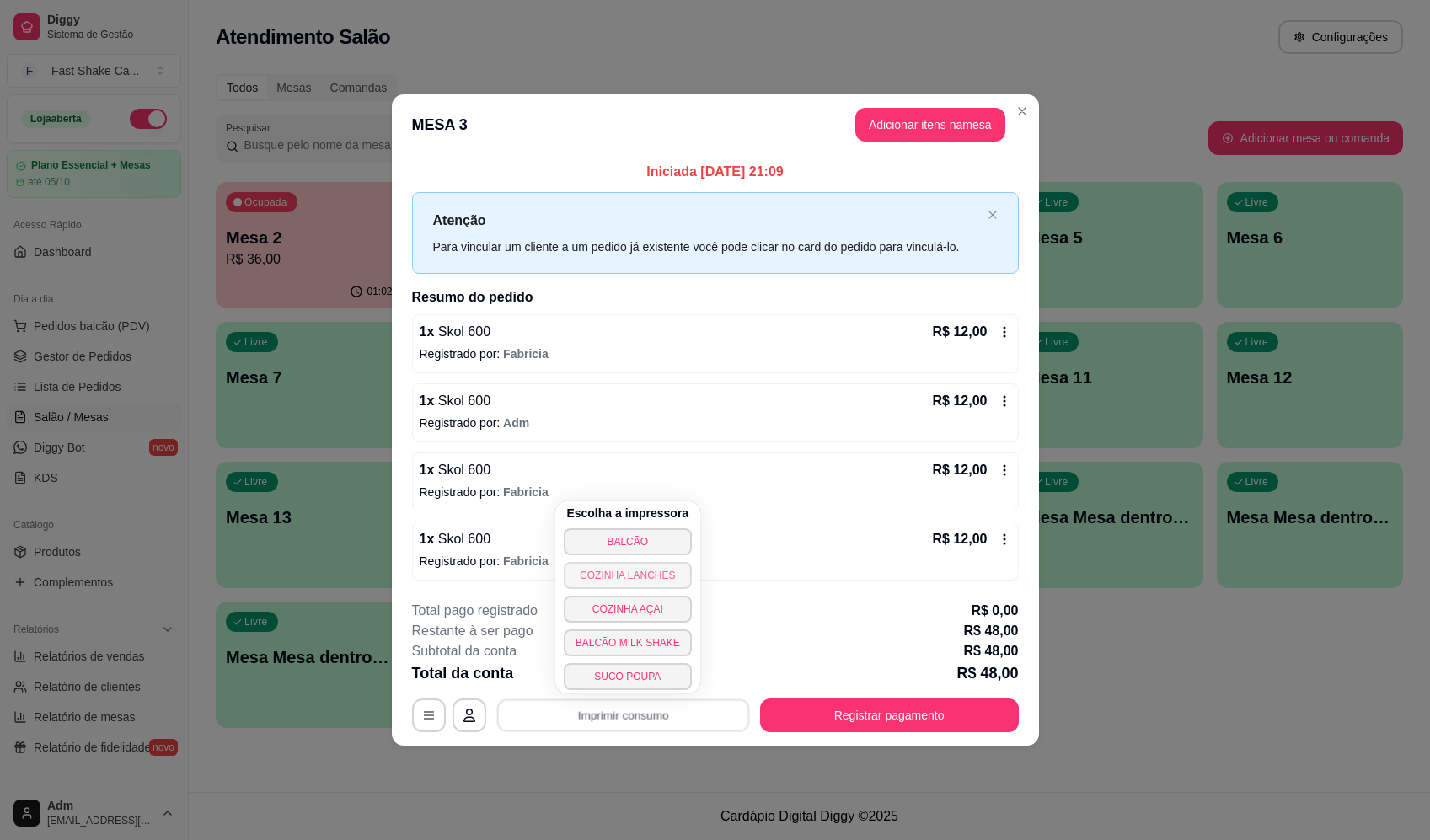
click at [648, 547] on button "BALCÃO" at bounding box center [628, 541] width 128 height 27
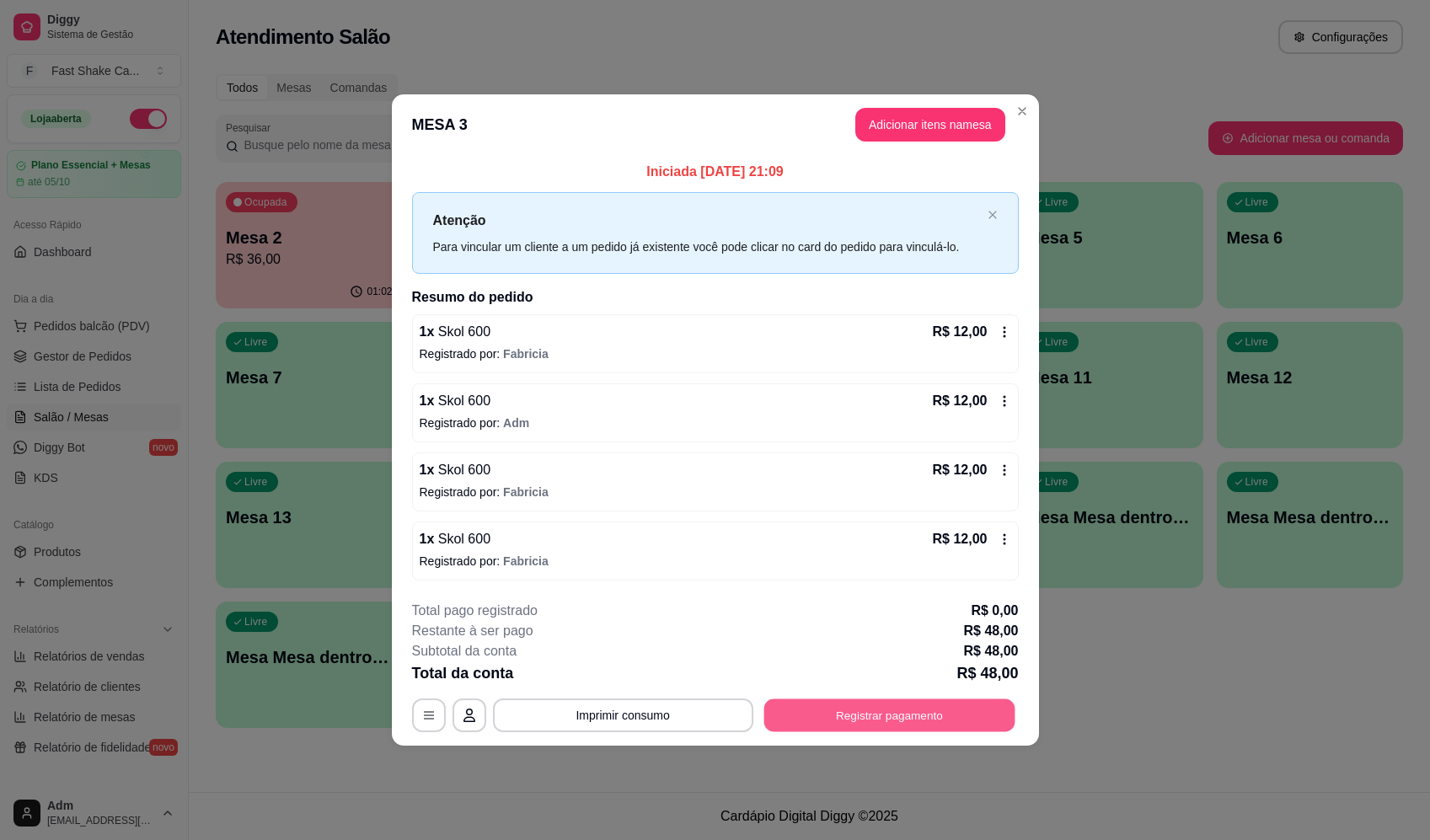
click at [931, 720] on button "Registrar pagamento" at bounding box center [889, 715] width 251 height 33
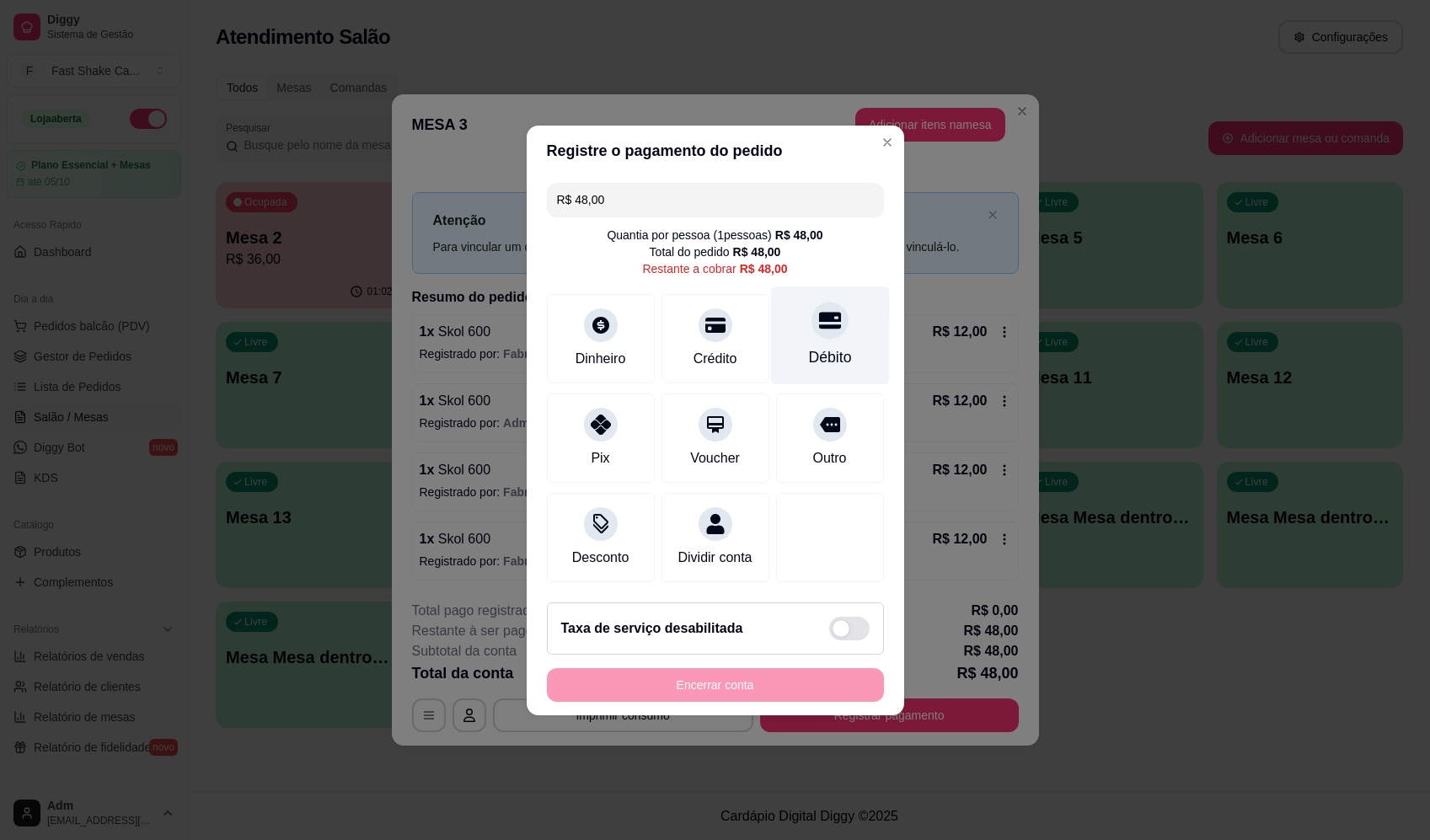
click at [834, 308] on div at bounding box center [829, 320] width 37 height 37
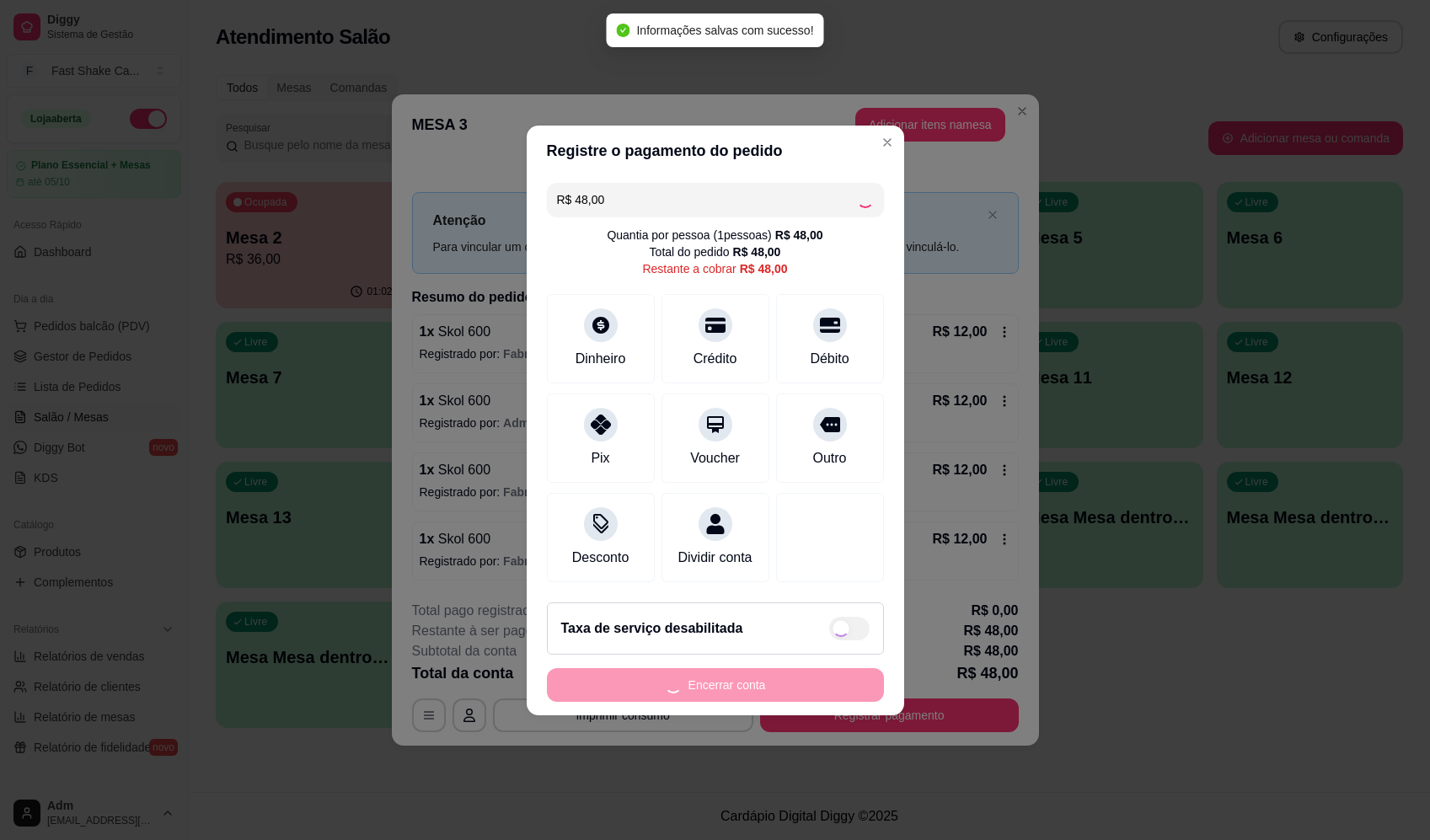
type input "R$ 0,00"
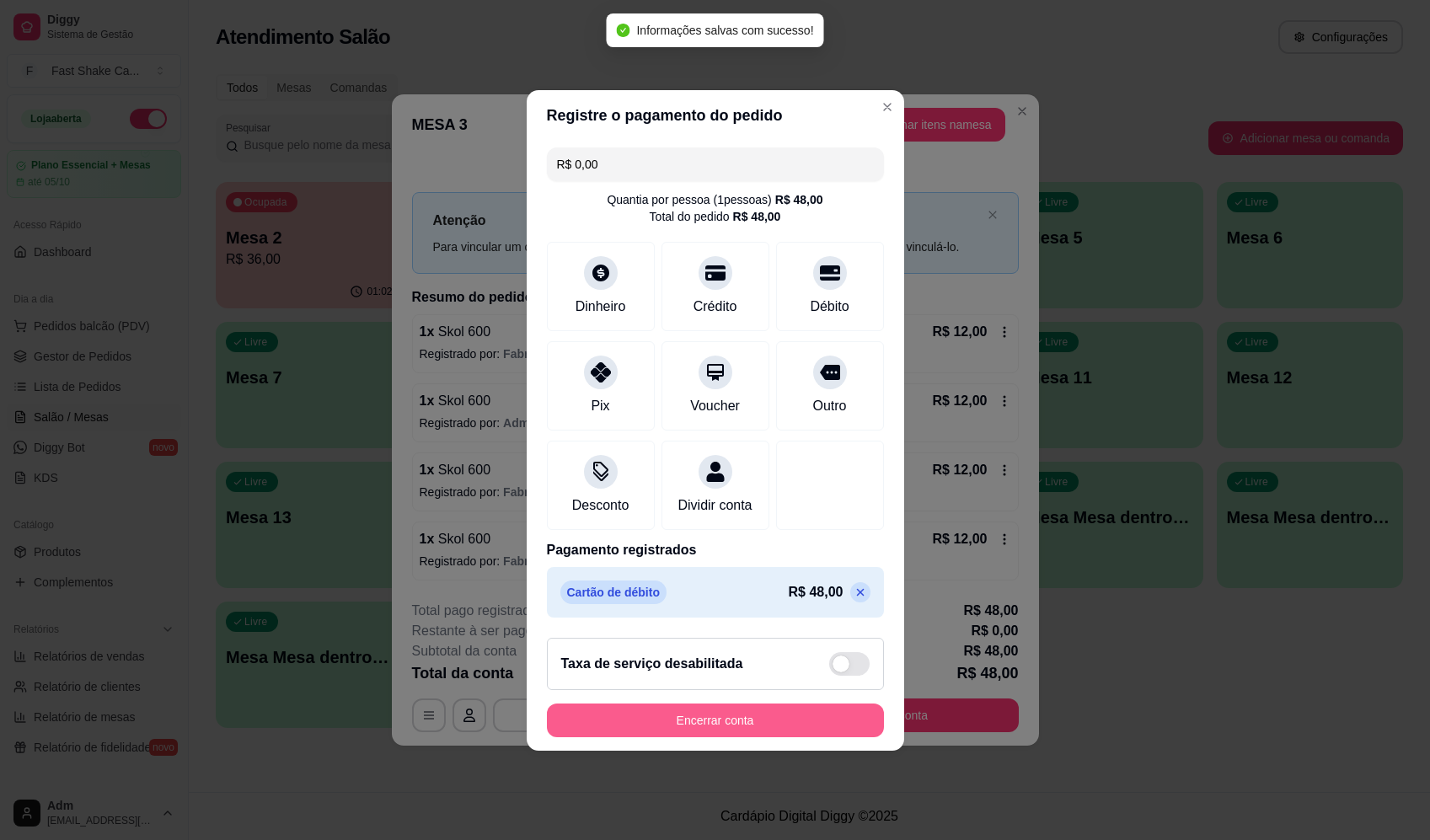
click at [805, 722] on button "Encerrar conta" at bounding box center [715, 719] width 337 height 33
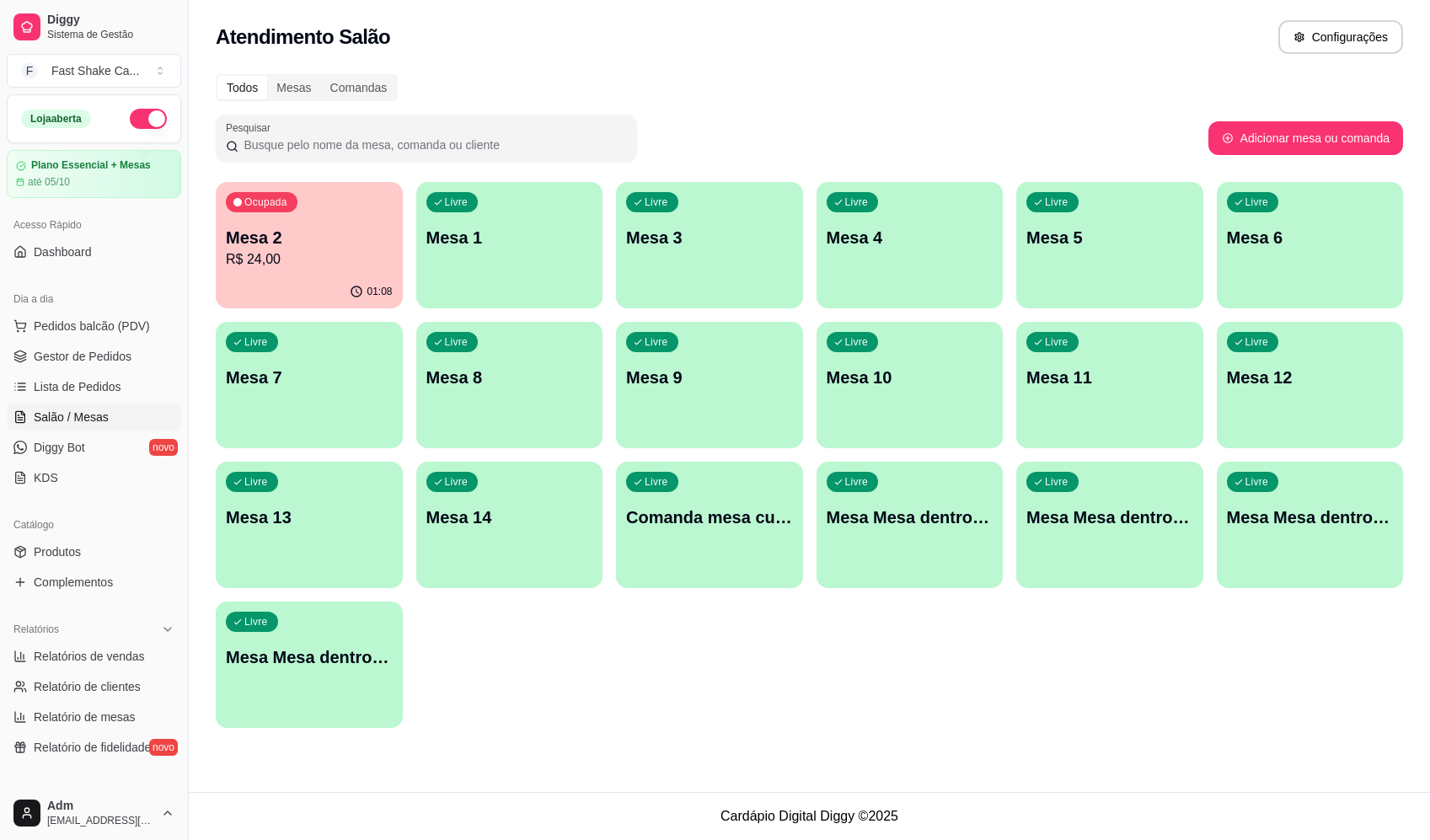
click at [270, 235] on p "Mesa 2" at bounding box center [310, 237] width 167 height 24
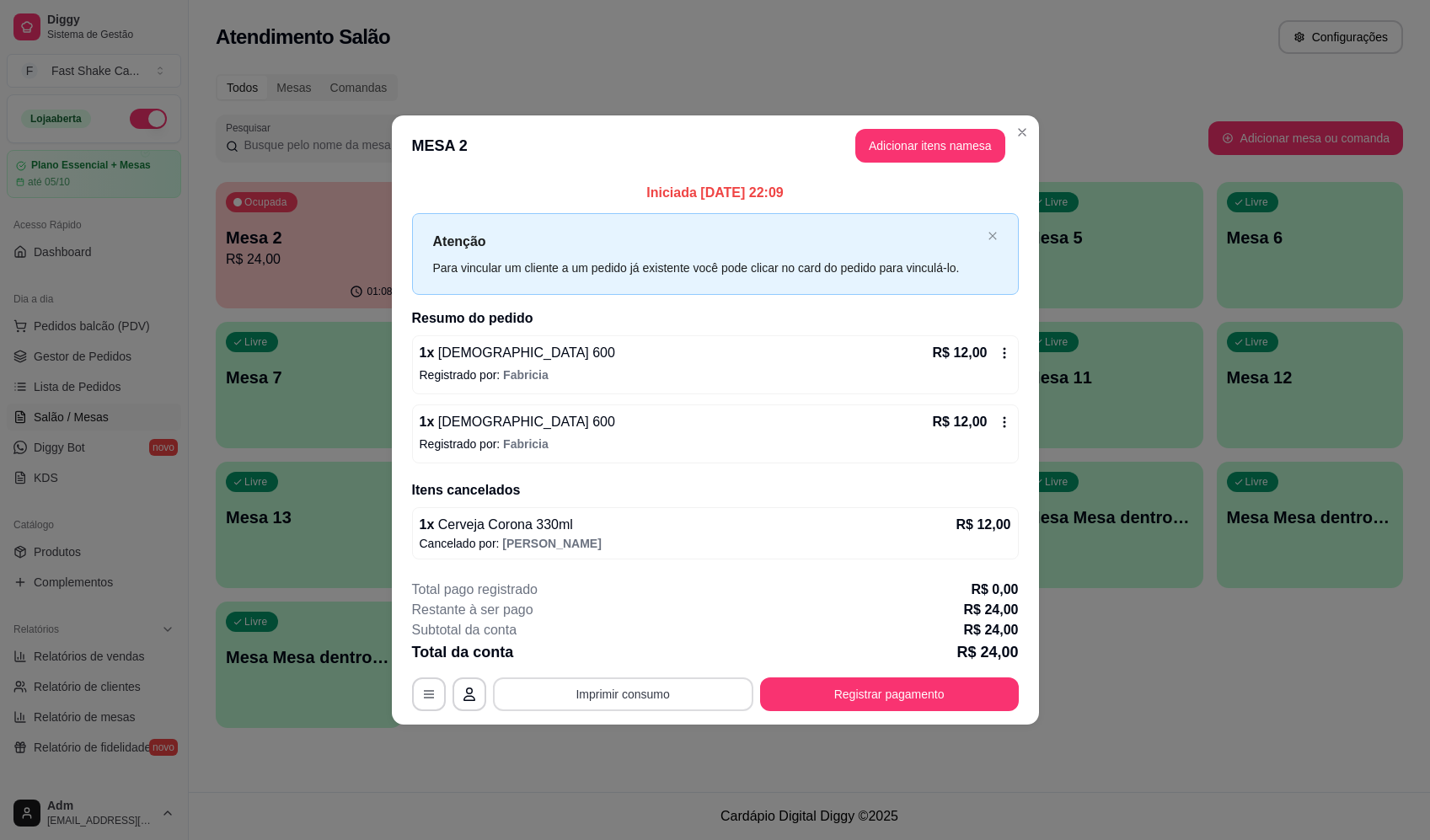
click at [654, 692] on button "Imprimir consumo" at bounding box center [623, 693] width 260 height 33
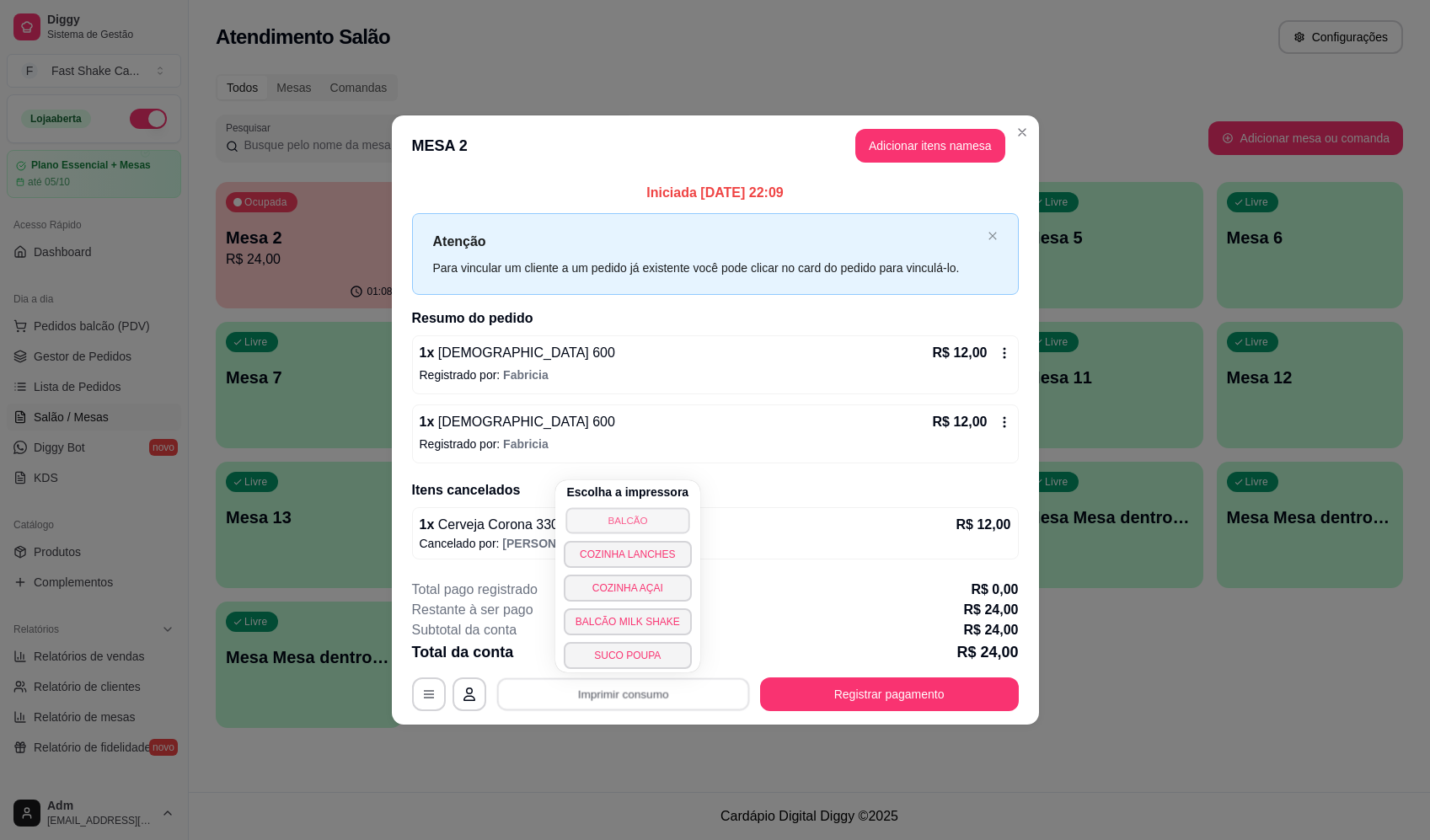
click at [638, 513] on button "BALCÃO" at bounding box center [627, 520] width 123 height 27
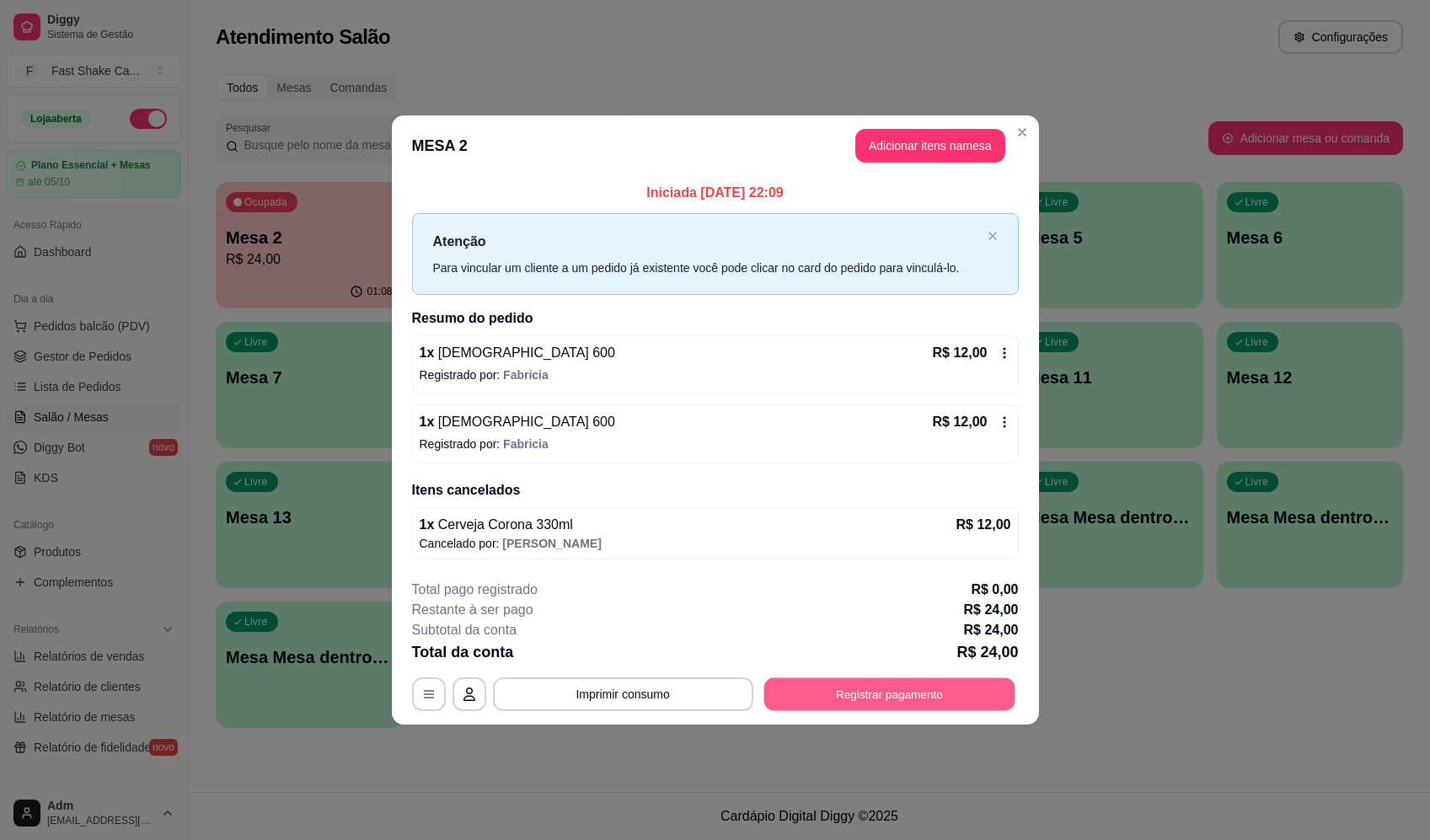
click at [925, 692] on button "Registrar pagamento" at bounding box center [889, 694] width 251 height 33
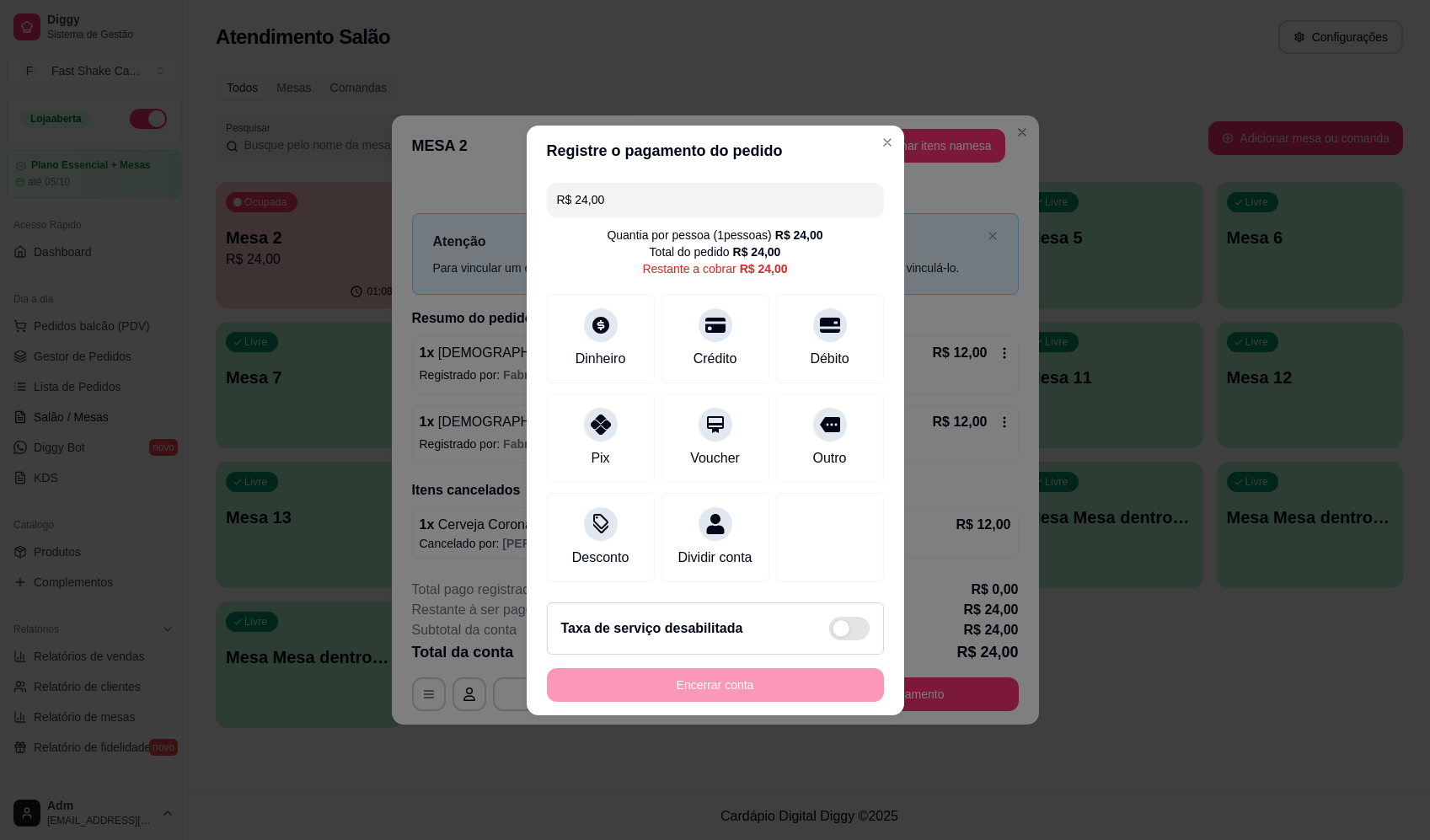
click at [817, 264] on div "Quantia por pessoa ( 1 pessoas) R$ 24,00 Total do pedido R$ 24,00 Restante a co…" at bounding box center [715, 252] width 337 height 50
click at [821, 317] on icon at bounding box center [829, 320] width 22 height 22
type input "R$ 0,00"
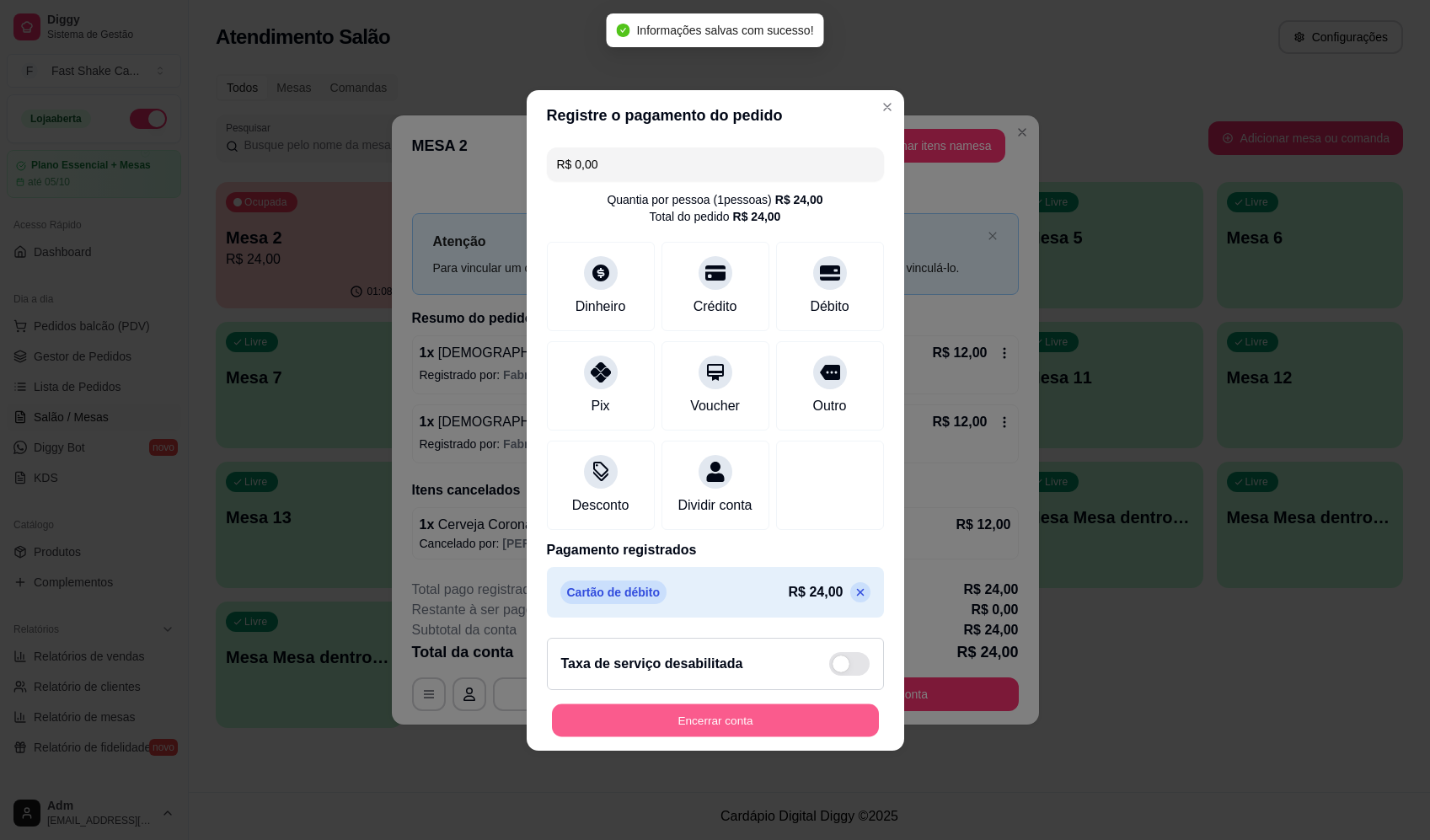
click at [779, 731] on button "Encerrar conta" at bounding box center [715, 719] width 327 height 33
